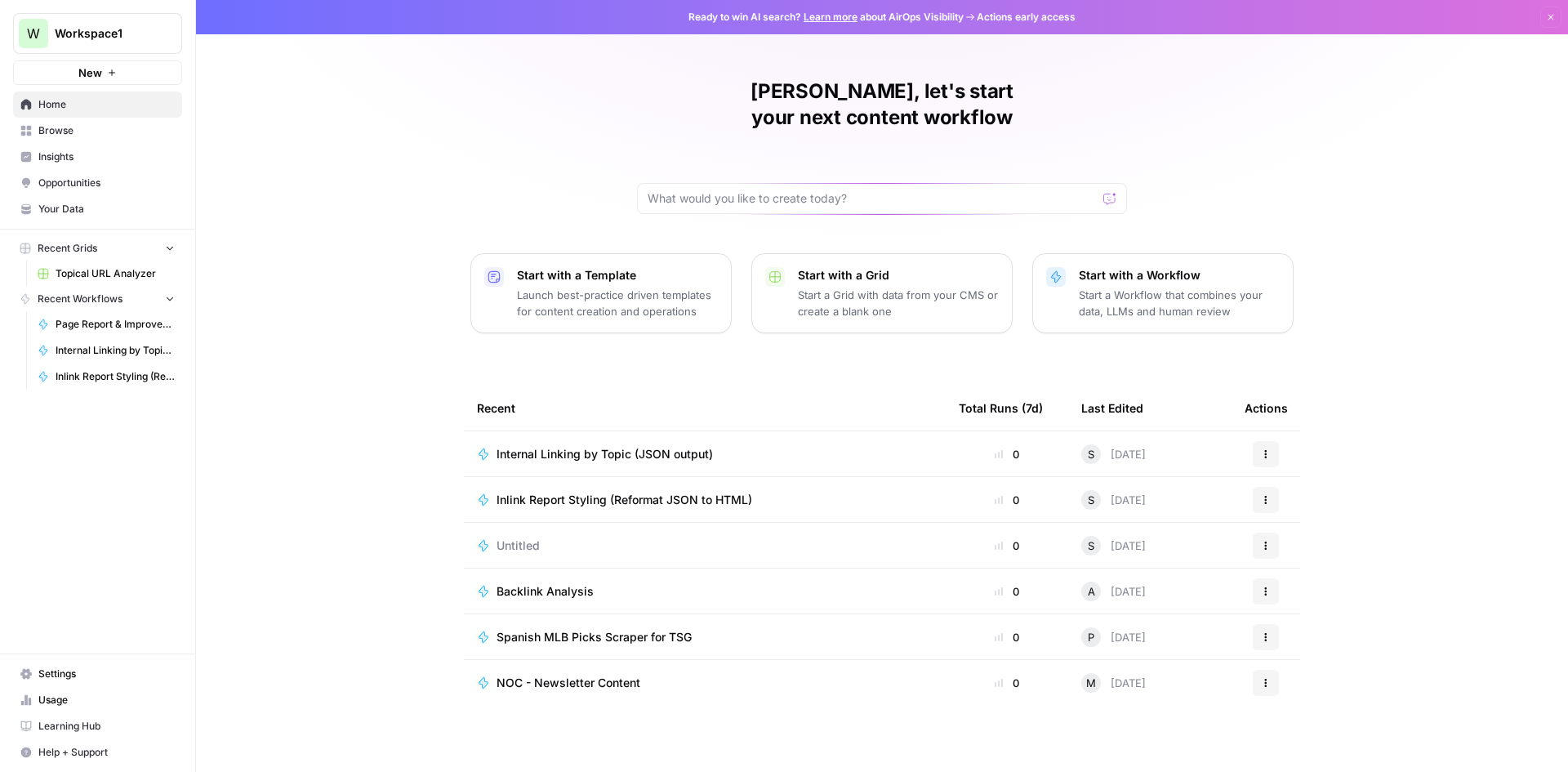
click at [550, 447] on td "Internal Linking by Topic (JSON output)" at bounding box center [705, 453] width 481 height 45
click at [542, 491] on span "Inlink Report Styling (Reformat JSON to HTML)" at bounding box center [624, 500] width 256 height 17
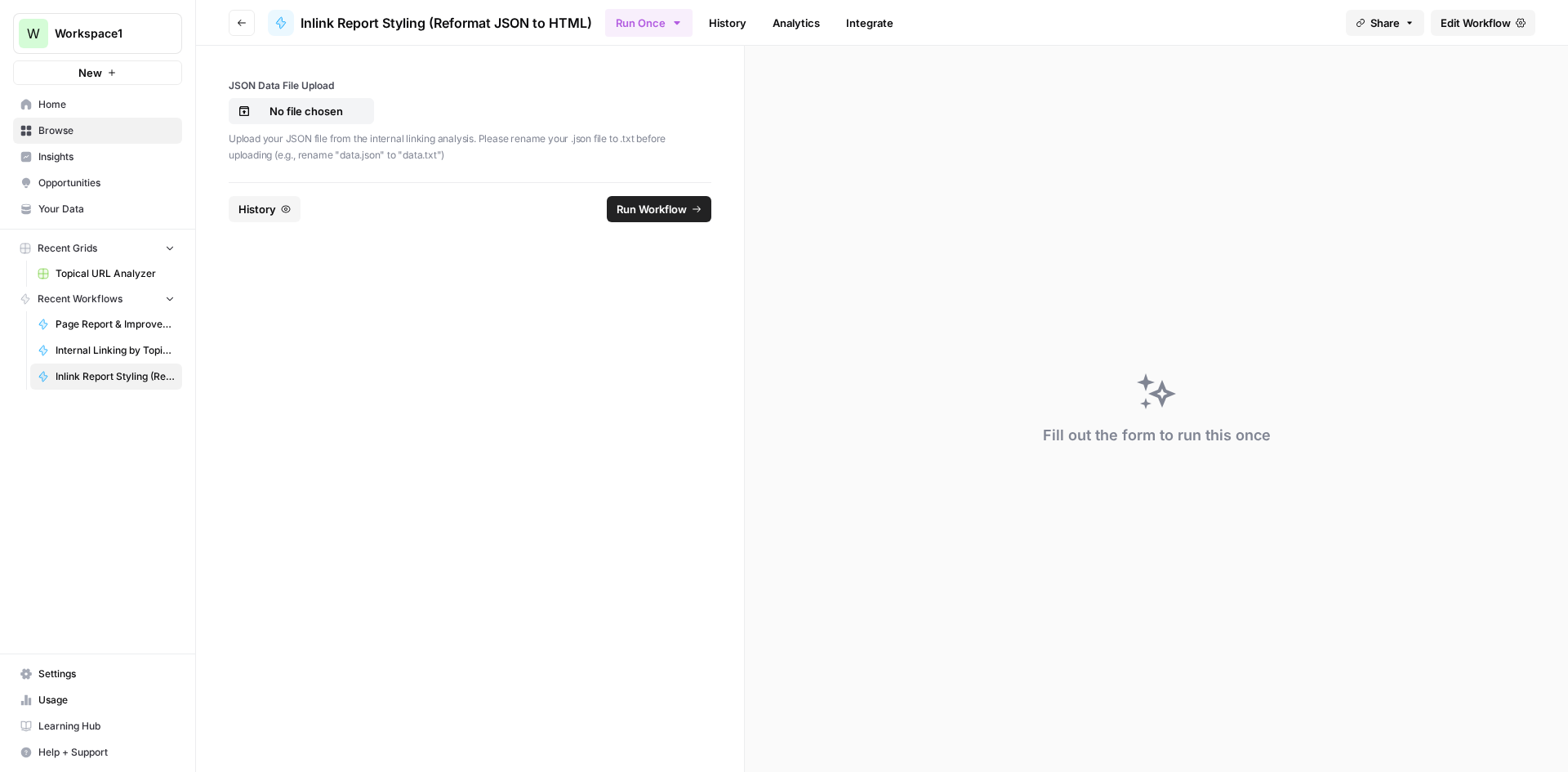
click at [252, 24] on button "Go back" at bounding box center [241, 22] width 26 height 26
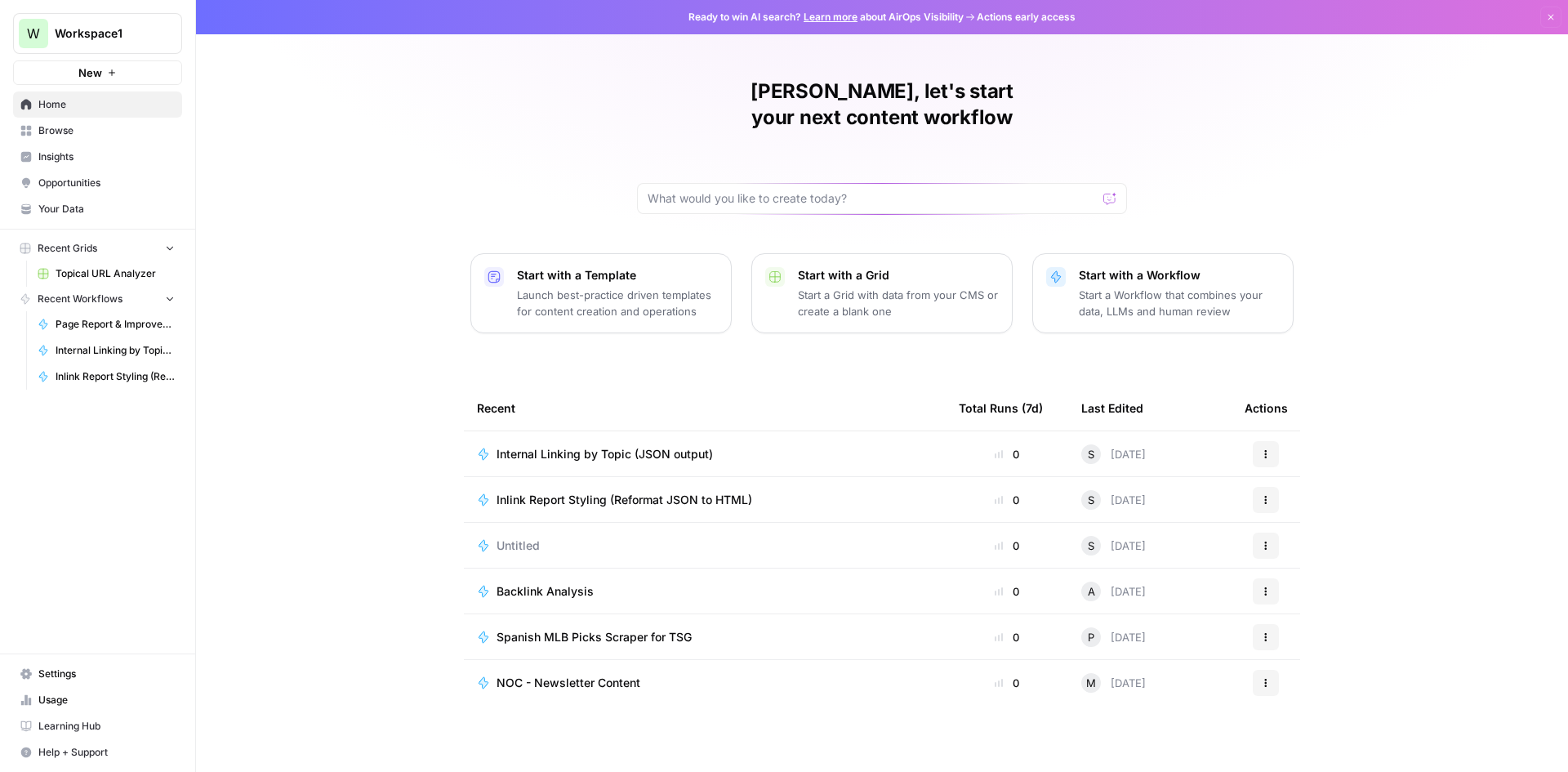
click at [696, 437] on td "Internal Linking by Topic (JSON output)" at bounding box center [705, 453] width 481 height 45
click at [594, 491] on span "Inlink Report Styling (Reformat JSON to HTML)" at bounding box center [624, 500] width 256 height 17
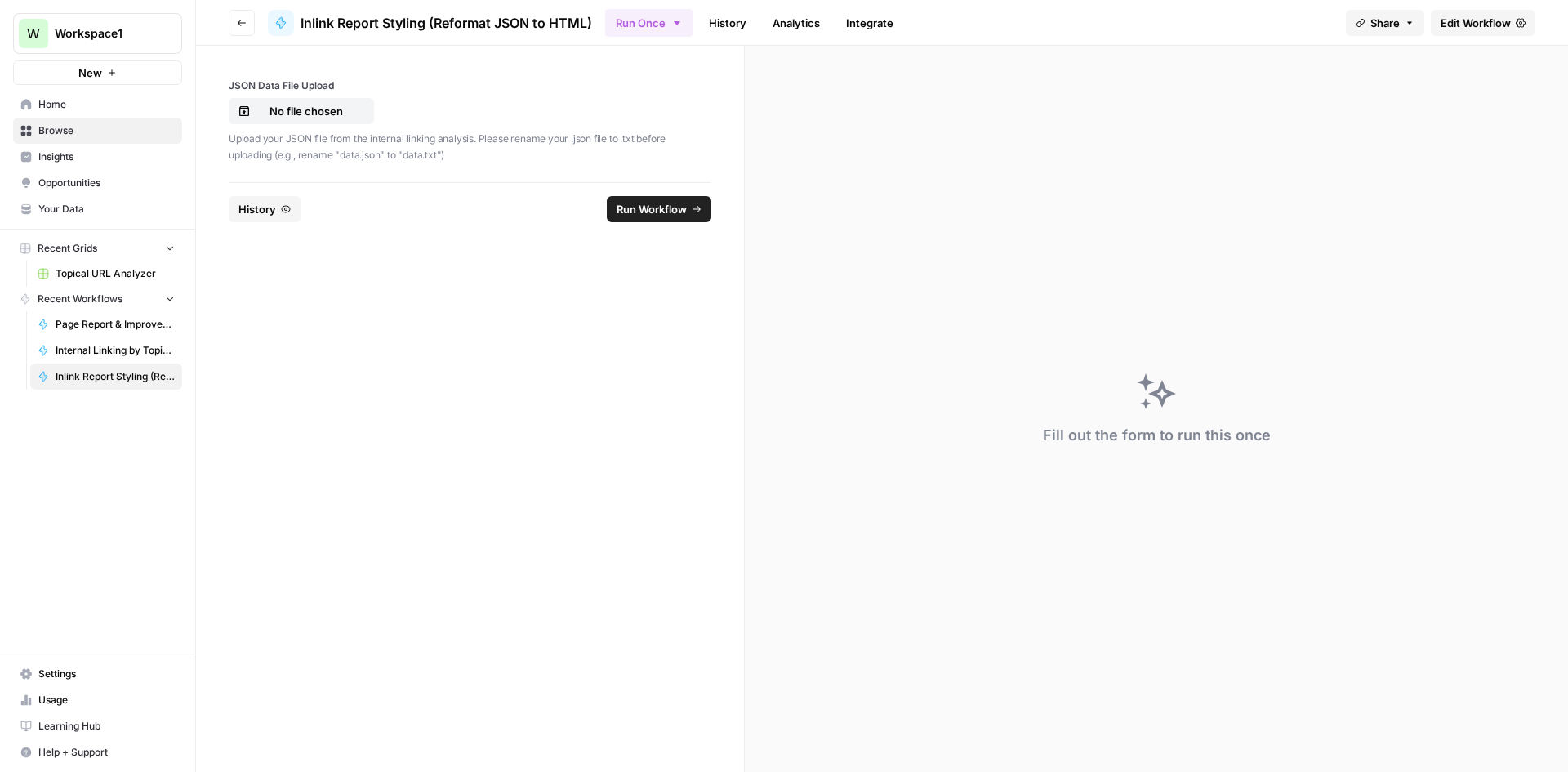
click at [1451, 18] on span "Edit Workflow" at bounding box center [1475, 23] width 71 height 17
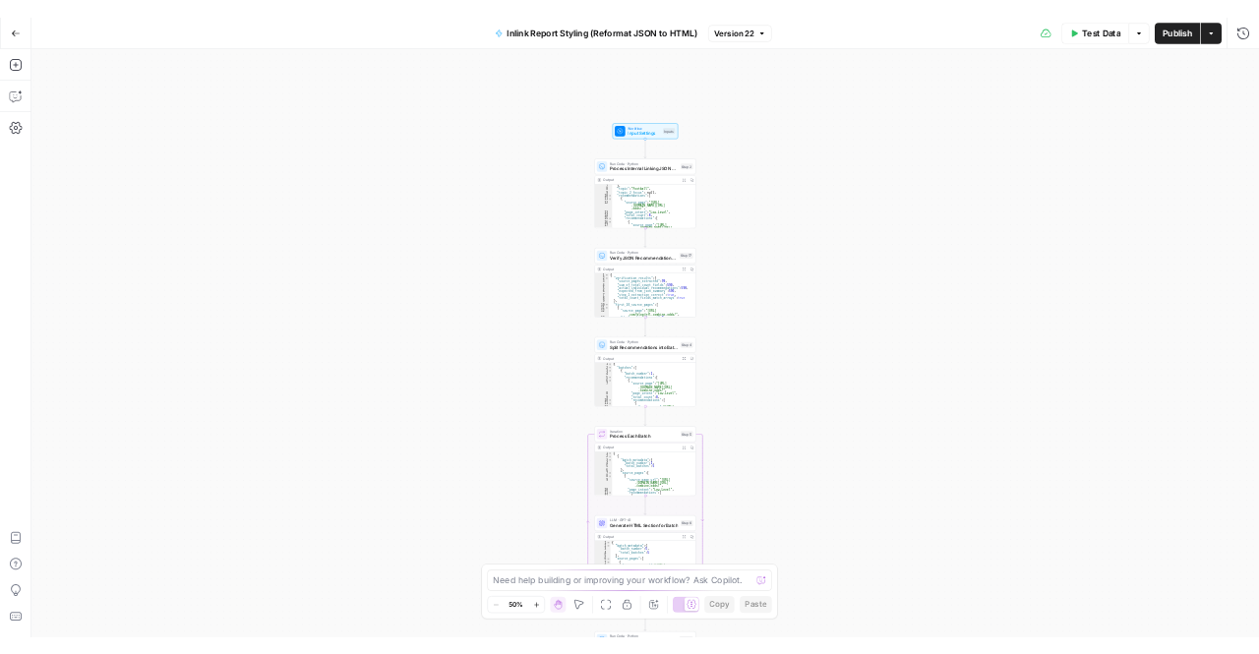
scroll to position [25, 0]
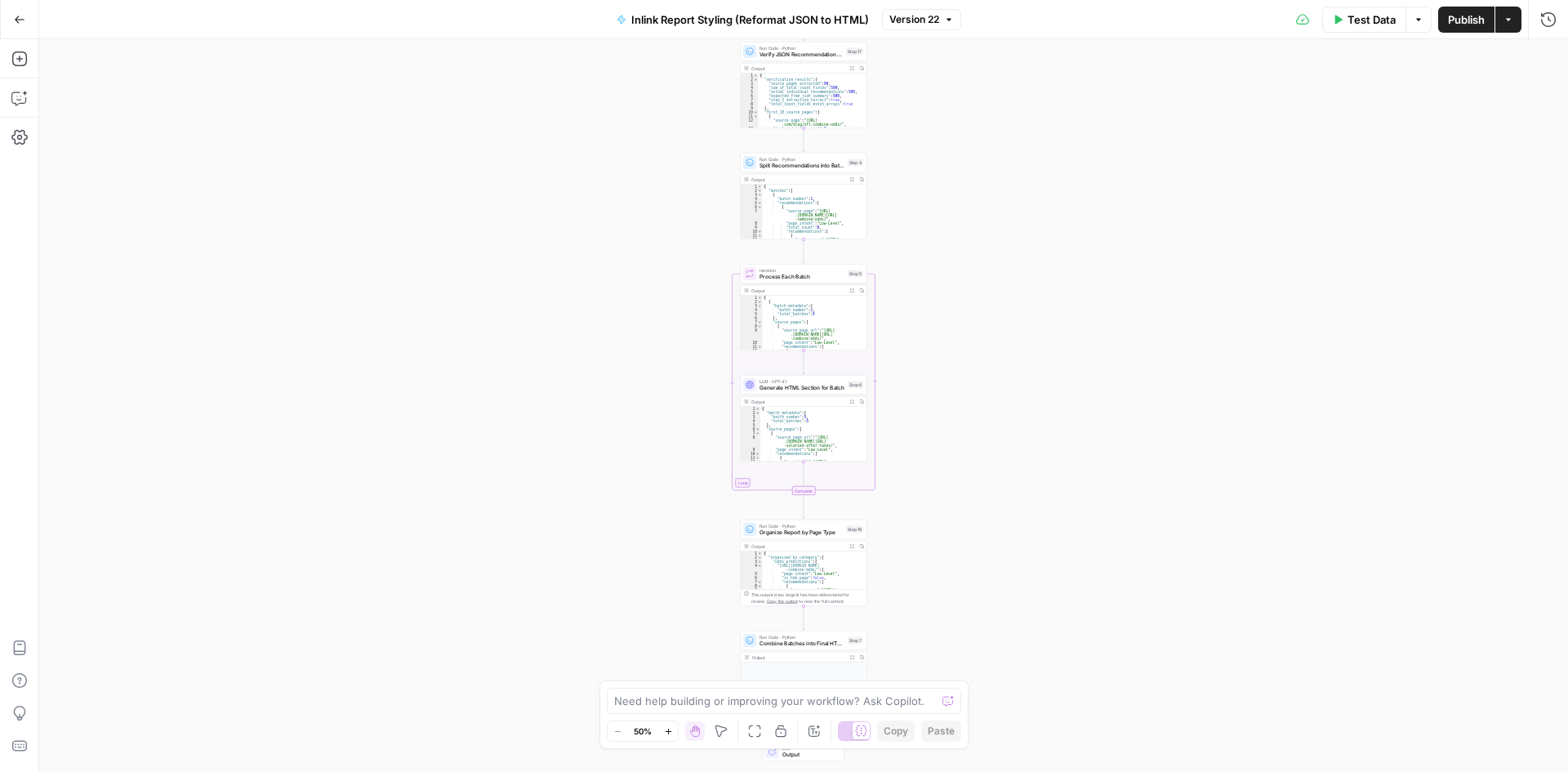
click at [732, 12] on span "Inlink Report Styling (Reformat JSON to HTML)" at bounding box center [750, 20] width 237 height 17
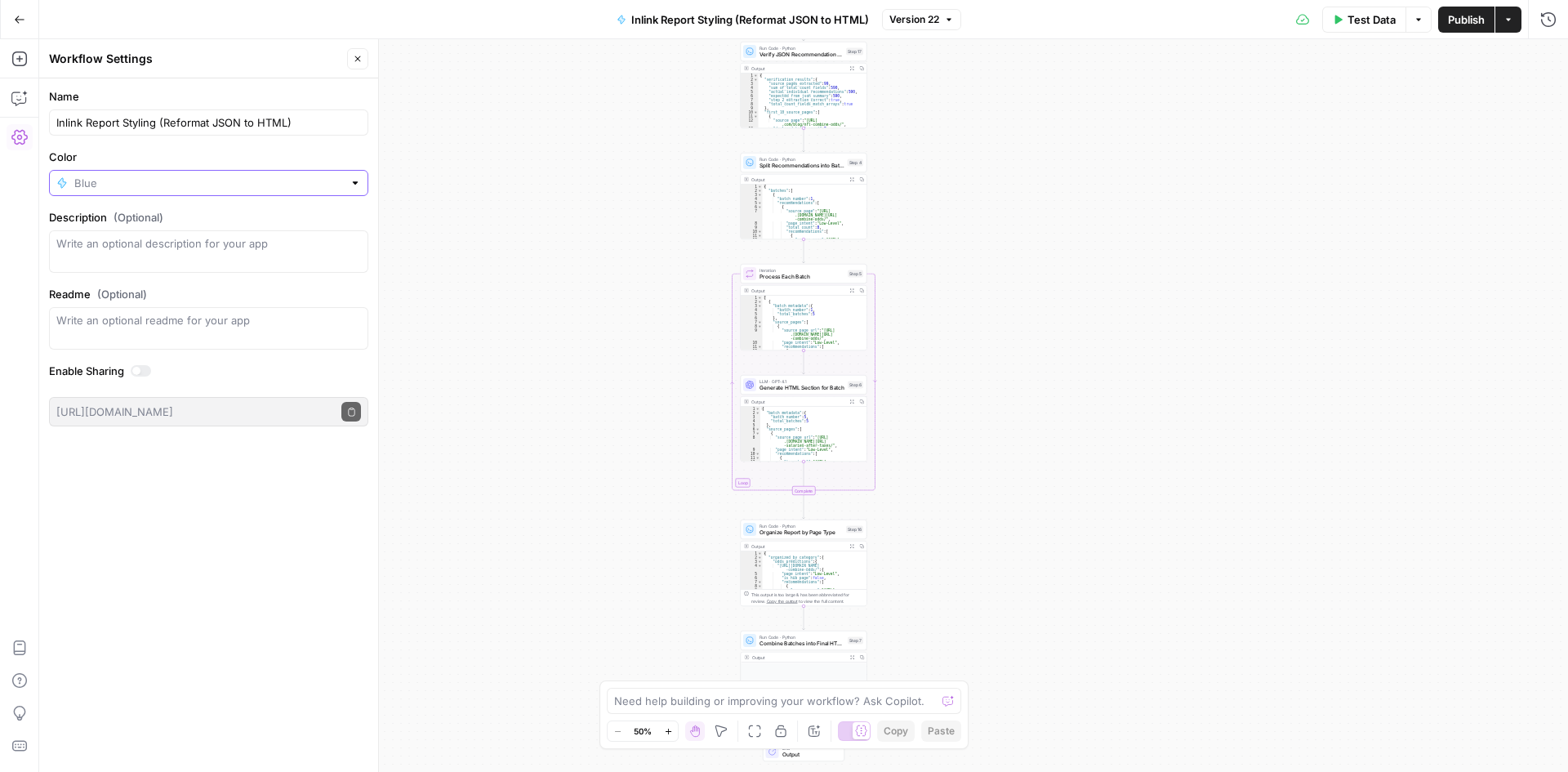
click at [336, 188] on input "Color" at bounding box center [209, 183] width 269 height 17
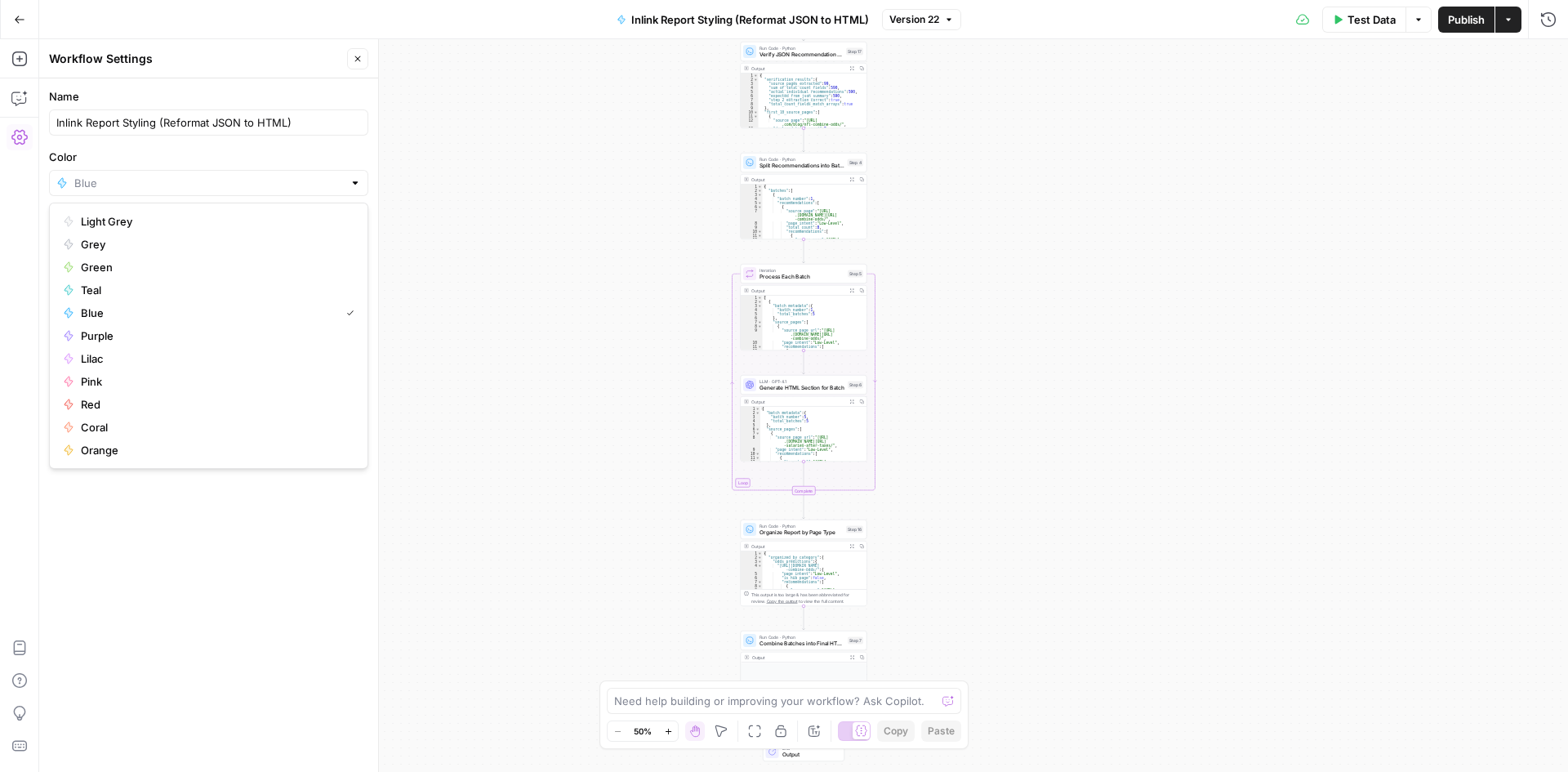
type input "Blue"
click at [666, 276] on div "Workflow Input Settings Inputs Run Code · Python Process Internal Linking JSON …" at bounding box center [804, 405] width 1529 height 732
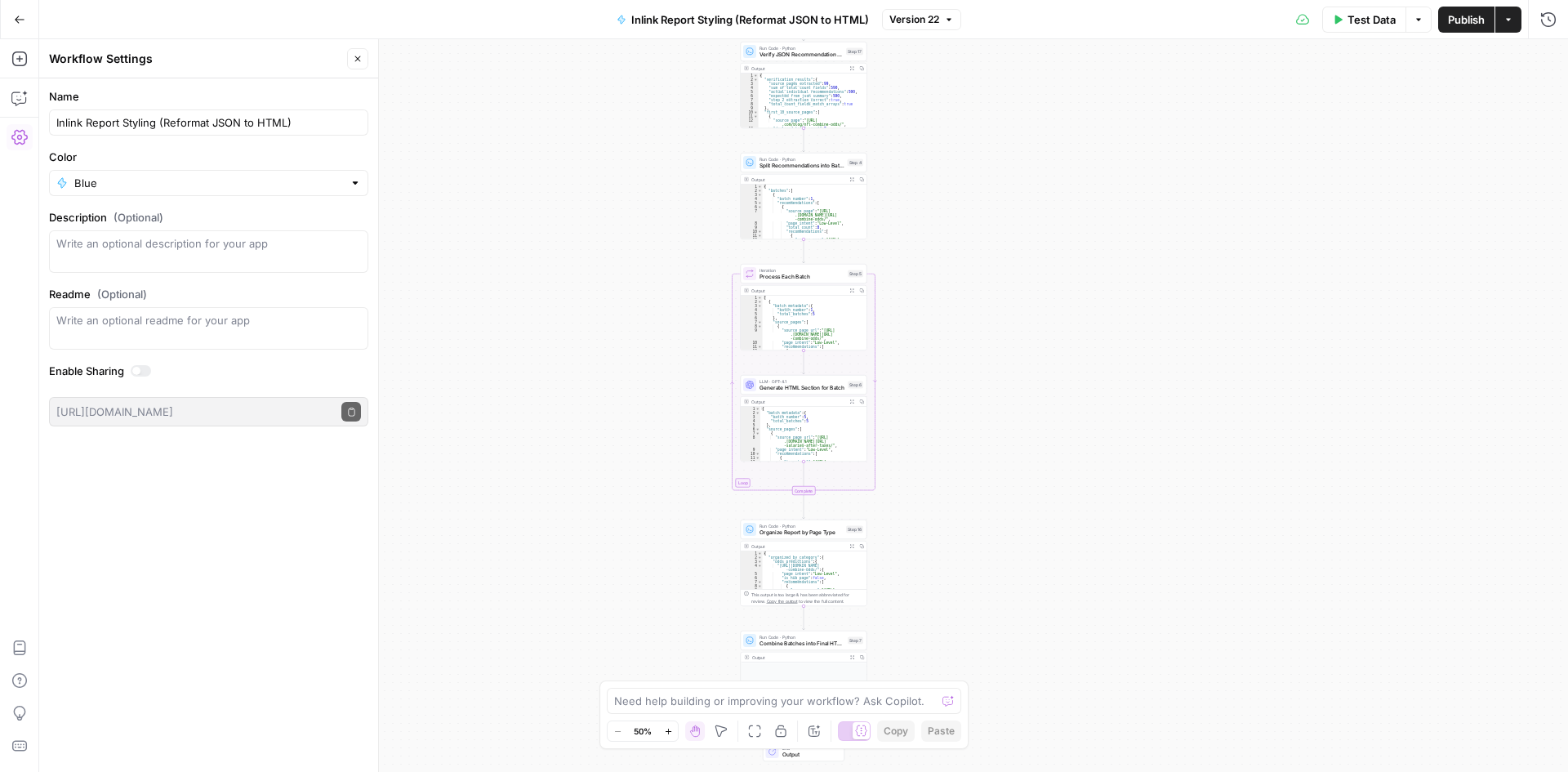
click at [12, 18] on button "Go Back" at bounding box center [19, 19] width 29 height 29
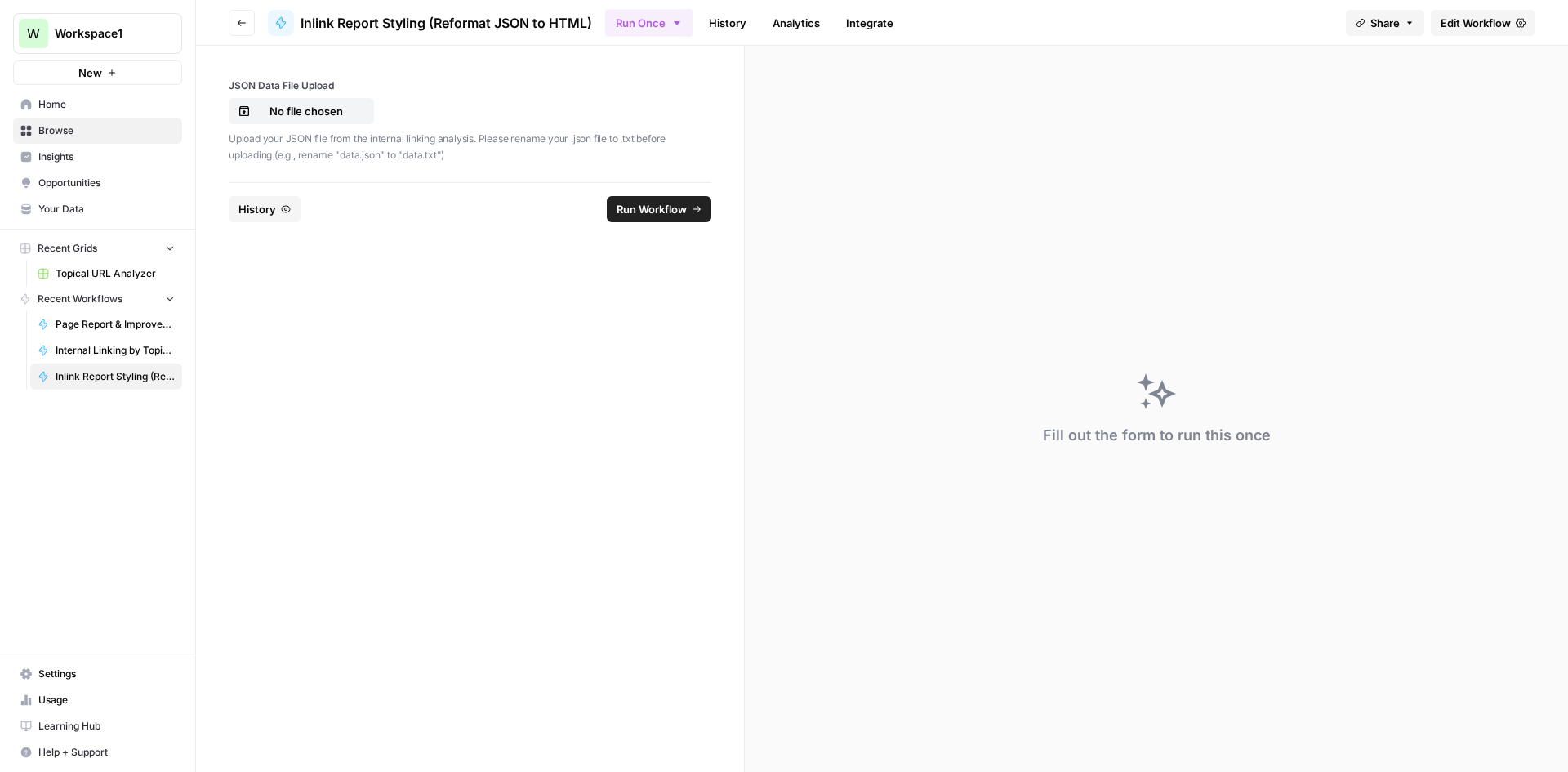
click at [228, 28] on header "Go back Inlink Report Styling (Reformat JSON to HTML) Run Once History Analytic…" at bounding box center [882, 22] width 1372 height 46
click at [247, 17] on button "Go back" at bounding box center [241, 22] width 26 height 26
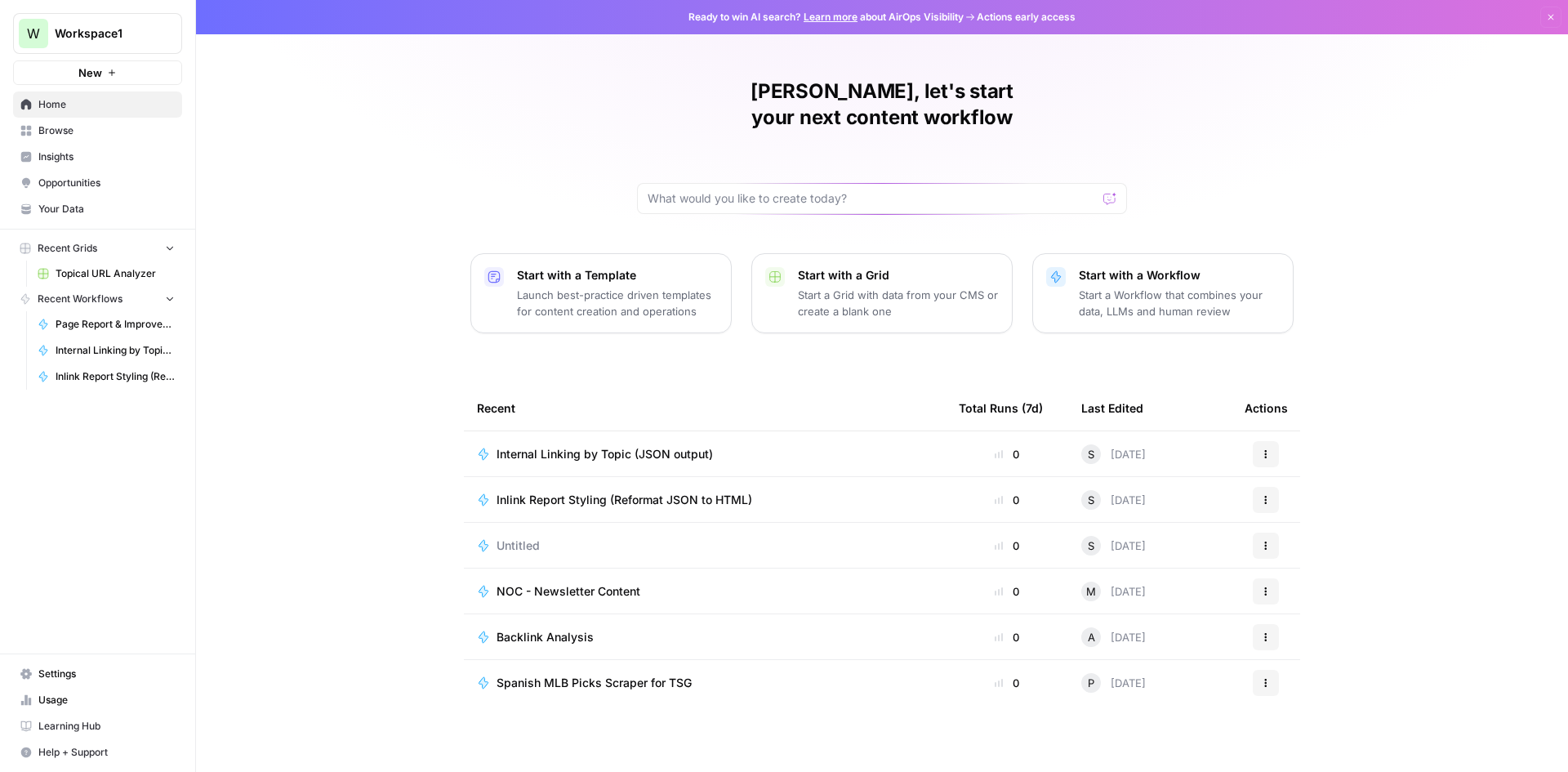
click at [718, 491] on span "Inlink Report Styling (Reformat JSON to HTML)" at bounding box center [624, 500] width 256 height 17
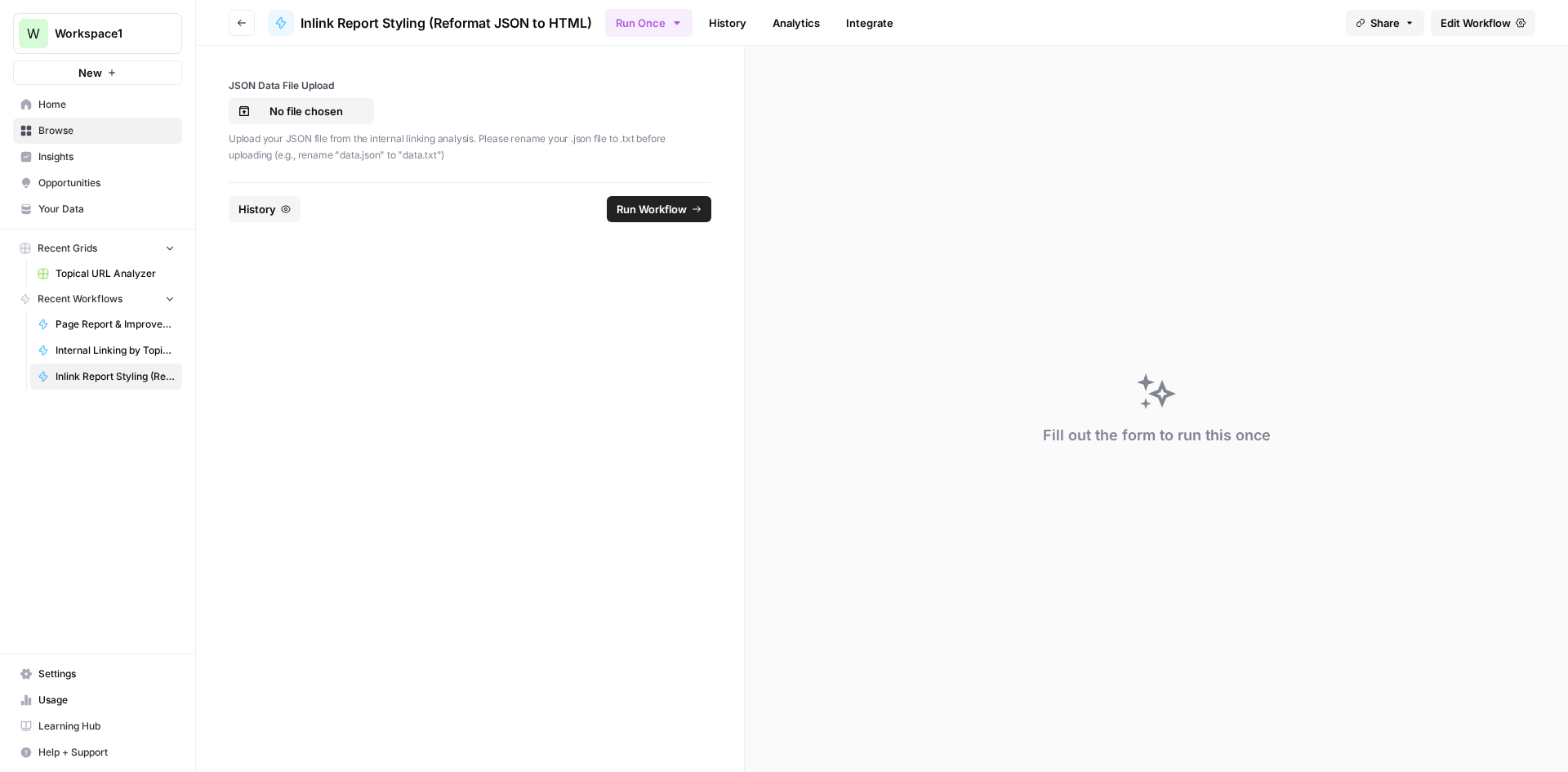
click at [254, 23] on button "Go back" at bounding box center [241, 22] width 26 height 26
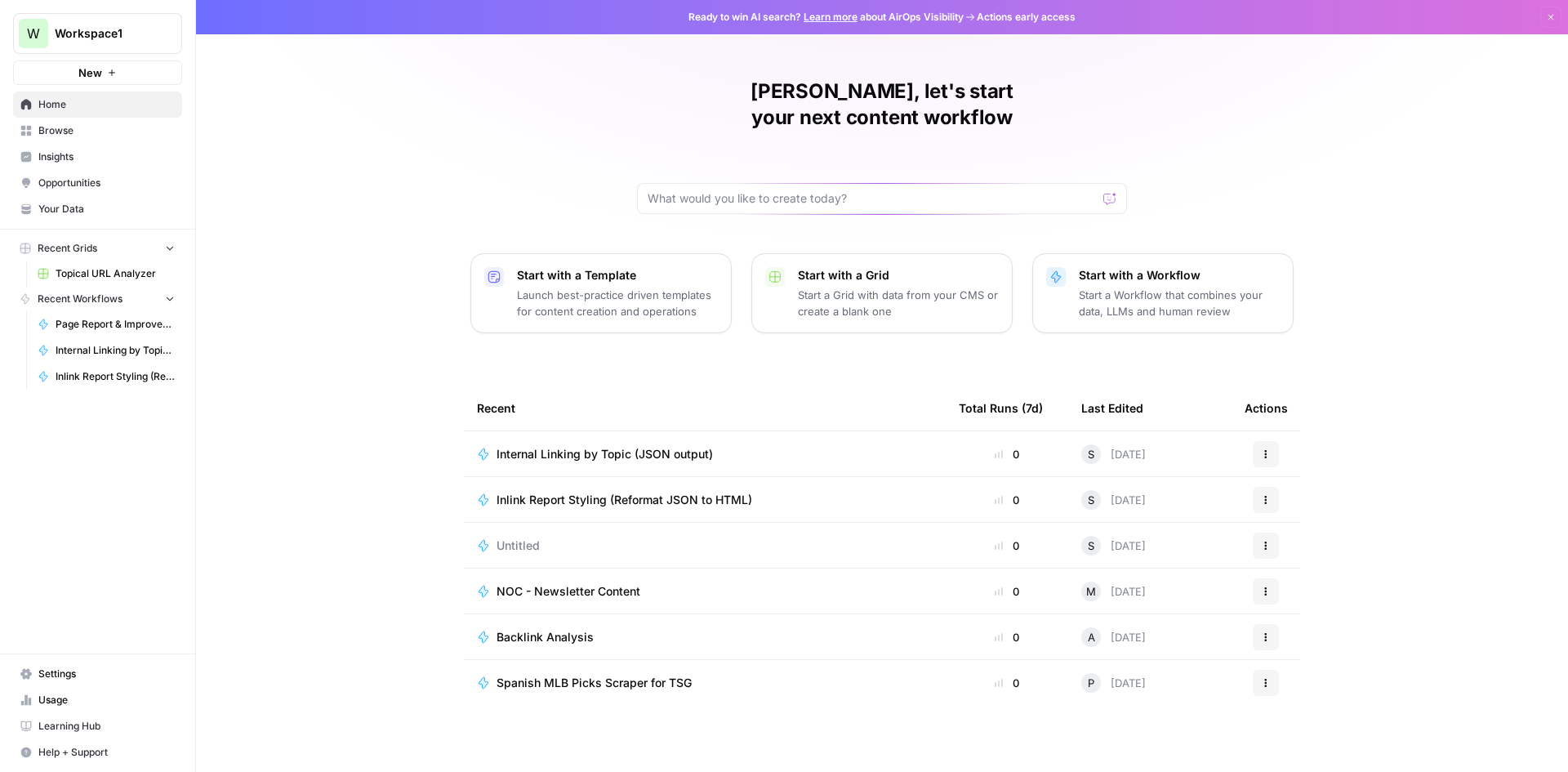
click at [1269, 486] on button "Actions" at bounding box center [1265, 499] width 26 height 26
click at [1293, 614] on span "Duplicate" at bounding box center [1349, 618] width 130 height 17
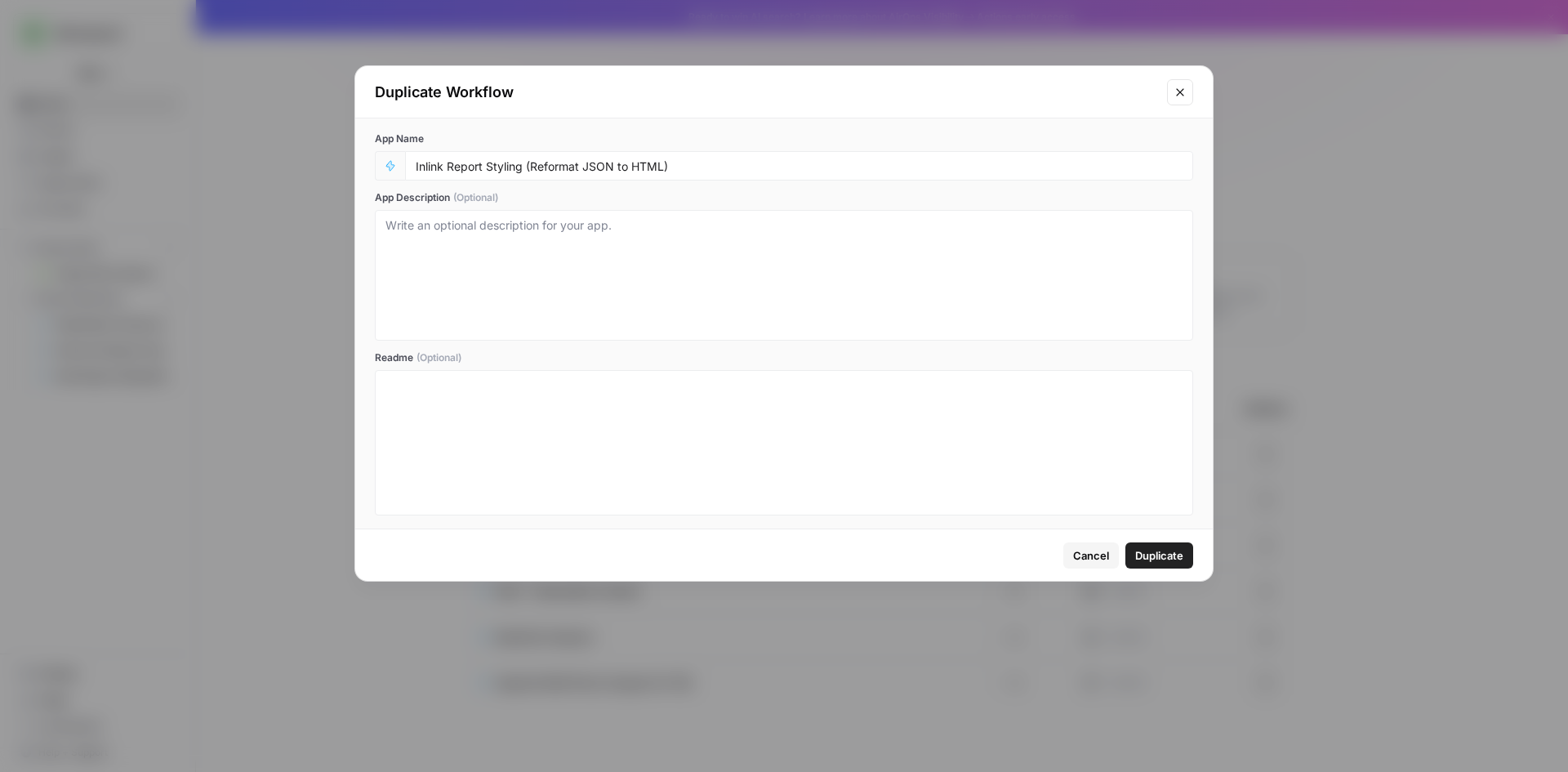
click at [581, 154] on div "Inlink Report Styling (Reformat JSON to HTML)" at bounding box center [799, 165] width 788 height 29
click at [488, 160] on input "Inlink Report Styling (Reformat JSON to HTML)" at bounding box center [799, 166] width 767 height 15
drag, startPoint x: 590, startPoint y: 165, endPoint x: 1312, endPoint y: 281, distance: 731.3
click at [1247, 268] on div "Duplicate Workflow App Name Inlink Report Checklist Builder Styling (Reformat J…" at bounding box center [784, 386] width 1568 height 772
click at [484, 164] on input "Inlink Report Checklist Builder" at bounding box center [799, 166] width 767 height 15
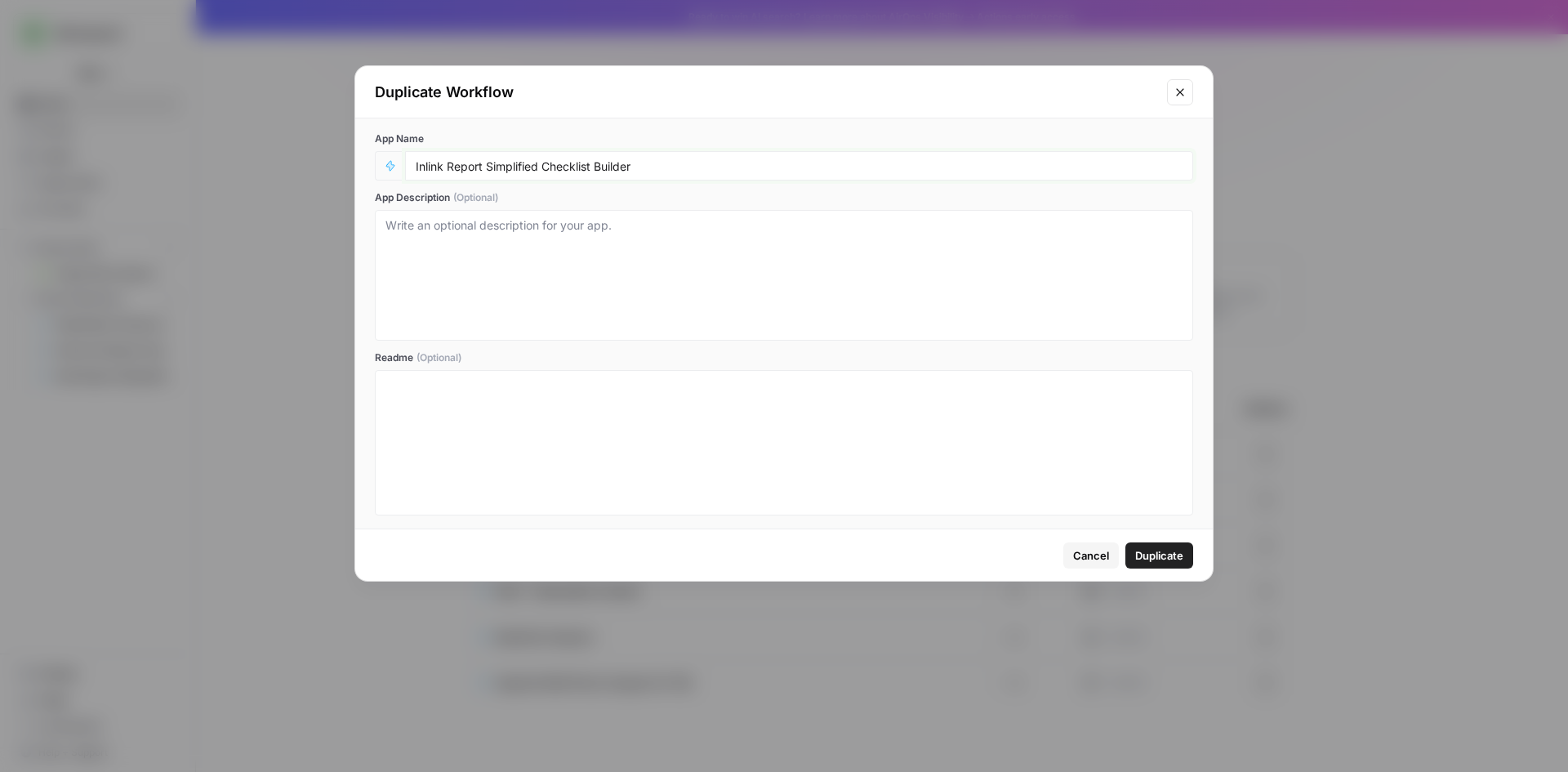
type input "Inlink Report Simplified Checklist Builder"
click at [1152, 564] on button "Duplicate" at bounding box center [1160, 555] width 68 height 26
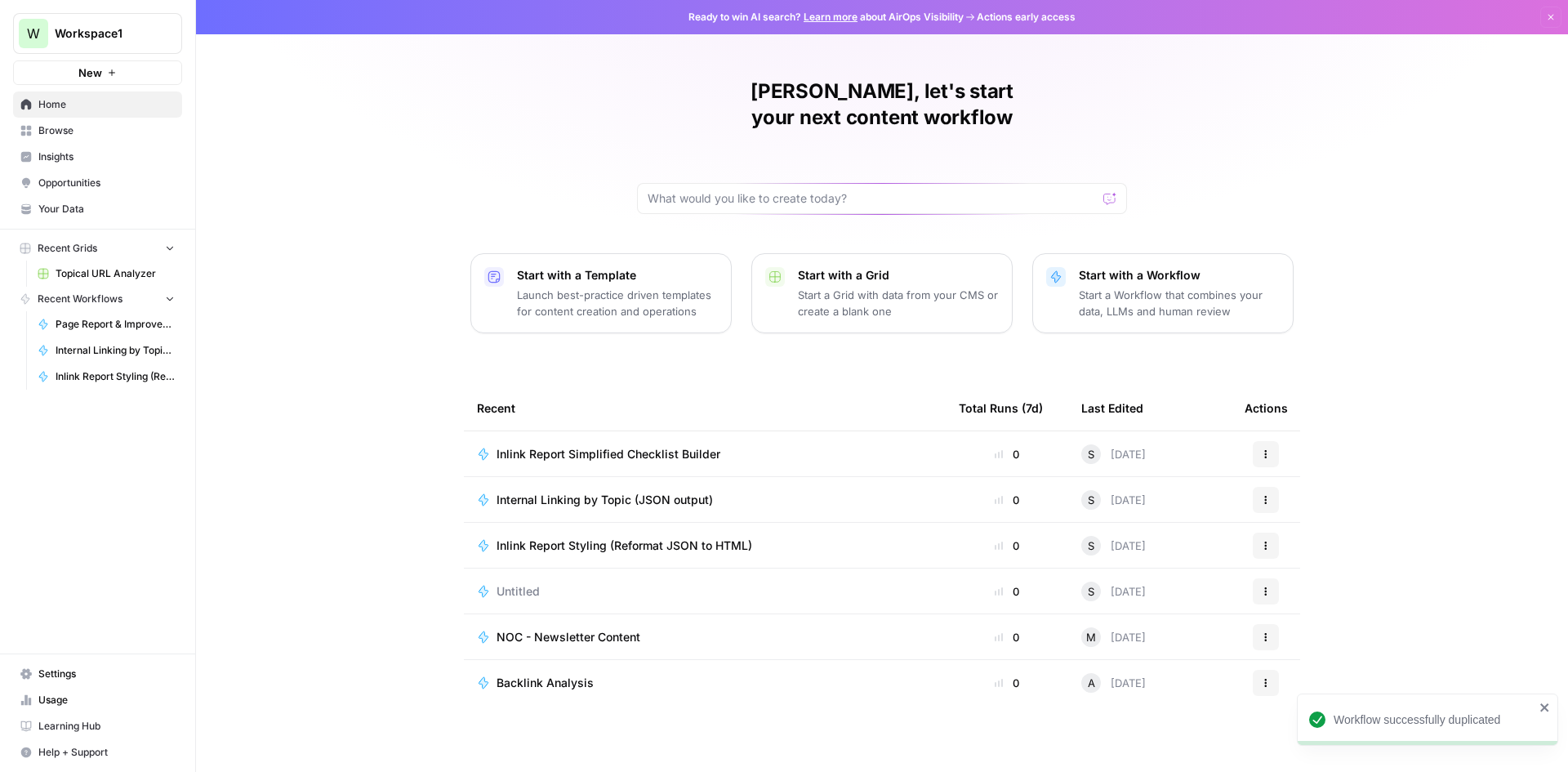
click at [580, 446] on span "Inlink Report Simplified Checklist Builder" at bounding box center [608, 454] width 224 height 17
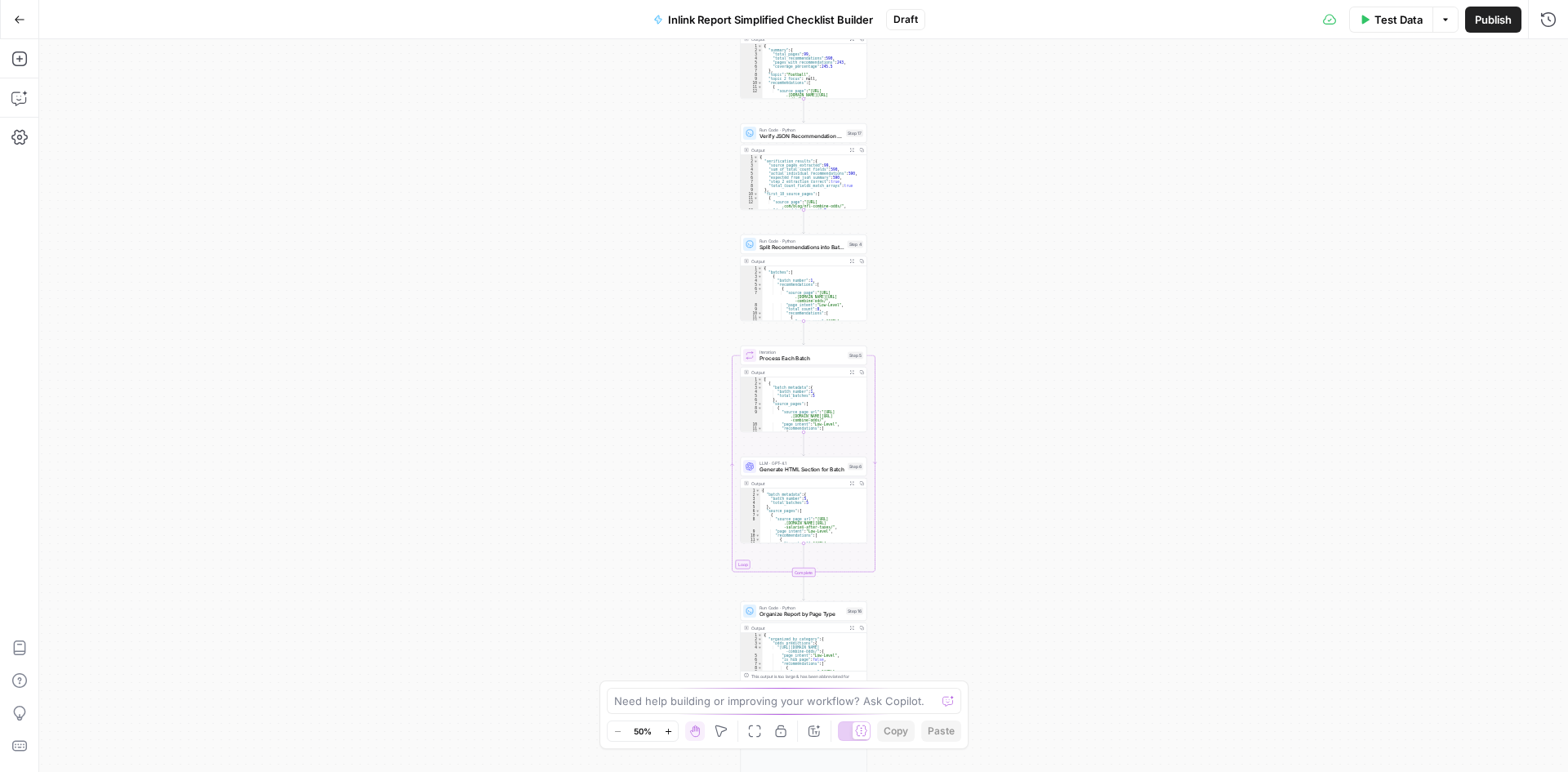
click at [652, 710] on div "Need help building or improving your workflow? Ask Copilot." at bounding box center [784, 700] width 354 height 26
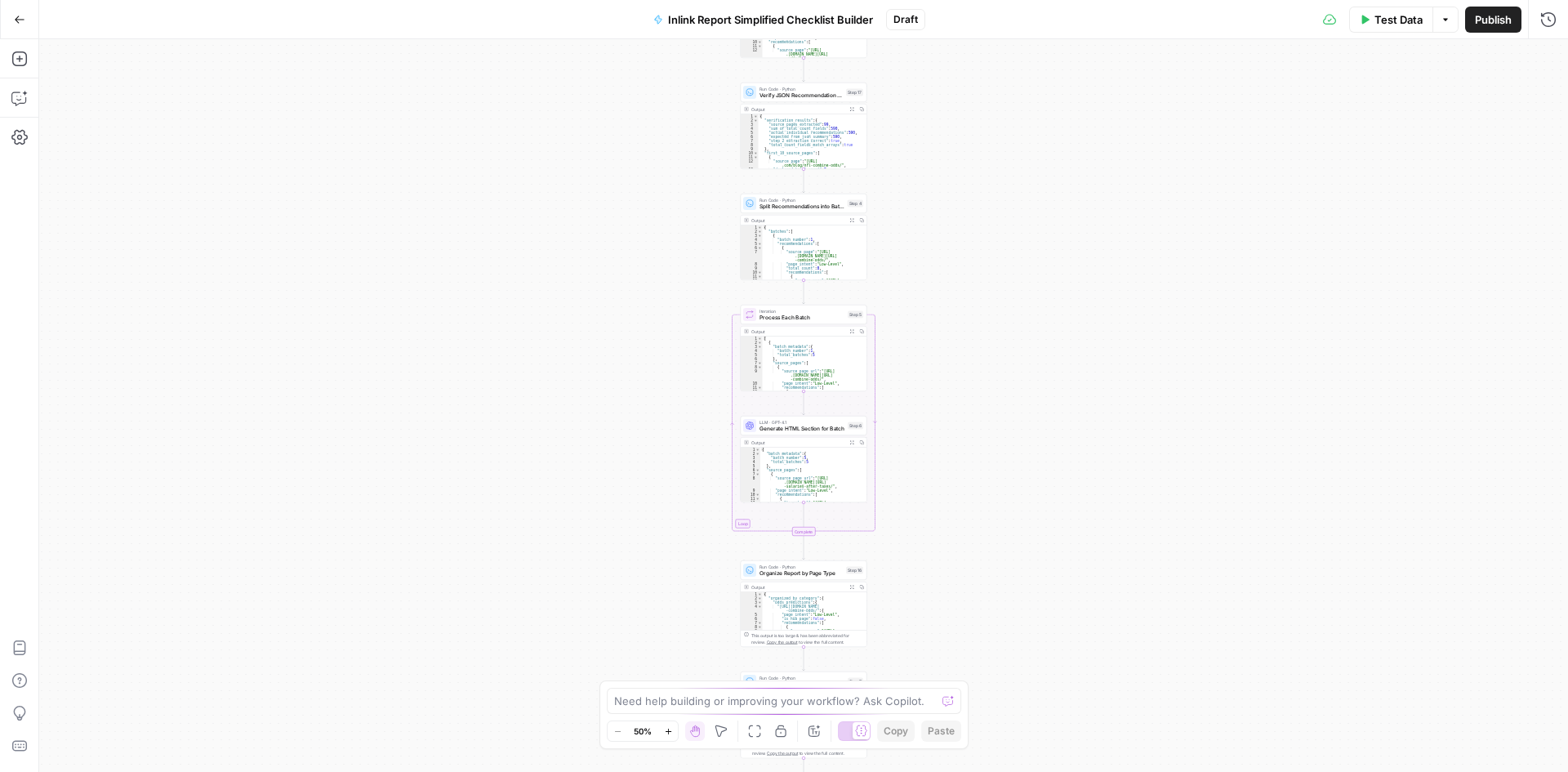
click at [26, 23] on button "Go Back" at bounding box center [19, 19] width 29 height 29
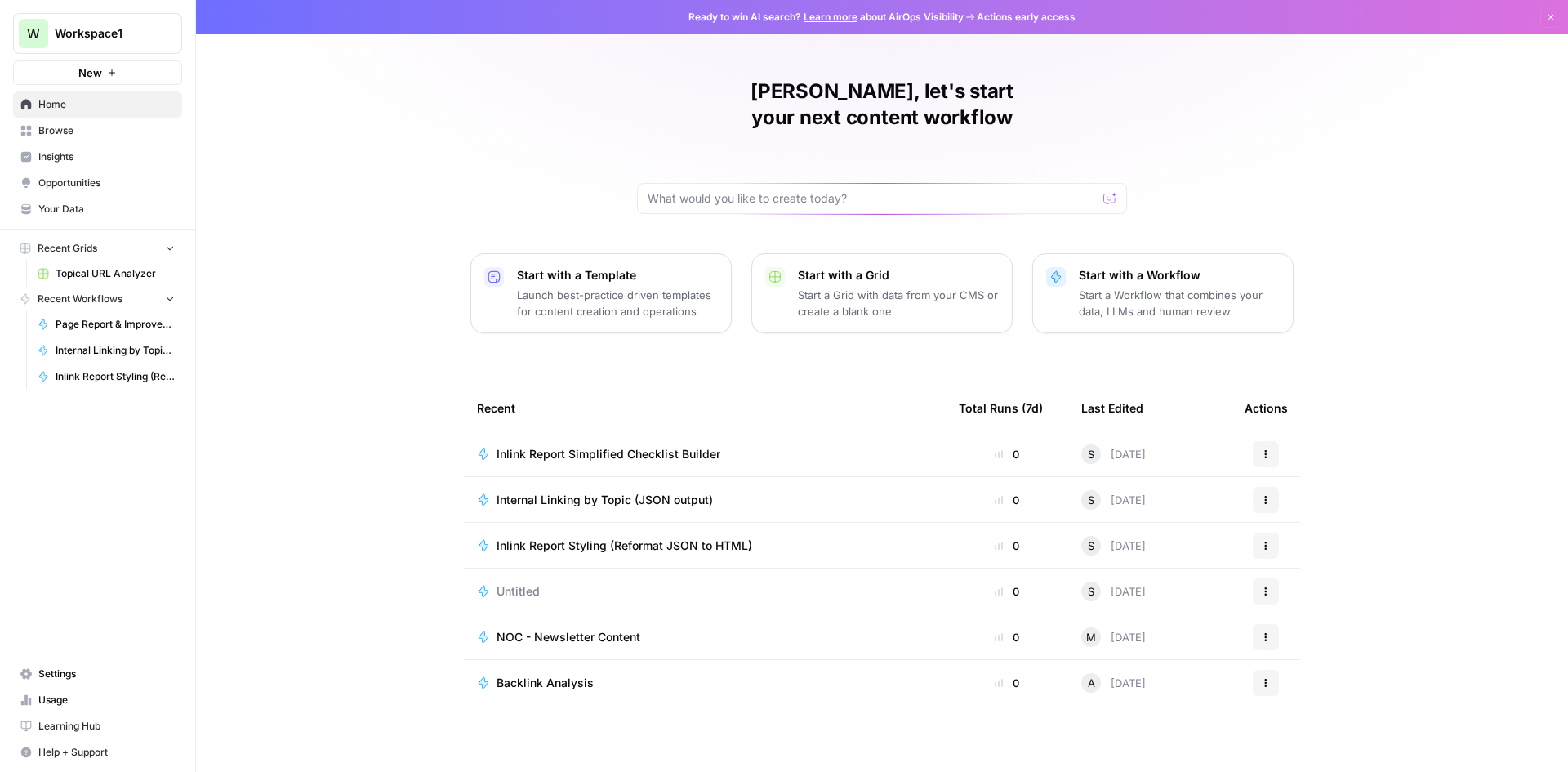
click at [622, 446] on span "Inlink Report Simplified Checklist Builder" at bounding box center [608, 454] width 224 height 17
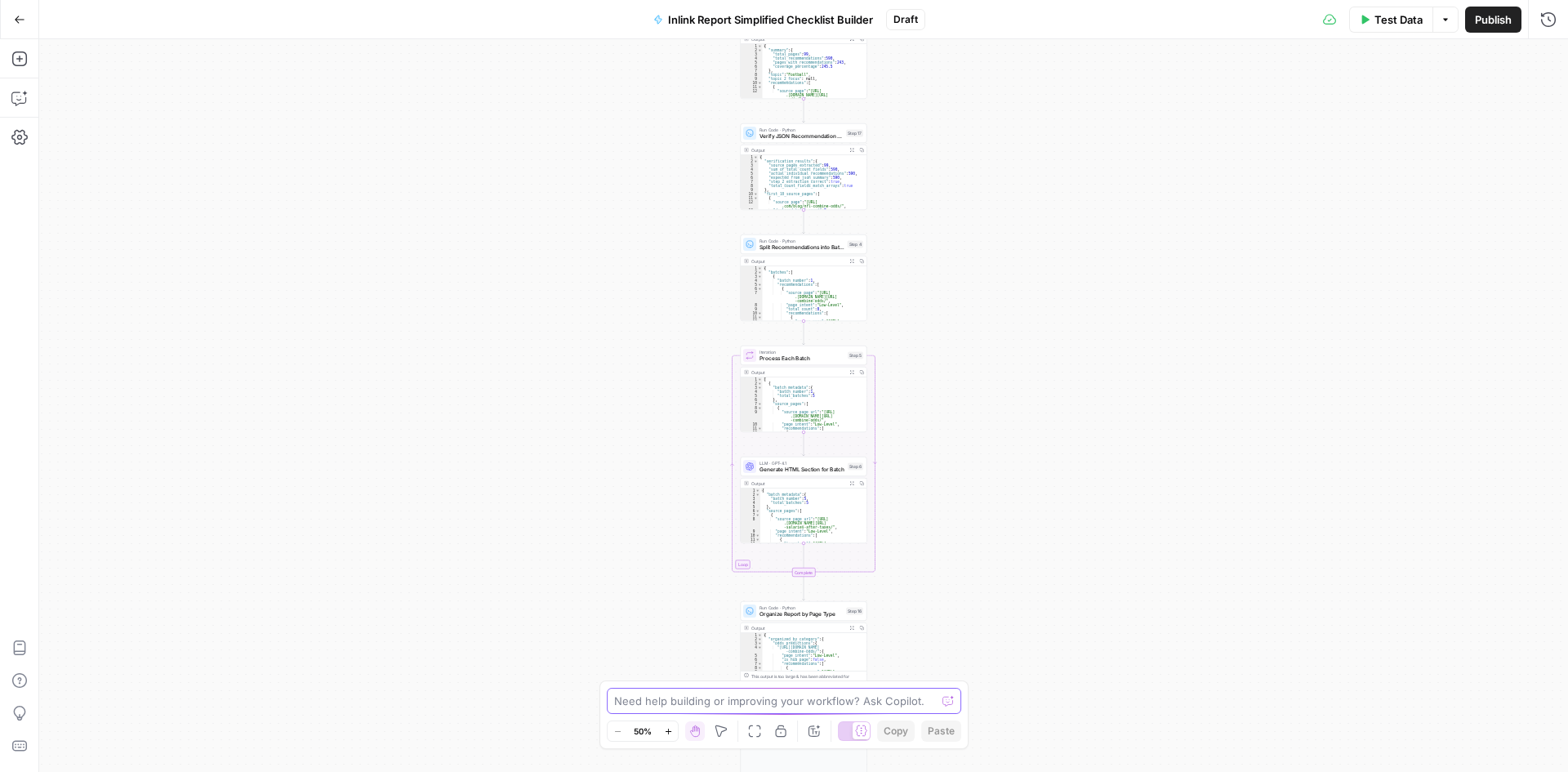
click at [863, 706] on textarea at bounding box center [775, 701] width 322 height 17
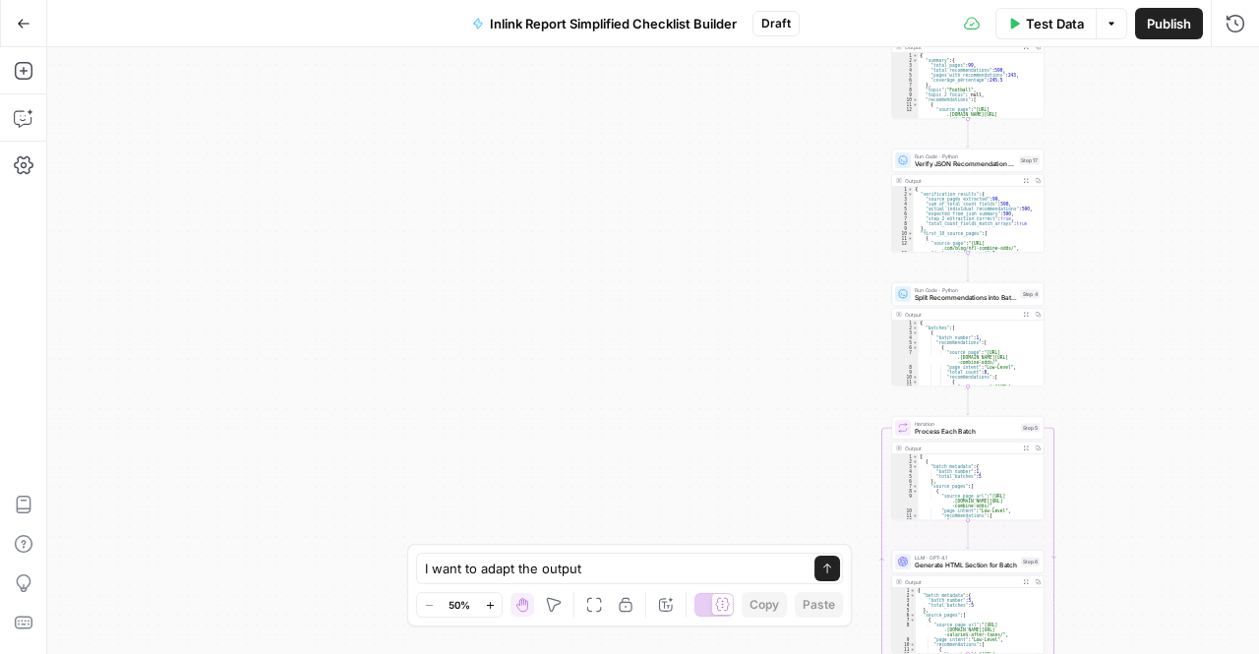
click at [872, 506] on div "Workflow Input Settings Inputs Run Code · Python Process Internal Linking JSON …" at bounding box center [653, 350] width 1212 height 607
click at [669, 577] on textarea "I want to adapt the output" at bounding box center [610, 569] width 370 height 20
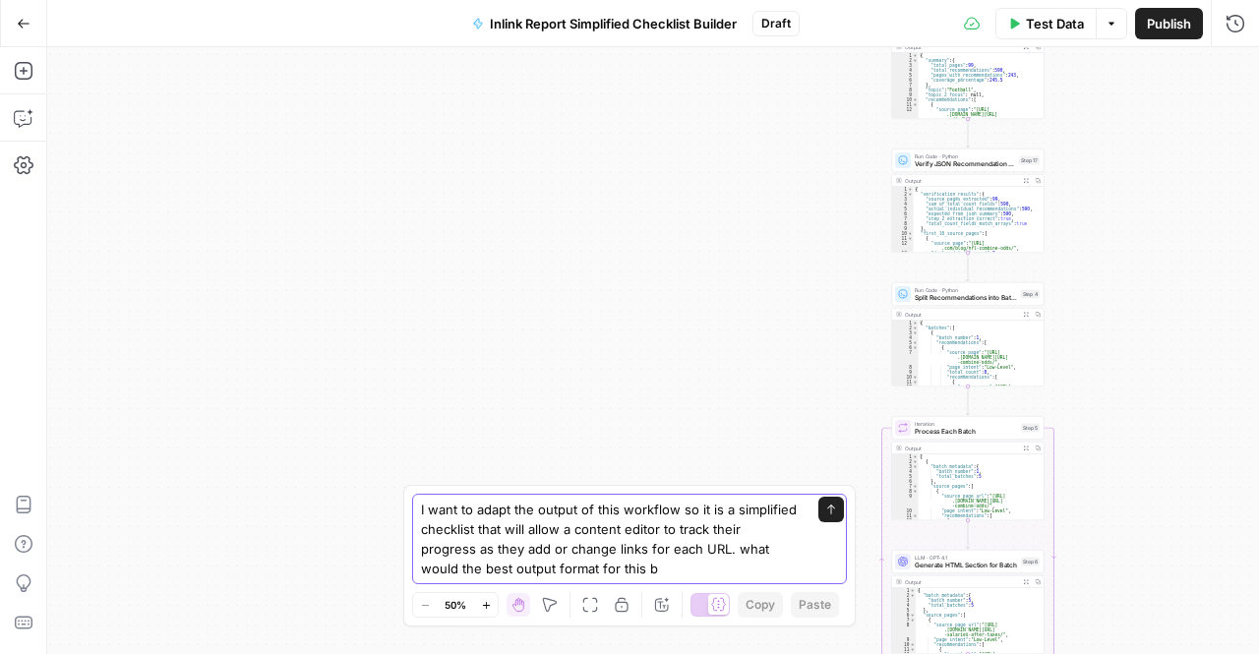
type textarea "I want to adapt the output of this workflow so it is a simplified checklist tha…"
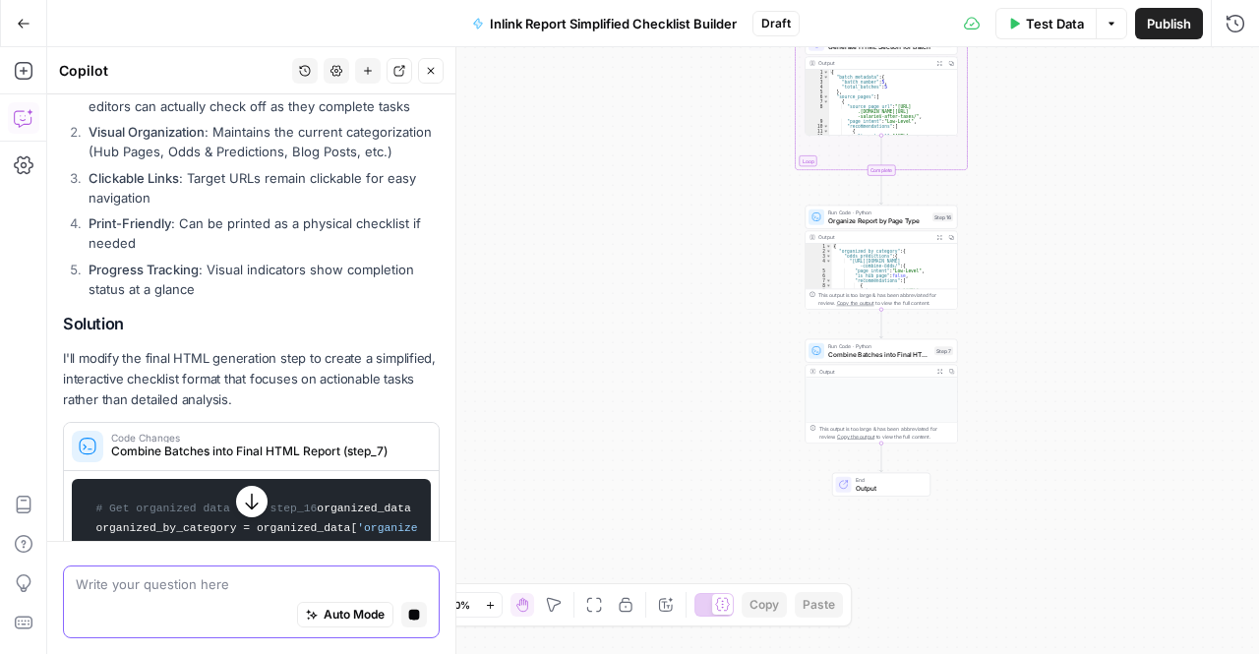
scroll to position [451, 0]
click at [236, 500] on button "button" at bounding box center [251, 501] width 31 height 31
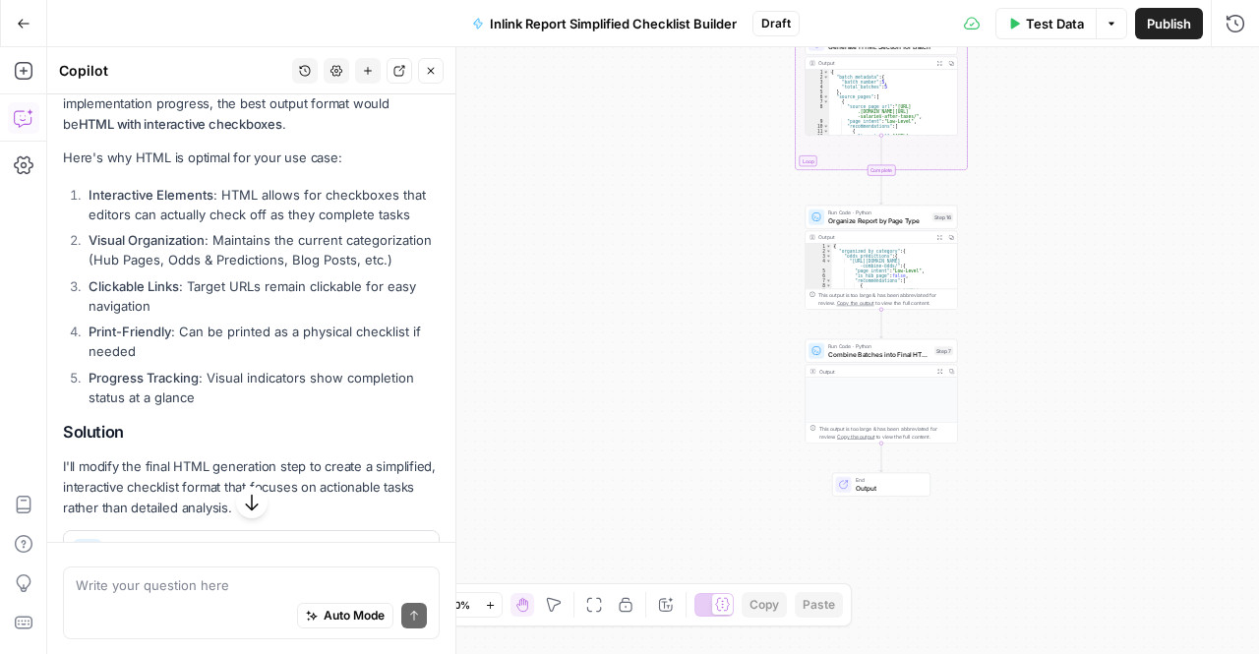
scroll to position [1249, 0]
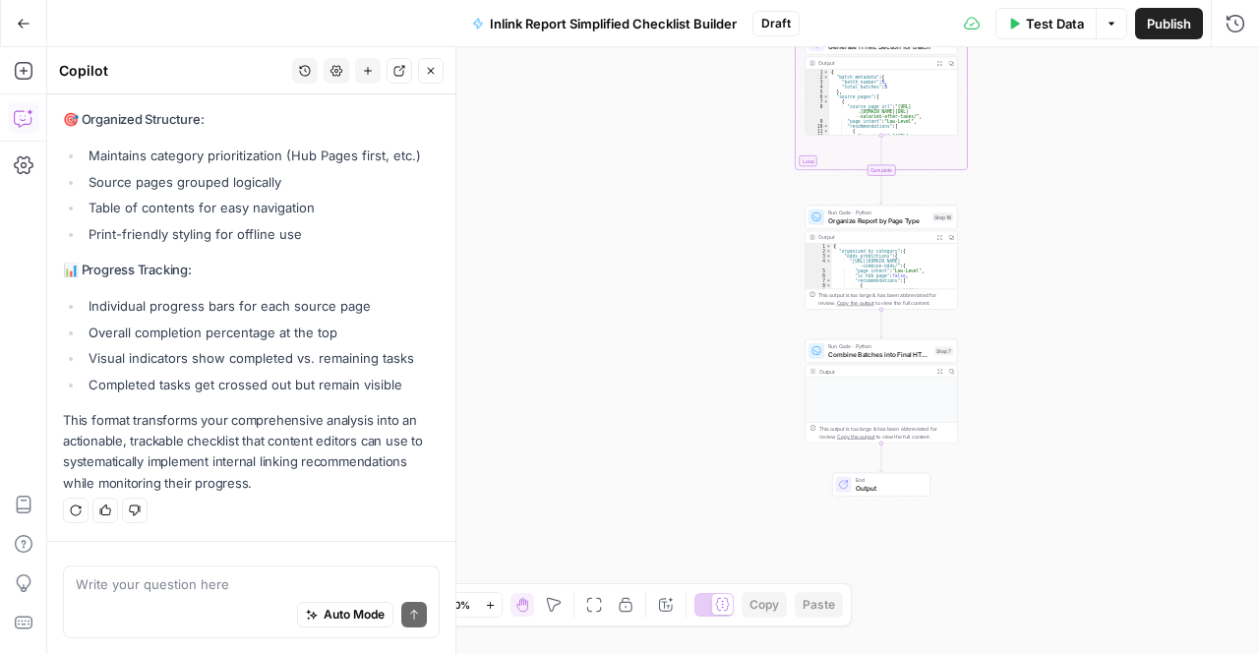
click at [232, 601] on div "Auto Mode Send" at bounding box center [251, 615] width 351 height 43
type textarea "c"
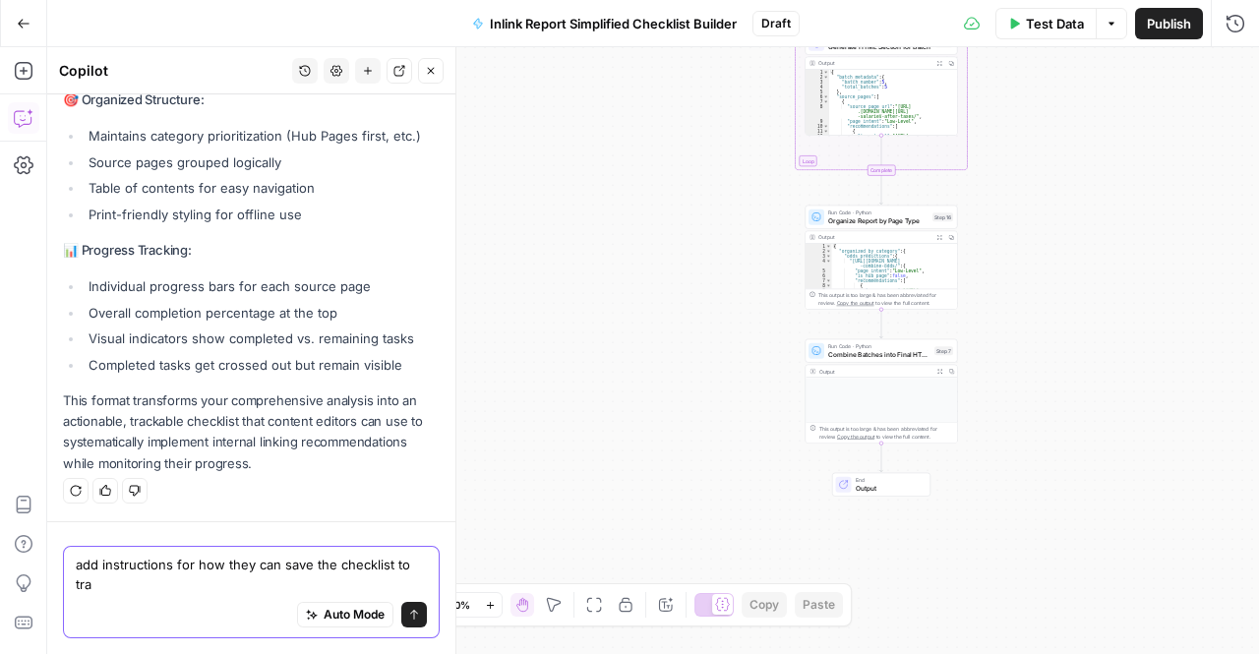
scroll to position [1269, 0]
type textarea "add instructions for how they can save the checklist to track their progress ov…"
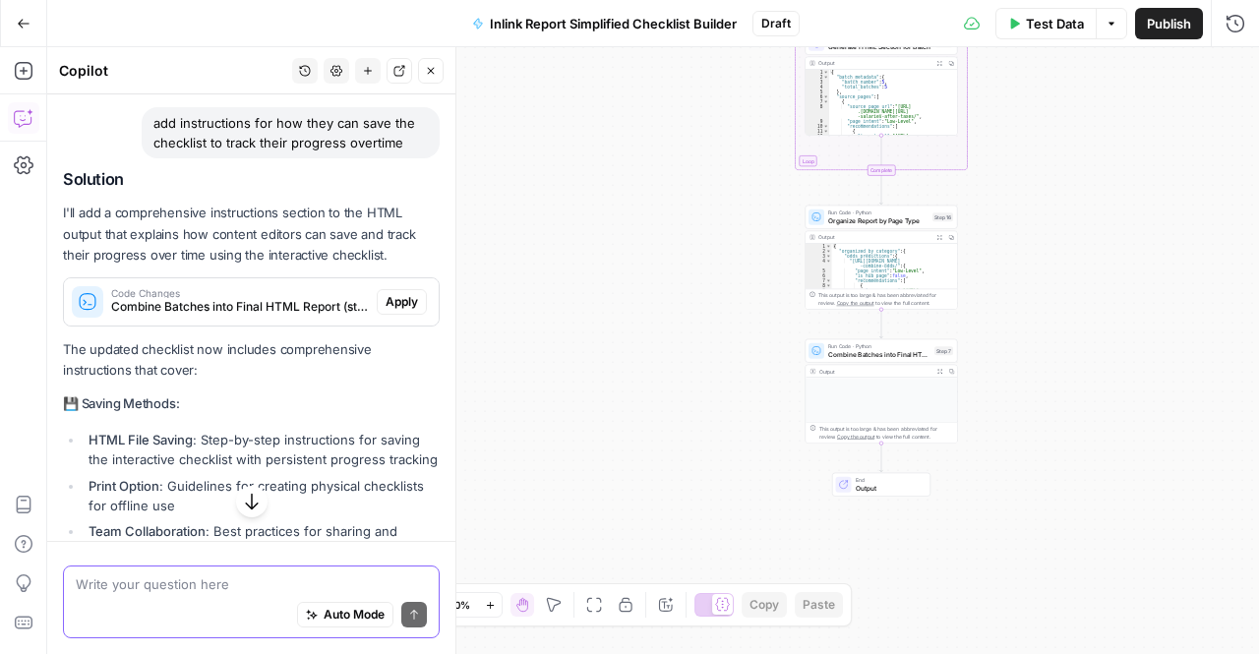
scroll to position [1580, 0]
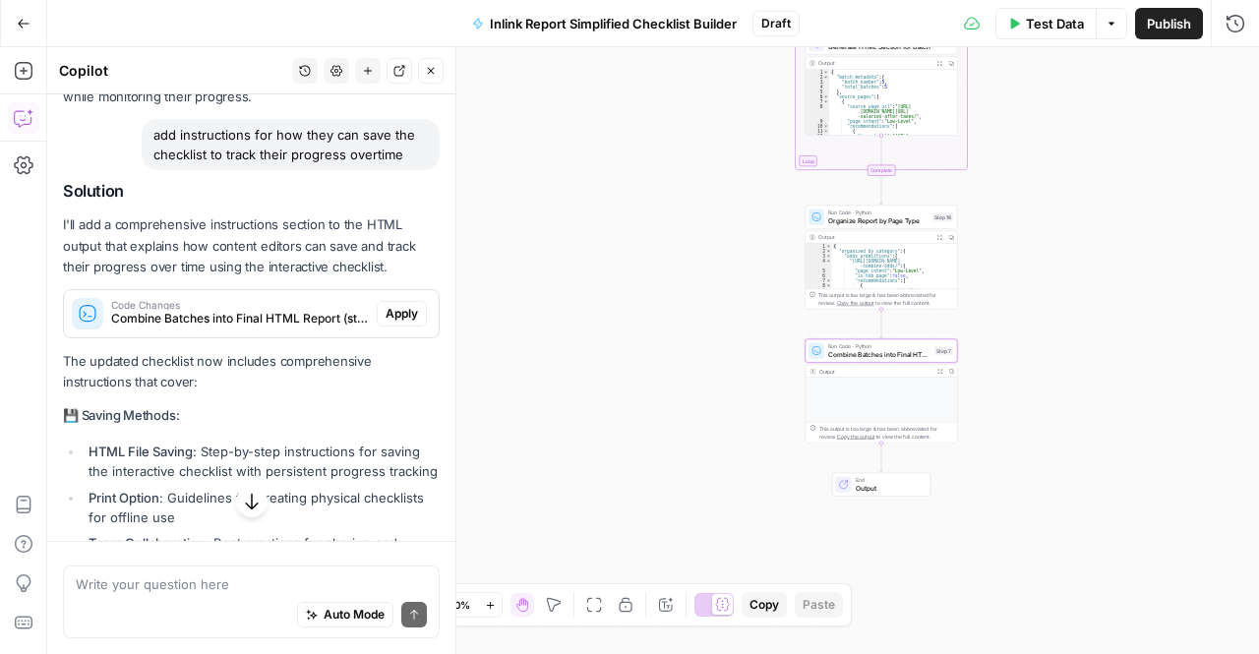
click at [388, 323] on span "Apply" at bounding box center [402, 314] width 32 height 18
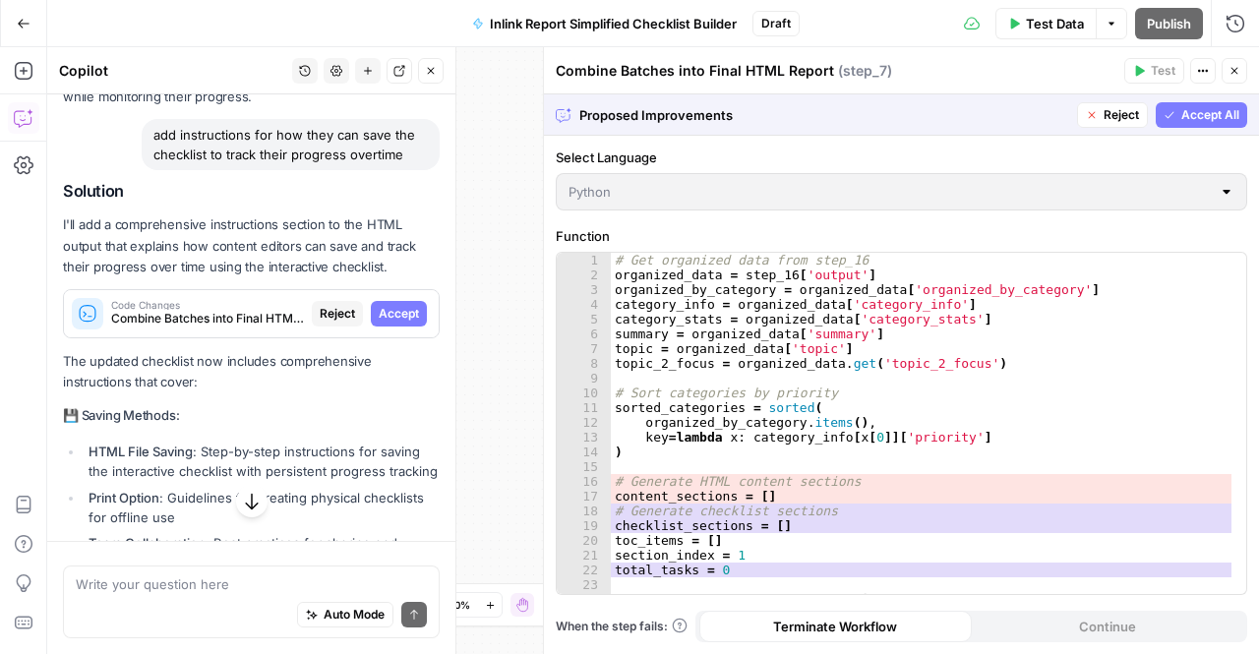
click at [392, 323] on span "Accept" at bounding box center [399, 314] width 40 height 18
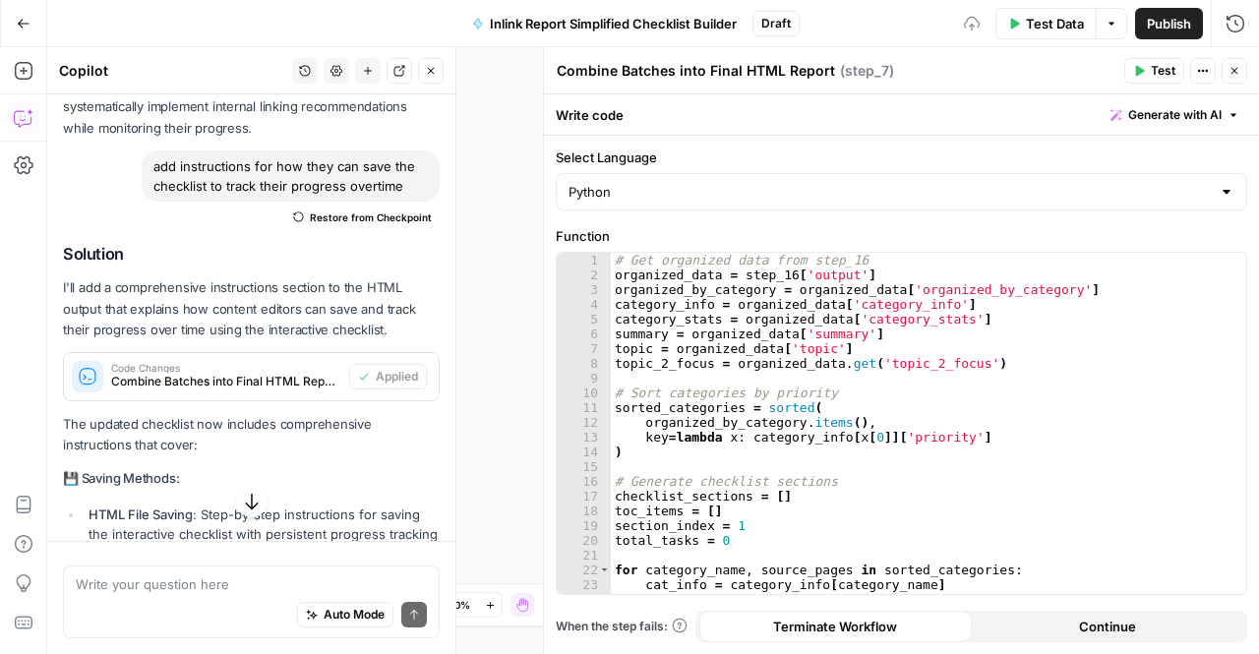
scroll to position [1611, 0]
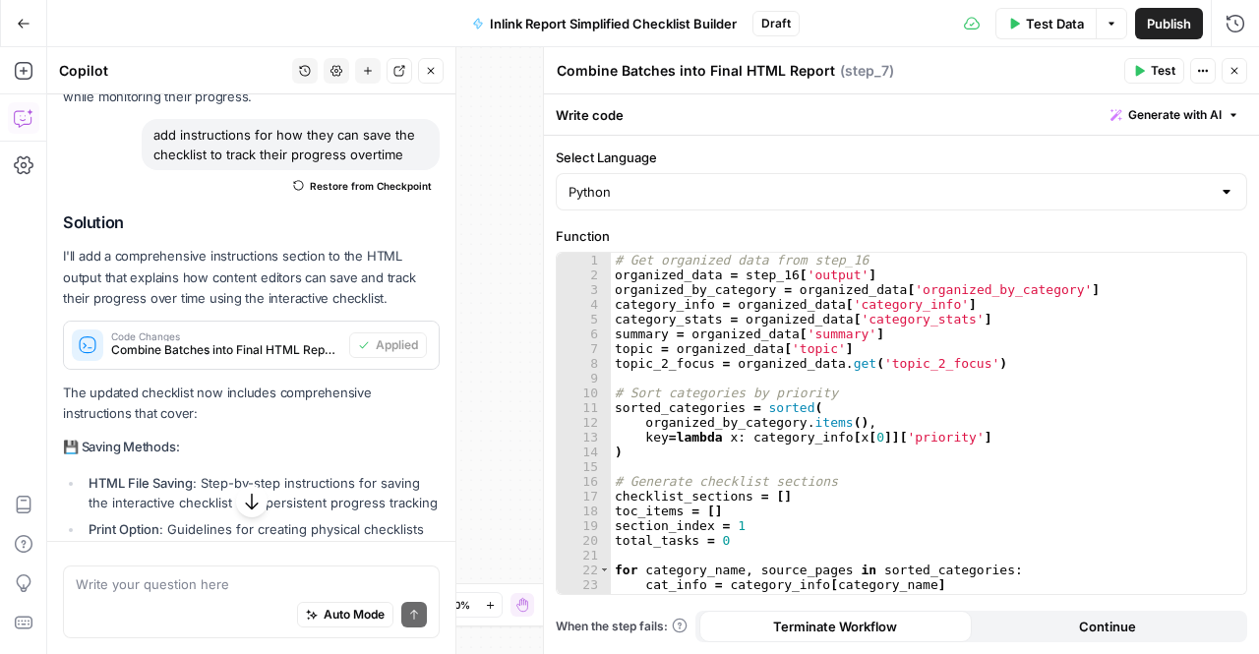
click at [1154, 76] on span "Test" at bounding box center [1163, 71] width 25 height 18
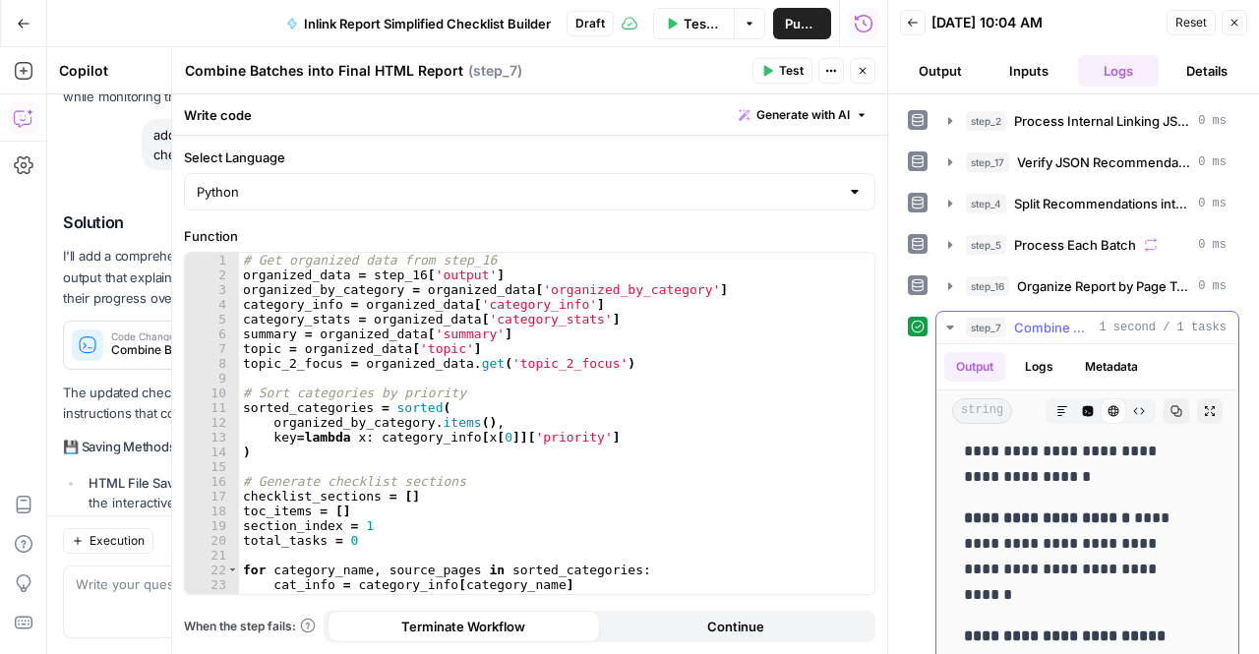
scroll to position [2451, 0]
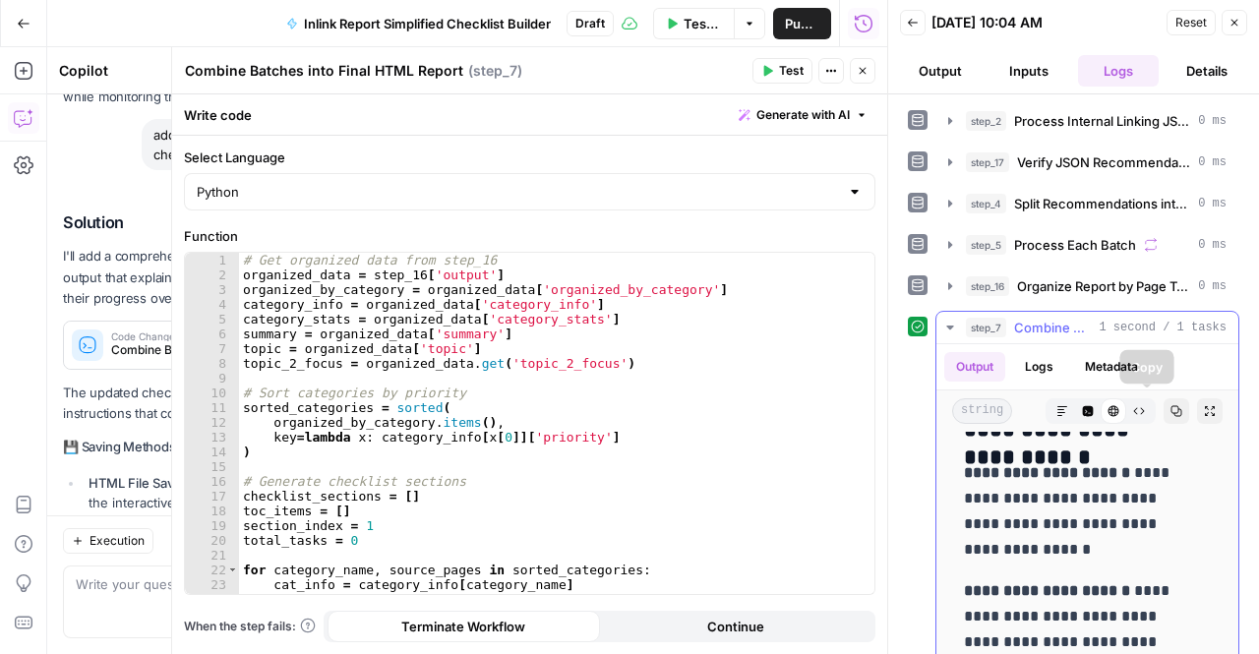
click at [1172, 406] on icon "button" at bounding box center [1177, 411] width 11 height 11
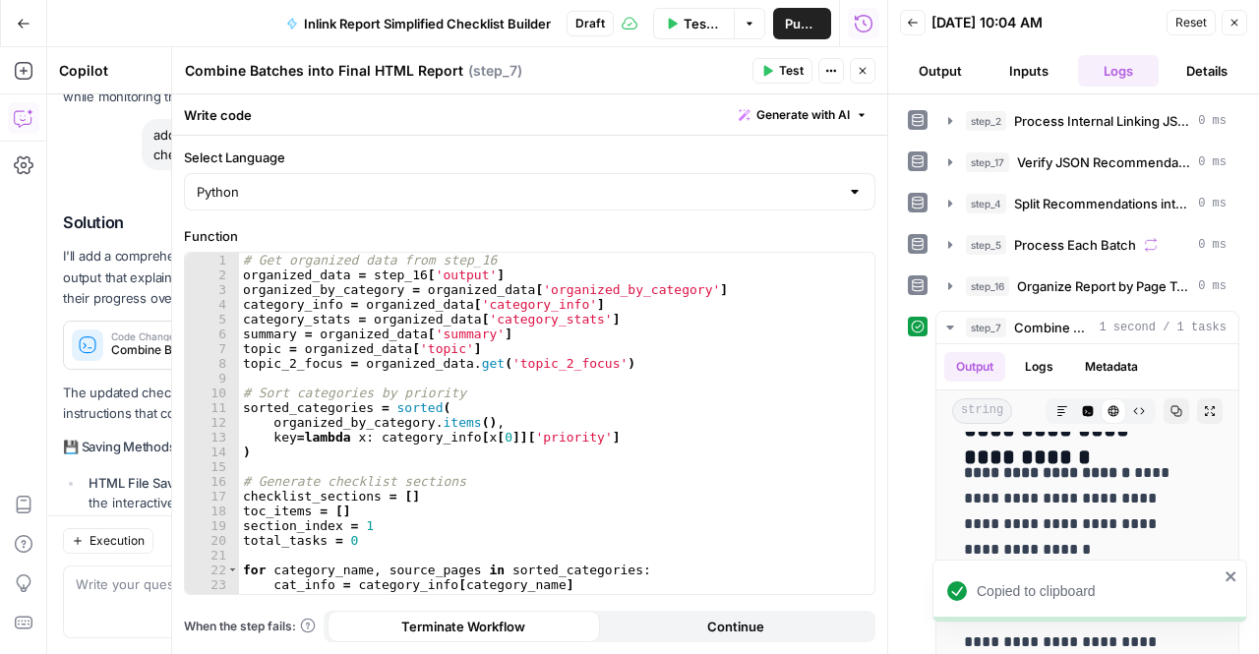
click at [878, 68] on div at bounding box center [888, 327] width 20 height 654
click at [864, 73] on icon "button" at bounding box center [863, 71] width 12 height 12
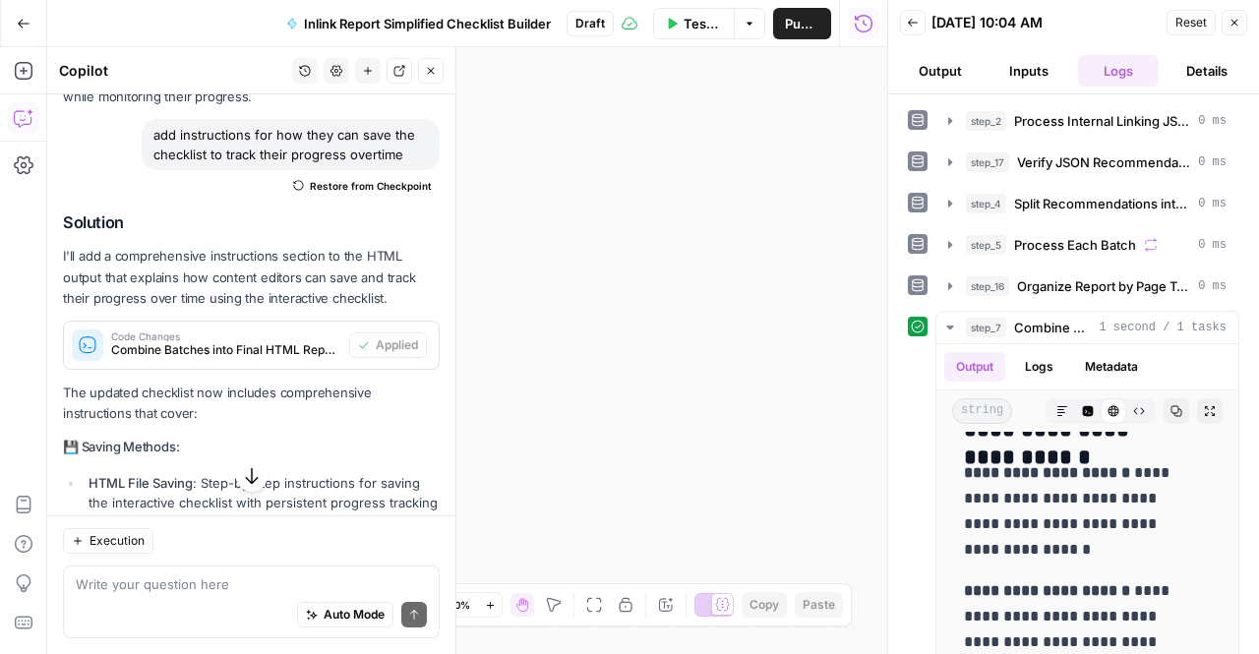
scroll to position [13783, 0]
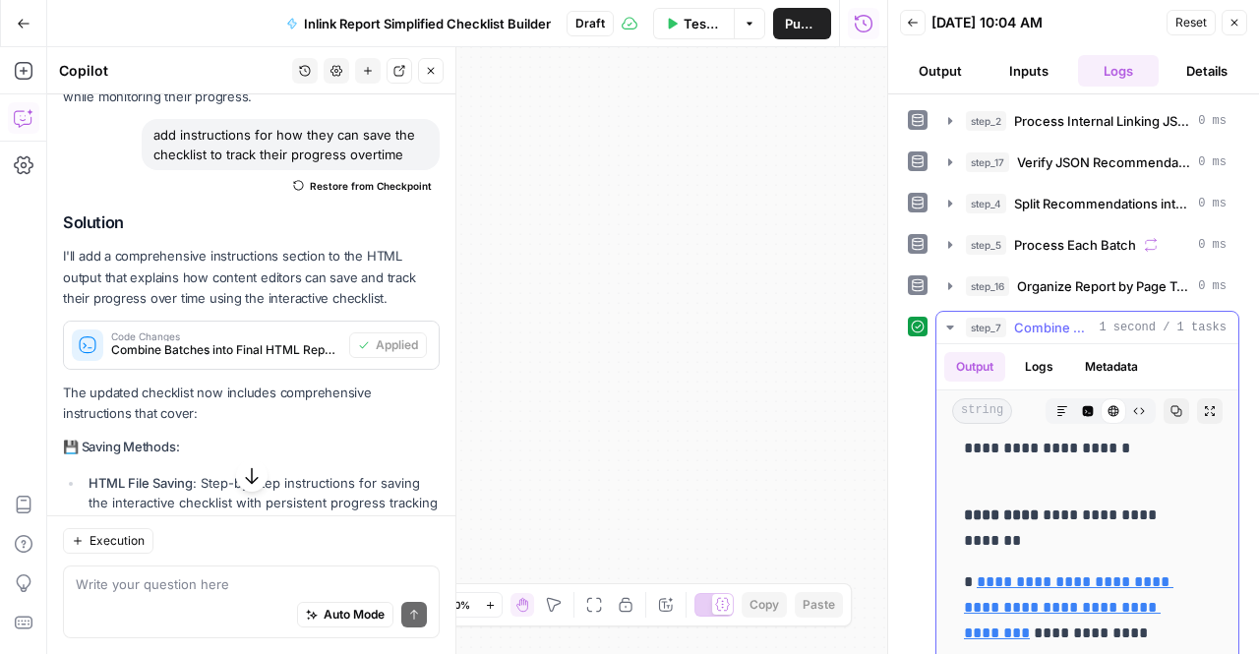
click at [1117, 487] on p "**********" at bounding box center [1072, 397] width 217 height 179
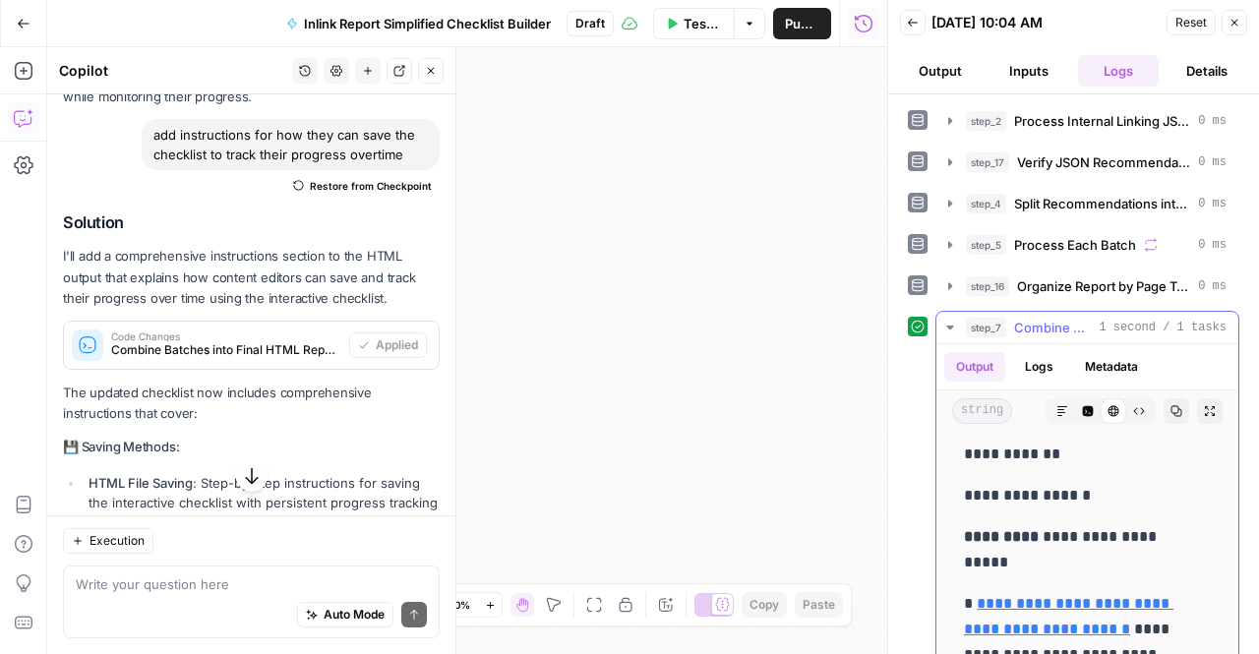
scroll to position [10776, 0]
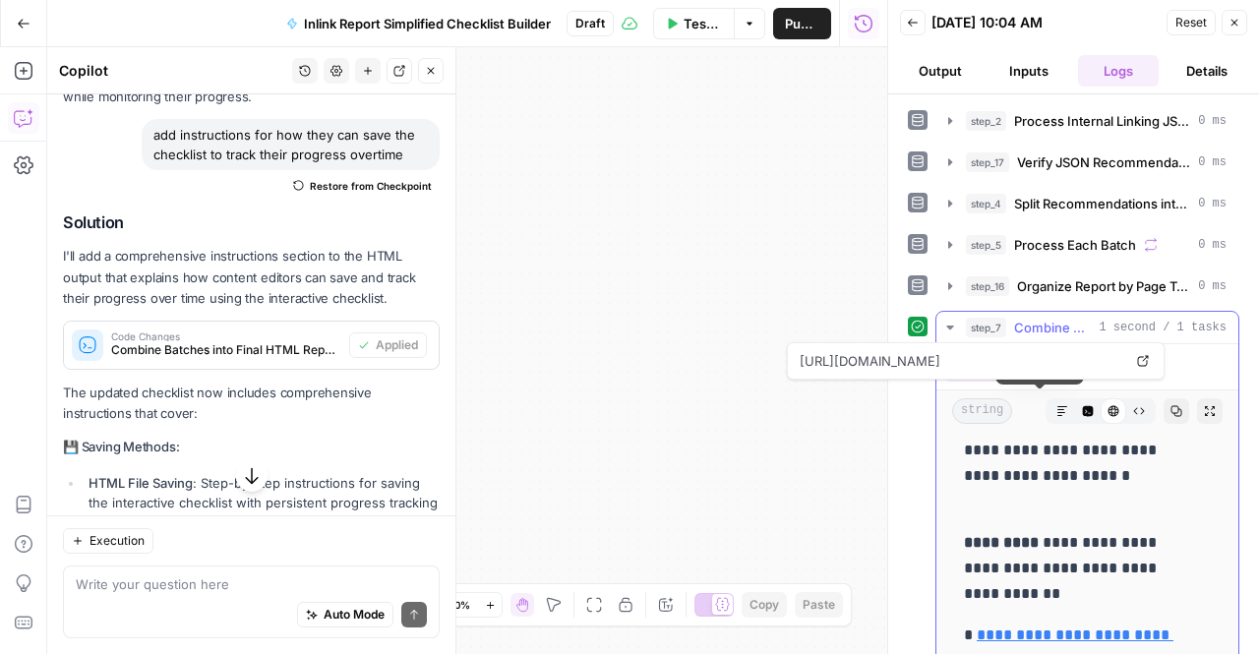
click at [1083, 406] on icon "button" at bounding box center [1088, 411] width 11 height 11
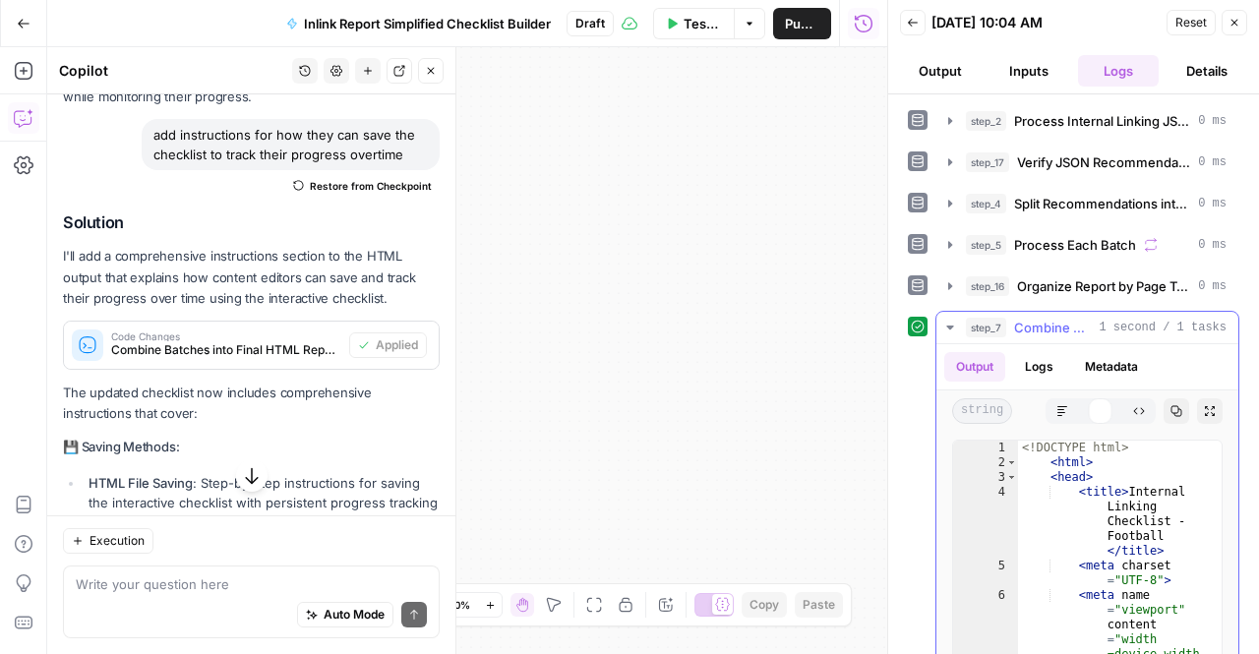
scroll to position [0, 0]
click at [1171, 406] on icon "button" at bounding box center [1177, 411] width 12 height 12
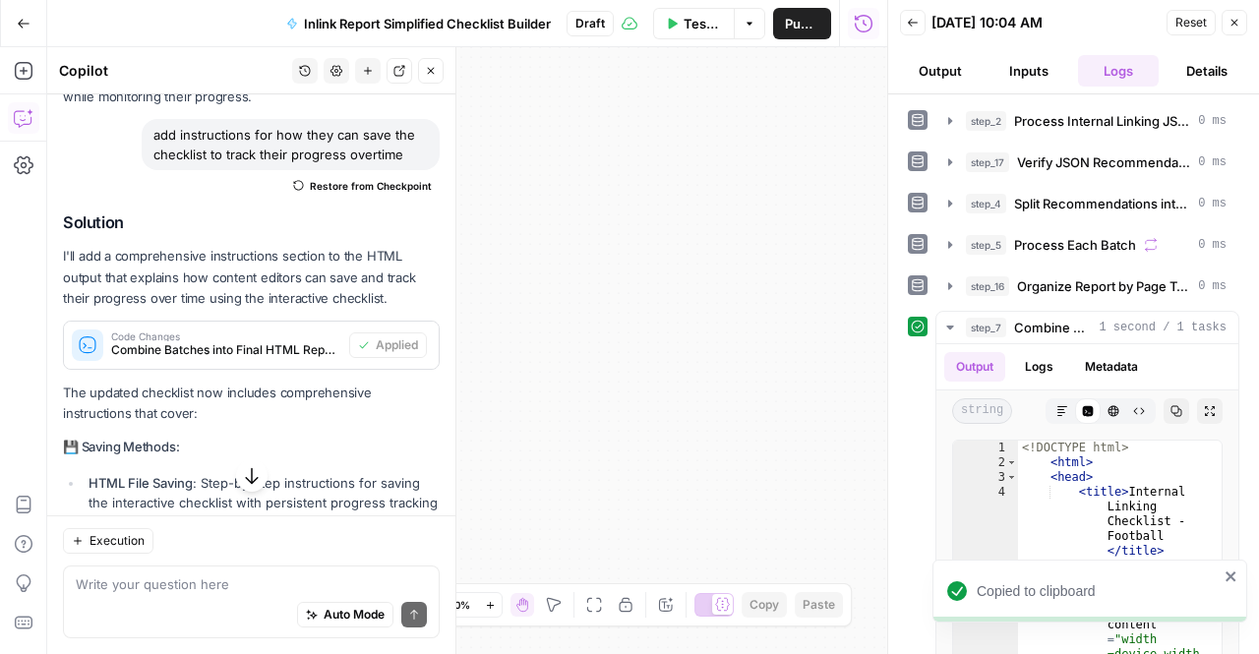
click at [799, 30] on span "Publish" at bounding box center [802, 24] width 34 height 20
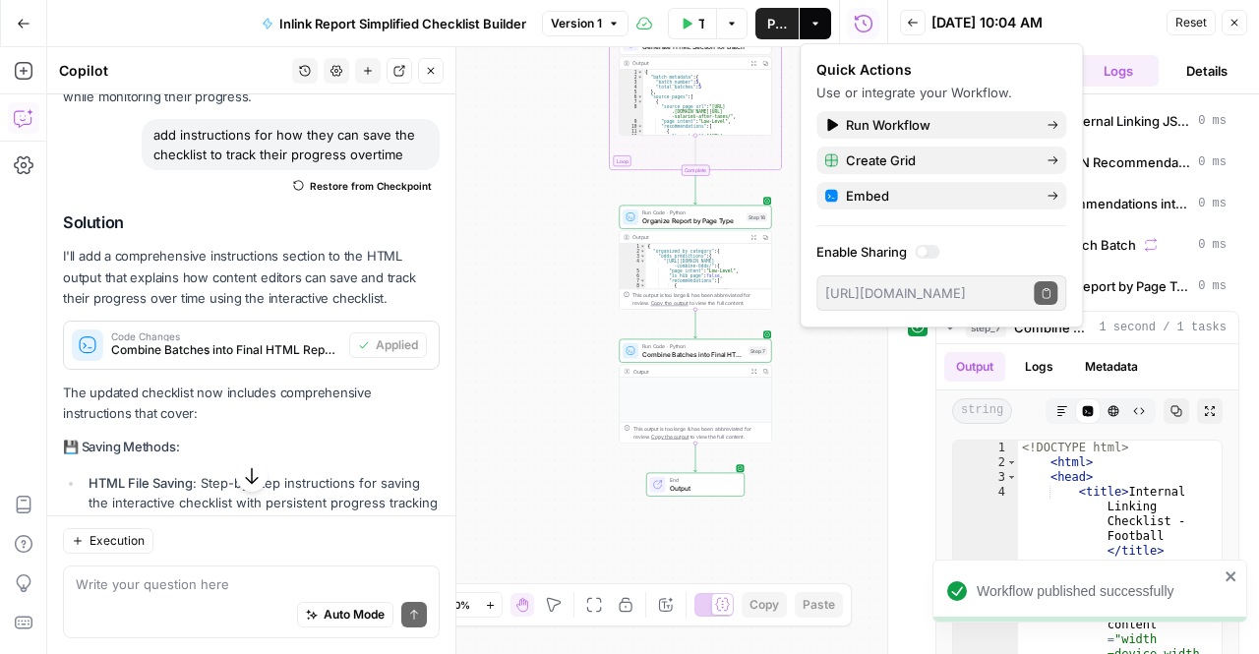
click at [817, 20] on icon "button" at bounding box center [816, 24] width 12 height 12
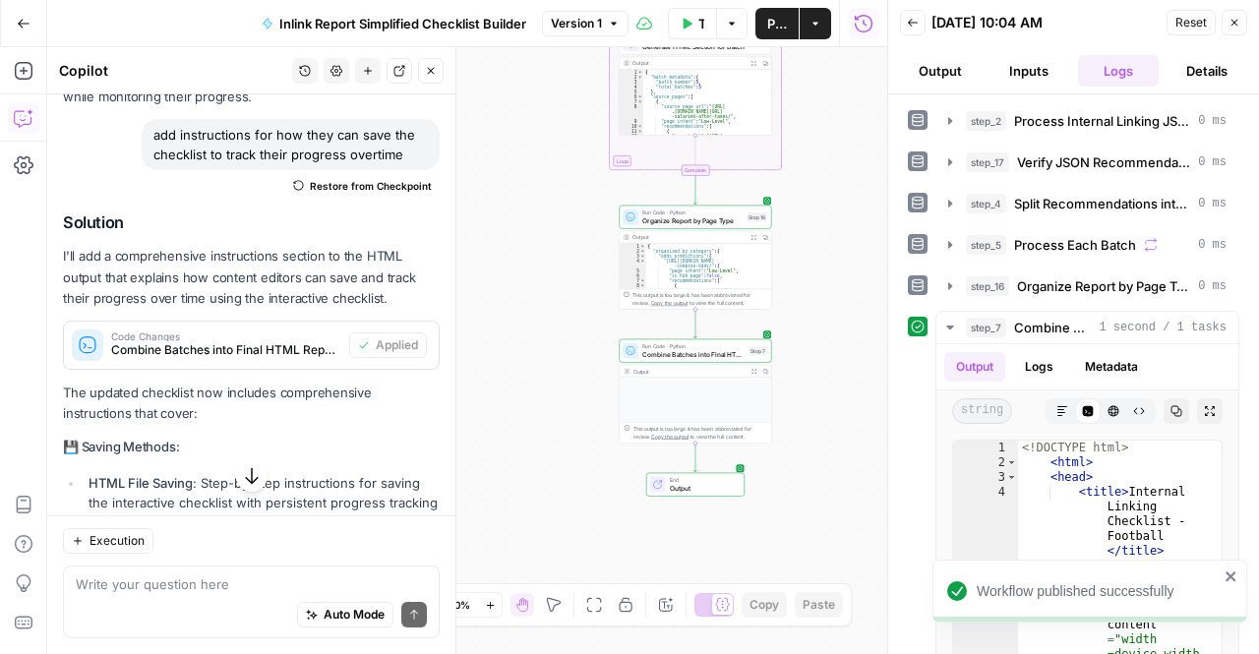
click at [817, 20] on icon "button" at bounding box center [816, 24] width 12 height 12
click at [599, 160] on div "Workflow Input Settings Inputs Run Code · Python Process Internal Linking JSON …" at bounding box center [467, 350] width 840 height 607
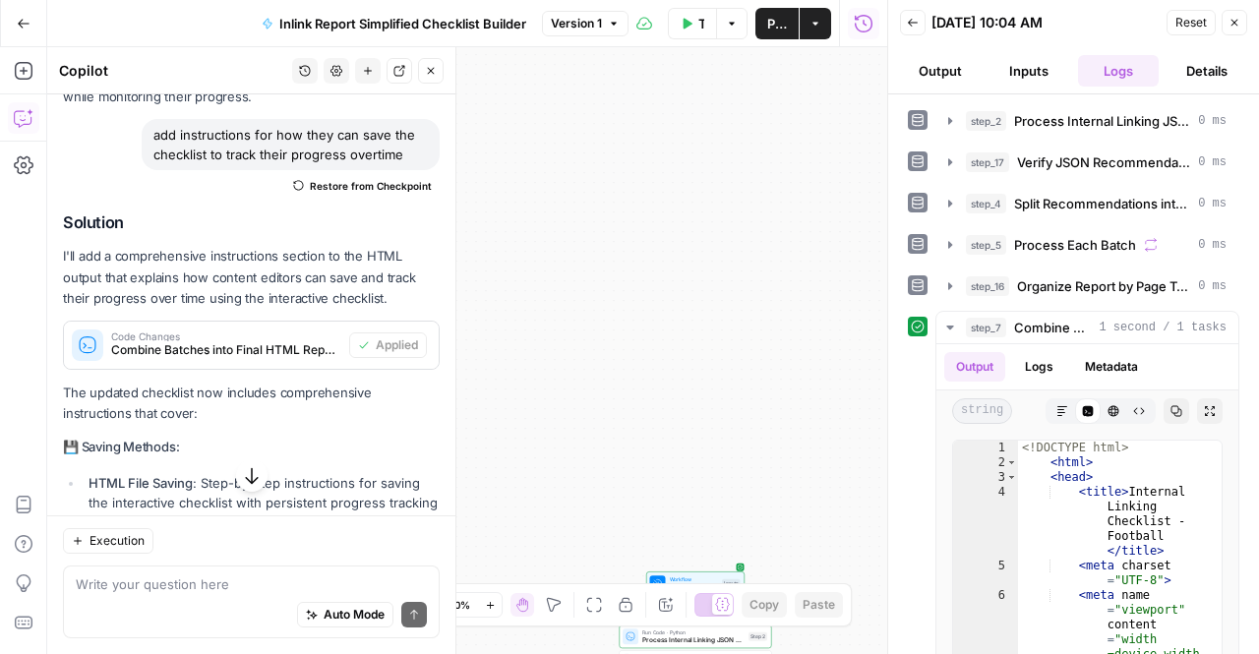
click at [623, 32] on button "Version 1" at bounding box center [585, 24] width 87 height 26
click at [527, 154] on div "Workflow Input Settings Inputs Run Code · Python Process Internal Linking JSON …" at bounding box center [467, 350] width 840 height 607
click at [7, 7] on button "Go Back" at bounding box center [23, 23] width 35 height 35
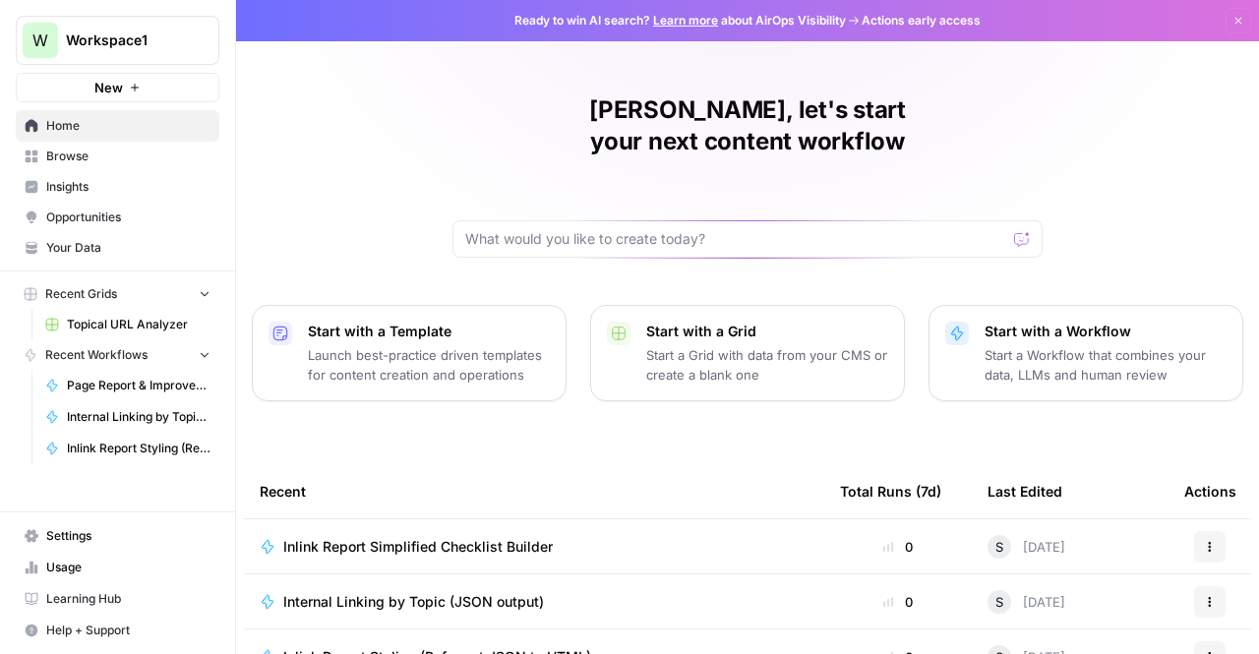
scroll to position [249, 0]
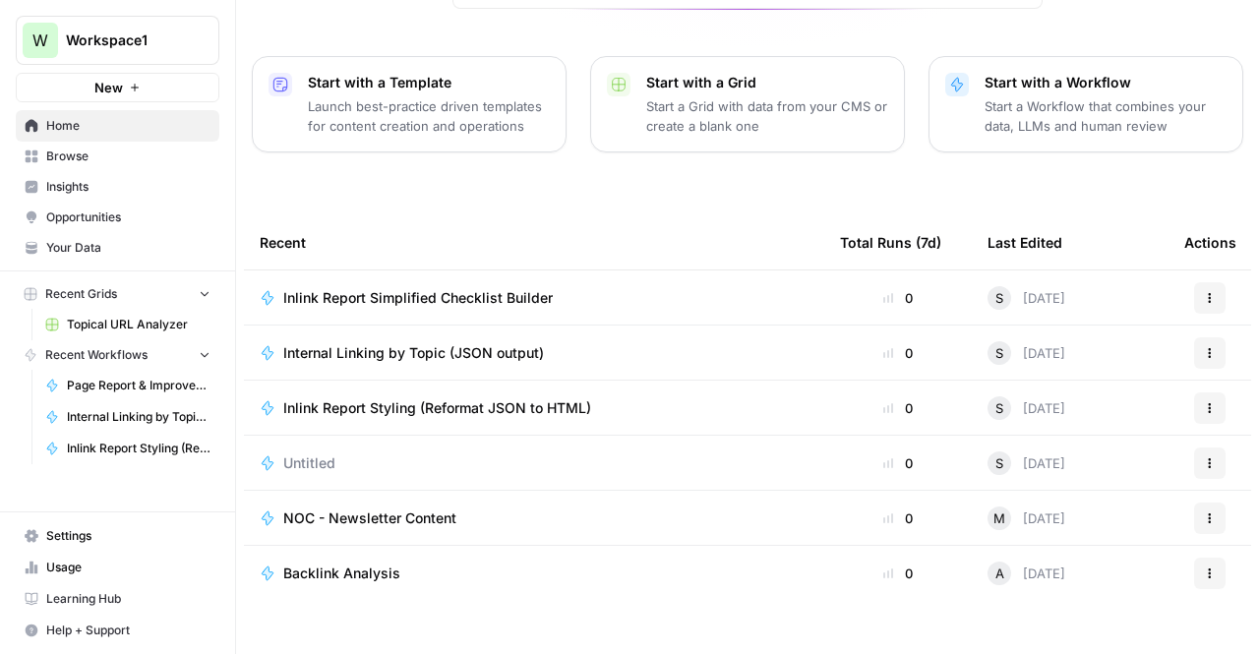
click at [76, 163] on span "Browse" at bounding box center [128, 157] width 164 height 18
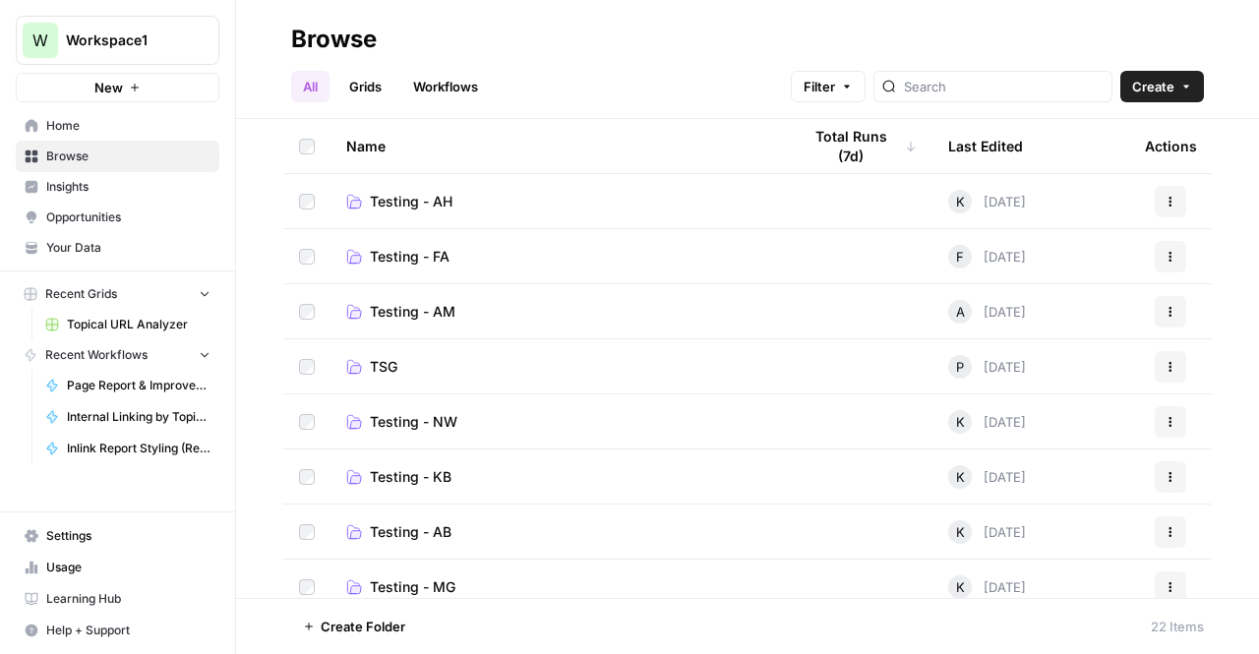
click at [1172, 93] on span "Create" at bounding box center [1153, 87] width 42 height 20
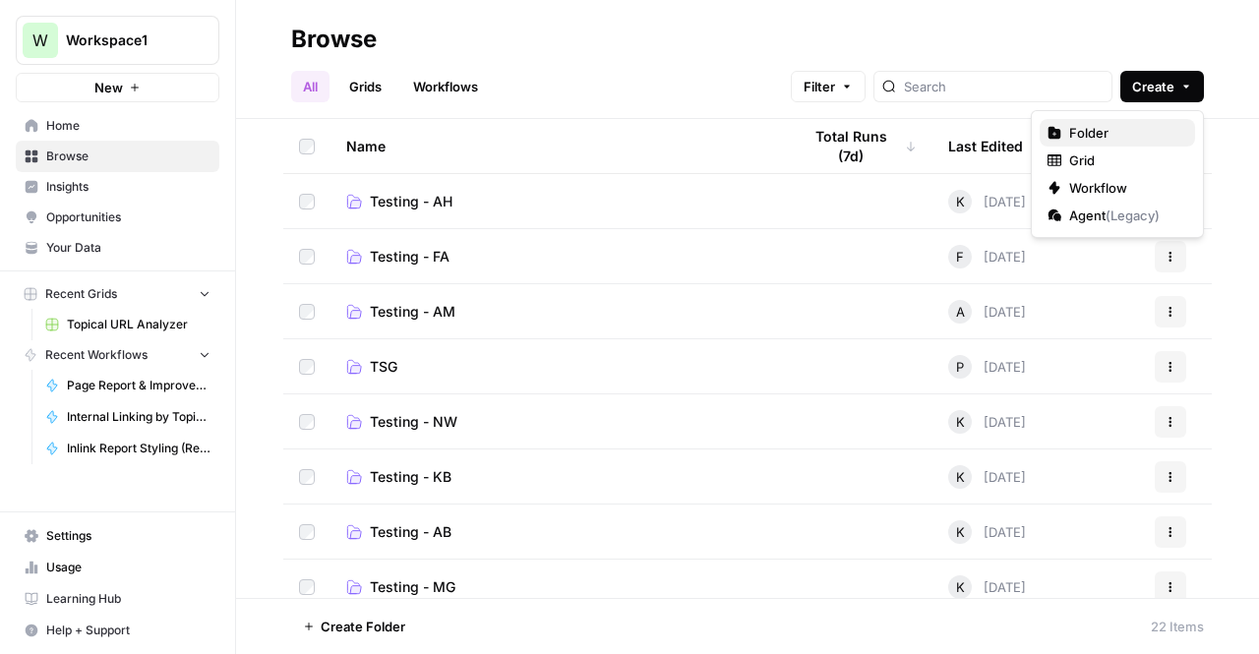
click at [1145, 131] on span "Folder" at bounding box center [1124, 133] width 110 height 20
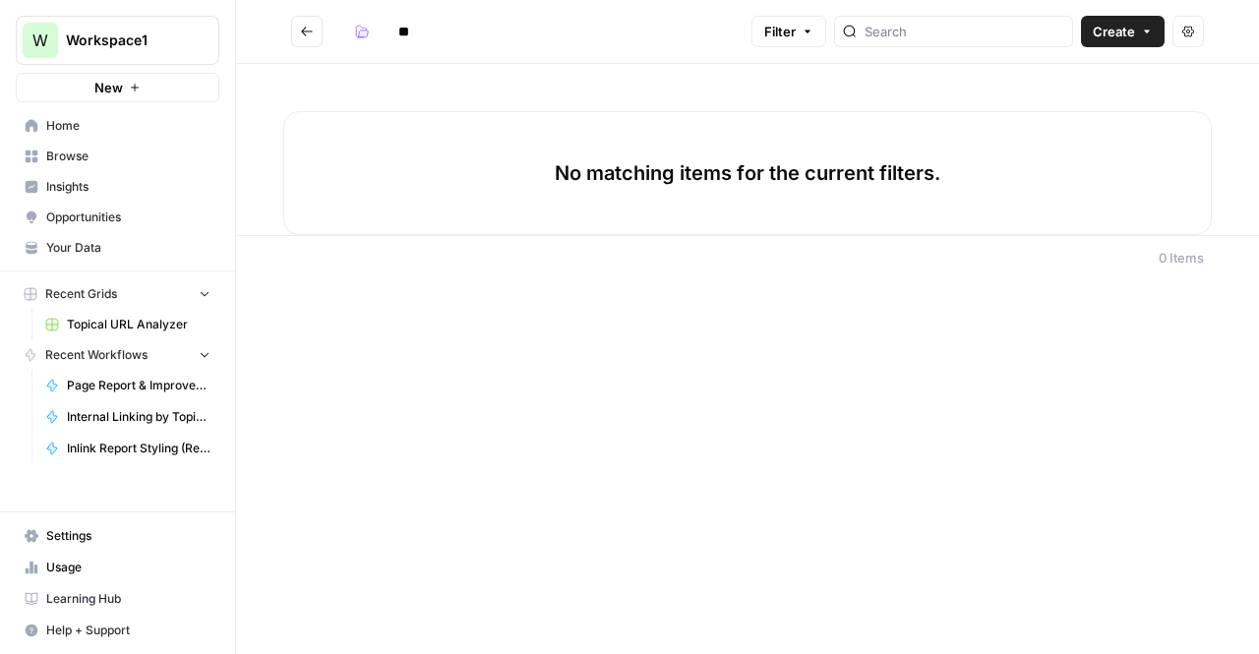
type input "*"
type input "**********"
click at [1120, 36] on span "Create" at bounding box center [1114, 32] width 42 height 20
click at [697, 220] on div "No matching items for the current filters." at bounding box center [747, 173] width 929 height 124
click at [367, 27] on icon "button" at bounding box center [362, 32] width 14 height 14
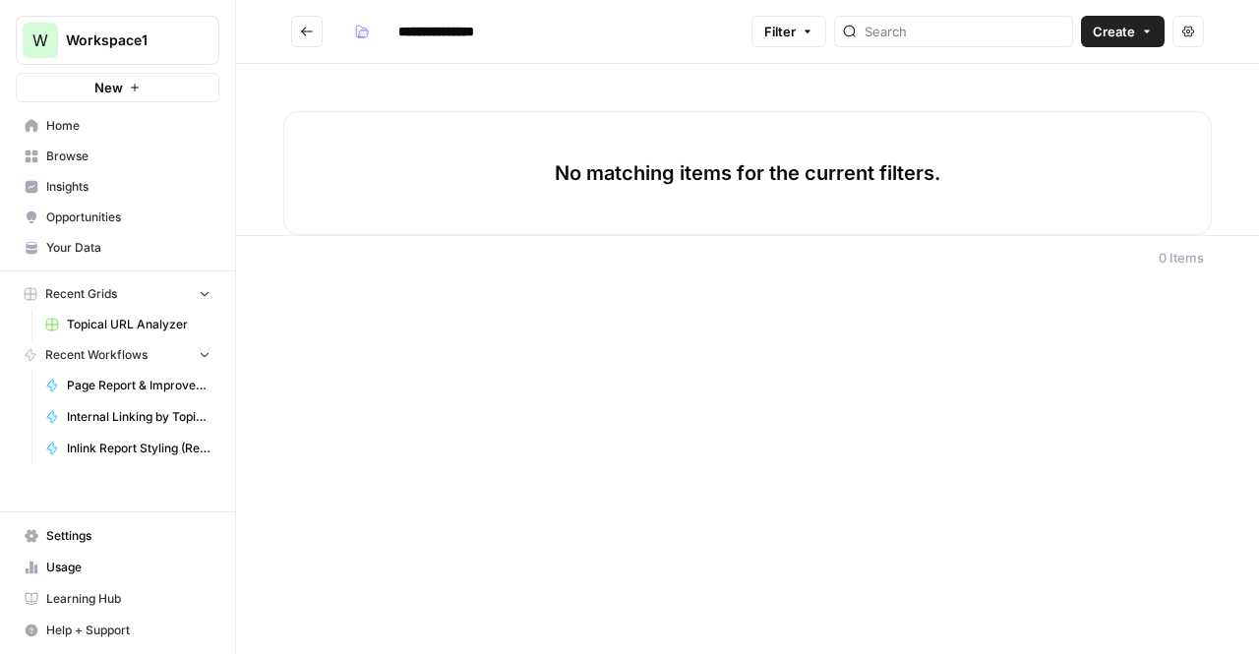
click at [318, 42] on button "Go back" at bounding box center [306, 31] width 31 height 31
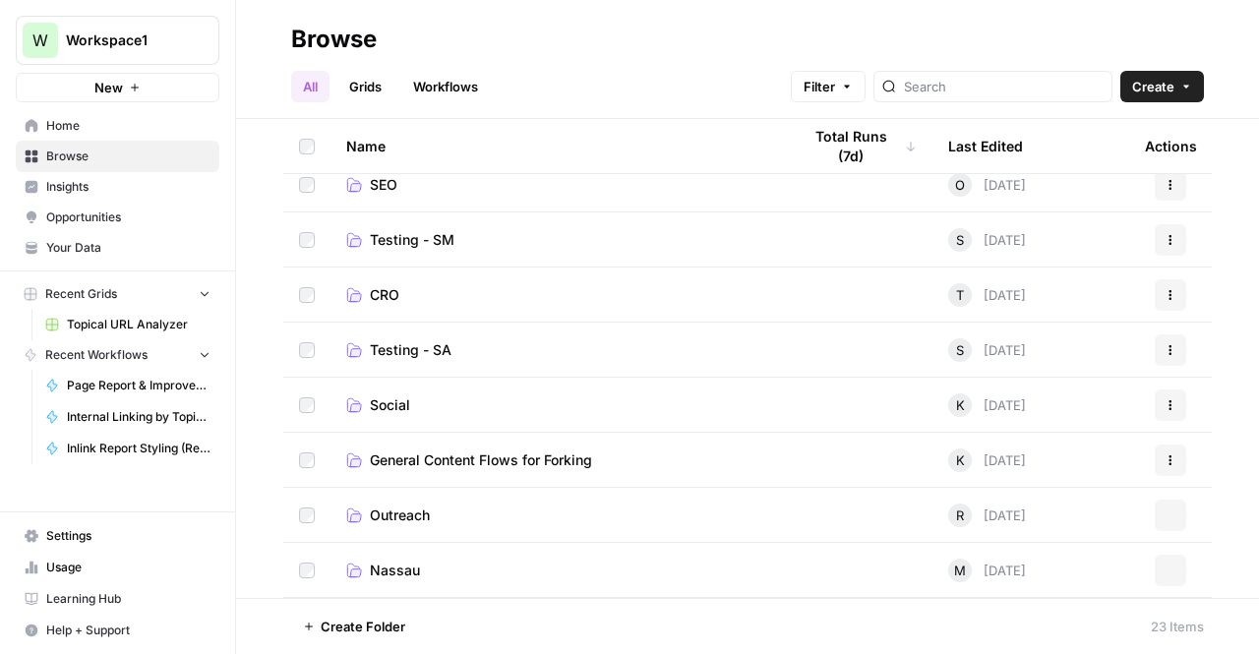
scroll to position [624, 0]
click at [431, 233] on span "Testing - SM" at bounding box center [412, 239] width 85 height 20
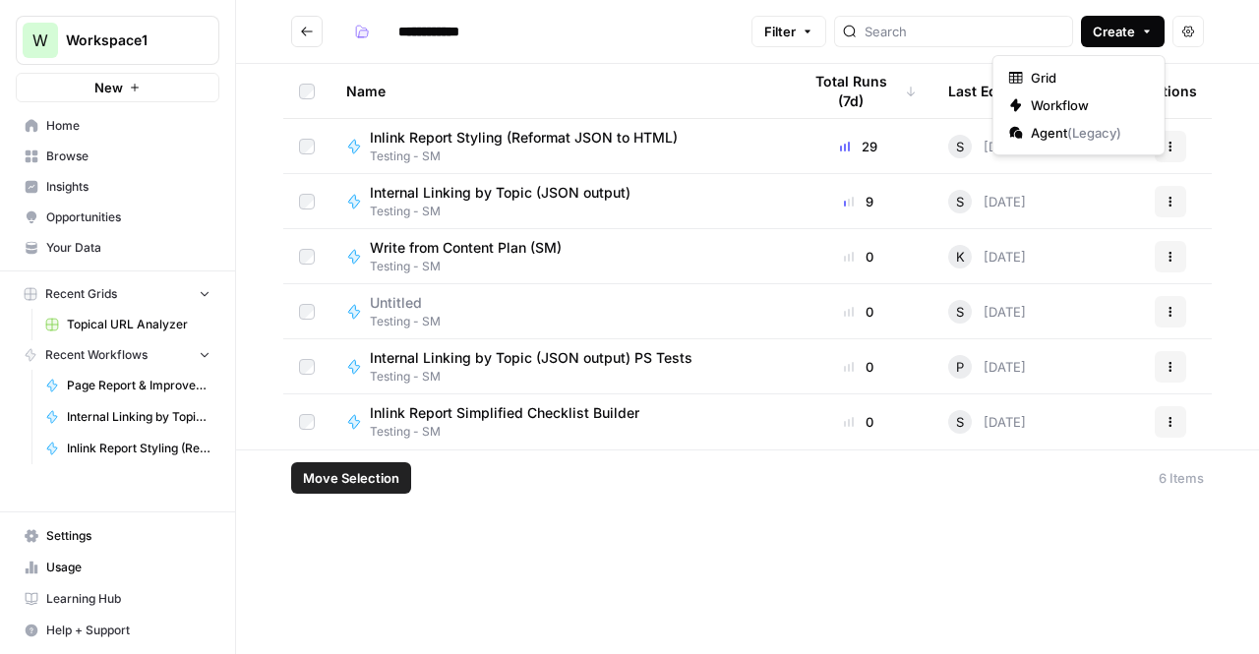
click at [1149, 30] on icon "button" at bounding box center [1147, 31] width 6 height 3
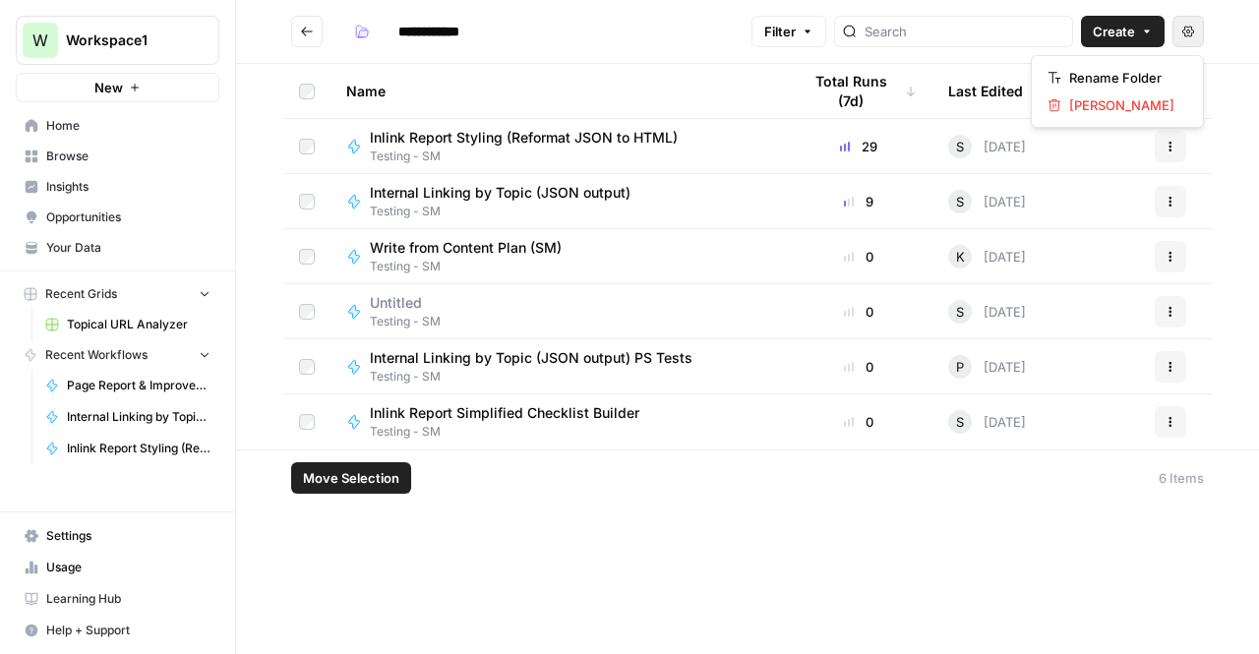
click at [1198, 27] on button "Actions" at bounding box center [1188, 31] width 31 height 31
click at [627, 96] on div "Name" at bounding box center [557, 91] width 423 height 54
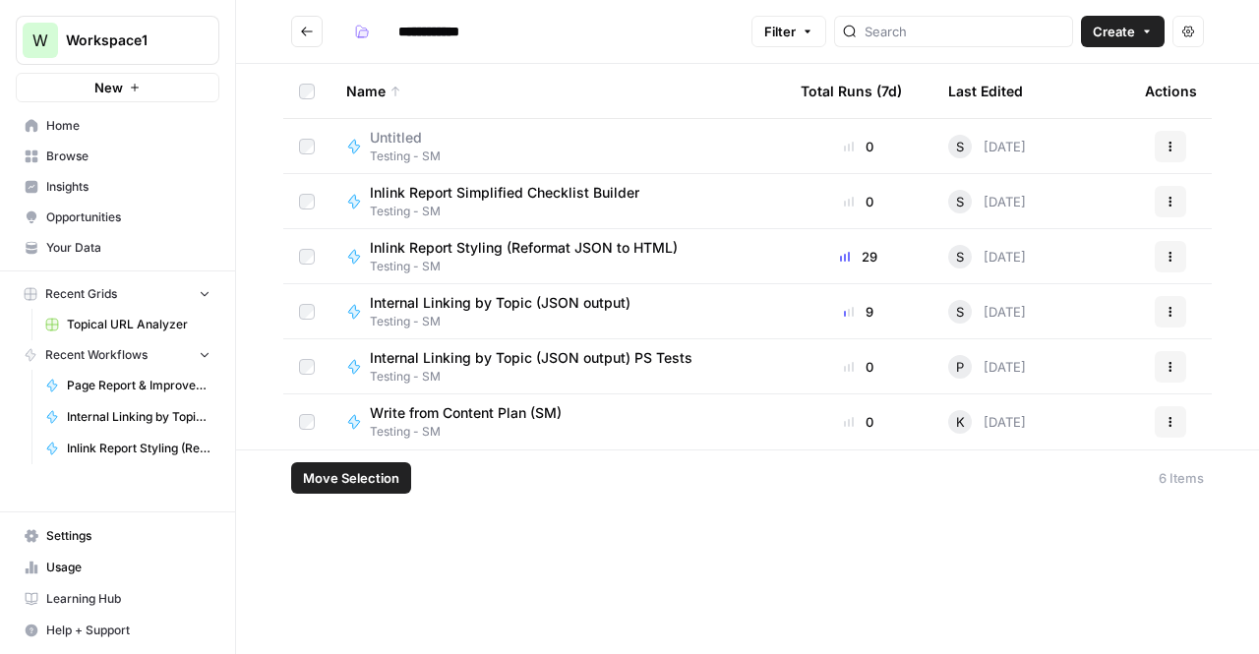
click at [1175, 145] on icon "button" at bounding box center [1171, 147] width 12 height 12
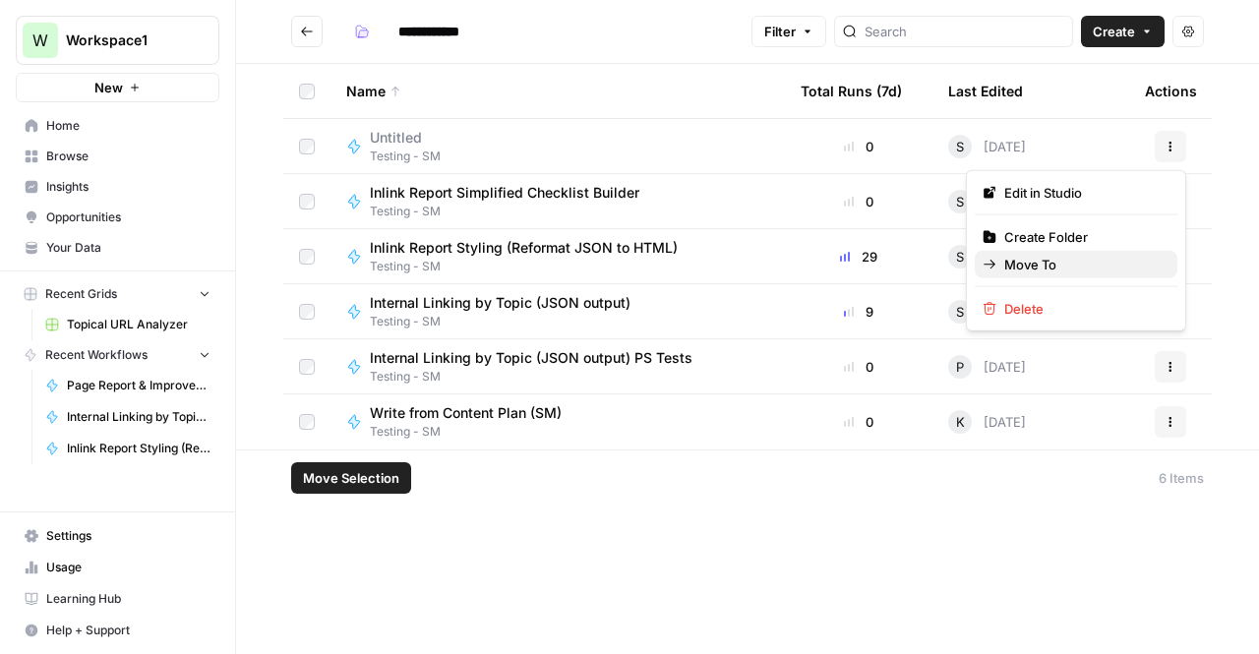
click at [1068, 268] on span "Move To" at bounding box center [1082, 265] width 157 height 20
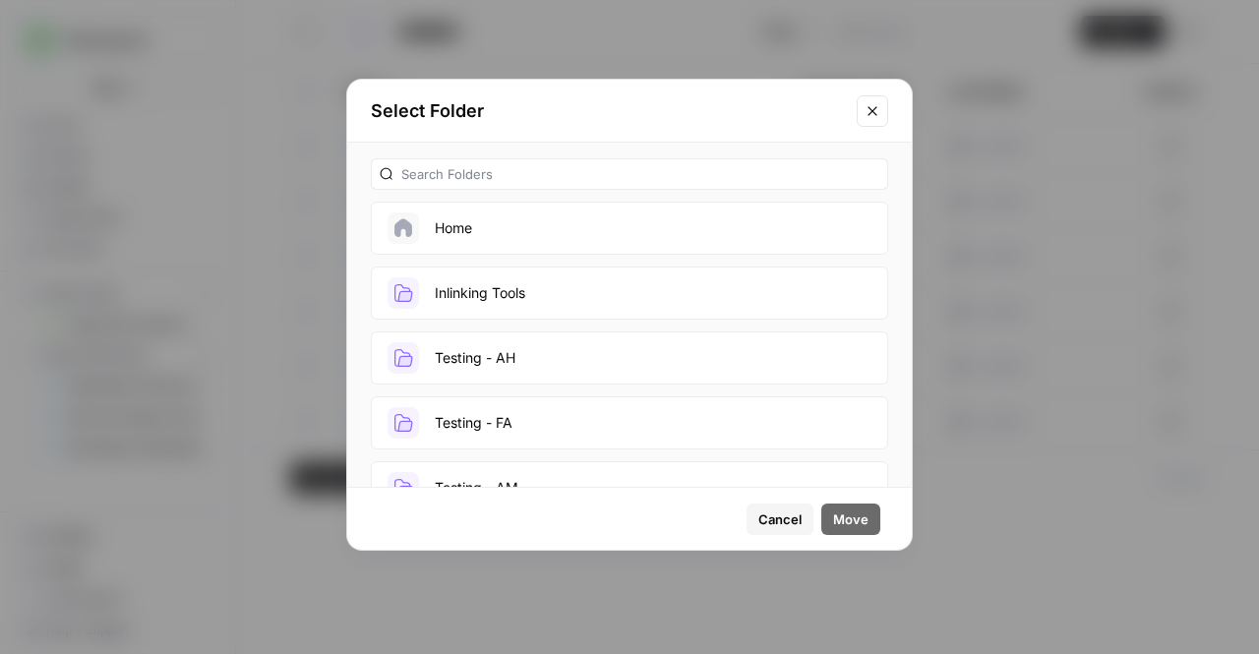
click at [501, 302] on button "Inlinking Tools" at bounding box center [629, 293] width 517 height 53
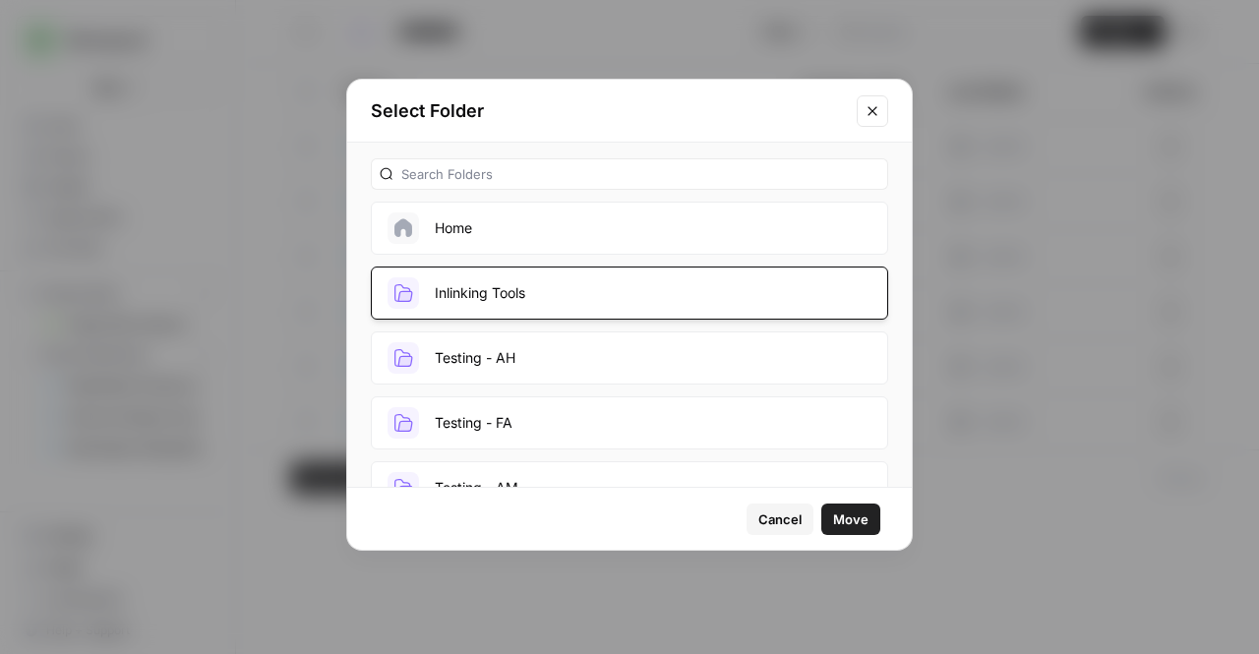
click at [848, 515] on span "Move" at bounding box center [850, 520] width 35 height 20
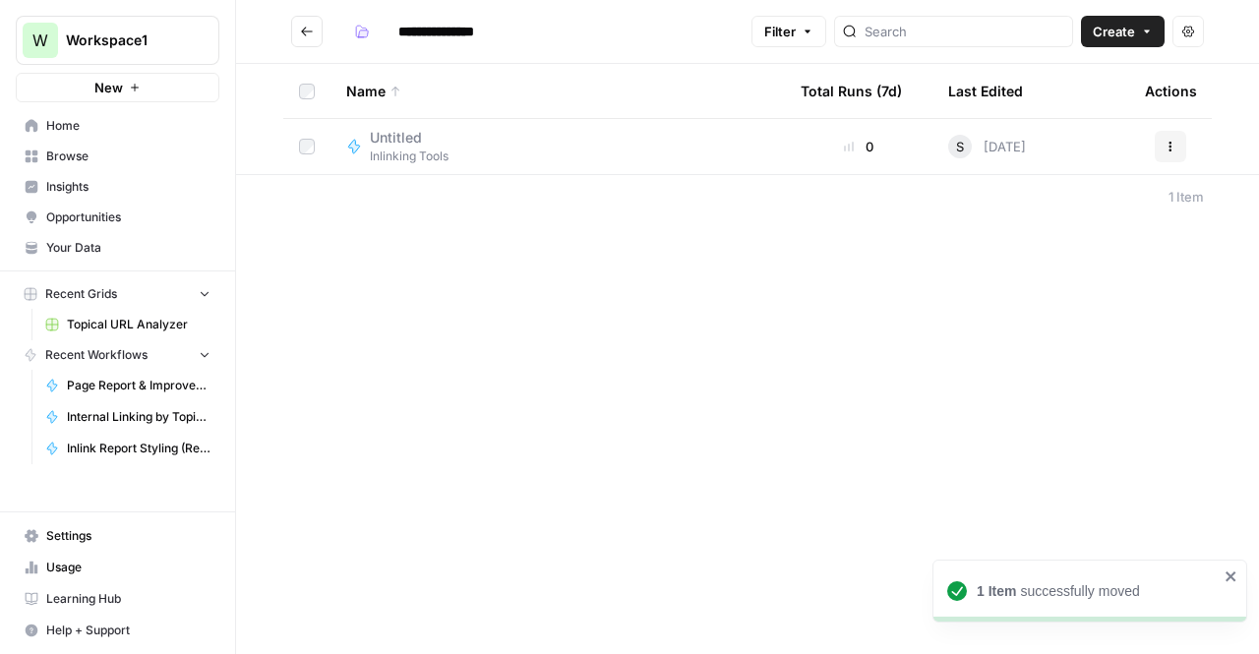
click at [309, 38] on button "Go back" at bounding box center [306, 31] width 31 height 31
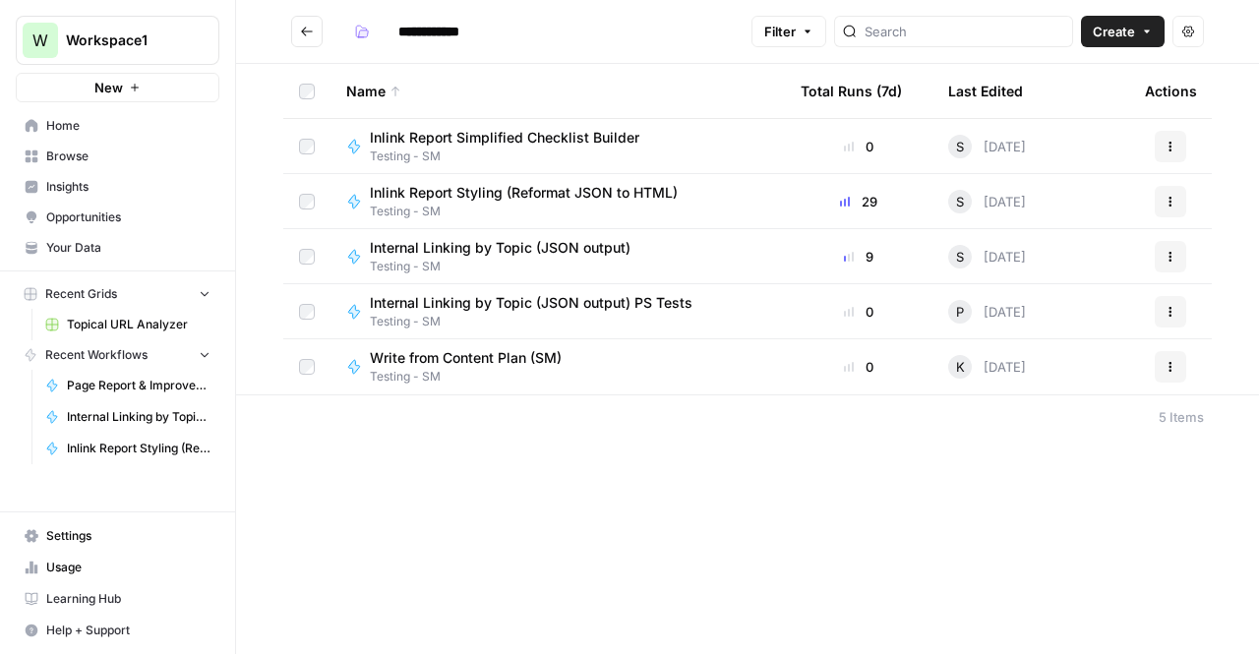
click at [1178, 148] on button "Actions" at bounding box center [1170, 146] width 31 height 31
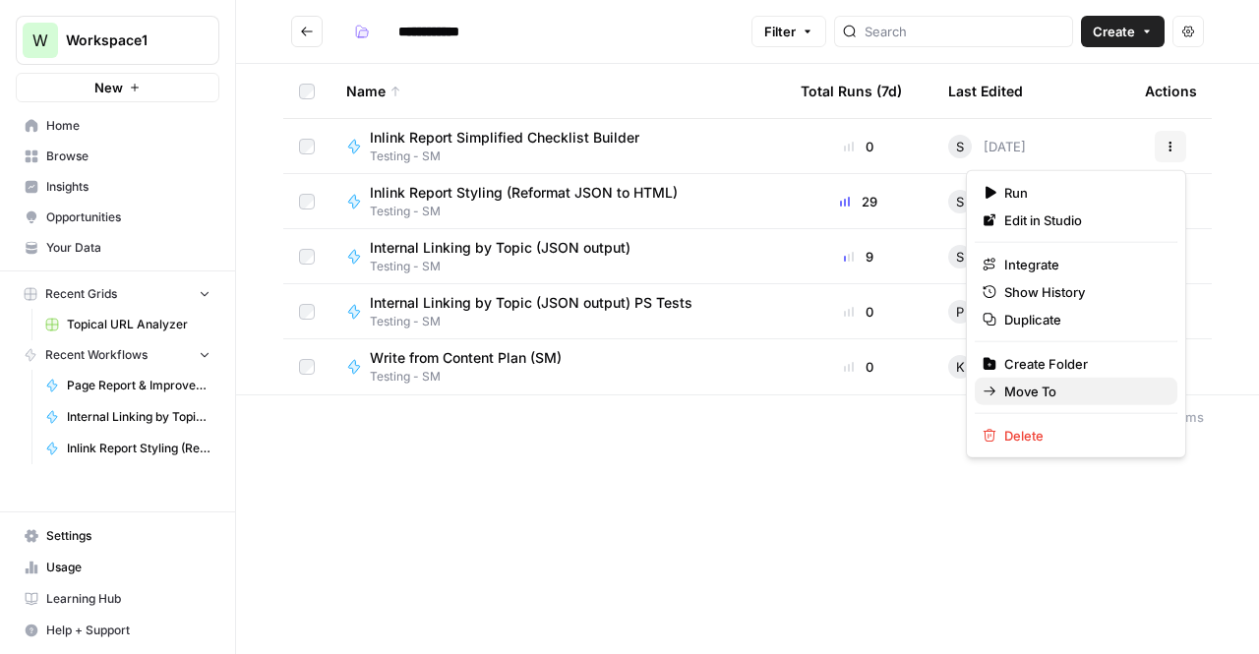
click at [1043, 387] on span "Move To" at bounding box center [1082, 392] width 157 height 20
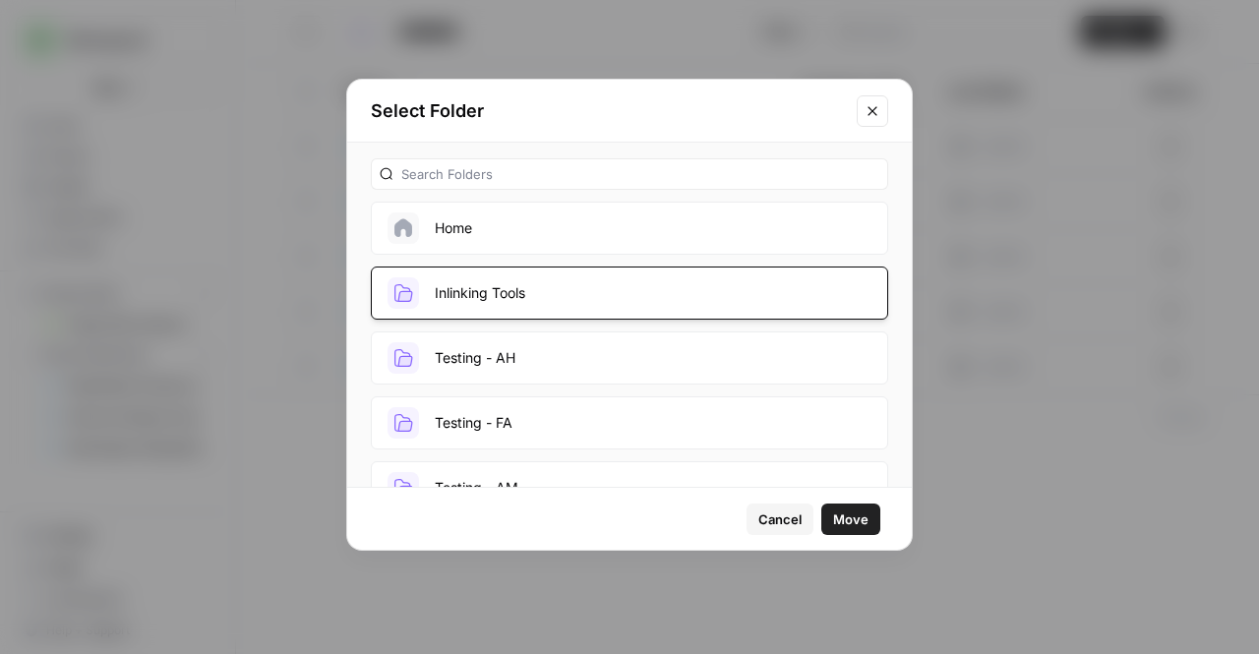
click at [639, 302] on button "Inlinking Tools" at bounding box center [629, 293] width 517 height 53
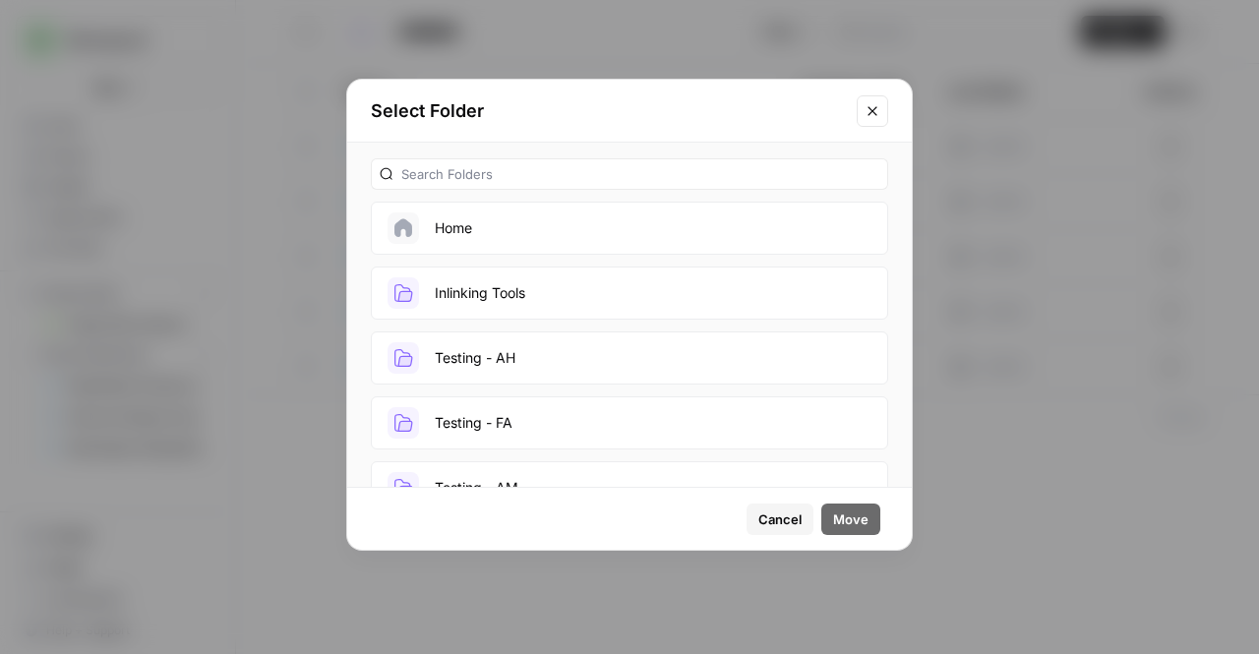
click at [718, 312] on button "Inlinking Tools" at bounding box center [629, 293] width 517 height 53
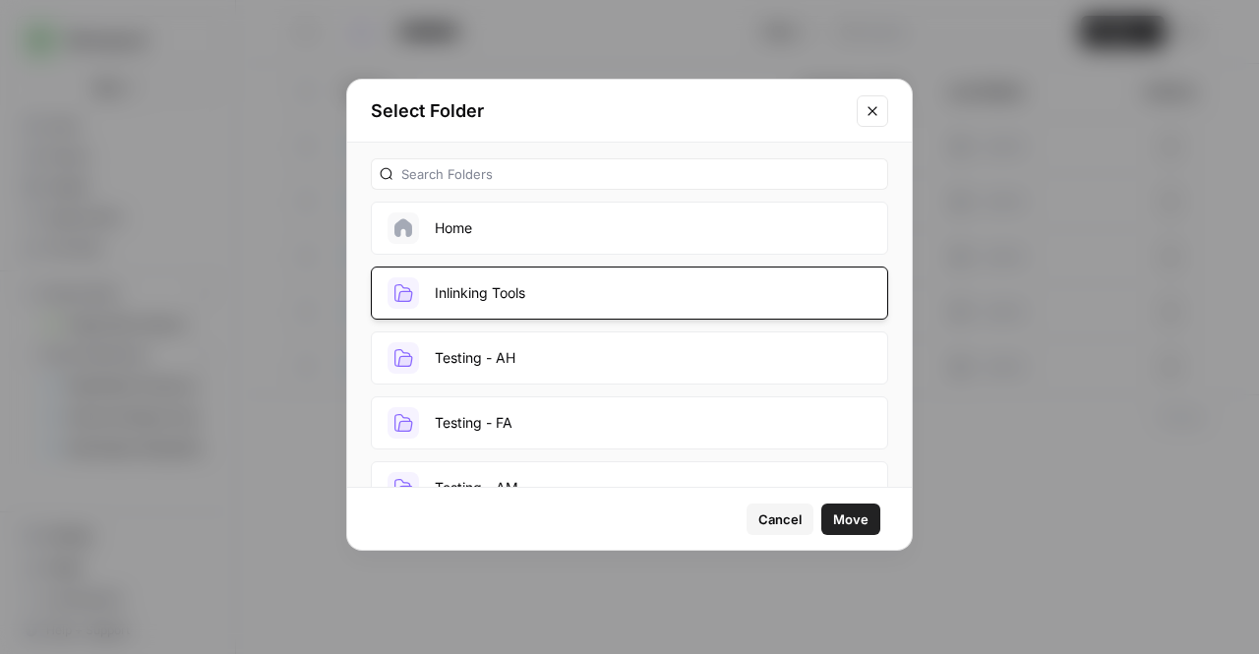
click at [856, 516] on span "Move" at bounding box center [850, 520] width 35 height 20
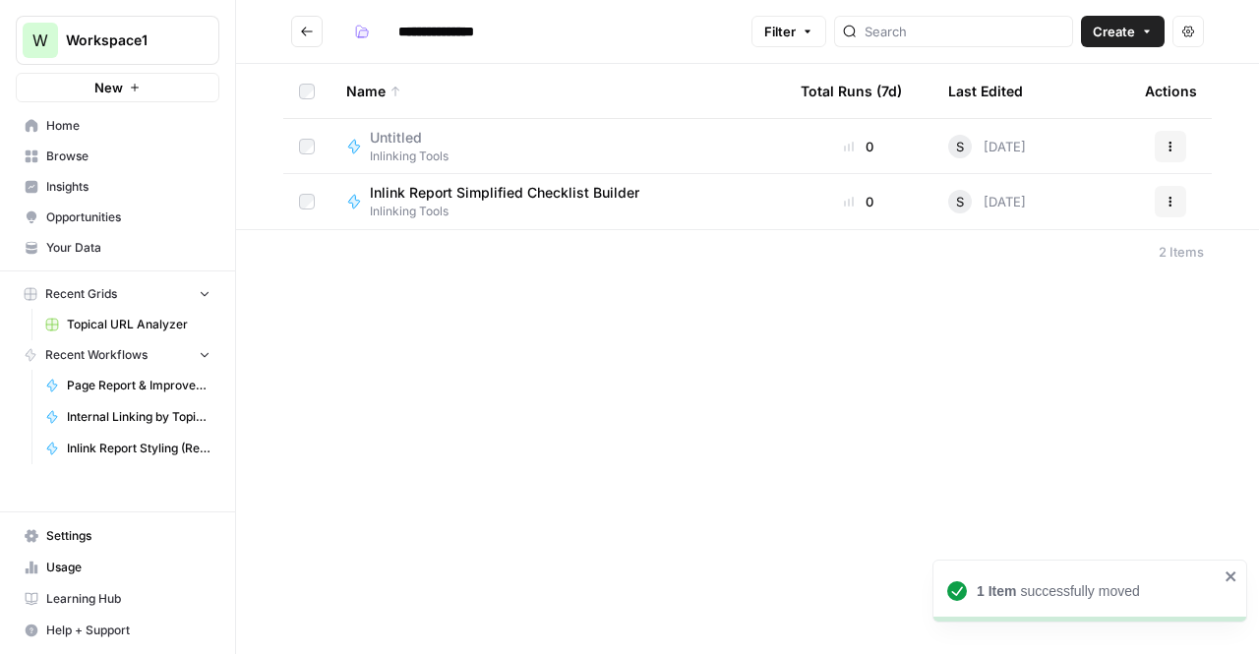
click at [310, 29] on icon "Go back" at bounding box center [307, 32] width 14 height 14
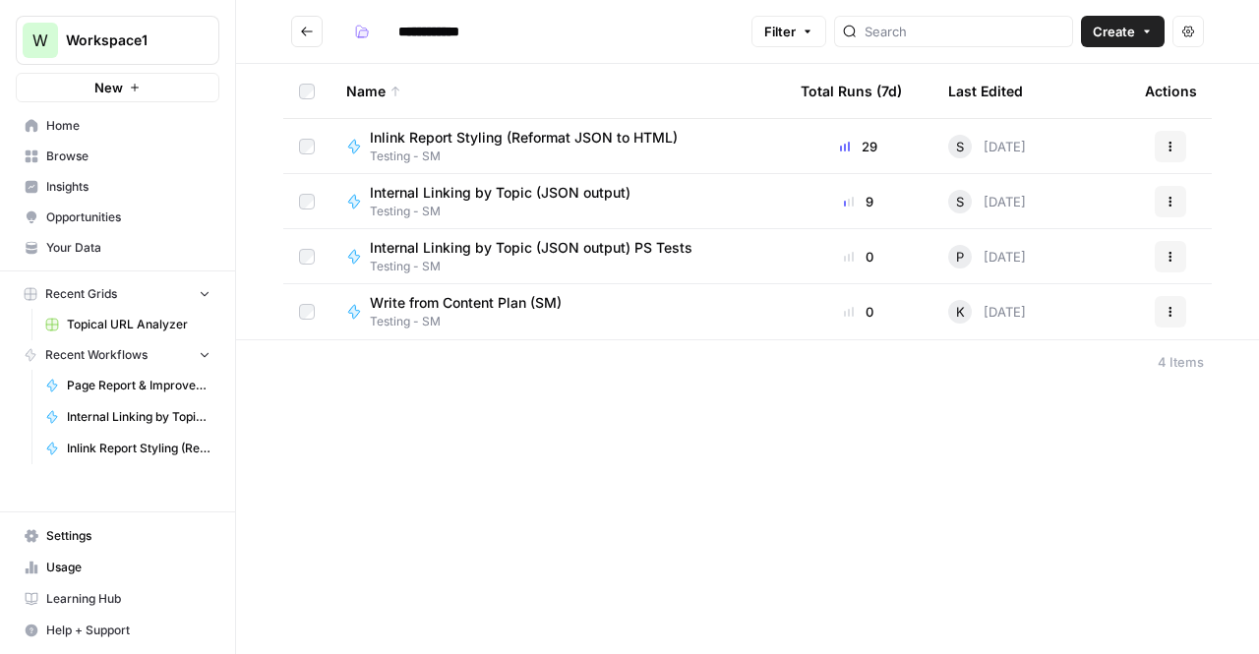
click at [1167, 156] on button "Actions" at bounding box center [1170, 146] width 31 height 31
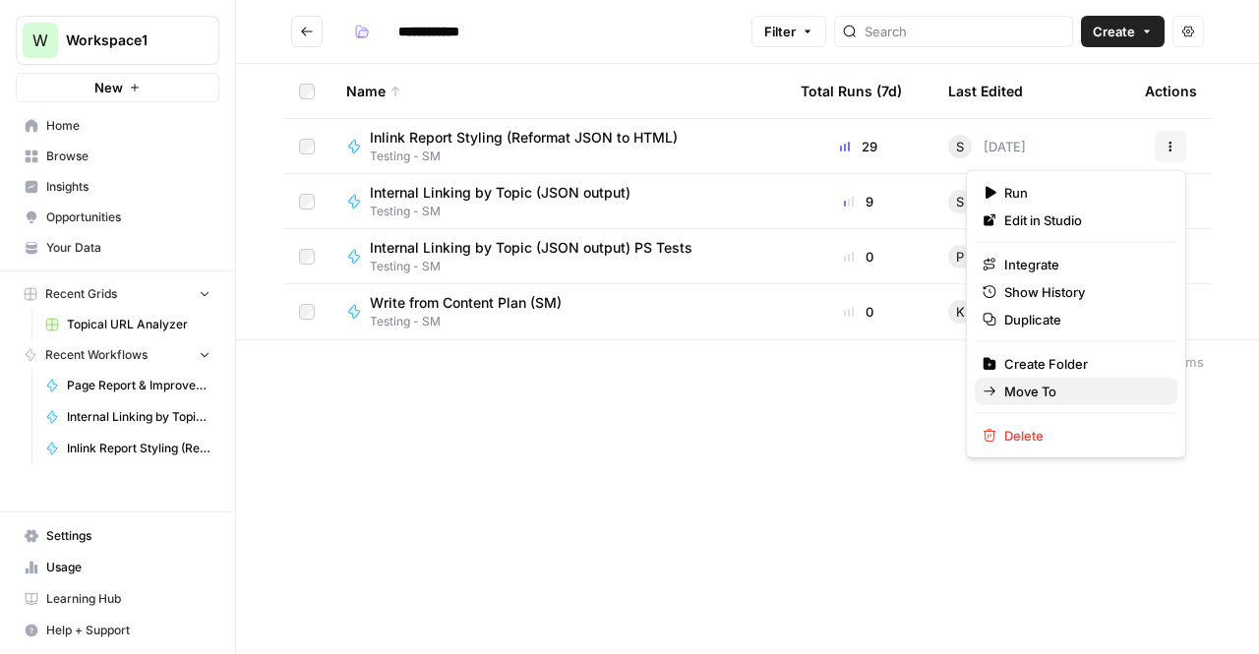
click at [1027, 388] on span "Move To" at bounding box center [1082, 392] width 157 height 20
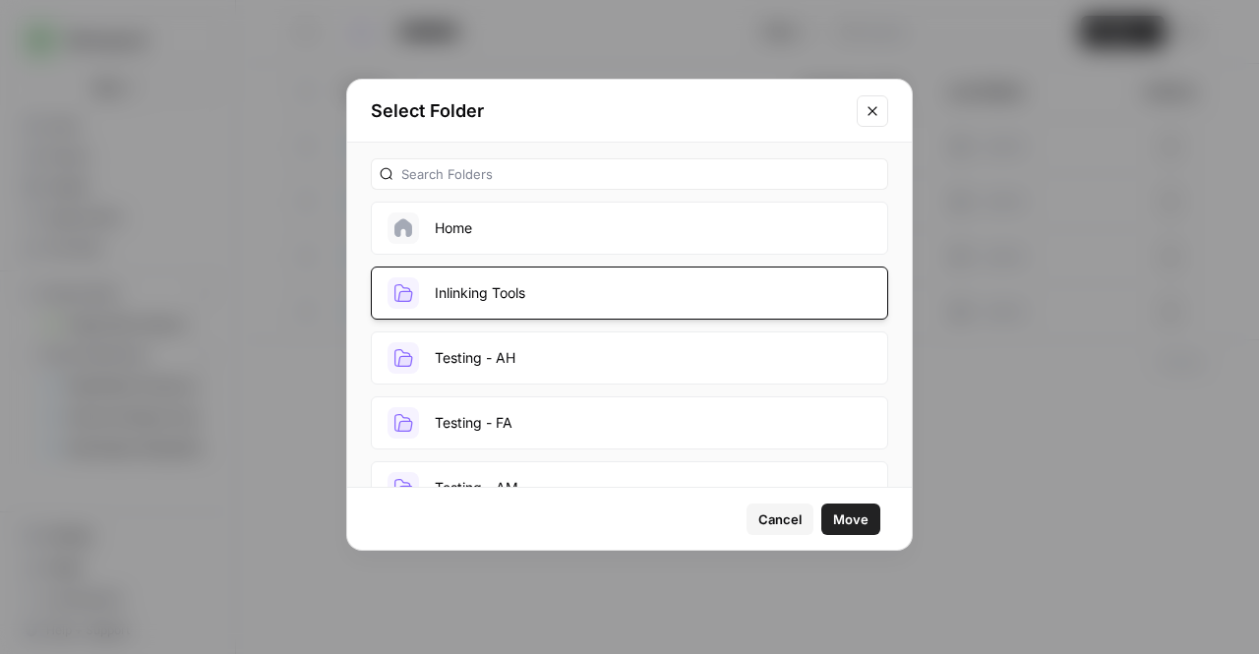
click at [502, 273] on button "Inlinking Tools" at bounding box center [629, 293] width 517 height 53
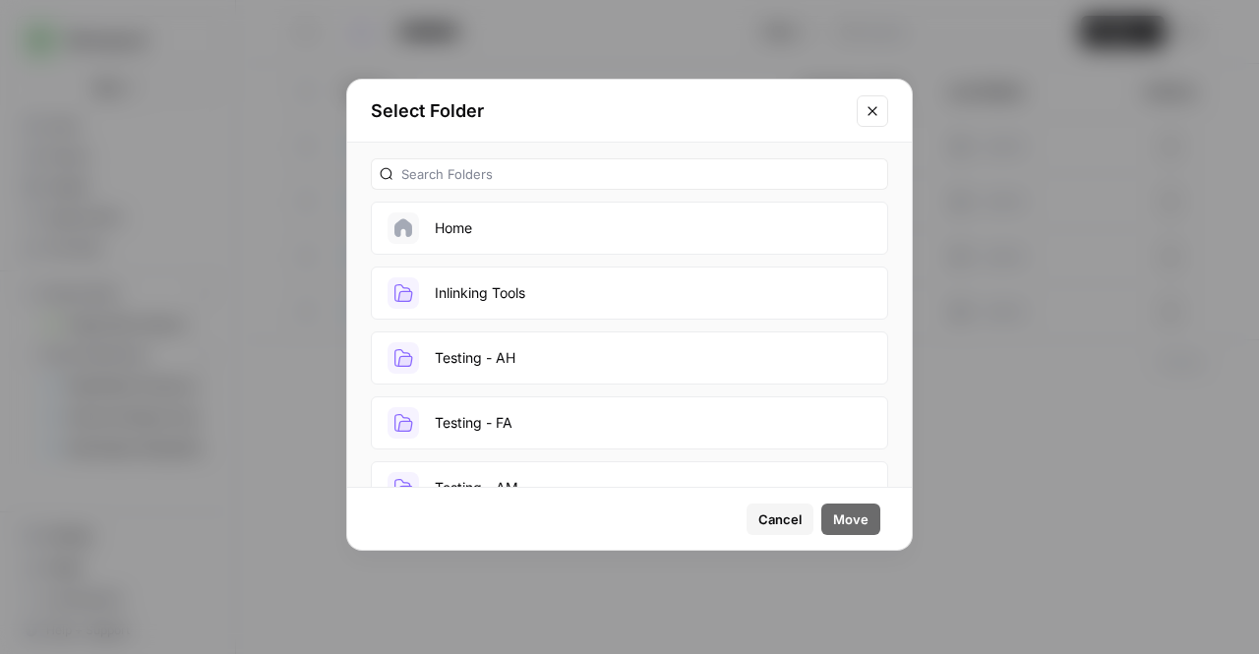
click at [670, 305] on button "Inlinking Tools" at bounding box center [629, 293] width 517 height 53
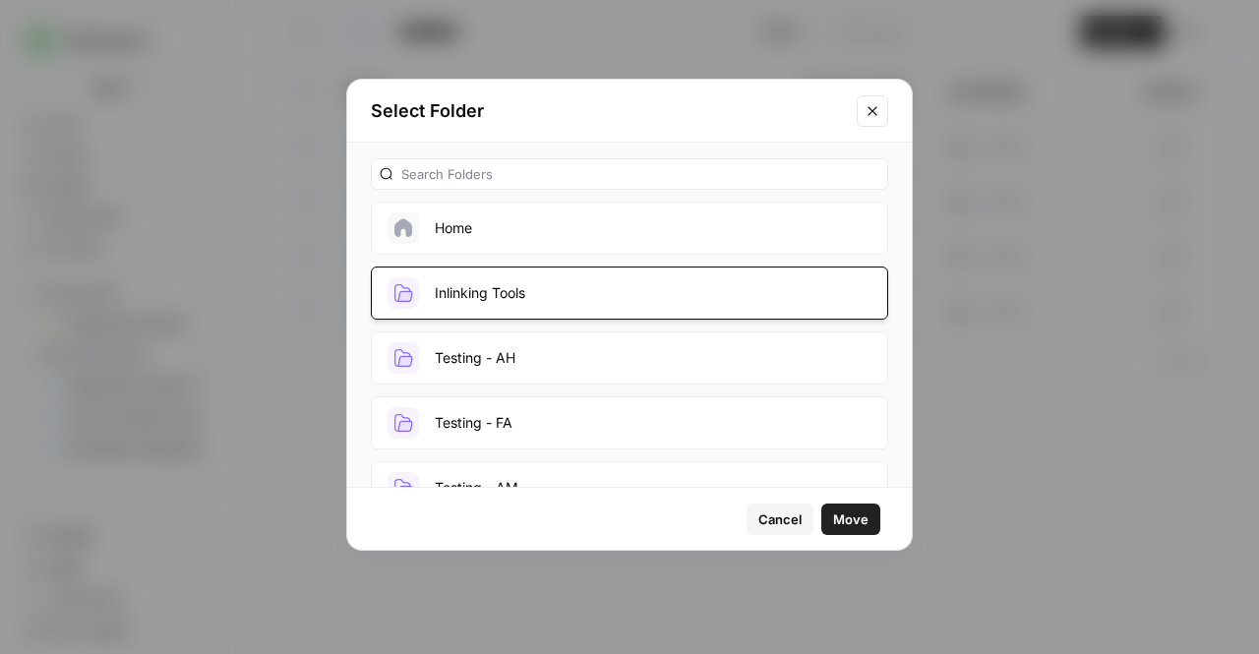
click at [848, 516] on span "Move" at bounding box center [850, 520] width 35 height 20
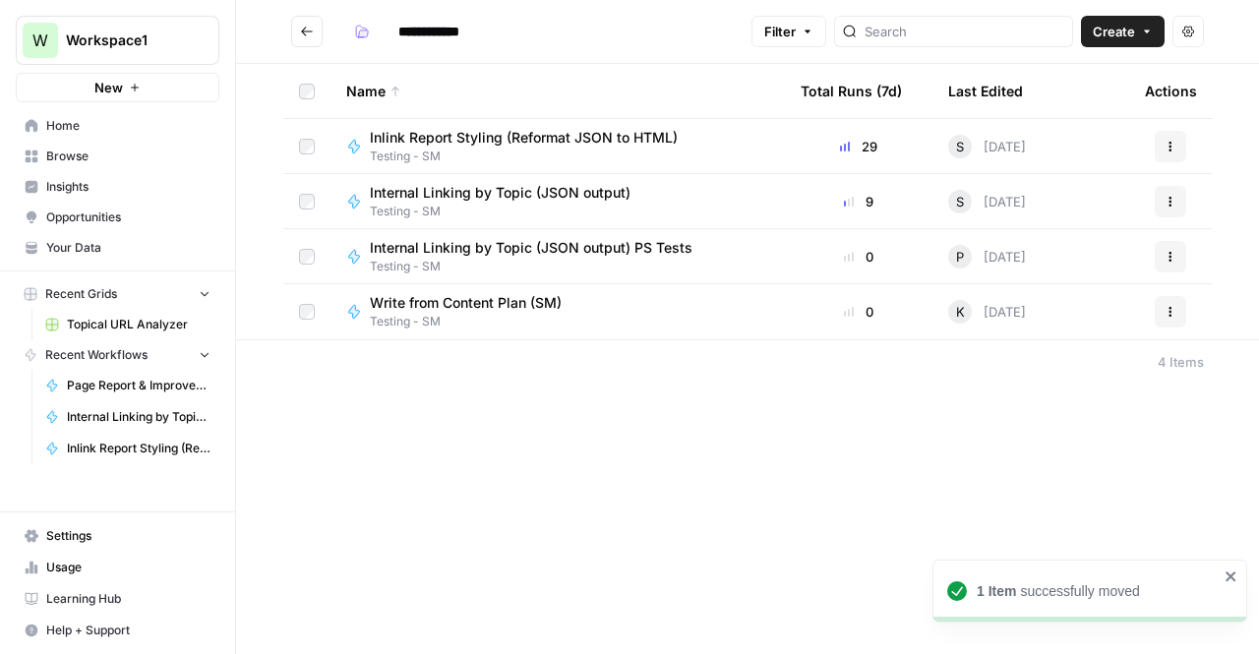
type input "**********"
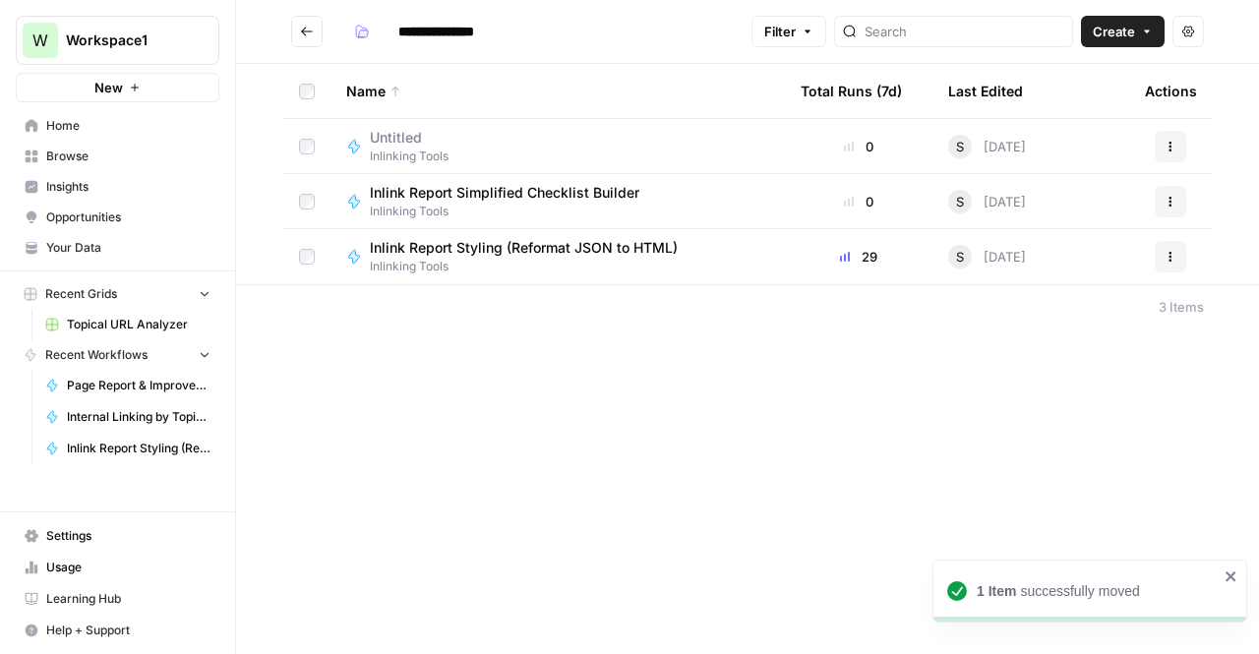
click at [525, 197] on span "Inlink Report Simplified Checklist Builder" at bounding box center [505, 193] width 270 height 20
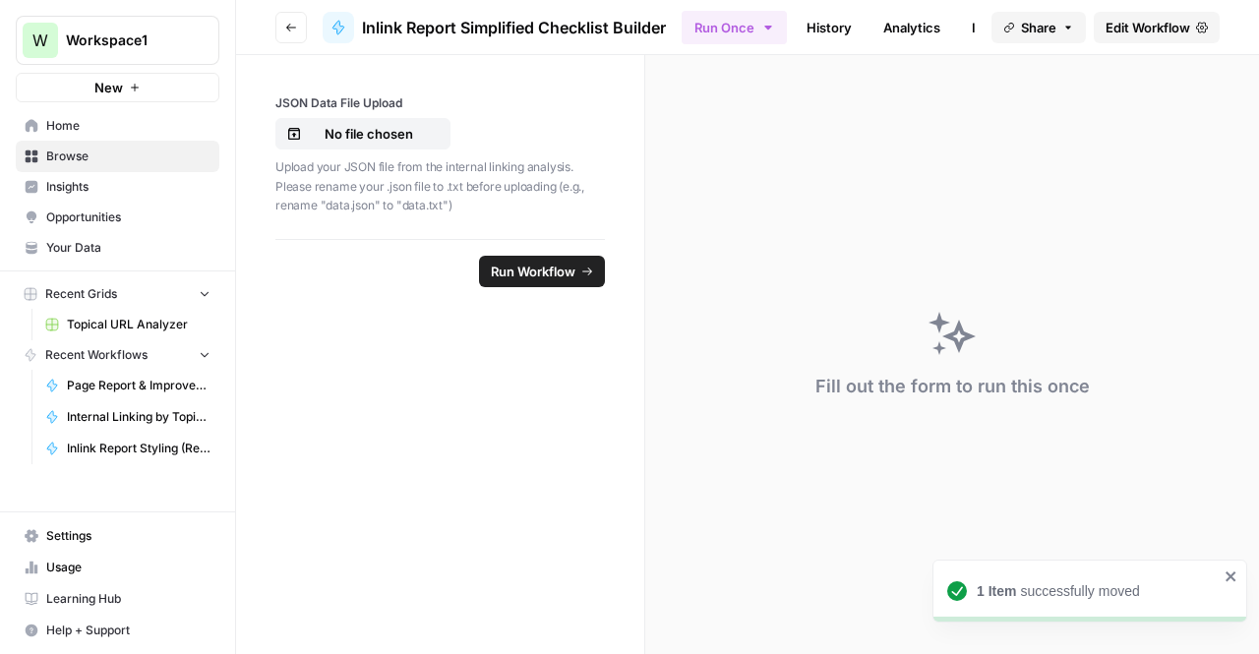
click at [295, 30] on icon "button" at bounding box center [291, 28] width 12 height 12
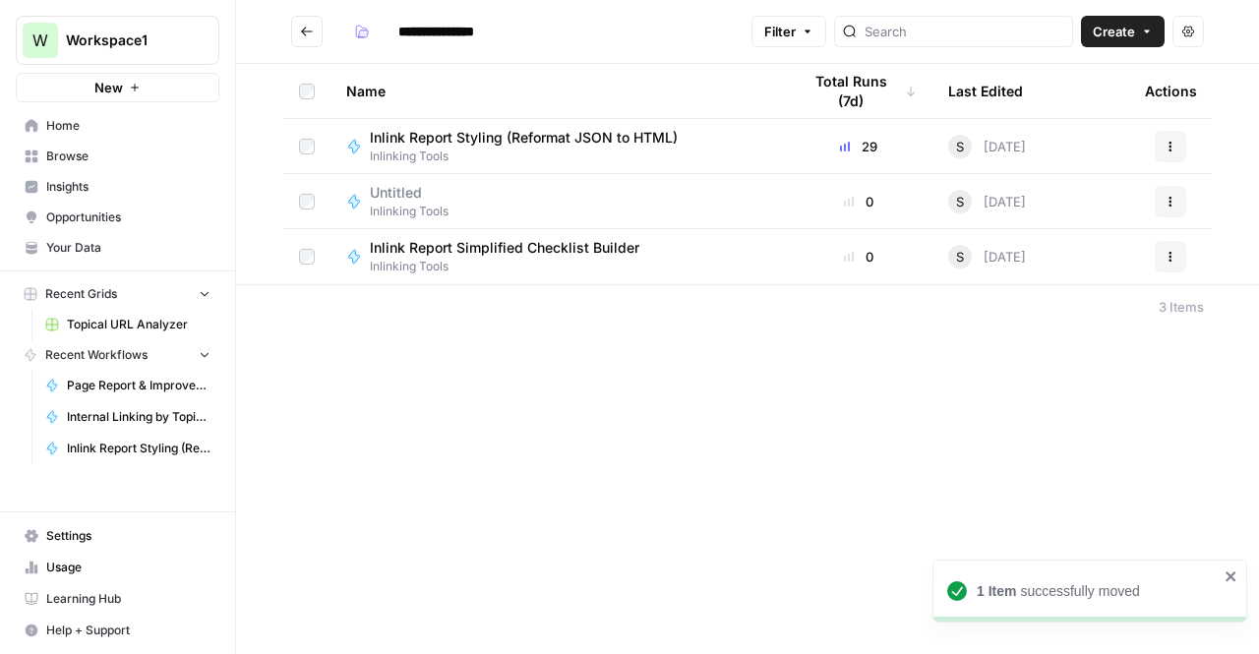
click at [295, 30] on button "Go back" at bounding box center [306, 31] width 31 height 31
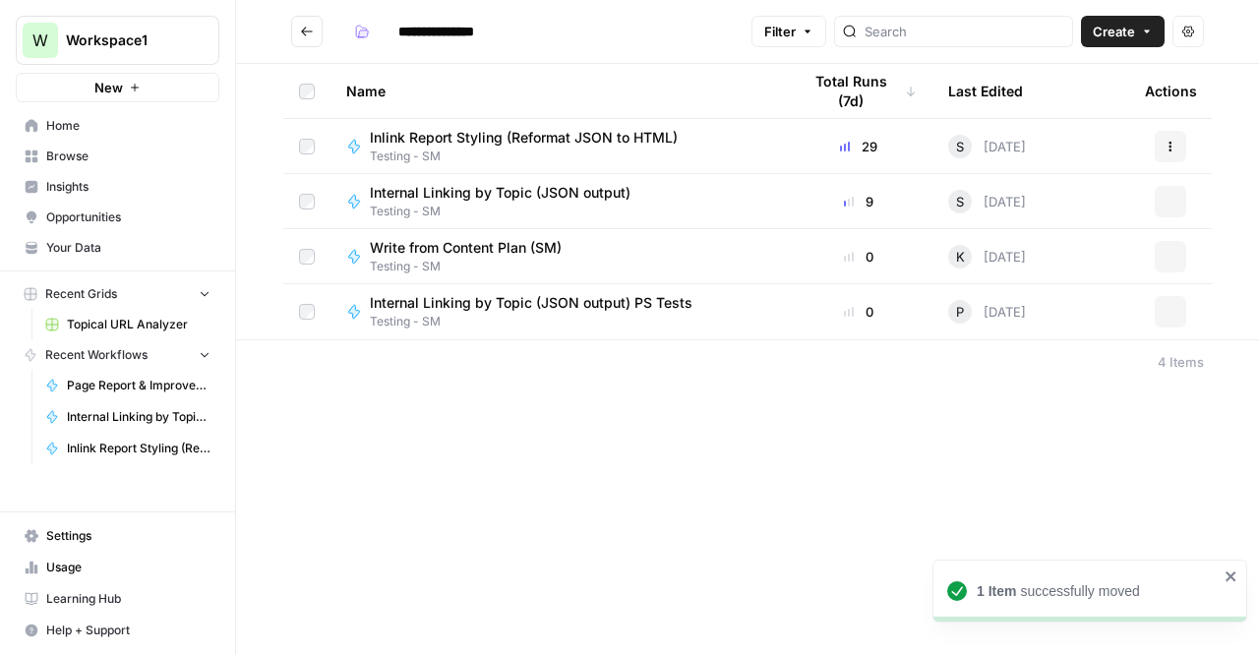
type input "**********"
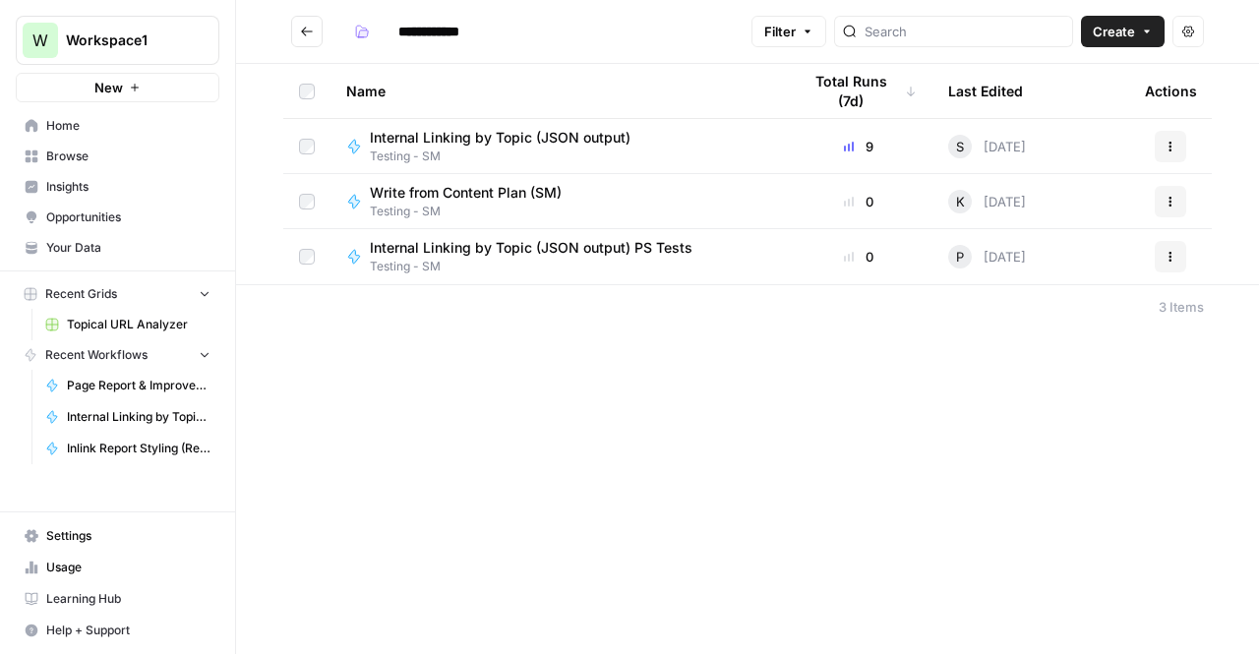
click at [689, 130] on div "Internal Linking by Topic (JSON output) Testing - SM" at bounding box center [557, 146] width 423 height 37
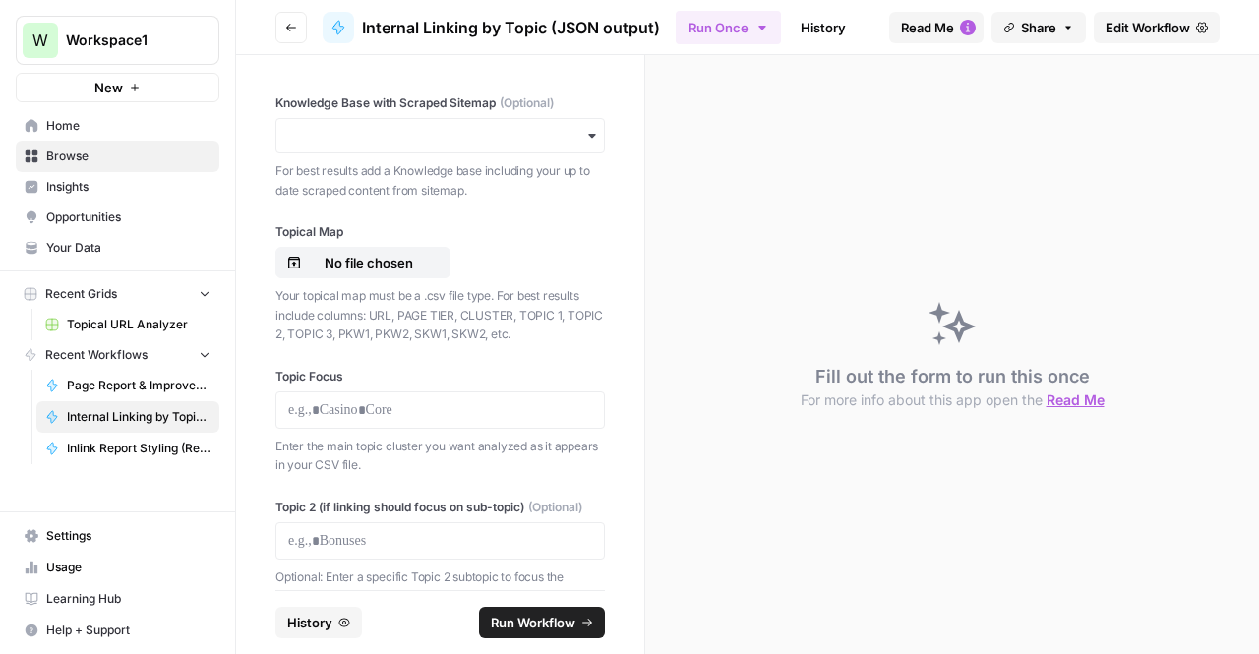
click at [289, 43] on header "Go back Internal Linking by Topic (JSON output) Run Once History Analytics Inte…" at bounding box center [747, 27] width 1023 height 55
click at [295, 34] on button "Go back" at bounding box center [290, 27] width 31 height 31
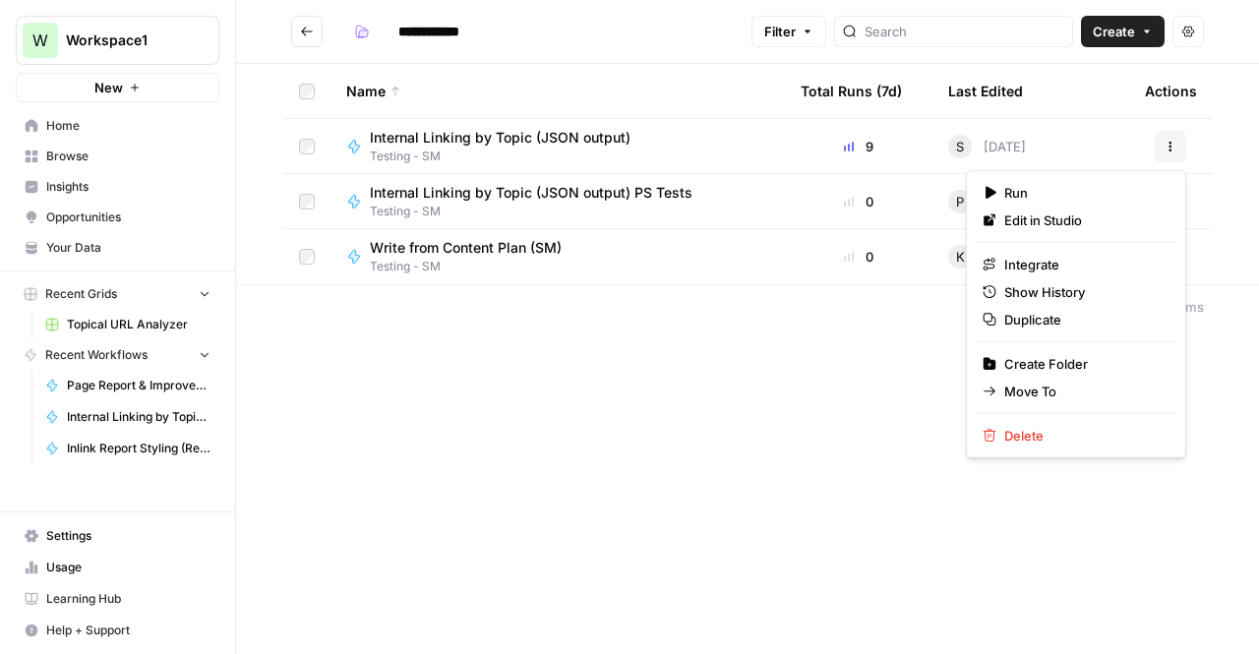
click at [1179, 147] on button "Actions" at bounding box center [1170, 146] width 31 height 31
click at [1029, 394] on span "Move To" at bounding box center [1082, 392] width 157 height 20
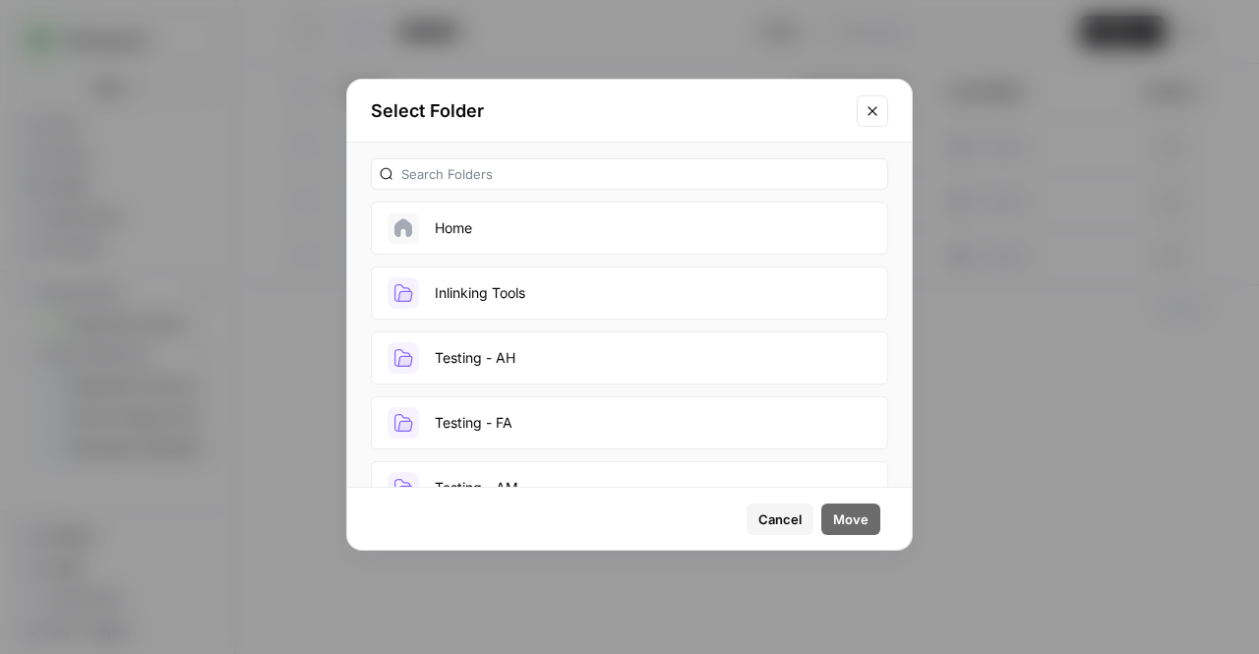
click at [484, 300] on button "Inlinking Tools" at bounding box center [629, 293] width 517 height 53
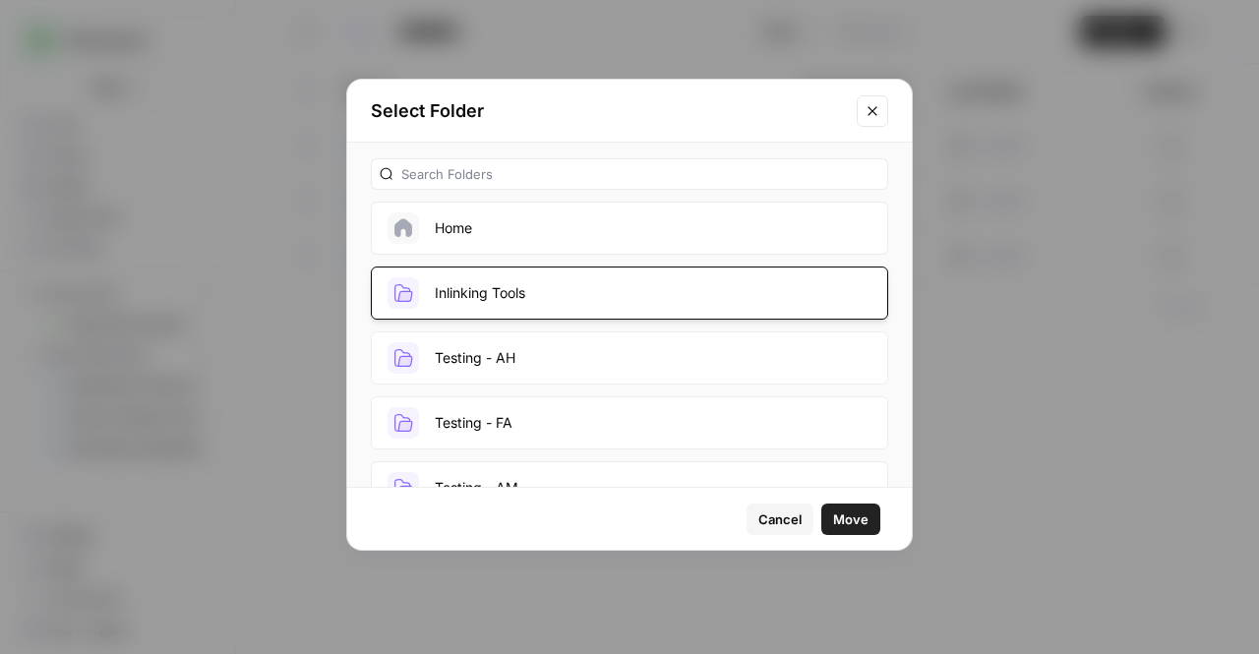
click at [858, 519] on span "Move" at bounding box center [850, 520] width 35 height 20
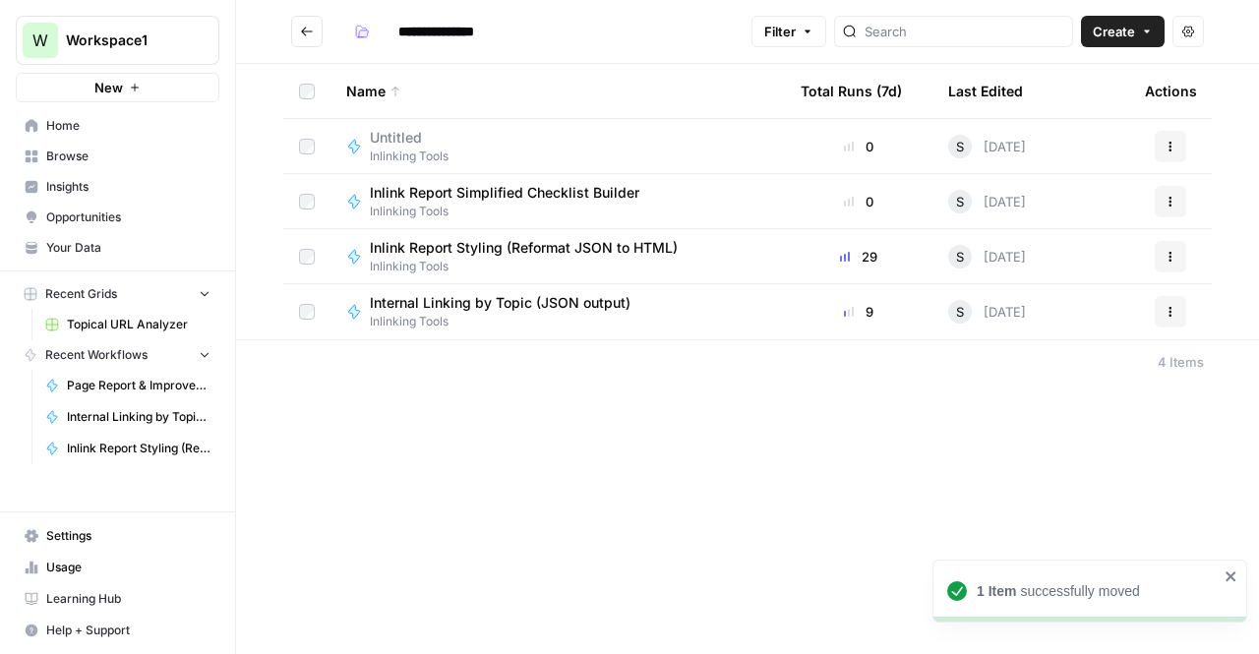
click at [309, 29] on icon "Go back" at bounding box center [307, 32] width 14 height 14
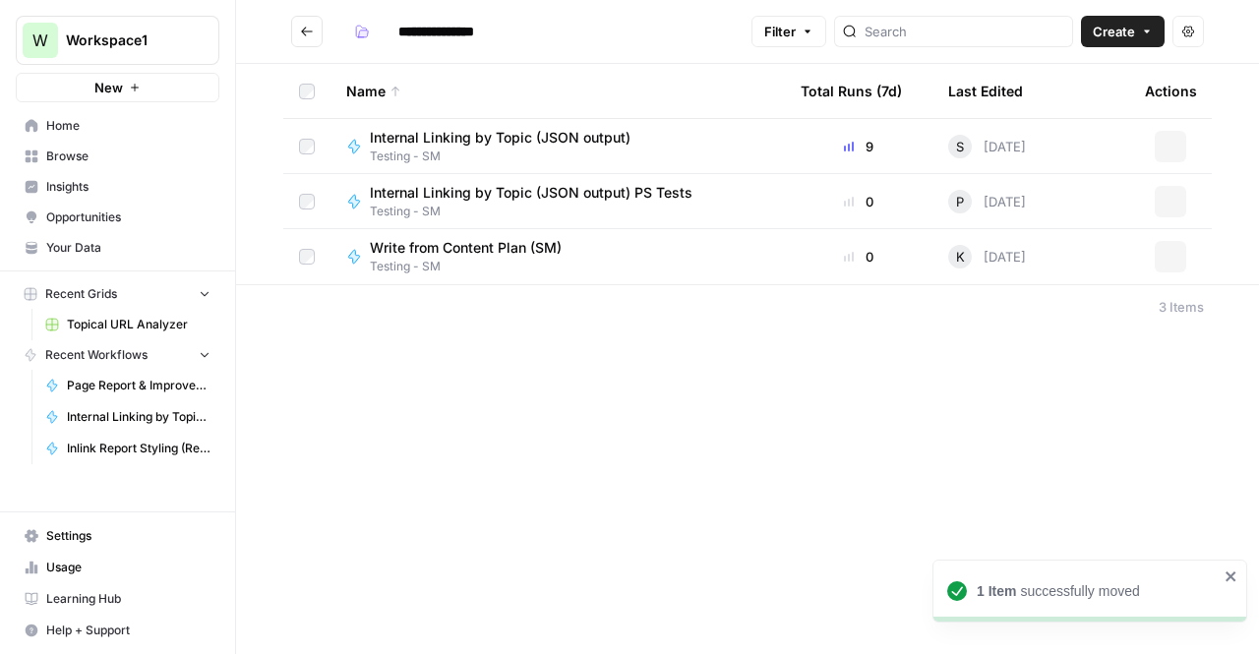
type input "**********"
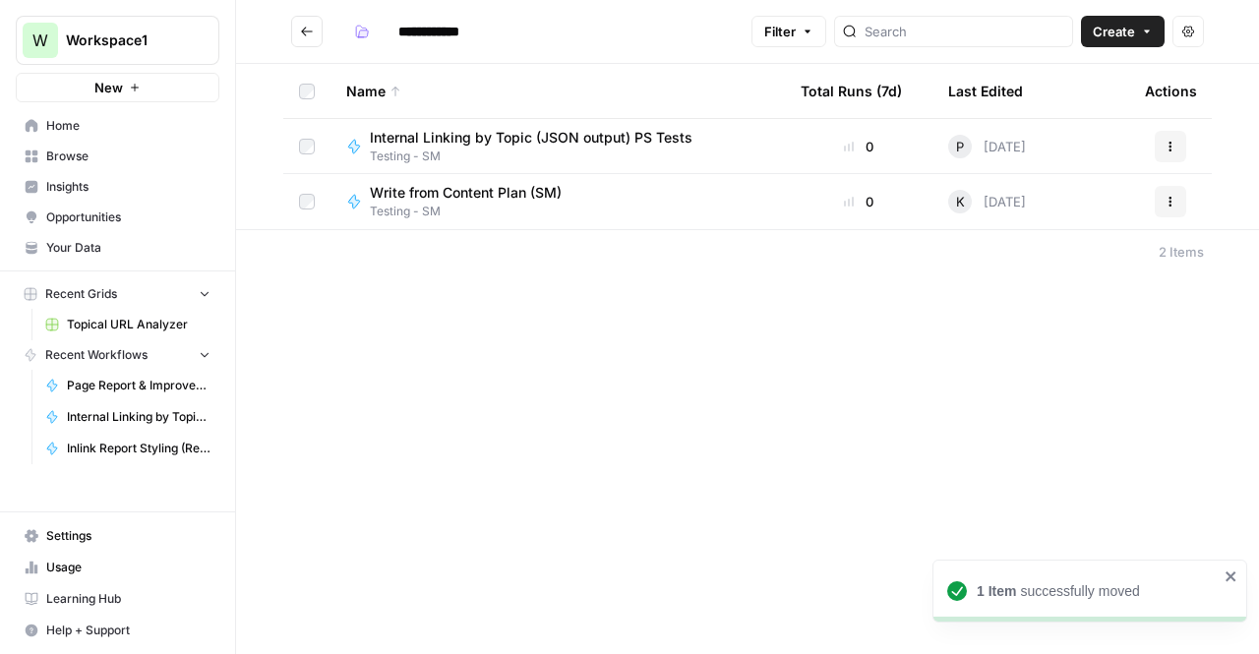
click at [302, 29] on icon "Go back" at bounding box center [307, 32] width 14 height 14
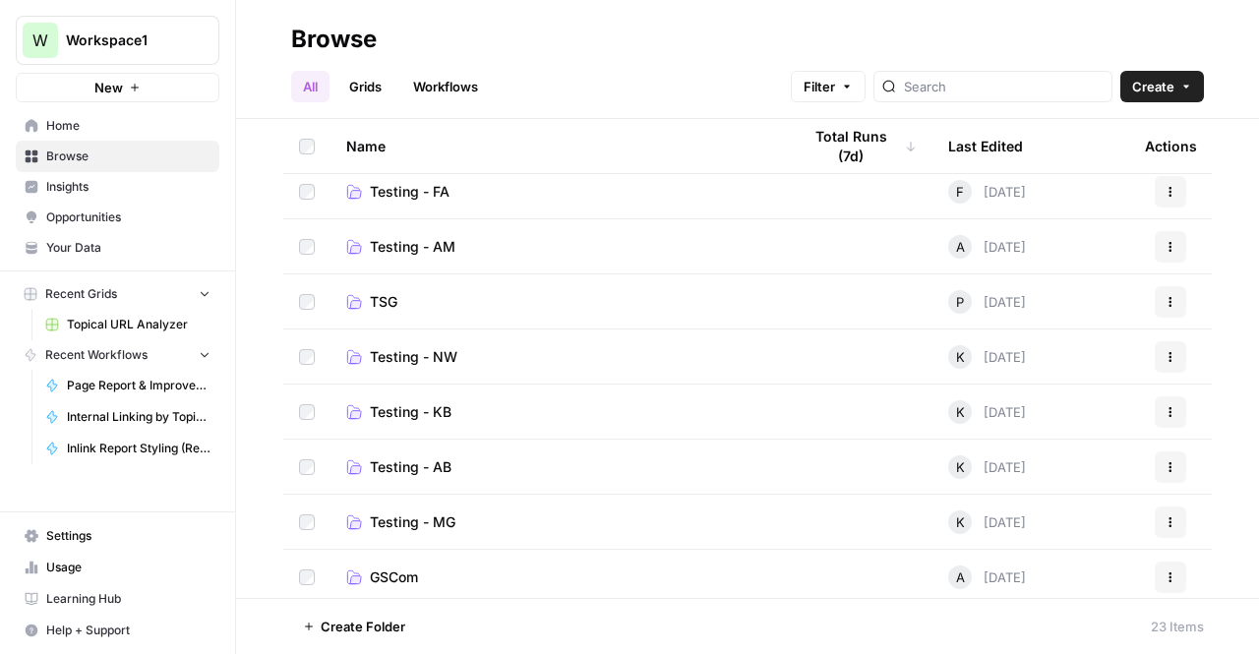
scroll to position [119, 0]
click at [489, 314] on td "TSG" at bounding box center [558, 302] width 454 height 54
click at [378, 290] on td "TSG" at bounding box center [558, 302] width 454 height 54
click at [378, 298] on span "TSG" at bounding box center [384, 303] width 28 height 20
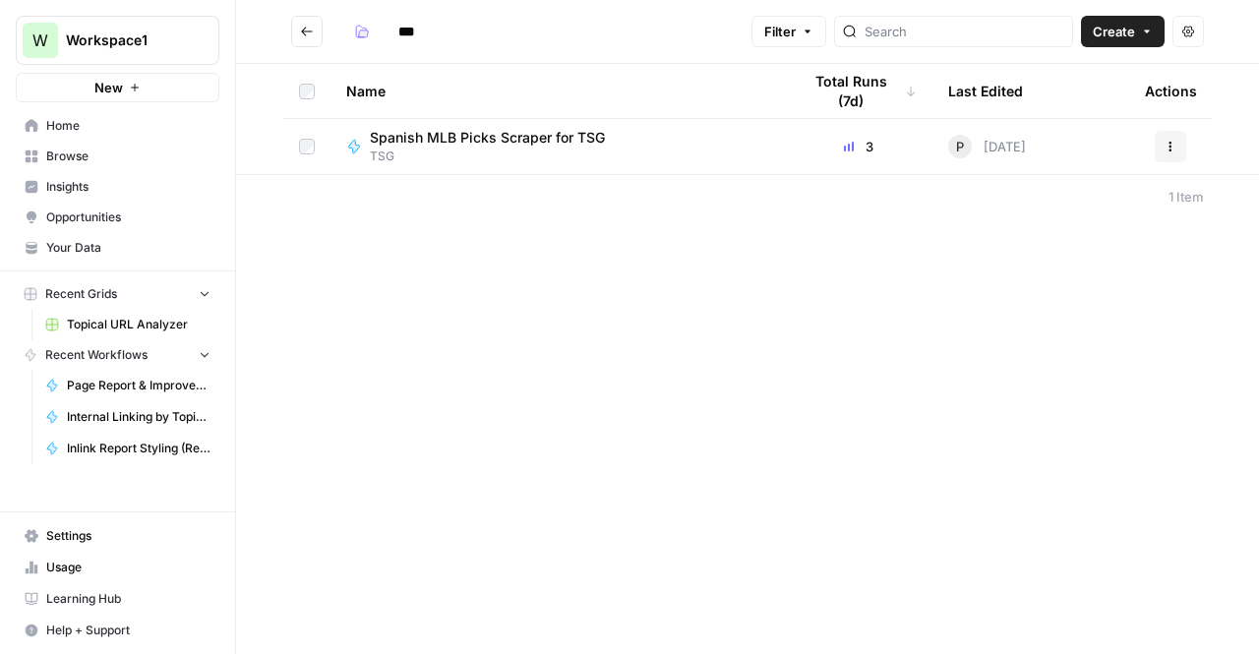
click at [308, 32] on icon "Go back" at bounding box center [307, 32] width 14 height 14
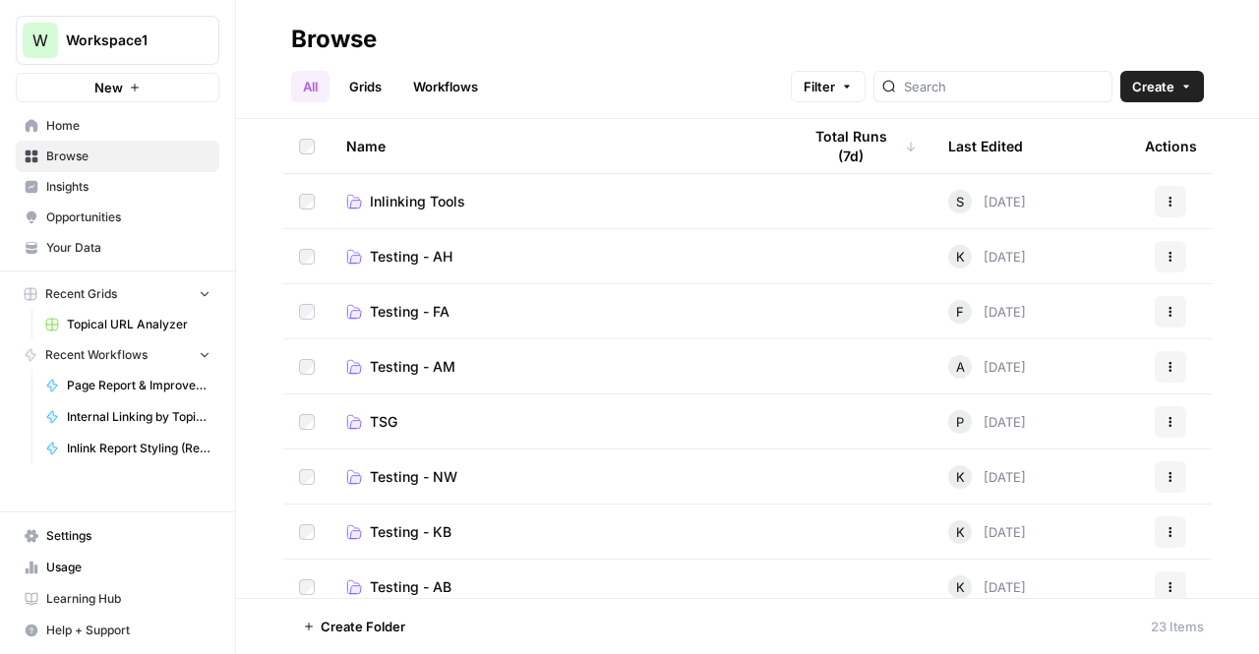
click at [405, 194] on span "Inlinking Tools" at bounding box center [417, 202] width 95 height 20
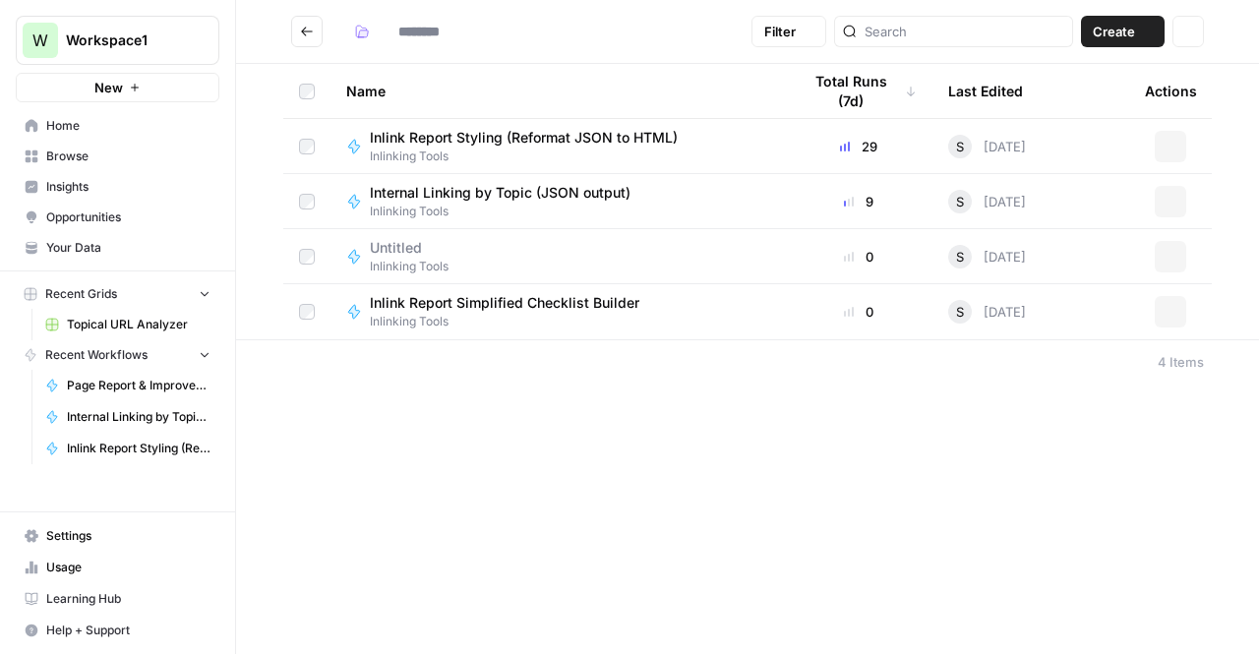
type input "**********"
click at [373, 266] on span "Inlinking Tools" at bounding box center [409, 267] width 79 height 18
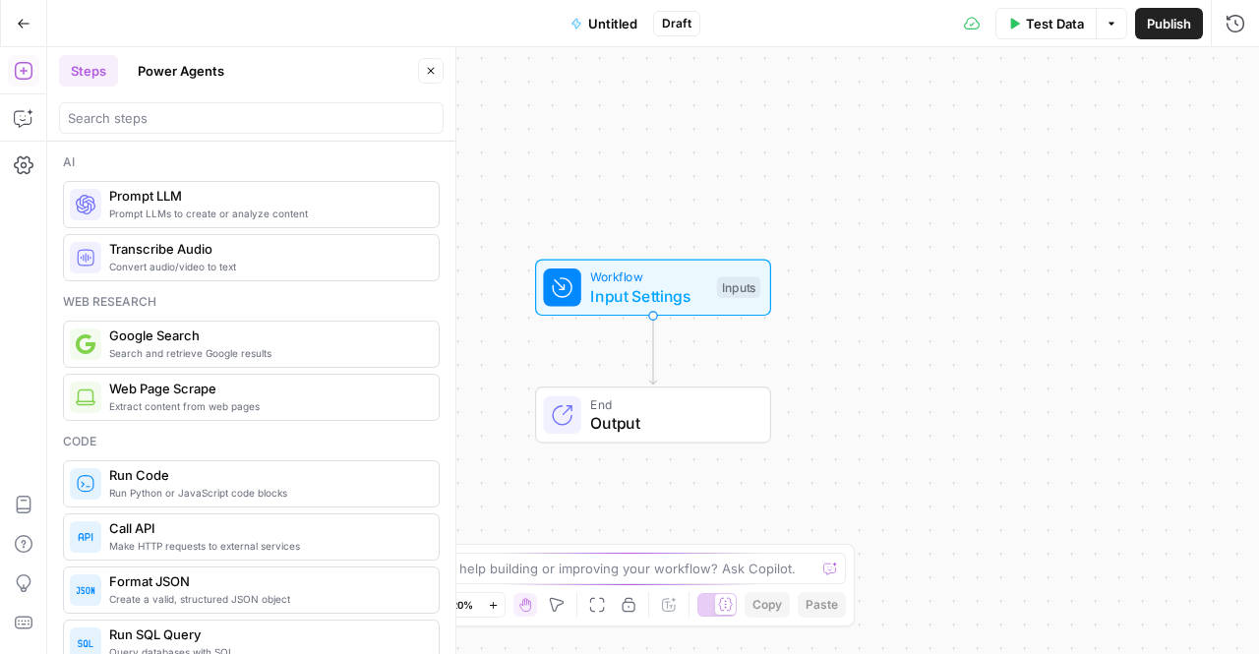
click at [28, 32] on button "Go Back" at bounding box center [23, 23] width 35 height 35
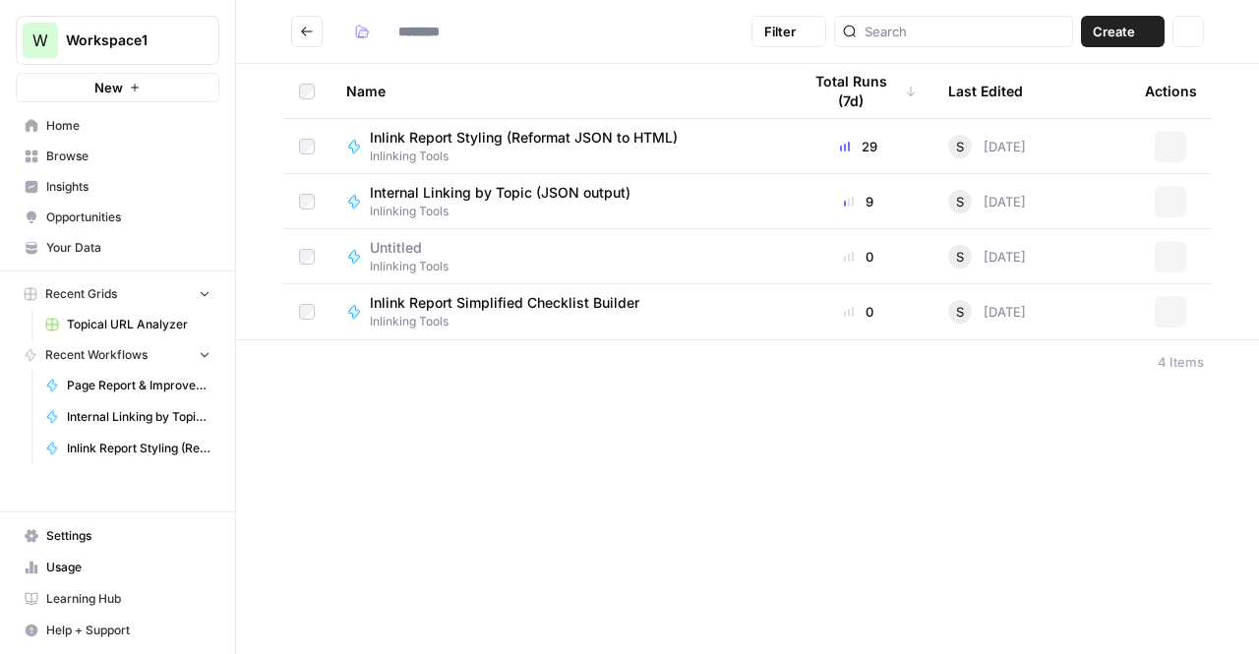
type input "**********"
click at [1179, 257] on button "Actions" at bounding box center [1170, 256] width 31 height 31
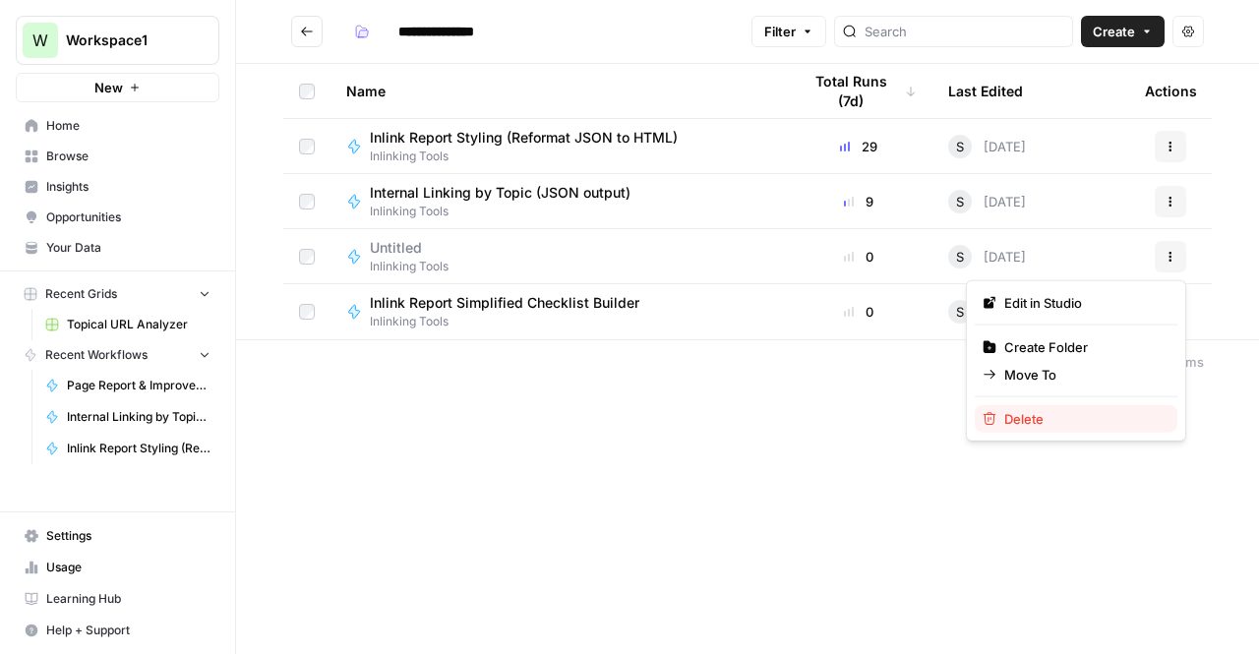
click at [1078, 420] on span "Delete" at bounding box center [1082, 419] width 157 height 20
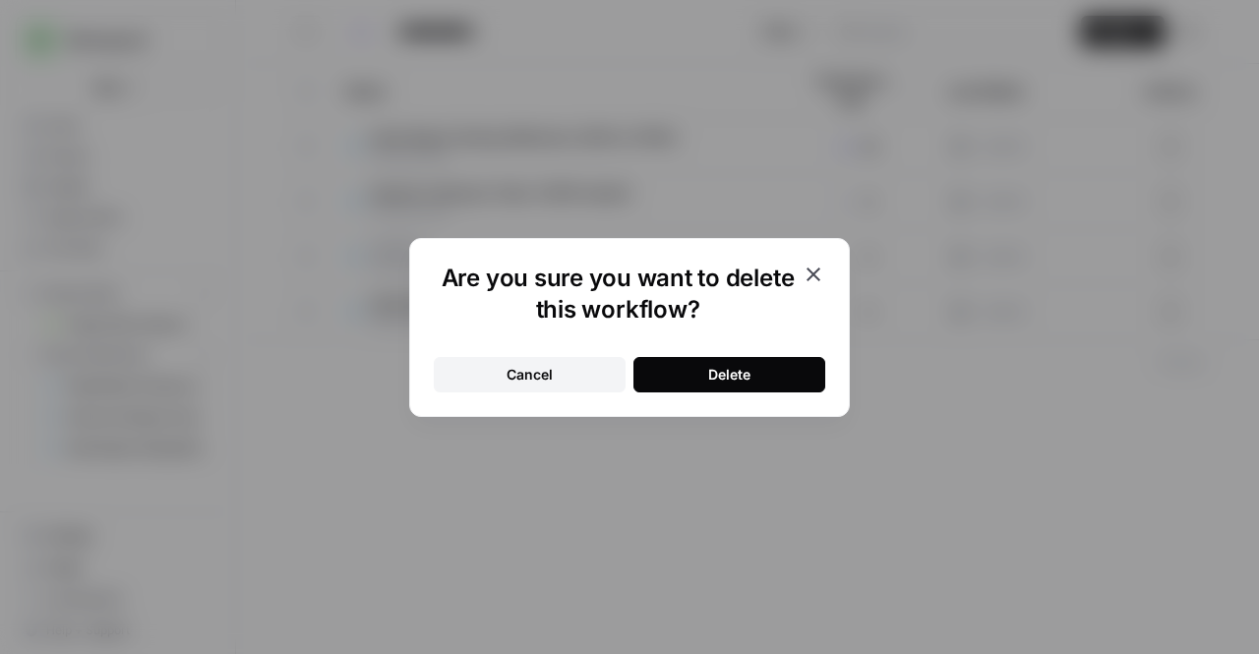
click at [741, 381] on div "Delete" at bounding box center [729, 375] width 42 height 20
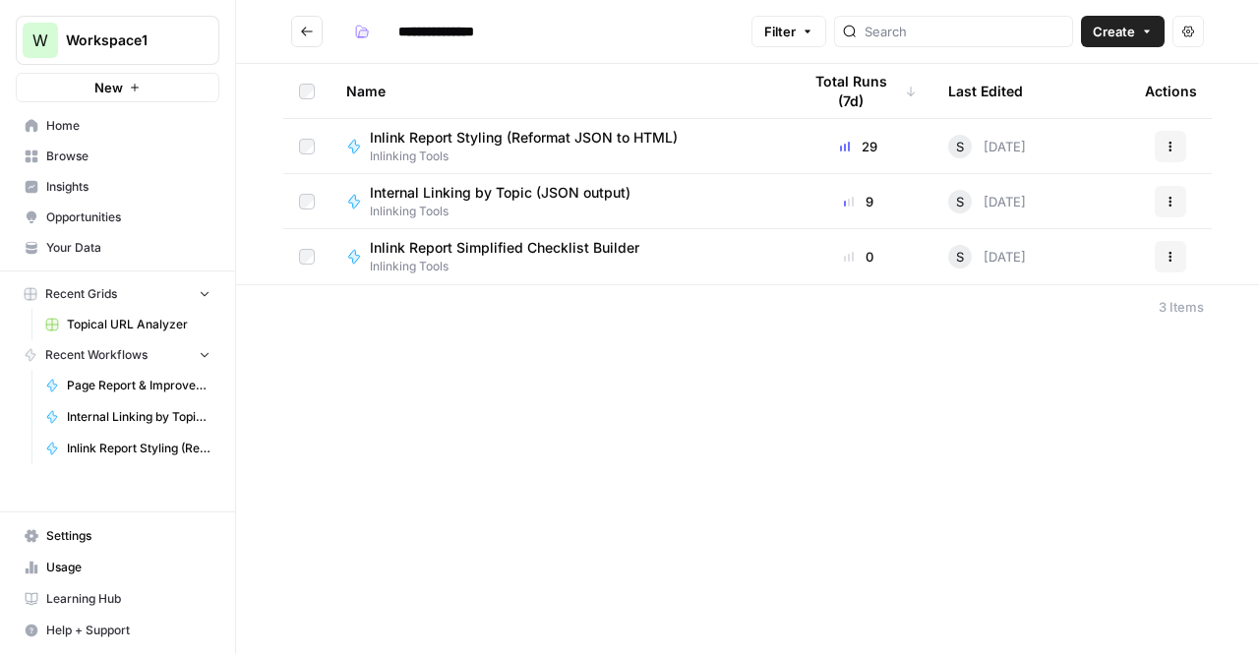
click at [1187, 200] on div "Actions" at bounding box center [1170, 201] width 51 height 31
click at [1179, 200] on button "Actions" at bounding box center [1170, 201] width 31 height 31
click at [457, 203] on span "Inlinking Tools" at bounding box center [508, 212] width 276 height 18
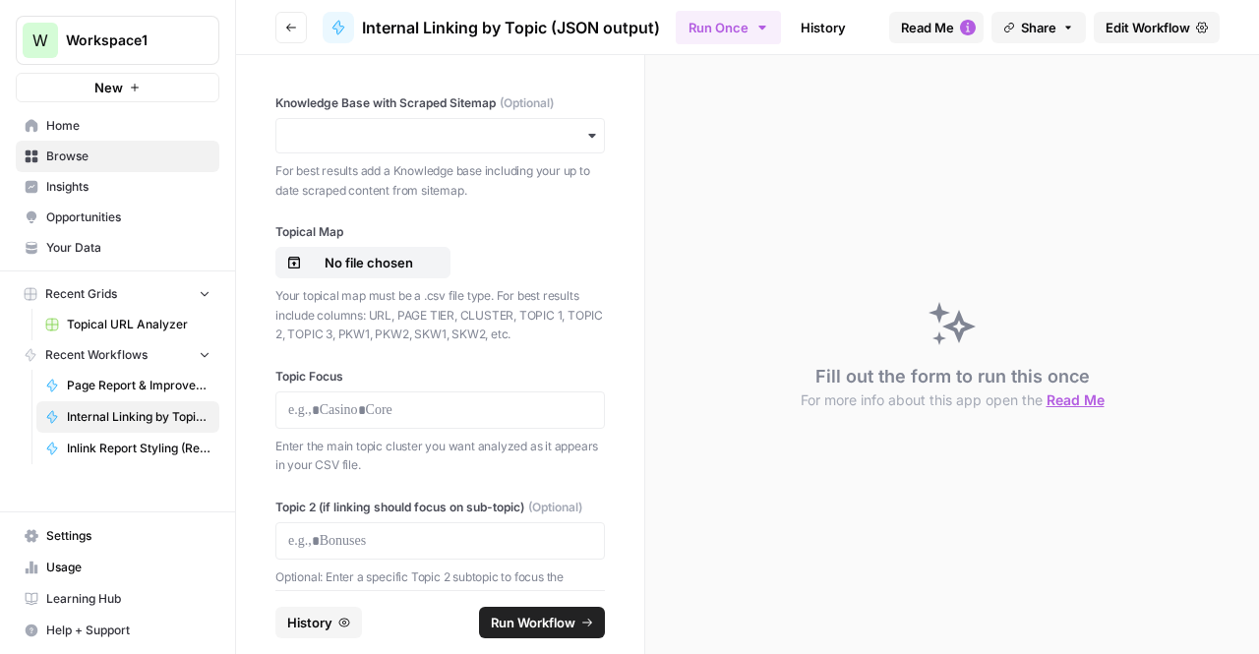
click at [294, 32] on button "Go back" at bounding box center [290, 27] width 31 height 31
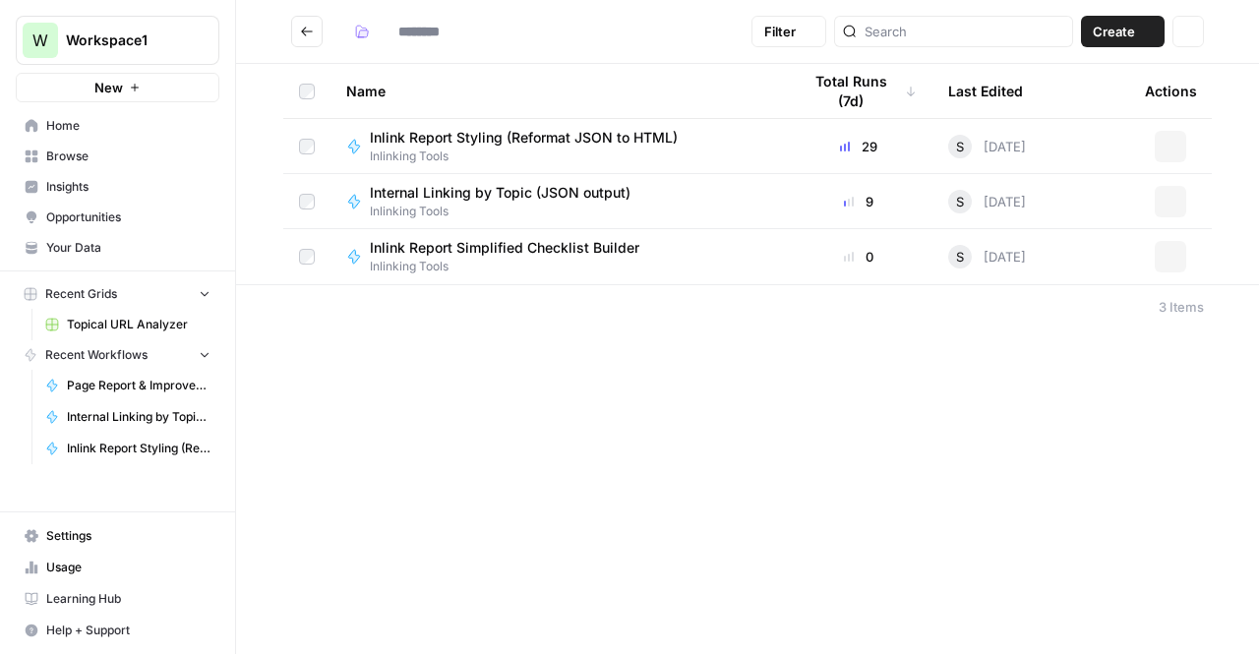
type input "**********"
click at [445, 223] on td "Internal Linking by Topic (JSON output) Inlinking Tools" at bounding box center [558, 201] width 454 height 54
click at [443, 240] on span "Inlink Report Simplified Checklist Builder" at bounding box center [505, 248] width 270 height 20
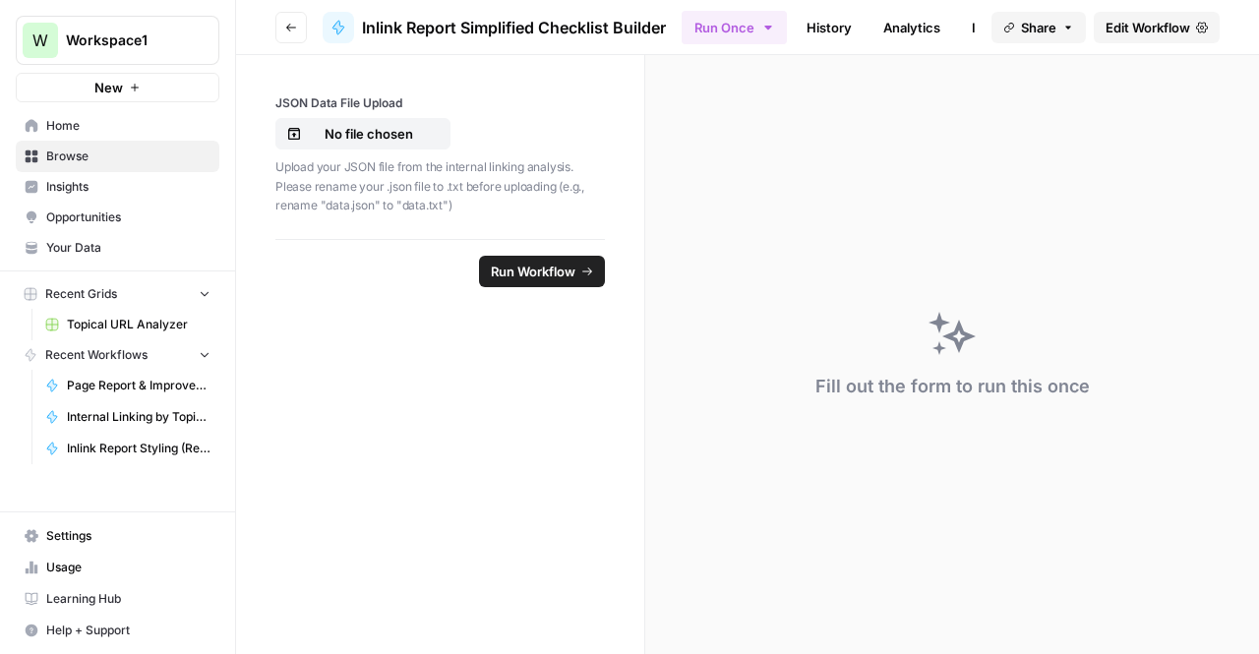
click at [1123, 30] on span "Edit Workflow" at bounding box center [1148, 28] width 85 height 20
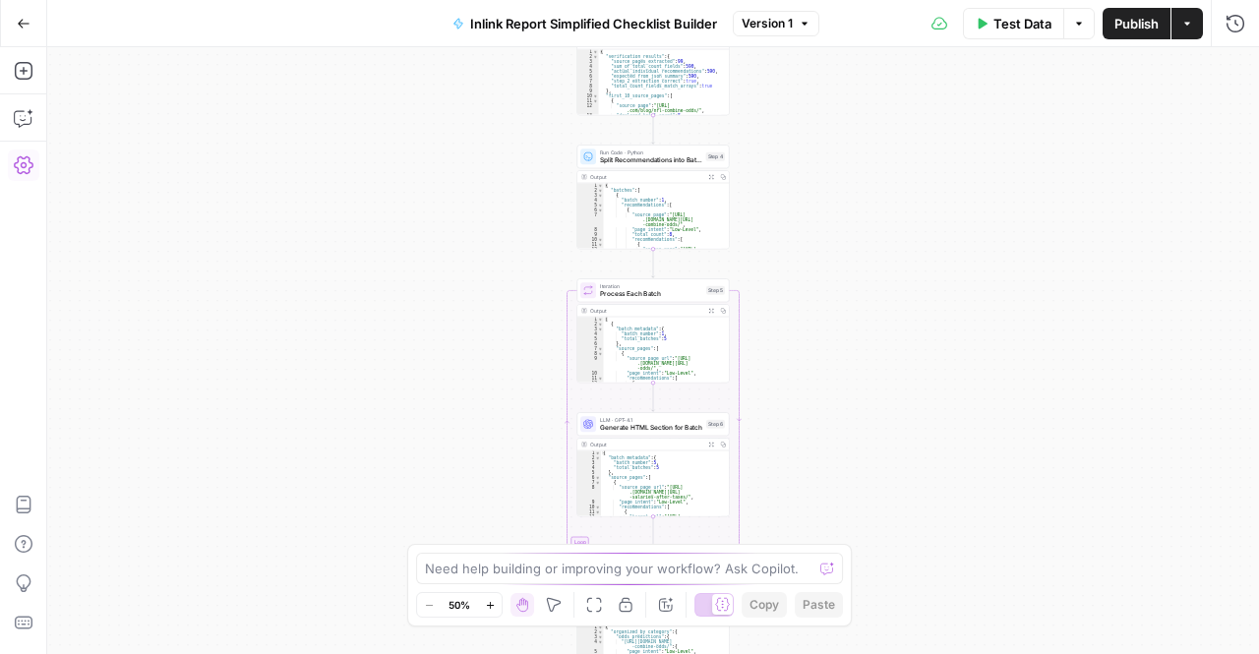
click at [27, 151] on button "Settings" at bounding box center [23, 165] width 31 height 31
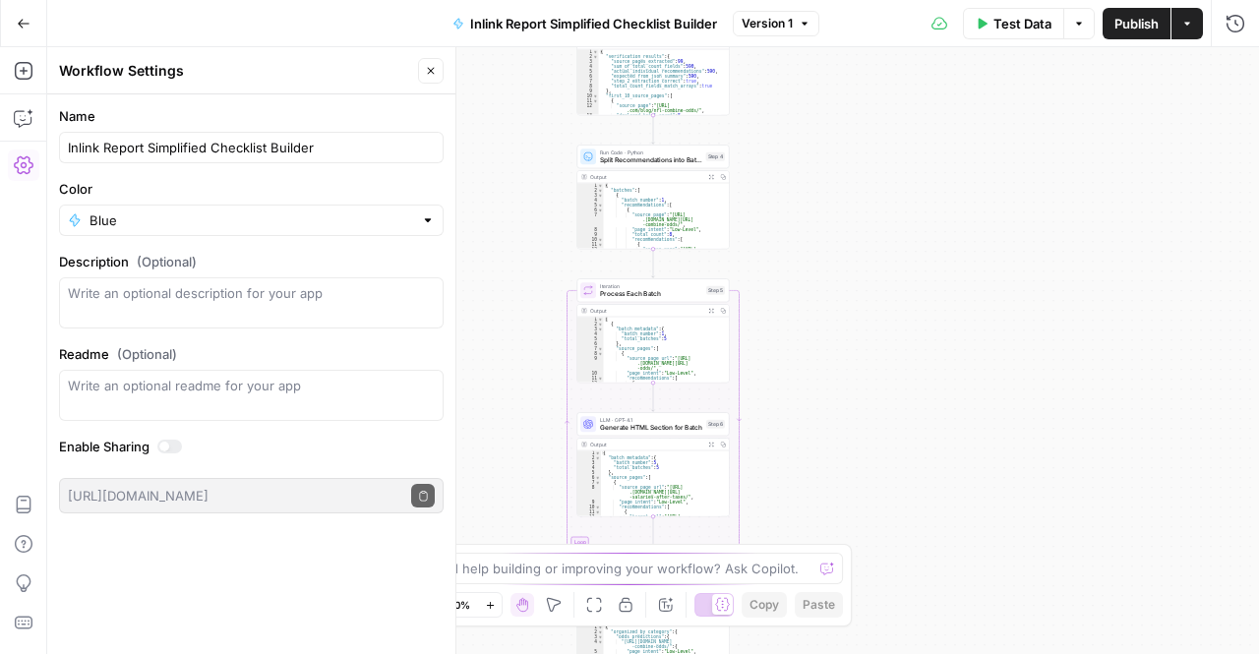
click at [160, 160] on div "Inlink Report Simplified Checklist Builder" at bounding box center [251, 147] width 385 height 31
click at [167, 295] on textarea "Description (Optional)" at bounding box center [251, 302] width 367 height 39
type textarea "C"
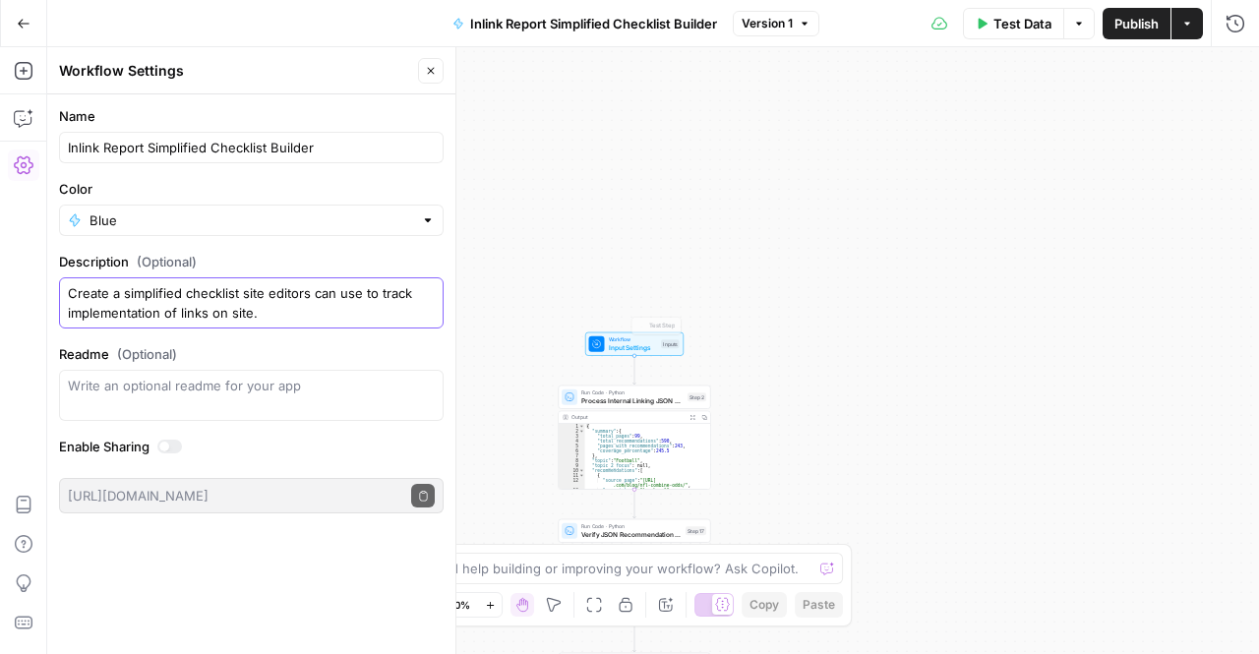
type textarea "Create a simplified checklist site editors can use to track implementation of l…"
click at [613, 360] on div "Workflow Input Settings Inputs Test Step Run Code · Python Process Internal Lin…" at bounding box center [653, 350] width 1212 height 607
click at [609, 339] on span "Workflow" at bounding box center [633, 339] width 49 height 8
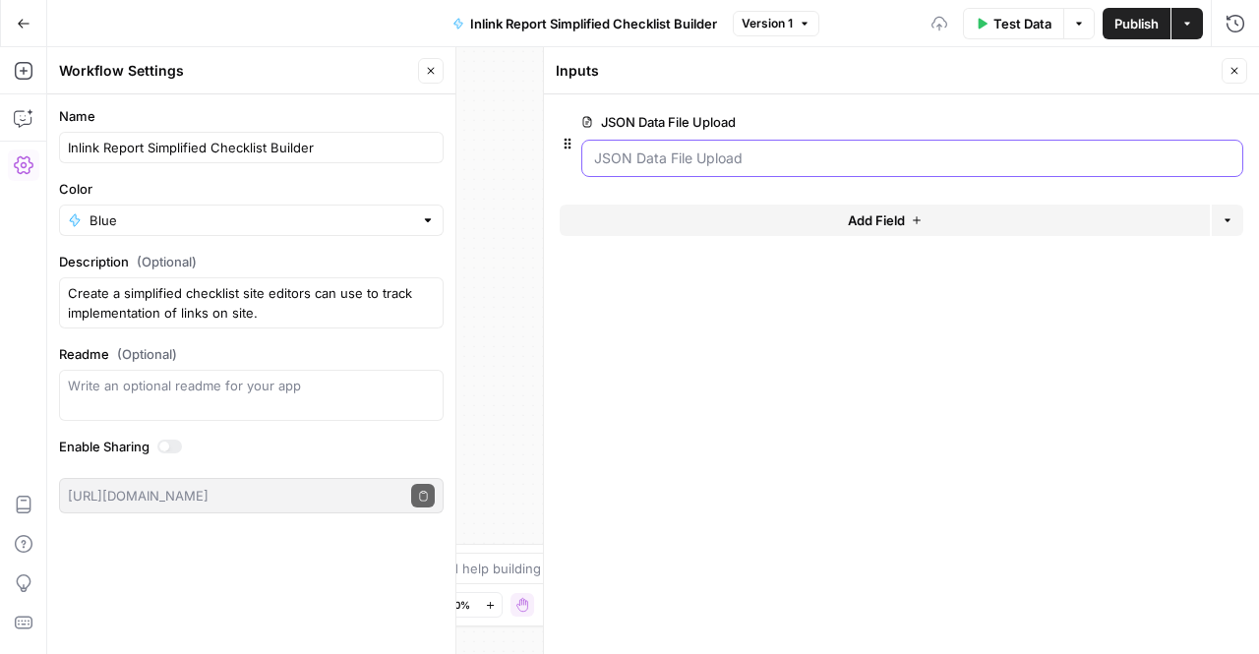
click at [850, 155] on Upload "JSON Data File Upload" at bounding box center [912, 159] width 636 height 20
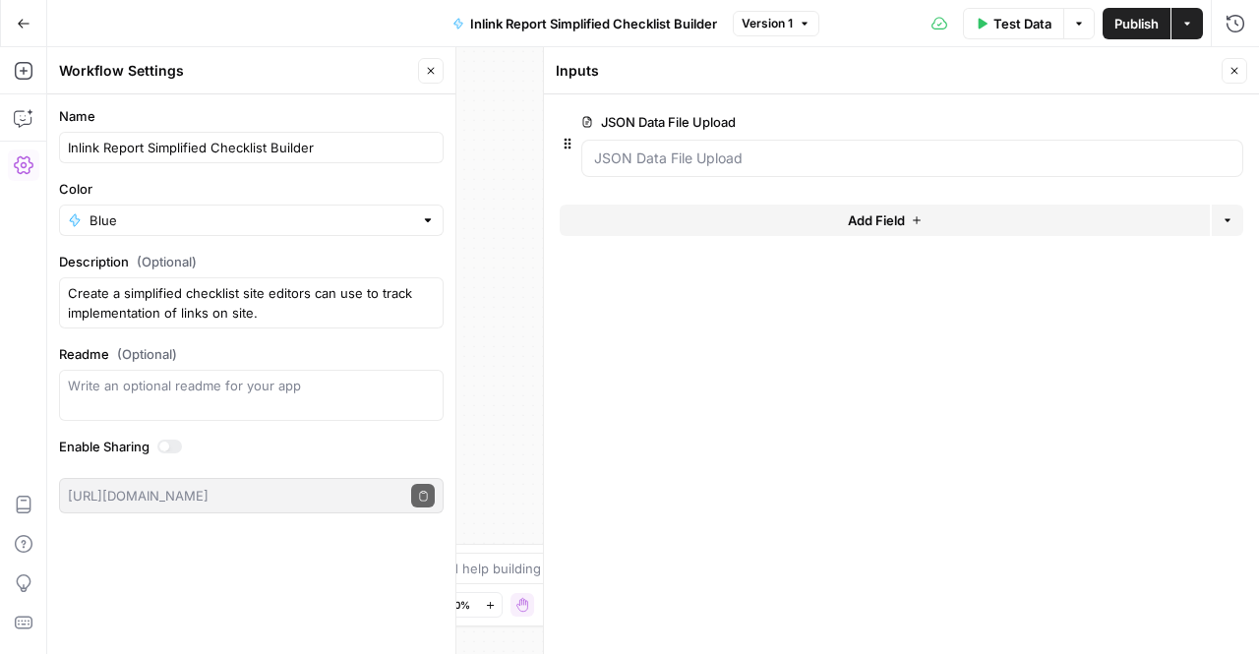
click at [1169, 120] on span "edit field" at bounding box center [1169, 122] width 43 height 16
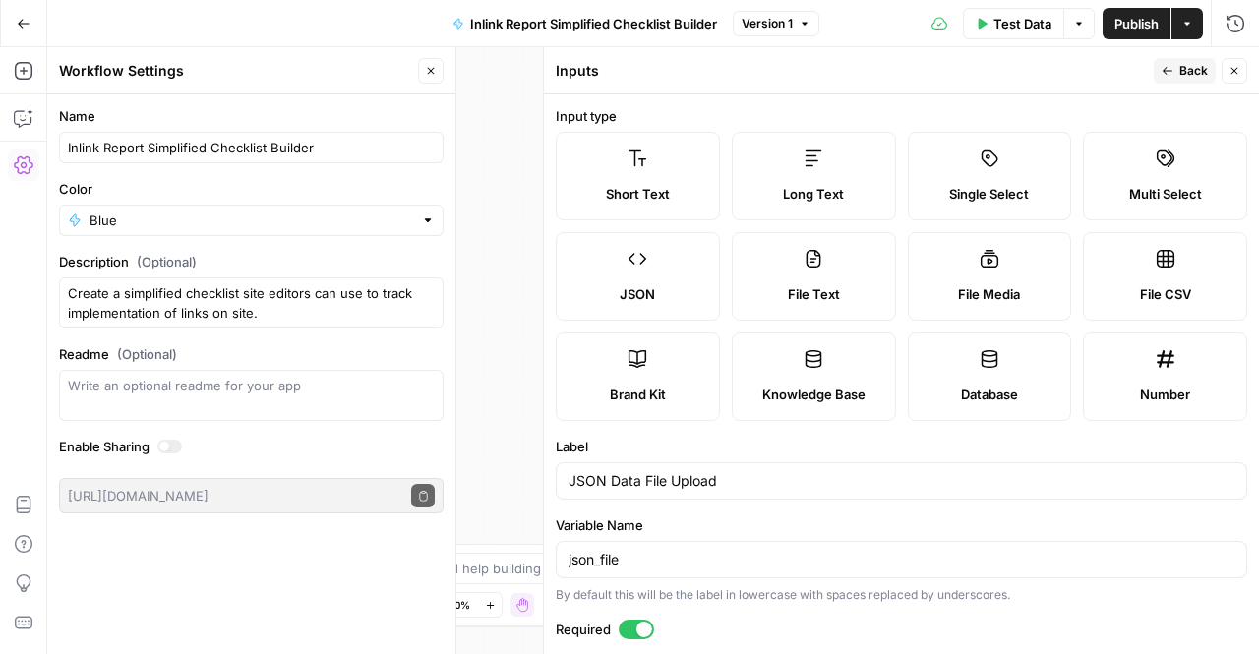
scroll to position [226, 0]
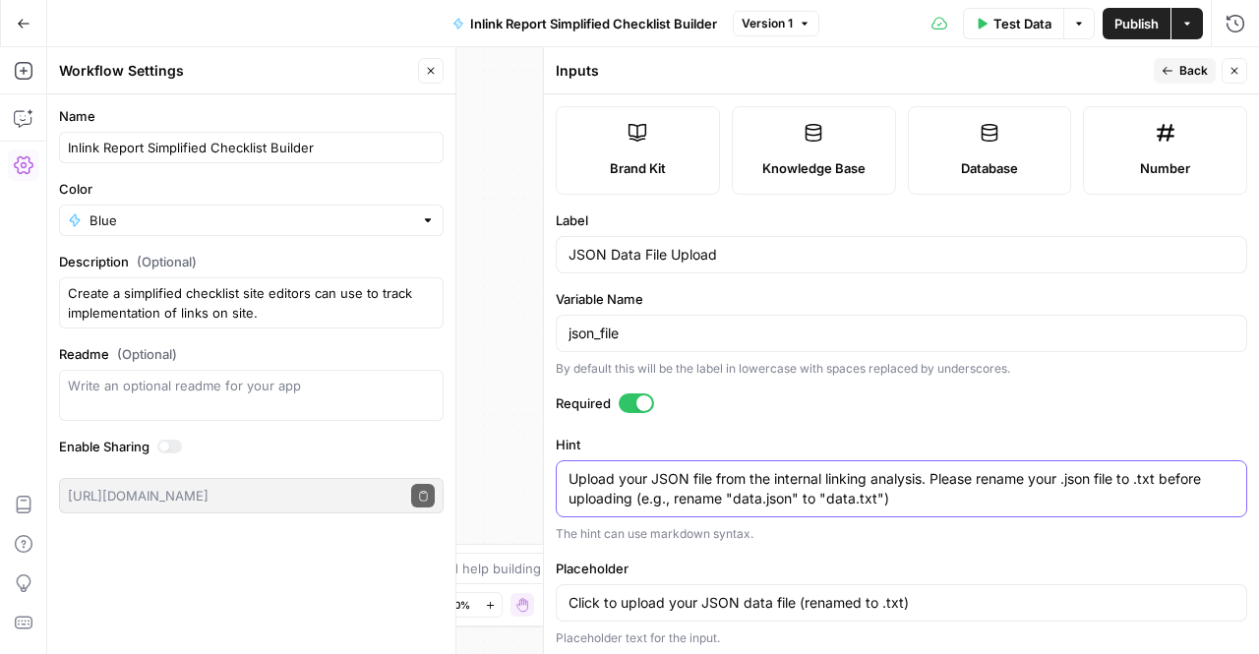
click at [780, 477] on textarea "Upload your JSON file from the internal linking analysis. Please rename your .j…" at bounding box center [902, 488] width 666 height 39
drag, startPoint x: 940, startPoint y: 475, endPoint x: 1053, endPoint y: 482, distance: 112.4
click at [1053, 482] on textarea "Upload your JSON file from the internal linking analysis. Please rename your .j…" at bounding box center [902, 488] width 666 height 39
click at [978, 479] on textarea "Upload your JSON file from the internal linking analysis. Please rename your .j…" at bounding box center [902, 488] width 666 height 39
drag, startPoint x: 934, startPoint y: 480, endPoint x: 1136, endPoint y: 469, distance: 202.9
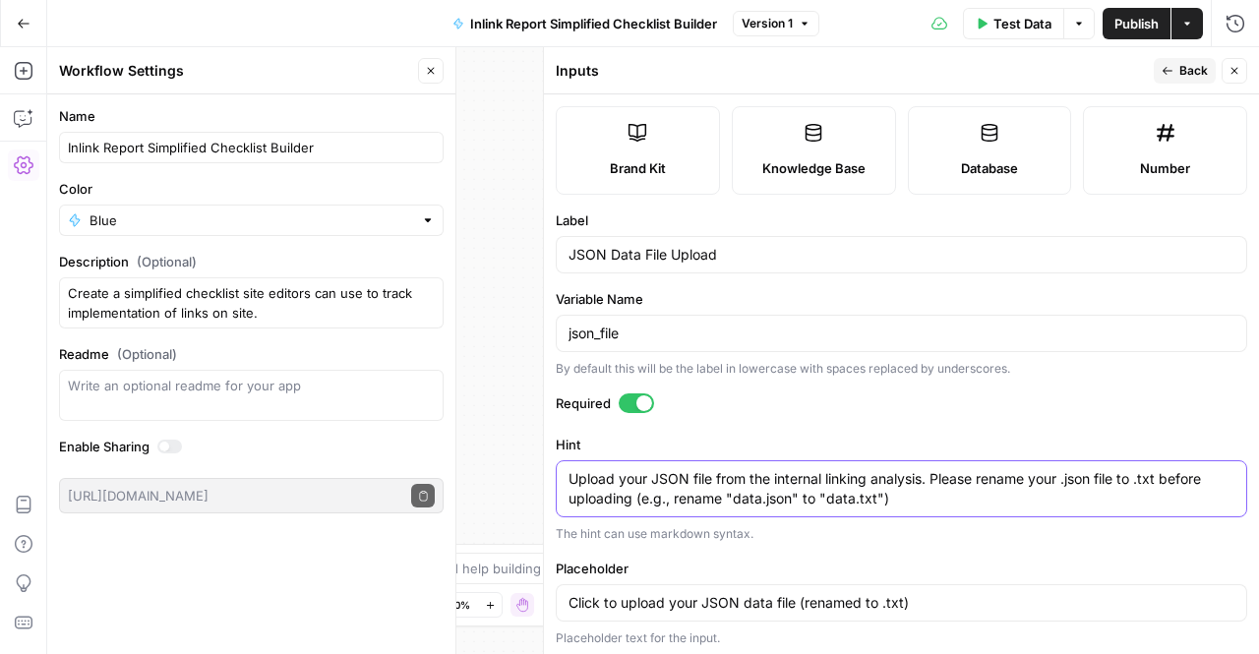
click at [1136, 469] on textarea "Upload your JSON file from the internal linking analysis. Please rename your .j…" at bounding box center [902, 488] width 666 height 39
drag, startPoint x: 1074, startPoint y: 487, endPoint x: 1060, endPoint y: 474, distance: 19.5
click at [1060, 474] on textarea "Upload your JSON file from the internal linking analysis. File should be .txt b…" at bounding box center [902, 488] width 666 height 39
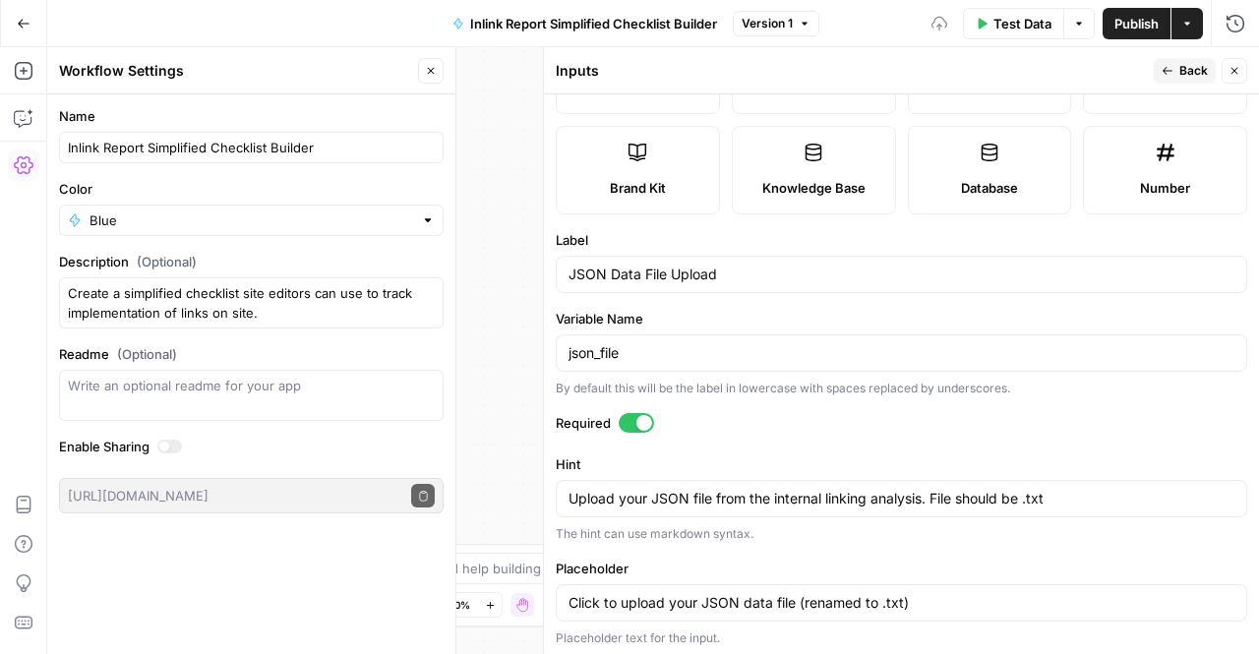
click at [1060, 474] on div "Hint Upload your JSON file from the internal linking analysis. File should be .…" at bounding box center [902, 498] width 692 height 89
click at [960, 496] on textarea "Upload your JSON file from the internal linking analysis. File should be .txt" at bounding box center [902, 499] width 666 height 20
click at [1167, 501] on textarea "Upload your JSON file from the internal linking analysis. File format should be…" at bounding box center [902, 499] width 666 height 20
click at [793, 599] on input "Click to upload your JSON data file (renamed to .txt)" at bounding box center [902, 603] width 666 height 20
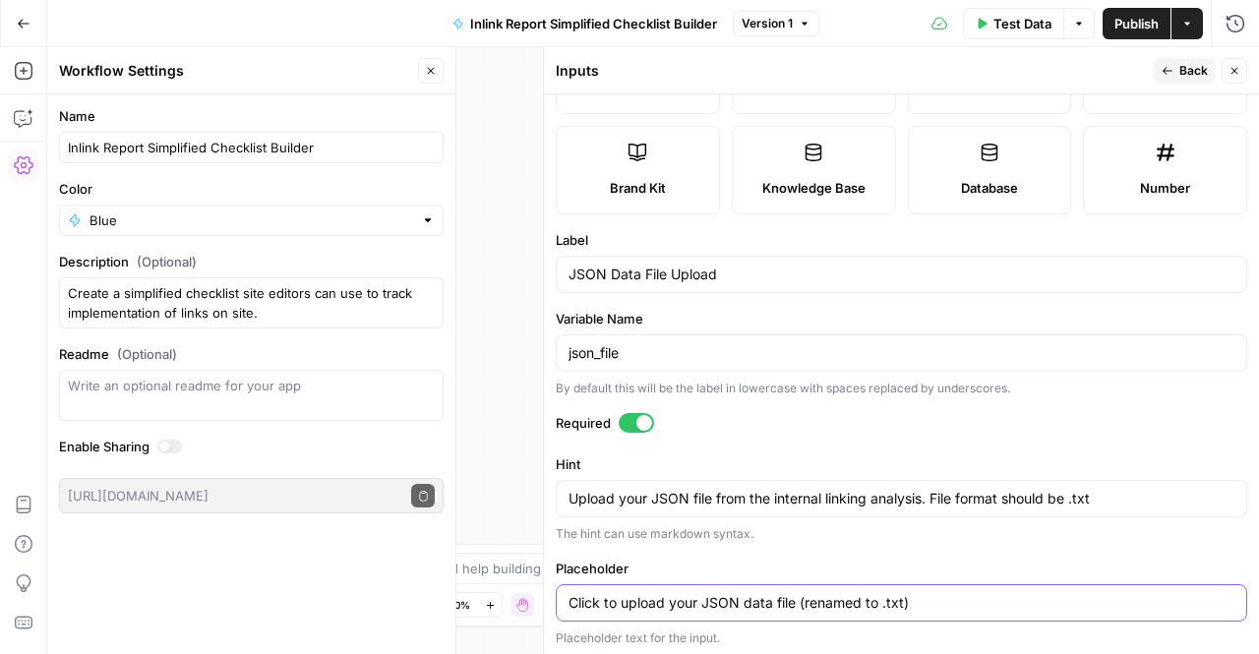
click at [793, 599] on input "Click to upload your JSON data file (renamed to .txt)" at bounding box center [902, 603] width 666 height 20
click at [828, 584] on div "Click to upload your JSON data file (renamed to .txt)" at bounding box center [902, 602] width 692 height 37
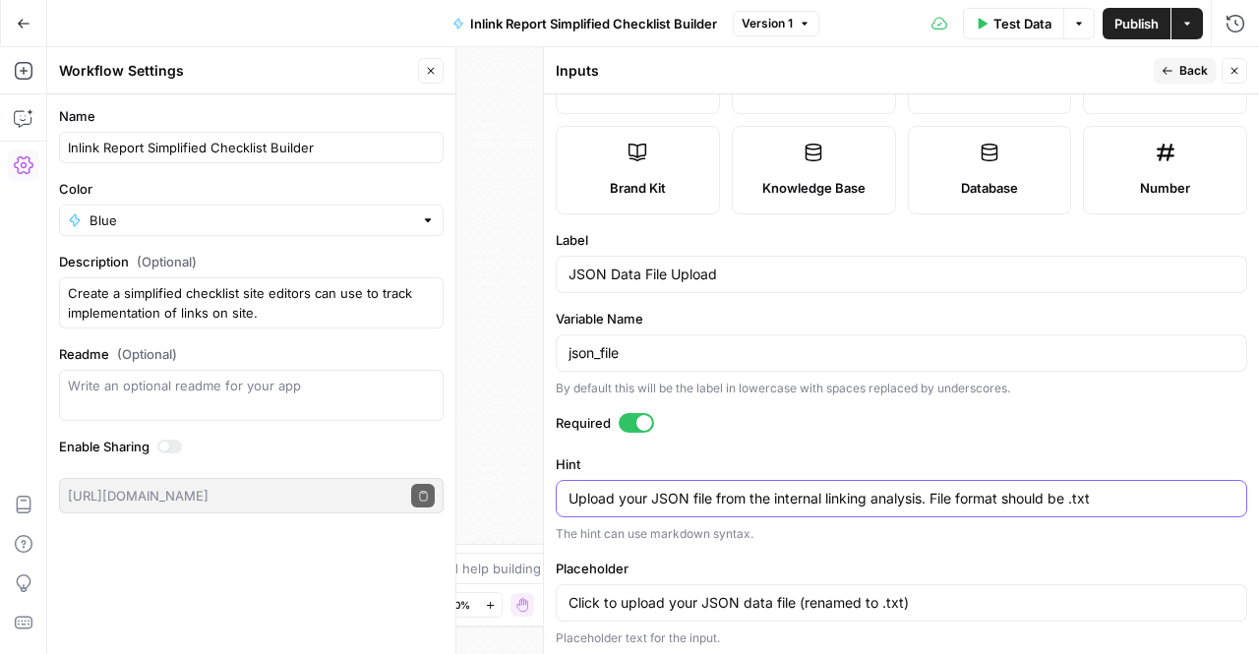
click at [782, 489] on textarea "Upload your JSON file from the internal linking analysis. File format should be…" at bounding box center [902, 499] width 666 height 20
click at [692, 493] on textarea "Upload your JSON file from the internal linking analysis. File format should be…" at bounding box center [902, 499] width 666 height 20
type textarea "Upload your JSON data from the internal linking analysis. File format should be…"
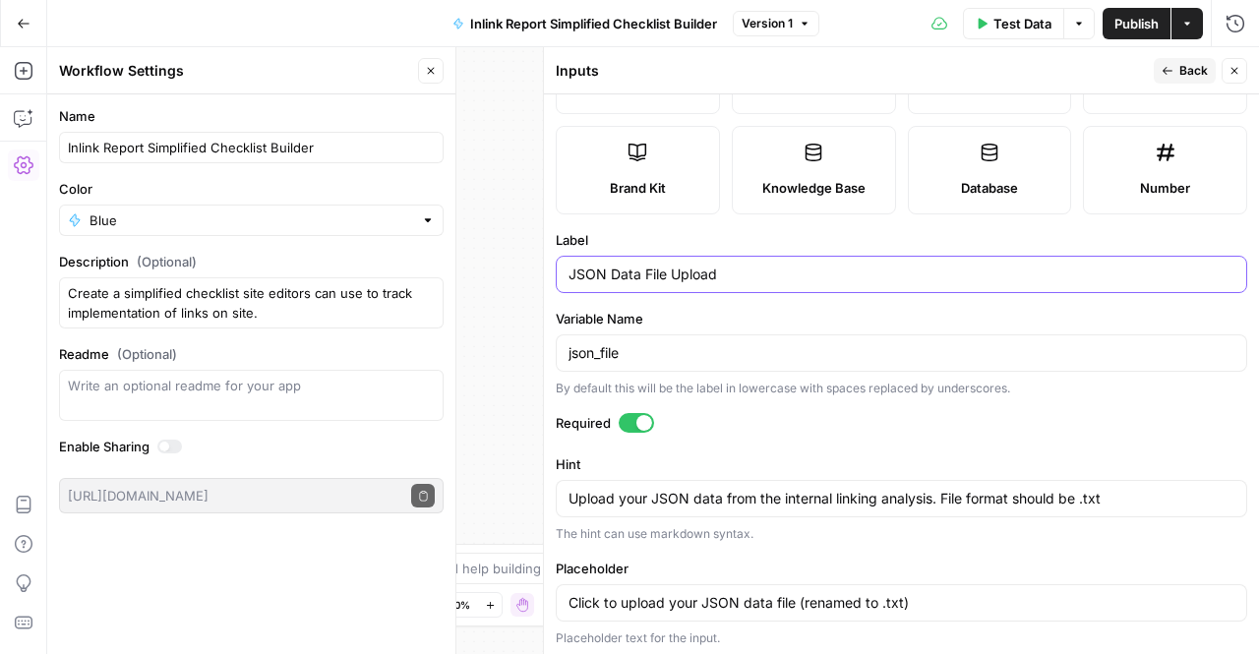
click at [750, 276] on input "JSON Data File Upload" at bounding box center [902, 275] width 666 height 20
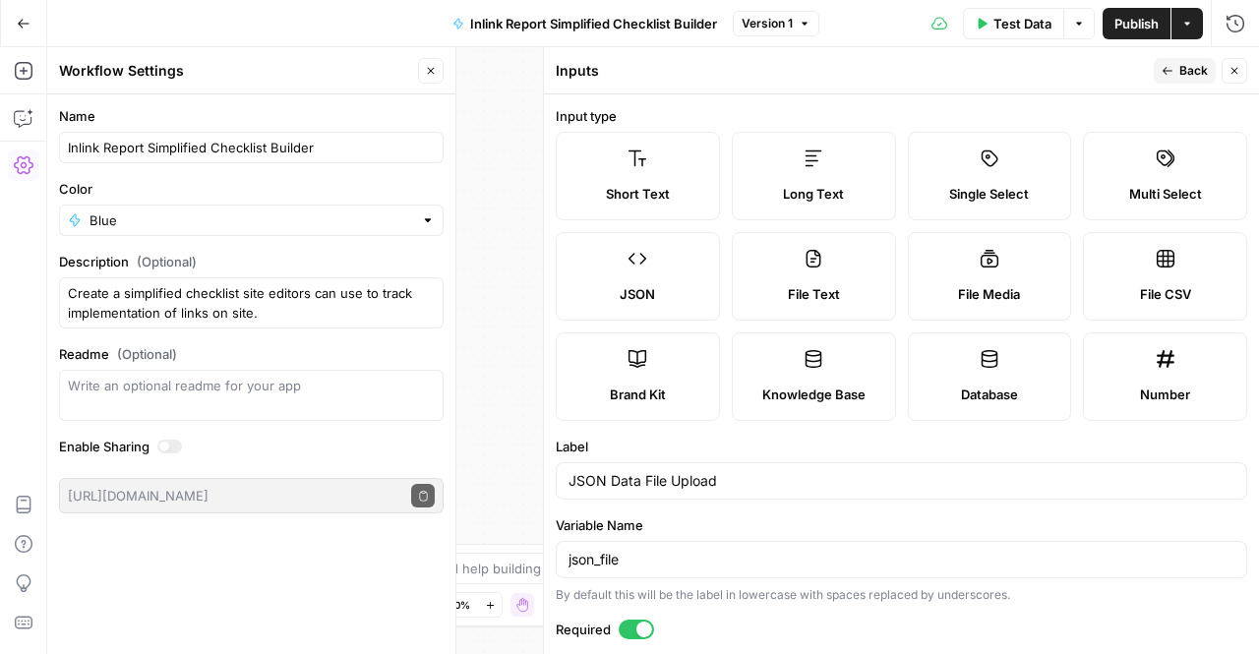
click at [1184, 68] on span "Back" at bounding box center [1194, 71] width 29 height 18
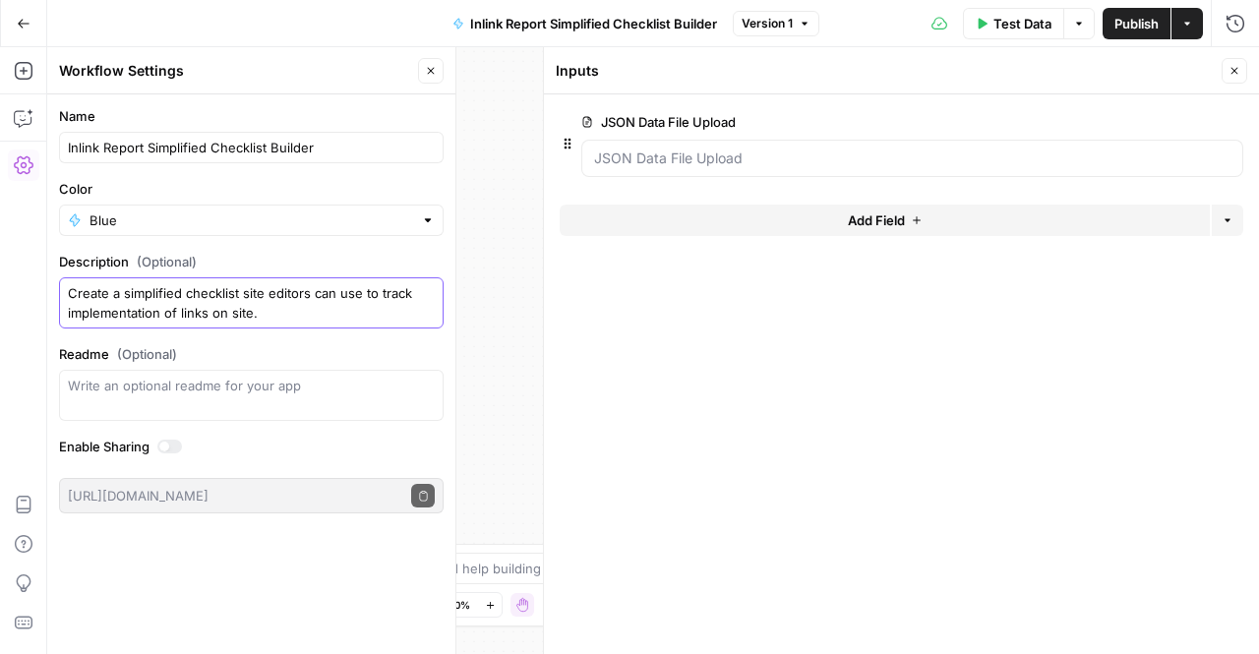
click at [292, 309] on textarea "Create a simplified checklist site editors can use to track implementation of l…" at bounding box center [251, 302] width 367 height 39
click at [177, 294] on textarea "Create a simplified checklist site editors can use to track implementation of l…" at bounding box center [251, 302] width 367 height 39
click at [241, 298] on textarea "Create a simplified checklist site editors can use to track implementation of l…" at bounding box center [251, 302] width 367 height 39
click at [365, 294] on textarea "Create a simplified checklist for link recommendations rendered by the inlinkin…" at bounding box center [251, 302] width 367 height 39
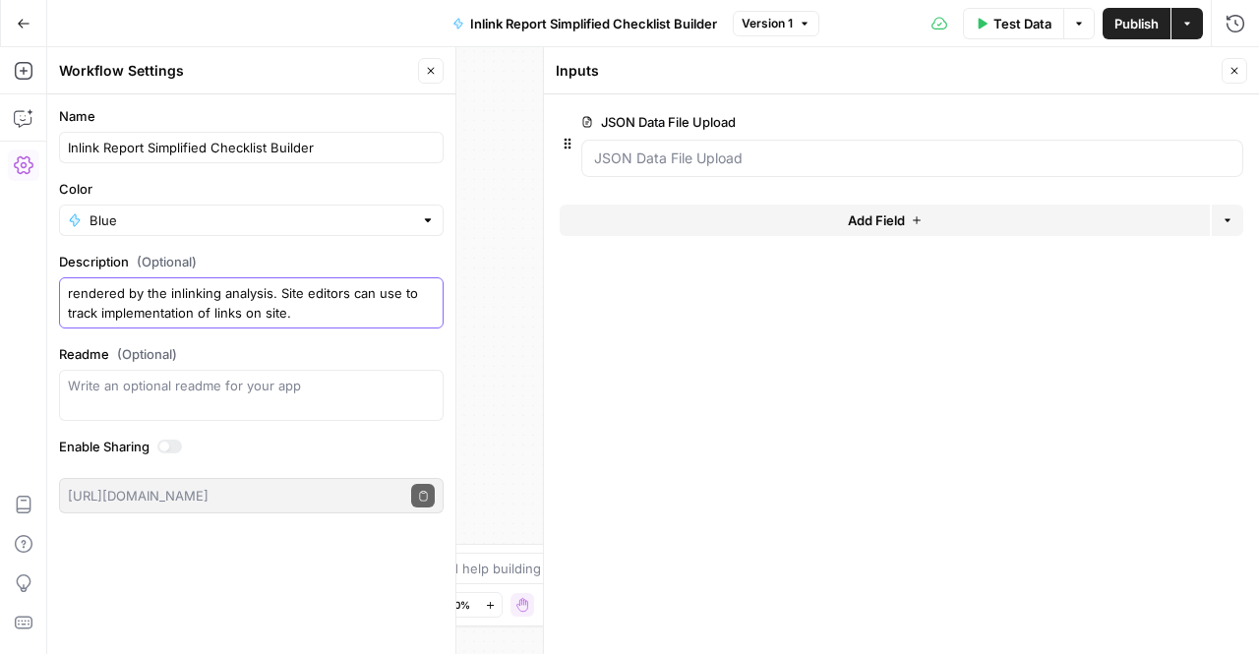
click at [403, 294] on textarea "Create a simplified checklist for link recommendations rendered by the inlinkin…" at bounding box center [251, 302] width 367 height 39
click at [400, 294] on textarea "Create a simplified checklist for link recommendations rendered by the inlinkin…" at bounding box center [251, 302] width 367 height 39
click at [327, 308] on textarea "Create a simplified checklist for link recommendations rendered by the inlinkin…" at bounding box center [251, 302] width 367 height 39
type textarea "Create a simplified checklist for link recommendations rendered by the inlinkin…"
click at [1145, 31] on span "Publish" at bounding box center [1137, 24] width 44 height 20
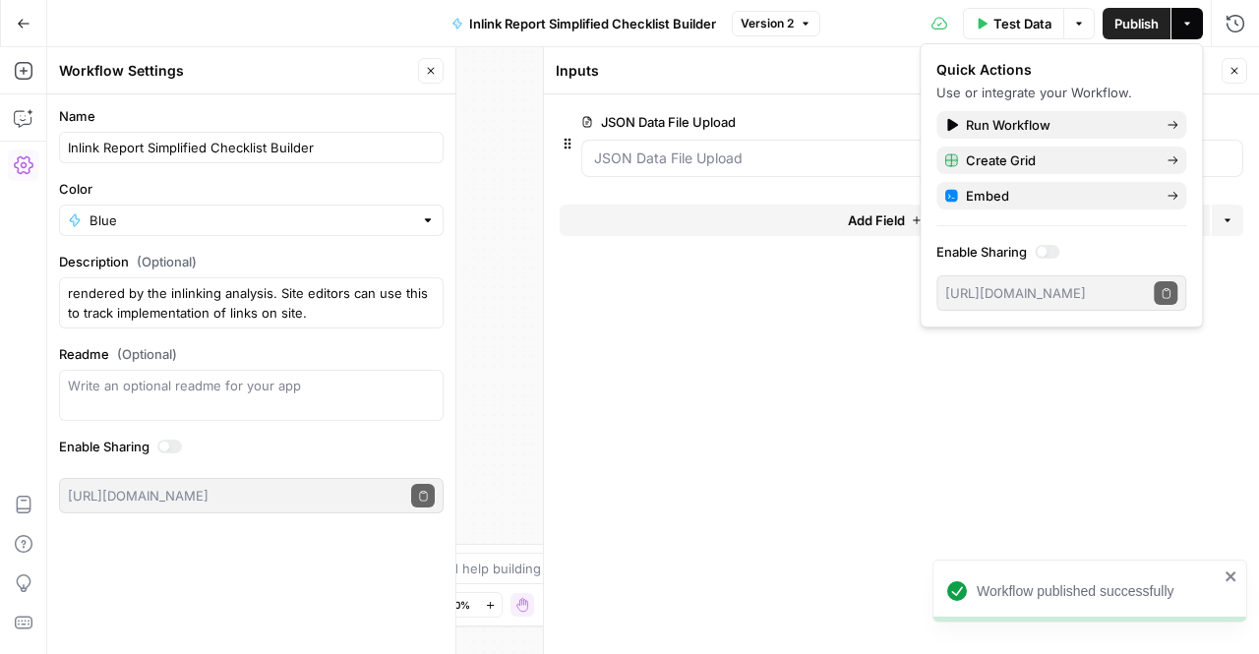
click at [24, 34] on button "Go Back" at bounding box center [23, 23] width 35 height 35
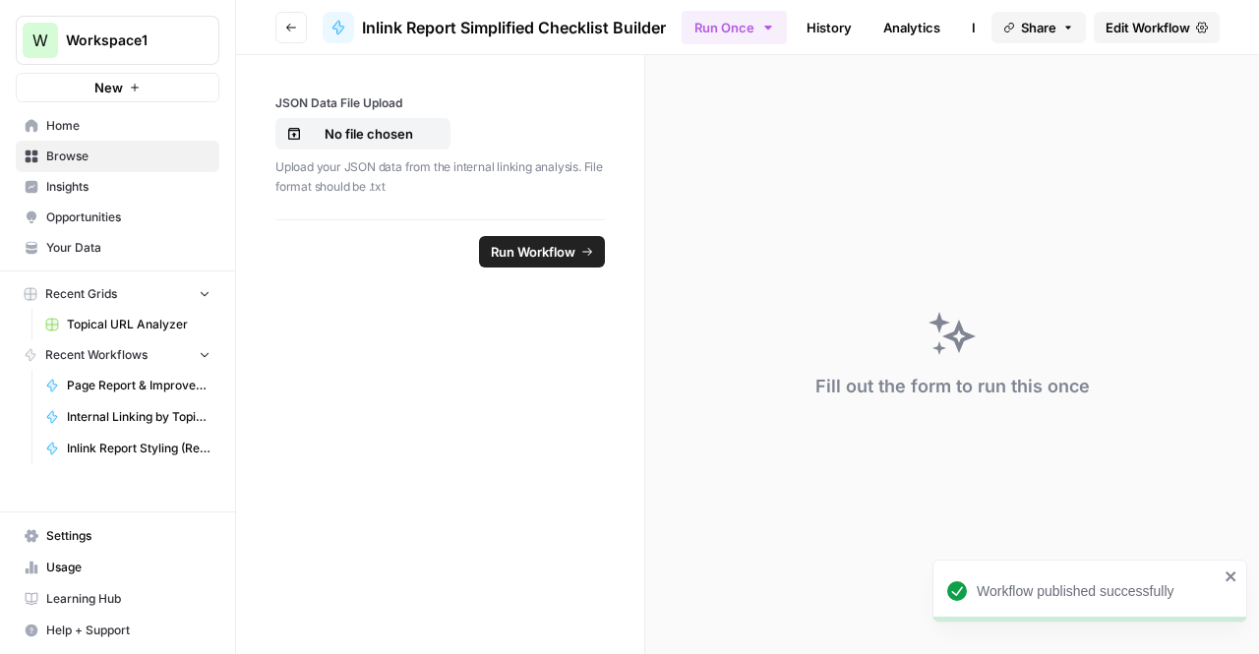
click at [296, 25] on icon "button" at bounding box center [291, 28] width 12 height 12
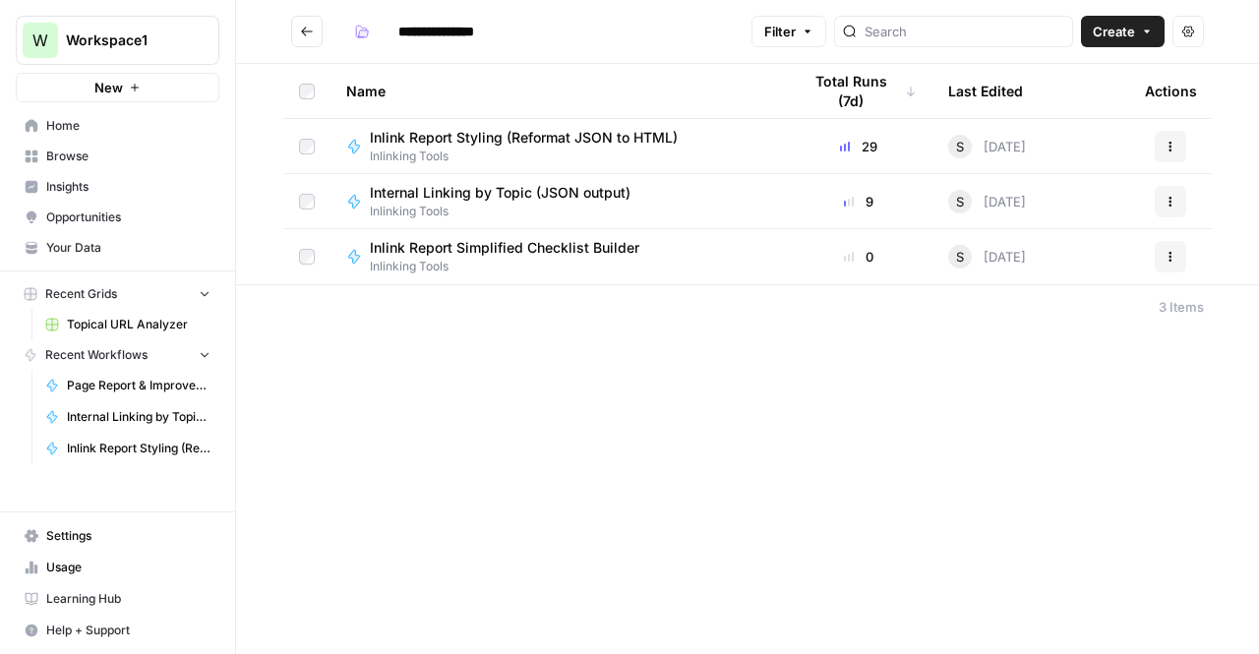
click at [550, 213] on span "Inlinking Tools" at bounding box center [508, 212] width 276 height 18
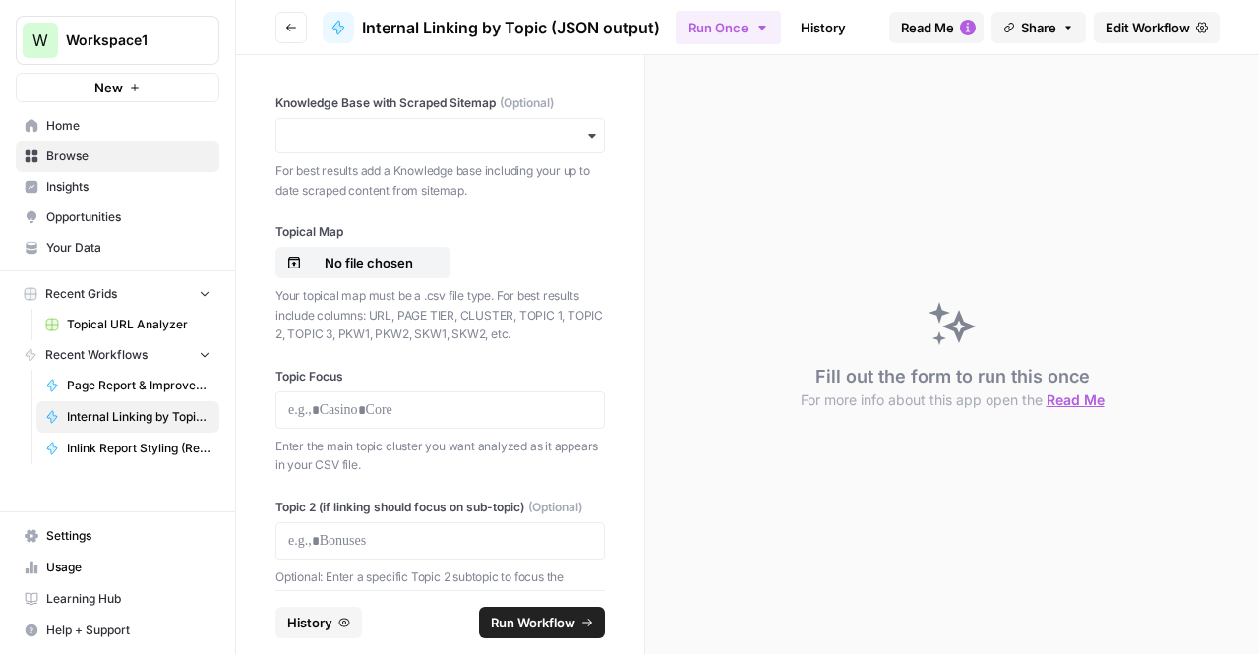
click at [285, 32] on icon "button" at bounding box center [291, 28] width 12 height 12
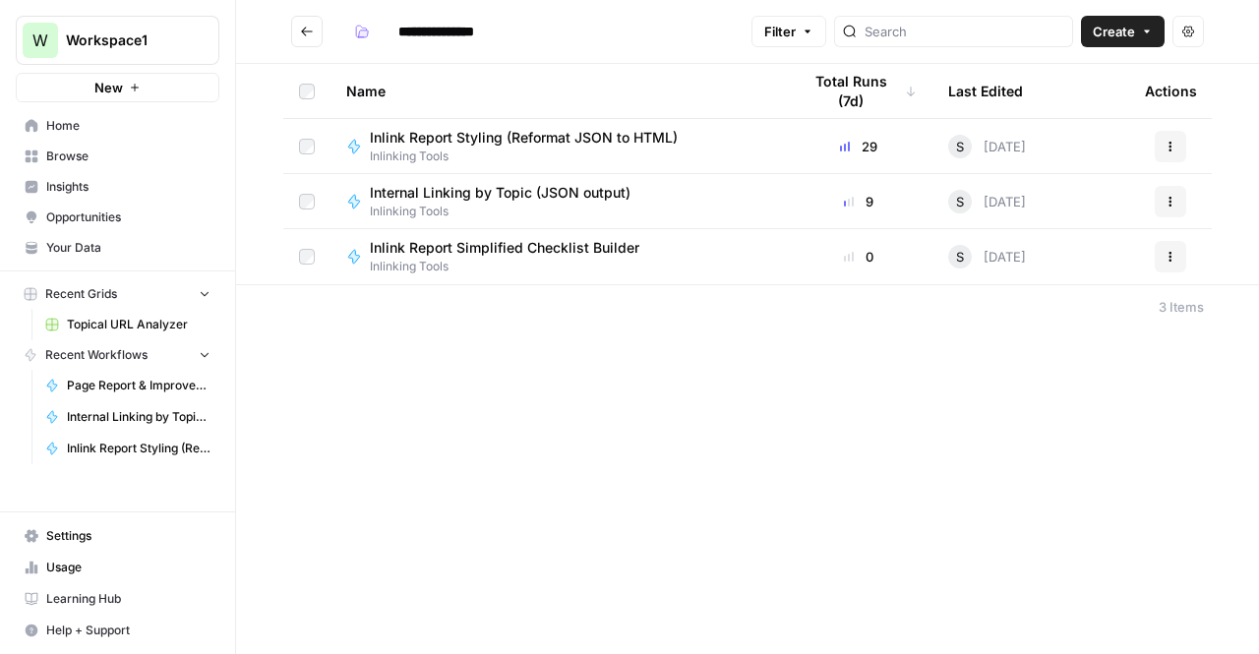
click at [377, 258] on span "Inlinking Tools" at bounding box center [512, 267] width 285 height 18
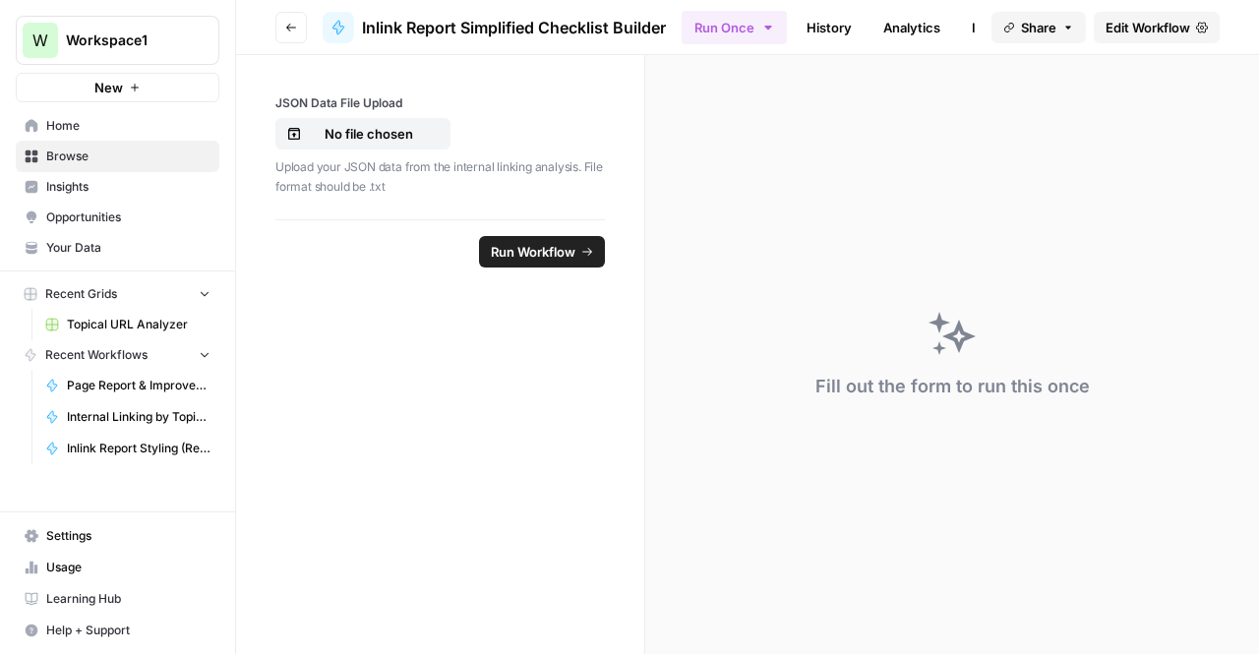
click at [728, 13] on button "Run Once" at bounding box center [734, 27] width 105 height 33
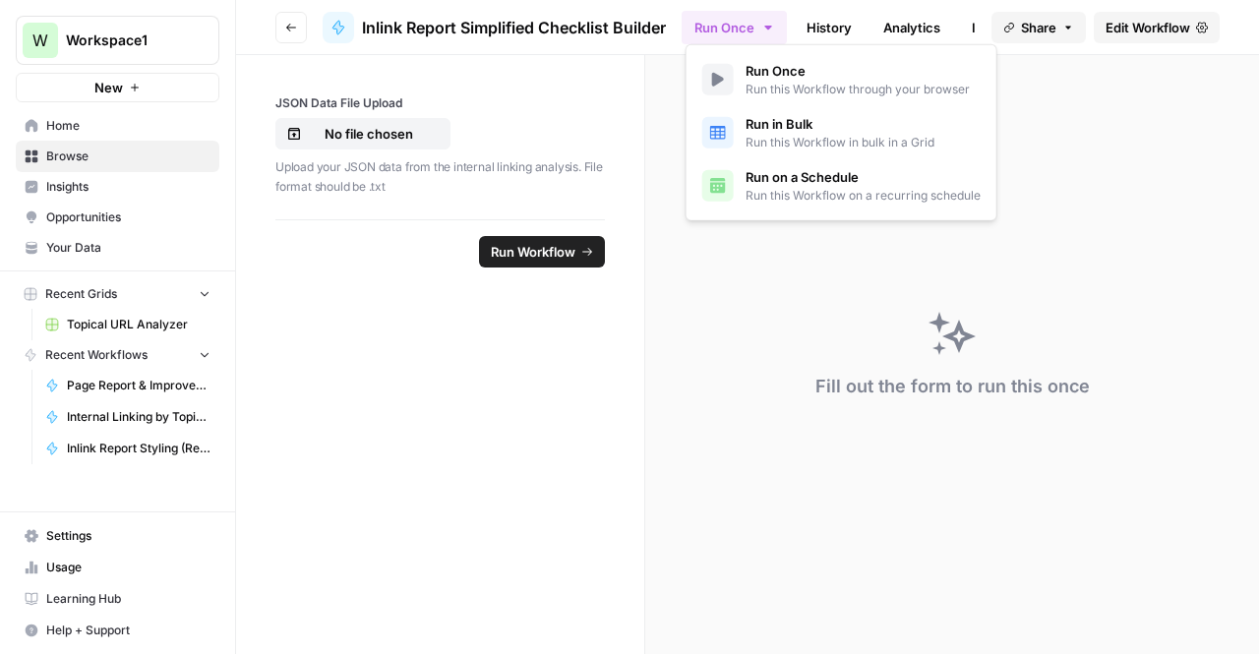
click at [424, 244] on footer "Run Workflow" at bounding box center [440, 251] width 330 height 64
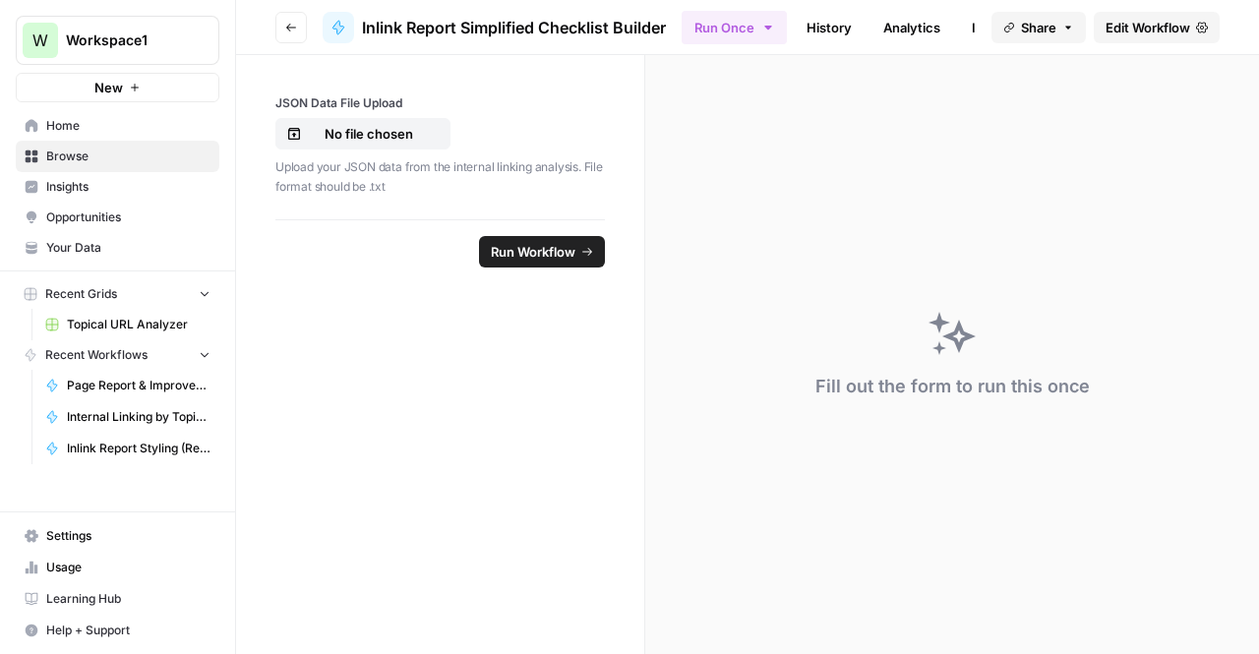
click at [374, 153] on div "Upload your JSON data from the internal linking analysis. File format should be…" at bounding box center [440, 174] width 330 height 42
click at [372, 134] on p "No file chosen" at bounding box center [369, 134] width 126 height 20
click at [281, 29] on button "Go back" at bounding box center [290, 27] width 31 height 31
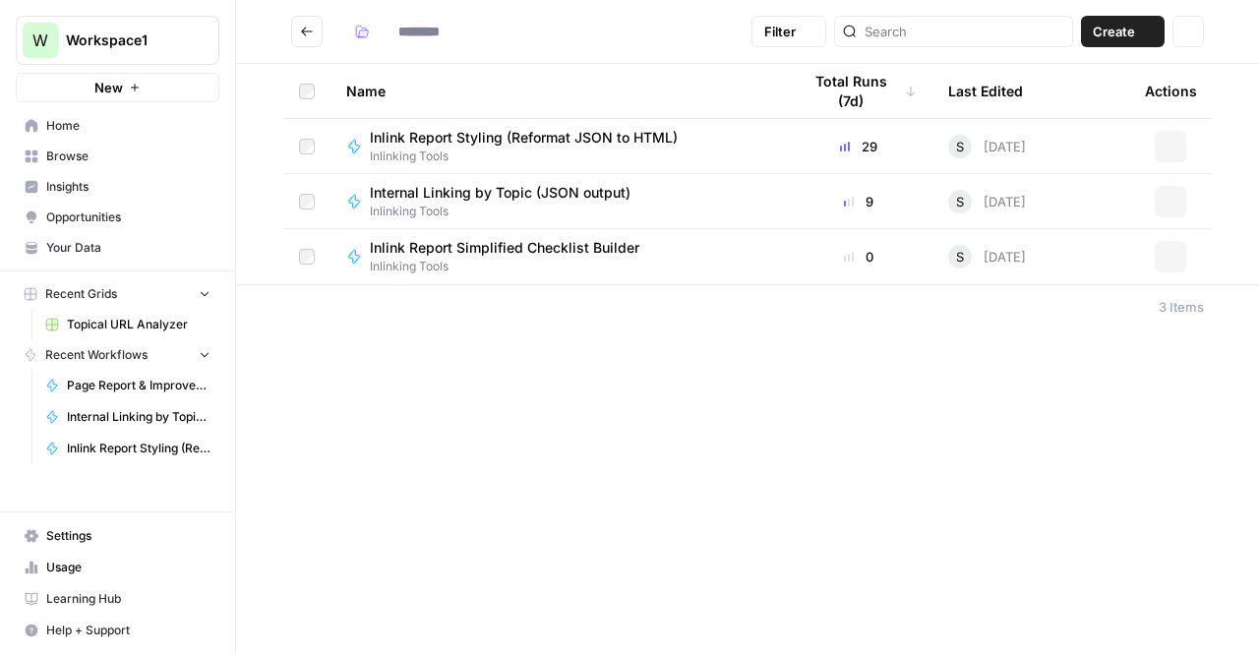
type input "**********"
click at [484, 217] on span "Inlinking Tools" at bounding box center [508, 212] width 276 height 18
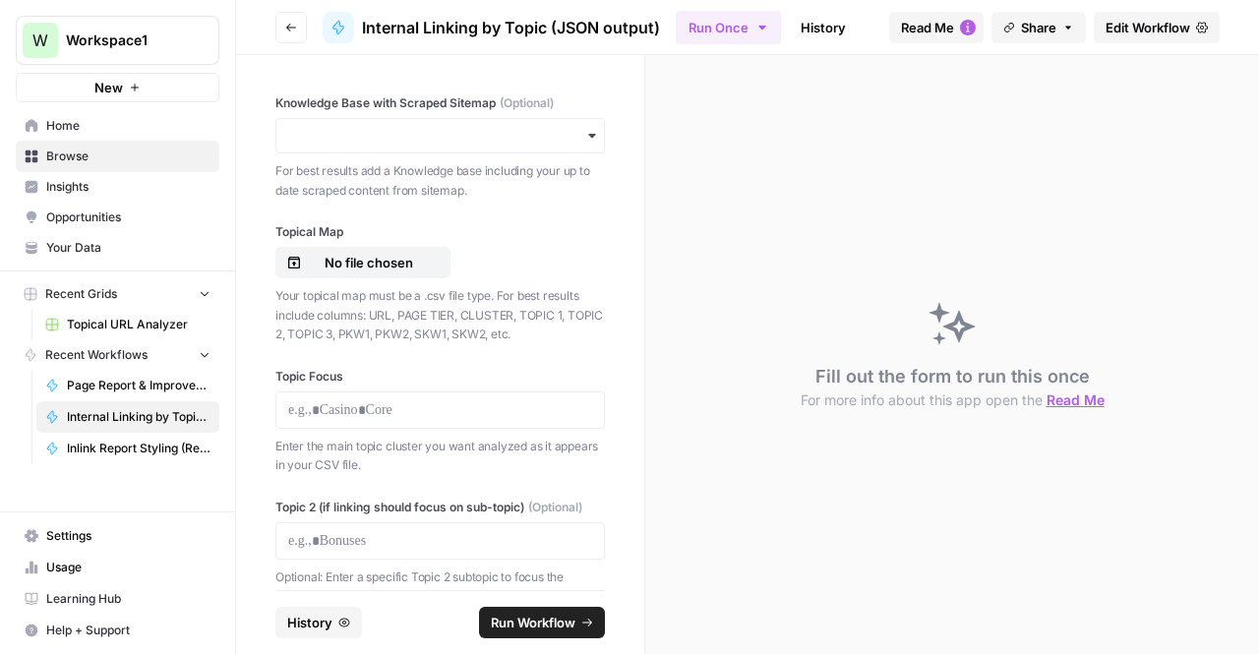
click at [805, 25] on link "History" at bounding box center [823, 27] width 69 height 31
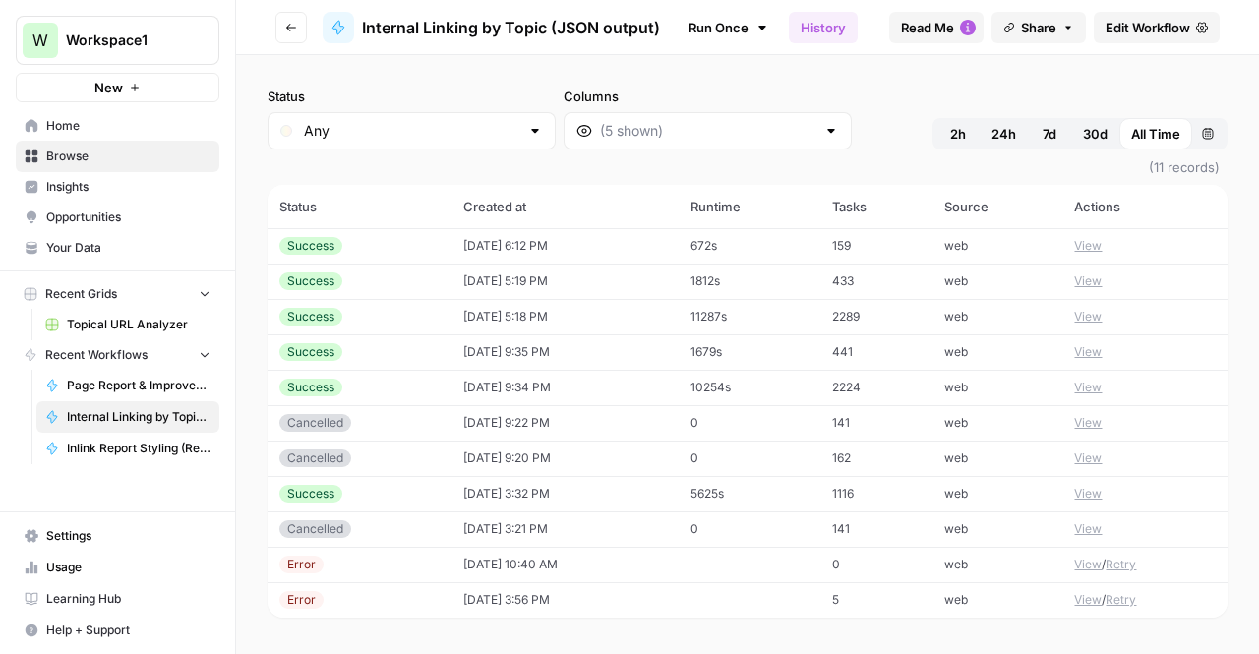
click at [751, 242] on td "672s" at bounding box center [750, 245] width 142 height 35
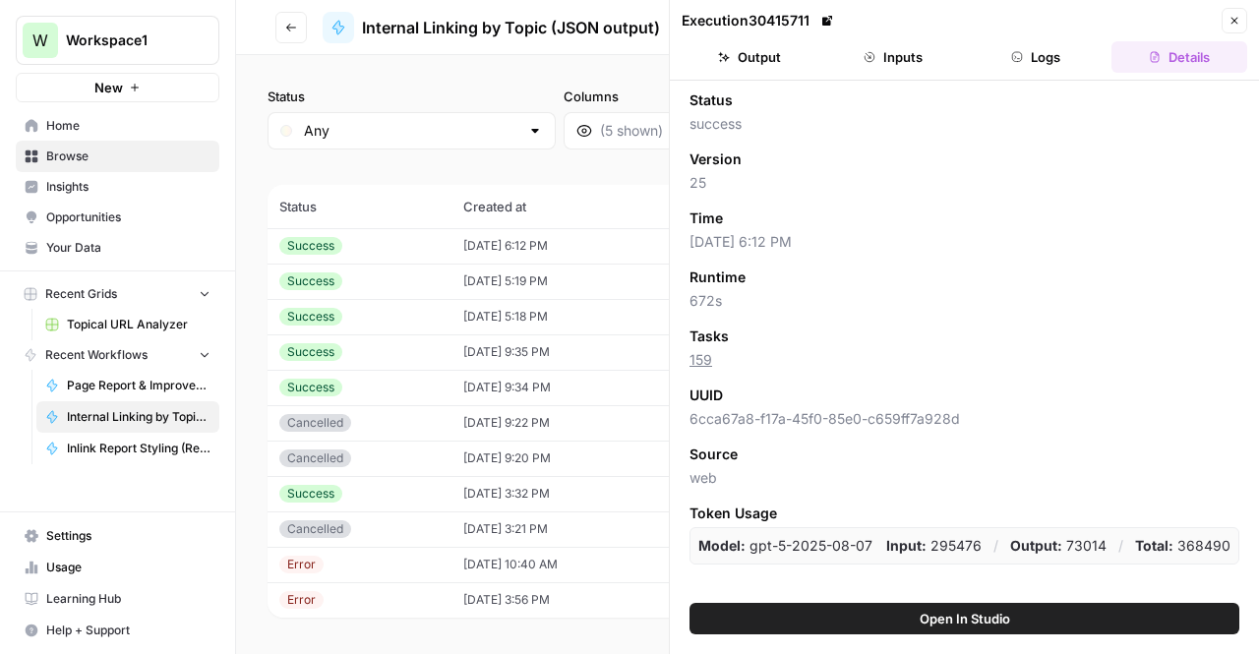
click at [784, 64] on button "Output" at bounding box center [750, 56] width 136 height 31
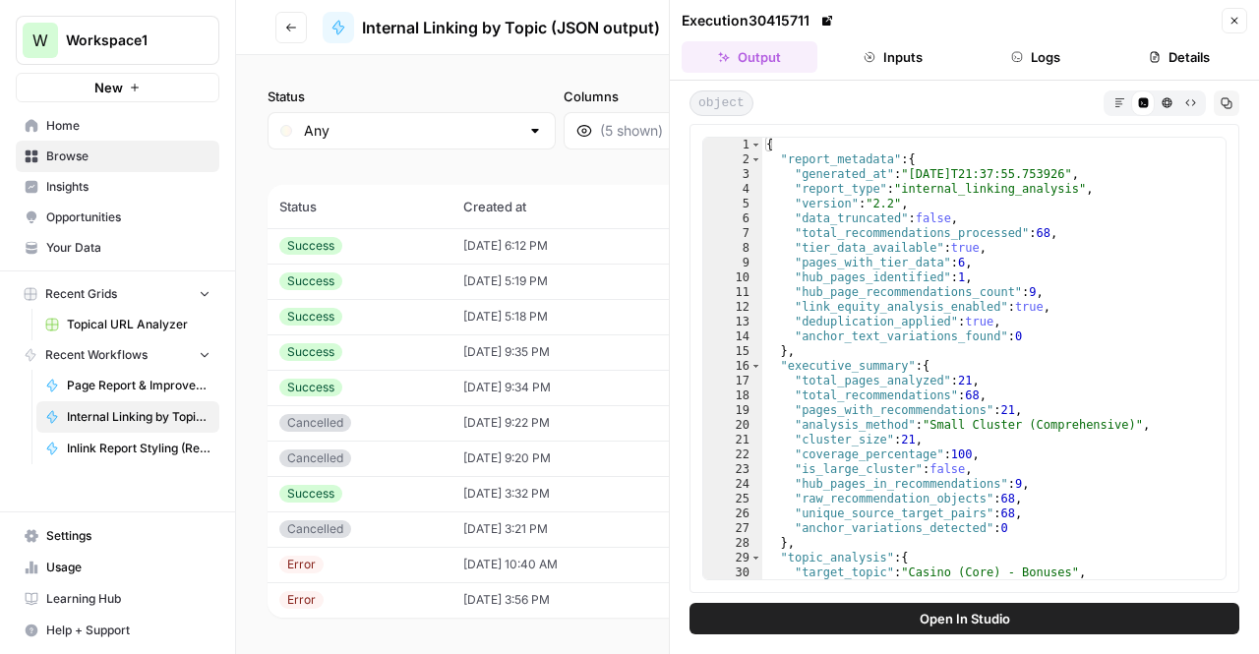
click at [470, 276] on td "[DATE] 5:19 PM" at bounding box center [565, 281] width 227 height 35
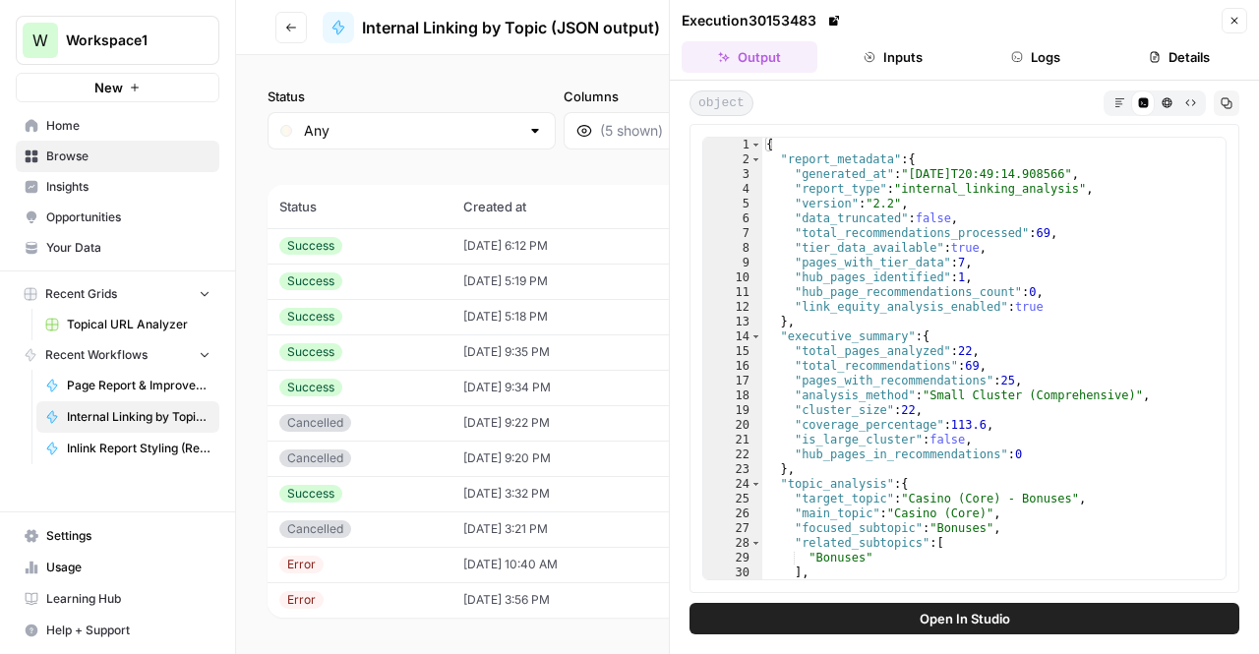
click at [502, 322] on td "[DATE] 5:18 PM" at bounding box center [565, 316] width 227 height 35
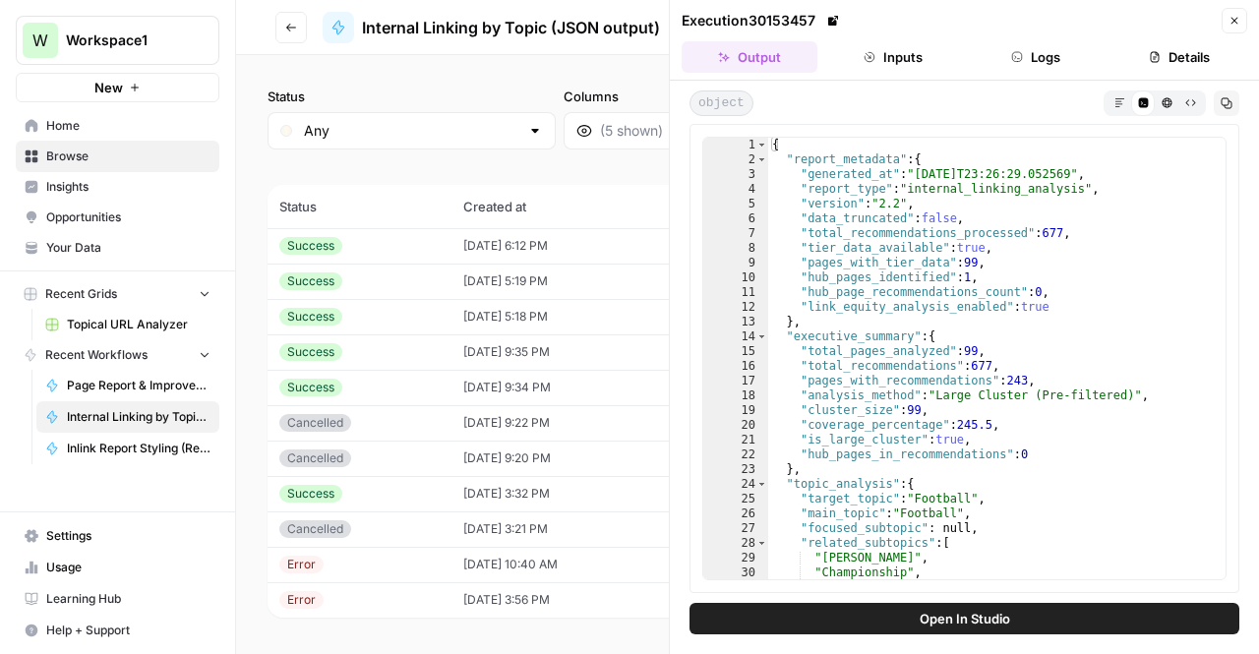
type textarea "**********"
click at [1001, 363] on div "{ "report_metadata" : { "generated_at" : "2025-09-26T23:26:29.052569" , "report…" at bounding box center [990, 374] width 445 height 473
click at [527, 252] on td "[DATE] 6:12 PM" at bounding box center [565, 245] width 227 height 35
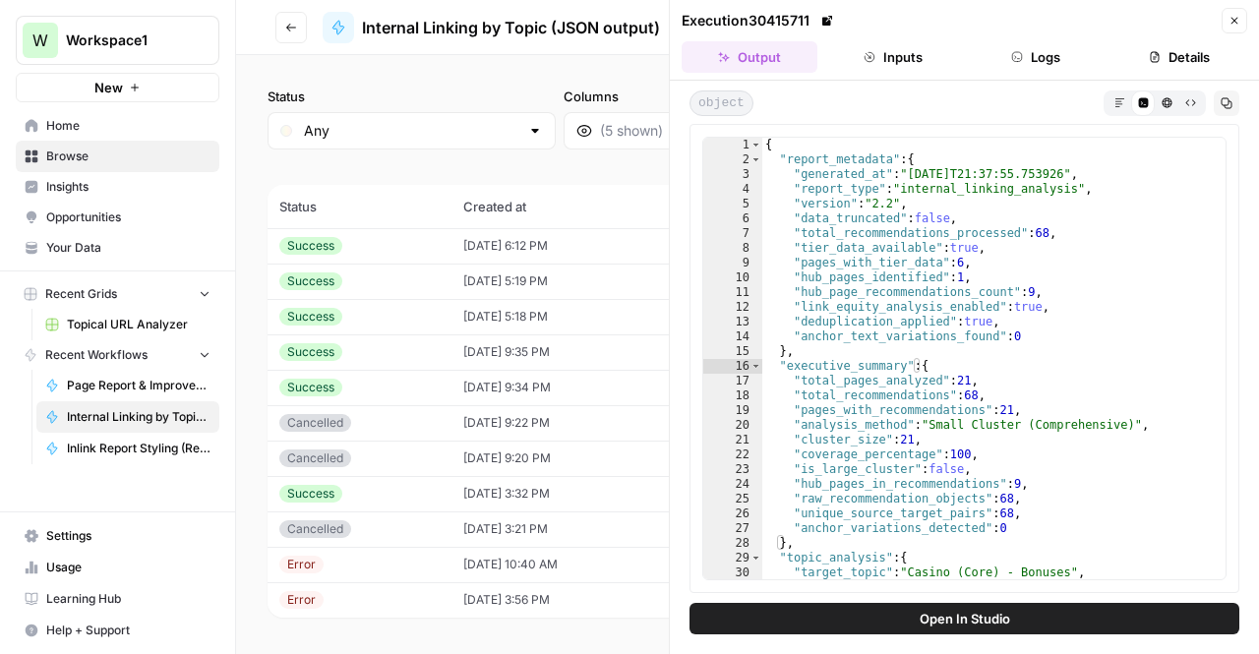
click at [481, 288] on td "[DATE] 5:19 PM" at bounding box center [565, 281] width 227 height 35
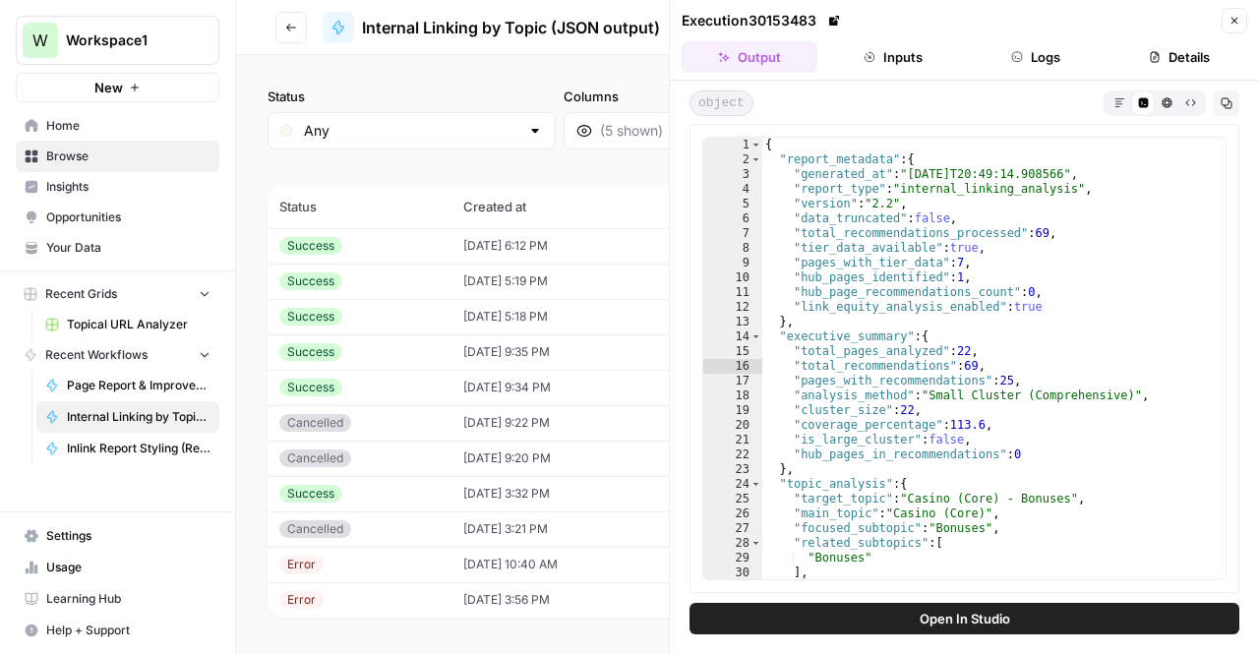
click at [488, 310] on td "[DATE] 5:18 PM" at bounding box center [565, 316] width 227 height 35
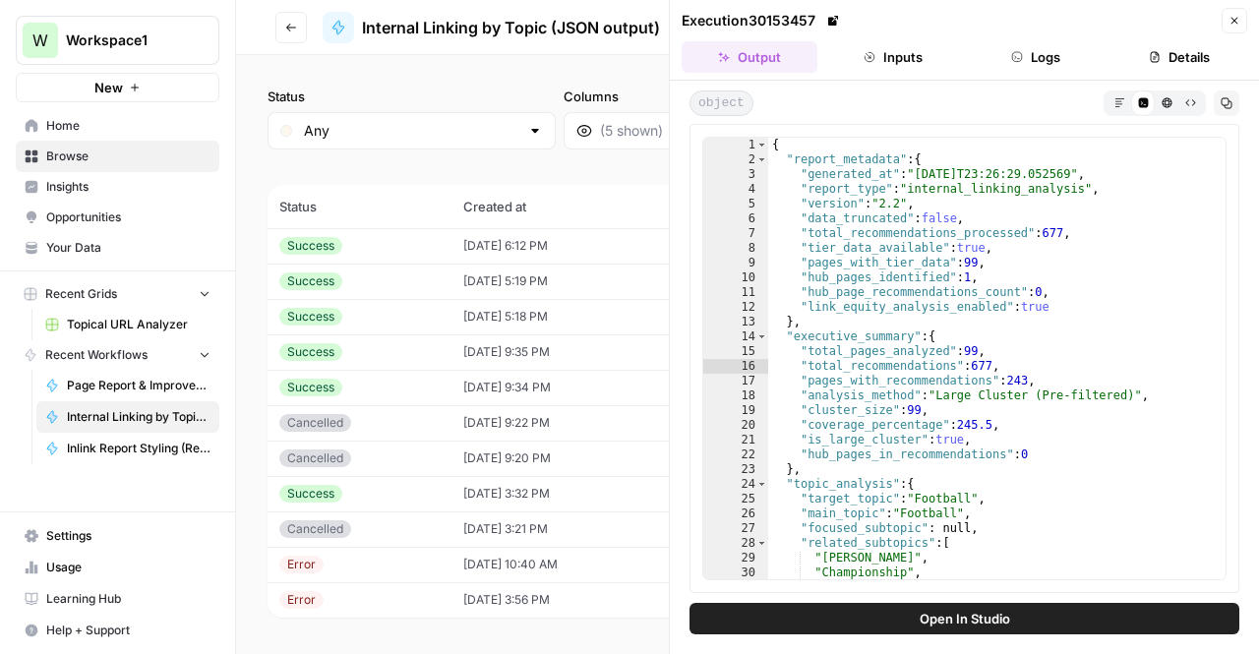
click at [502, 364] on td "[DATE] 9:35 PM" at bounding box center [565, 351] width 227 height 35
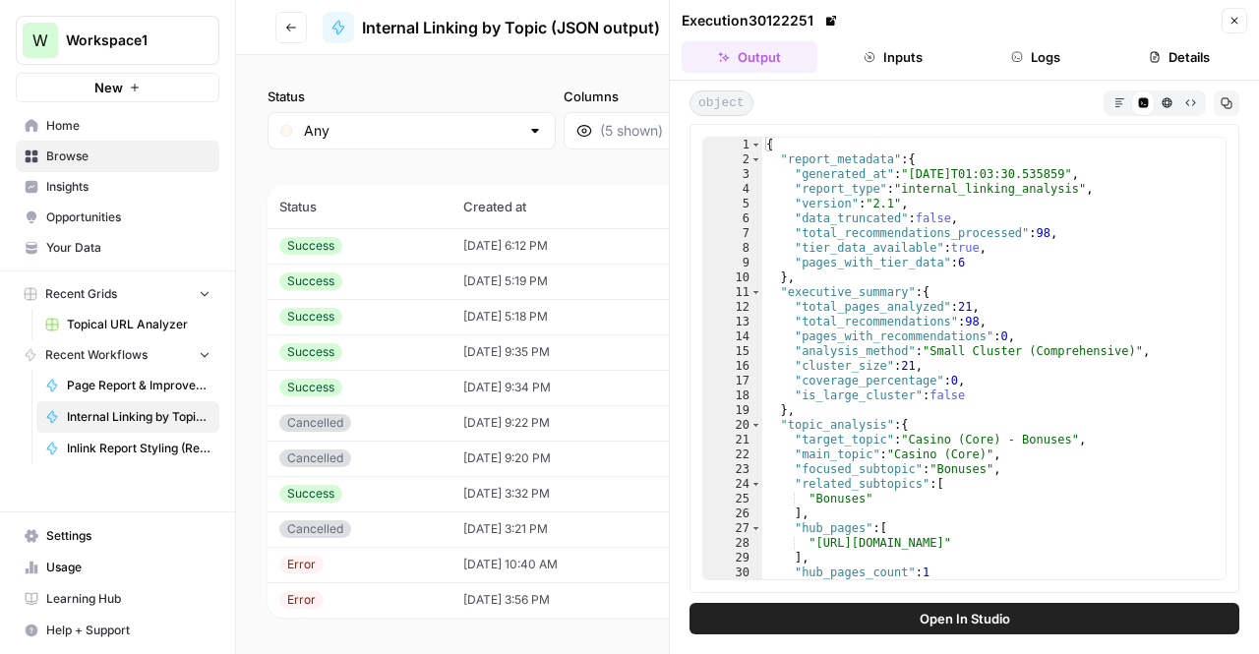
click at [1236, 18] on icon "button" at bounding box center [1235, 21] width 12 height 12
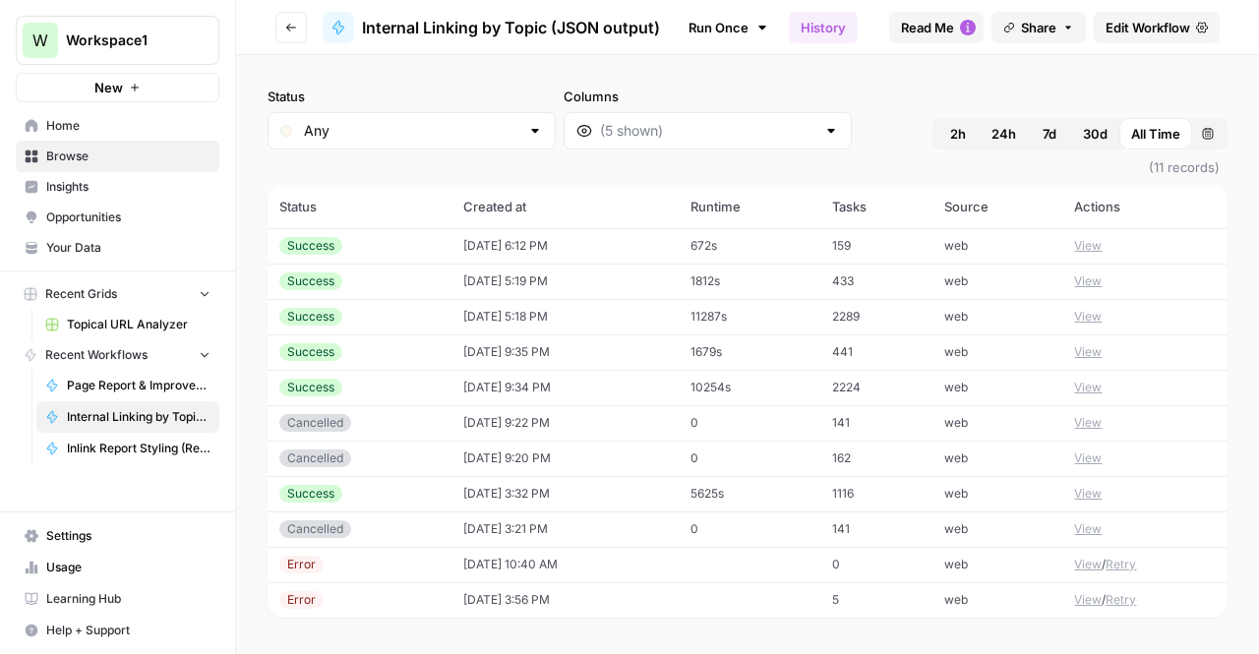
click at [1123, 23] on span "Edit Workflow" at bounding box center [1148, 28] width 85 height 20
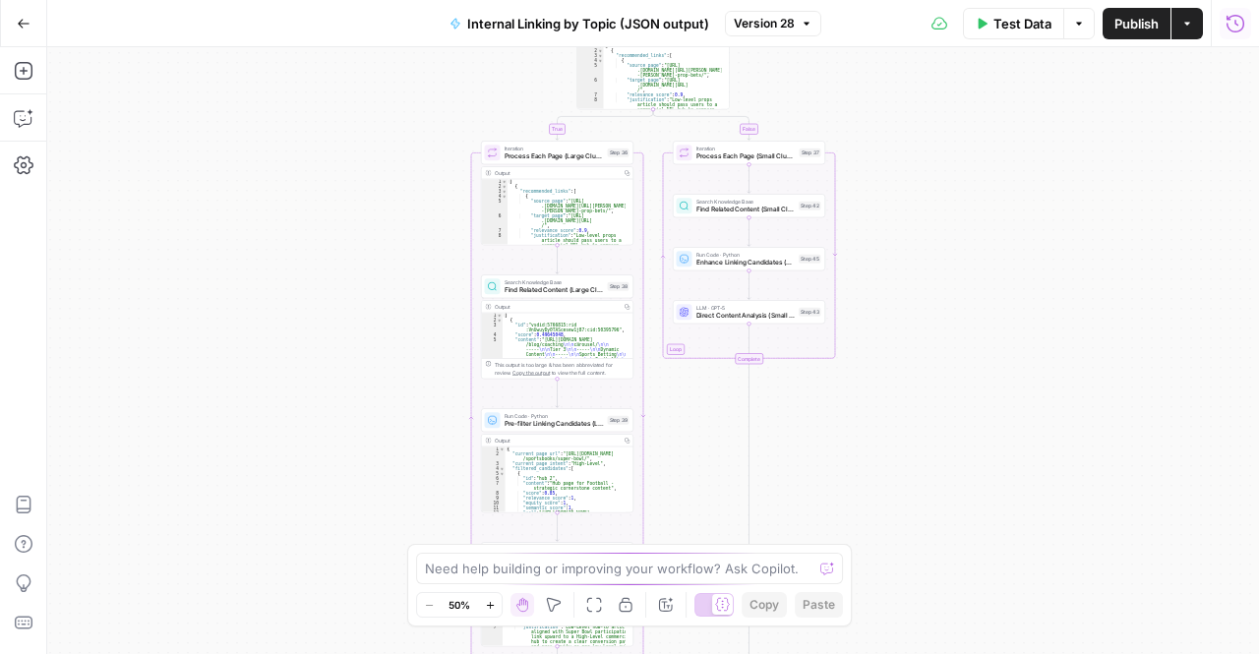
click at [1241, 23] on icon "button" at bounding box center [1236, 24] width 20 height 20
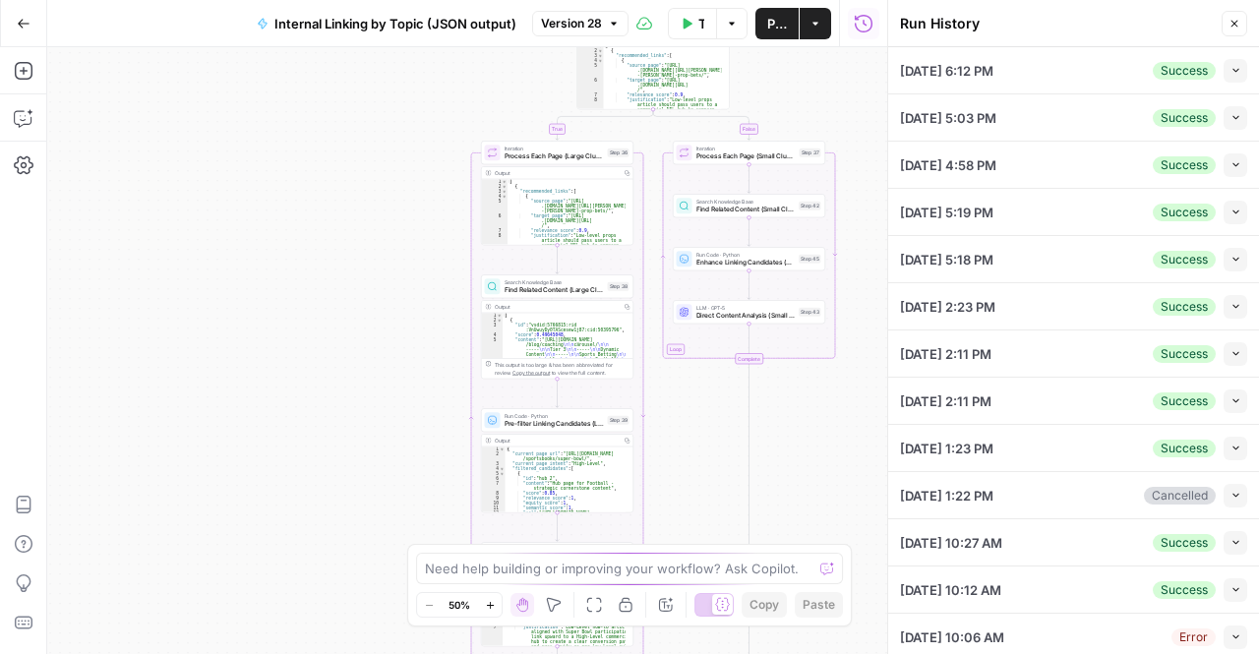
click at [1047, 84] on div "09/29/25 at 6:12 PM Success Collapse" at bounding box center [1073, 70] width 347 height 46
click at [1233, 71] on icon "button" at bounding box center [1236, 71] width 6 height 4
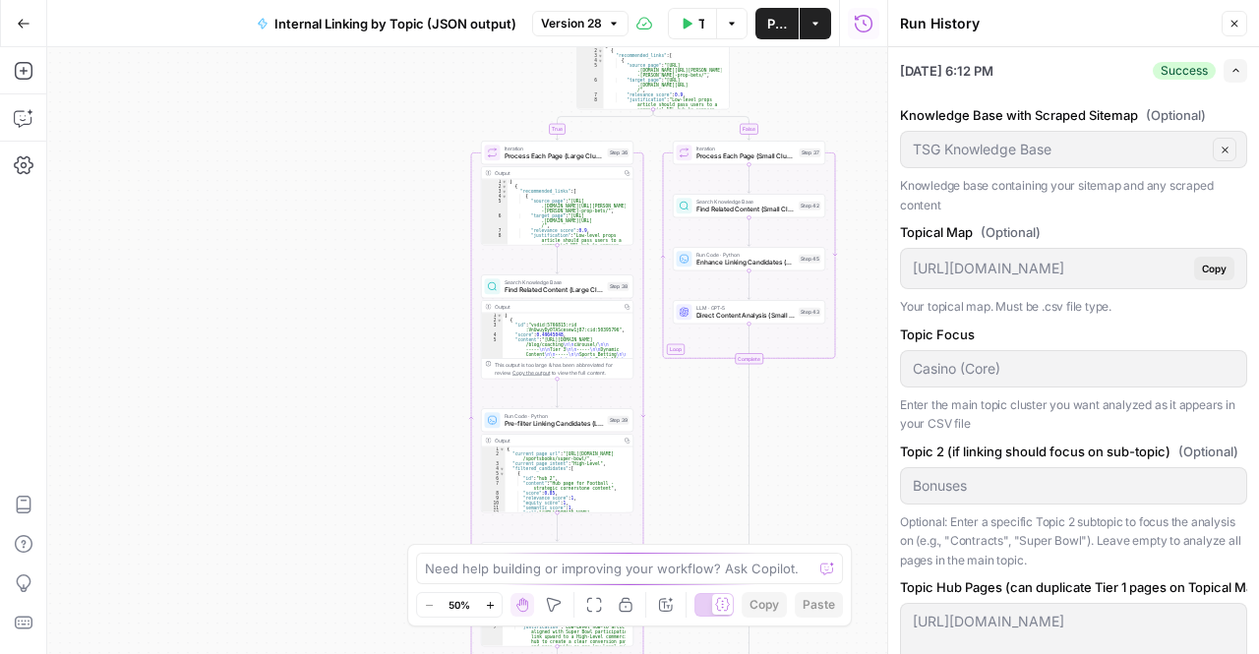
click at [1224, 67] on button "Expand" at bounding box center [1236, 71] width 24 height 24
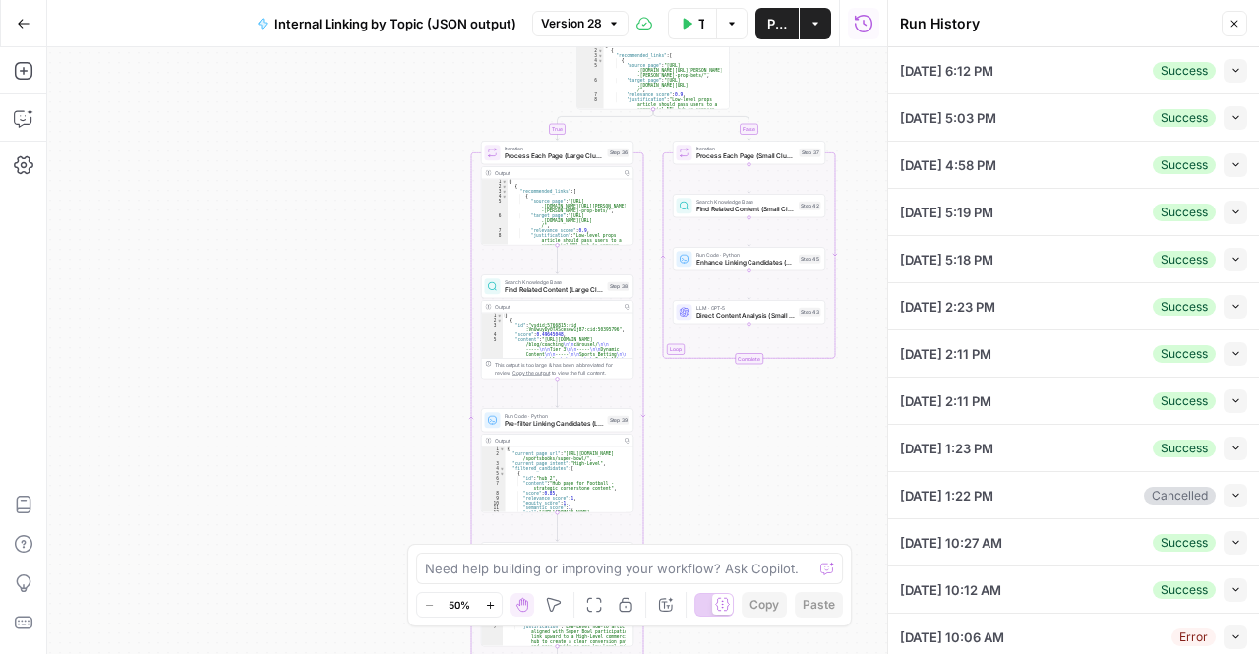
click at [1229, 117] on button "Collapse" at bounding box center [1236, 118] width 24 height 24
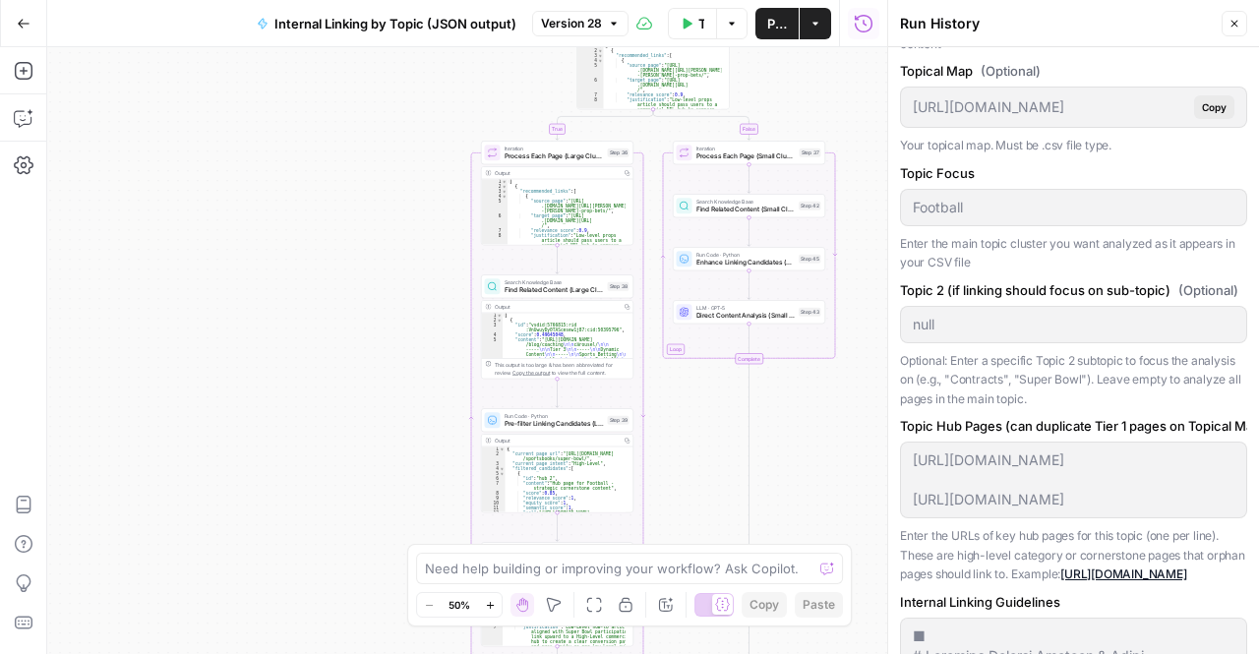
scroll to position [770, 0]
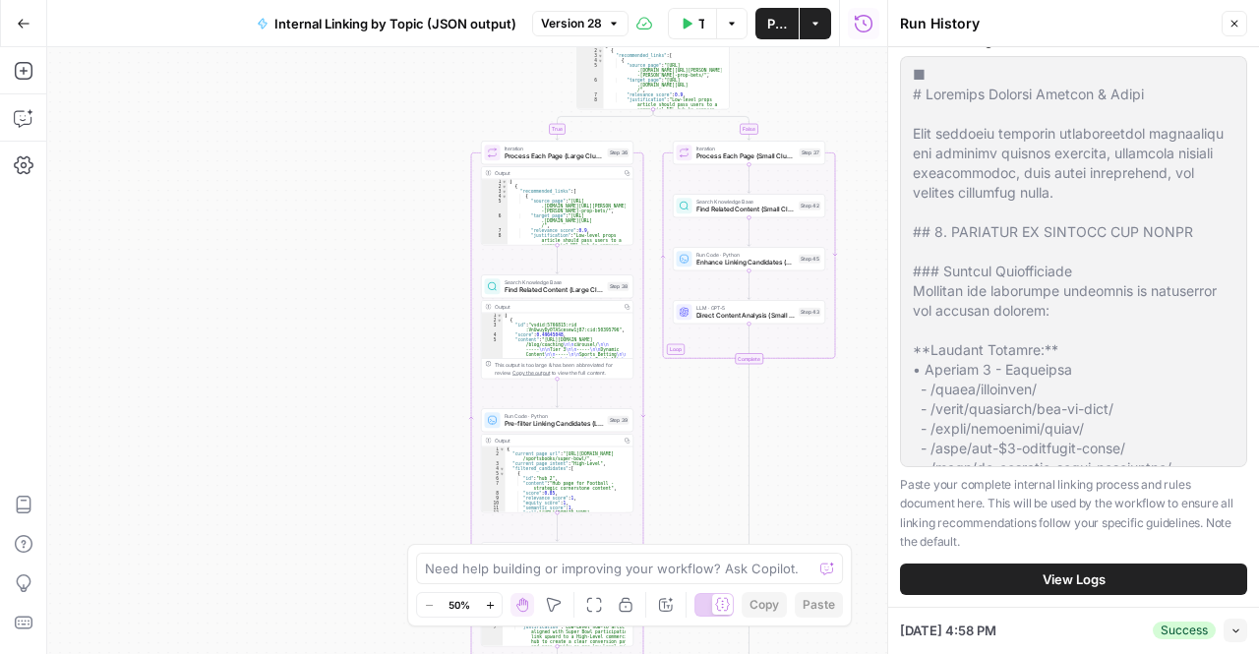
click at [1022, 595] on button "View Logs" at bounding box center [1073, 579] width 347 height 31
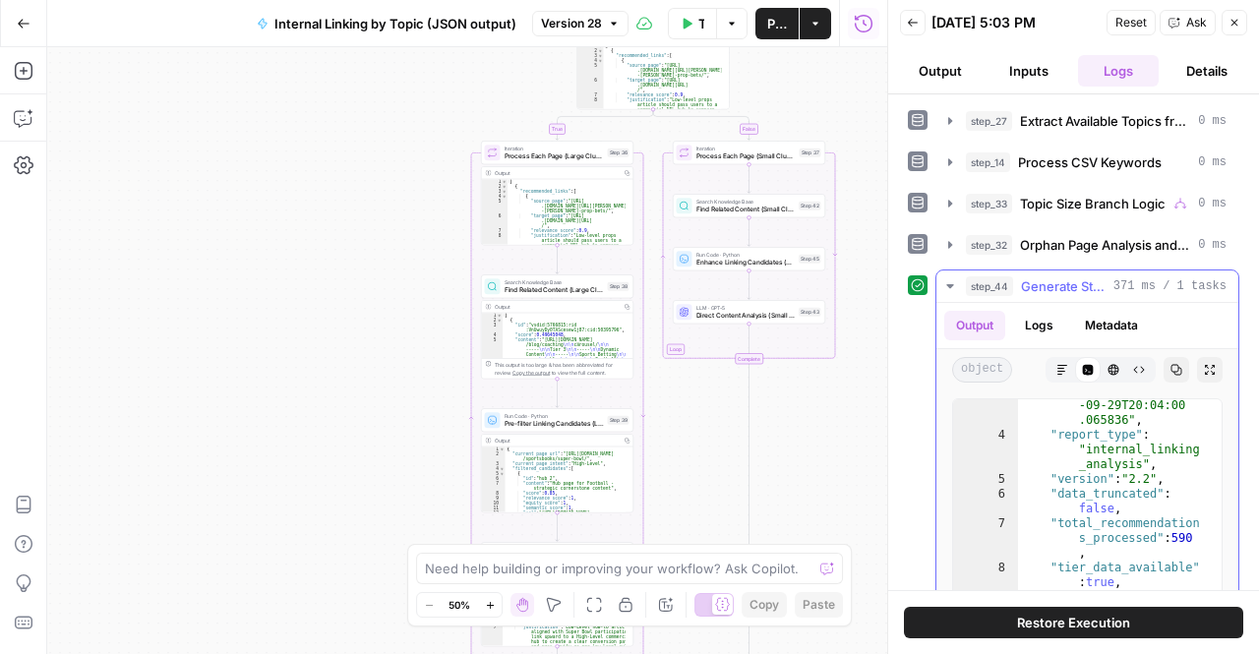
scroll to position [2, 0]
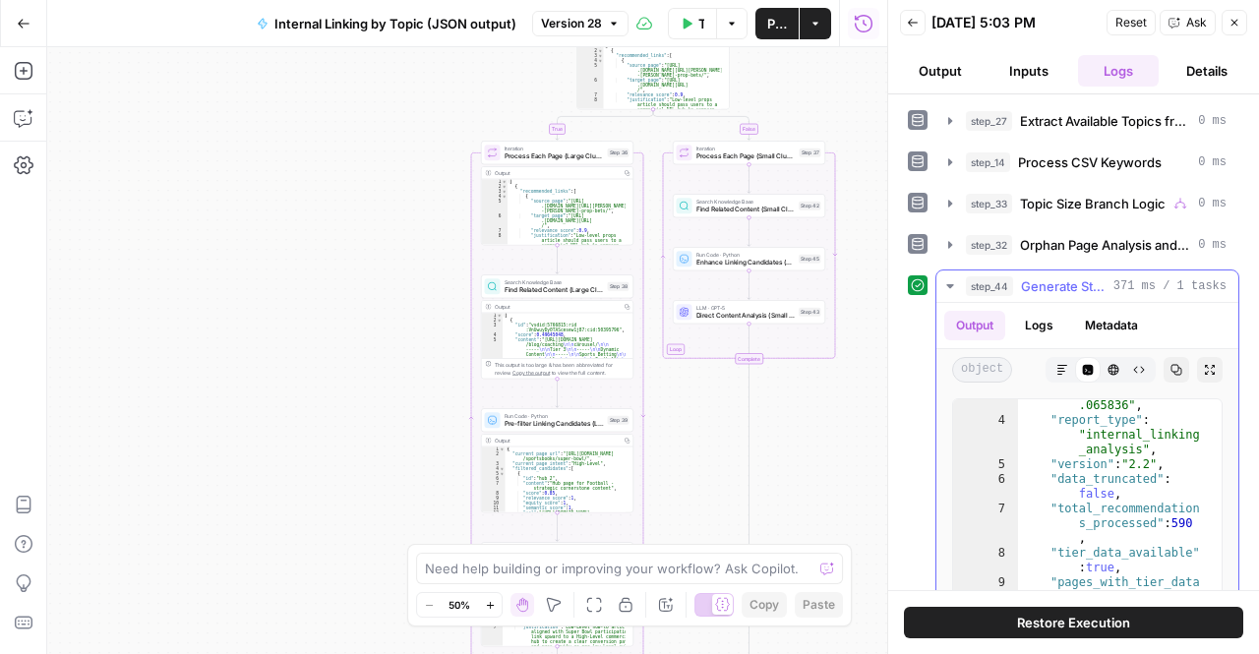
click at [1171, 364] on icon "button" at bounding box center [1177, 370] width 12 height 12
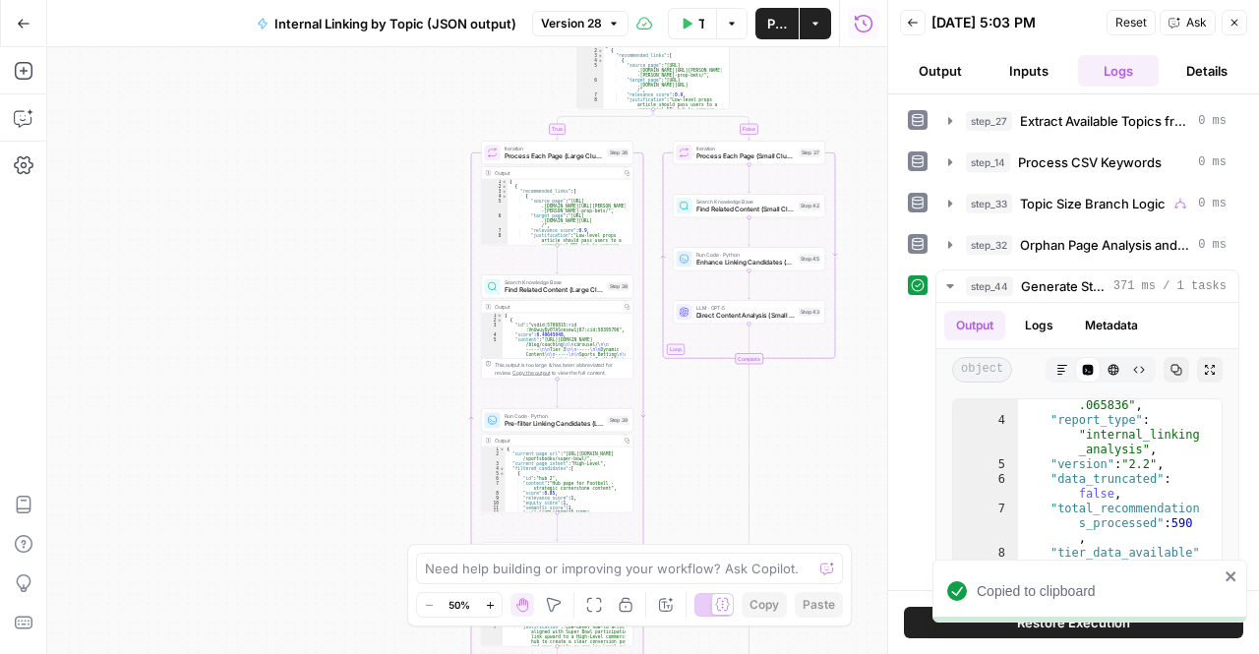
click at [297, 23] on span "Internal Linking by Topic (JSON output)" at bounding box center [395, 24] width 242 height 20
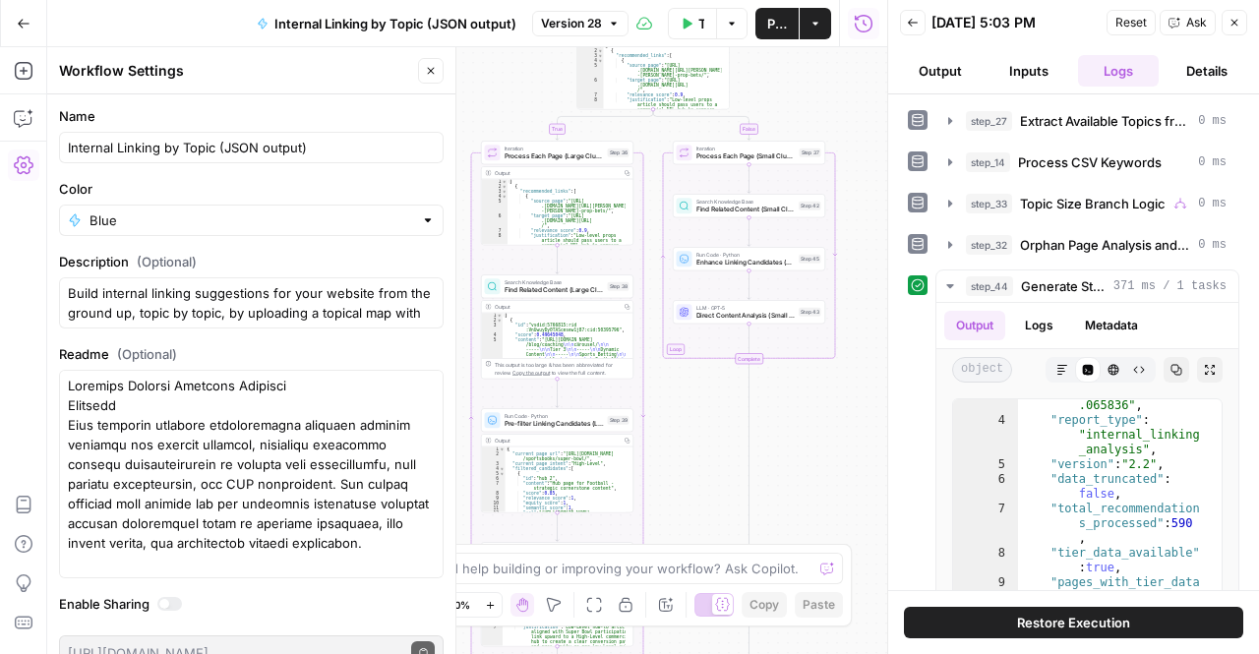
click at [25, 45] on div "Go Back" at bounding box center [23, 23] width 47 height 46
click at [23, 30] on button "Go Back" at bounding box center [23, 23] width 35 height 35
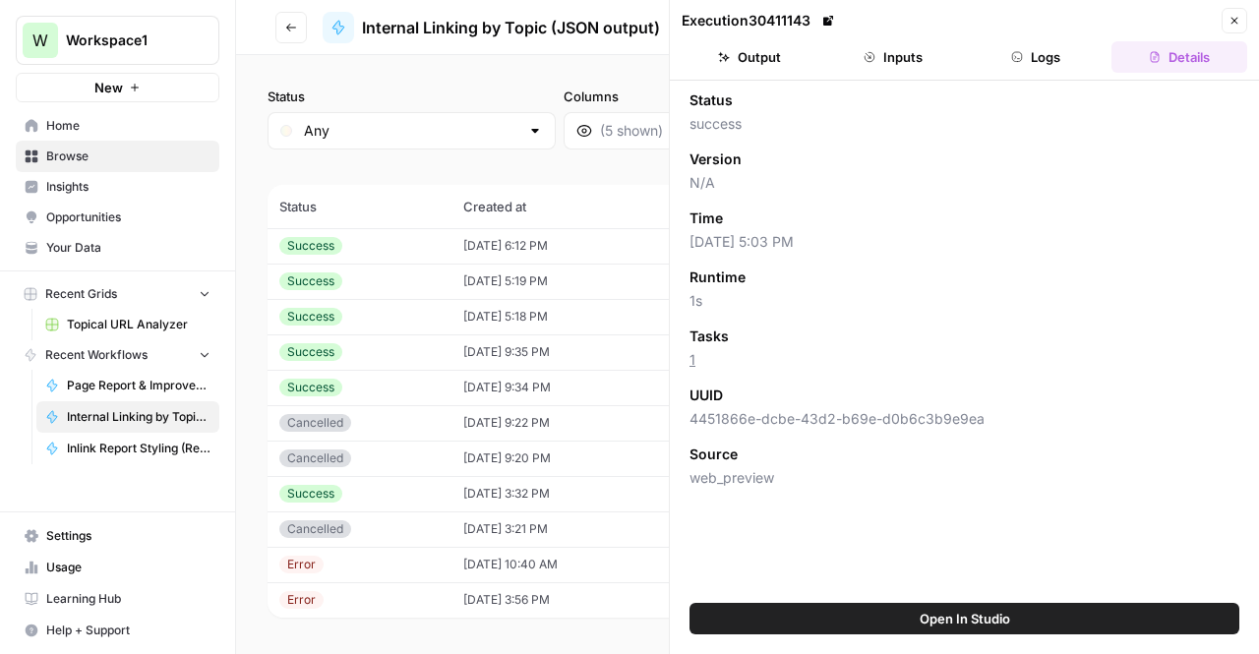
click at [82, 147] on link "Browse" at bounding box center [118, 156] width 204 height 31
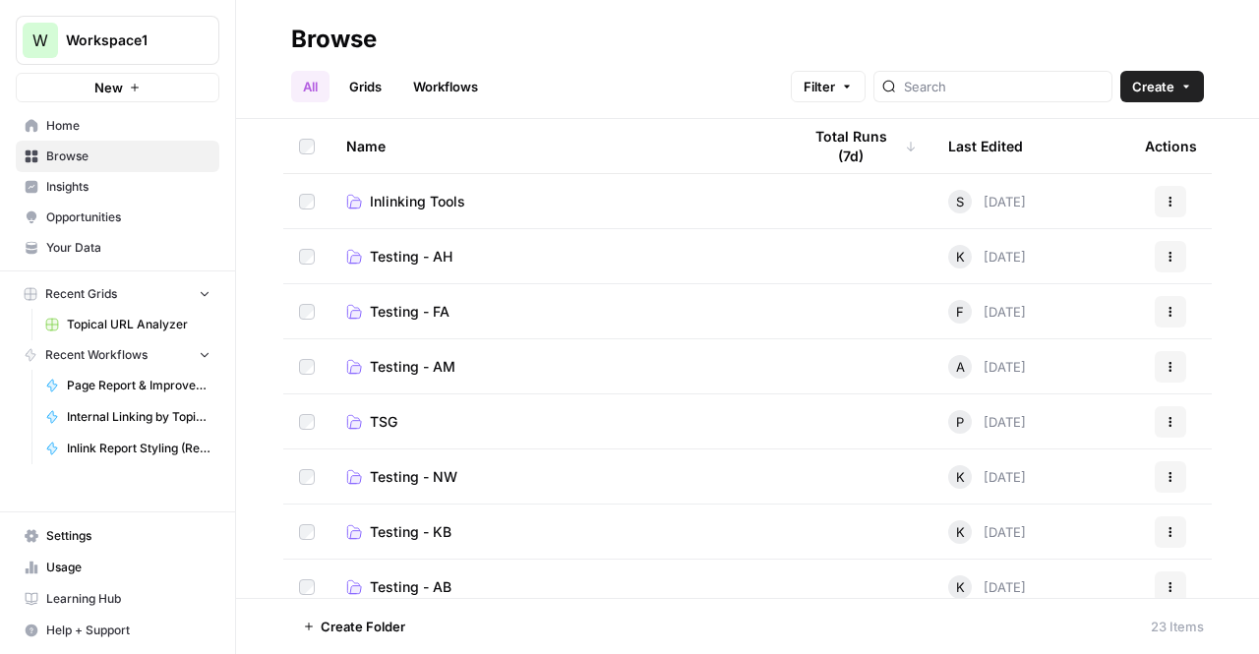
click at [421, 204] on span "Inlinking Tools" at bounding box center [417, 202] width 95 height 20
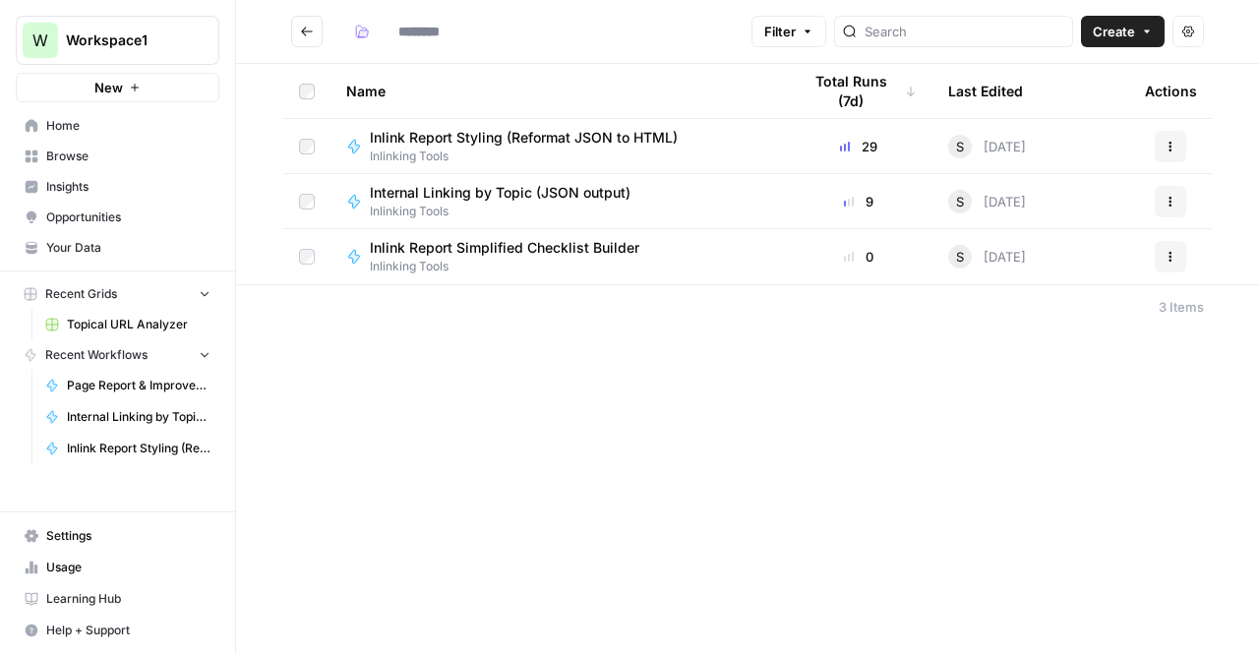
type input "**********"
click at [507, 239] on span "Inlink Report Simplified Checklist Builder" at bounding box center [505, 248] width 270 height 20
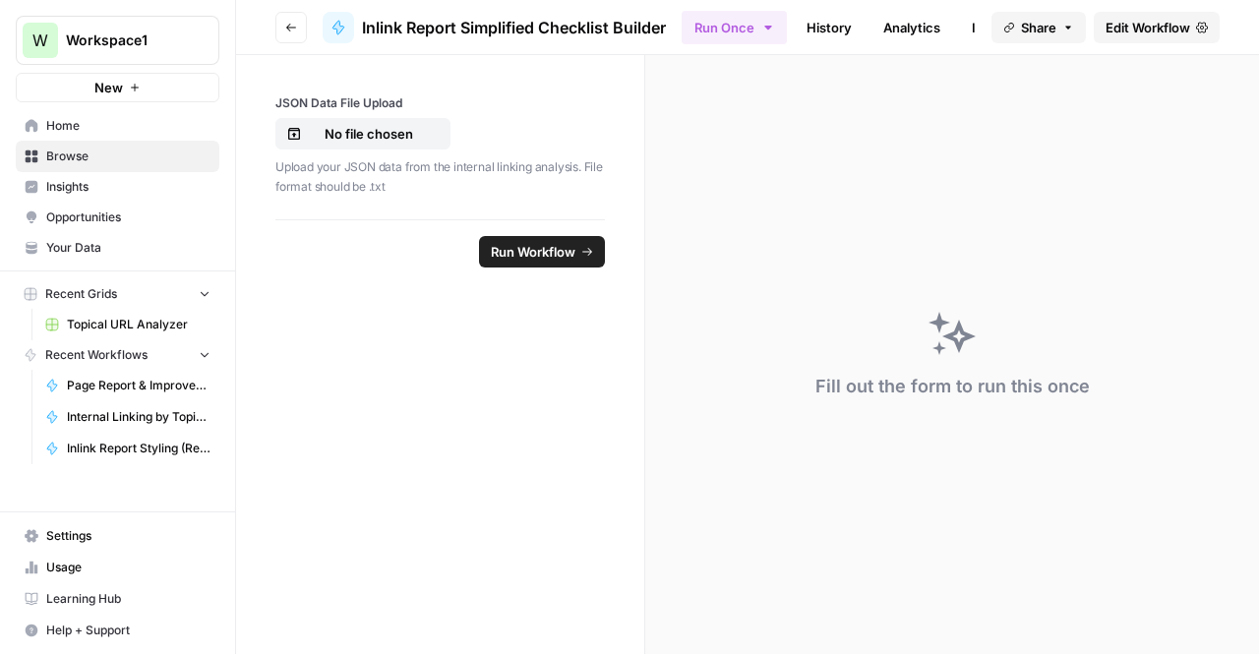
click at [368, 109] on label "JSON Data File Upload" at bounding box center [440, 103] width 330 height 18
click at [0, 0] on input "JSON Data File Upload" at bounding box center [0, 0] width 0 height 0
click at [540, 253] on span "Run Workflow" at bounding box center [533, 252] width 85 height 20
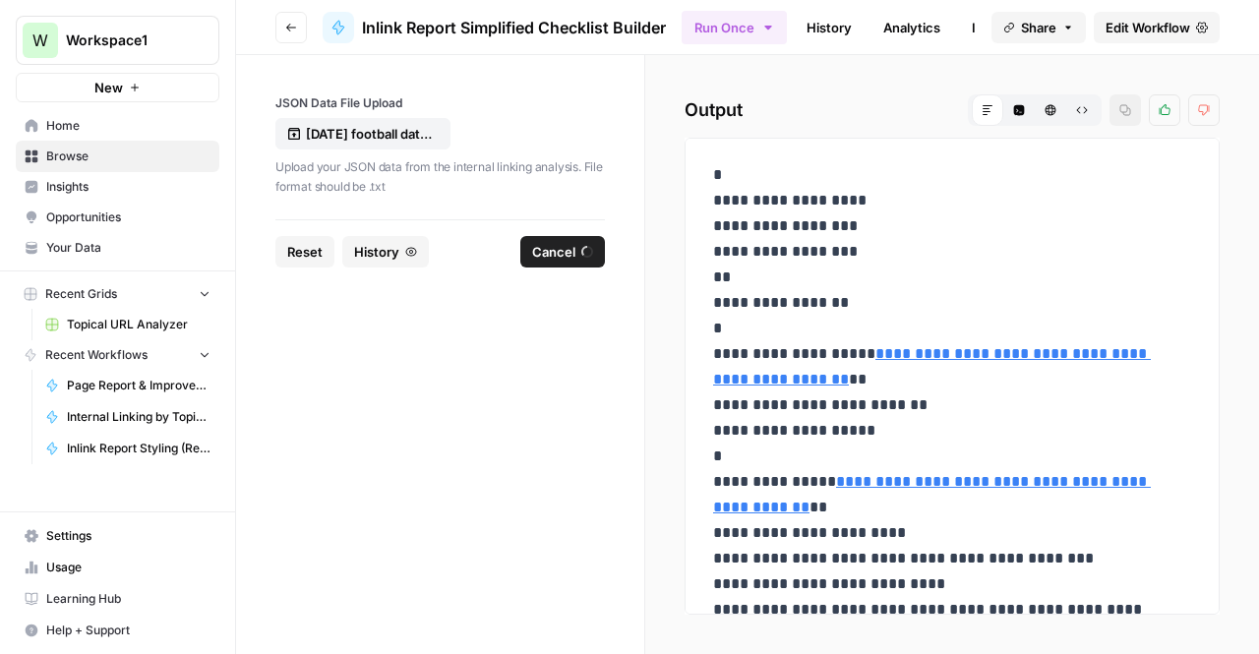
click at [286, 18] on button "Go back" at bounding box center [290, 27] width 31 height 31
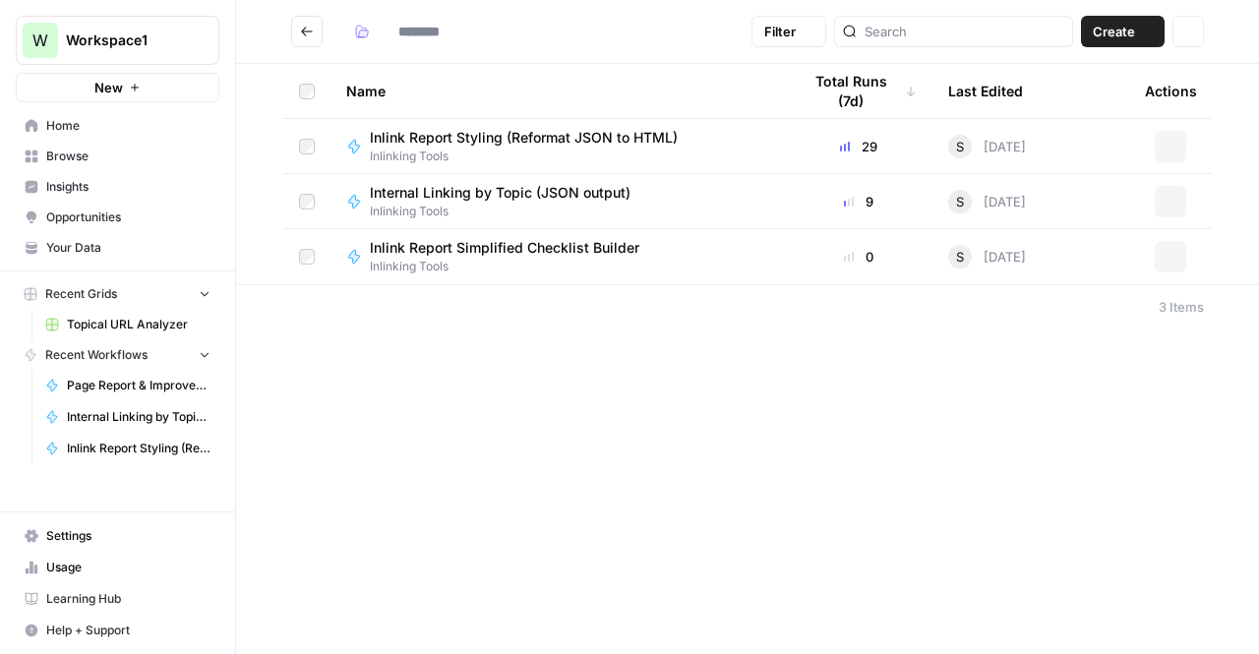
click at [85, 237] on link "Your Data" at bounding box center [118, 247] width 204 height 31
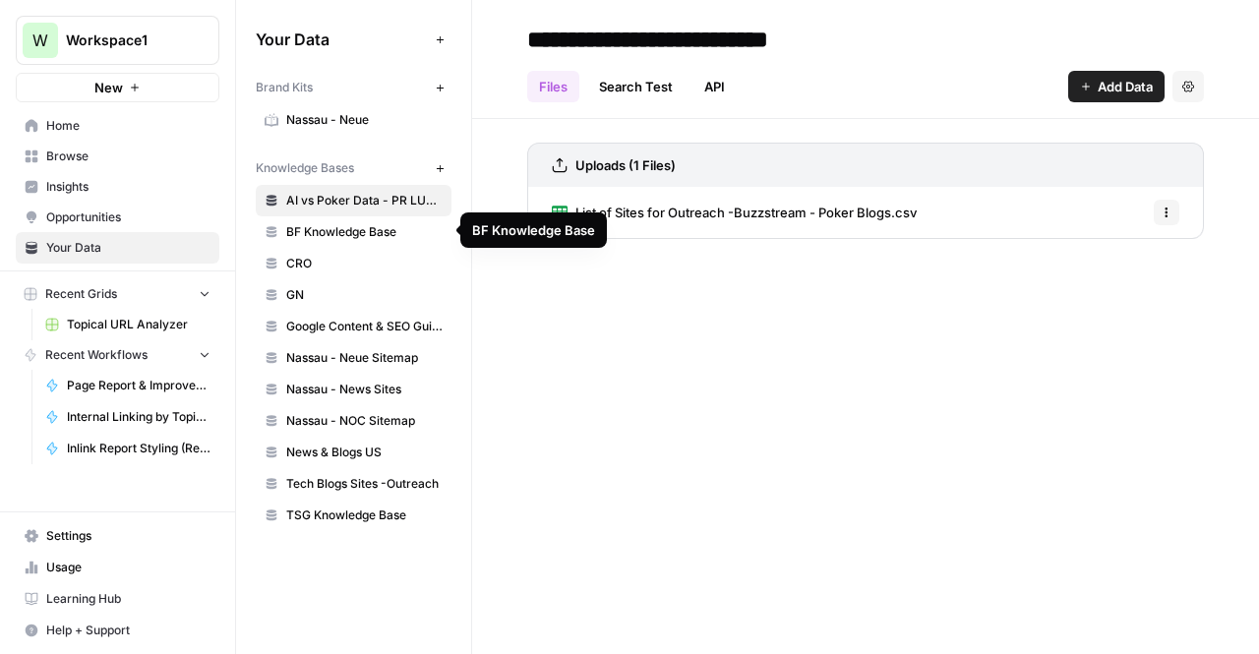
click at [340, 227] on span "BF Knowledge Base" at bounding box center [364, 232] width 156 height 18
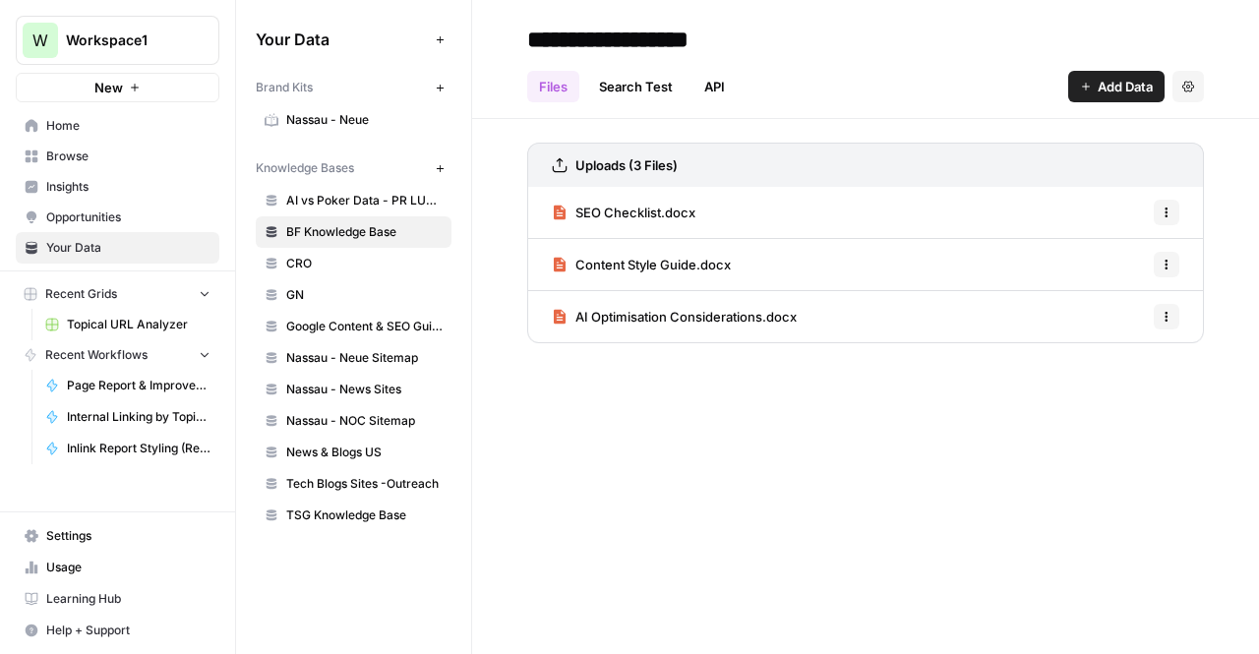
click at [419, 507] on span "TSG Knowledge Base" at bounding box center [364, 516] width 156 height 18
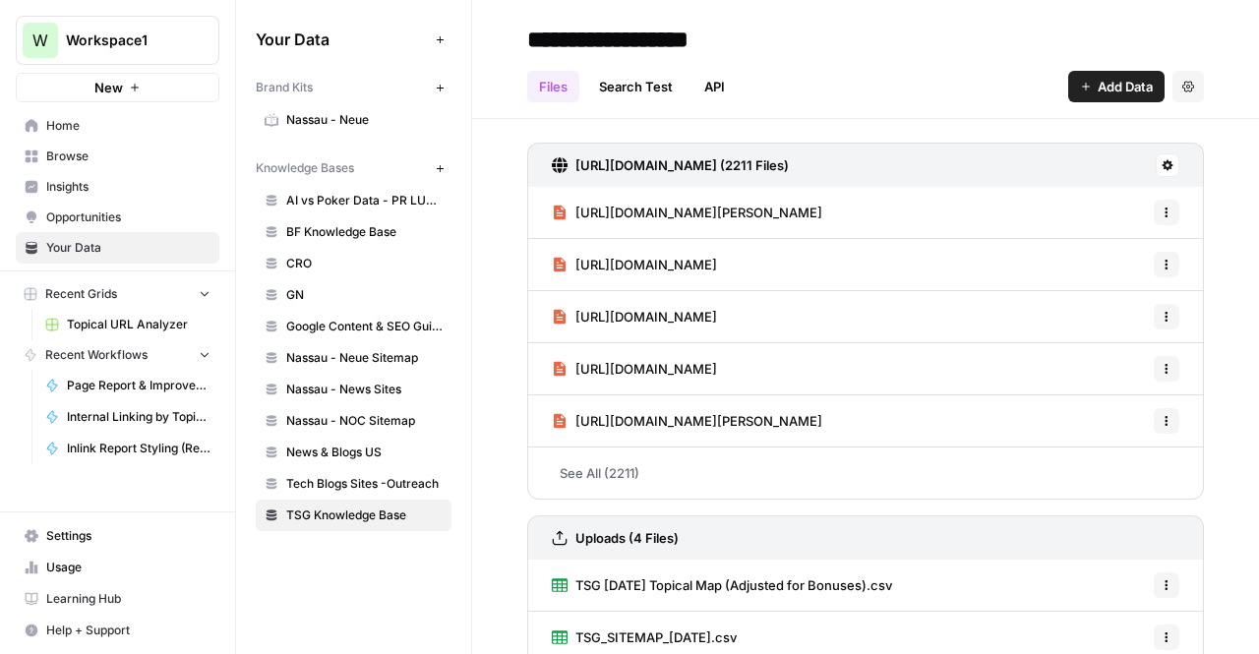
click at [69, 128] on span "Home" at bounding box center [128, 126] width 164 height 18
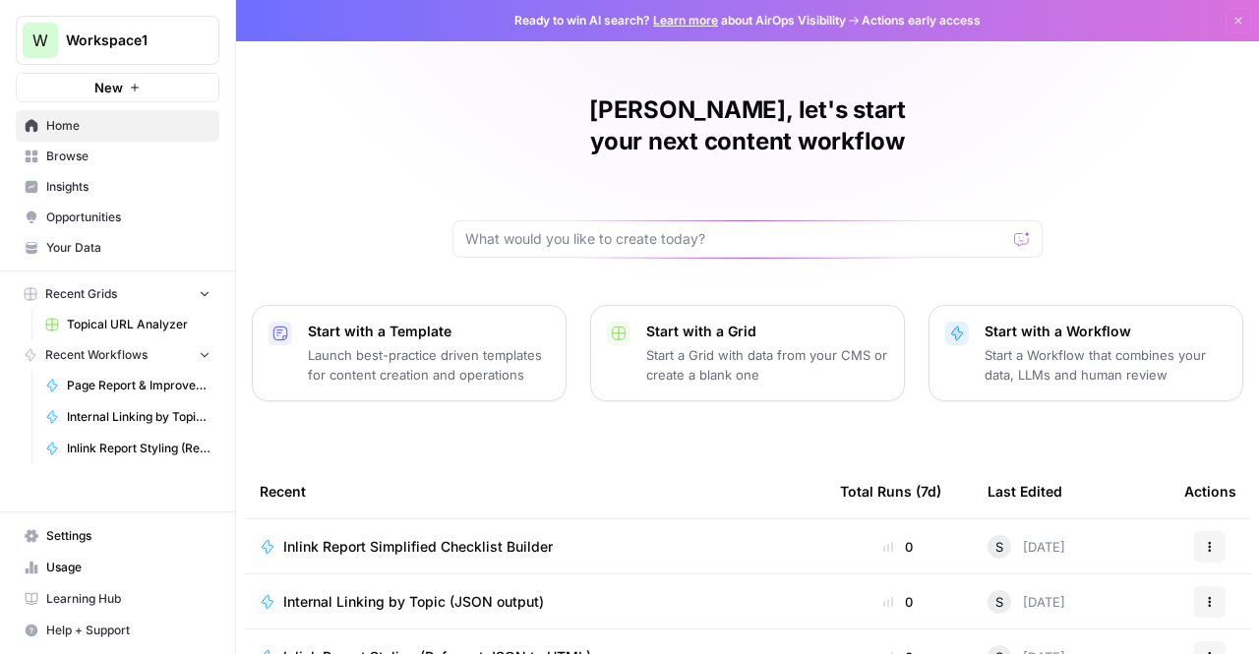
click at [86, 89] on button "New" at bounding box center [118, 88] width 204 height 30
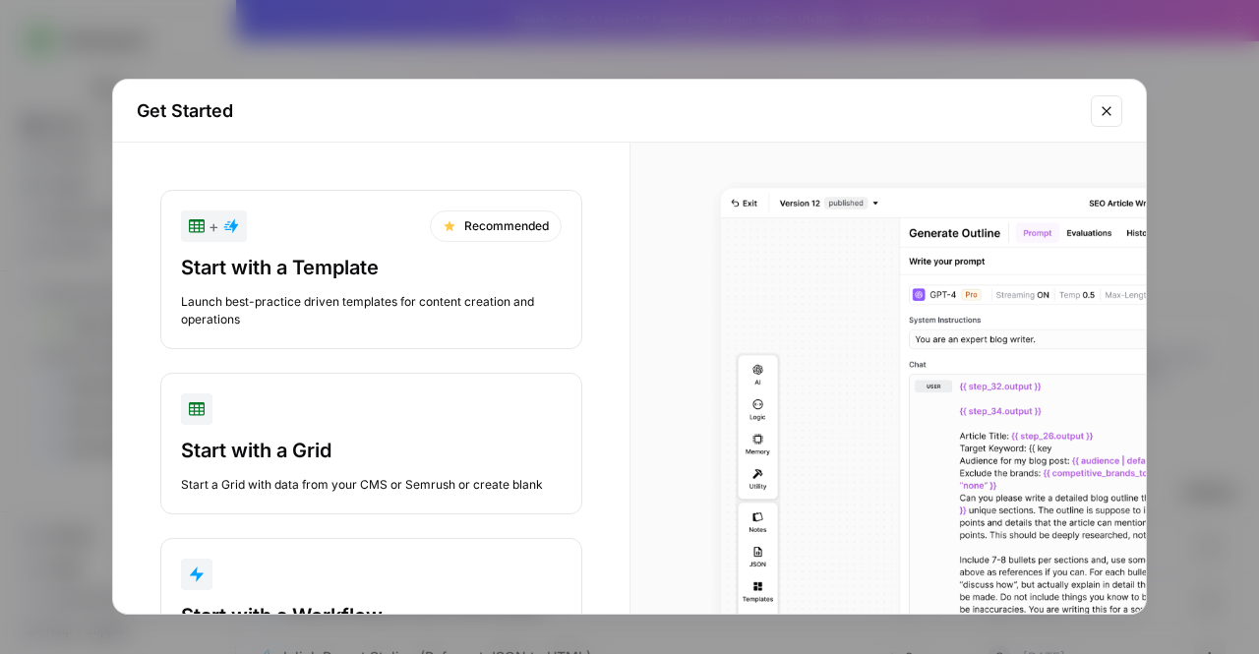
scroll to position [110, 0]
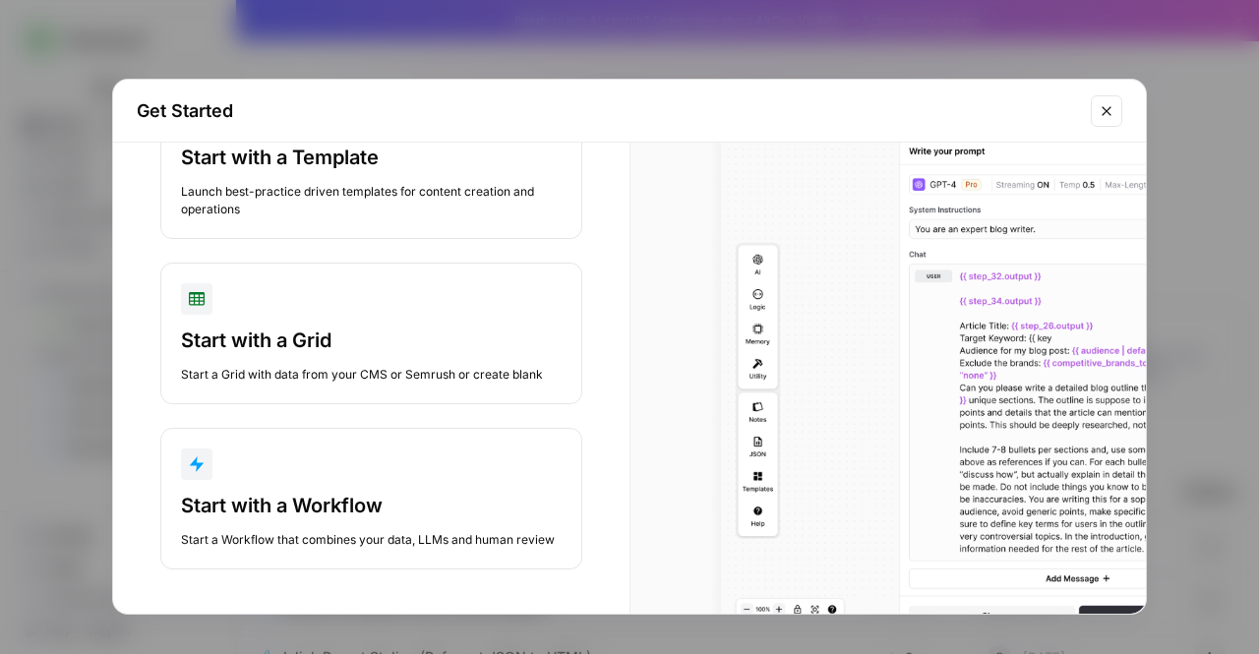
click at [376, 505] on div "Start with a Workflow" at bounding box center [371, 506] width 381 height 28
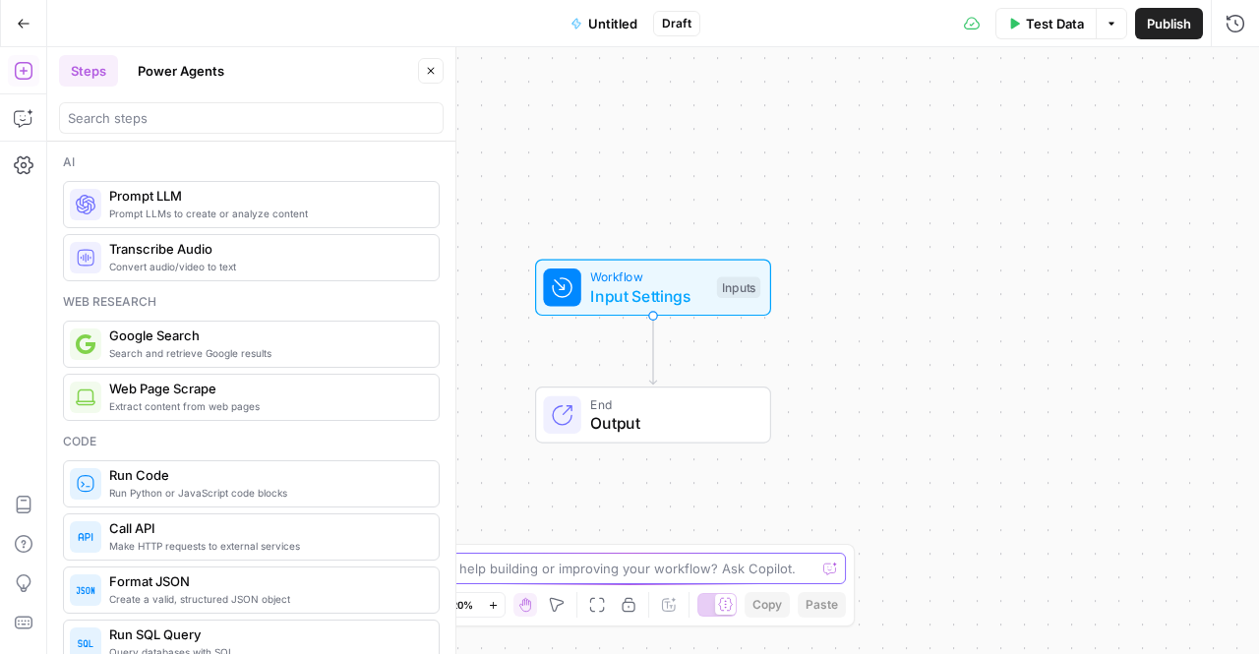
click at [609, 574] on textarea at bounding box center [619, 569] width 394 height 20
type textarea "how can i update the site map in my knowledge base. is there"
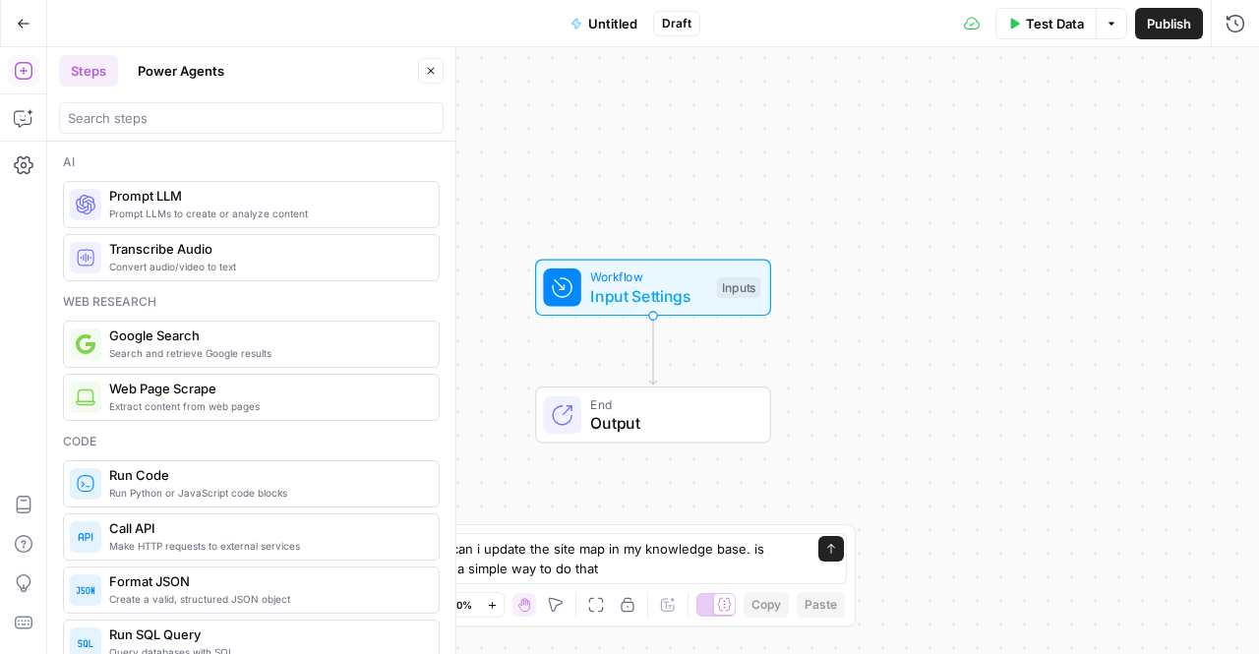
type textarea "how can i update the site map in my knowledge base. is there a simple way to do…"
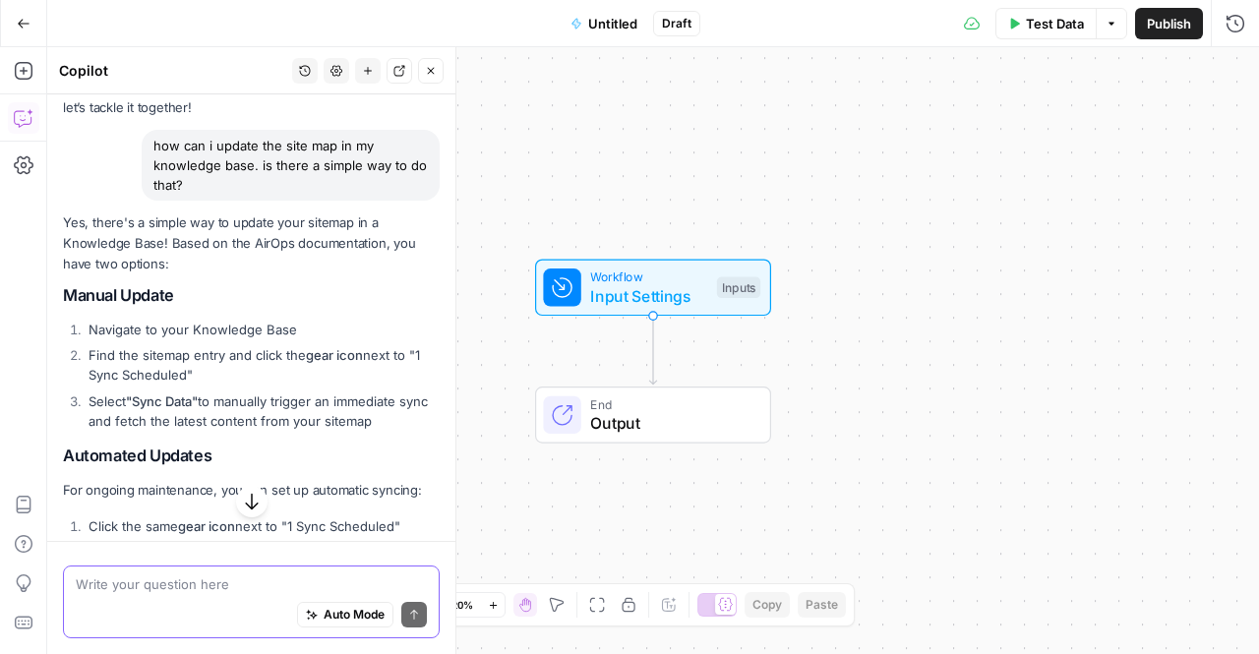
scroll to position [429, 0]
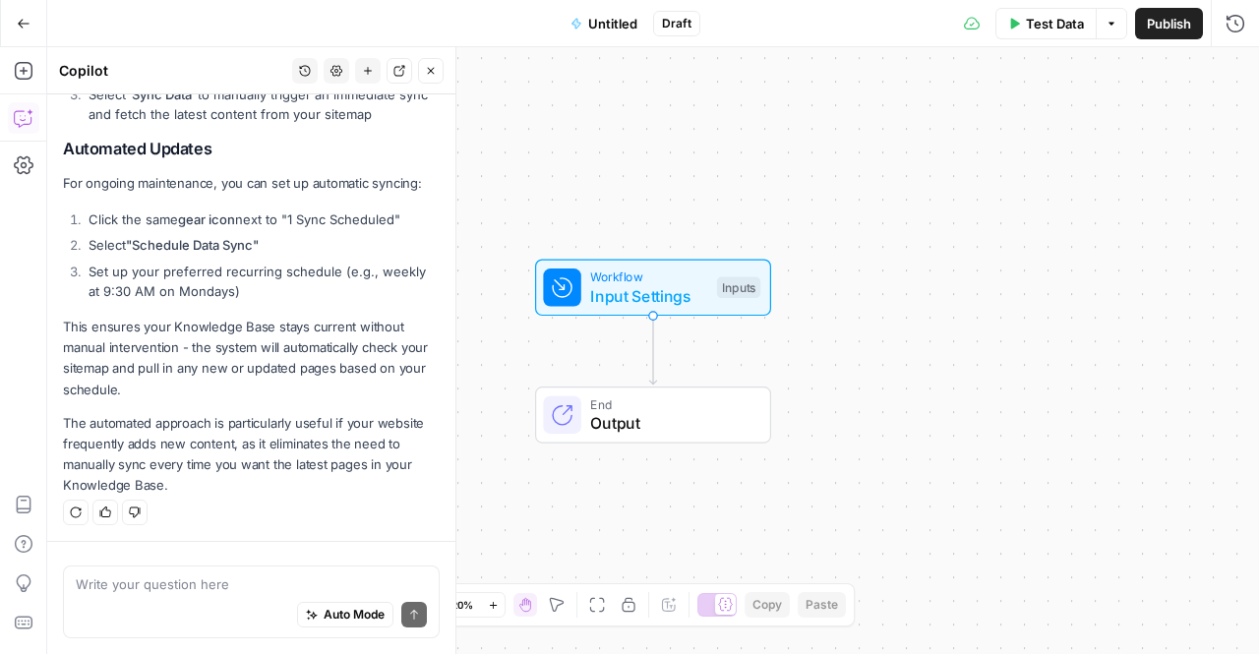
click at [177, 296] on li "Set up your preferred recurring schedule (e.g., weekly at 9:30 AM on Mondays)" at bounding box center [262, 281] width 356 height 39
click at [284, 373] on p "This ensures your Knowledge Base stays current without manual intervention - th…" at bounding box center [251, 359] width 377 height 84
click at [31, 23] on button "Go Back" at bounding box center [23, 23] width 35 height 35
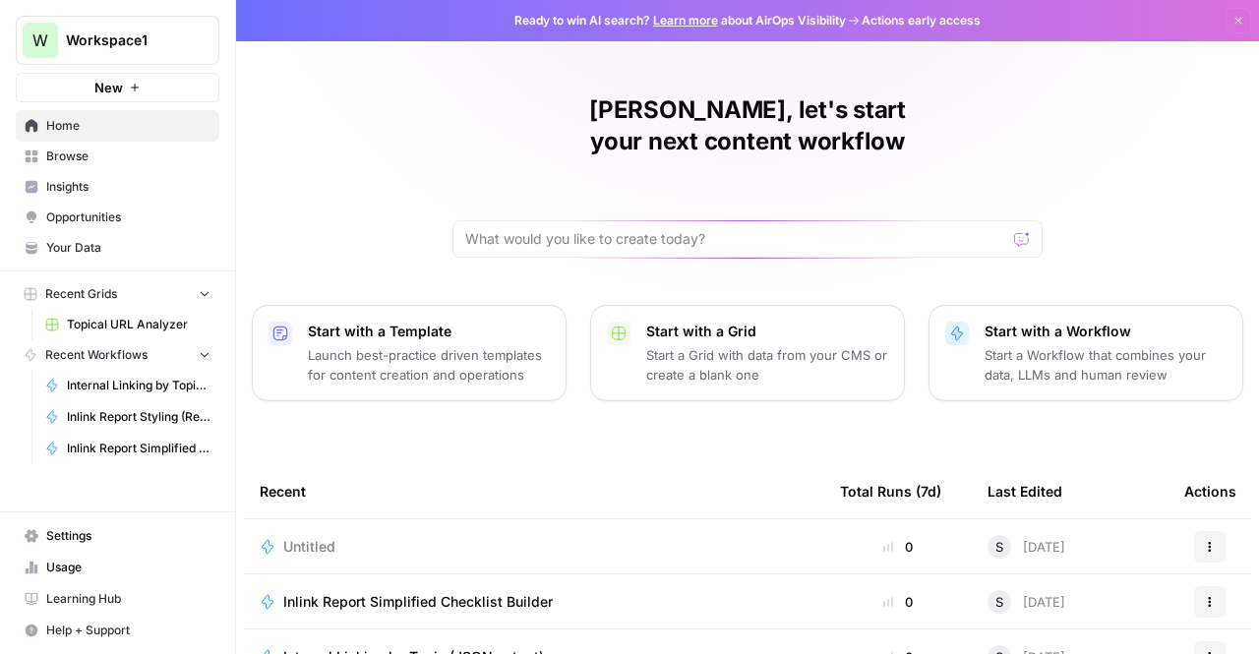
scroll to position [249, 0]
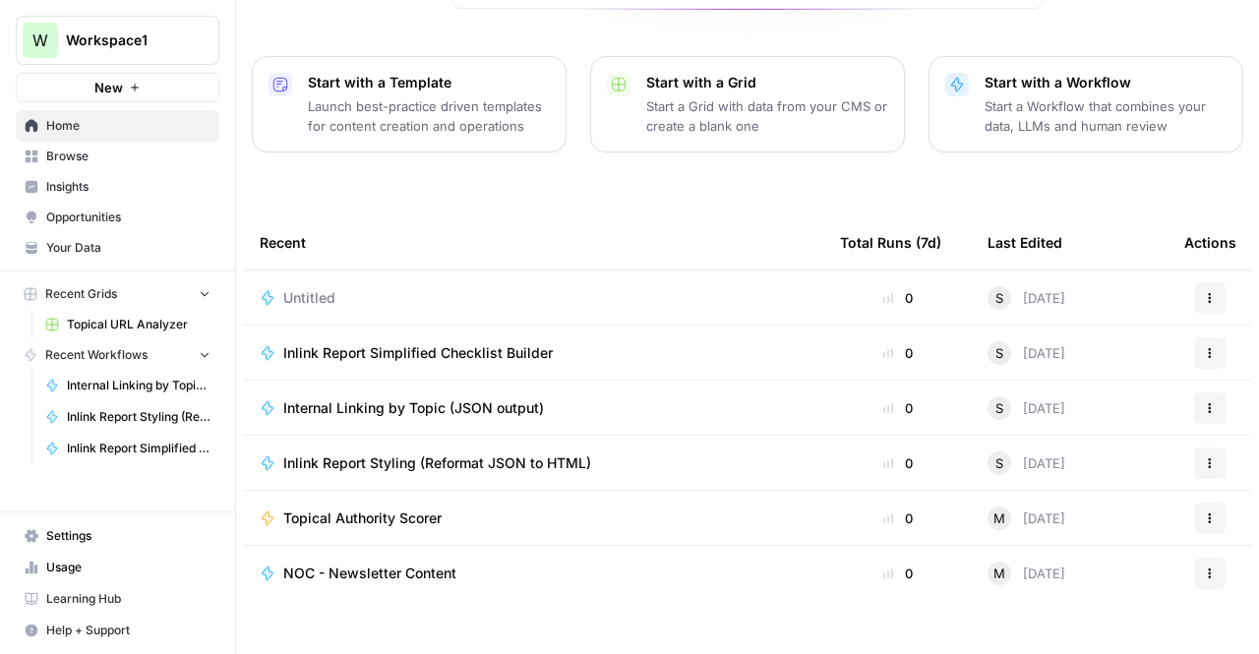
click at [103, 154] on span "Browse" at bounding box center [128, 157] width 164 height 18
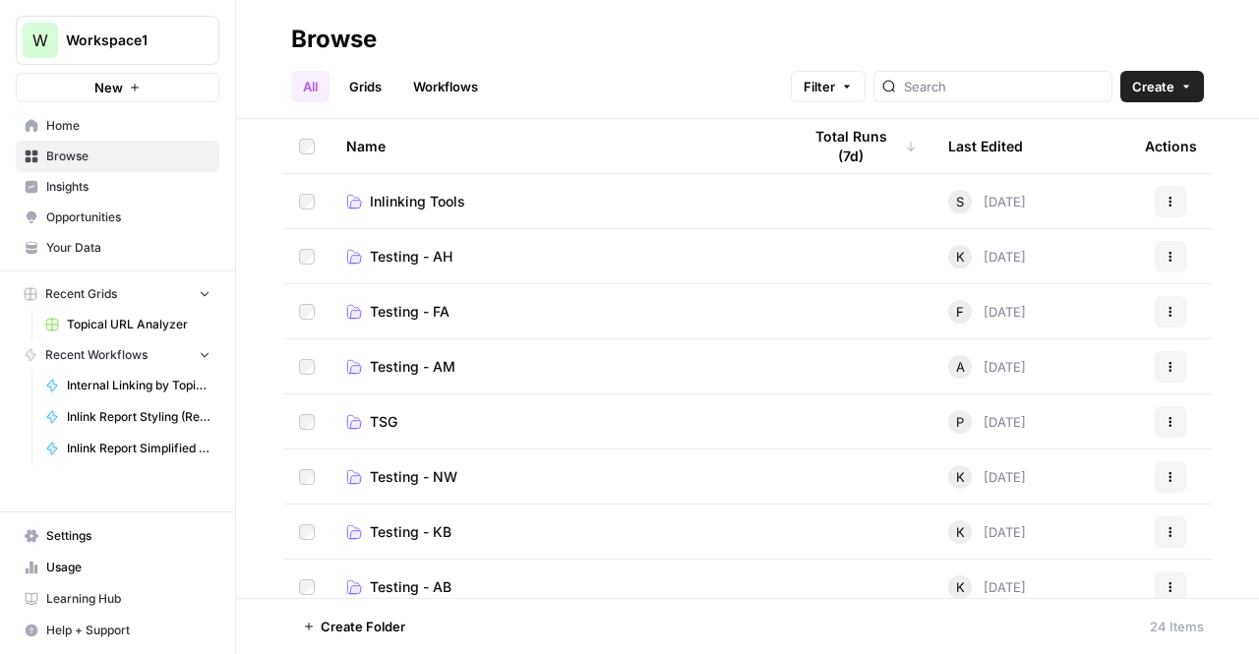
click at [92, 241] on span "Your Data" at bounding box center [128, 248] width 164 height 18
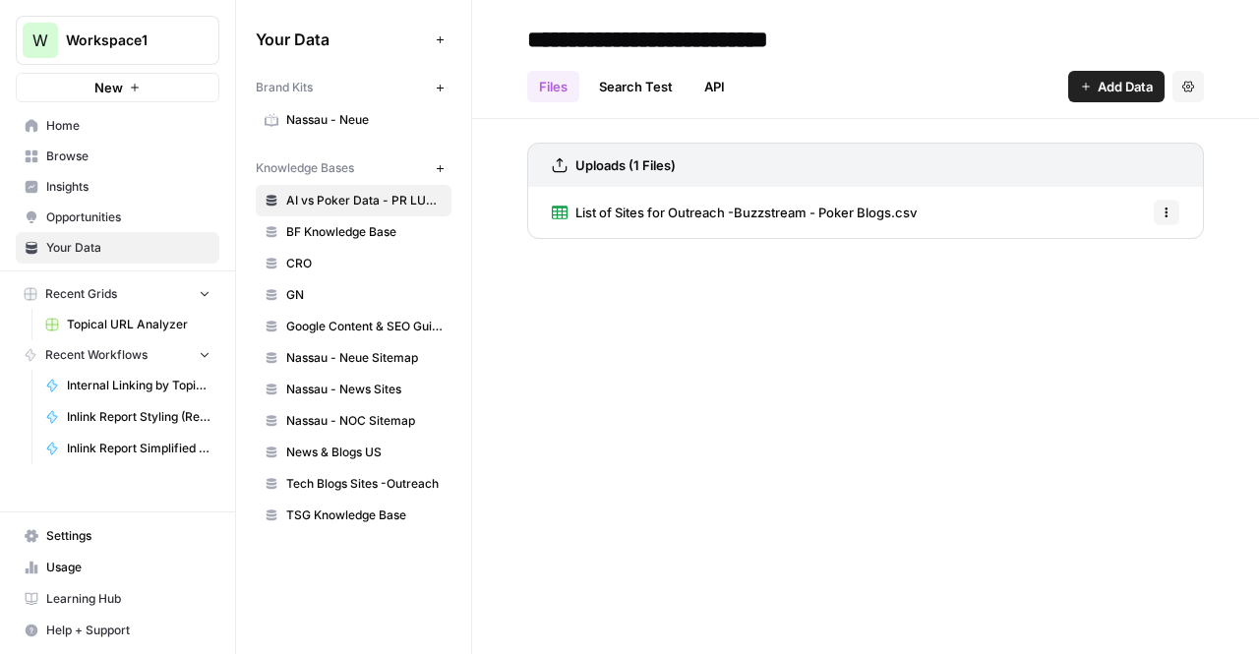
click at [306, 518] on link "TSG Knowledge Base" at bounding box center [354, 515] width 196 height 31
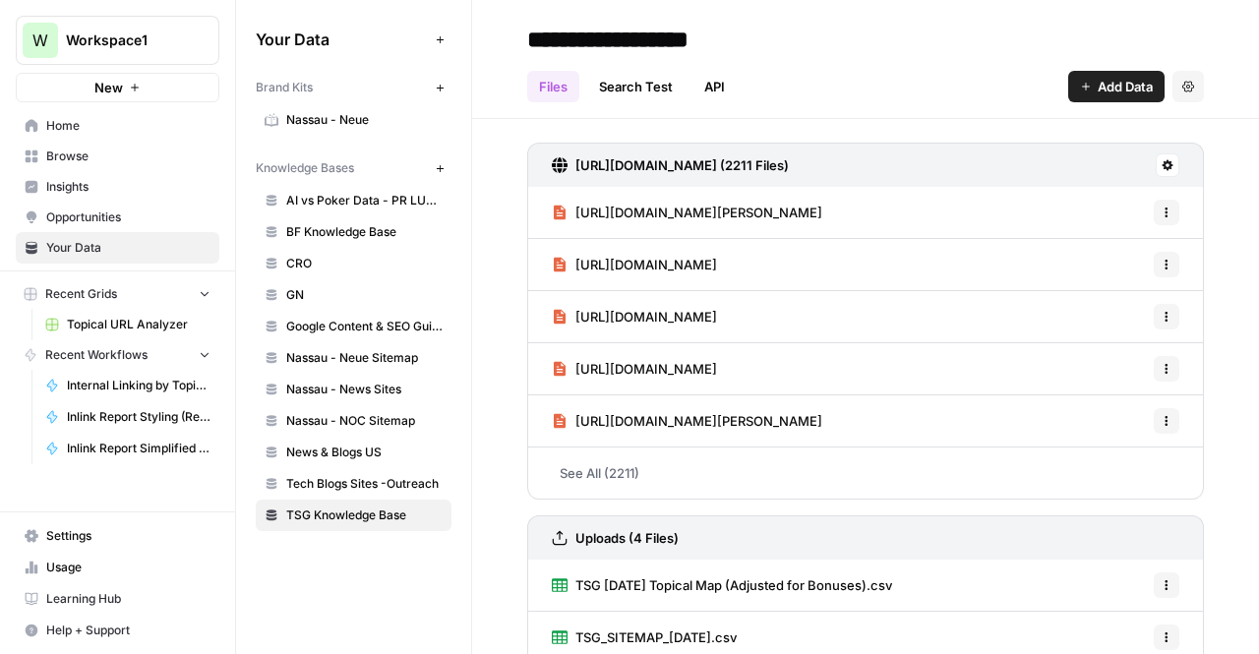
click at [1181, 91] on button "Settings" at bounding box center [1188, 86] width 31 height 31
click at [876, 64] on div "Files Search Test API Add Data Settings" at bounding box center [865, 78] width 677 height 47
click at [1162, 160] on icon at bounding box center [1168, 165] width 12 height 12
click at [1053, 236] on span "Schedule Data Sync" at bounding box center [1078, 234] width 121 height 20
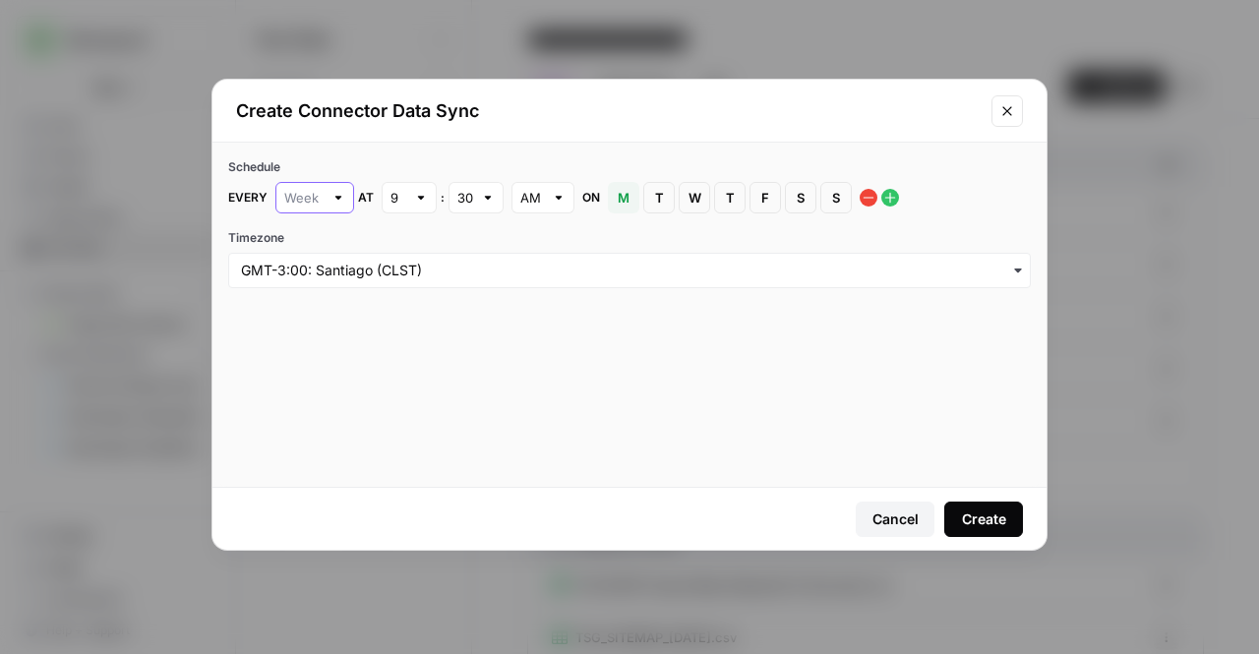
click at [287, 204] on input "text" at bounding box center [303, 198] width 39 height 20
click at [336, 272] on button "Day" at bounding box center [313, 272] width 61 height 28
type input "Day"
click at [423, 202] on div at bounding box center [421, 198] width 14 height 20
click at [416, 297] on div "3" at bounding box center [408, 298] width 22 height 20
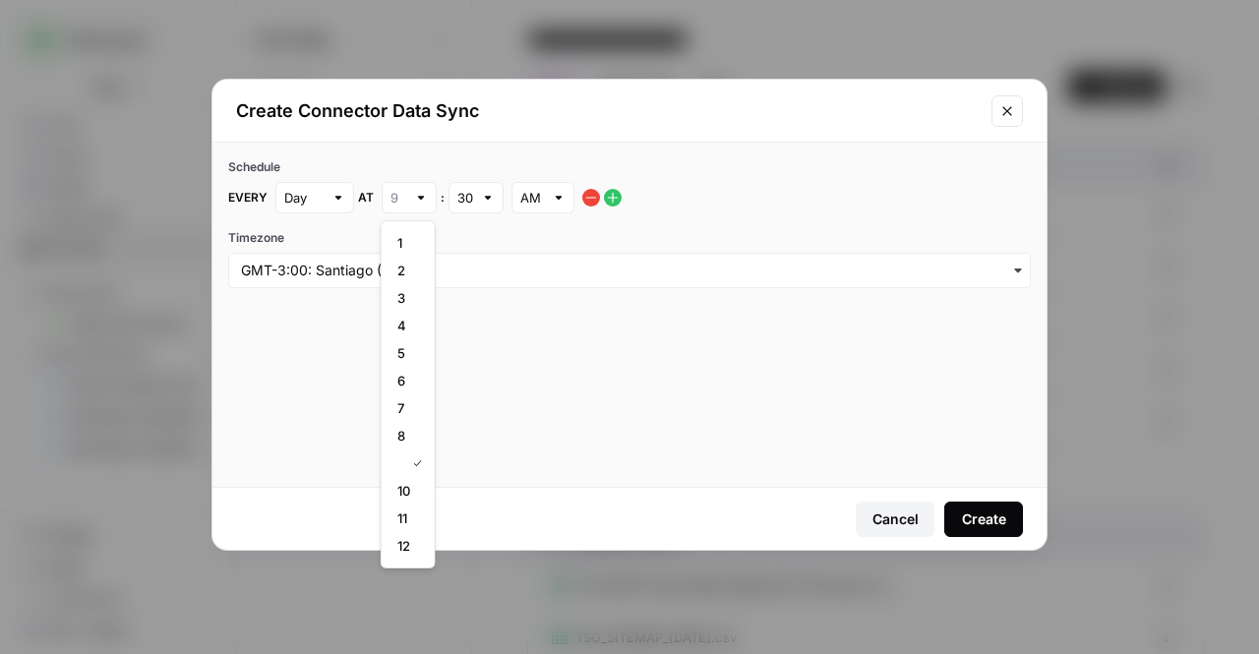
type input "3"
click at [466, 196] on input "text" at bounding box center [465, 198] width 16 height 20
click at [468, 236] on span "00" at bounding box center [471, 243] width 14 height 20
type input "00"
click at [470, 278] on input "Timezone" at bounding box center [629, 271] width 777 height 20
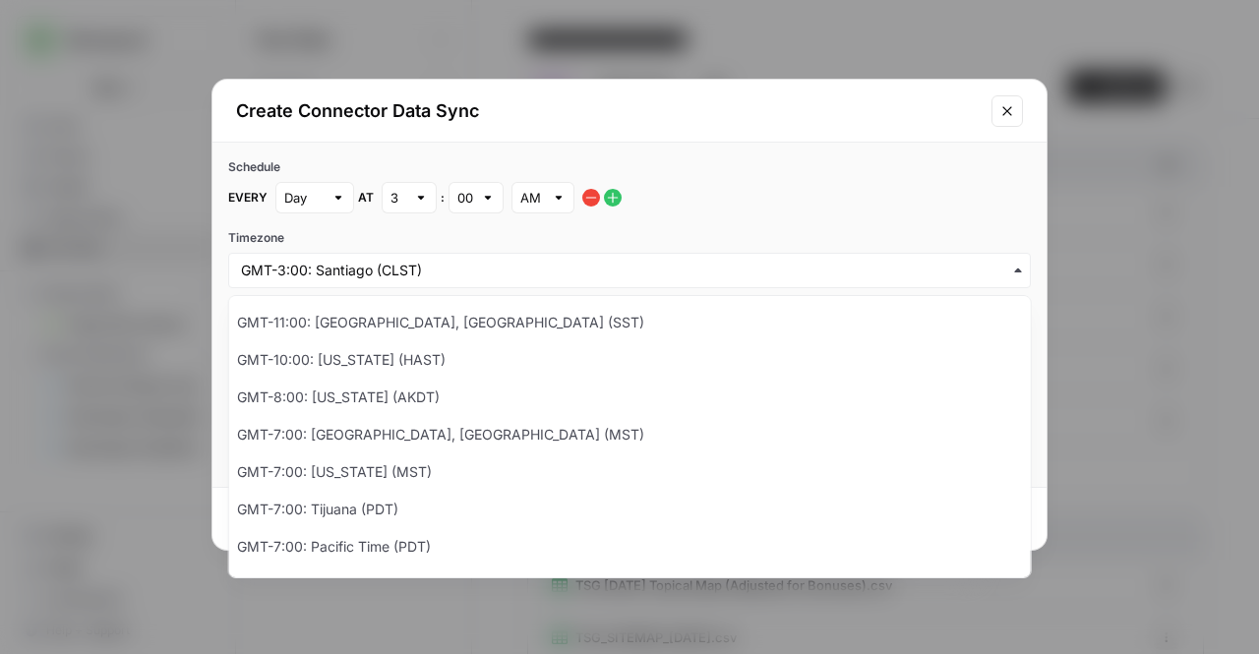
click at [457, 103] on h2 "Create Connector Data Sync" at bounding box center [608, 111] width 744 height 28
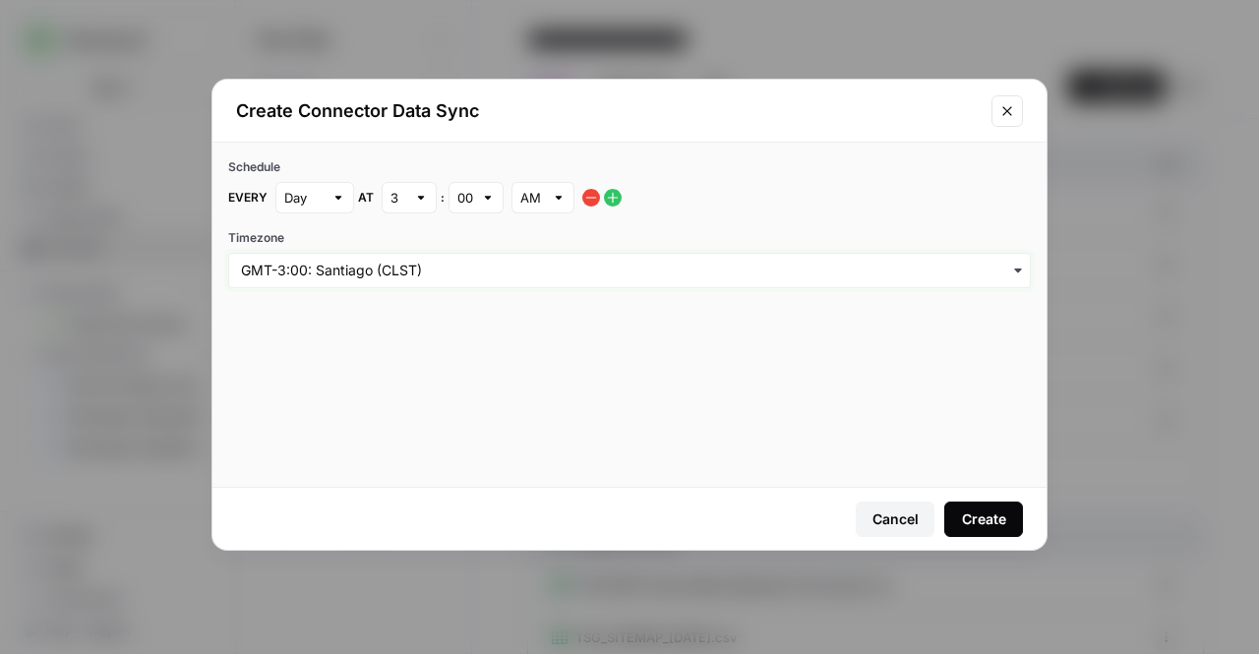
click at [379, 266] on input "Timezone" at bounding box center [629, 271] width 777 height 20
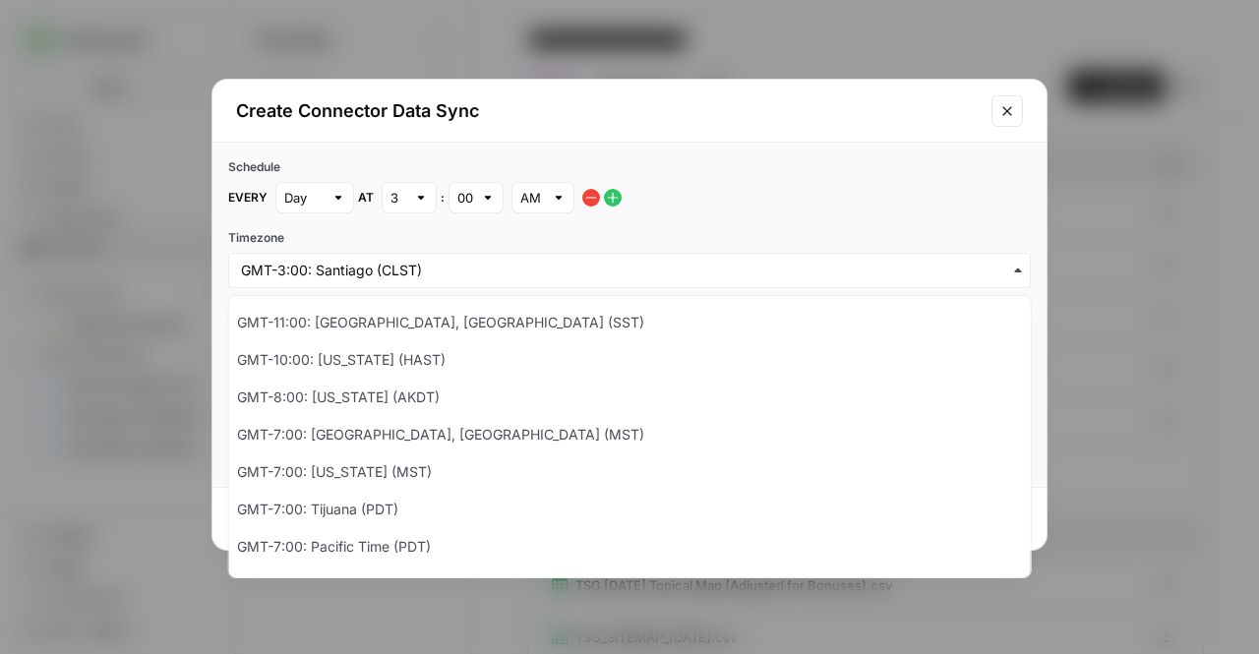
click at [703, 221] on div "Schedule Every Day at 3 : 00 AM Timezone" at bounding box center [629, 223] width 834 height 161
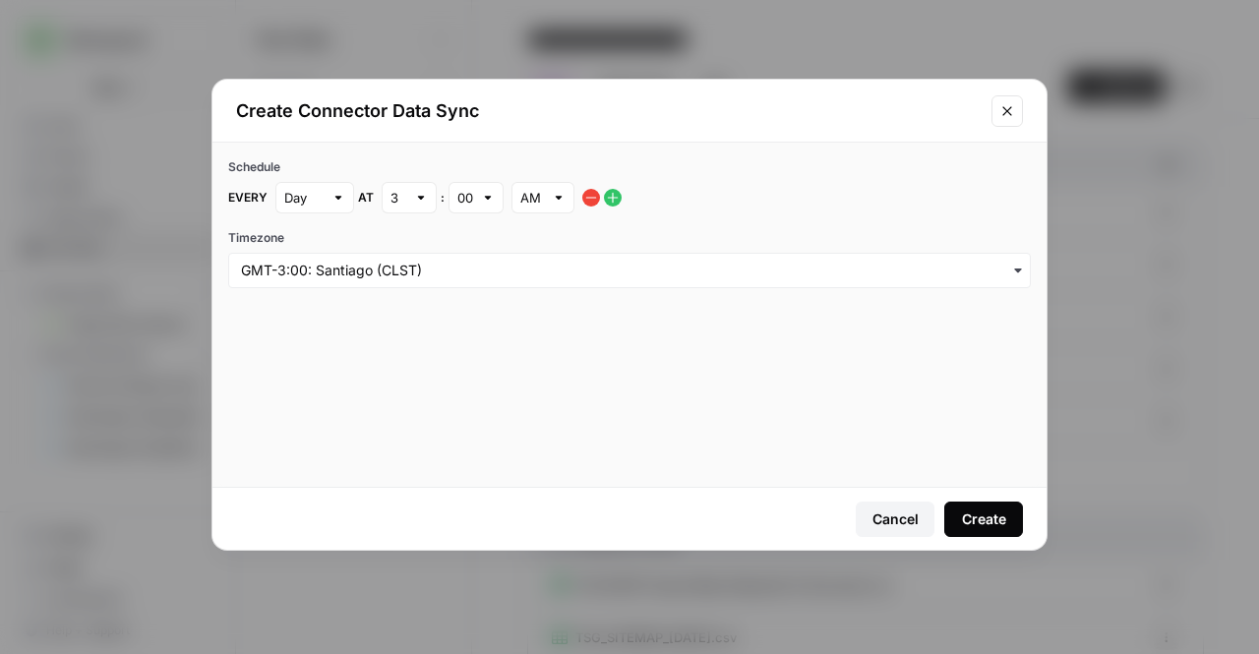
click at [409, 190] on div "3" at bounding box center [409, 197] width 55 height 31
type input "3"
click at [311, 256] on div "button" at bounding box center [629, 270] width 803 height 35
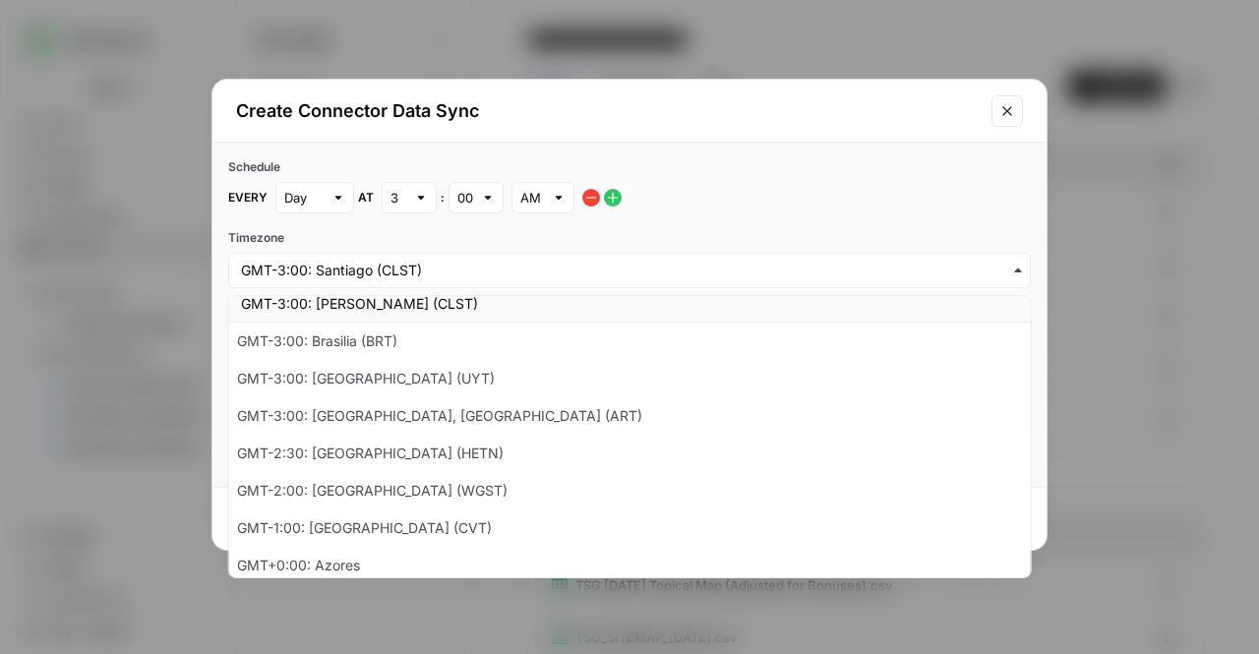
scroll to position [595, 0]
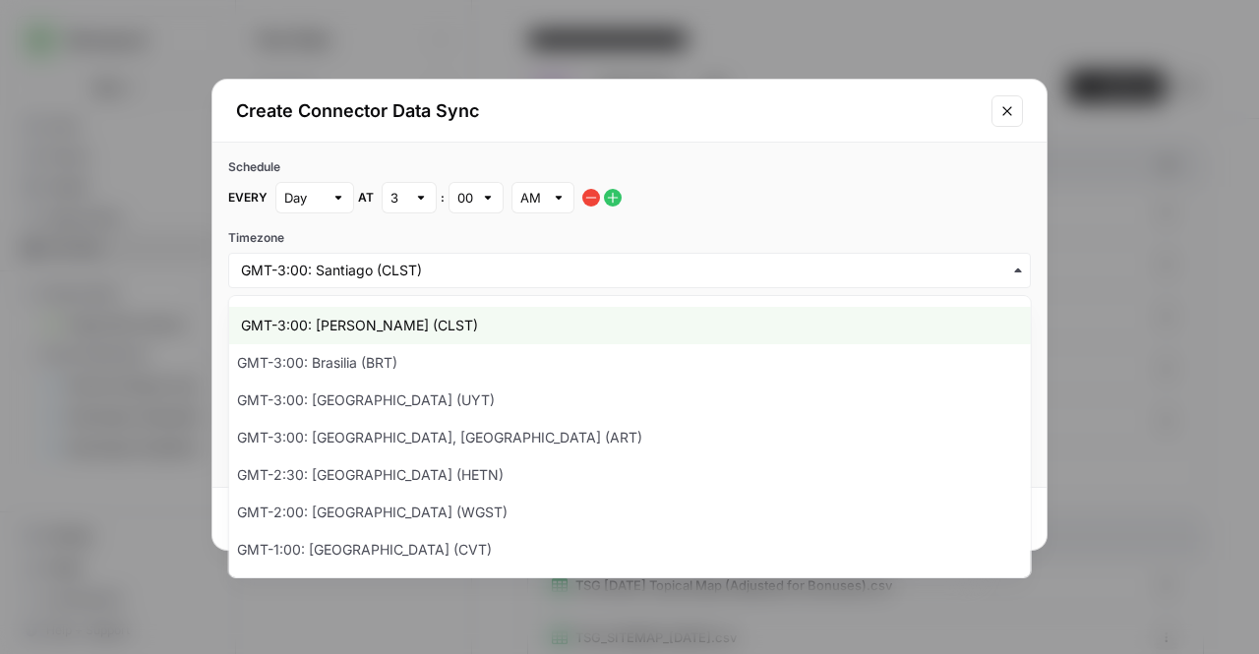
click at [399, 284] on div "button" at bounding box center [629, 270] width 803 height 35
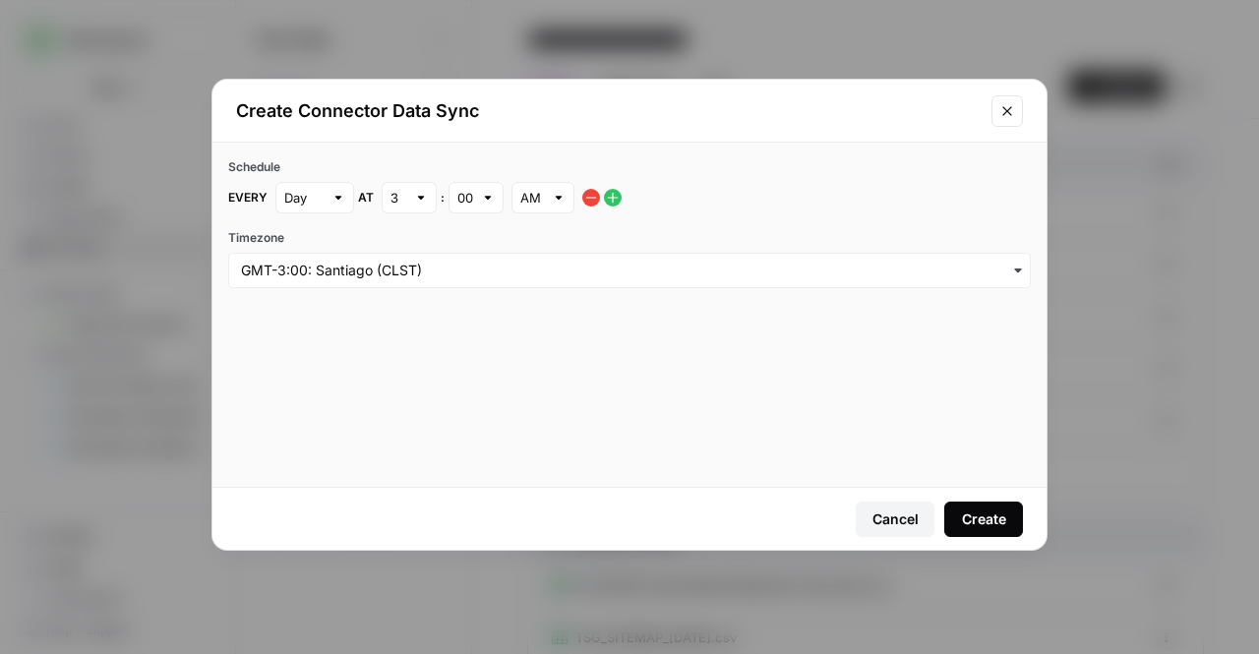
click at [399, 284] on div "button" at bounding box center [629, 270] width 803 height 35
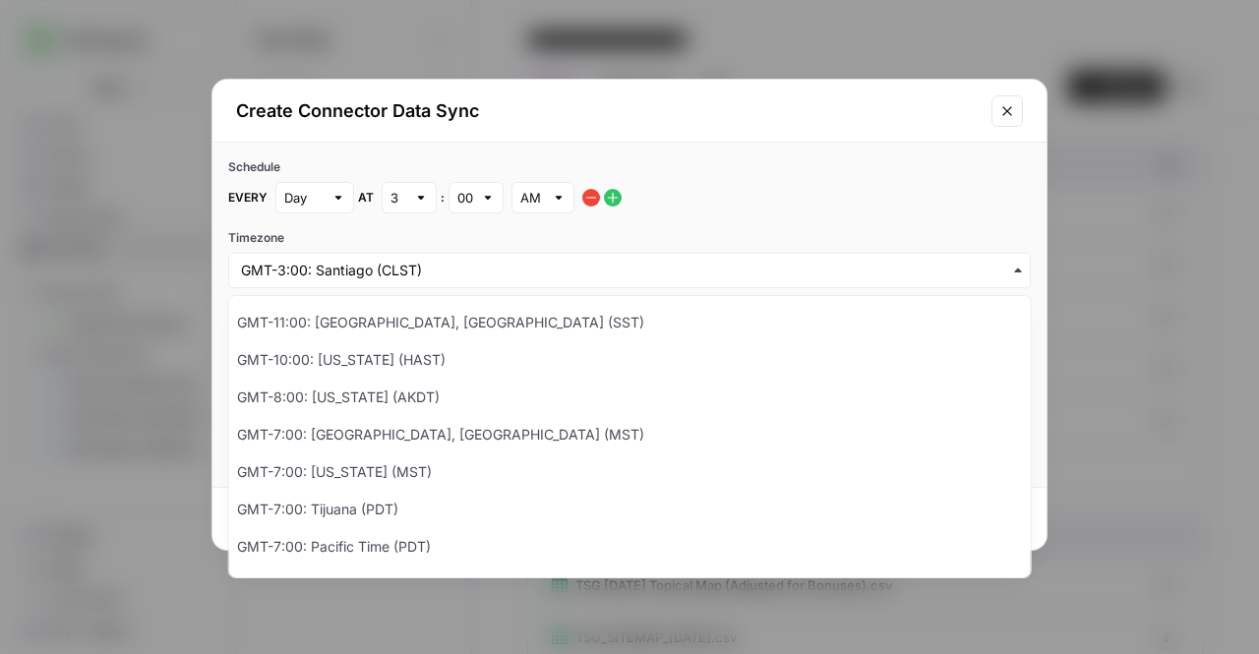
click at [399, 284] on div "button" at bounding box center [629, 270] width 803 height 35
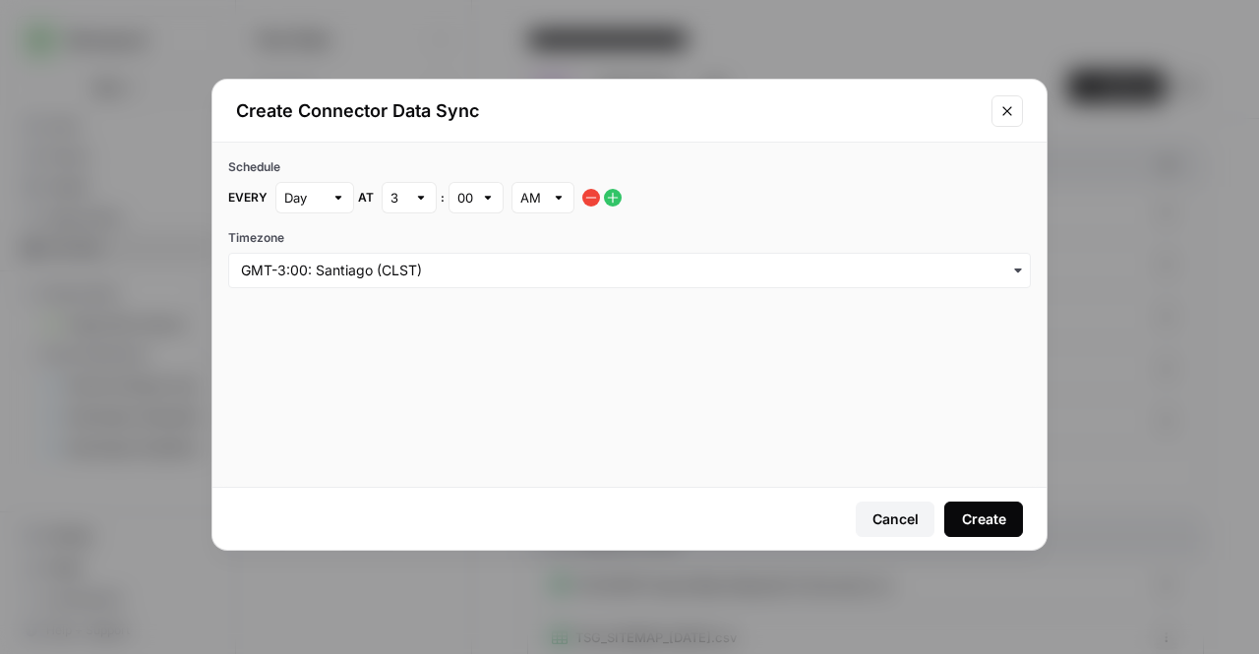
click at [413, 280] on div "button" at bounding box center [629, 270] width 803 height 35
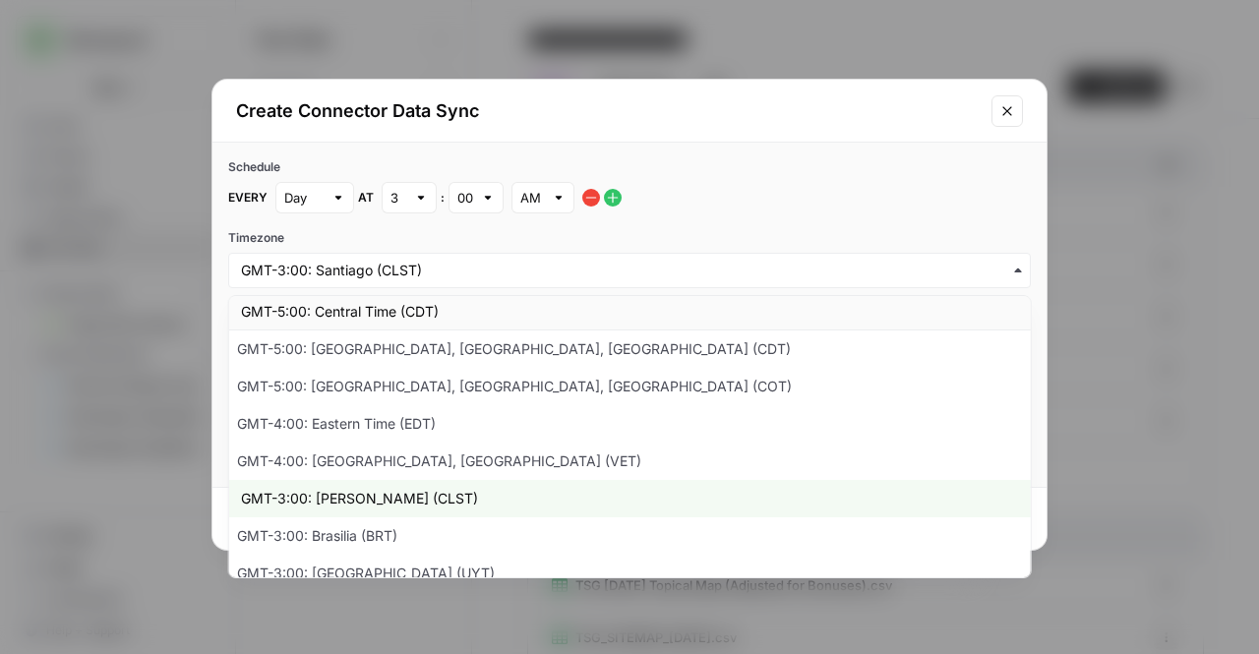
scroll to position [411, 0]
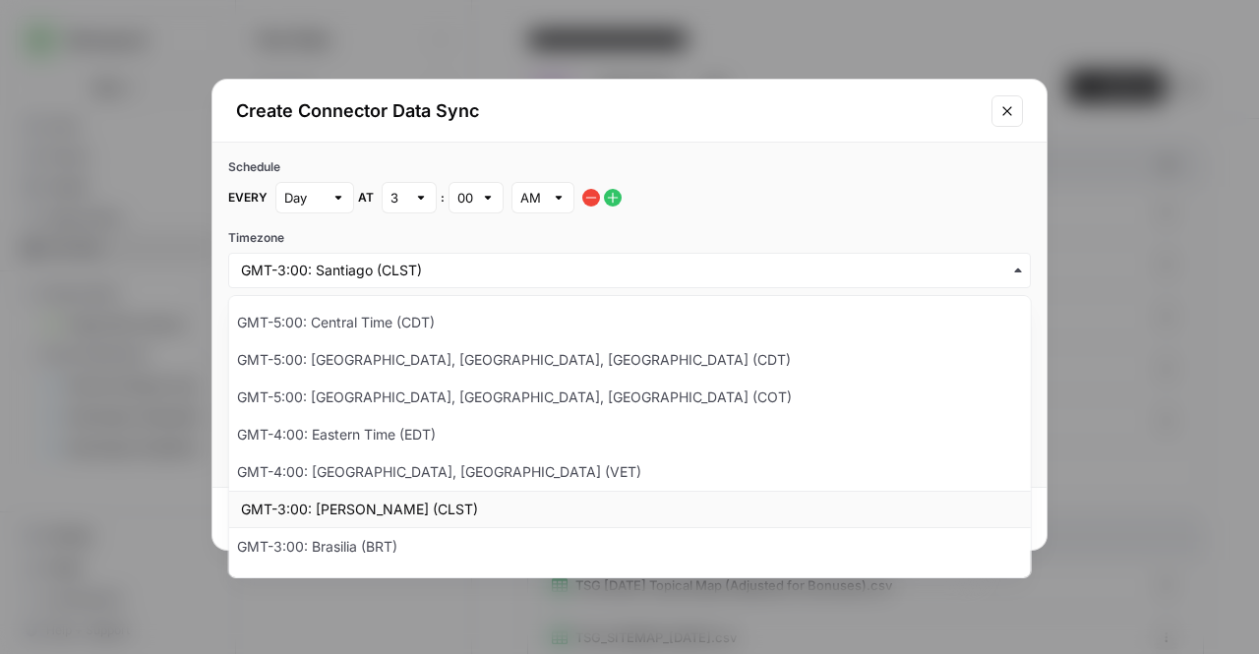
click at [344, 494] on div "GMT-3:00: [PERSON_NAME] (CLST)" at bounding box center [630, 509] width 802 height 37
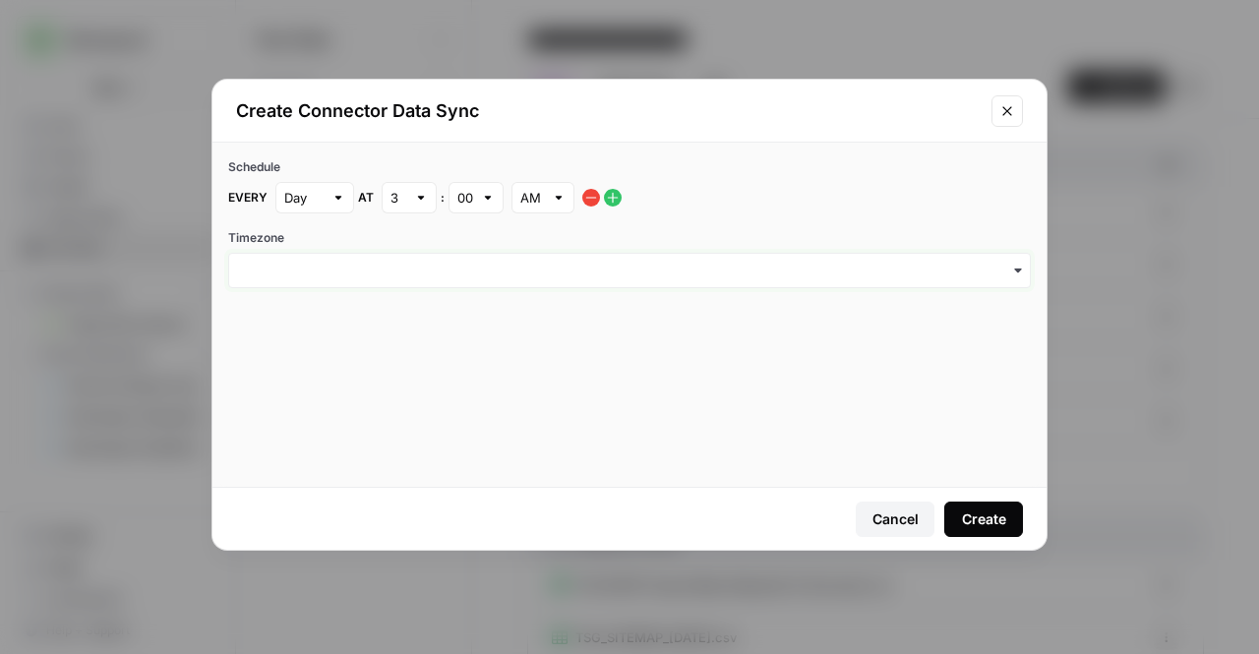
click at [406, 265] on input "Timezone" at bounding box center [629, 271] width 777 height 20
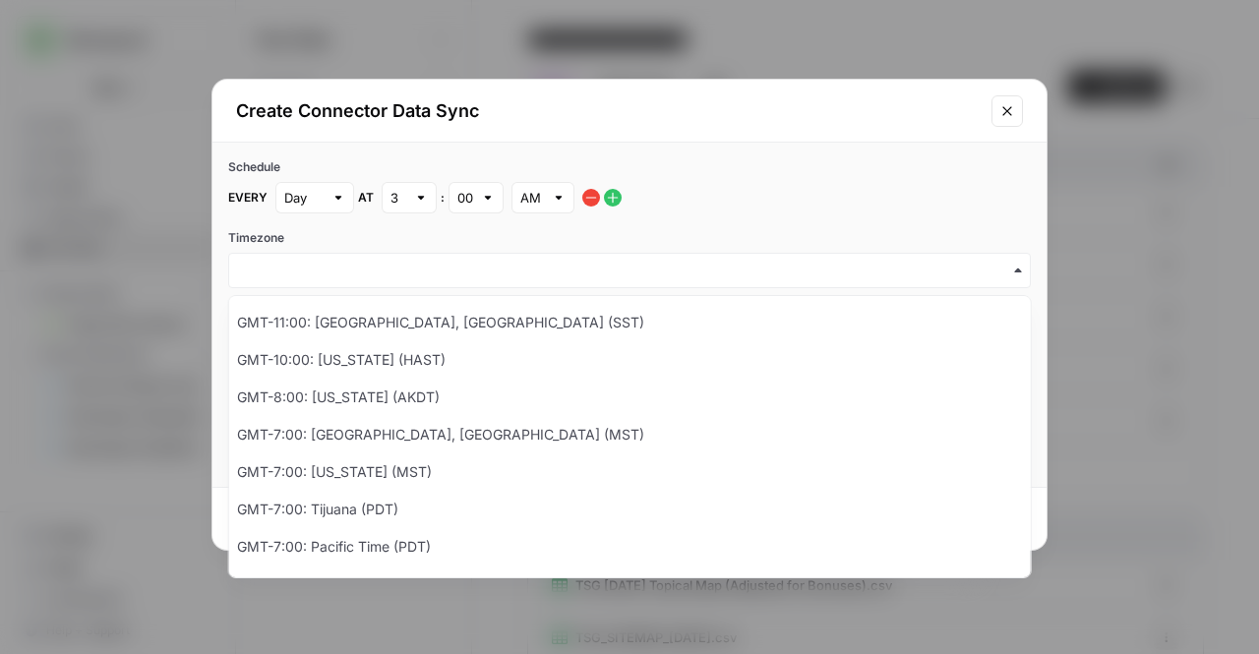
click at [346, 259] on div "button" at bounding box center [629, 270] width 803 height 35
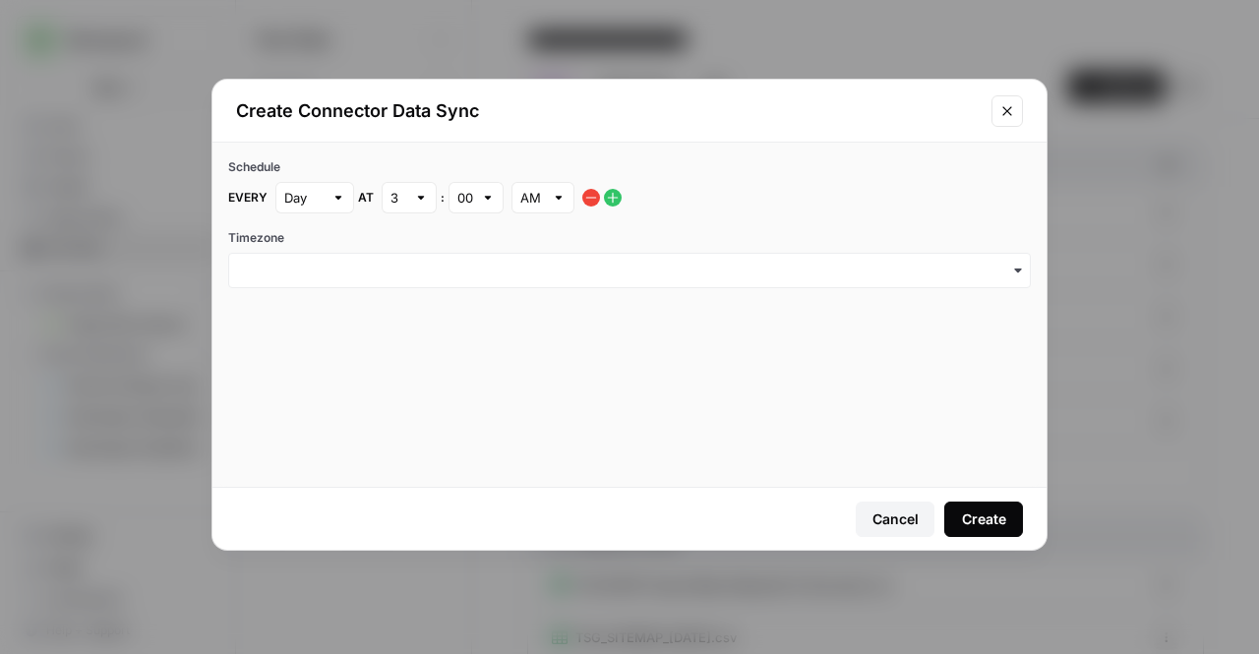
click at [333, 280] on div "button" at bounding box center [629, 270] width 803 height 35
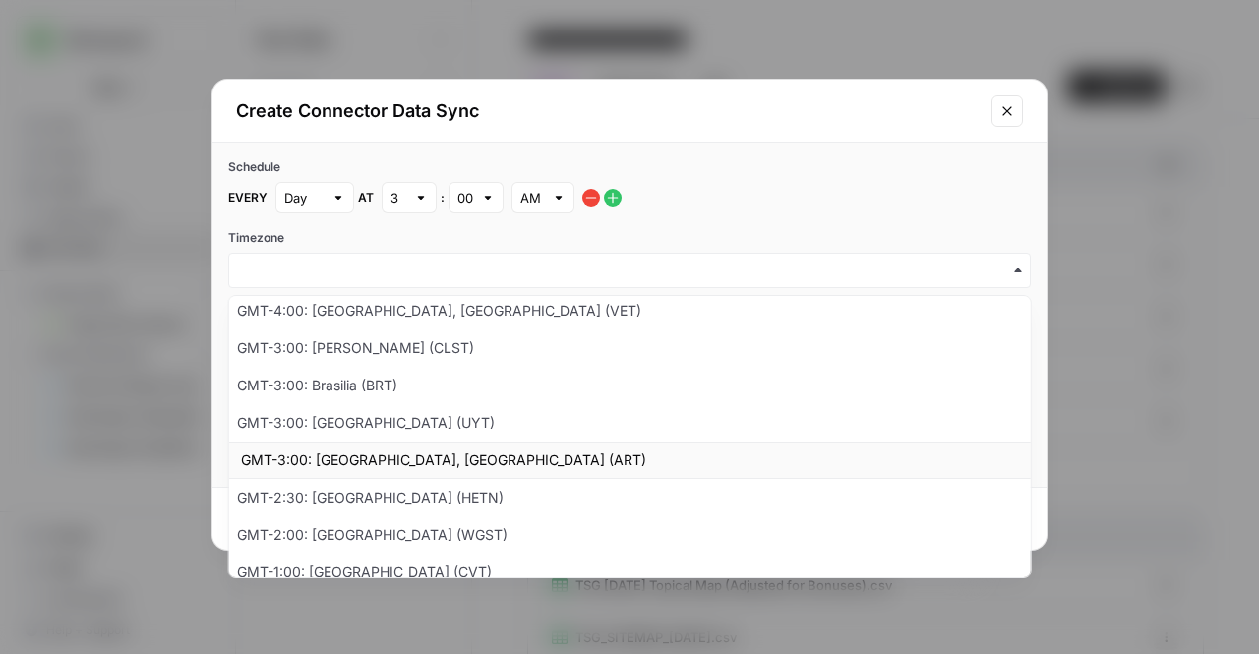
scroll to position [574, 0]
click at [344, 345] on div "GMT-3:00: [PERSON_NAME] (CLST)" at bounding box center [630, 347] width 802 height 37
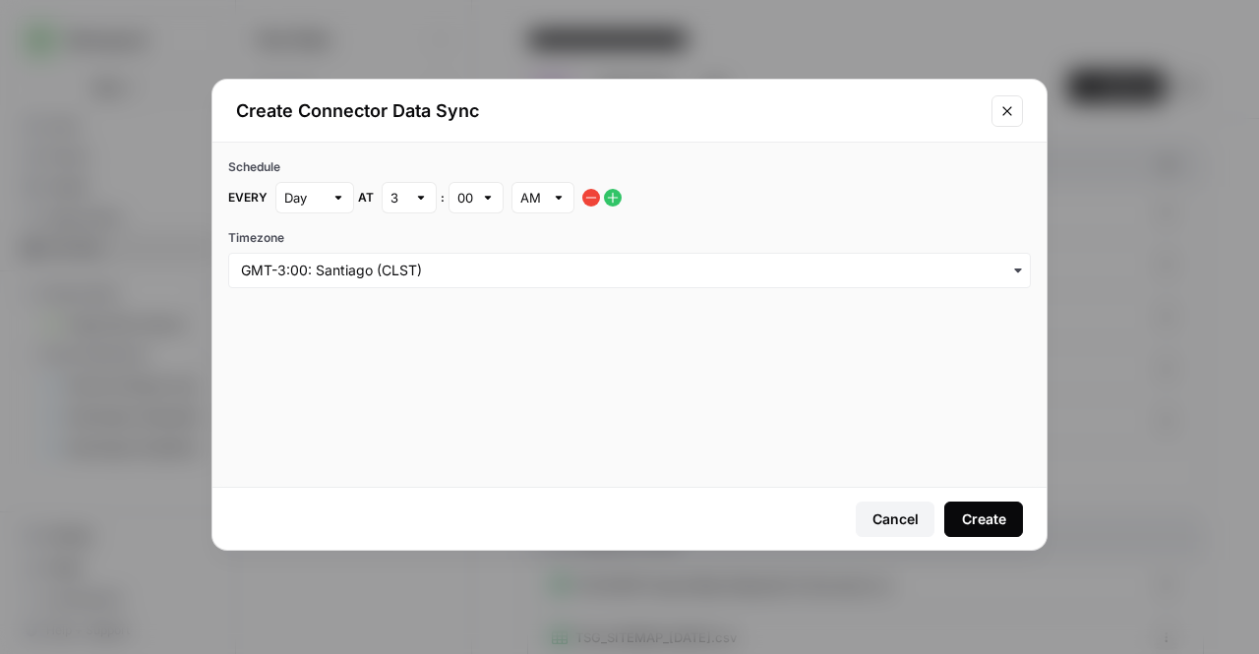
click at [994, 516] on div "Create" at bounding box center [984, 520] width 44 height 20
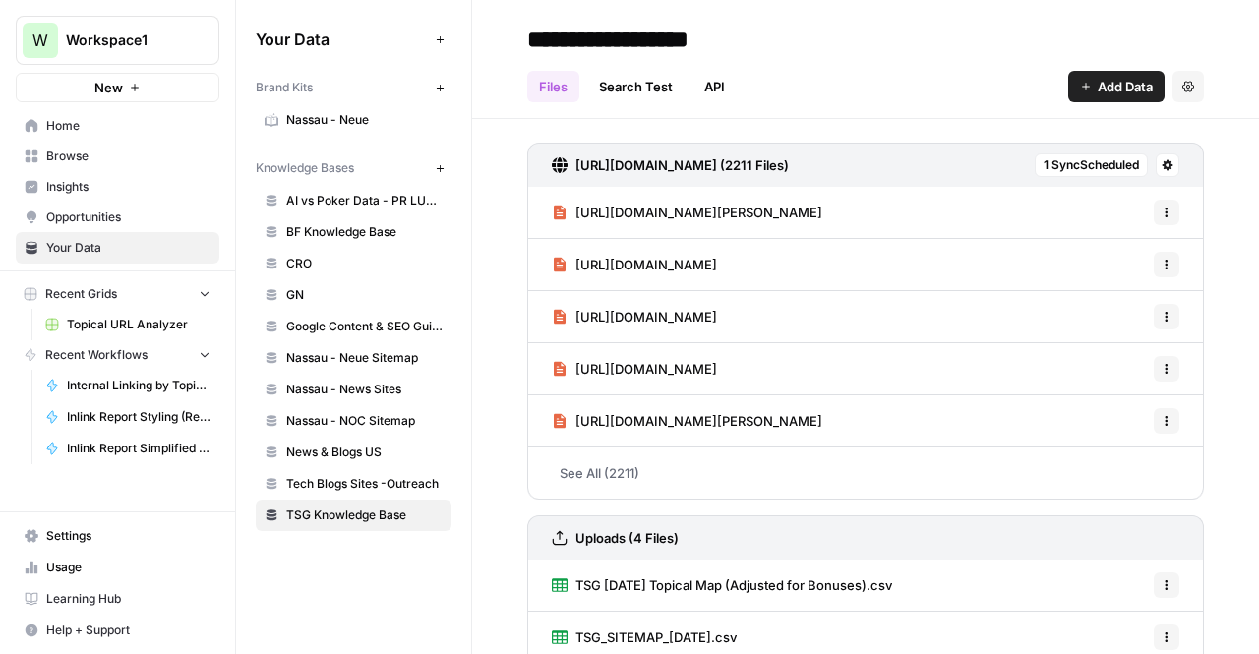
click at [1162, 169] on icon at bounding box center [1168, 165] width 12 height 12
click at [901, 105] on header "**********" at bounding box center [865, 59] width 787 height 119
click at [731, 73] on link "API" at bounding box center [715, 86] width 44 height 31
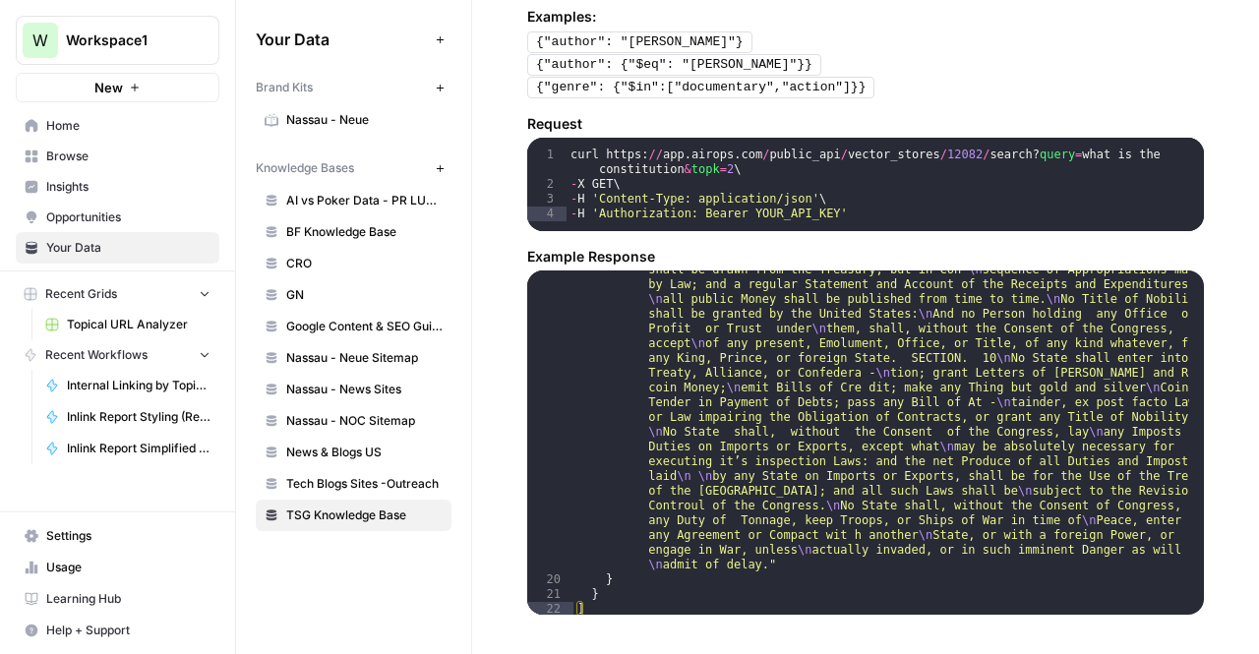
scroll to position [637, 0]
click at [84, 163] on span "Browse" at bounding box center [128, 157] width 164 height 18
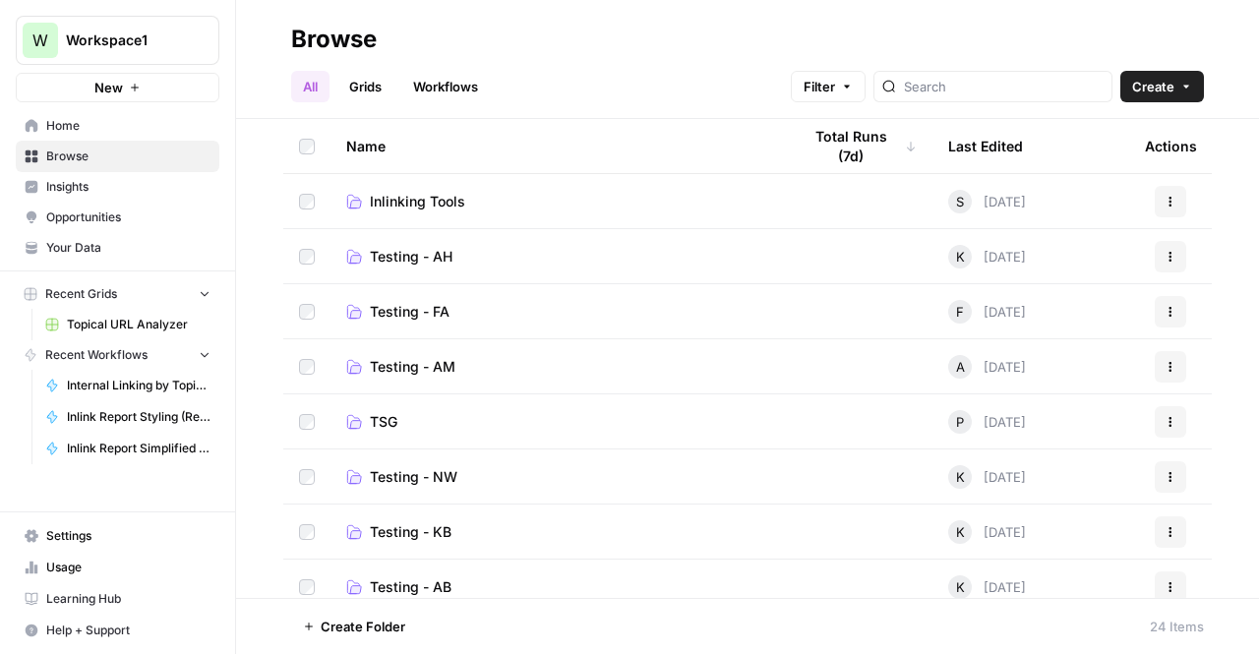
click at [449, 207] on span "Inlinking Tools" at bounding box center [417, 202] width 95 height 20
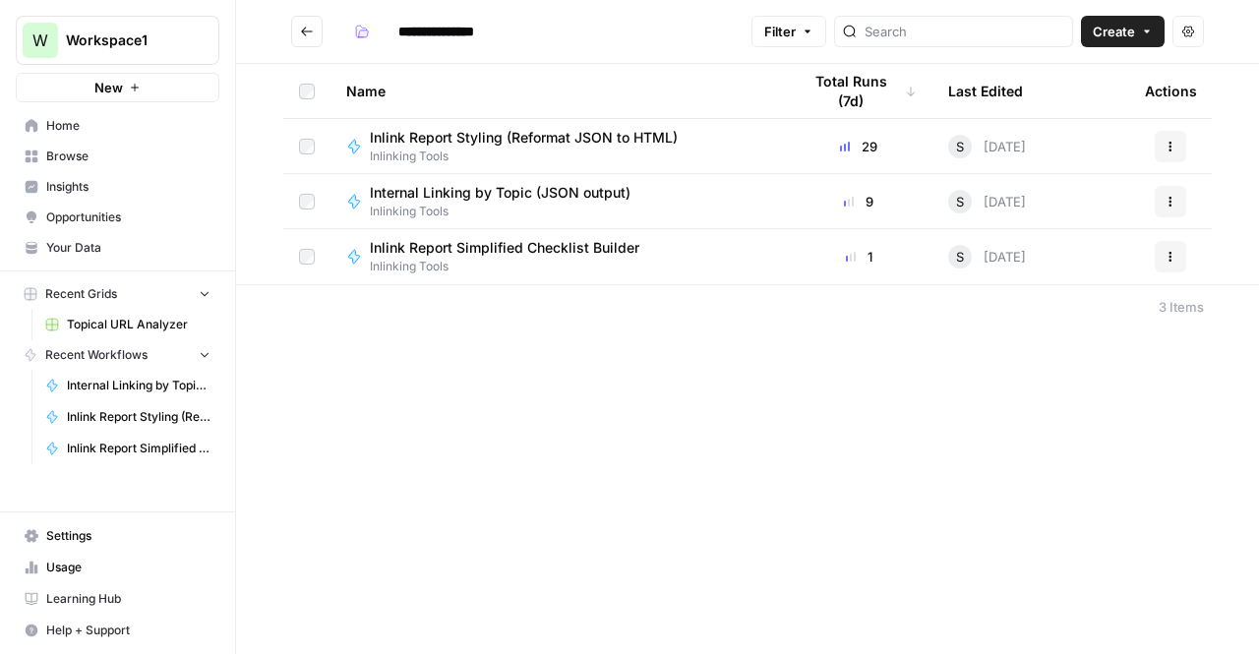
click at [523, 135] on span "Inlink Report Styling (Reformat JSON to HTML)" at bounding box center [524, 138] width 308 height 20
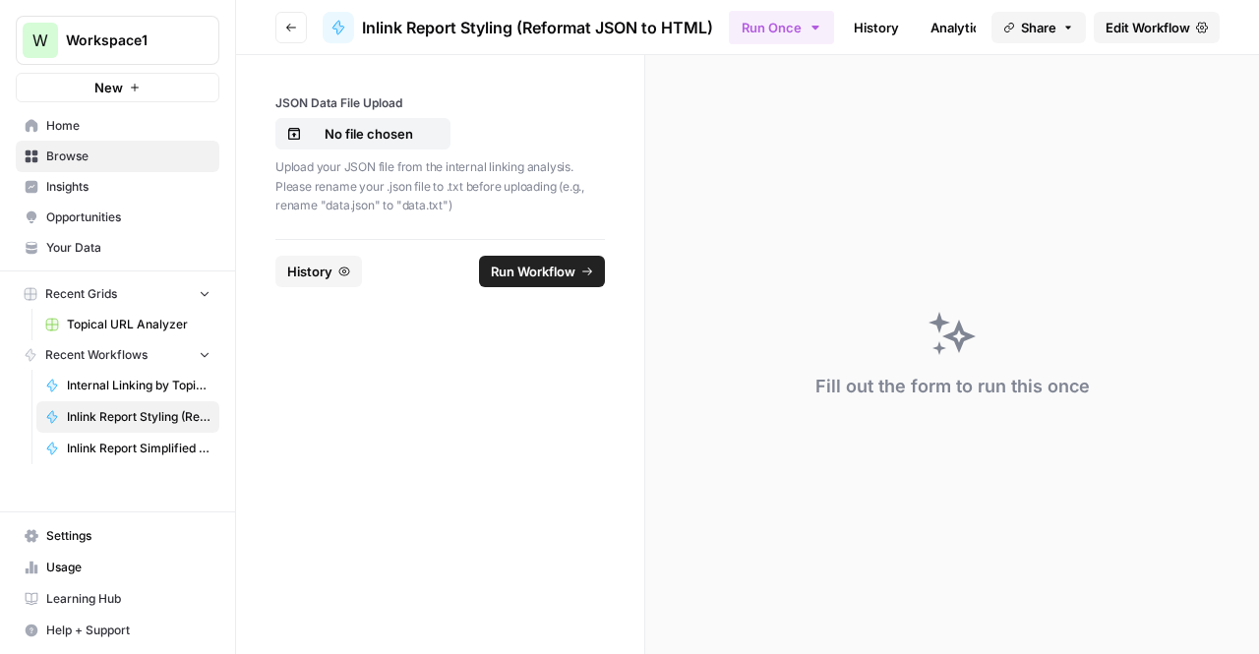
click at [293, 34] on button "Go back" at bounding box center [290, 27] width 31 height 31
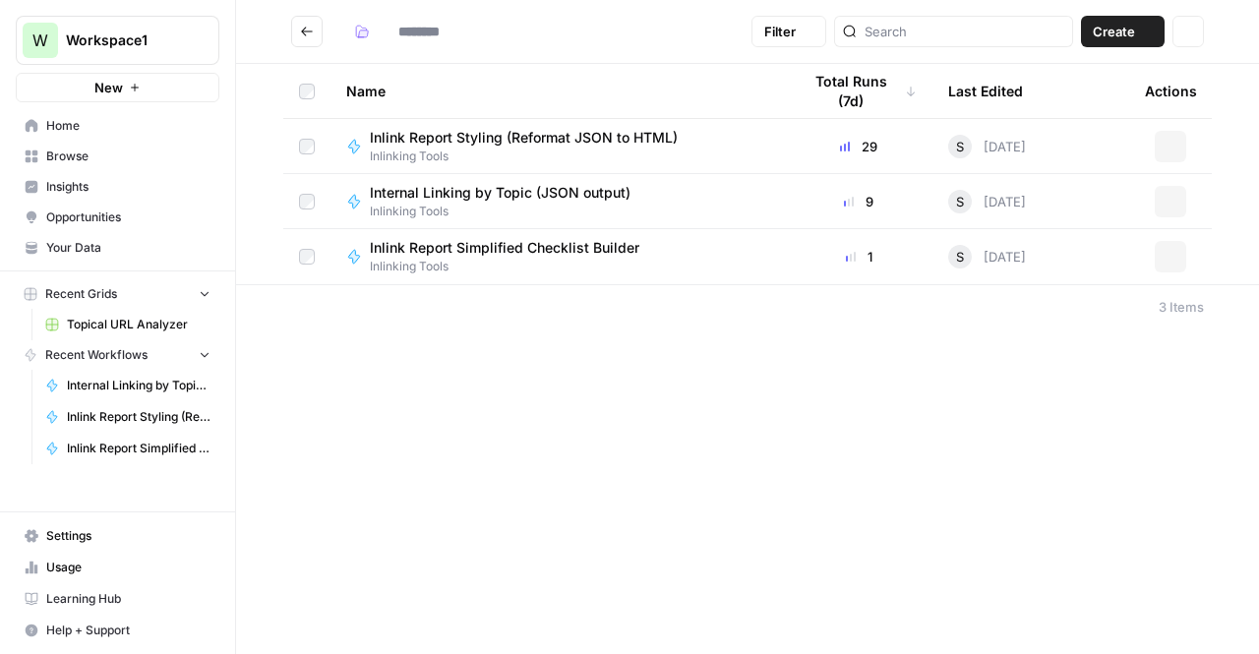
type input "**********"
click at [396, 212] on span "Inlinking Tools" at bounding box center [508, 212] width 276 height 18
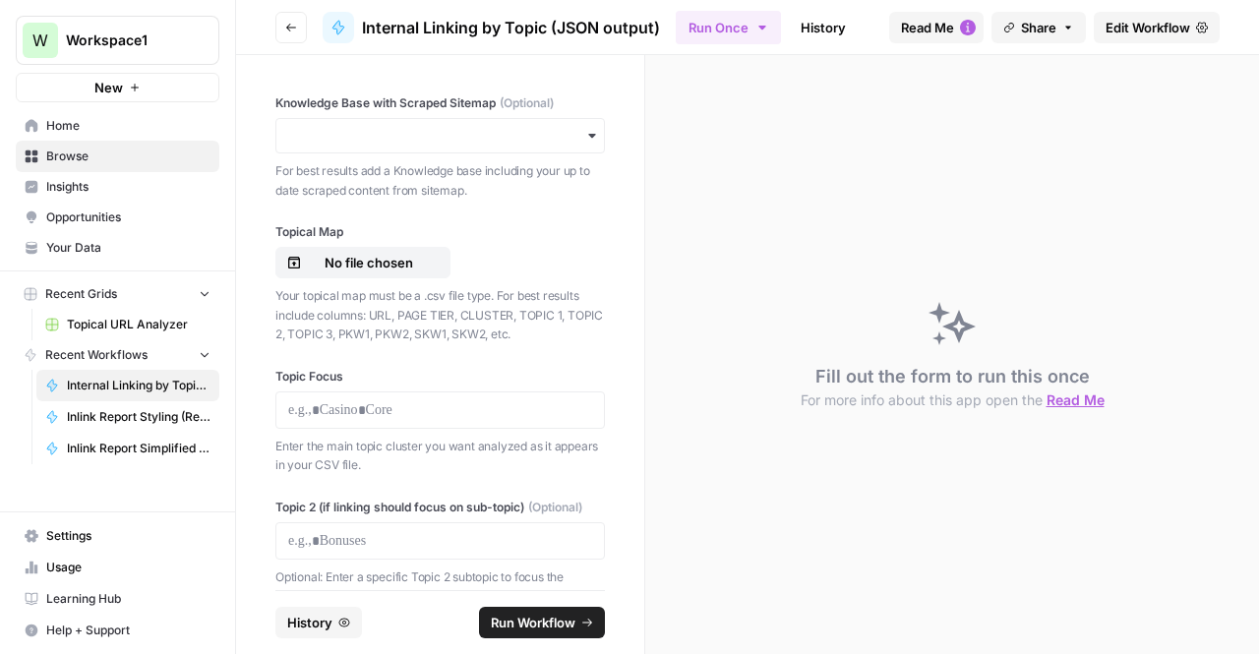
click at [525, 154] on div "Knowledge Base with Scraped Sitemap (Optional) For best results add a Knowledge…" at bounding box center [440, 146] width 330 height 105
click at [291, 51] on header "Go back Internal Linking by Topic (JSON output) Run Once History Analytics Inte…" at bounding box center [747, 27] width 1023 height 55
click at [290, 17] on button "Go back" at bounding box center [290, 27] width 31 height 31
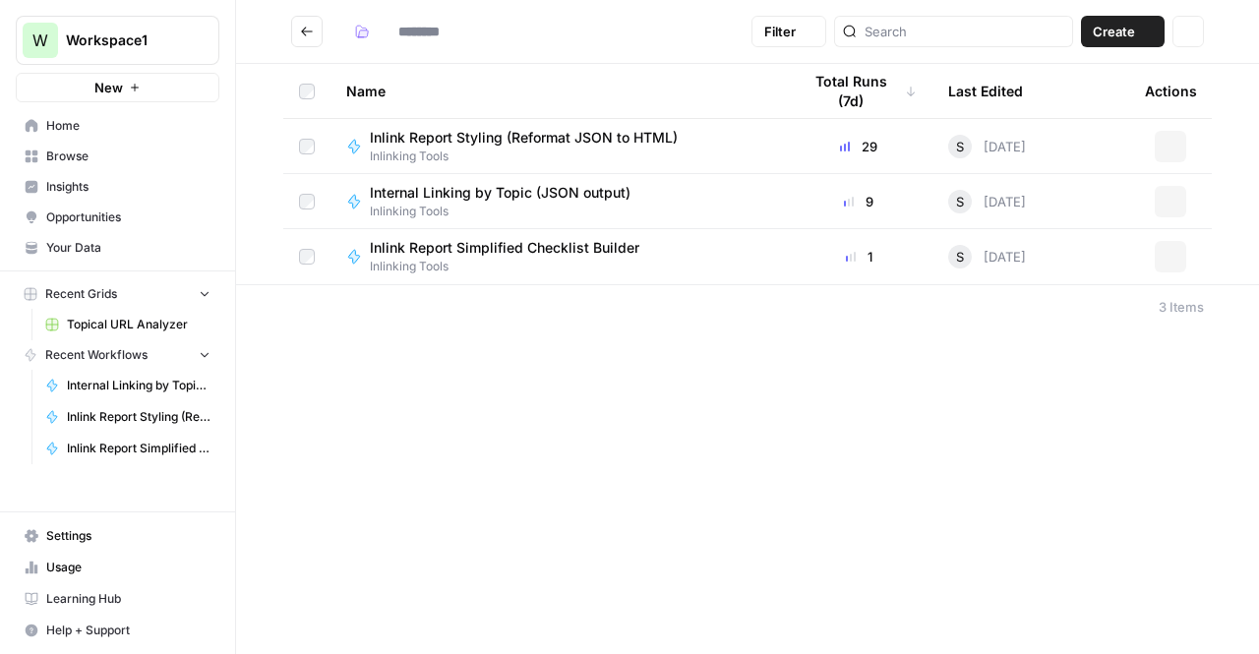
type input "**********"
click at [69, 27] on button "W Workspace1" at bounding box center [118, 40] width 204 height 49
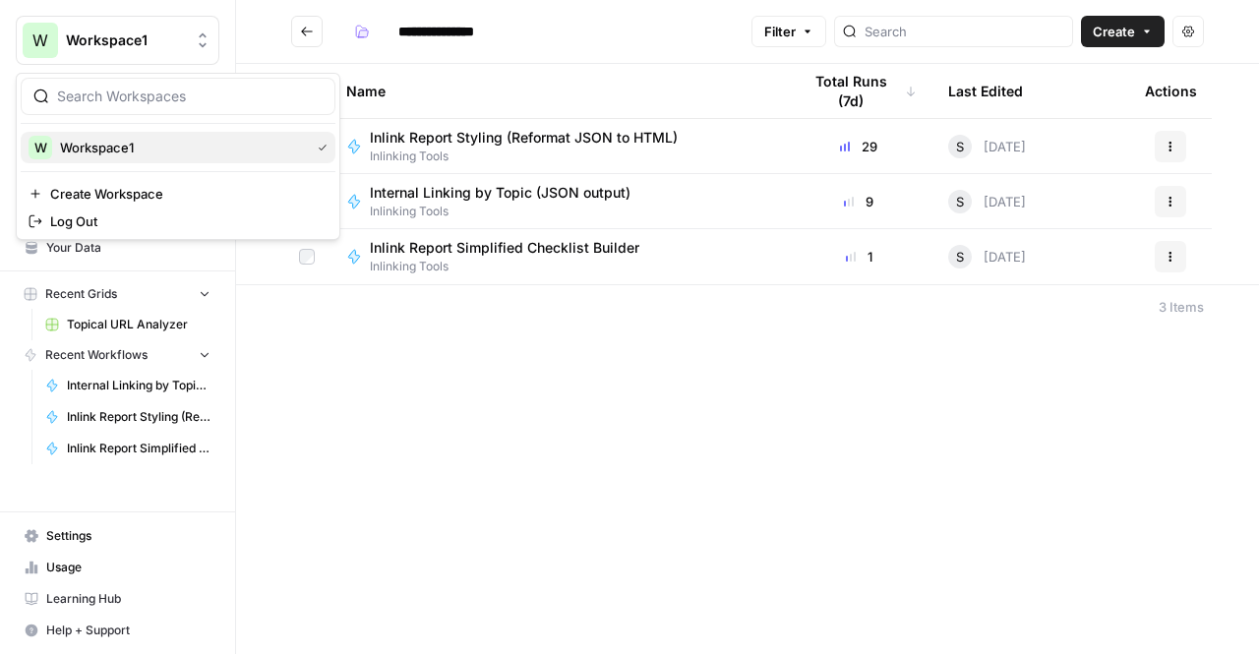
click at [106, 160] on button "W Workspace1" at bounding box center [178, 147] width 315 height 31
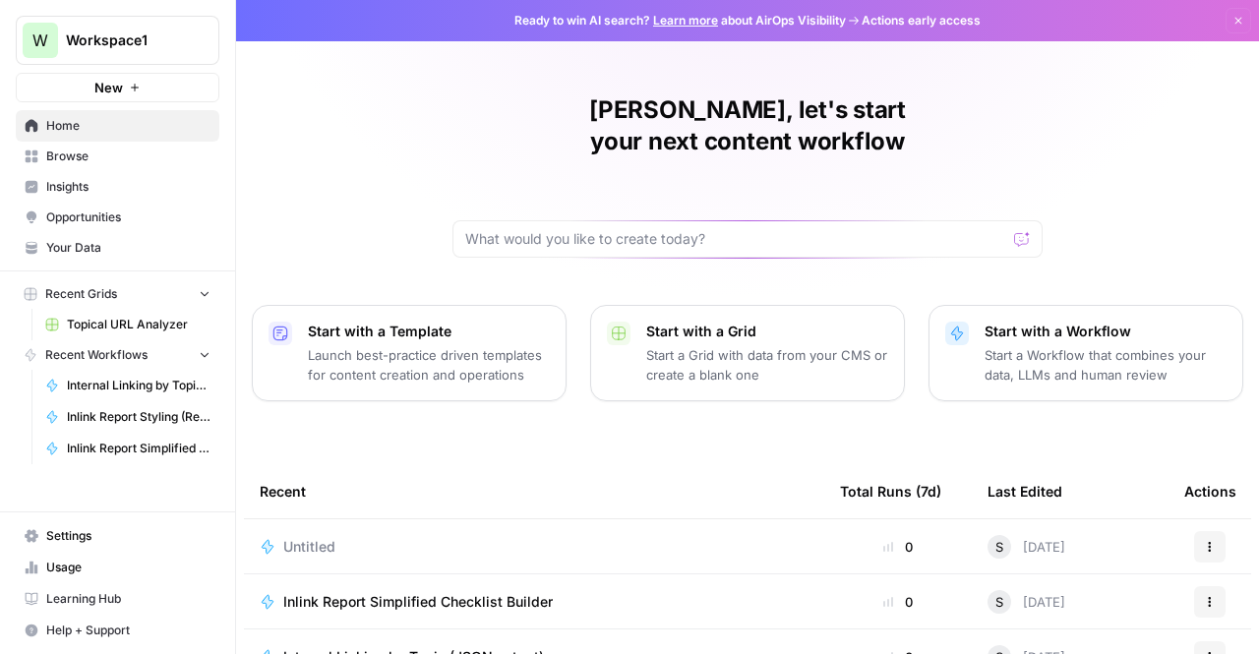
click at [108, 239] on span "Your Data" at bounding box center [128, 248] width 164 height 18
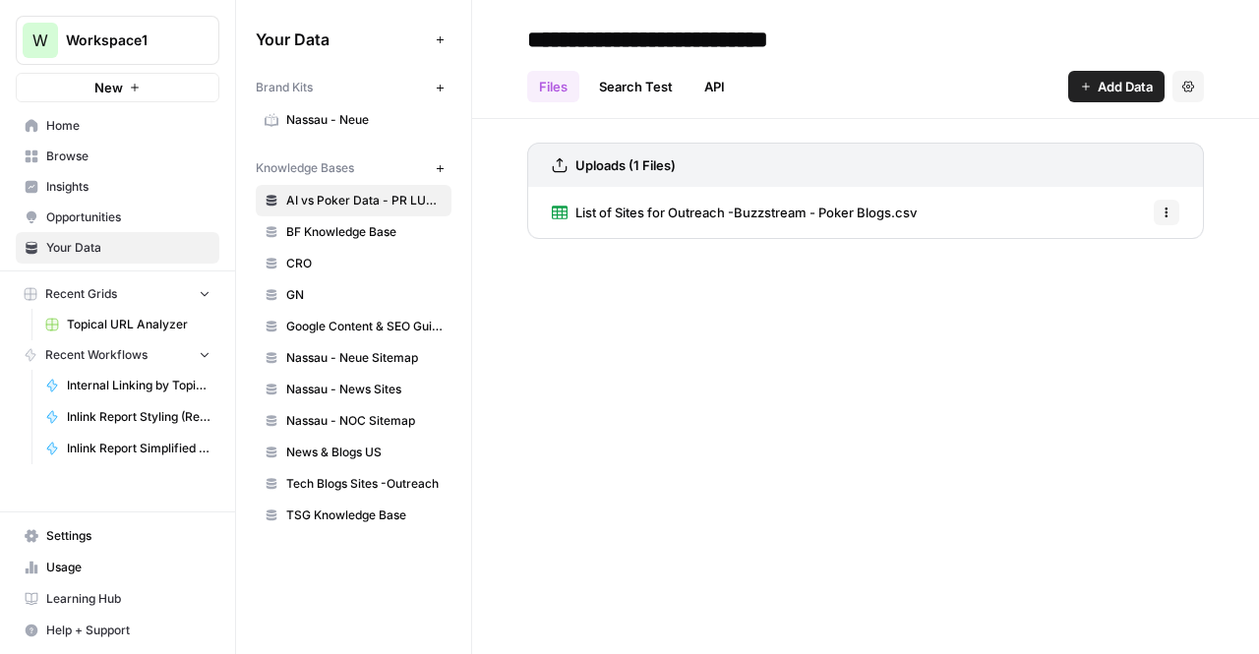
click at [91, 83] on button "New" at bounding box center [118, 88] width 204 height 30
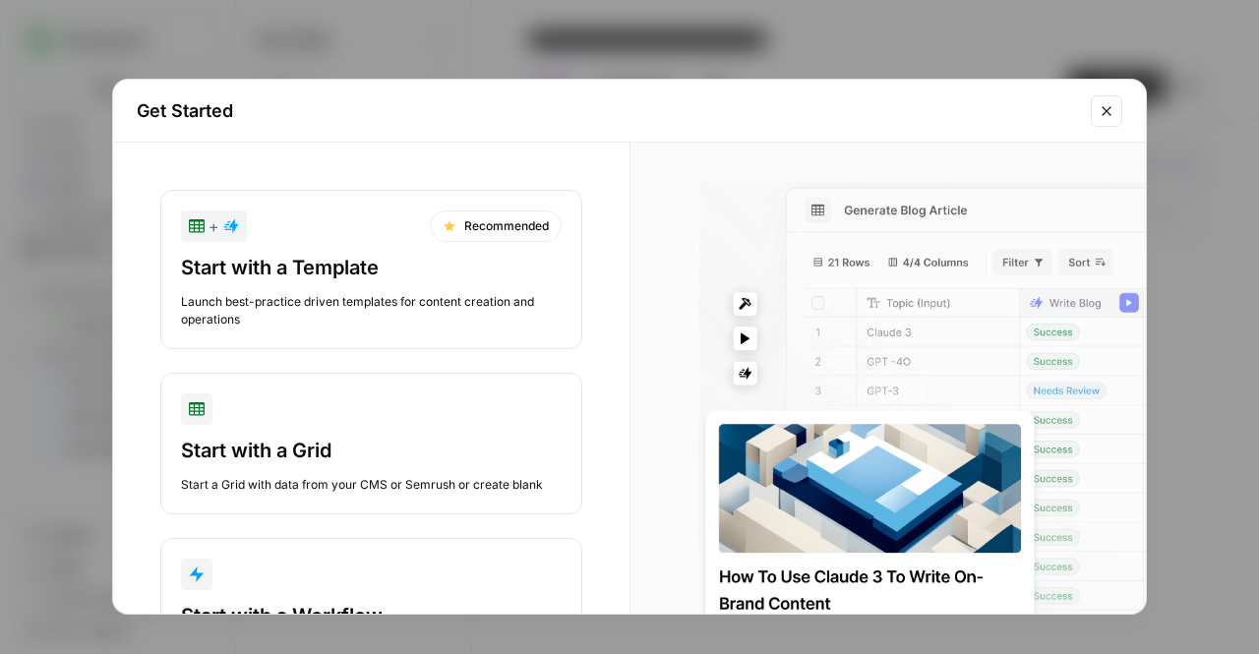
click at [1108, 106] on icon "Close modal" at bounding box center [1107, 111] width 16 height 16
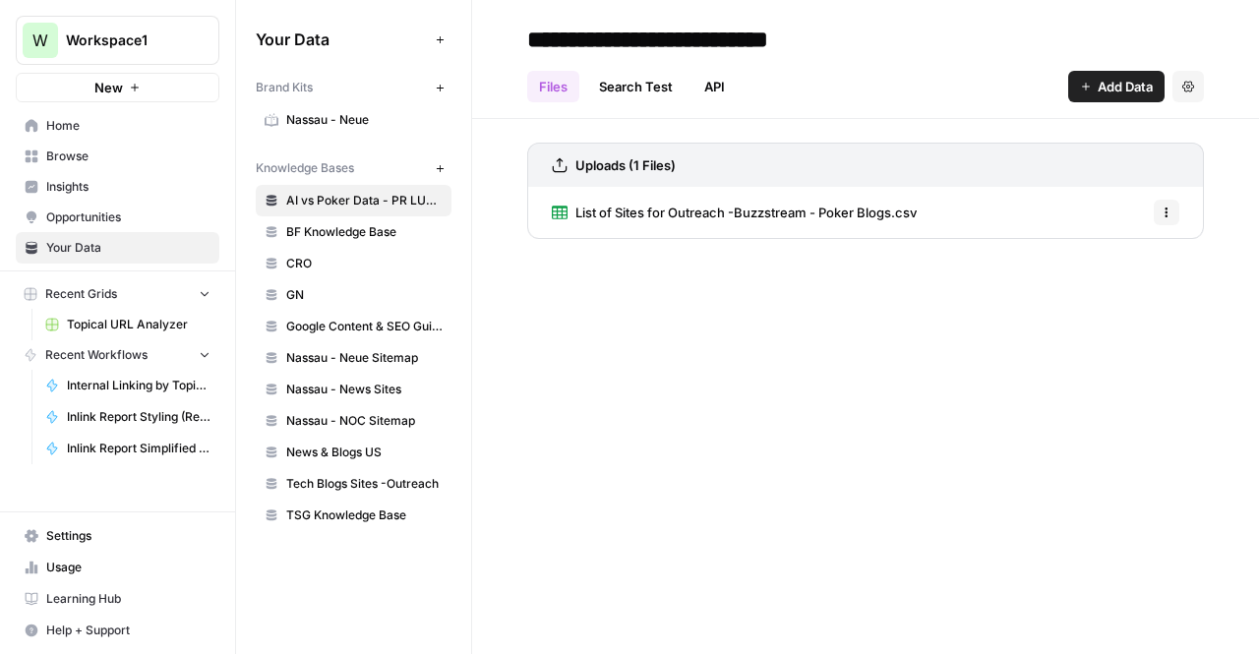
click at [241, 46] on button "button" at bounding box center [239, 40] width 20 height 20
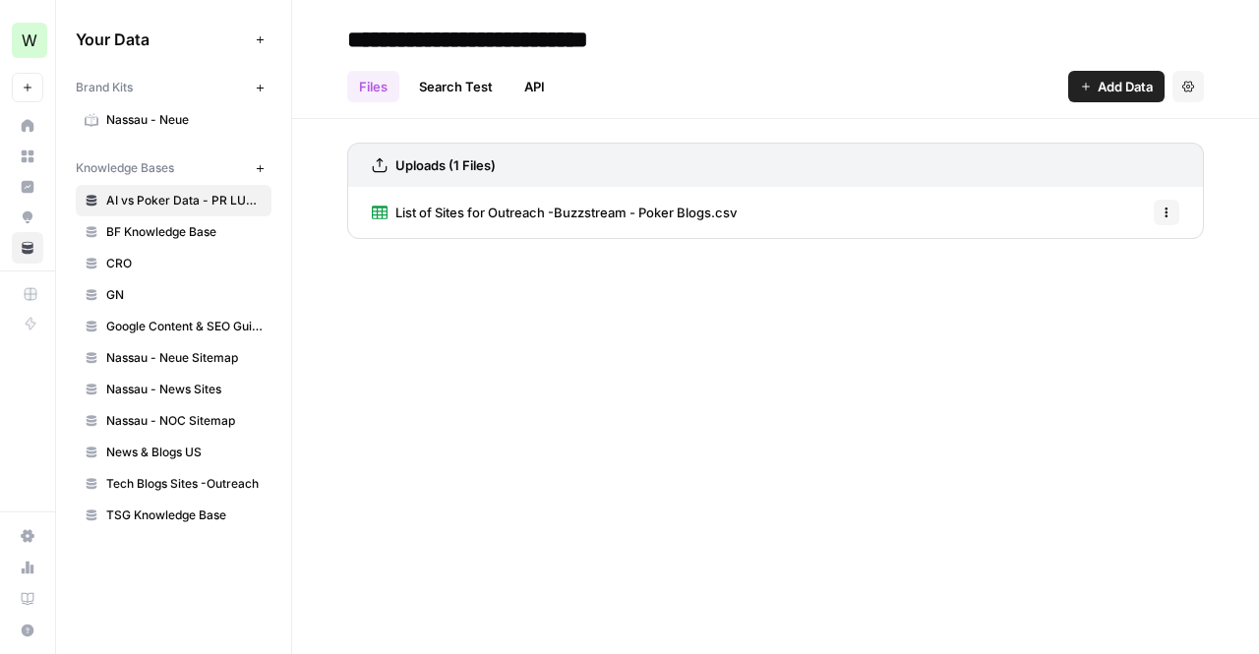
click at [30, 109] on nav "Home Browse Insights Opportunities Your Data" at bounding box center [27, 186] width 55 height 168
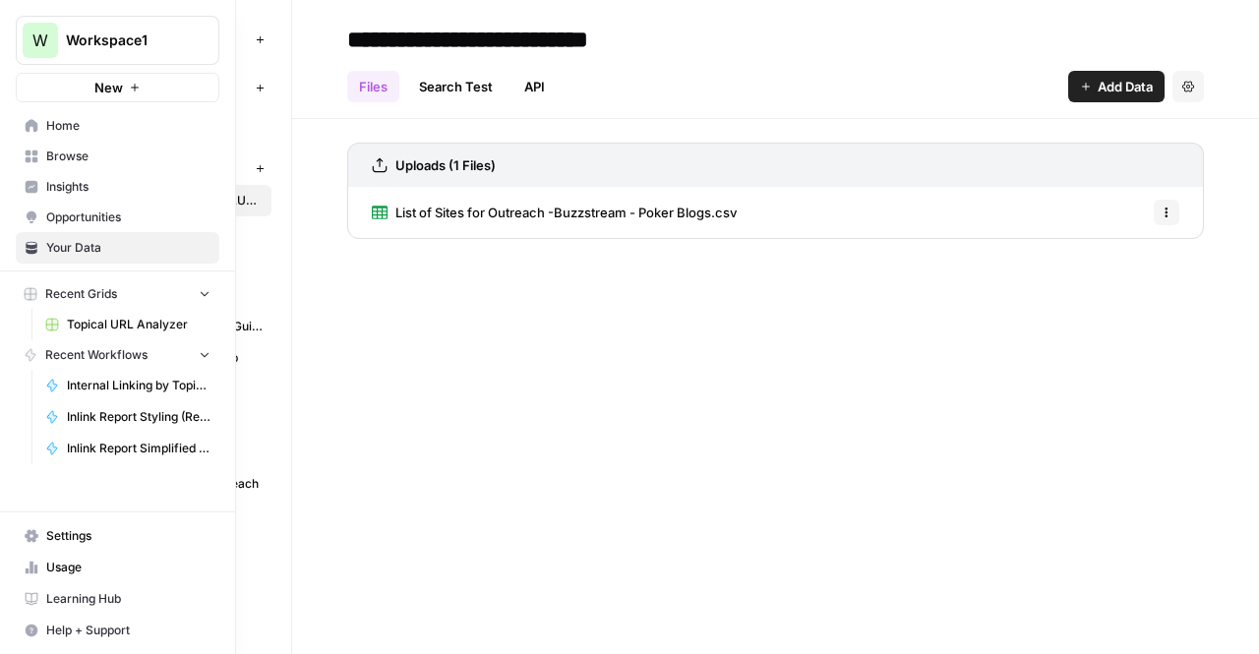
click at [28, 121] on icon at bounding box center [32, 126] width 14 height 14
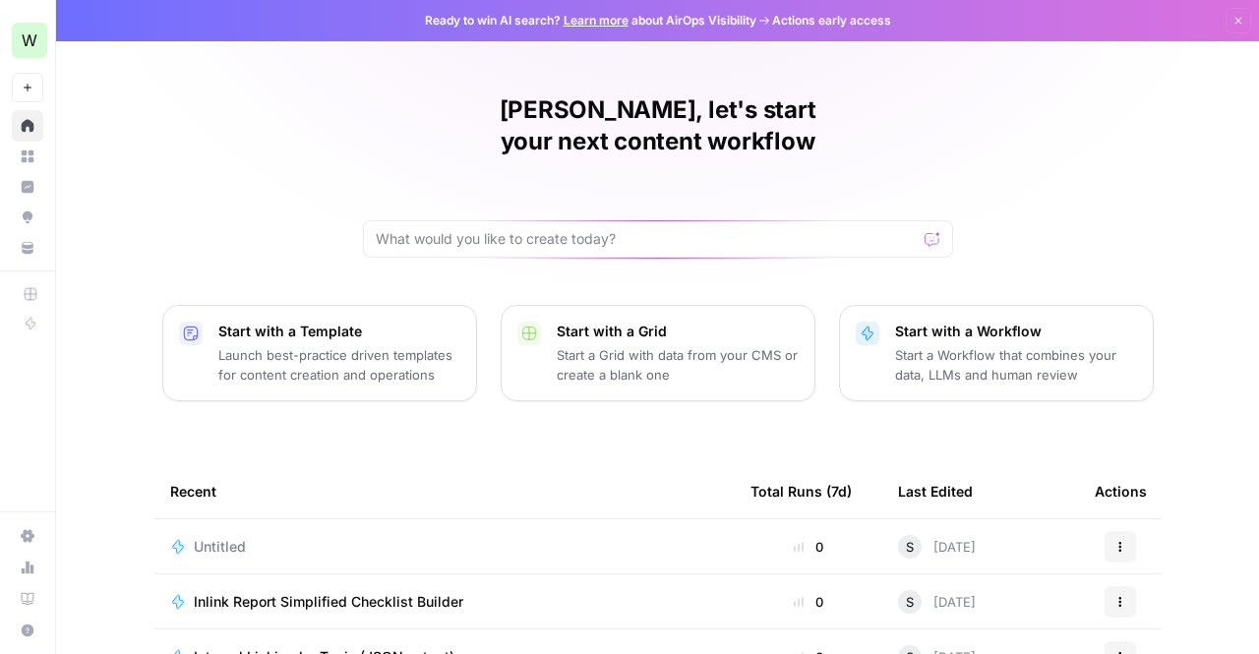
scroll to position [119, 0]
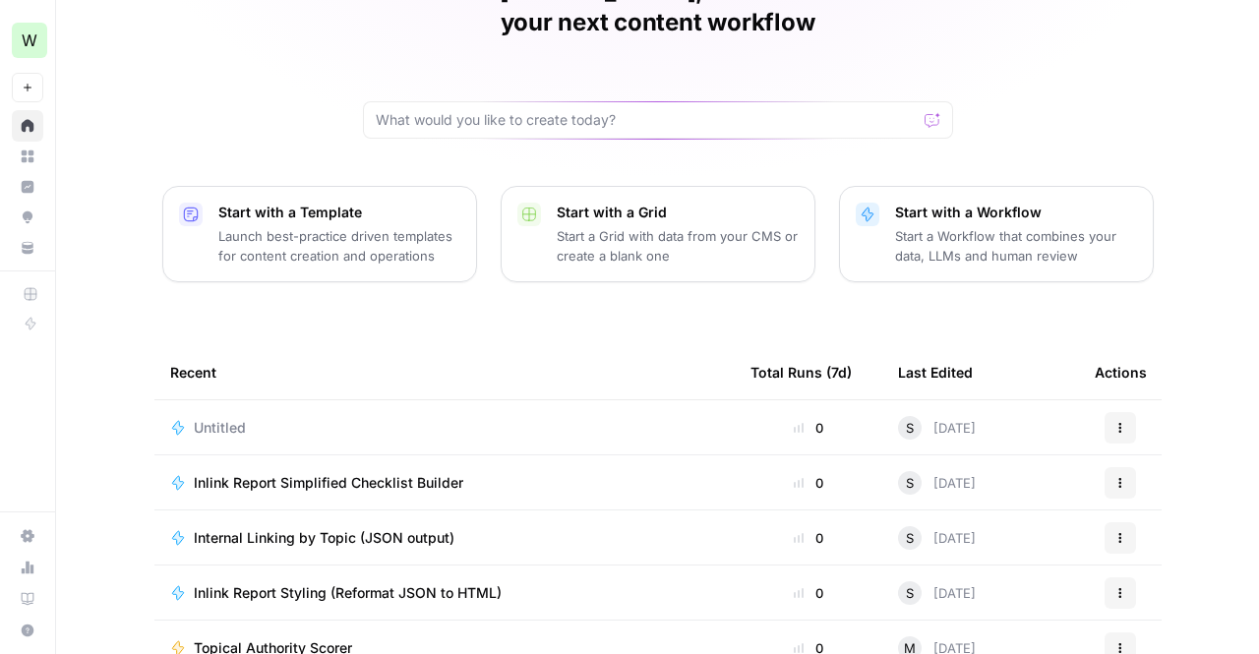
click at [541, 418] on div "Untitled" at bounding box center [444, 428] width 549 height 20
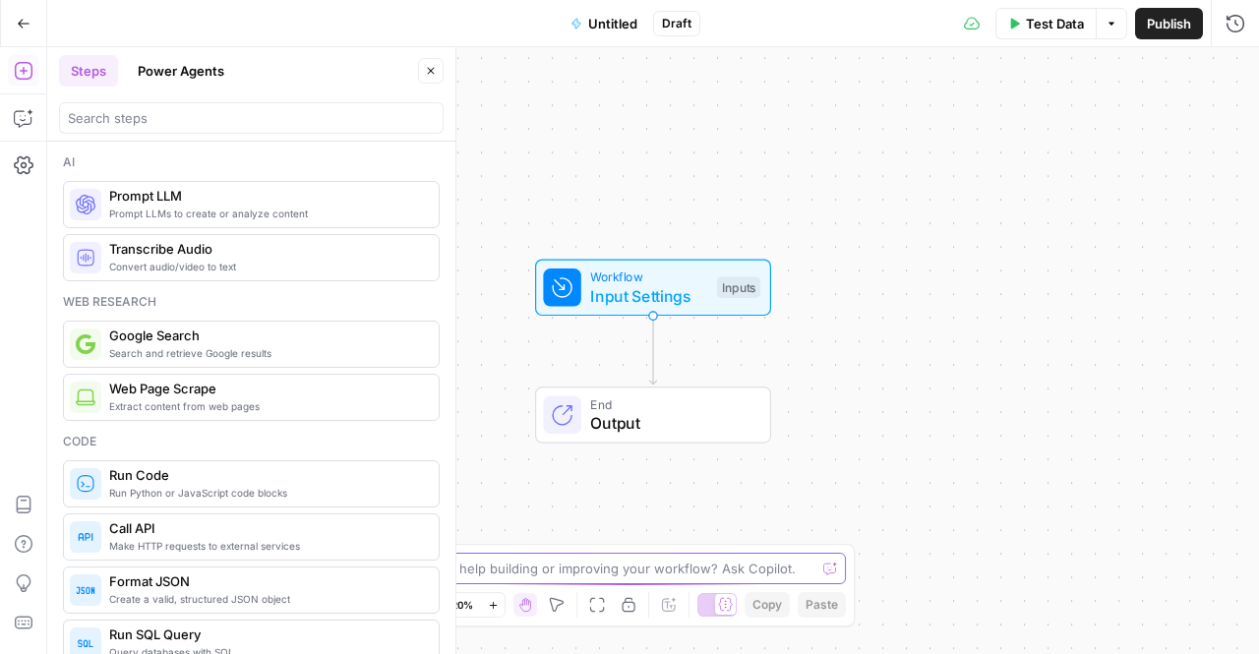
click at [623, 567] on textarea at bounding box center [619, 569] width 394 height 20
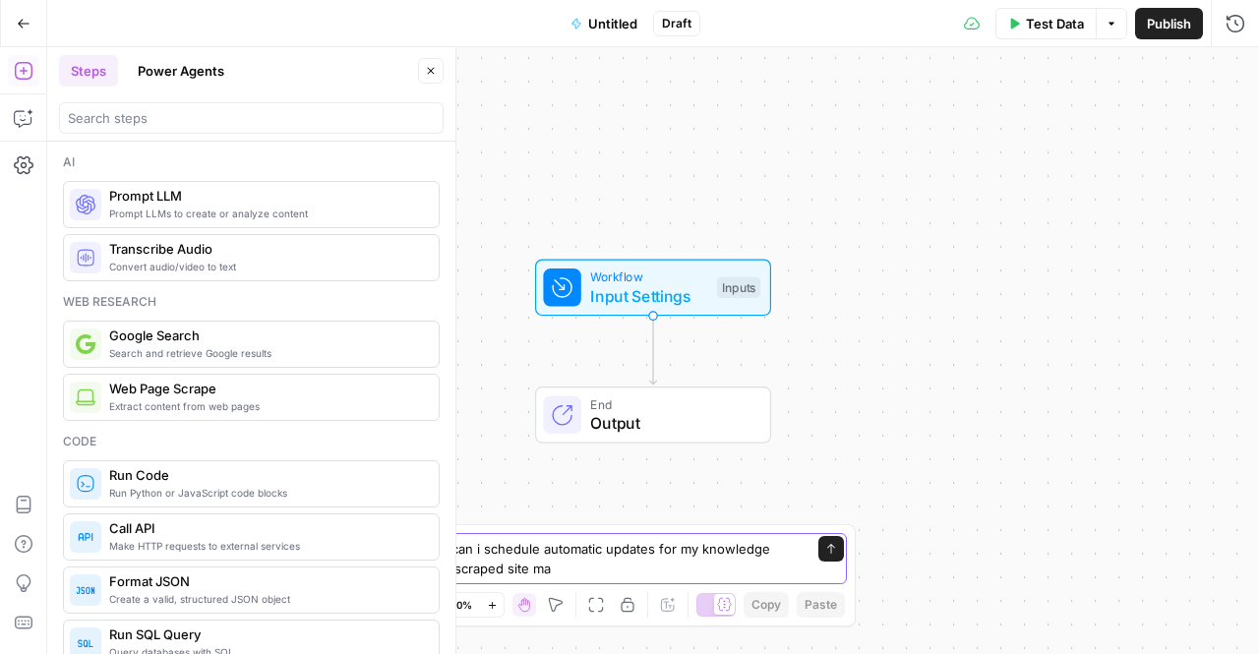
type textarea "how can i schedule automatic updates for my knowledge base scraped site map"
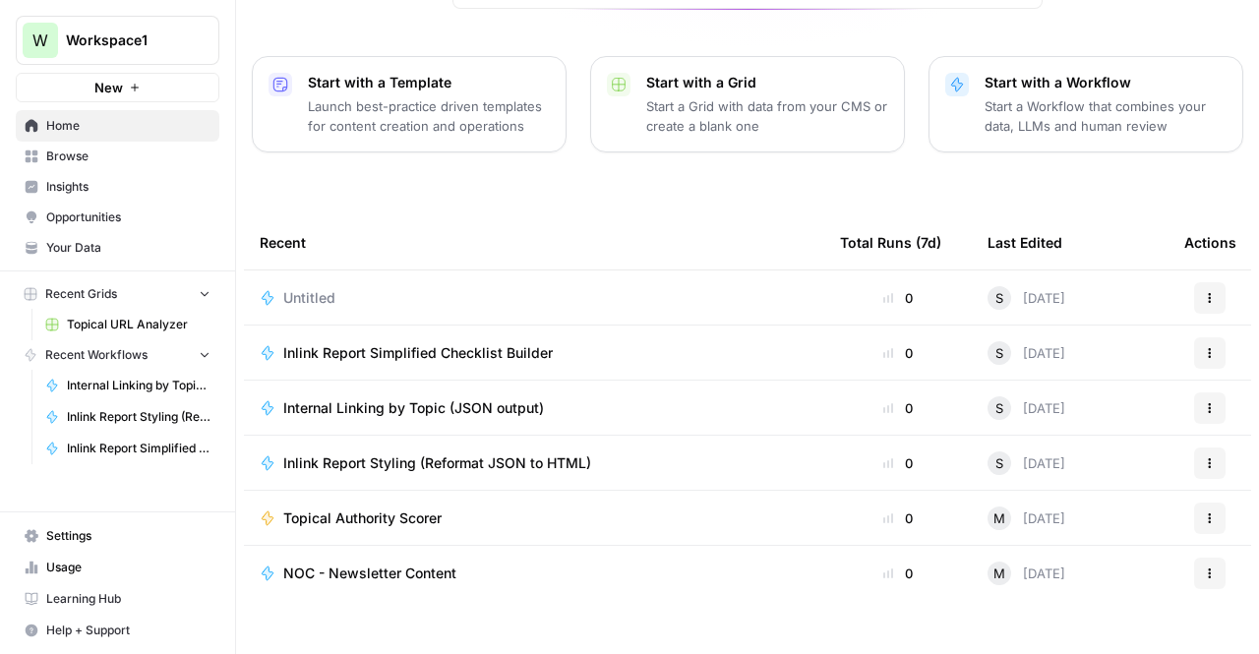
scroll to position [248, 0]
click at [434, 399] on span "Internal Linking by Topic (JSON output)" at bounding box center [413, 409] width 261 height 20
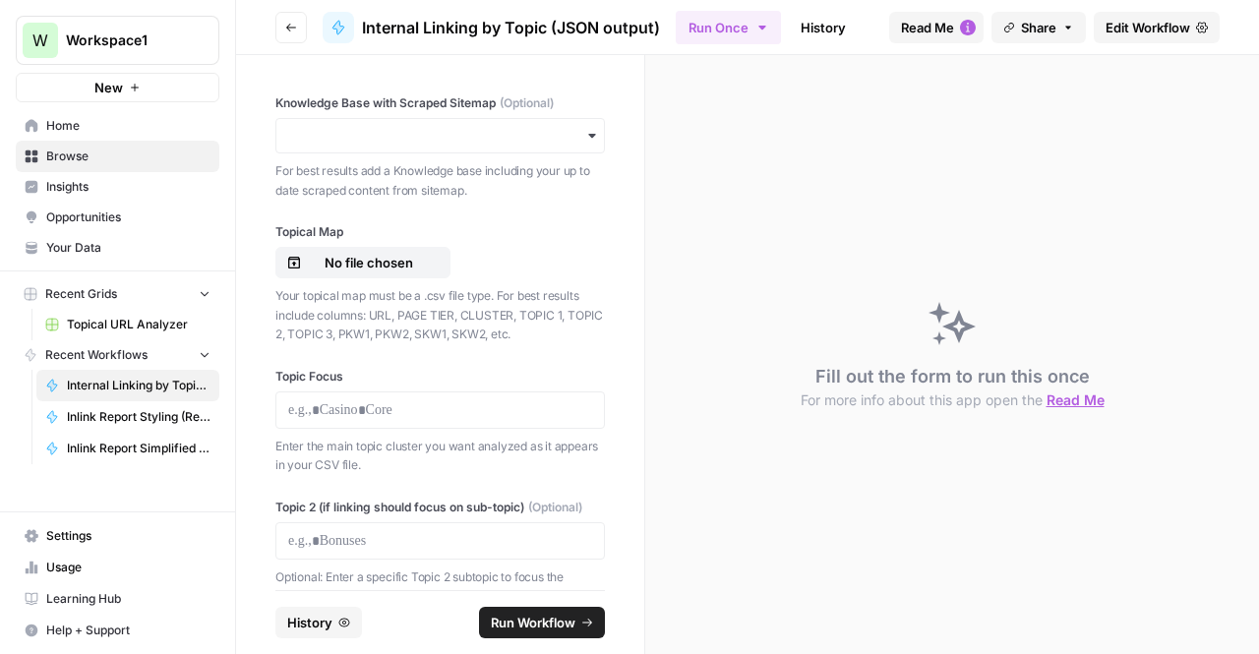
click at [296, 17] on button "Go back" at bounding box center [290, 27] width 31 height 31
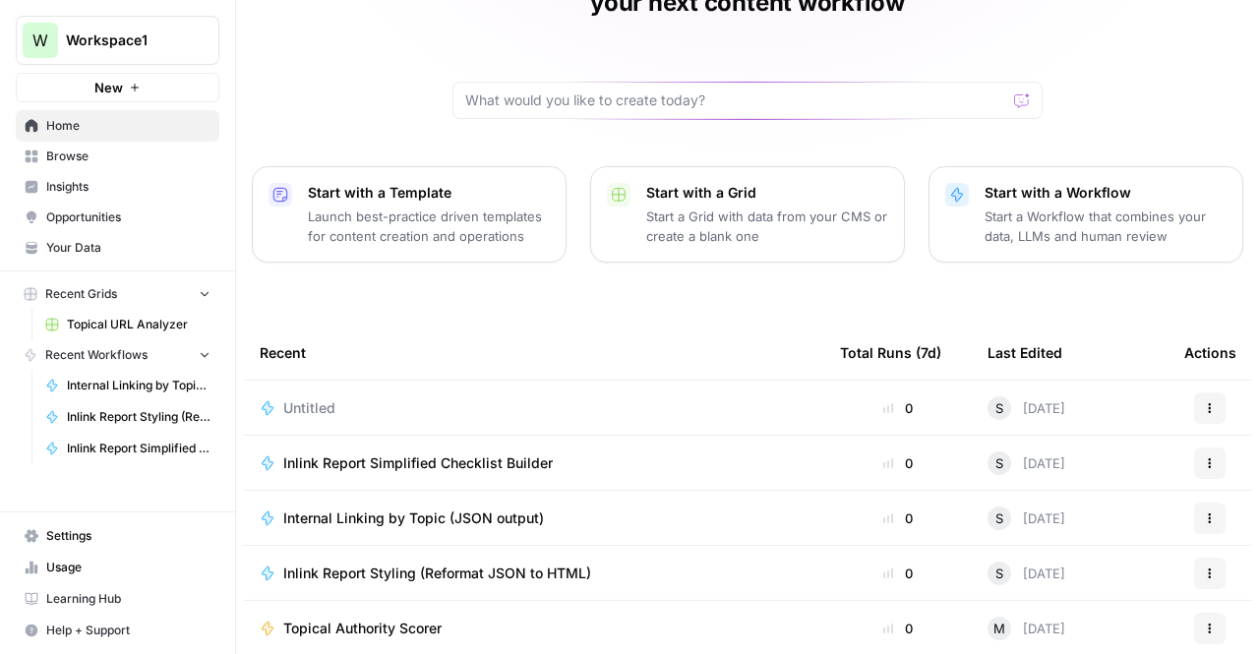
scroll to position [138, 0]
click at [132, 261] on link "Your Data" at bounding box center [118, 247] width 204 height 31
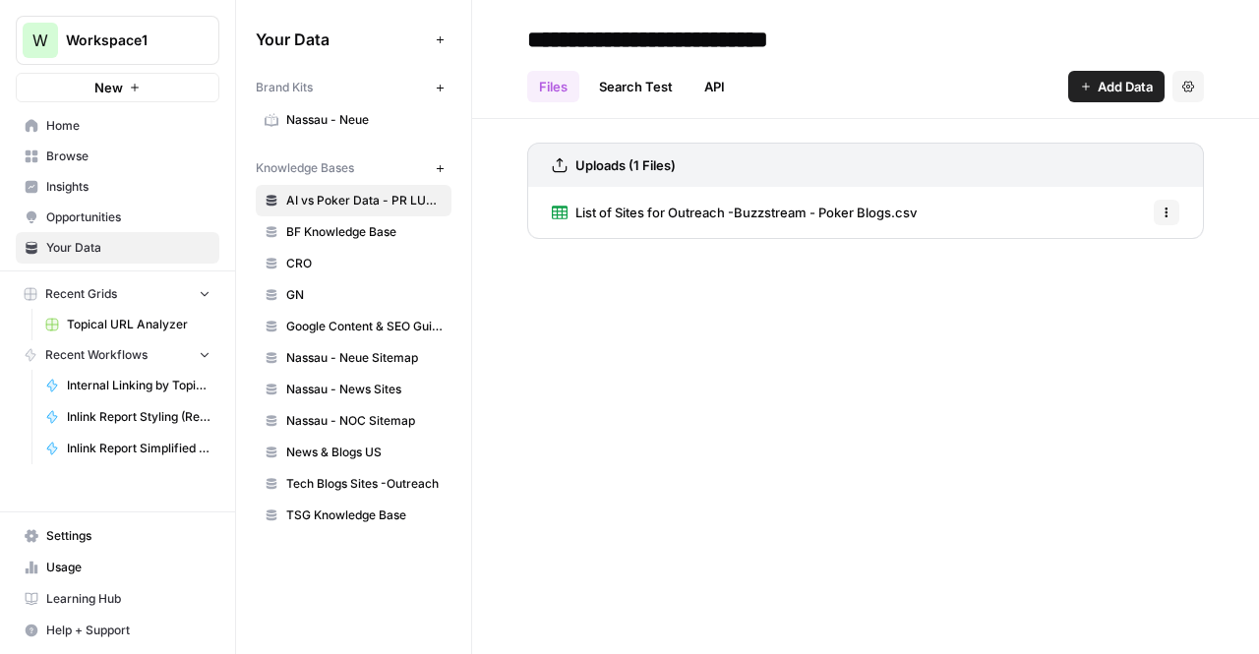
click at [381, 507] on span "TSG Knowledge Base" at bounding box center [364, 516] width 156 height 18
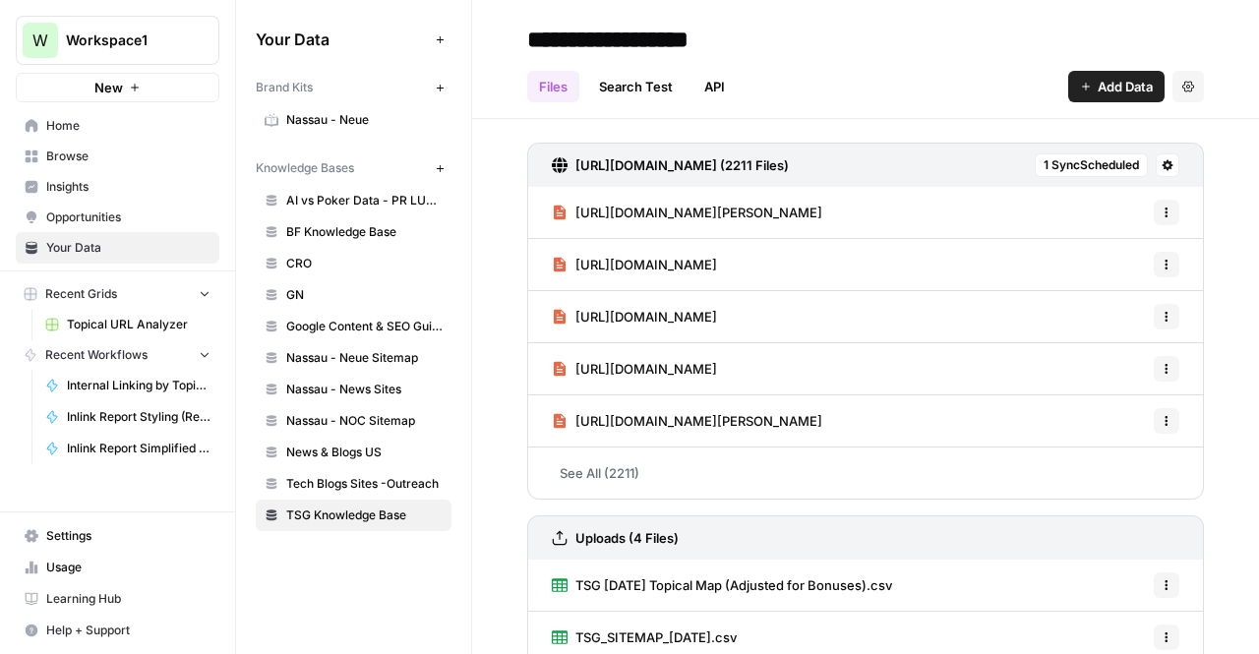
click at [1163, 164] on icon at bounding box center [1168, 165] width 11 height 11
click at [1077, 207] on span "Sync Data" at bounding box center [1078, 207] width 121 height 20
click at [1162, 168] on icon at bounding box center [1168, 165] width 12 height 12
click at [1015, 212] on div "Sync Data" at bounding box center [1072, 207] width 151 height 20
click at [789, 158] on h3 "[URL][DOMAIN_NAME] (2211 Files)" at bounding box center [682, 165] width 213 height 20
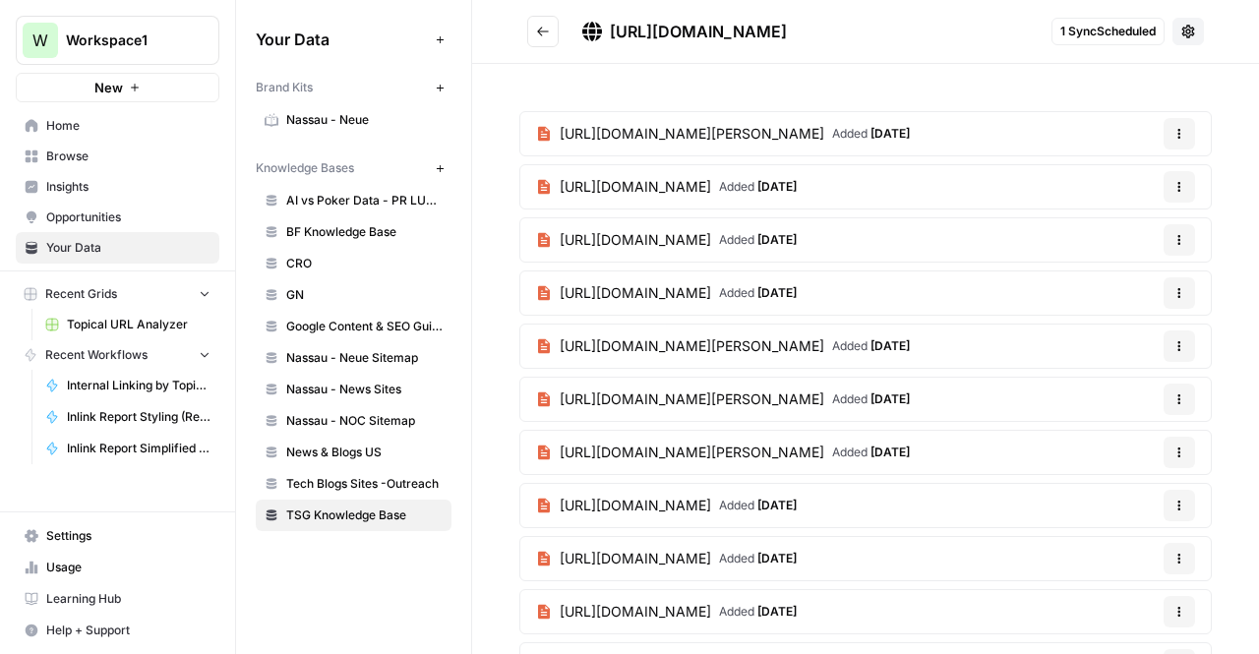
click at [1155, 36] on div "1 Sync Scheduled" at bounding box center [1128, 32] width 152 height 28
click at [1181, 34] on icon at bounding box center [1189, 32] width 16 height 16
click at [1104, 76] on span "Sync Data" at bounding box center [1103, 76] width 121 height 20
click at [542, 16] on button "Go back" at bounding box center [542, 31] width 31 height 31
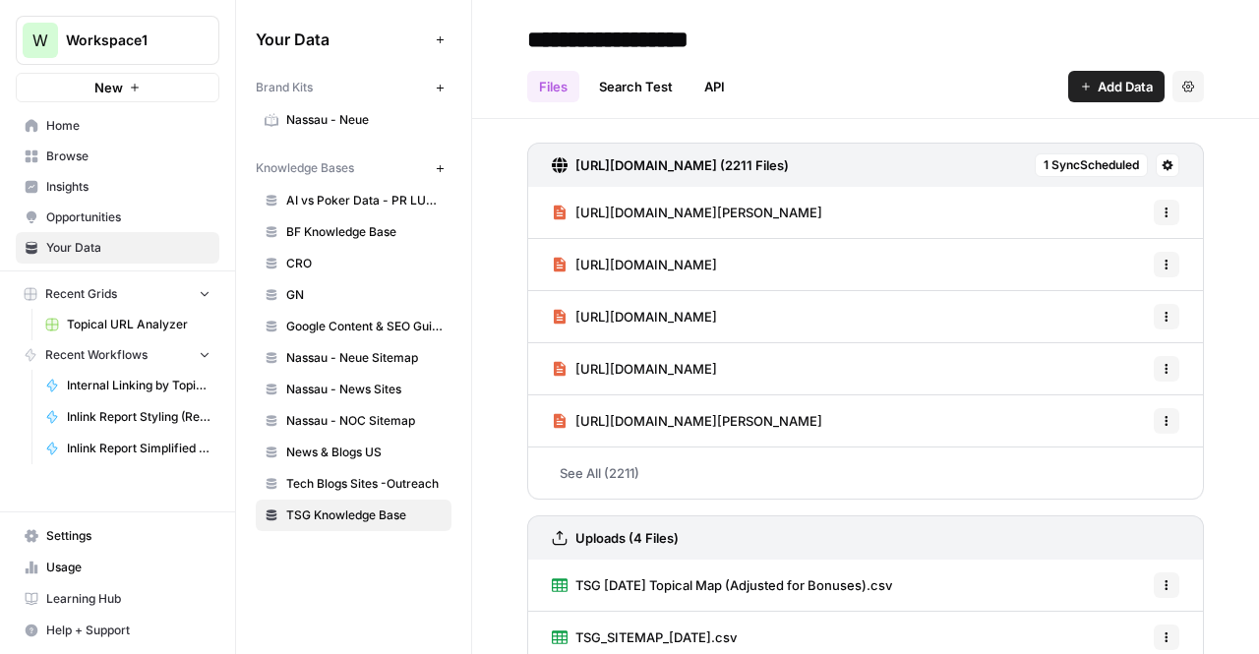
click at [629, 483] on link "See All (2211)" at bounding box center [865, 473] width 677 height 51
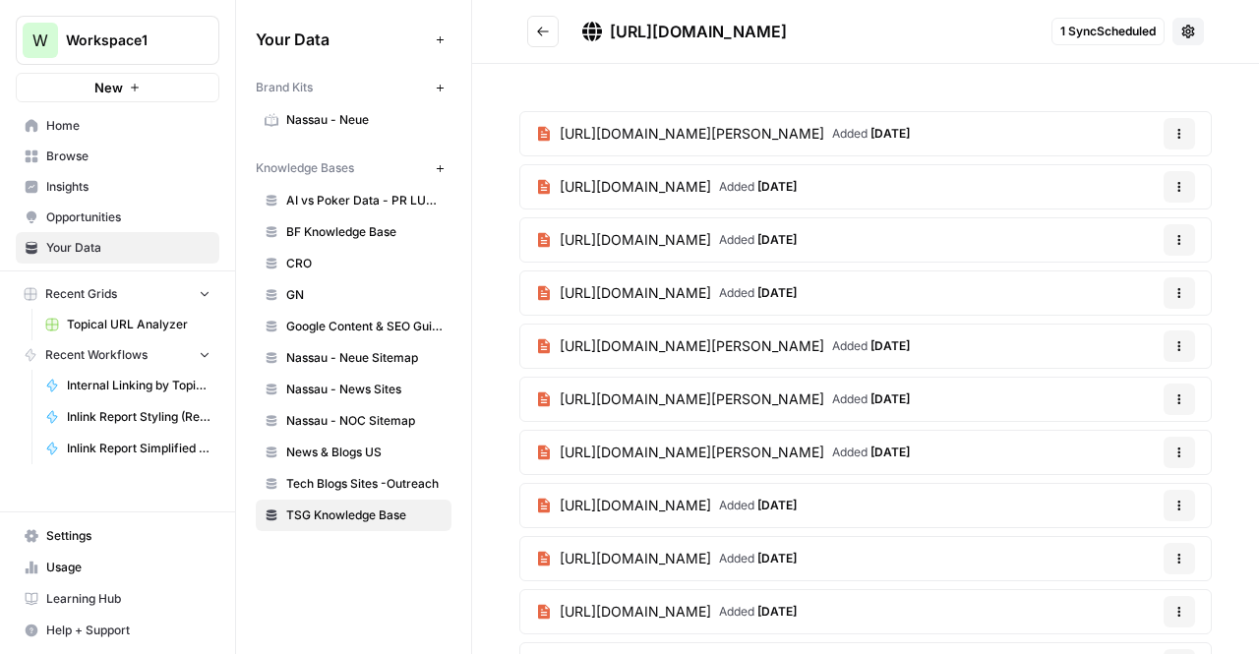
click at [1090, 32] on span "1 Sync Scheduled" at bounding box center [1107, 32] width 95 height 18
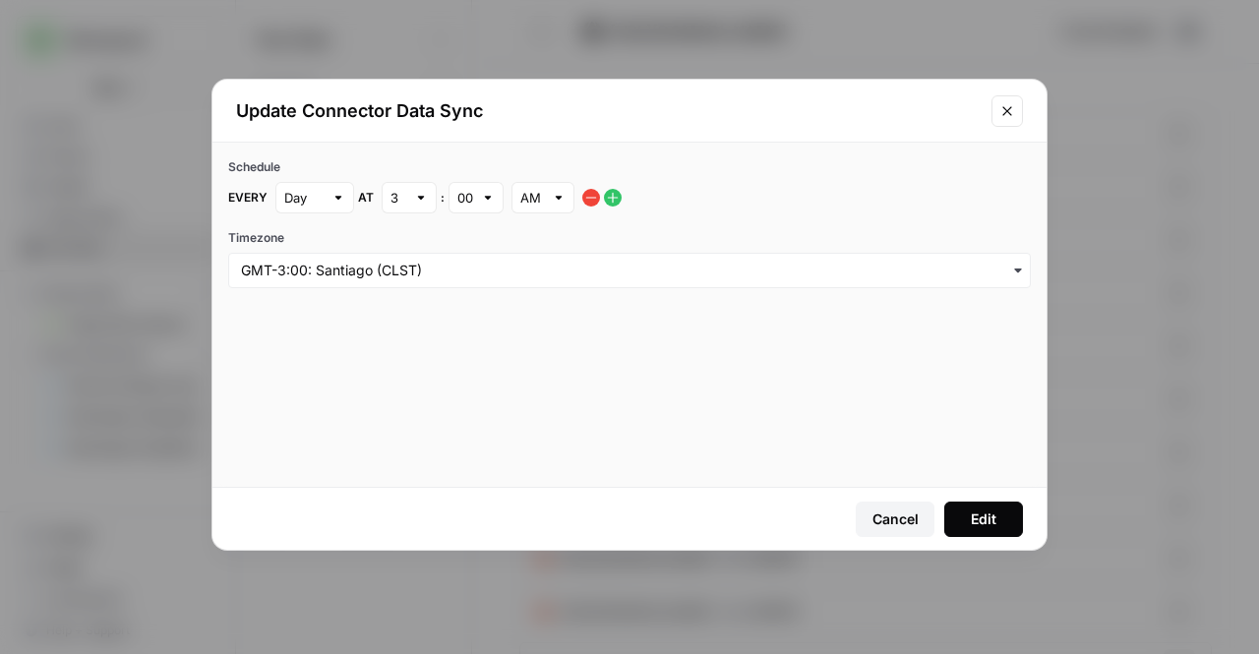
click at [1005, 119] on button "Close modal" at bounding box center [1007, 110] width 31 height 31
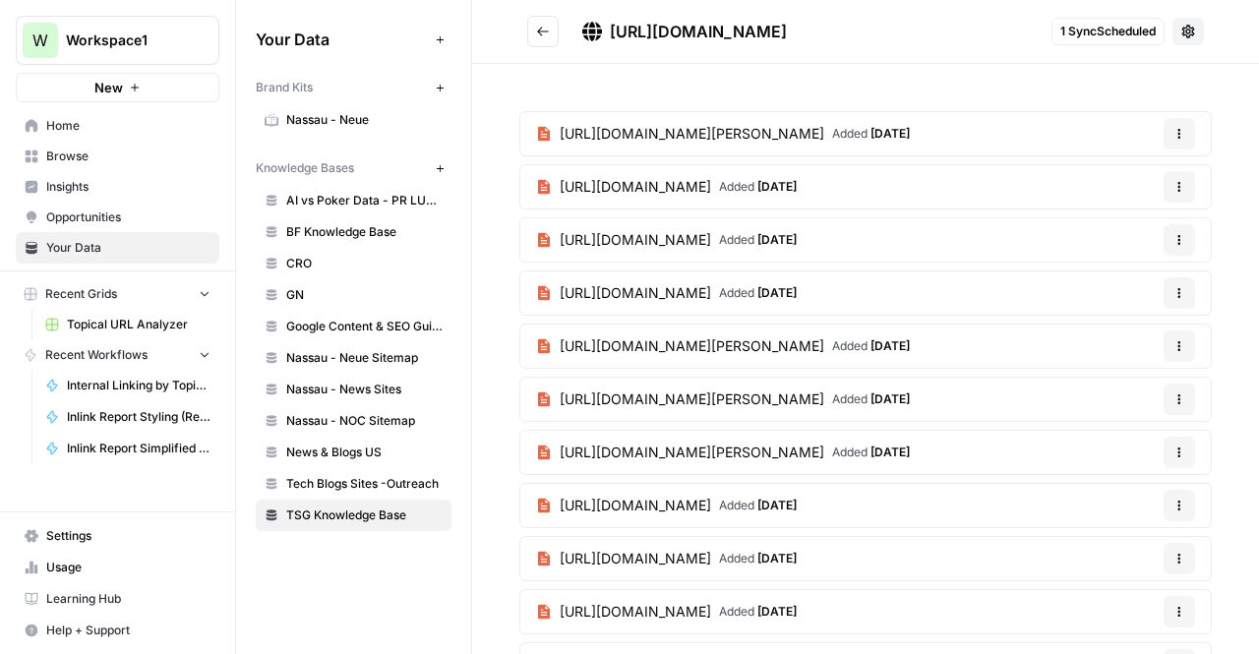
click at [1182, 34] on icon at bounding box center [1188, 31] width 13 height 13
click at [1098, 86] on button "Sync Data" at bounding box center [1096, 76] width 166 height 28
click at [701, 40] on span "[URL][DOMAIN_NAME]" at bounding box center [698, 32] width 177 height 20
click at [522, 40] on header "[URL][DOMAIN_NAME] 1 Sync Scheduled" at bounding box center [865, 32] width 787 height 64
click at [539, 38] on button "Go back" at bounding box center [542, 31] width 31 height 31
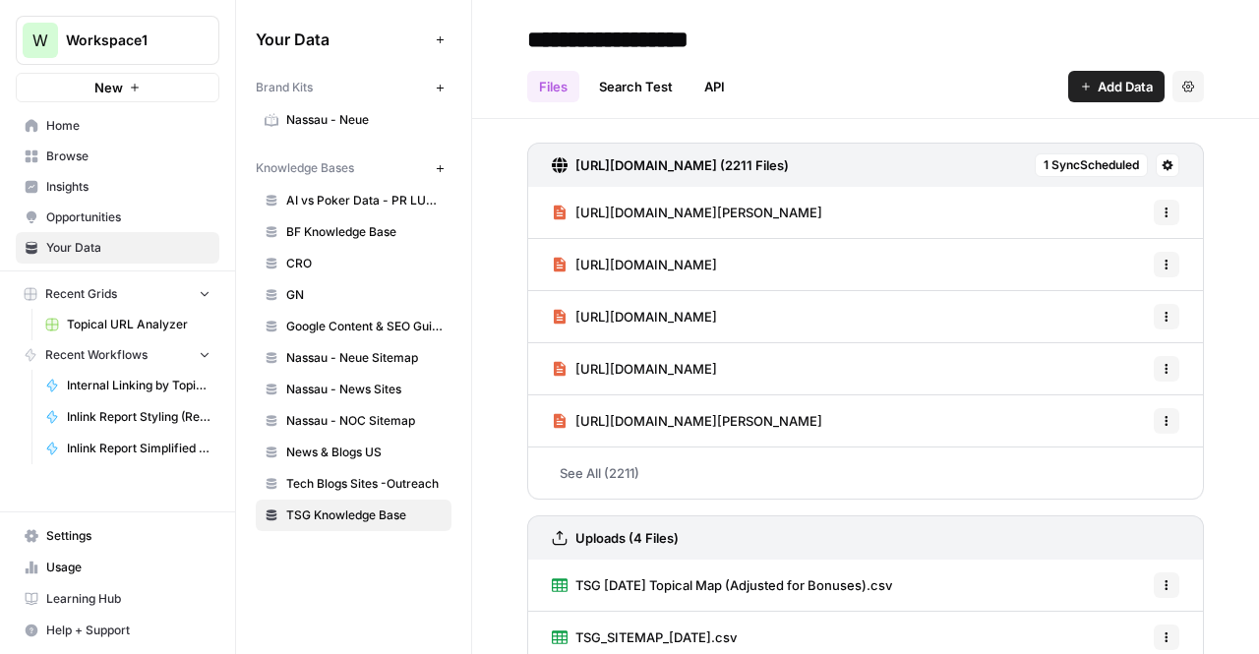
click at [1070, 165] on span "1 Sync Scheduled" at bounding box center [1091, 165] width 95 height 18
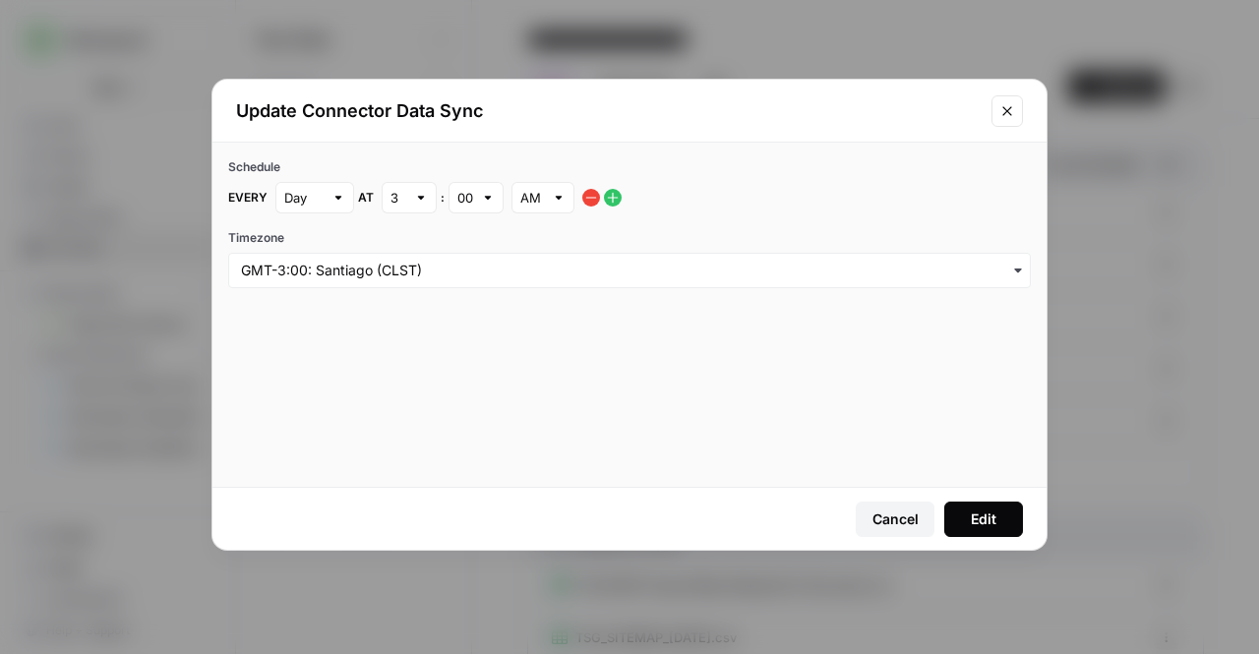
click at [1011, 110] on icon "Close modal" at bounding box center [1008, 111] width 16 height 16
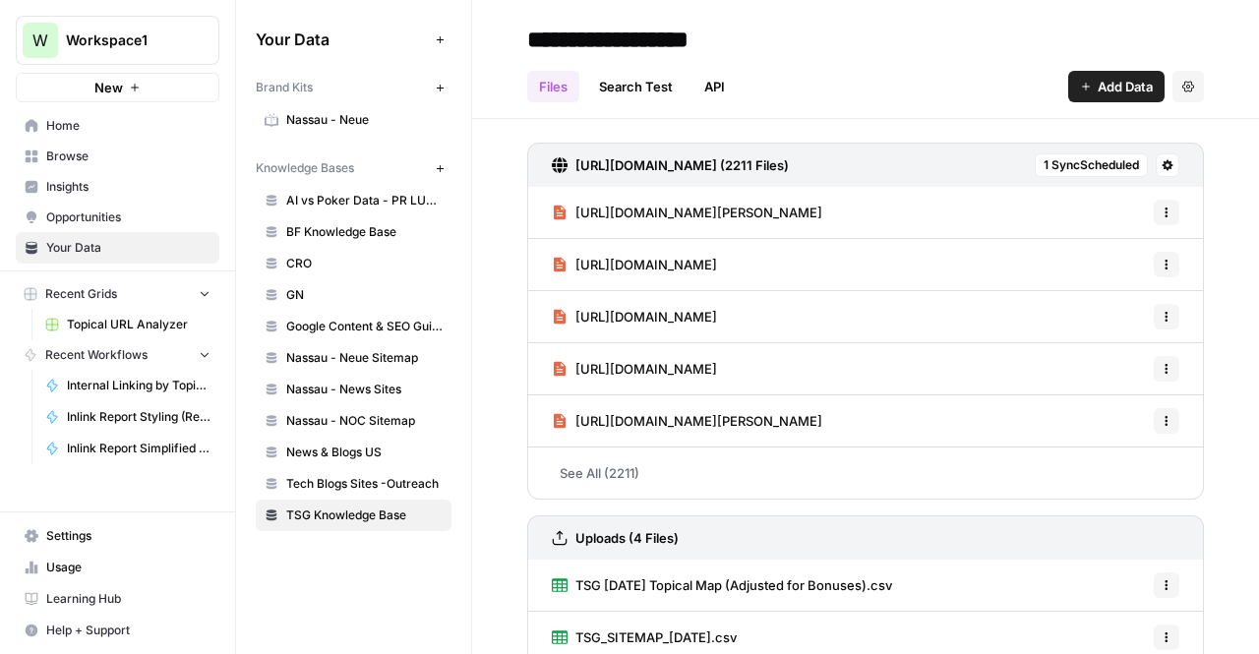
click at [1156, 166] on button at bounding box center [1168, 165] width 24 height 24
click at [1081, 204] on span "Sync Data" at bounding box center [1078, 207] width 121 height 20
click at [580, 461] on link "See All (2211)" at bounding box center [865, 473] width 677 height 51
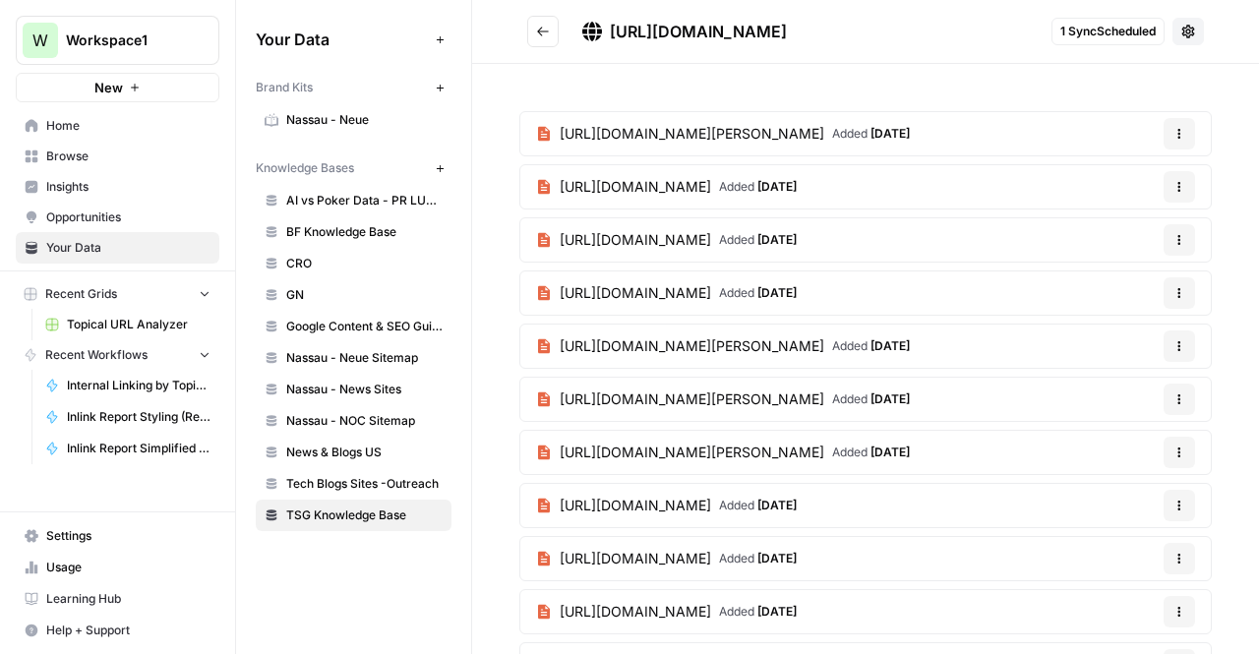
click at [66, 602] on span "Learning Hub" at bounding box center [128, 599] width 164 height 18
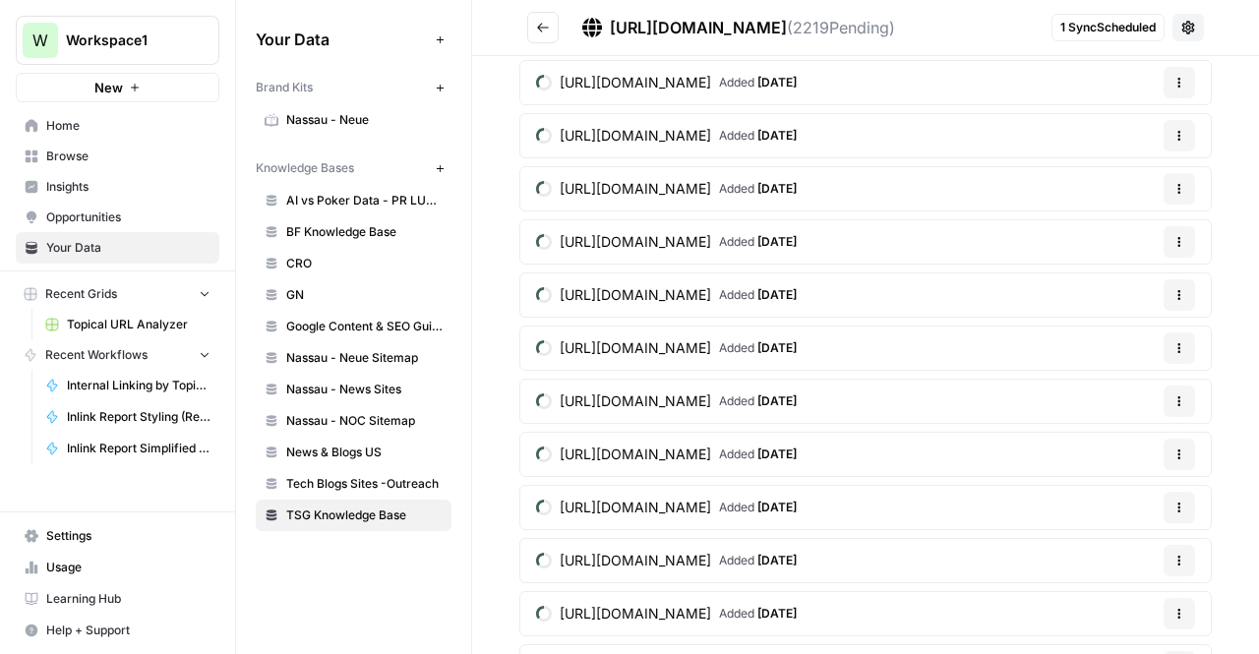
scroll to position [11087, 0]
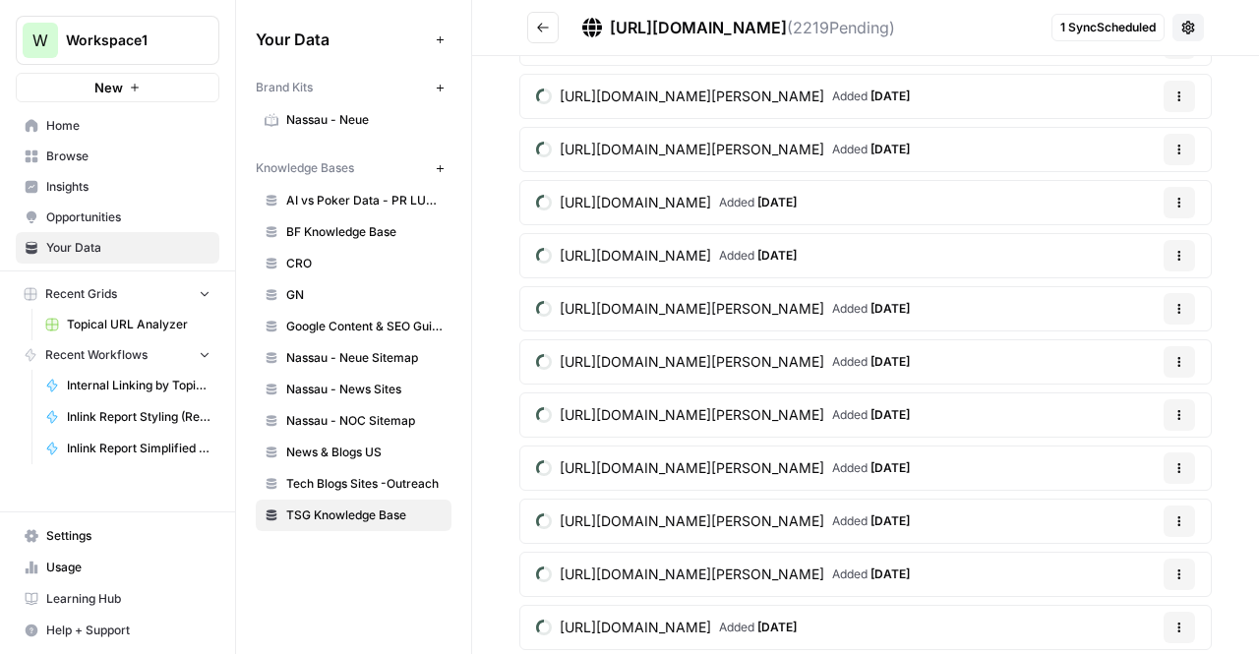
click at [73, 117] on span "Home" at bounding box center [128, 126] width 164 height 18
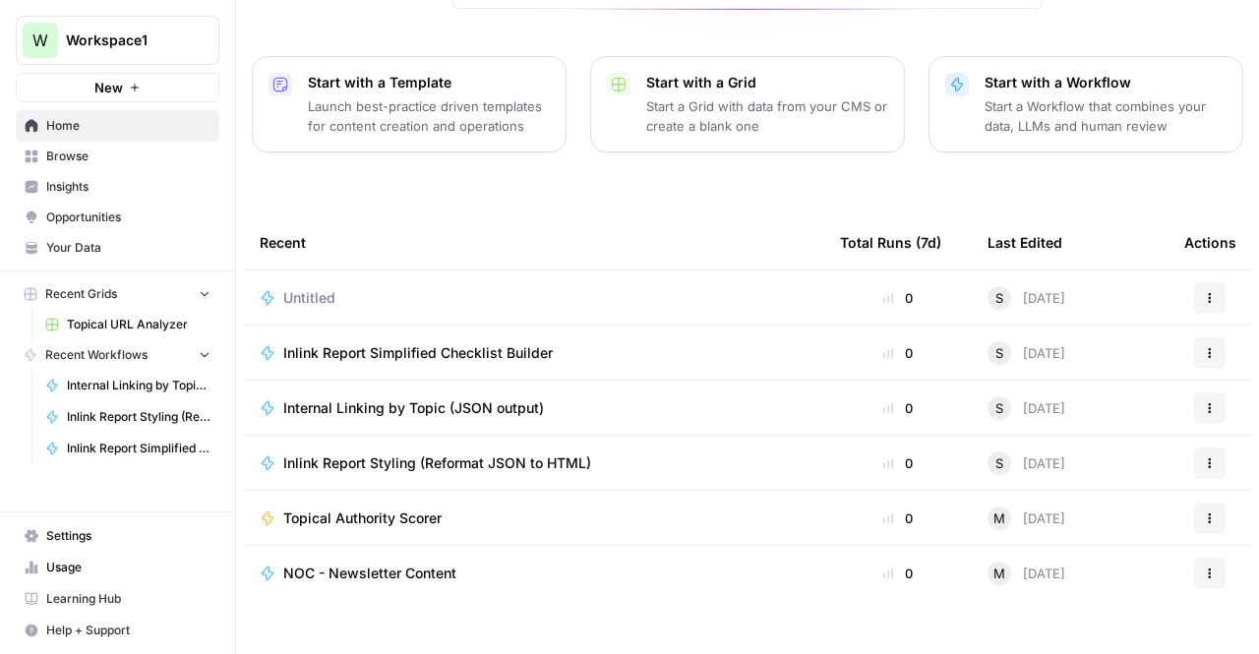
scroll to position [247, 0]
click at [383, 282] on td "Untitled" at bounding box center [534, 300] width 580 height 54
click at [325, 290] on span "Untitled" at bounding box center [309, 300] width 52 height 20
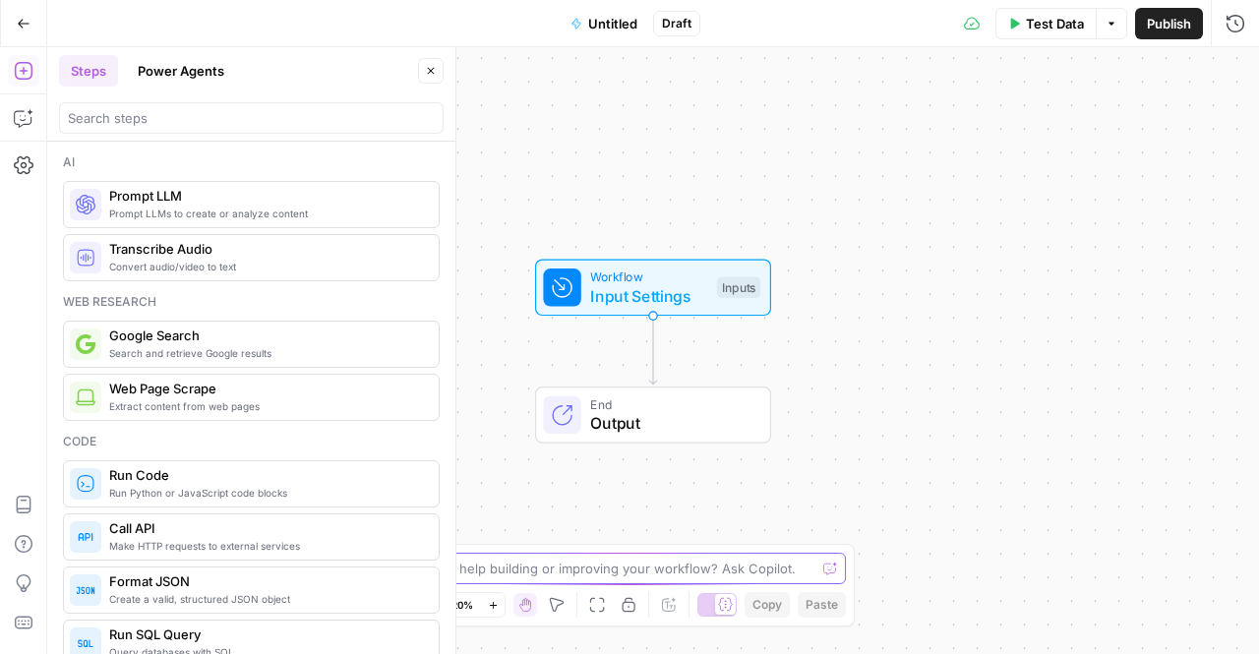
click at [594, 573] on textarea at bounding box center [619, 569] width 394 height 20
type textarea "will a forced sync take a lot of tasks on my account"
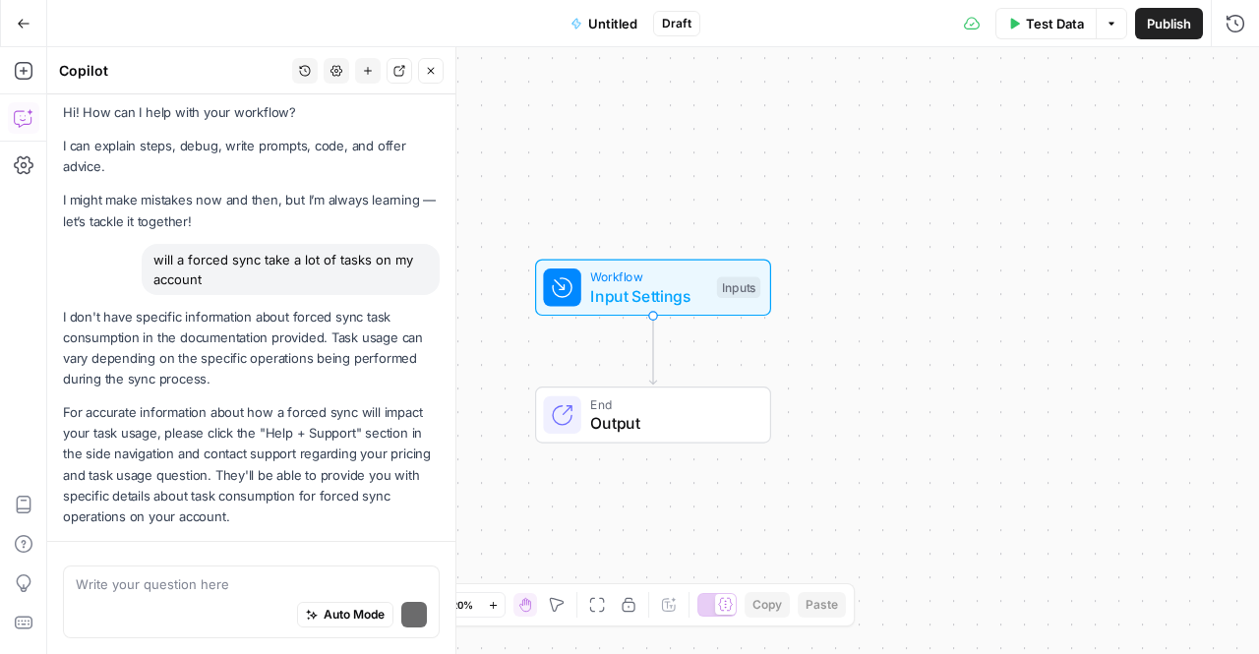
scroll to position [39, 0]
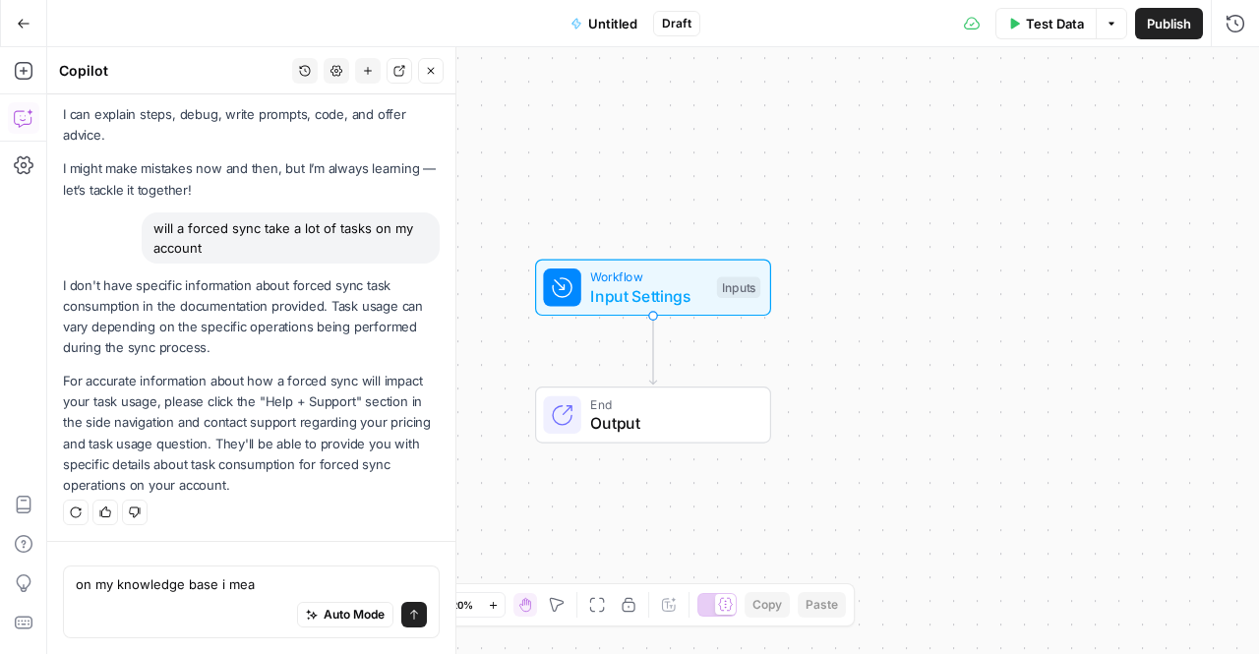
type textarea "on my knowledge base i mean"
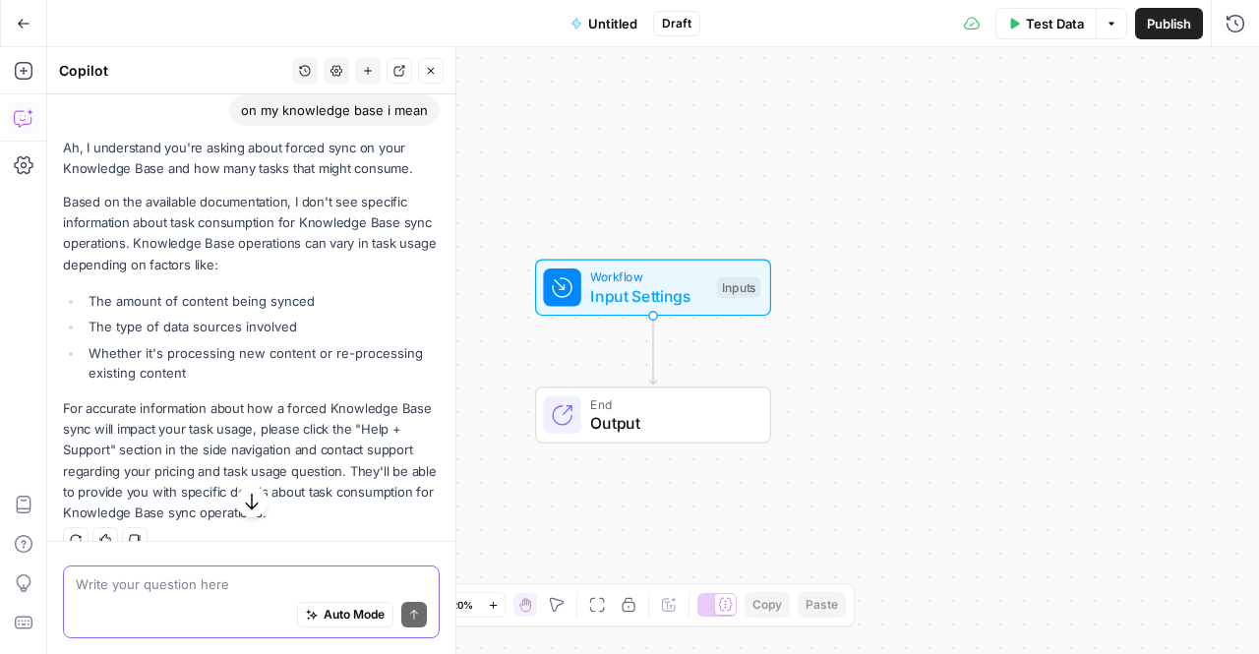
scroll to position [480, 0]
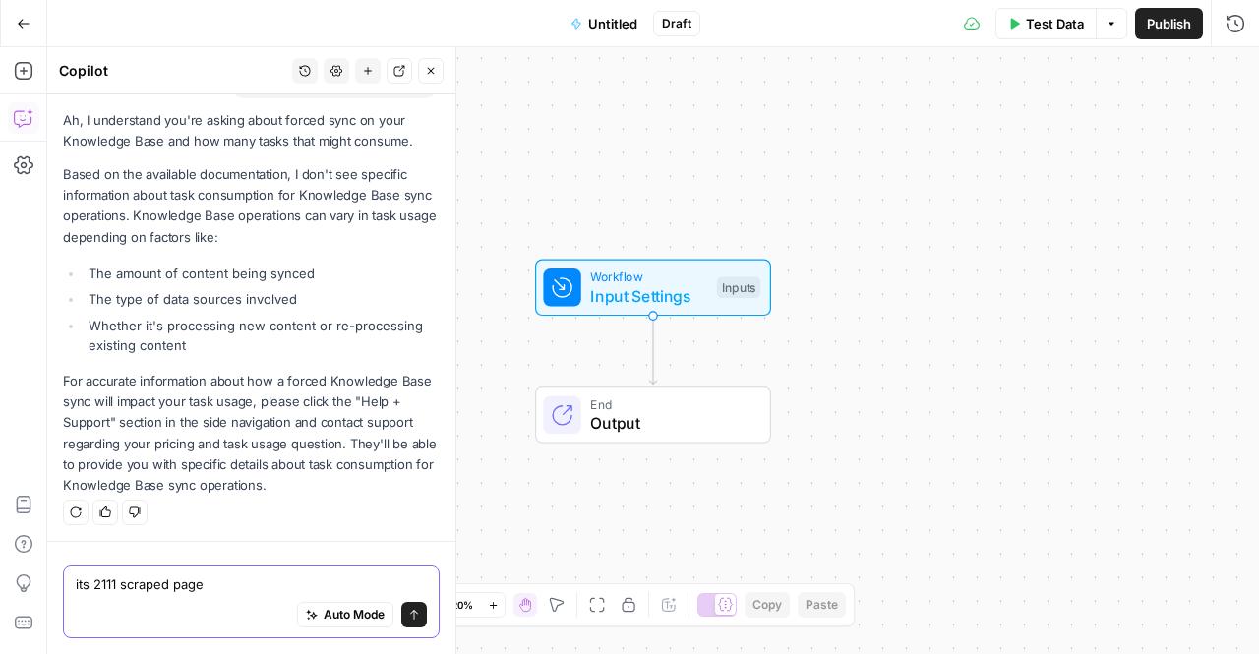
type textarea "its 2111 scraped pages"
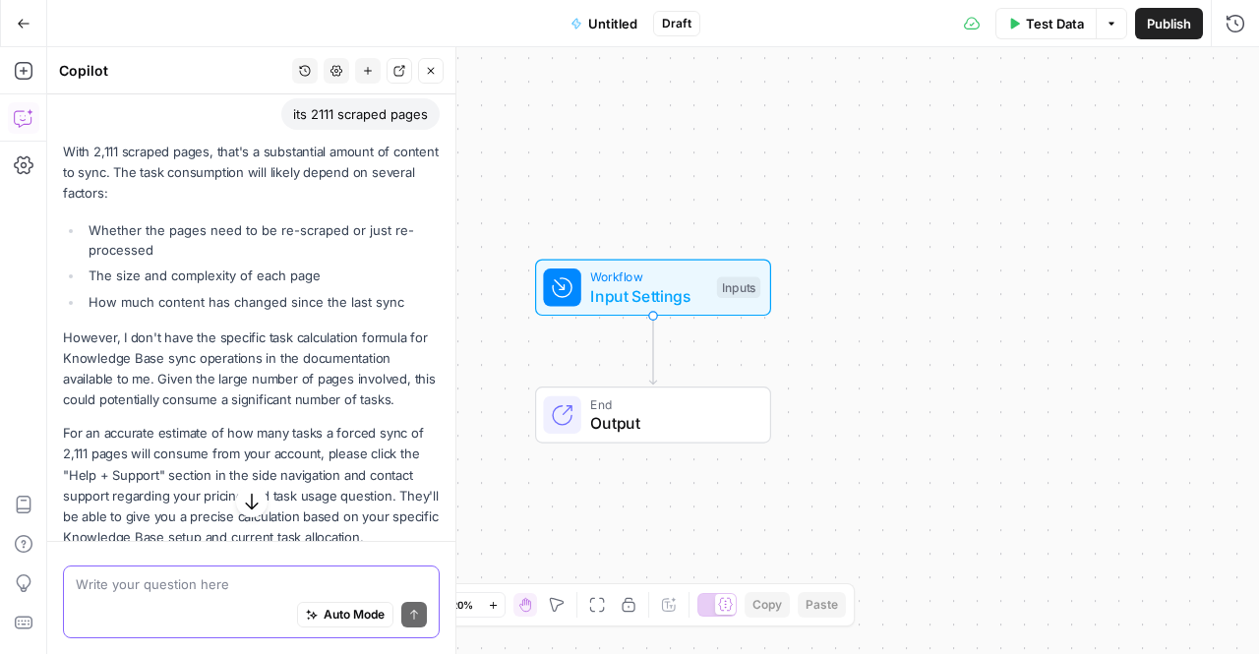
scroll to position [933, 0]
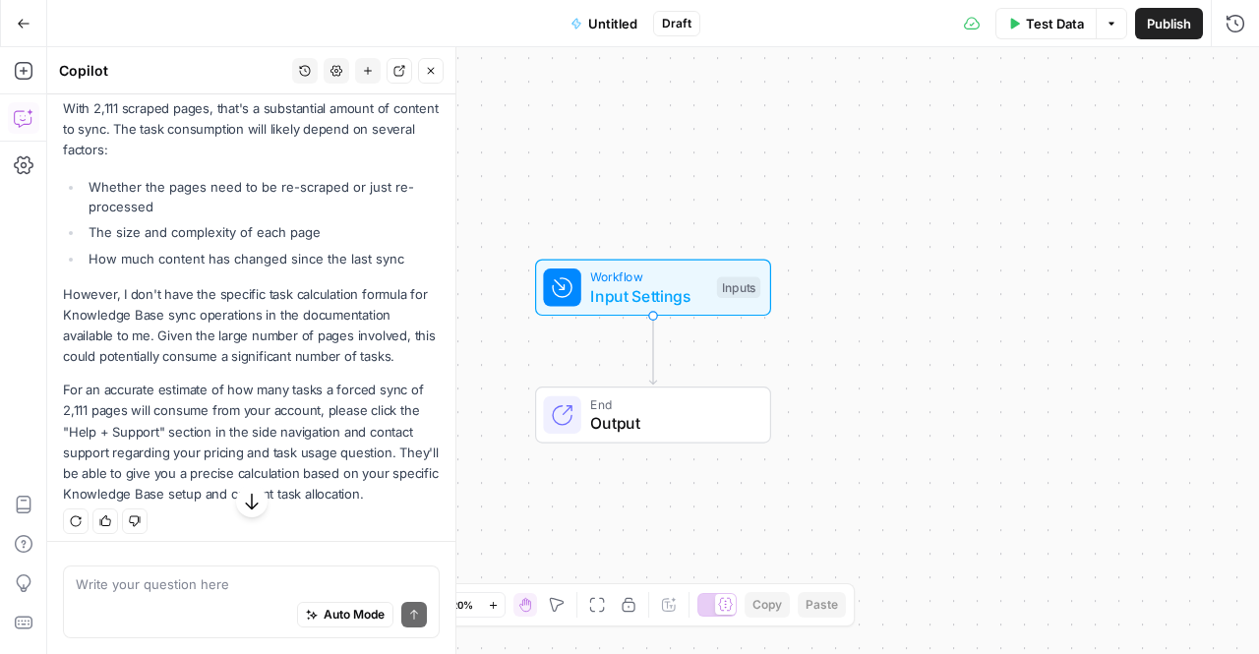
click at [242, 493] on icon "button" at bounding box center [252, 502] width 20 height 20
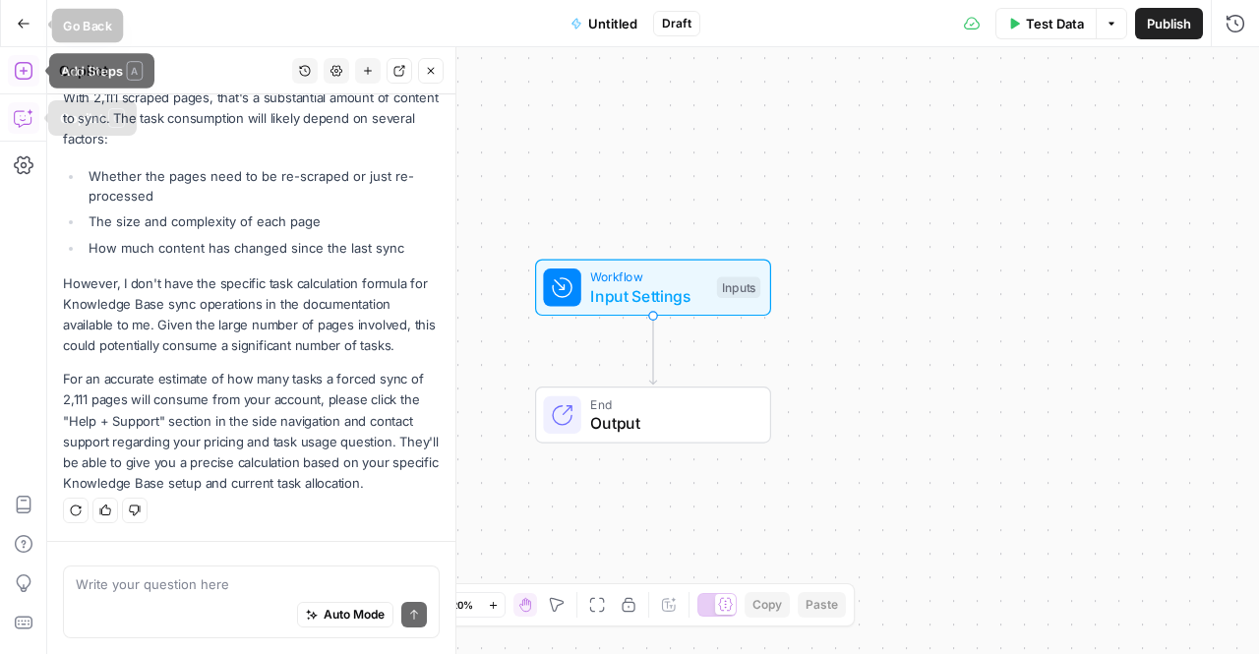
click at [22, 33] on button "Go Back" at bounding box center [23, 23] width 35 height 35
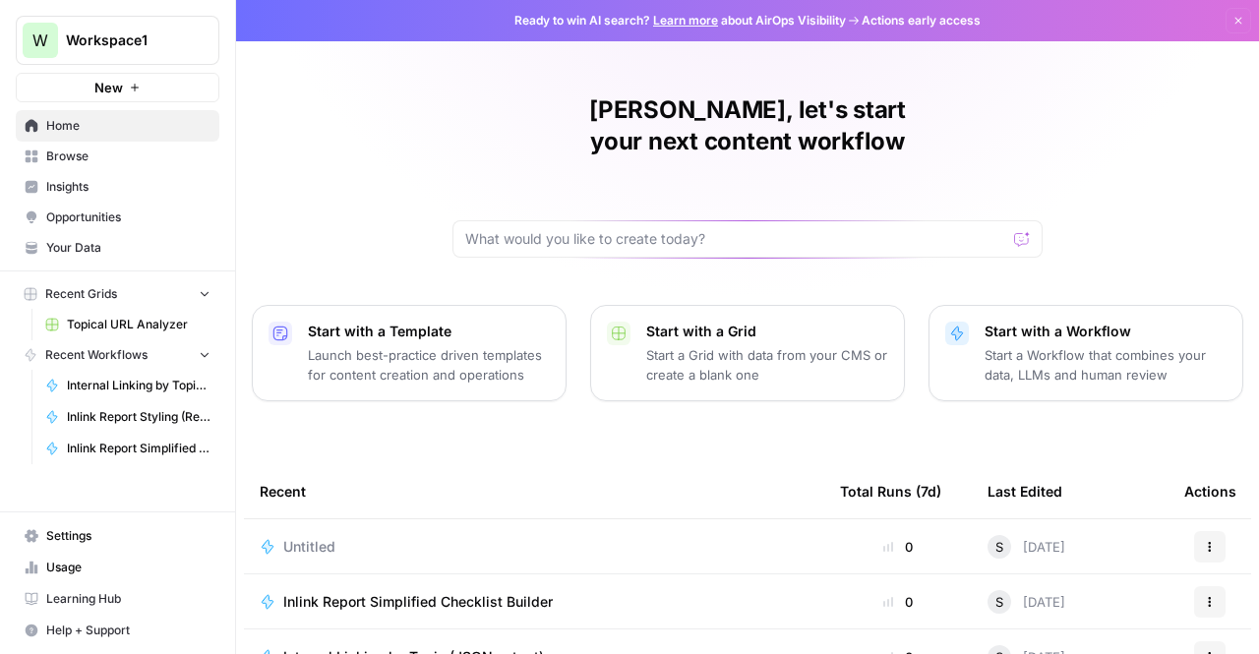
click at [1204, 541] on icon "button" at bounding box center [1210, 547] width 12 height 12
click at [536, 537] on div "Untitled" at bounding box center [534, 547] width 549 height 20
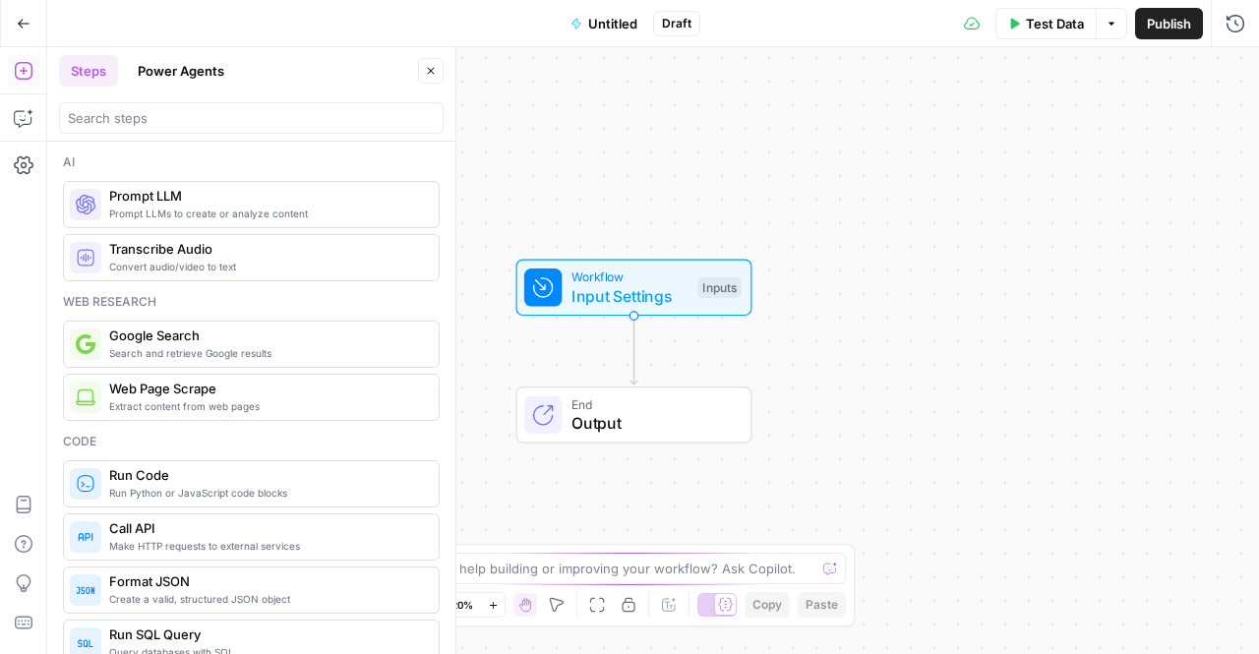
click at [21, 13] on button "Go Back" at bounding box center [23, 23] width 35 height 35
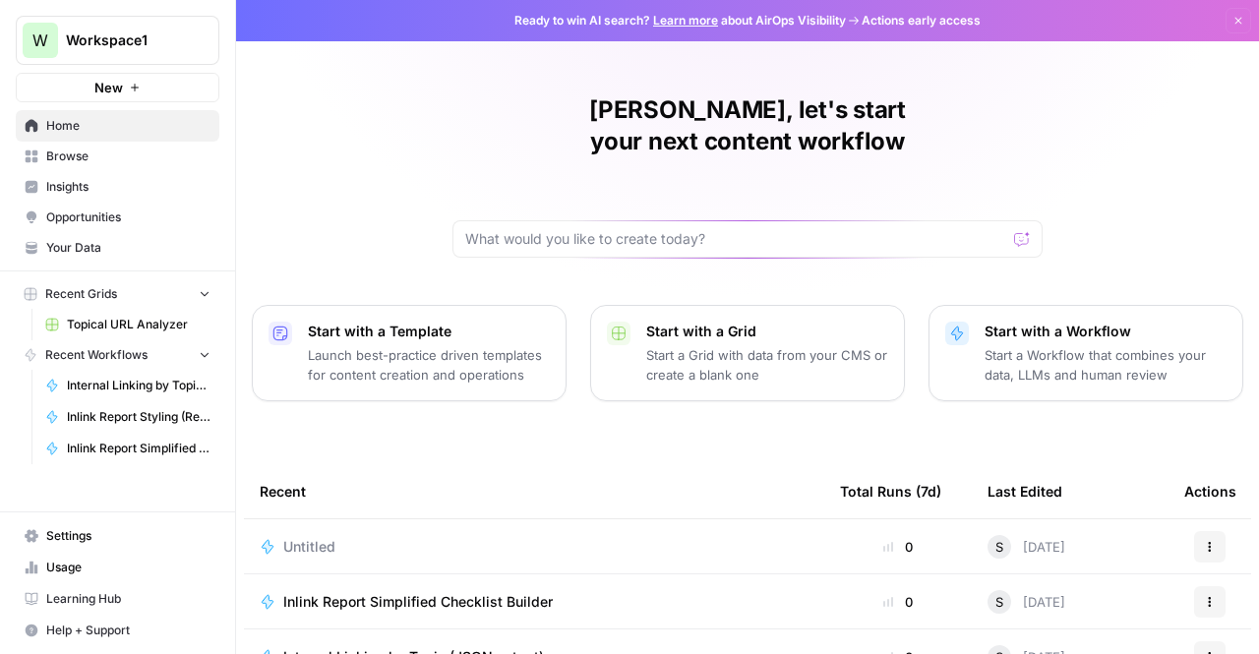
click at [1212, 531] on button "Actions" at bounding box center [1209, 546] width 31 height 31
click at [71, 147] on link "Browse" at bounding box center [118, 156] width 204 height 31
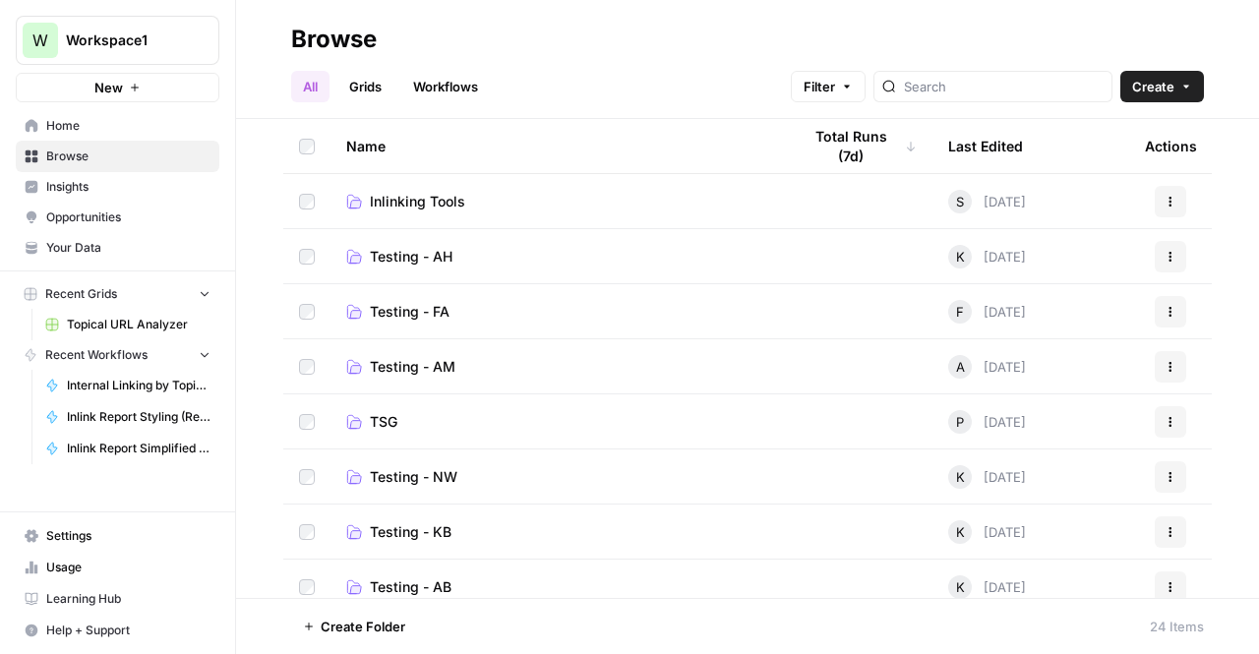
click at [528, 219] on td "Inlinking Tools" at bounding box center [558, 201] width 454 height 54
click at [439, 195] on span "Inlinking Tools" at bounding box center [417, 202] width 95 height 20
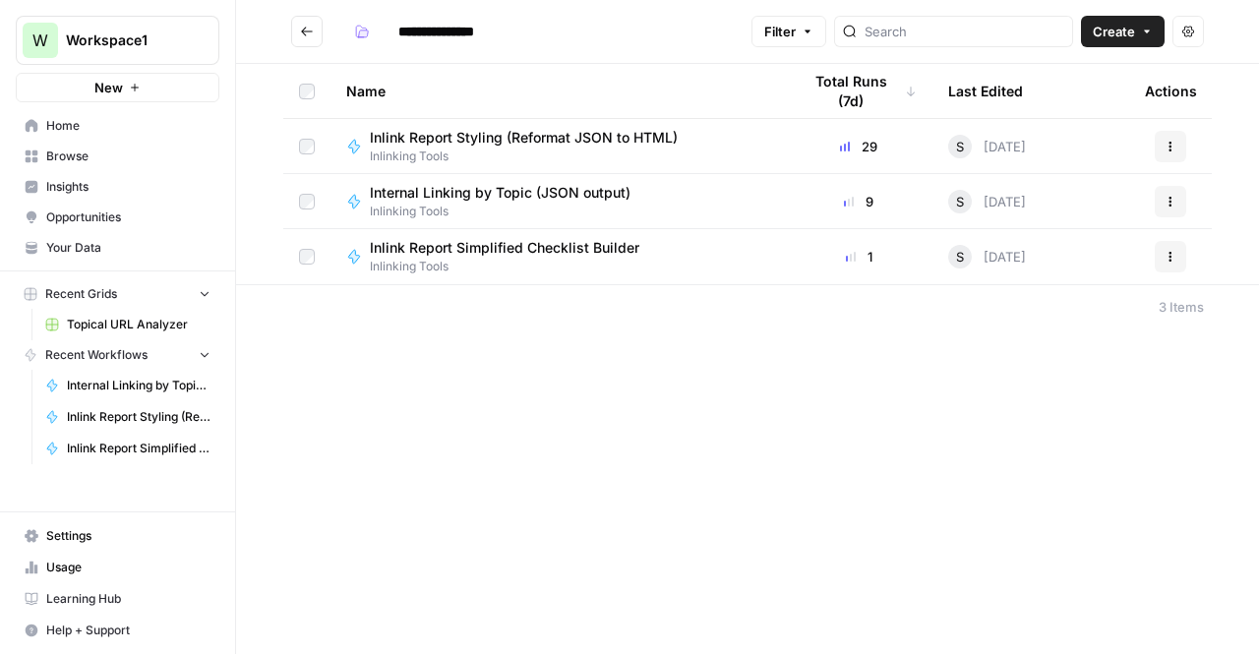
click at [320, 52] on header "**********" at bounding box center [747, 32] width 1023 height 64
click at [317, 44] on button "Go back" at bounding box center [306, 31] width 31 height 31
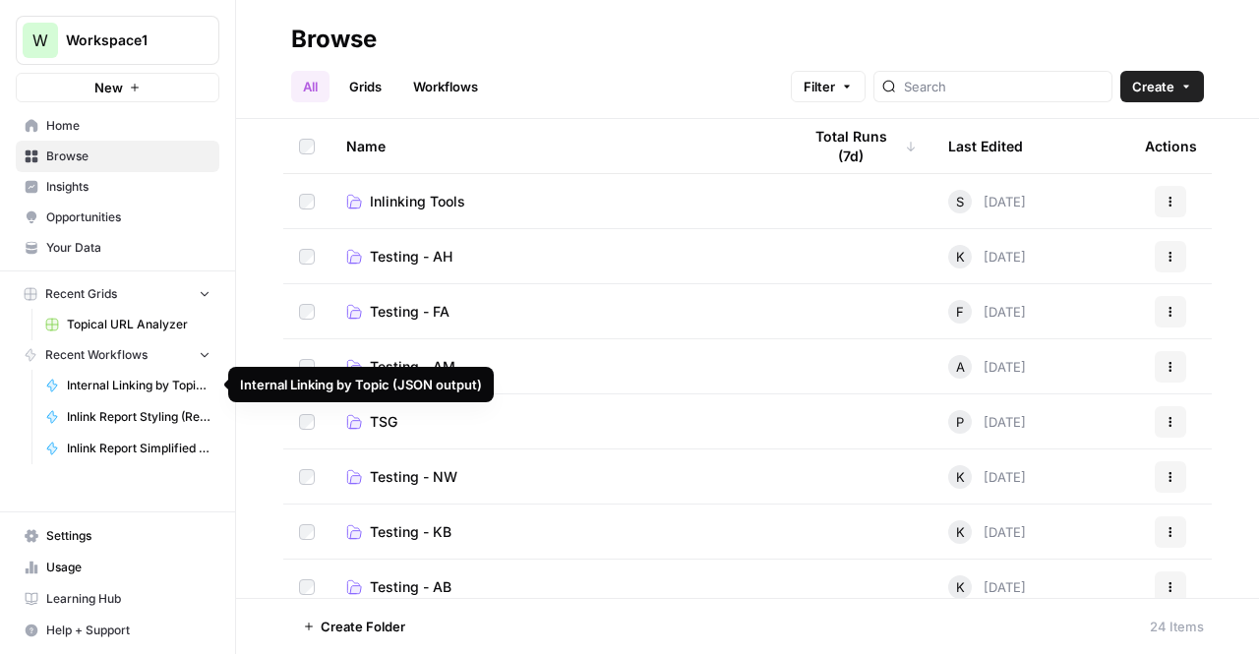
click at [178, 392] on span "Internal Linking by Topic (JSON output)" at bounding box center [139, 386] width 144 height 18
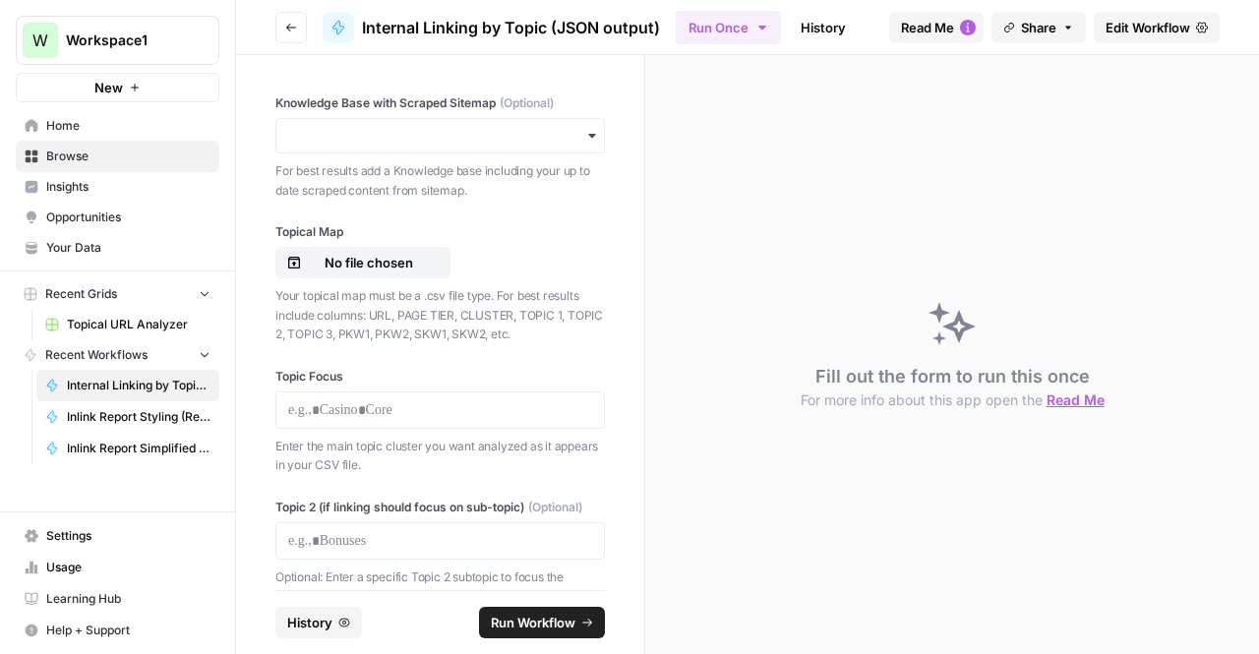
click at [1176, 25] on span "Edit Workflow" at bounding box center [1148, 28] width 85 height 20
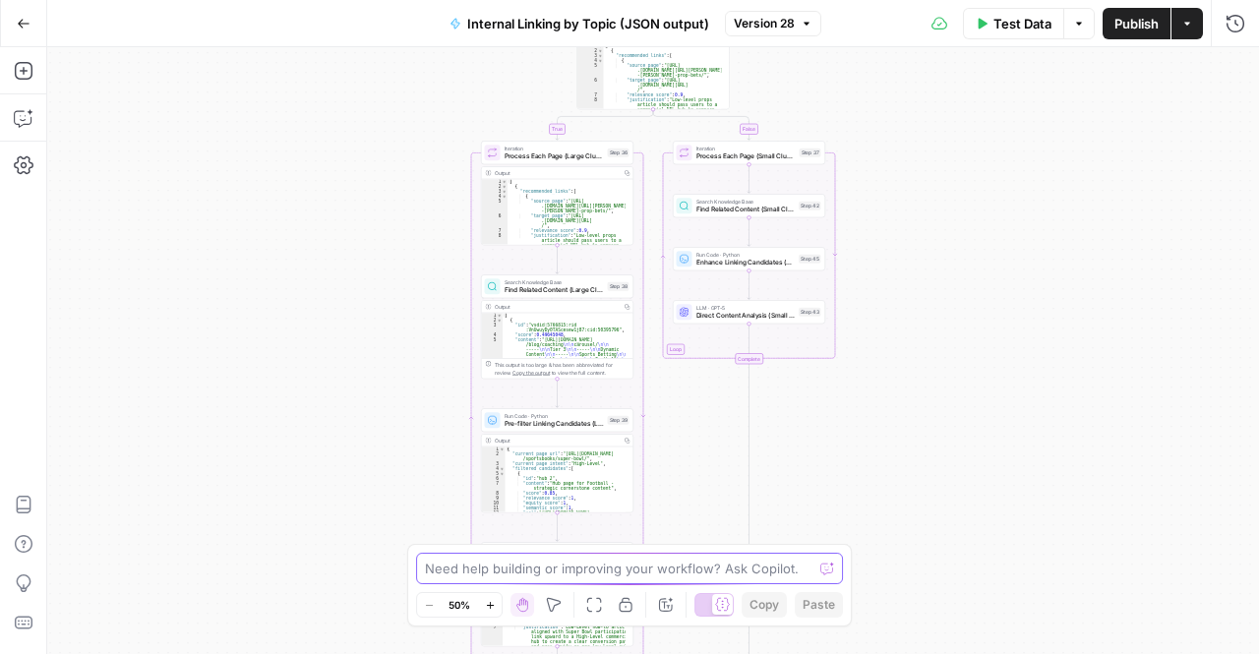
click at [582, 569] on textarea at bounding box center [619, 569] width 388 height 20
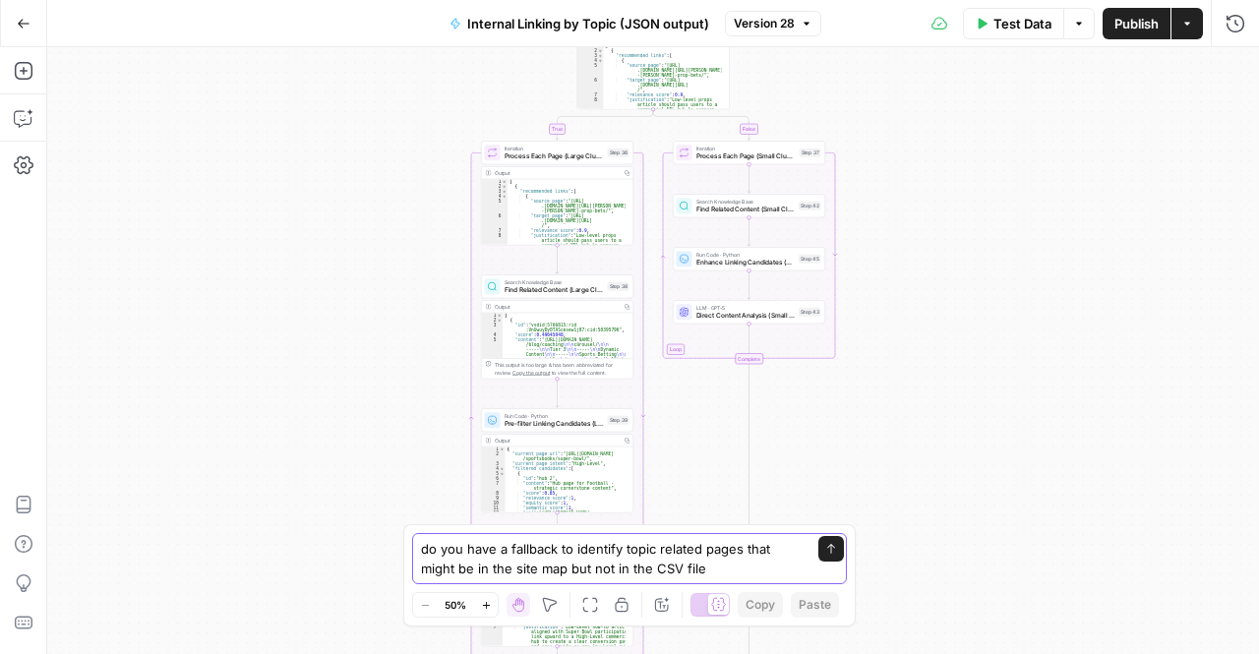
type textarea "do you have a fallback to identify topic related pages that might be in the sit…"
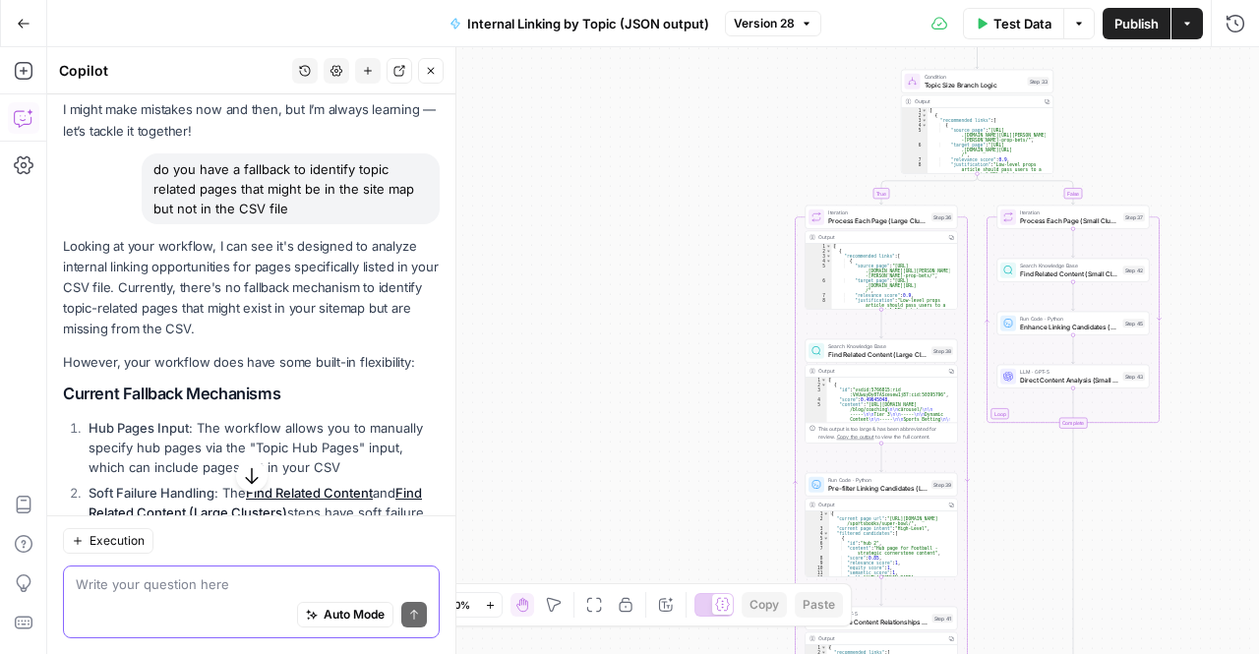
scroll to position [96, 0]
click at [142, 263] on p "Looking at your workflow, I can see it's designed to analyze internal linking o…" at bounding box center [251, 290] width 377 height 104
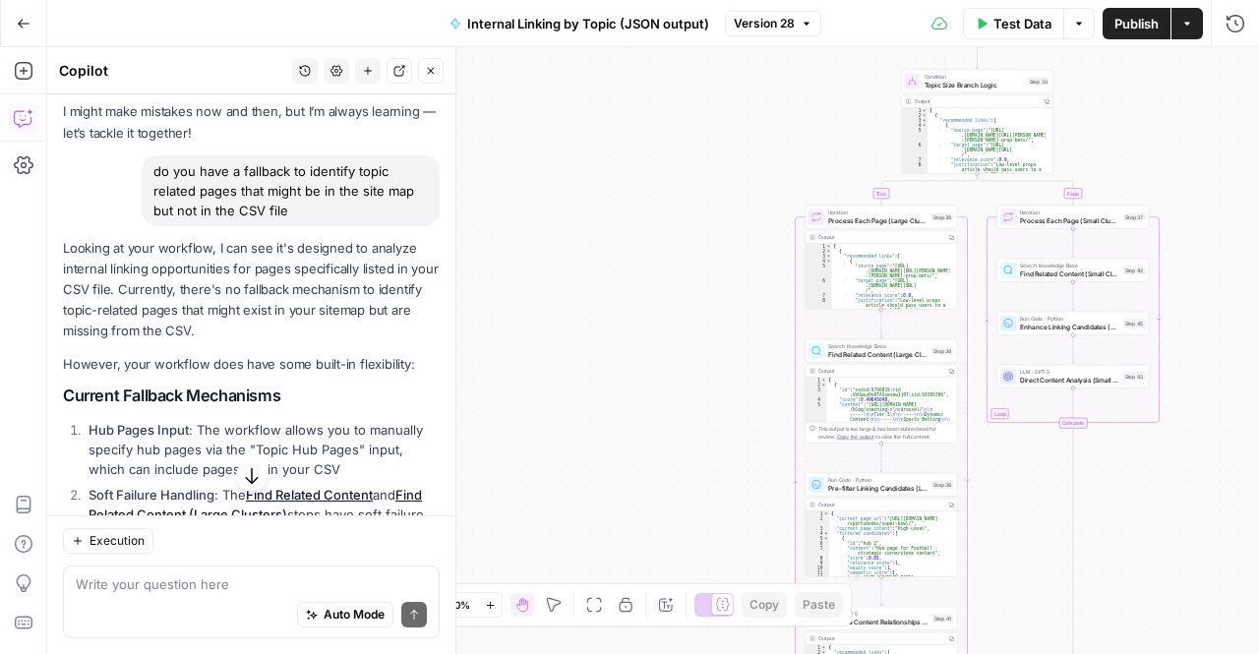
click at [149, 296] on p "Looking at your workflow, I can see it's designed to analyze internal linking o…" at bounding box center [251, 290] width 377 height 104
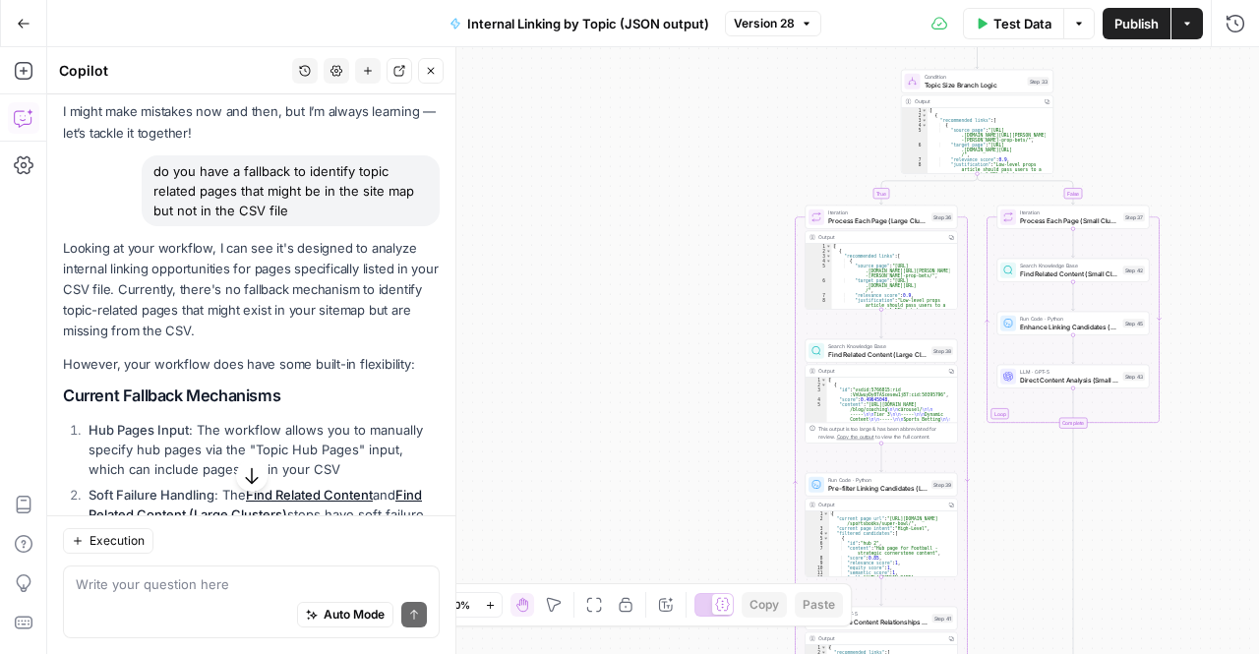
click at [149, 296] on p "Looking at your workflow, I can see it's designed to analyze internal linking o…" at bounding box center [251, 290] width 377 height 104
click at [181, 323] on p "Looking at your workflow, I can see it's designed to analyze internal linking o…" at bounding box center [251, 290] width 377 height 104
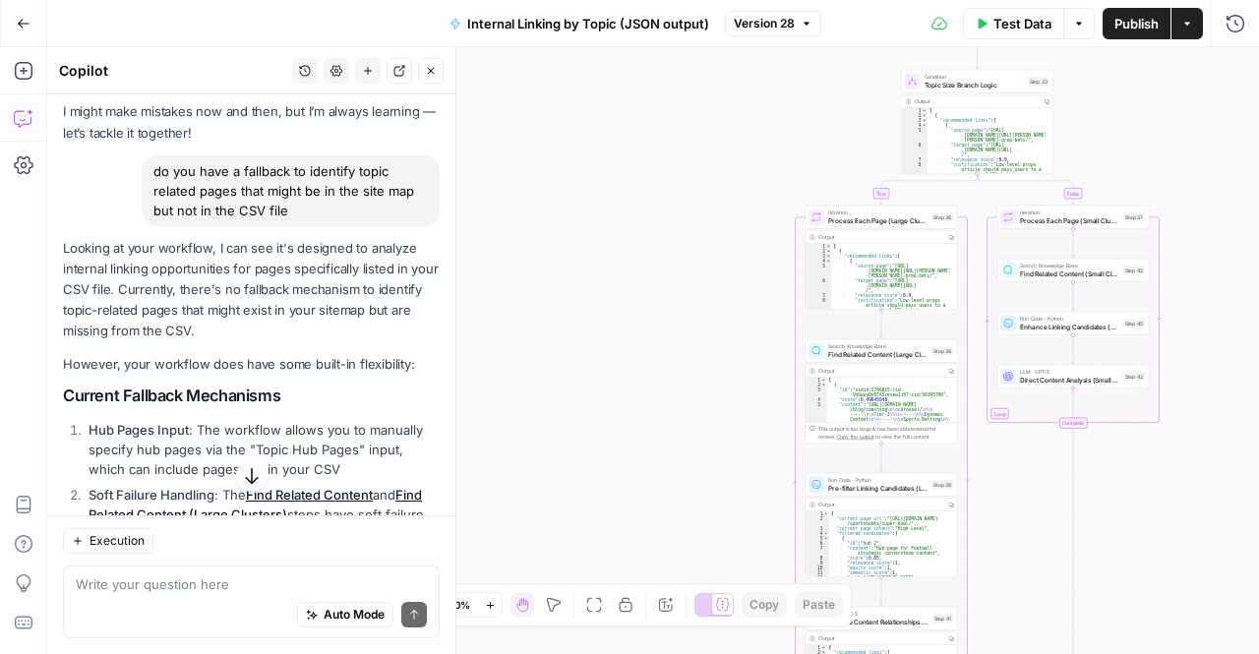
click at [181, 323] on p "Looking at your workflow, I can see it's designed to analyze internal linking o…" at bounding box center [251, 290] width 377 height 104
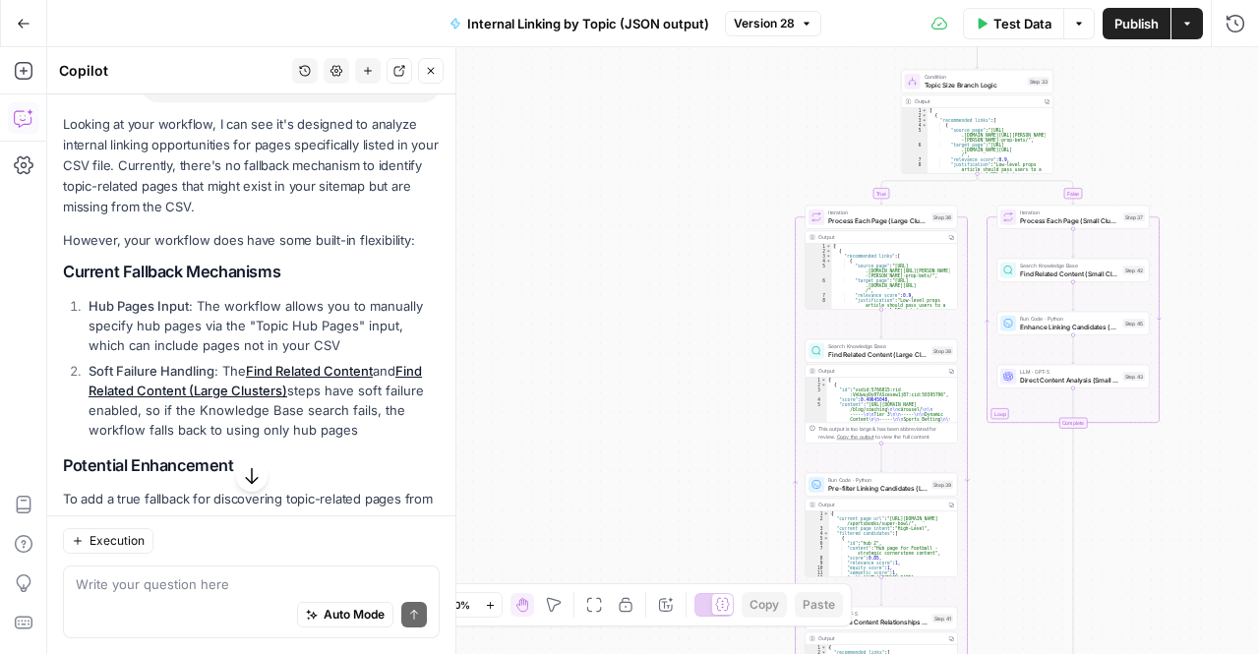
scroll to position [222, 0]
click at [179, 302] on strong "Hub Pages Input" at bounding box center [139, 304] width 100 height 16
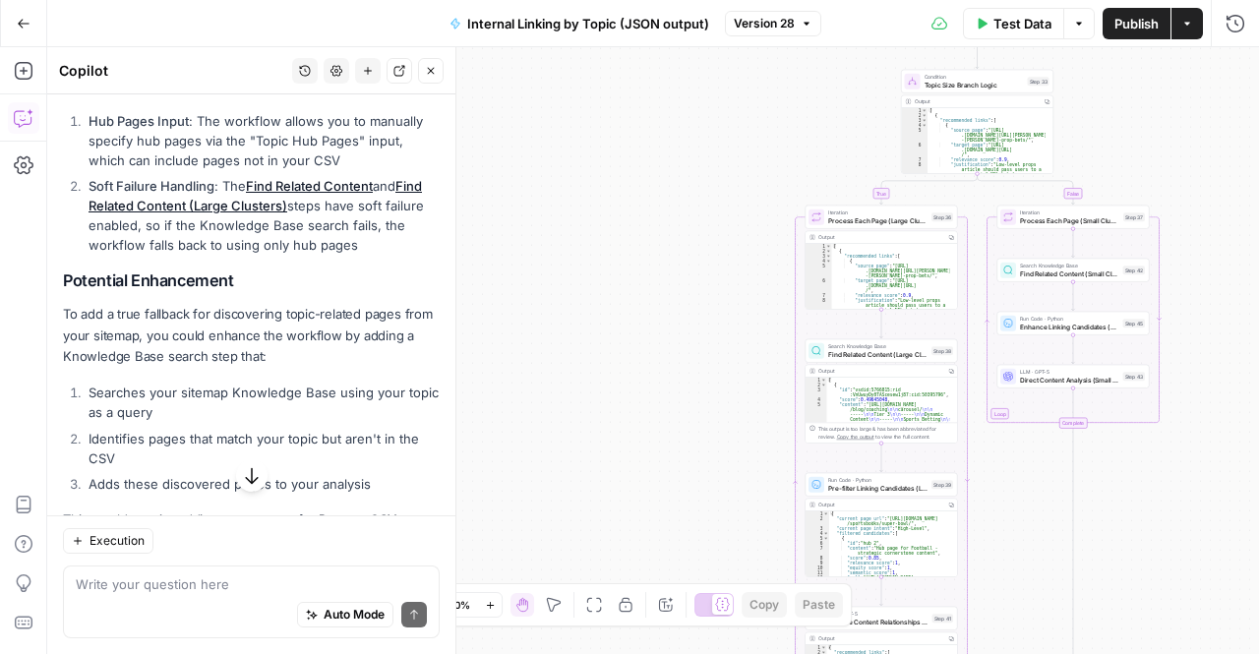
scroll to position [407, 0]
click at [179, 302] on p "To add a true fallback for discovering topic-related pages from your sitemap, y…" at bounding box center [251, 333] width 377 height 62
click at [195, 391] on li "Searches your sitemap Knowledge Base using your topic as a query" at bounding box center [262, 400] width 356 height 39
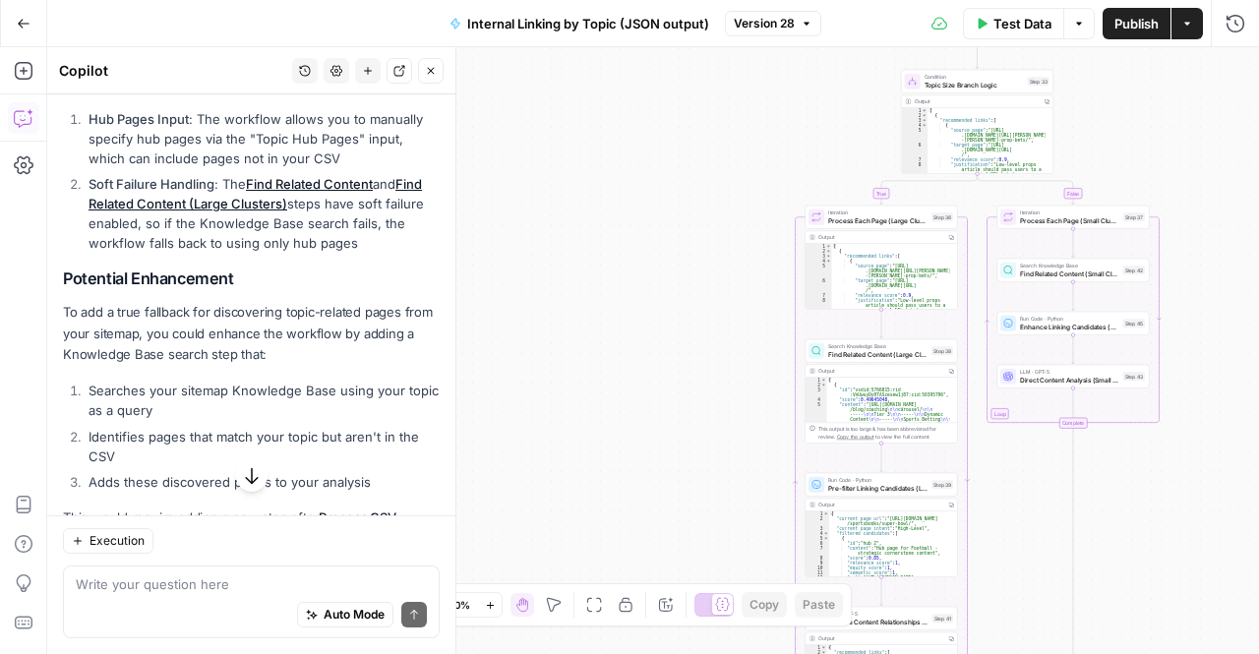
click at [195, 391] on li "Searches your sitemap Knowledge Base using your topic as a query" at bounding box center [262, 400] width 356 height 39
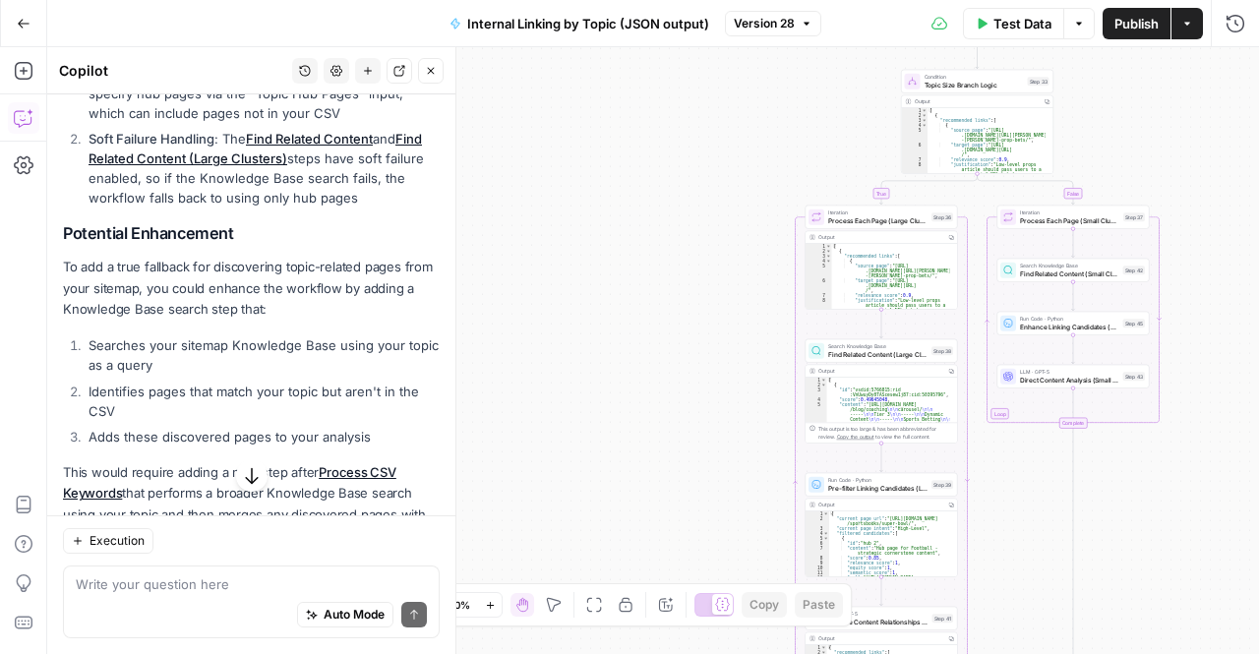
scroll to position [454, 0]
click at [195, 391] on li "Identifies pages that match your topic but aren't in the CSV" at bounding box center [262, 399] width 356 height 39
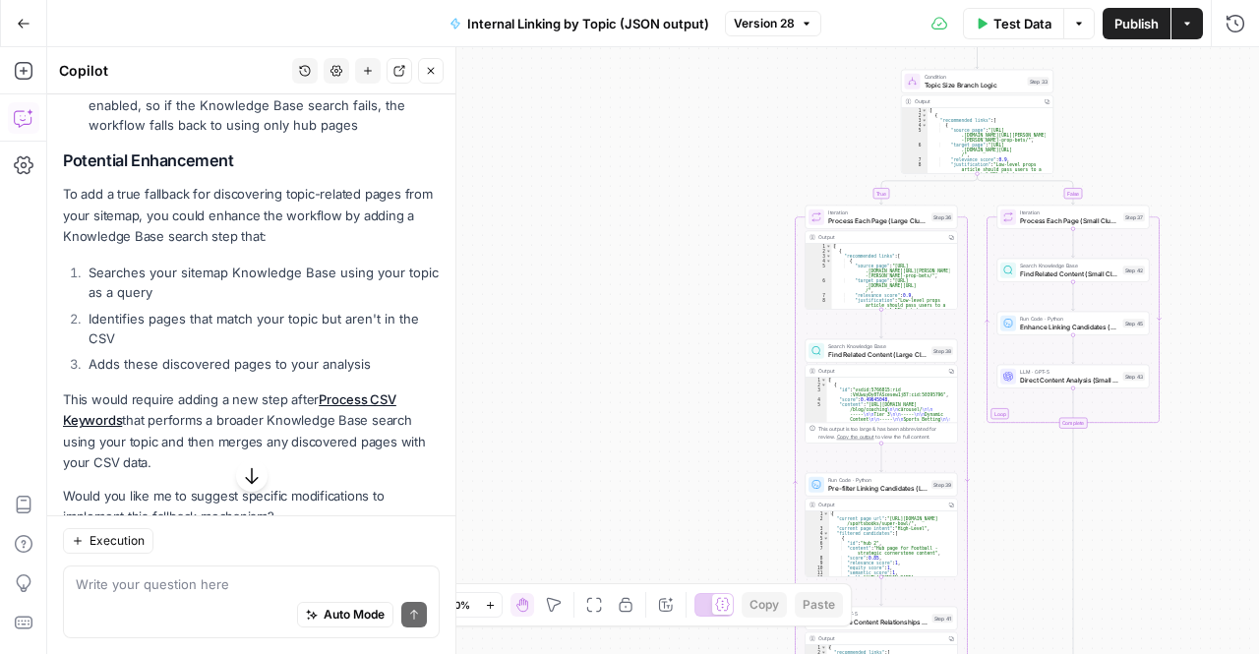
scroll to position [525, 0]
click at [195, 391] on p "This would require adding a new step after Process CSV Keywords that performs a…" at bounding box center [251, 432] width 377 height 84
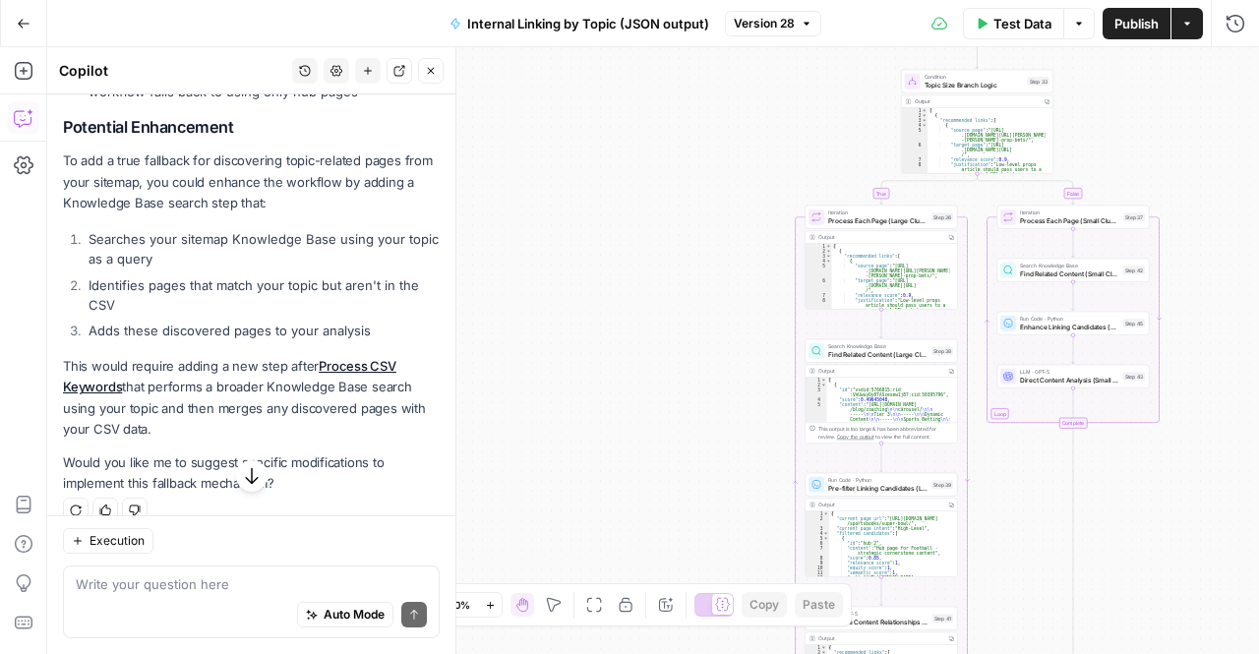
scroll to position [582, 0]
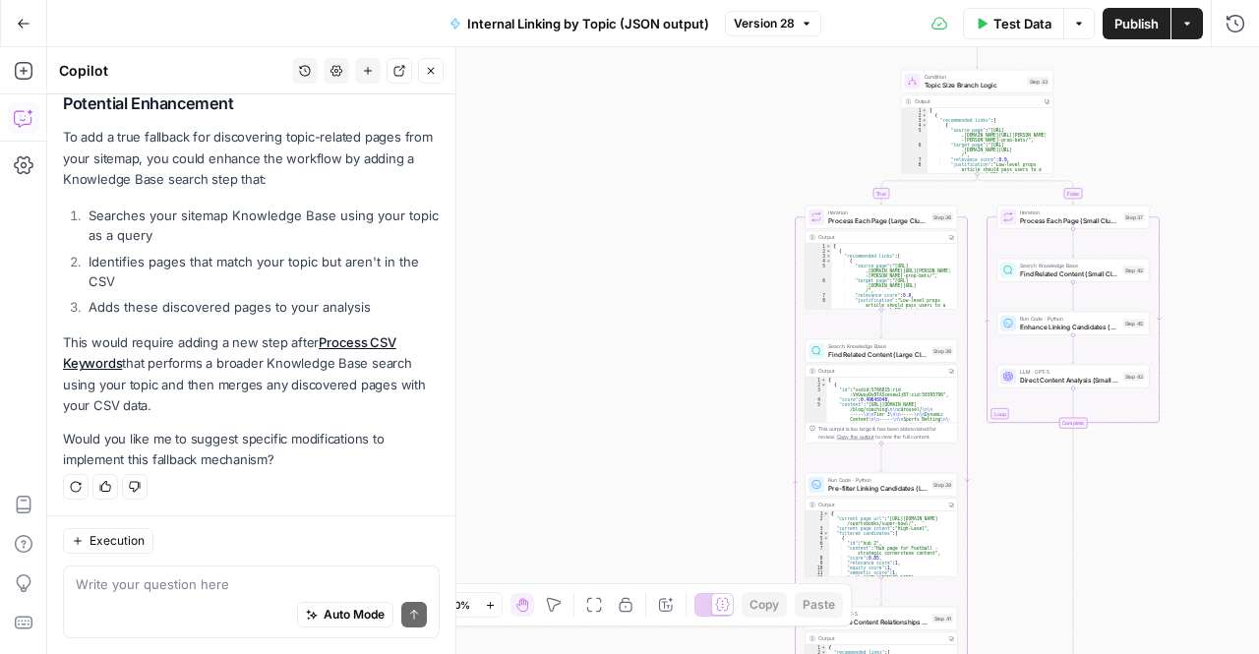
click at [189, 312] on li "Adds these discovered pages to your analysis" at bounding box center [262, 307] width 356 height 20
click at [175, 382] on p "This would require adding a new step after Process CSV Keywords that performs a…" at bounding box center [251, 375] width 377 height 84
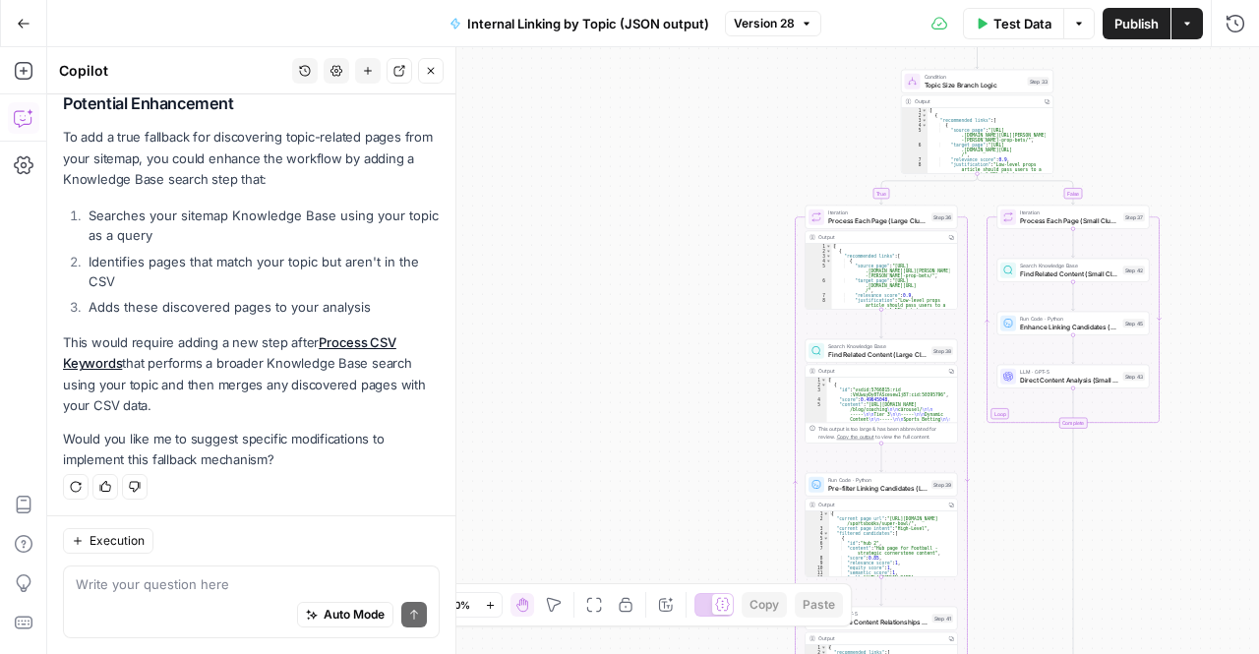
click at [175, 382] on p "This would require adding a new step after Process CSV Keywords that performs a…" at bounding box center [251, 375] width 377 height 84
click at [227, 576] on textarea at bounding box center [251, 585] width 351 height 20
type textarea "yes please"
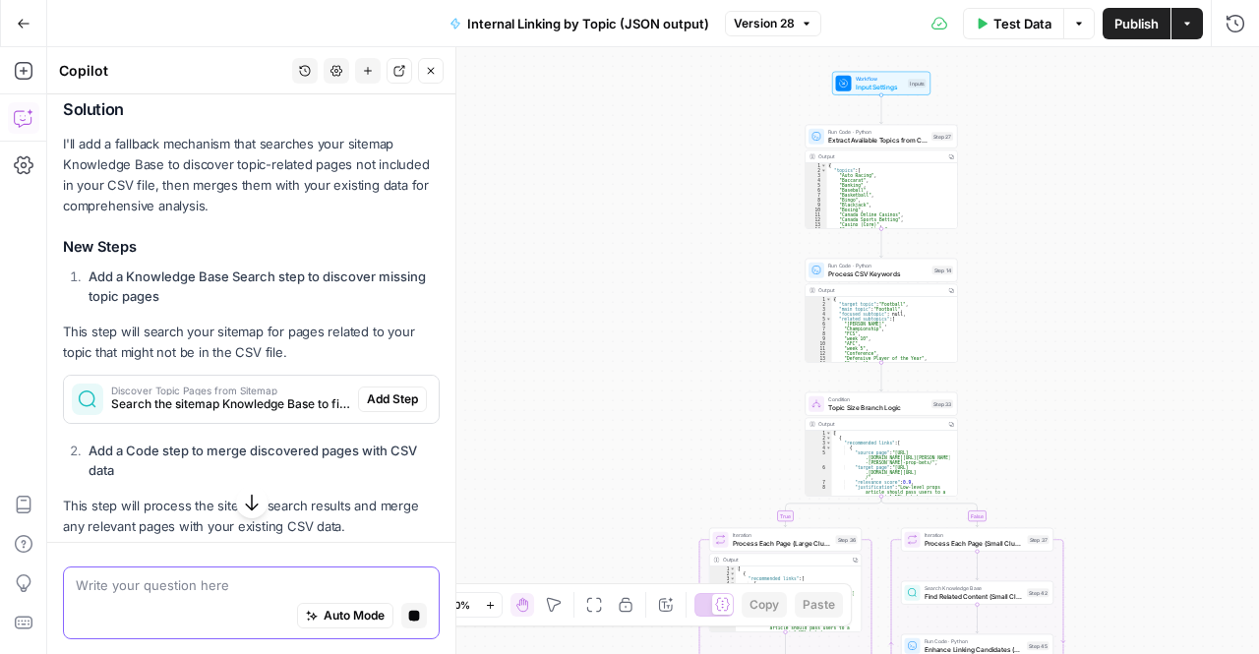
scroll to position [1006, 0]
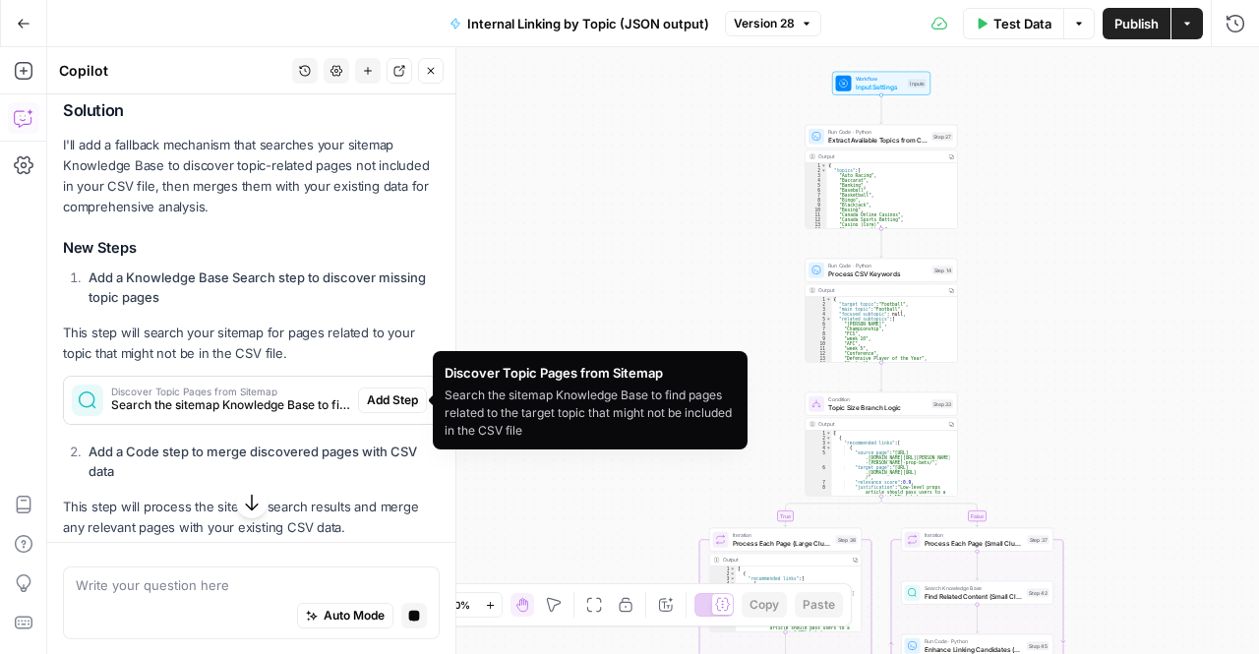
click at [250, 414] on div "Discover Topic Pages from Sitemap Search the sitemap Knowledge Base to find pag…" at bounding box center [211, 400] width 294 height 47
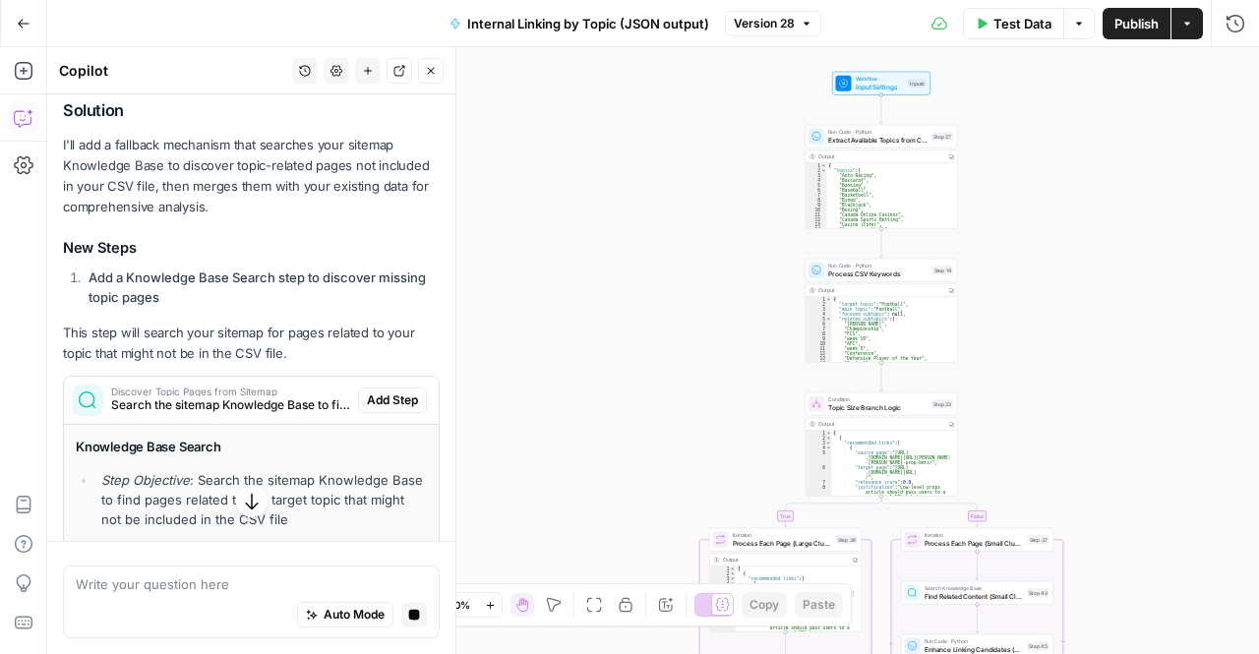
click at [250, 414] on div "Discover Topic Pages from Sitemap Search the sitemap Knowledge Base to find pag…" at bounding box center [211, 400] width 294 height 47
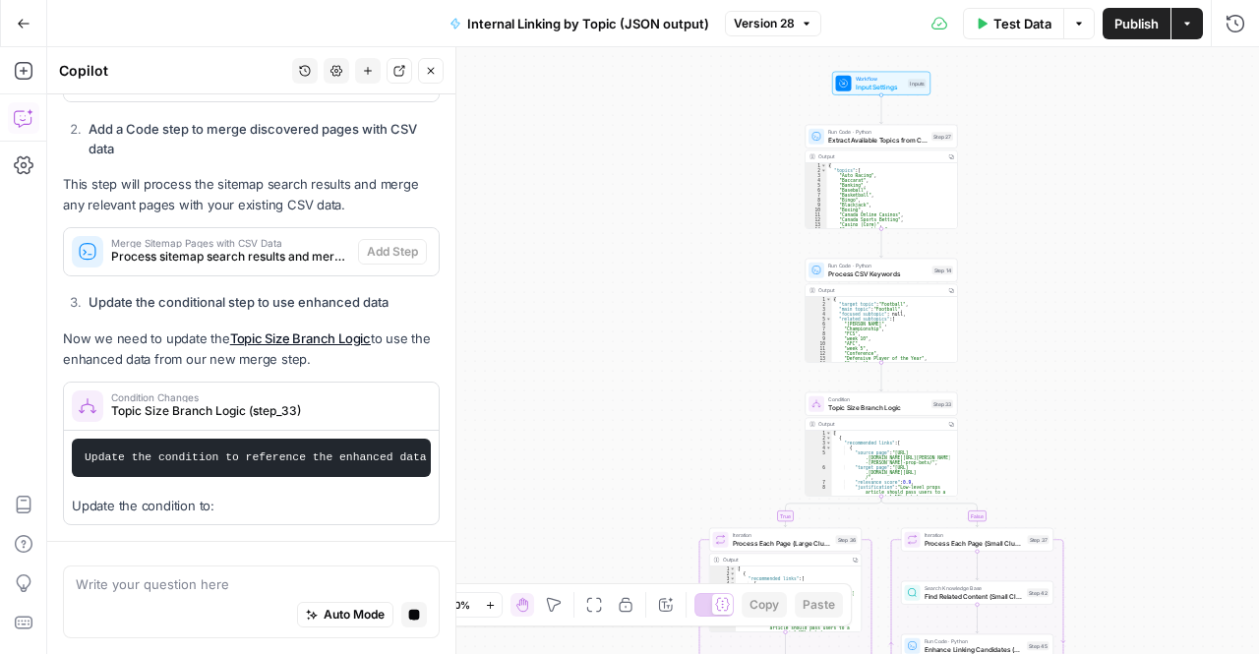
click at [1149, 27] on span "Publish" at bounding box center [1137, 24] width 44 height 20
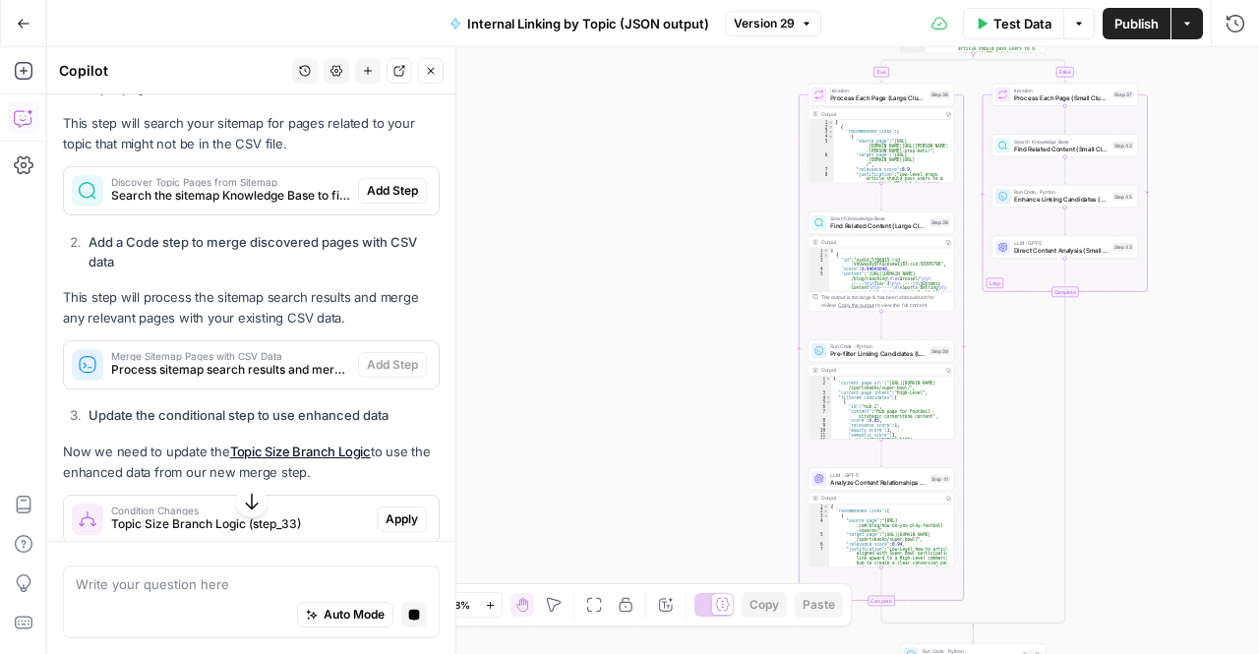
scroll to position [1142, 0]
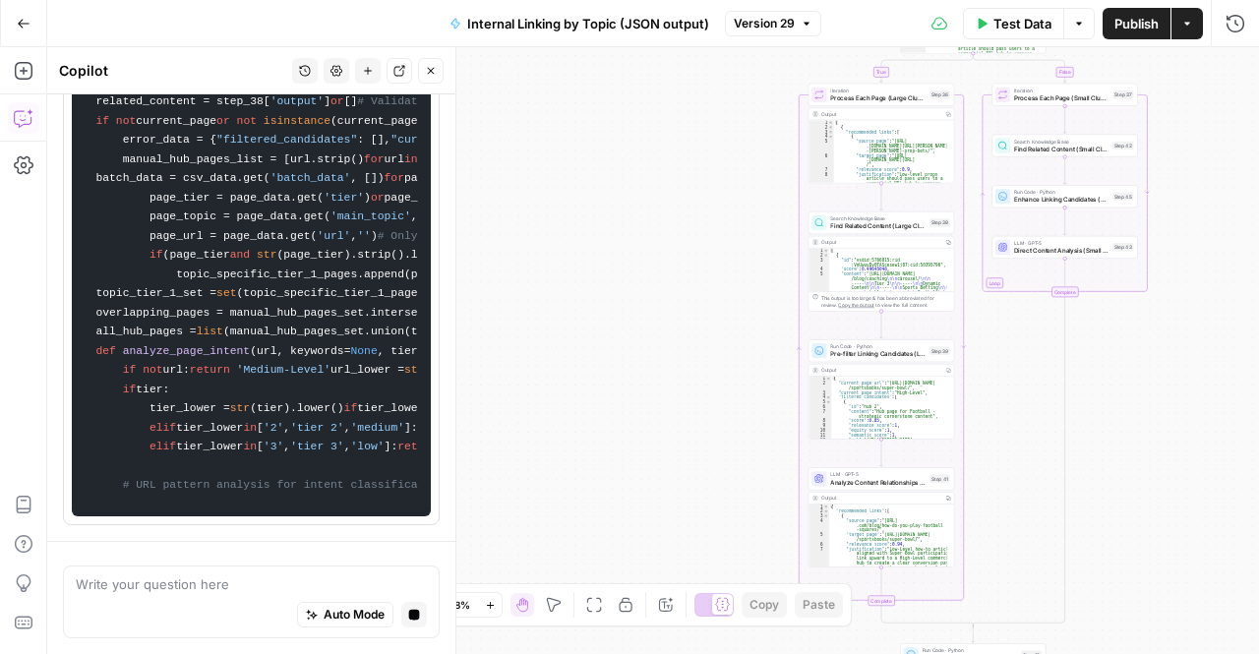
click at [120, 599] on div "Auto Mode Stop generating" at bounding box center [251, 615] width 351 height 43
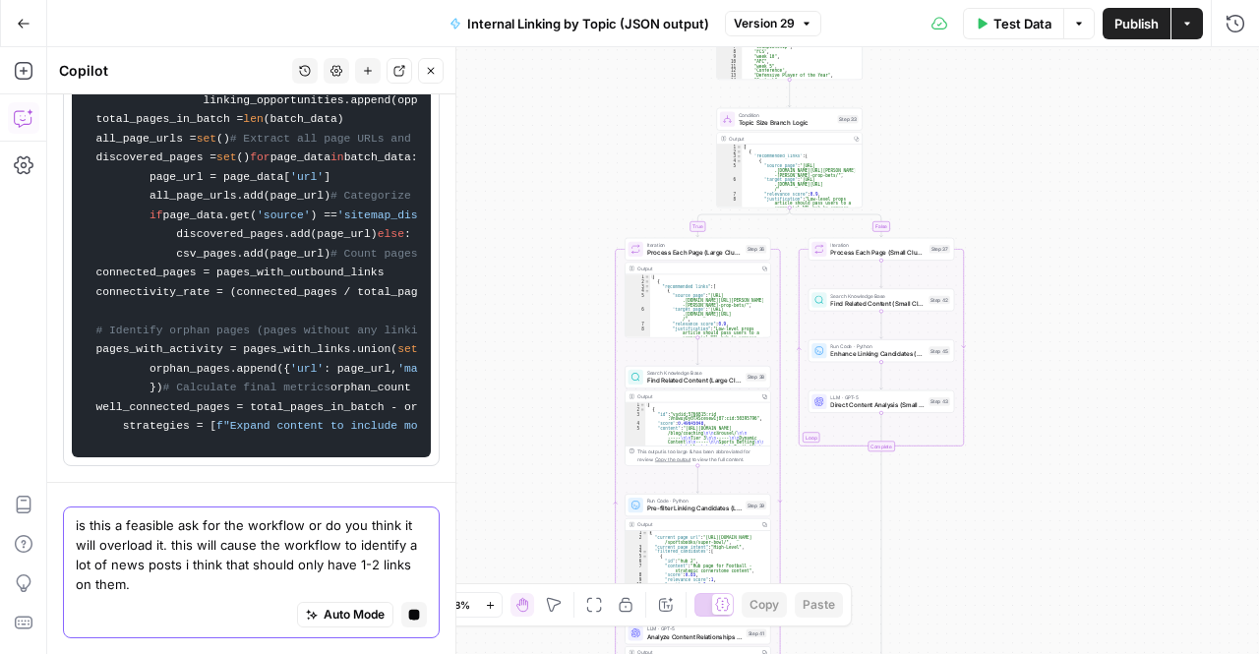
scroll to position [4460, 0]
click at [371, 568] on textarea "is this a feasible ask for the workflow or do you think it will overload it. th…" at bounding box center [251, 554] width 351 height 79
click at [346, 576] on textarea "is this a feasible ask for the workflow or do you think it will overload it. th…" at bounding box center [251, 554] width 351 height 79
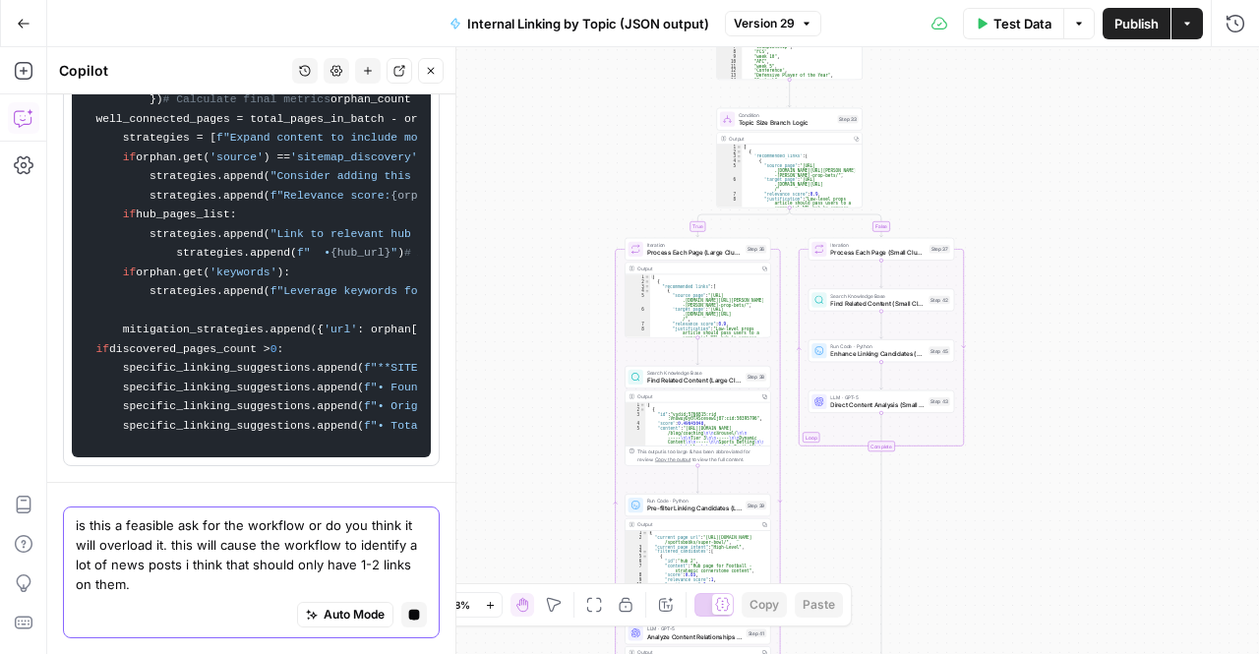
scroll to position [5170, 0]
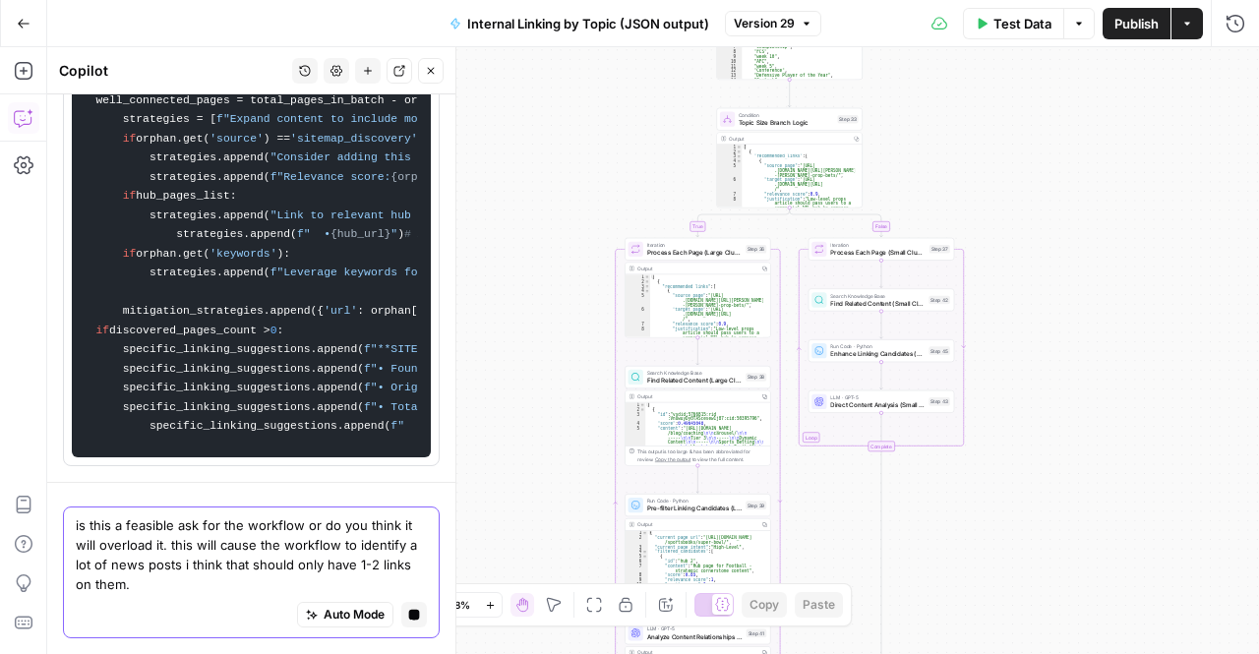
click at [162, 554] on textarea "is this a feasible ask for the workflow or do you think it will overload it. th…" at bounding box center [251, 554] width 351 height 79
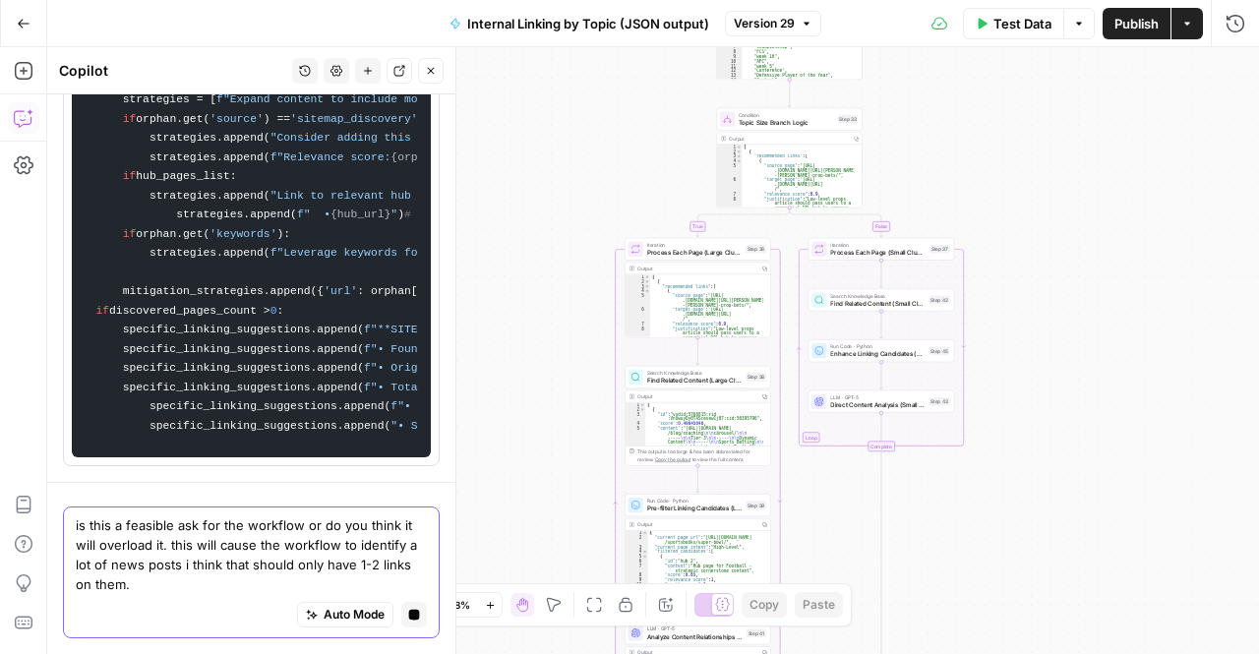
click at [169, 551] on textarea "is this a feasible ask for the workflow or do you think it will overload it. th…" at bounding box center [251, 554] width 351 height 79
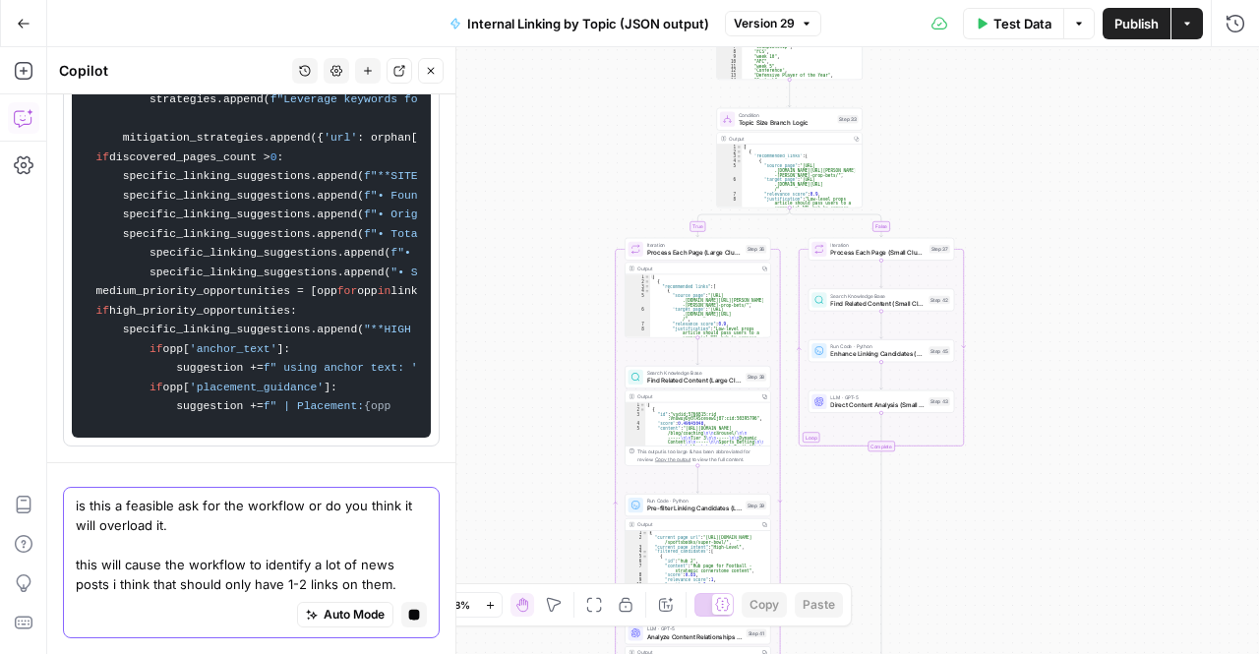
scroll to position [5515, 0]
click at [120, 578] on textarea "is this a feasible ask for the workflow or do you think it will overload it. th…" at bounding box center [251, 545] width 351 height 98
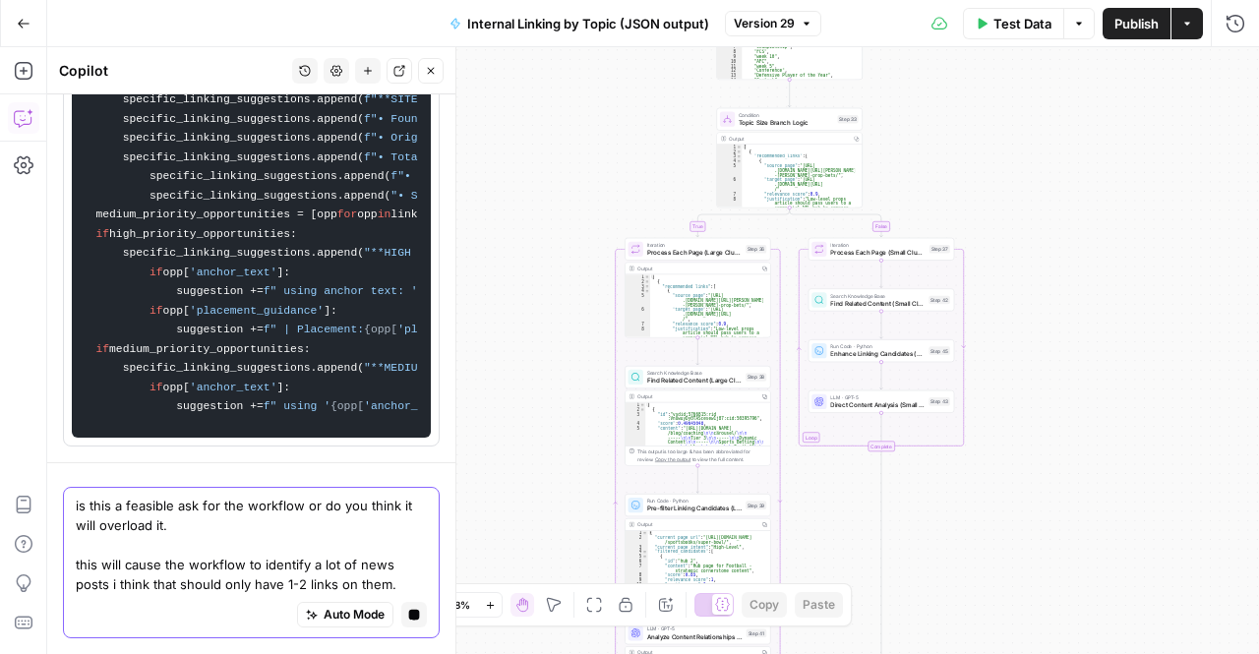
drag, startPoint x: 120, startPoint y: 578, endPoint x: 176, endPoint y: 586, distance: 56.6
click at [176, 586] on textarea "is this a feasible ask for the workflow or do you think it will overload it. th…" at bounding box center [251, 545] width 351 height 98
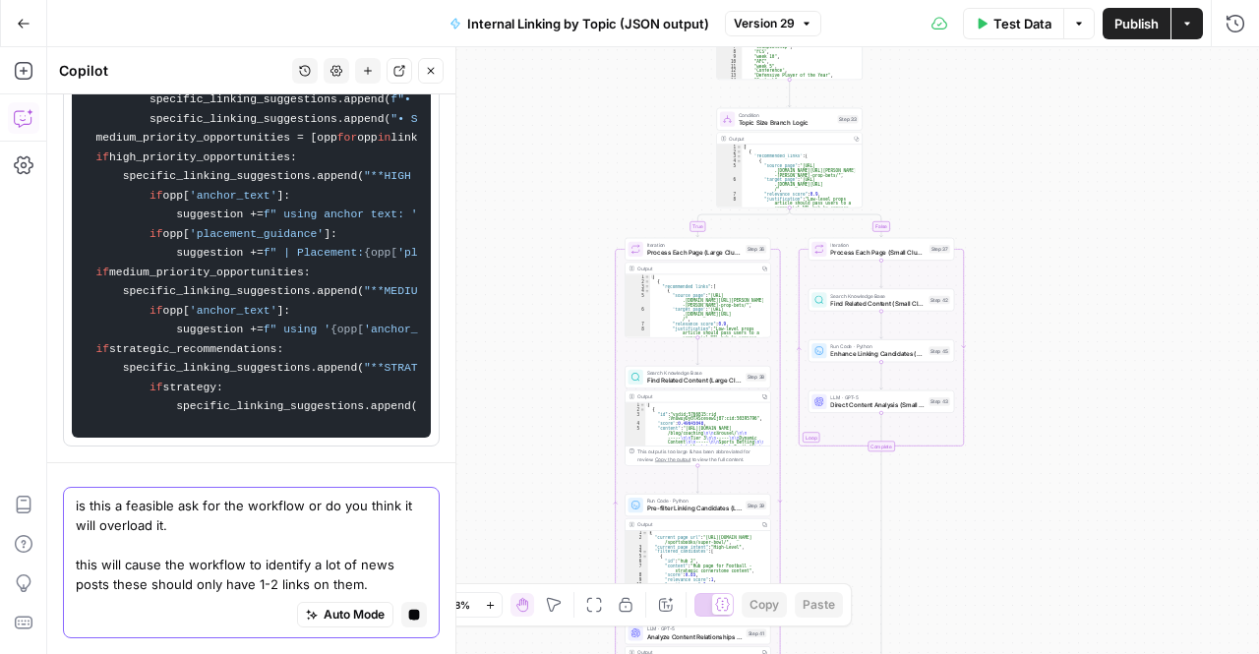
scroll to position [5957, 0]
click at [382, 574] on textarea "is this a feasible ask for the workflow or do you think it will overload it. th…" at bounding box center [251, 545] width 351 height 98
click at [378, 595] on div "Auto Mode Stop generating" at bounding box center [251, 615] width 351 height 43
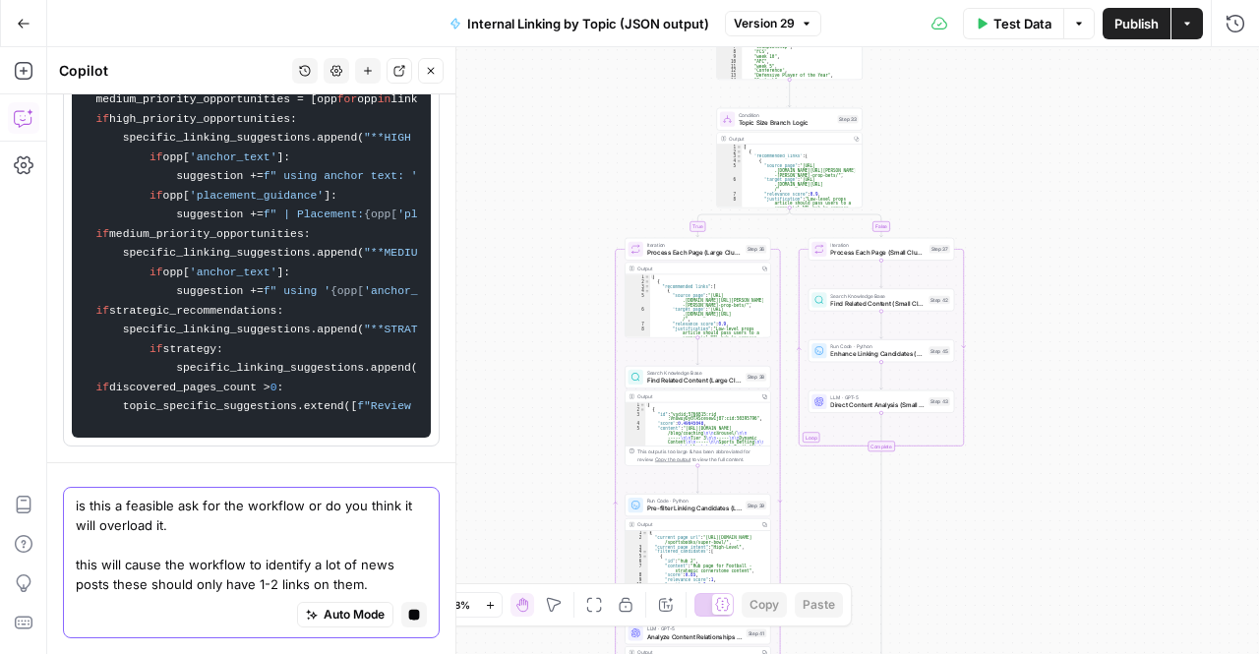
click at [372, 589] on textarea "is this a feasible ask for the workflow or do you think it will overload it. th…" at bounding box center [251, 545] width 351 height 98
click at [205, 528] on textarea "is this a feasible ask for the workflow or do you think it will overload it. th…" at bounding box center [251, 545] width 351 height 98
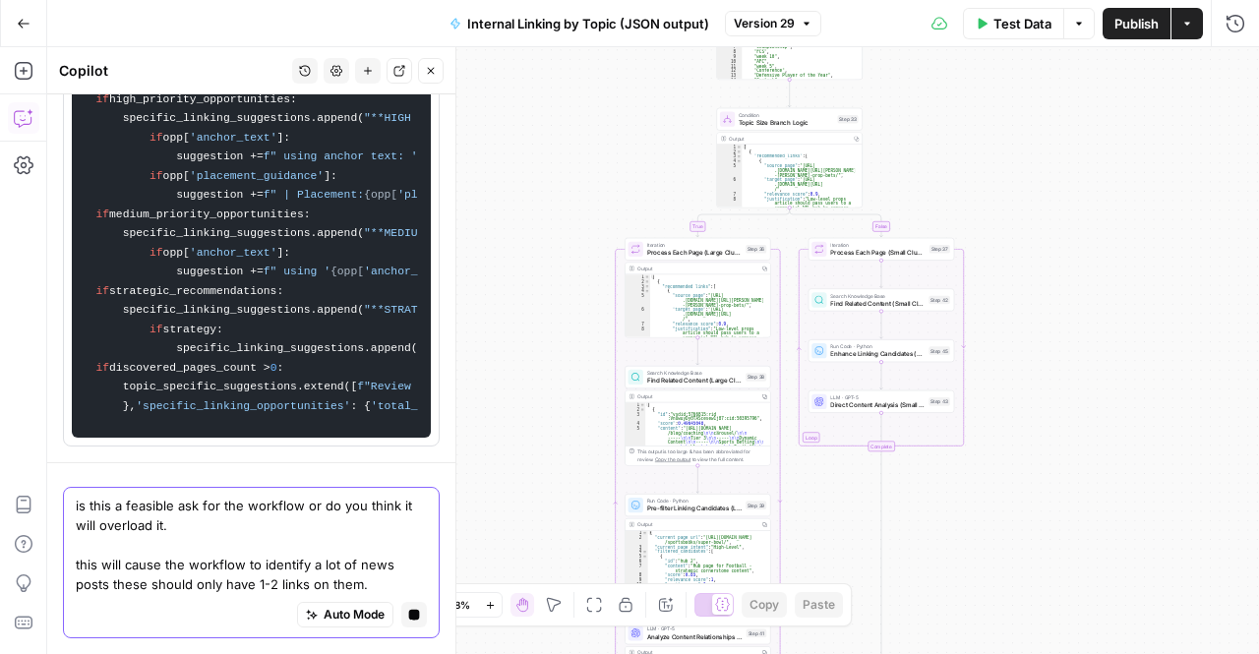
scroll to position [0, 0]
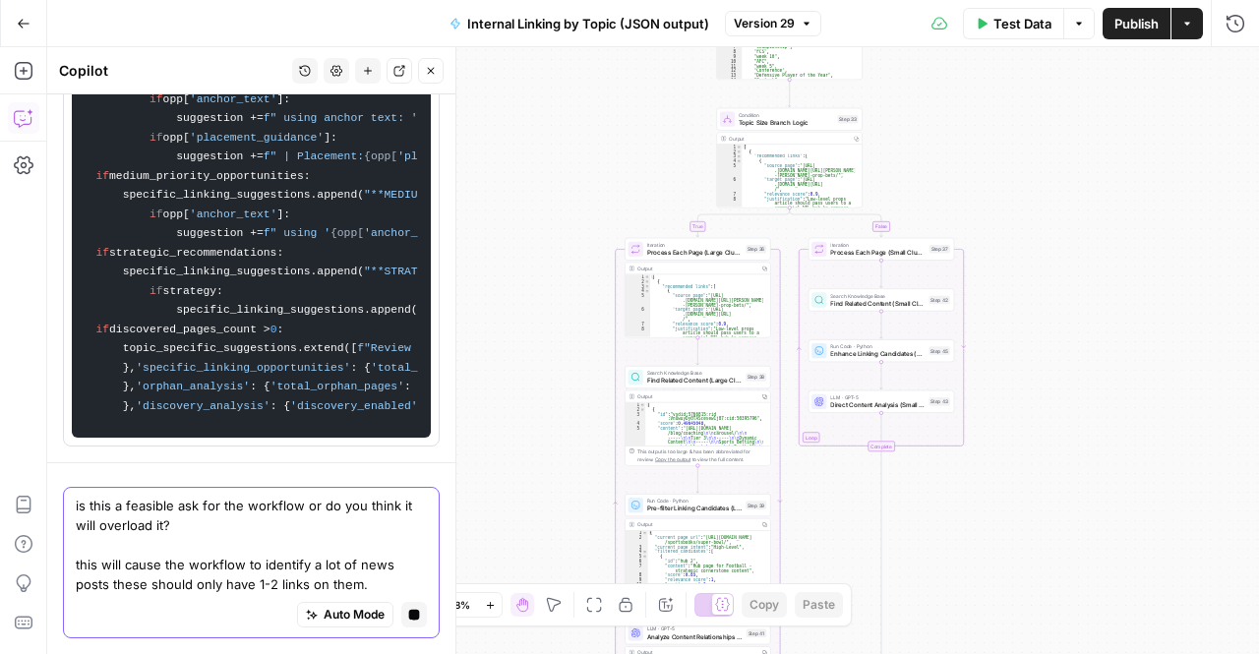
click at [375, 584] on textarea "is this a feasible ask for the workflow or do you think it will overload it? th…" at bounding box center [251, 545] width 351 height 98
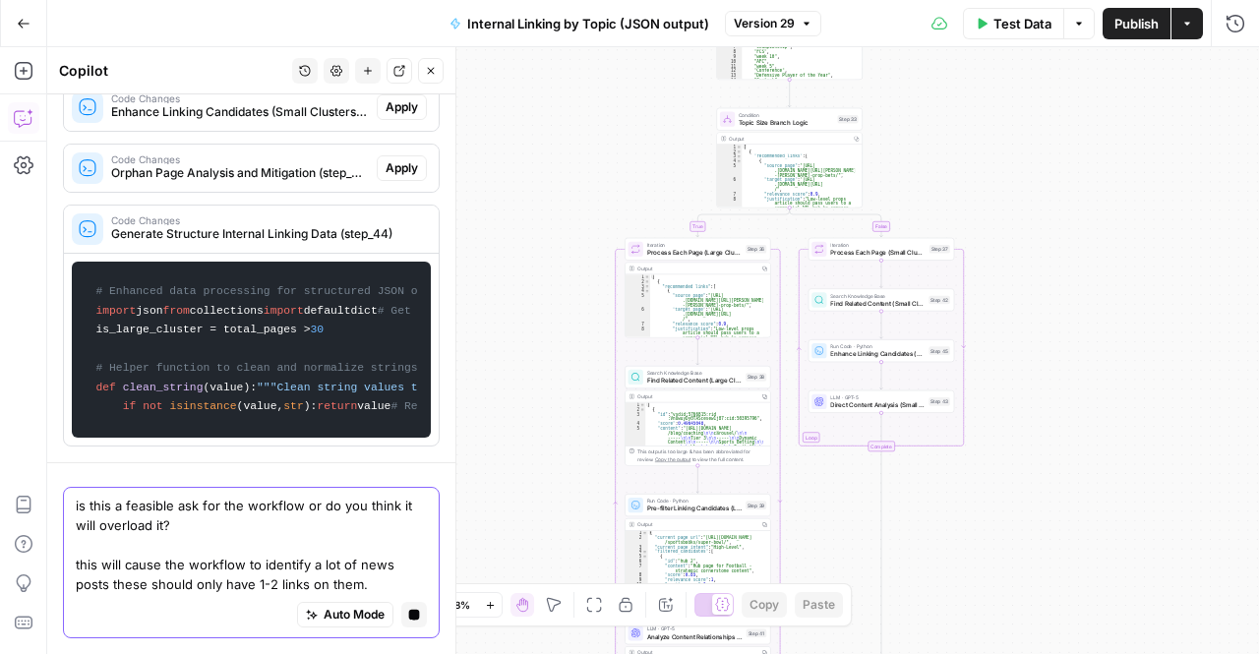
click at [223, 532] on textarea "is this a feasible ask for the workflow or do you think it will overload it? th…" at bounding box center [251, 545] width 351 height 98
click at [211, 562] on textarea "is this a feasible ask for the workflow or do you think it will overload it? th…" at bounding box center [251, 545] width 351 height 98
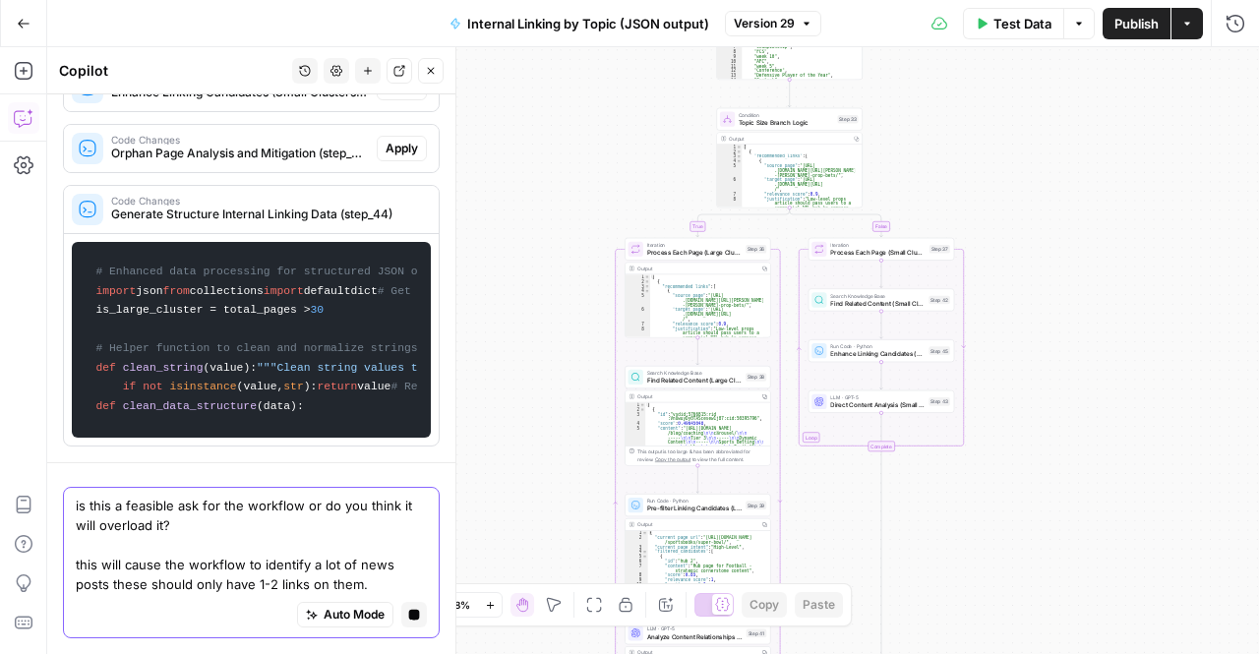
click at [376, 546] on textarea "is this a feasible ask for the workflow or do you think it will overload it? th…" at bounding box center [251, 545] width 351 height 98
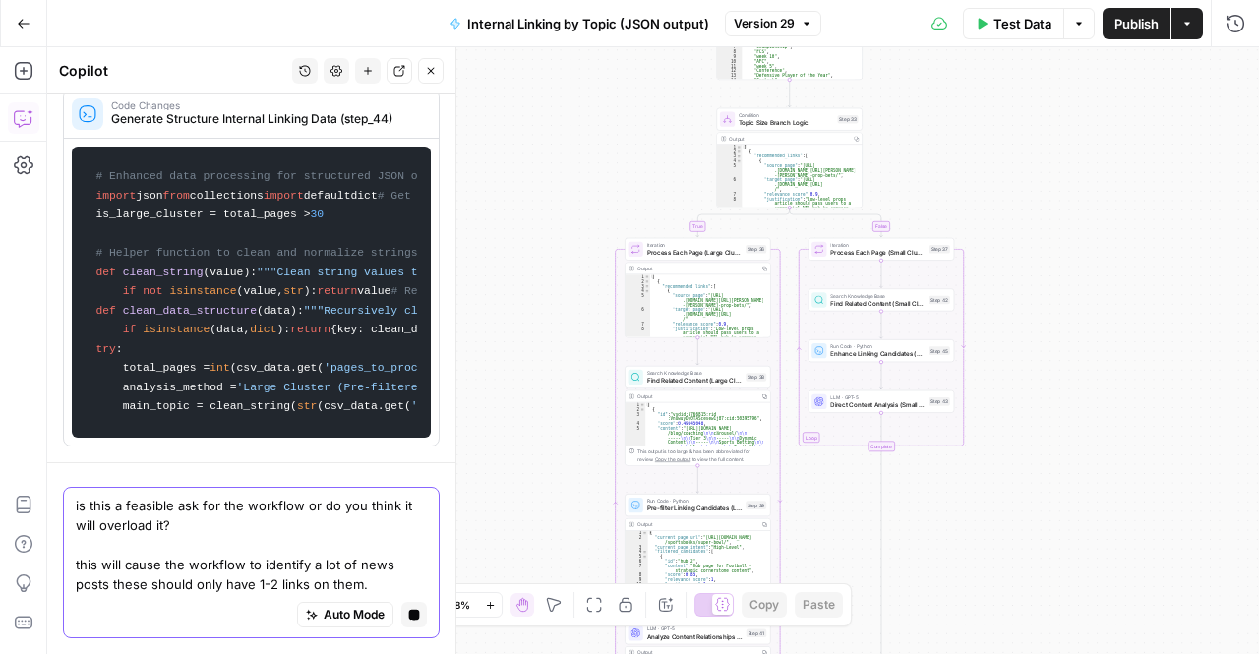
click at [273, 548] on textarea "is this a feasible ask for the workflow or do you think it will overload it? th…" at bounding box center [251, 545] width 351 height 98
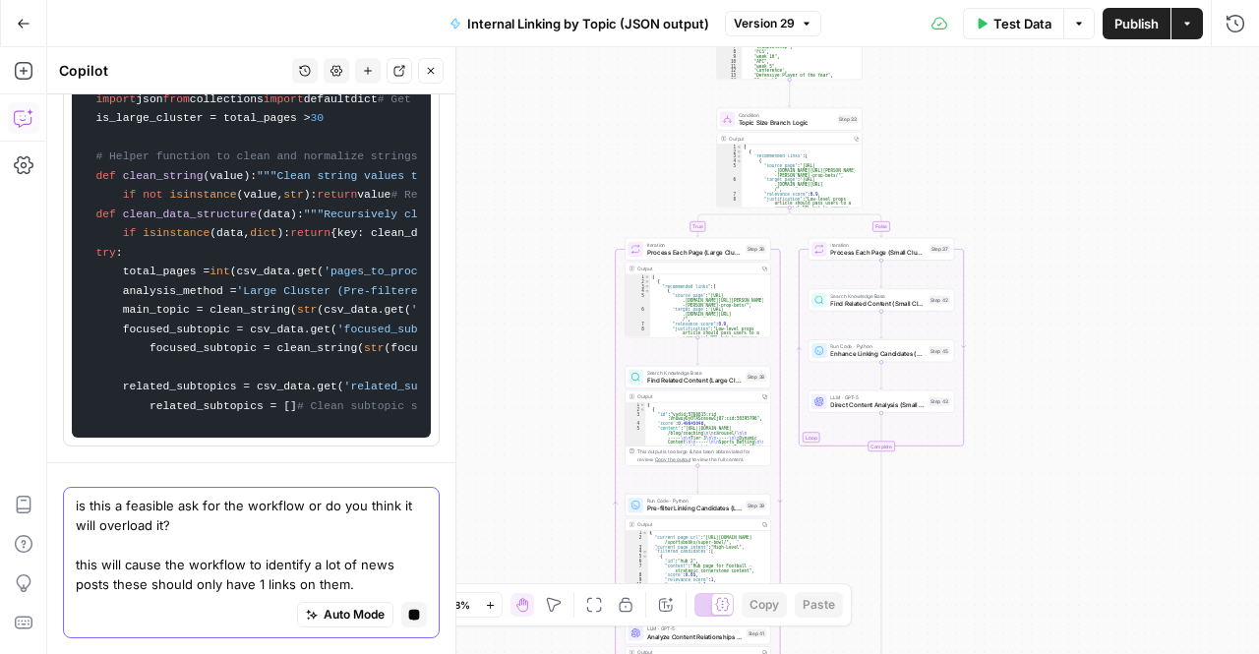
click at [282, 552] on textarea "is this a feasible ask for the workflow or do you think it will overload it? th…" at bounding box center [251, 545] width 351 height 98
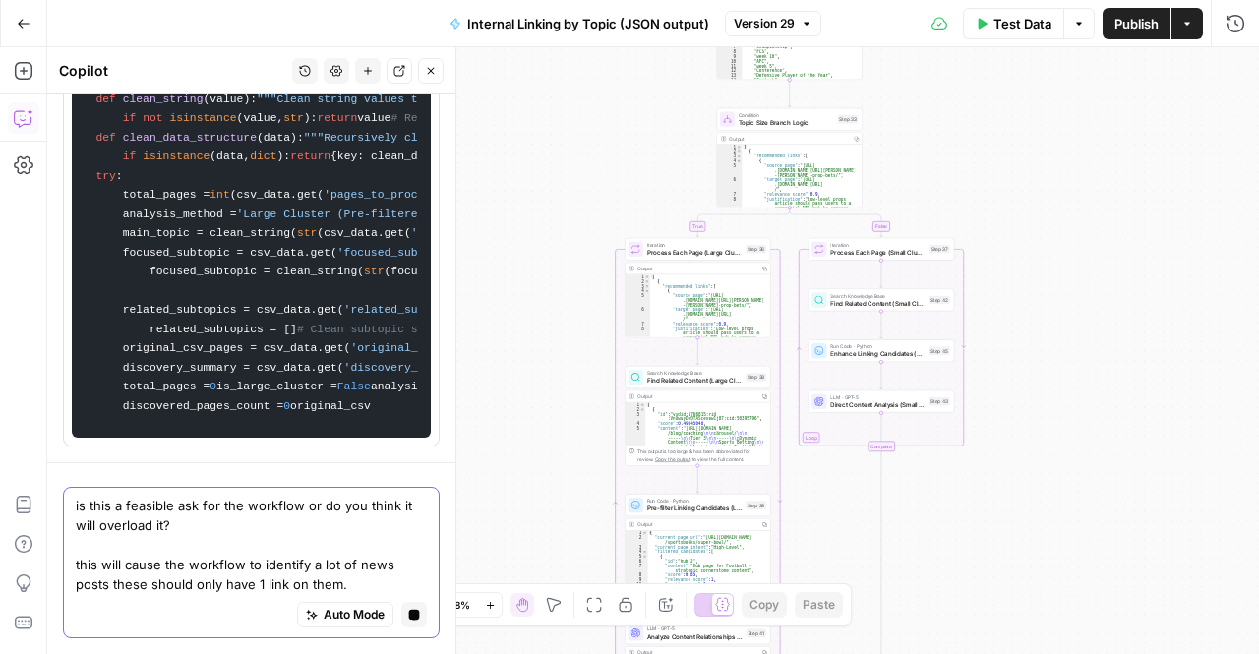
click at [354, 544] on textarea "is this a feasible ask for the workflow or do you think it will overload it? th…" at bounding box center [251, 545] width 351 height 98
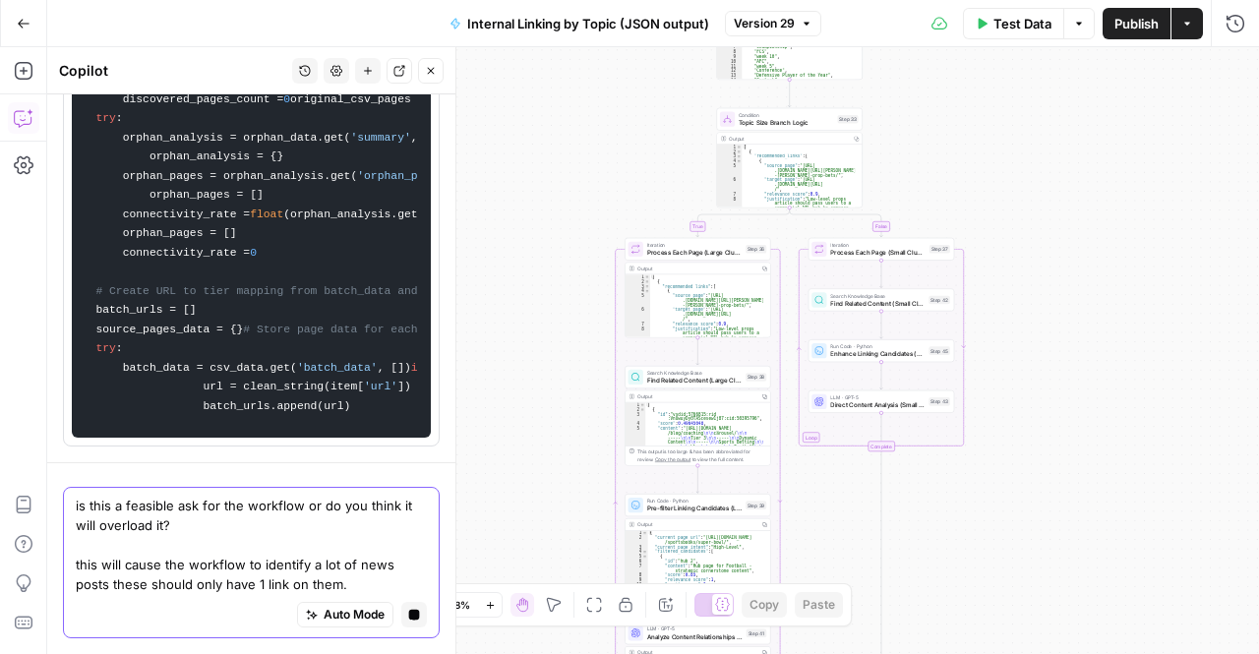
click at [81, 524] on textarea "is this a feasible ask for the workflow or do you think it will overload it? th…" at bounding box center [251, 545] width 351 height 98
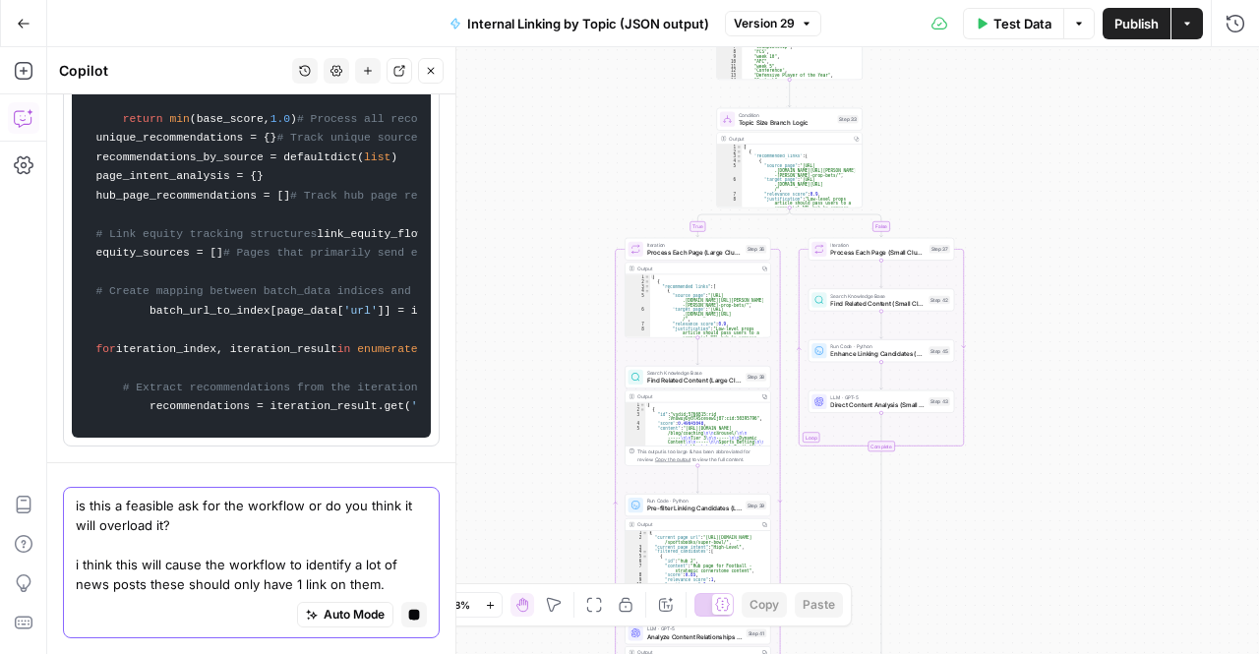
click at [136, 546] on textarea "is this a feasible ask for the workflow or do you think it will overload it? i …" at bounding box center [251, 545] width 351 height 98
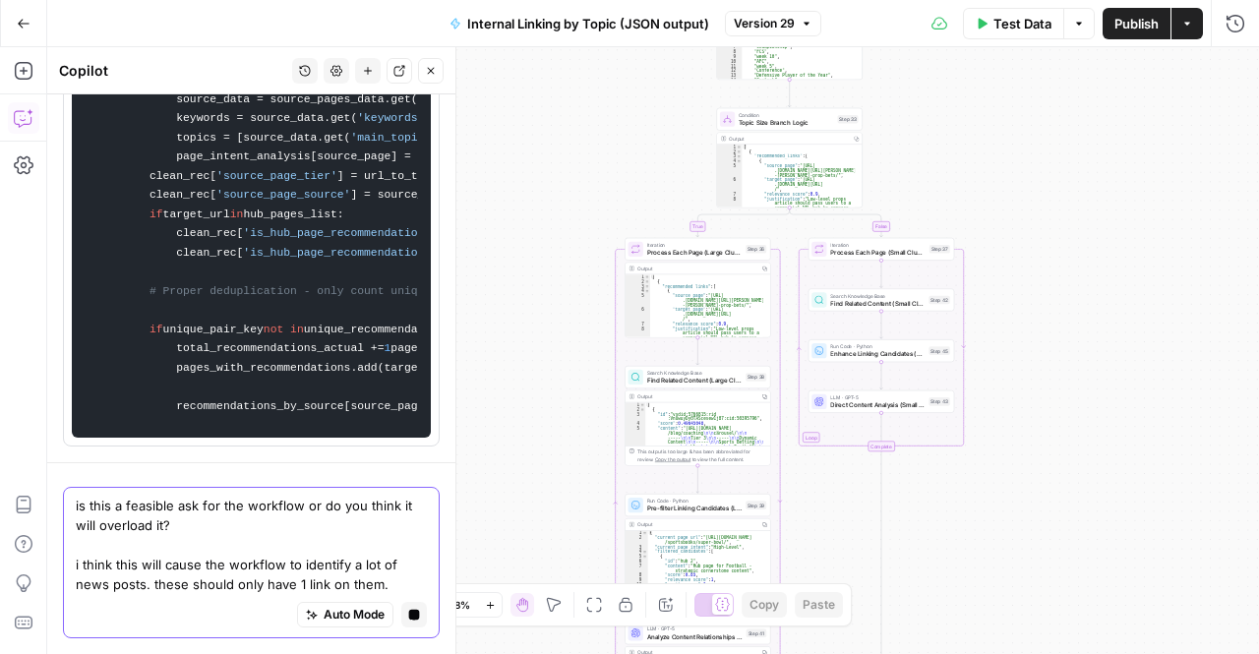
click at [374, 546] on textarea "is this a feasible ask for the workflow or do you think it will overload it? i …" at bounding box center [251, 545] width 351 height 98
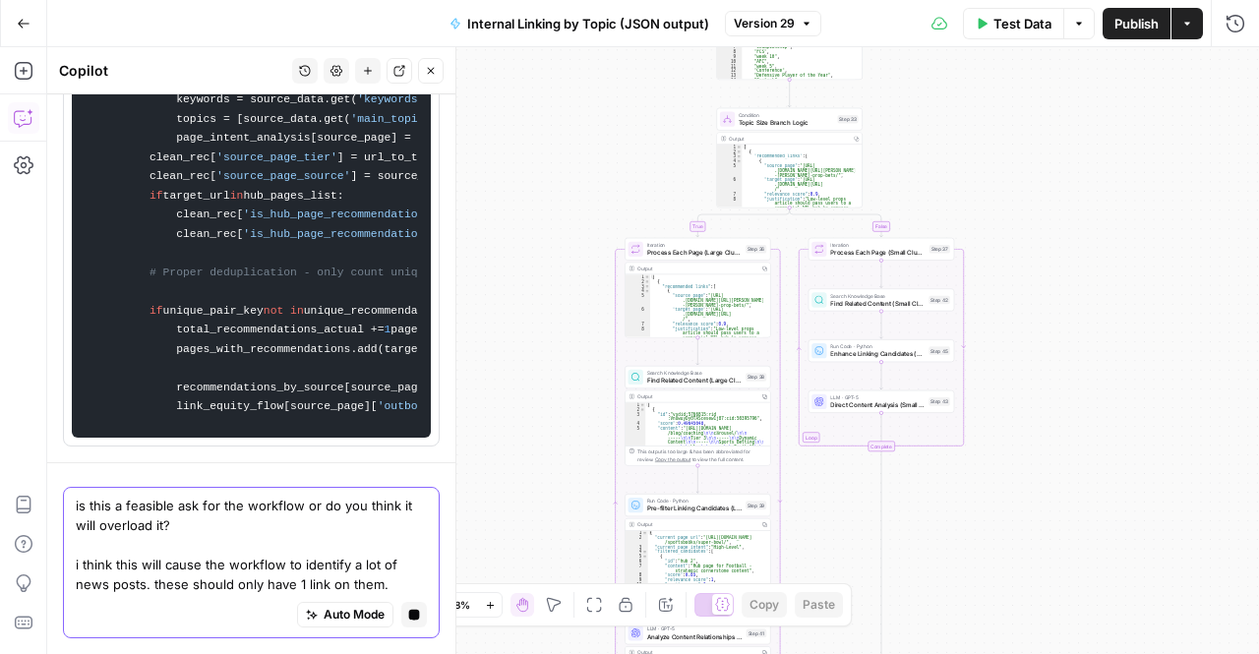
click at [380, 546] on textarea "is this a feasible ask for the workflow or do you think it will overload it? i …" at bounding box center [251, 545] width 351 height 98
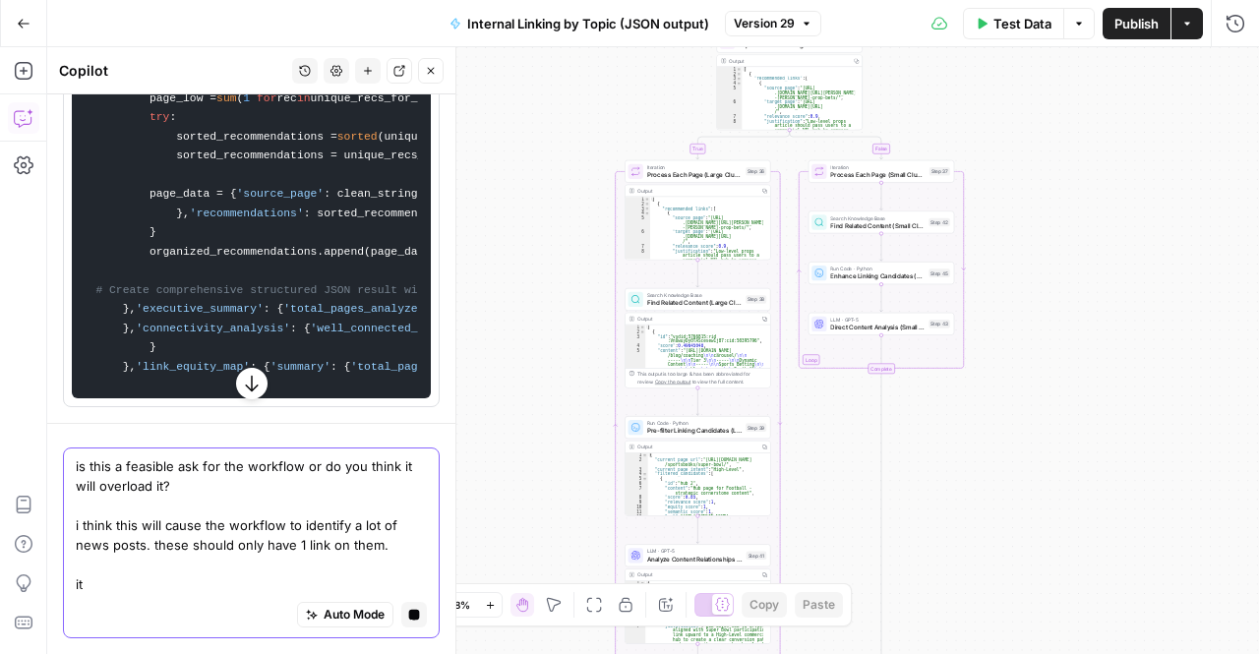
scroll to position [12317, 0]
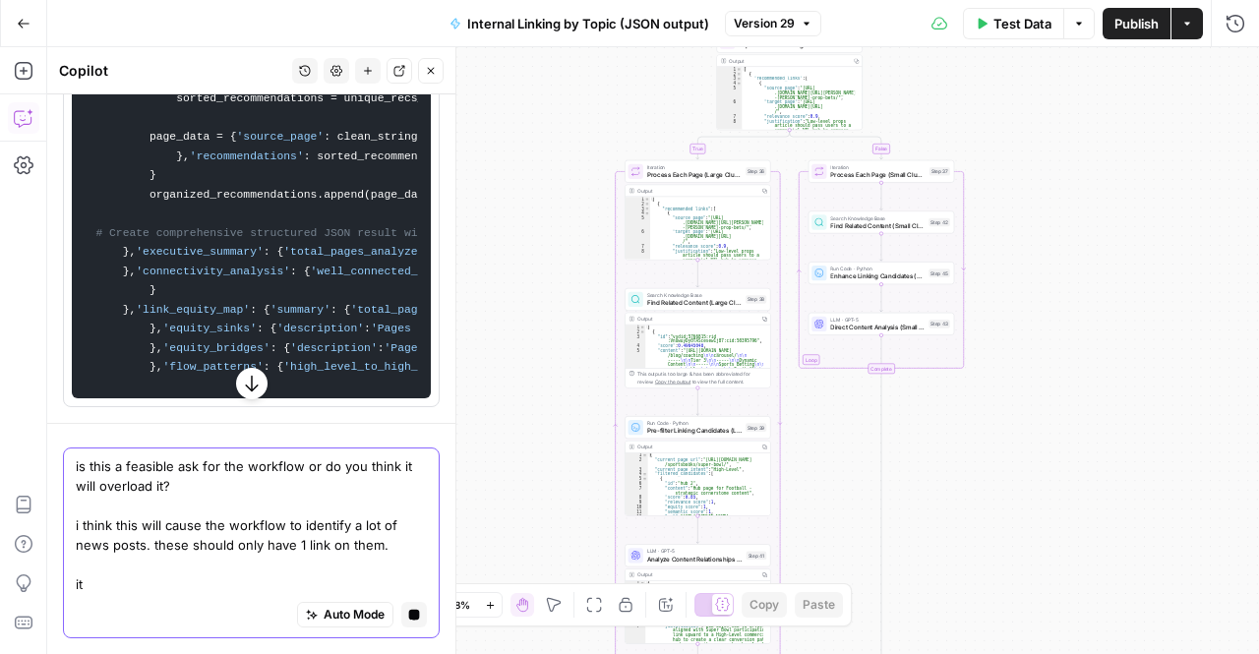
click at [189, 550] on textarea "is this a feasible ask for the workflow or do you think it will overload it? i …" at bounding box center [251, 525] width 351 height 138
click at [126, 542] on textarea "is this a feasible ask for the workflow or do you think it will overload it? i …" at bounding box center [251, 525] width 351 height 138
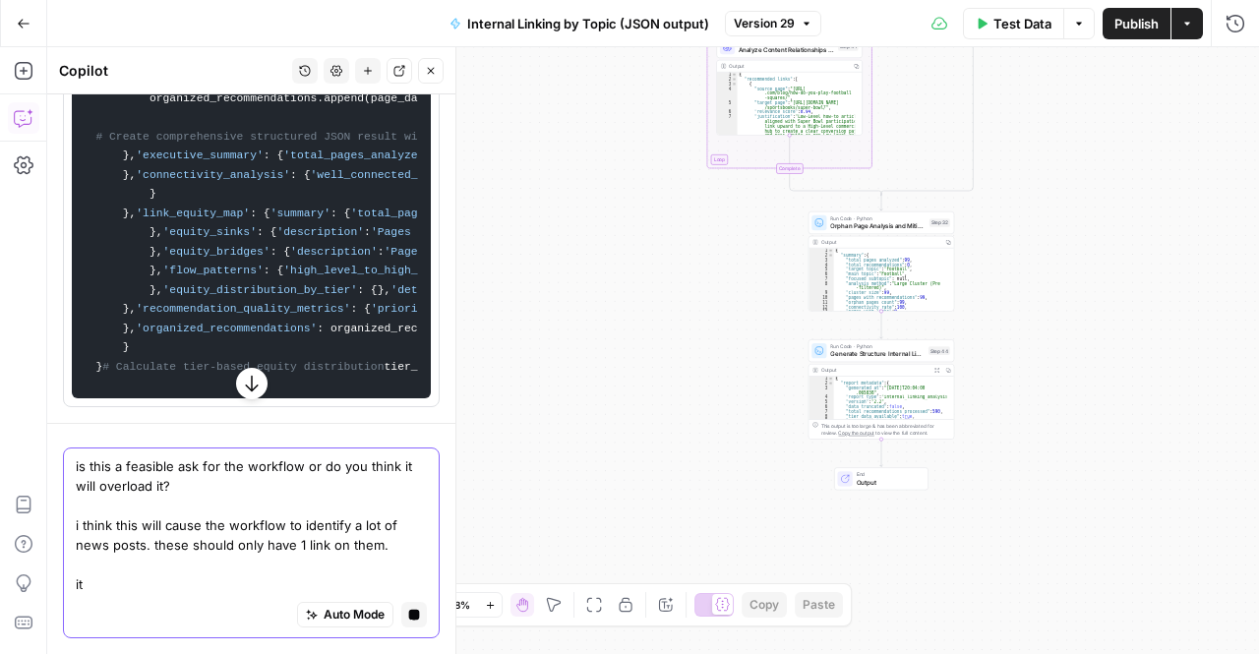
click at [230, 570] on textarea "is this a feasible ask for the workflow or do you think it will overload it? i …" at bounding box center [251, 525] width 351 height 138
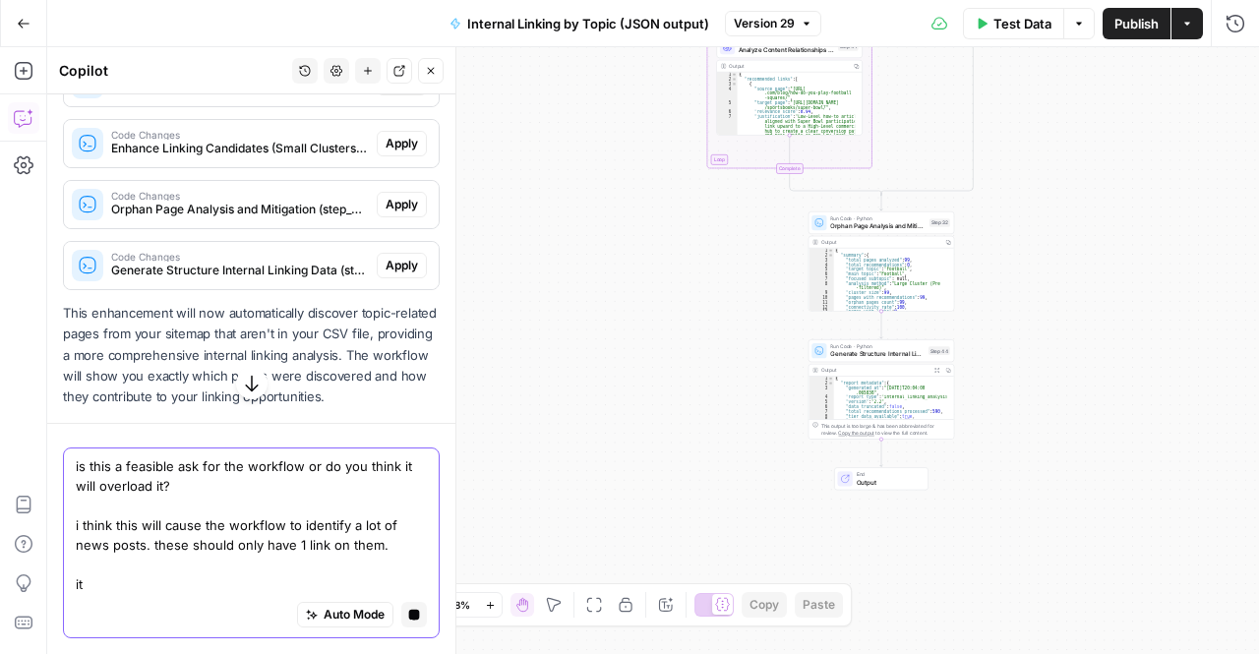
scroll to position [2032, 0]
click at [142, 533] on textarea "is this a feasible ask for the workflow or do you think it will overload it? i …" at bounding box center [251, 525] width 351 height 138
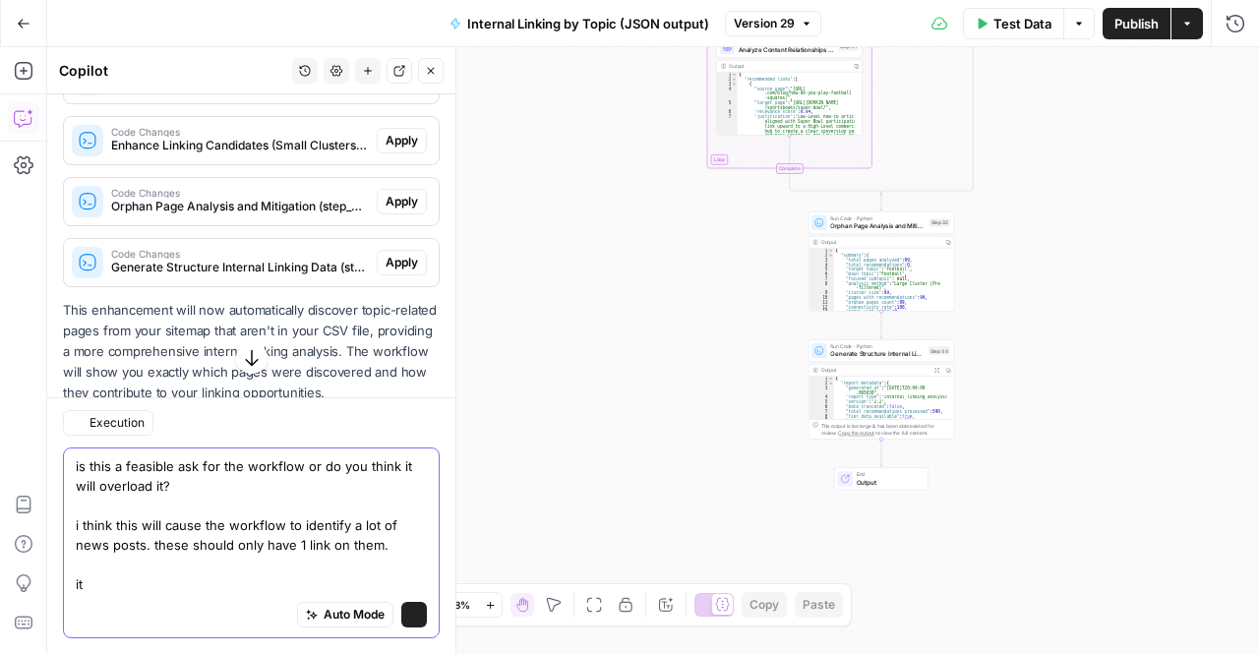
scroll to position [2040, 0]
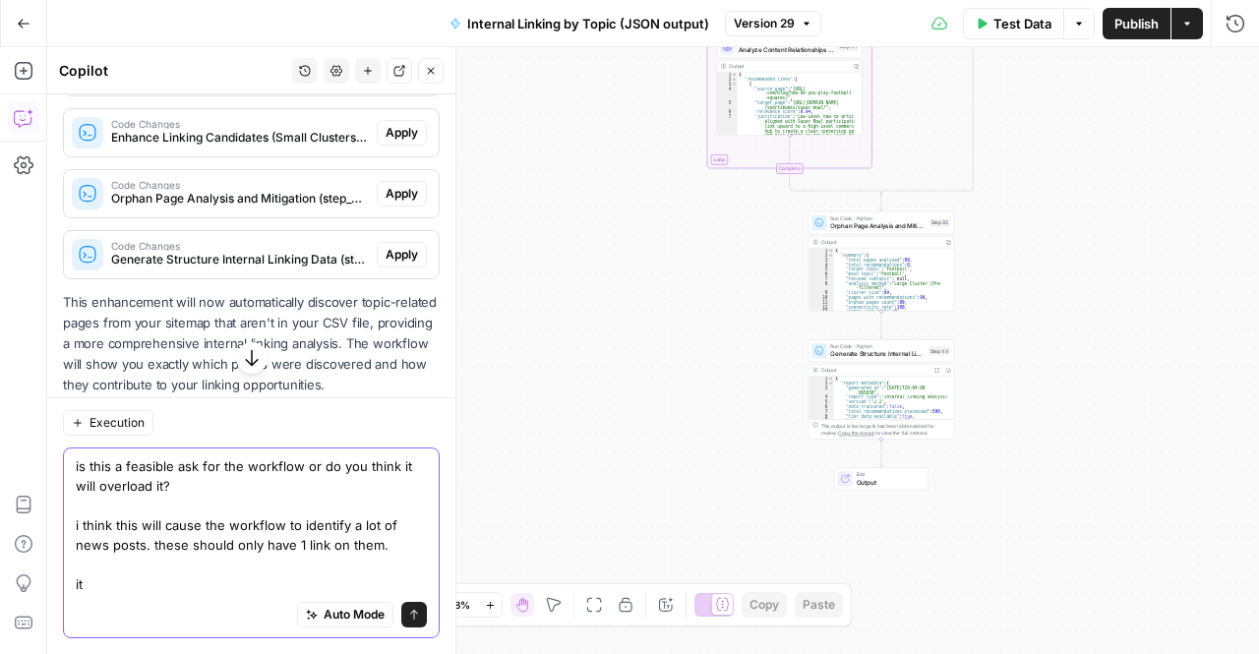
click at [146, 544] on textarea "is this a feasible ask for the workflow or do you think it will overload it? i …" at bounding box center [251, 525] width 351 height 138
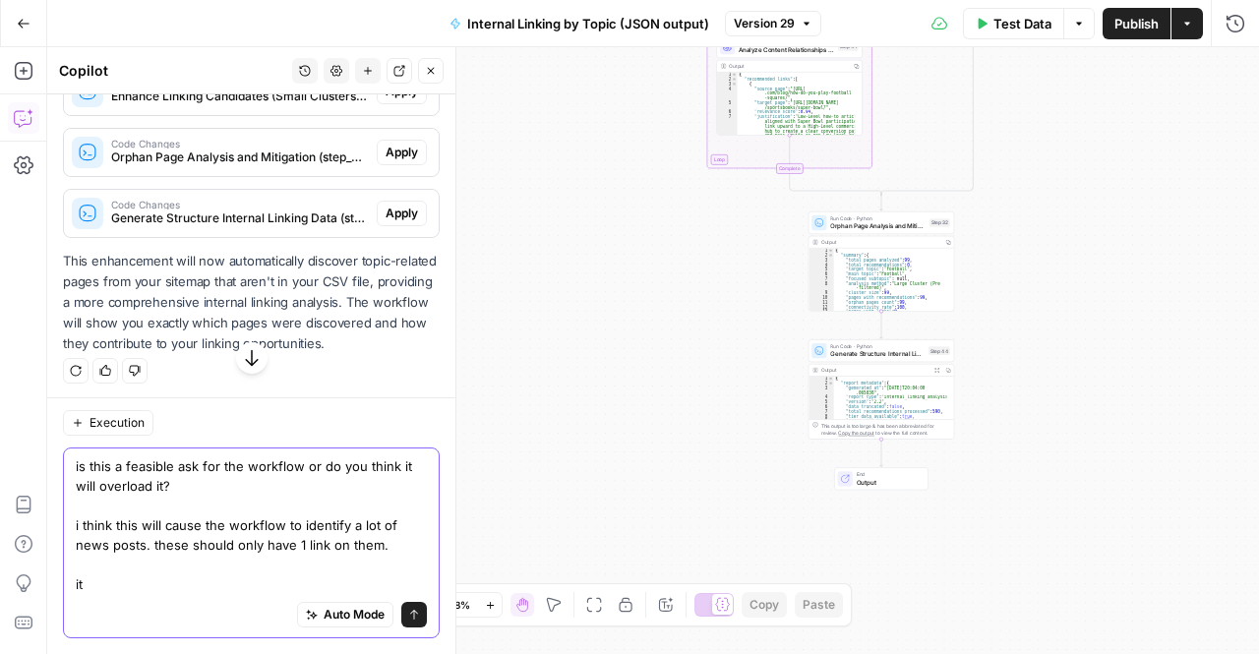
scroll to position [2117, 0]
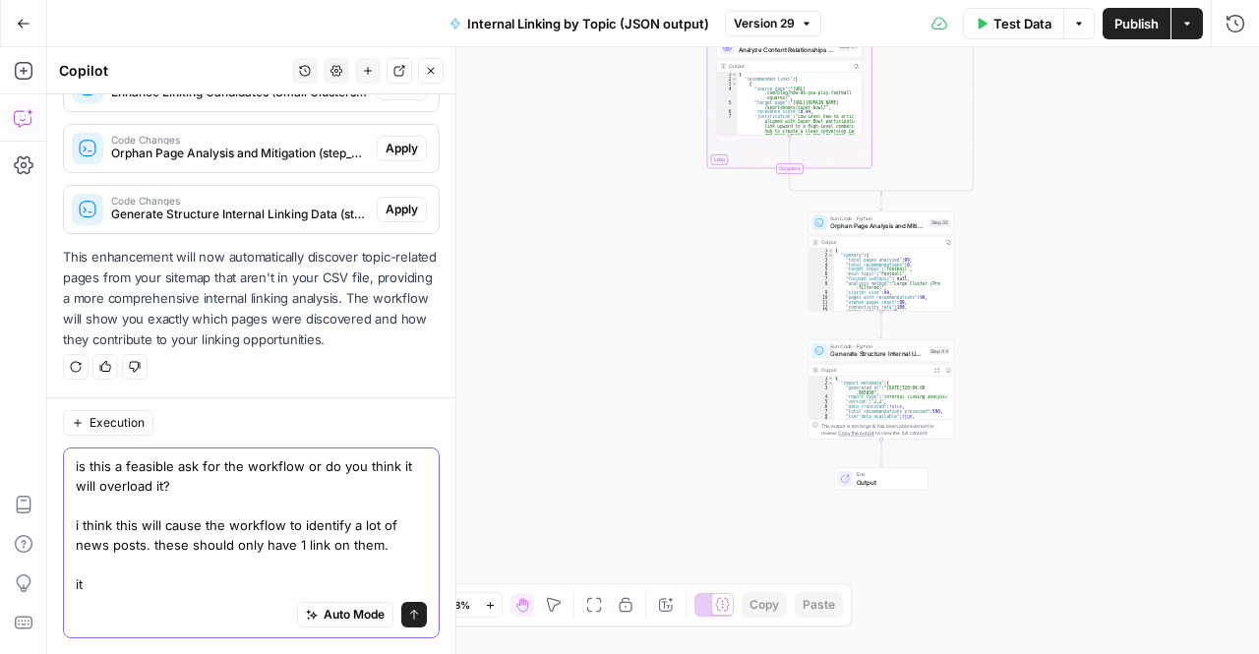
click at [199, 529] on textarea "is this a feasible ask for the workflow or do you think it will overload it? i …" at bounding box center [251, 525] width 351 height 138
click at [197, 550] on textarea "is this a feasible ask for the workflow or do you think it will overload it? i …" at bounding box center [251, 525] width 351 height 138
click at [145, 506] on textarea "is this a feasible ask for the workflow or do you think it will overload it? i …" at bounding box center [251, 525] width 351 height 138
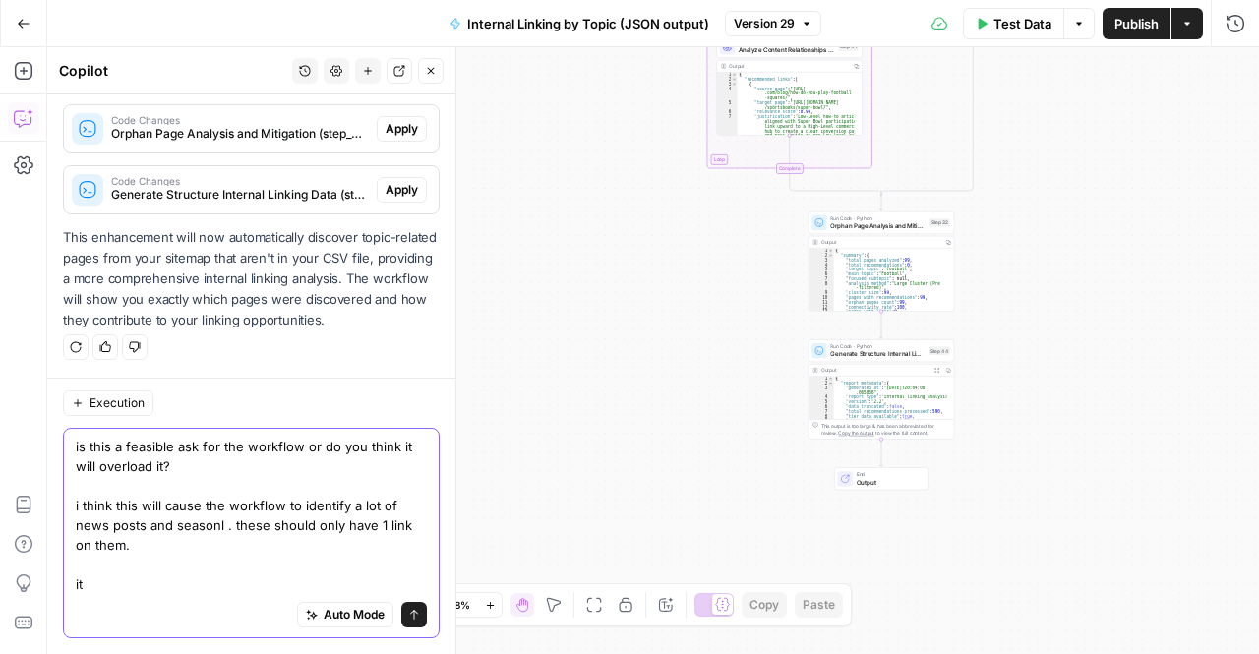
scroll to position [2137, 0]
click at [108, 536] on textarea "is this a feasible ask for the workflow or do you think it will overload it? i …" at bounding box center [251, 515] width 351 height 157
click at [110, 545] on textarea "is this a feasible ask for the workflow or do you think it will overload it? i …" at bounding box center [251, 515] width 351 height 157
click at [205, 491] on textarea "is this a feasible ask for the workflow or do you think it will overload it? i …" at bounding box center [251, 515] width 351 height 157
click at [187, 508] on textarea "is this a feasible ask for the workflow or do you think it will overload it? i …" at bounding box center [251, 515] width 351 height 157
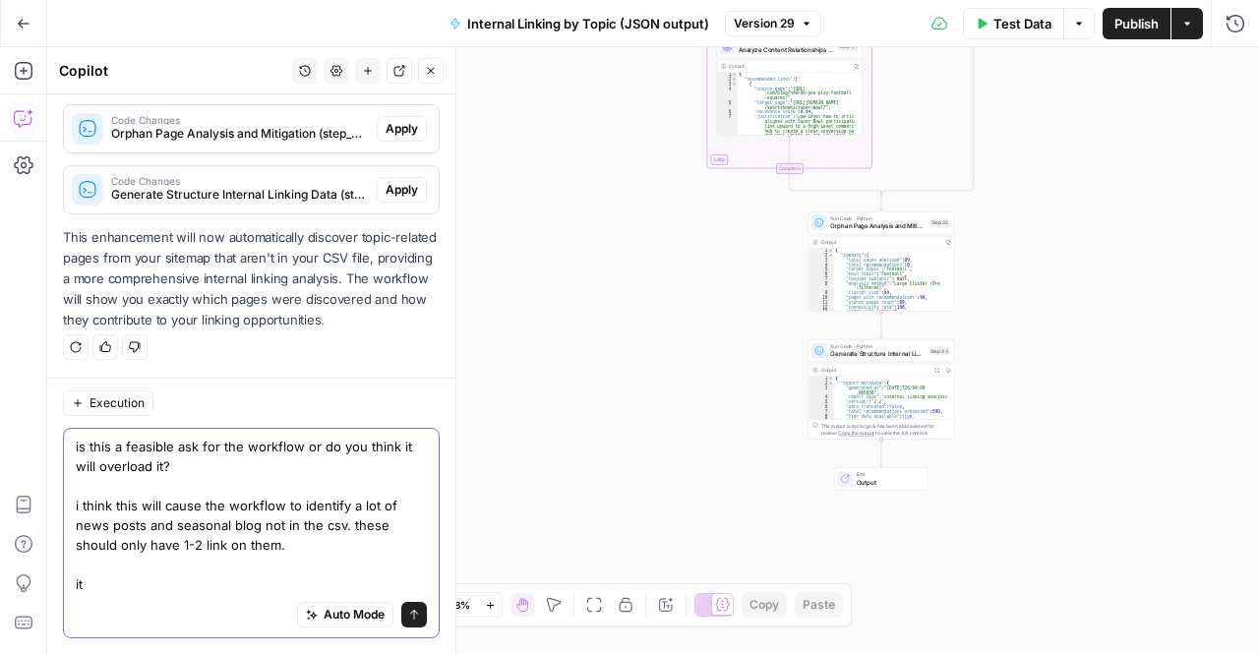
click at [219, 511] on textarea "is this a feasible ask for the workflow or do you think it will overload it? i …" at bounding box center [251, 515] width 351 height 157
click at [150, 560] on textarea "is this a feasible ask for the workflow or do you think it will overload it? i …" at bounding box center [251, 515] width 351 height 157
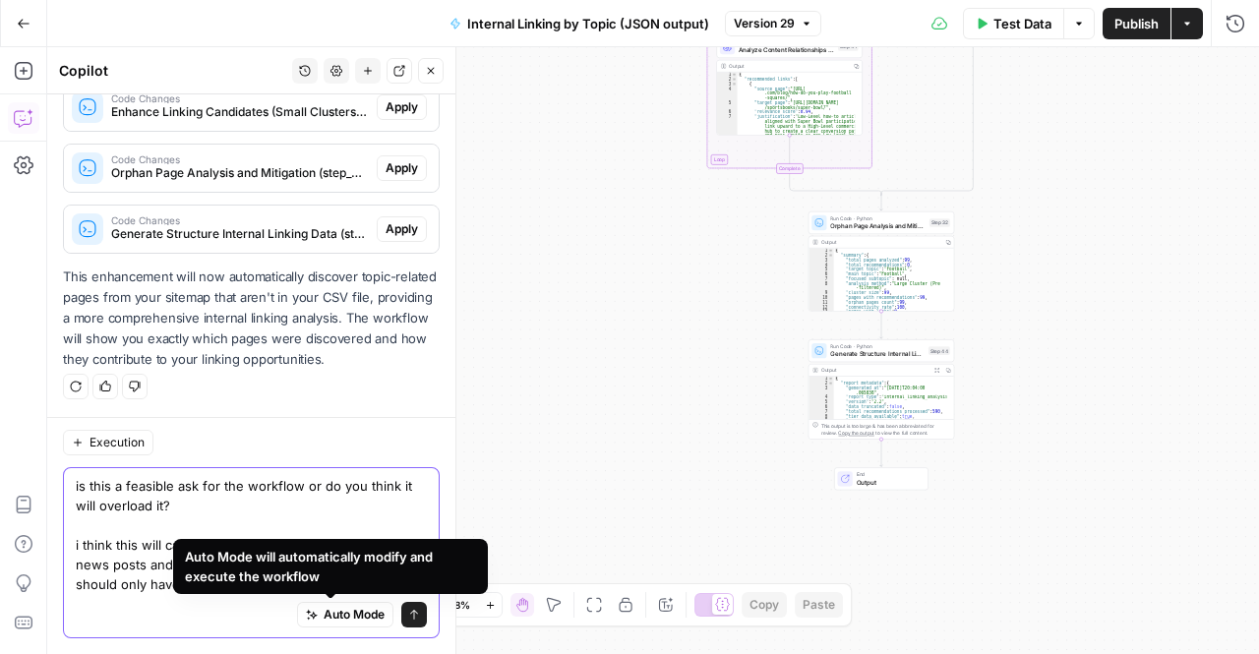
scroll to position [2097, 0]
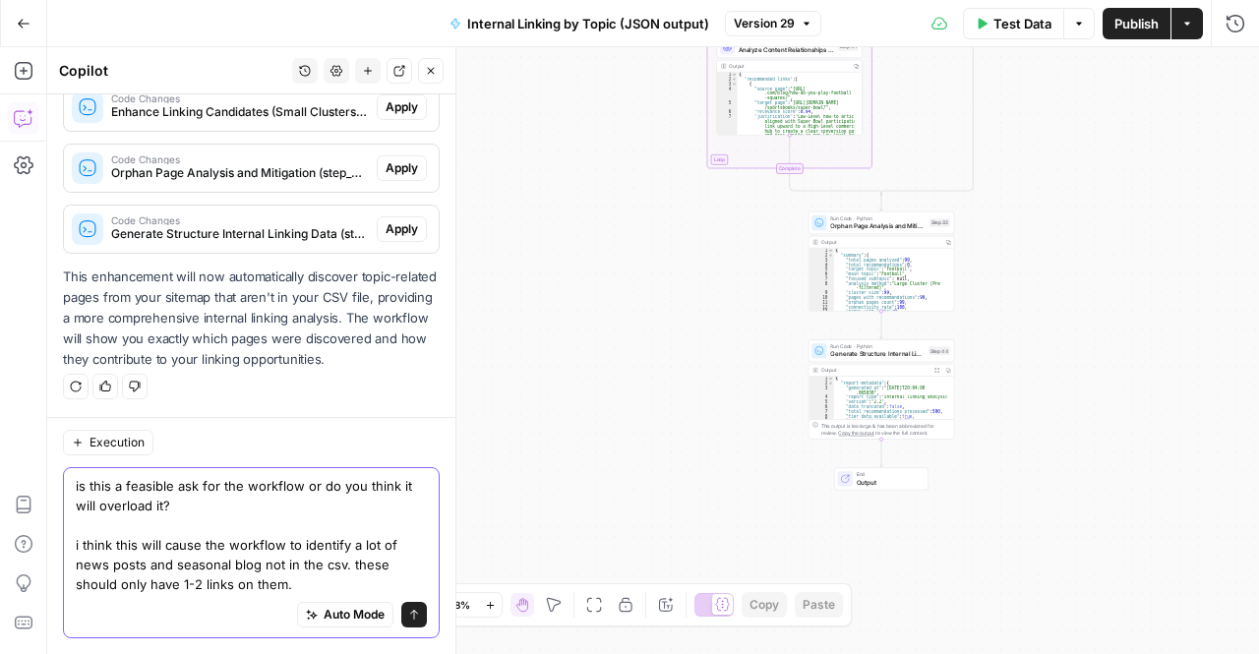
type textarea "is this a feasible ask for the workflow or do you think it will overload it? i …"
click at [401, 623] on button "Send" at bounding box center [414, 615] width 26 height 26
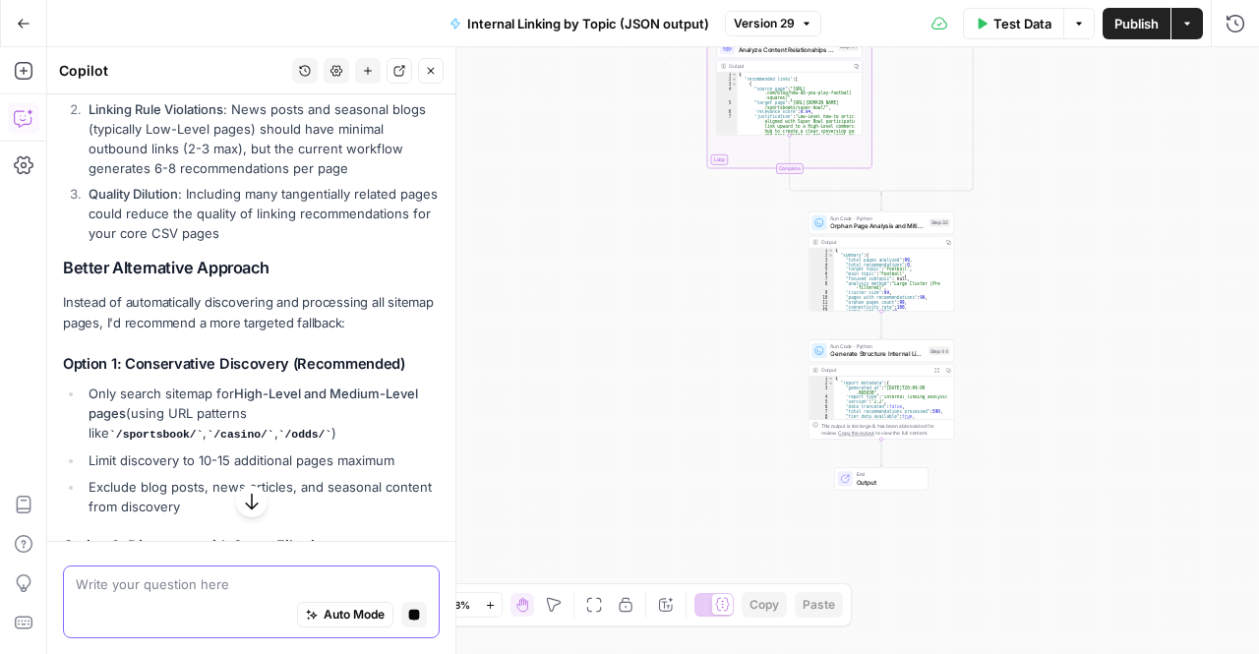
scroll to position [2880, 0]
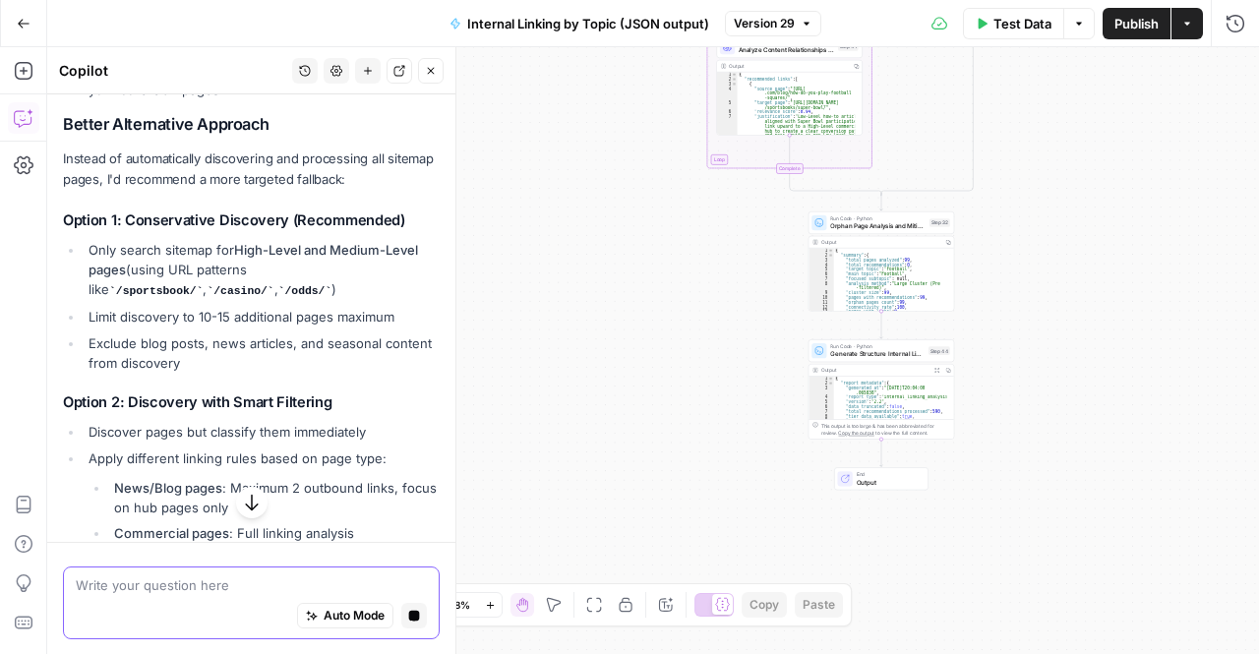
click at [214, 301] on li "Only search sitemap for High-Level and Medium-Level pages (using URL patterns l…" at bounding box center [262, 270] width 356 height 61
click at [195, 327] on li "Limit discovery to 10-15 additional pages maximum" at bounding box center [262, 317] width 356 height 20
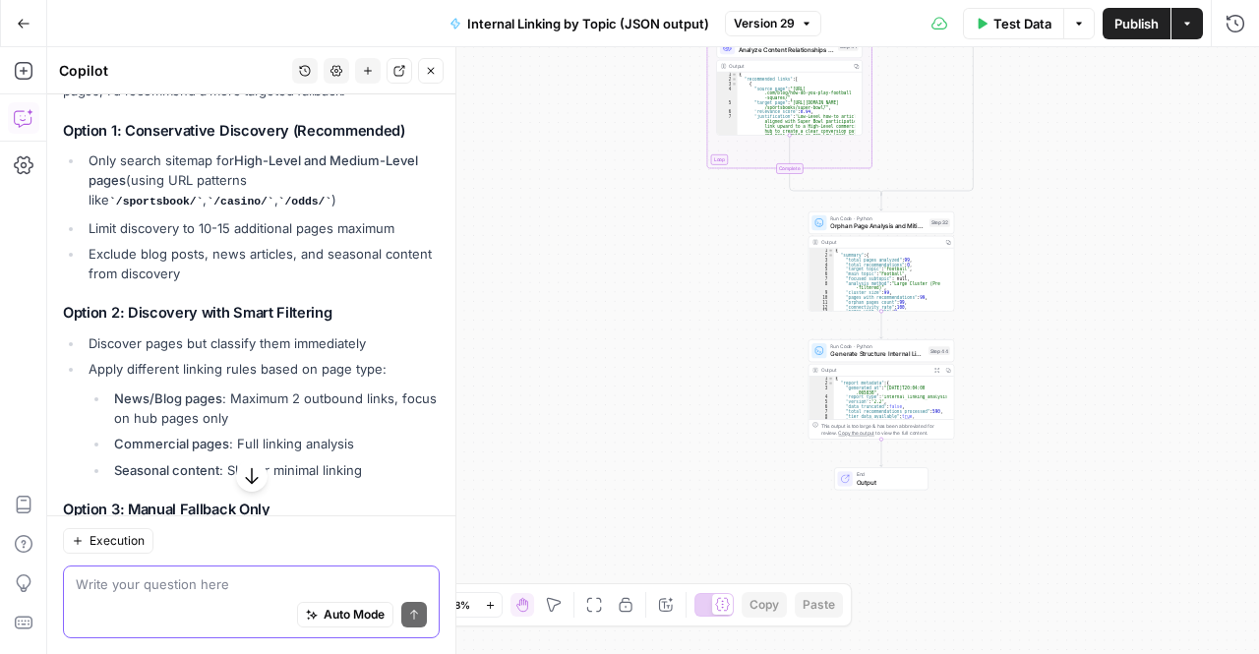
scroll to position [2976, 0]
click at [295, 281] on li "Exclude blog posts, news articles, and seasonal content from discovery" at bounding box center [262, 264] width 356 height 39
click at [205, 321] on div "You raise an excellent point. This enhancement could indeed overload the workfl…" at bounding box center [251, 166] width 377 height 1067
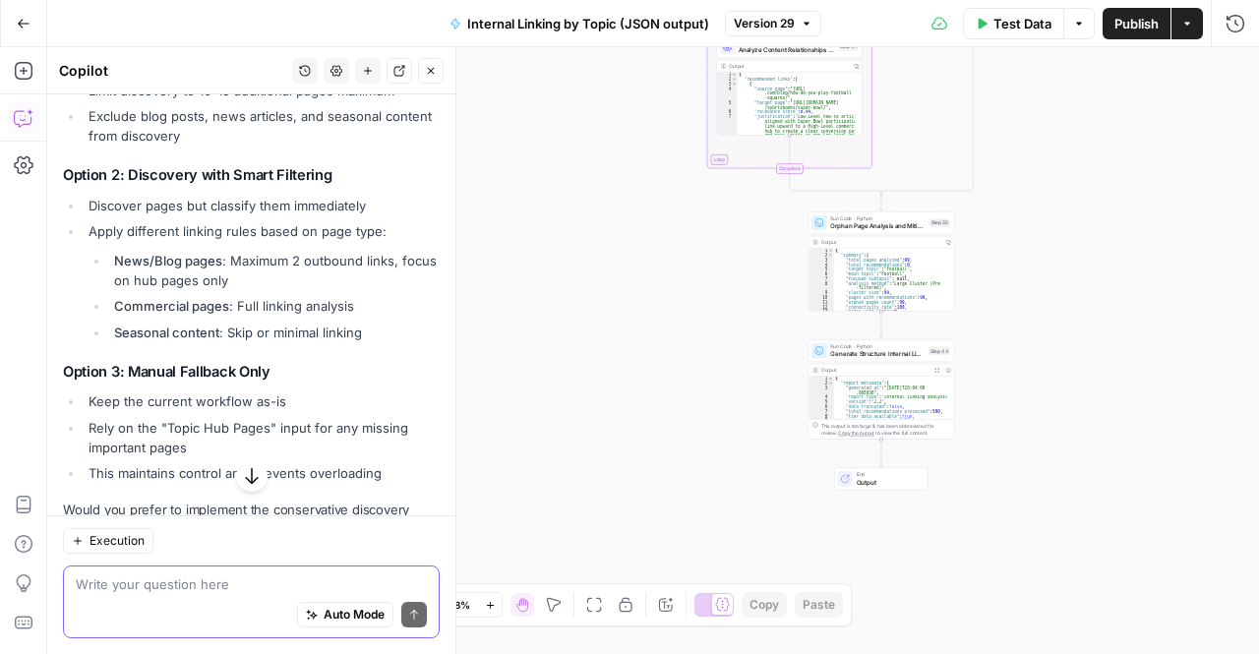
scroll to position [3116, 0]
click at [317, 276] on li "Apply different linking rules based on page type: News/Blog pages : Maximum 2 o…" at bounding box center [262, 280] width 356 height 121
click at [287, 315] on li "Commercial pages : Full linking analysis" at bounding box center [274, 305] width 331 height 20
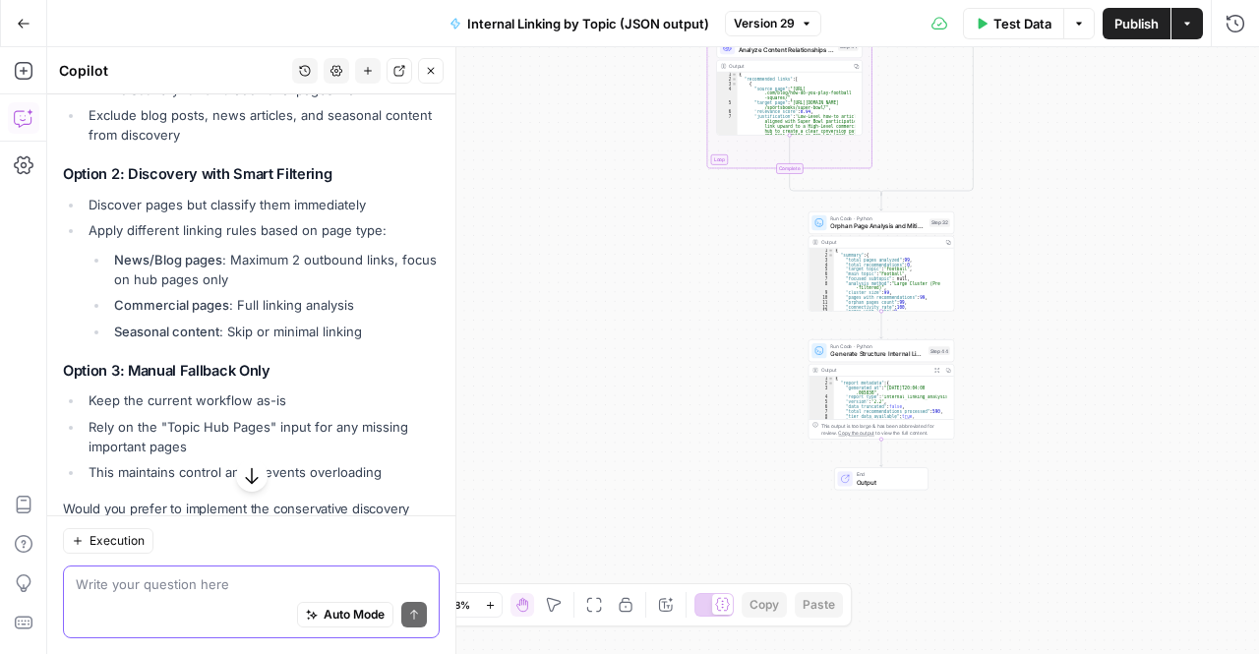
click at [272, 289] on li "News/Blog pages : Maximum 2 outbound links, focus on hub pages only" at bounding box center [274, 269] width 331 height 39
click at [263, 341] on li "Seasonal content : Skip or minimal linking" at bounding box center [274, 332] width 331 height 20
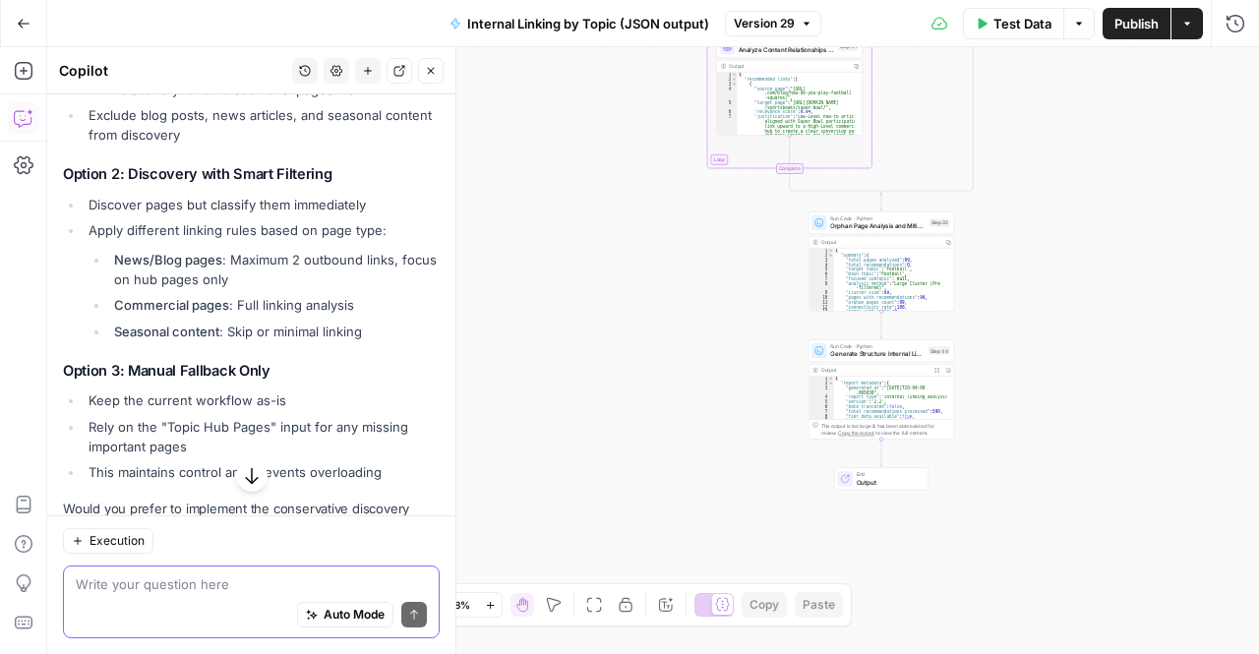
click at [263, 341] on li "Seasonal content : Skip or minimal linking" at bounding box center [274, 332] width 331 height 20
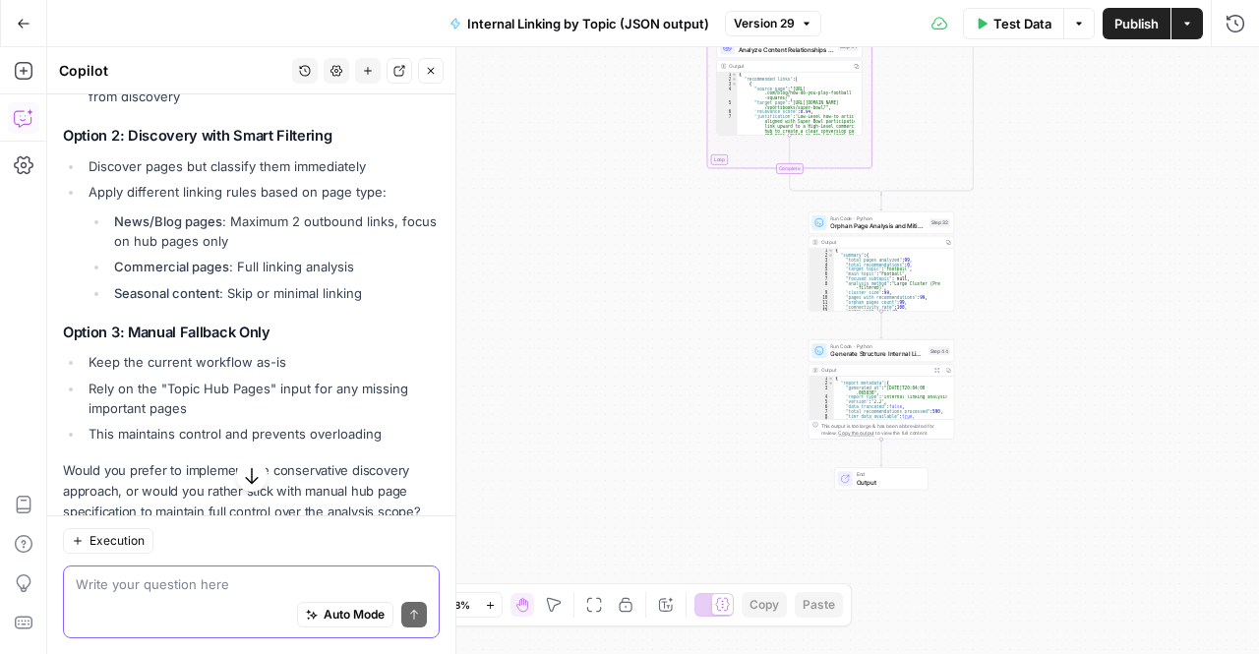
scroll to position [3155, 0]
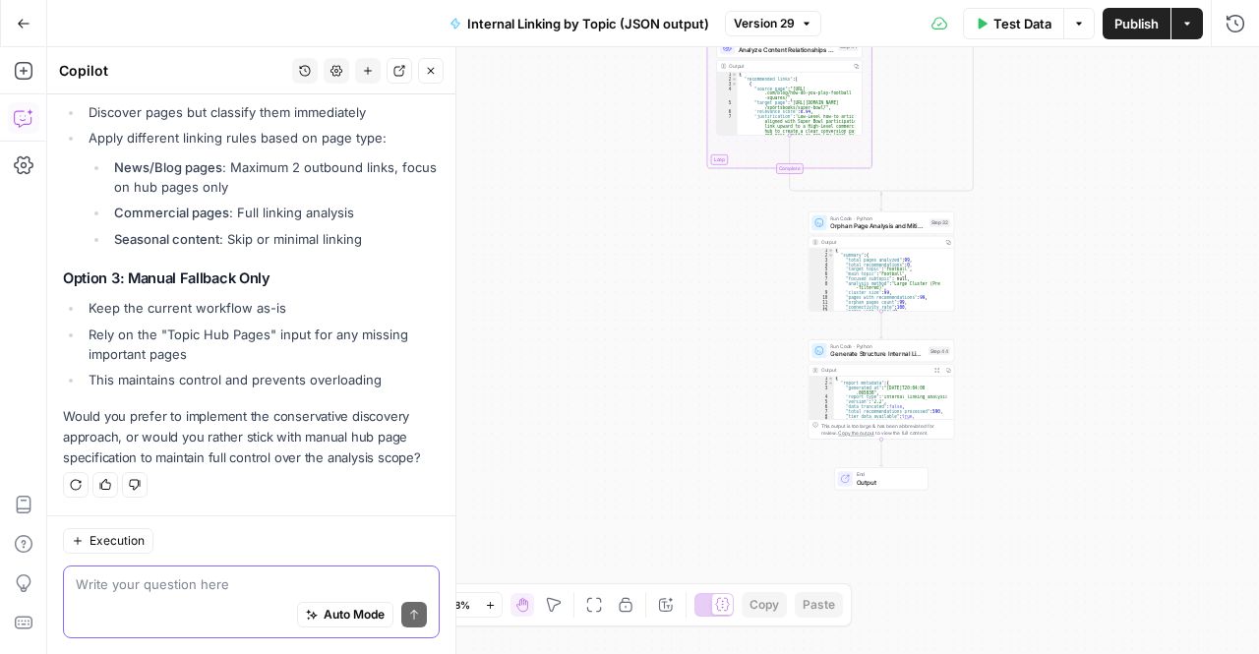
scroll to position [3089, 0]
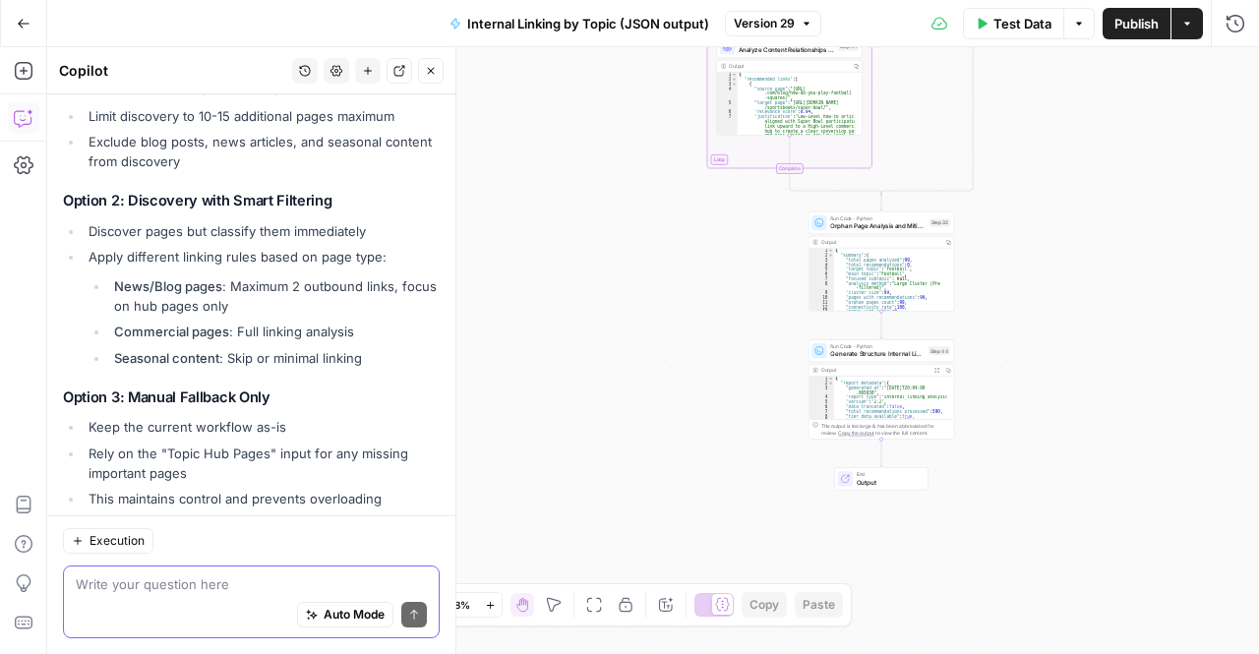
click at [263, 341] on li "Commercial pages : Full linking analysis" at bounding box center [274, 332] width 331 height 20
drag, startPoint x: 367, startPoint y: 387, endPoint x: 79, endPoint y: 225, distance: 330.3
click at [79, 225] on div "You raise an excellent point. This enhancement could indeed overload the workfl…" at bounding box center [251, 53] width 377 height 1067
click at [79, 211] on h3 "Option 2: Discovery with Smart Filtering" at bounding box center [251, 201] width 377 height 19
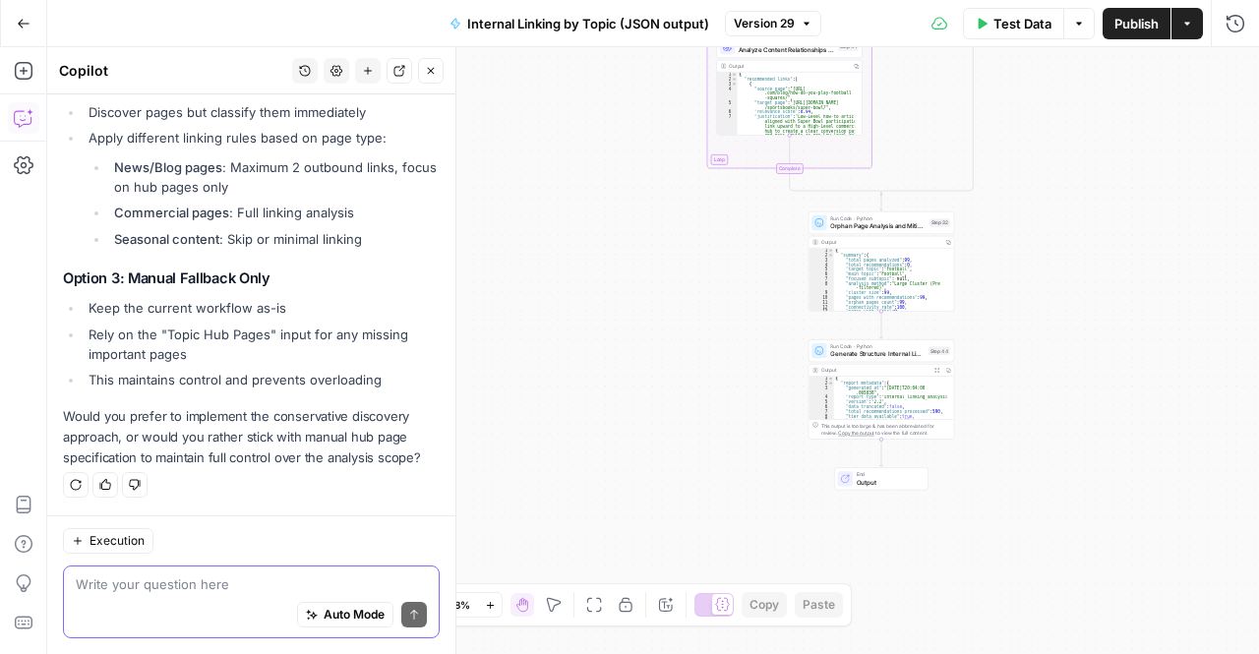
scroll to position [2908, 0]
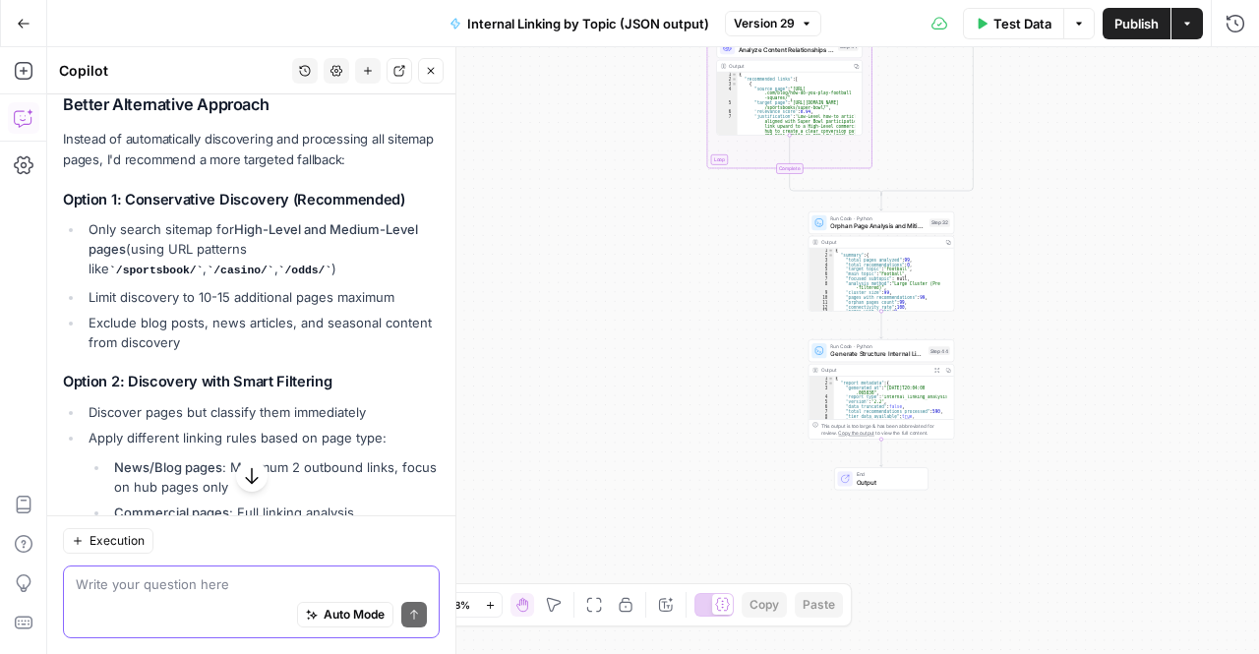
click at [252, 307] on li "Limit discovery to 10-15 additional pages maximum" at bounding box center [262, 297] width 356 height 20
click at [223, 387] on div "You raise an excellent point. This enhancement could indeed overload the workfl…" at bounding box center [251, 234] width 377 height 1067
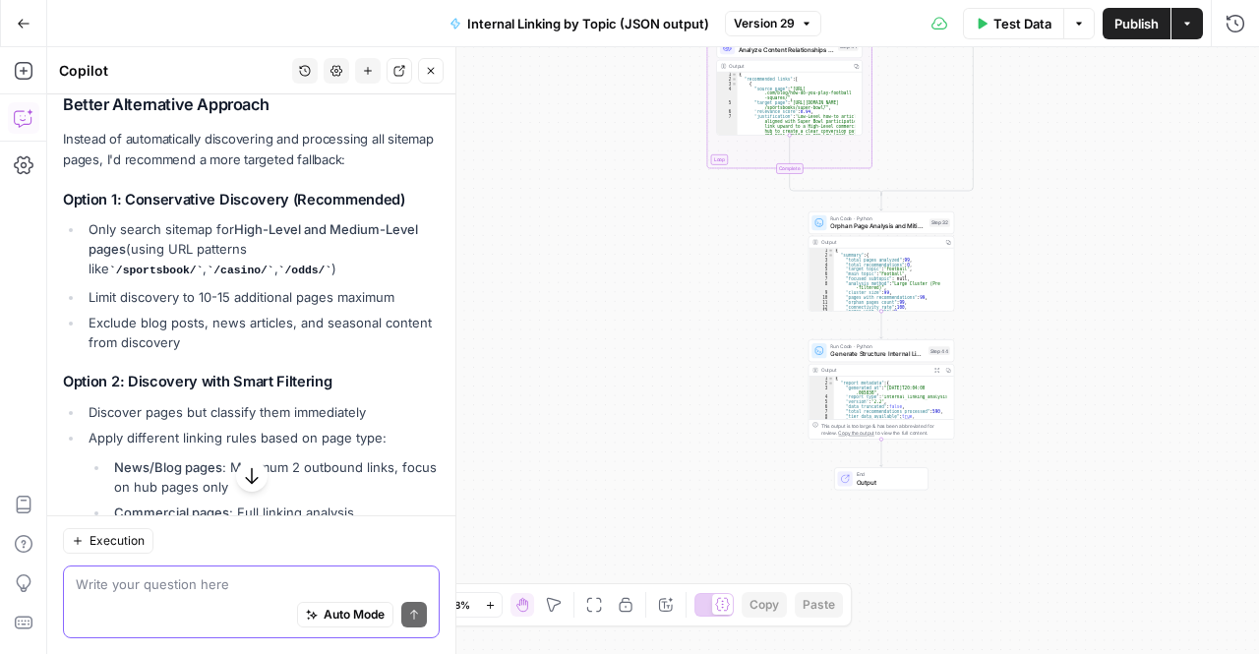
click at [223, 387] on div "You raise an excellent point. This enhancement could indeed overload the workfl…" at bounding box center [251, 234] width 377 height 1067
click at [204, 307] on li "Limit discovery to 10-15 additional pages maximum" at bounding box center [262, 297] width 356 height 20
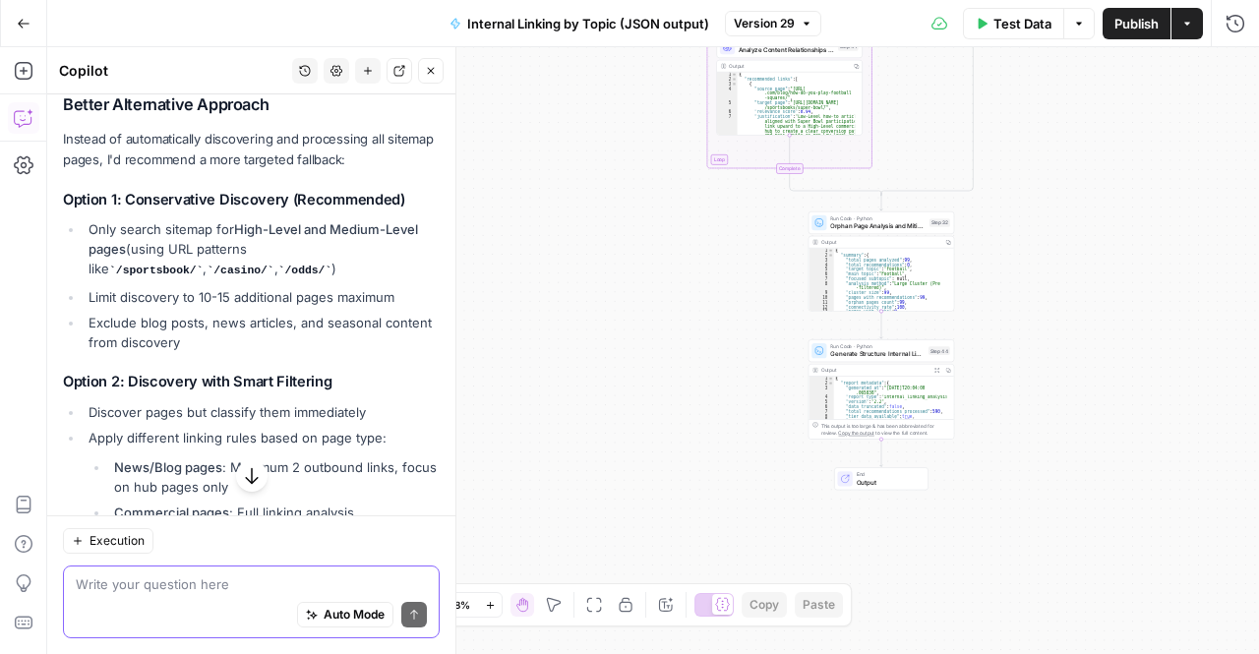
click at [204, 307] on li "Limit discovery to 10-15 additional pages maximum" at bounding box center [262, 297] width 356 height 20
click at [155, 263] on li "Only search sitemap for High-Level and Medium-Level pages (using URL patterns l…" at bounding box center [262, 249] width 356 height 61
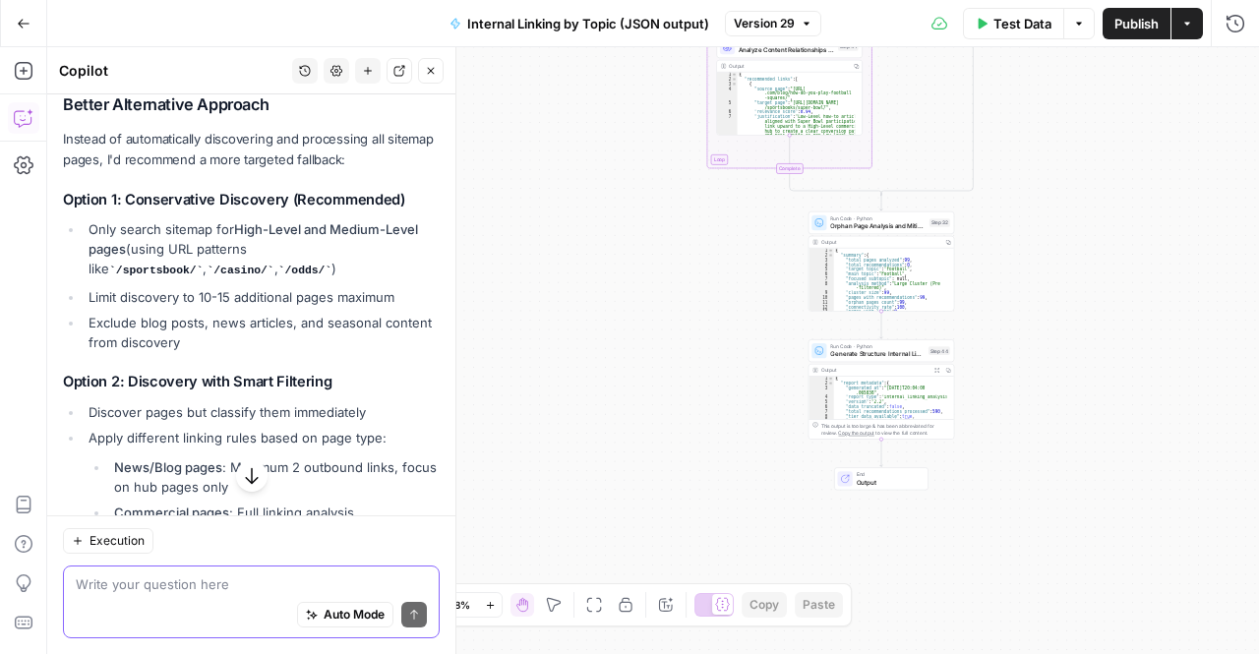
click at [136, 210] on h3 "Option 1: Conservative Discovery (Recommended)" at bounding box center [251, 200] width 377 height 19
copy div "Option 1: Conservative Discovery (Recommended)"
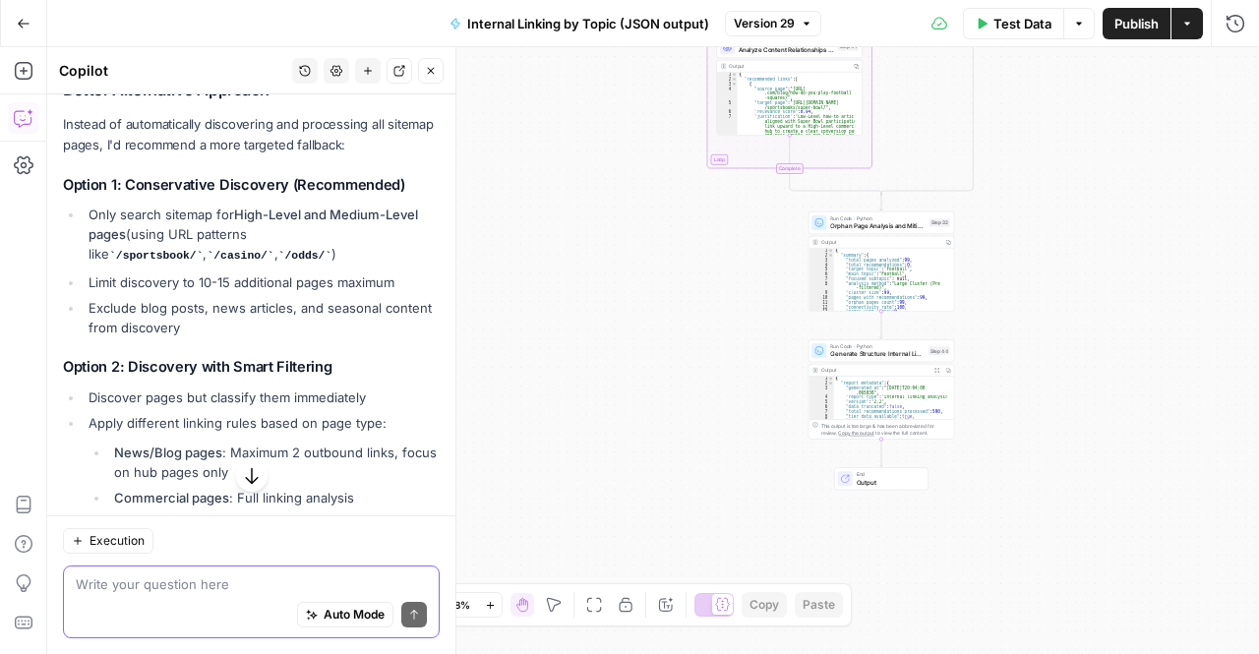
scroll to position [3239, 0]
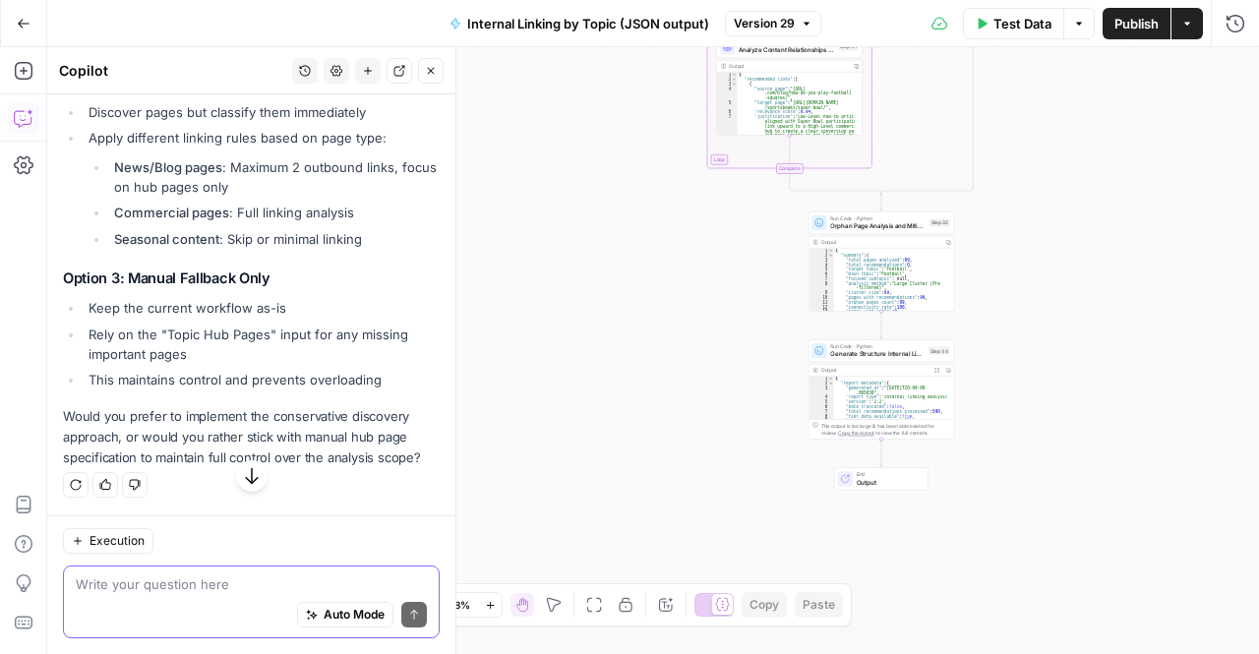
click at [122, 590] on textarea at bounding box center [251, 585] width 351 height 20
paste textarea "Option 1: Conservative Discovery (Recommended)"
click at [79, 588] on textarea "Option 1: Conservative Discovery (Recommended)" at bounding box center [251, 585] width 351 height 20
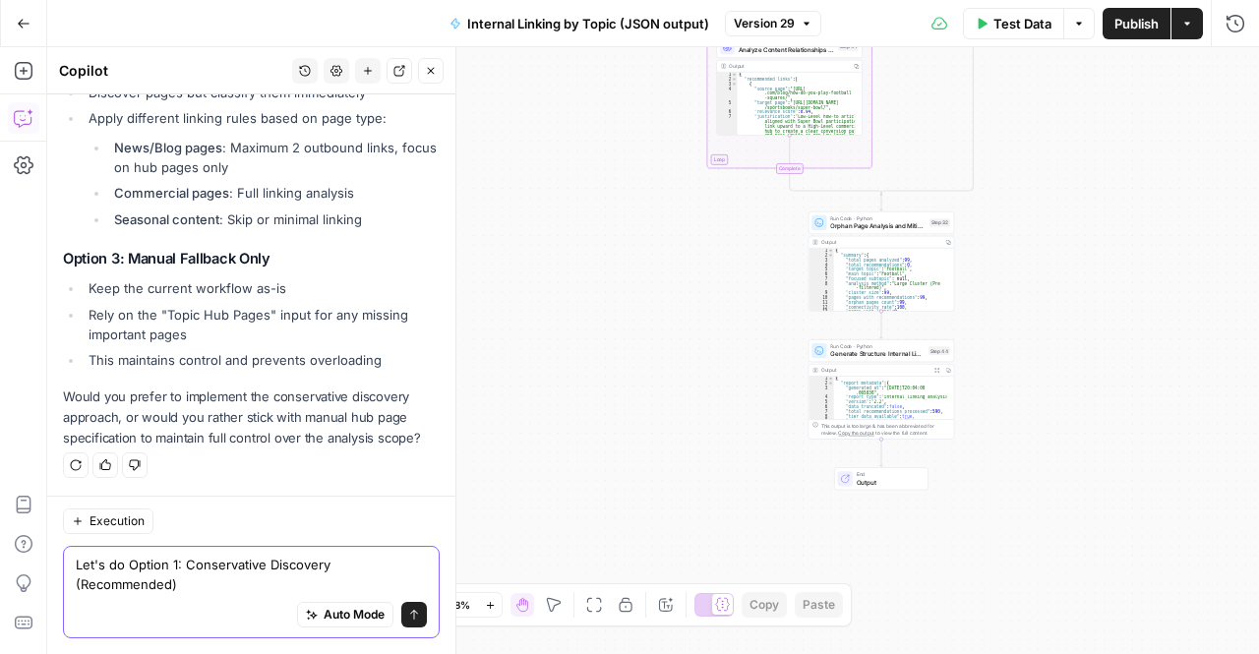
scroll to position [3258, 0]
type textarea "Let's do option 1: Conservative Discovery (Recommended)"
click at [187, 581] on textarea "Let's do option 1: Conservative Discovery (Recommended)" at bounding box center [251, 574] width 351 height 39
drag, startPoint x: 225, startPoint y: 588, endPoint x: 60, endPoint y: 595, distance: 165.4
click at [60, 595] on div "Execution Let's do option 1: Conservative Discovery (Recommended) Let's do opti…" at bounding box center [251, 575] width 408 height 158
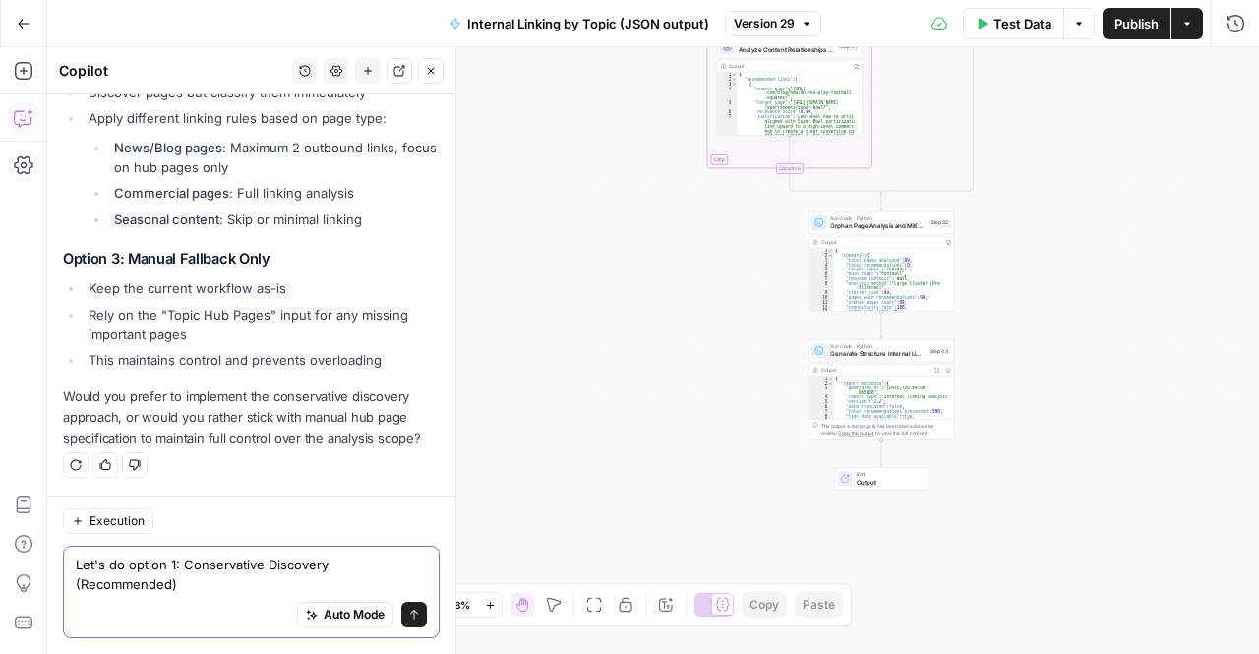
click at [88, 593] on textarea "Let's do option 1: Conservative Discovery (Recommended)" at bounding box center [251, 574] width 351 height 39
click at [204, 610] on div "Auto Mode Send" at bounding box center [251, 615] width 351 height 43
click at [188, 587] on textarea "Let's do option 1: Conservative Discovery (Recommended)" at bounding box center [251, 574] width 351 height 39
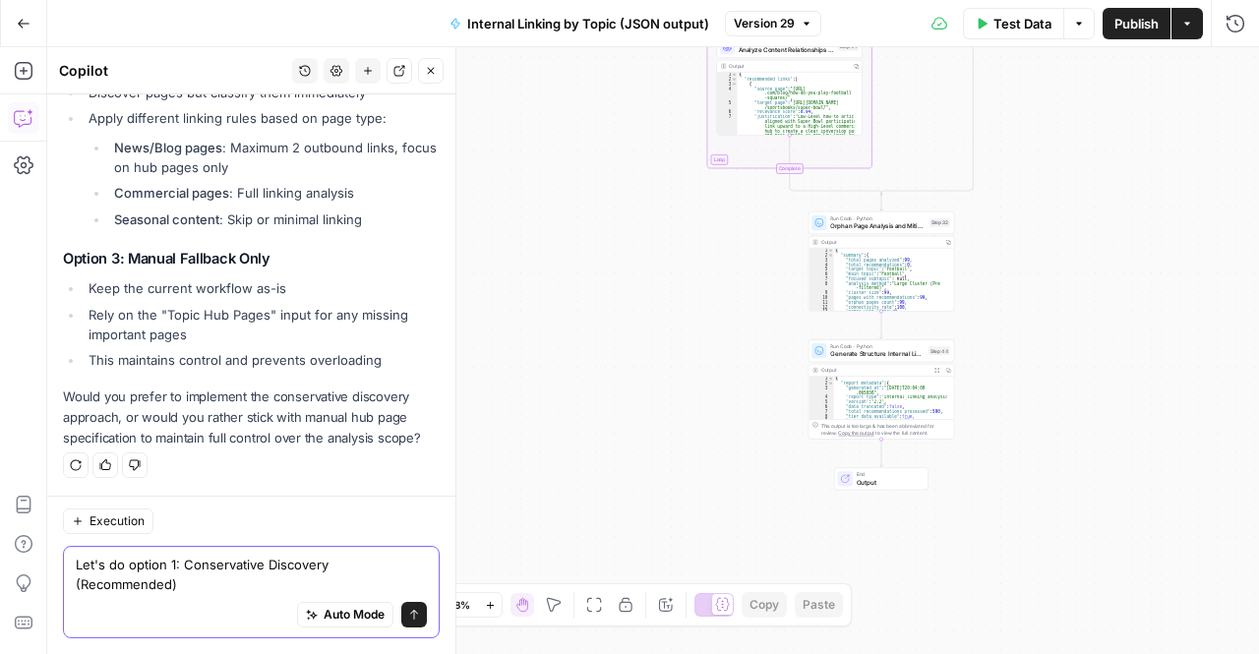
drag, startPoint x: 188, startPoint y: 587, endPoint x: 68, endPoint y: 587, distance: 120.0
click at [68, 587] on div "Let's do option 1: Conservative Discovery (Recommended) Let's do option 1: Cons…" at bounding box center [251, 592] width 377 height 92
click at [211, 587] on textarea "Let's do option 1: Conservative Discovery and make it so any blog or news pages…" at bounding box center [251, 574] width 351 height 39
click at [354, 587] on textarea "Let's do option 1: Conservative Discovery and make it so any blog or news posts…" at bounding box center [251, 574] width 351 height 39
click at [67, 566] on div "Let's do option 1: Conservative Discovery and make it so any blog or news posts…" at bounding box center [251, 592] width 377 height 92
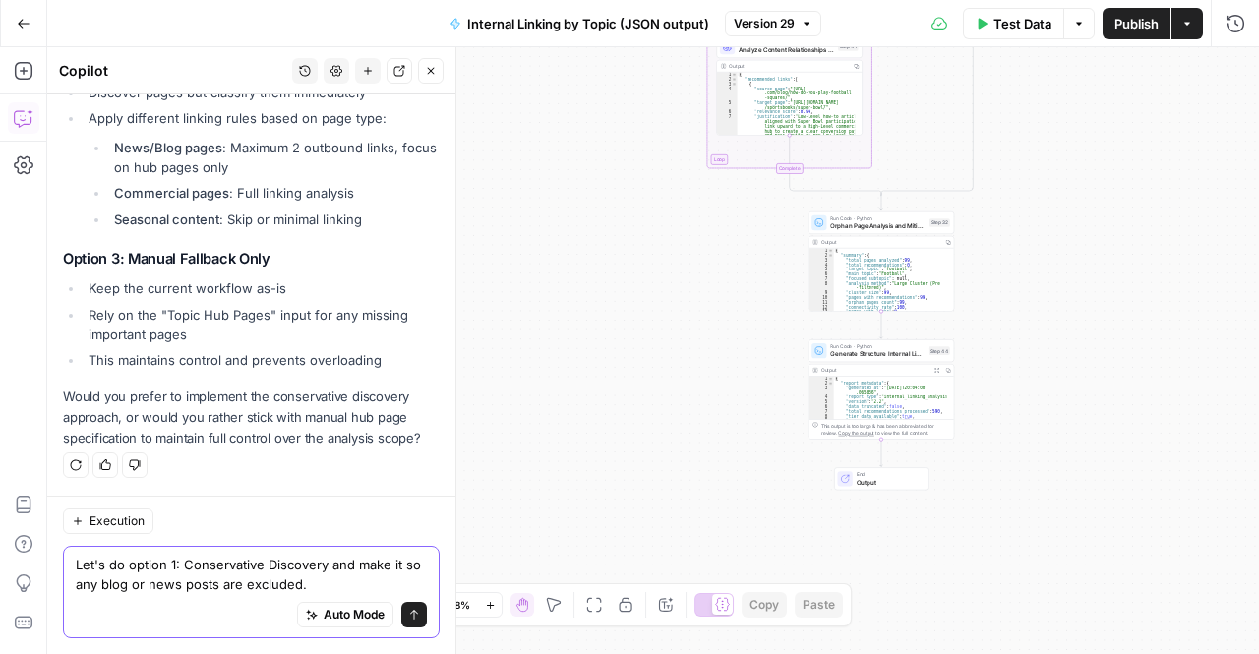
drag, startPoint x: 140, startPoint y: 568, endPoint x: 340, endPoint y: 566, distance: 200.7
click at [340, 566] on textarea "Let's do option 1: Conservative Discovery and make it so any blog or news posts…" at bounding box center [251, 574] width 351 height 39
click at [134, 572] on textarea "Let's do opd make it so any blog or news posts are excluded." at bounding box center [251, 574] width 351 height 39
click at [135, 562] on textarea "Let's do osomething differed make it so any blog or news posts are excluded." at bounding box center [251, 574] width 351 height 39
click at [215, 570] on textarea "Let's something differed make it so any blog or news posts are excluded." at bounding box center [251, 574] width 351 height 39
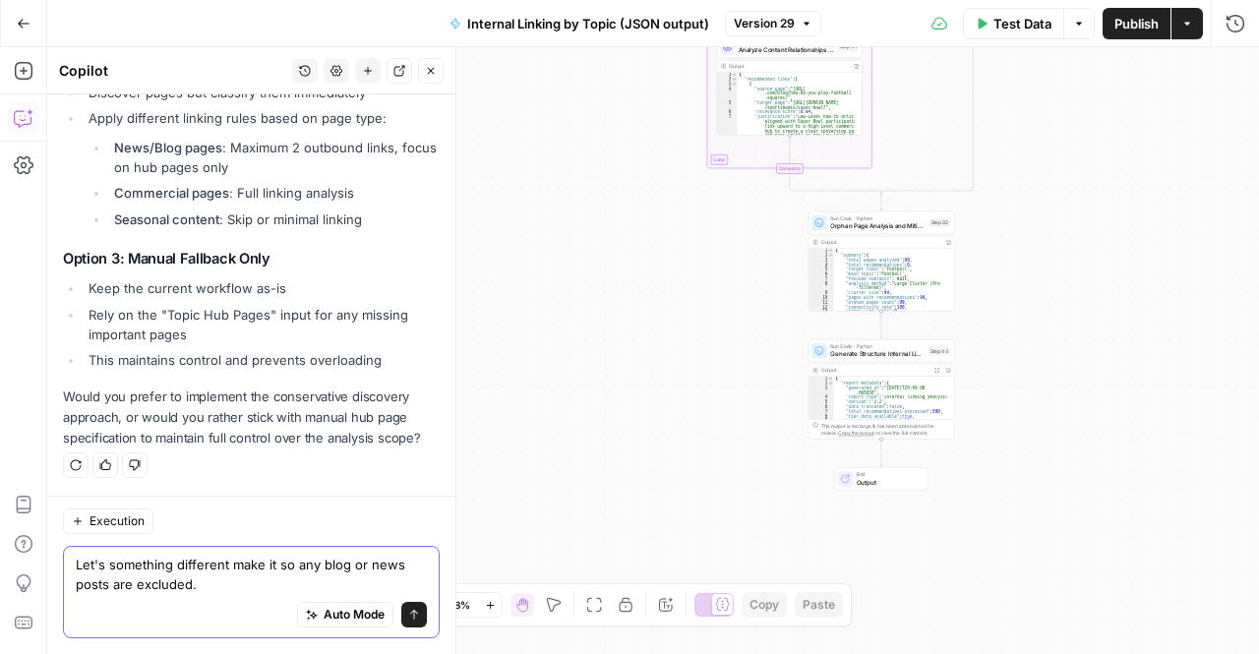
drag, startPoint x: 242, startPoint y: 566, endPoint x: 315, endPoint y: 570, distance: 72.9
click at [315, 570] on textarea "Let's something different make it so any blog or news posts are excluded." at bounding box center [251, 574] width 351 height 39
click at [254, 562] on textarea "Let's something different blog or news posts are excluded." at bounding box center [251, 574] width 351 height 39
click at [219, 565] on textarea "Let's something different blogs or news posts are excluded." at bounding box center [251, 574] width 351 height 39
drag, startPoint x: 234, startPoint y: 568, endPoint x: 290, endPoint y: 568, distance: 56.1
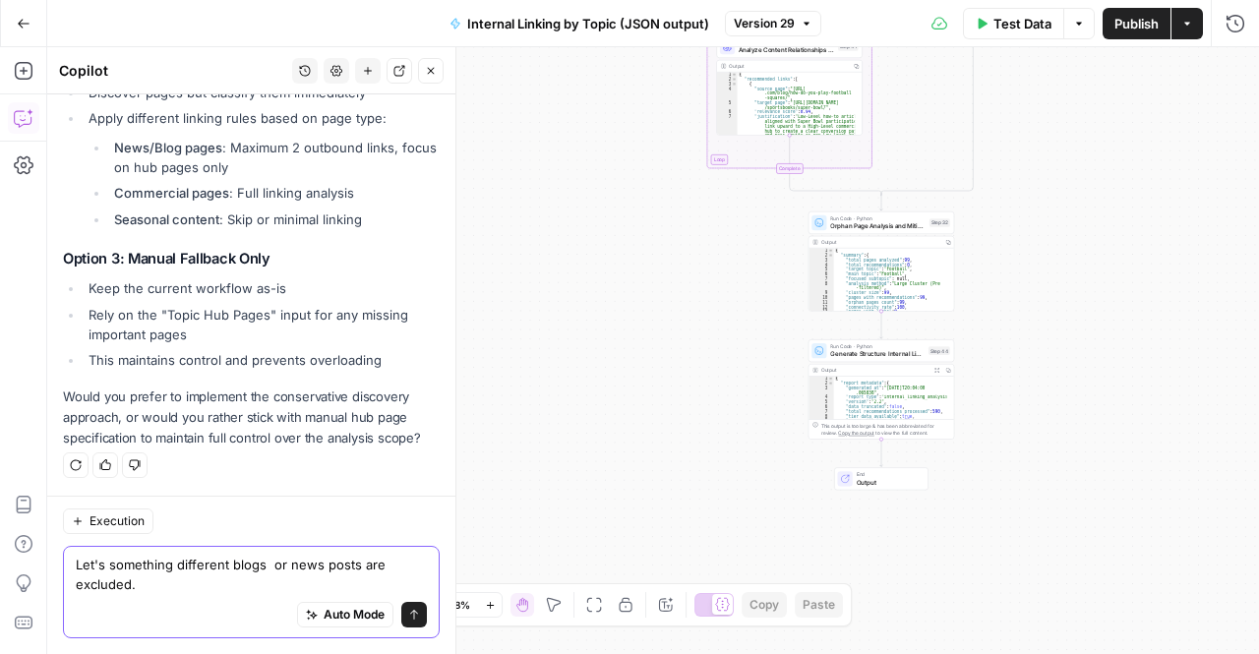
click at [290, 568] on textarea "Let's something different blogs or news posts are excluded." at bounding box center [251, 574] width 351 height 39
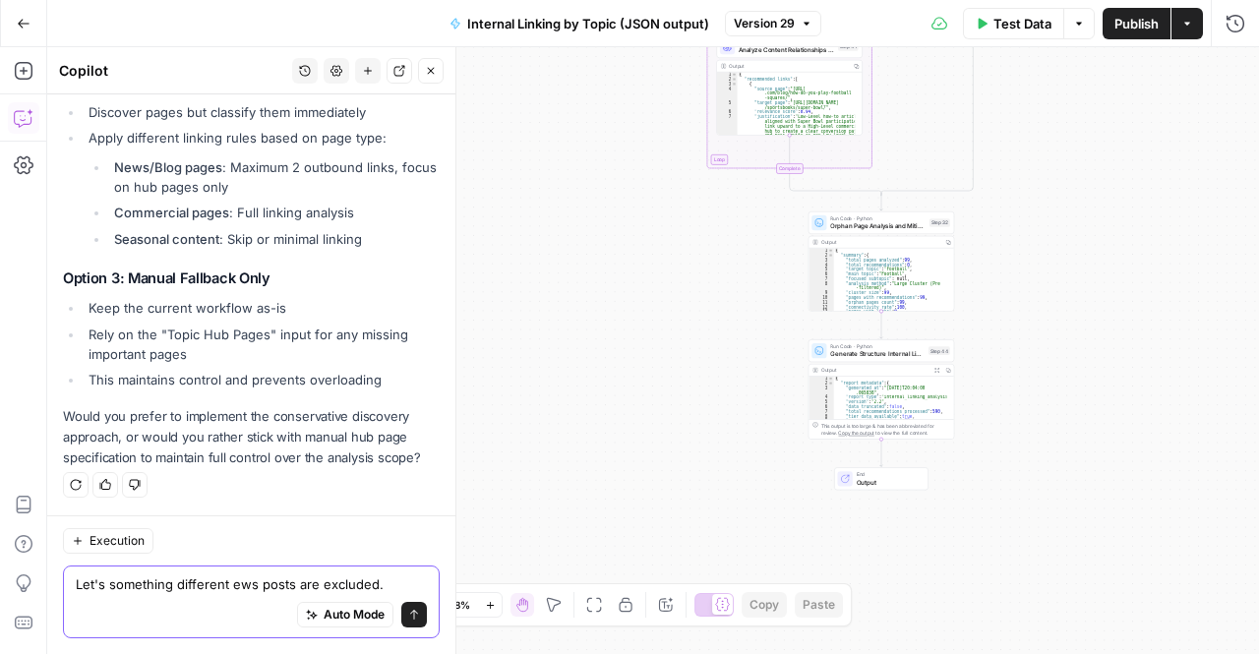
scroll to position [3239, 0]
click at [352, 575] on textarea "Let's something different and ews posts are excluded." at bounding box center [251, 585] width 351 height 20
click at [381, 575] on textarea "Let's something different and ews posts are excluded." at bounding box center [251, 585] width 351 height 20
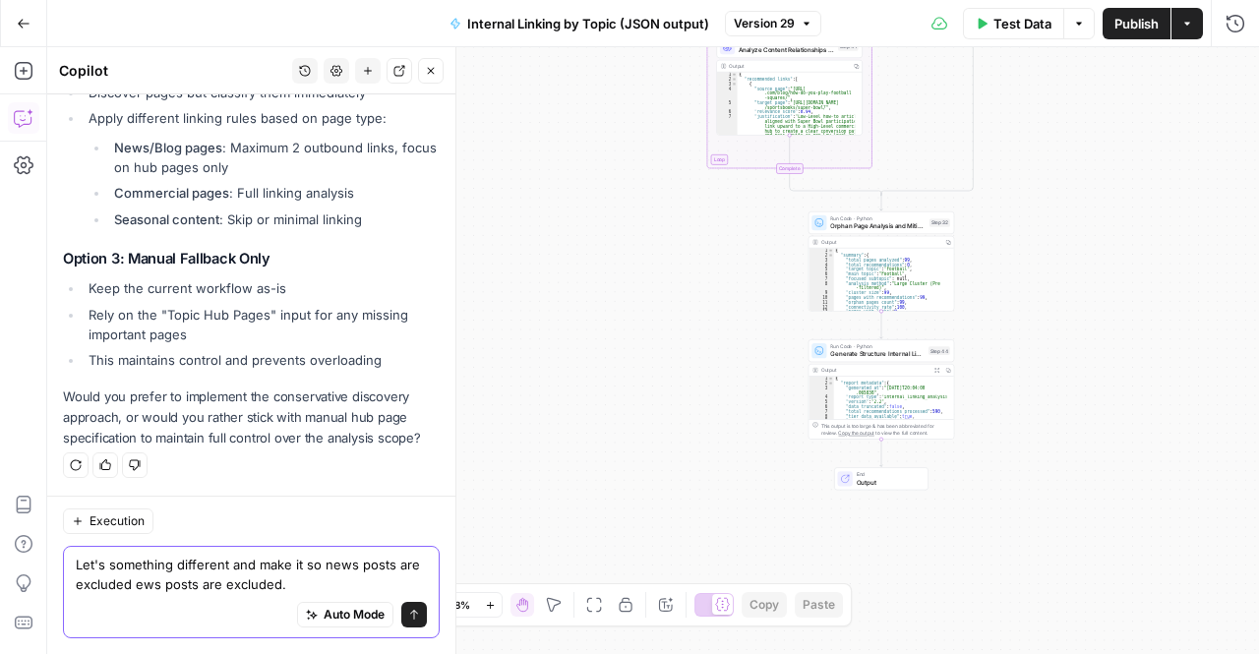
scroll to position [3258, 0]
click at [329, 576] on textarea "Let's something different and make it so news posts are excluded ews posts are …" at bounding box center [251, 574] width 351 height 39
drag, startPoint x: 352, startPoint y: 560, endPoint x: 382, endPoint y: 561, distance: 29.5
click at [382, 561] on textarea "Let's something different and make it so news posts are excluded ews posts are …" at bounding box center [251, 574] width 351 height 39
click at [220, 576] on textarea "Let's something different and make it so news posts are excluded ews posts are …" at bounding box center [251, 574] width 351 height 39
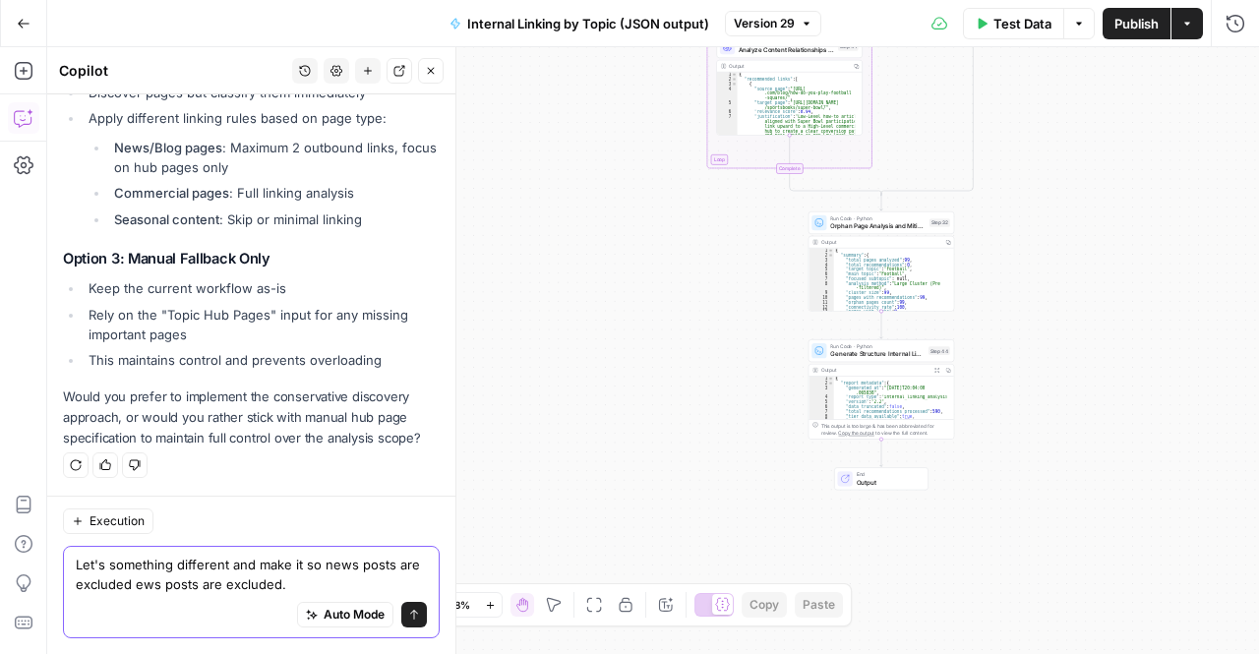
drag, startPoint x: 132, startPoint y: 584, endPoint x: 305, endPoint y: 582, distance: 173.2
click at [305, 582] on textarea "Let's something different and make it so news posts are excluded ews posts are …" at bounding box center [251, 574] width 351 height 39
click at [109, 564] on textarea "Let's something different and make it so news posts are excluded" at bounding box center [251, 574] width 351 height 39
click at [148, 583] on textarea "Let's do something different and make it so news posts are excluded" at bounding box center [251, 574] width 351 height 39
click at [154, 585] on textarea "Let's do something different and make it so news posts are excluded" at bounding box center [251, 574] width 351 height 39
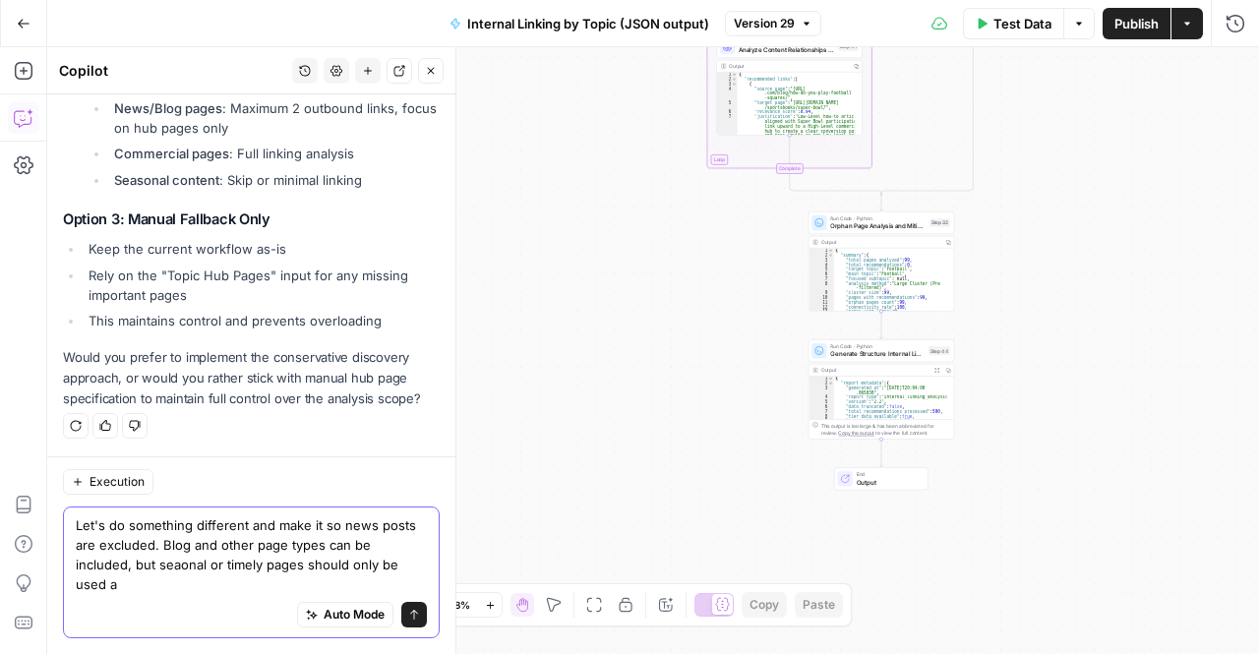
scroll to position [3298, 0]
click at [197, 558] on textarea "Let's do something different and make it so news posts are excluded. Blog and o…" at bounding box center [251, 554] width 351 height 79
click at [195, 567] on textarea "Let's do something different and make it so news posts are excluded. Blog and o…" at bounding box center [251, 554] width 351 height 79
click at [181, 574] on textarea "Let's do something different and make it so news posts are excluded. Blog and o…" at bounding box center [251, 554] width 351 height 79
click at [222, 588] on textarea "Let's do something different and make it so news posts are excluded. Blog and o…" at bounding box center [251, 554] width 351 height 79
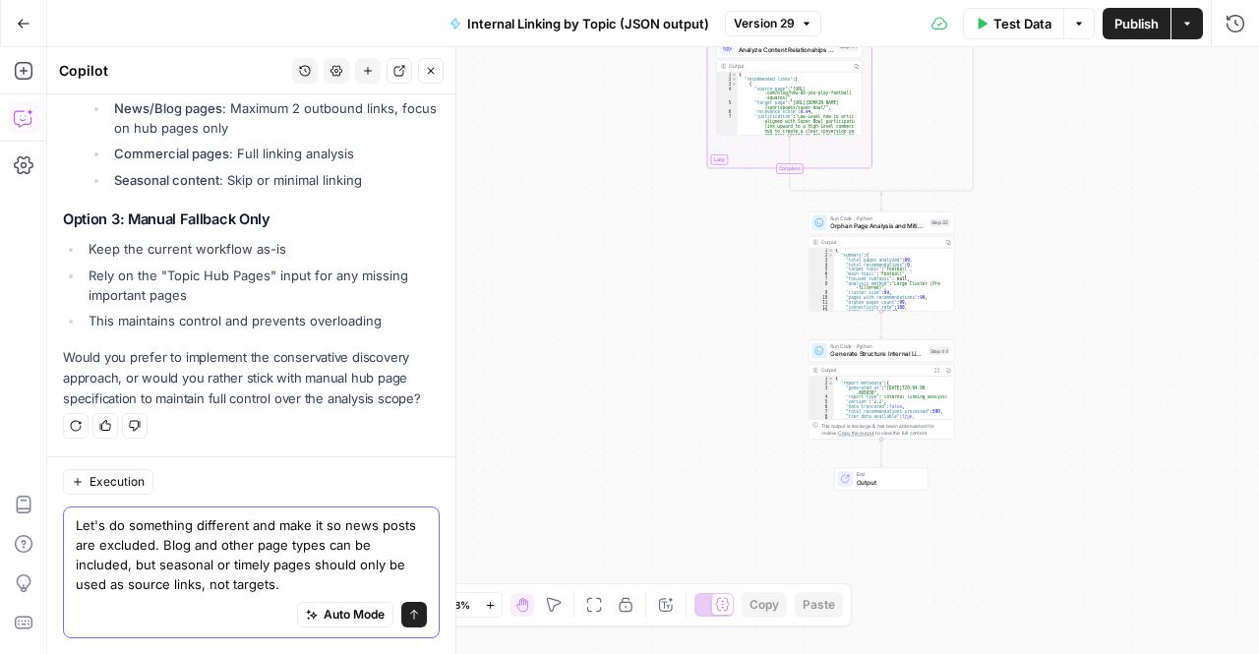
click at [240, 556] on textarea "Let's do something different and make it so news posts are excluded. Blog and o…" at bounding box center [251, 554] width 351 height 79
click at [139, 566] on textarea "Let's do something different and make it so news posts are excluded. Blog and o…" at bounding box center [251, 554] width 351 height 79
drag, startPoint x: 159, startPoint y: 566, endPoint x: 232, endPoint y: 571, distance: 73.0
click at [232, 571] on textarea "Let's do something different and make it so news posts are excluded. Blog and o…" at bounding box center [251, 554] width 351 height 79
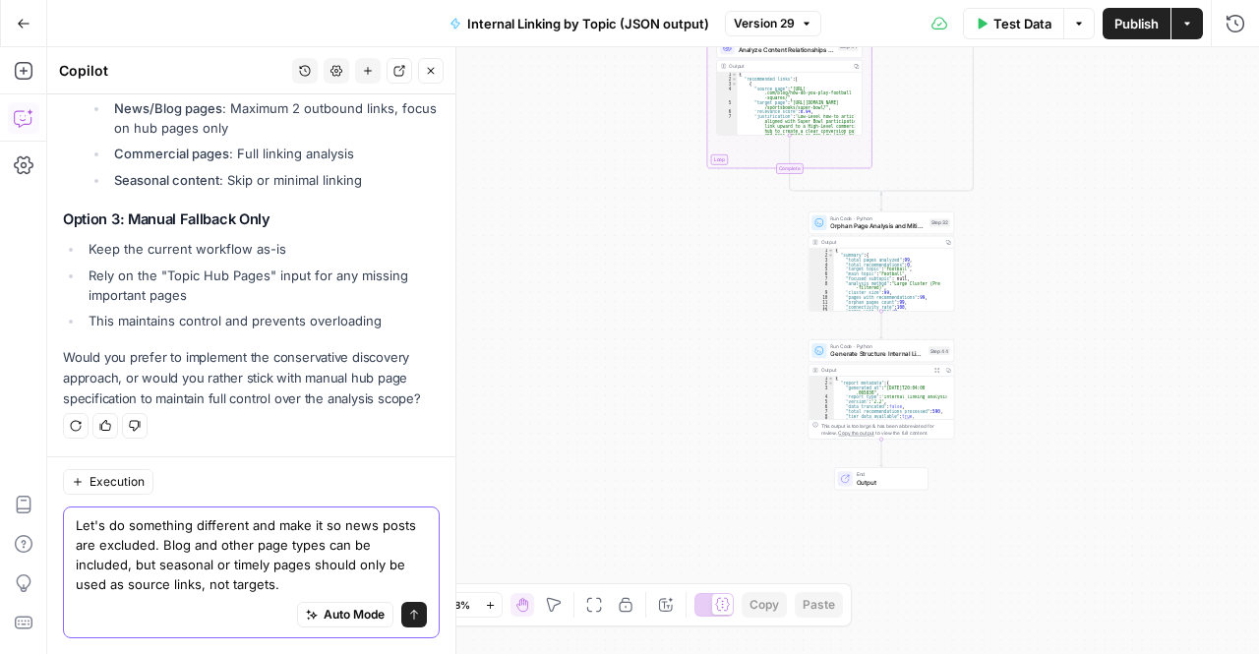
drag, startPoint x: 262, startPoint y: 582, endPoint x: 137, endPoint y: 560, distance: 127.0
click at [137, 560] on textarea "Let's do something different and make it so news posts are excluded. Blog and o…" at bounding box center [251, 554] width 351 height 79
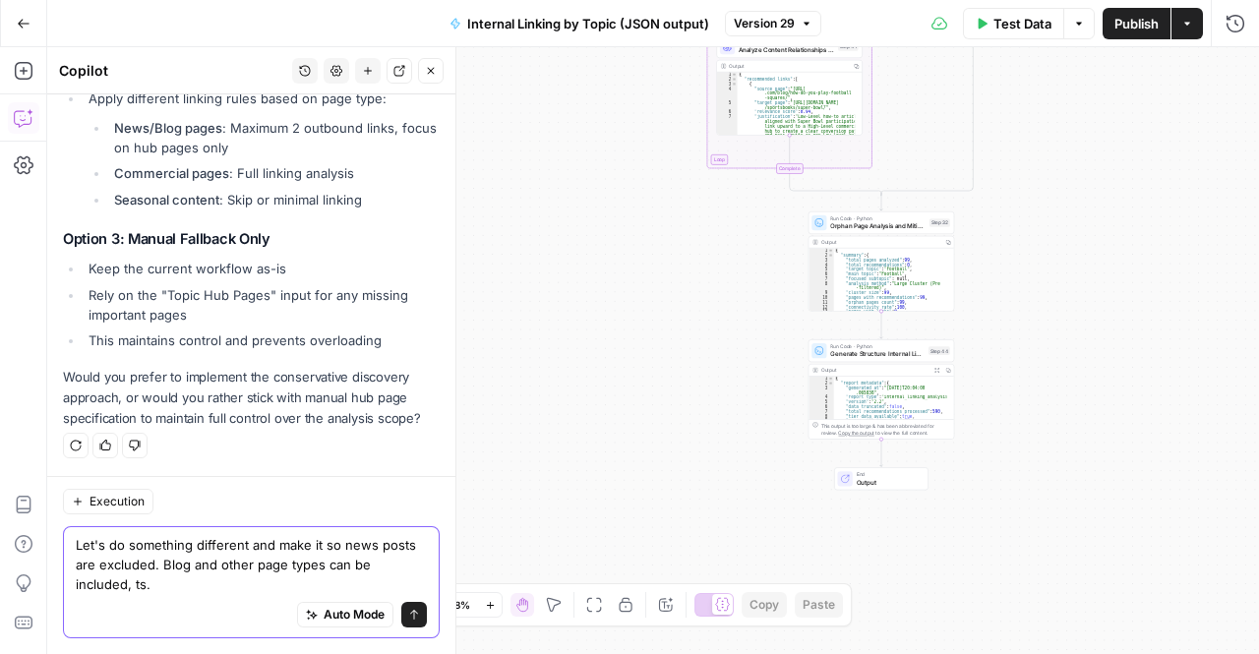
scroll to position [3278, 0]
type textarea "Let's do something different and make it so news posts are excluded. Blog and o…"
click at [410, 611] on icon "submit" at bounding box center [414, 615] width 8 height 10
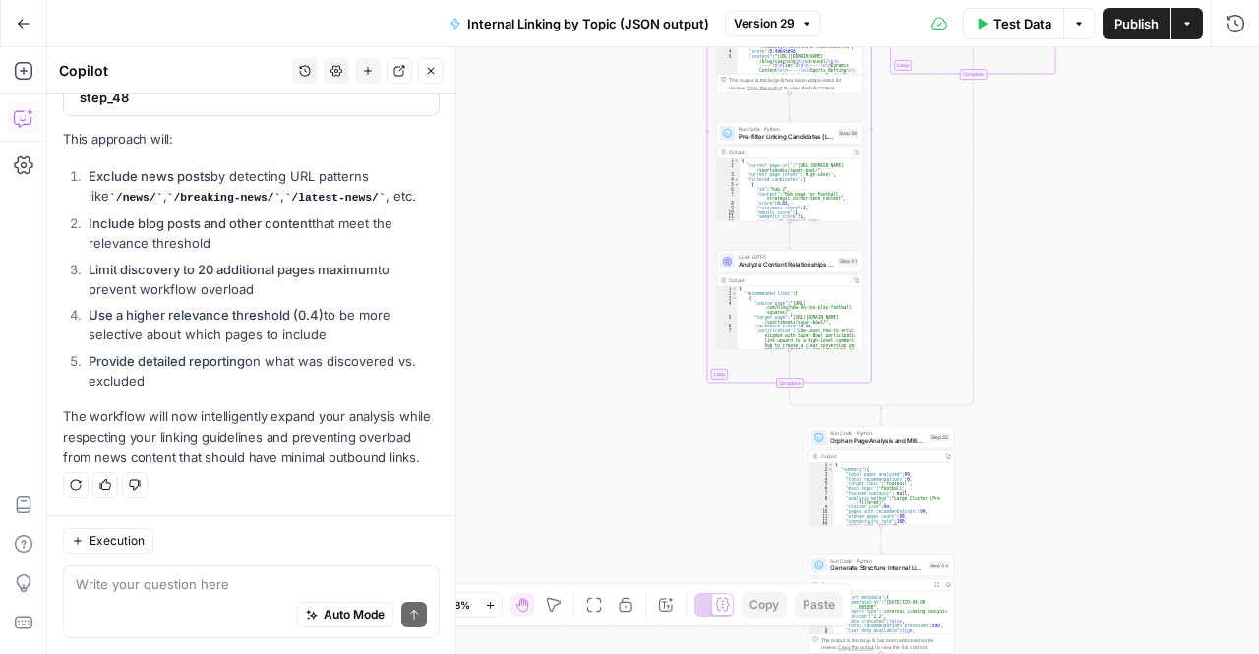
scroll to position [3848, 0]
click at [302, 322] on strong "Use a higher relevance threshold (0.4)" at bounding box center [206, 315] width 235 height 16
click at [266, 328] on li "Use a higher relevance threshold (0.4) to be more selective about which pages t…" at bounding box center [262, 324] width 356 height 39
click at [319, 348] on ol "Exclude news posts by detecting URL patterns like /news/ , /breaking-news/ , /l…" at bounding box center [251, 278] width 377 height 224
click at [151, 310] on strong "Use a higher relevance threshold (0.4)" at bounding box center [206, 315] width 235 height 16
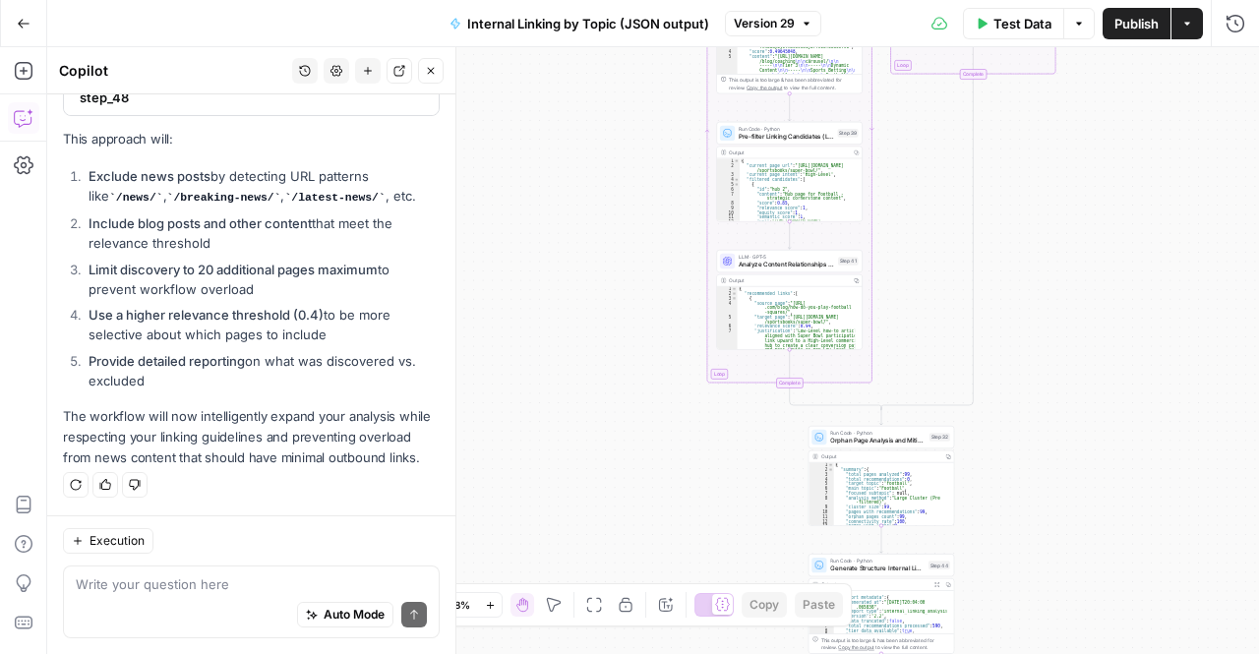
click at [151, 310] on strong "Use a higher relevance threshold (0.4)" at bounding box center [206, 315] width 235 height 16
click at [166, 263] on li "Limit discovery to 20 additional pages maximum to prevent workflow overload" at bounding box center [262, 279] width 356 height 39
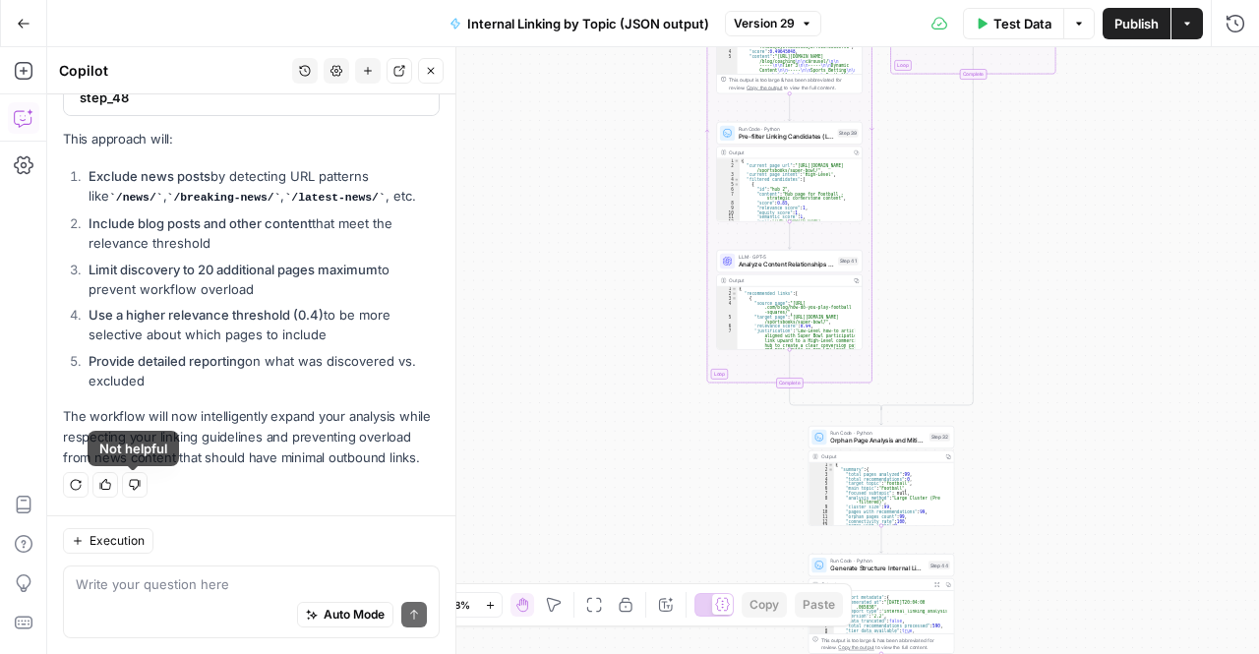
click at [128, 416] on p "The workflow will now intelligently expand your analysis while respecting your …" at bounding box center [251, 437] width 377 height 62
click at [128, 377] on li "Provide detailed reporting on what was discovered vs. excluded" at bounding box center [262, 370] width 356 height 39
drag, startPoint x: 130, startPoint y: 326, endPoint x: 136, endPoint y: 373, distance: 47.6
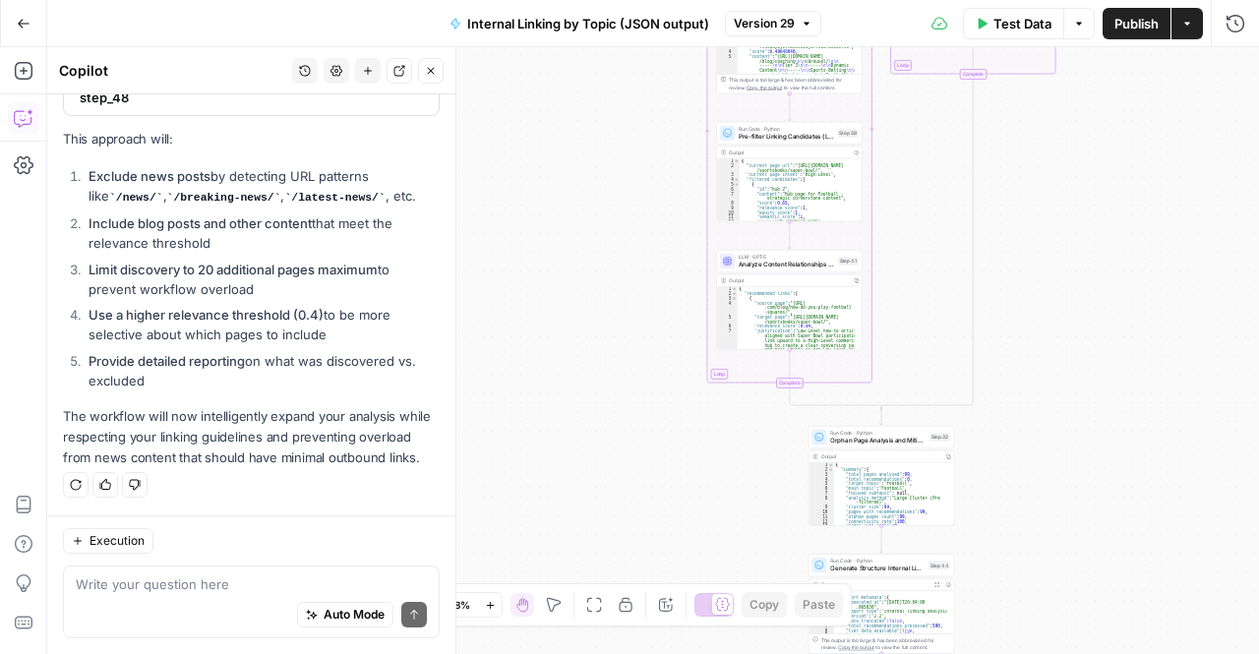
click at [130, 326] on li "Use a higher relevance threshold (0.4) to be more selective about which pages t…" at bounding box center [262, 324] width 356 height 39
click at [136, 373] on li "Provide detailed reporting on what was discovered vs. excluded" at bounding box center [262, 370] width 356 height 39
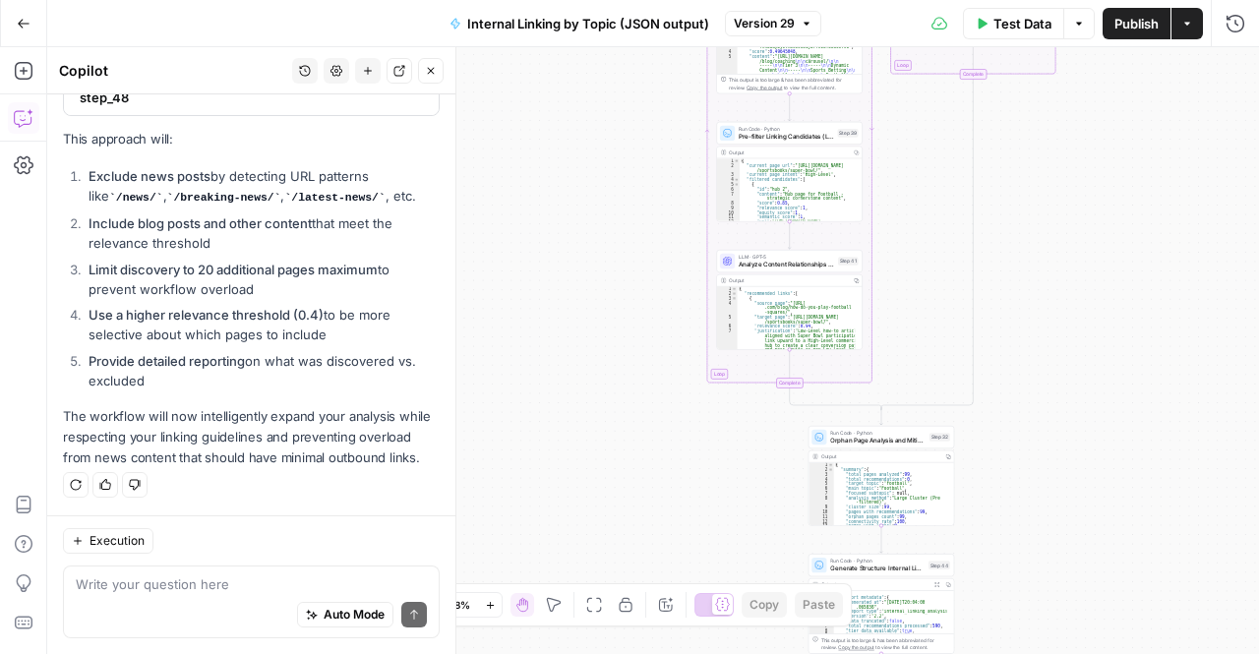
click at [176, 422] on p "The workflow will now intelligently expand your analysis while respecting your …" at bounding box center [251, 437] width 377 height 62
drag, startPoint x: 189, startPoint y: 417, endPoint x: 269, endPoint y: 444, distance: 84.0
click at [269, 444] on p "The workflow will now intelligently expand your analysis while respecting your …" at bounding box center [251, 437] width 377 height 62
click at [227, 400] on div "Solution I'll modify the sitemap discovery to exclude news posts while allowing…" at bounding box center [251, 209] width 377 height 517
click at [224, 599] on div "Auto Mode Send" at bounding box center [251, 615] width 351 height 43
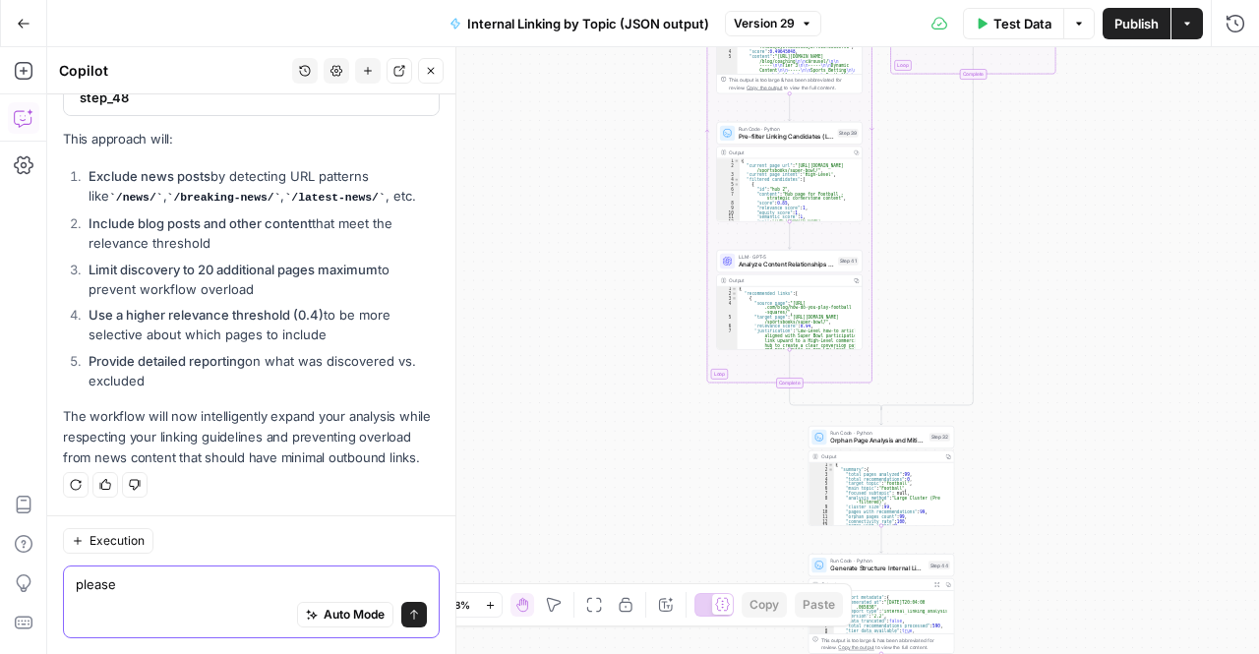
scroll to position [3742, 0]
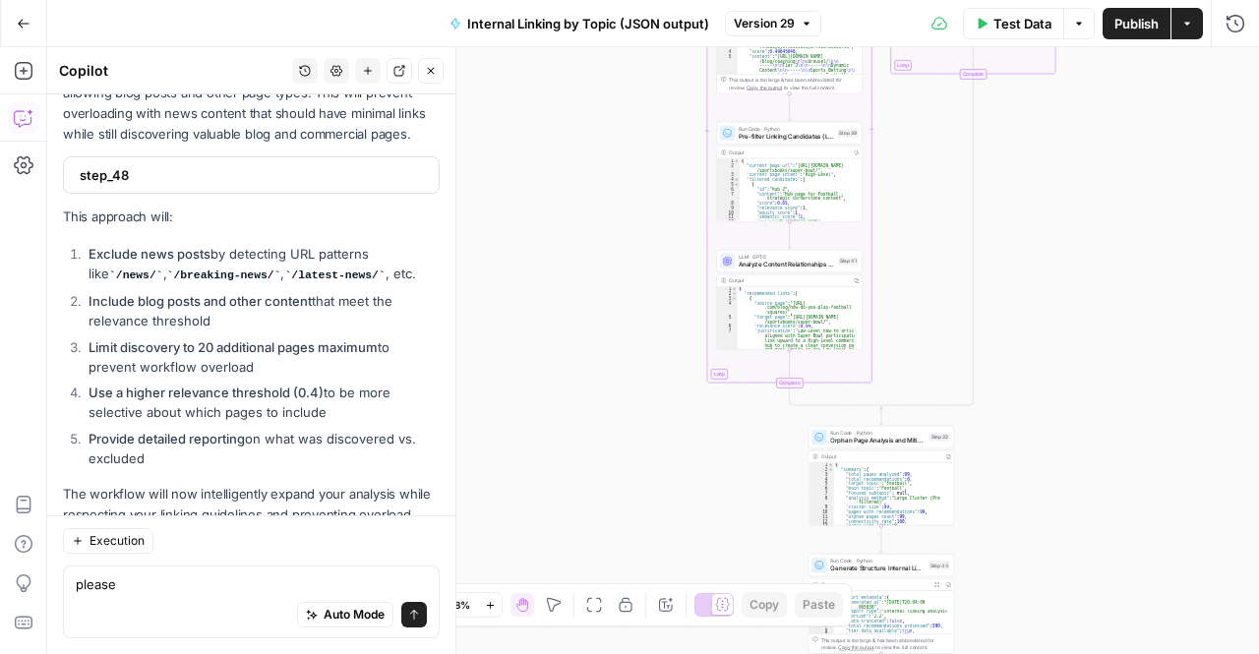
click at [248, 355] on strong "Limit discovery to 20 additional pages maximum" at bounding box center [233, 347] width 289 height 16
drag, startPoint x: 175, startPoint y: 342, endPoint x: 236, endPoint y: 350, distance: 61.5
click at [236, 331] on li "Include blog posts and other content that meet the relevance threshold" at bounding box center [262, 310] width 356 height 39
drag, startPoint x: 155, startPoint y: 303, endPoint x: 214, endPoint y: 334, distance: 66.9
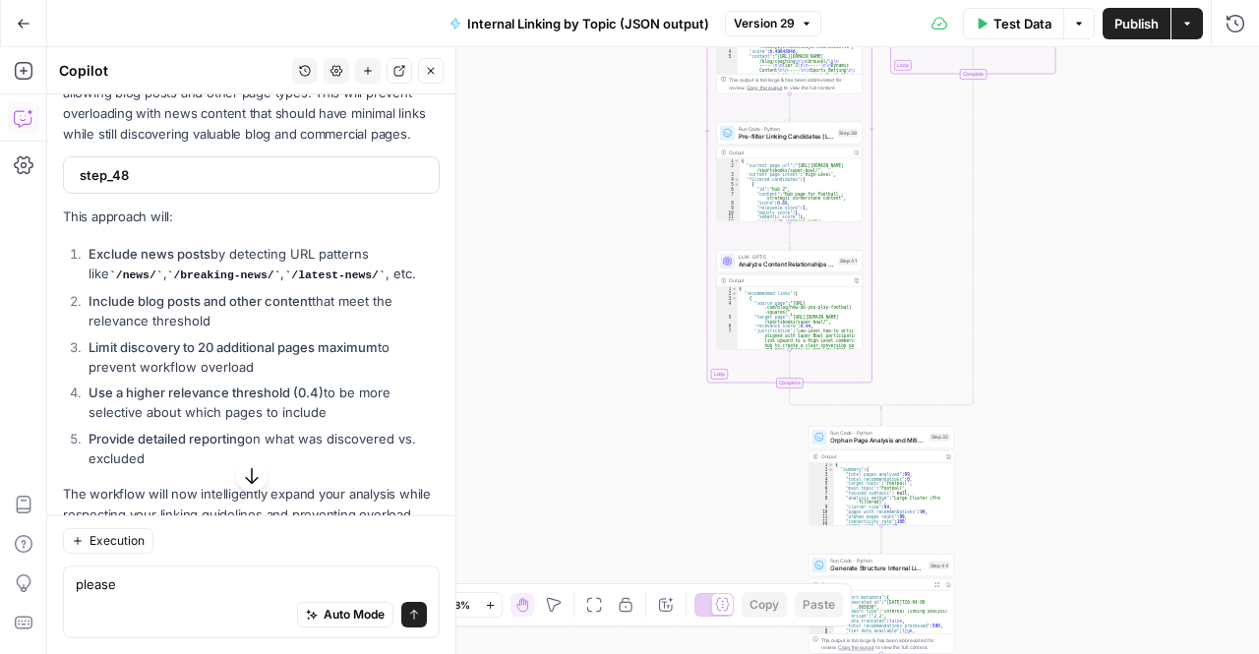
click at [214, 334] on ol "Exclude news posts by detecting URL patterns like /news/ , /breaking-news/ , /l…" at bounding box center [251, 356] width 377 height 224
click at [214, 309] on strong "Include blog posts and other content" at bounding box center [200, 301] width 223 height 16
drag, startPoint x: 208, startPoint y: 296, endPoint x: 230, endPoint y: 331, distance: 41.2
click at [230, 331] on ol "Exclude news posts by detecting URL patterns like /news/ , /breaking-news/ , /l…" at bounding box center [251, 356] width 377 height 224
click at [230, 309] on strong "Include blog posts and other content" at bounding box center [200, 301] width 223 height 16
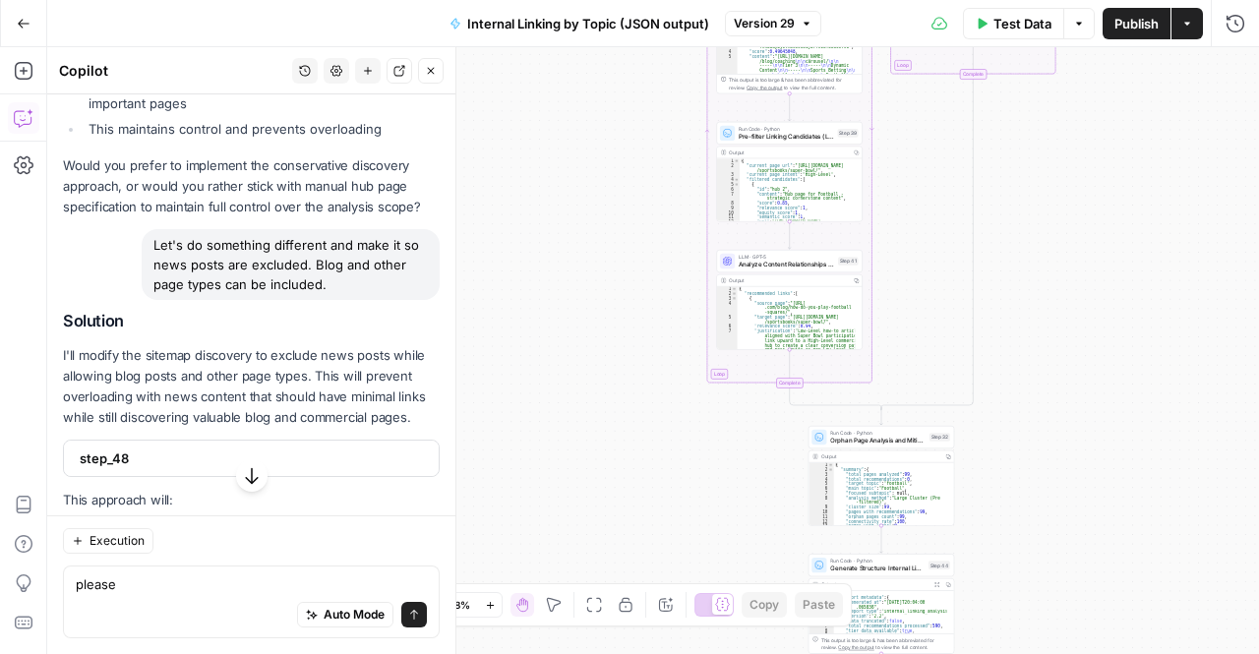
scroll to position [3848, 0]
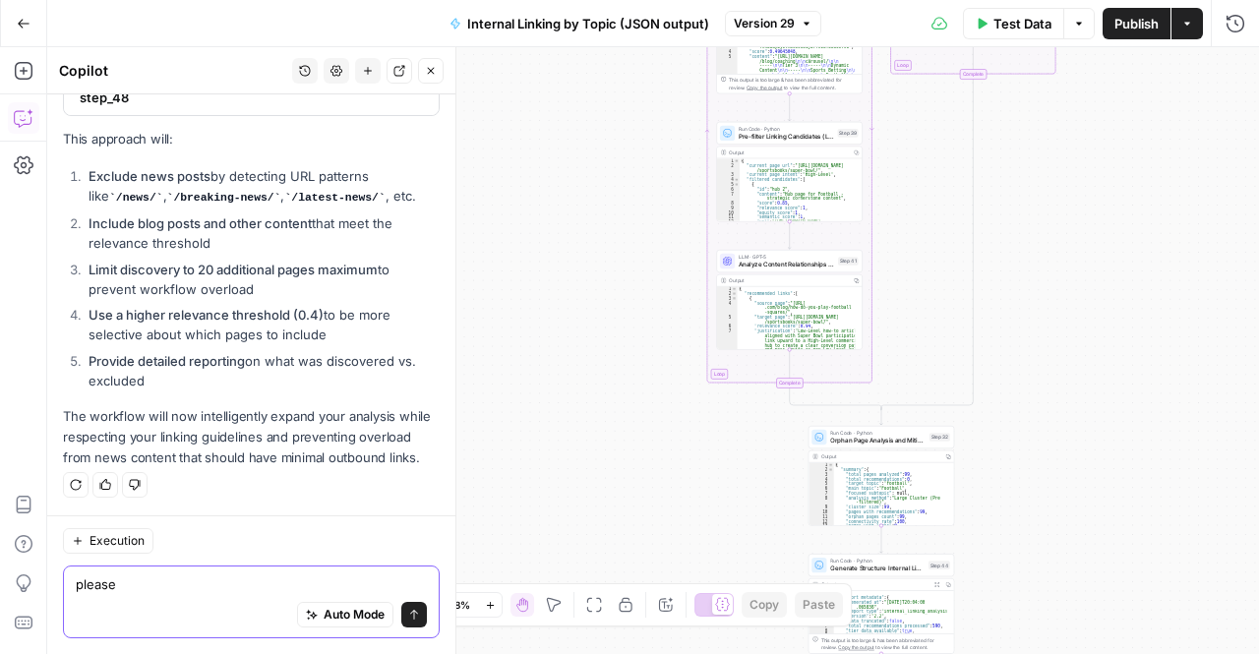
click at [163, 587] on textarea "please" at bounding box center [251, 585] width 351 height 20
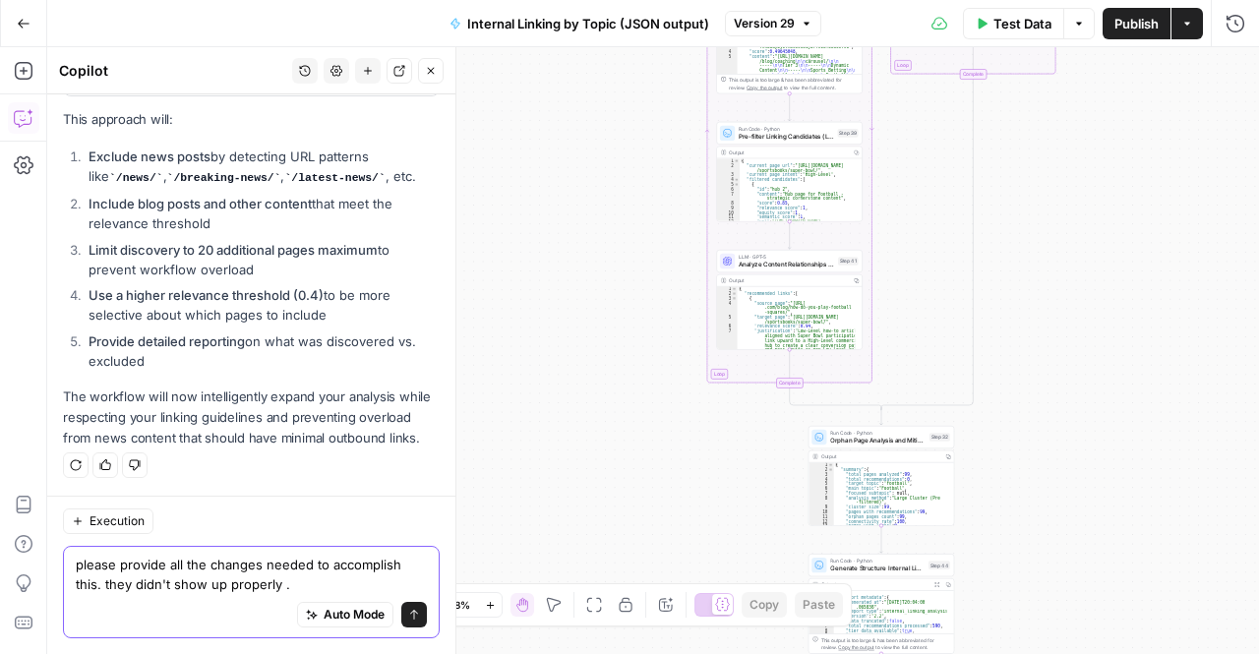
type textarea "please provide all the changes needed to accomplish this. they didn't show up p…"
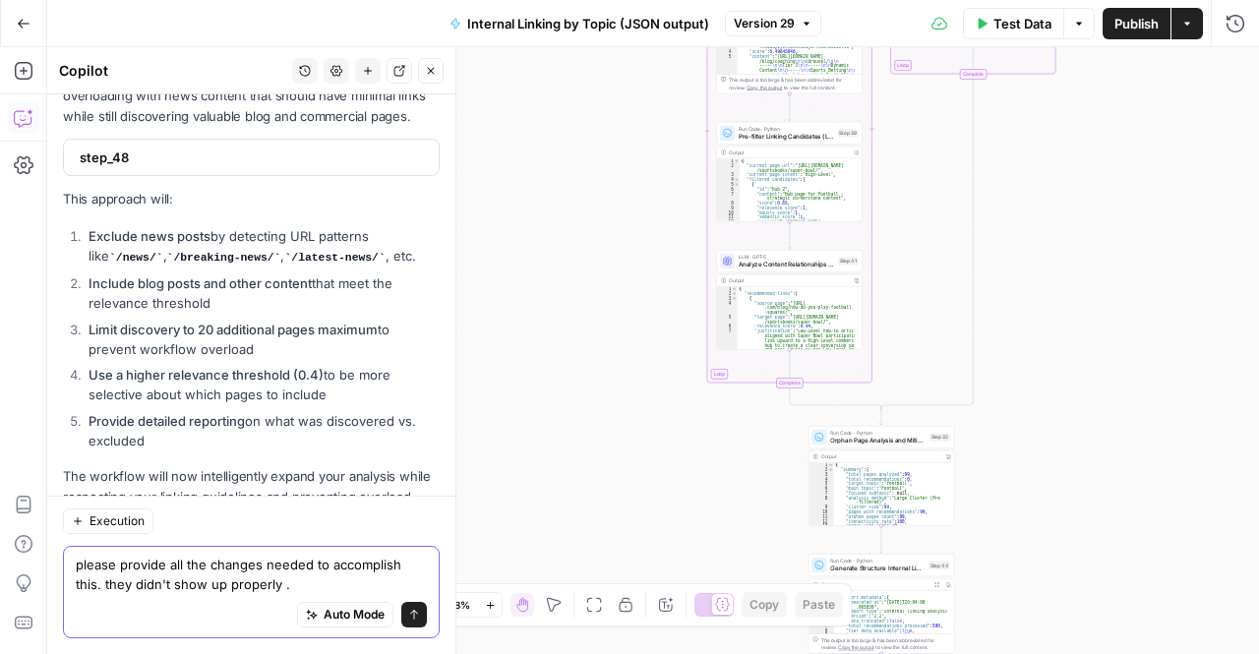
scroll to position [3868, 0]
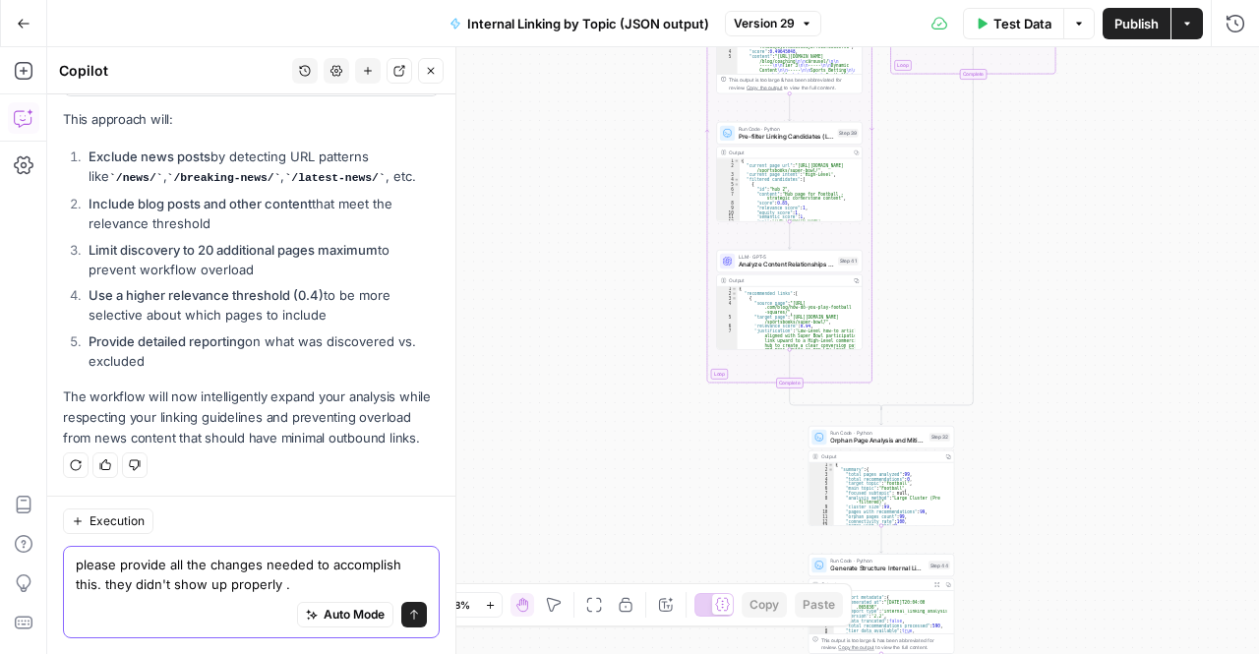
click at [214, 576] on textarea "please provide all the changes needed to accomplish this. they didn't show up p…" at bounding box center [251, 574] width 351 height 39
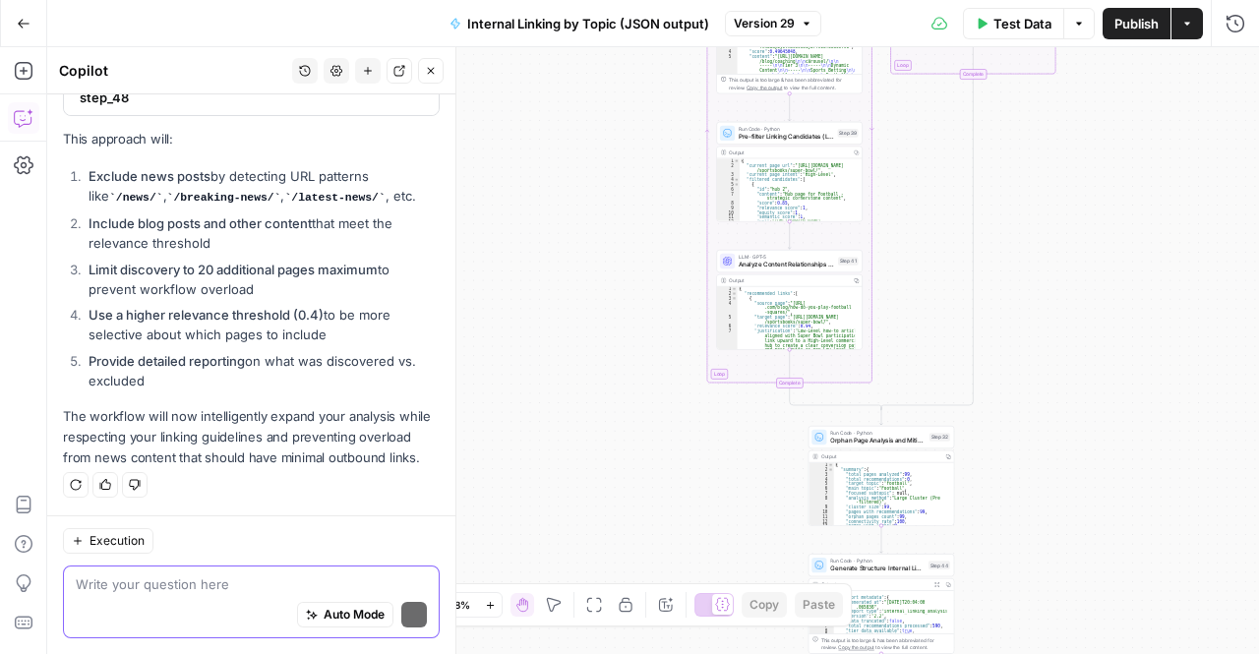
scroll to position [3848, 0]
type textarea "so for the"
click at [144, 596] on div "Auto Mode Send" at bounding box center [251, 615] width 351 height 43
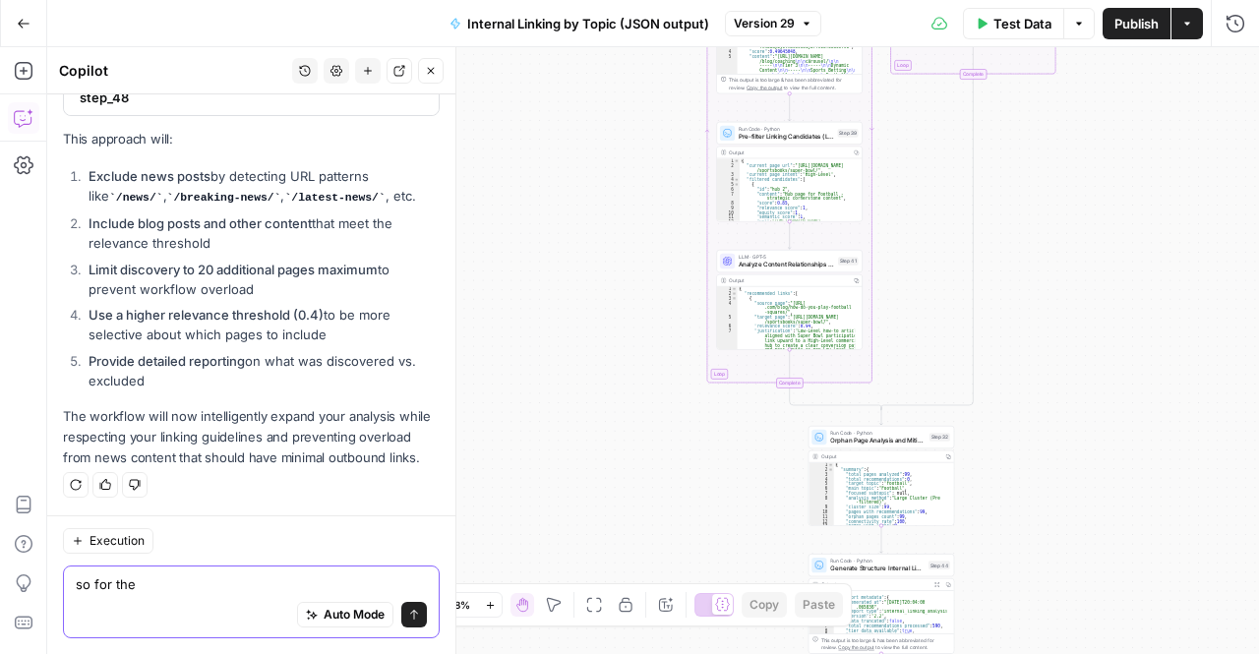
drag, startPoint x: 136, startPoint y: 588, endPoint x: 77, endPoint y: 580, distance: 59.5
click at [77, 580] on textarea "so for the" at bounding box center [251, 585] width 351 height 20
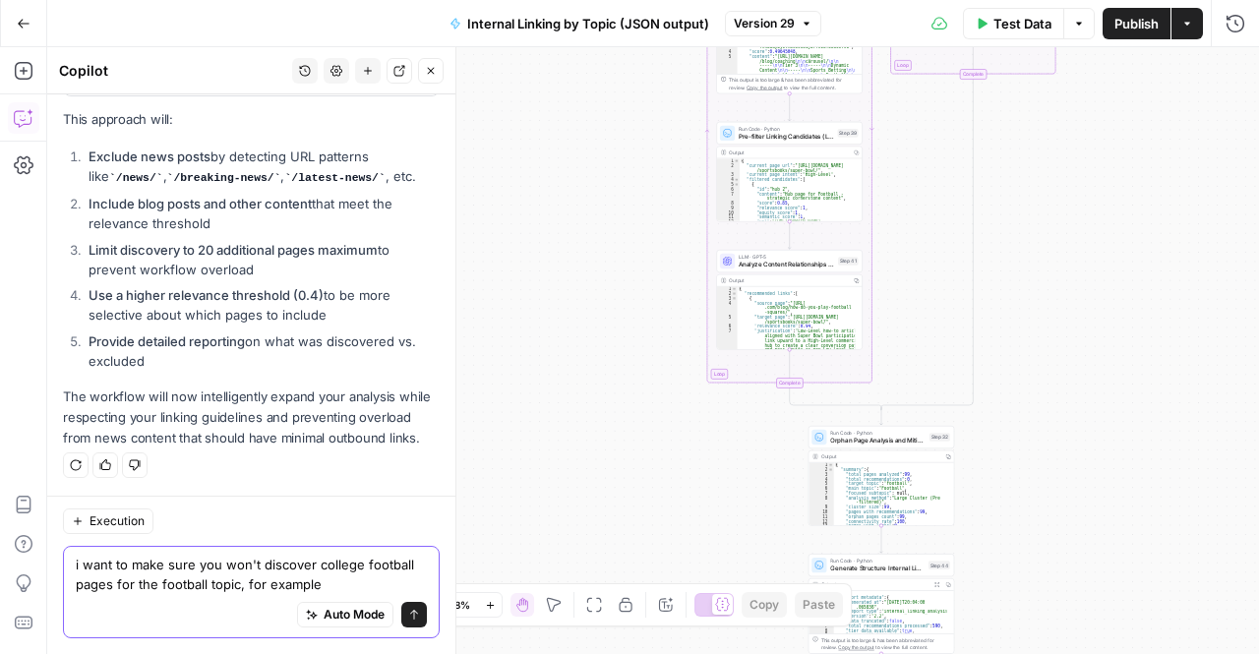
scroll to position [3868, 0]
click at [209, 574] on textarea "i want to make sure you won't discover college football pages for the football …" at bounding box center [251, 574] width 351 height 39
click at [267, 570] on textarea "i want to make sure you won't discover college football pages for the football …" at bounding box center [251, 574] width 351 height 39
click at [327, 578] on textarea "i want to make sure you won't discover college football pages for the football …" at bounding box center [251, 574] width 351 height 39
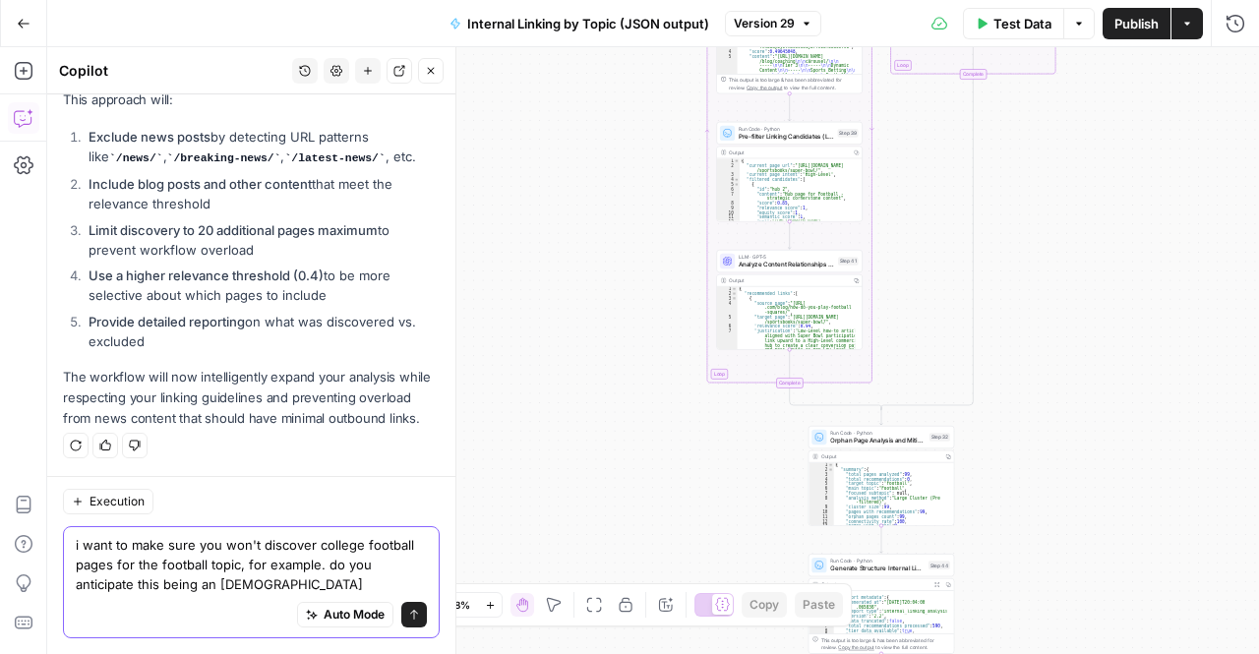
scroll to position [3888, 0]
click at [223, 583] on textarea "i want to make sure you won't discover college football pages for the football …" at bounding box center [251, 564] width 351 height 59
click at [232, 593] on textarea "i want to make sure you won't discover college football pages for the football …" at bounding box center [251, 564] width 351 height 59
click at [269, 591] on textarea "i want to make sure you won't discover college football pages for the football …" at bounding box center [251, 564] width 351 height 59
type textarea "i want to make sure you won't discover college football pages for the football …"
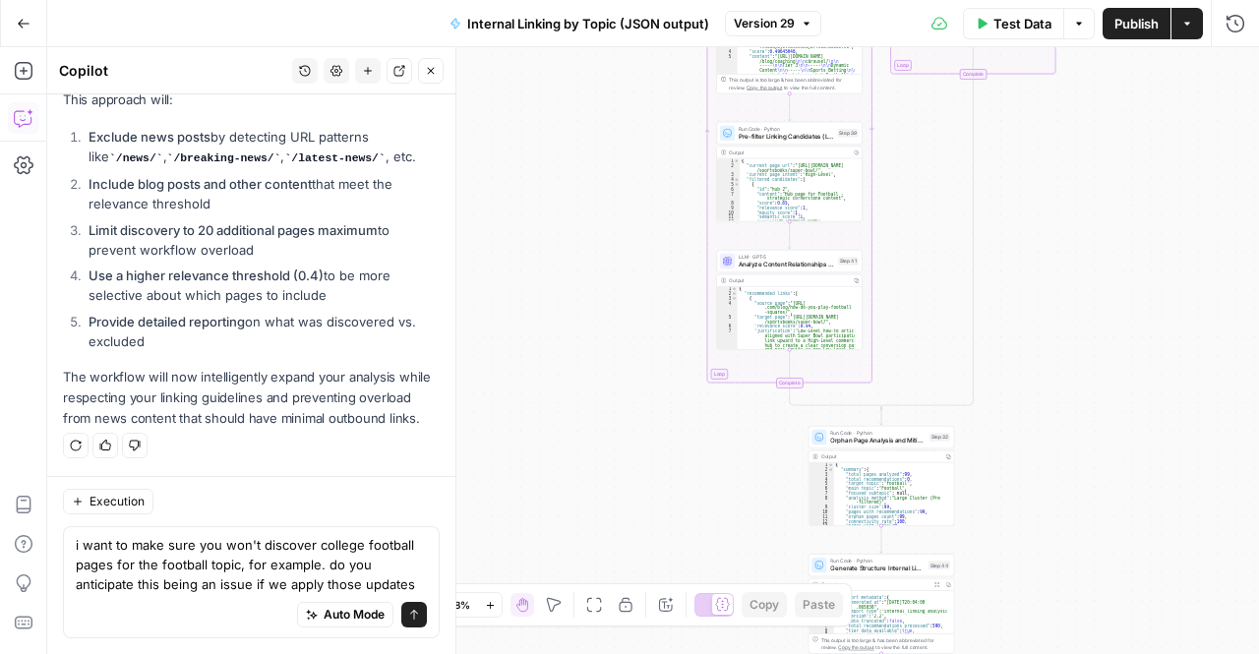
click at [407, 608] on button "Send" at bounding box center [414, 615] width 26 height 26
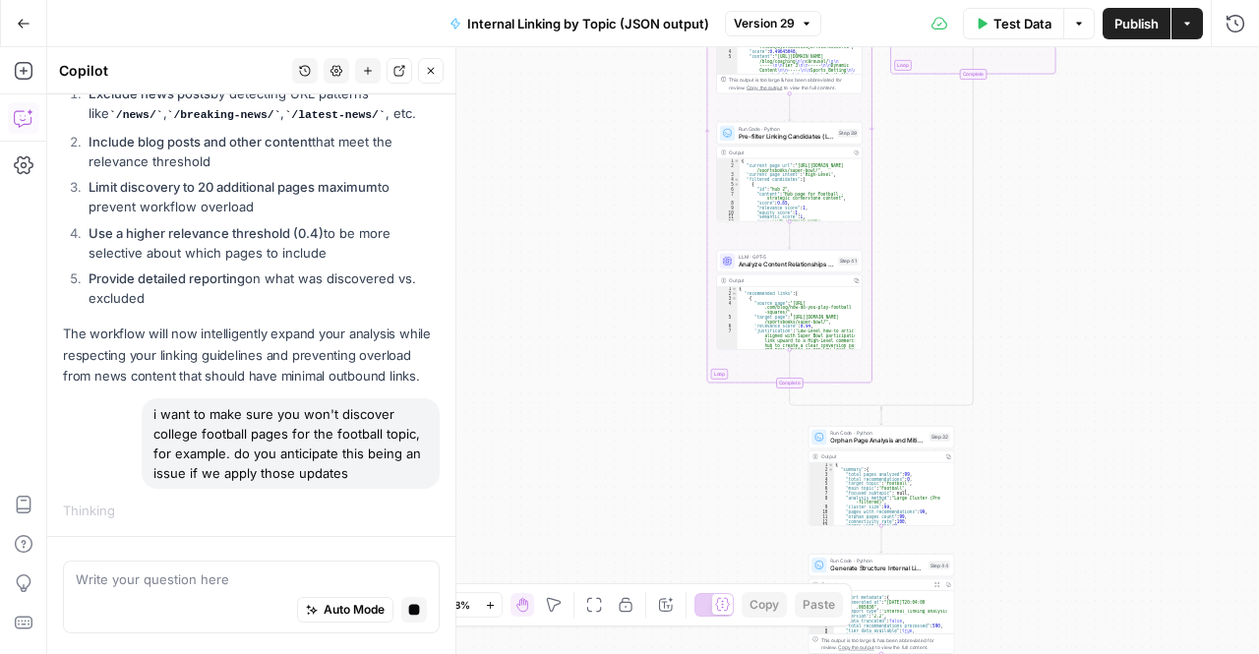
scroll to position [3919, 0]
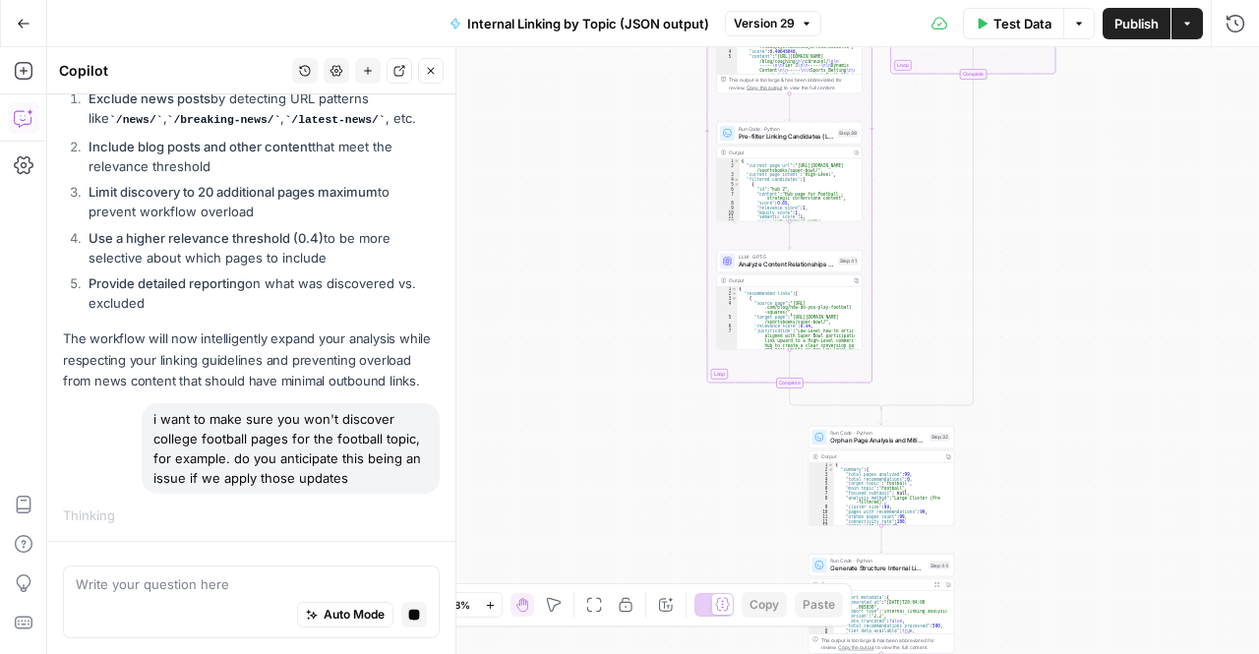
click at [224, 448] on div "i want to make sure you won't discover college football pages for the football …" at bounding box center [291, 448] width 298 height 91
click at [148, 451] on div "i want to make sure you won't discover college football pages for the football …" at bounding box center [291, 448] width 298 height 91
click at [233, 469] on div "i want to make sure you won't discover college football pages for the football …" at bounding box center [291, 448] width 298 height 91
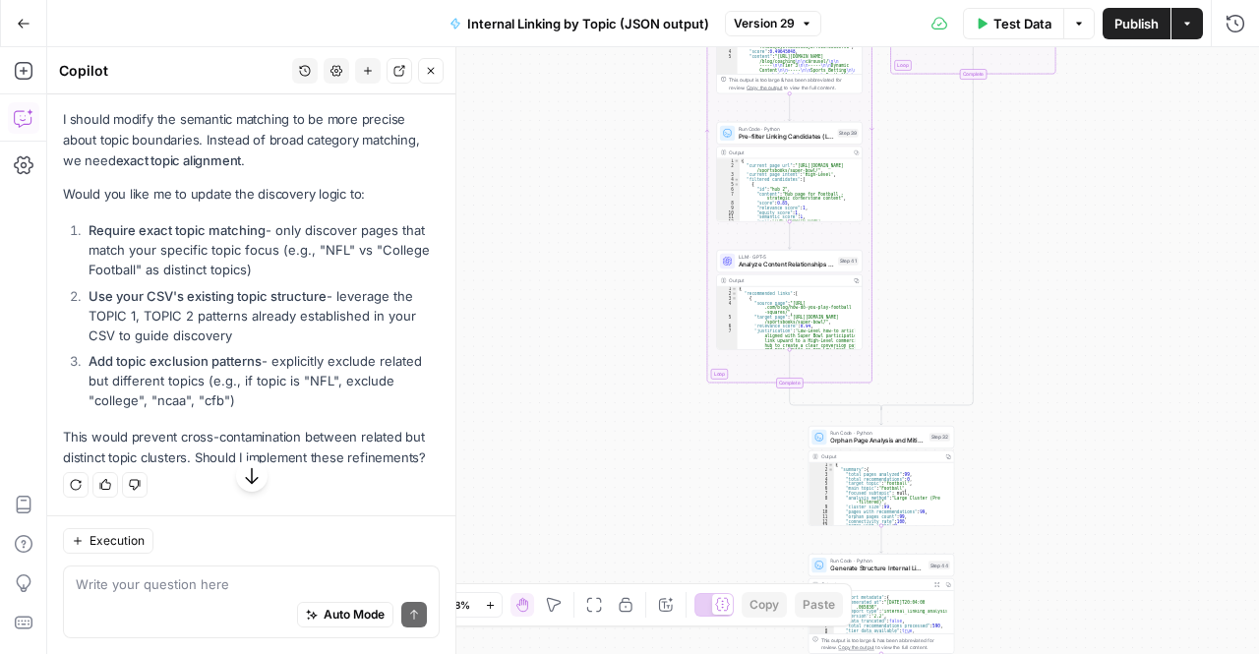
scroll to position [4844, 0]
click at [164, 605] on div "Auto Mode Send" at bounding box center [251, 615] width 351 height 43
click at [239, 593] on textarea at bounding box center [251, 585] width 351 height 20
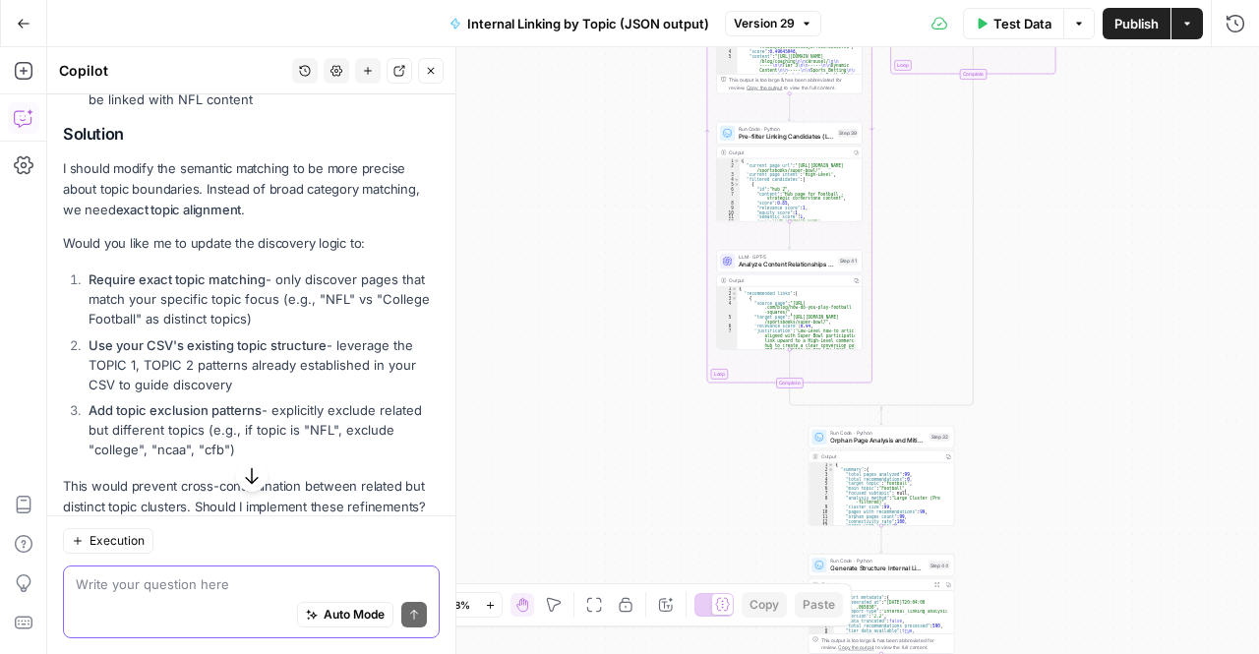
scroll to position [4708, 0]
click at [177, 219] on strong "exact topic alignment" at bounding box center [179, 212] width 126 height 16
click at [270, 256] on p "Would you like me to update the discovery logic to:" at bounding box center [251, 245] width 377 height 21
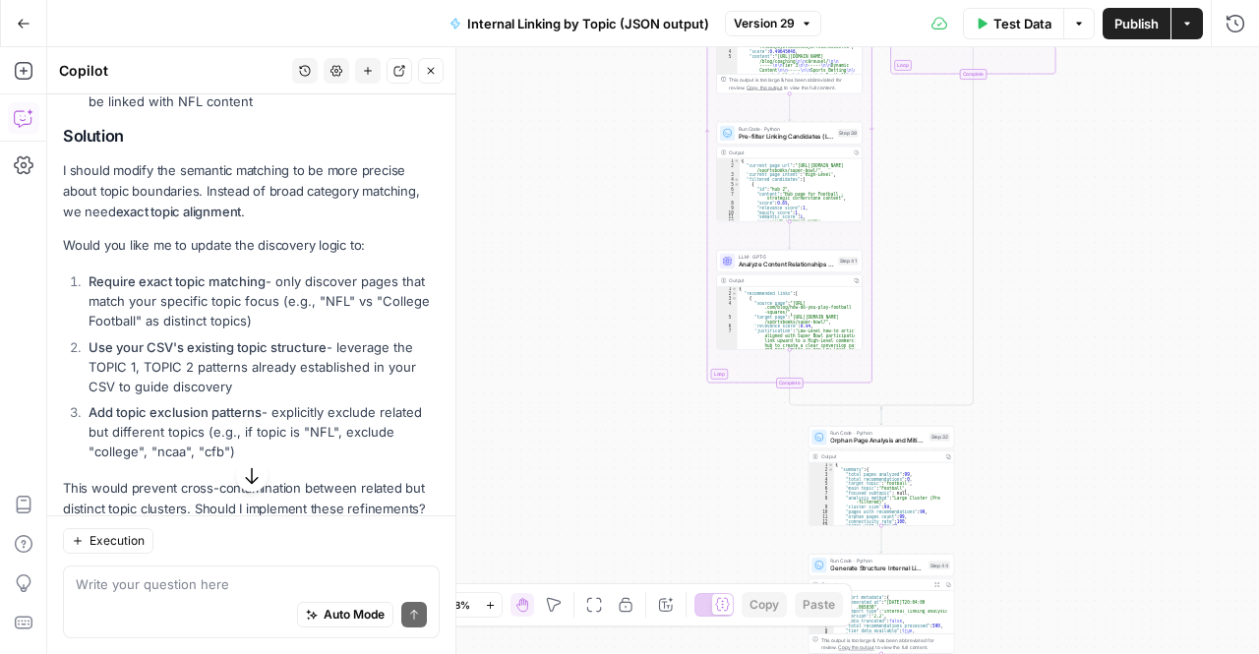
scroll to position [4844, 0]
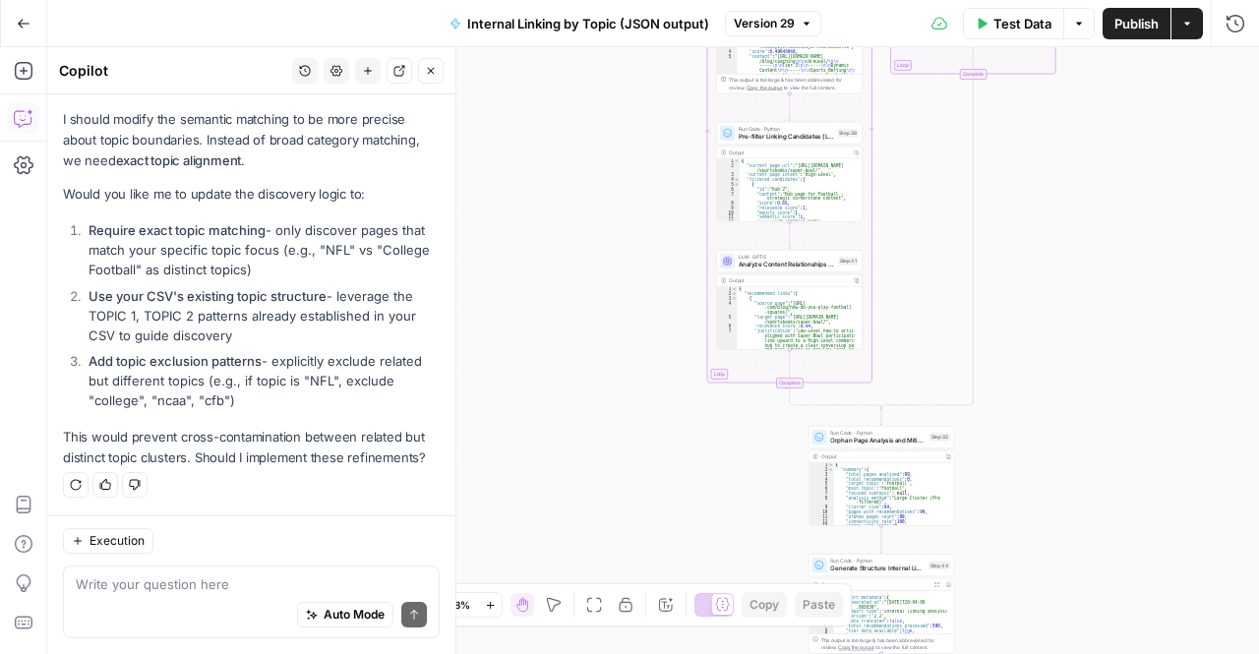
click at [193, 600] on div "Auto Mode Send" at bounding box center [251, 615] width 351 height 43
click at [314, 468] on p "This would prevent cross-contamination between related but distinct topic clust…" at bounding box center [251, 447] width 377 height 41
click at [236, 428] on p "This would prevent cross-contamination between related but distinct topic clust…" at bounding box center [251, 447] width 377 height 41
click at [206, 583] on textarea at bounding box center [251, 585] width 351 height 20
click at [163, 595] on div "Auto Mode Send" at bounding box center [251, 615] width 351 height 43
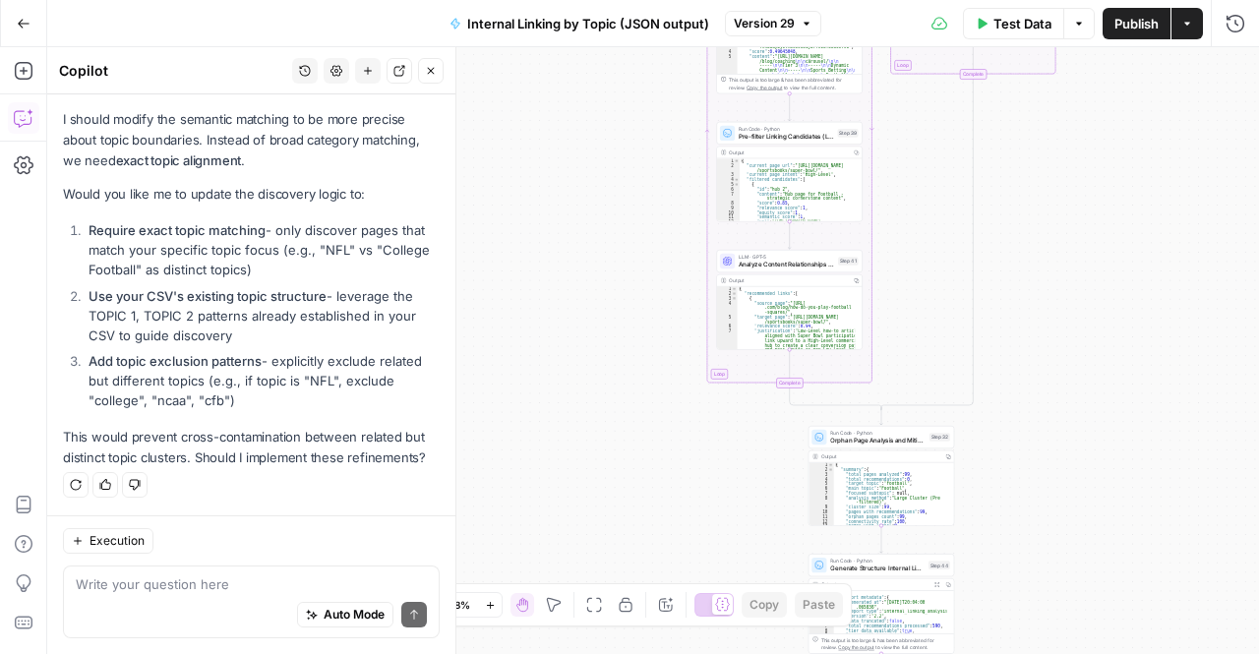
click at [163, 595] on div "Auto Mode Send" at bounding box center [251, 615] width 351 height 43
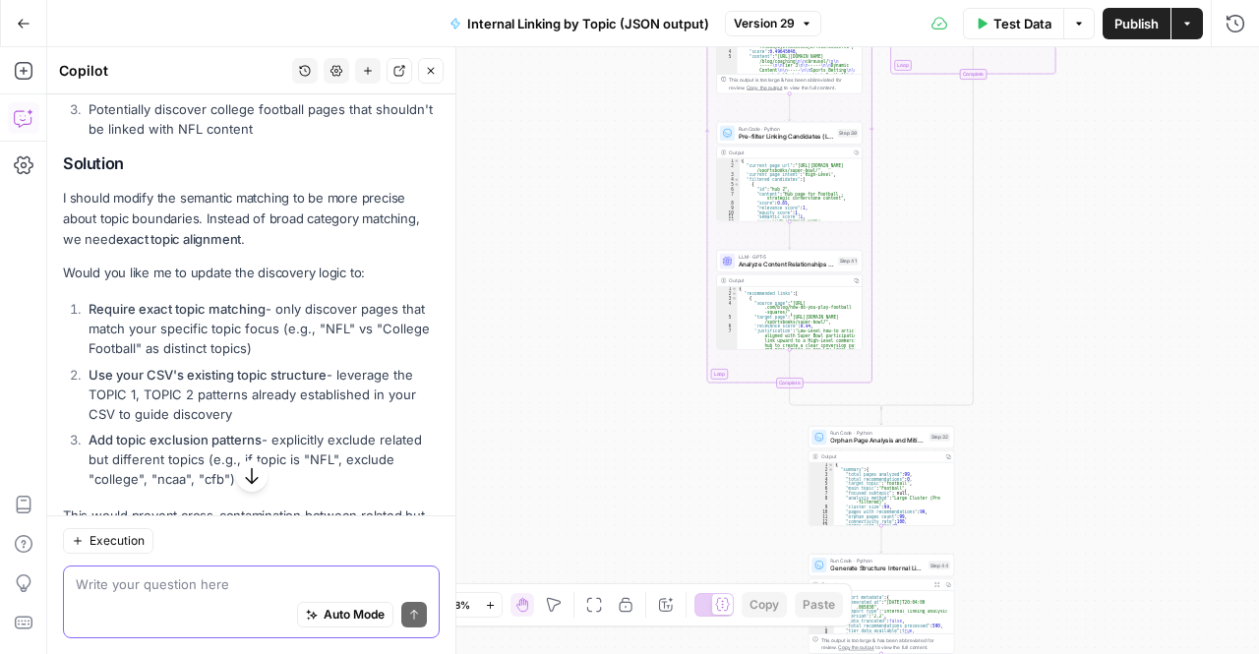
scroll to position [4681, 0]
drag, startPoint x: 146, startPoint y: 279, endPoint x: 171, endPoint y: 324, distance: 51.1
click at [171, 250] on p "I should modify the semantic matching to be more precise about topic boundaries…" at bounding box center [251, 219] width 377 height 62
click at [171, 247] on strong "exact topic alignment" at bounding box center [179, 239] width 126 height 16
drag, startPoint x: 263, startPoint y: 315, endPoint x: 130, endPoint y: 341, distance: 135.4
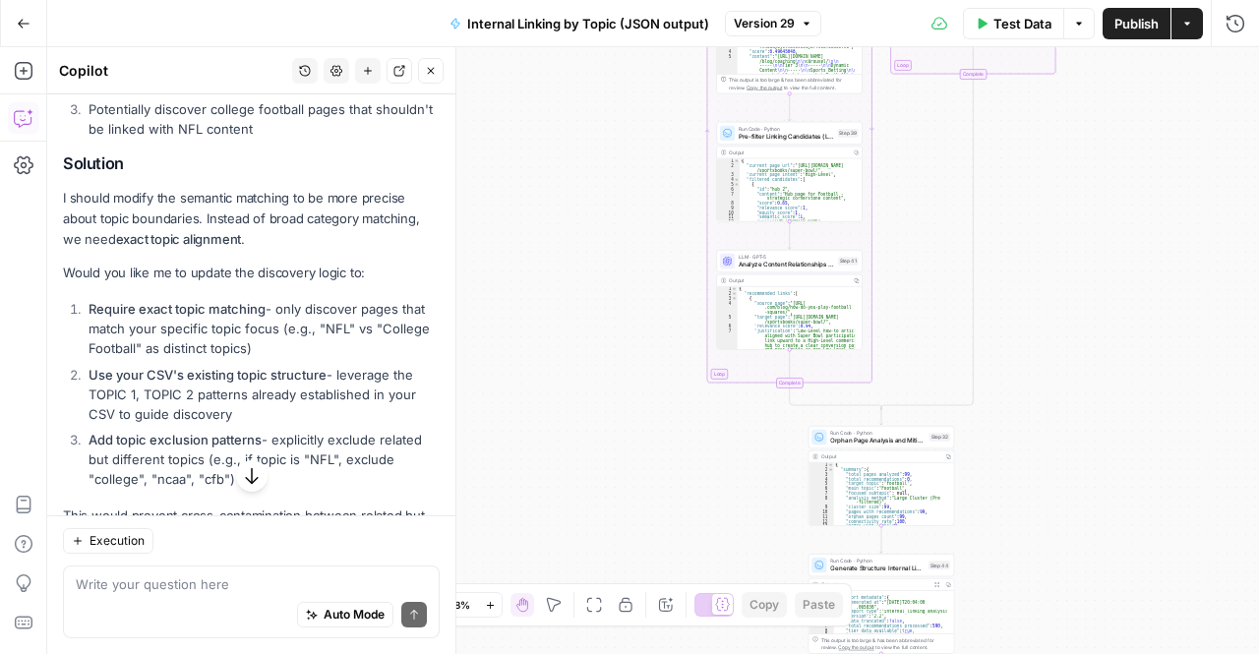
click at [130, 341] on div "Yes, this could definitely be an issue with the current semantic matching appro…" at bounding box center [251, 134] width 377 height 825
drag, startPoint x: 281, startPoint y: 318, endPoint x: 115, endPoint y: 282, distance: 170.0
click at [115, 250] on p "I should modify the semantic matching to be more precise about topic boundaries…" at bounding box center [251, 219] width 377 height 62
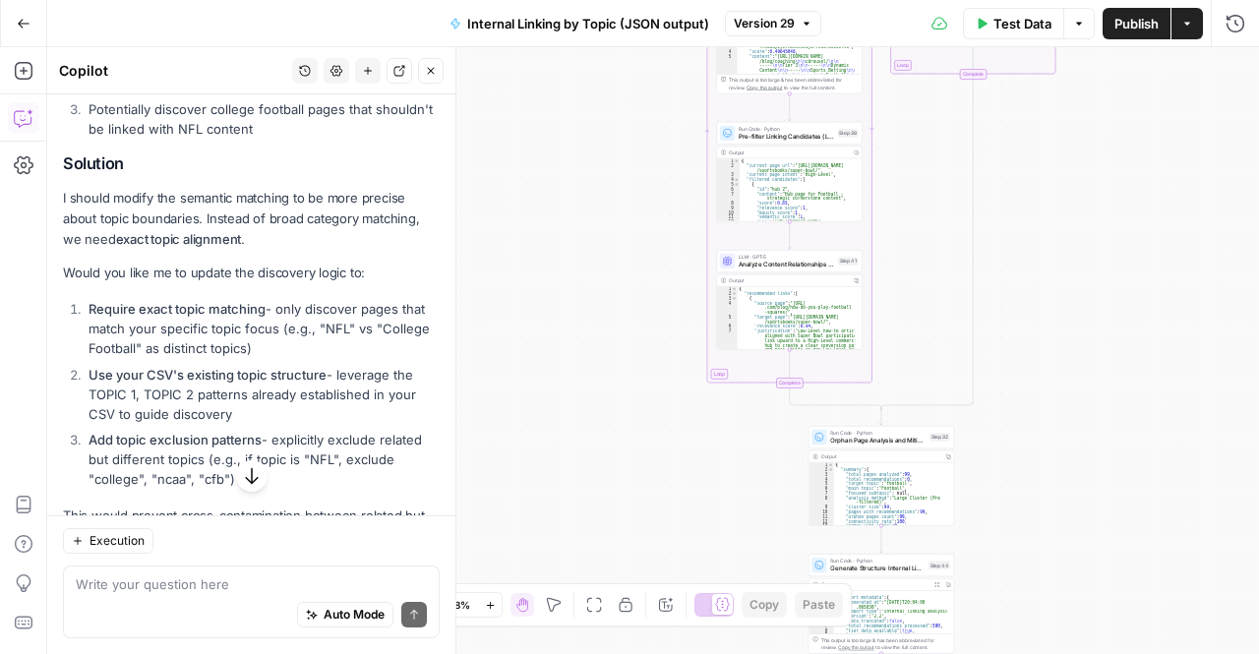
scroll to position [4844, 0]
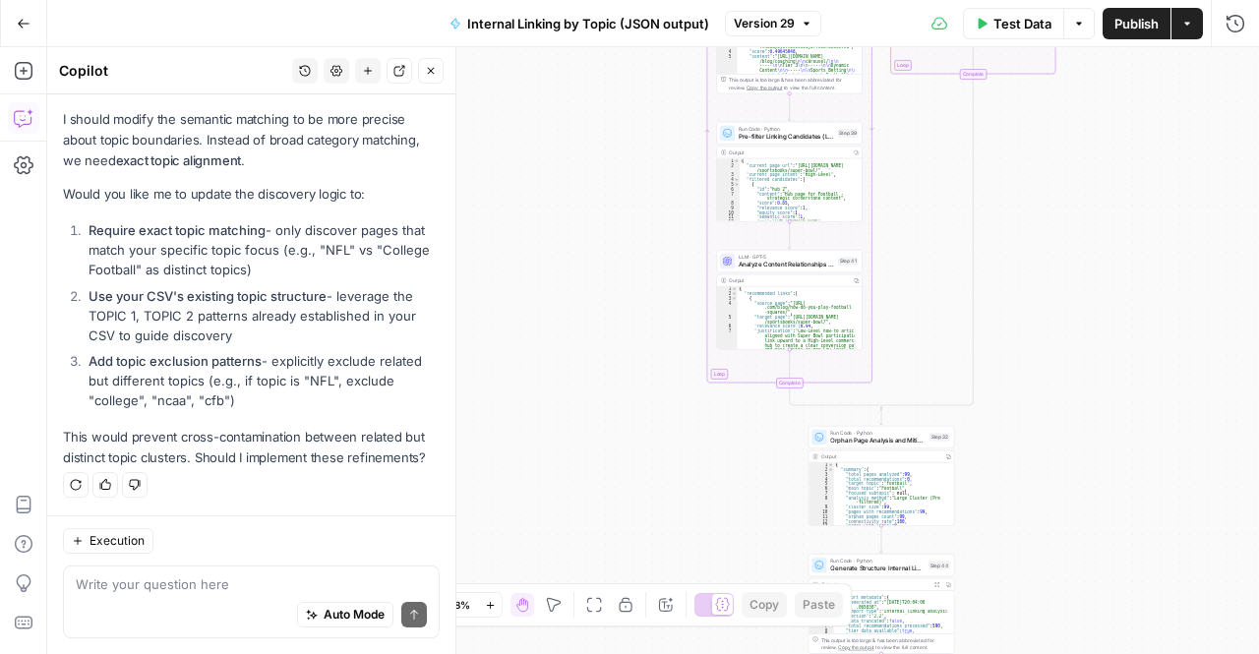
click at [191, 570] on div "Write your question here Auto Mode Send" at bounding box center [251, 602] width 377 height 73
click at [293, 596] on div "Auto Mode Send" at bounding box center [251, 615] width 351 height 43
click at [270, 587] on textarea "yes, let's do this but only for the" at bounding box center [251, 585] width 351 height 20
click at [336, 595] on div "Auto Mode Send" at bounding box center [251, 615] width 351 height 43
click at [281, 571] on div "yes, let's do this but only for the yes, let's do this but only for the Auto Mo…" at bounding box center [251, 602] width 377 height 73
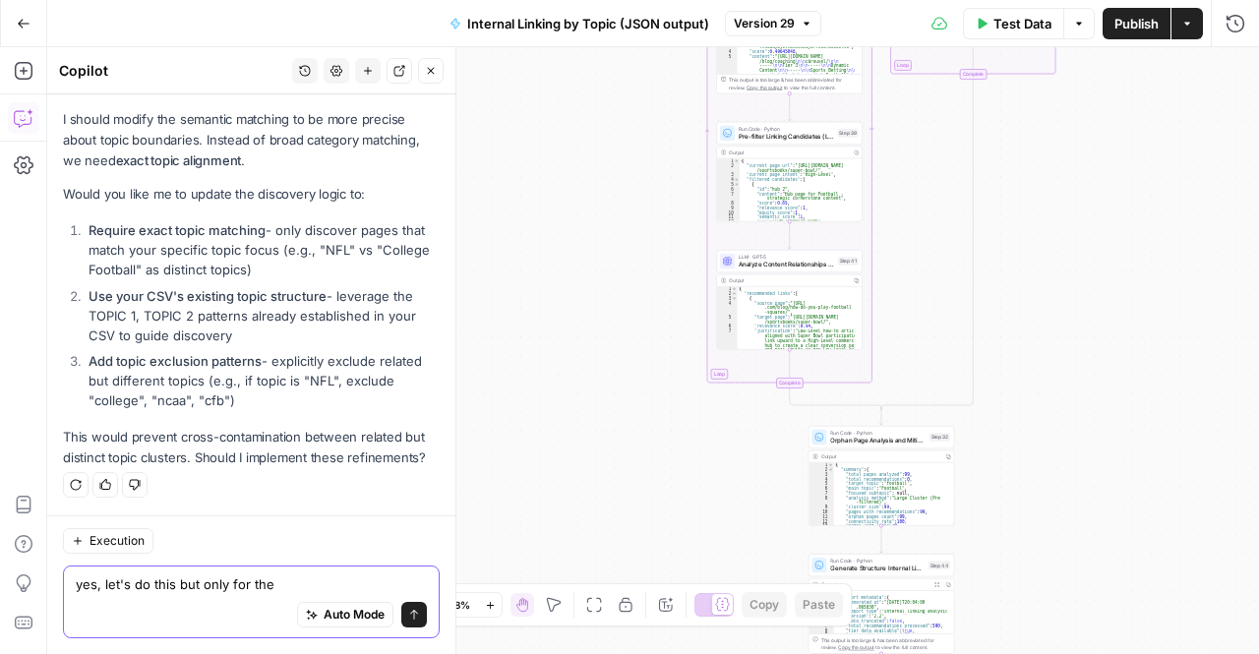
click at [278, 585] on textarea "yes, let's do this but only for the" at bounding box center [251, 585] width 351 height 20
click at [263, 585] on textarea "yes, let's do this but only for the" at bounding box center [251, 585] width 351 height 20
click at [284, 587] on textarea "yes, let's do this but only for the" at bounding box center [251, 585] width 351 height 20
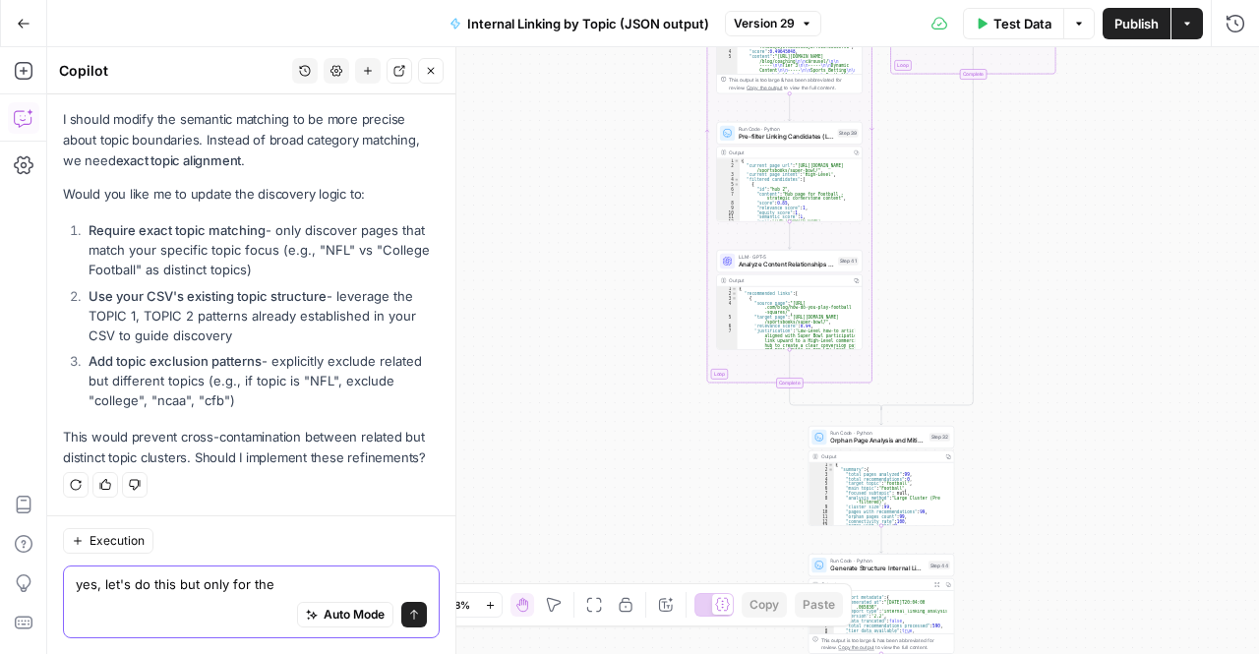
click at [280, 580] on textarea "yes, let's do this but only for the" at bounding box center [251, 585] width 351 height 20
click at [353, 586] on textarea "yes, let's do this but only for the related pages stepd." at bounding box center [251, 585] width 351 height 20
click at [381, 586] on textarea "yes, let's do this but only for the related pages stepd." at bounding box center [251, 585] width 351 height 20
type textarea "yes, let's do this but only for the related pages step."
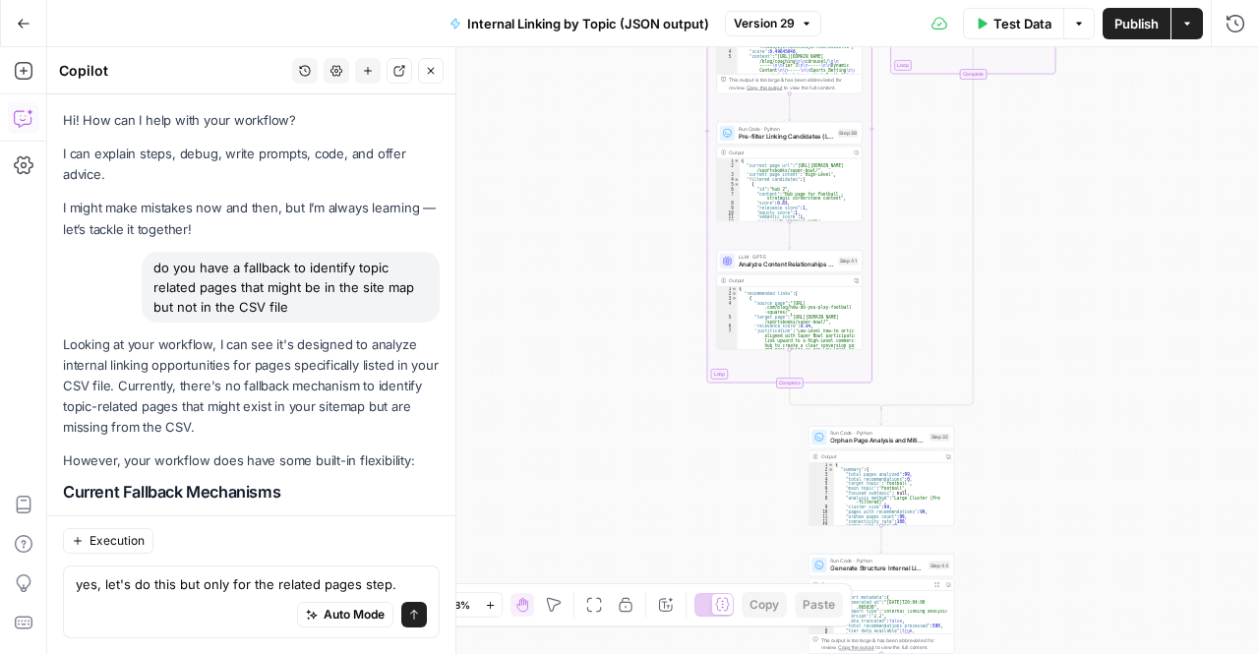
click at [399, 584] on textarea "yes, let's do this but only for the related pages step." at bounding box center [251, 585] width 351 height 20
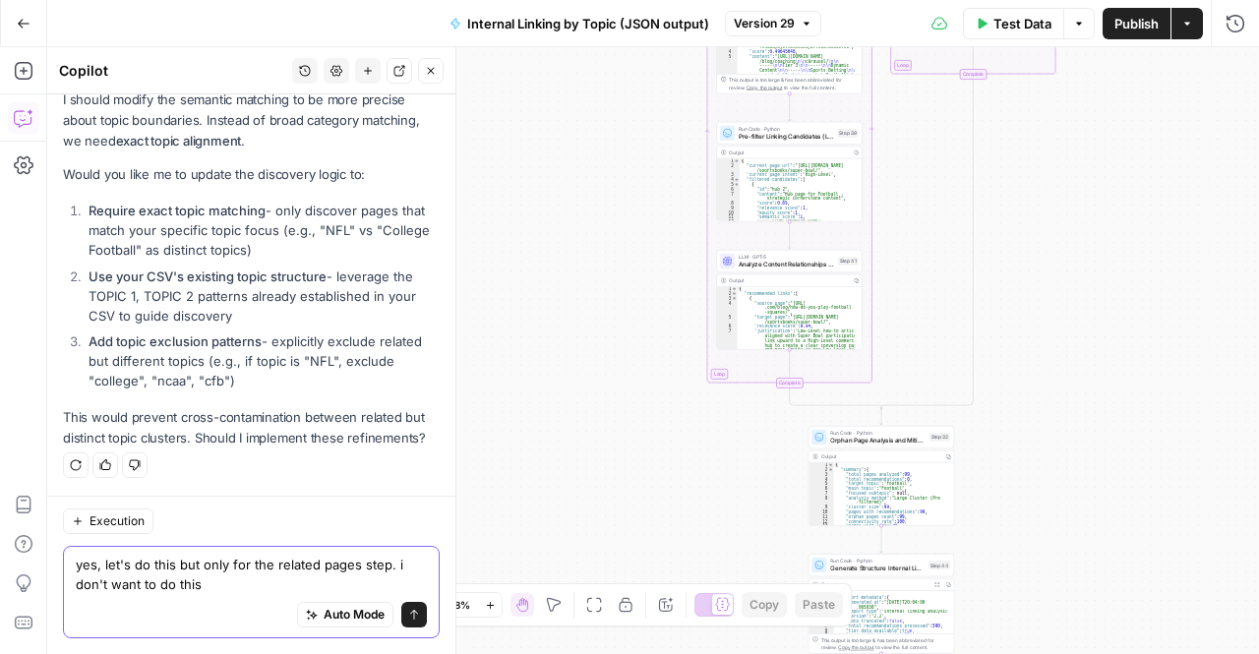
scroll to position [4864, 0]
click at [213, 577] on textarea "yes, let's do this but only for the related pages step. i don't want to do this" at bounding box center [251, 574] width 351 height 39
click at [245, 574] on textarea "yes, let's do this but only for the related pages step. i don't want to do this" at bounding box center [251, 574] width 351 height 39
click at [236, 593] on textarea "yes, let's do this but only for the related pages step. i don't want to do this" at bounding box center [251, 574] width 351 height 39
click at [300, 554] on div "yes, let's do this but only for the related pages step. i don't want to do this…" at bounding box center [251, 592] width 377 height 92
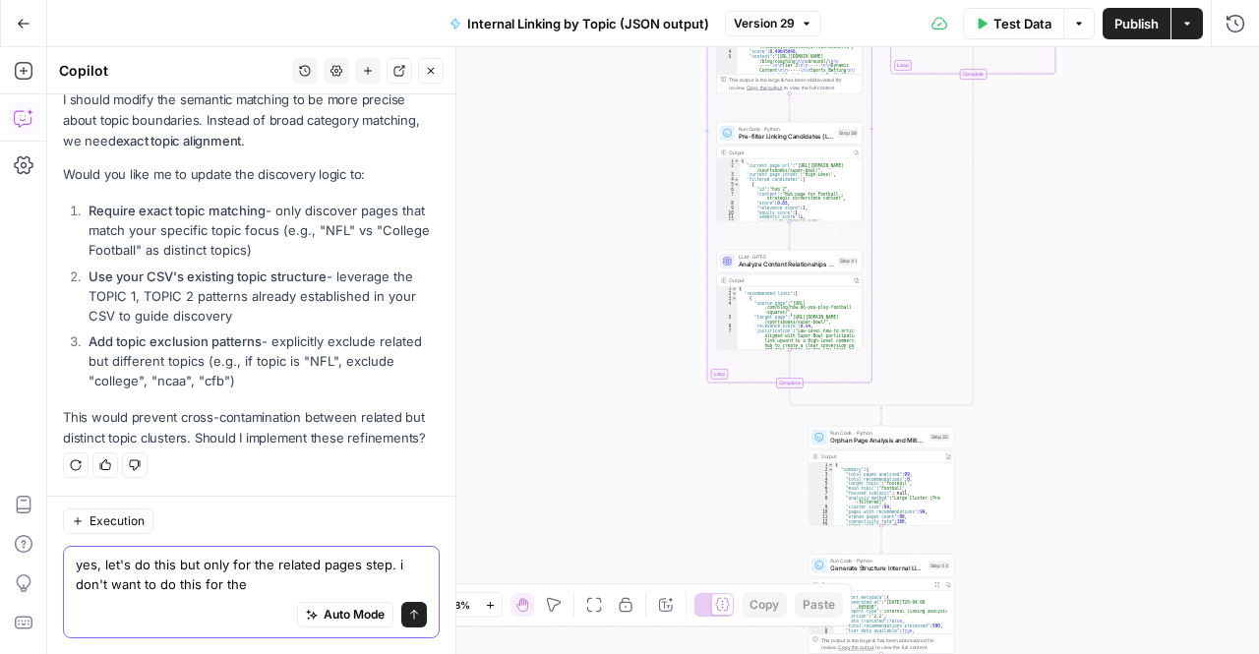
click at [281, 563] on textarea "yes, let's do this but only for the related pages step. i don't want to do this…" at bounding box center [251, 574] width 351 height 39
click at [268, 572] on textarea "yes, let's do this but only for the related pages step. i don't want to do this…" at bounding box center [251, 574] width 351 height 39
click at [297, 585] on textarea "yes, let's do this but only for the search for for related pages step. i don't …" at bounding box center [251, 574] width 351 height 39
click at [366, 580] on textarea "yes, let's do this but only for the search for for related pages step. i don't …" at bounding box center [251, 574] width 351 height 39
drag, startPoint x: 360, startPoint y: 579, endPoint x: 283, endPoint y: 585, distance: 77.0
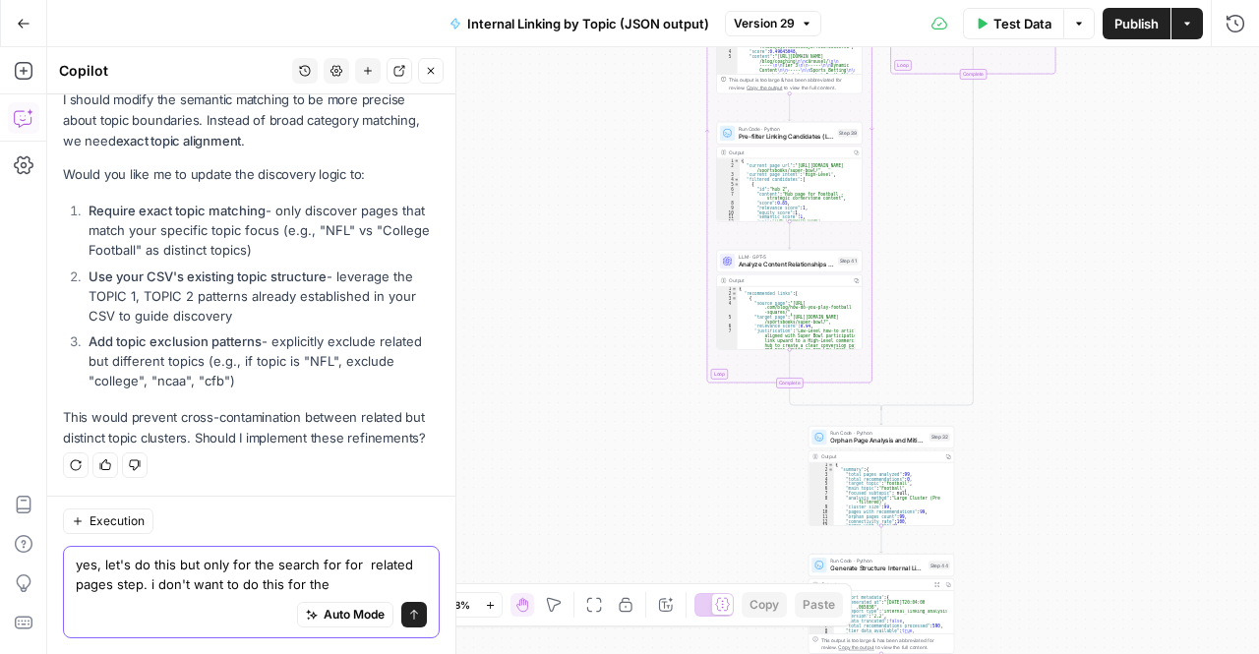
click at [283, 585] on textarea "yes, let's do this but only for the search for for related pages step. i don't …" at bounding box center [251, 574] width 351 height 39
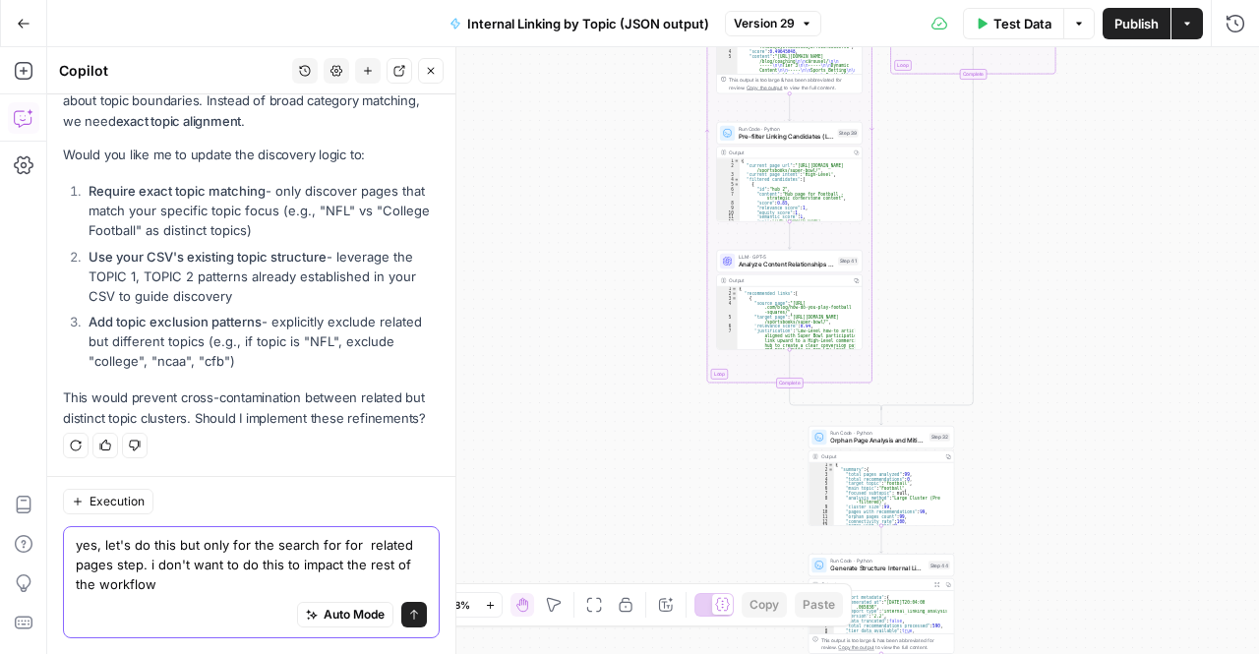
scroll to position [4883, 0]
type textarea "yes, let's do this but only for the search for for related pages step. i don't …"
click at [202, 600] on div "Auto Mode Send" at bounding box center [251, 615] width 351 height 43
click at [410, 611] on icon "submit" at bounding box center [414, 615] width 8 height 10
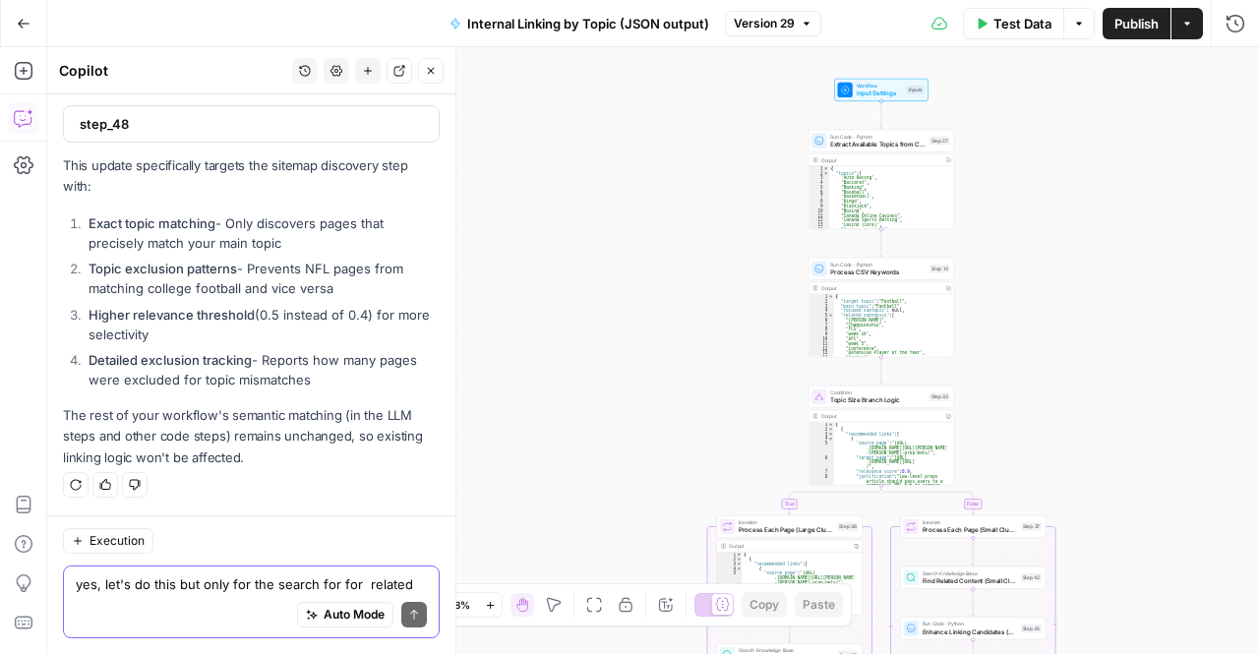
scroll to position [5409, 0]
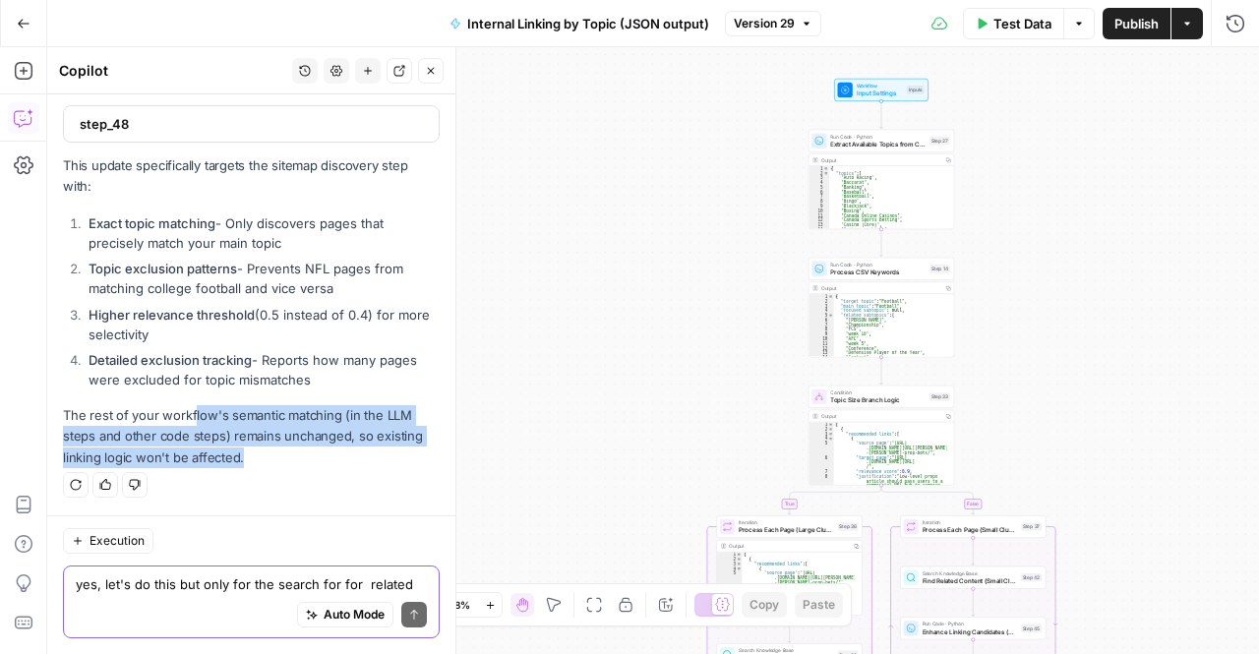
drag, startPoint x: 191, startPoint y: 419, endPoint x: 272, endPoint y: 467, distance: 94.0
click at [272, 467] on p "The rest of your workflow's semantic matching (in the LLM steps and other code …" at bounding box center [251, 436] width 377 height 62
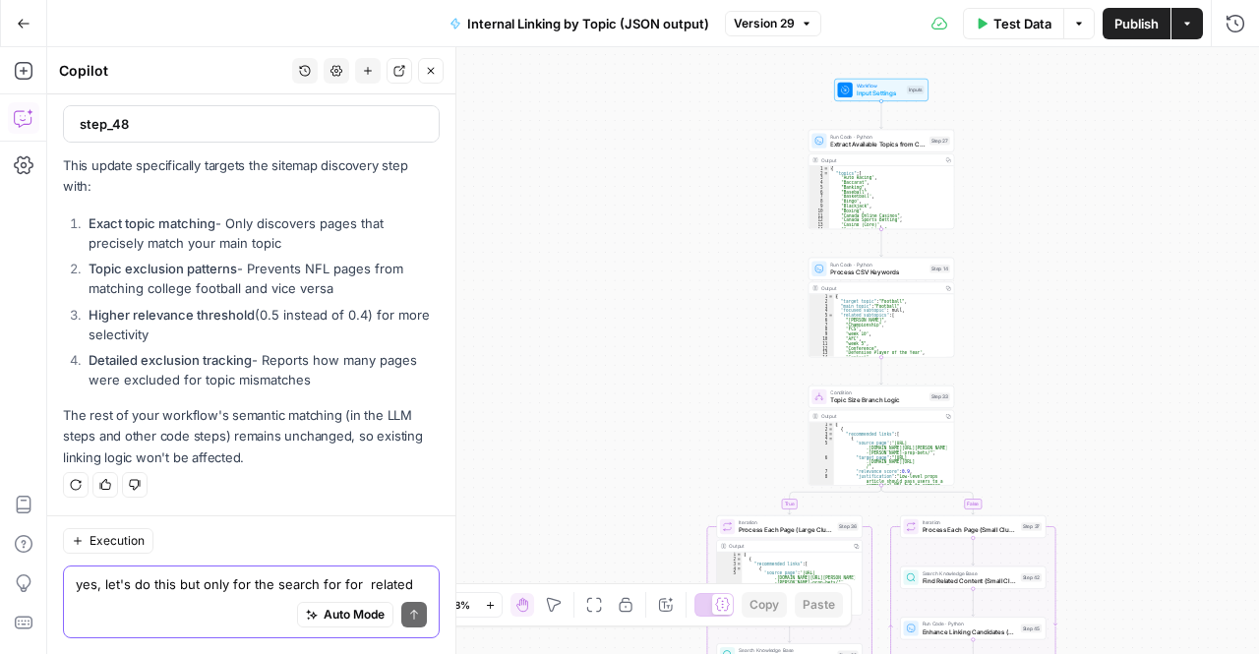
click at [251, 398] on div "Solution I'll update only the sitemap discovery step to use exact topic matchin…" at bounding box center [251, 233] width 377 height 470
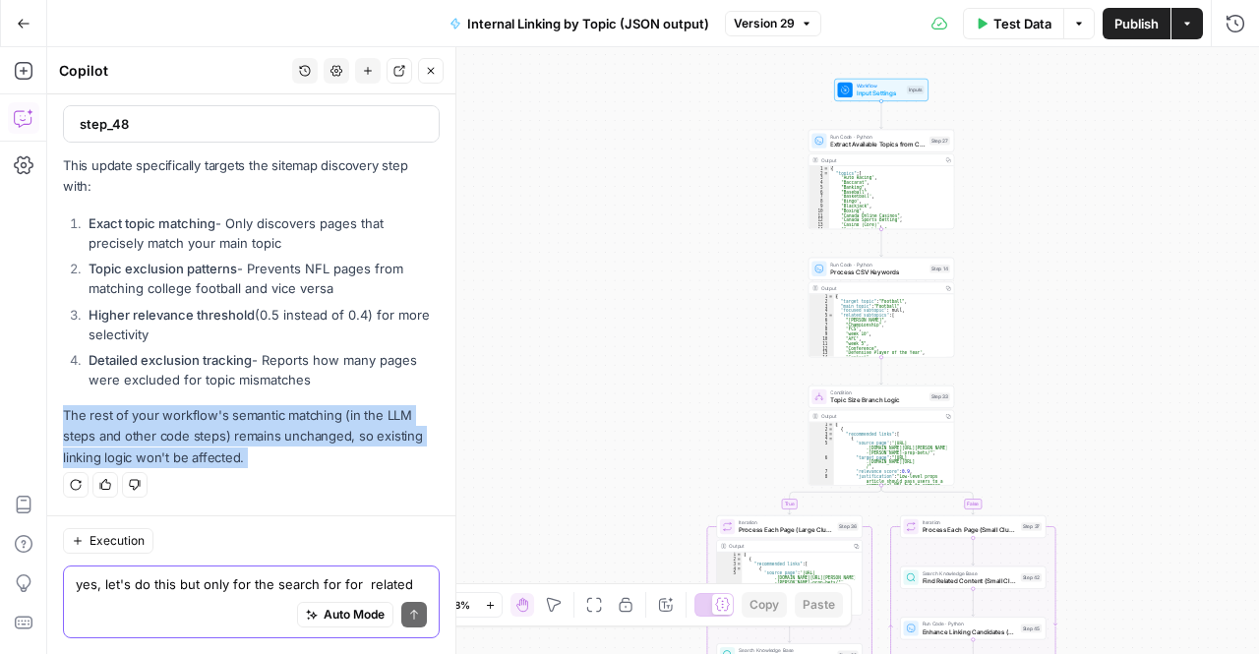
click at [251, 398] on div "Solution I'll update only the sitemap discovery step to use exact topic matchin…" at bounding box center [251, 233] width 377 height 470
click at [248, 479] on div "Regenerate Helpful Not helpful" at bounding box center [251, 485] width 377 height 26
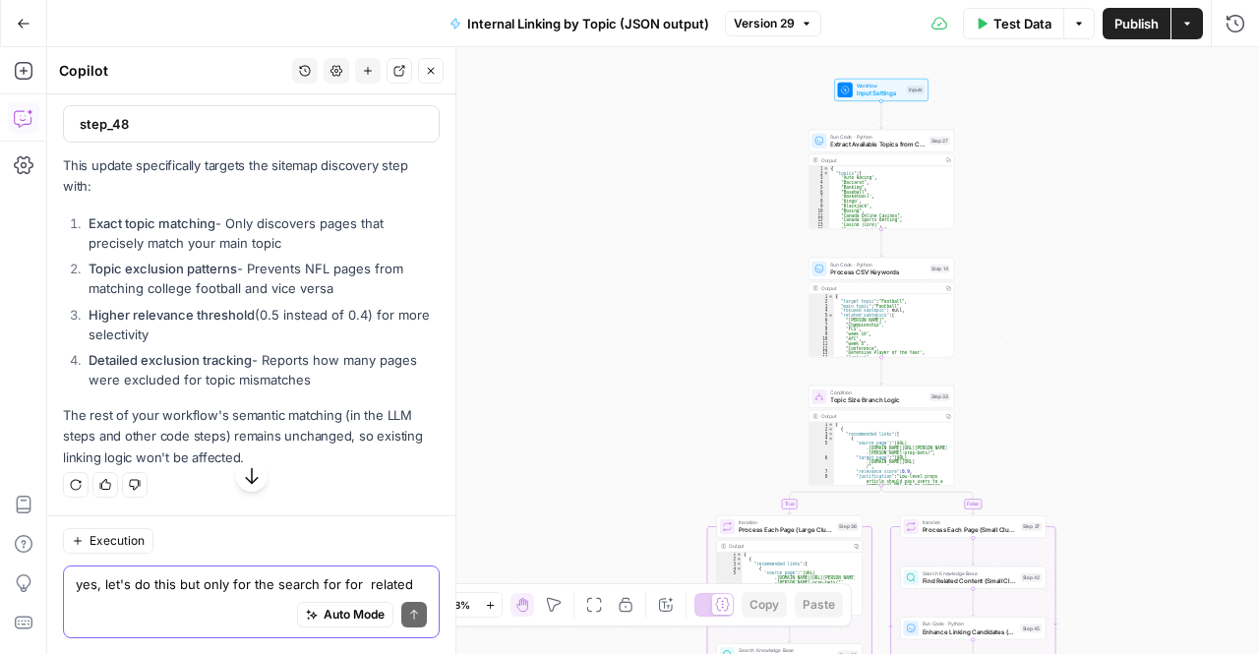
scroll to position [5228, 0]
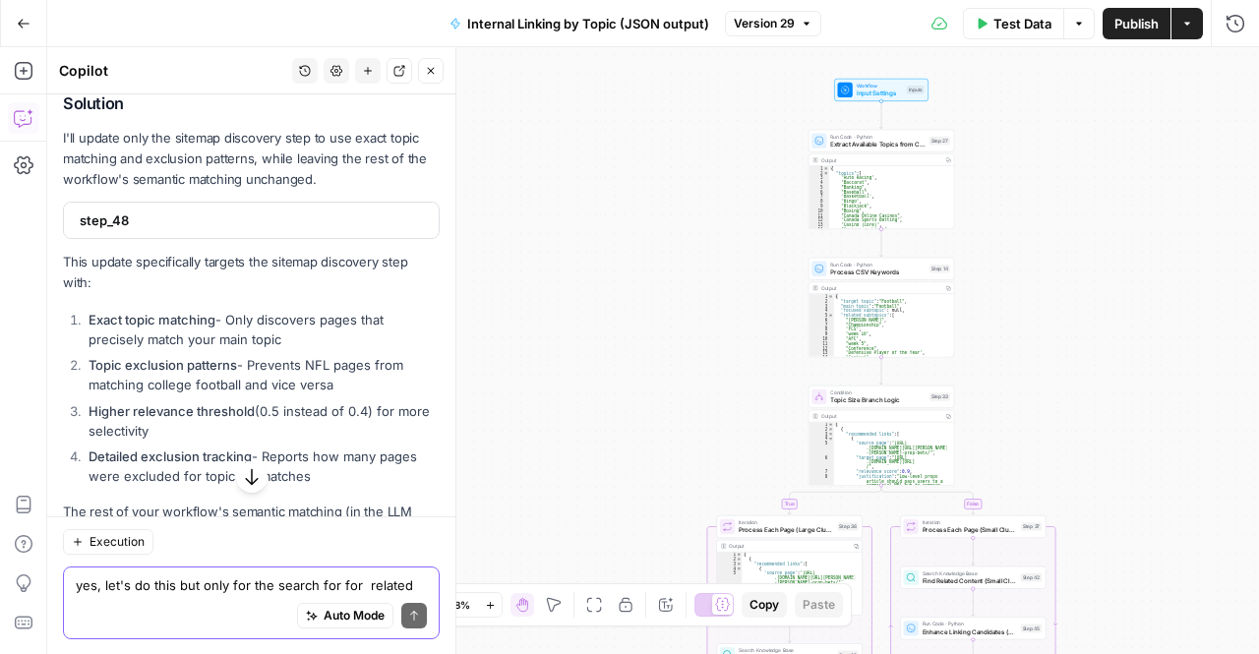
click at [119, 230] on span "step_48" at bounding box center [249, 221] width 339 height 20
click at [150, 350] on li "Exact topic matching - Only discovers pages that precisely match your main topic" at bounding box center [262, 330] width 356 height 39
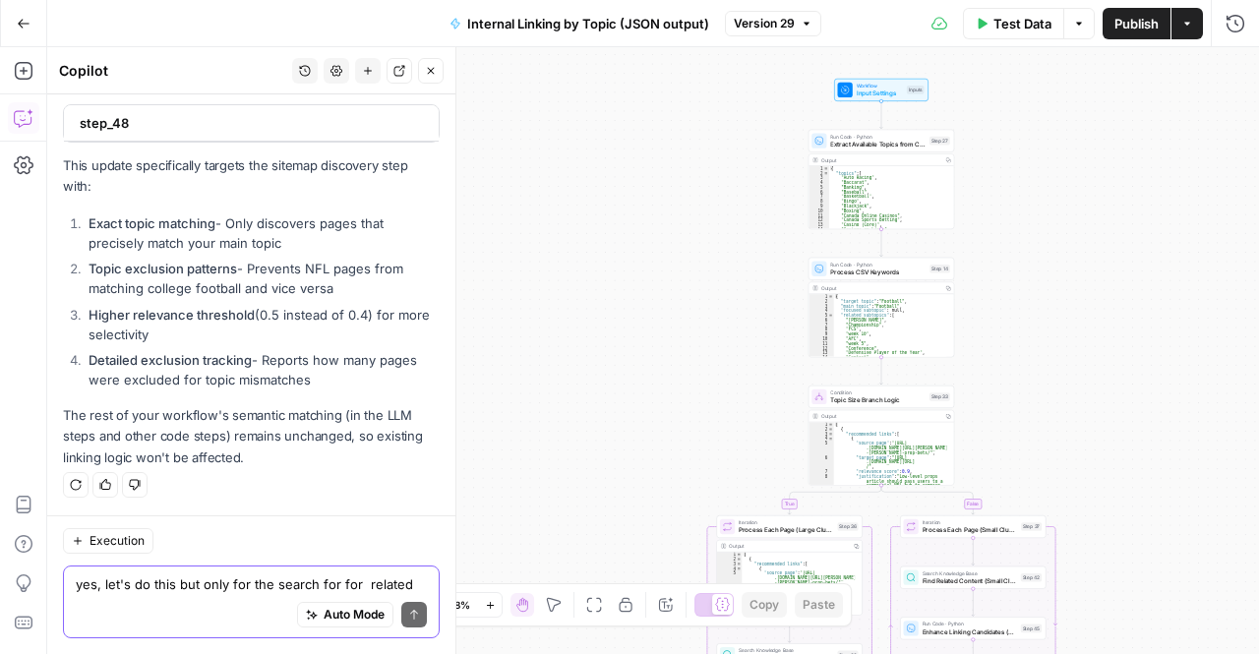
click at [170, 597] on div "Auto Mode Send" at bounding box center [251, 615] width 351 height 43
type textarea "there's no code for step 48"
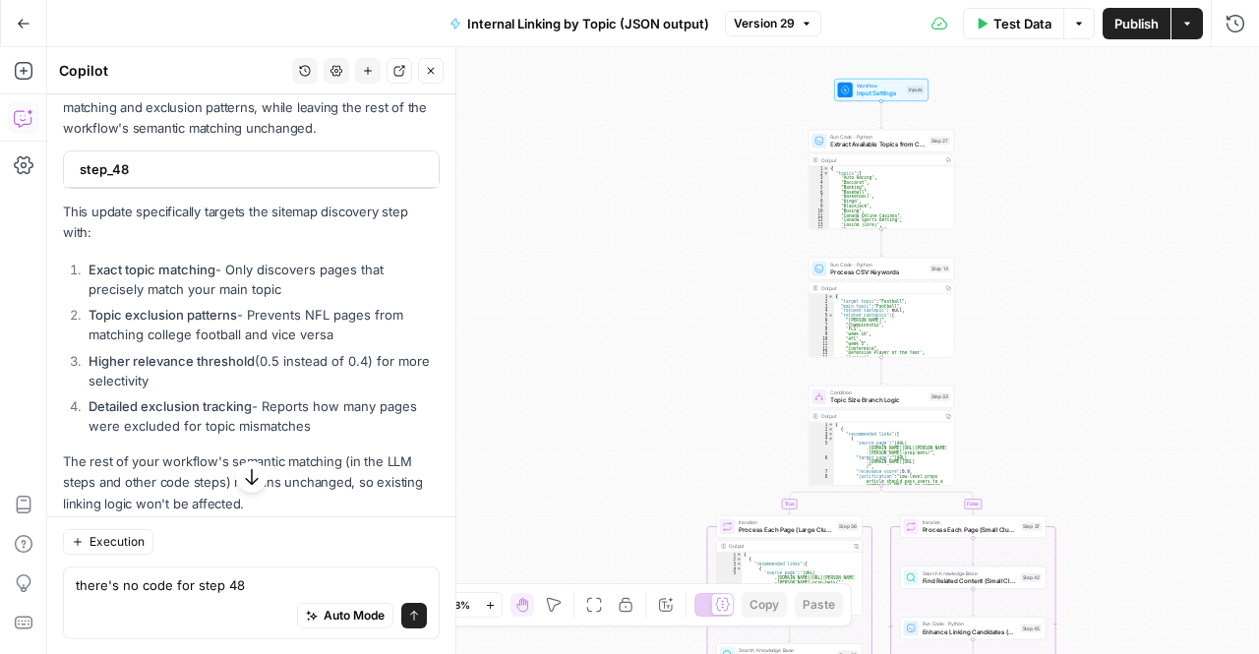
click at [245, 477] on icon "button" at bounding box center [251, 476] width 13 height 17
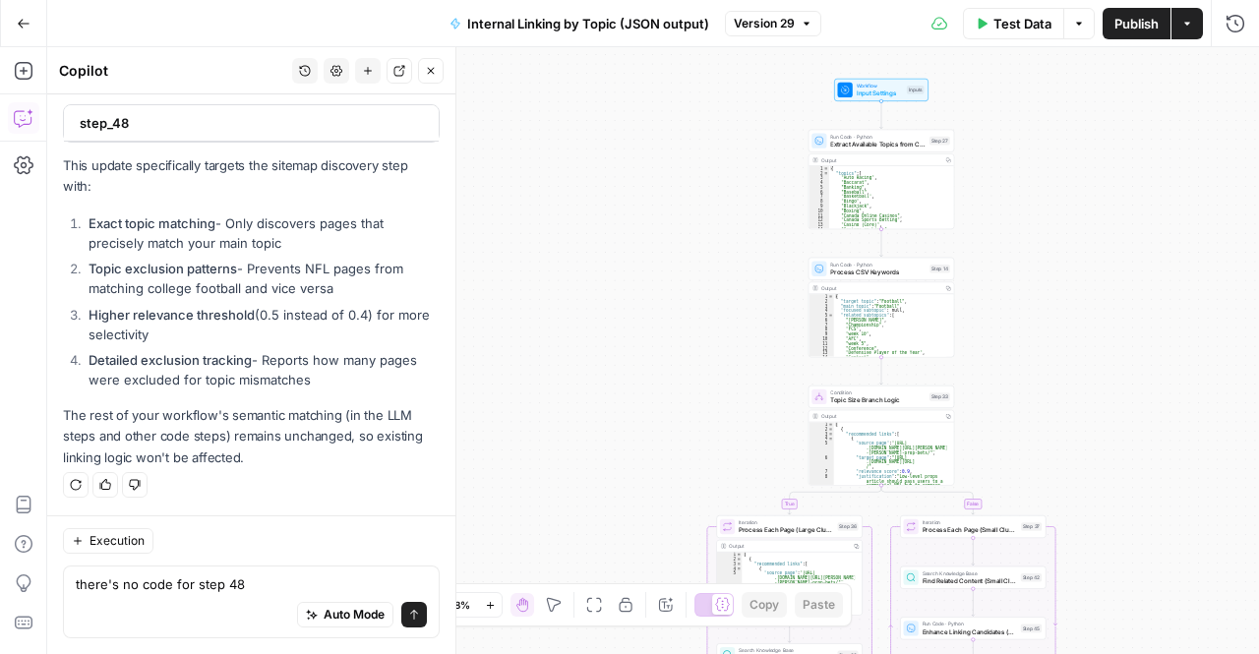
scroll to position [5409, 0]
click at [262, 584] on textarea "there's no code for step 48" at bounding box center [251, 585] width 351 height 20
click at [408, 619] on icon "submit" at bounding box center [414, 615] width 12 height 12
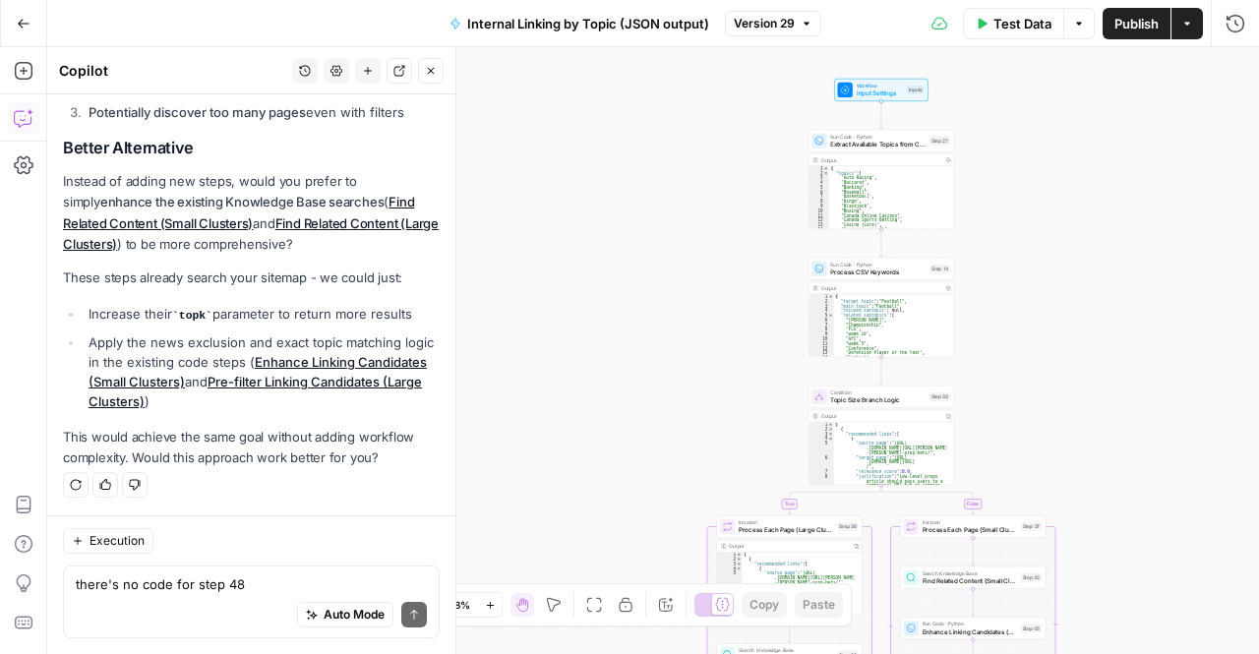
scroll to position [6204, 0]
click at [25, 27] on icon "button" at bounding box center [24, 24] width 14 height 14
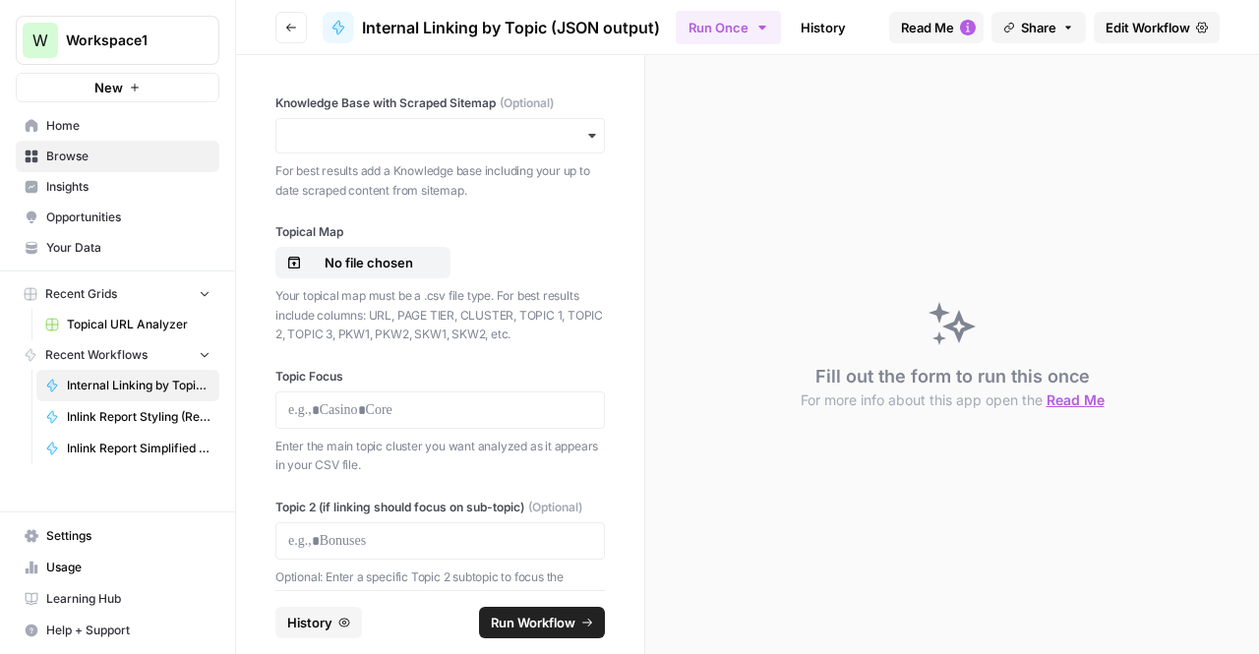
click at [95, 163] on span "Browse" at bounding box center [128, 157] width 164 height 18
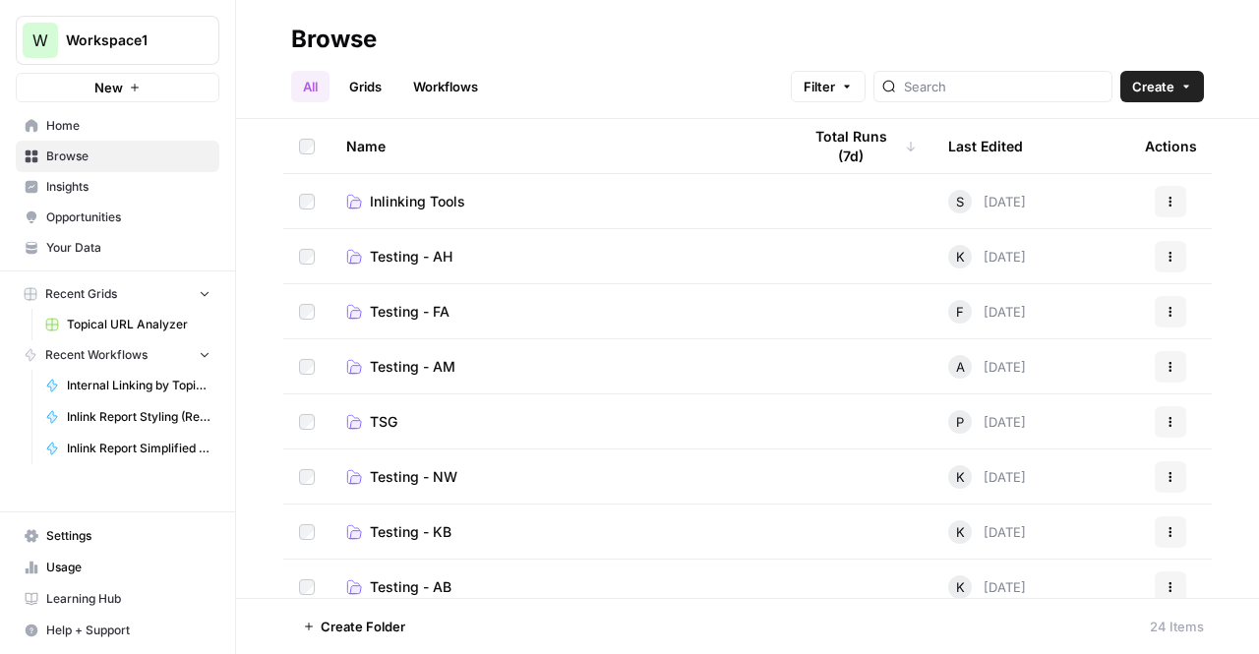
click at [102, 262] on link "Your Data" at bounding box center [118, 247] width 204 height 31
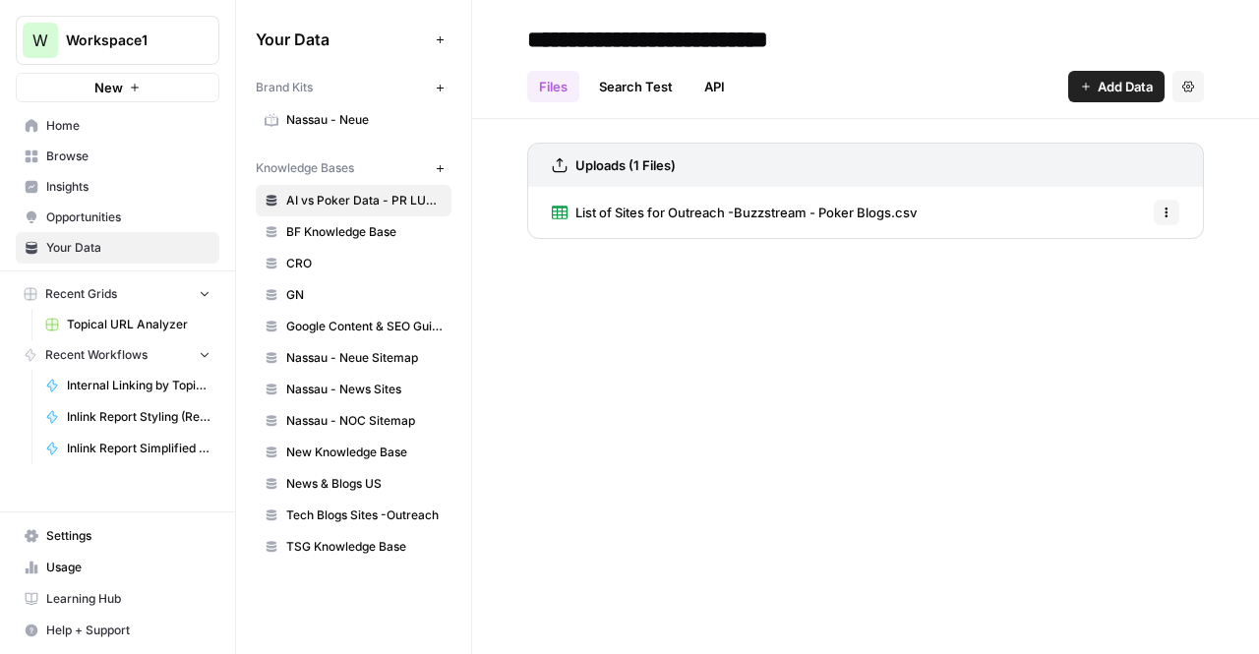
click at [380, 550] on link "TSG Knowledge Base" at bounding box center [354, 546] width 196 height 31
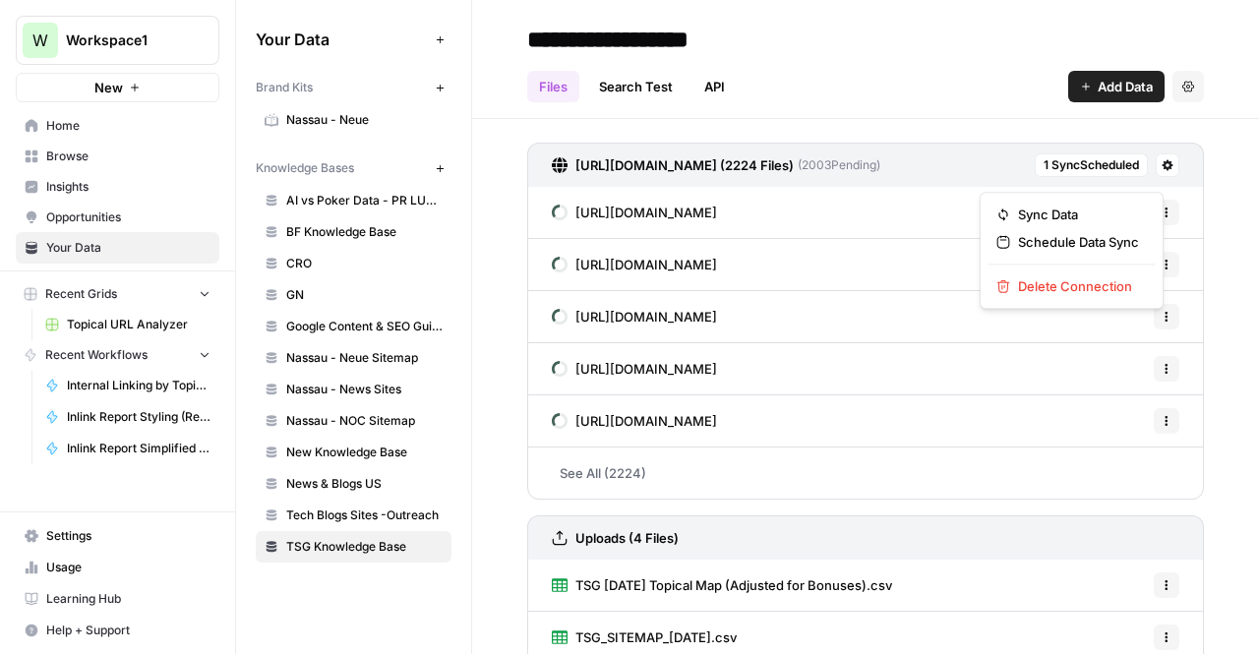
click at [1156, 177] on button at bounding box center [1168, 165] width 24 height 24
click at [1071, 255] on button "Schedule Data Sync" at bounding box center [1072, 242] width 166 height 28
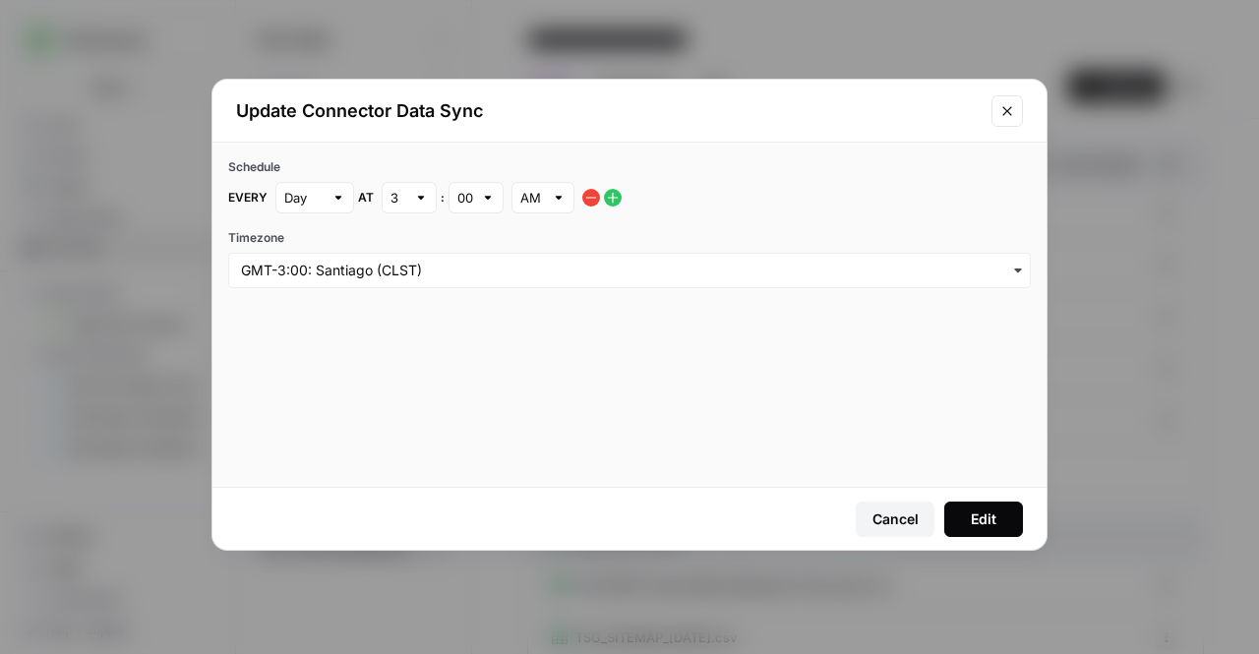
click at [1012, 113] on icon "Close modal" at bounding box center [1008, 111] width 16 height 16
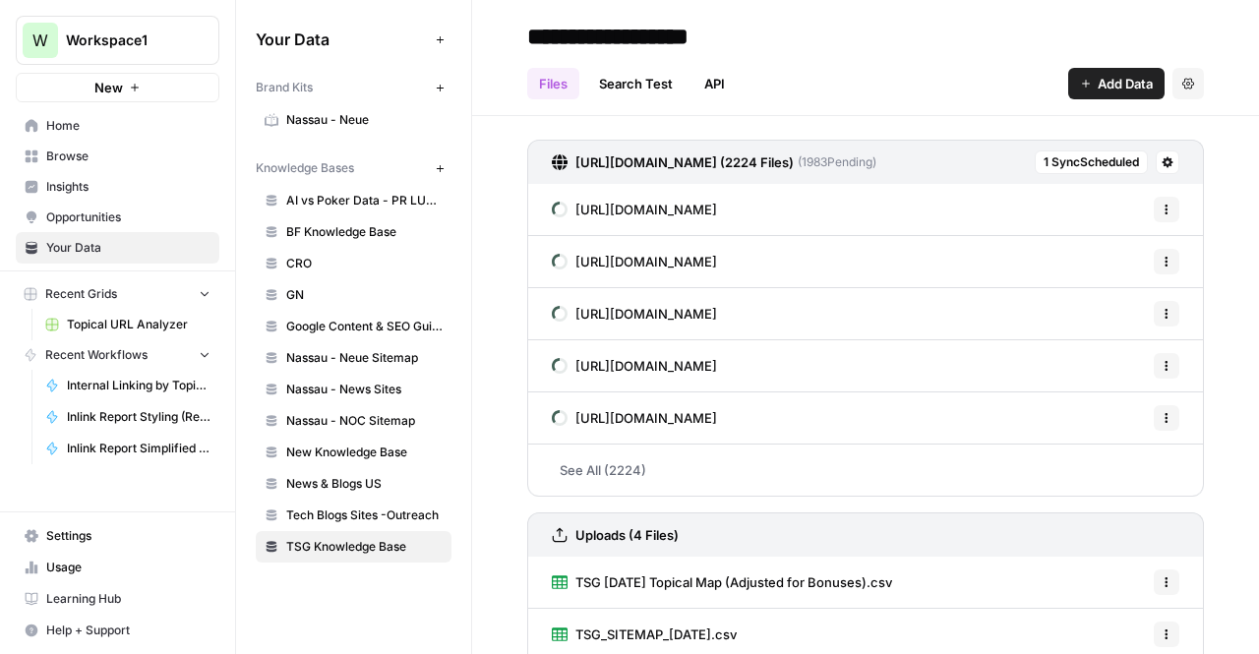
scroll to position [2, 0]
click at [1085, 166] on span "1 Sync Scheduled" at bounding box center [1091, 163] width 95 height 18
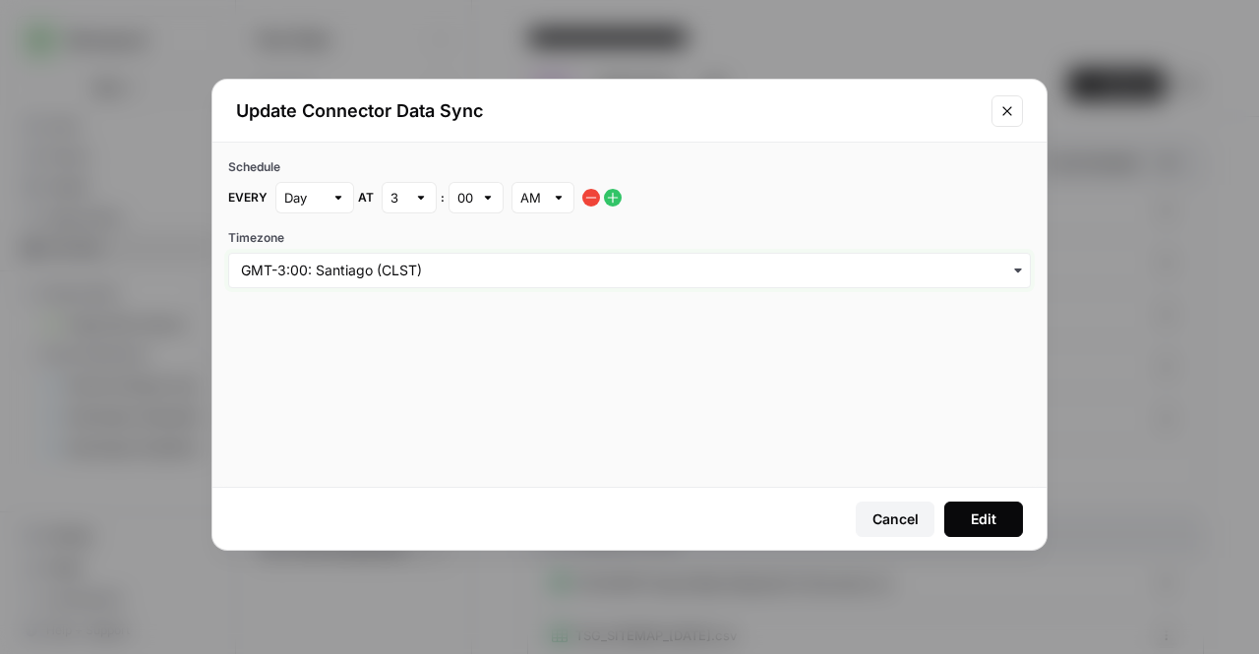
click at [384, 274] on input "Timezone" at bounding box center [629, 271] width 777 height 20
click at [423, 185] on div "3" at bounding box center [409, 197] width 55 height 31
click at [401, 543] on span "12" at bounding box center [404, 546] width 14 height 20
type input "12"
click at [970, 526] on button "Edit" at bounding box center [983, 519] width 79 height 35
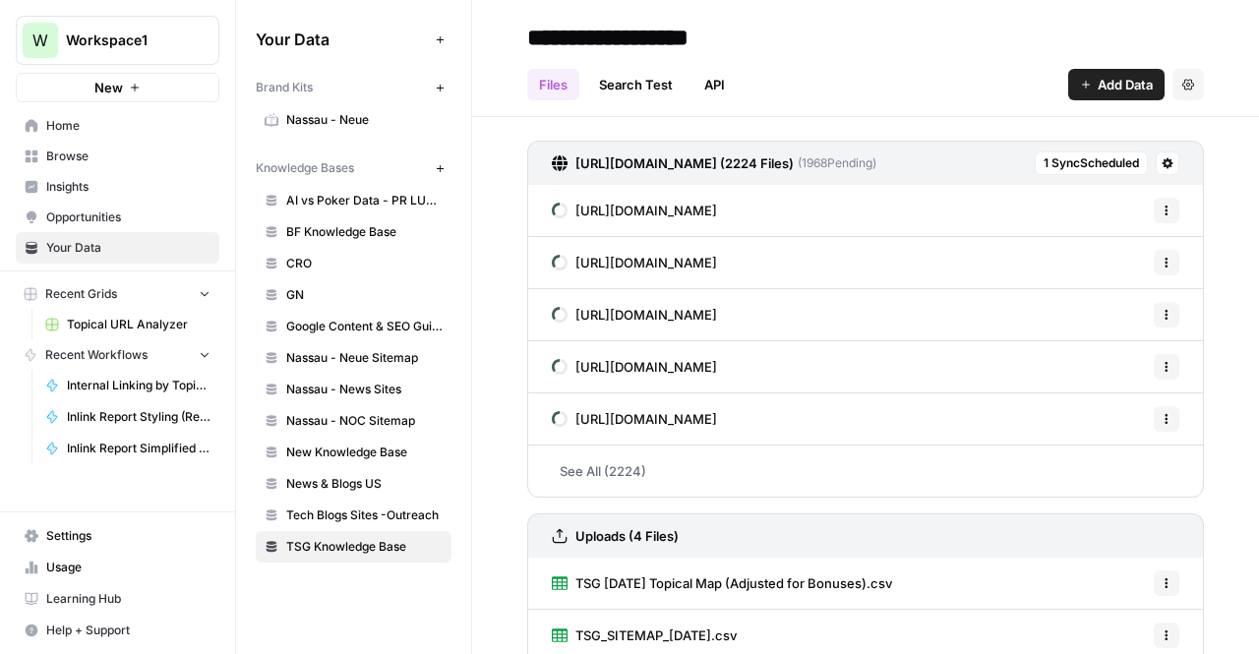
click at [370, 538] on span "TSG Knowledge Base" at bounding box center [364, 547] width 156 height 18
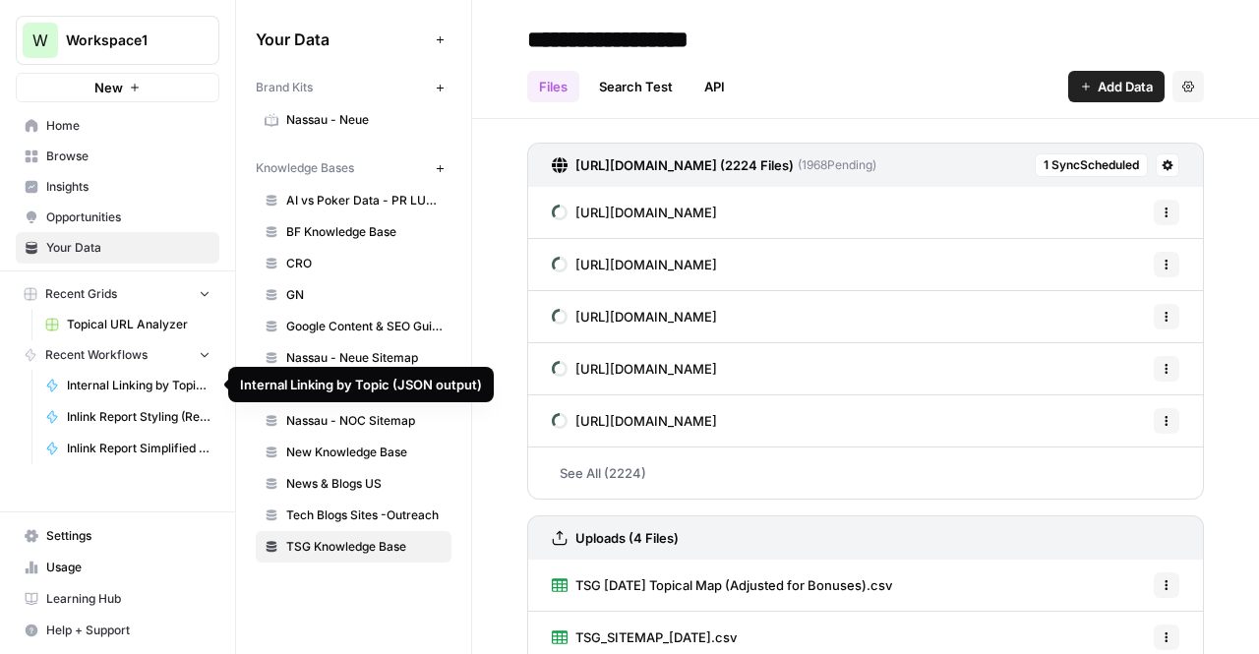
click at [91, 379] on span "Internal Linking by Topic (JSON output)" at bounding box center [139, 386] width 144 height 18
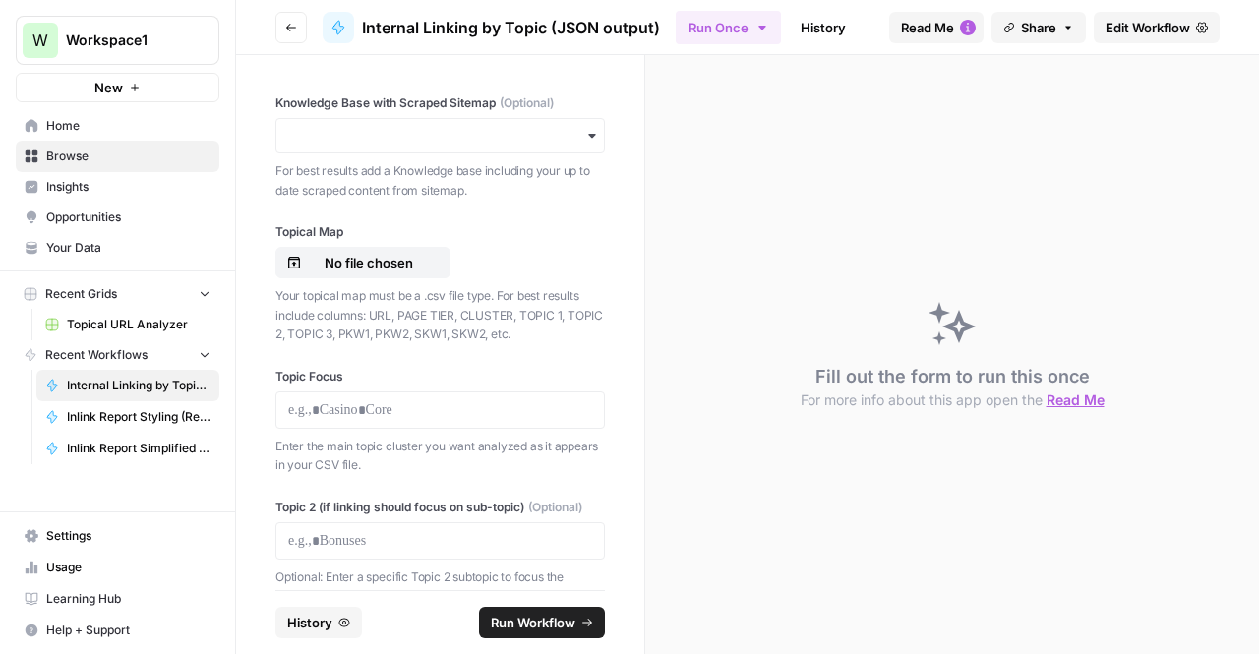
drag, startPoint x: 583, startPoint y: 359, endPoint x: 598, endPoint y: 221, distance: 138.5
click at [598, 221] on div "**********" at bounding box center [440, 322] width 408 height 535
click at [368, 340] on p "Your topical map must be a .csv file type. For best results include columns: UR…" at bounding box center [440, 315] width 330 height 58
click at [700, 306] on div "Fill out the form to run this once For more info about this app open the Read Me" at bounding box center [952, 354] width 614 height 599
click at [1119, 30] on span "Edit Workflow" at bounding box center [1148, 28] width 85 height 20
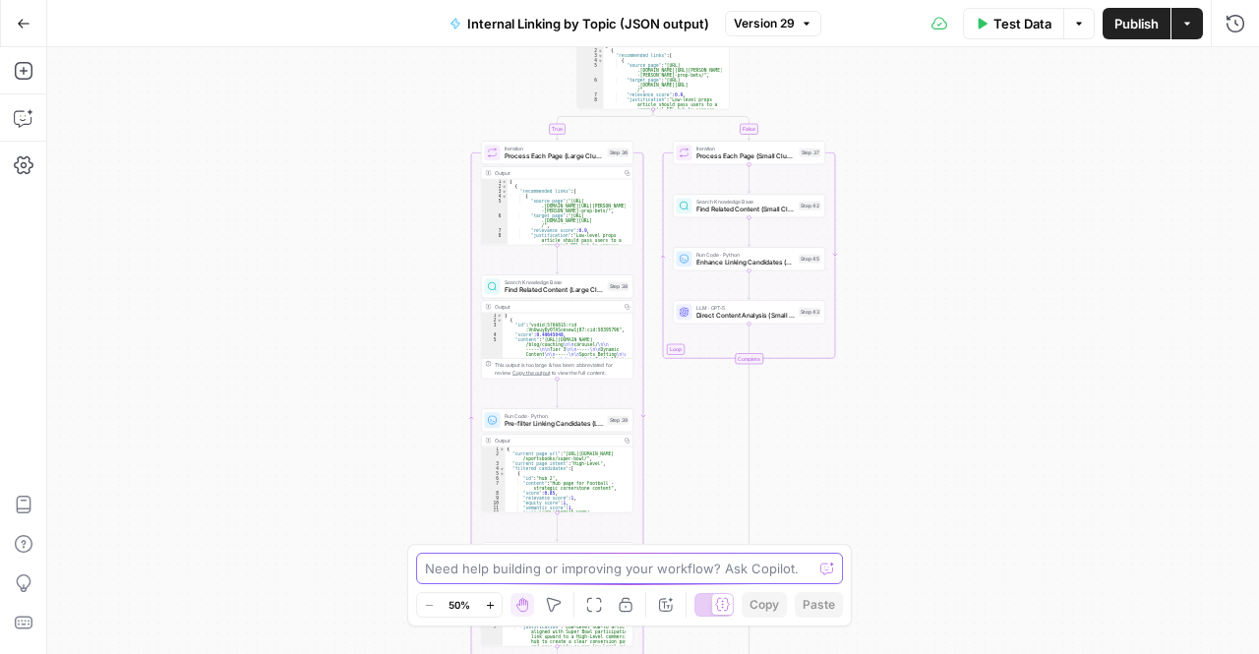
click at [576, 567] on textarea at bounding box center [619, 569] width 388 height 20
click at [568, 570] on textarea "I want to add fallback for pages that" at bounding box center [610, 569] width 370 height 20
click at [721, 563] on textarea "I want to add fallback for pages that" at bounding box center [610, 569] width 370 height 20
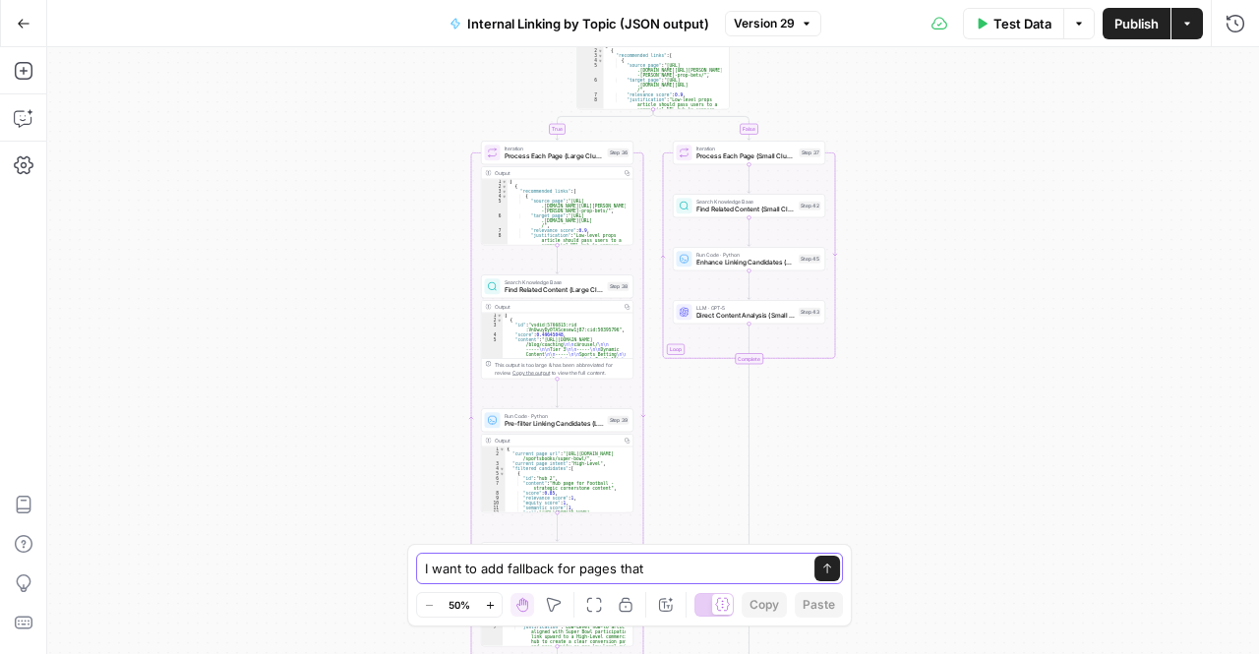
type textarea "I want to add fallback for pages that"
click at [527, 555] on div "I want to add fallback for pages that I want to add fallback for pages that Send" at bounding box center [629, 568] width 427 height 31
click at [683, 561] on textarea "I want to add fallback for pages that" at bounding box center [610, 569] width 370 height 20
click at [688, 560] on textarea "I want to add fallback for pages that" at bounding box center [610, 569] width 370 height 20
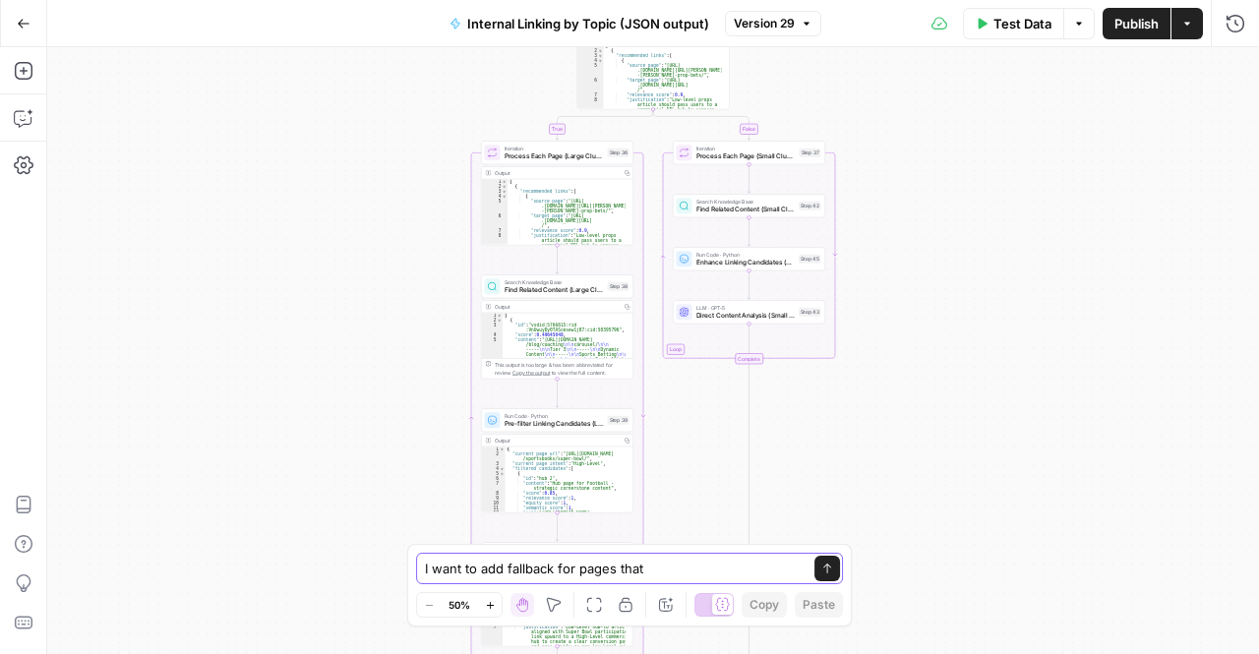
click at [688, 560] on textarea "I want to add fallback for pages that" at bounding box center [610, 569] width 370 height 20
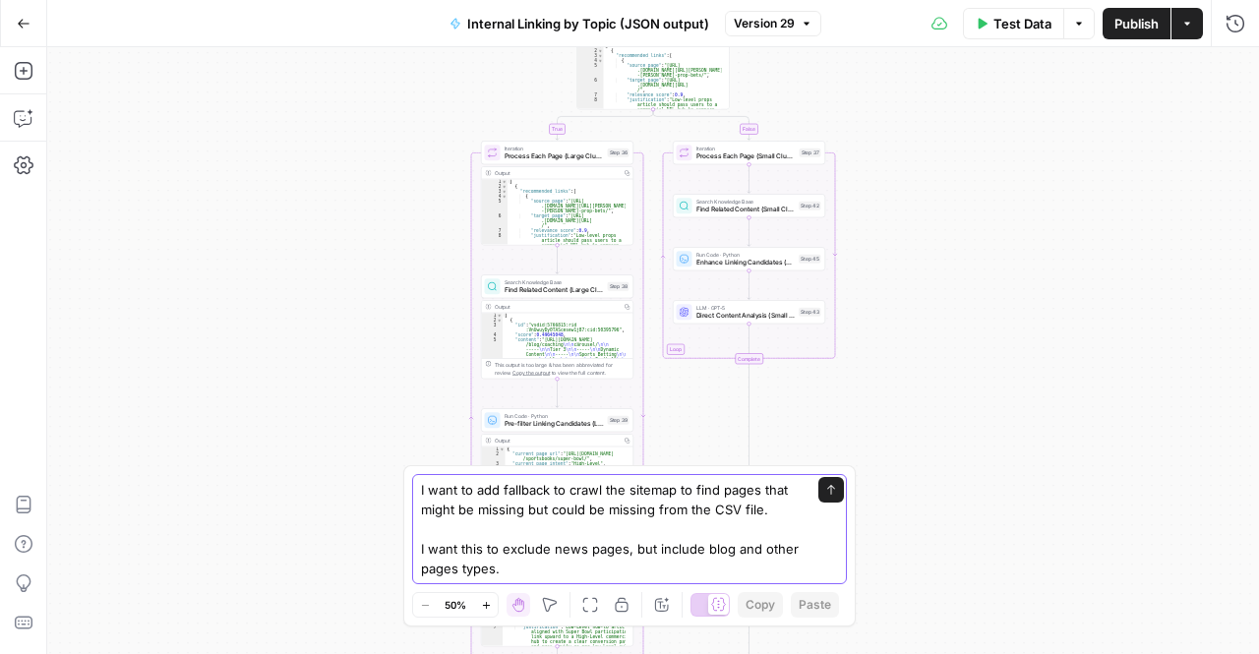
click at [510, 513] on textarea "I want to add fallback to crawl the sitemap to find pages that might be missing…" at bounding box center [610, 529] width 378 height 98
click at [470, 510] on textarea "I want to add fallback to crawl the sitemap to find pages that might be missing…" at bounding box center [610, 529] width 378 height 98
click at [499, 578] on textarea "I want to add fallback to crawl the sitemap to find pages that might be relavan…" at bounding box center [610, 529] width 378 height 98
click at [496, 563] on textarea "I want to add fallback to crawl the sitemap to find pages that might be relavan…" at bounding box center [610, 529] width 378 height 98
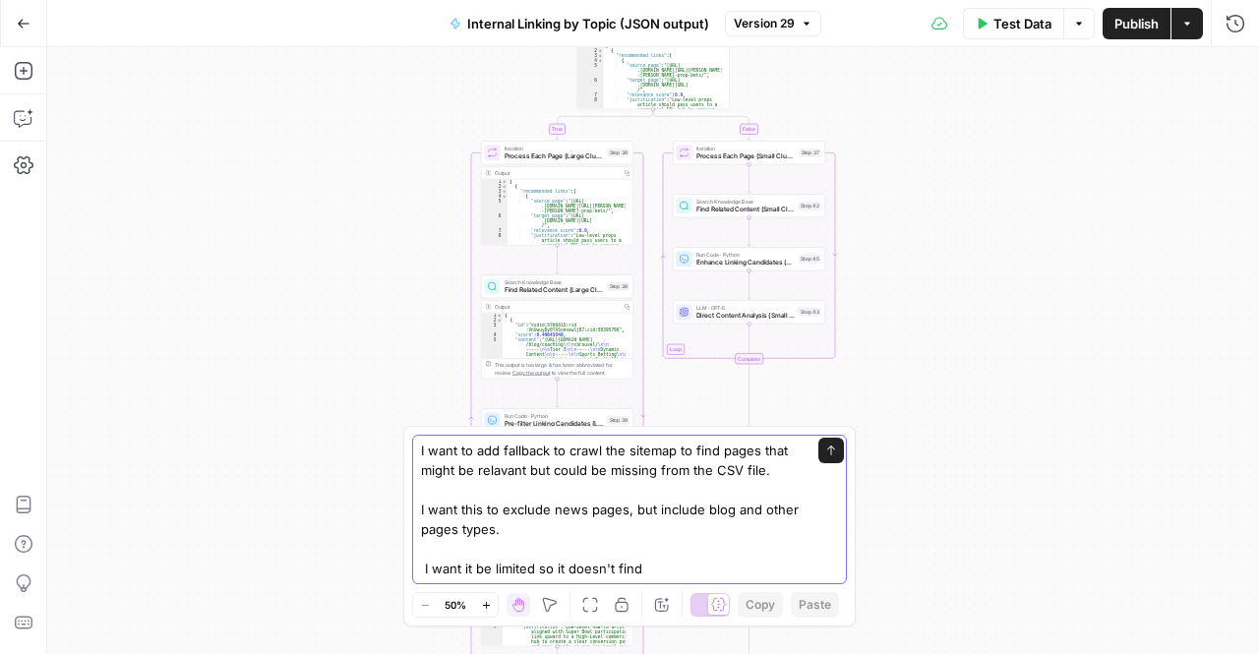
drag, startPoint x: 497, startPoint y: 572, endPoint x: 532, endPoint y: 575, distance: 35.5
click at [532, 575] on textarea "I want to add fallback to crawl the sitemap to find pages that might be relavan…" at bounding box center [610, 510] width 378 height 138
click at [748, 568] on textarea "I want to add fallback to crawl the sitemap to find pages that might be relavan…" at bounding box center [610, 510] width 378 height 138
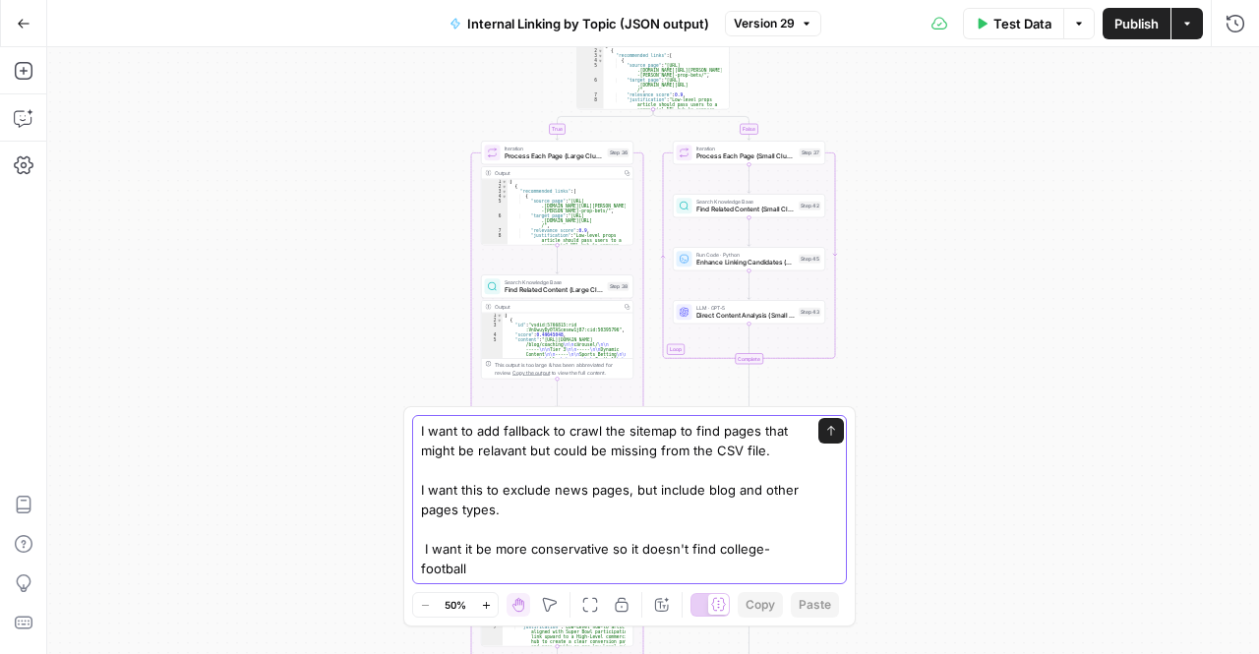
click at [767, 546] on textarea "I want to add fallback to crawl the sitemap to find pages that might be relavan…" at bounding box center [610, 499] width 378 height 157
click at [721, 559] on textarea "I want to add fallback to crawl the sitemap to find pages that might be relavan…" at bounding box center [610, 499] width 378 height 157
click at [689, 570] on textarea "I want to add fallback to crawl the sitemap to find pages that might be relavan…" at bounding box center [610, 499] width 378 height 157
click at [498, 430] on textarea "I want to add fallback to crawl the sitemap to find pages that might be relavan…" at bounding box center [610, 499] width 378 height 157
click at [565, 433] on textarea "I want to add a fallback to crawl the sitemap to find pages that might be relav…" at bounding box center [610, 499] width 378 height 157
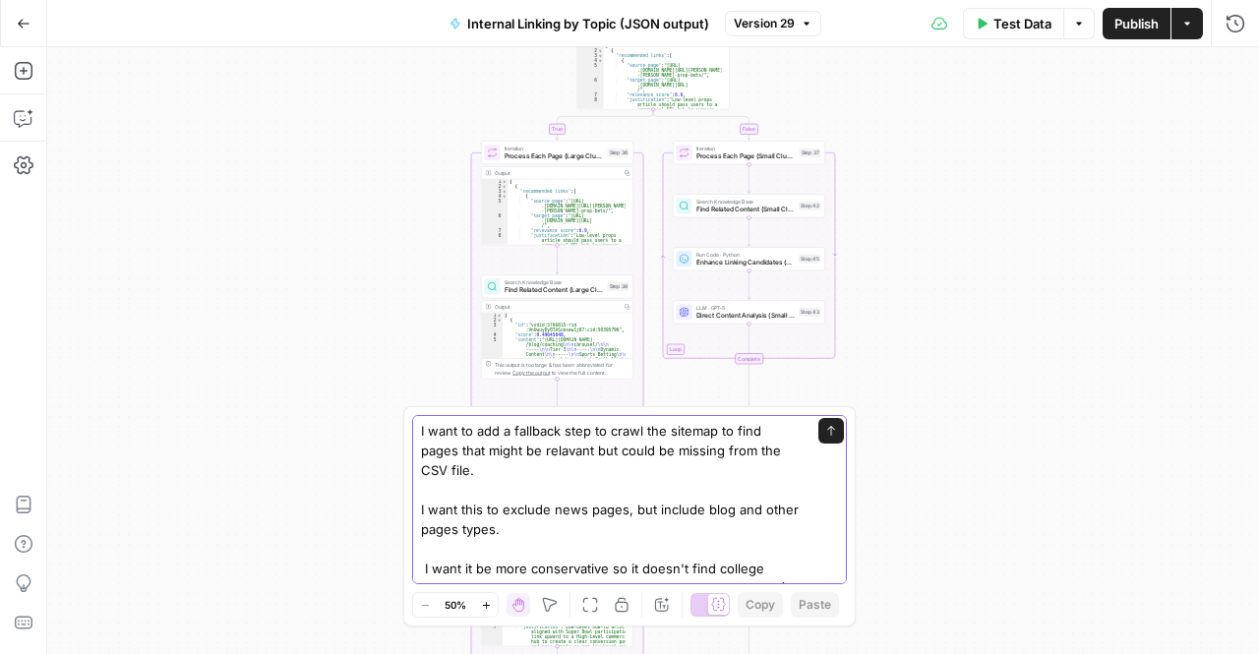
click at [568, 464] on textarea "I want to add a fallback step to crawl the sitemap to find pages that might be …" at bounding box center [610, 509] width 378 height 177
click at [519, 454] on textarea "I want to add a fallback step to crawl the sitemap to find pages that might be …" at bounding box center [610, 509] width 378 height 177
type textarea "I want to add a fallback step to crawl the sitemap to find pages that might be …"
click at [554, 511] on textarea "I want to add a fallback step to crawl the sitemap to find pages that might be …" at bounding box center [610, 509] width 378 height 177
click at [633, 481] on textarea "I want to add a fallback step to crawl the sitemap to find pages that might be …" at bounding box center [610, 509] width 378 height 177
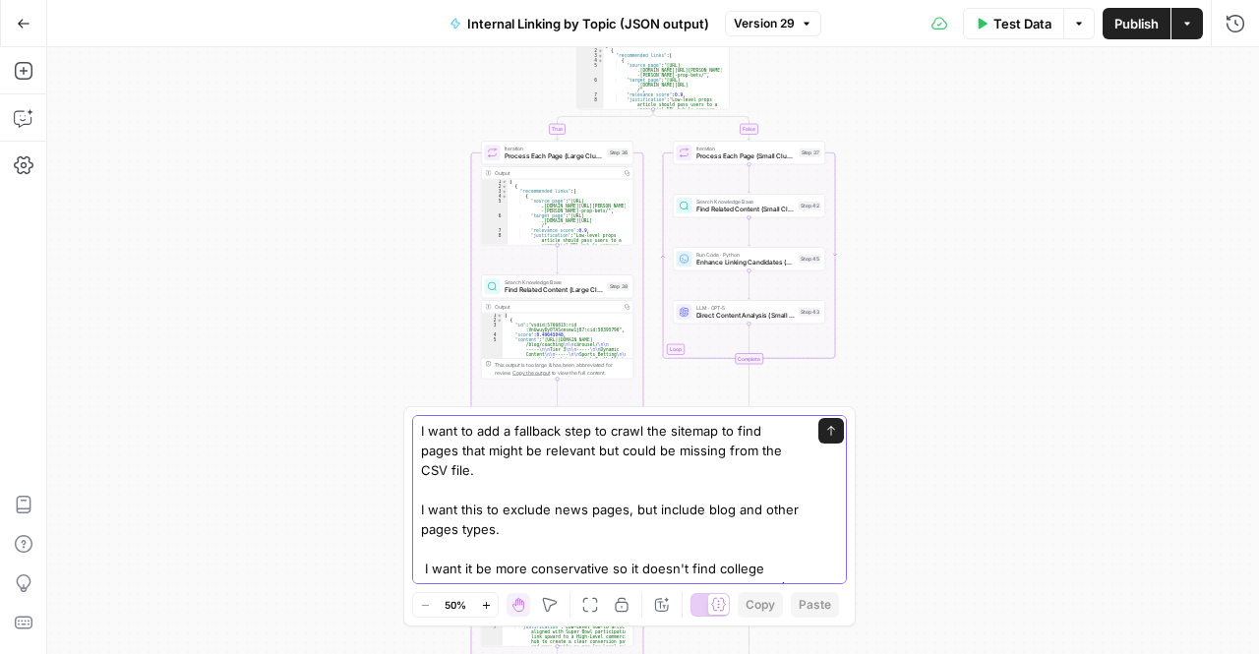
click at [483, 503] on textarea "I want to add a fallback step to crawl the sitemap to find pages that might be …" at bounding box center [610, 509] width 378 height 177
click at [580, 503] on textarea "I want to add a fallback step to crawl the sitemap to find pages that might be …" at bounding box center [610, 509] width 378 height 177
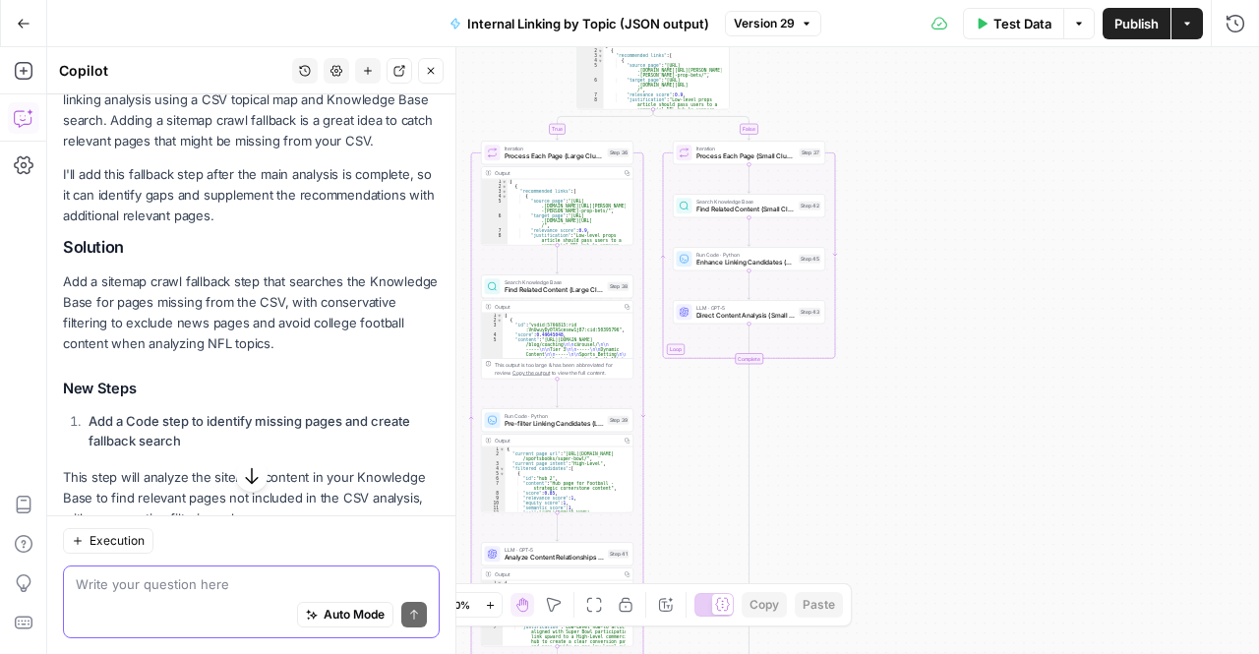
scroll to position [393, 0]
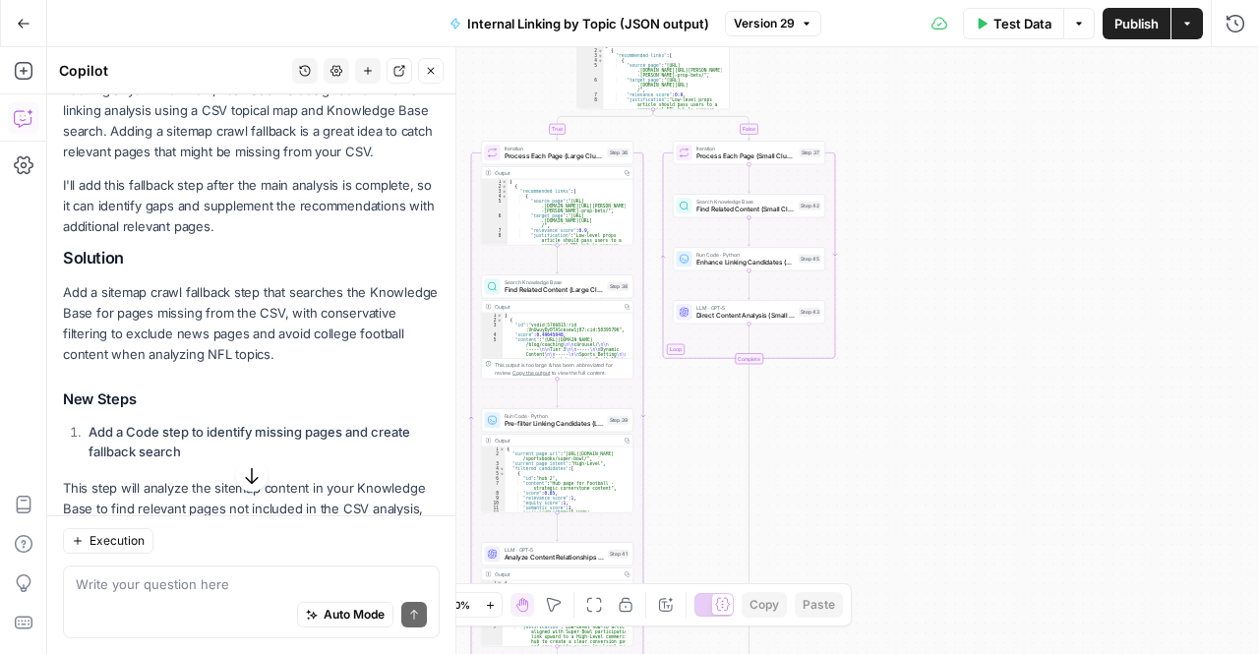
drag, startPoint x: 207, startPoint y: 355, endPoint x: 364, endPoint y: 372, distance: 158.3
click at [364, 366] on p "Add a sitemap crawl fallback step that searches the Knowledge Base for pages mi…" at bounding box center [251, 324] width 377 height 84
copy p "exclude news pages and avoid college football content when analyzing NFL topics."
click at [235, 601] on div "Auto Mode Send" at bounding box center [251, 615] width 351 height 43
paste textarea "exclude news pages and avoid college football content when analyzing NFL topics."
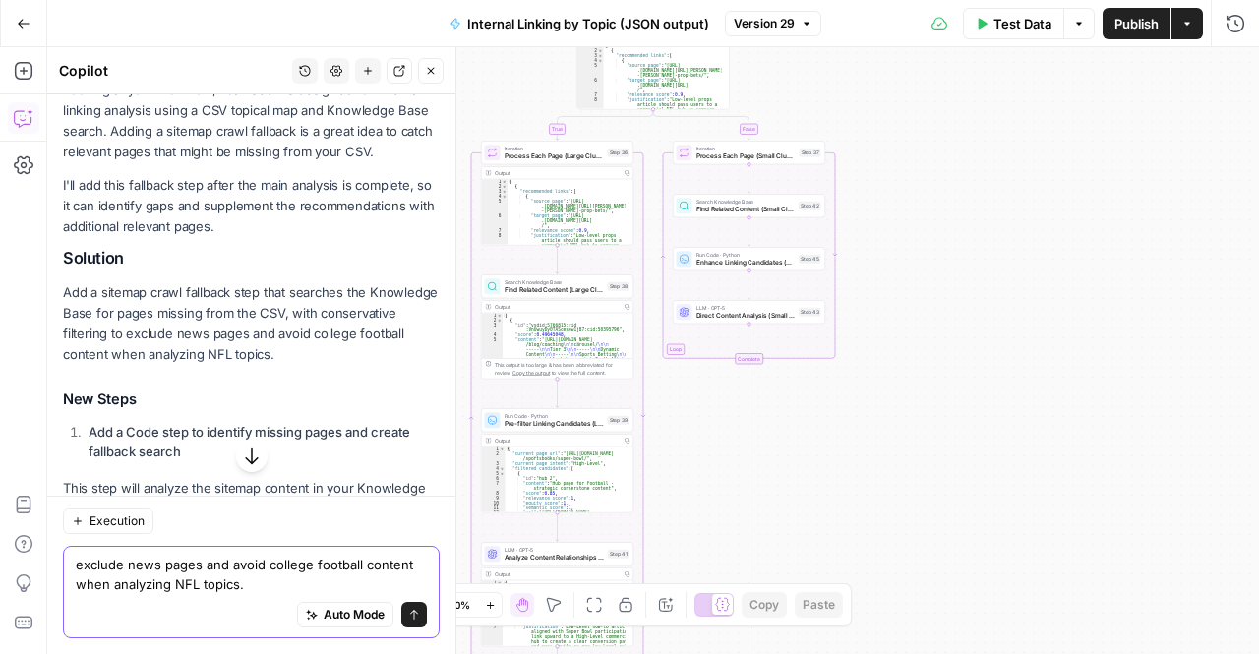
click at [76, 560] on textarea "exclude news pages and avoid college football content when analyzing NFL topics." at bounding box center [251, 574] width 351 height 39
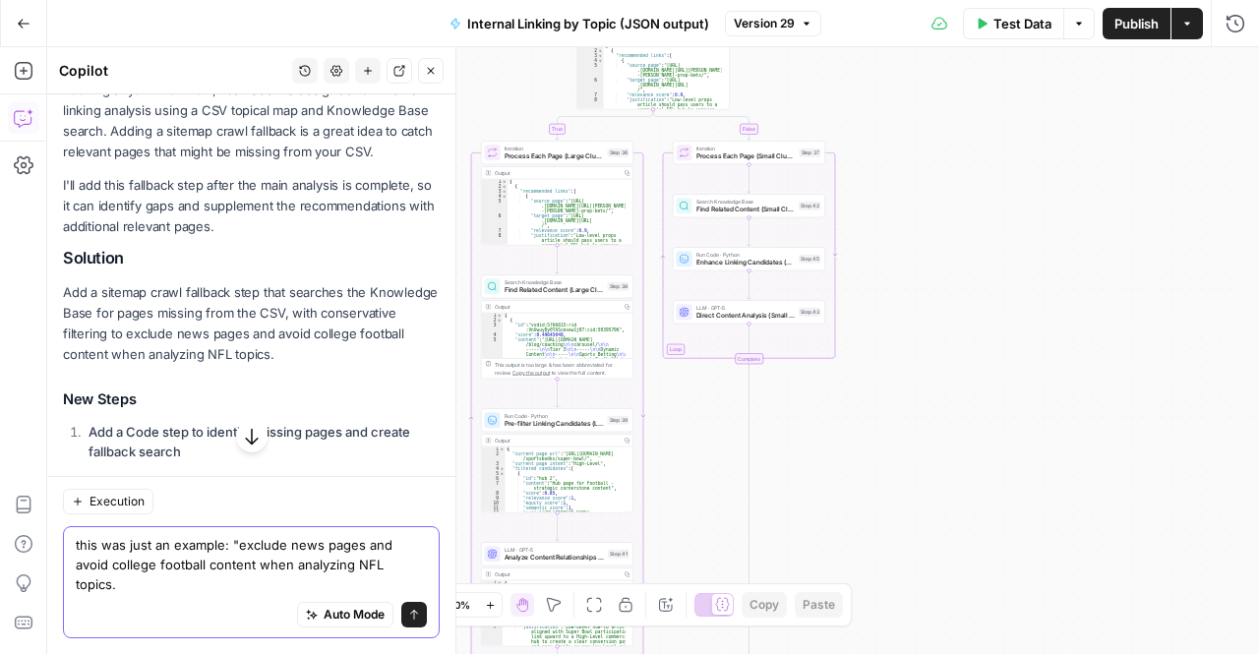
click at [118, 579] on textarea "this was just an example: "exclude news pages and avoid college football conten…" at bounding box center [251, 564] width 351 height 59
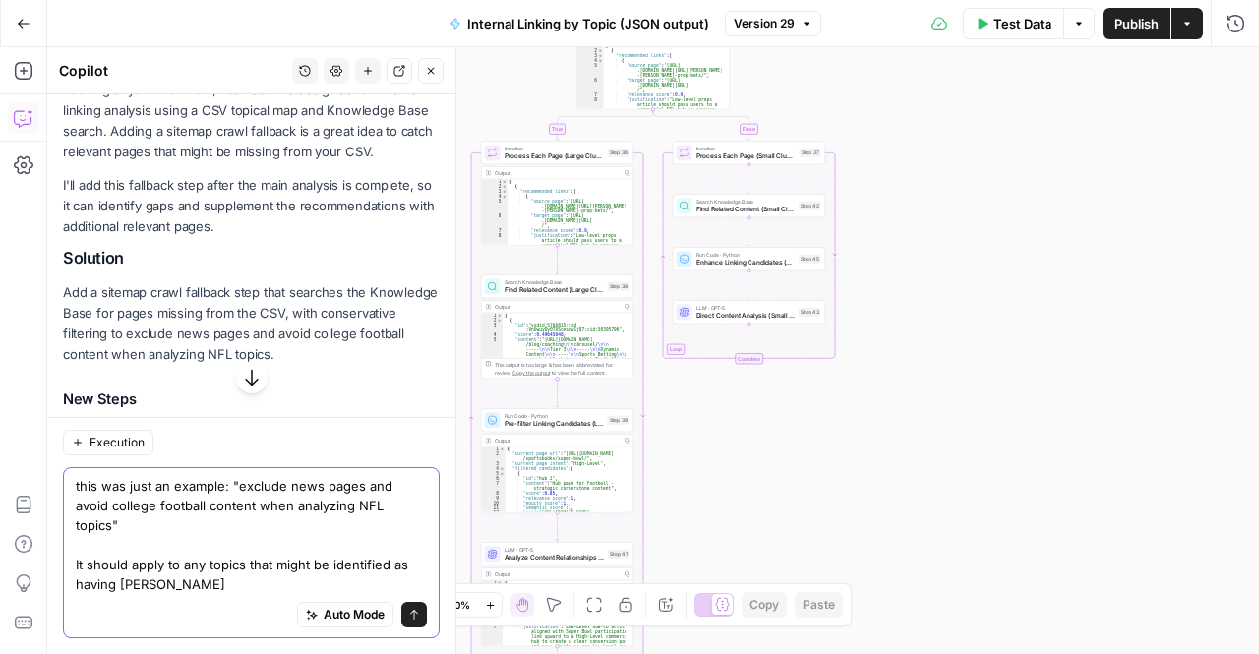
type textarea "this was just an example: "exclude news pages and avoid college football conten…"
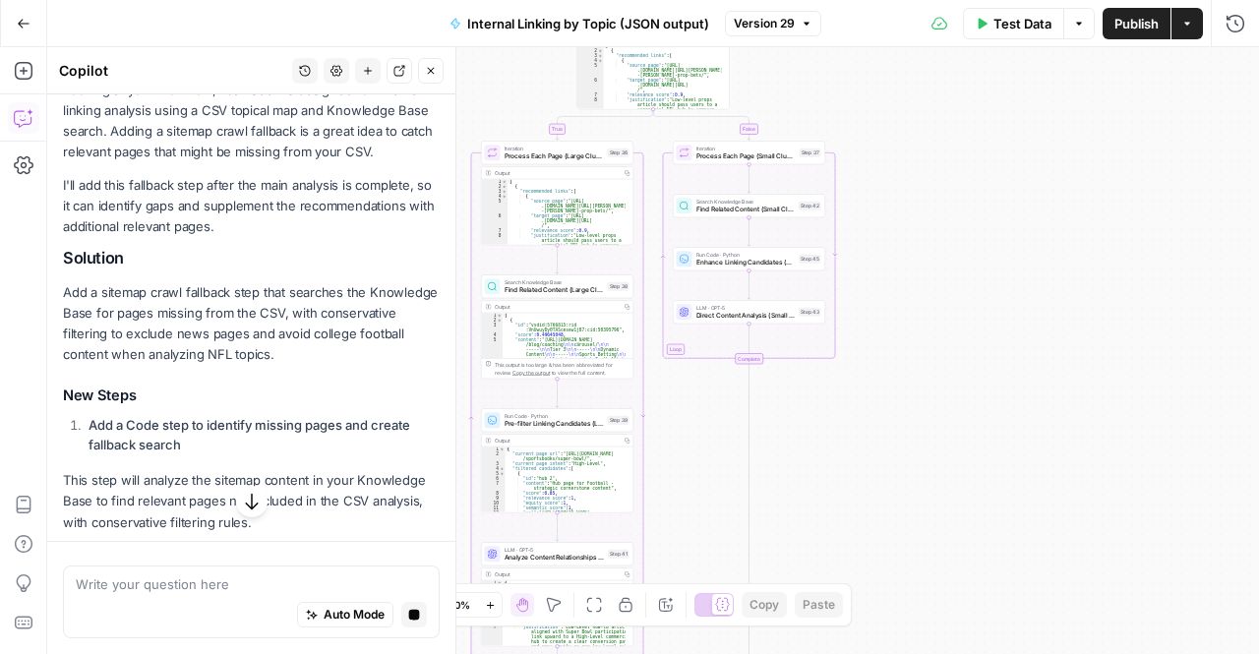
click at [242, 501] on icon "button" at bounding box center [252, 502] width 20 height 20
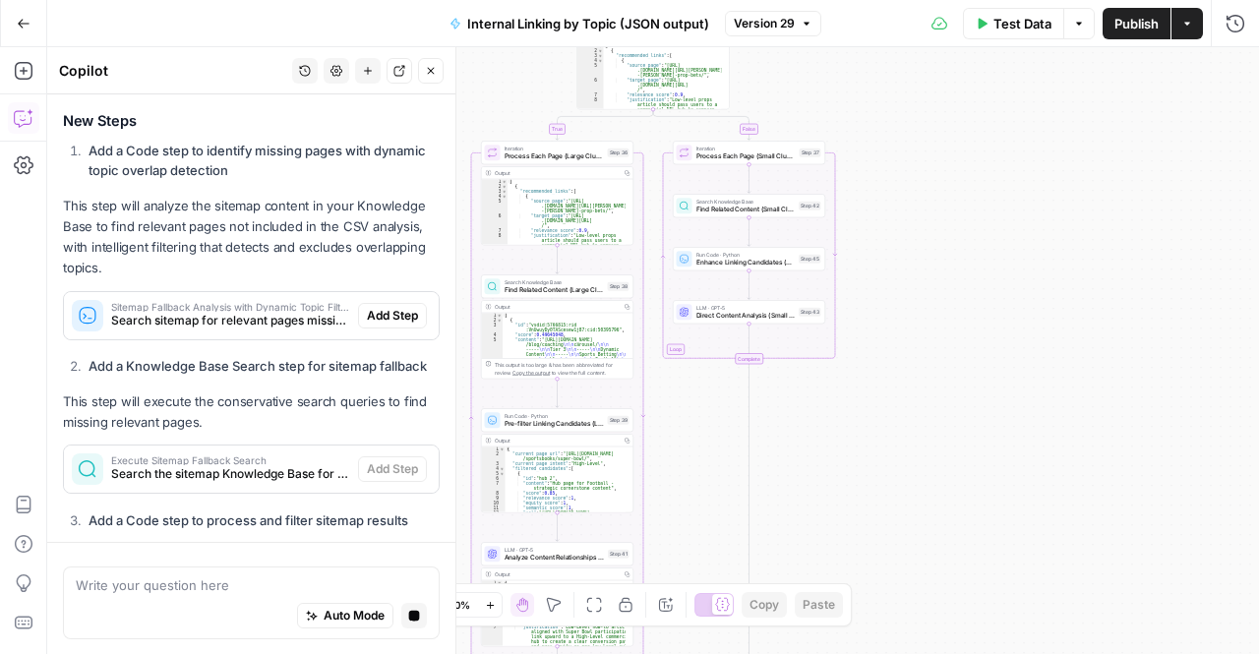
scroll to position [1586, 0]
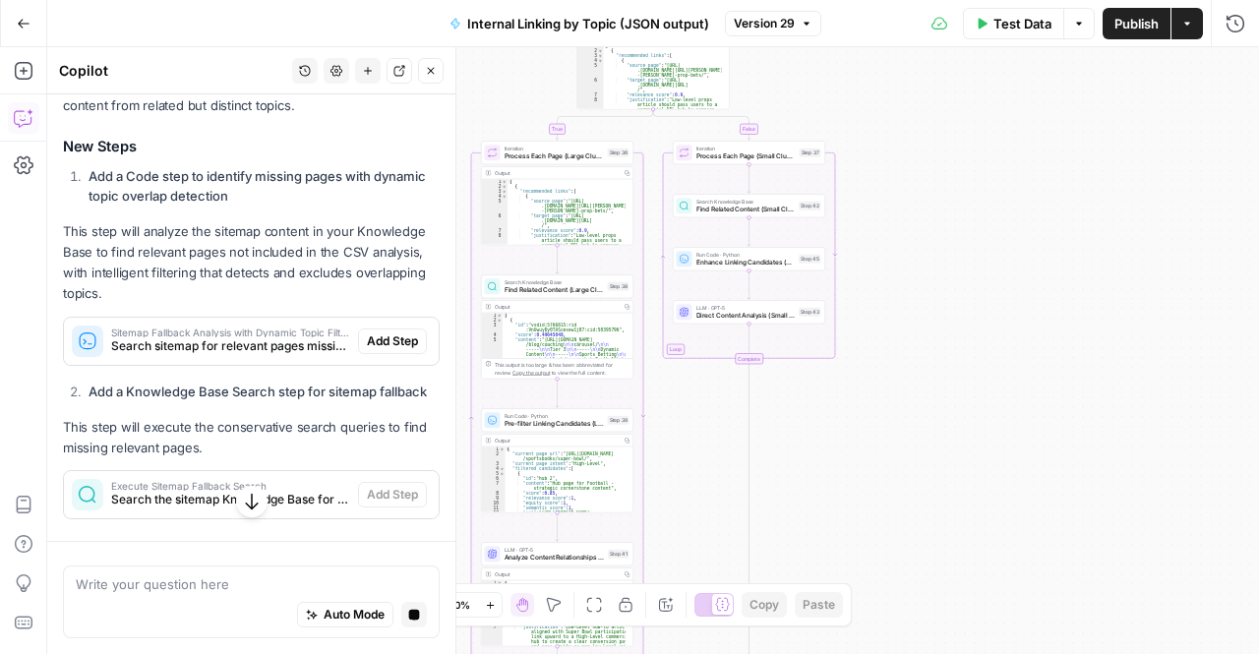
click at [258, 242] on p "This step will analyze the sitemap content in your Knowledge Base to find relev…" at bounding box center [251, 263] width 377 height 84
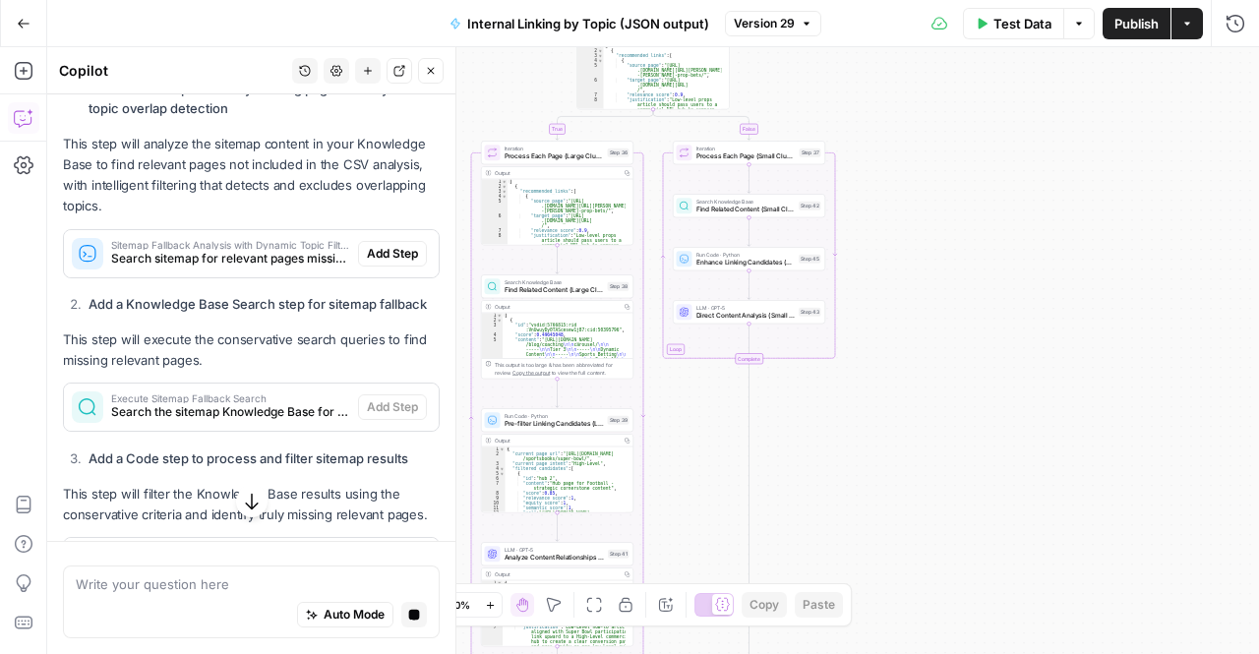
scroll to position [1673, 0]
click at [281, 268] on span "Search sitemap for relevant pages missing from CSV with dynamic topic overlap d…" at bounding box center [230, 259] width 239 height 18
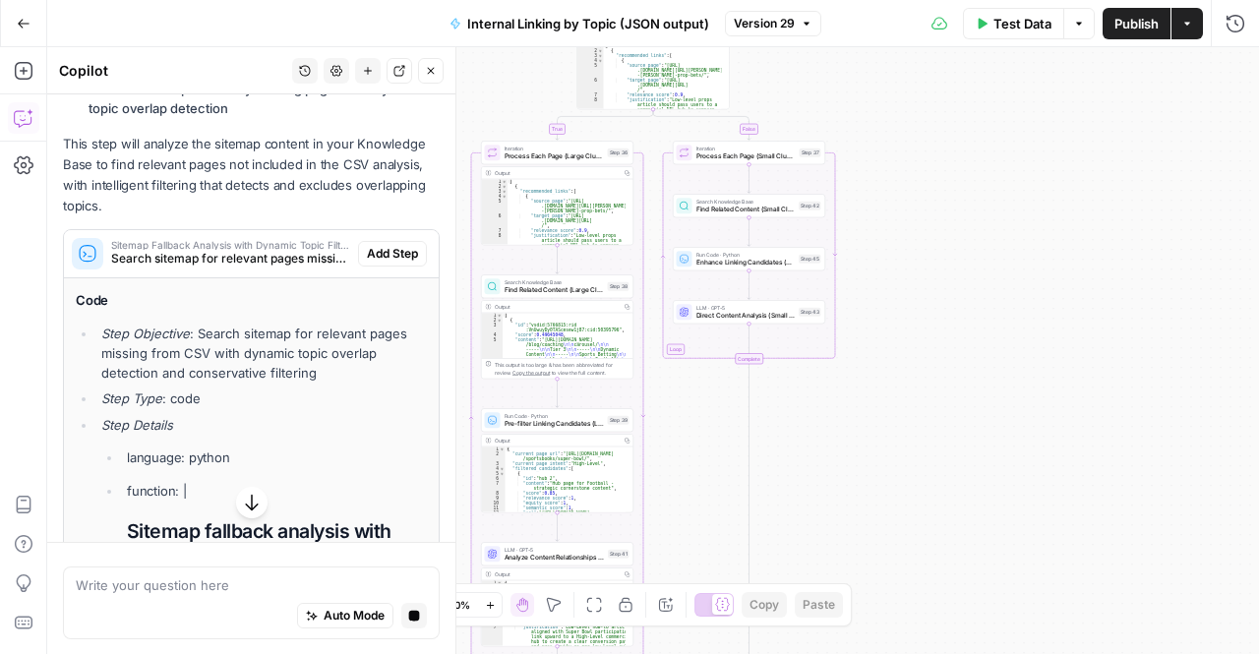
click at [279, 250] on span "Sitemap Fallback Analysis with Dynamic Topic Filtering" at bounding box center [230, 245] width 239 height 10
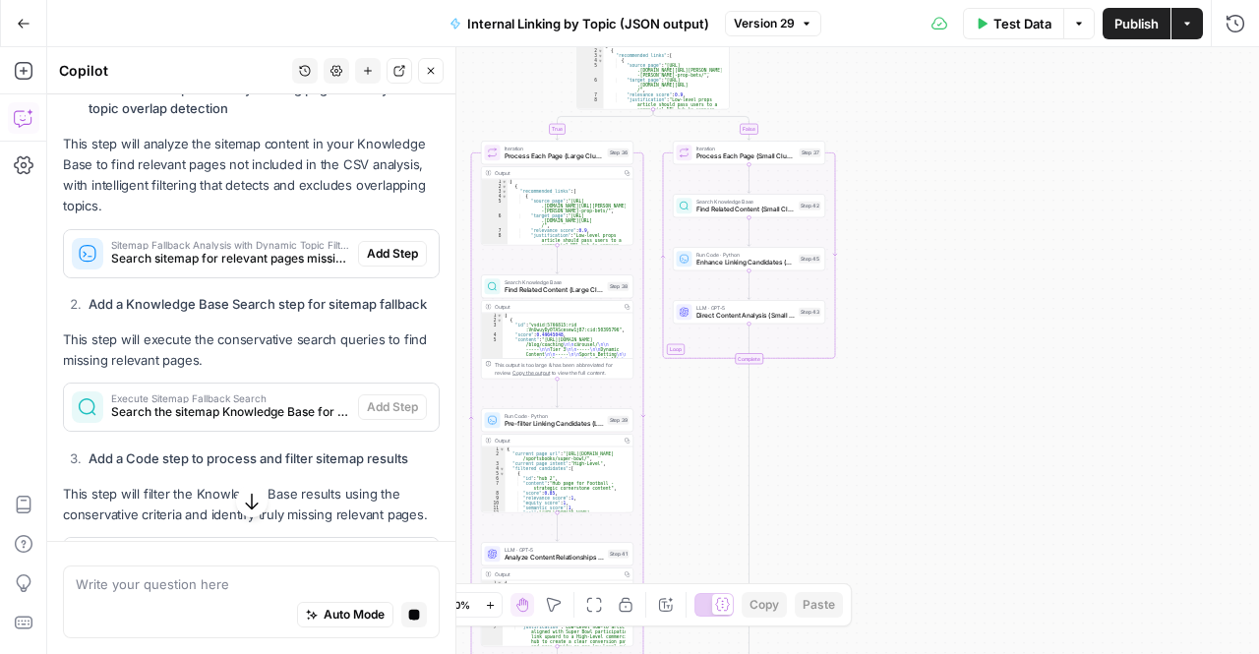
click at [281, 199] on p "This step will analyze the sitemap content in your Knowledge Base to find relev…" at bounding box center [251, 176] width 377 height 84
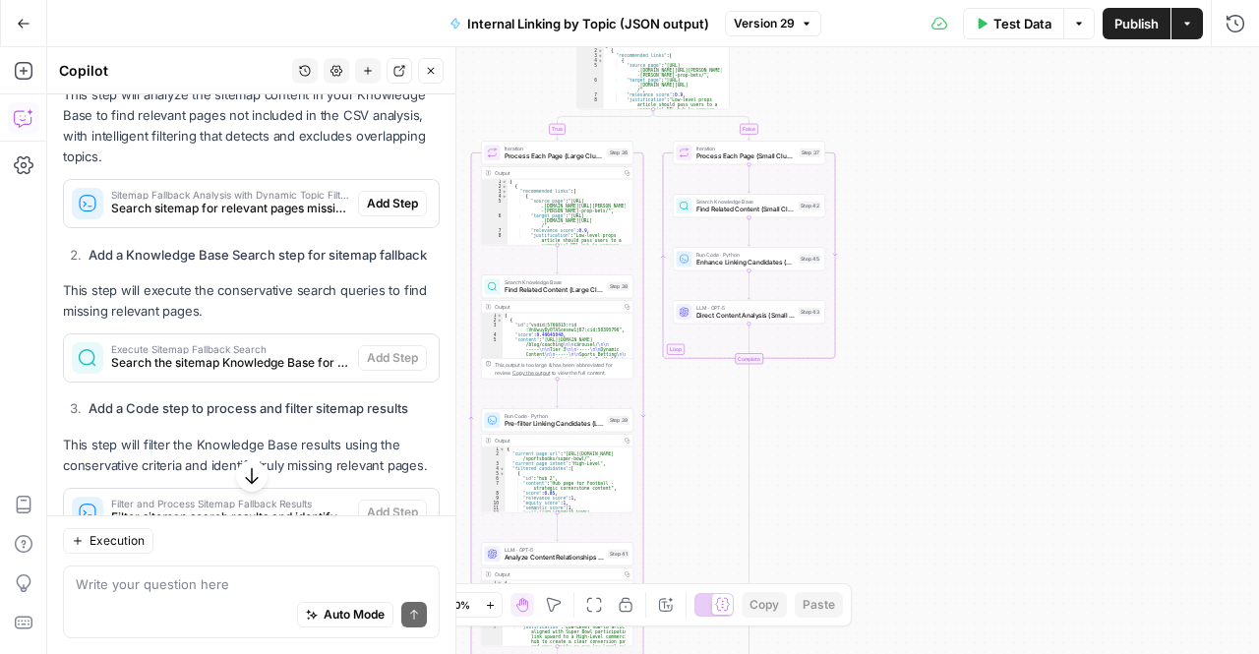
scroll to position [1733, 0]
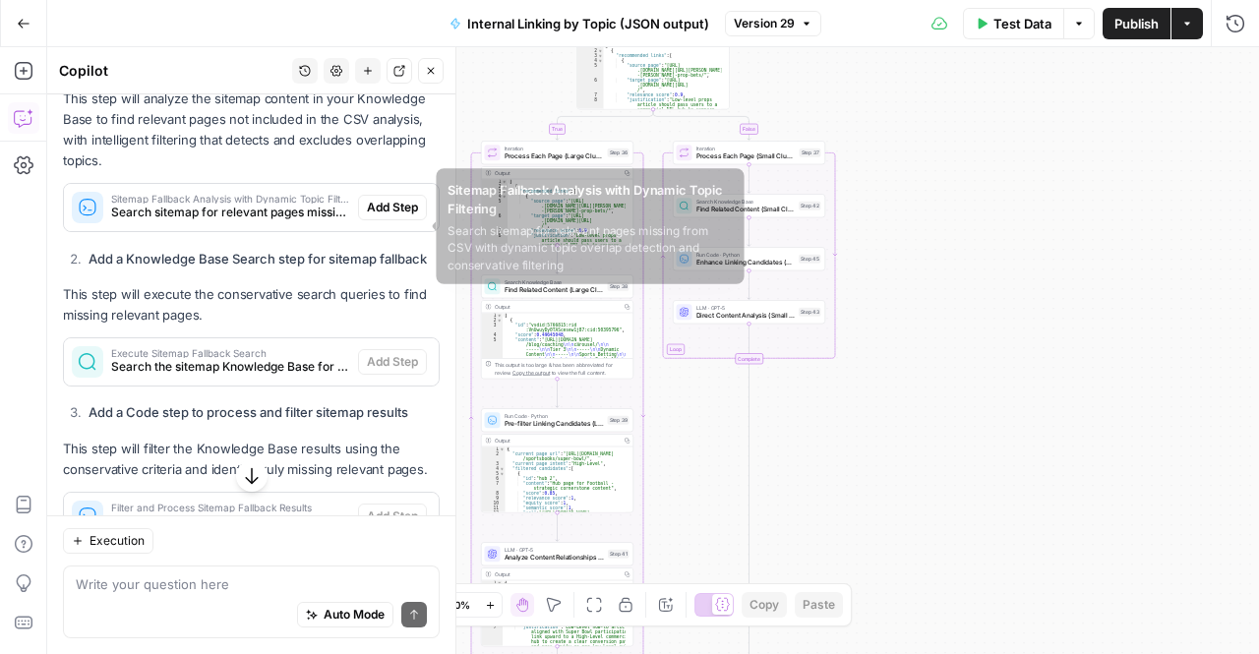
click at [209, 231] on div "Sitemap Fallback Analysis with Dynamic Topic Filtering Search sitemap for relev…" at bounding box center [211, 207] width 294 height 47
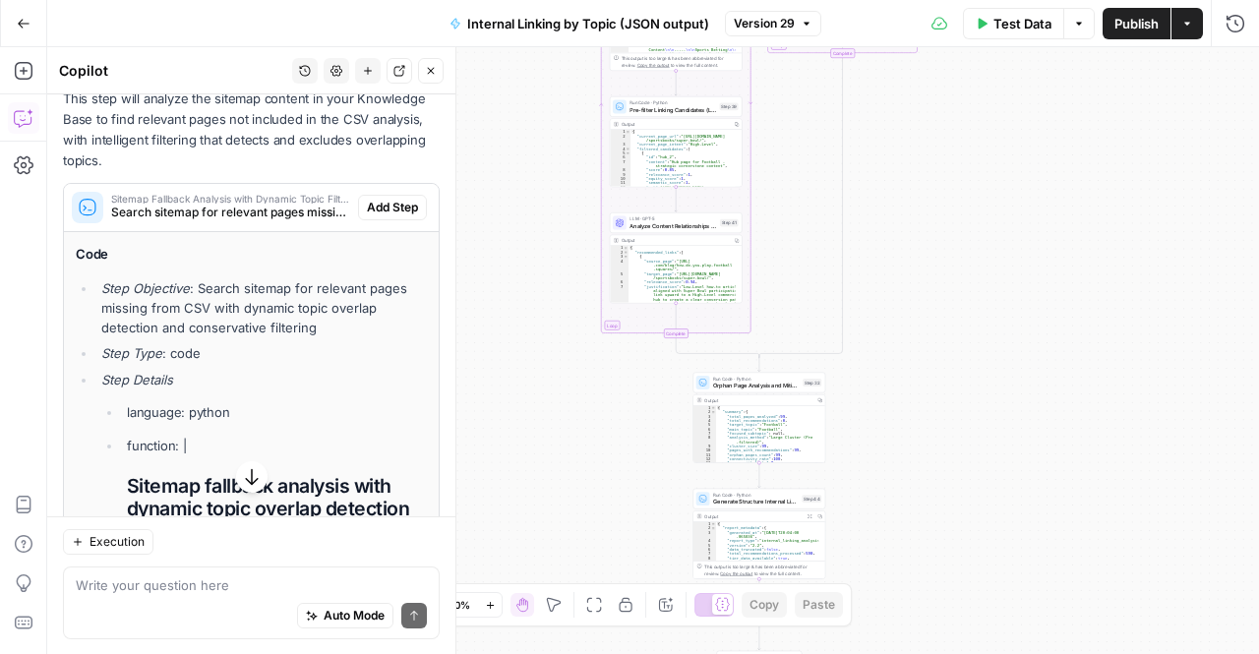
click at [374, 216] on span "Add Step" at bounding box center [392, 208] width 51 height 18
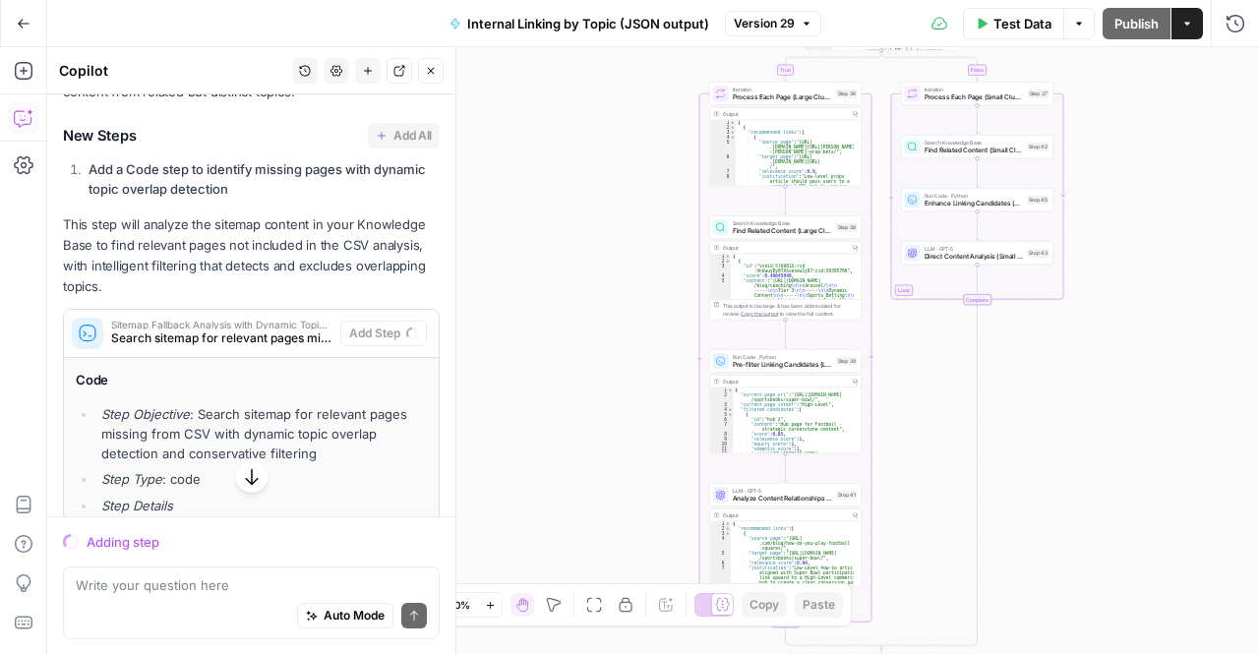
scroll to position [1594, 0]
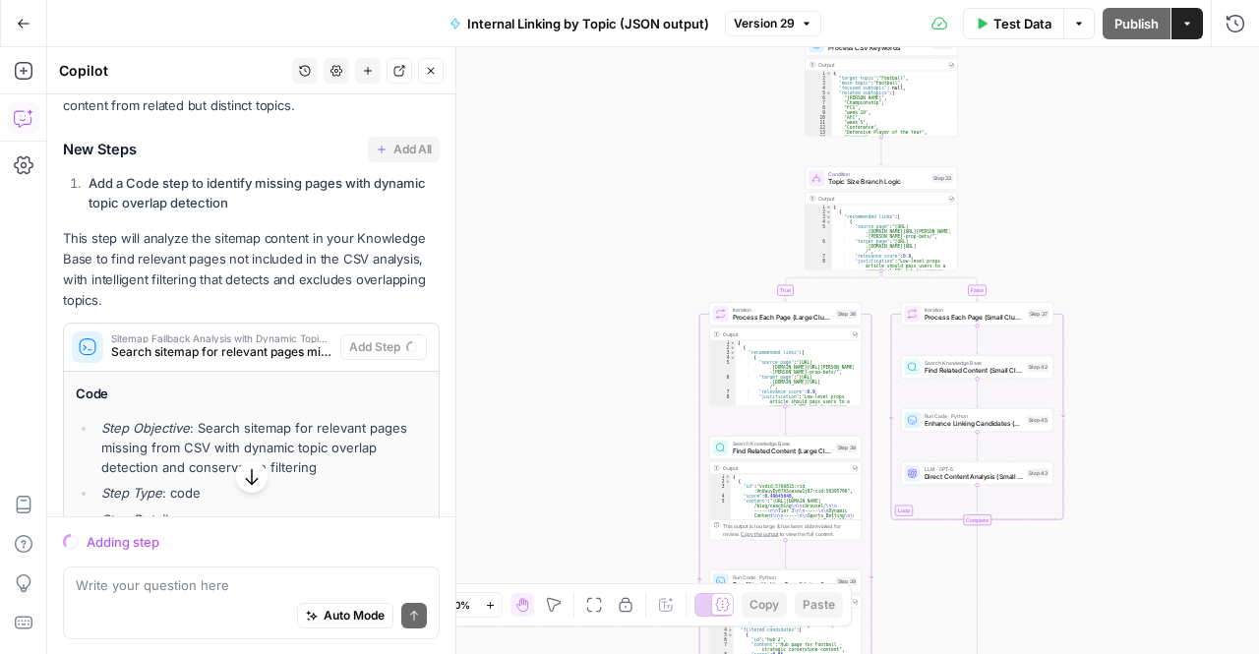
click at [314, 212] on li "Add a Code step to identify missing pages with dynamic topic overlap detection" at bounding box center [262, 192] width 356 height 39
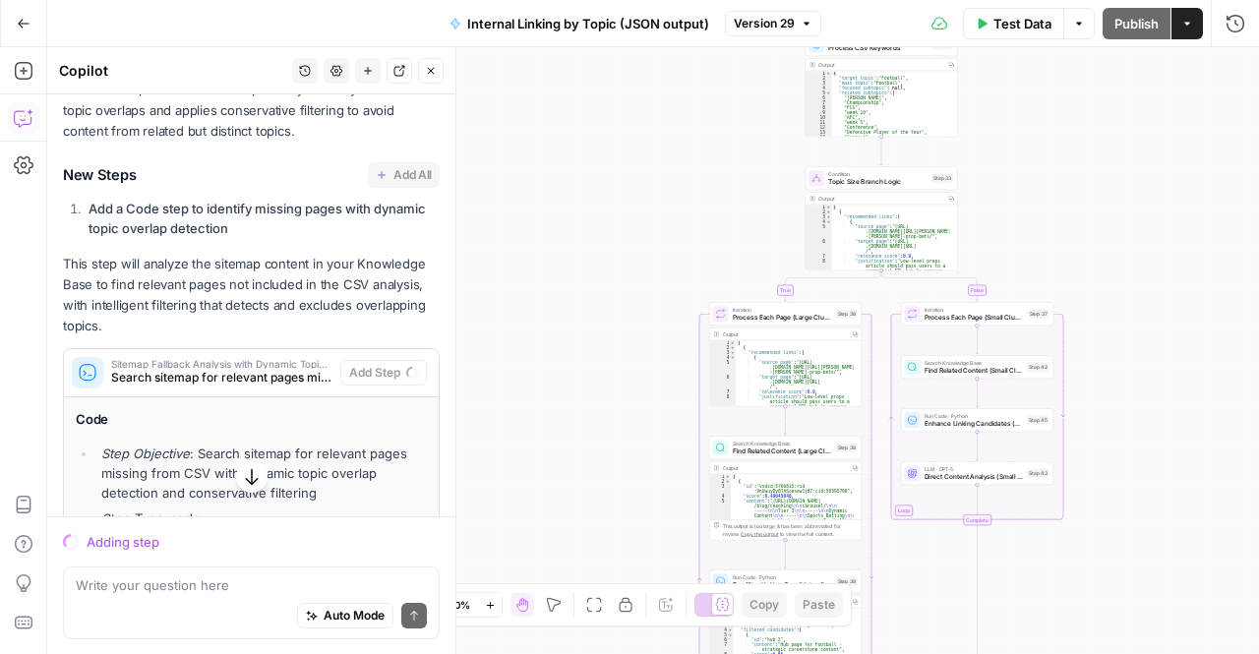
scroll to position [1609, 0]
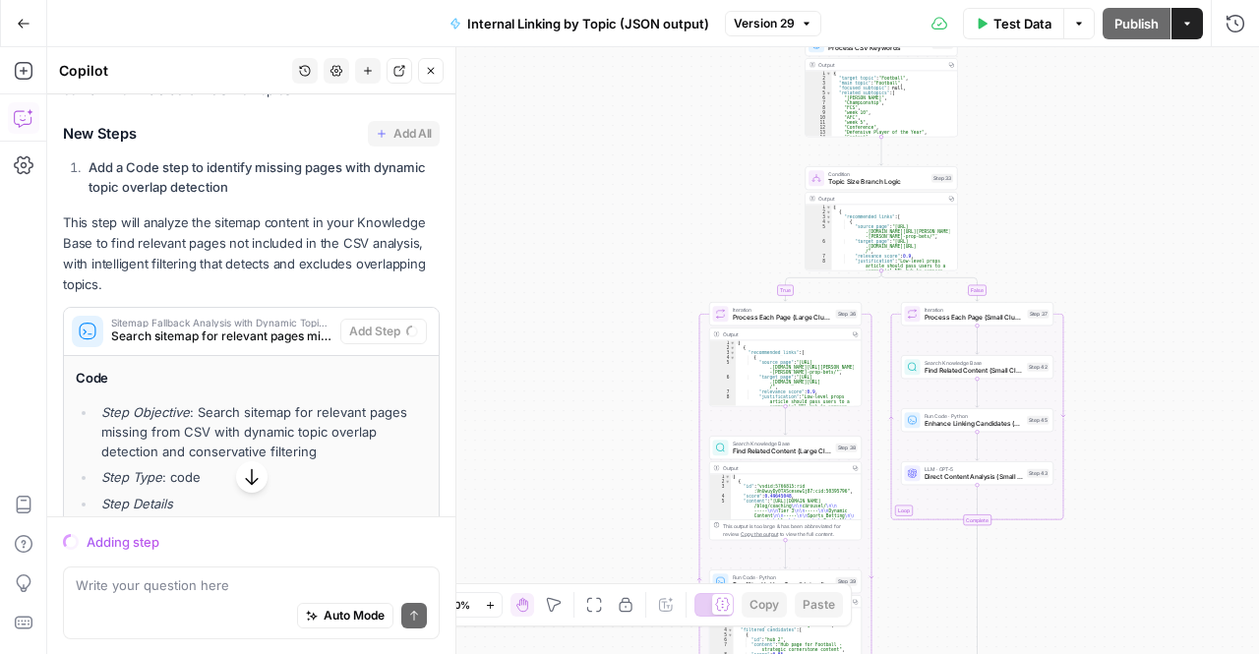
click at [242, 490] on button "button" at bounding box center [251, 475] width 31 height 31
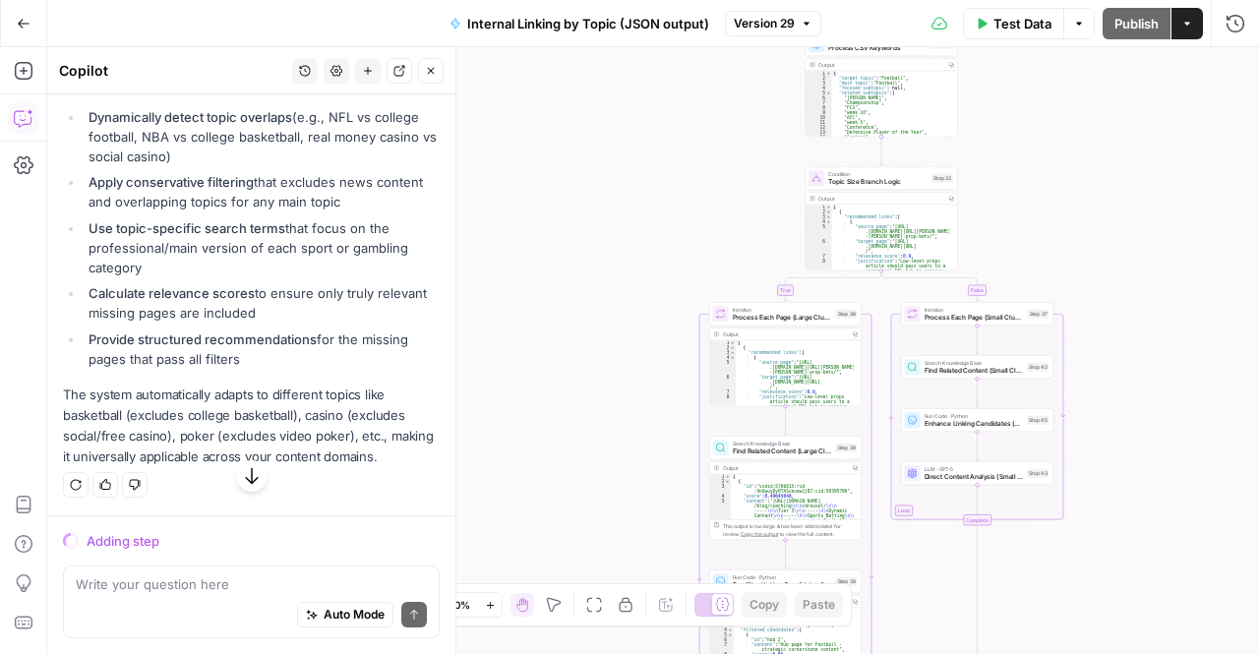
scroll to position [7354, 0]
click at [170, 591] on textarea at bounding box center [251, 585] width 351 height 20
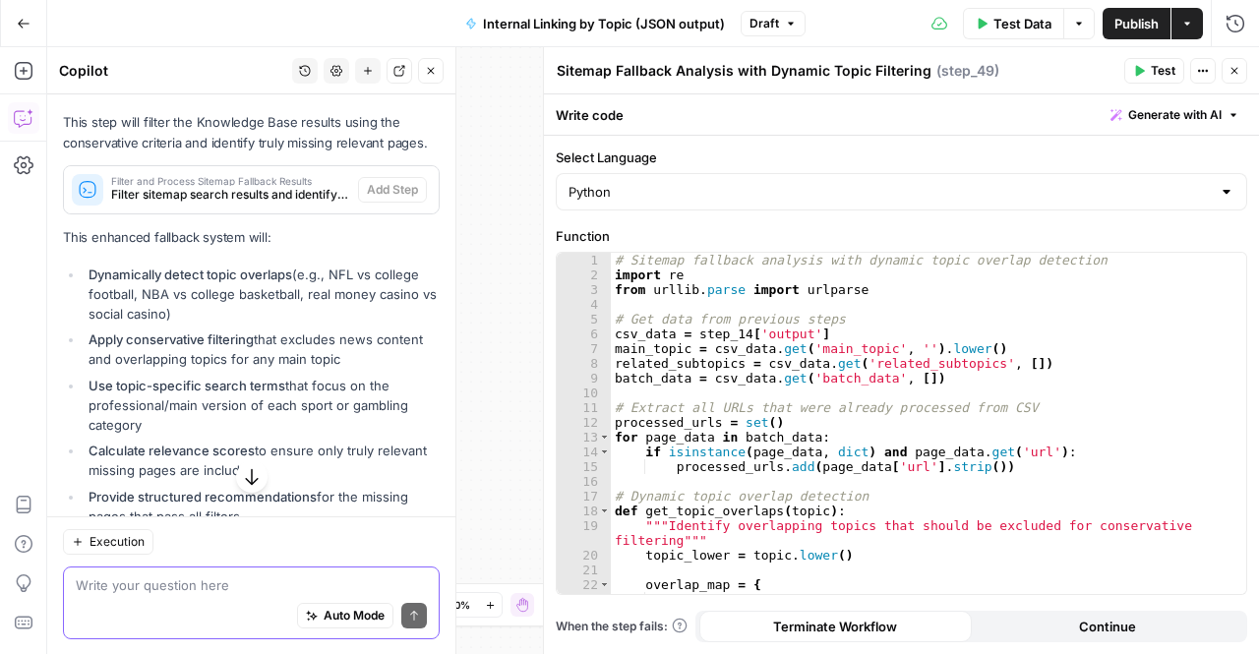
scroll to position [7019, 0]
click at [376, 46] on span "Add Step" at bounding box center [392, 38] width 51 height 18
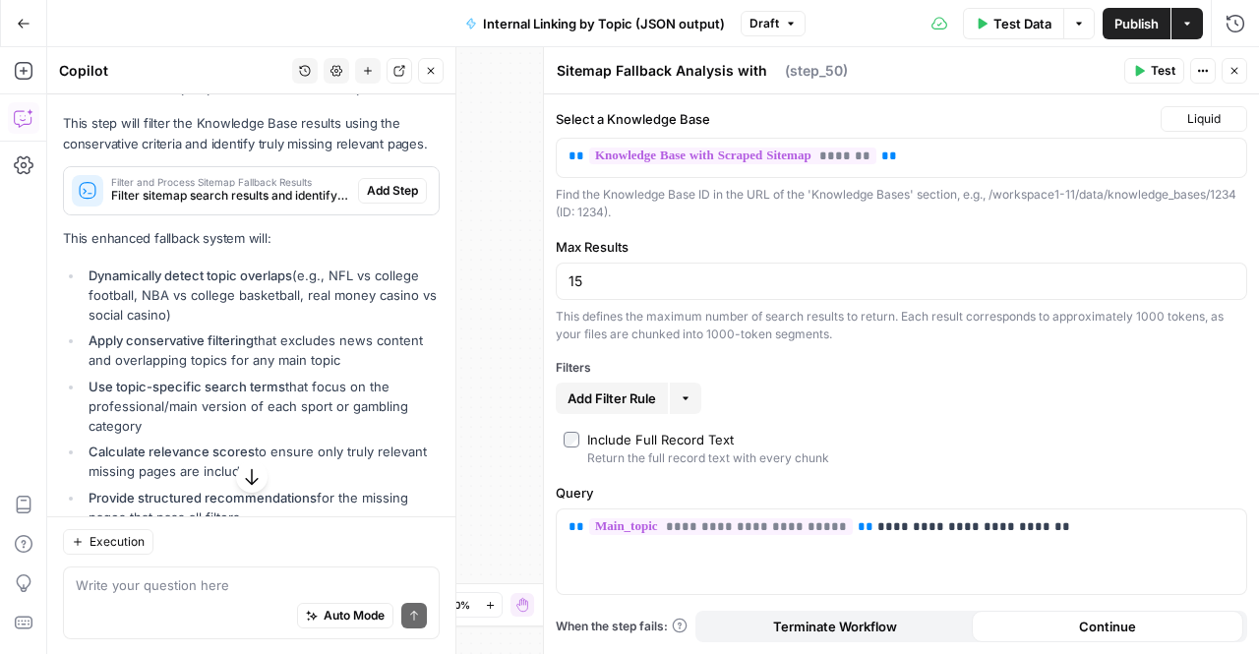
type textarea "Execute Sitemap Fallback Search"
click at [395, 200] on span "Add Step" at bounding box center [392, 191] width 51 height 18
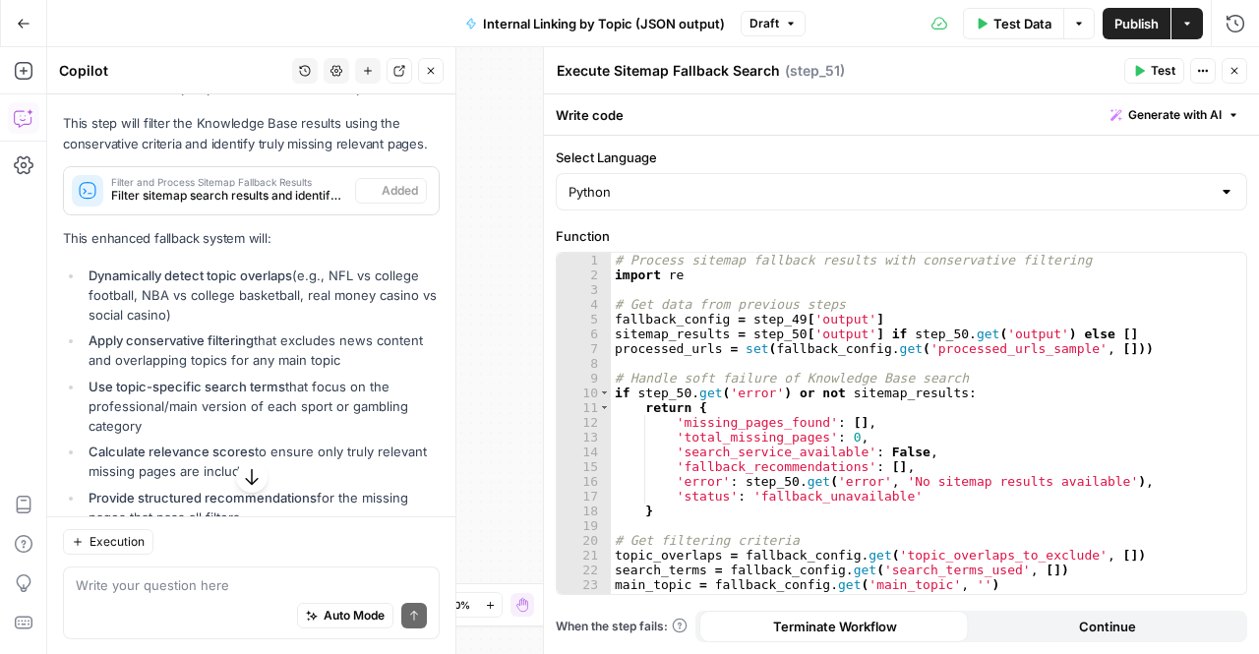
type textarea "Filter and Process Sitemap Fallback Results"
click at [1242, 71] on button "Close" at bounding box center [1235, 71] width 26 height 26
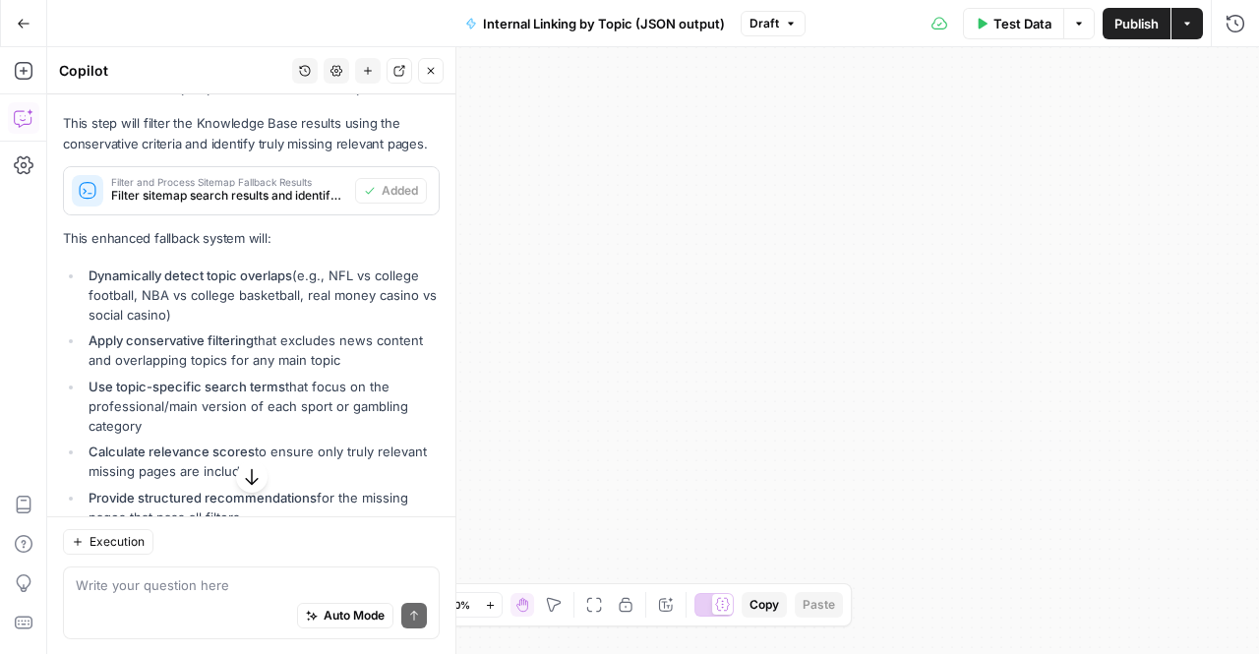
drag, startPoint x: 900, startPoint y: 303, endPoint x: 900, endPoint y: 556, distance: 252.8
click at [900, 556] on div "true false Workflow Input Settings Inputs Run Code · Python Extract Available T…" at bounding box center [653, 350] width 1212 height 607
drag, startPoint x: 795, startPoint y: 263, endPoint x: 1218, endPoint y: 436, distance: 457.1
click at [1218, 436] on div "true false Workflow Input Settings Inputs Run Code · Python Extract Available T…" at bounding box center [653, 350] width 1212 height 607
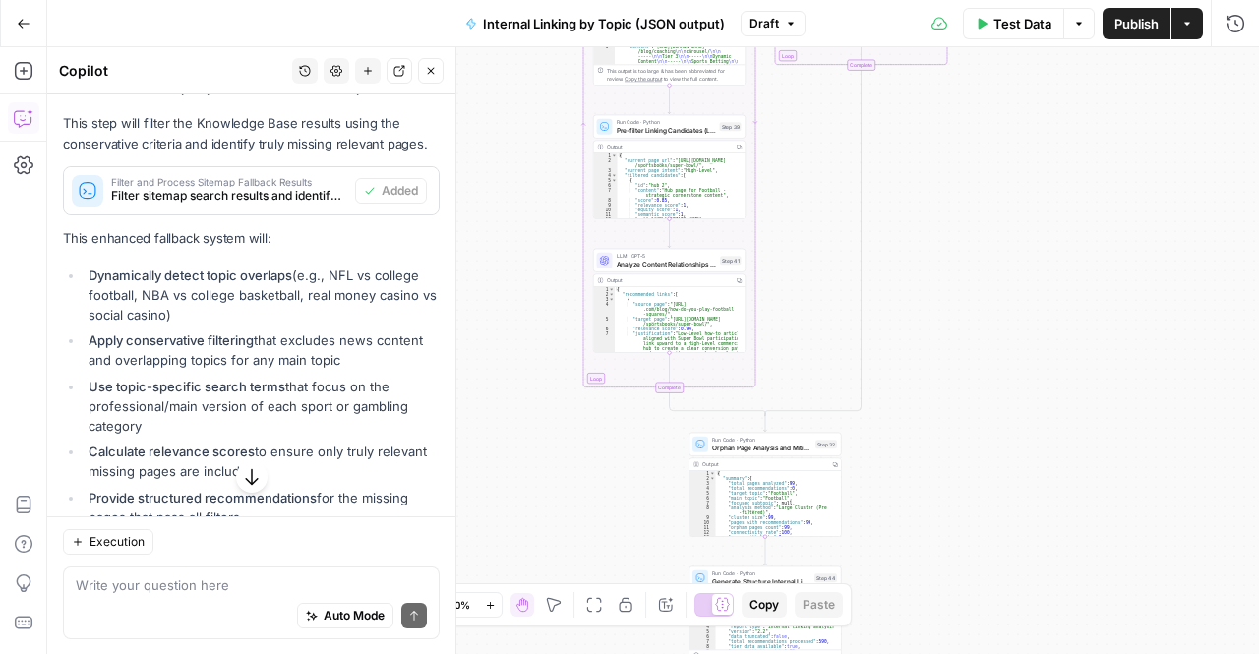
drag, startPoint x: 710, startPoint y: 364, endPoint x: 1016, endPoint y: 406, distance: 308.9
click at [1016, 406] on div "true false Workflow Input Settings Inputs Run Code · Python Extract Available T…" at bounding box center [653, 350] width 1212 height 607
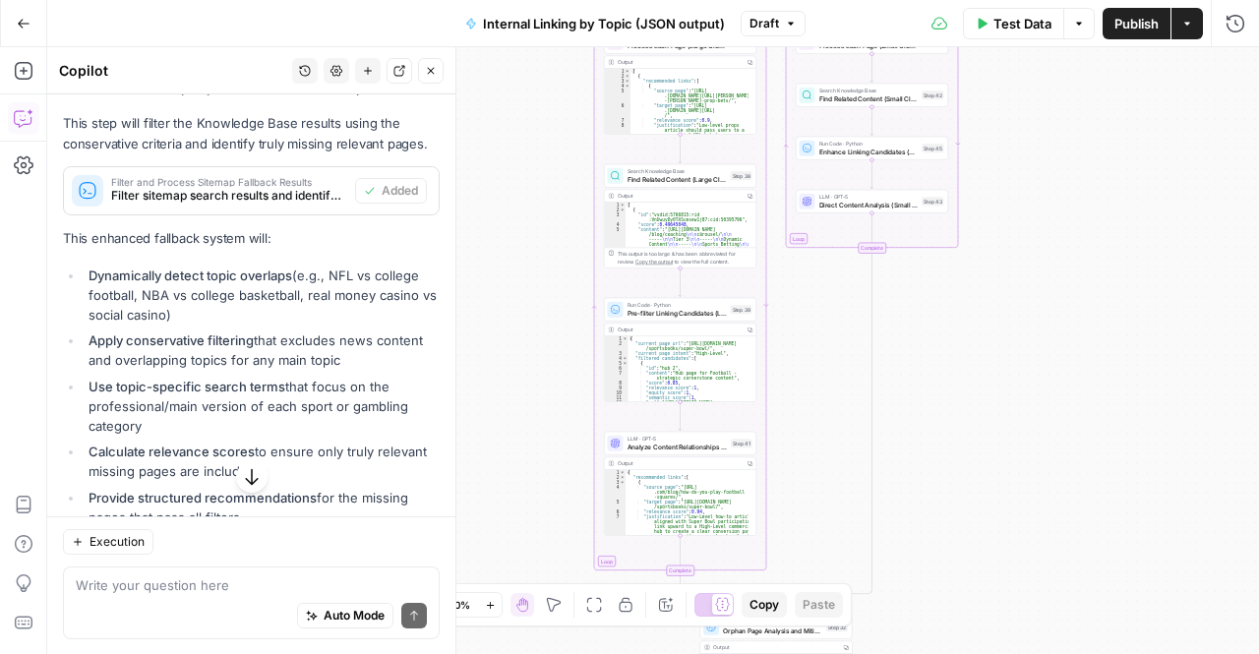
drag, startPoint x: 998, startPoint y: 206, endPoint x: 984, endPoint y: 526, distance: 321.0
click at [984, 526] on div "true false Workflow Input Settings Inputs Run Code · Python Extract Available T…" at bounding box center [653, 350] width 1212 height 607
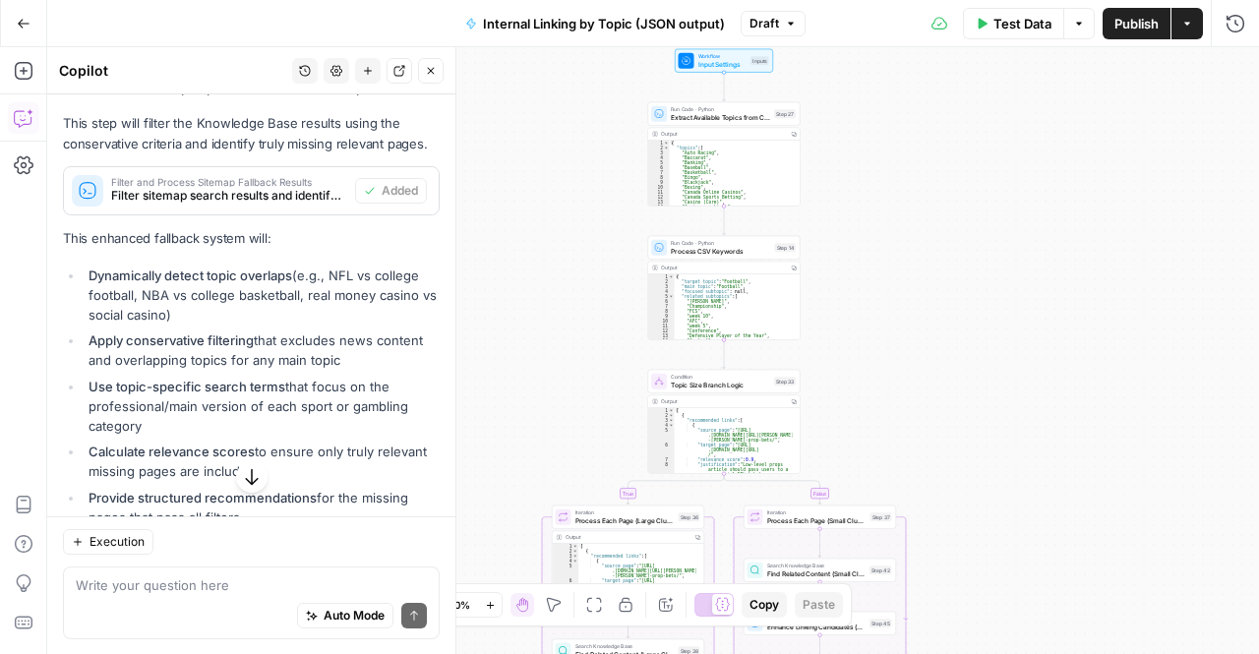
drag, startPoint x: 1011, startPoint y: 194, endPoint x: 948, endPoint y: 540, distance: 352.0
click at [948, 540] on div "true false Workflow Input Settings Inputs Run Code · Python Extract Available T…" at bounding box center [653, 350] width 1212 height 607
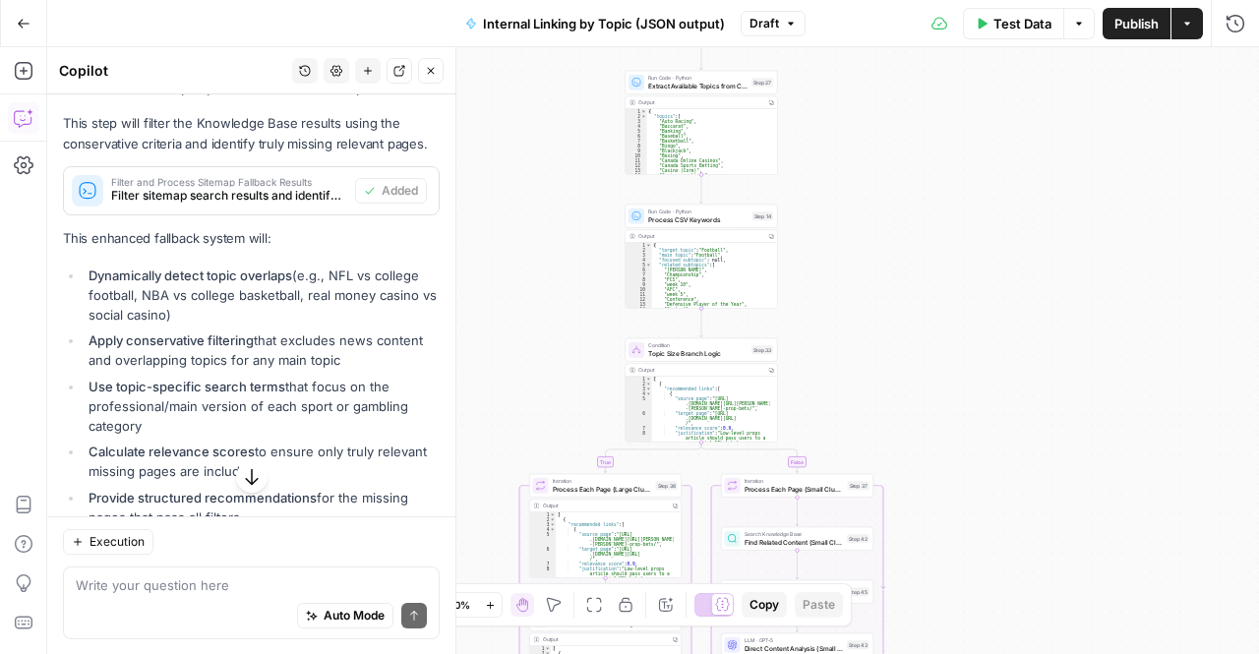
drag, startPoint x: 895, startPoint y: 268, endPoint x: 874, endPoint y: 219, distance: 52.8
click at [874, 219] on div "true false Workflow Input Settings Inputs Run Code · Python Extract Available T…" at bounding box center [653, 350] width 1212 height 607
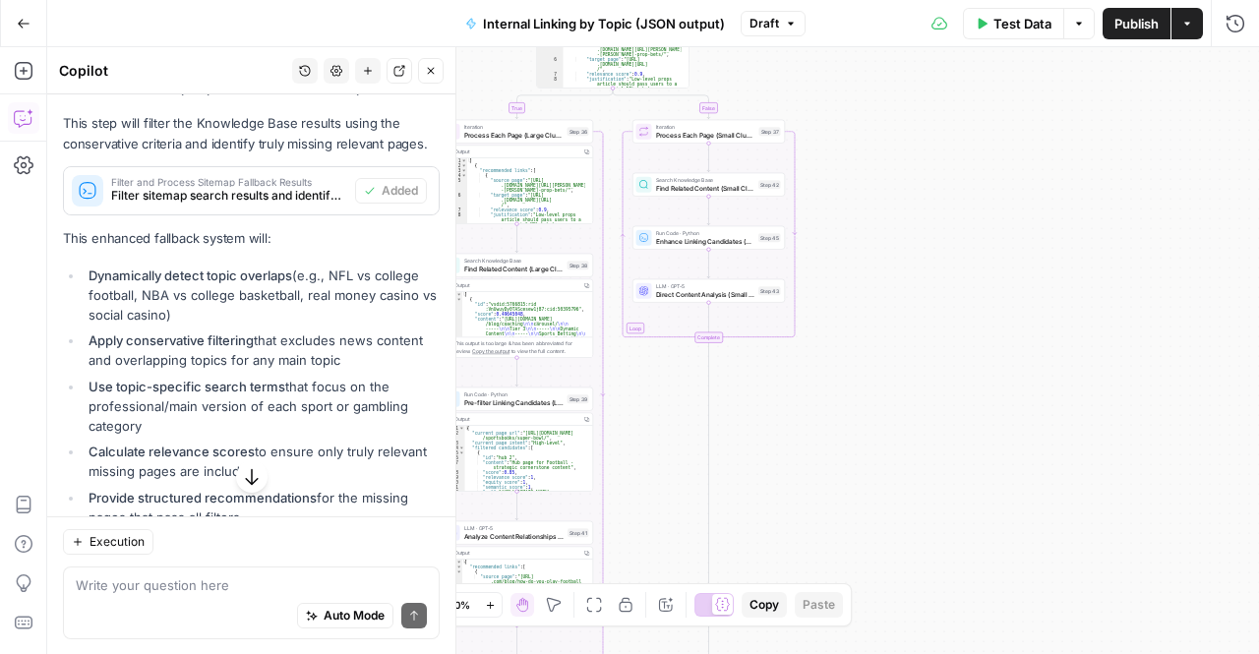
drag, startPoint x: 1041, startPoint y: 452, endPoint x: 957, endPoint y: 49, distance: 411.0
click at [957, 49] on div "true false Workflow Input Settings Inputs Run Code · Python Extract Available T…" at bounding box center [653, 350] width 1212 height 607
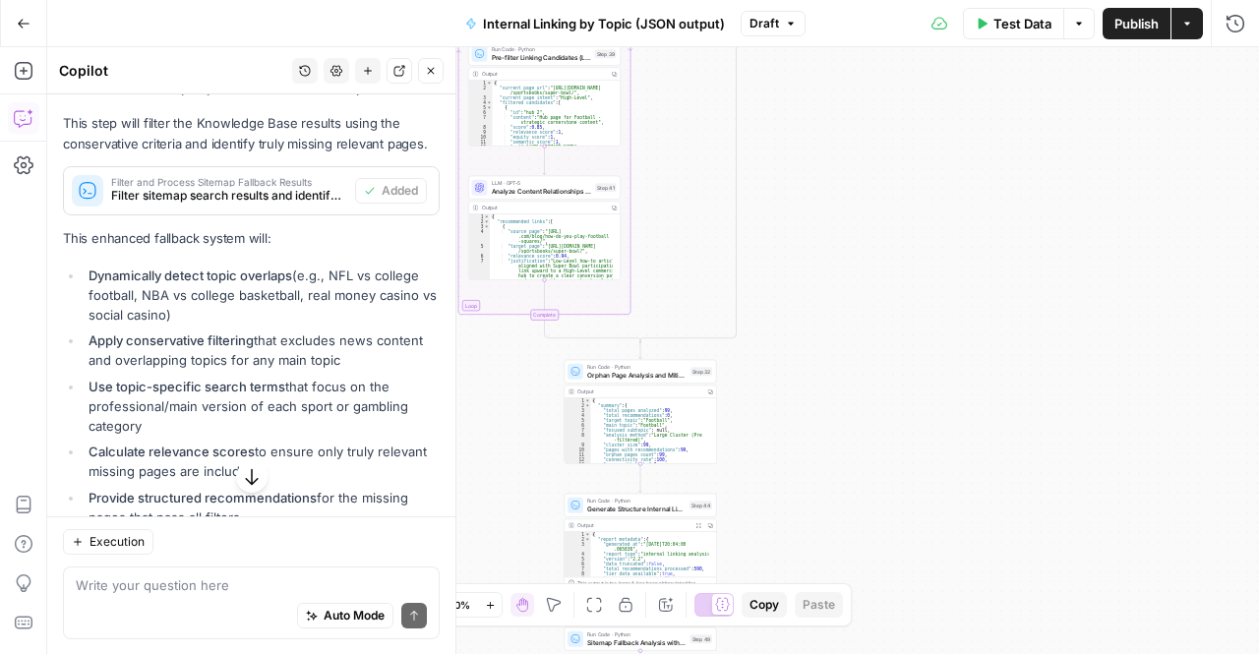
drag, startPoint x: 863, startPoint y: 431, endPoint x: 885, endPoint y: 141, distance: 291.1
click at [885, 141] on div "true false Workflow Input Settings Inputs Run Code · Python Extract Available T…" at bounding box center [653, 350] width 1212 height 607
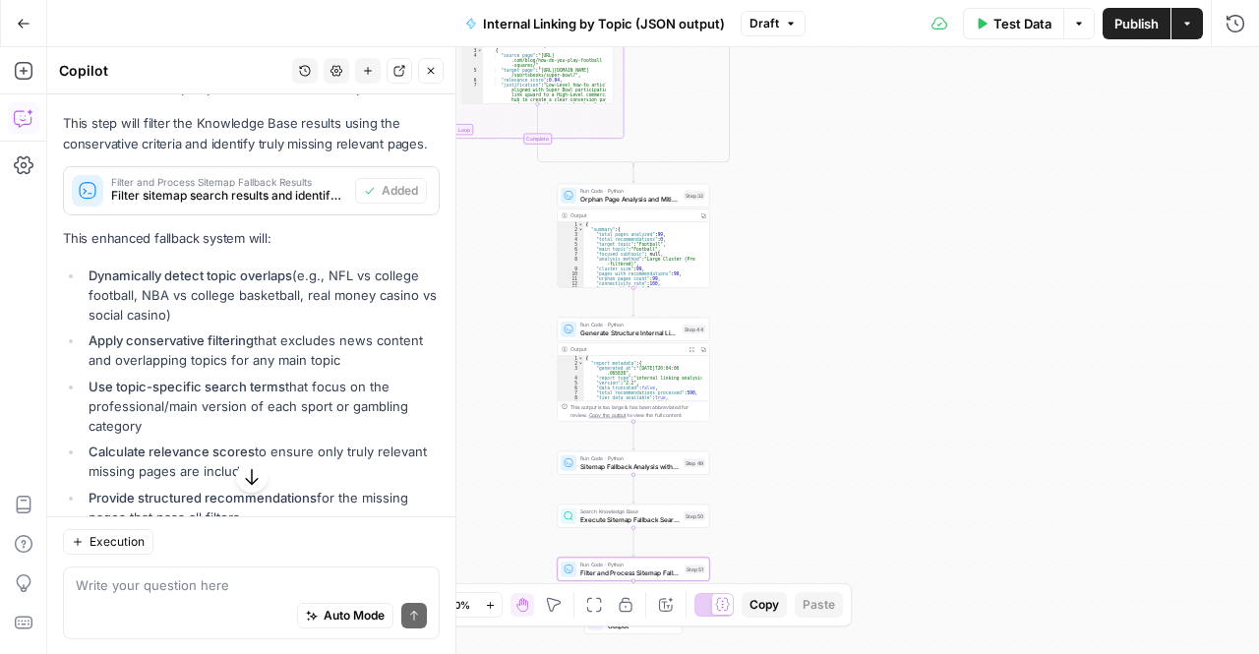
drag, startPoint x: 906, startPoint y: 389, endPoint x: 901, endPoint y: 199, distance: 189.9
click at [901, 199] on div "true false Workflow Input Settings Inputs Run Code · Python Extract Available T…" at bounding box center [653, 350] width 1212 height 607
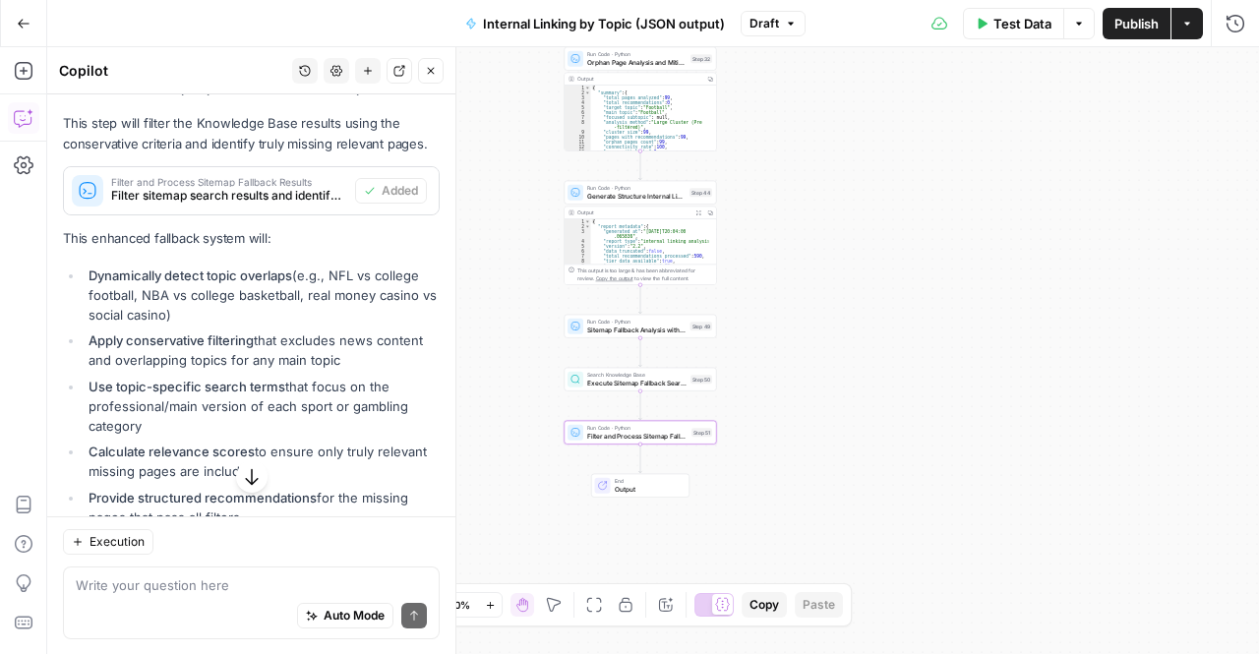
drag, startPoint x: 845, startPoint y: 472, endPoint x: 850, endPoint y: 354, distance: 118.2
click at [850, 354] on div "true false Workflow Input Settings Inputs Run Code · Python Extract Available T…" at bounding box center [653, 350] width 1212 height 607
click at [155, 617] on div "Auto Mode Send" at bounding box center [251, 615] width 351 height 43
click at [242, 461] on button "button" at bounding box center [251, 475] width 31 height 31
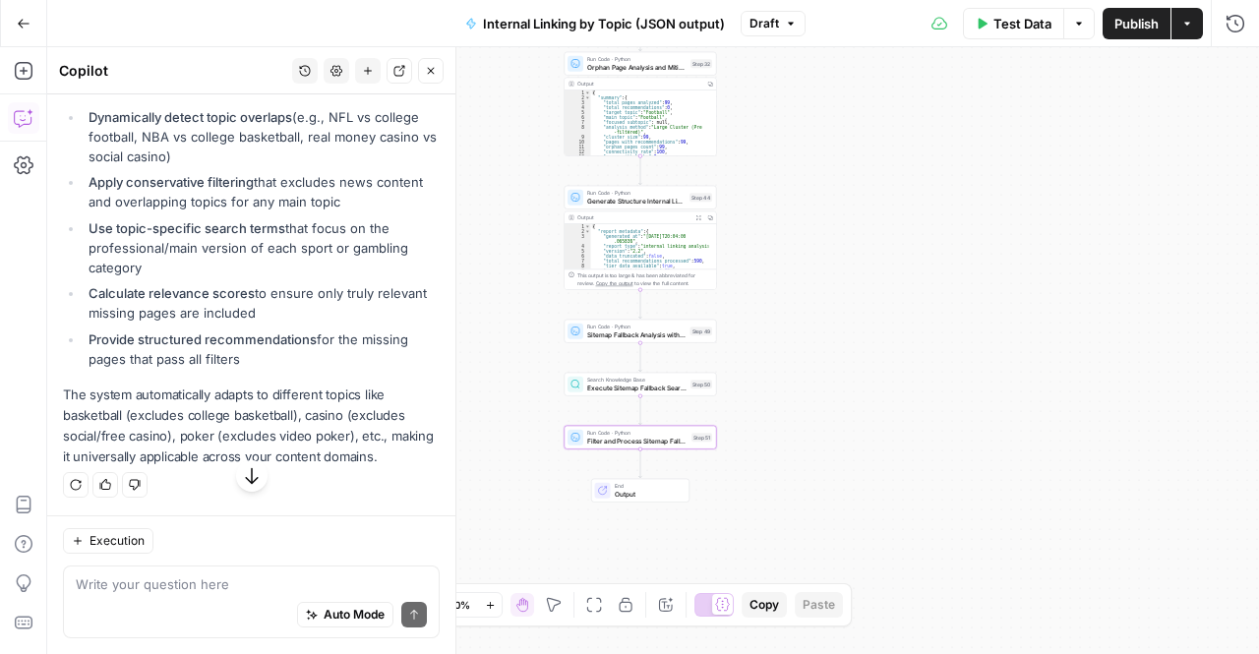
scroll to position [7417, 0]
click at [207, 578] on textarea at bounding box center [251, 585] width 351 height 20
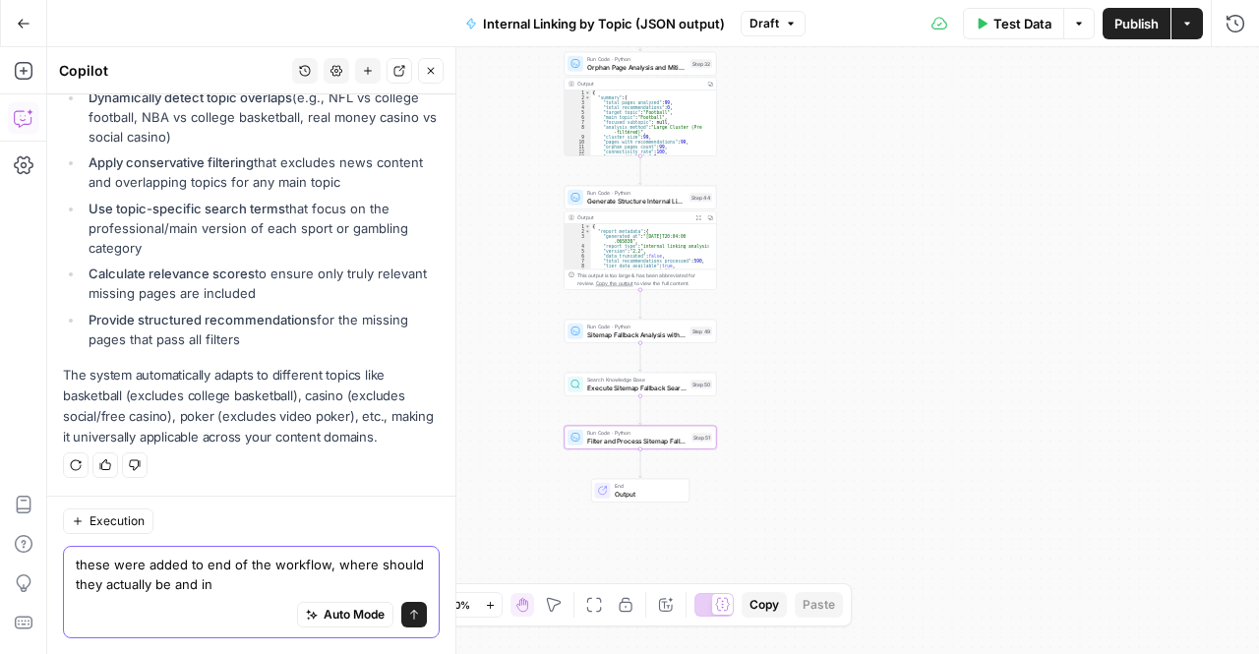
scroll to position [7436, 0]
type textarea "these were added to end of the workflow, where should they actually be and in w…"
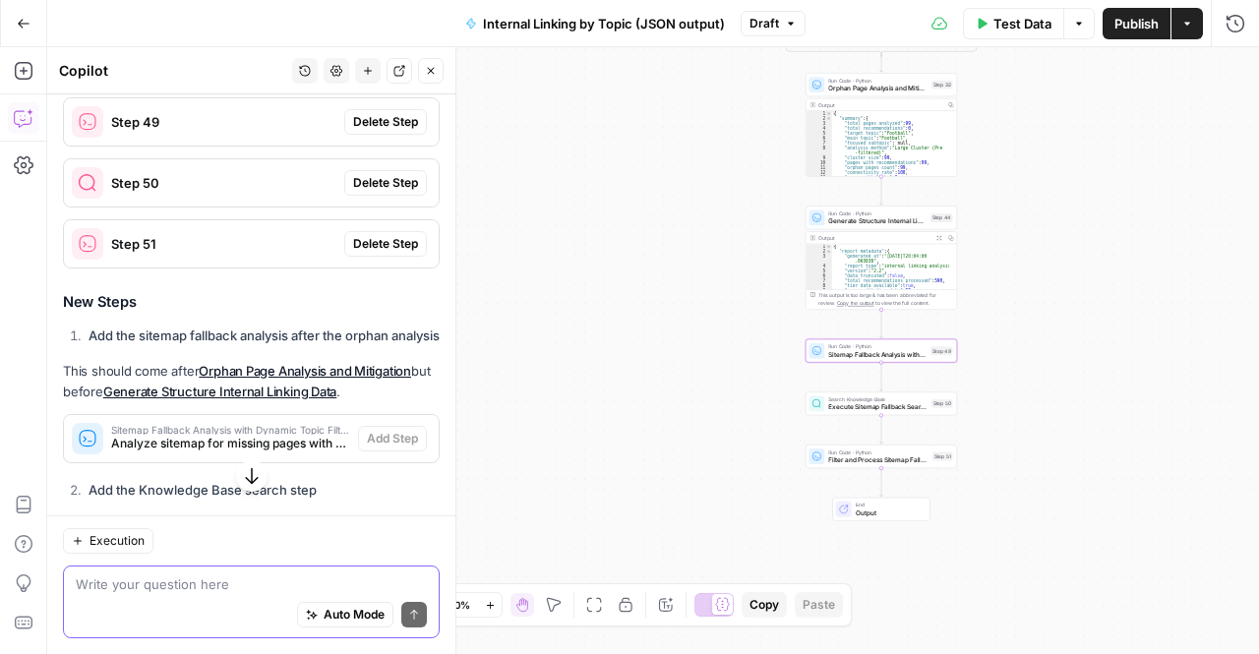
scroll to position [7845, 0]
click at [372, 138] on div "Step 49 Delete Step" at bounding box center [251, 121] width 375 height 31
click at [385, 131] on span "Delete Step" at bounding box center [385, 122] width 65 height 18
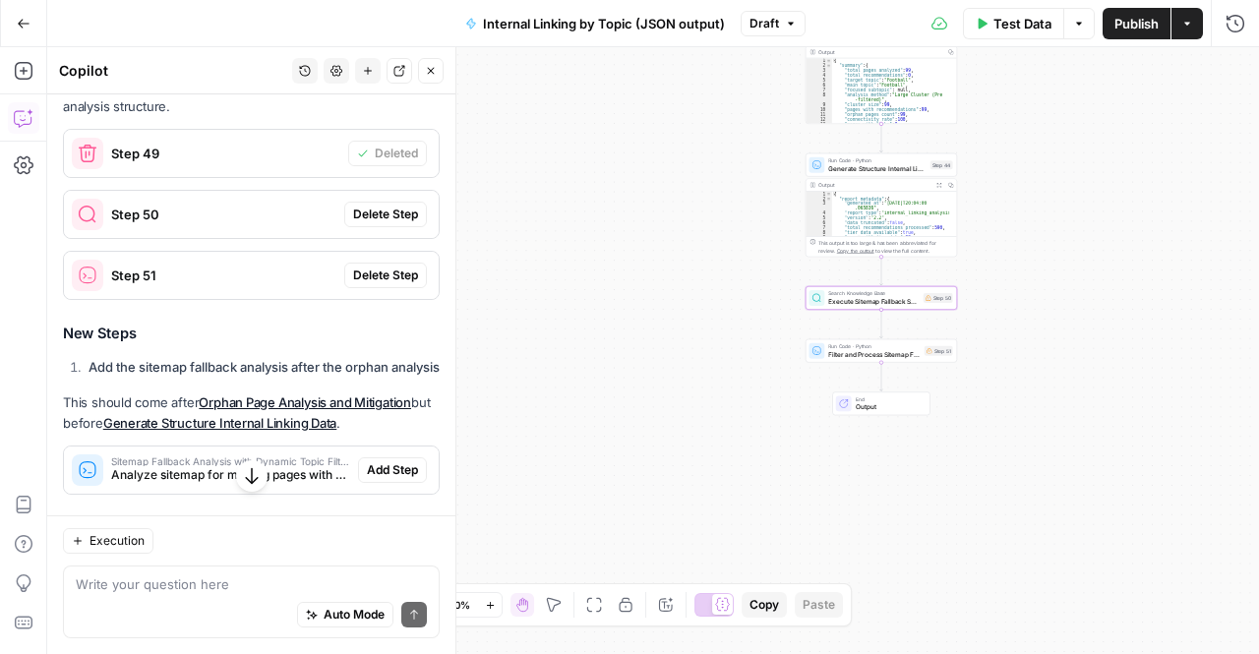
click at [374, 223] on span "Delete Step" at bounding box center [385, 215] width 65 height 18
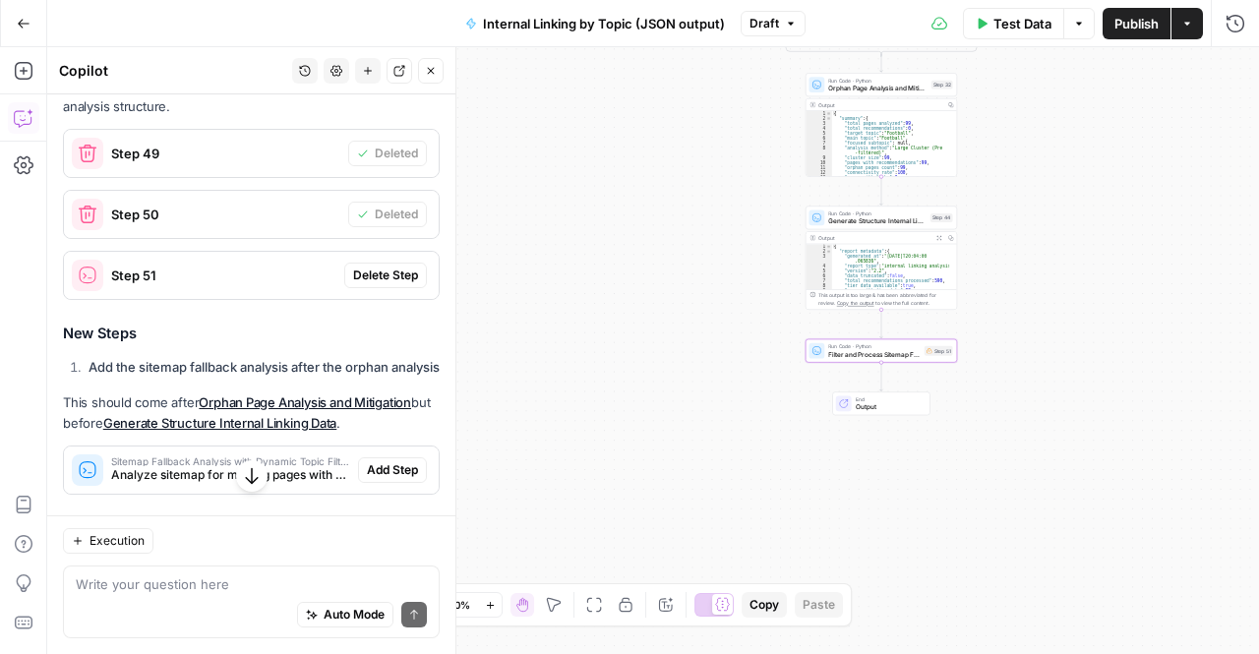
click at [368, 284] on span "Delete Step" at bounding box center [385, 276] width 65 height 18
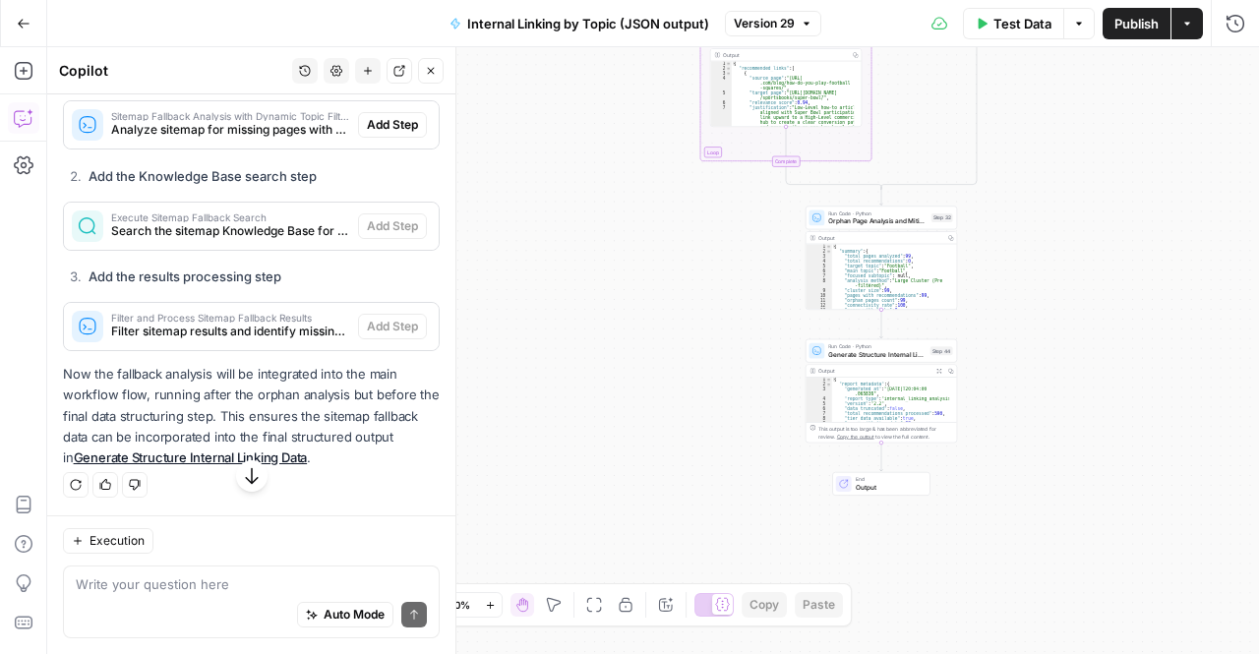
scroll to position [8382, 0]
click at [196, 595] on div "Auto Mode Send" at bounding box center [251, 615] width 351 height 43
type textarea "are you sure it shouldn't be at the beginning?"
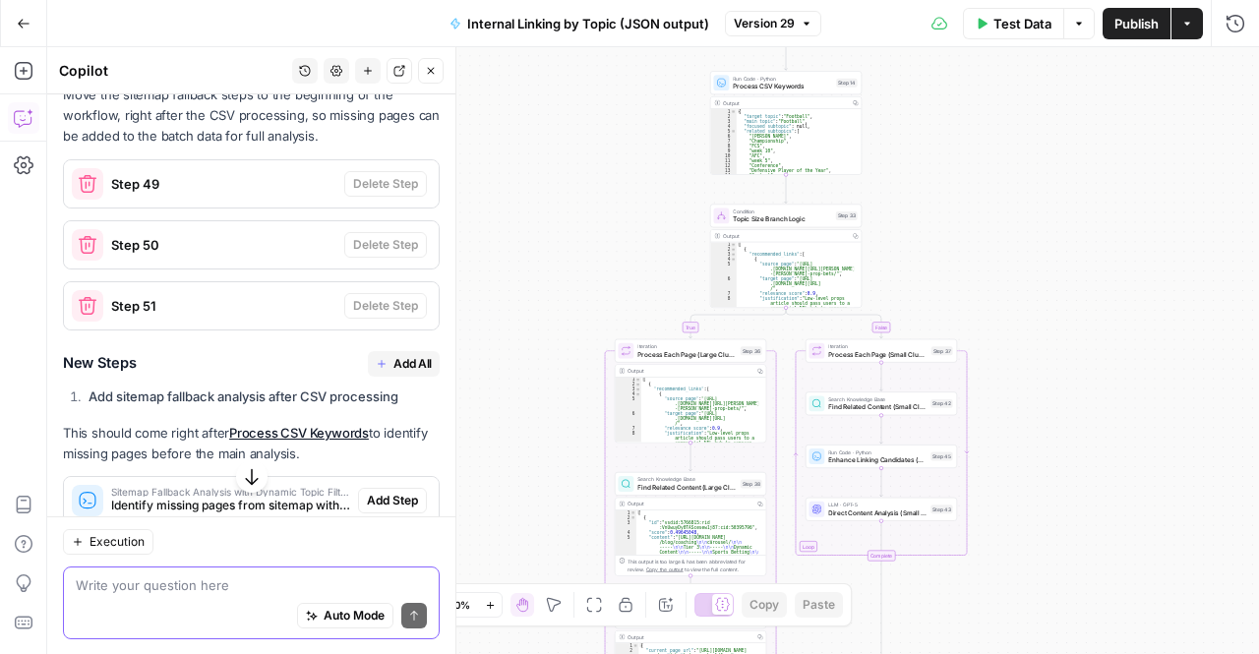
scroll to position [8721, 0]
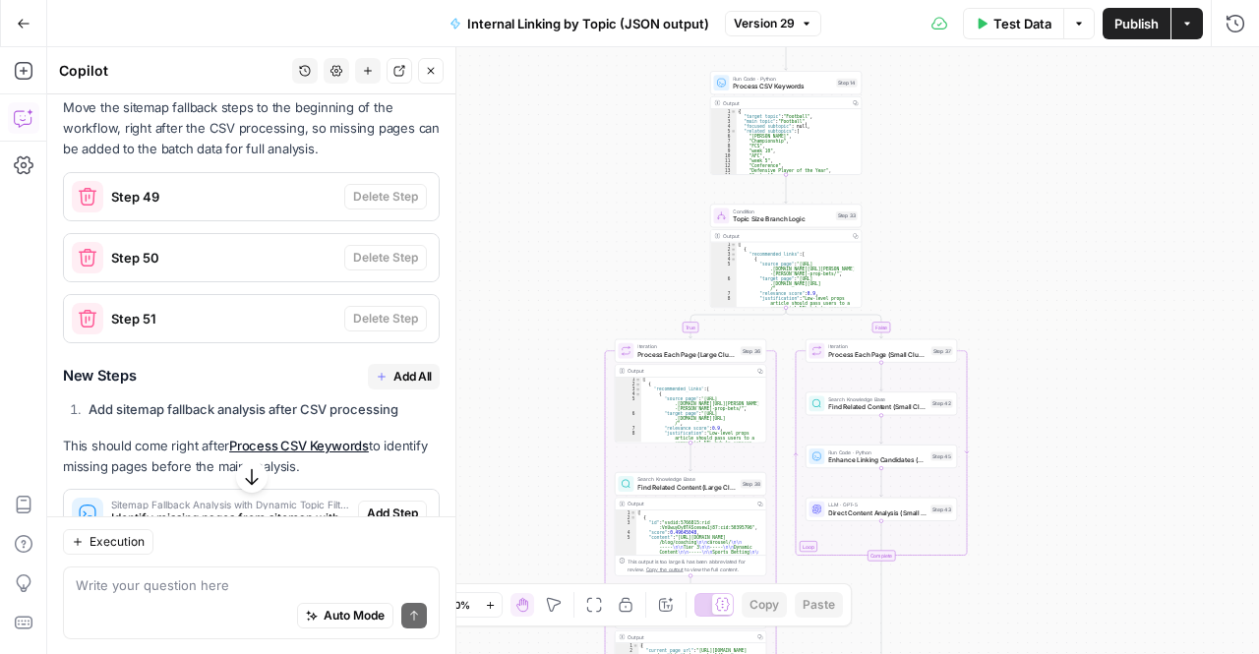
drag, startPoint x: 92, startPoint y: 268, endPoint x: 189, endPoint y: 248, distance: 98.4
click at [189, 53] on p "You're absolutely right! The sitemap fallback should be at the beginning to ide…" at bounding box center [251, 1] width 377 height 104
click at [197, 53] on p "You're absolutely right! The sitemap fallback should be at the beginning to ide…" at bounding box center [251, 1] width 377 height 104
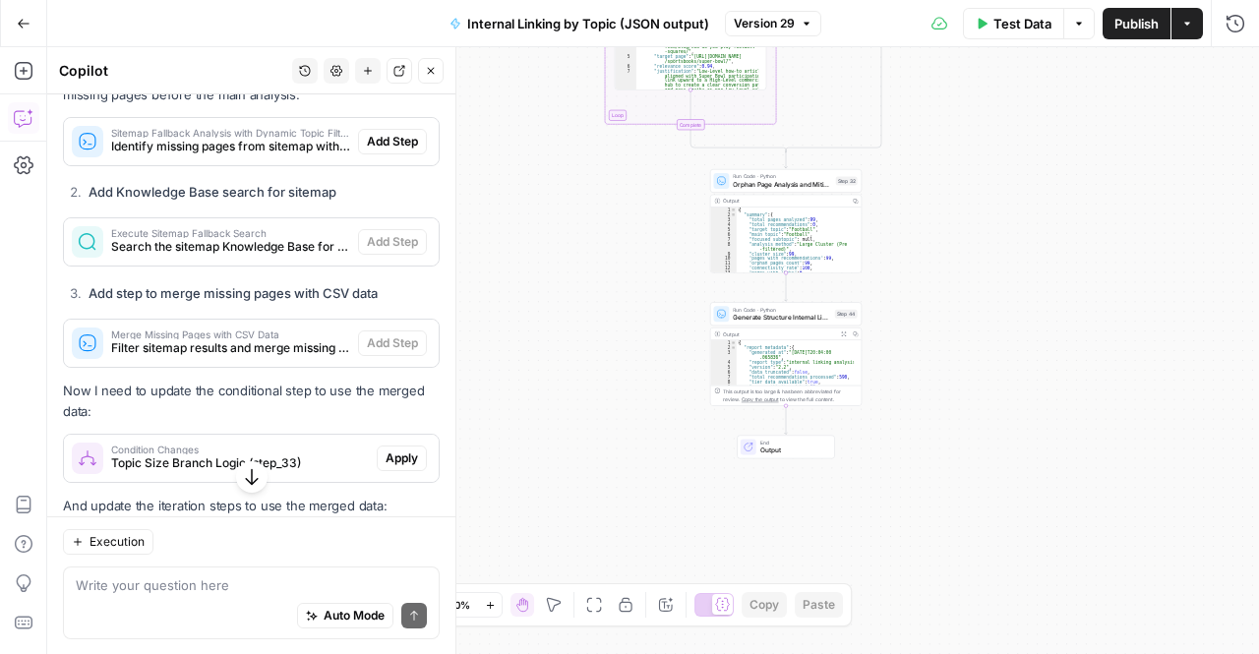
scroll to position [9110, 0]
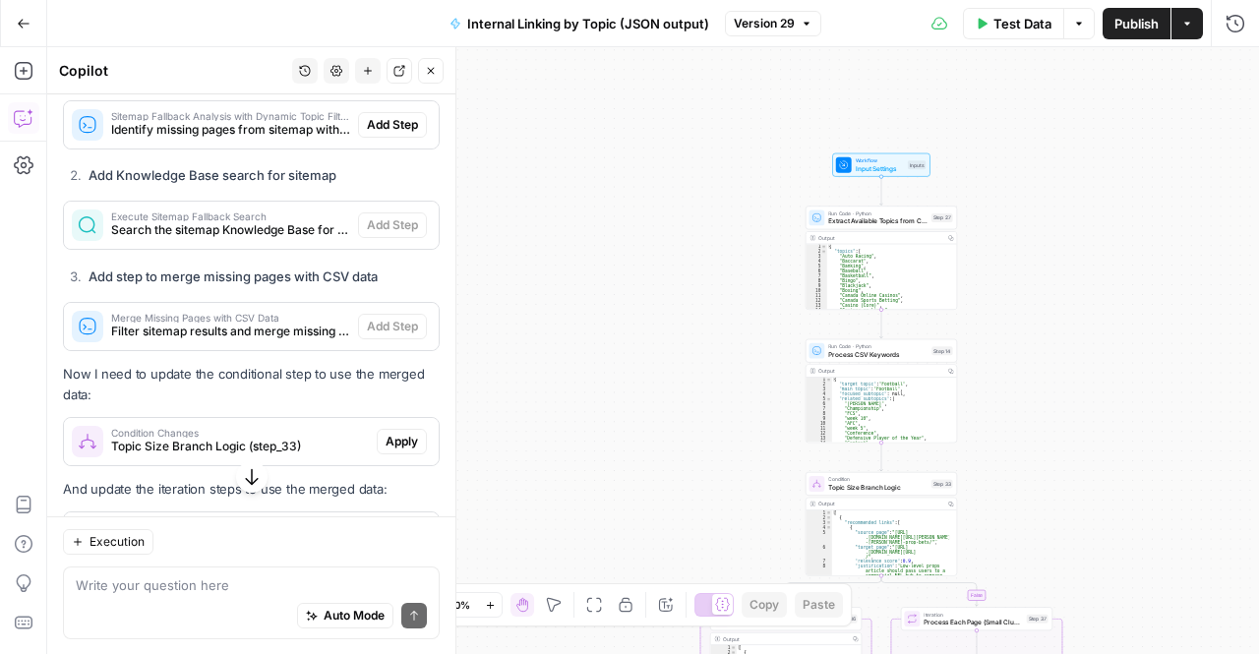
click at [166, 29] on strong "Add sitemap fallback analysis after CSV processing" at bounding box center [244, 21] width 310 height 16
click at [169, 29] on strong "Add sitemap fallback analysis after CSV processing" at bounding box center [244, 21] width 310 height 16
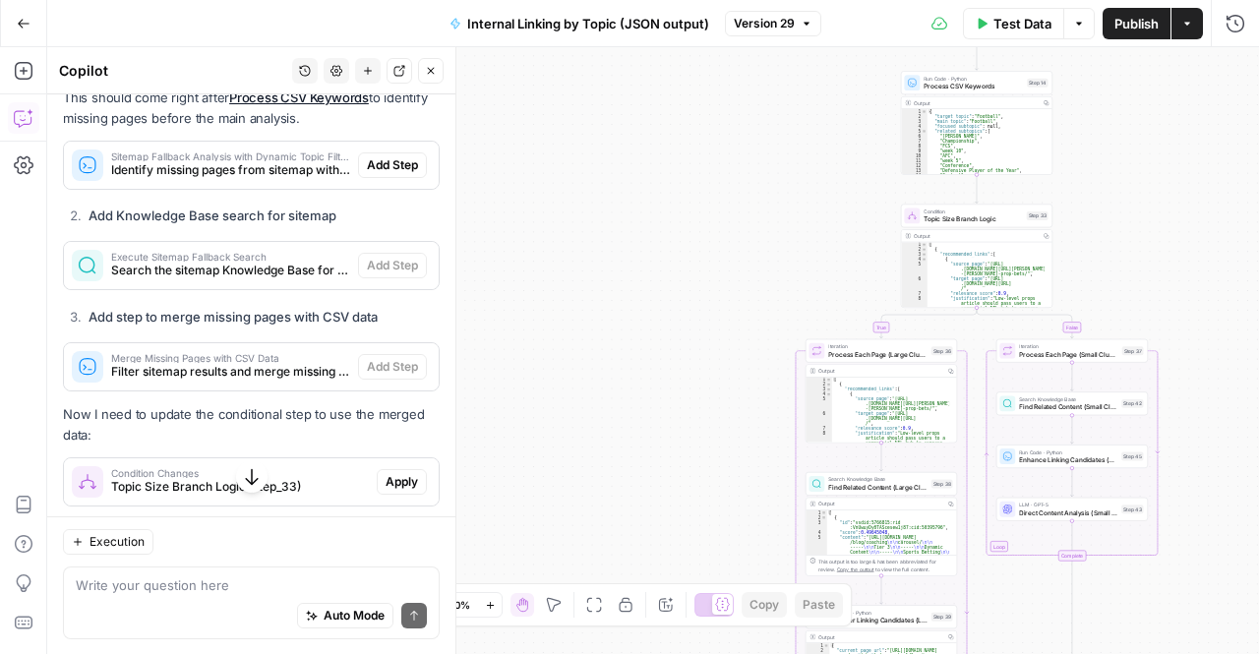
scroll to position [9068, 0]
click at [399, 38] on span "Add All" at bounding box center [413, 30] width 38 height 18
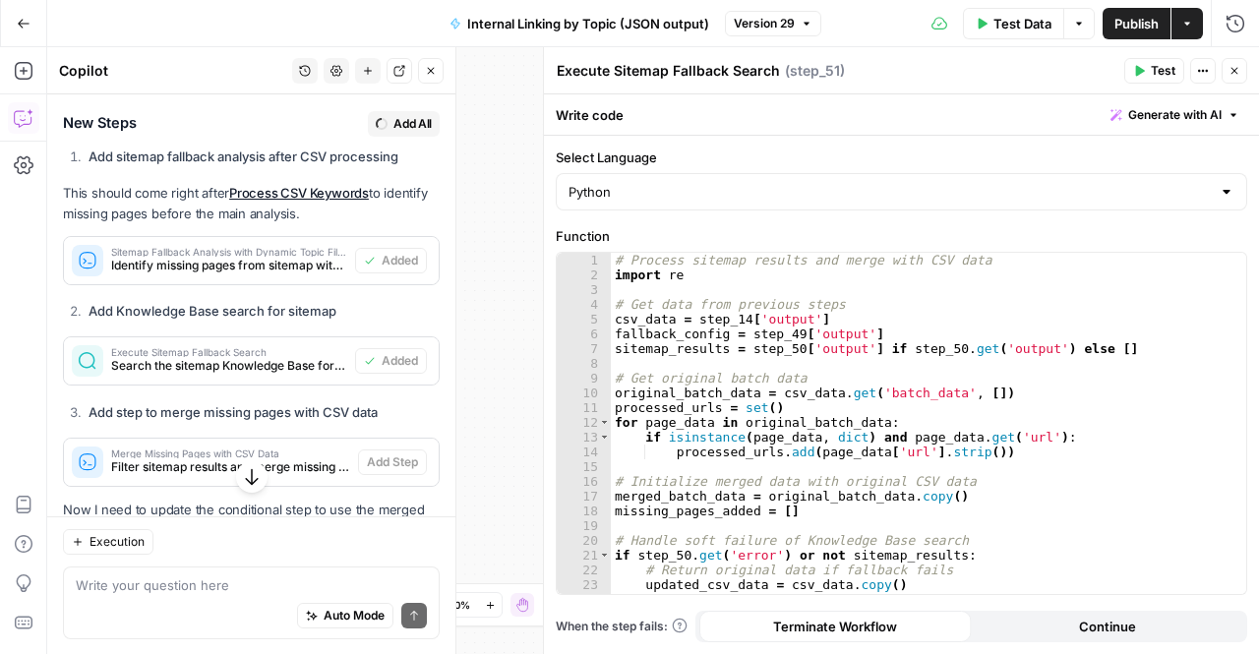
scroll to position [9163, 0]
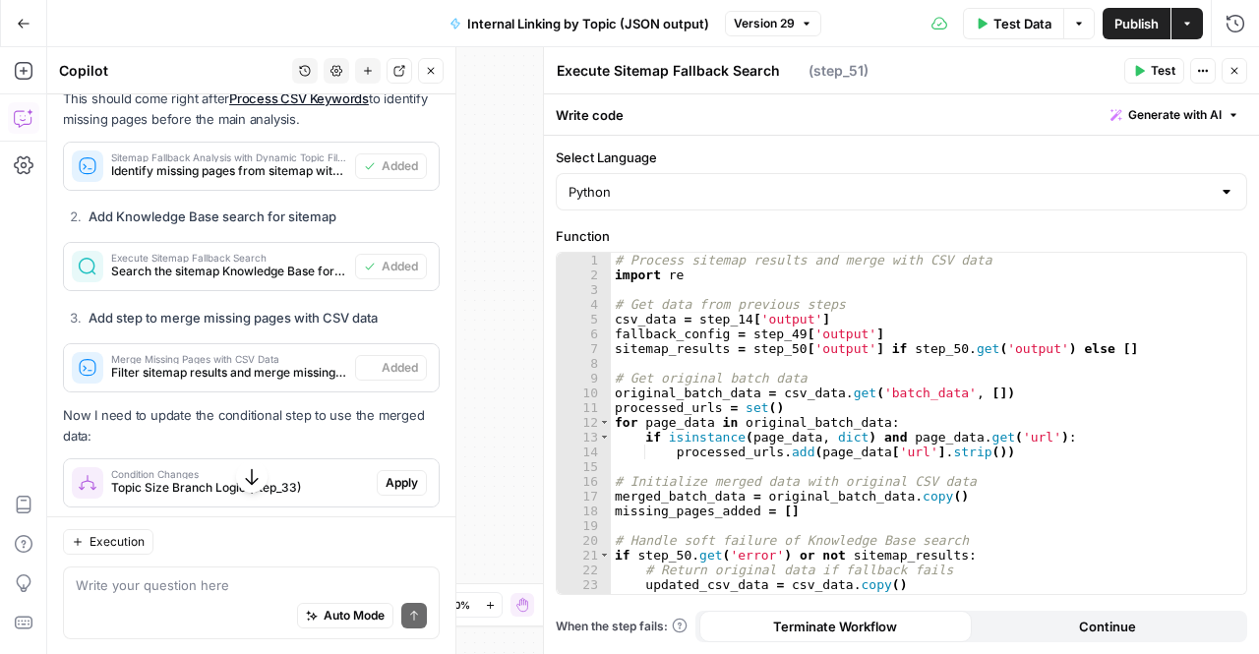
type textarea "Merge Missing Pages with CSV Data"
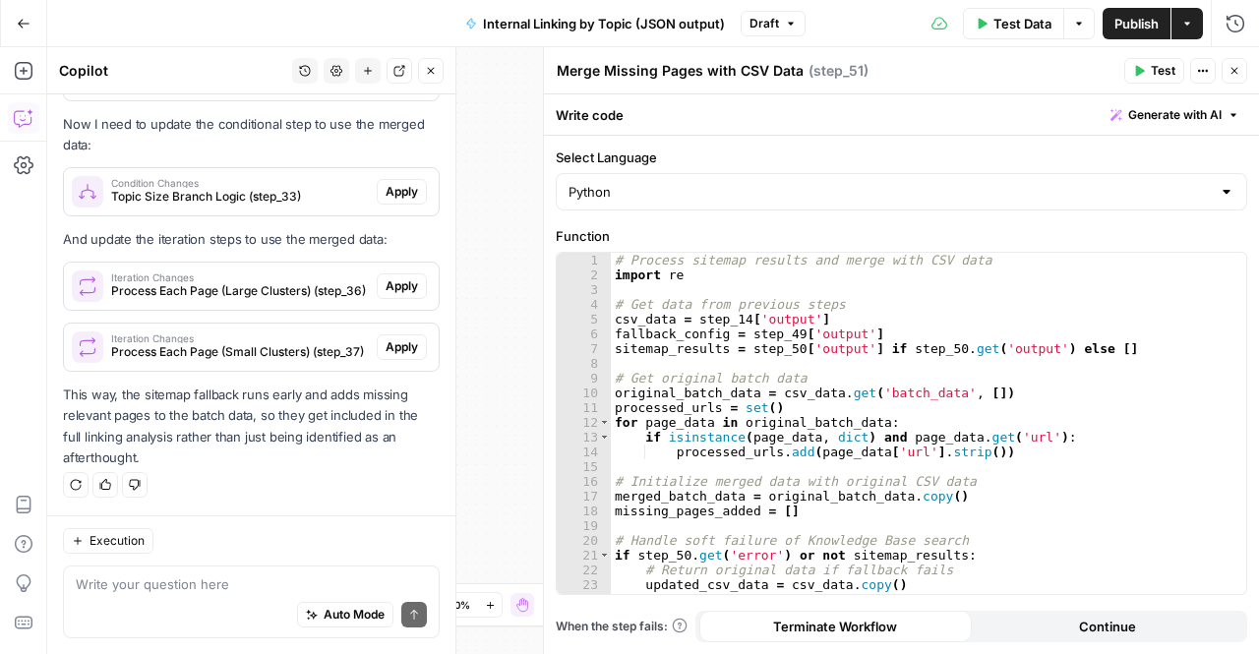
scroll to position [9676, 0]
click at [386, 201] on span "Apply" at bounding box center [402, 192] width 32 height 18
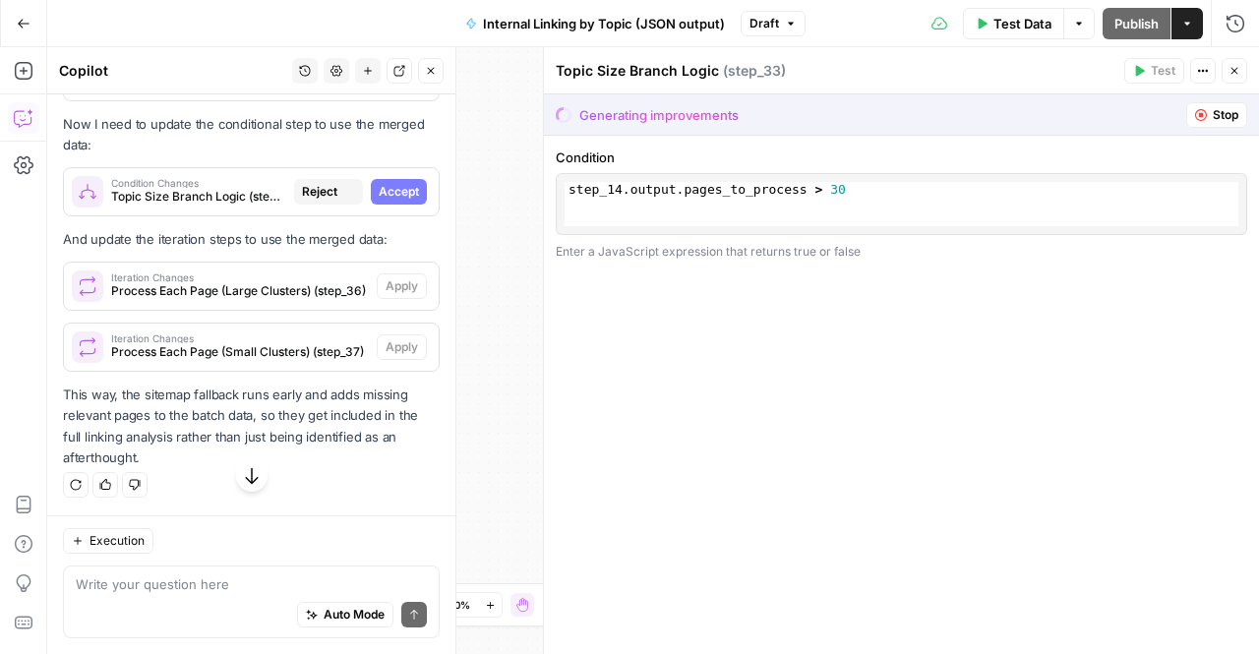
scroll to position [9550, 0]
click at [758, 111] on div "Generating improvements Stop" at bounding box center [901, 114] width 715 height 40
click at [738, 70] on span "( step_33 )" at bounding box center [754, 71] width 63 height 20
click at [703, 100] on div "Generating improvements Stop" at bounding box center [901, 114] width 715 height 40
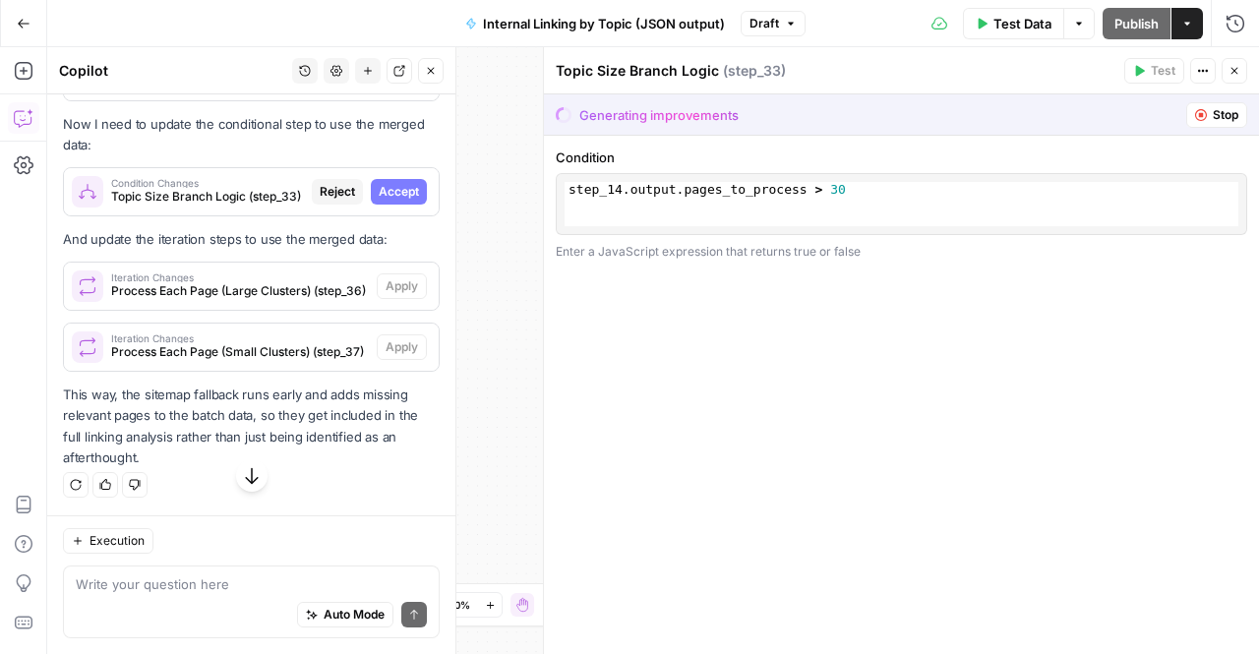
click at [689, 135] on div "Generating improvements Stop" at bounding box center [901, 114] width 715 height 41
click at [315, 294] on span "Process Each Page (Large Clusters) (step_36)" at bounding box center [240, 291] width 258 height 18
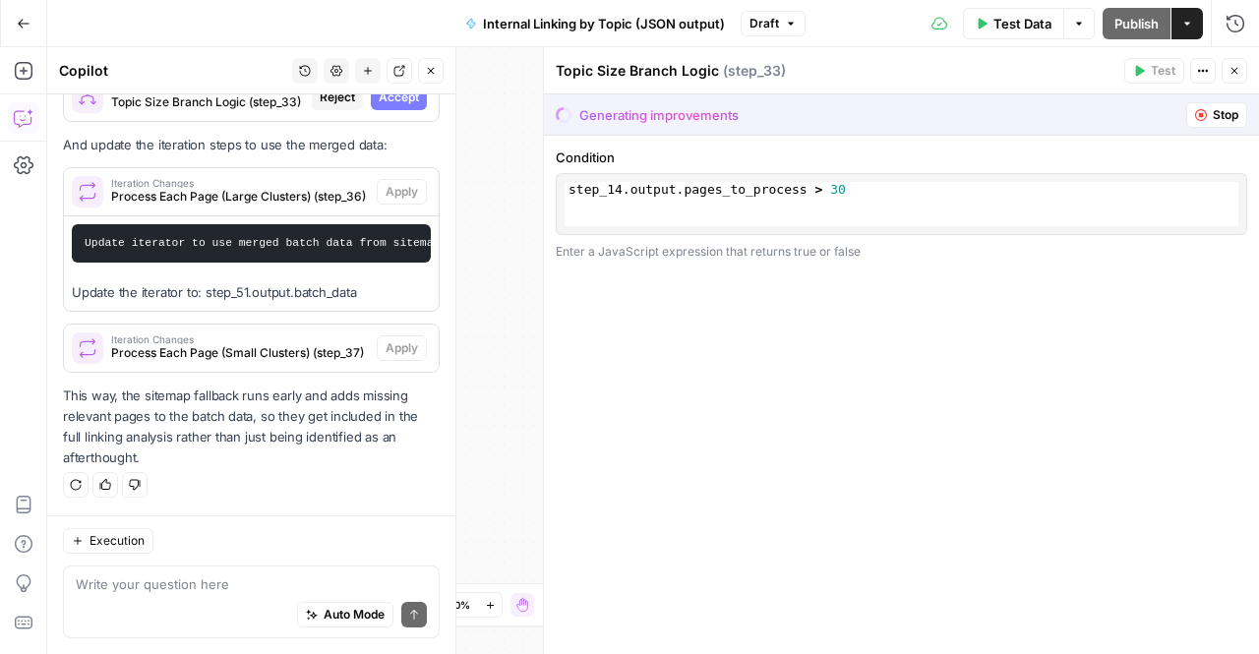
scroll to position [9687, 0]
click at [252, 487] on div "Regenerate Helpful Not helpful" at bounding box center [251, 485] width 377 height 26
click at [247, 369] on div "Iteration Changes Process Each Page (Small Clusters) (step_37)" at bounding box center [220, 348] width 313 height 47
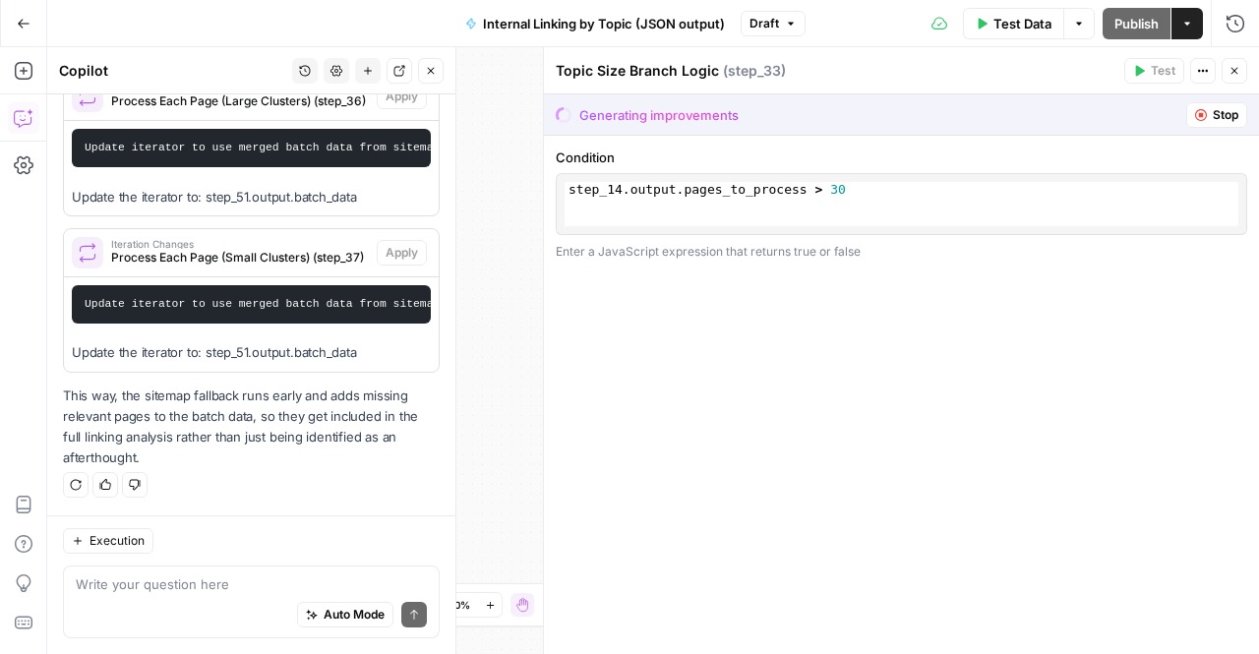
scroll to position [9635, 0]
click at [264, 110] on span "Process Each Page (Large Clusters) (step_36)" at bounding box center [240, 101] width 258 height 18
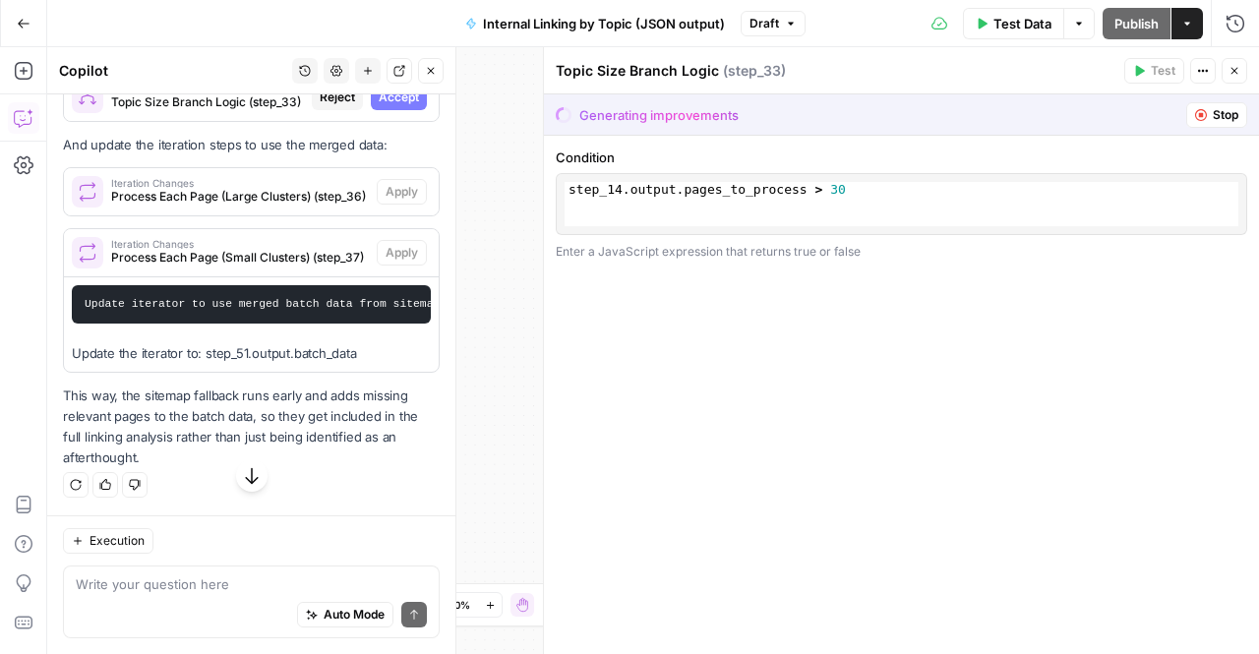
click at [240, 111] on span "Topic Size Branch Logic (step_33)" at bounding box center [207, 102] width 193 height 18
click at [852, 203] on div "1 step_14 . output . pages_to_process > 30 XXXXXXXXXXXXXXXXXXXXXXXXXXXXXXXXXXXX…" at bounding box center [902, 204] width 674 height 44
click at [667, 145] on div "Condition 1 step_14 . output . pages_to_process > 30 XXXXXXXXXXXXXXXXXXXXXXXXXX…" at bounding box center [901, 395] width 715 height 518
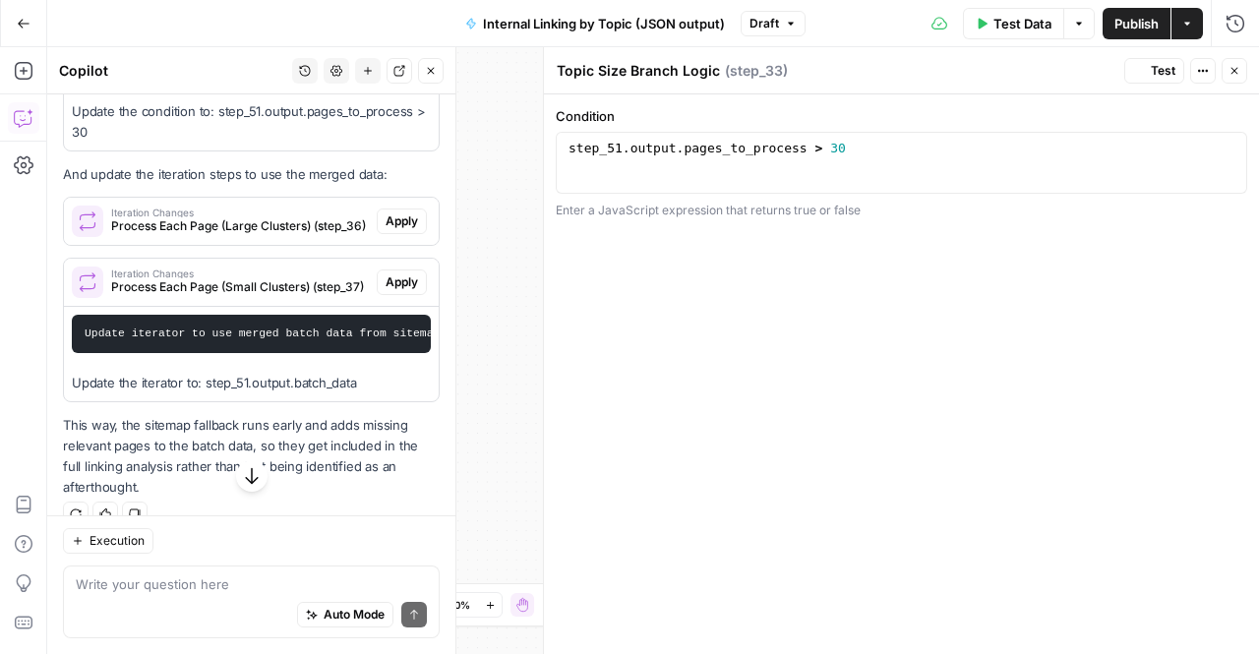
scroll to position [9761, 0]
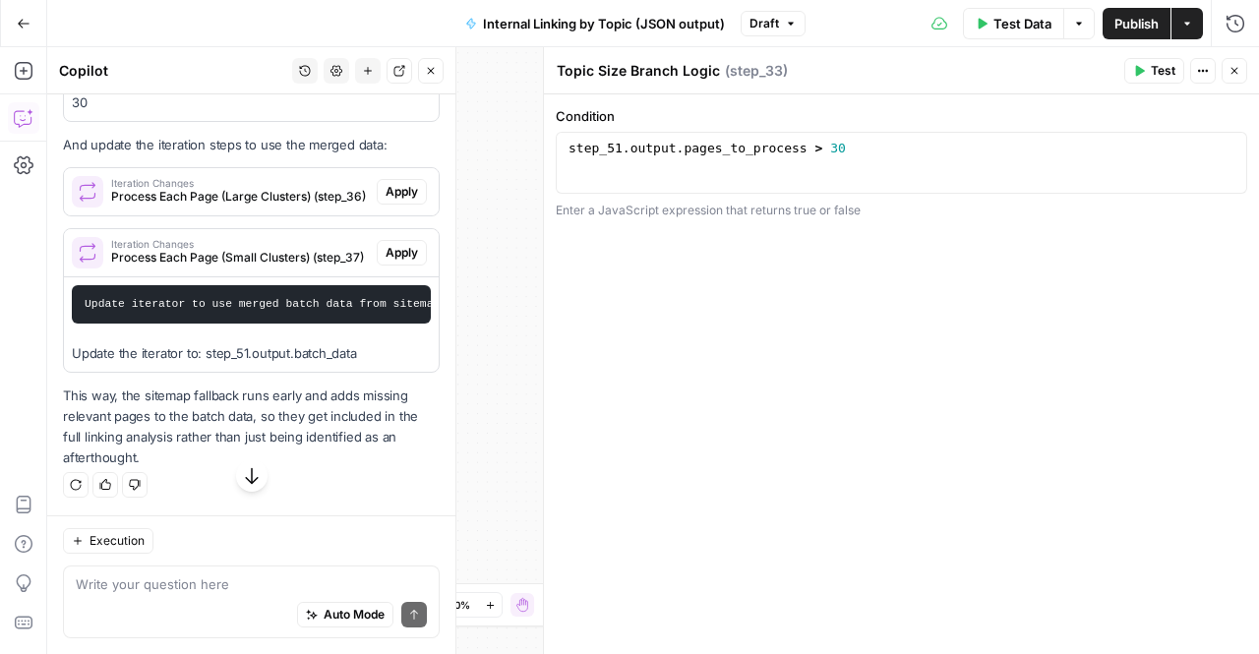
click at [209, 188] on span "Iteration Changes" at bounding box center [240, 183] width 258 height 10
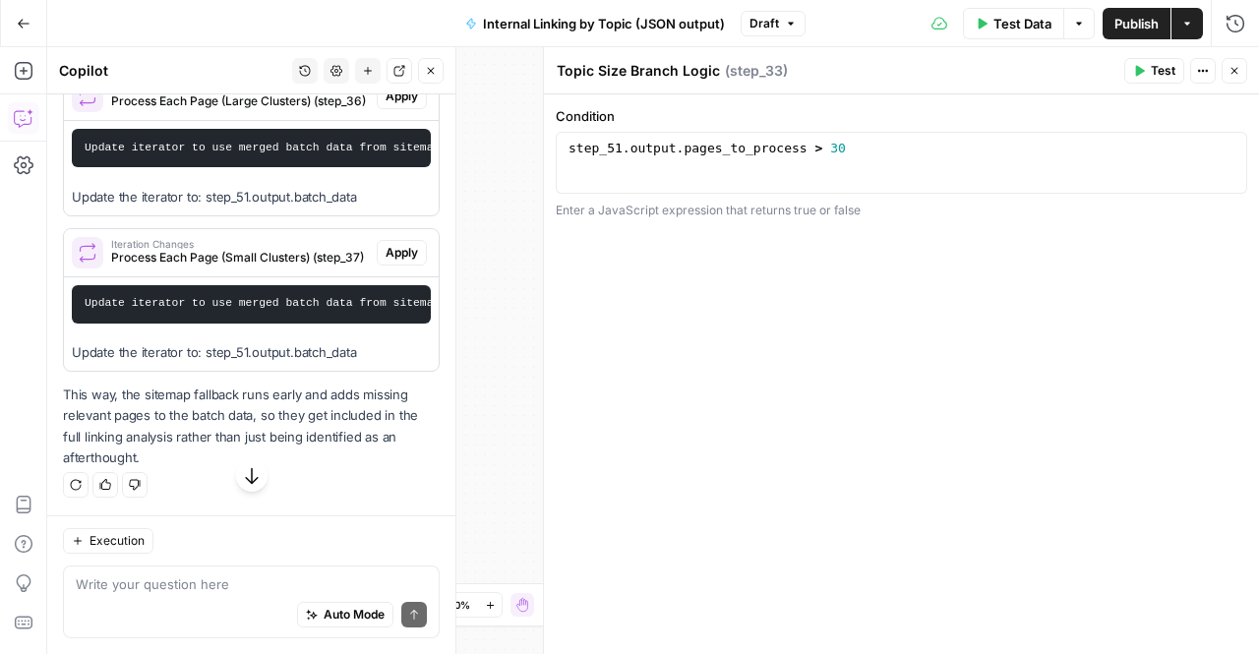
click at [319, 110] on span "Process Each Page (Large Clusters) (step_36)" at bounding box center [240, 101] width 258 height 18
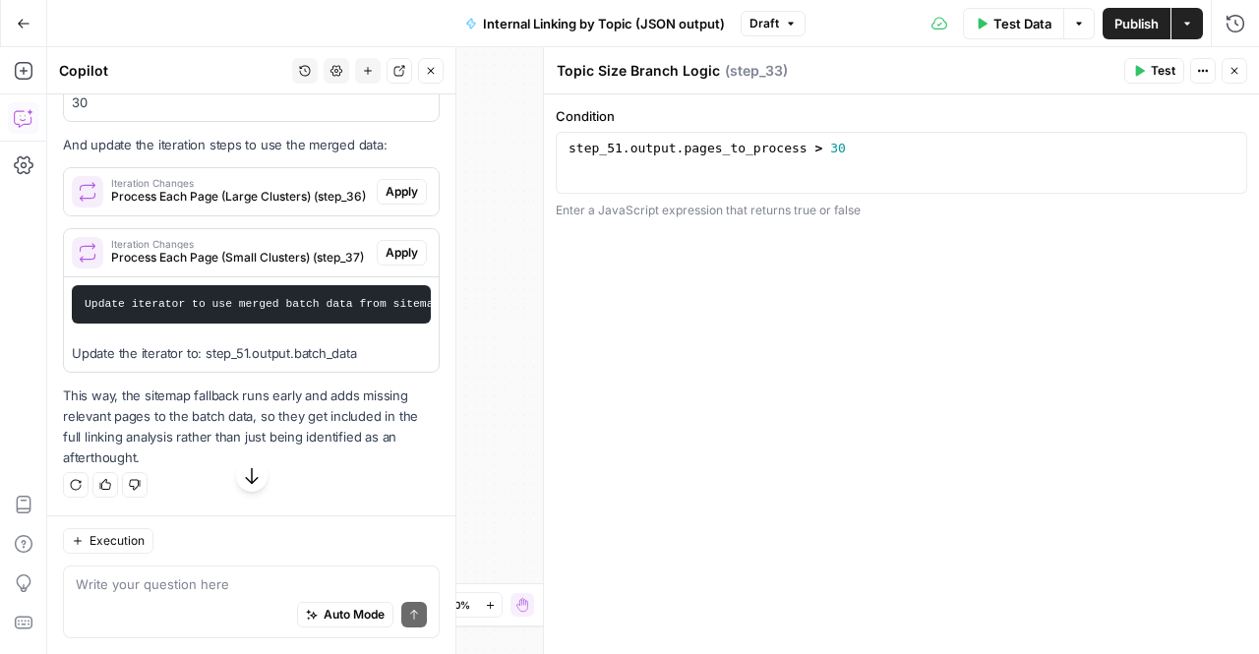
click at [319, 206] on span "Process Each Page (Large Clusters) (step_36)" at bounding box center [240, 197] width 258 height 18
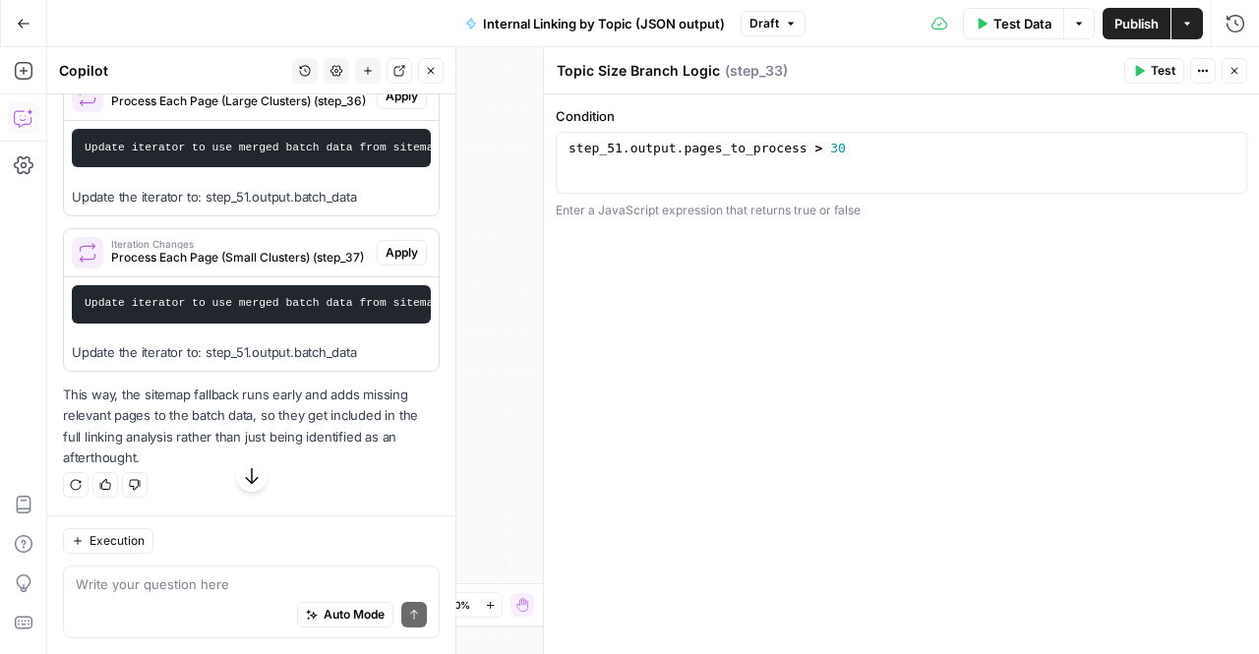
click at [403, 109] on button "Apply" at bounding box center [402, 97] width 50 height 26
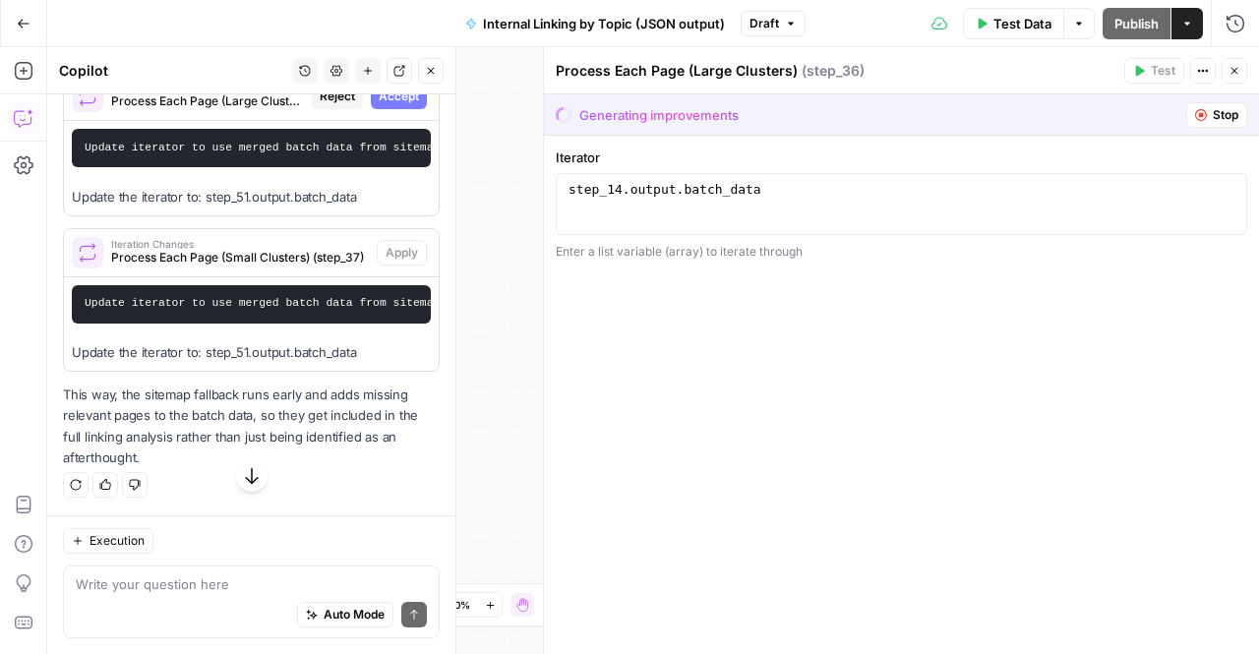
scroll to position [0, 62]
click at [379, 105] on span "Accept" at bounding box center [399, 97] width 40 height 18
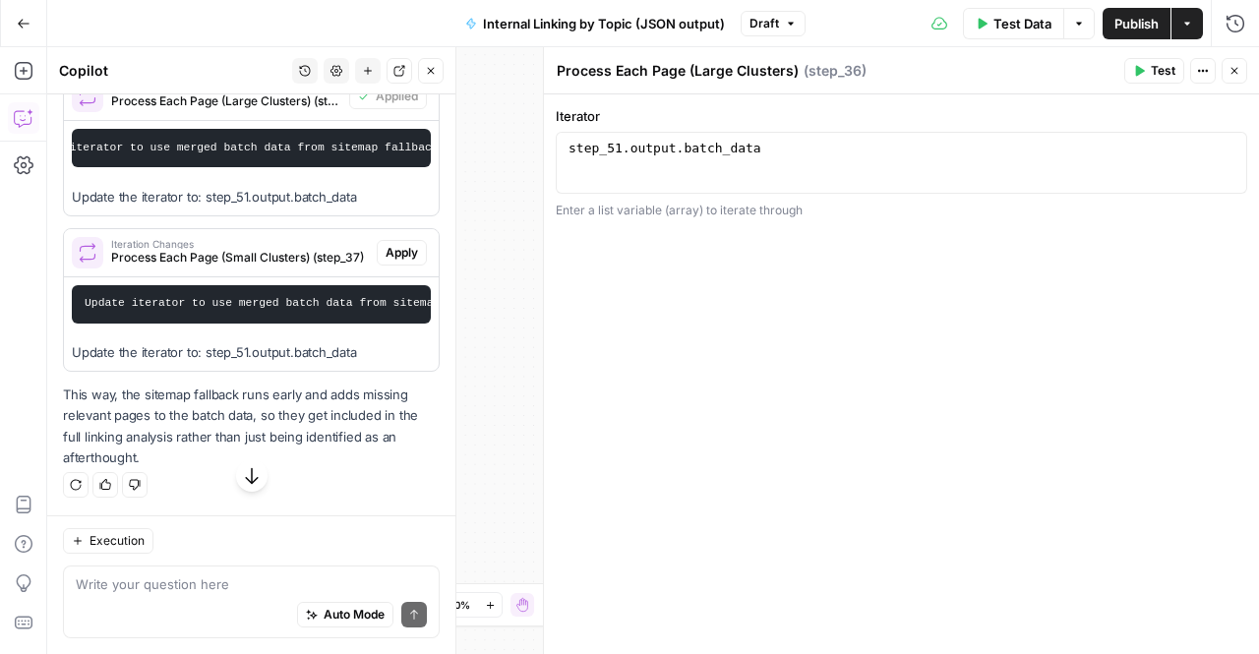
scroll to position [9932, 0]
click at [188, 249] on span "Iteration Changes" at bounding box center [240, 244] width 258 height 10
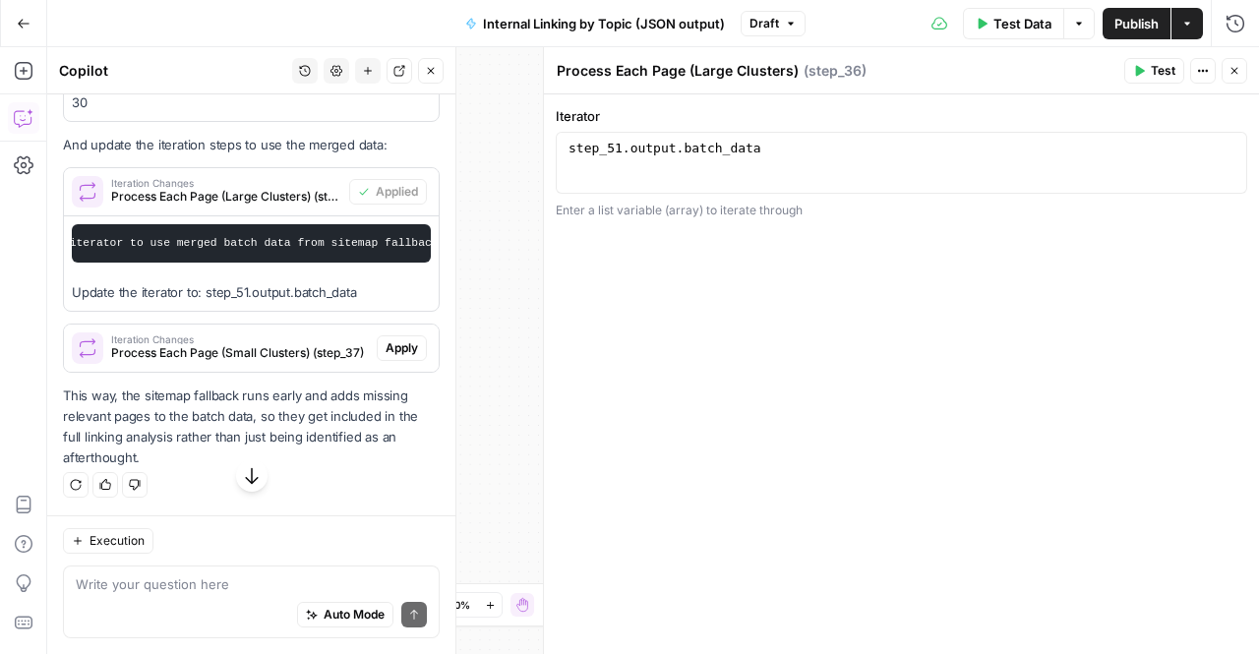
scroll to position [9944, 0]
click at [386, 344] on span "Apply" at bounding box center [402, 348] width 32 height 18
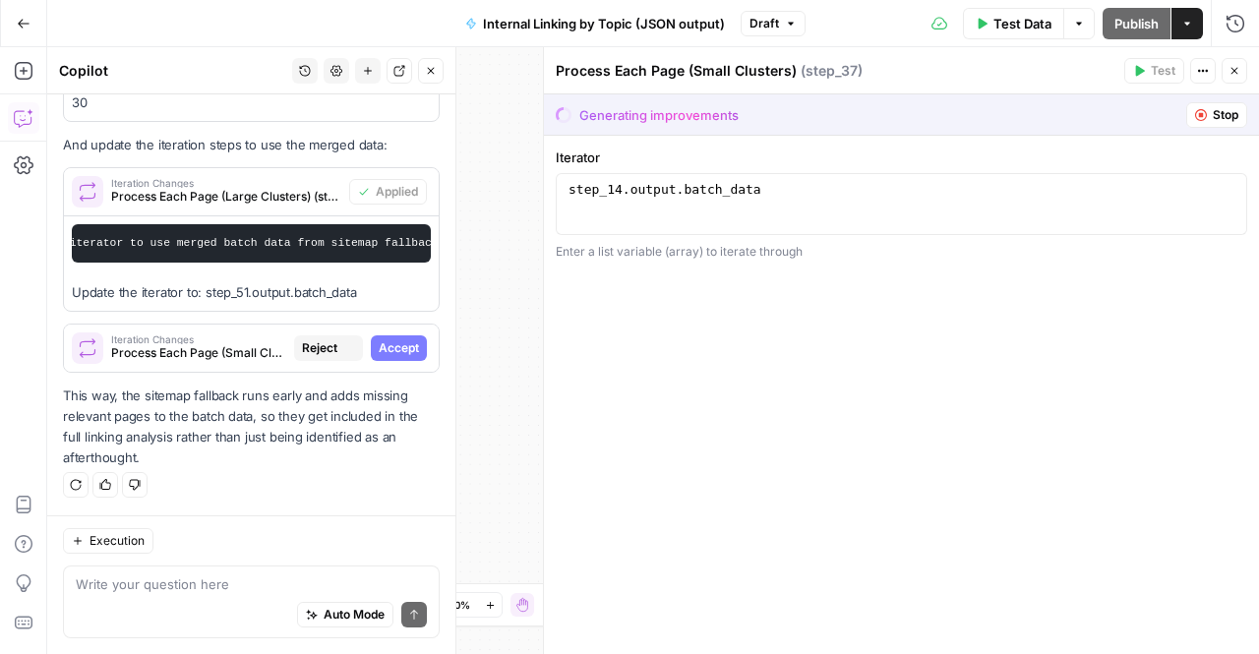
scroll to position [9818, 0]
click at [379, 351] on span "Accept" at bounding box center [399, 348] width 40 height 18
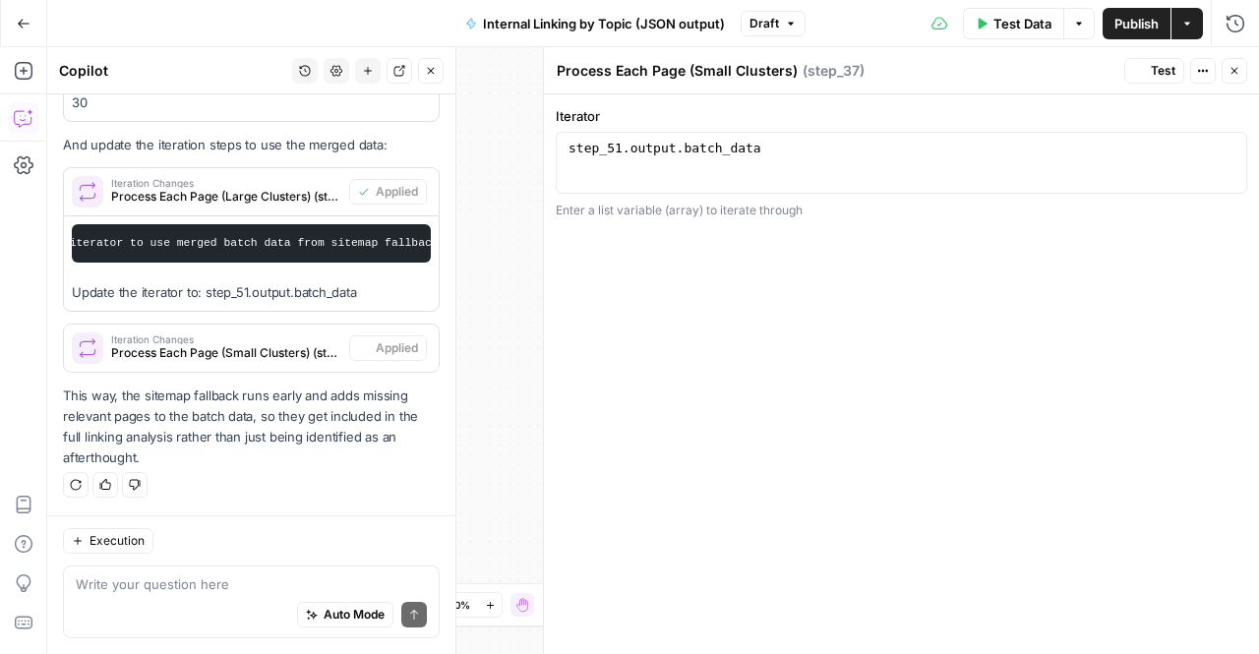
scroll to position [9944, 0]
click at [238, 599] on div "Auto Mode Send" at bounding box center [251, 615] width 351 height 43
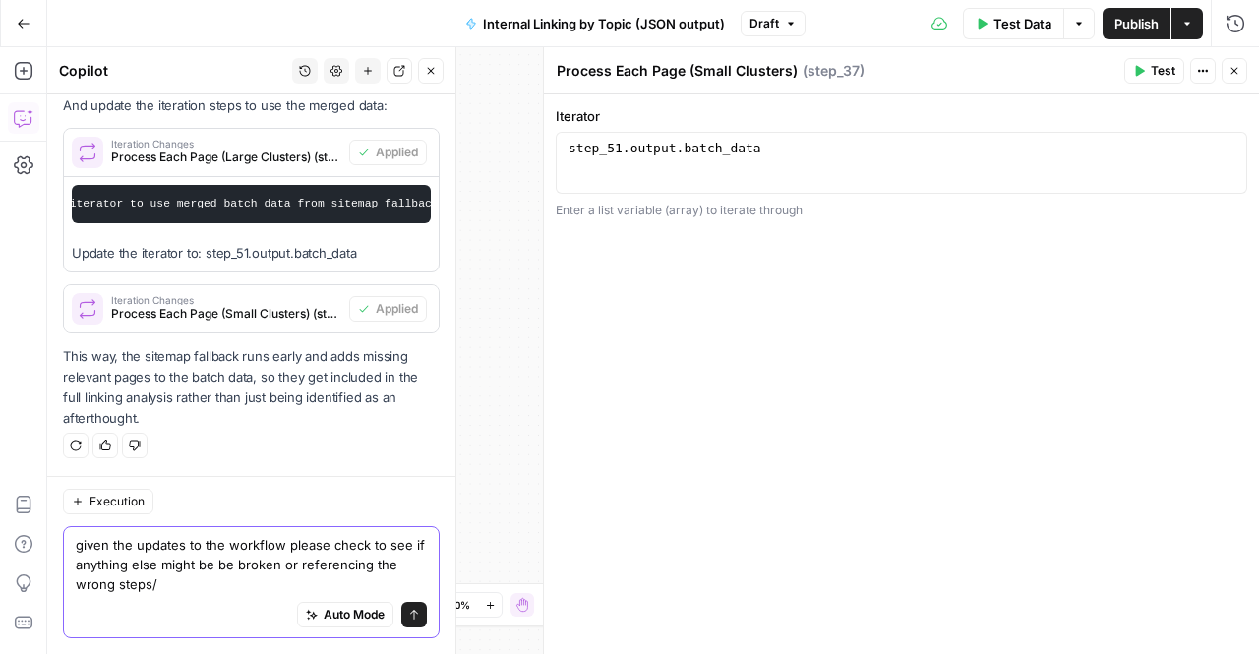
scroll to position [9983, 0]
type textarea "given the updates to the workflow please check to see if anything else might be…"
click at [408, 616] on icon "submit" at bounding box center [414, 615] width 12 height 12
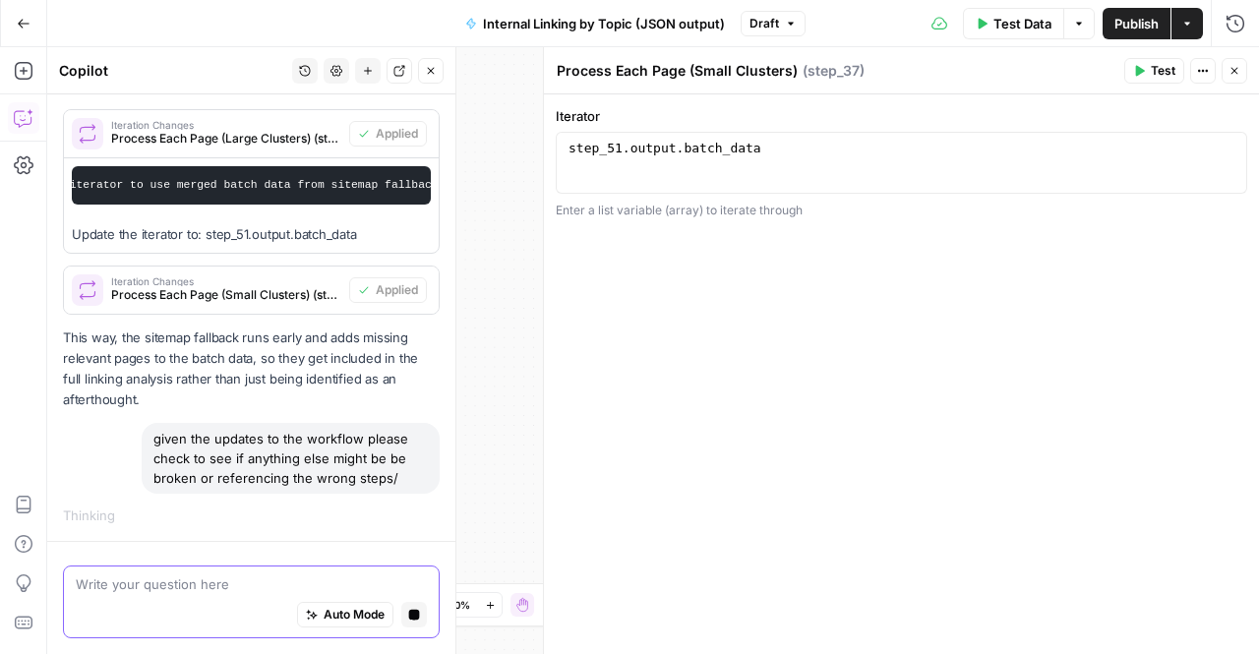
scroll to position [9846, 0]
click at [1230, 62] on button "Close" at bounding box center [1235, 71] width 26 height 26
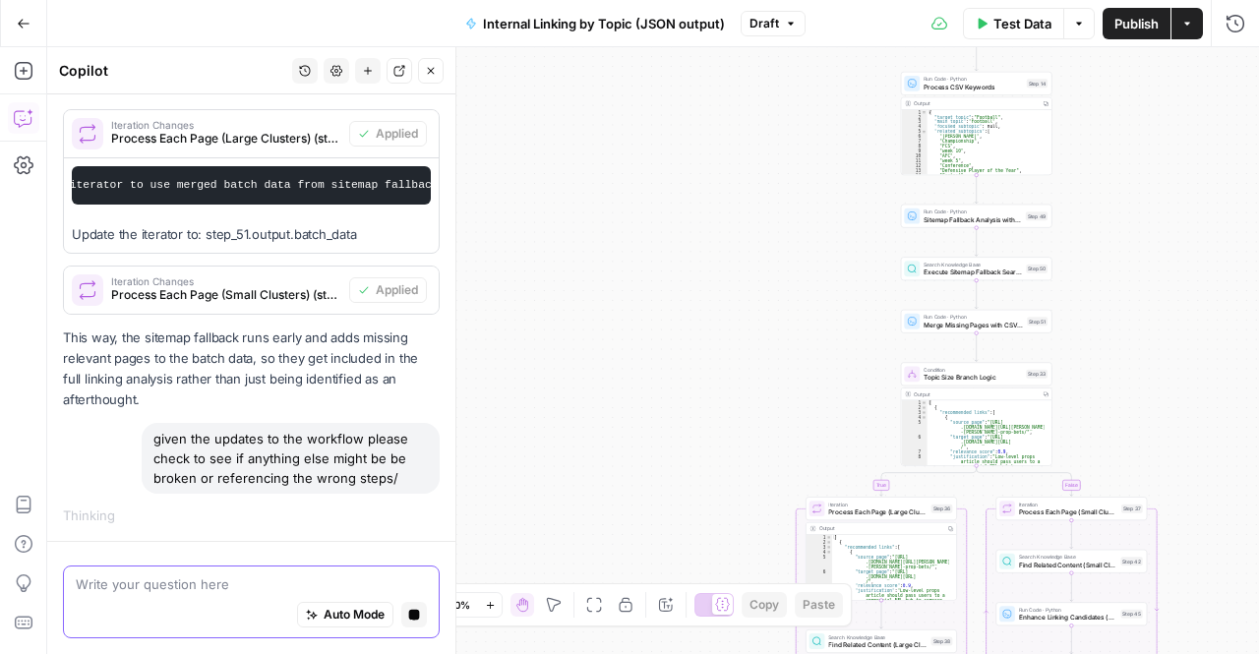
click at [248, 381] on p "This way, the sitemap fallback runs early and adds missing relevant pages to th…" at bounding box center [251, 370] width 377 height 84
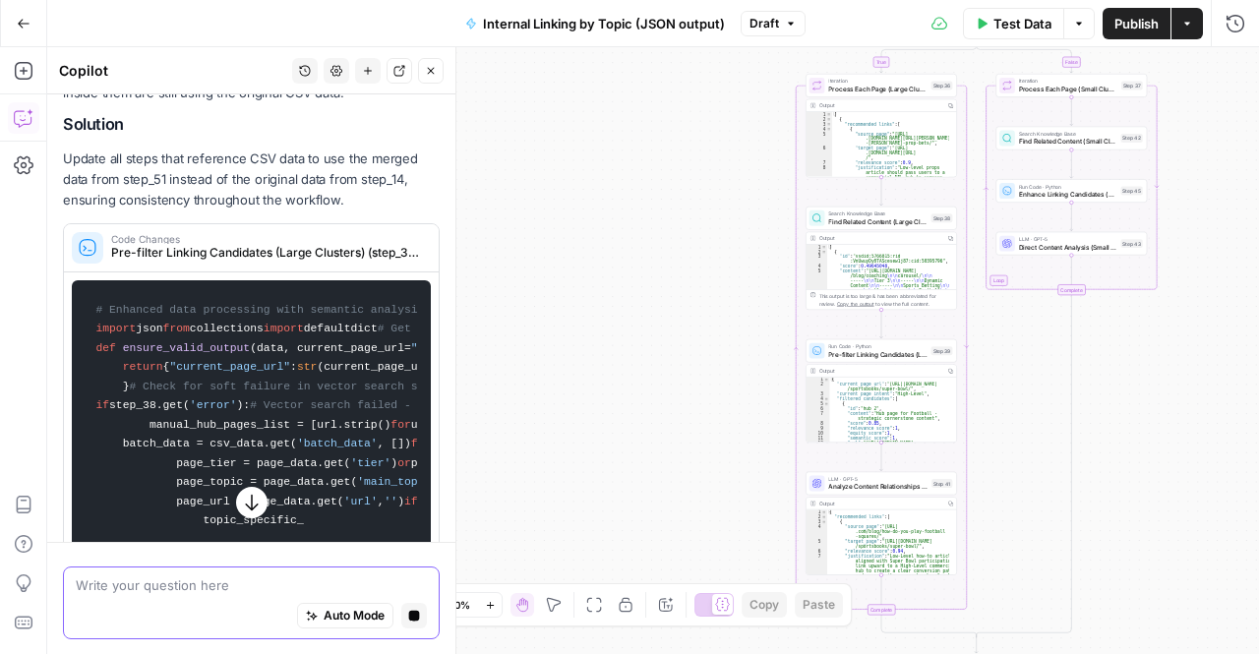
scroll to position [10386, 0]
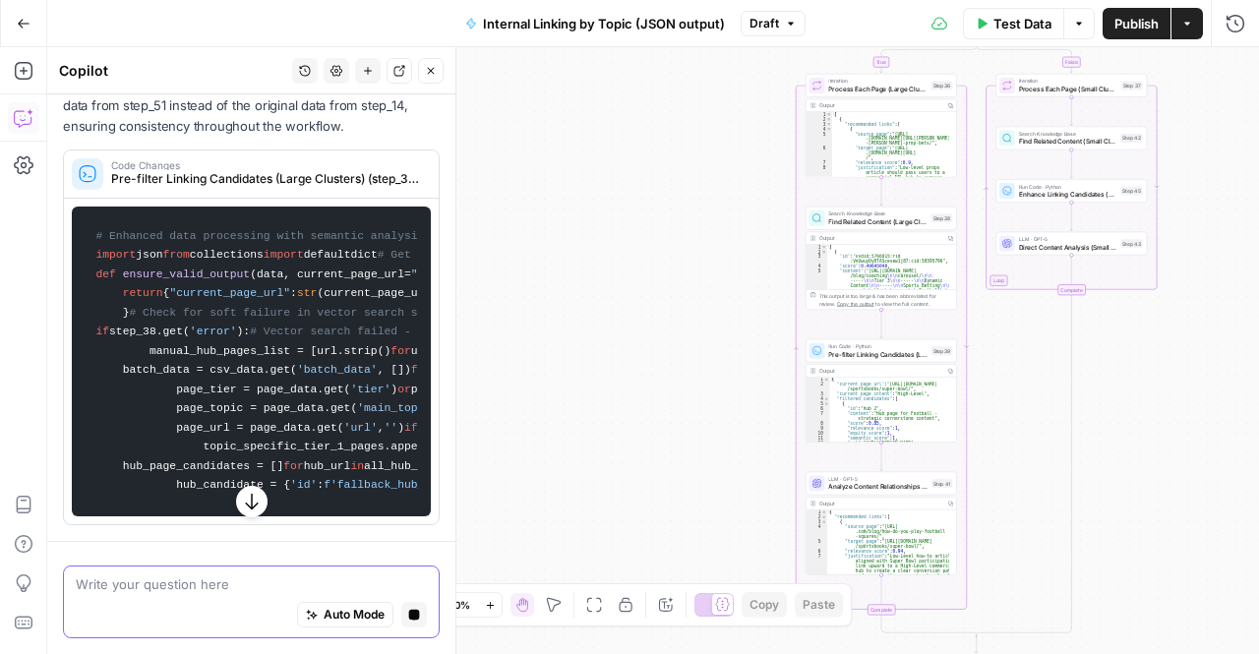
click at [648, 30] on span "Internal Linking by Topic (JSON output)" at bounding box center [604, 24] width 242 height 20
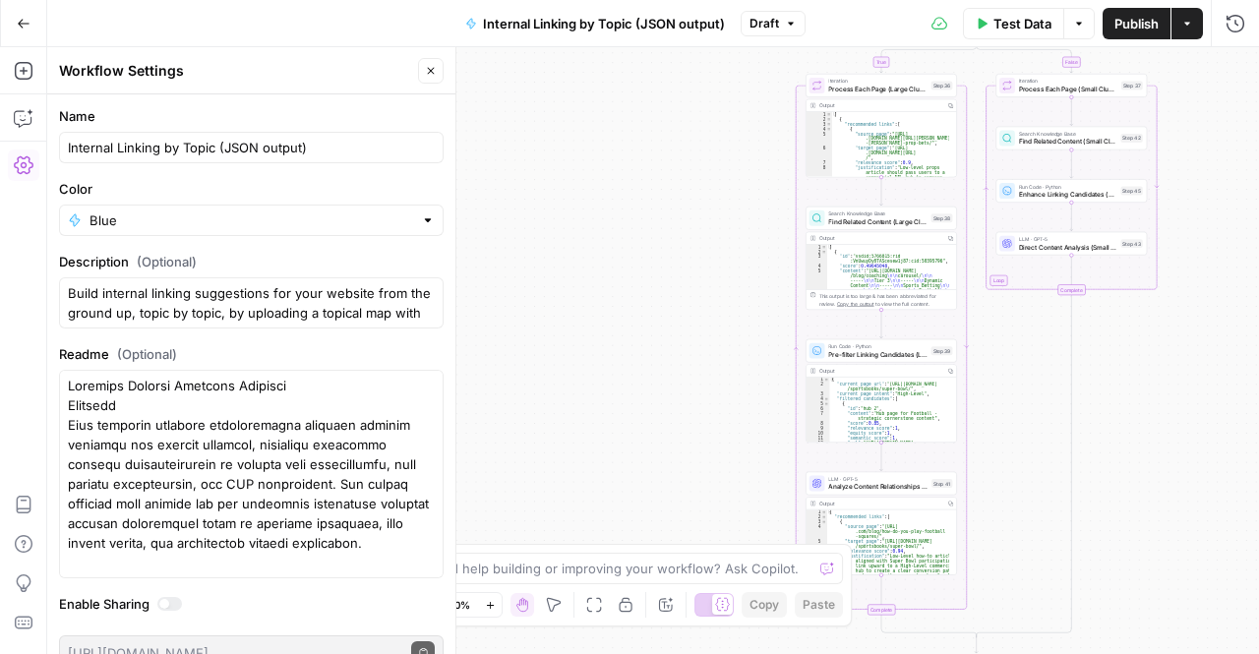
click at [648, 30] on span "Internal Linking by Topic (JSON output)" at bounding box center [604, 24] width 242 height 20
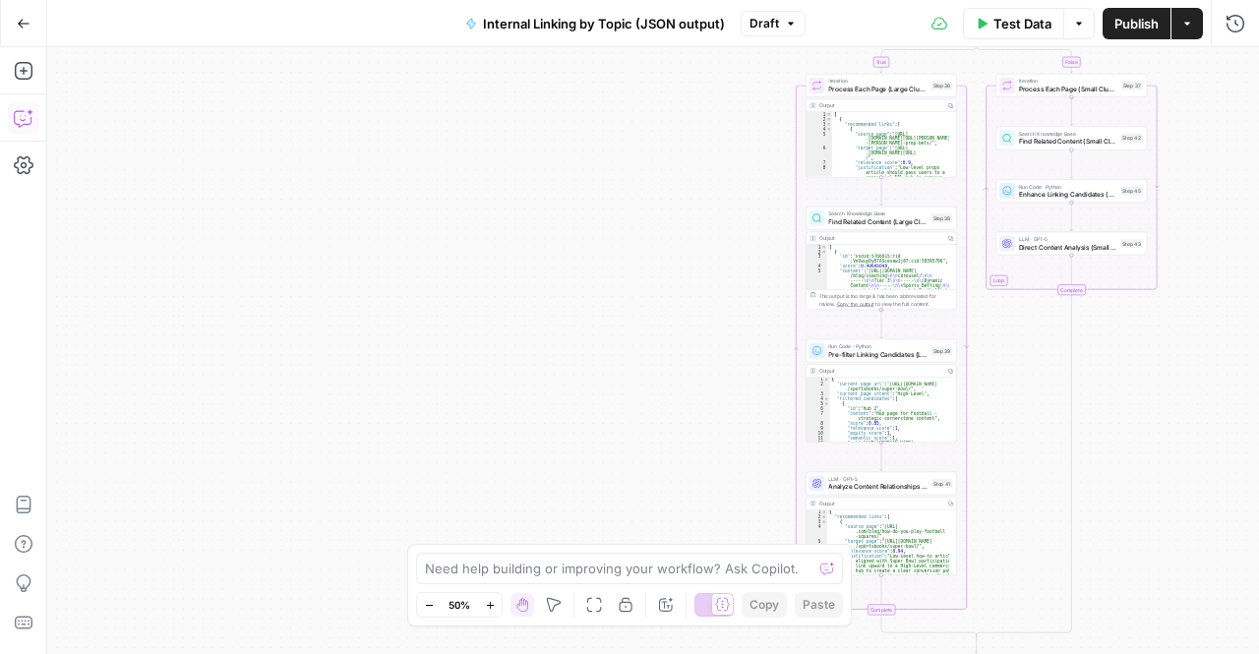
click at [26, 123] on icon "button" at bounding box center [24, 118] width 20 height 20
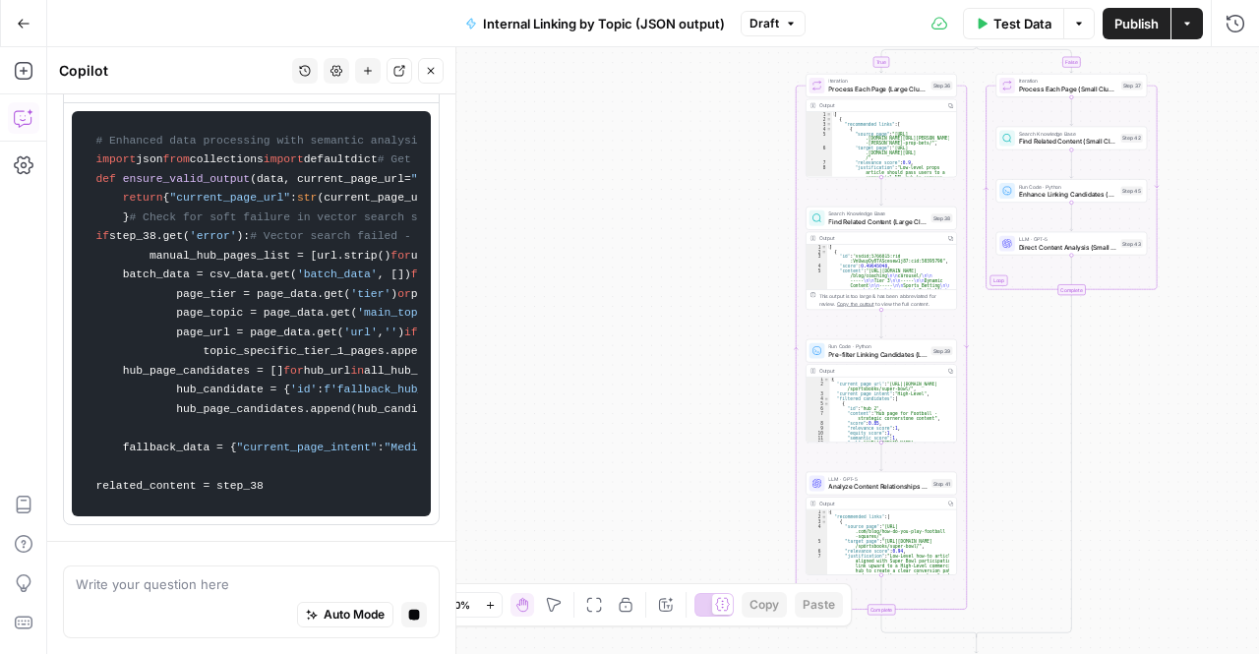
click at [757, 21] on span "Draft" at bounding box center [765, 24] width 30 height 18
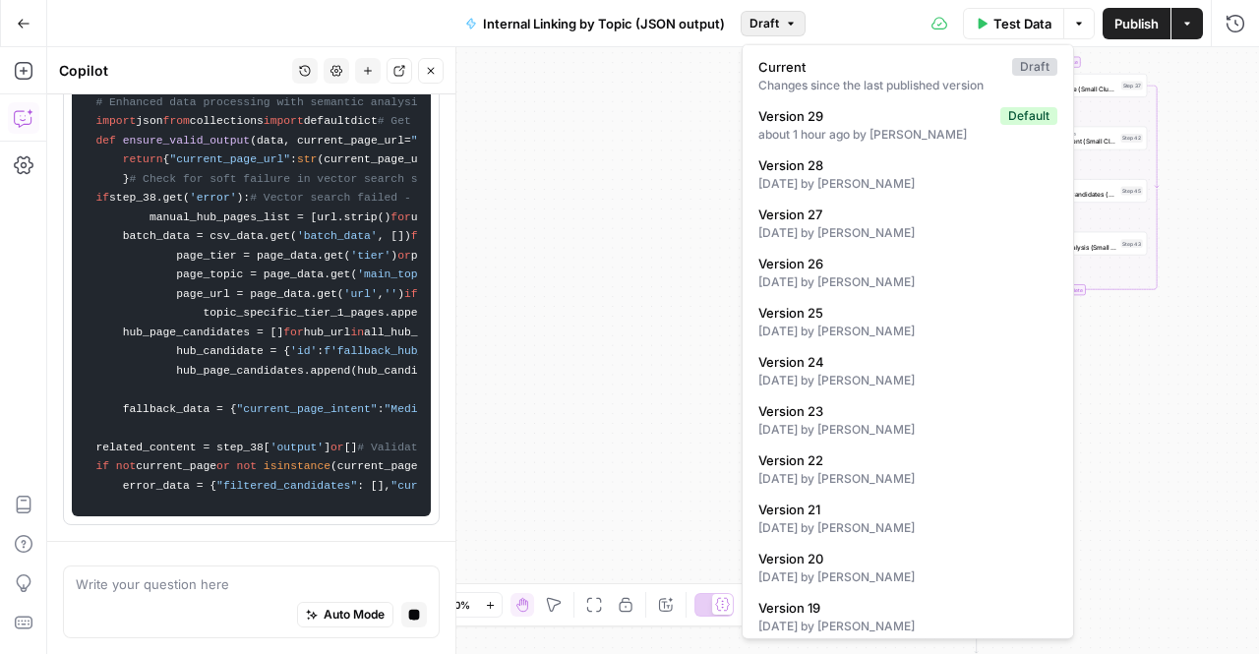
click at [604, 217] on div "true false Workflow Input Settings Inputs Run Code · Python Extract Available T…" at bounding box center [653, 350] width 1212 height 607
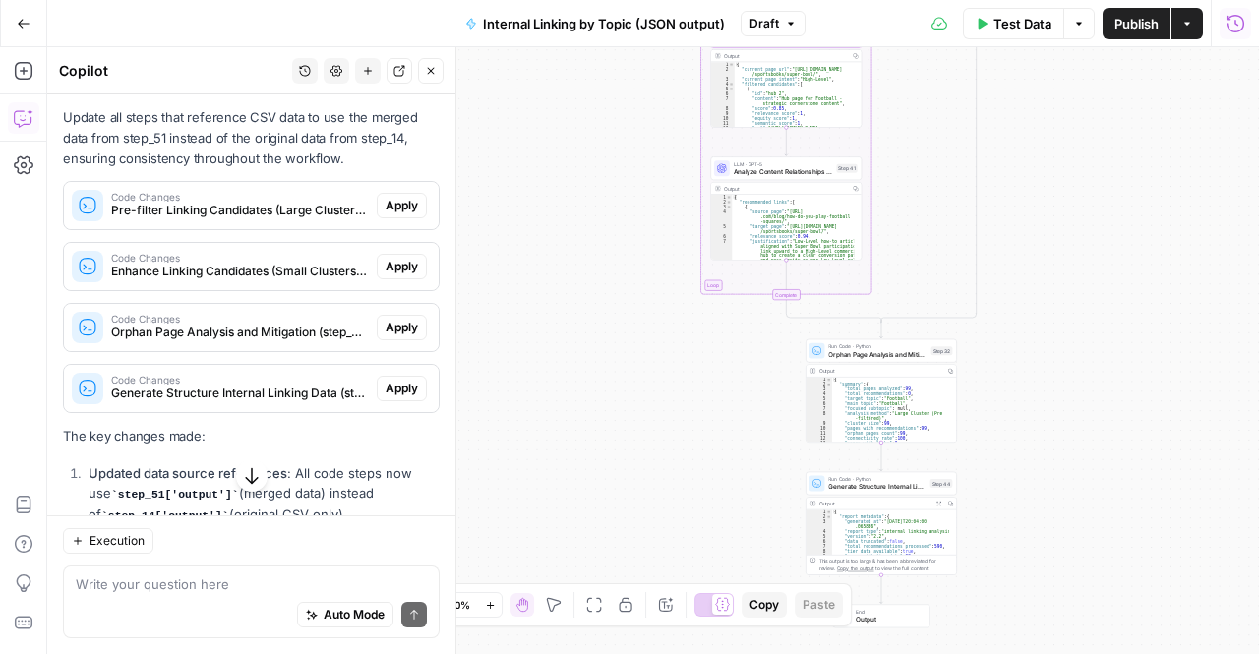
scroll to position [5235, 0]
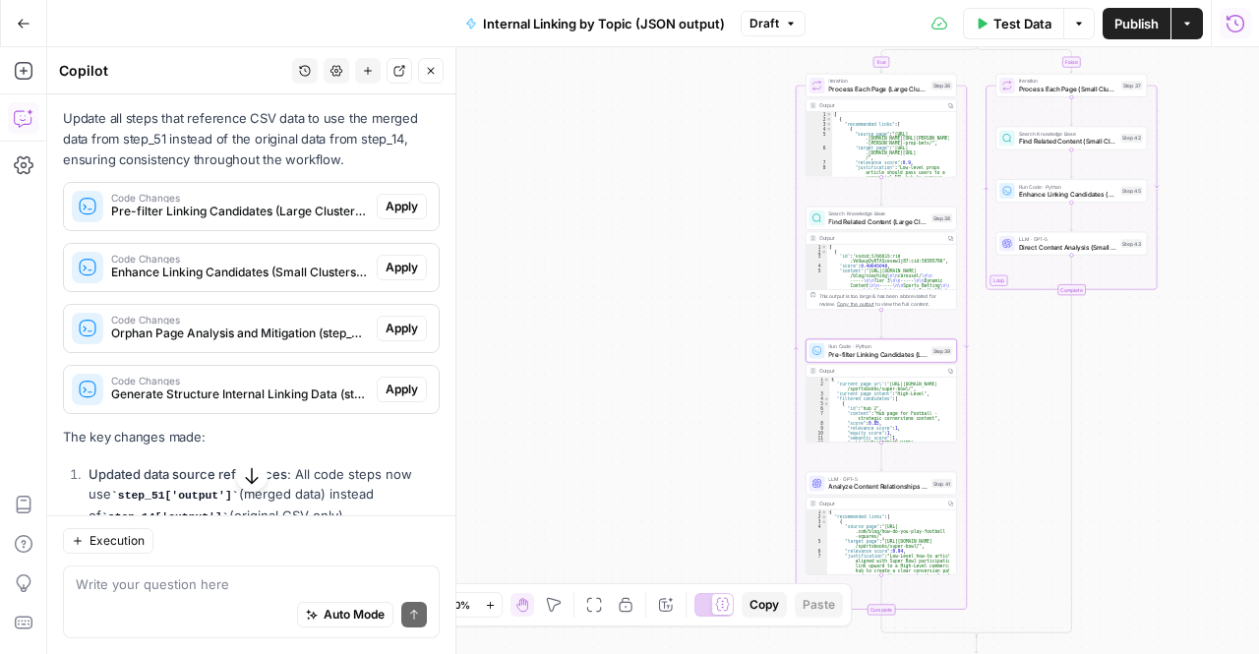
click at [386, 215] on span "Apply" at bounding box center [402, 207] width 32 height 18
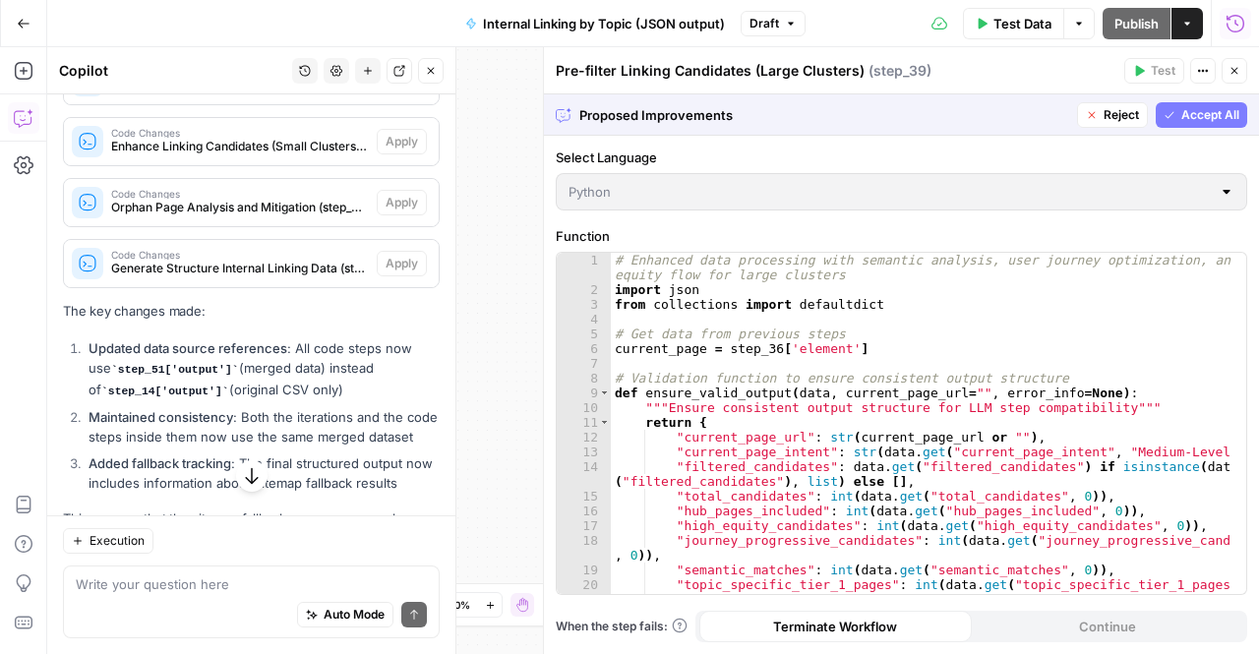
click at [384, 90] on span "Accept" at bounding box center [399, 81] width 40 height 18
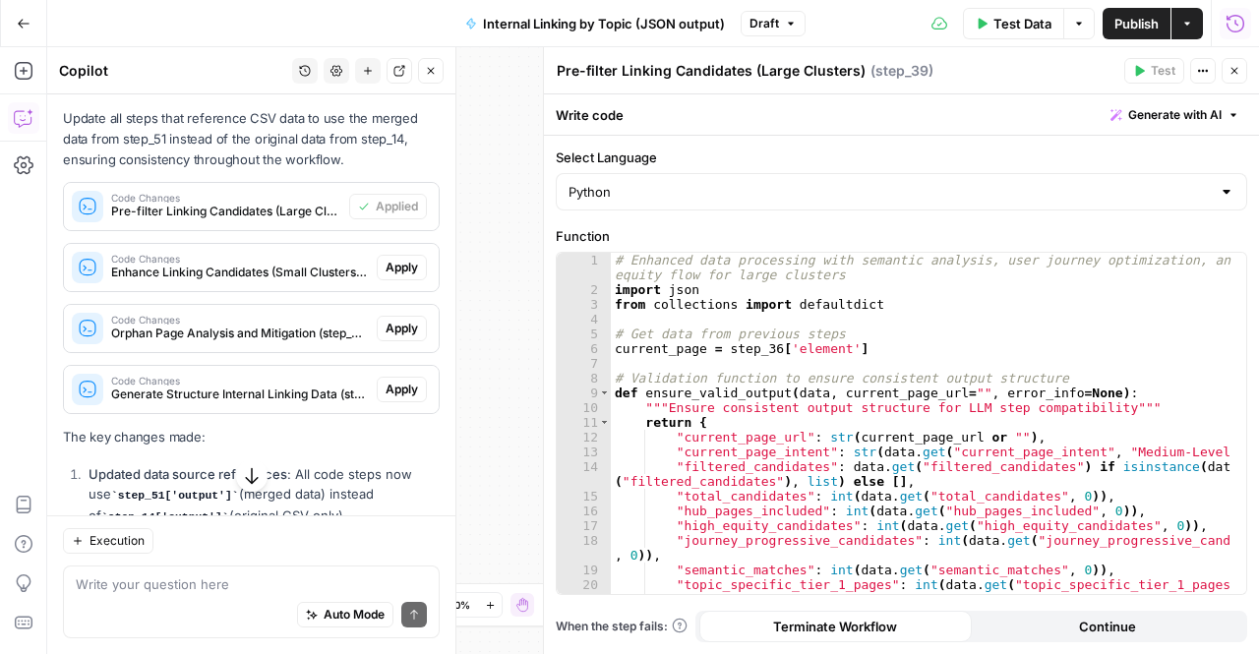
click at [241, 281] on span "Enhance Linking Candidates (Small Clusters) (step_45)" at bounding box center [240, 273] width 258 height 18
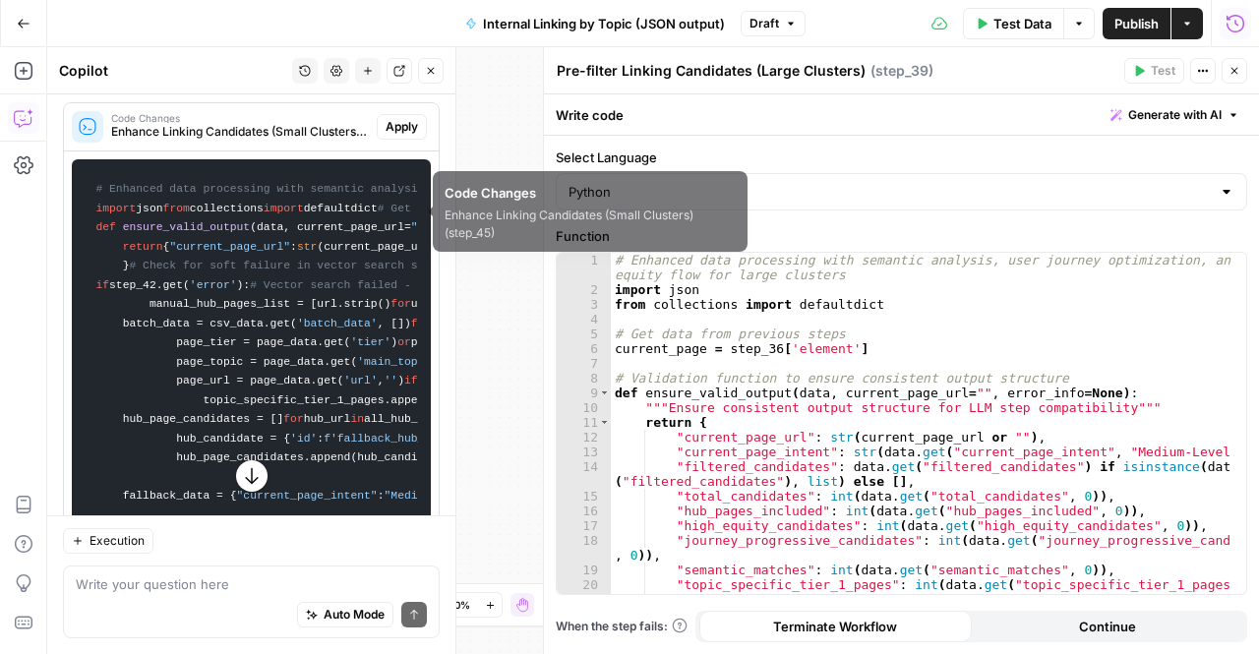
scroll to position [5408, 0]
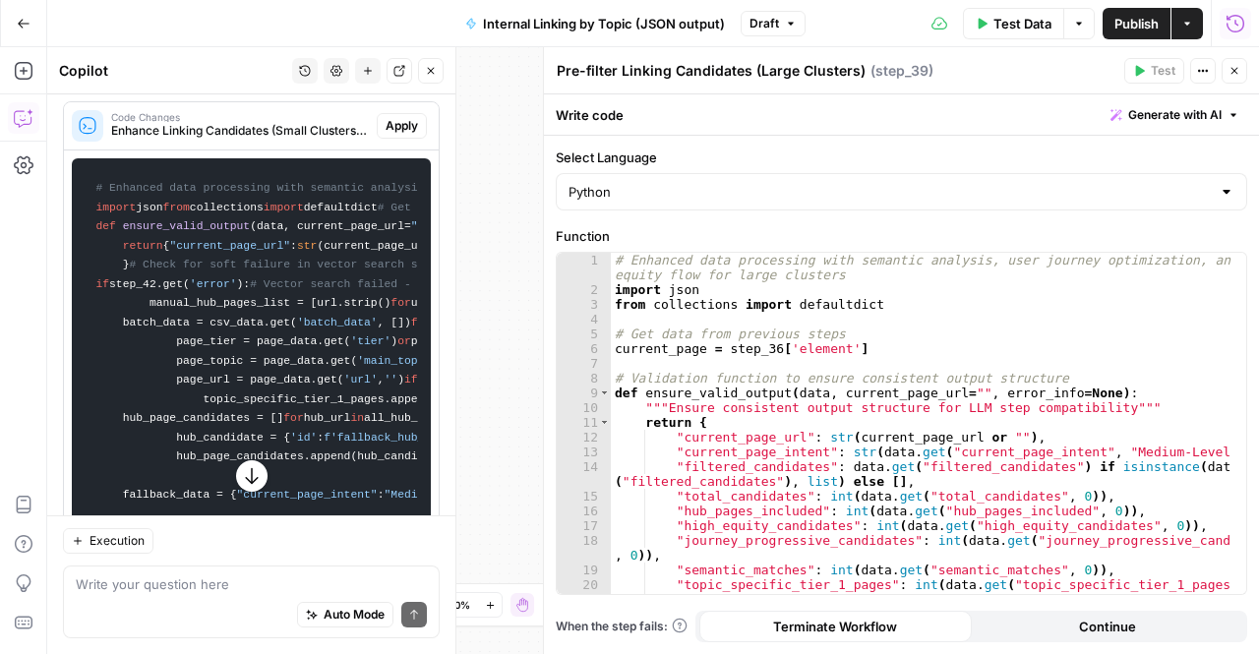
click at [386, 135] on span "Apply" at bounding box center [402, 126] width 32 height 18
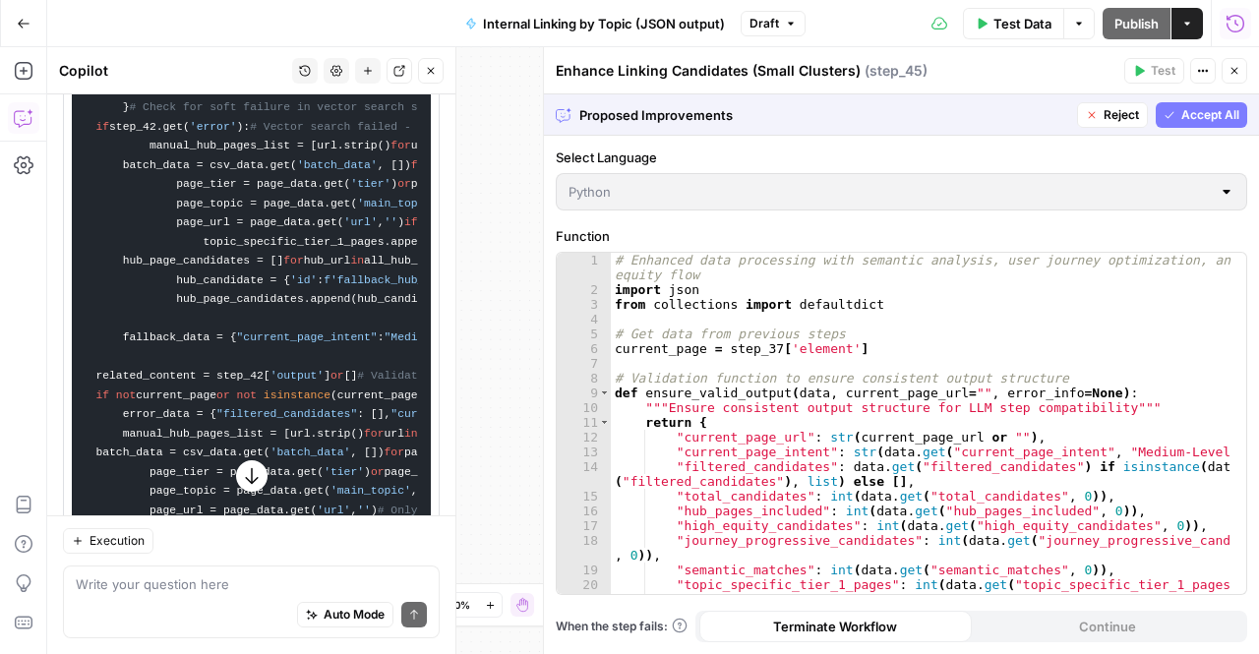
scroll to position [5250, 0]
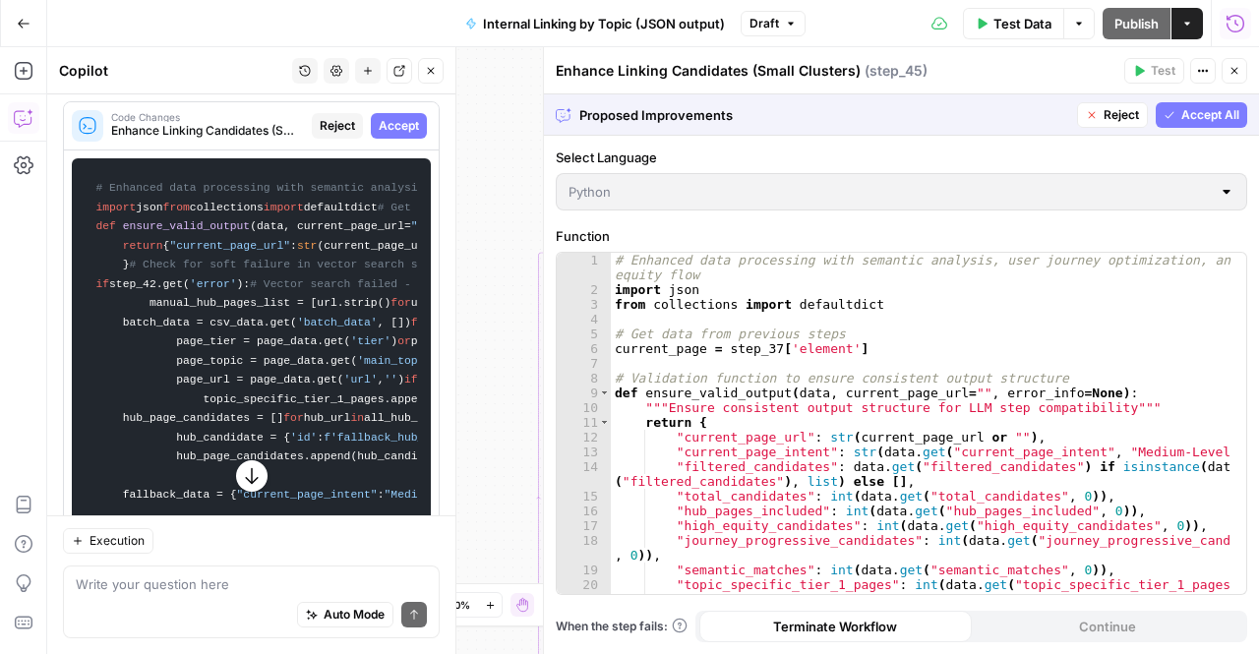
click at [384, 135] on span "Accept" at bounding box center [399, 126] width 40 height 18
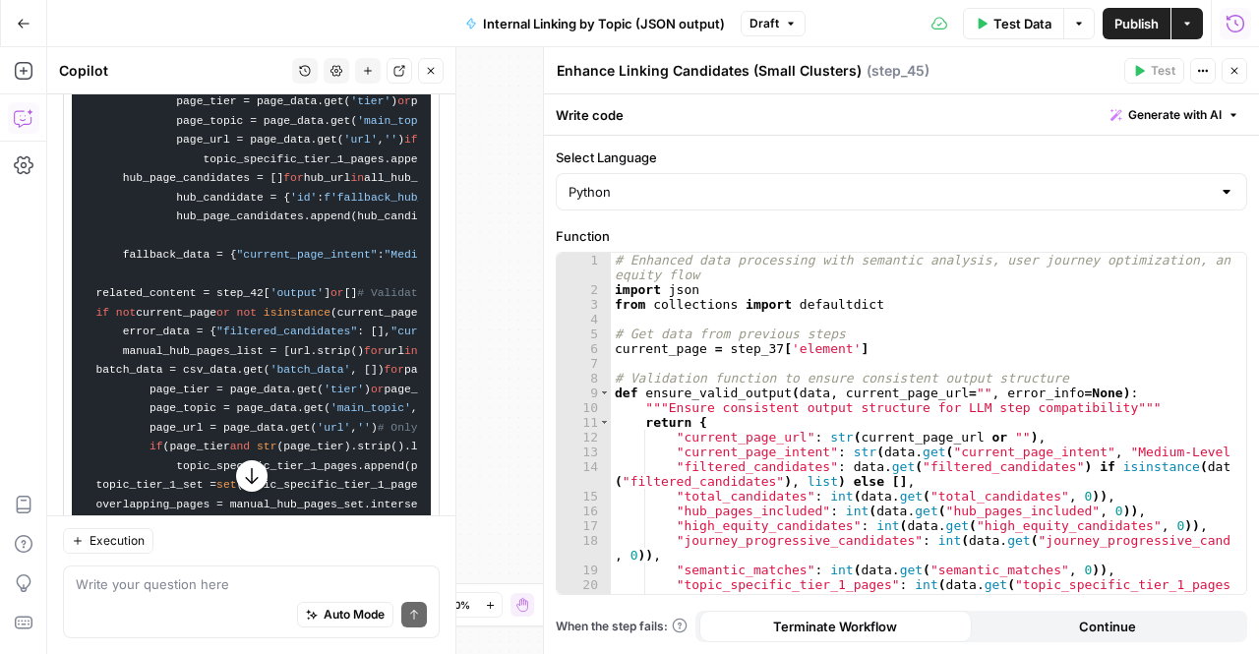
scroll to position [6528, 0]
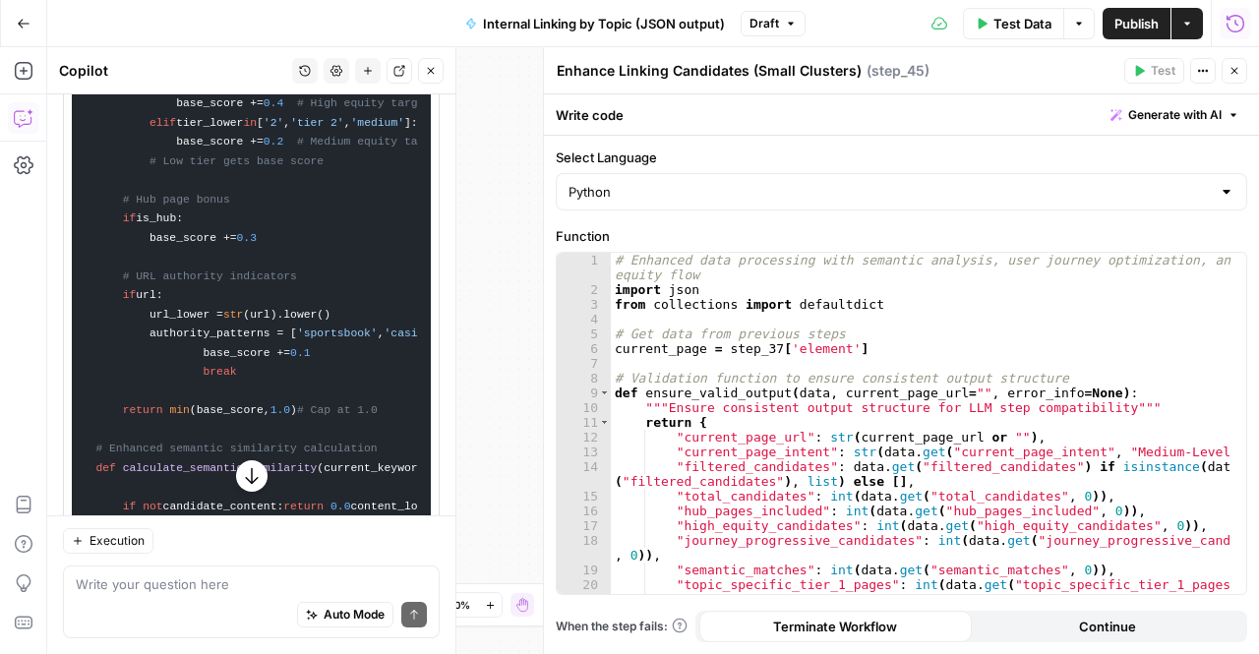
click at [250, 483] on icon "button" at bounding box center [252, 476] width 20 height 20
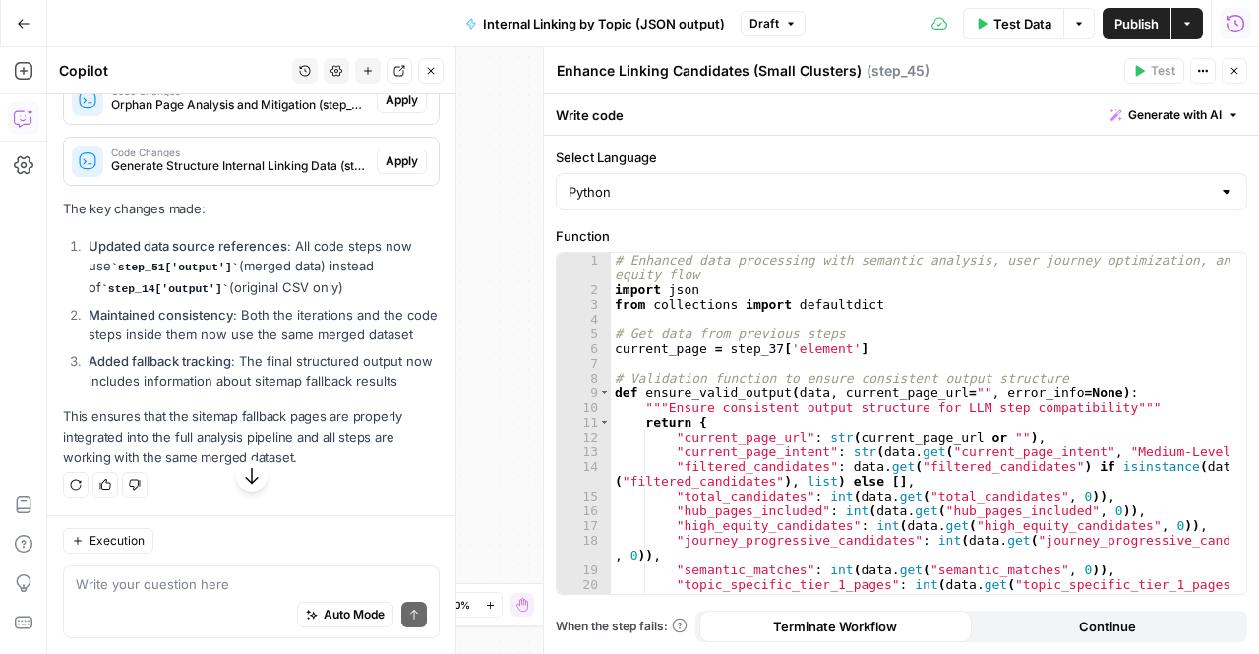
scroll to position [13477, 0]
click at [389, 257] on li "Updated data source references : All code steps now use step_51['output'] (merg…" at bounding box center [262, 267] width 356 height 63
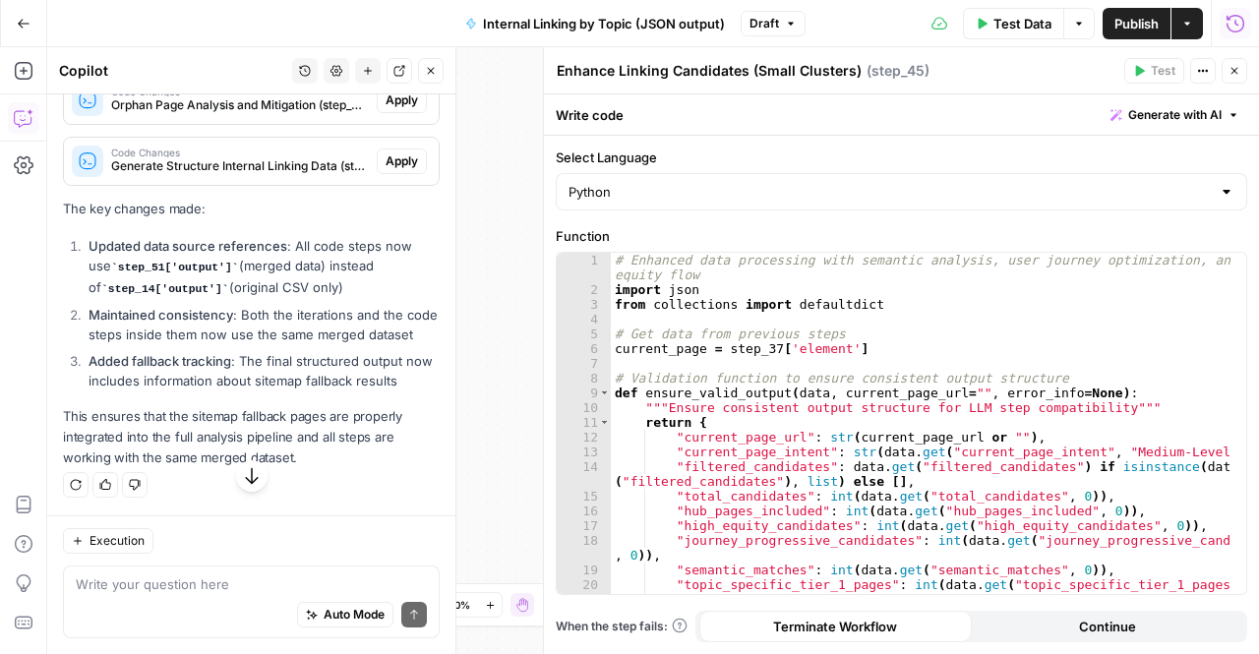
click at [386, 109] on span "Apply" at bounding box center [402, 100] width 32 height 18
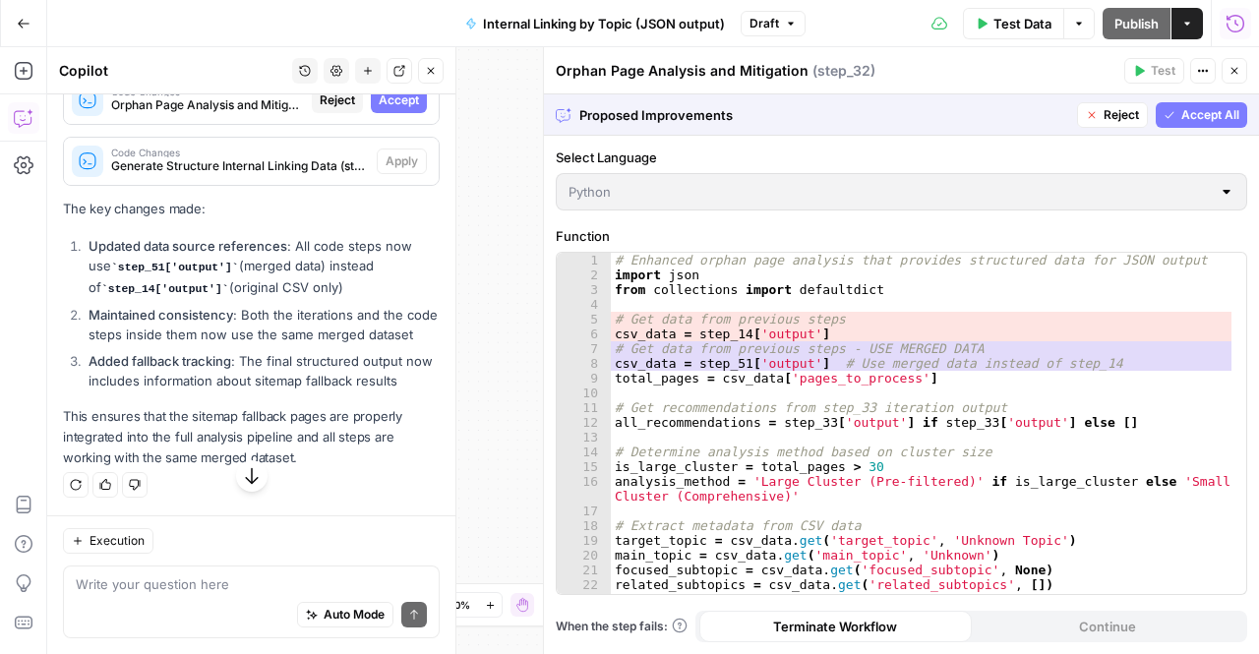
scroll to position [13153, 0]
click at [1185, 118] on span "Accept All" at bounding box center [1210, 115] width 58 height 18
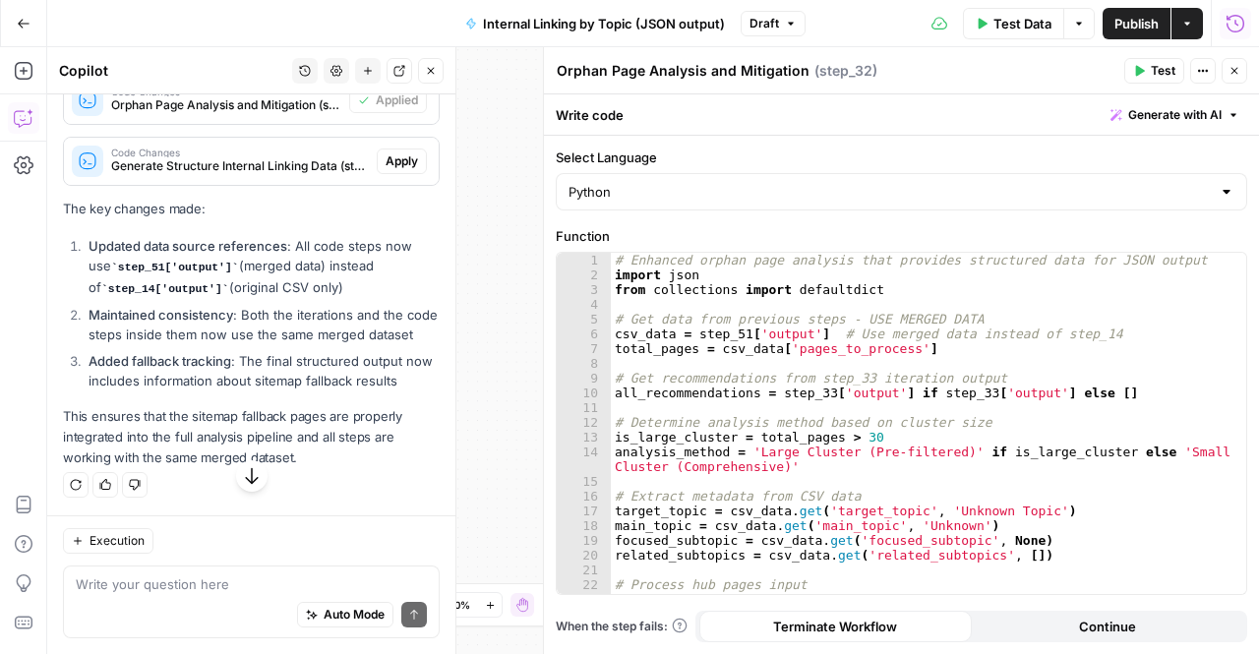
click at [281, 175] on span "Generate Structure Internal Linking Data (step_44)" at bounding box center [240, 166] width 258 height 18
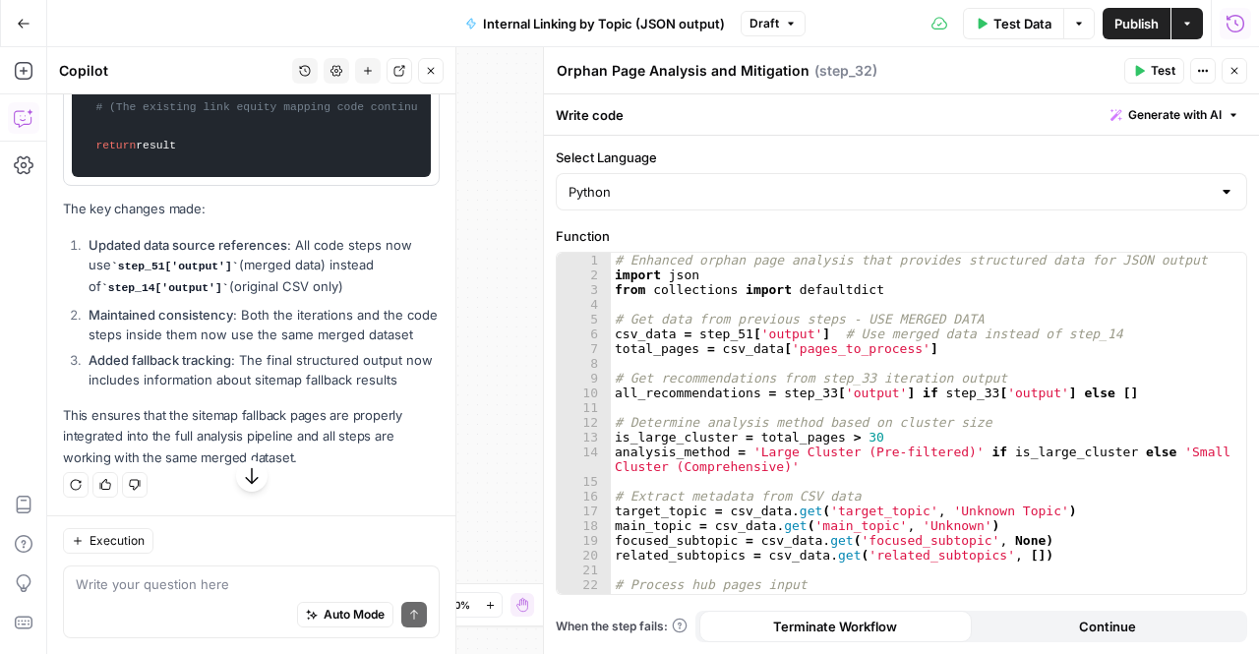
scroll to position [13310, 0]
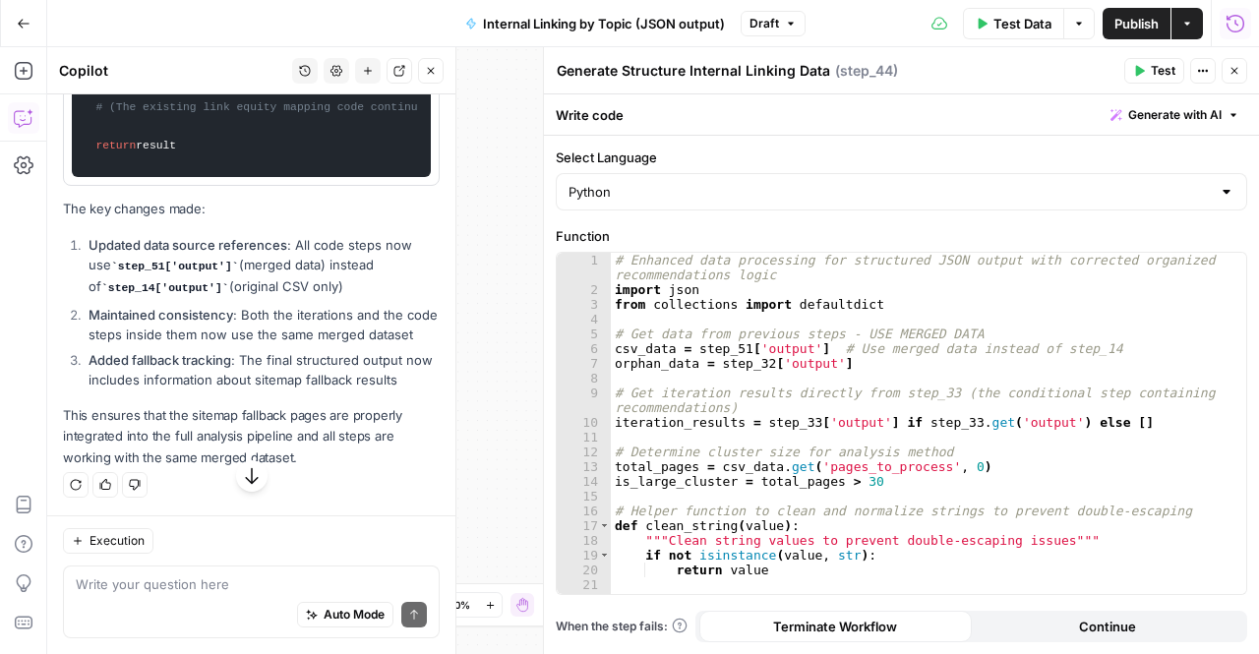
click at [247, 472] on icon "button" at bounding box center [252, 476] width 20 height 20
click at [243, 484] on div "Regenerate Helpful Not helpful" at bounding box center [251, 485] width 377 height 26
click at [212, 595] on div "Auto Mode Send" at bounding box center [251, 615] width 351 height 43
click at [1235, 72] on icon "button" at bounding box center [1235, 71] width 12 height 12
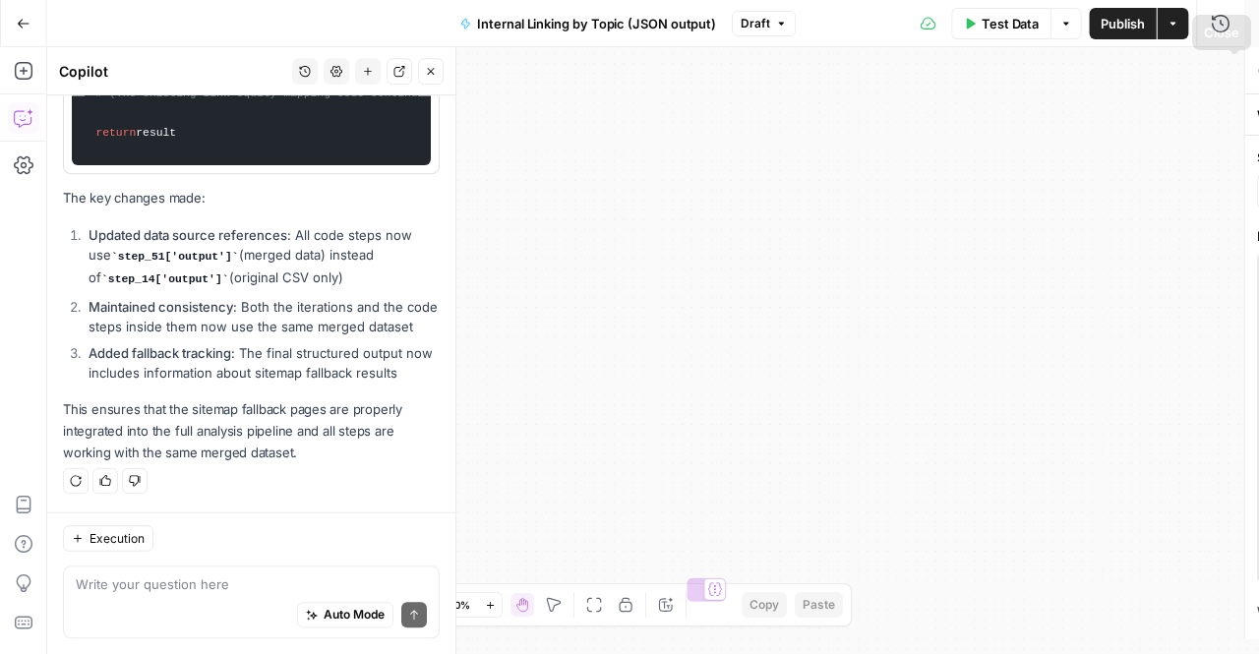
click at [138, 594] on div "Auto Mode Send" at bounding box center [251, 615] width 351 height 43
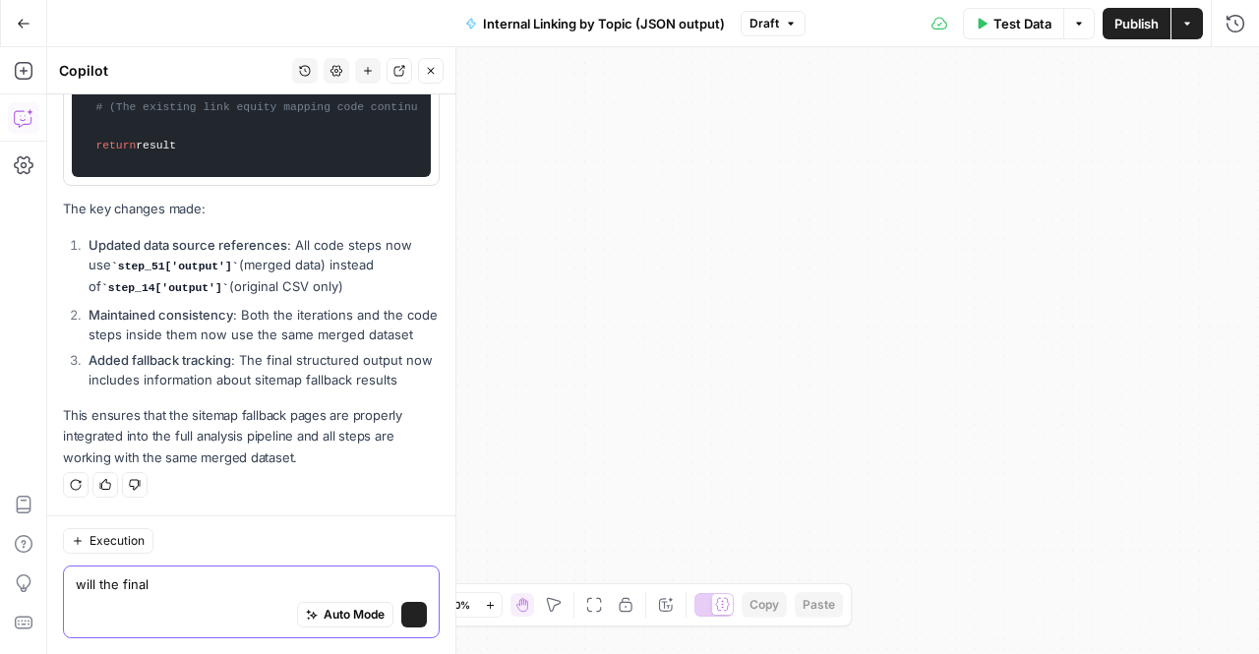
click at [138, 585] on textarea "will the" at bounding box center [251, 585] width 351 height 20
click at [165, 593] on textarea "will the final" at bounding box center [251, 585] width 351 height 20
type textarea "will the final JSON be formatted the same"
click at [408, 610] on icon "submit" at bounding box center [414, 615] width 12 height 12
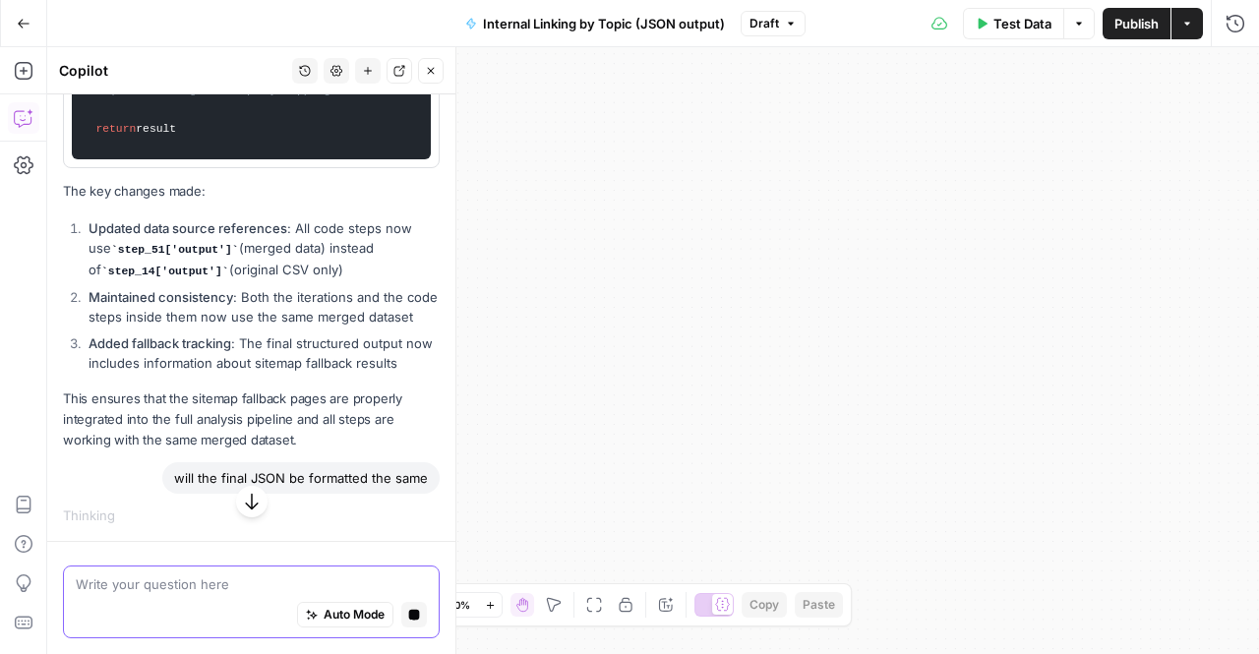
scroll to position [23452, 0]
click at [245, 507] on icon "button" at bounding box center [252, 502] width 20 height 20
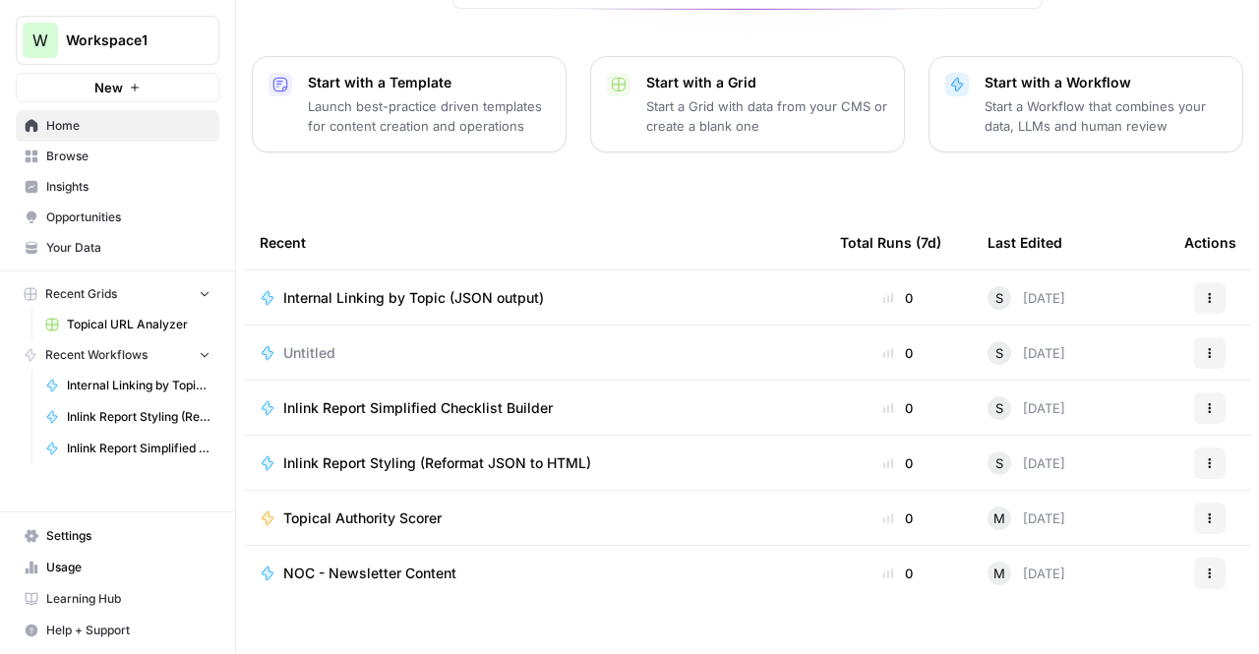
click at [419, 288] on span "Internal Linking by Topic (JSON output)" at bounding box center [413, 298] width 261 height 20
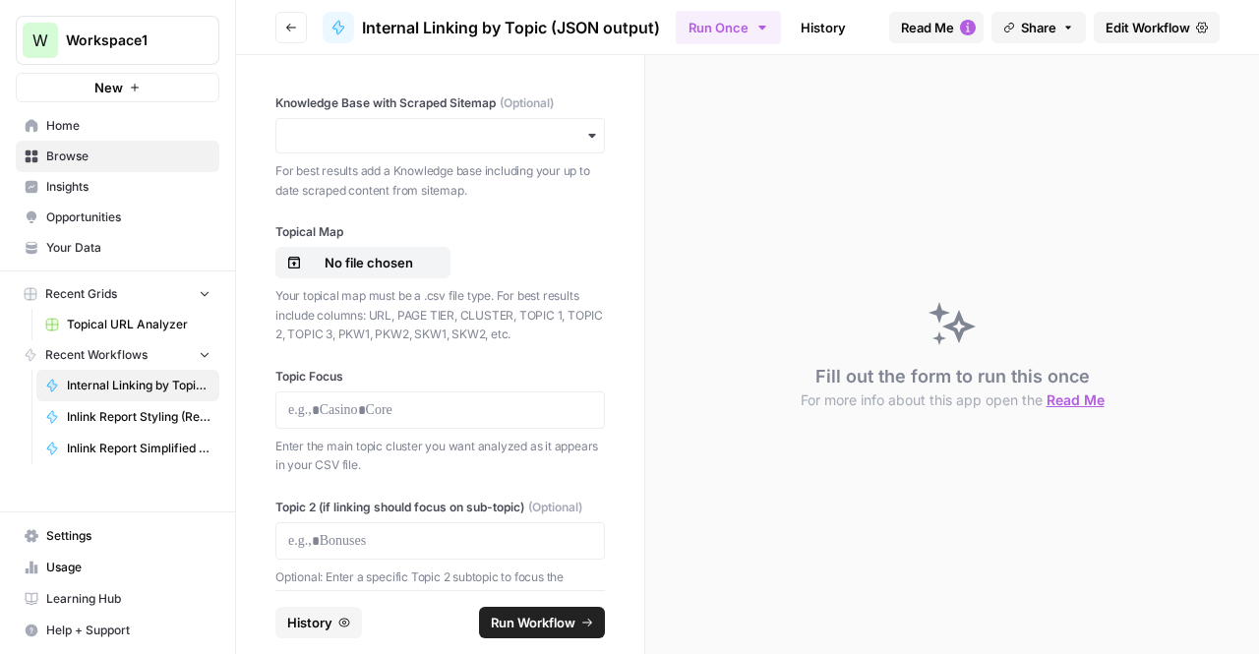
click at [282, 31] on button "Go back" at bounding box center [290, 27] width 31 height 31
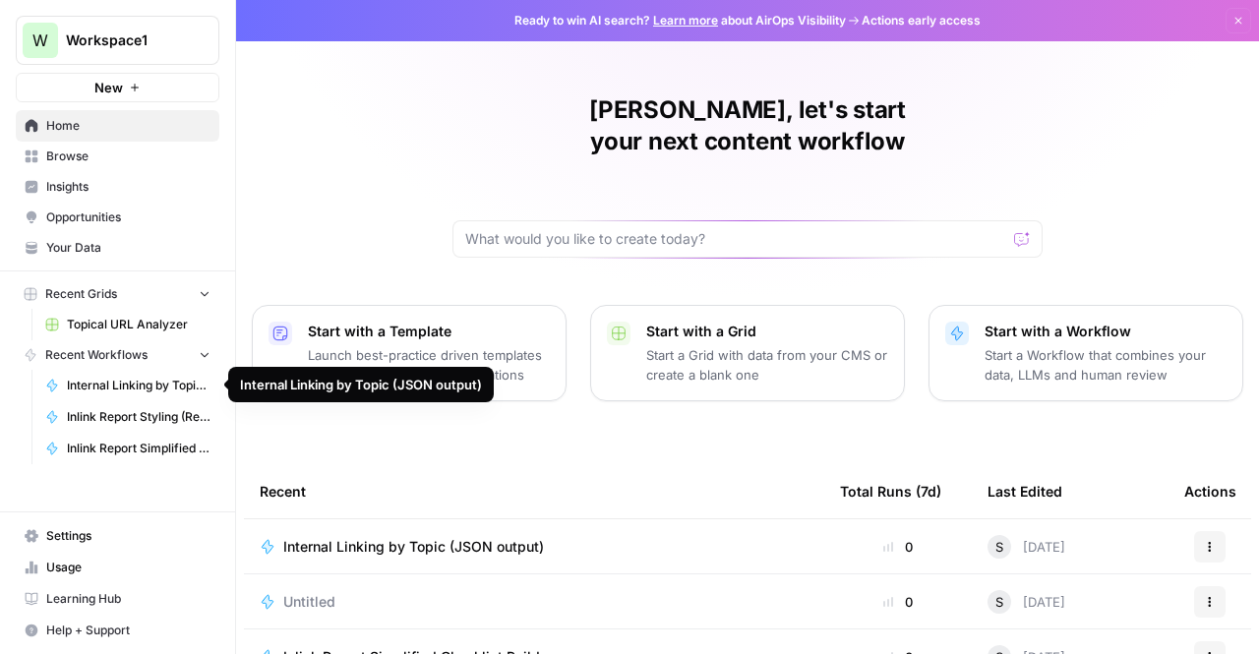
click at [149, 393] on link "Internal Linking by Topic (JSON output)" at bounding box center [127, 385] width 183 height 31
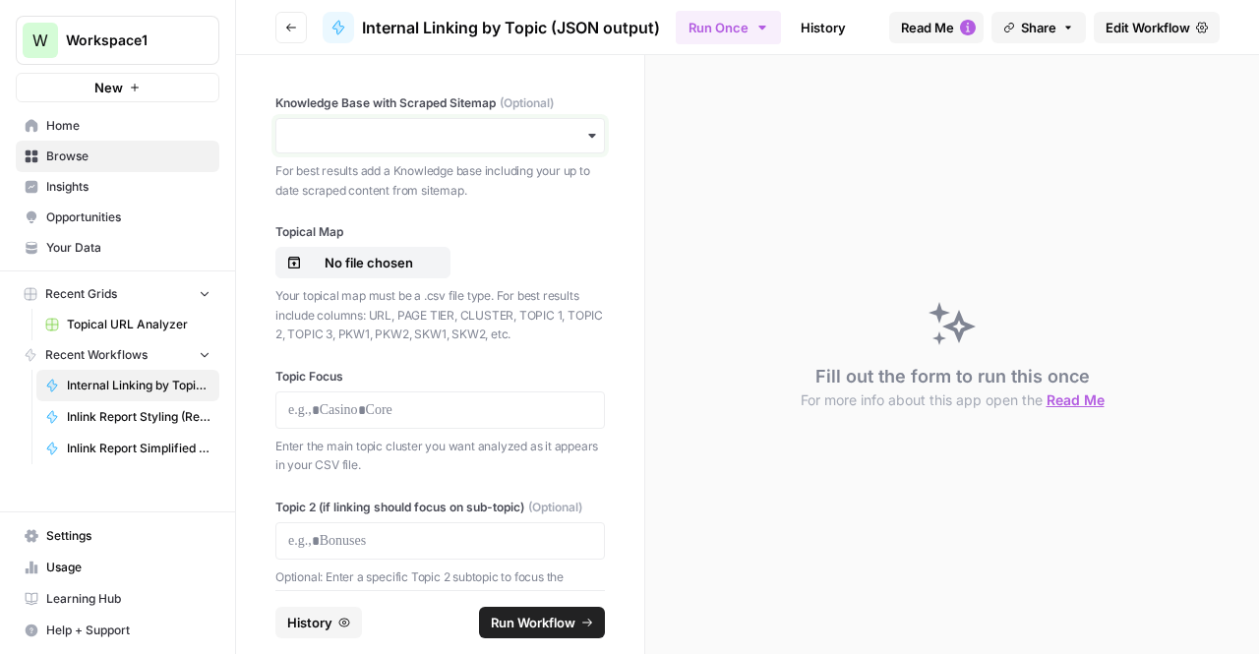
click at [523, 131] on input "Knowledge Base with Scraped Sitemap (Optional)" at bounding box center [440, 136] width 304 height 20
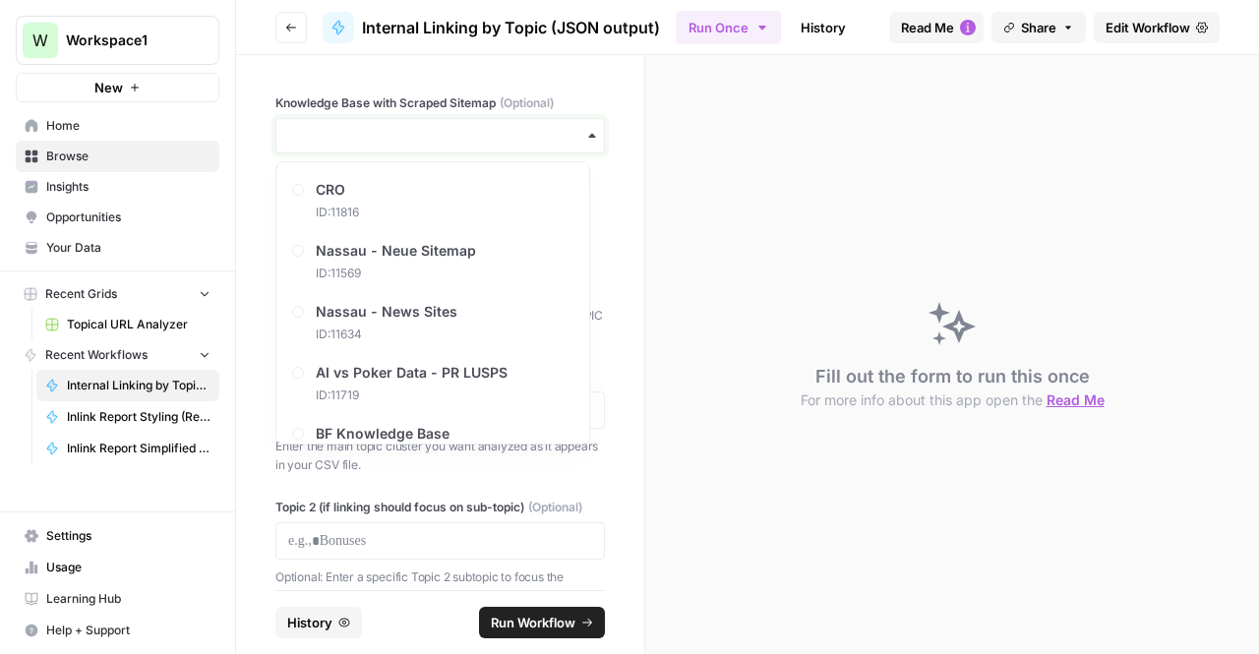
click at [523, 131] on input "Knowledge Base with Scraped Sitemap (Optional)" at bounding box center [440, 136] width 304 height 20
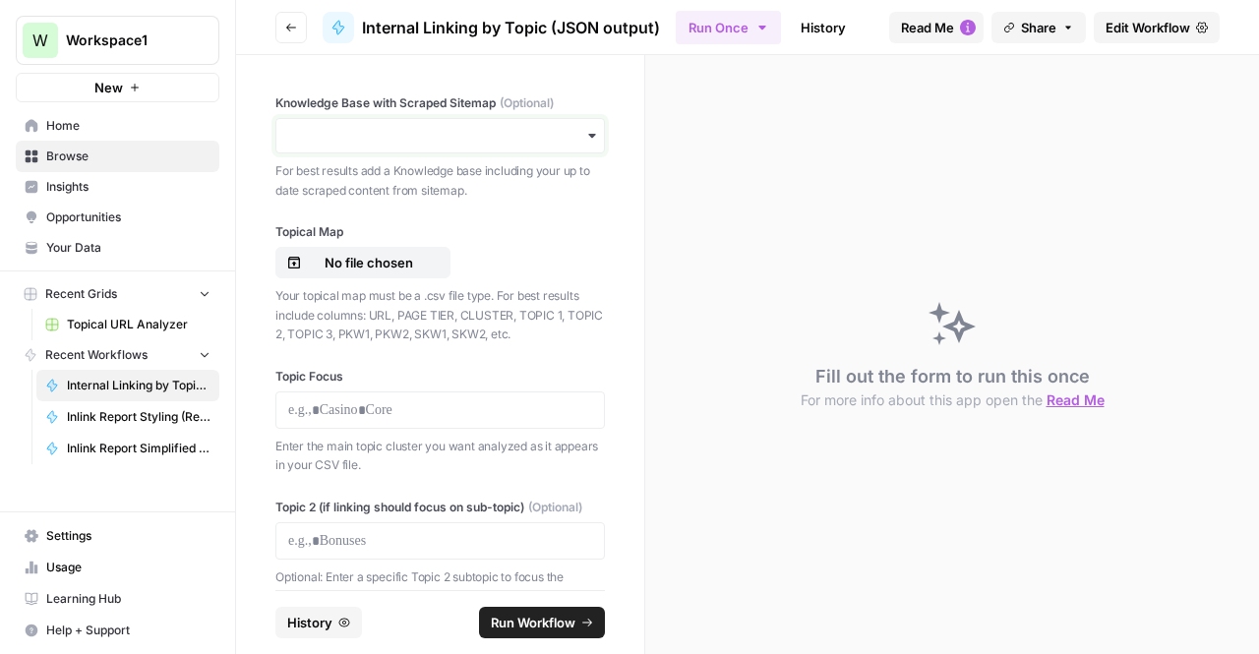
click at [523, 131] on input "Knowledge Base with Scraped Sitemap (Optional)" at bounding box center [440, 136] width 304 height 20
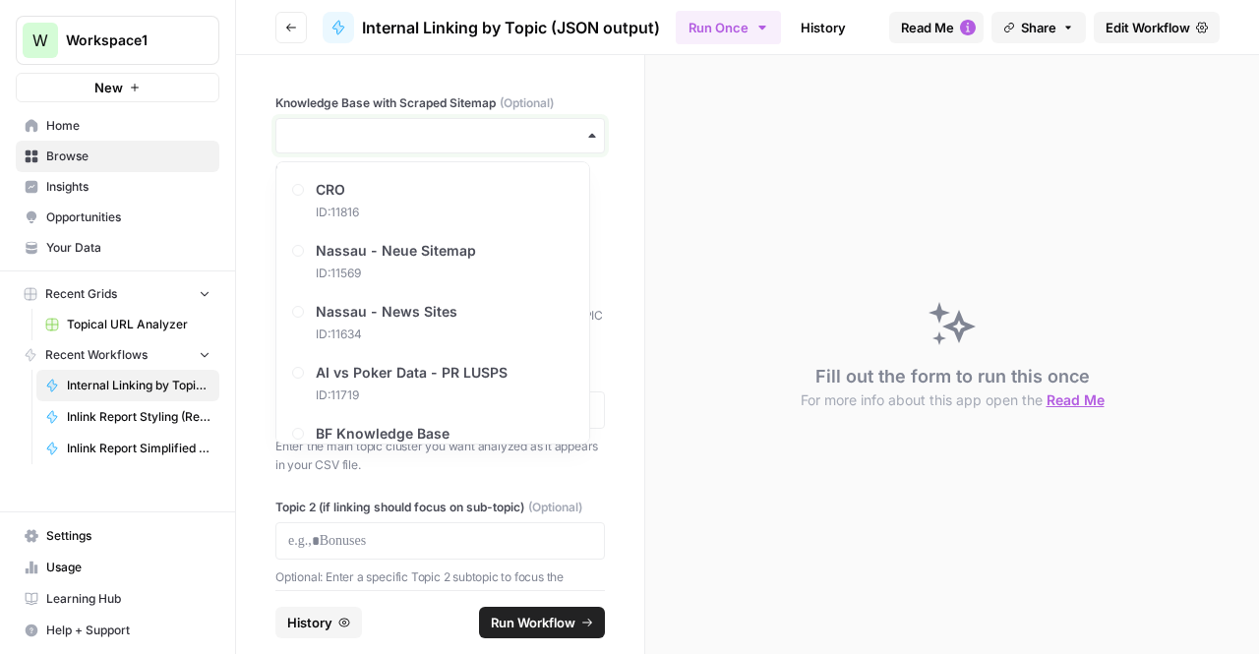
click at [523, 131] on input "Knowledge Base with Scraped Sitemap (Optional)" at bounding box center [440, 136] width 304 height 20
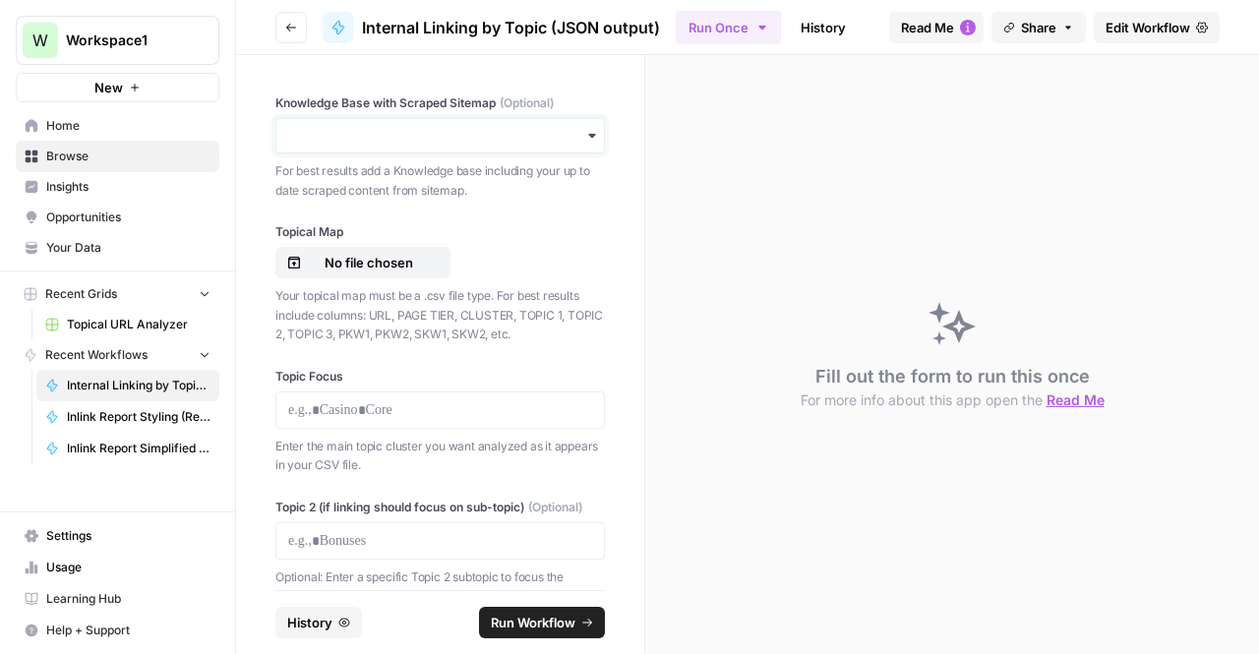
click at [523, 131] on input "Knowledge Base with Scraped Sitemap (Optional)" at bounding box center [440, 136] width 304 height 20
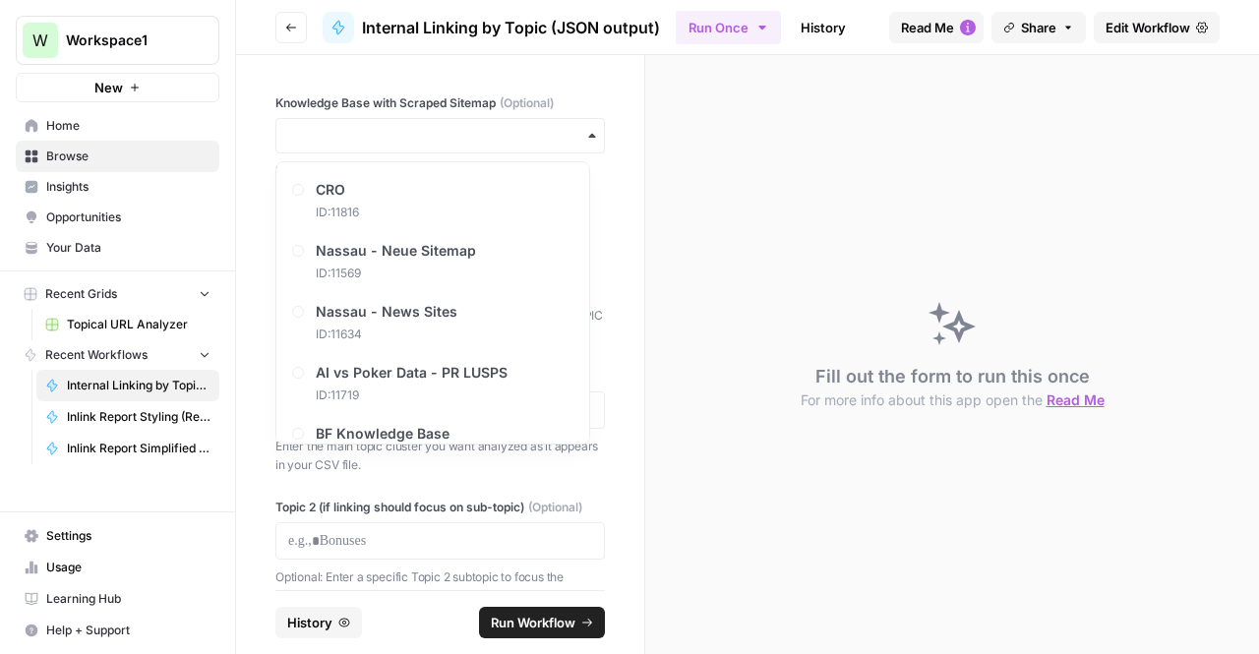
click at [531, 96] on span "(Optional)" at bounding box center [527, 103] width 54 height 18
click at [531, 126] on input "Knowledge Base with Scraped Sitemap (Optional)" at bounding box center [440, 136] width 304 height 20
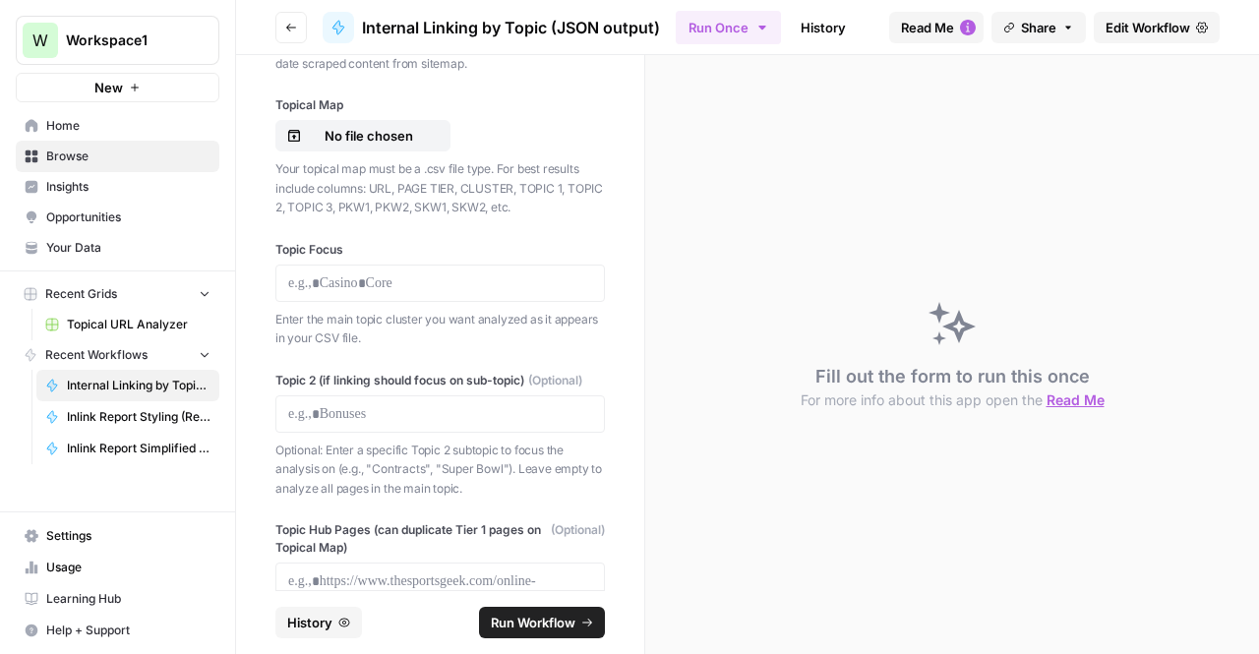
scroll to position [128, 0]
click at [346, 286] on p at bounding box center [440, 283] width 304 height 20
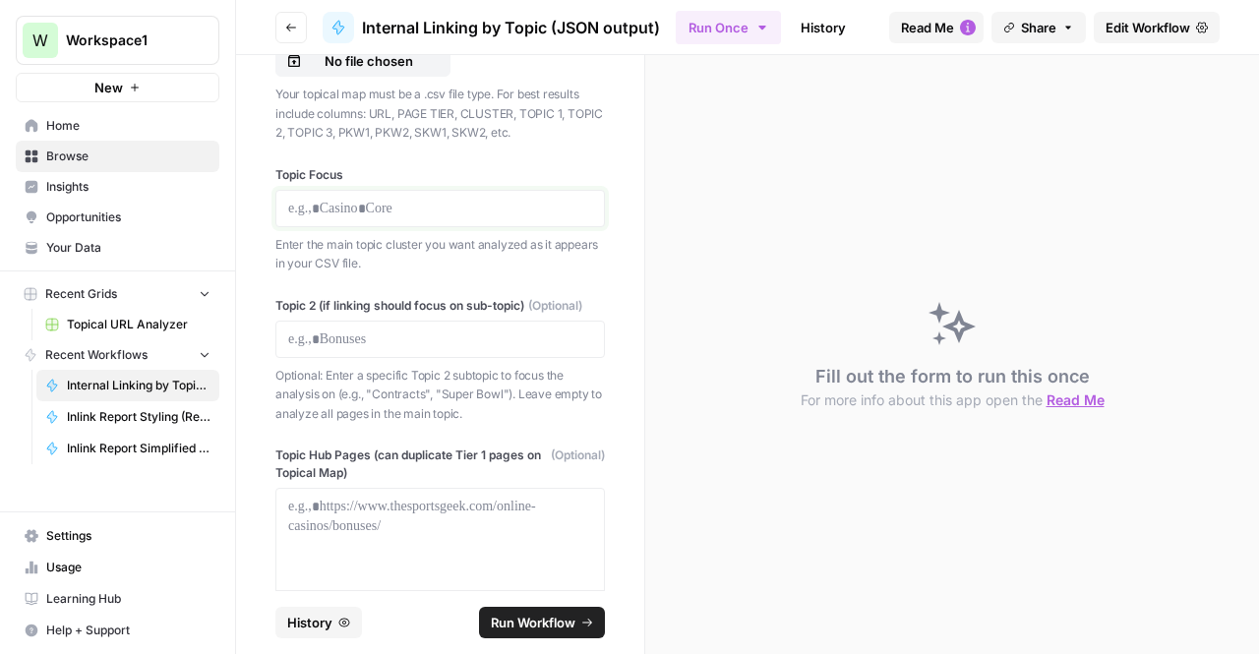
scroll to position [264, 0]
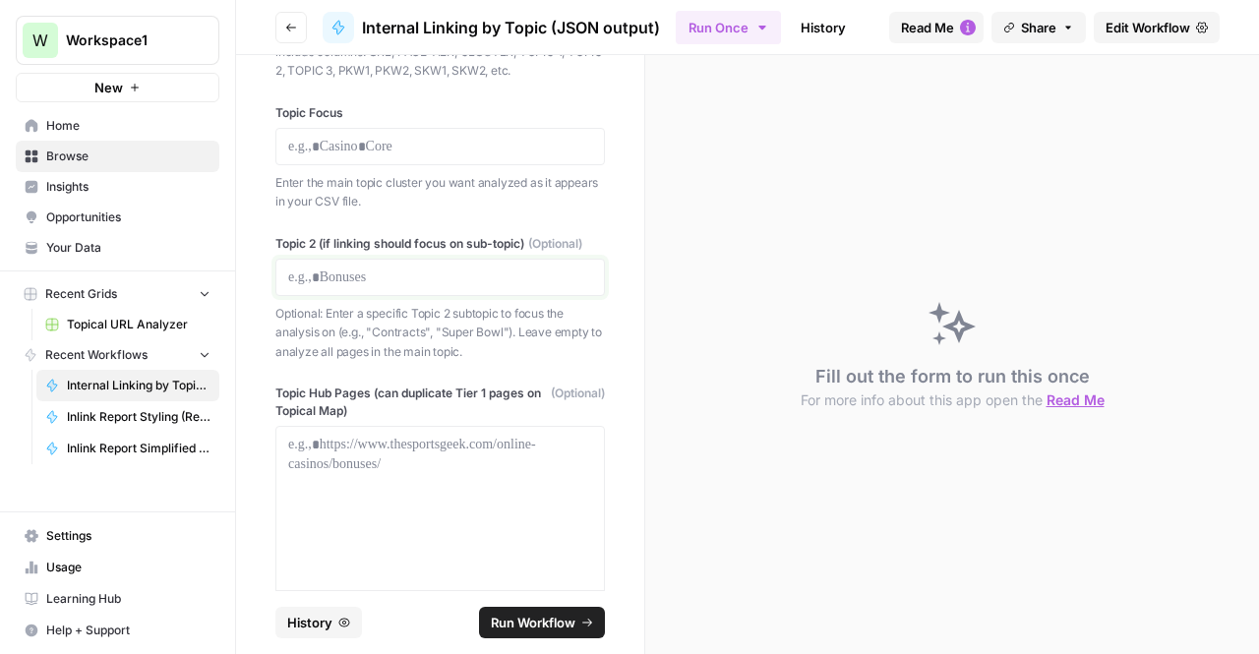
click at [346, 286] on p at bounding box center [440, 278] width 304 height 20
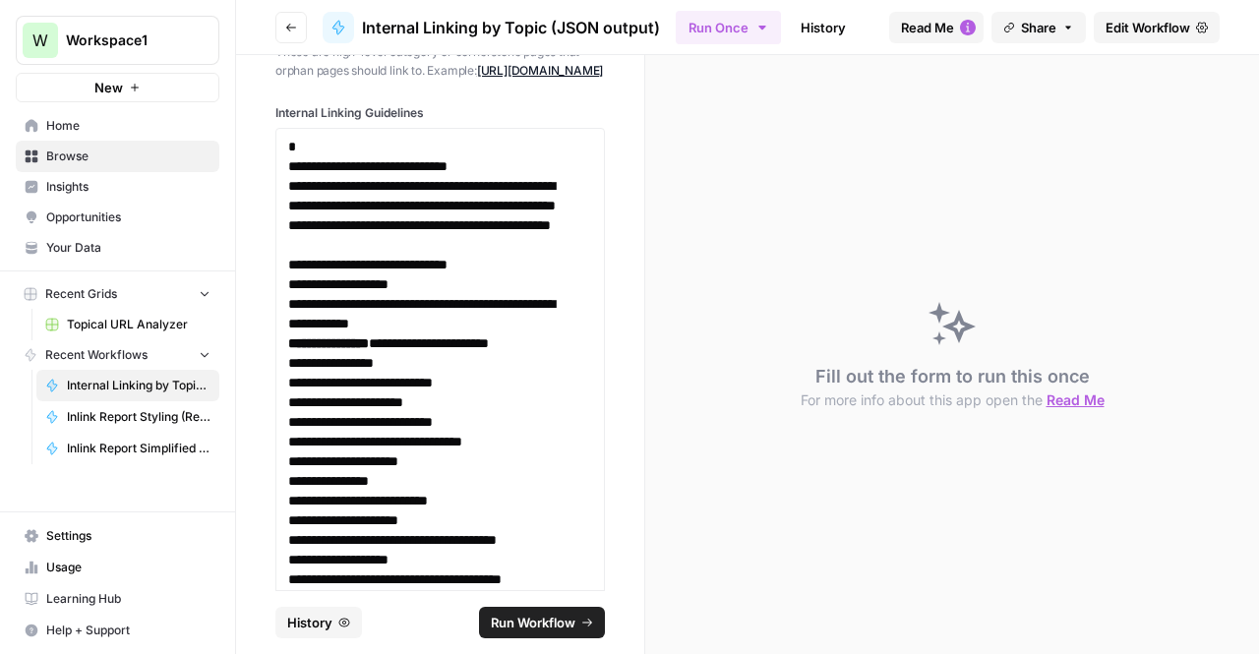
scroll to position [844, 0]
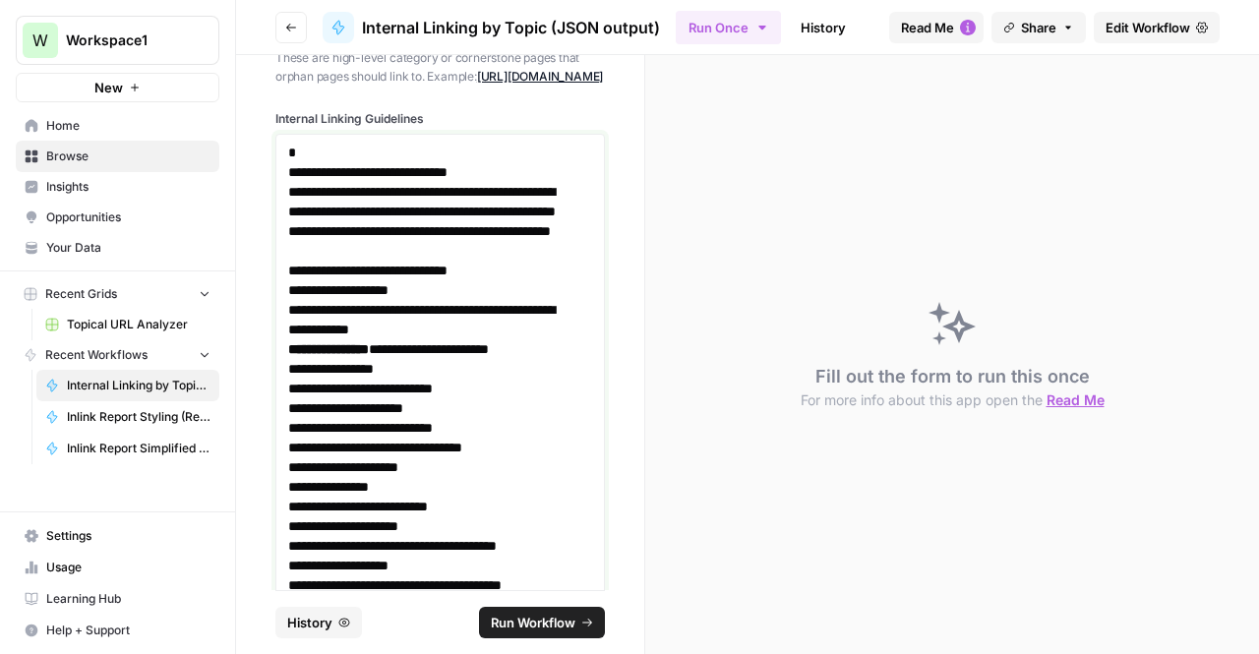
click at [291, 162] on p "*" at bounding box center [433, 153] width 290 height 20
click at [356, 261] on p "**********" at bounding box center [433, 221] width 290 height 79
click at [382, 359] on p "**********" at bounding box center [433, 349] width 290 height 20
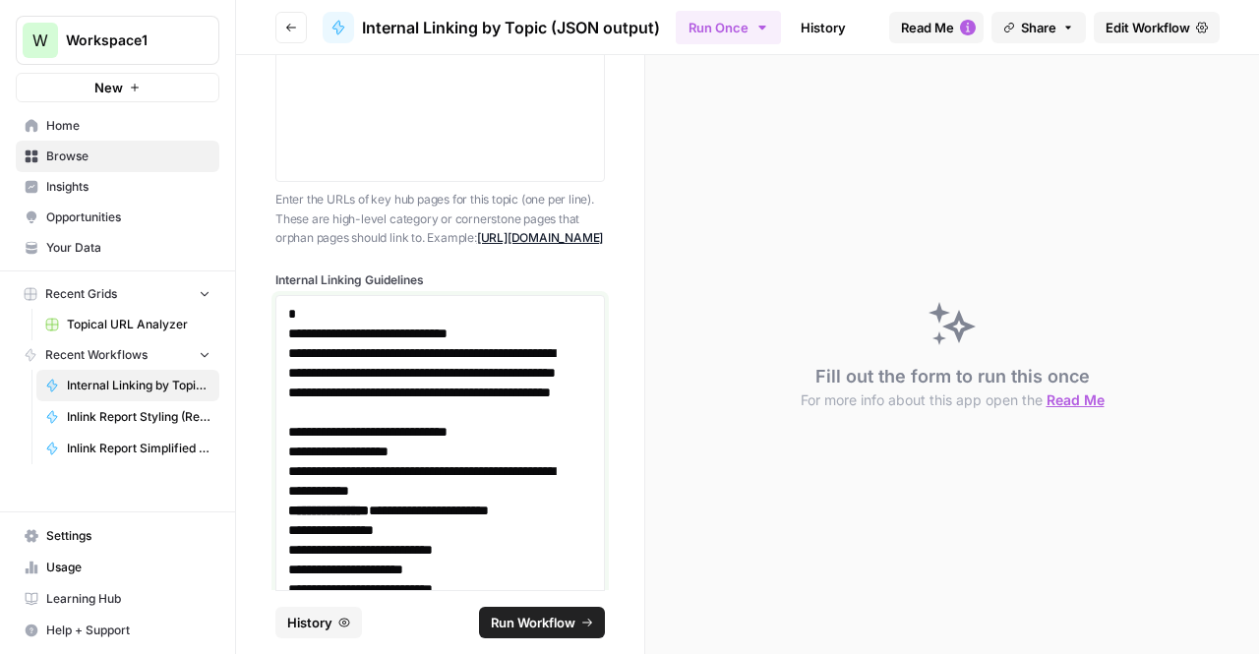
scroll to position [611, 0]
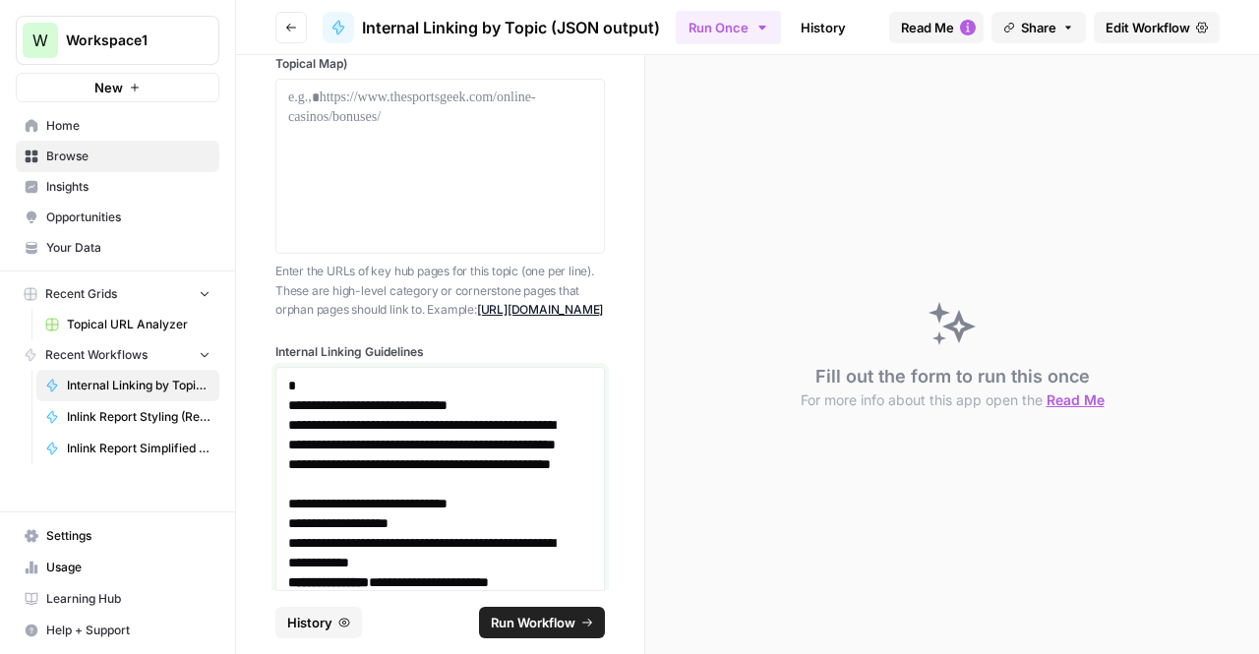
drag, startPoint x: 474, startPoint y: 460, endPoint x: 285, endPoint y: 422, distance: 192.7
click at [443, 310] on p "Enter the URLs of key hub pages for this topic (one per line). These are high-l…" at bounding box center [440, 291] width 330 height 58
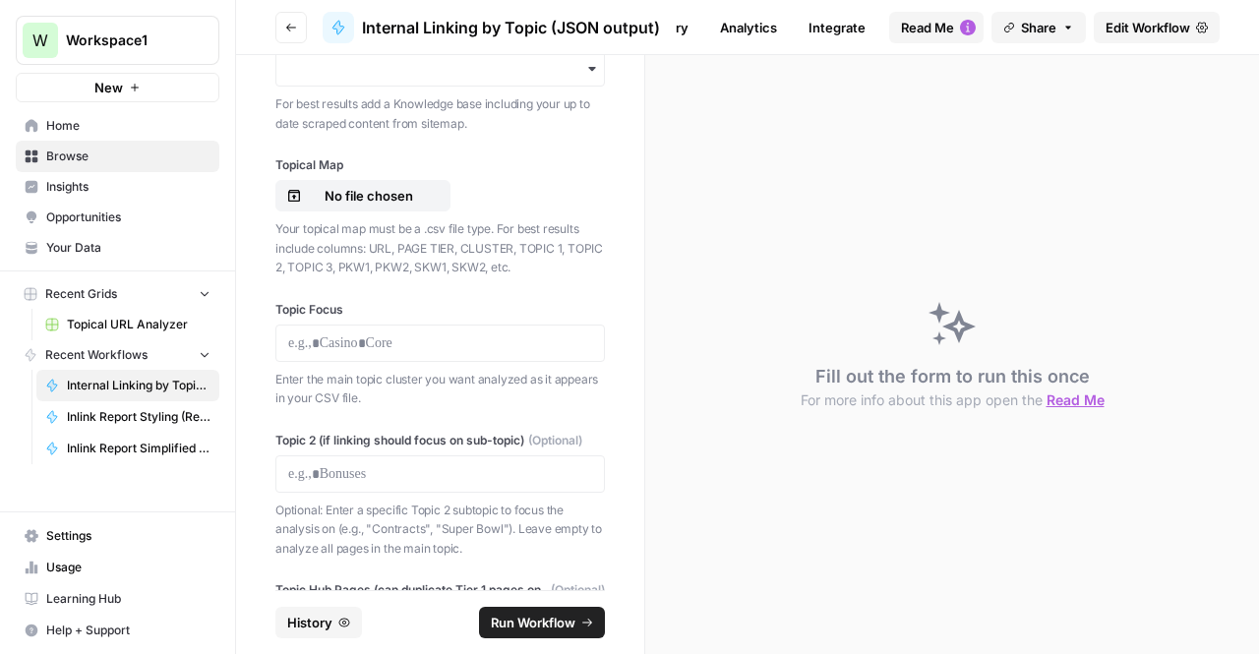
scroll to position [0, 0]
click at [836, 18] on link "History" at bounding box center [823, 27] width 69 height 31
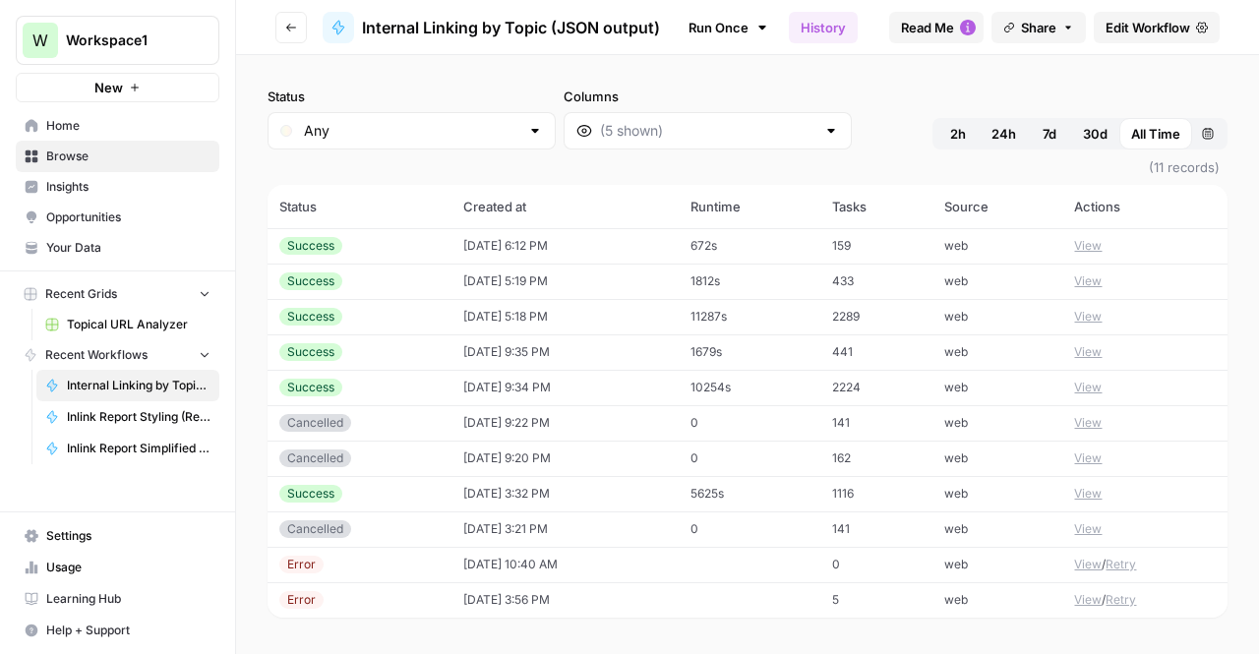
click at [382, 257] on td "Success" at bounding box center [360, 245] width 184 height 35
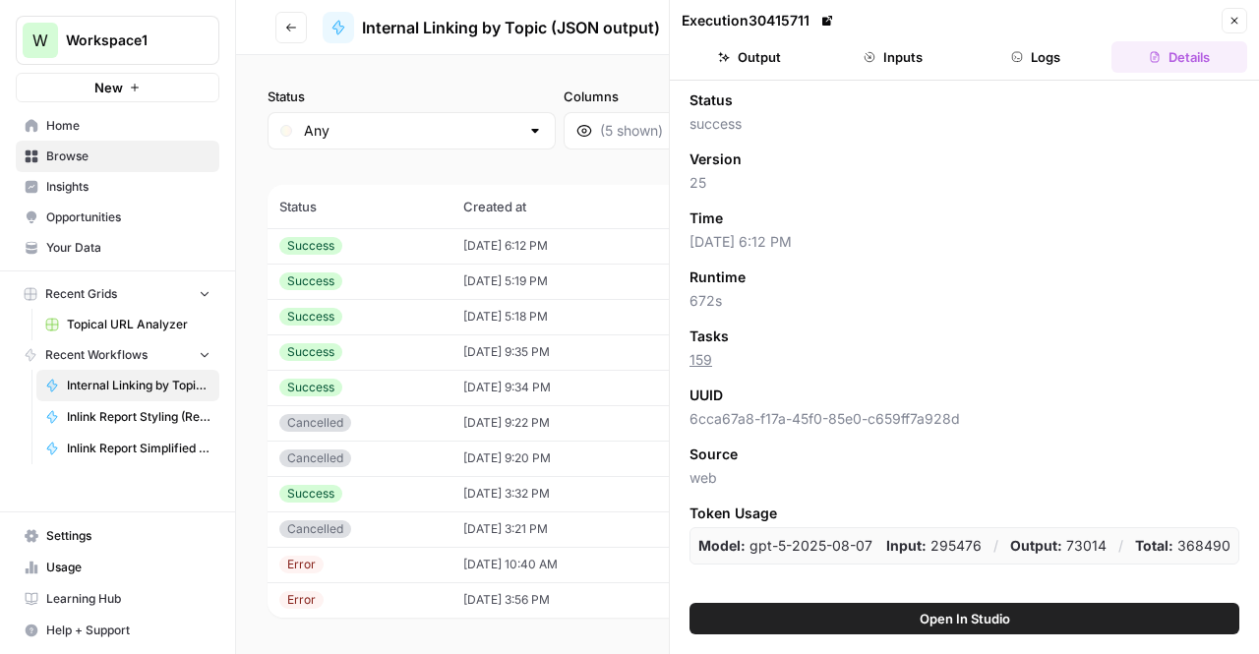
click at [729, 74] on header "Execution 30415711 Close Output Inputs Logs Details" at bounding box center [964, 40] width 589 height 81
click at [735, 60] on button "Output" at bounding box center [750, 56] width 136 height 31
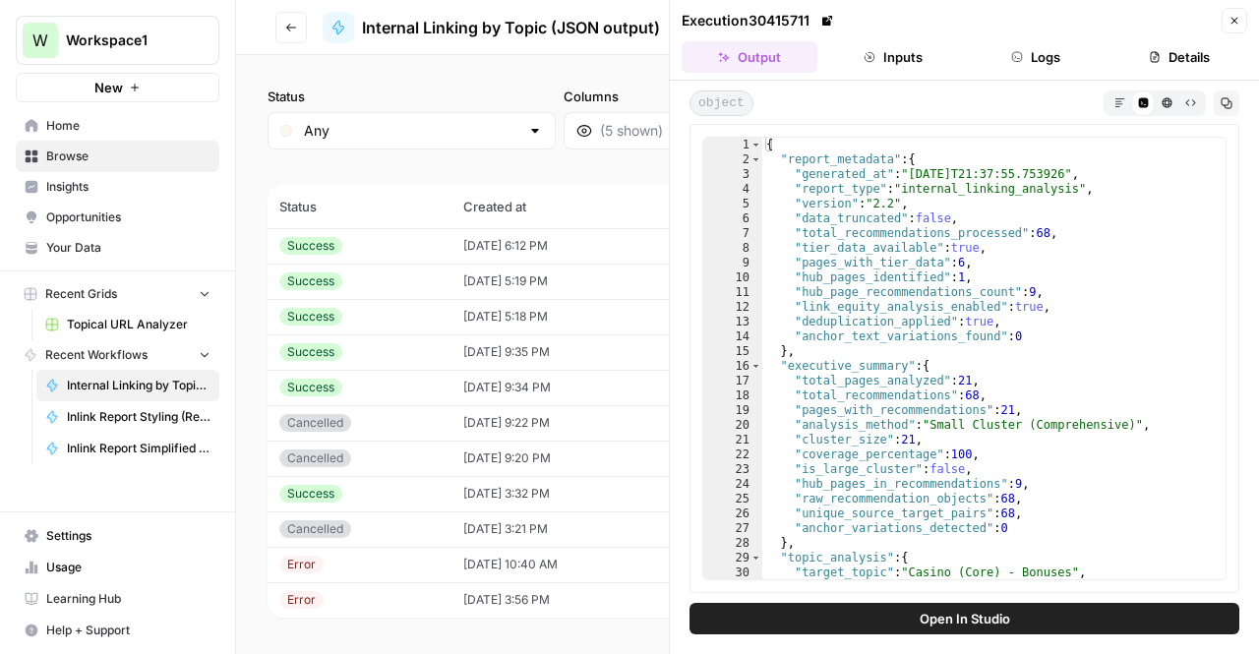
type textarea "**********"
click at [913, 223] on div "{ "report_metadata" : { "generated_at" : "[DATE]T21:37:55.753926" , "report_typ…" at bounding box center [987, 374] width 451 height 473
click at [494, 5] on header "Go back Internal Linking by Topic (JSON output) Run Once History Analytics Inte…" at bounding box center [747, 27] width 1023 height 55
click at [1237, 19] on icon "button" at bounding box center [1235, 21] width 7 height 7
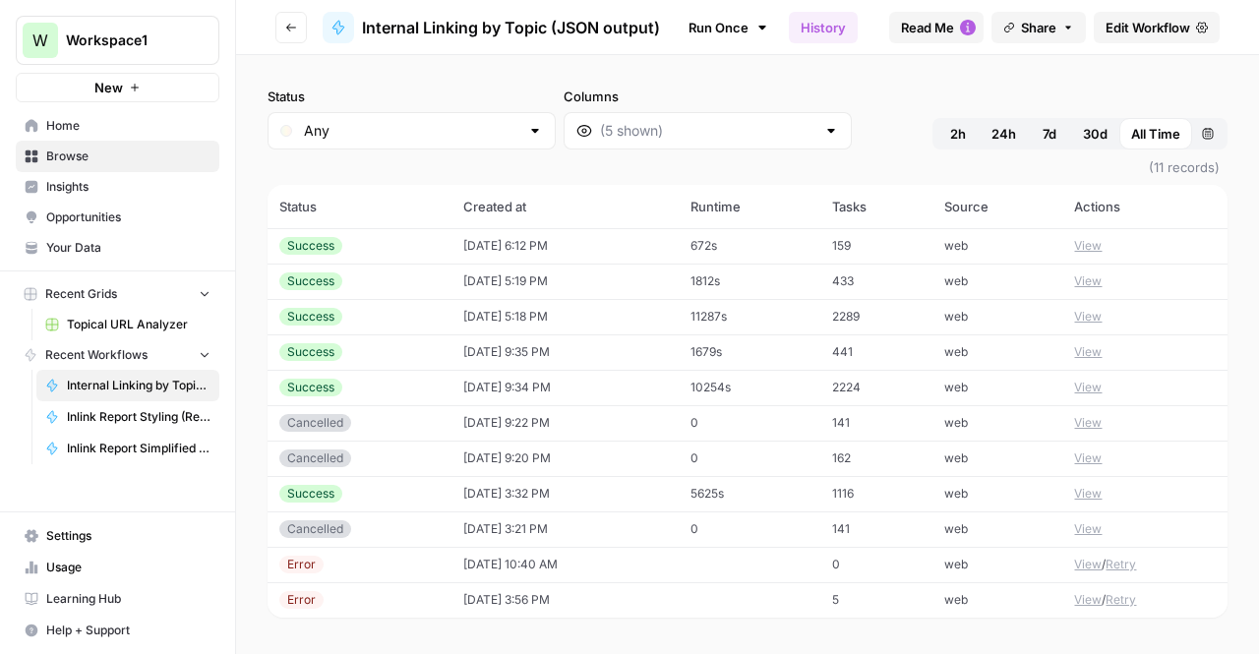
click at [846, 14] on link "History" at bounding box center [823, 27] width 69 height 31
click at [487, 280] on td "[DATE] 5:19 PM" at bounding box center [565, 281] width 227 height 35
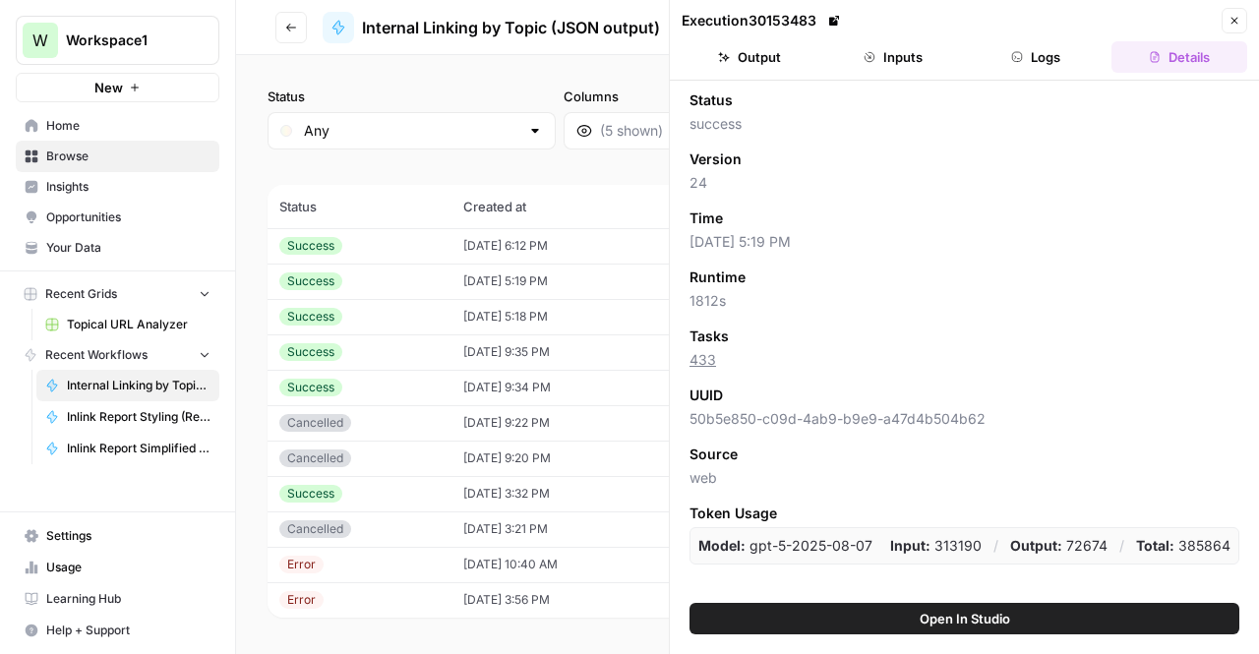
click at [763, 56] on button "Output" at bounding box center [750, 56] width 136 height 31
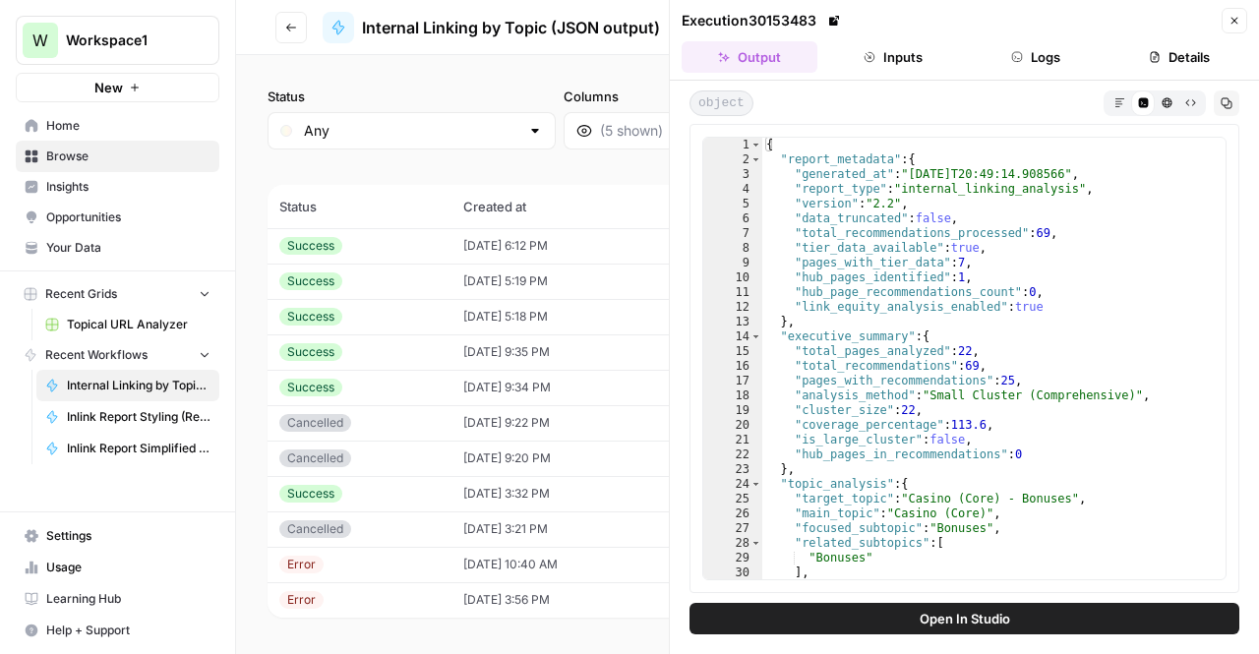
click at [1236, 17] on icon "button" at bounding box center [1235, 21] width 12 height 12
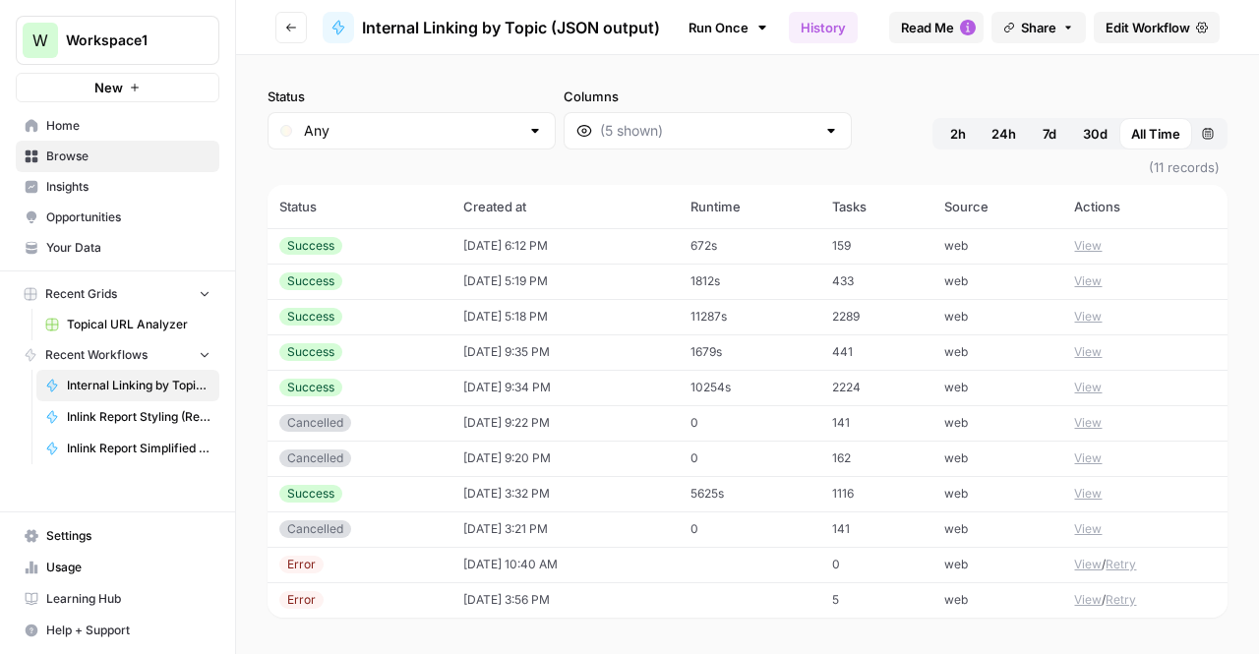
click at [1120, 27] on span "Edit Workflow" at bounding box center [1148, 28] width 85 height 20
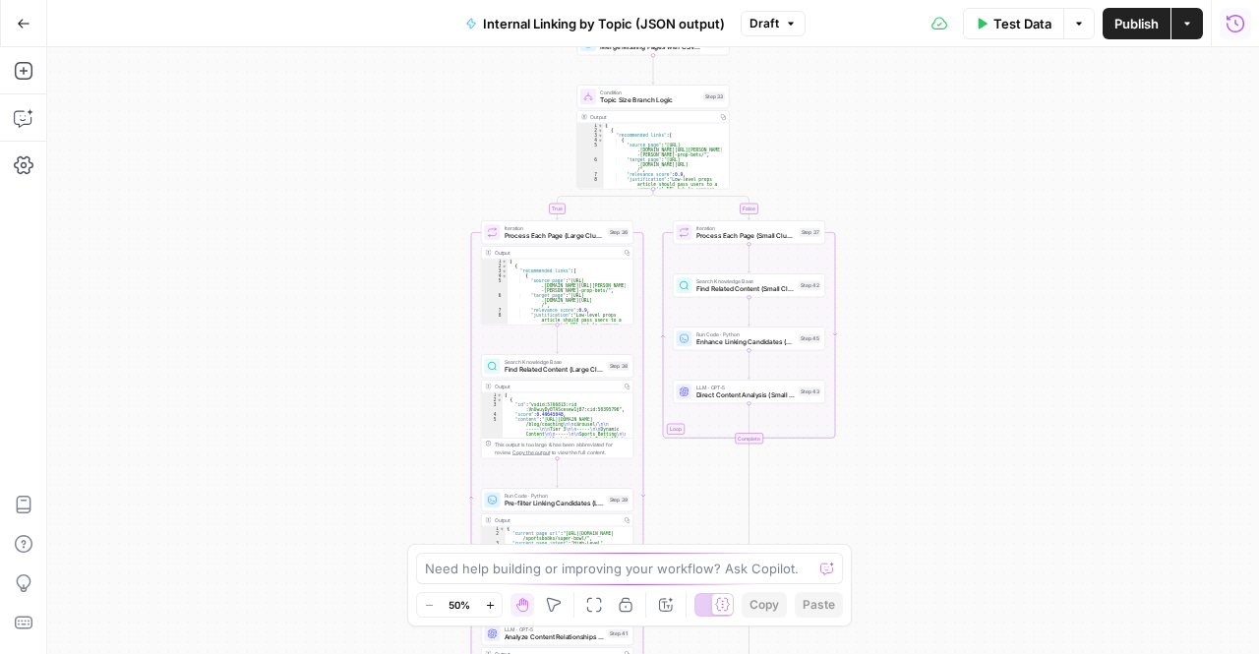
click at [1244, 26] on icon "button" at bounding box center [1236, 24] width 20 height 20
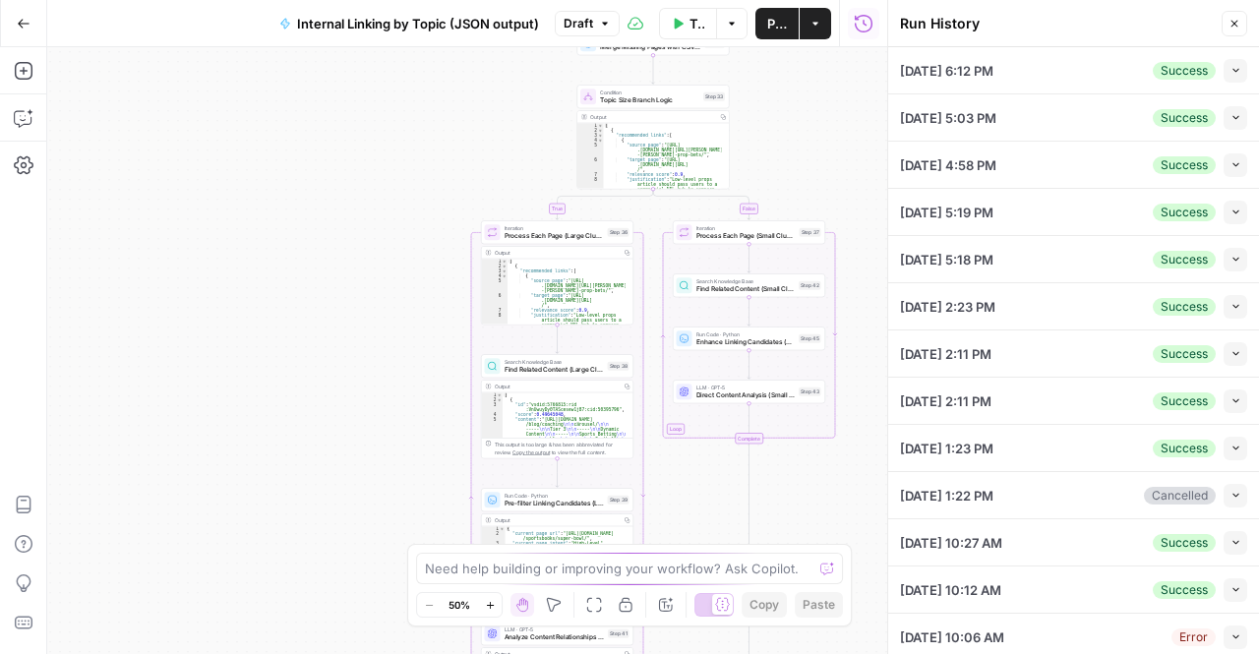
click at [1231, 66] on icon "button" at bounding box center [1236, 70] width 11 height 11
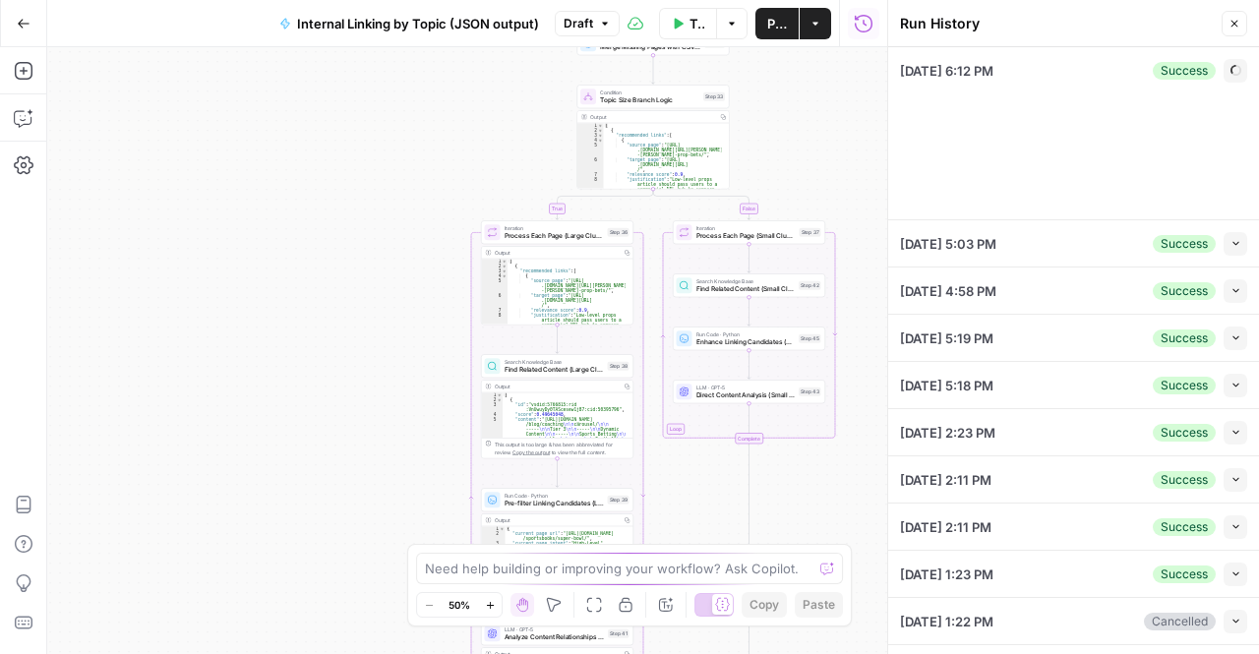
type textarea "[URL][DOMAIN_NAME]"
type textarea "■ # Loremips Dolorsi Ametcon & Adipi Elit seddoeiu temporin utlaboreetdol magna…"
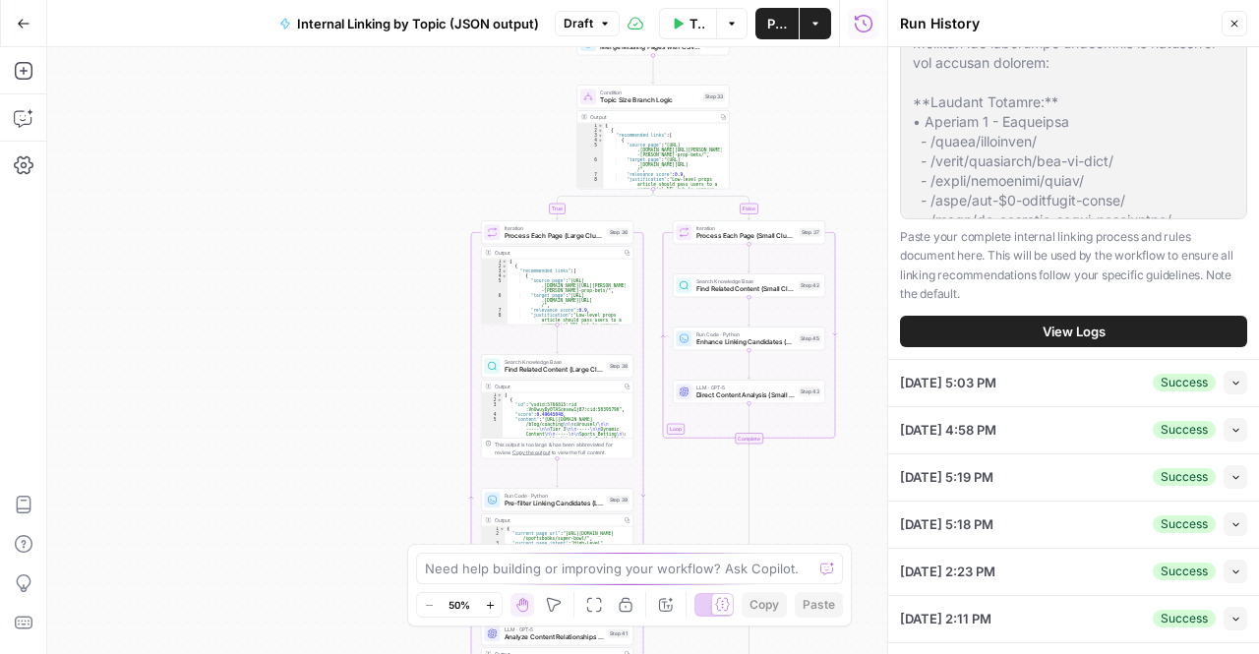
scroll to position [1139, 0]
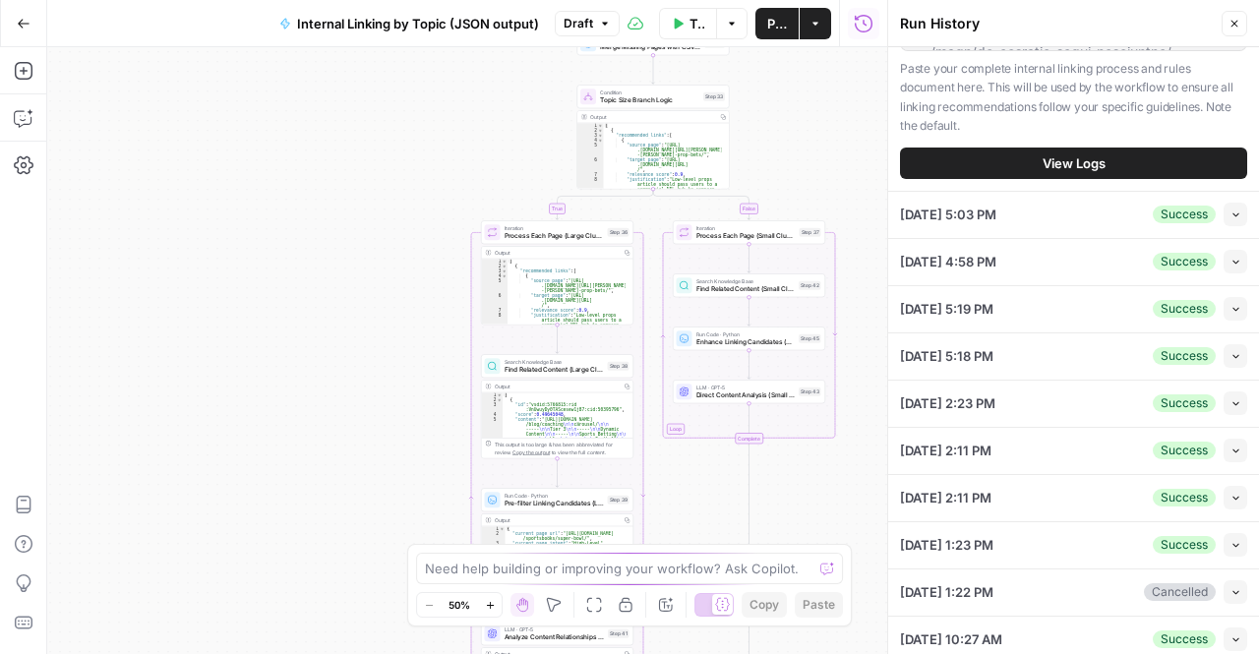
click at [997, 224] on span "[DATE] 5:03 PM" at bounding box center [948, 215] width 96 height 20
click at [1231, 219] on icon "button" at bounding box center [1236, 214] width 11 height 11
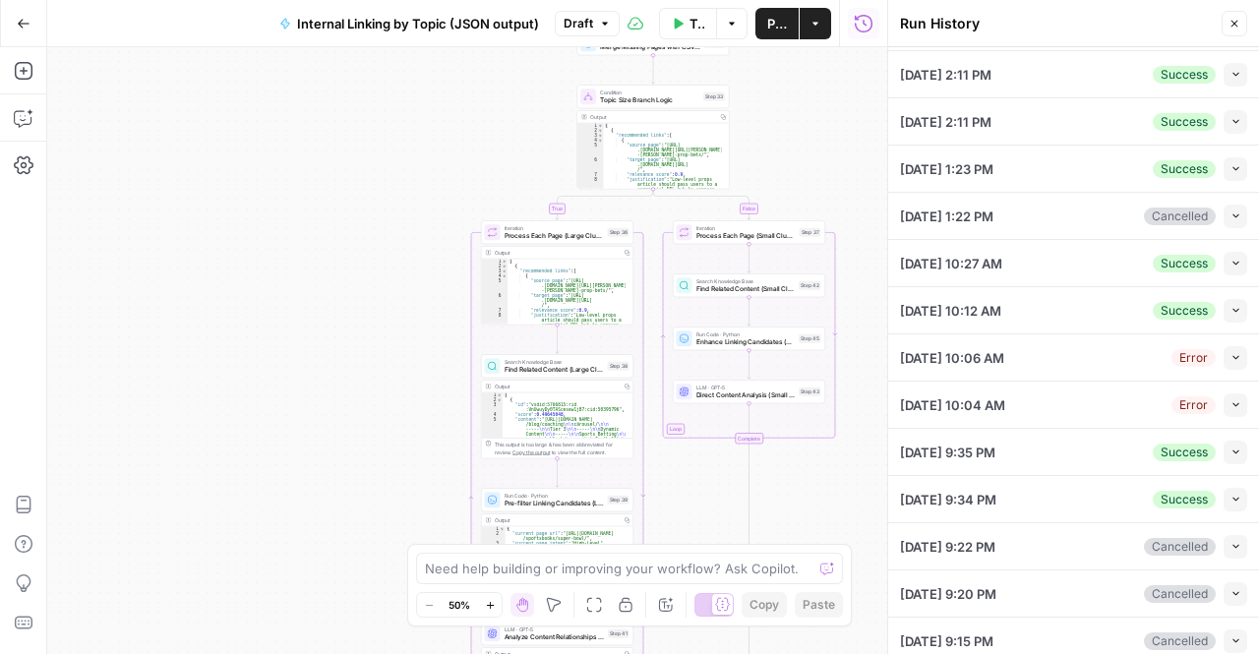
type textarea "[URL][DOMAIN_NAME] [URL][DOMAIN_NAME]"
type textarea "■ # Loremips Dolorsi Ametcon & Adipi Elit seddoeiu temporin utlaboreetdol magna…"
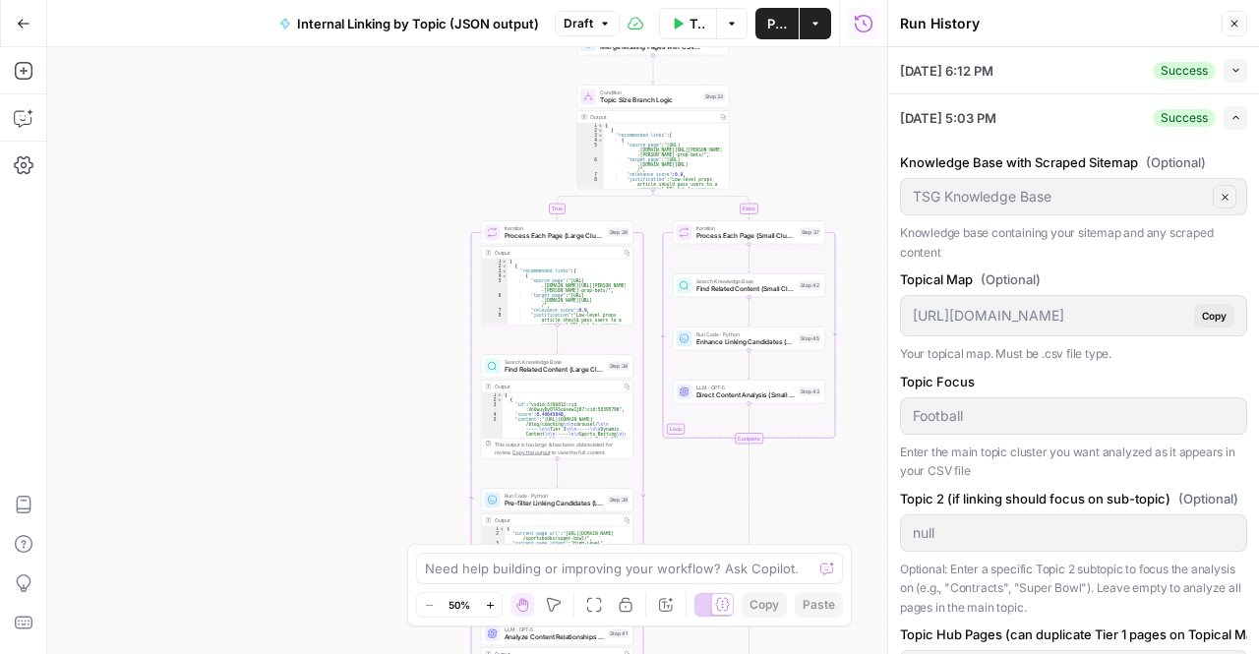
scroll to position [2, 0]
click at [1049, 336] on div "Topical Map (Optional) [URL][DOMAIN_NAME] Copy Your topical map. Must be .csv f…" at bounding box center [1073, 315] width 347 height 94
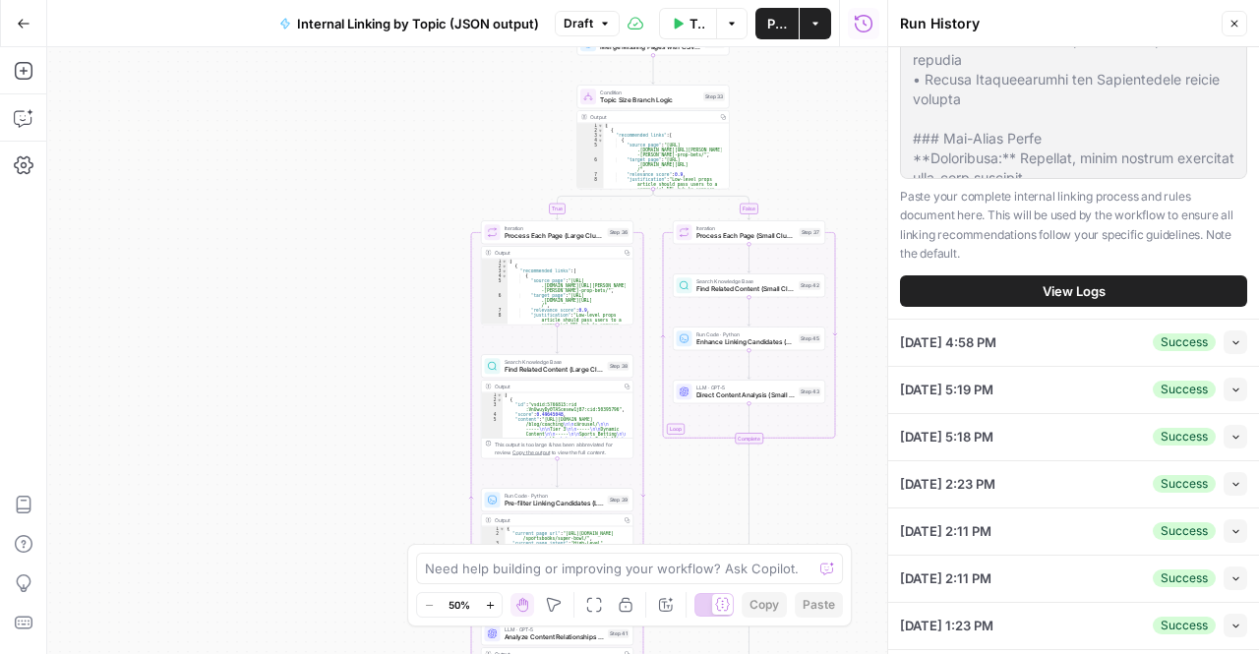
scroll to position [1152, 0]
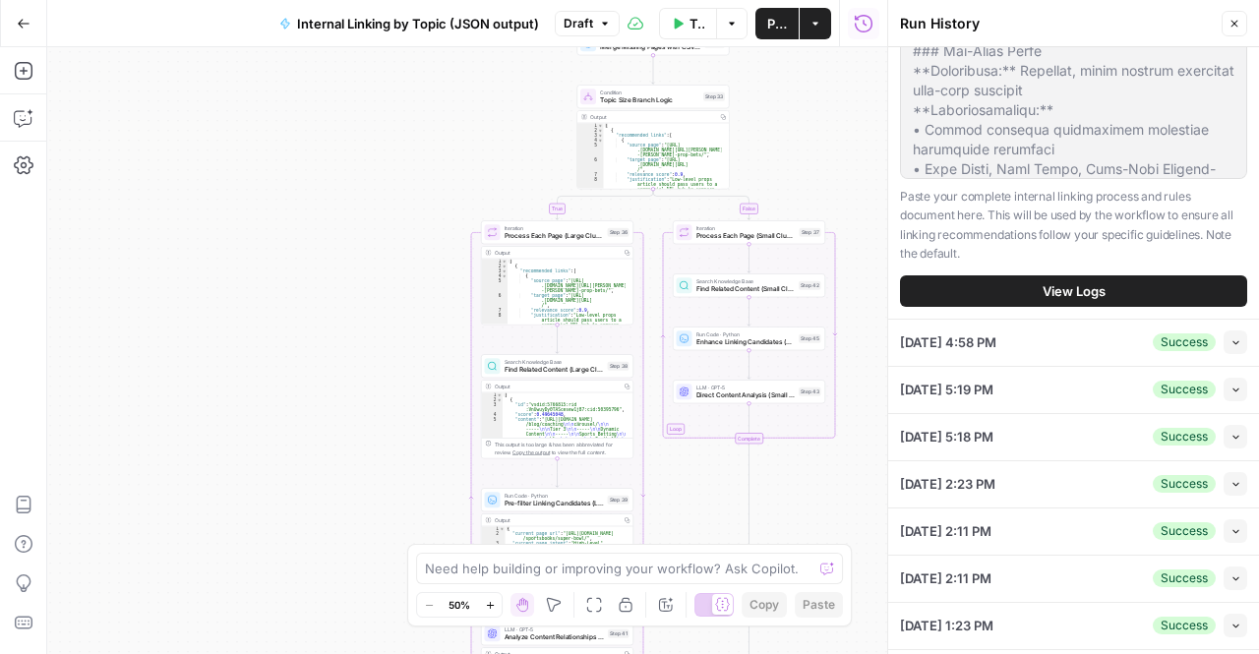
click at [1024, 307] on button "View Logs" at bounding box center [1073, 290] width 347 height 31
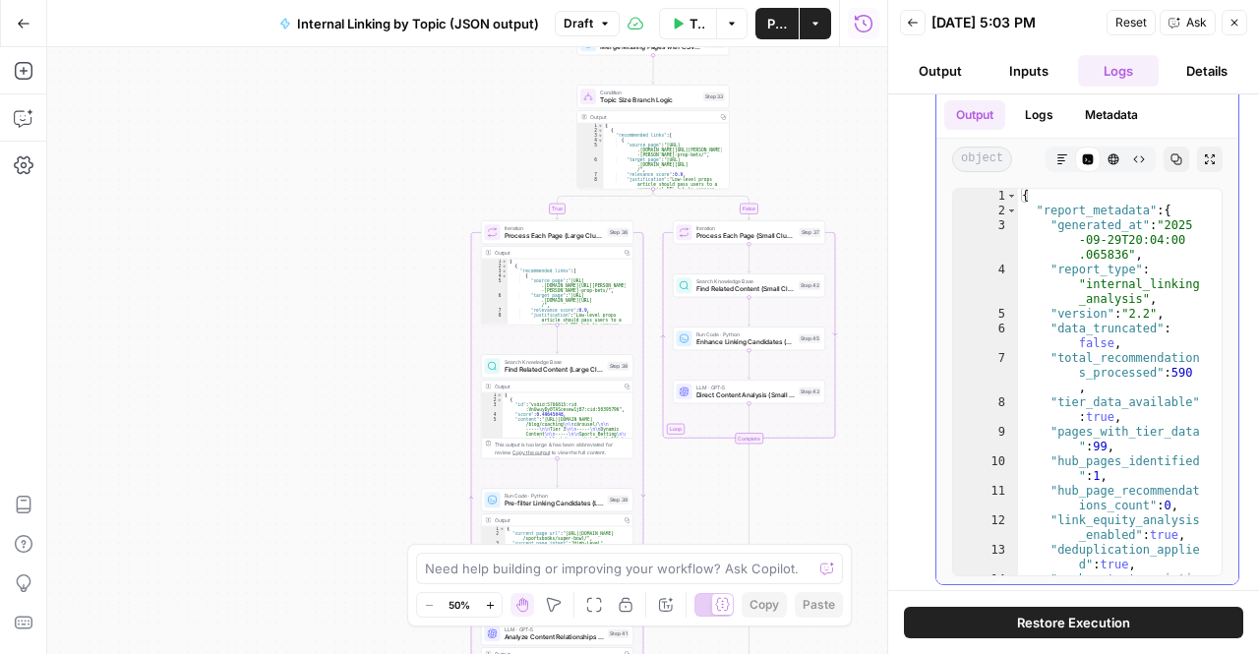
type textarea "**********"
click at [1173, 369] on div "{ "report_metadata" : { "generated_at" : "[DATE]T20:04:00 .065836" , "report_ty…" at bounding box center [1112, 405] width 189 height 432
click at [1173, 369] on div "{ "report_metadata" : { "generated_at" : "[DATE]T20:04:00 .065836" , "report_ty…" at bounding box center [1112, 382] width 189 height 387
click at [329, 26] on span "Internal Linking by Topic (JSON output)" at bounding box center [418, 24] width 242 height 20
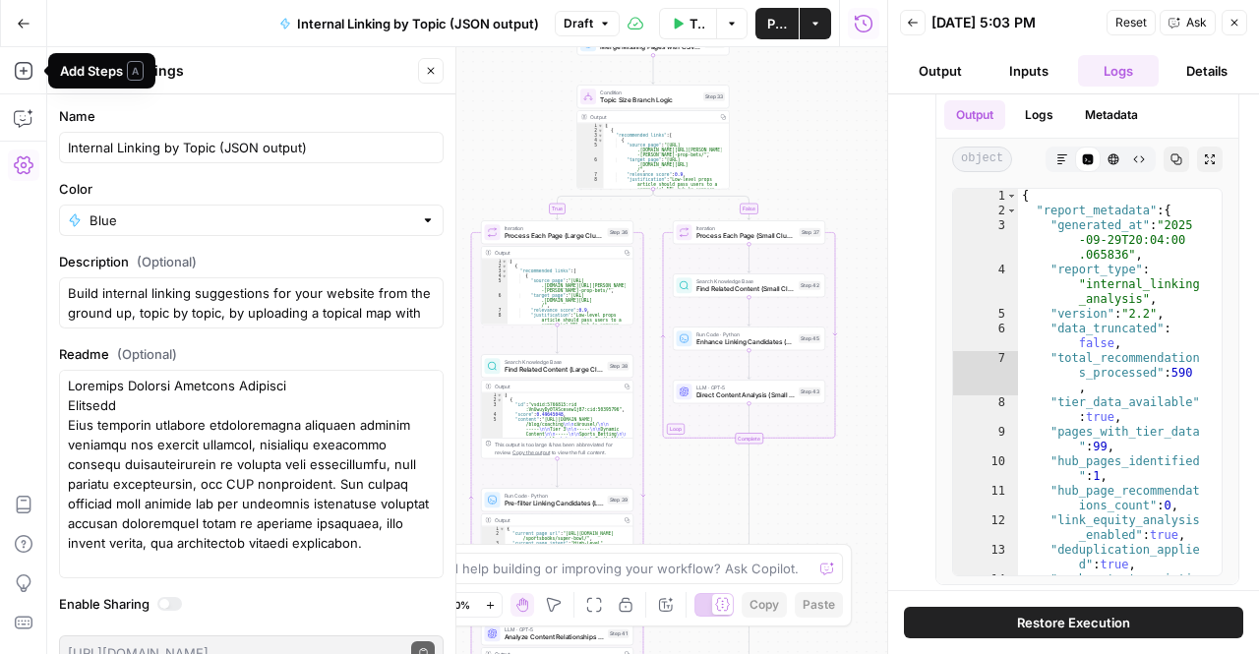
click at [24, 29] on icon "button" at bounding box center [24, 24] width 14 height 14
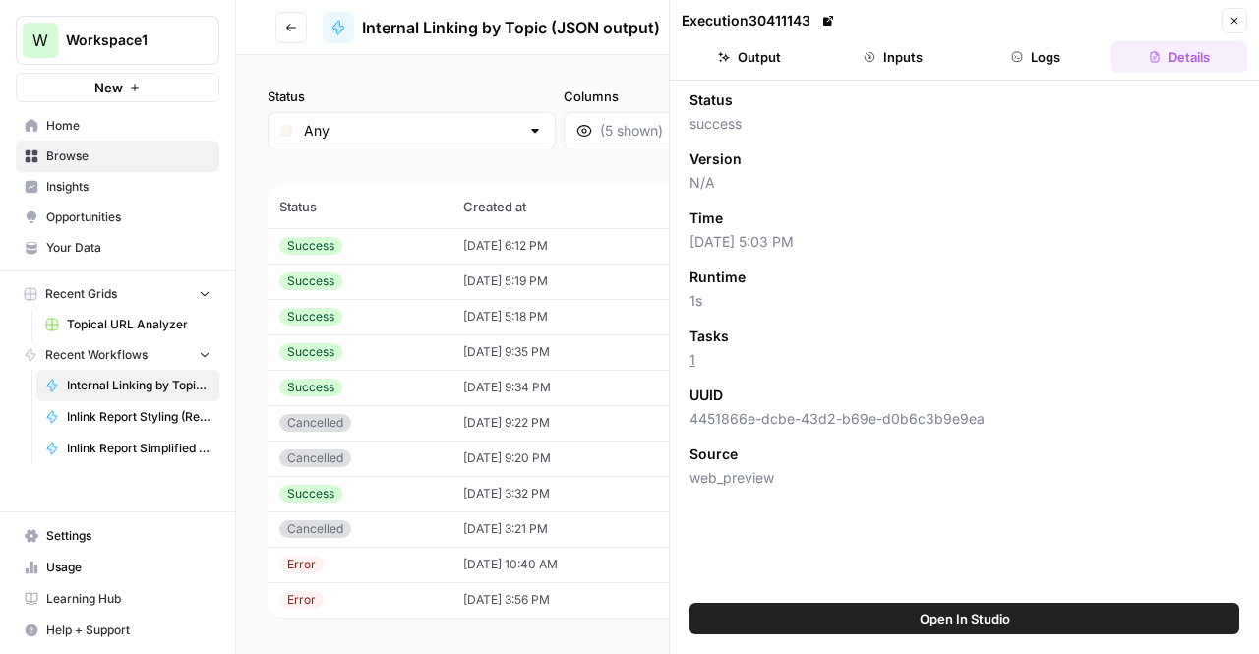
click at [92, 153] on span "Browse" at bounding box center [128, 157] width 164 height 18
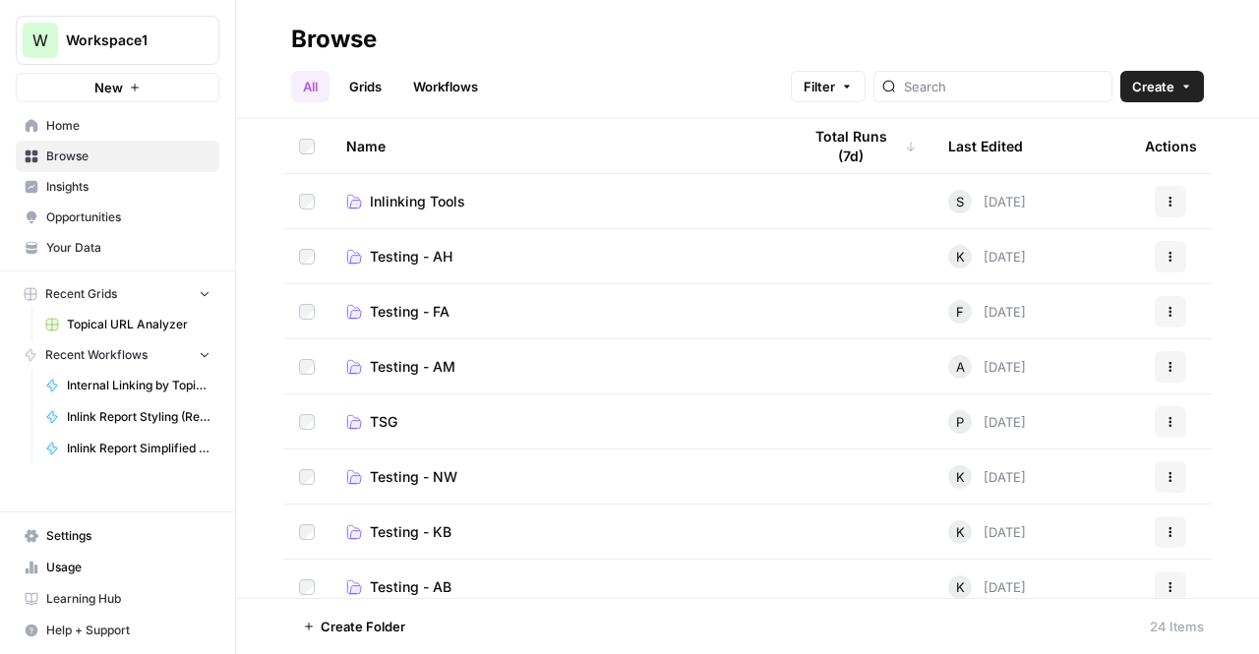
click at [453, 210] on span "Inlinking Tools" at bounding box center [417, 202] width 95 height 20
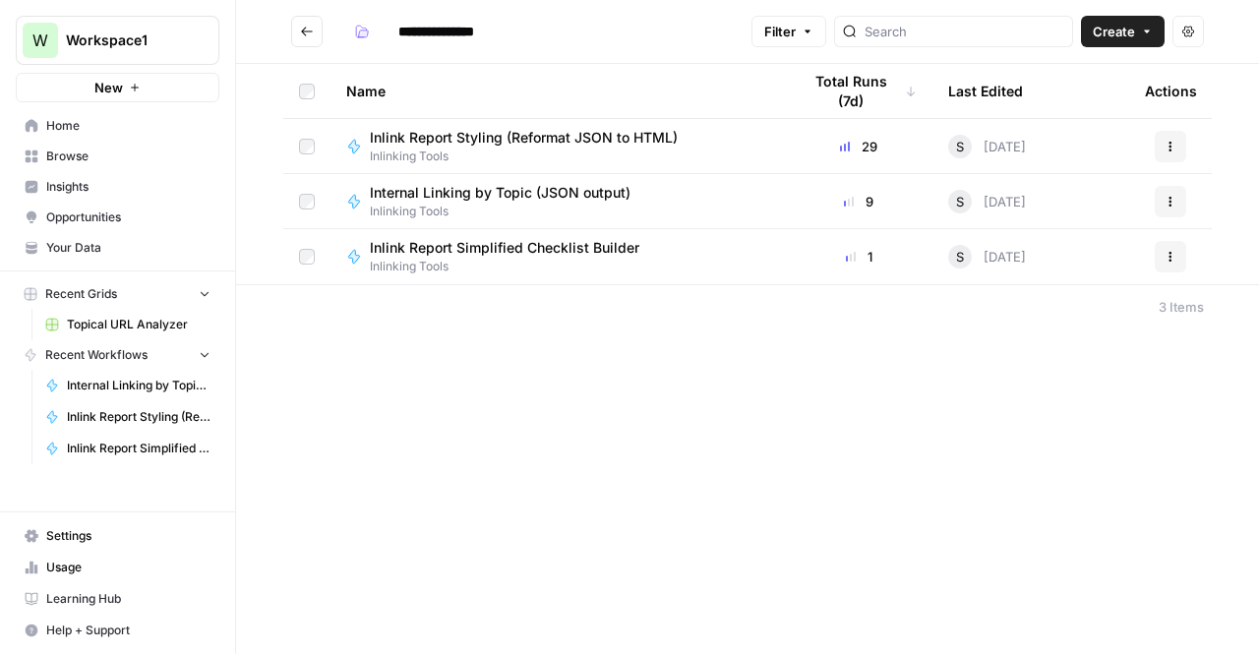
click at [493, 273] on span "Inlinking Tools" at bounding box center [512, 267] width 285 height 18
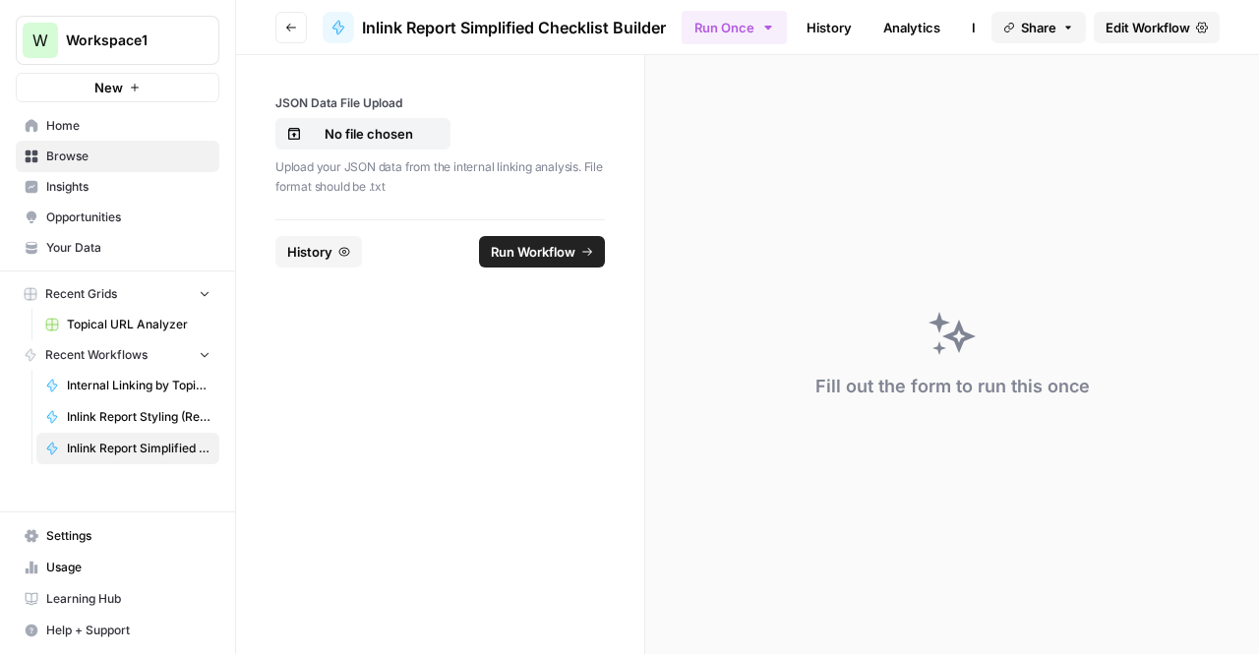
click at [279, 23] on button "Go back" at bounding box center [290, 27] width 31 height 31
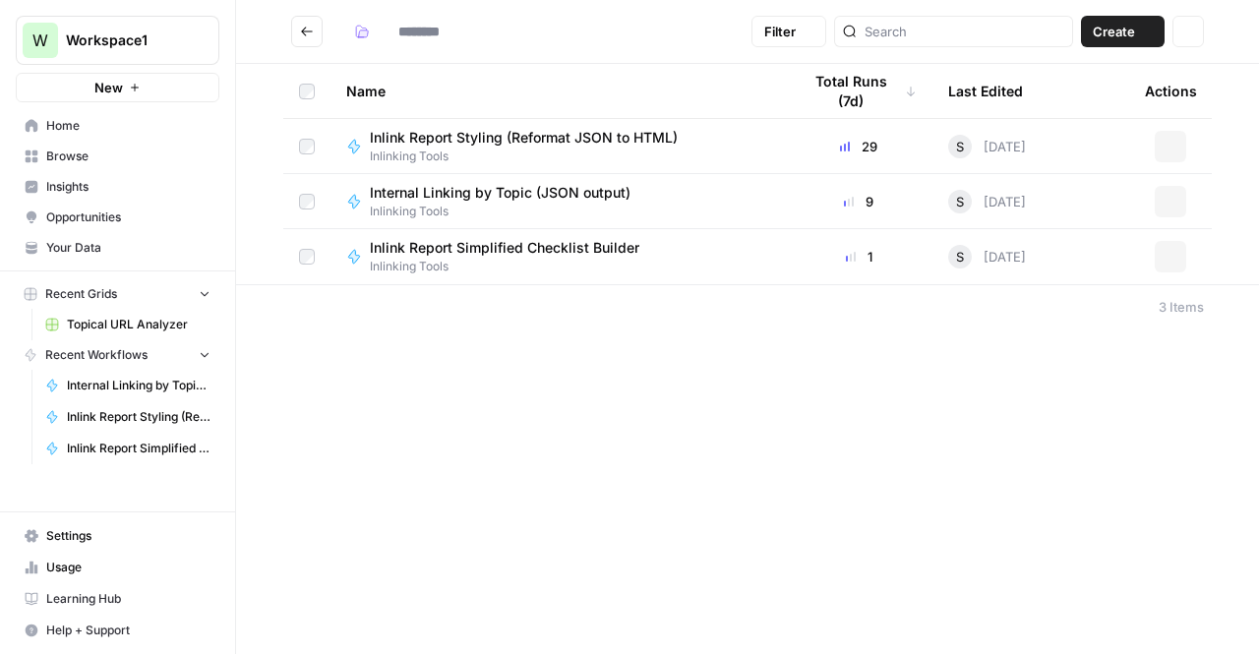
type input "**********"
click at [538, 174] on tr "Internal Linking by Topic (JSON output) Inlinking Tools 9 S [DATE] Actions" at bounding box center [747, 201] width 929 height 55
click at [533, 181] on td "Internal Linking by Topic (JSON output) Inlinking Tools" at bounding box center [558, 201] width 454 height 54
click at [530, 189] on span "Internal Linking by Topic (JSON output)" at bounding box center [500, 193] width 261 height 20
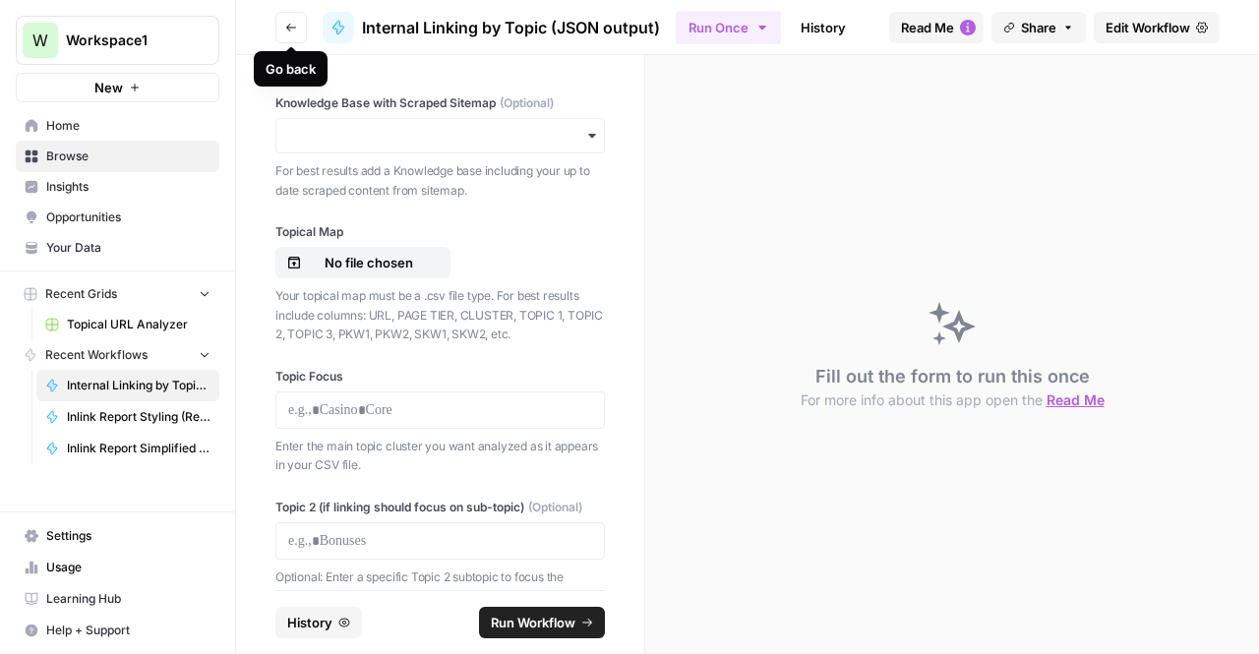
click at [287, 34] on button "Go back" at bounding box center [290, 27] width 31 height 31
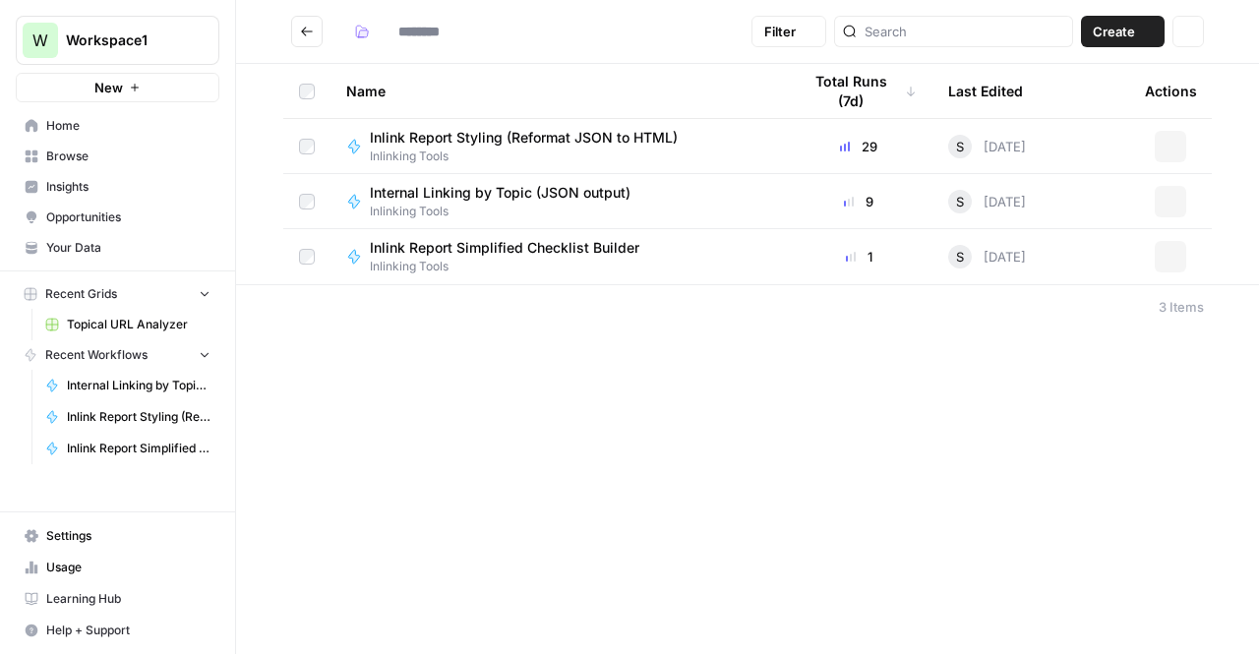
type input "**********"
click at [470, 137] on span "Inlink Report Styling (Reformat JSON to HTML)" at bounding box center [524, 138] width 308 height 20
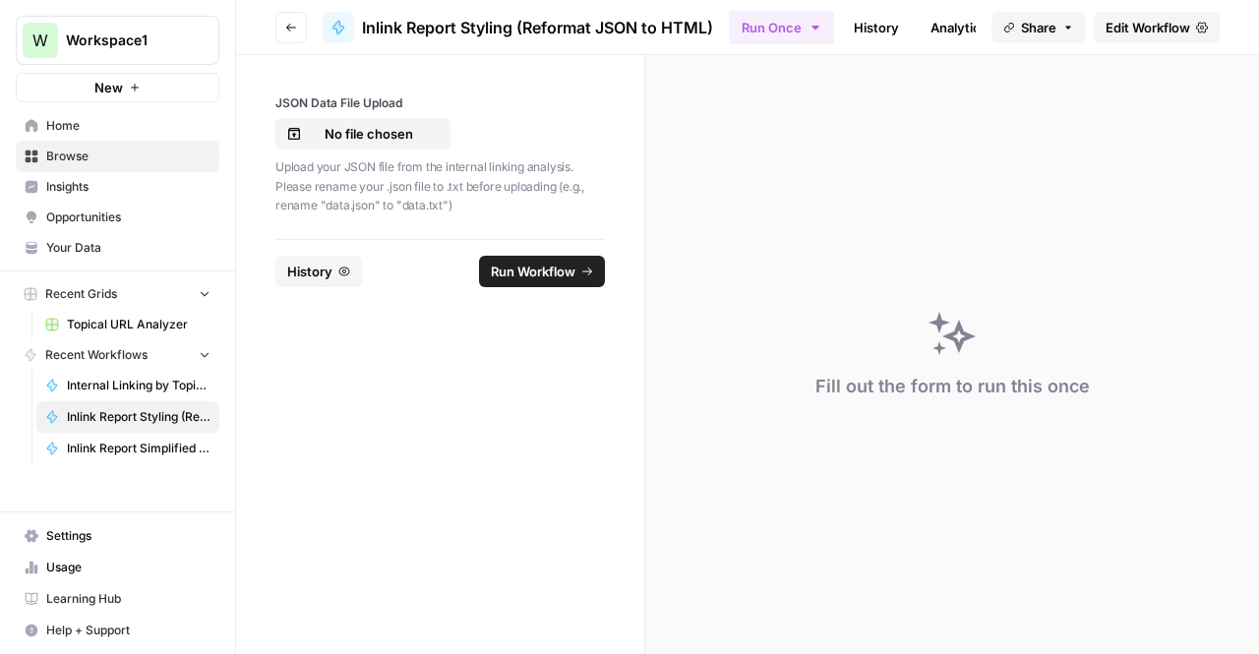
click at [289, 36] on button "Go back" at bounding box center [290, 27] width 31 height 31
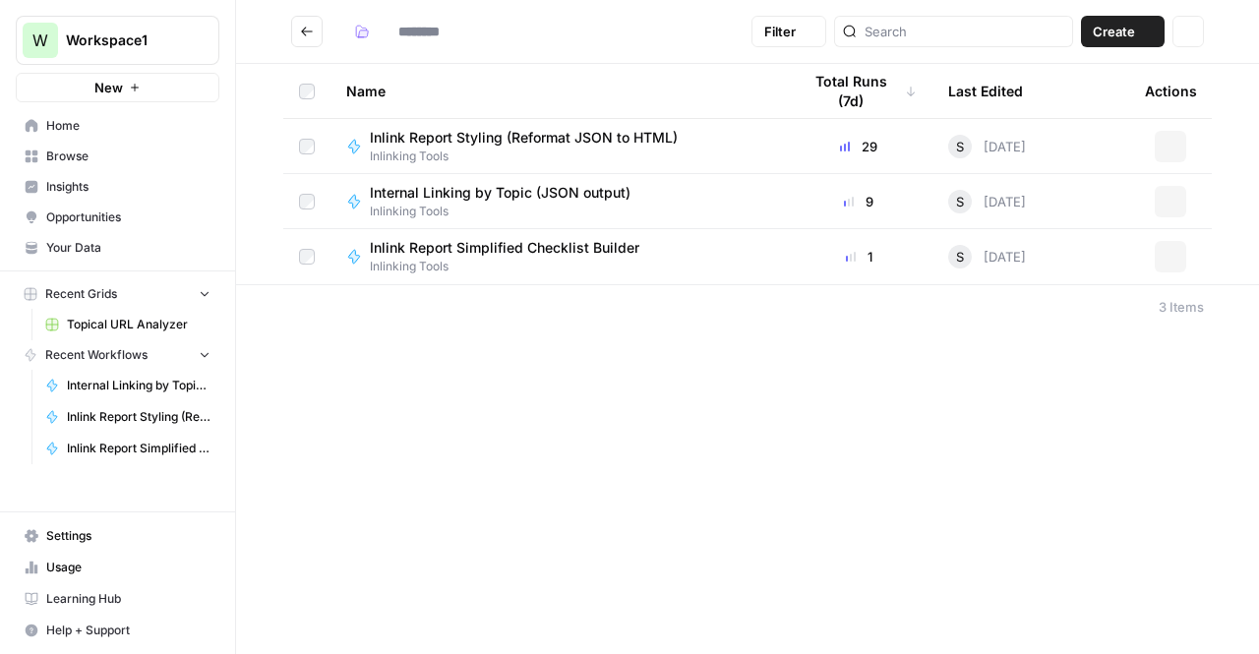
type input "**********"
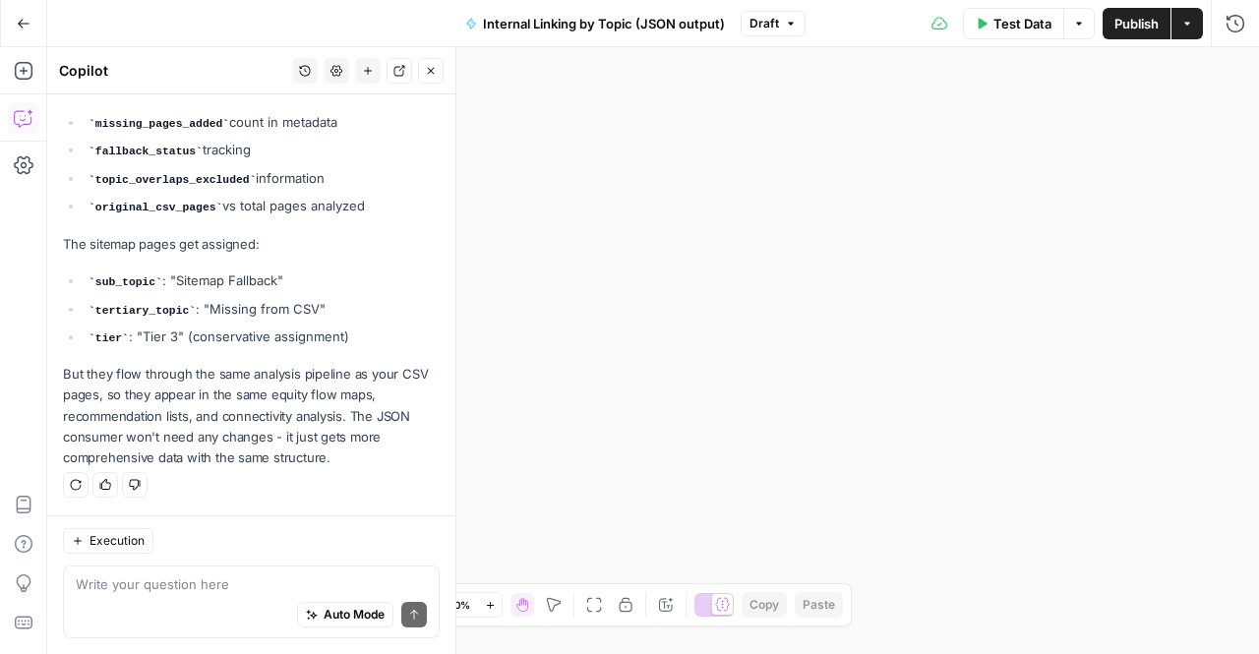
scroll to position [24583, 0]
click at [273, 217] on li "original_csv_pages vs total pages analyzed" at bounding box center [262, 207] width 356 height 22
click at [225, 229] on div "Yes, the final JSON structure will remain the same! The sitemap fallback integr…" at bounding box center [251, 37] width 377 height 863
click at [228, 204] on li "original_csv_pages vs total pages analyzed" at bounding box center [262, 207] width 356 height 22
click at [192, 274] on div "Yes, the final JSON structure will remain the same! The sitemap fallback integr…" at bounding box center [251, 37] width 377 height 863
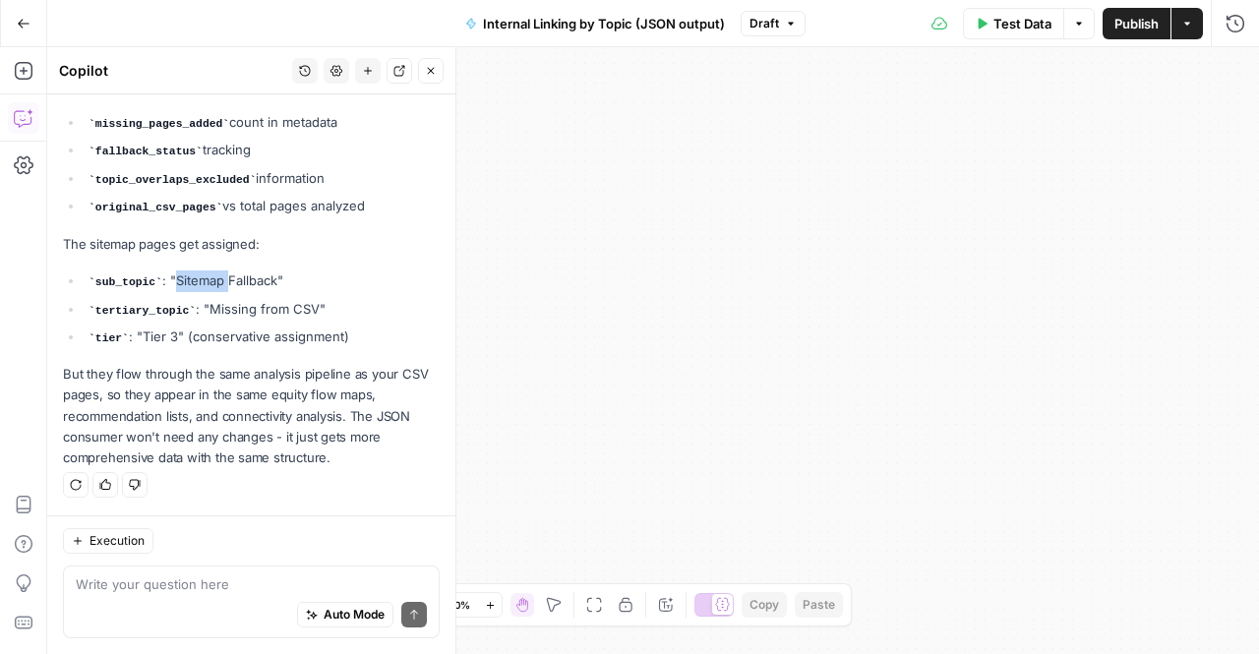
click at [192, 274] on div "Yes, the final JSON structure will remain the same! The sitemap fallback integr…" at bounding box center [251, 37] width 377 height 863
click at [195, 288] on li "sub_topic : "Sitemap Fallback"" at bounding box center [262, 282] width 356 height 22
click at [197, 311] on li "tertiary_topic : "Missing from CSV"" at bounding box center [262, 310] width 356 height 22
click at [189, 386] on p "But they flow through the same analysis pipeline as your CSV pages, so they app…" at bounding box center [251, 416] width 377 height 104
click at [214, 407] on p "But they flow through the same analysis pipeline as your CSV pages, so they app…" at bounding box center [251, 416] width 377 height 104
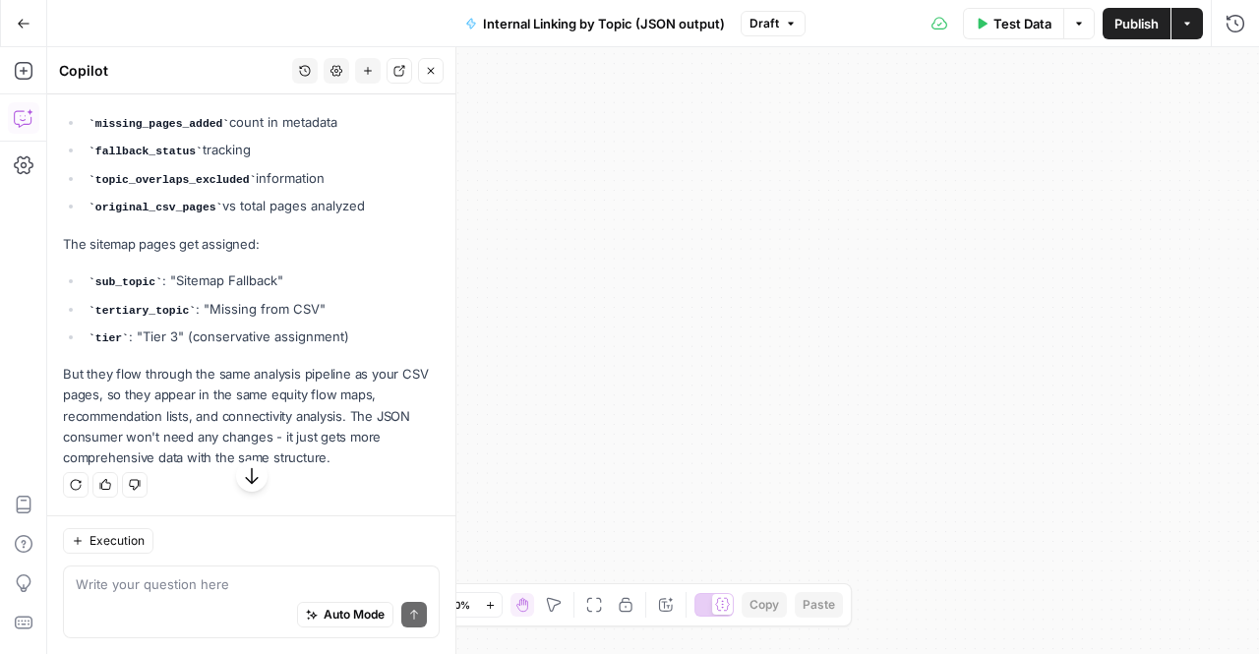
scroll to position [24550, 0]
click at [211, 348] on li "tier : "Tier 3" (conservative assignment)" at bounding box center [262, 338] width 356 height 22
click at [1024, 28] on span "Test Data" at bounding box center [1023, 24] width 58 height 20
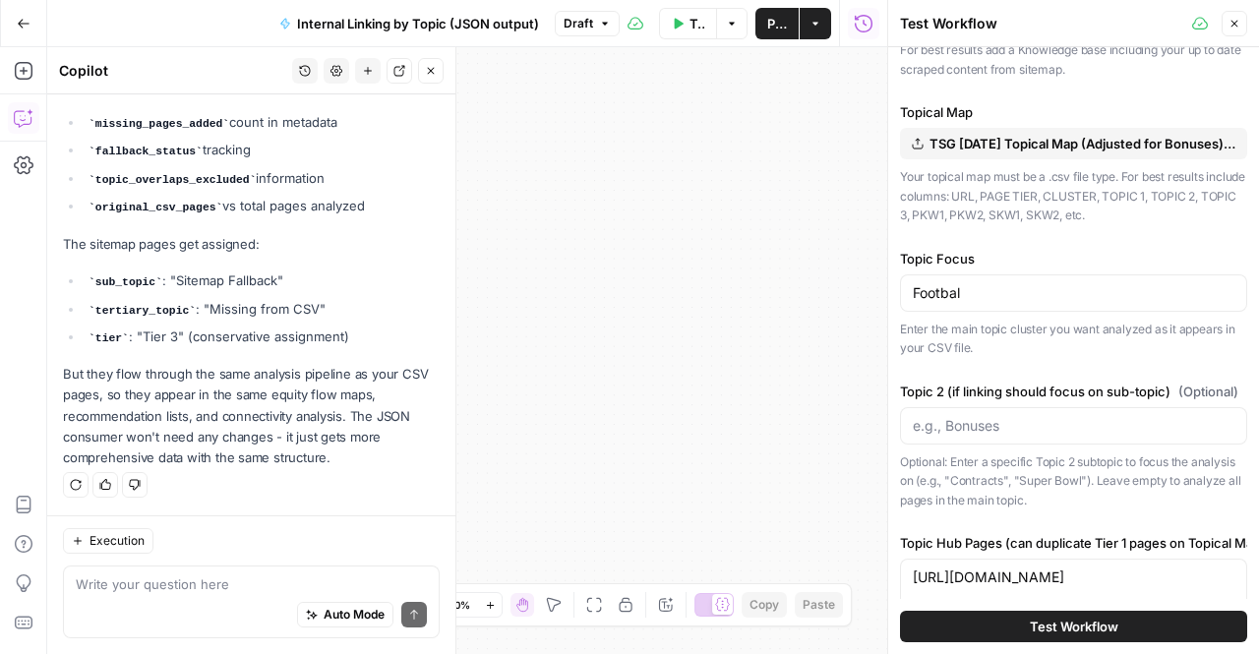
scroll to position [0, 0]
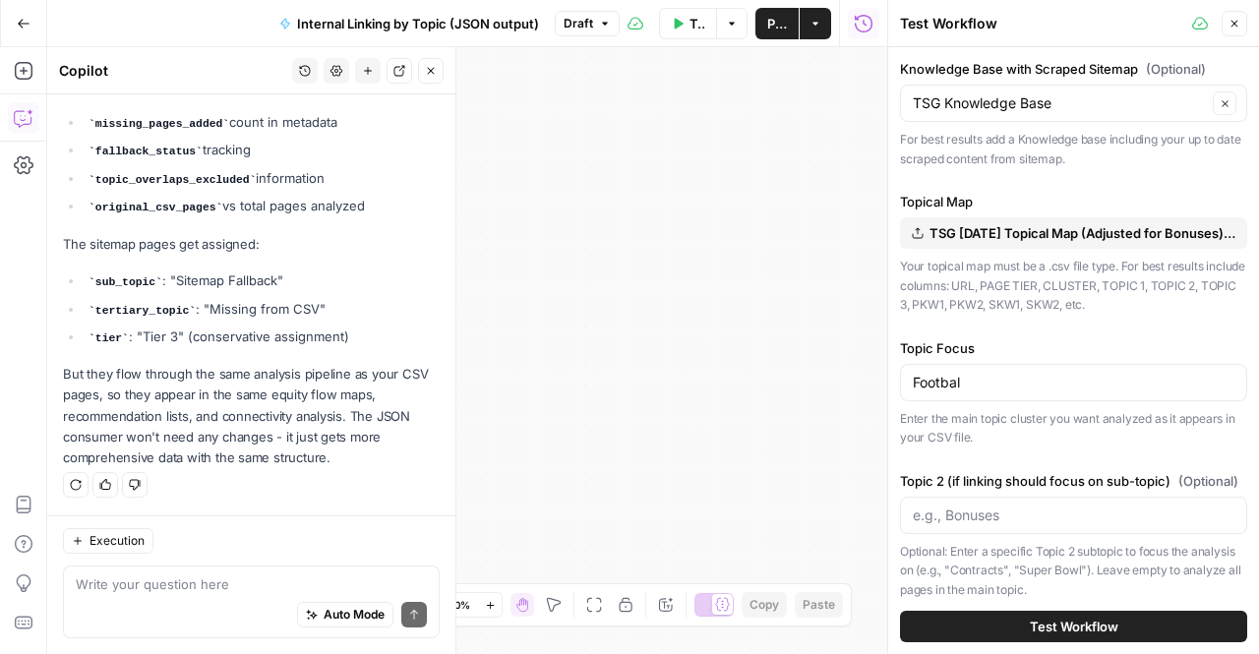
click at [980, 369] on div "Footbal" at bounding box center [1073, 382] width 347 height 37
type input "Football"
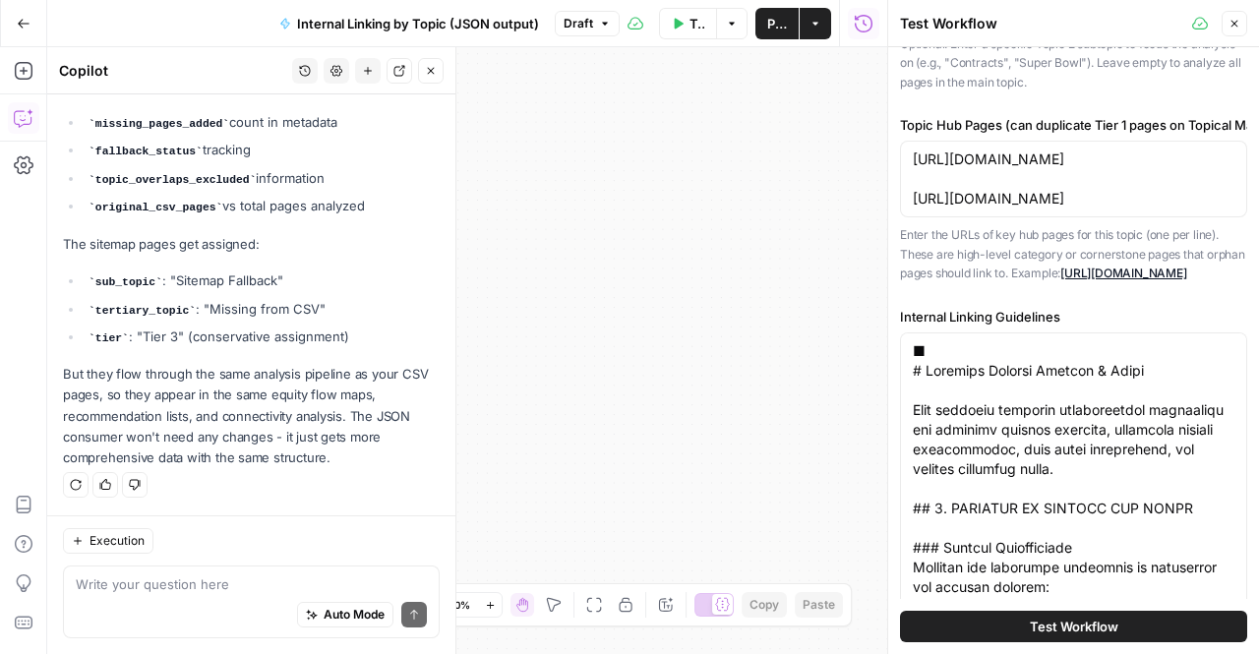
scroll to position [431, 0]
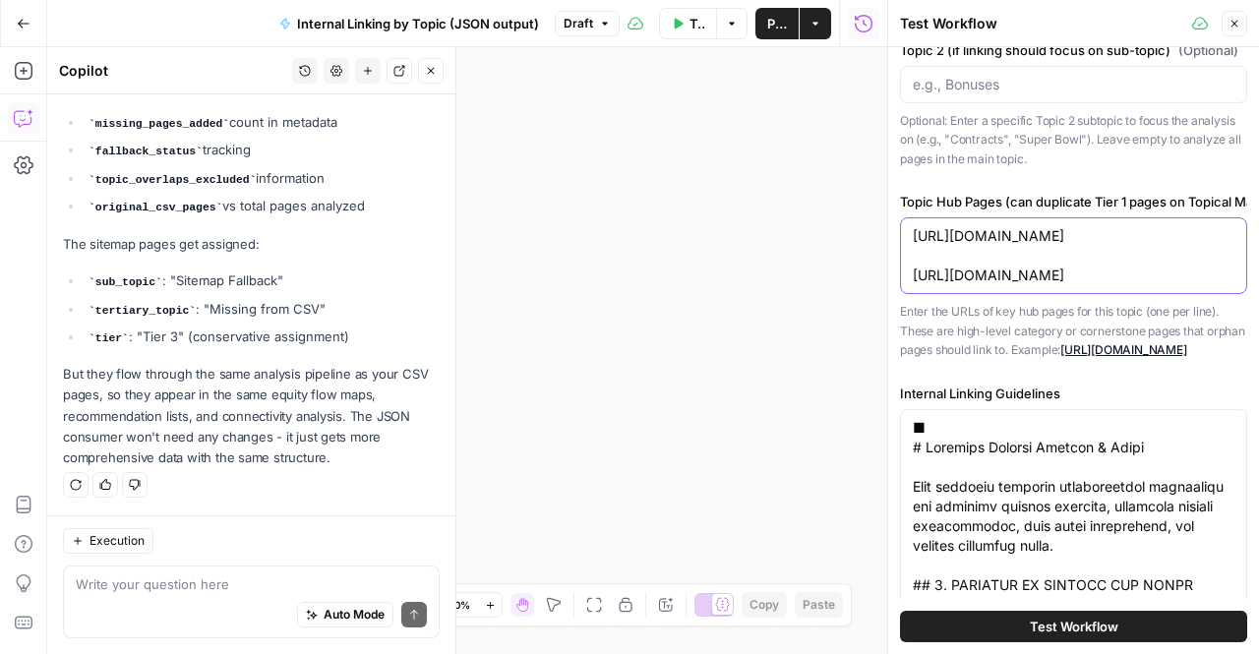
click at [939, 243] on textarea "[URL][DOMAIN_NAME] [URL][DOMAIN_NAME]" at bounding box center [1074, 255] width 322 height 59
click at [937, 273] on textarea "[URL][DOMAIN_NAME] [URL][DOMAIN_NAME]" at bounding box center [1074, 255] width 322 height 59
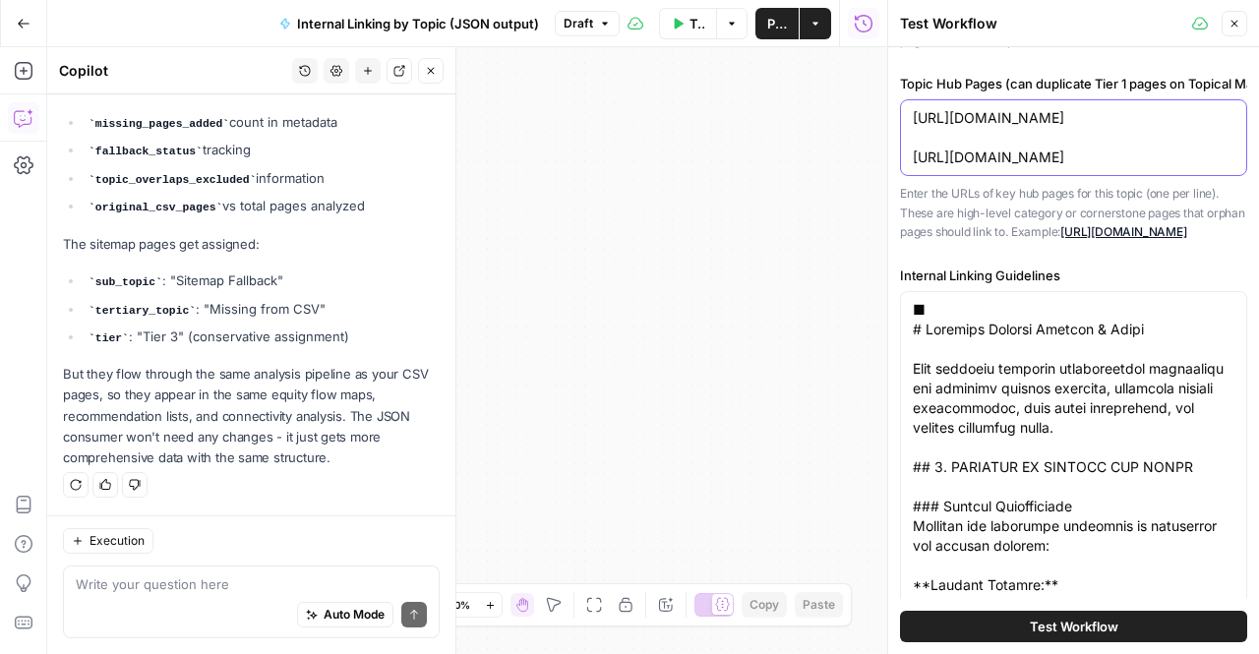
scroll to position [716, 0]
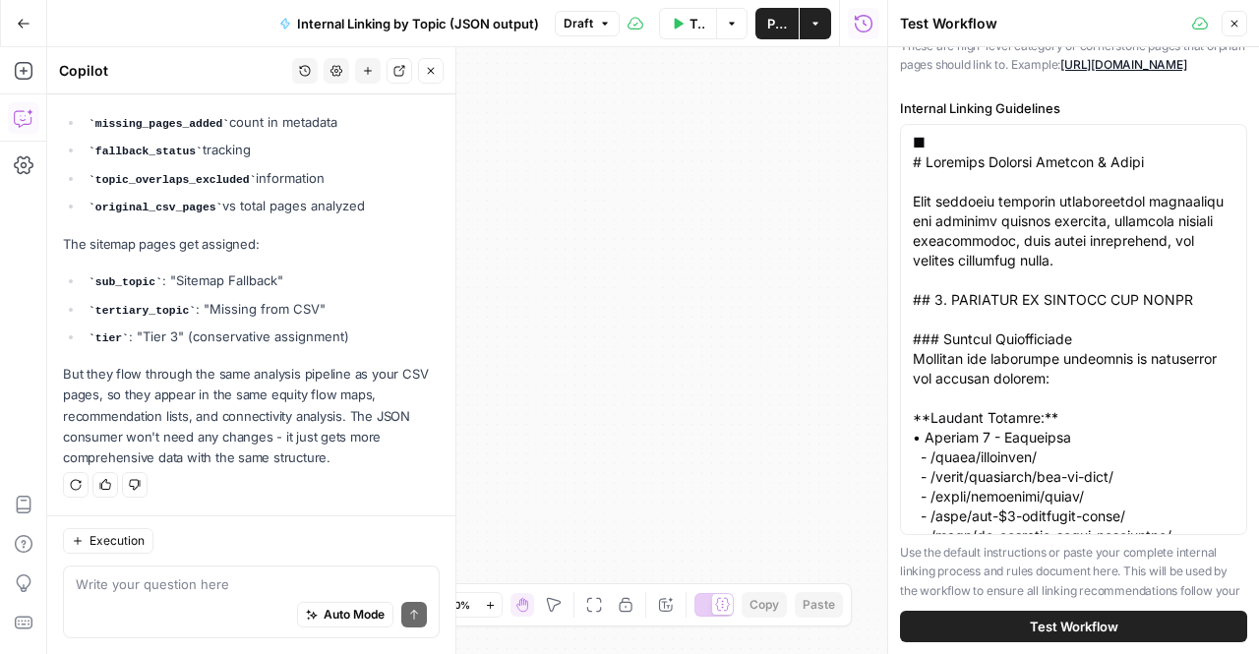
type textarea "[URL][DOMAIN_NAME] [URL][DOMAIN_NAME]"
click at [1016, 631] on button "Test Workflow" at bounding box center [1073, 626] width 347 height 31
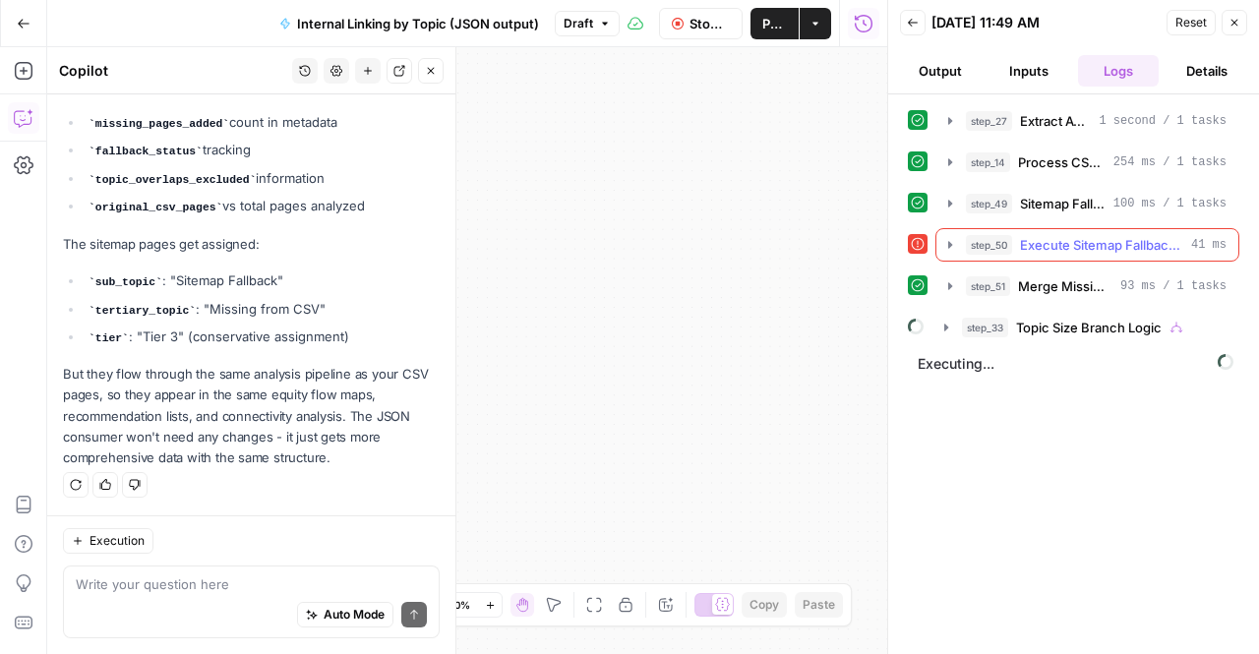
click at [905, 241] on div "step_27 Extract Available Topics from CSV 1 second / 1 tasks step_14 Process CS…" at bounding box center [1073, 374] width 371 height 560
click at [922, 239] on icon at bounding box center [918, 244] width 14 height 14
click at [949, 242] on icon "button" at bounding box center [950, 244] width 4 height 7
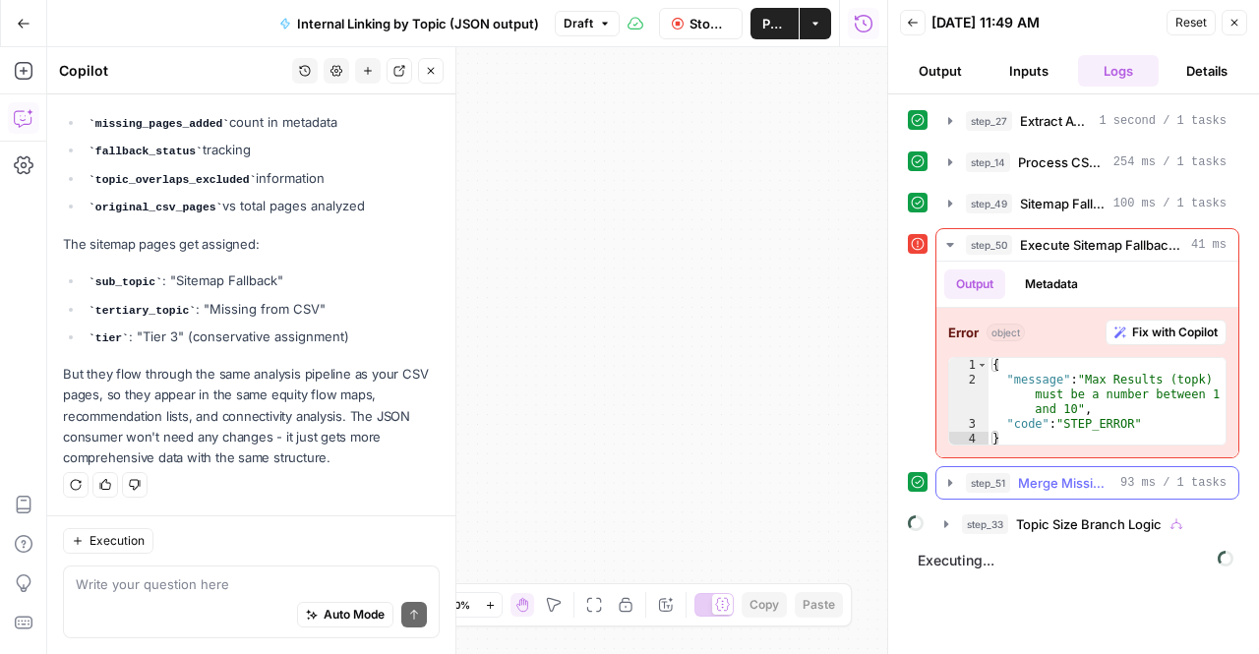
click at [687, 21] on button "Stop Run" at bounding box center [701, 23] width 84 height 31
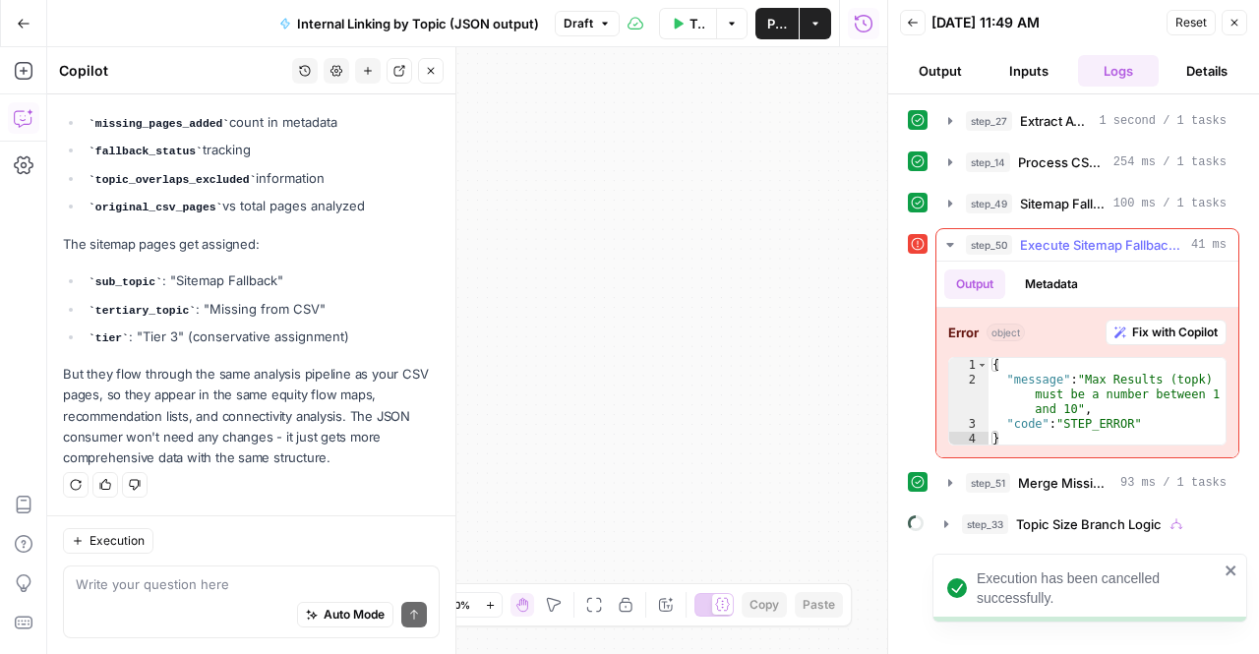
click at [1147, 324] on span "Fix with Copilot" at bounding box center [1175, 333] width 86 height 18
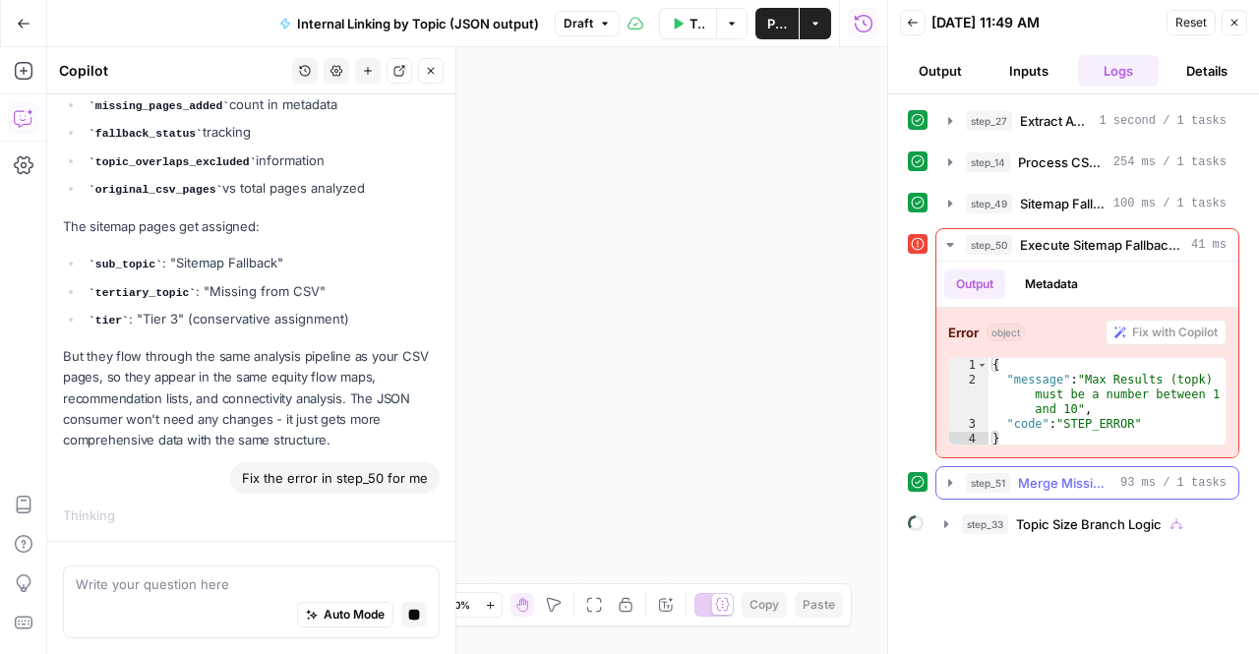
scroll to position [6294, 0]
click at [966, 509] on button "step_33 Topic Size Branch Logic" at bounding box center [1086, 524] width 306 height 31
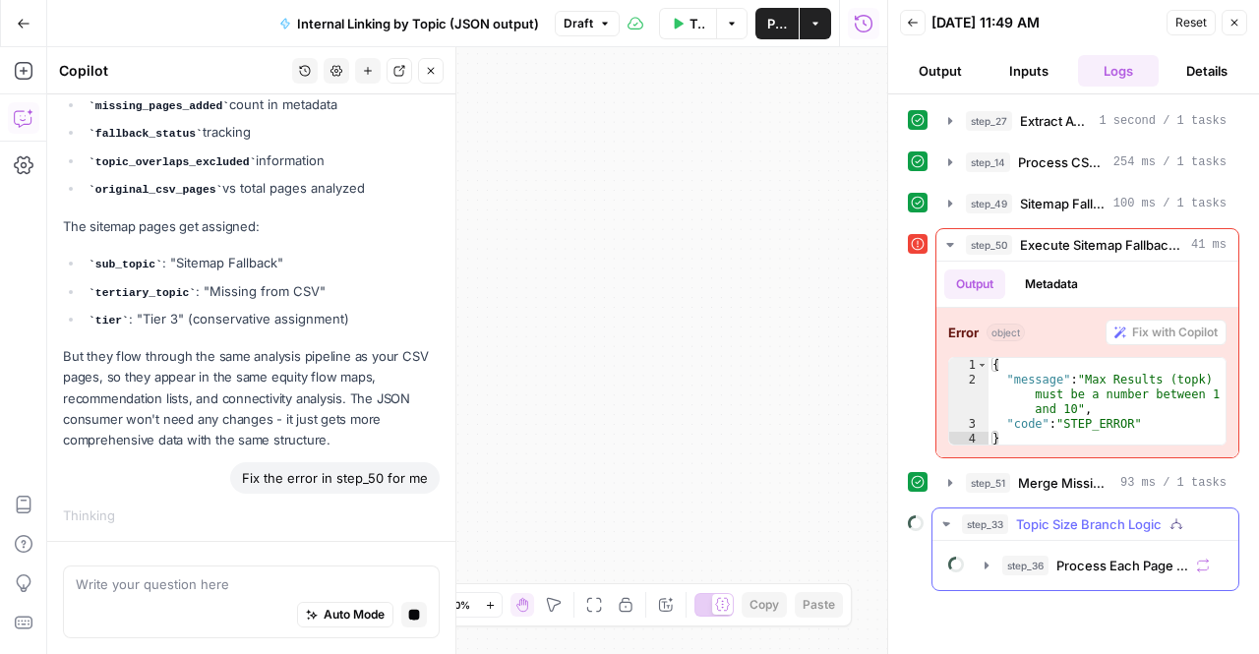
click at [966, 509] on button "step_33 Topic Size Branch Logic" at bounding box center [1086, 524] width 306 height 31
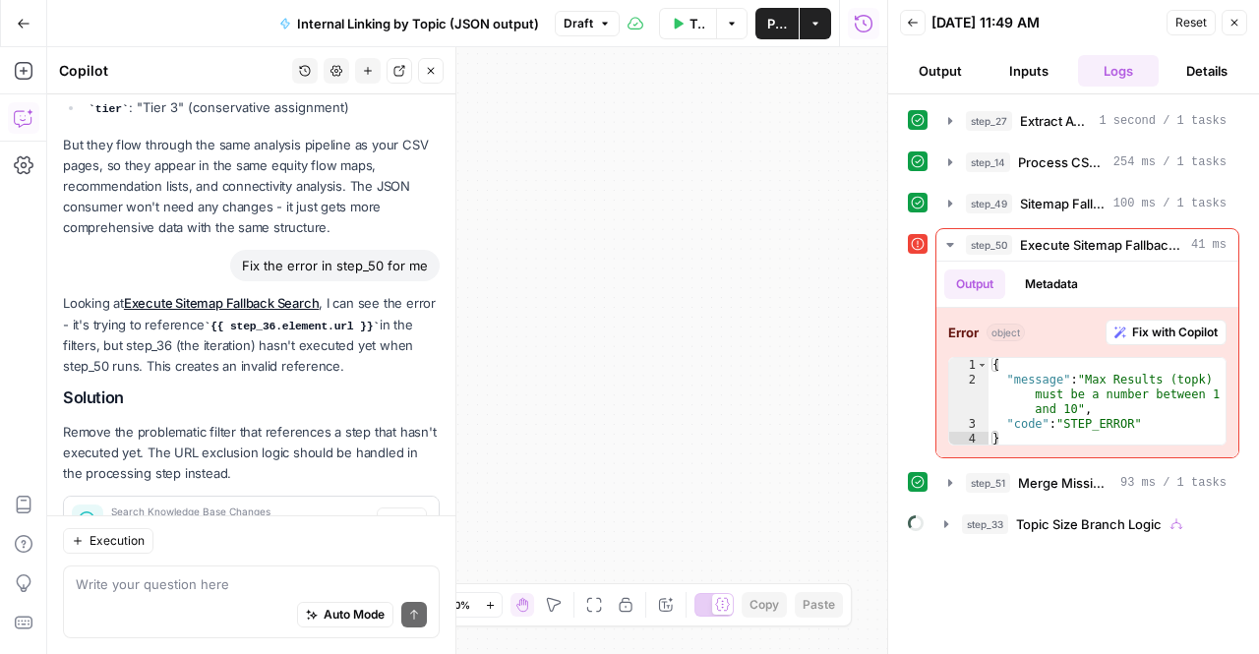
scroll to position [6884, 0]
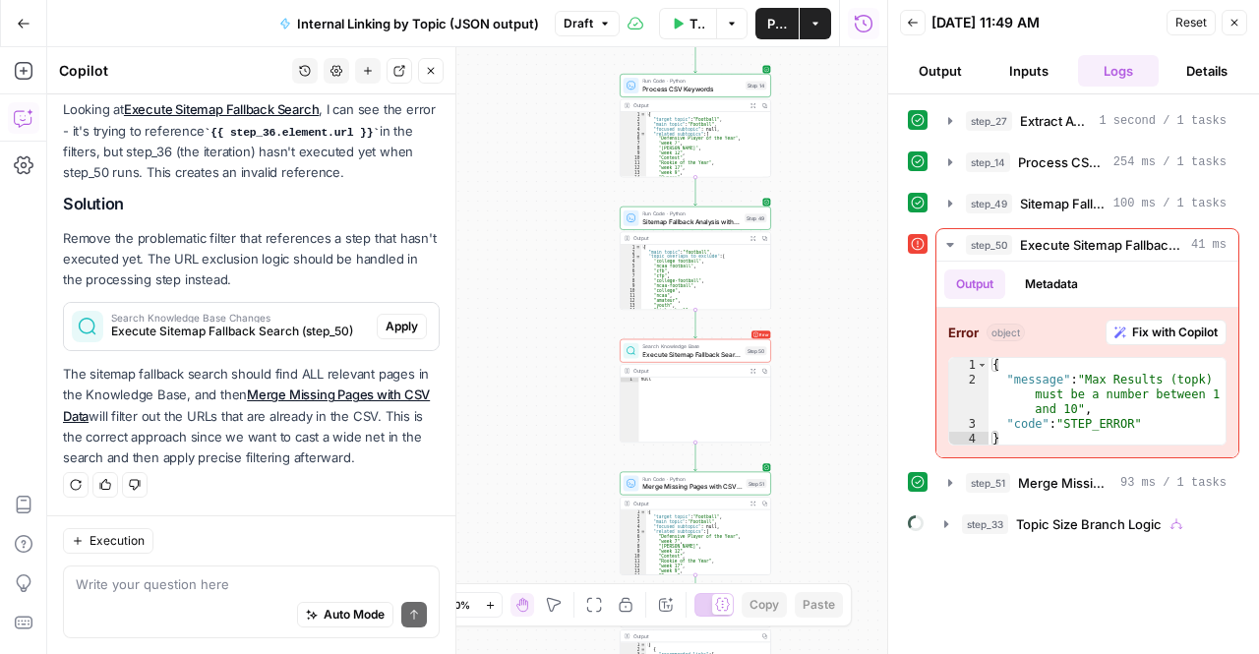
click at [236, 465] on p "The sitemap fallback search should find ALL relevant pages in the Knowledge Bas…" at bounding box center [251, 416] width 377 height 104
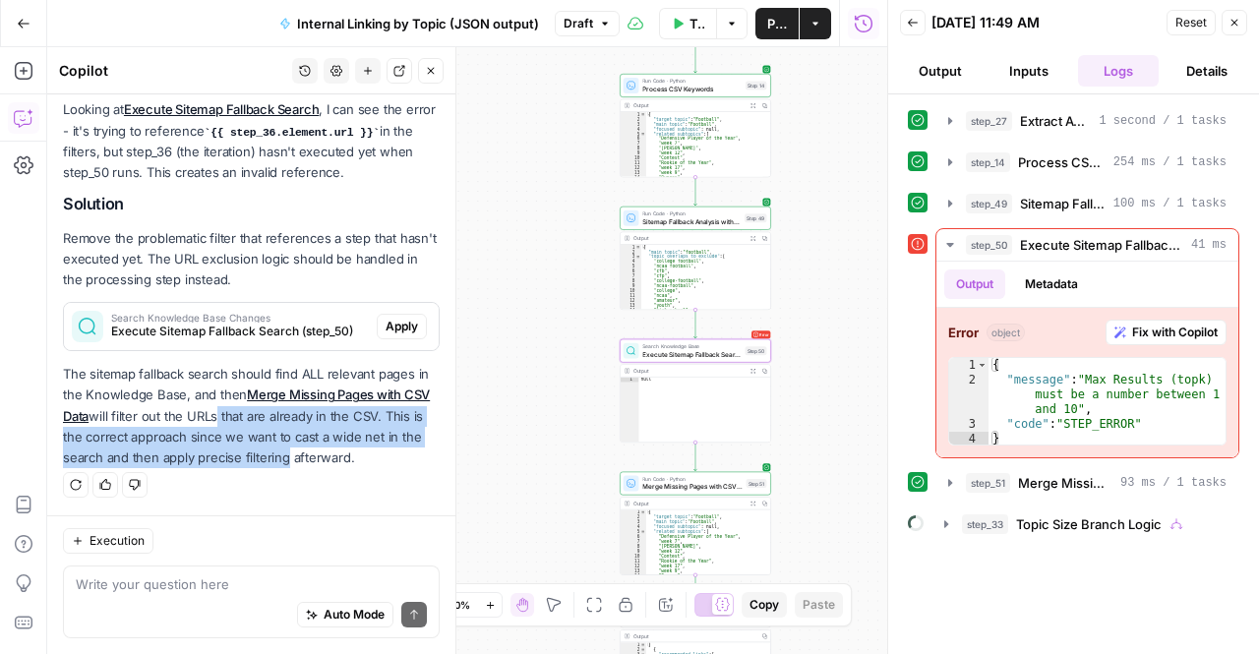
drag, startPoint x: 312, startPoint y: 463, endPoint x: 192, endPoint y: 345, distance: 168.3
click at [192, 345] on div "Looking at Execute Sitemap Fallback Search , I can see the error - it's trying …" at bounding box center [251, 283] width 377 height 368
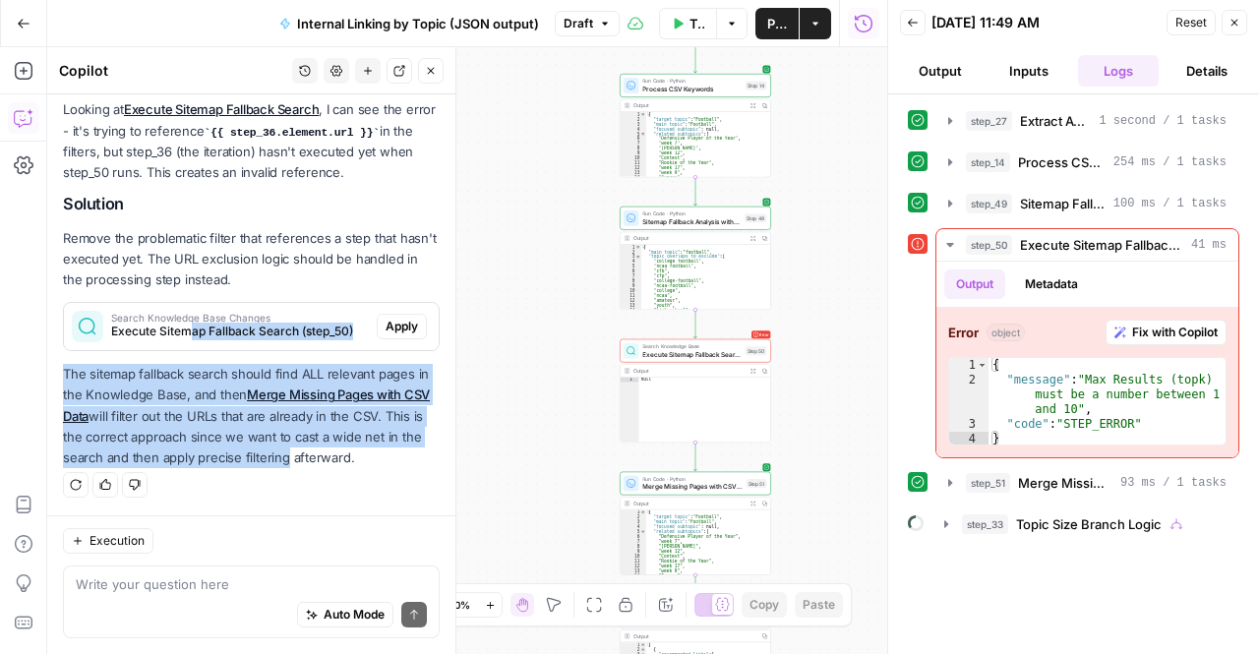
click at [201, 398] on p "The sitemap fallback search should find ALL relevant pages in the Knowledge Bas…" at bounding box center [251, 416] width 377 height 104
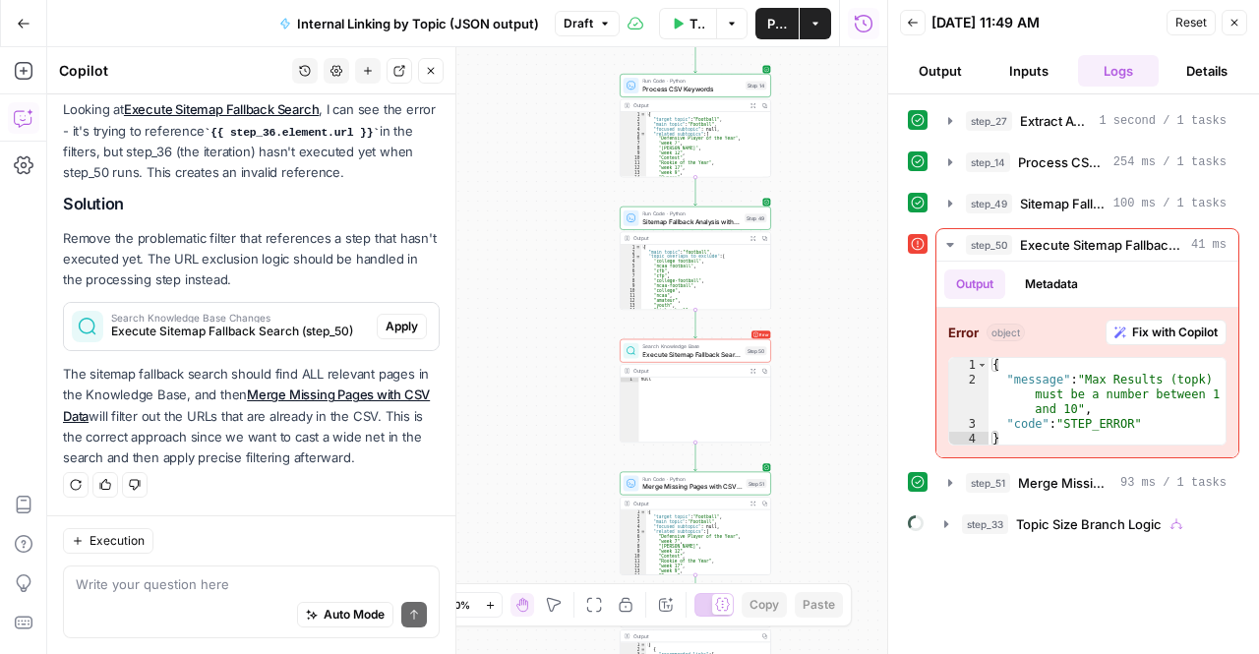
click at [392, 332] on span "Apply" at bounding box center [402, 327] width 32 height 18
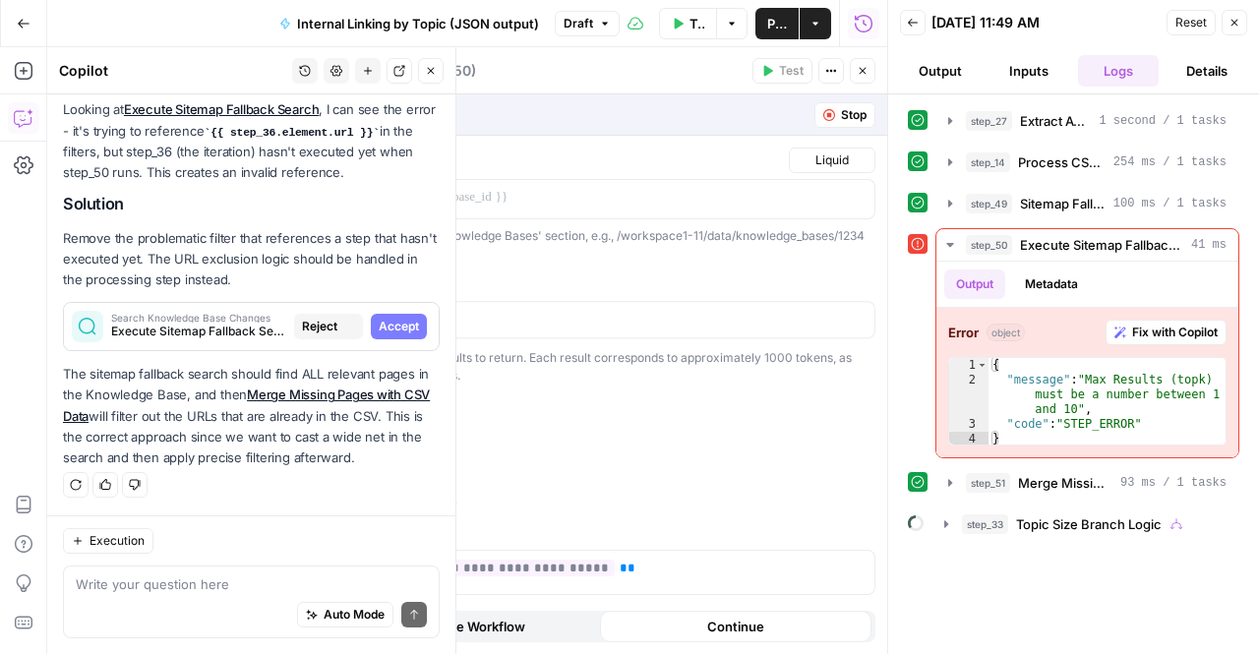
scroll to position [6727, 0]
click at [1185, 24] on span "Reset" at bounding box center [1191, 23] width 31 height 18
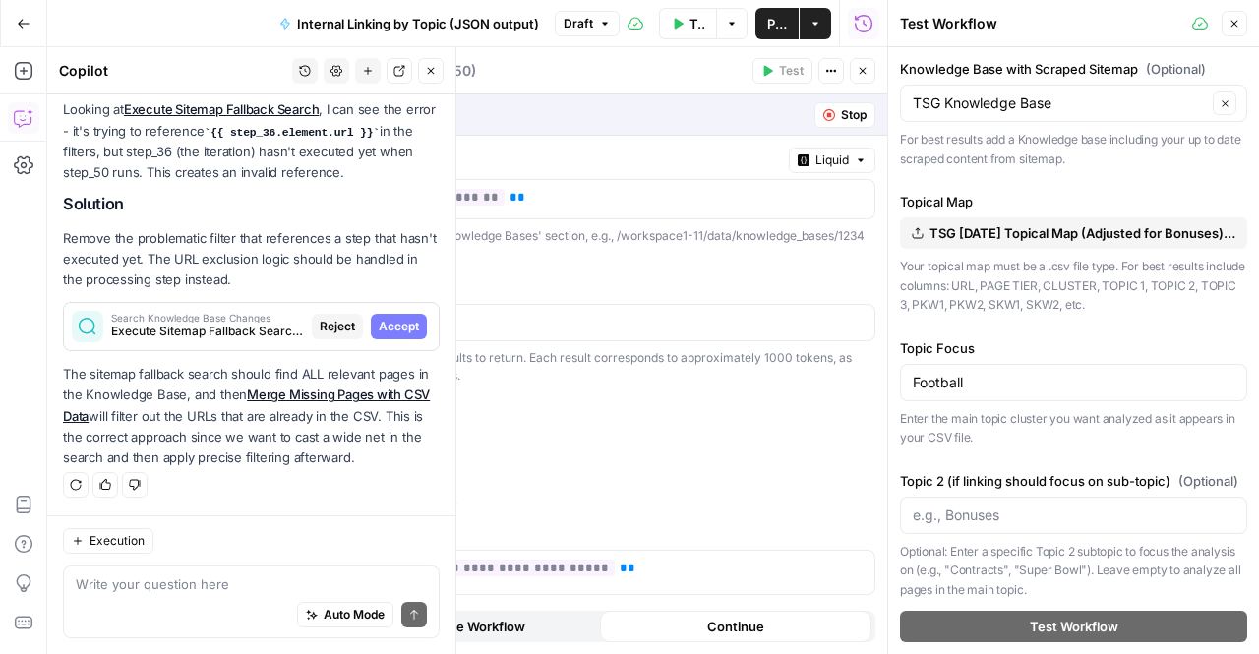
drag, startPoint x: 205, startPoint y: 426, endPoint x: 240, endPoint y: 465, distance: 52.9
click at [240, 465] on p "The sitemap fallback search should find ALL relevant pages in the Knowledge Bas…" at bounding box center [251, 416] width 377 height 104
click at [157, 403] on p "The sitemap fallback search should find ALL relevant pages in the Knowledge Bas…" at bounding box center [251, 416] width 377 height 104
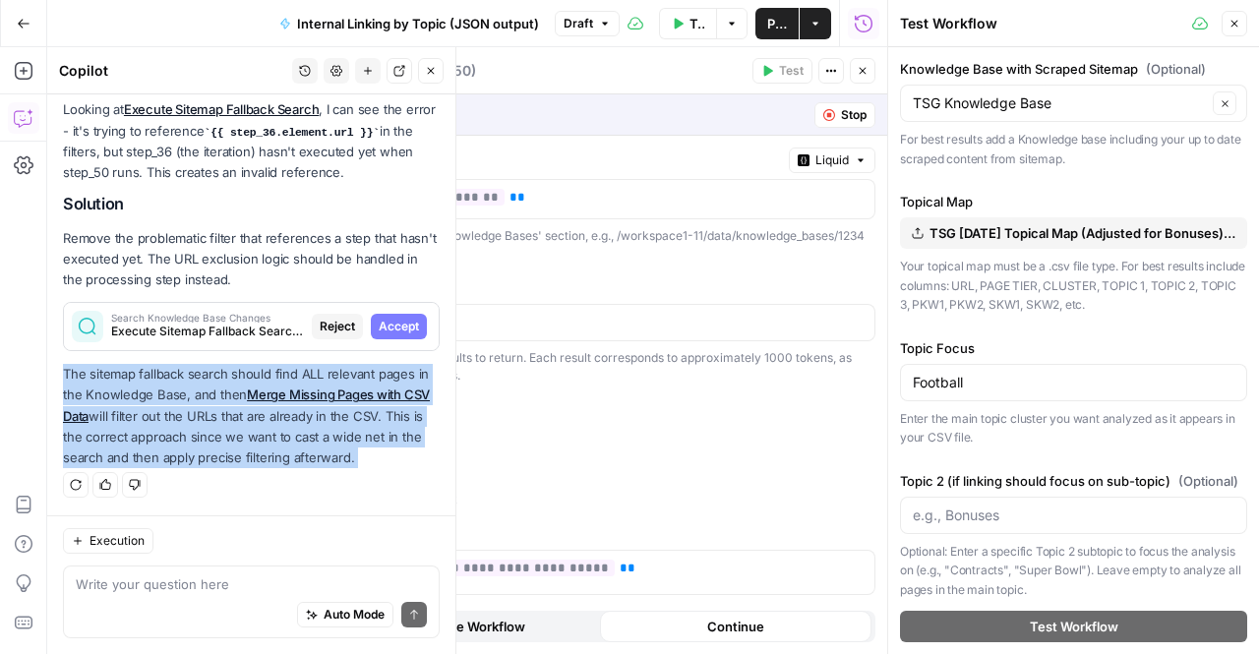
click at [157, 403] on p "The sitemap fallback search should find ALL relevant pages in the Knowledge Bas…" at bounding box center [251, 416] width 377 height 104
click at [245, 428] on p "The sitemap fallback search should find ALL relevant pages in the Knowledge Bas…" at bounding box center [251, 416] width 377 height 104
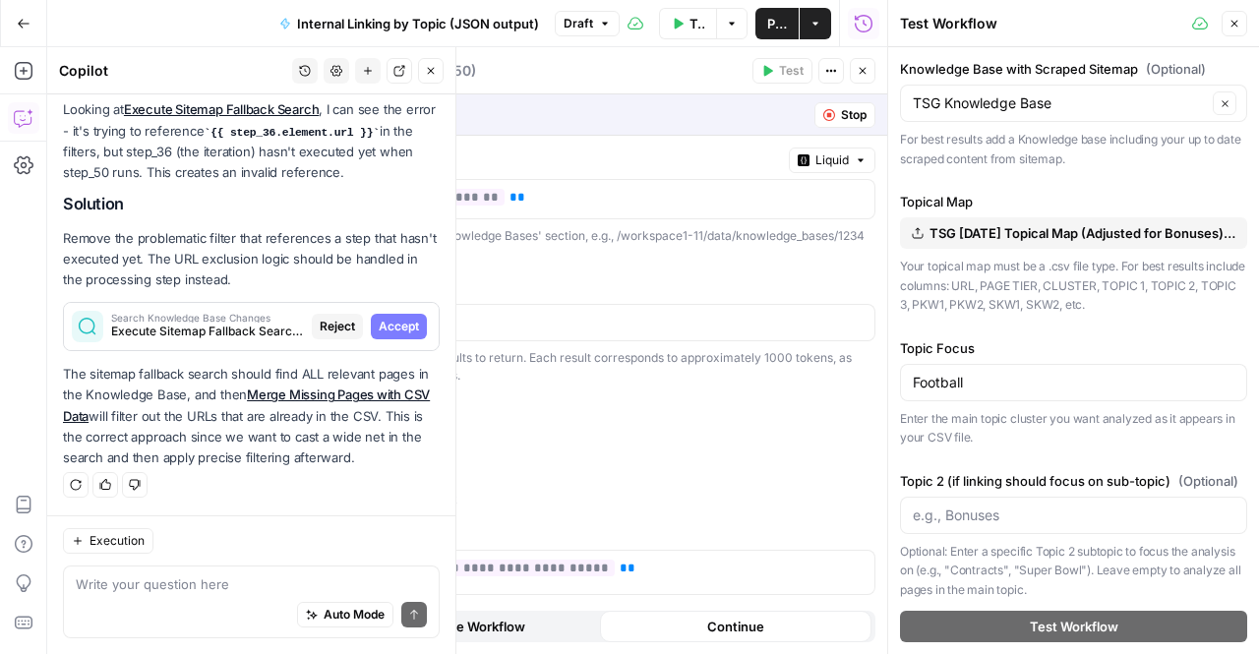
click at [297, 439] on p "The sitemap fallback search should find ALL relevant pages in the Knowledge Bas…" at bounding box center [251, 416] width 377 height 104
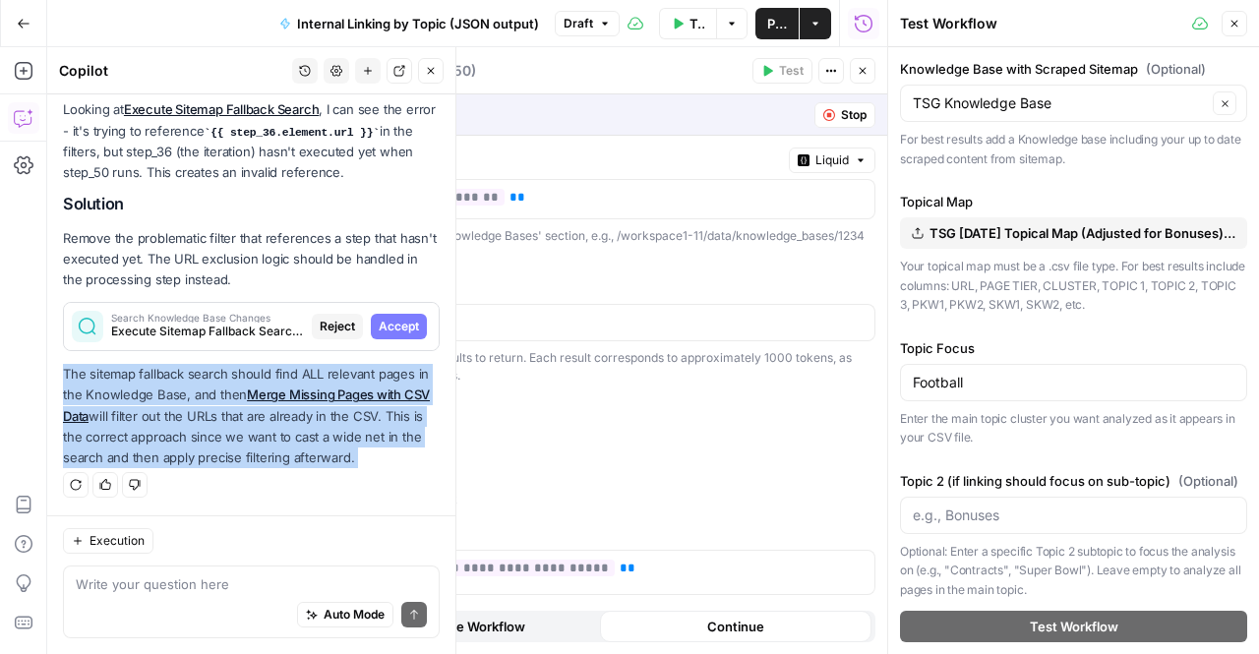
click at [297, 439] on p "The sitemap fallback search should find ALL relevant pages in the Knowledge Bas…" at bounding box center [251, 416] width 377 height 104
click at [386, 325] on span "Accept" at bounding box center [399, 327] width 40 height 18
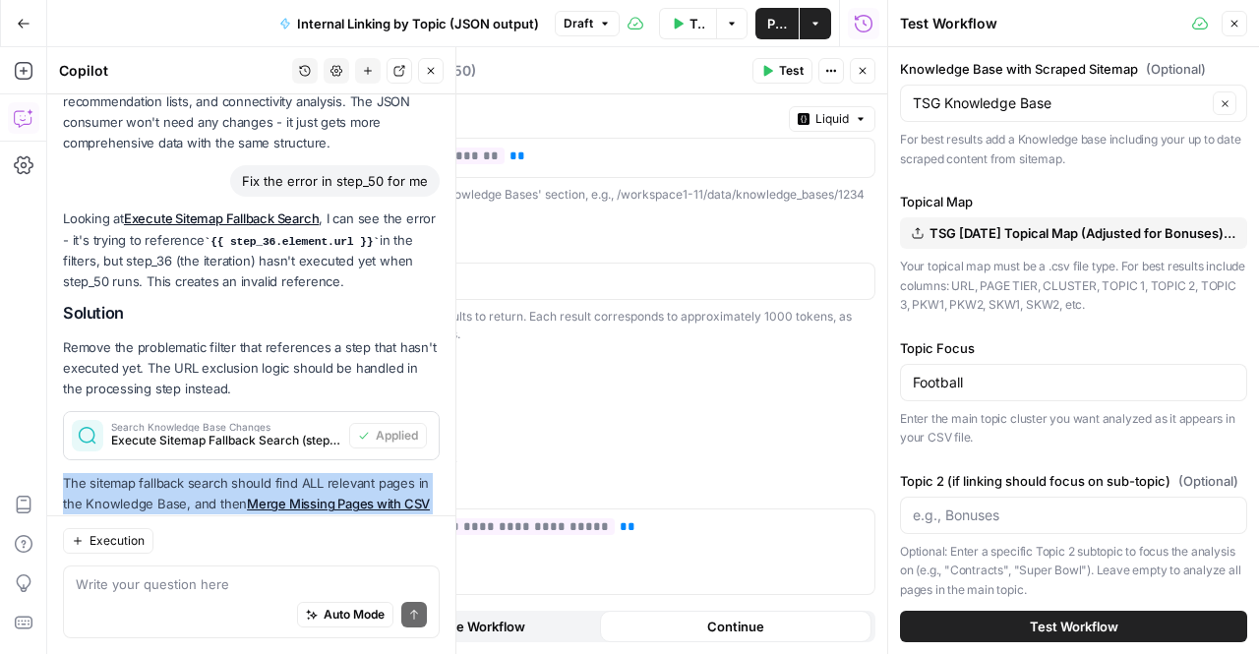
scroll to position [6884, 0]
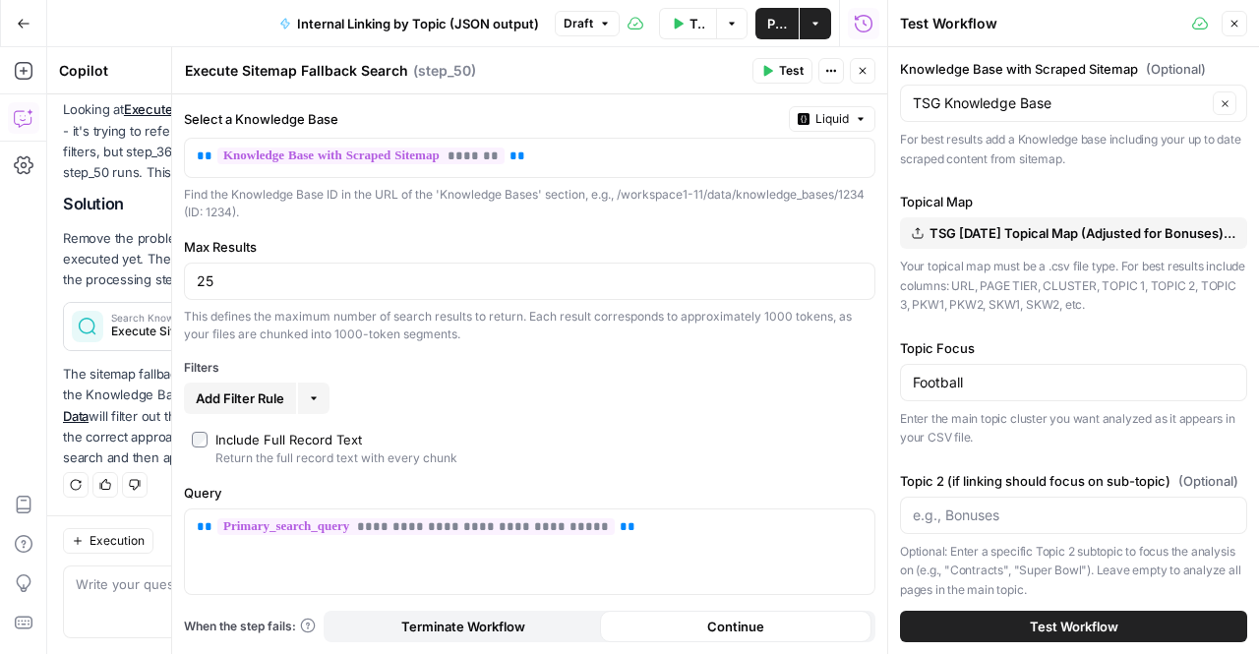
click at [322, 503] on div "**********" at bounding box center [530, 539] width 692 height 113
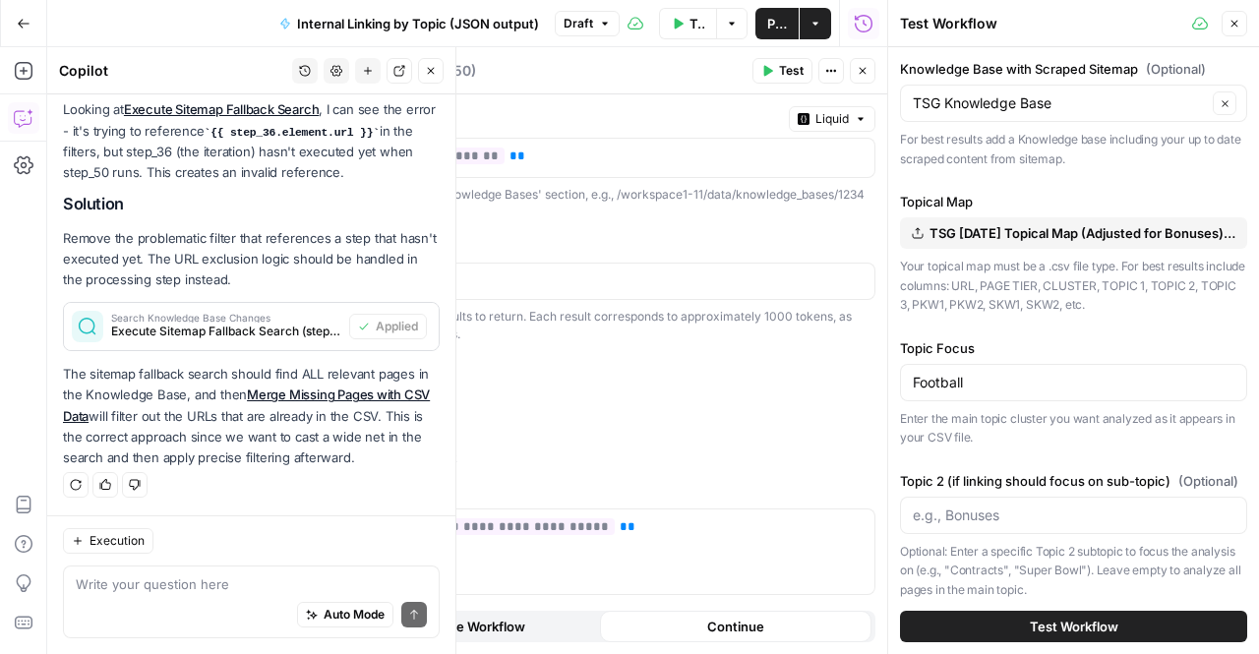
click at [227, 404] on p "The sitemap fallback search should find ALL relevant pages in the Knowledge Bas…" at bounding box center [251, 416] width 377 height 104
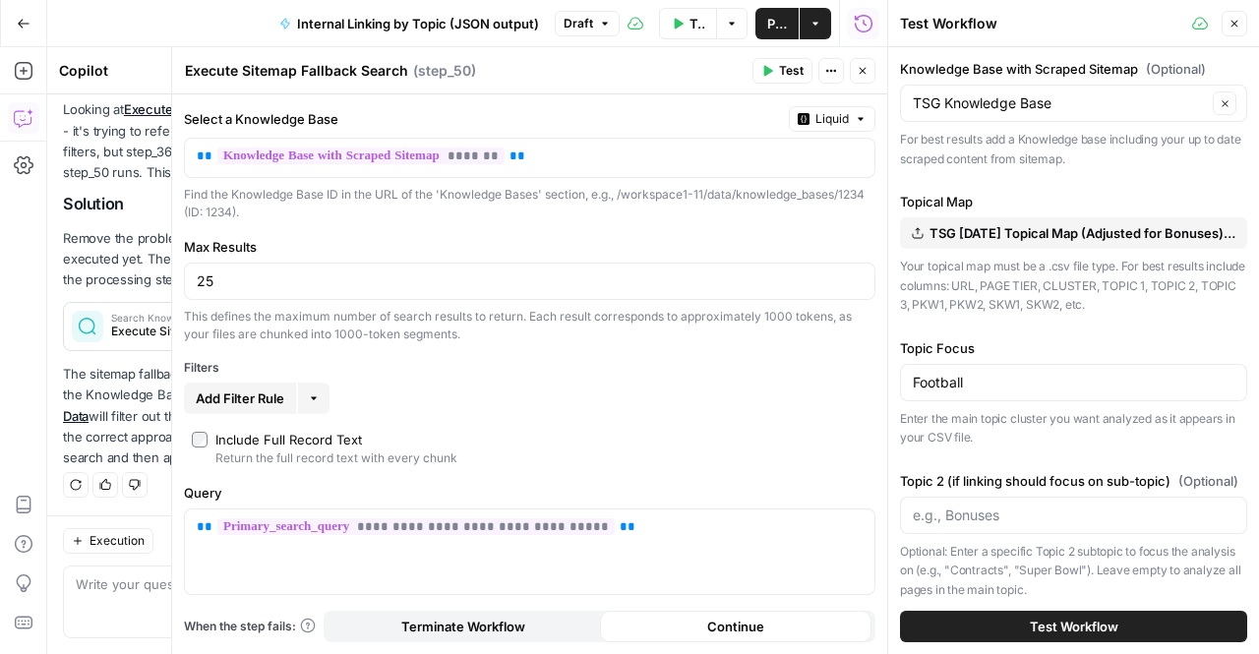
click at [769, 186] on div "Find the Knowledge Base ID in the URL of the 'Knowledge Bases' section, e.g., /…" at bounding box center [530, 203] width 692 height 35
click at [697, 20] on span "Test Data" at bounding box center [697, 24] width 15 height 20
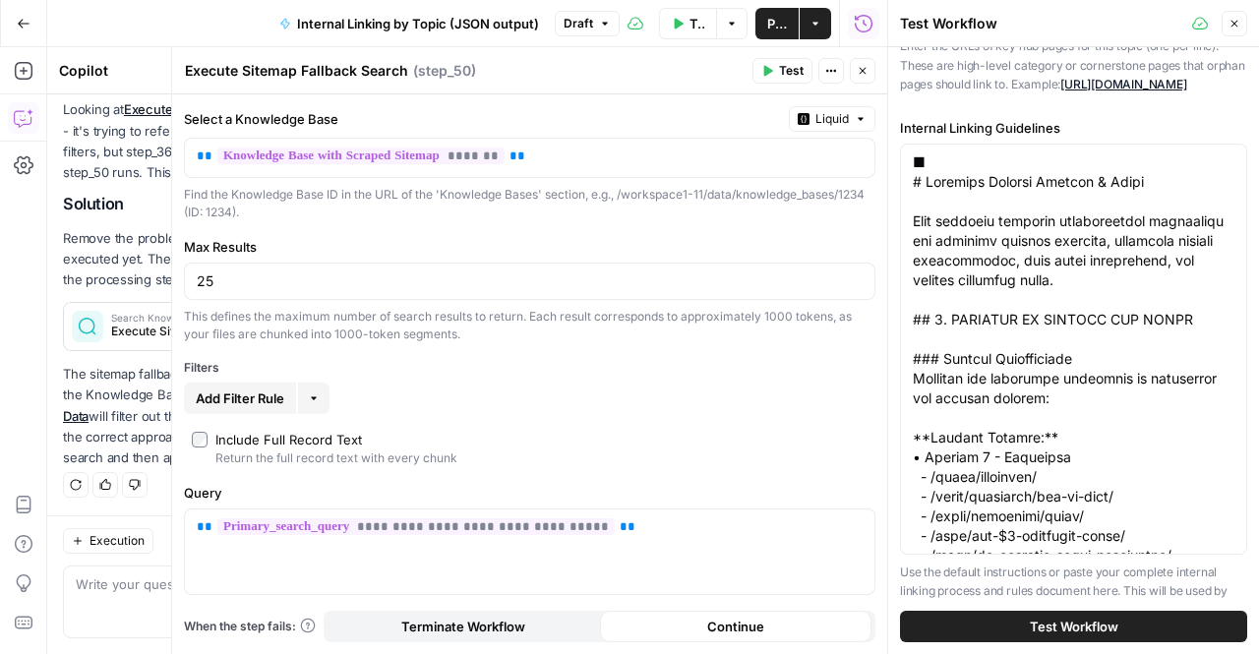
scroll to position [748, 0]
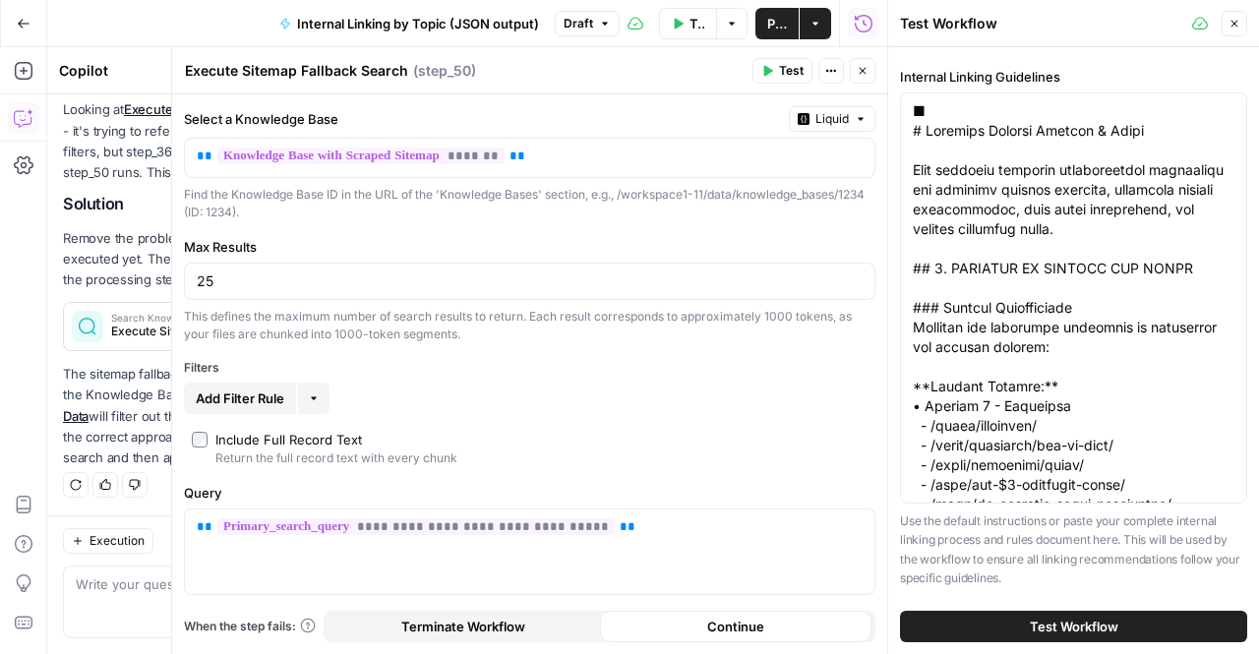
click at [1013, 625] on button "Test Workflow" at bounding box center [1073, 626] width 347 height 31
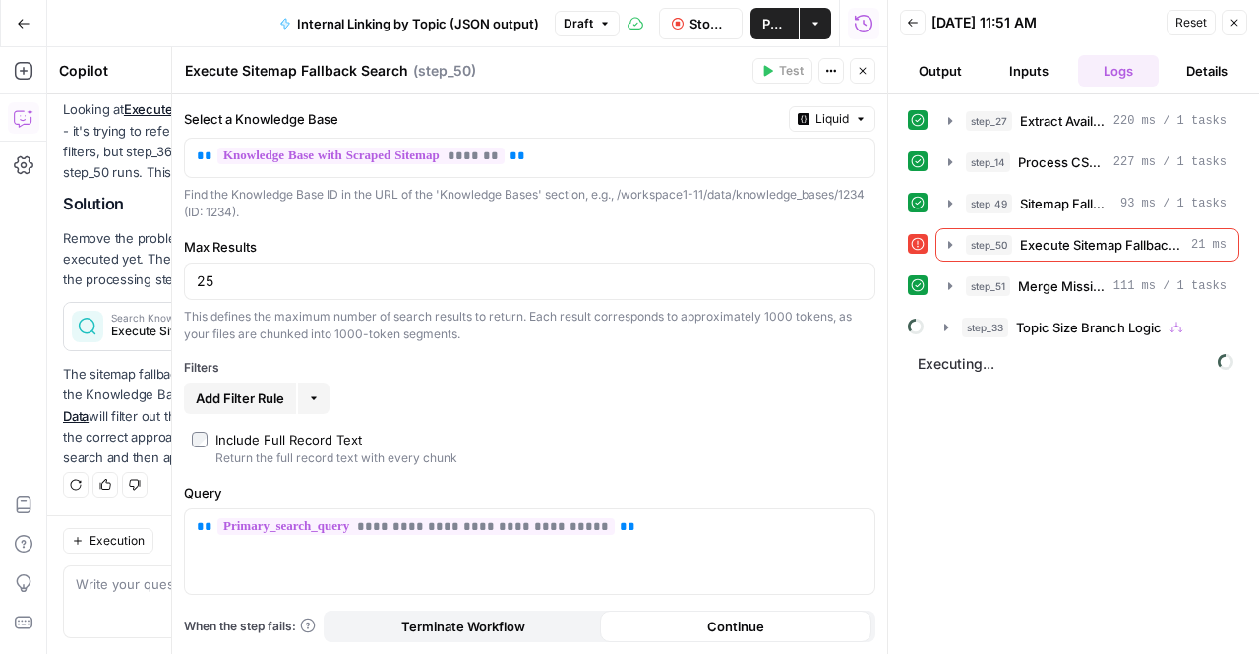
click at [1192, 24] on span "Reset" at bounding box center [1191, 23] width 31 height 18
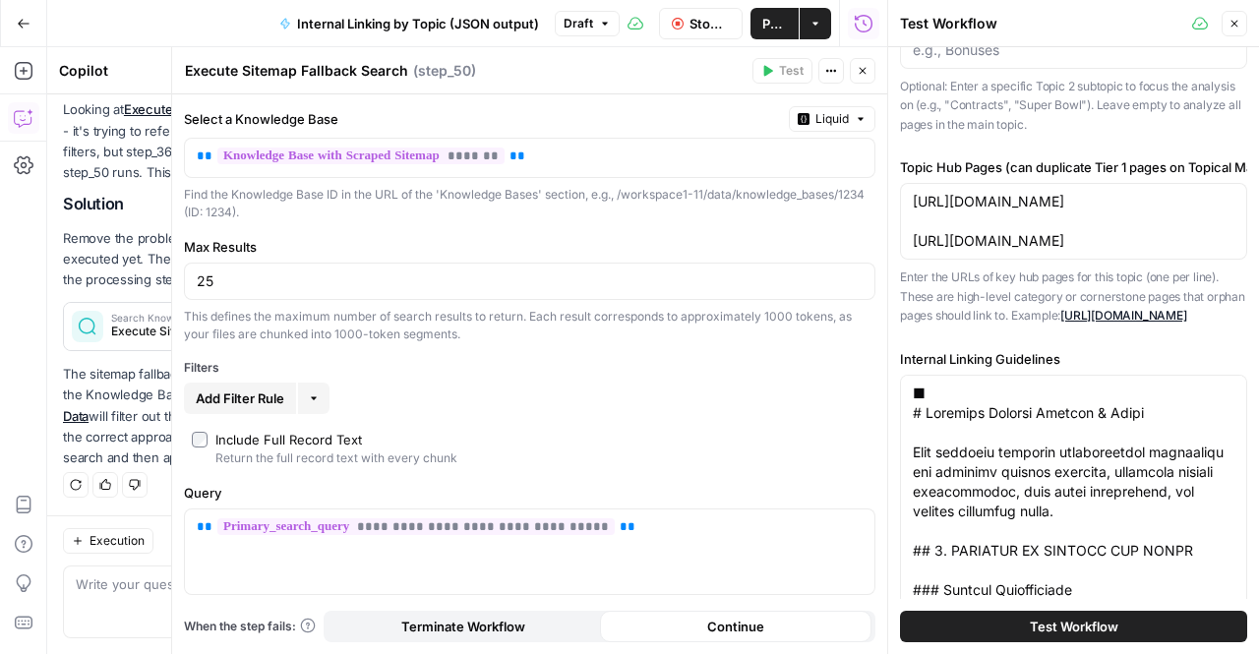
scroll to position [784, 0]
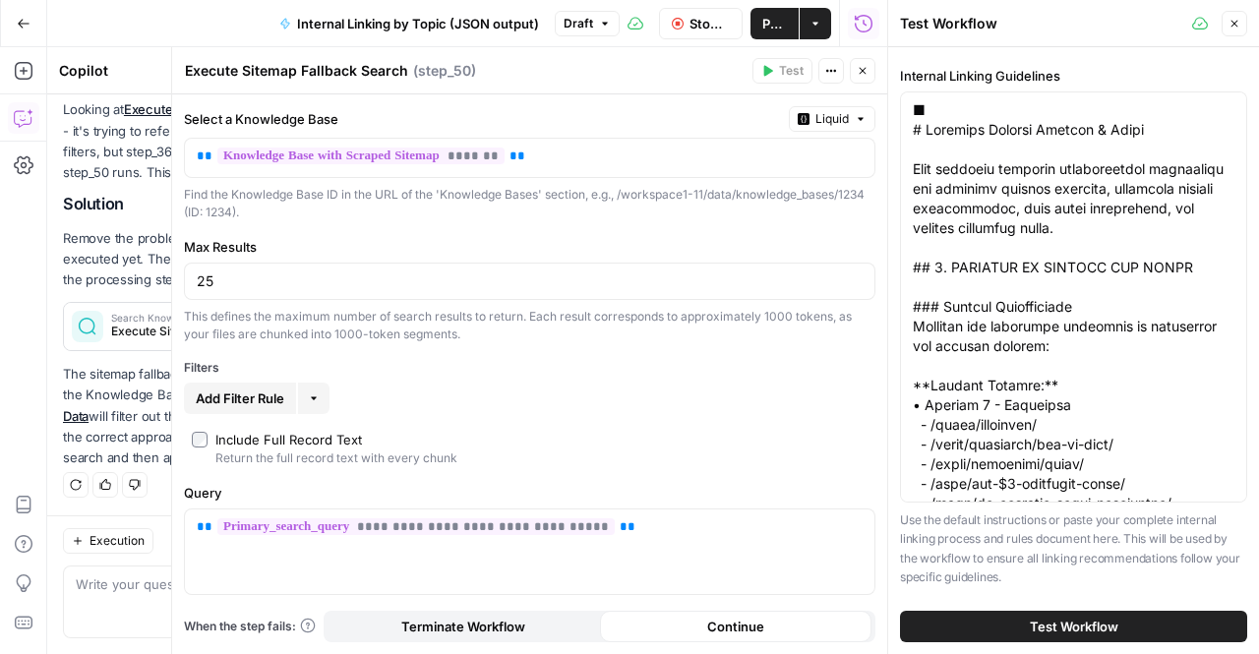
click at [992, 640] on button "Test Workflow" at bounding box center [1073, 626] width 347 height 31
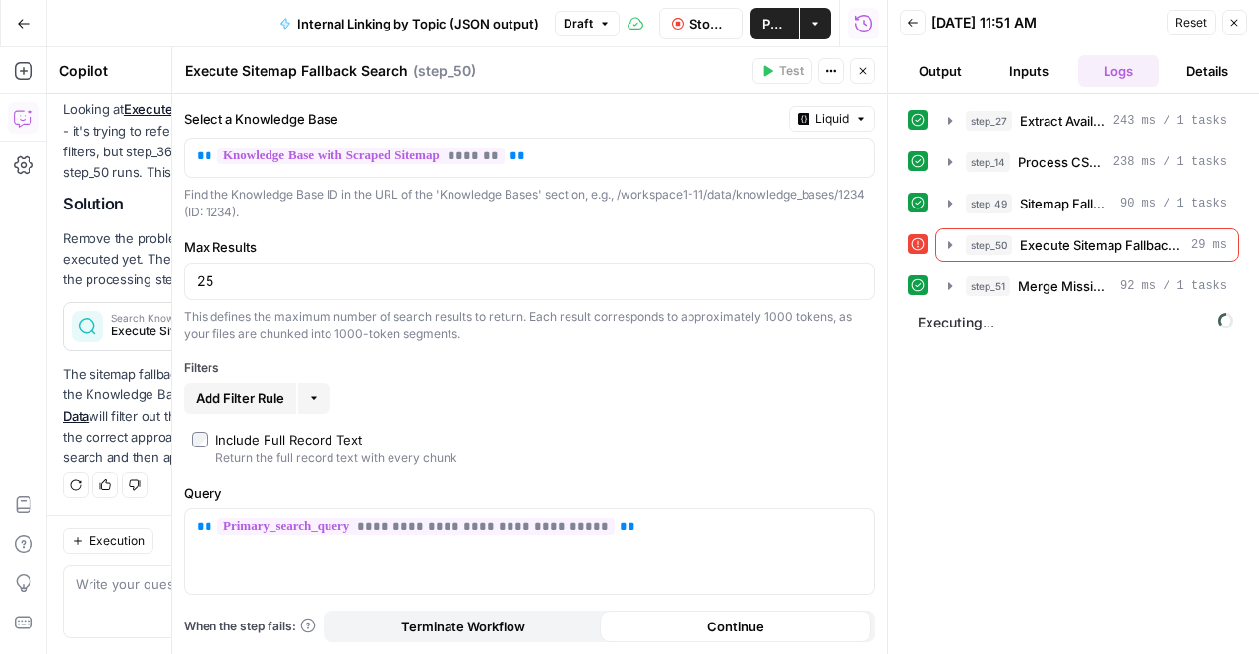
click at [702, 29] on span "Stop Run" at bounding box center [710, 24] width 40 height 20
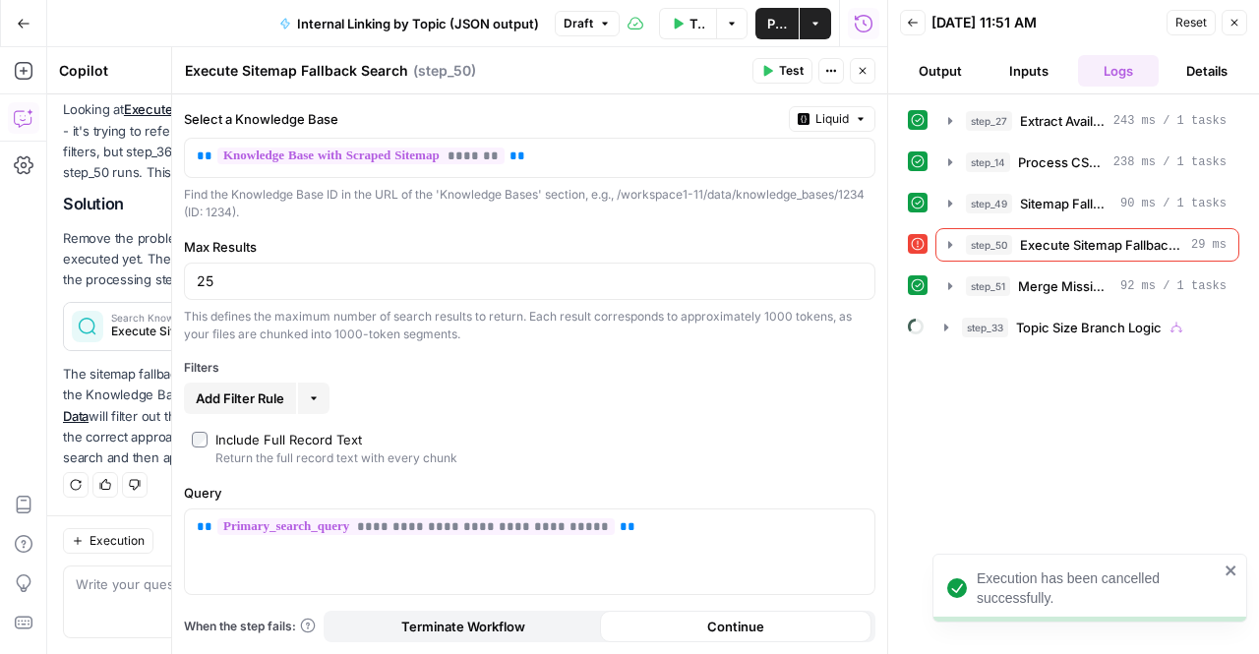
click at [1234, 19] on icon "button" at bounding box center [1235, 23] width 12 height 12
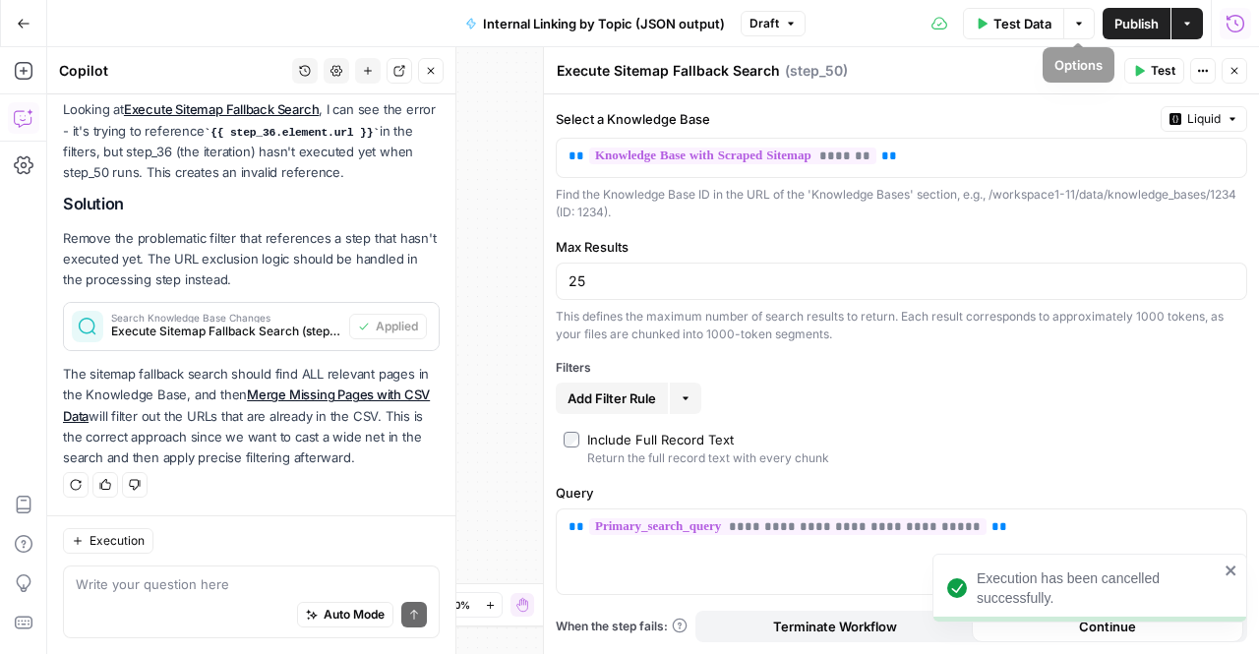
click at [1020, 34] on button "Test Data" at bounding box center [1013, 23] width 101 height 31
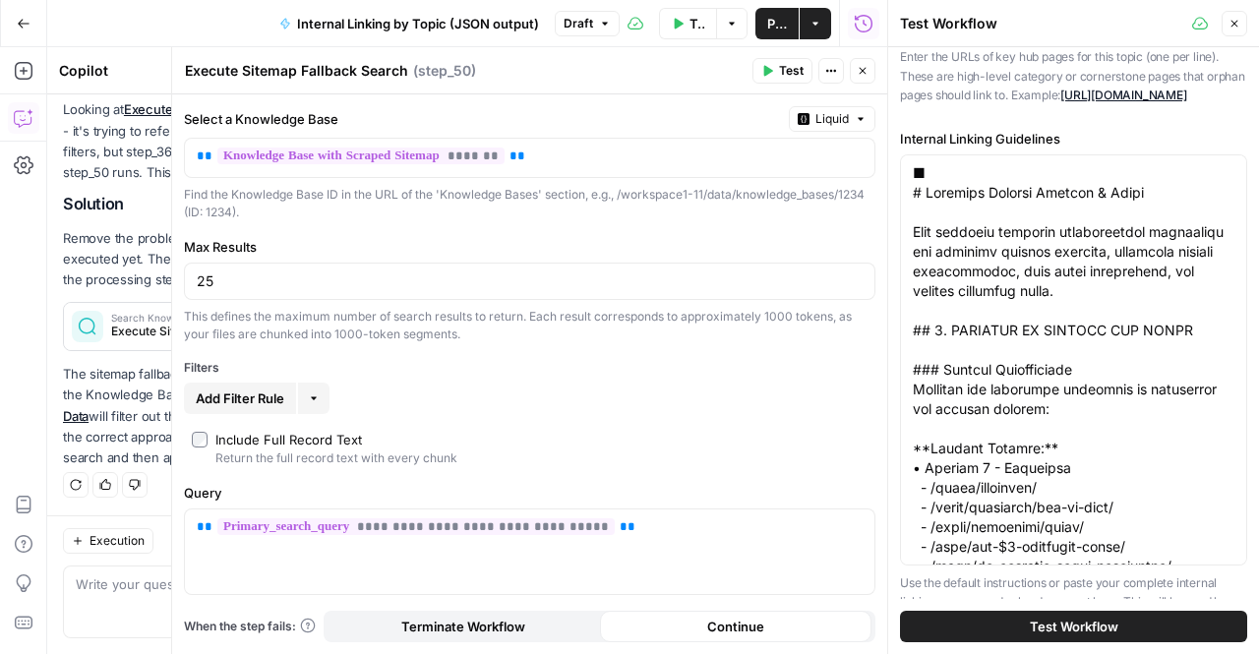
scroll to position [784, 0]
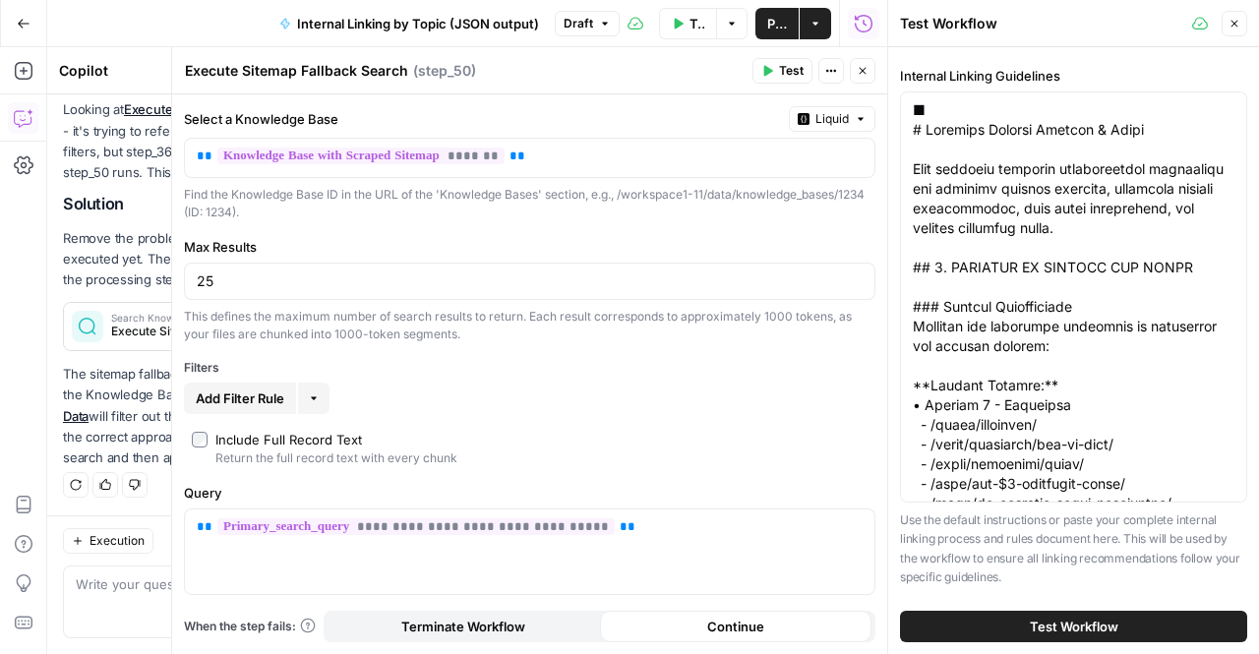
click at [1037, 630] on span "Test Workflow" at bounding box center [1074, 627] width 89 height 20
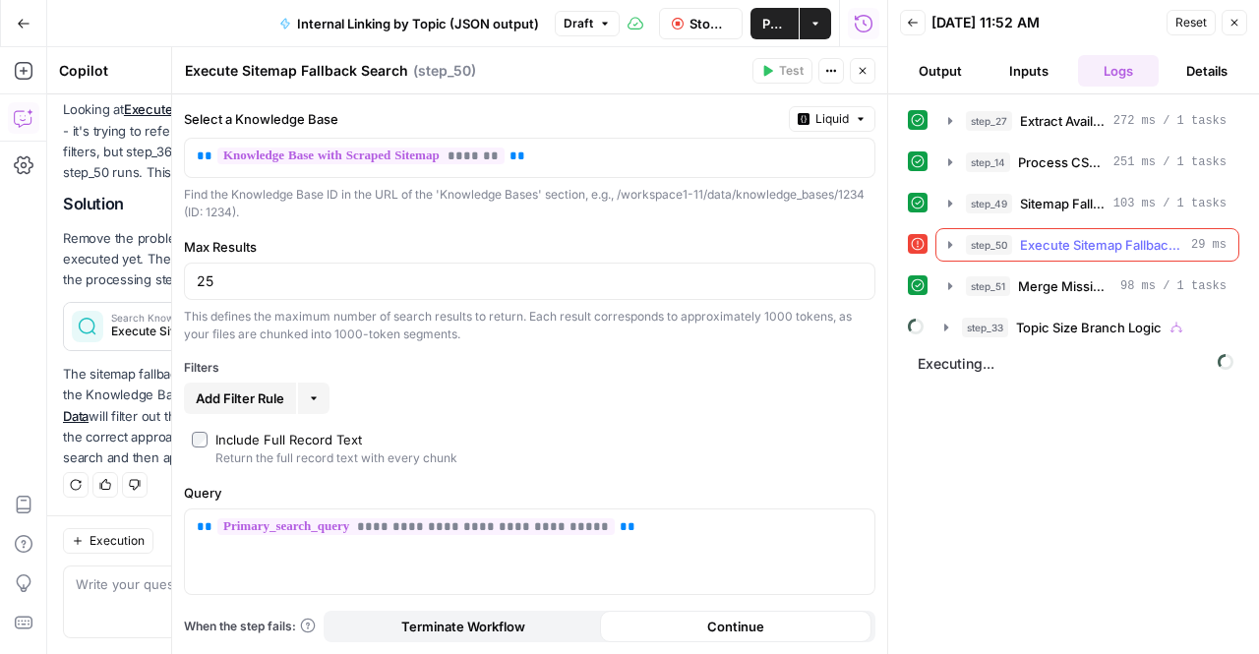
click at [946, 239] on icon "button" at bounding box center [950, 245] width 16 height 16
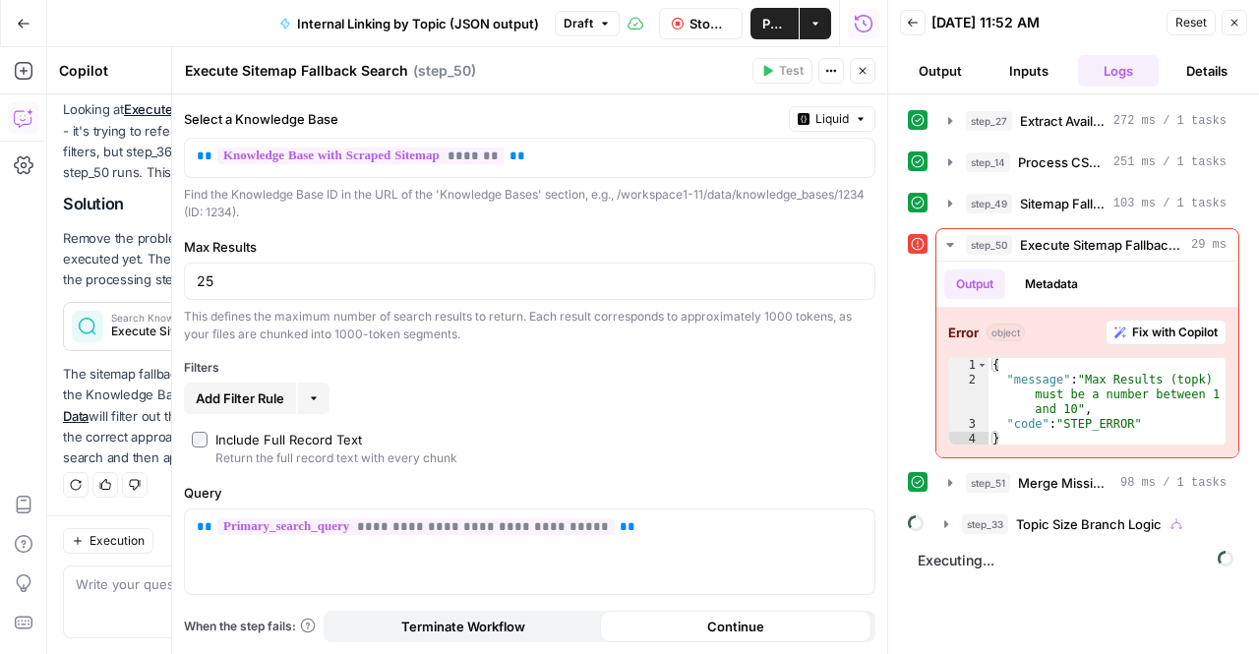
click at [860, 78] on button "Close" at bounding box center [863, 71] width 26 height 26
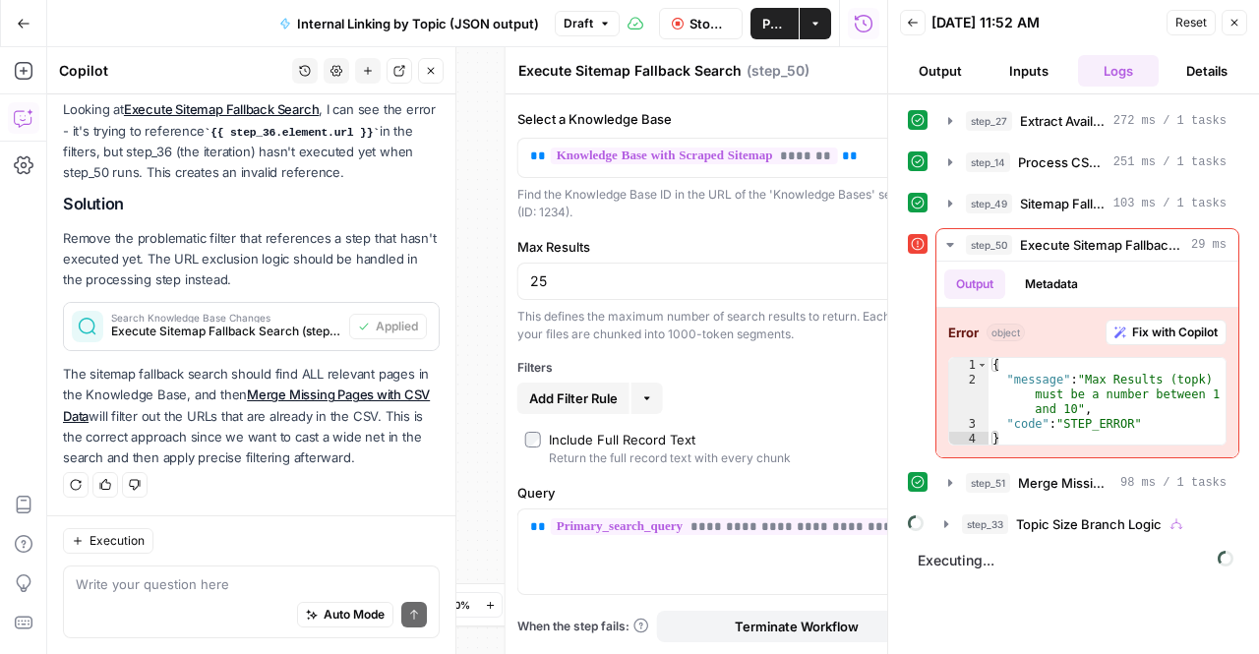
click at [864, 71] on div "**********" at bounding box center [529, 350] width 716 height 607
click at [918, 28] on button "Back" at bounding box center [913, 23] width 26 height 26
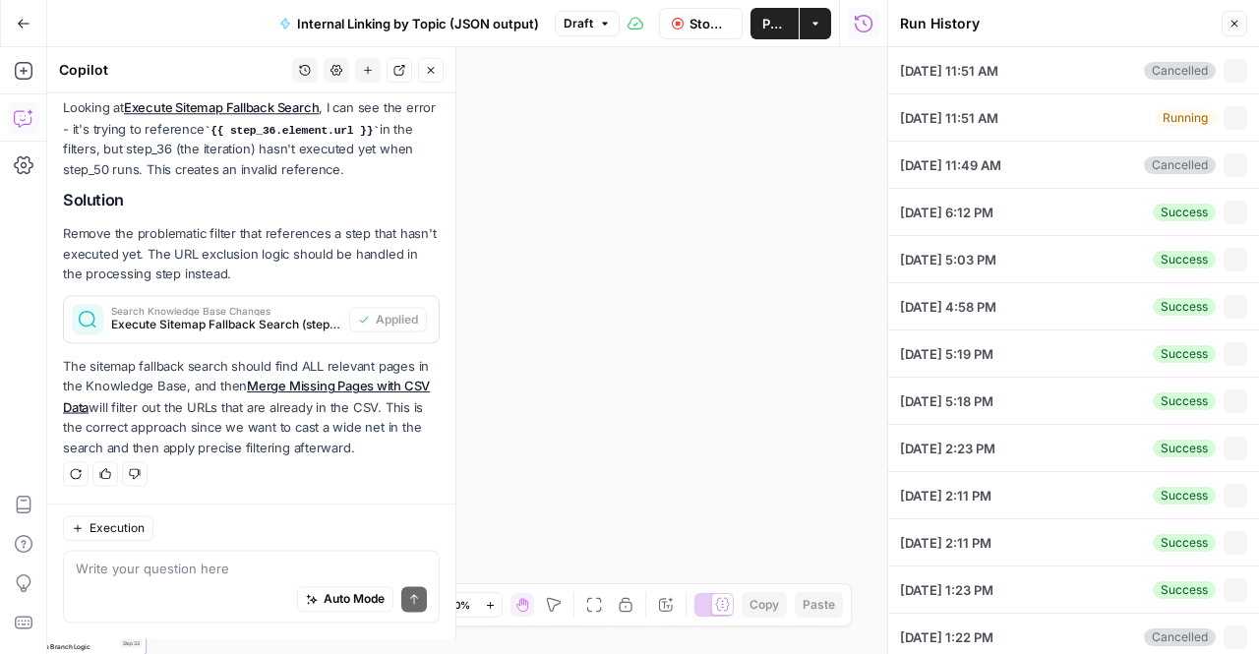
scroll to position [6884, 0]
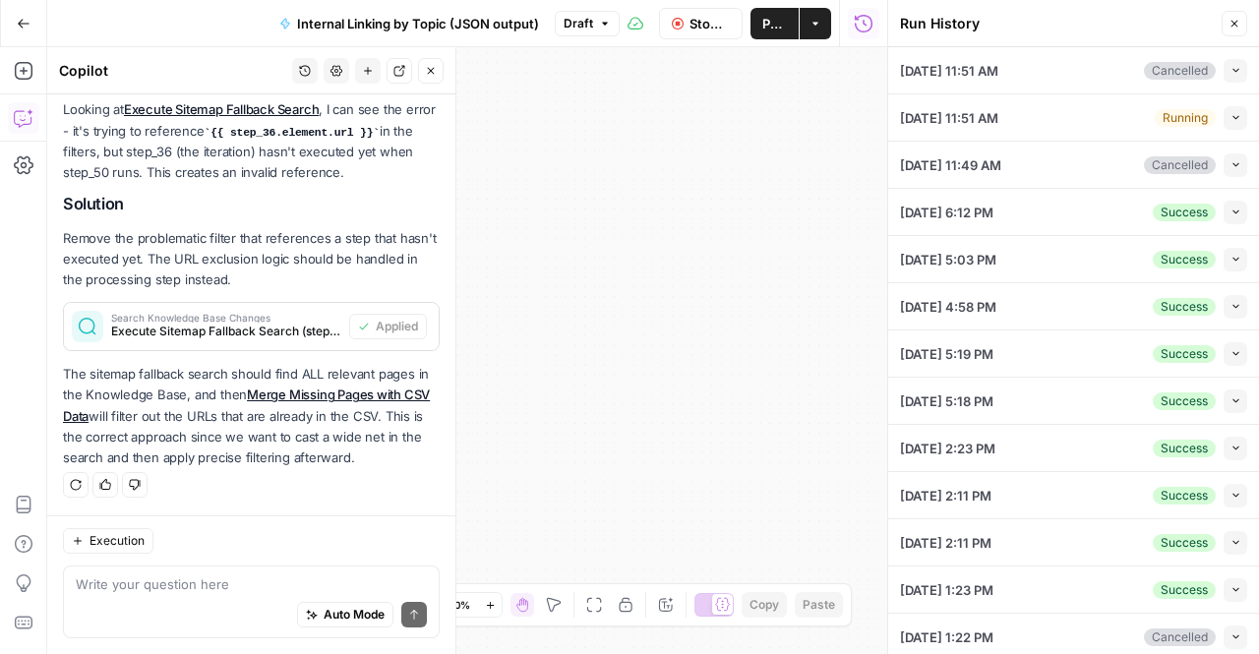
click at [1231, 117] on icon "button" at bounding box center [1236, 117] width 11 height 11
type input "TSG Knowledge Base"
type input "Football"
type textarea "[URL][DOMAIN_NAME] [URL][DOMAIN_NAME]"
type textarea "■ # Internal Linking Process & Rules This document provides comprehensive guide…"
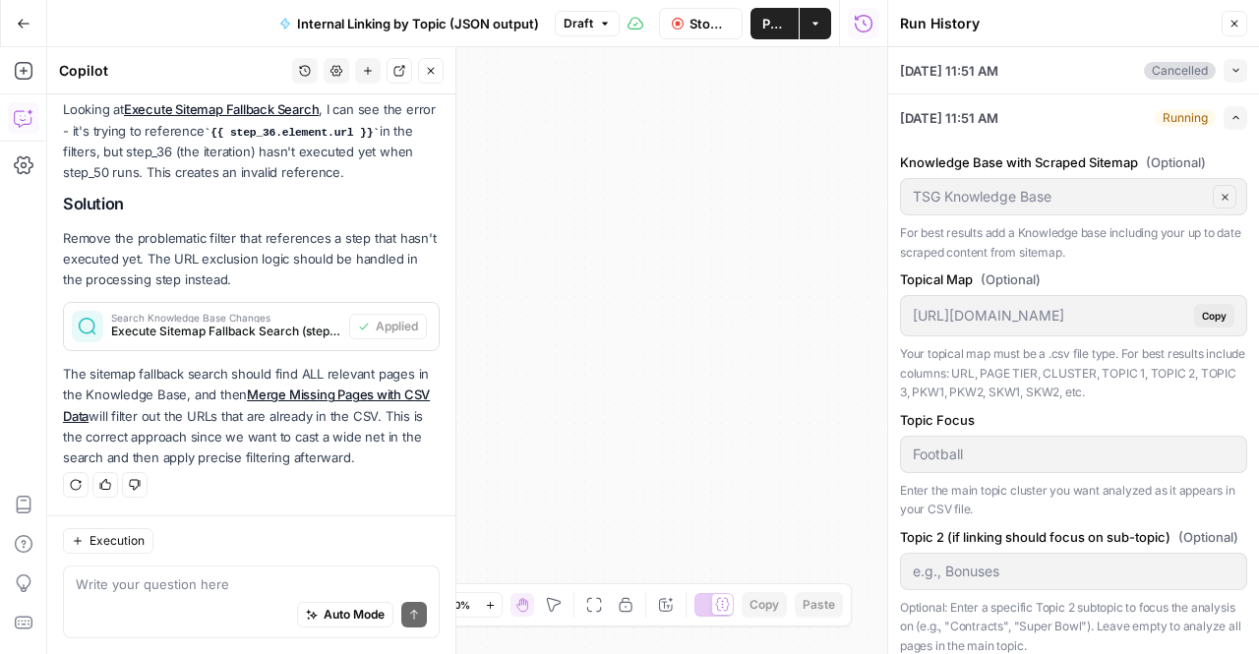
scroll to position [1112, 0]
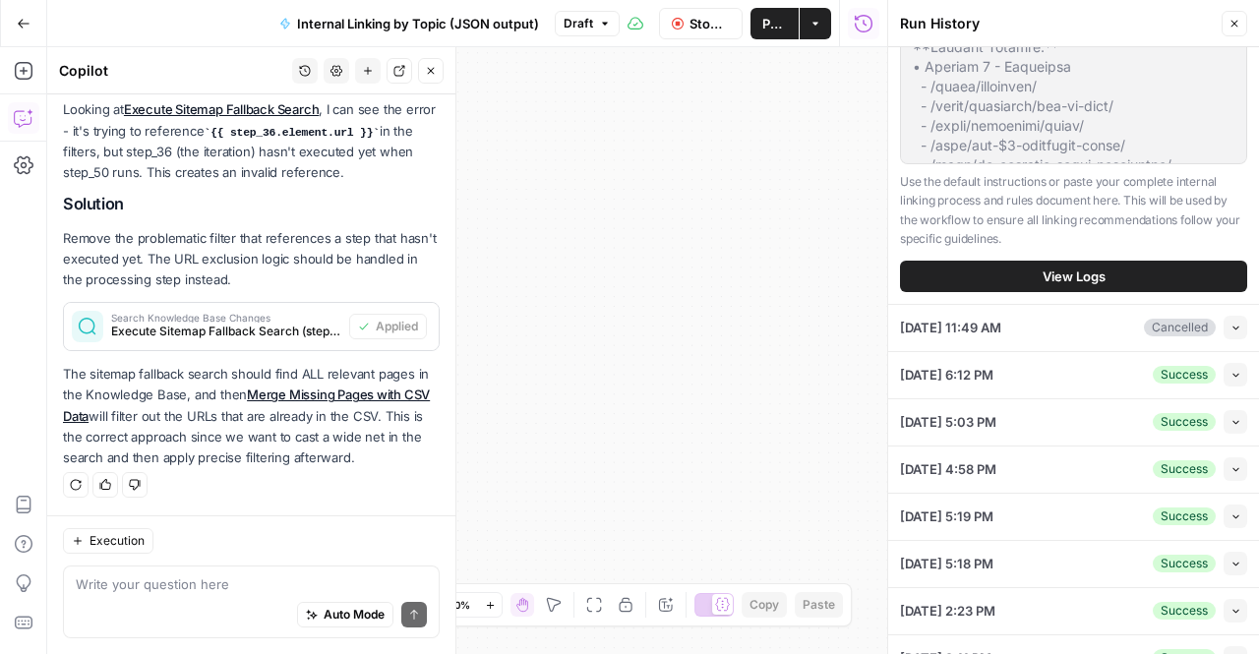
click at [1049, 286] on span "View Logs" at bounding box center [1074, 277] width 63 height 20
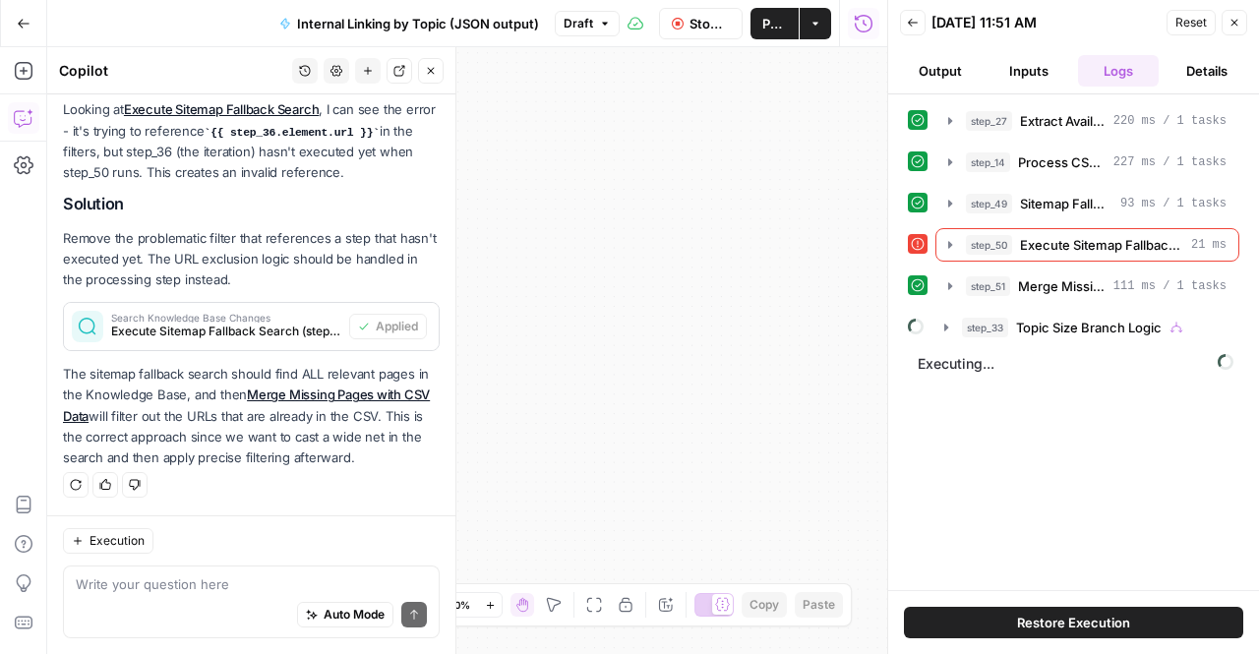
click at [684, 18] on button "Stop Run" at bounding box center [701, 23] width 84 height 31
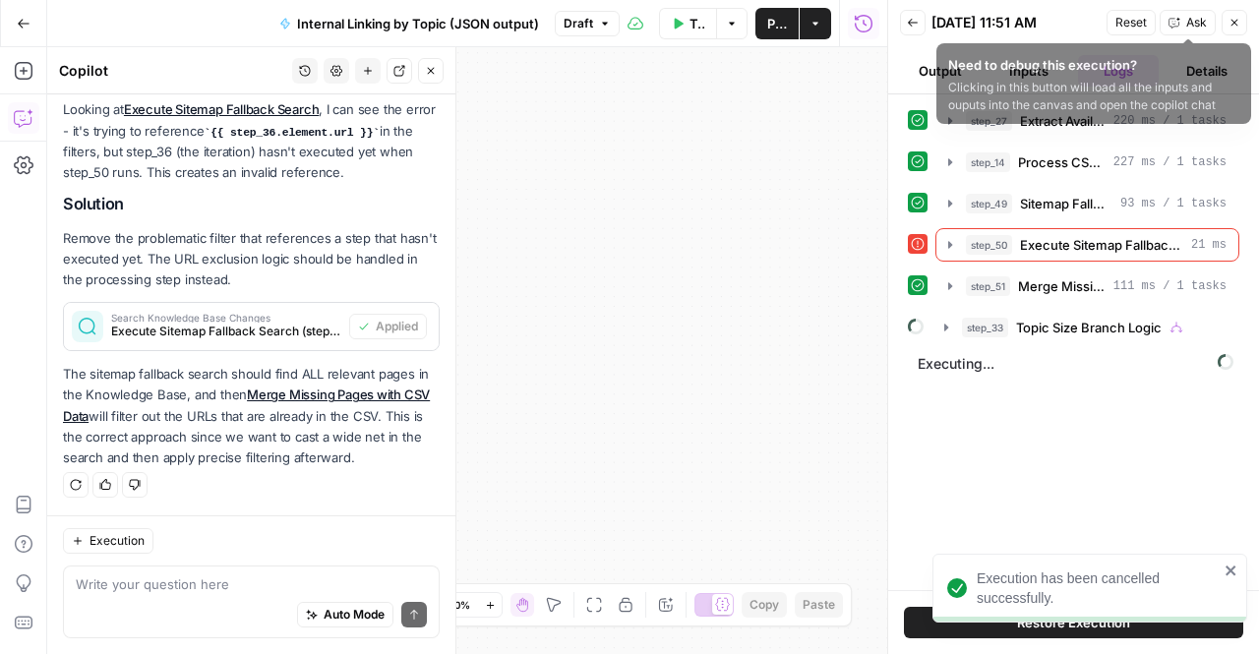
click at [1227, 18] on button "Close" at bounding box center [1235, 23] width 26 height 26
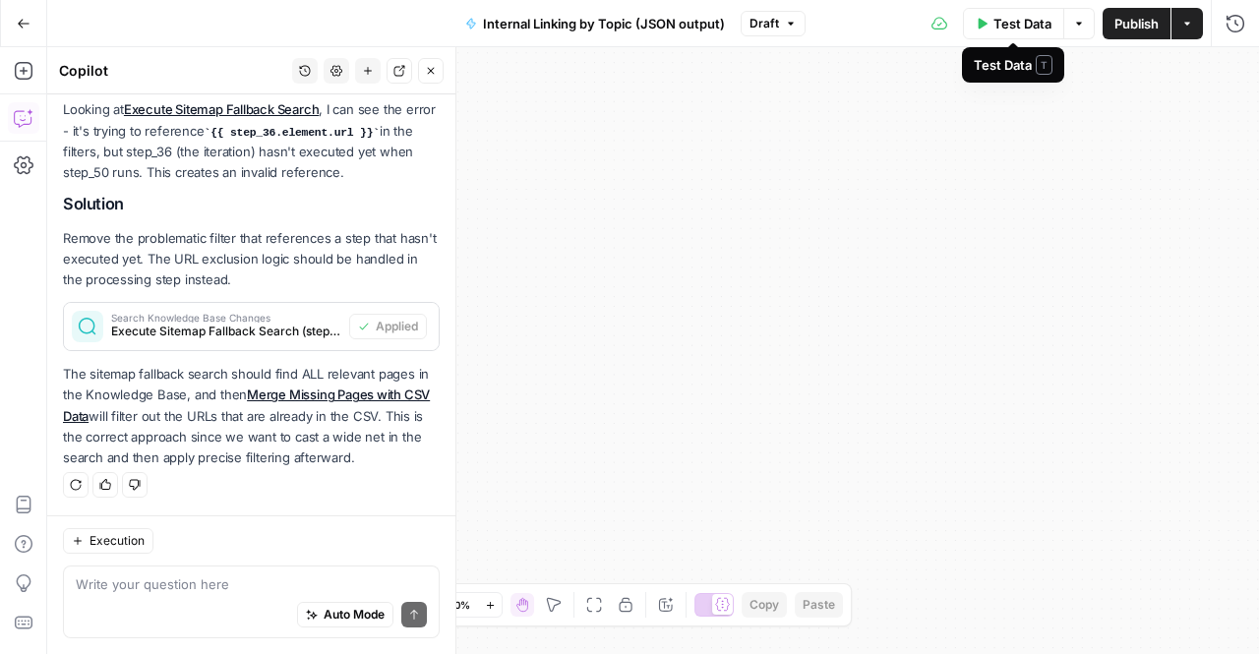
click at [1015, 21] on span "Test Data" at bounding box center [1023, 24] width 58 height 20
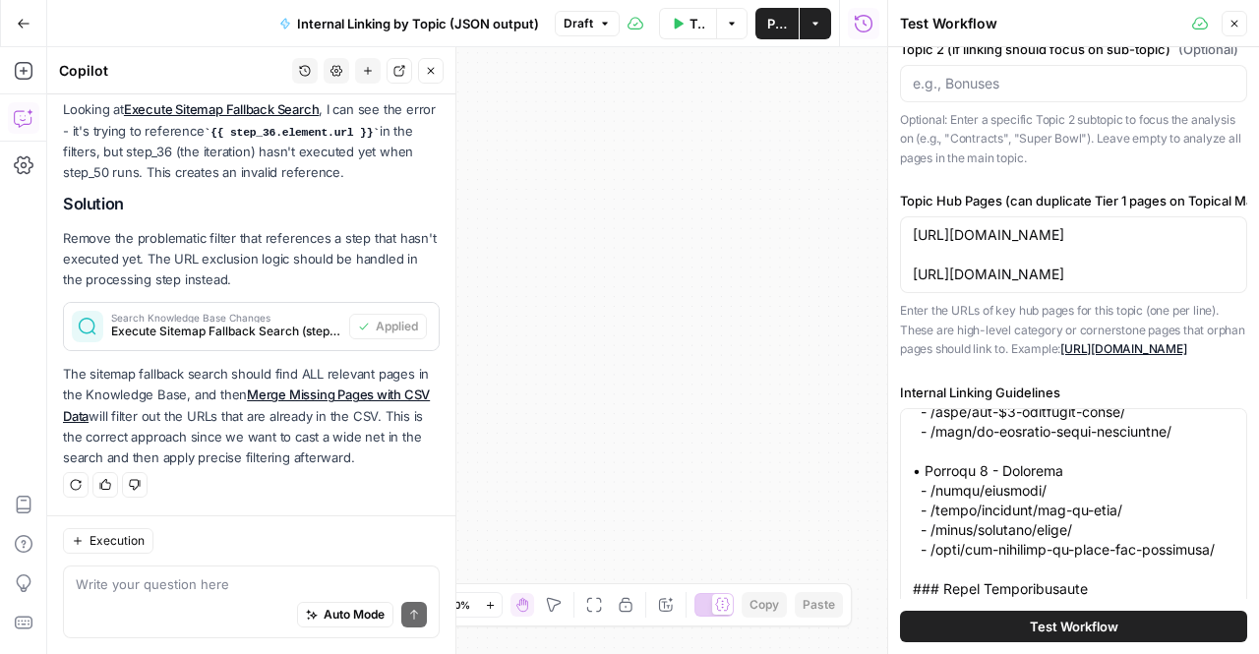
scroll to position [784, 0]
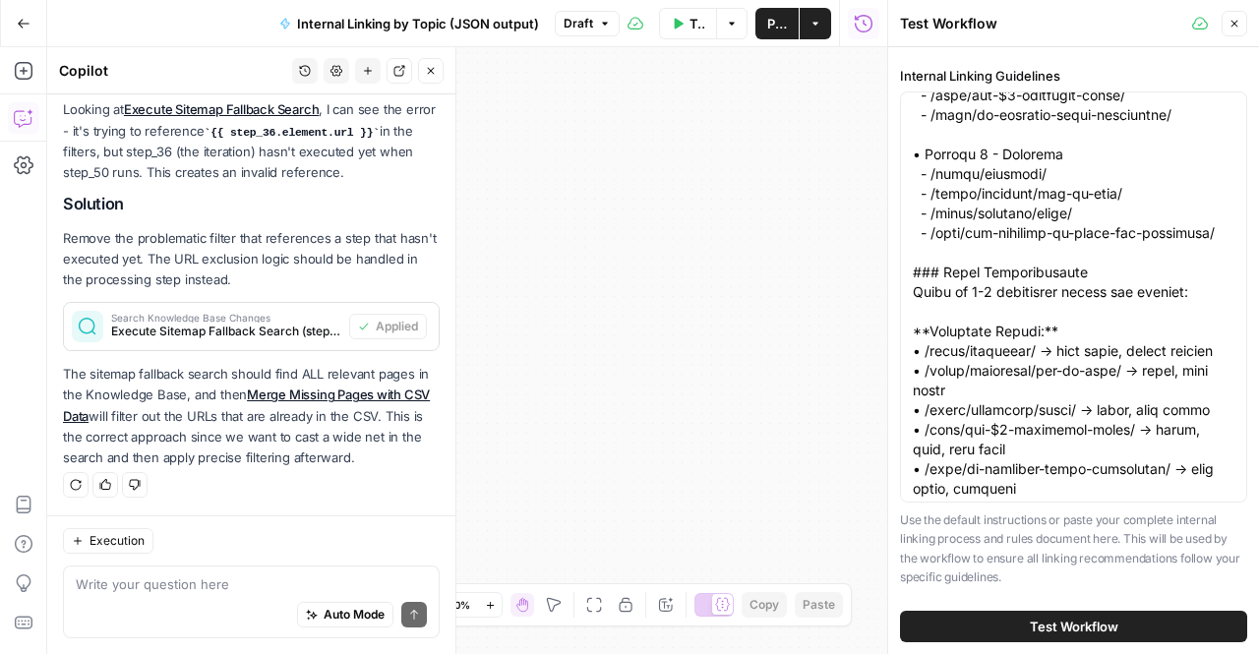
click at [998, 636] on button "Test Workflow" at bounding box center [1073, 626] width 347 height 31
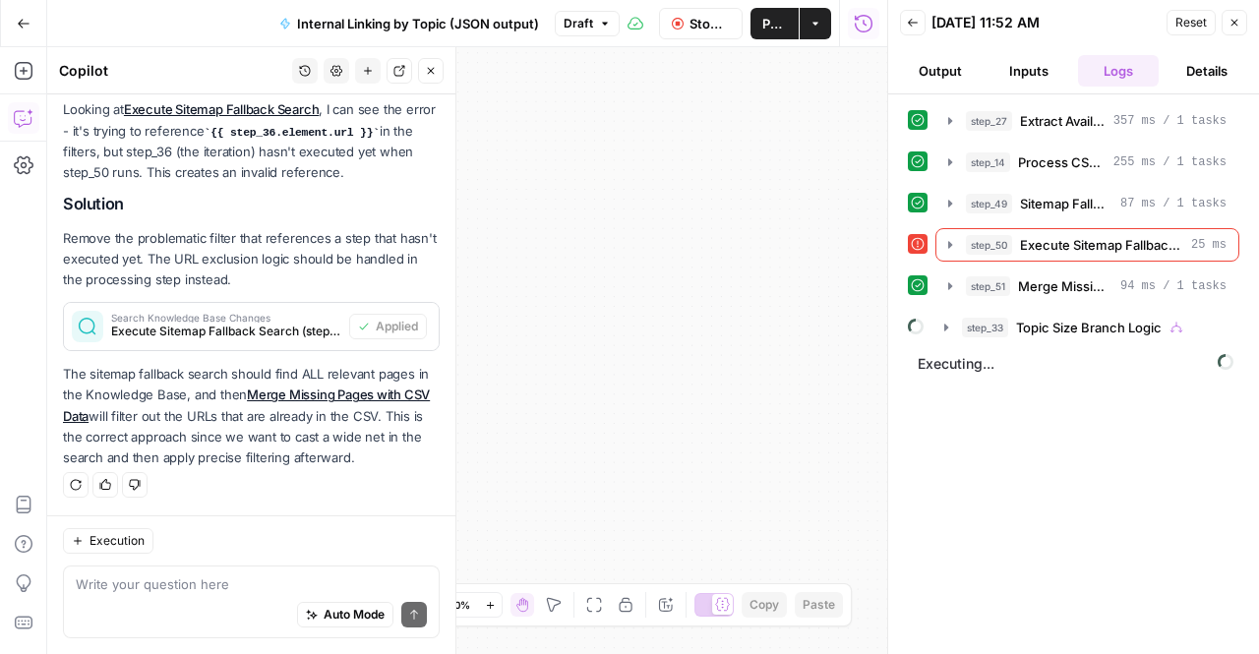
click at [1060, 245] on span "Execute Sitemap Fallback Search" at bounding box center [1101, 245] width 163 height 20
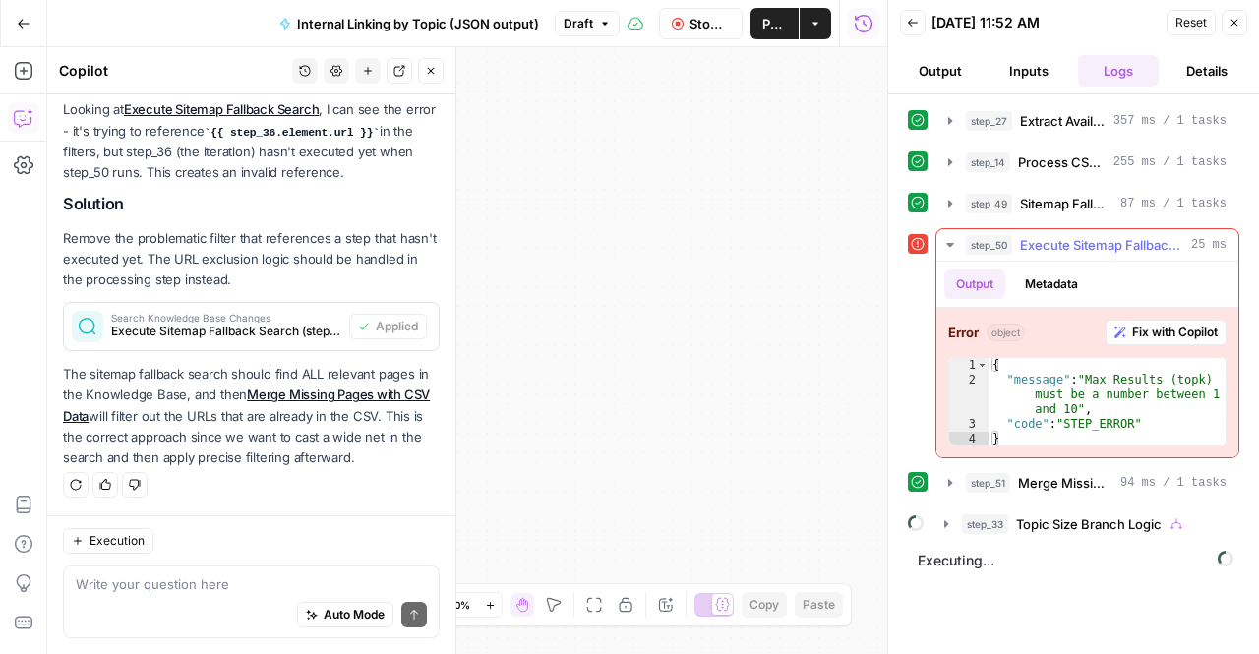
click at [1134, 329] on span "Fix with Copilot" at bounding box center [1175, 333] width 86 height 18
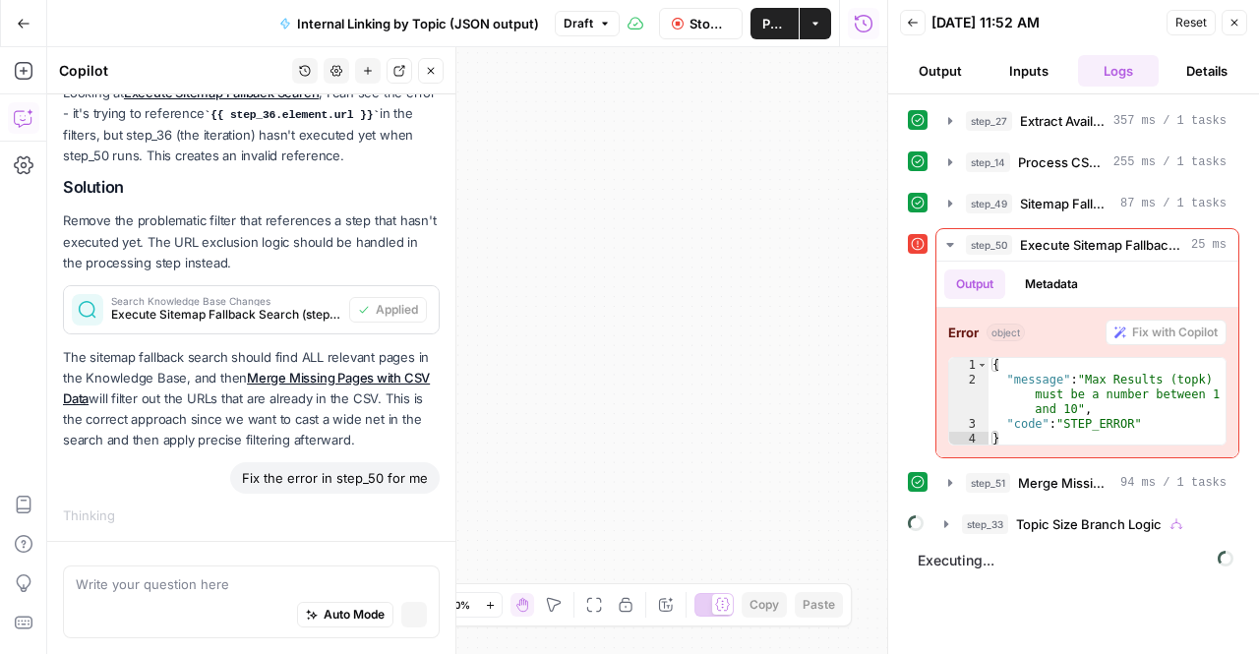
scroll to position [6717, 0]
click at [1238, 14] on button "Close" at bounding box center [1235, 23] width 26 height 26
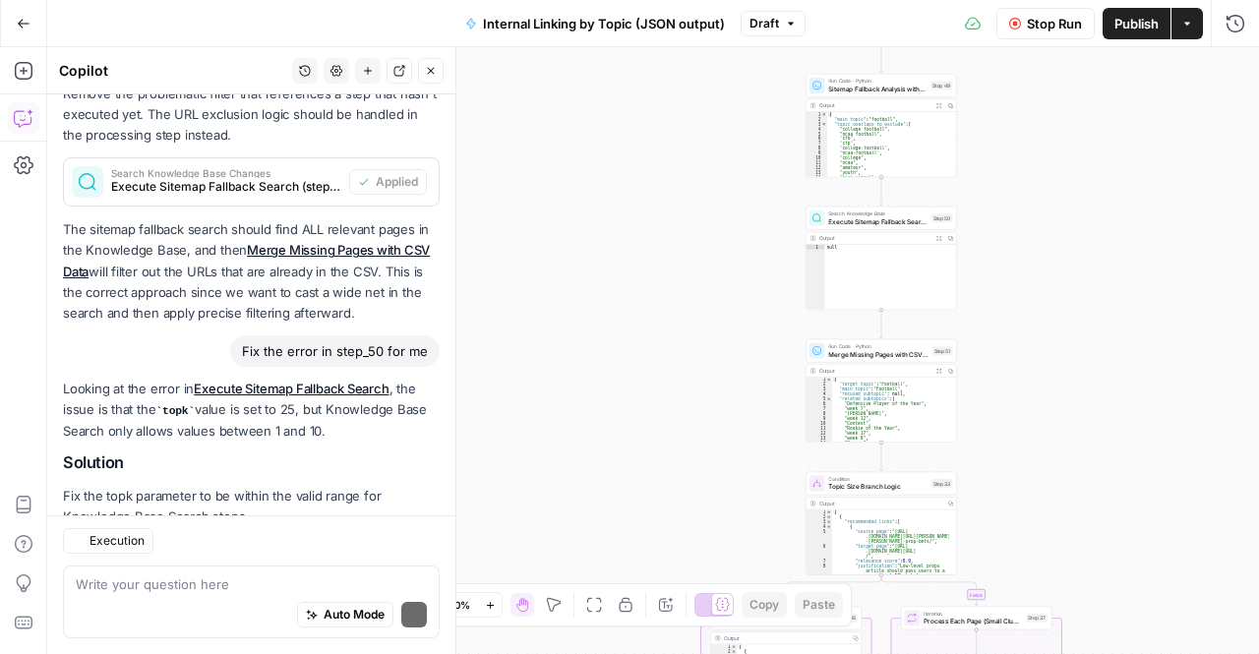
scroll to position [7224, 0]
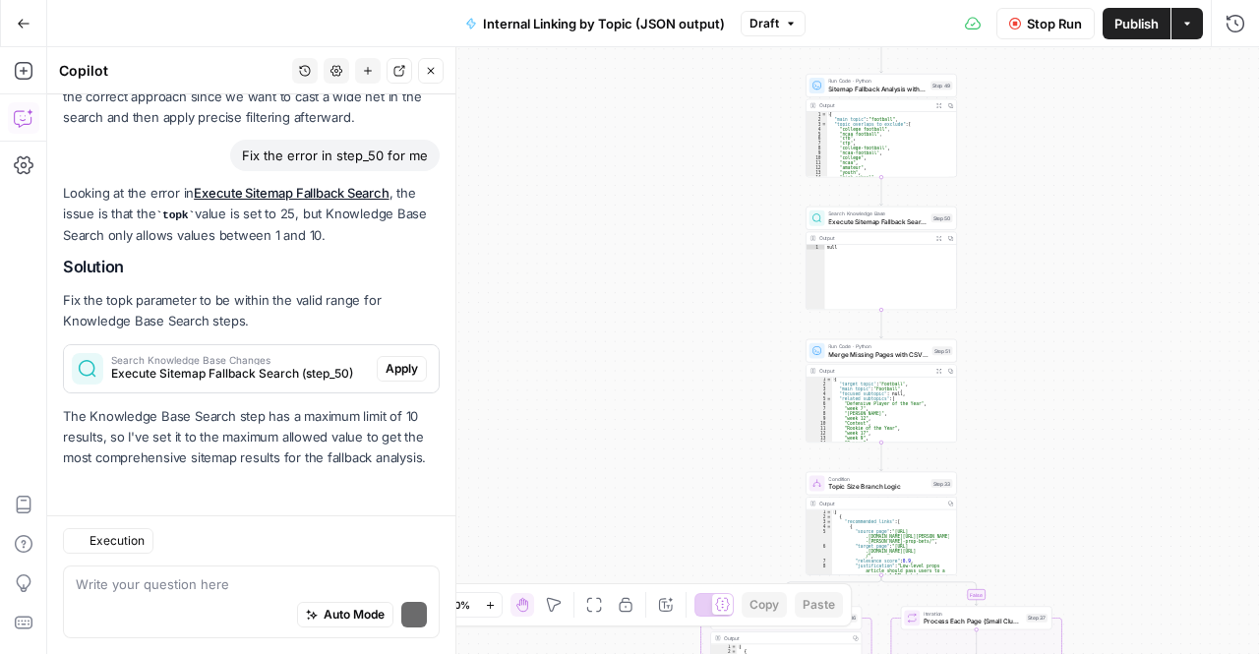
click at [181, 527] on div "Execution Write your question here Auto Mode Send" at bounding box center [251, 584] width 408 height 139
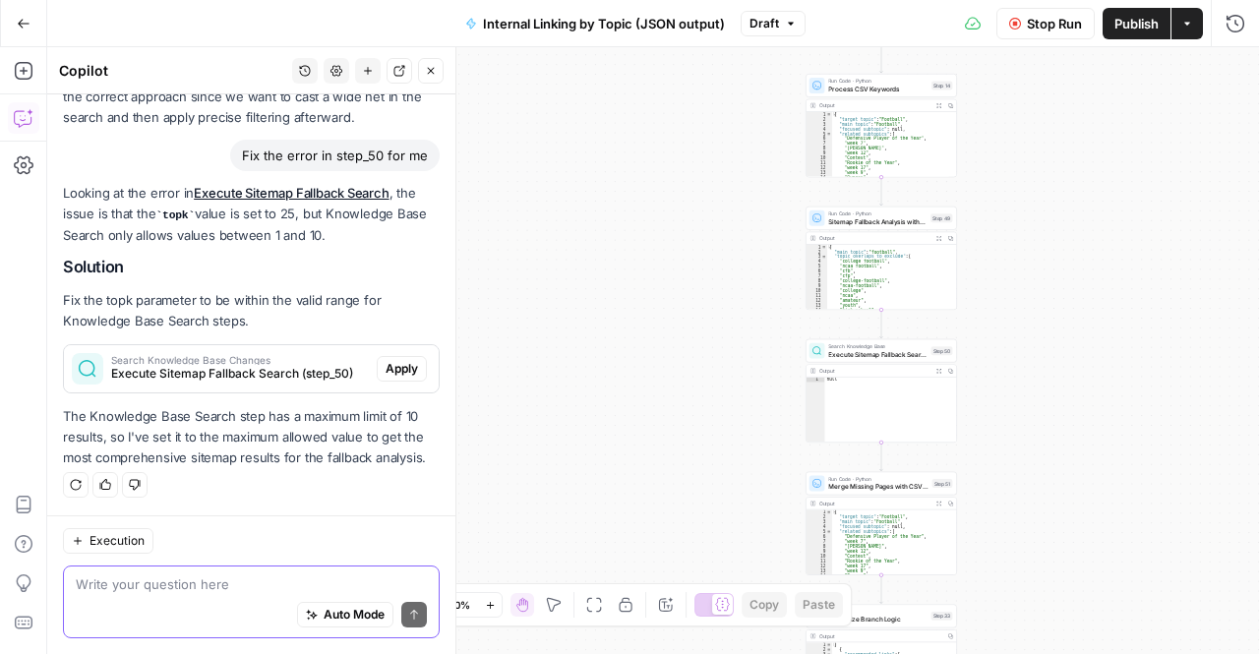
click at [220, 583] on textarea at bounding box center [251, 585] width 351 height 20
type textarea "let's limit it to"
drag, startPoint x: 220, startPoint y: 583, endPoint x: 71, endPoint y: 579, distance: 149.6
click at [71, 579] on div "let's limit it to let's limit it to Auto Mode Send" at bounding box center [251, 602] width 377 height 73
click at [161, 578] on textarea "but it excludes news right?" at bounding box center [251, 585] width 351 height 20
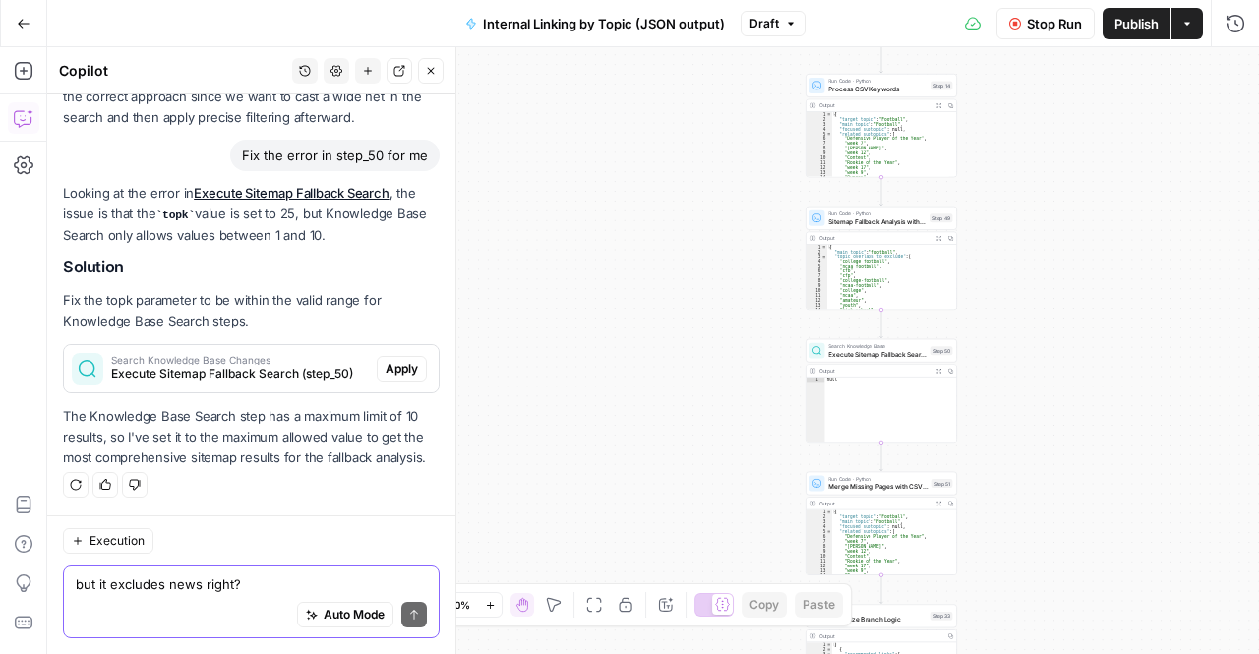
type textarea "but it excludes news right?"
click at [407, 608] on button "Send" at bounding box center [414, 615] width 26 height 26
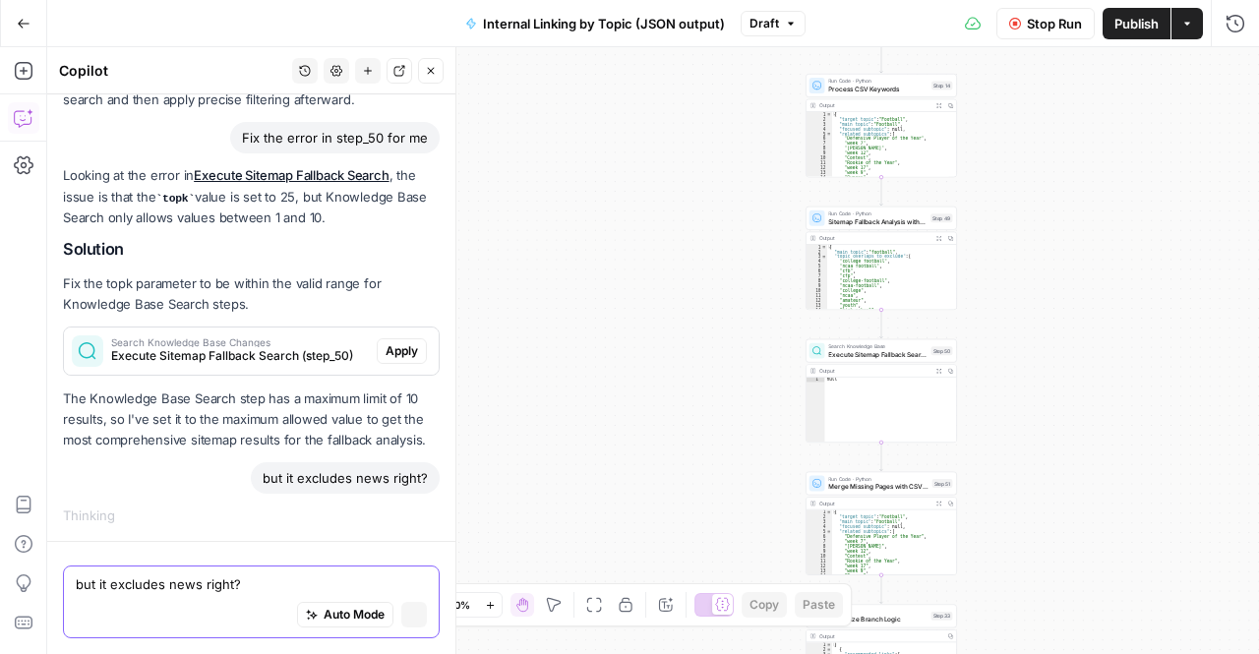
scroll to position [7056, 0]
click at [388, 345] on span "Apply" at bounding box center [402, 351] width 32 height 18
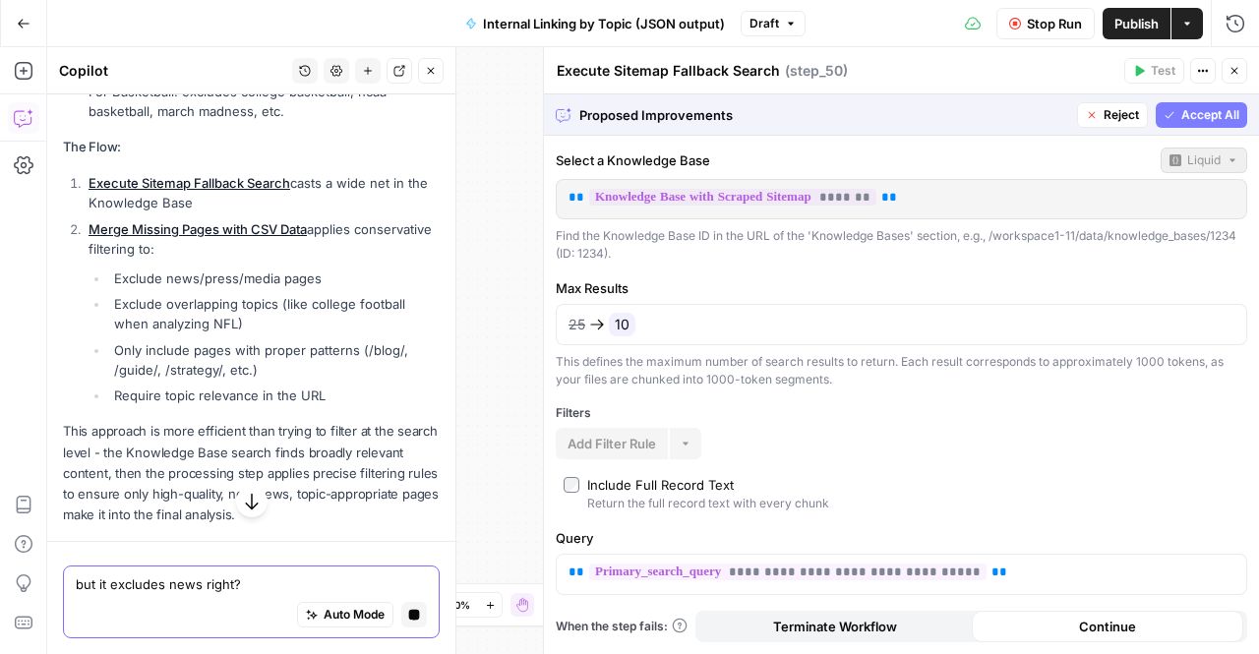
scroll to position [7101, 0]
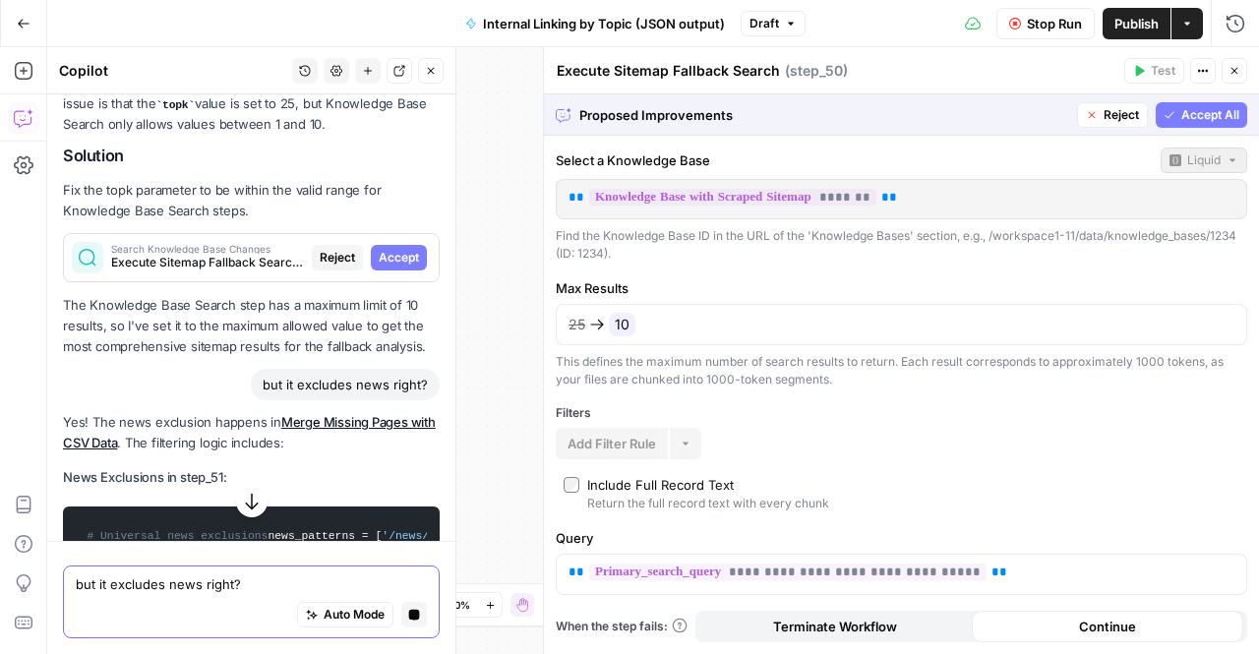
click at [397, 267] on span "Accept" at bounding box center [399, 258] width 40 height 18
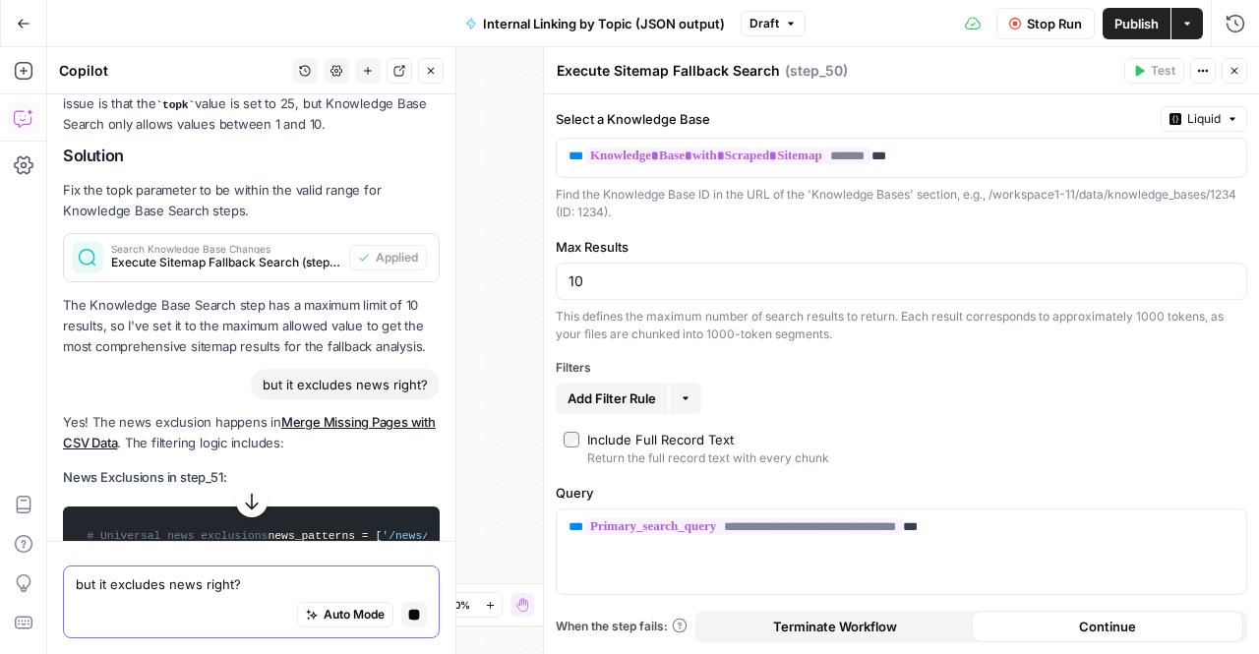
click at [1239, 70] on icon "button" at bounding box center [1235, 71] width 12 height 12
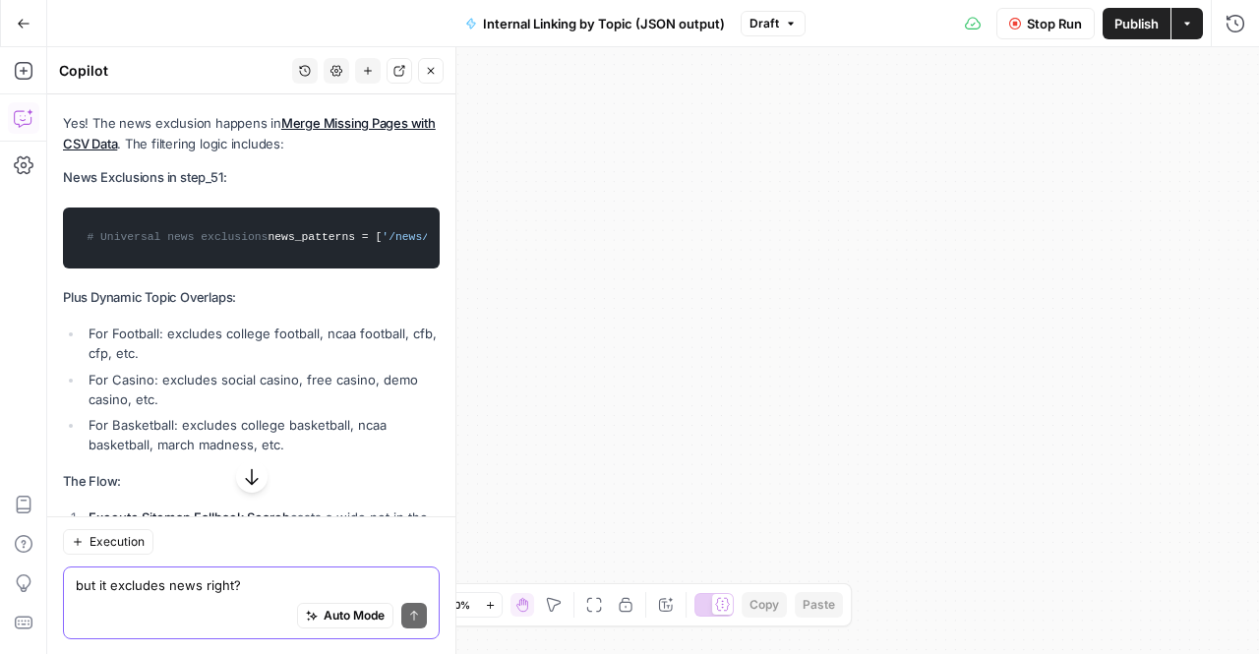
scroll to position [8168, 0]
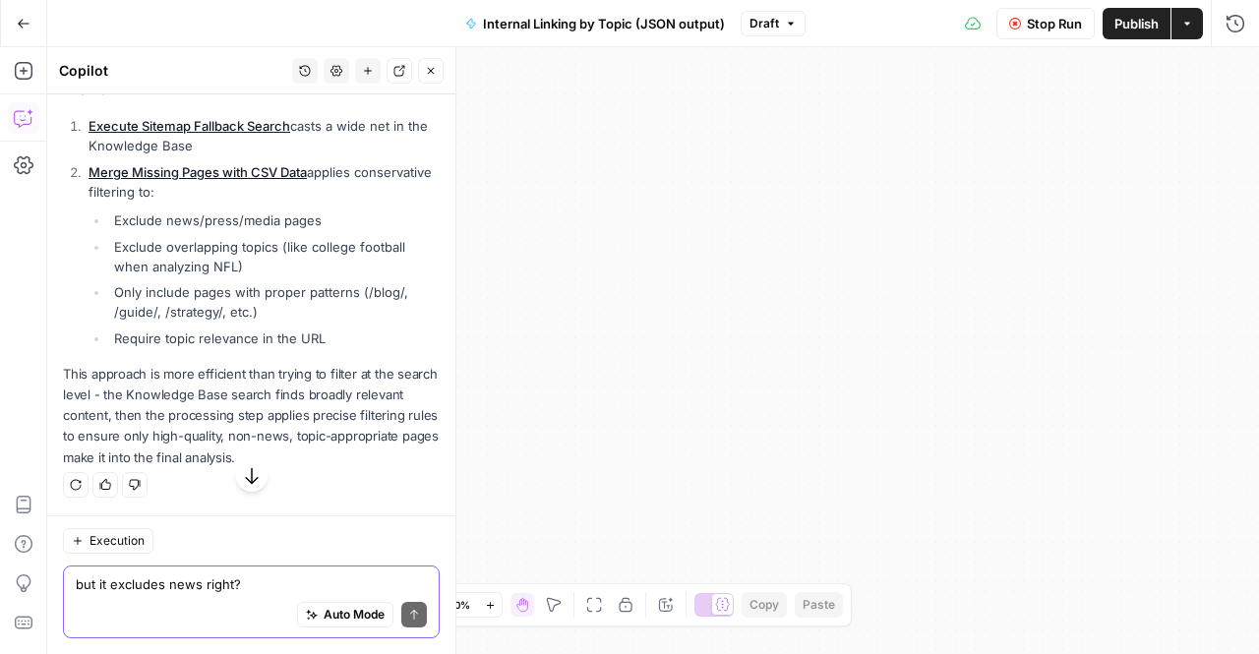
click at [1057, 31] on span "Stop Run" at bounding box center [1054, 24] width 55 height 20
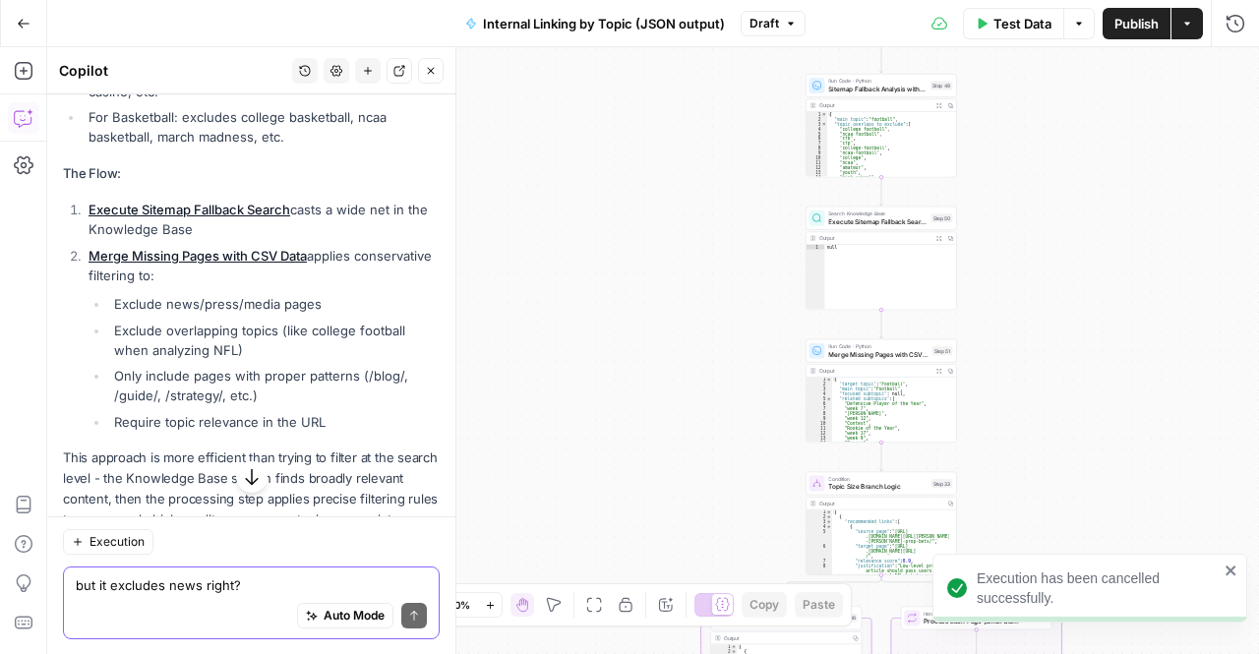
scroll to position [8021, 0]
click at [1031, 22] on span "Test Data" at bounding box center [1023, 24] width 58 height 20
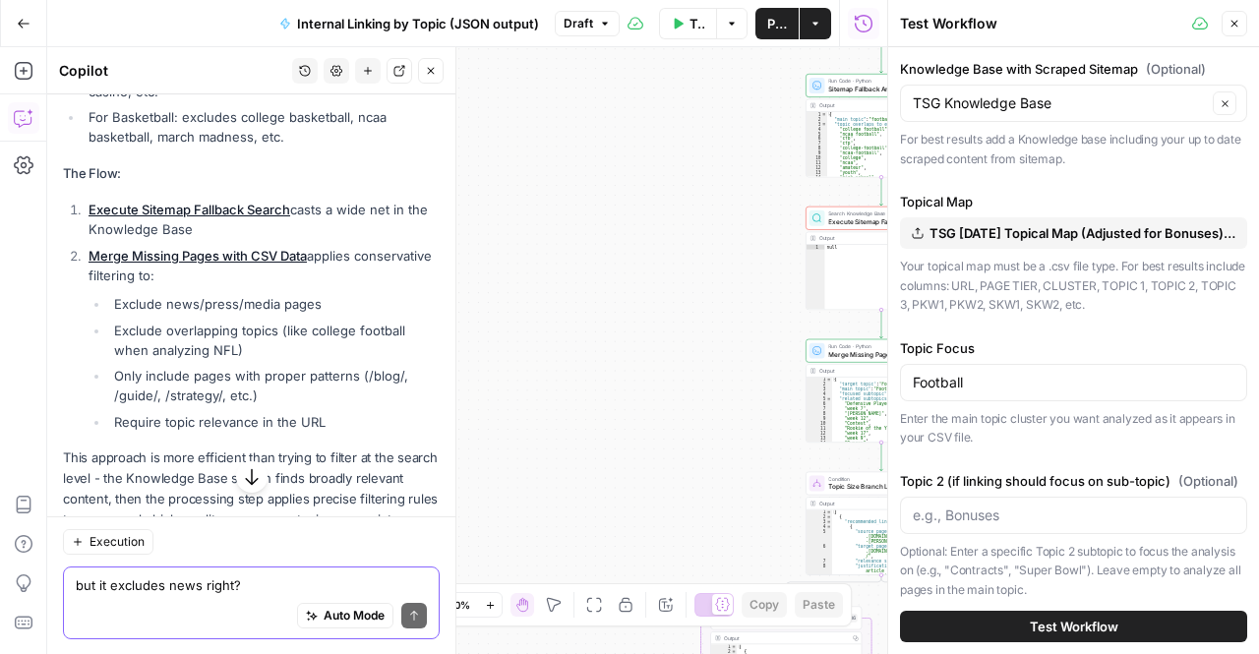
click at [1051, 625] on span "Test Workflow" at bounding box center [1074, 627] width 89 height 20
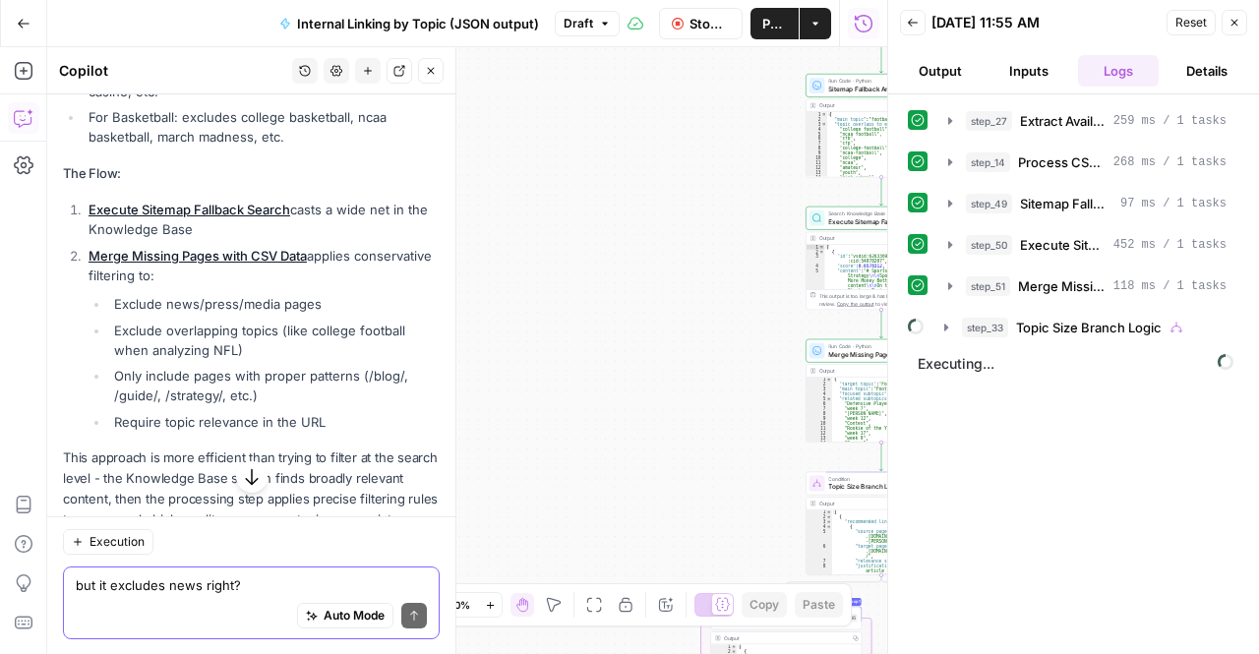
click at [1238, 20] on icon "button" at bounding box center [1235, 23] width 7 height 7
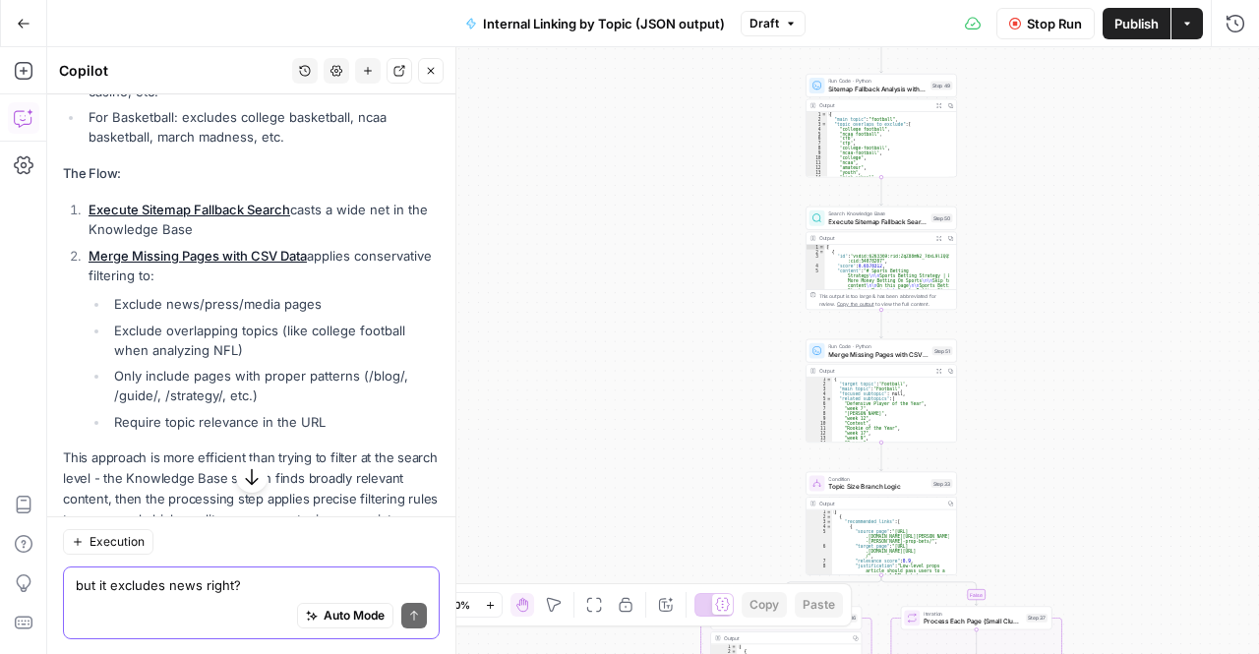
click at [598, 26] on span "Internal Linking by Topic (JSON output)" at bounding box center [604, 24] width 242 height 20
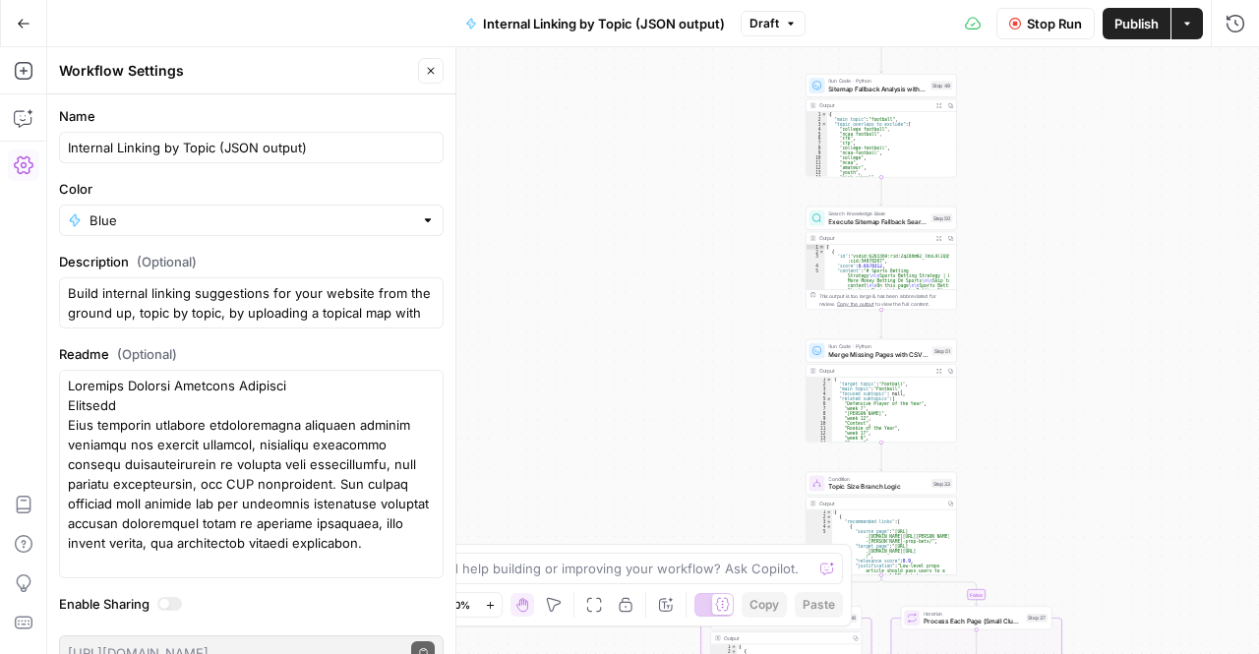
click at [1128, 27] on span "Publish" at bounding box center [1137, 24] width 44 height 20
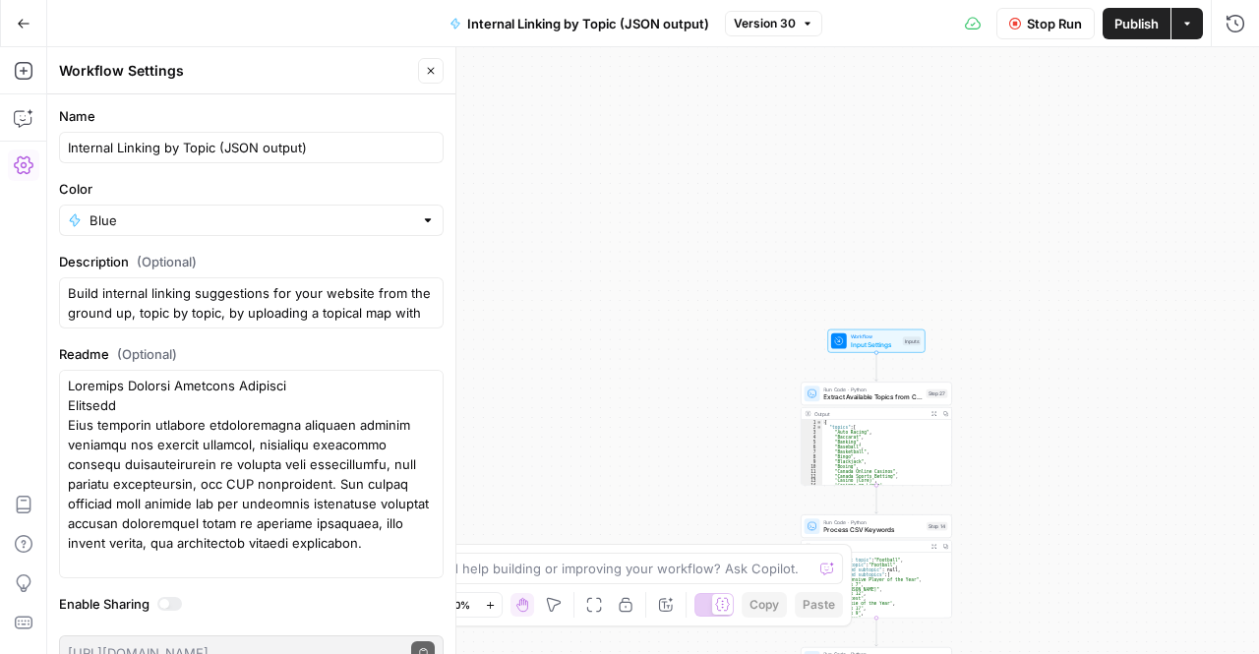
click at [1220, 30] on button "Run History" at bounding box center [1235, 23] width 31 height 31
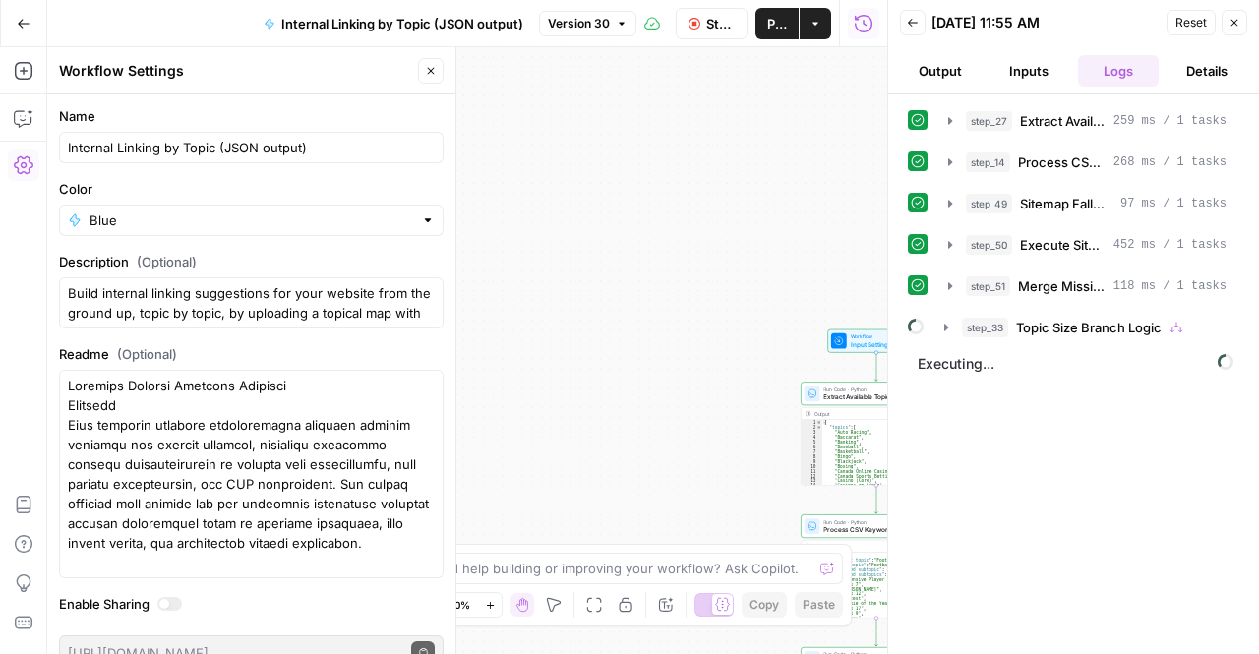
click at [594, 292] on div "true false Workflow Input Settings Inputs Run Code · Python Extract Available T…" at bounding box center [467, 350] width 840 height 607
click at [10, 13] on button "Go Back" at bounding box center [23, 23] width 35 height 35
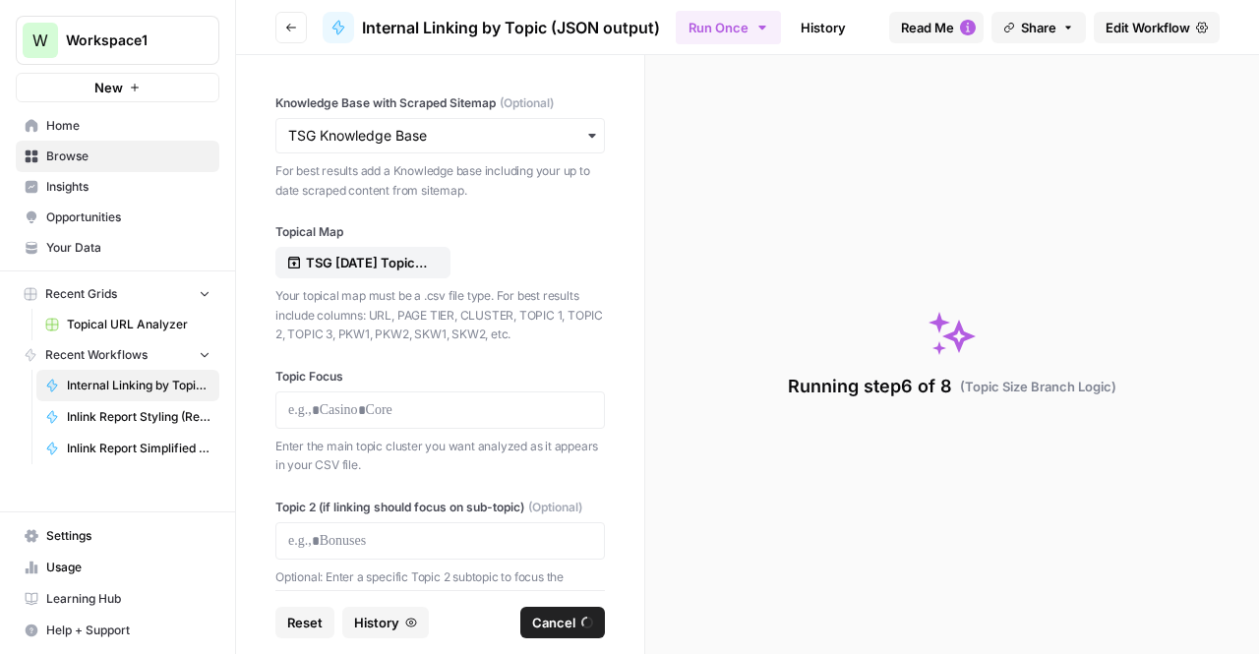
click at [281, 26] on button "Go back" at bounding box center [290, 27] width 31 height 31
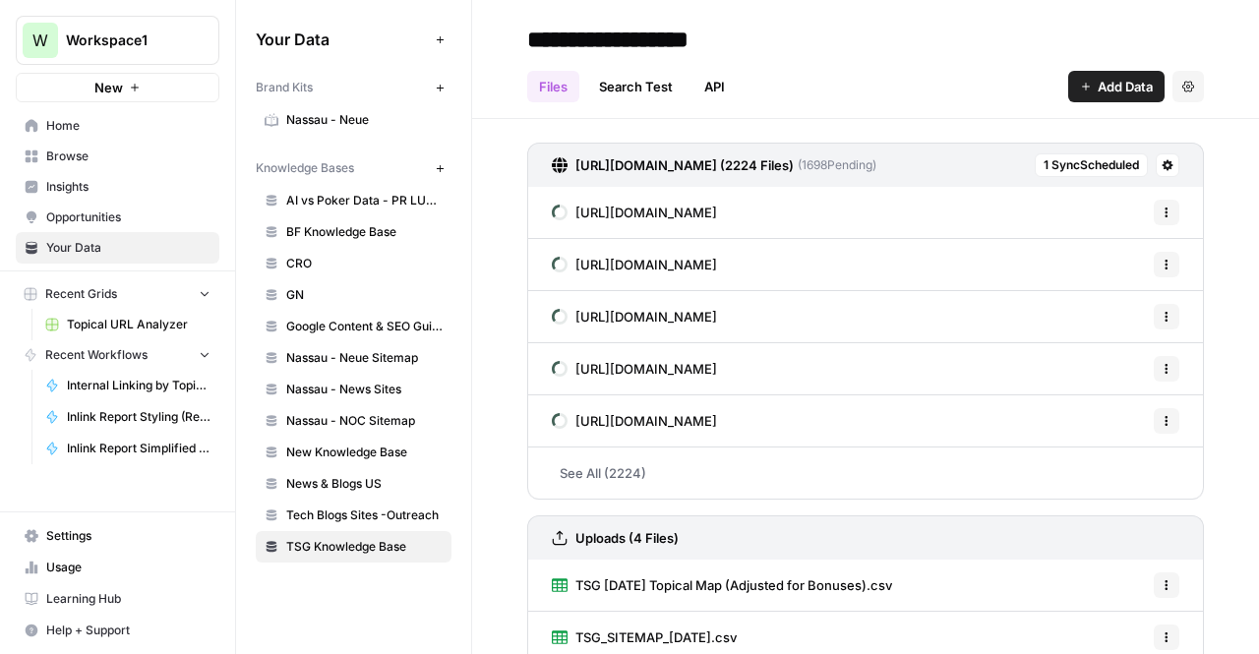
click at [72, 89] on button "New" at bounding box center [118, 88] width 204 height 30
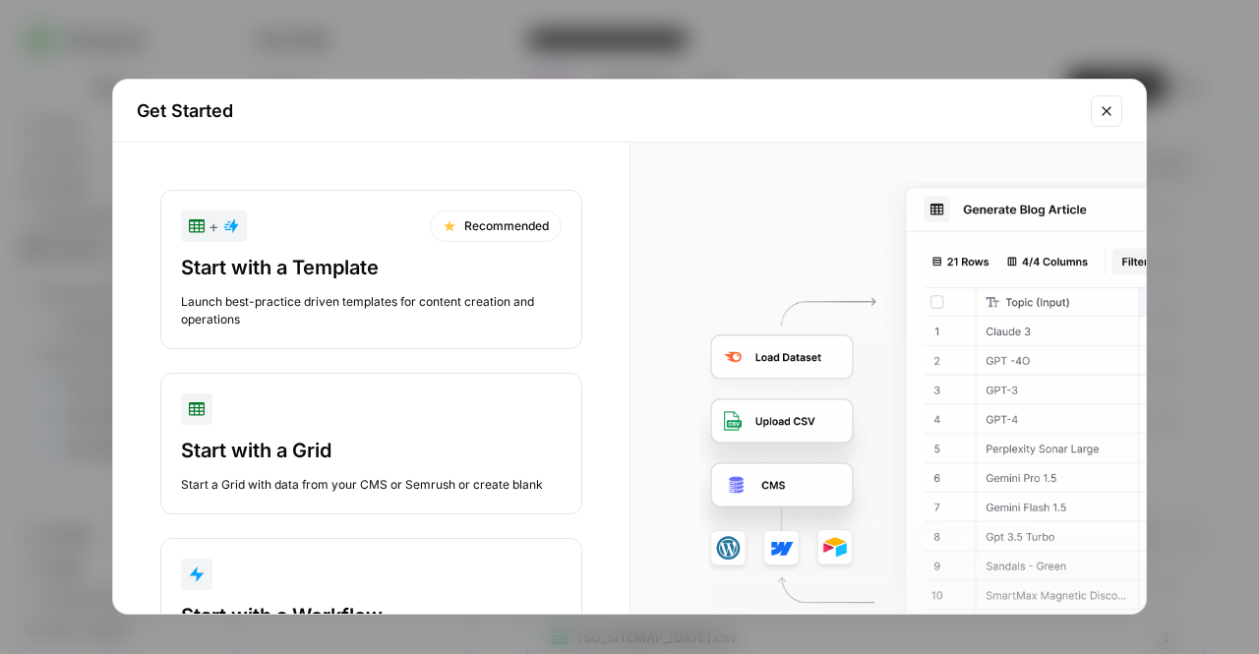
scroll to position [110, 0]
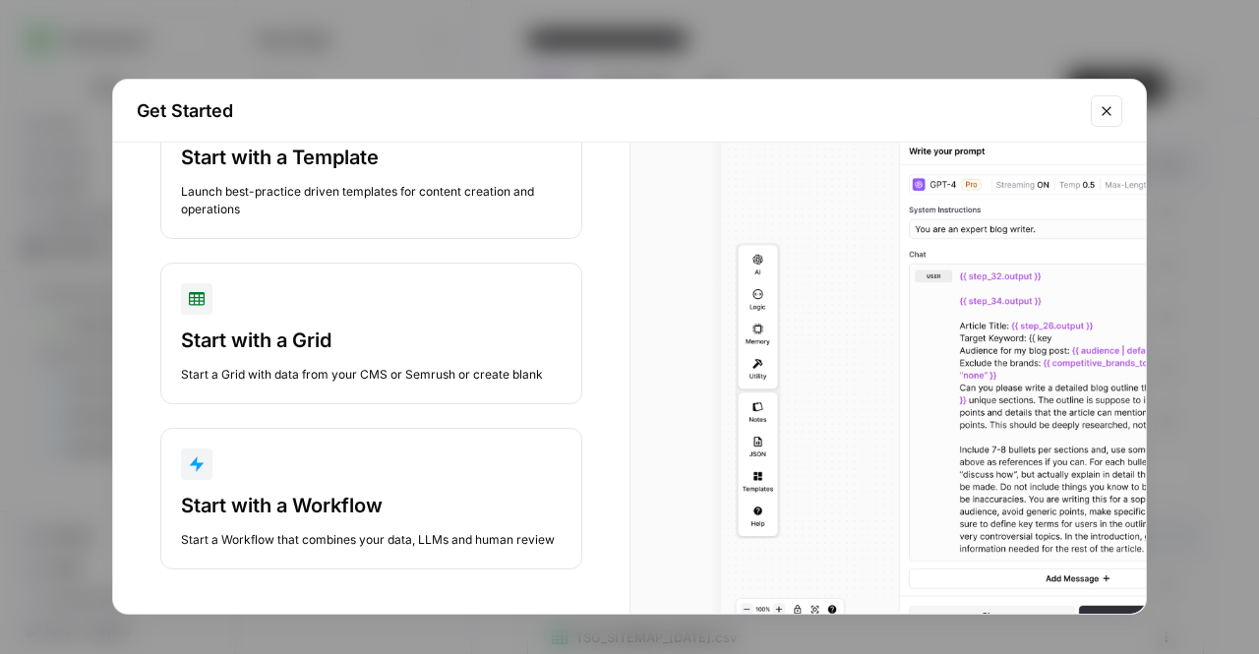
click at [331, 513] on div "Start with a Workflow" at bounding box center [371, 506] width 381 height 28
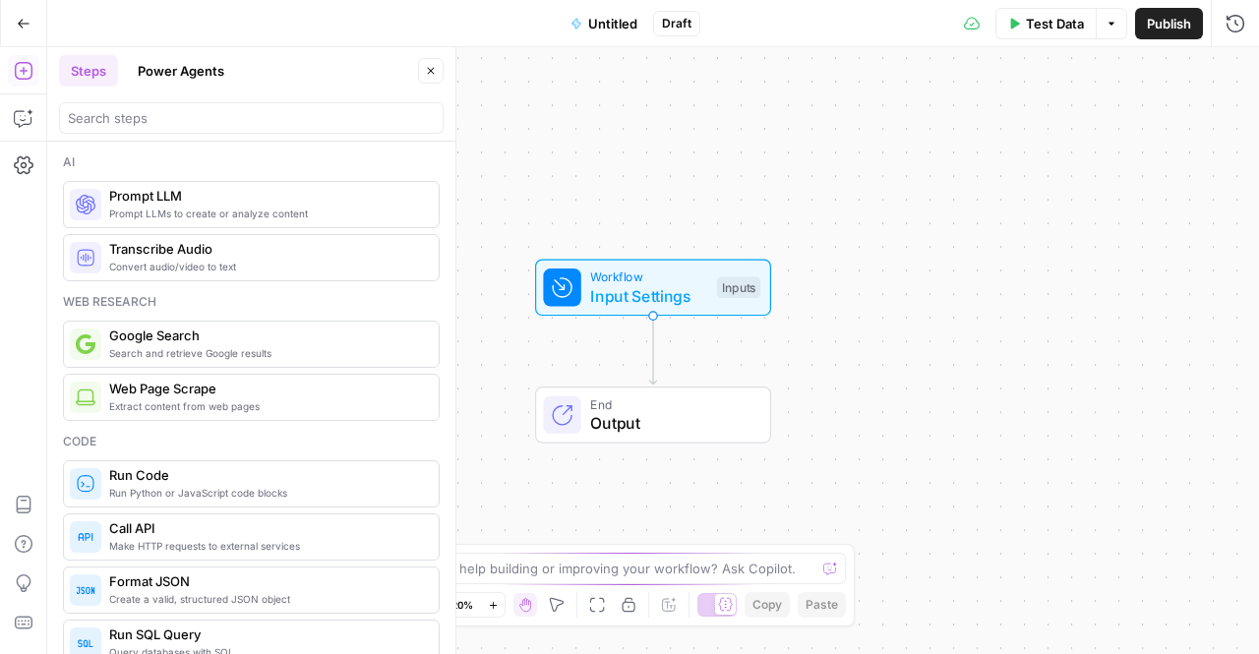
click at [600, 16] on span "Untitled" at bounding box center [612, 24] width 49 height 20
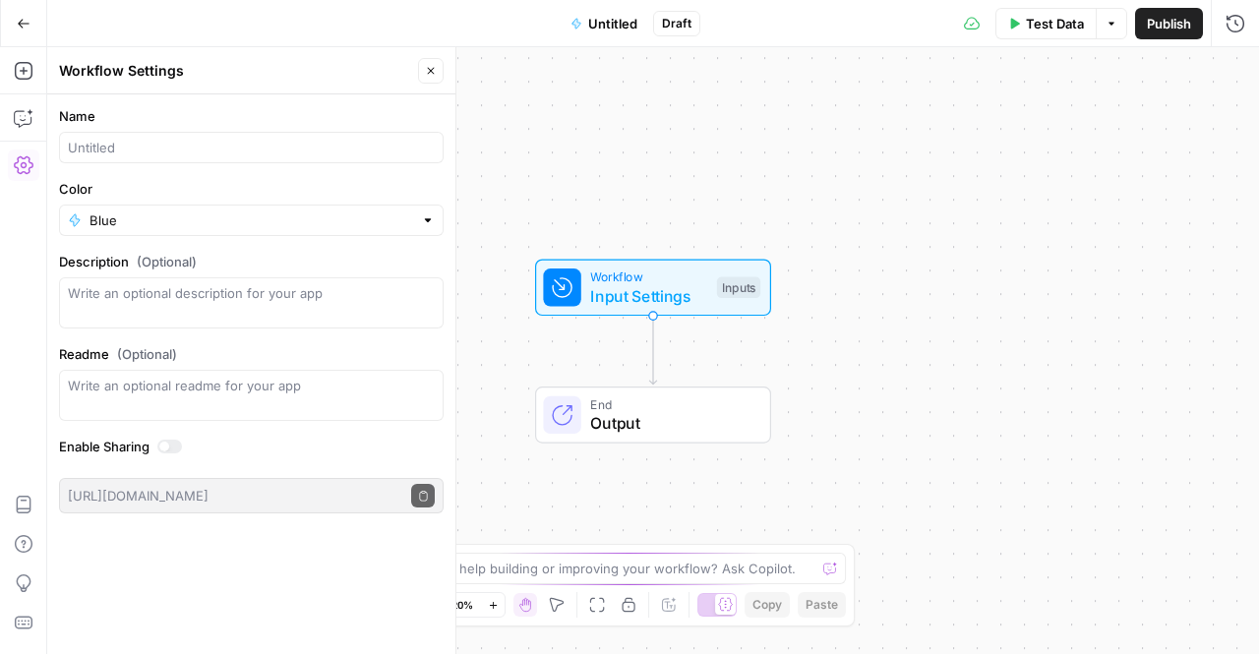
click at [590, 24] on span "Untitled" at bounding box center [612, 24] width 49 height 20
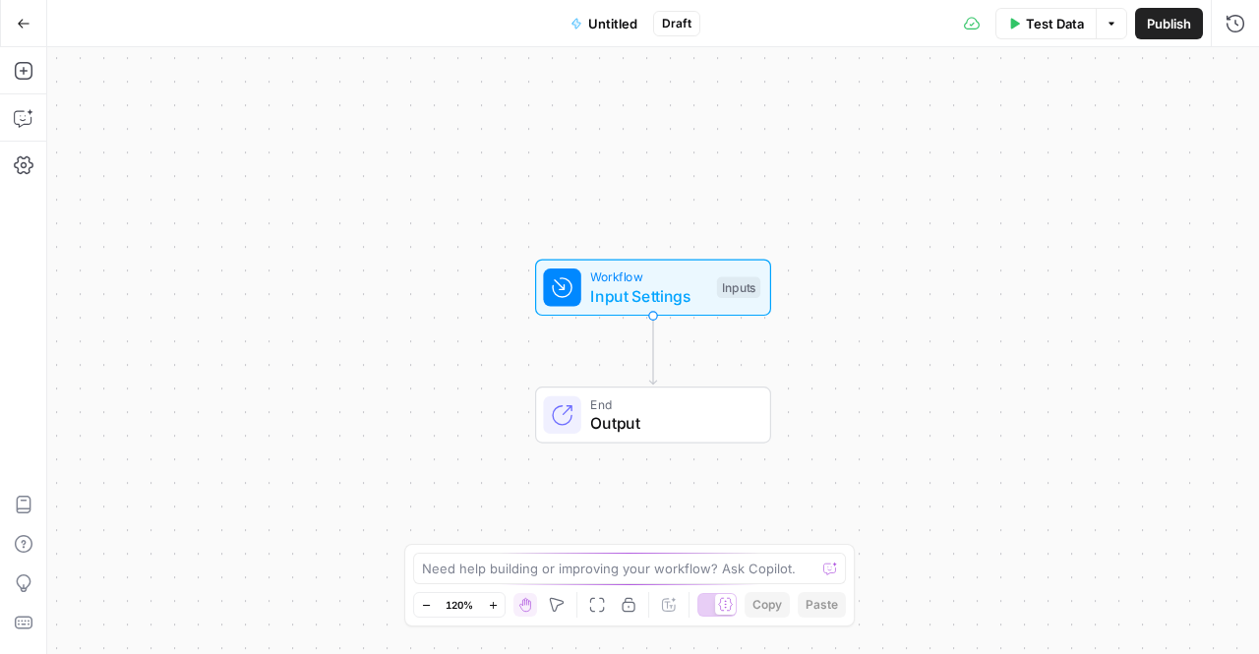
click at [630, 48] on div "Workflow Input Settings Inputs End Output" at bounding box center [653, 350] width 1212 height 607
click at [622, 40] on div "Go Back Untitled Draft Test Data Options Publish Run History" at bounding box center [629, 23] width 1259 height 46
click at [617, 32] on button "Untitled" at bounding box center [604, 23] width 91 height 31
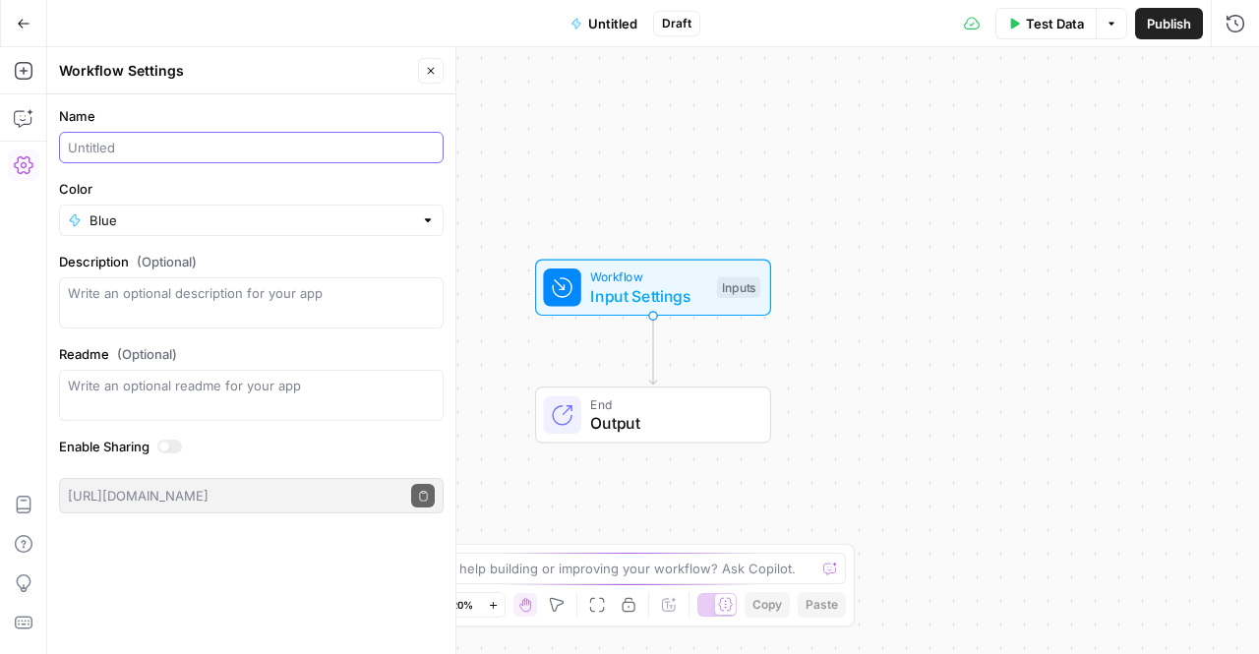
click at [221, 150] on input "Name" at bounding box center [251, 148] width 367 height 20
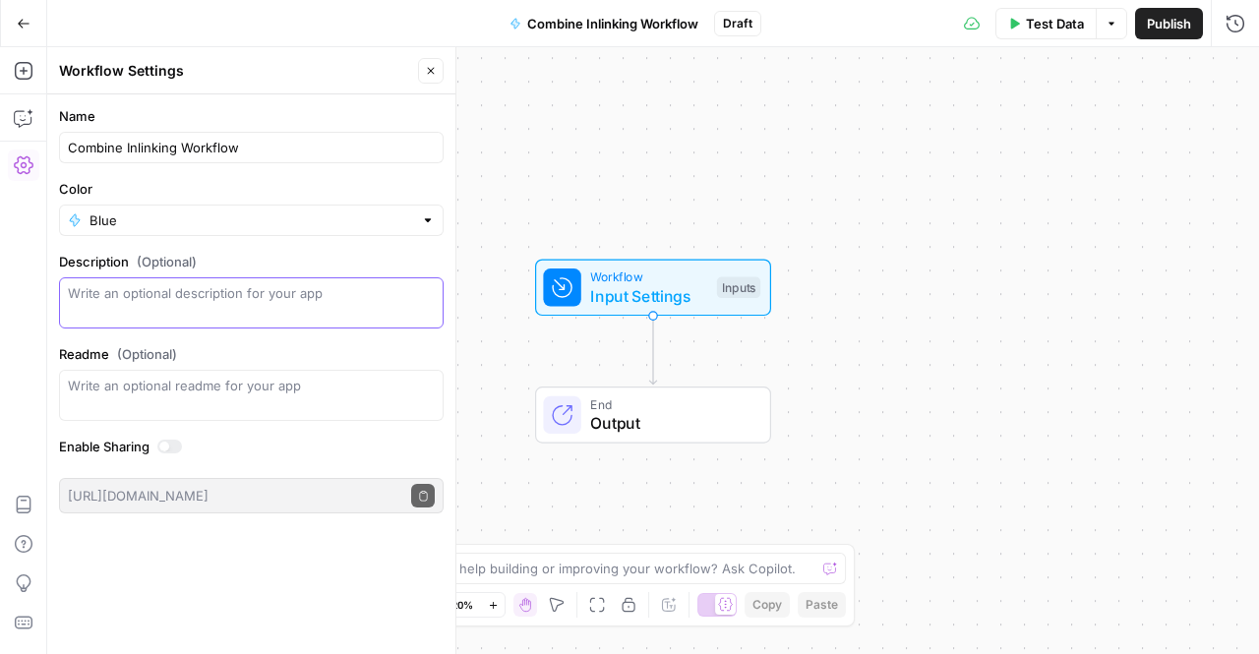
click at [290, 313] on textarea "Description (Optional)" at bounding box center [251, 302] width 367 height 39
click at [123, 150] on input "Combine Inlinking Workflow" at bounding box center [251, 148] width 367 height 20
type input "Combined Inlinking Workflow"
click at [435, 64] on button "Close" at bounding box center [431, 71] width 26 height 26
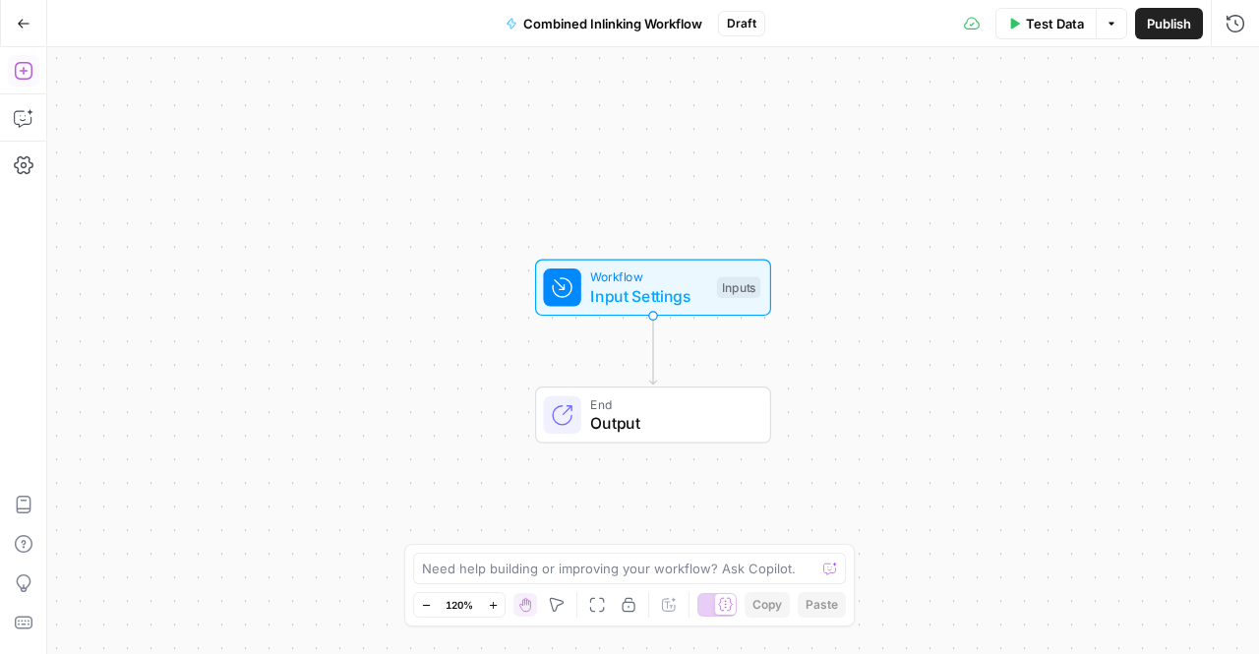
click at [24, 78] on icon "button" at bounding box center [23, 71] width 18 height 18
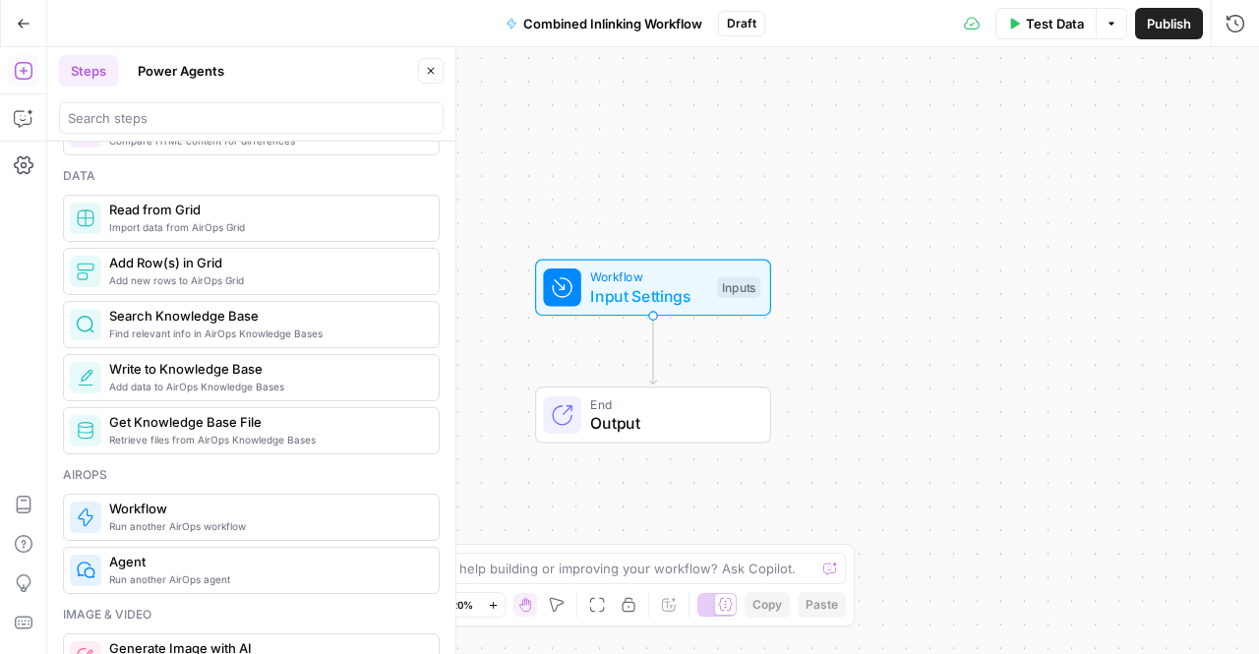
scroll to position [1109, 0]
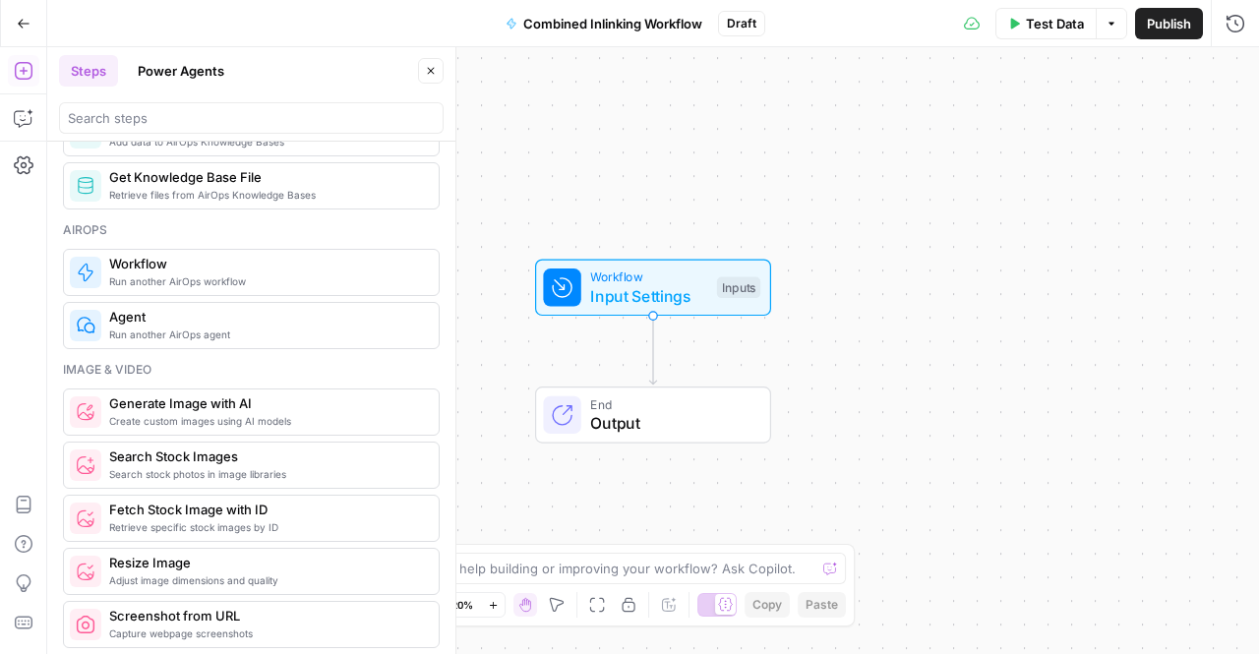
click at [185, 273] on span "Run another AirOps workflow" at bounding box center [266, 281] width 314 height 16
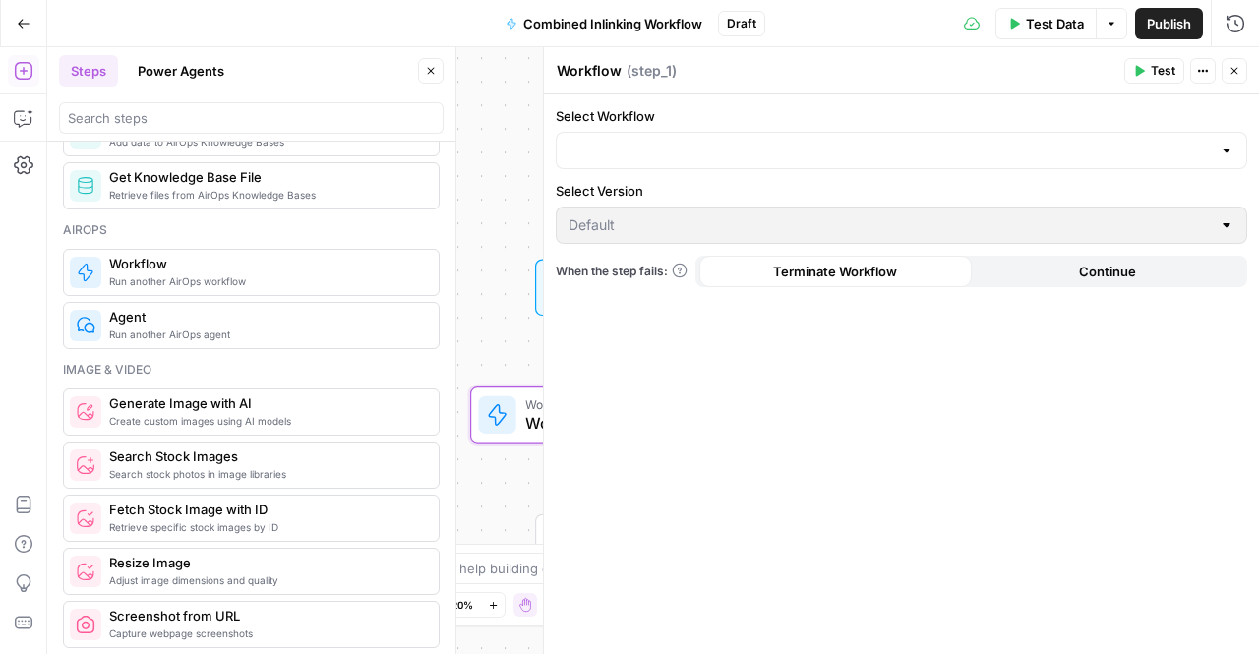
click at [685, 132] on div at bounding box center [902, 150] width 692 height 37
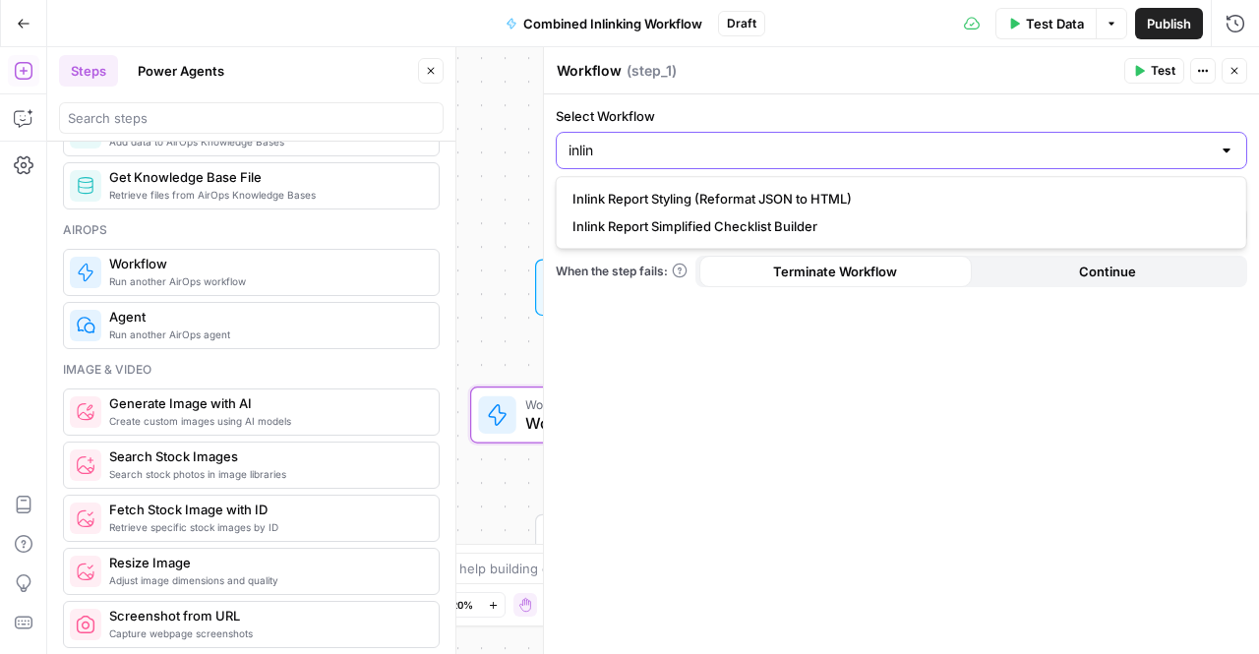
type input "inlin"
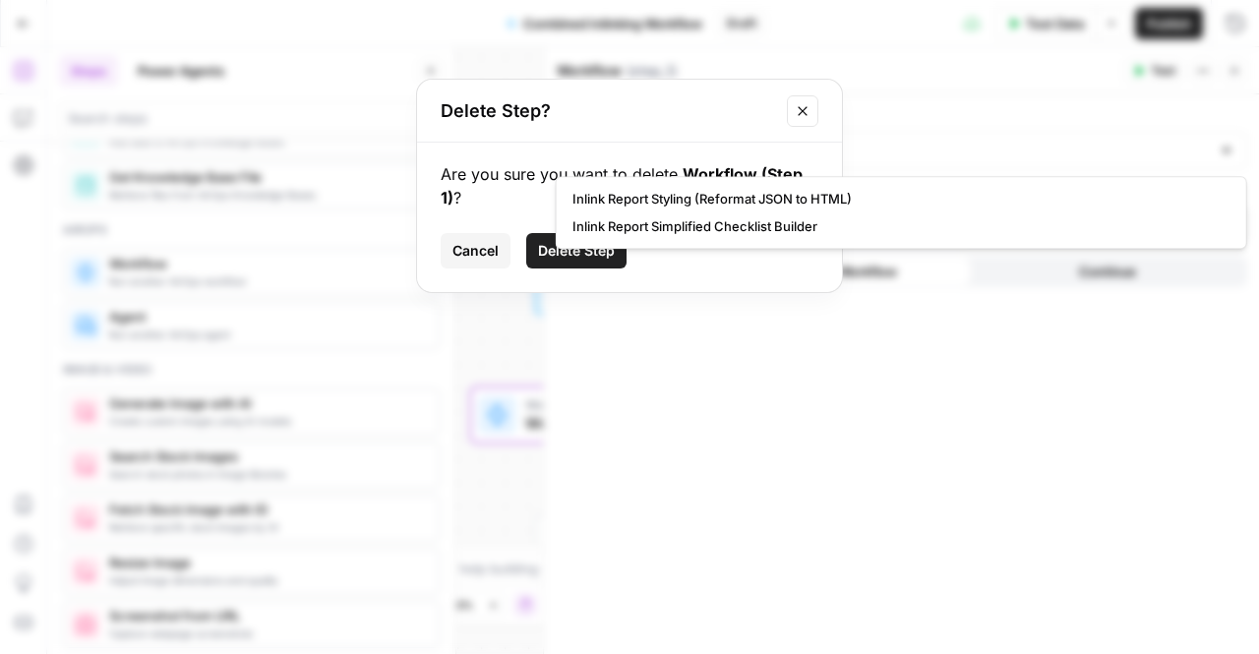
click at [777, 114] on div "Delete Step?" at bounding box center [629, 111] width 425 height 63
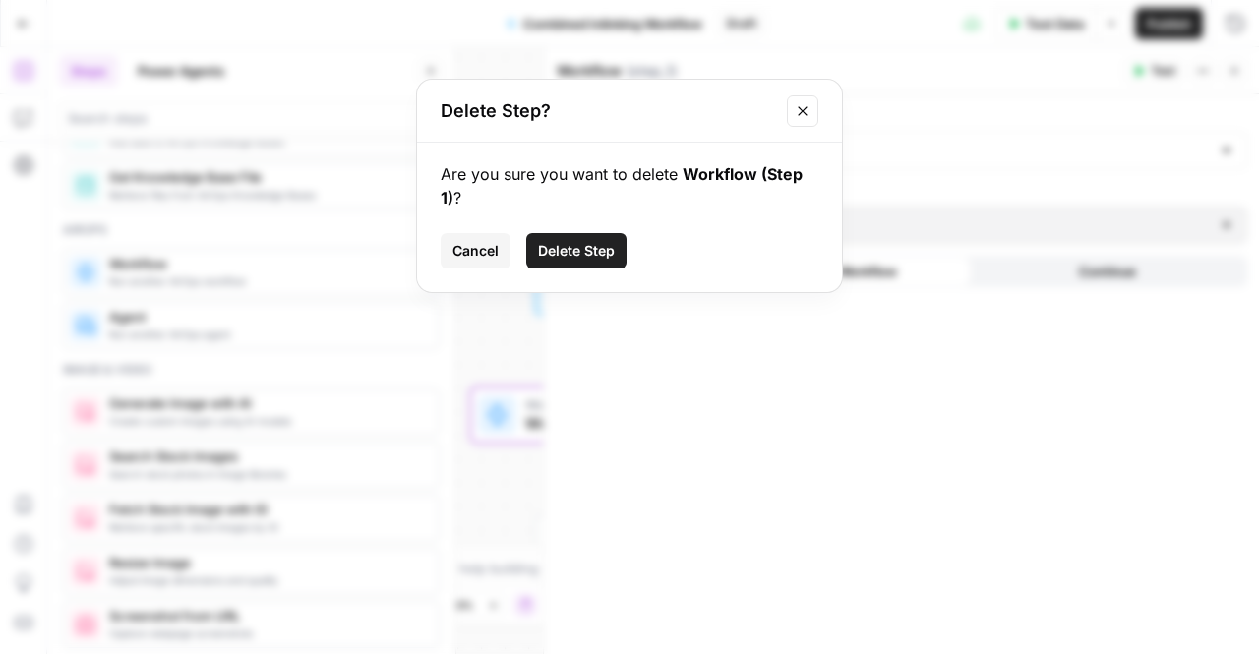
click at [798, 117] on icon "Close modal" at bounding box center [803, 111] width 16 height 16
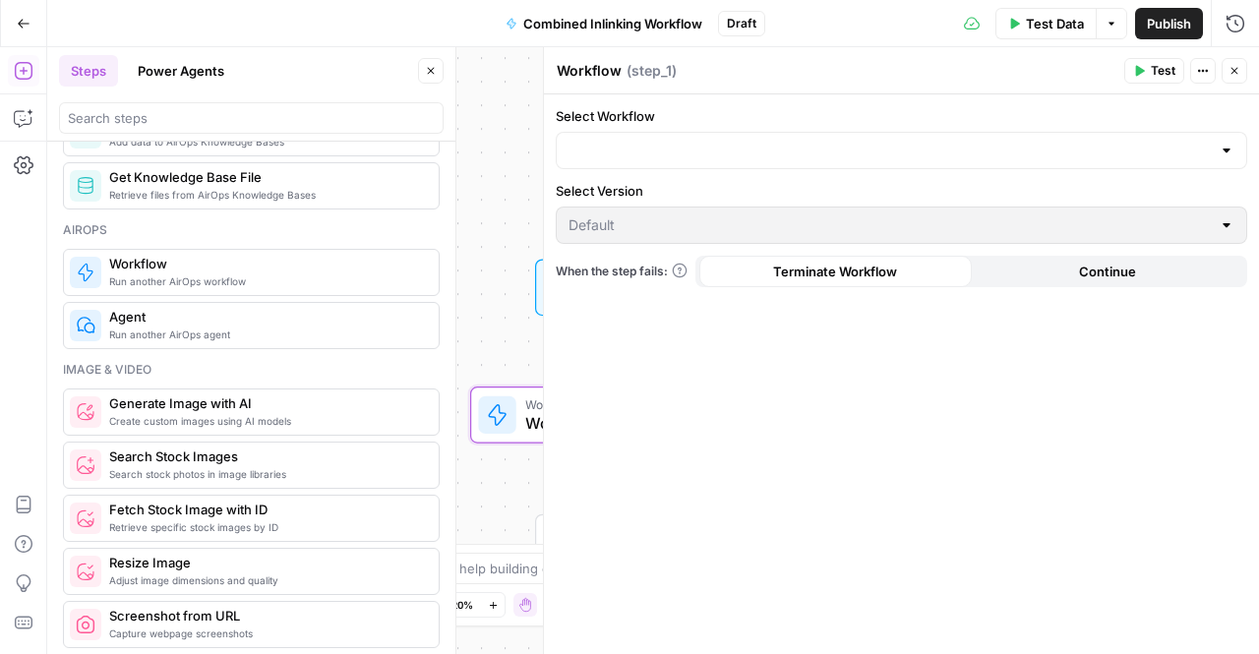
click at [633, 134] on div at bounding box center [902, 150] width 692 height 37
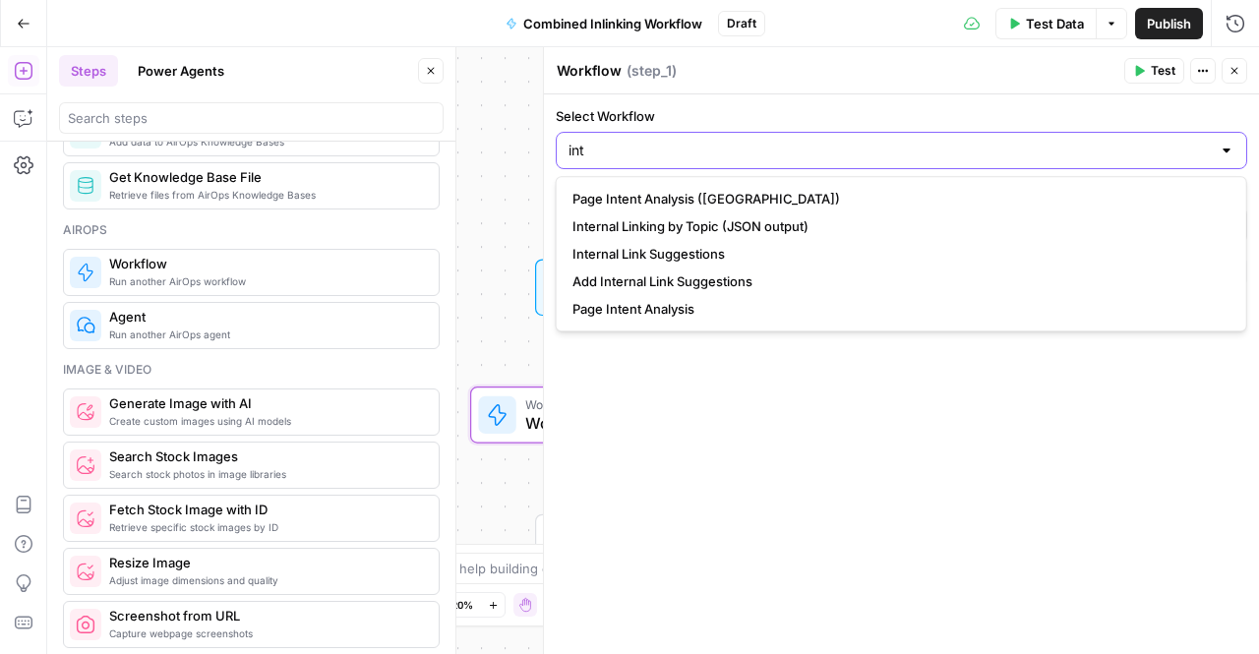
type input "int"
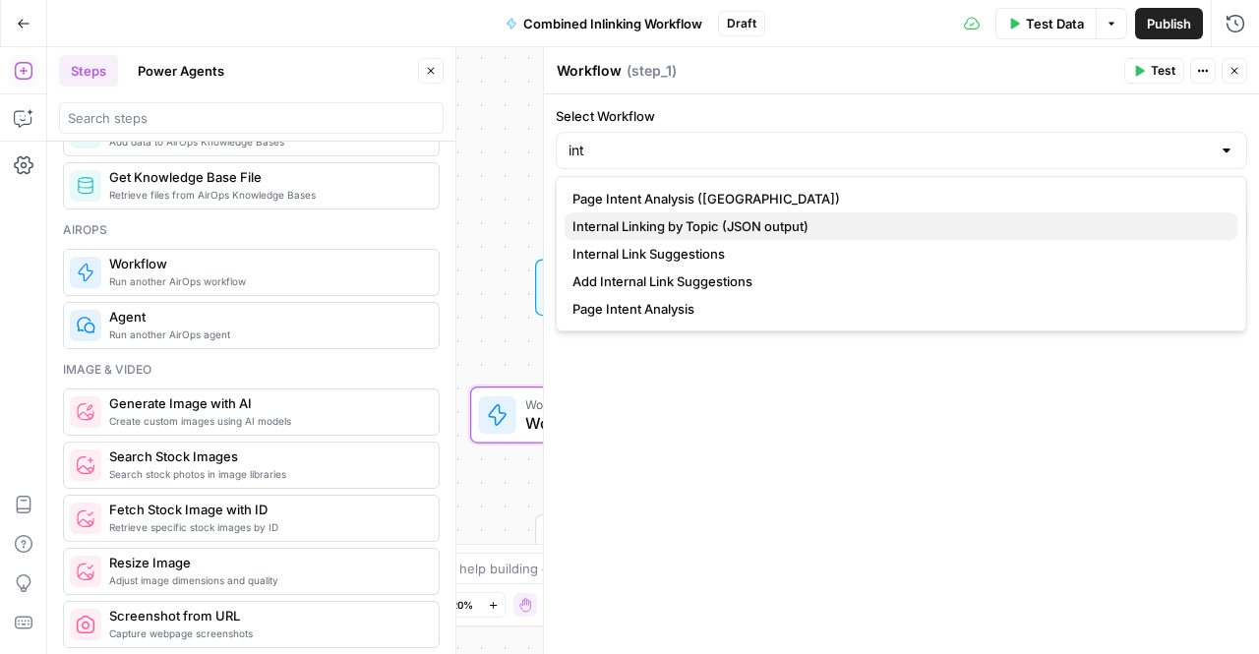
click at [645, 225] on span "Internal Linking by Topic (JSON output)" at bounding box center [898, 226] width 650 height 20
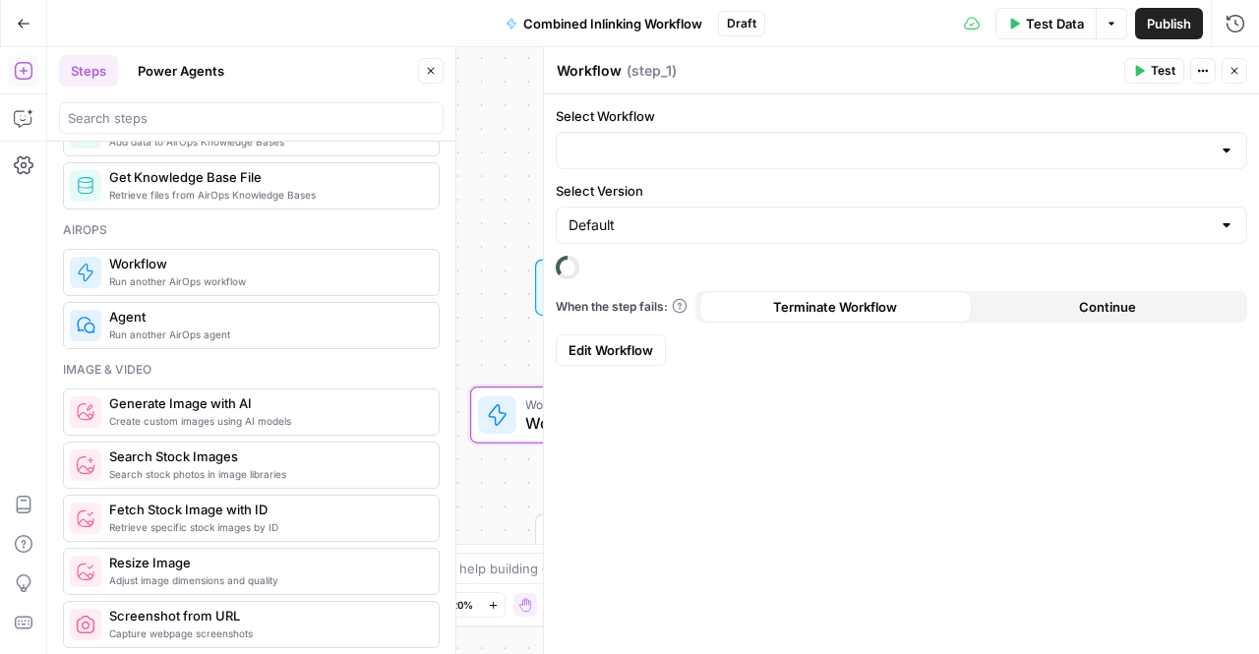
type input "Internal Linking by Topic (JSON output)"
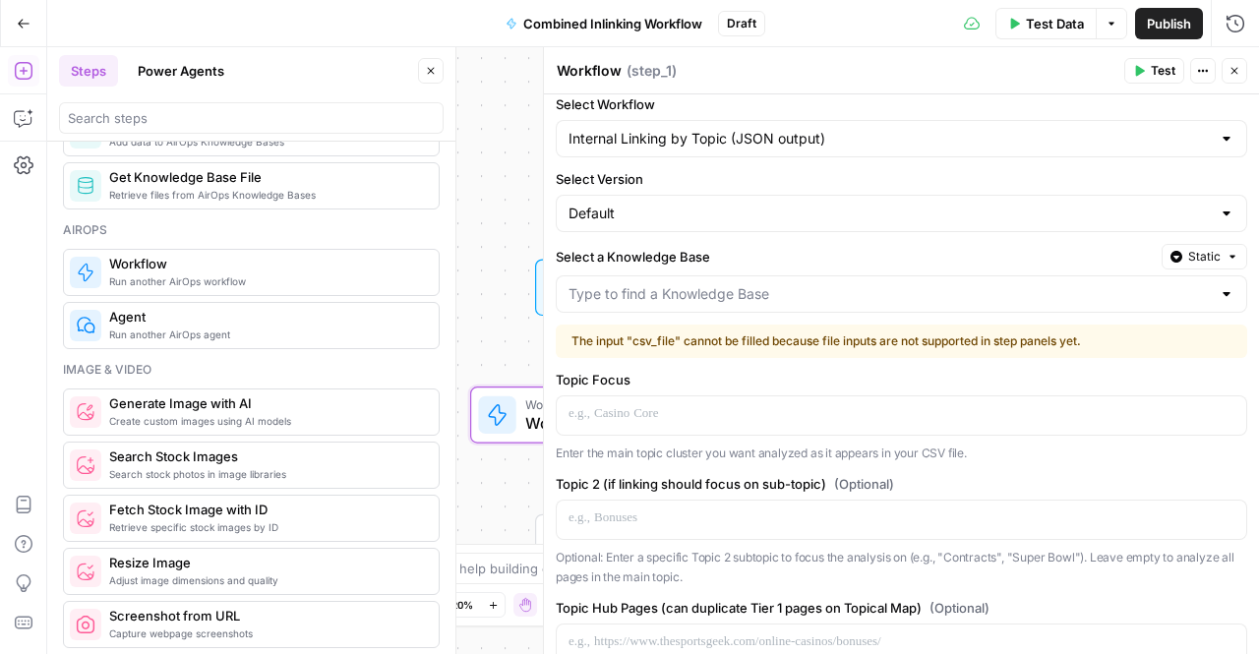
scroll to position [0, 0]
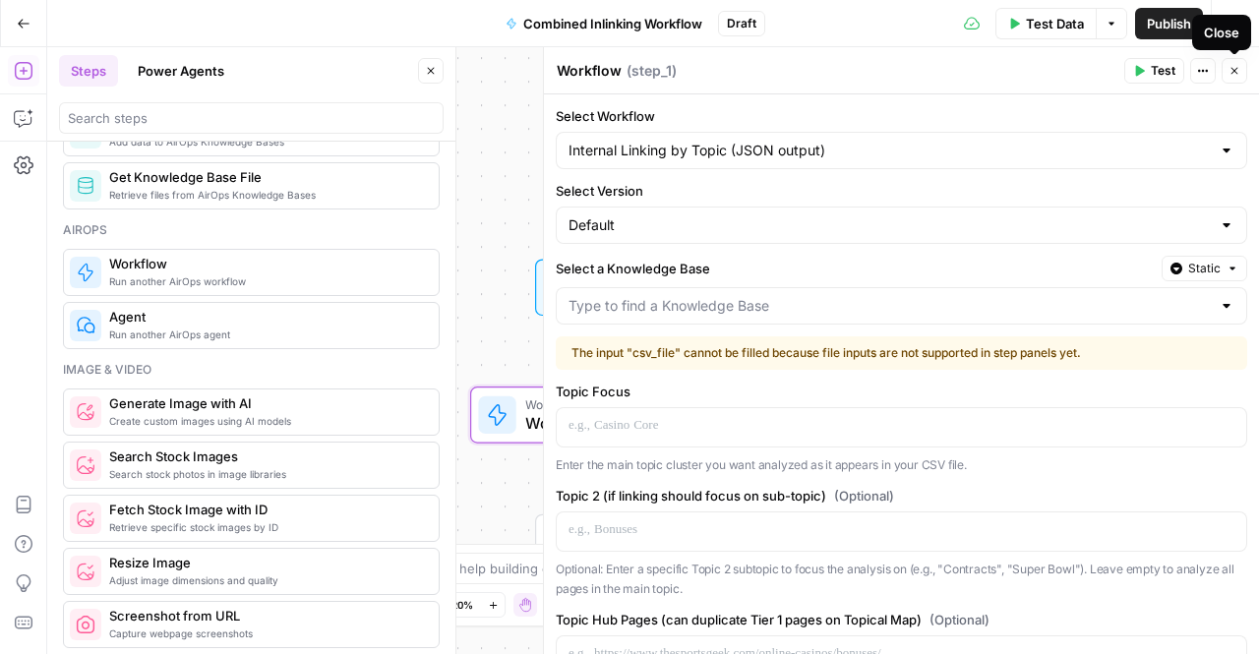
click at [1230, 70] on icon "button" at bounding box center [1235, 71] width 12 height 12
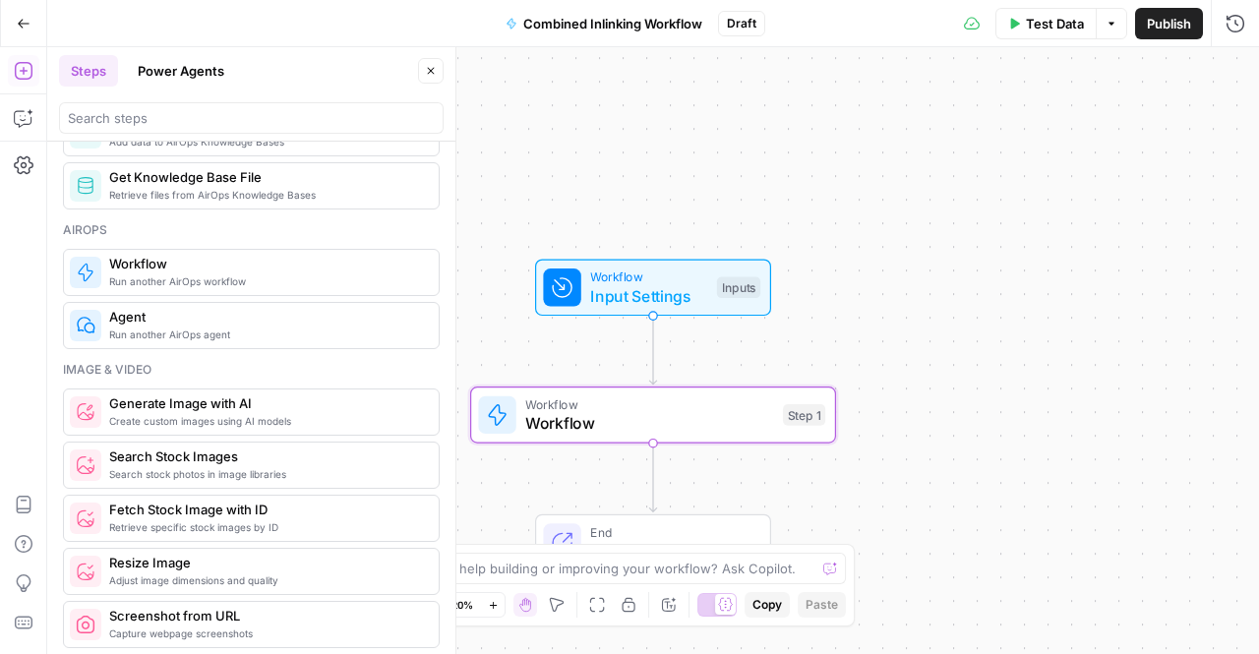
click at [18, 23] on icon "button" at bounding box center [24, 23] width 12 height 9
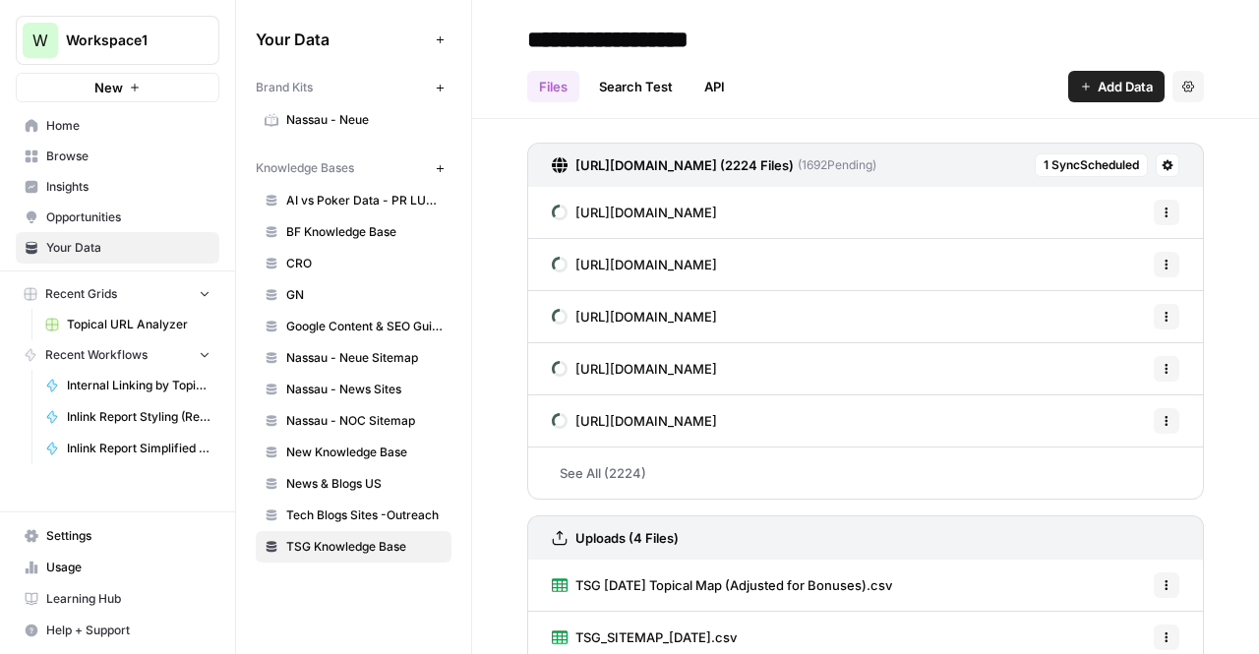
click at [126, 131] on span "Home" at bounding box center [128, 126] width 164 height 18
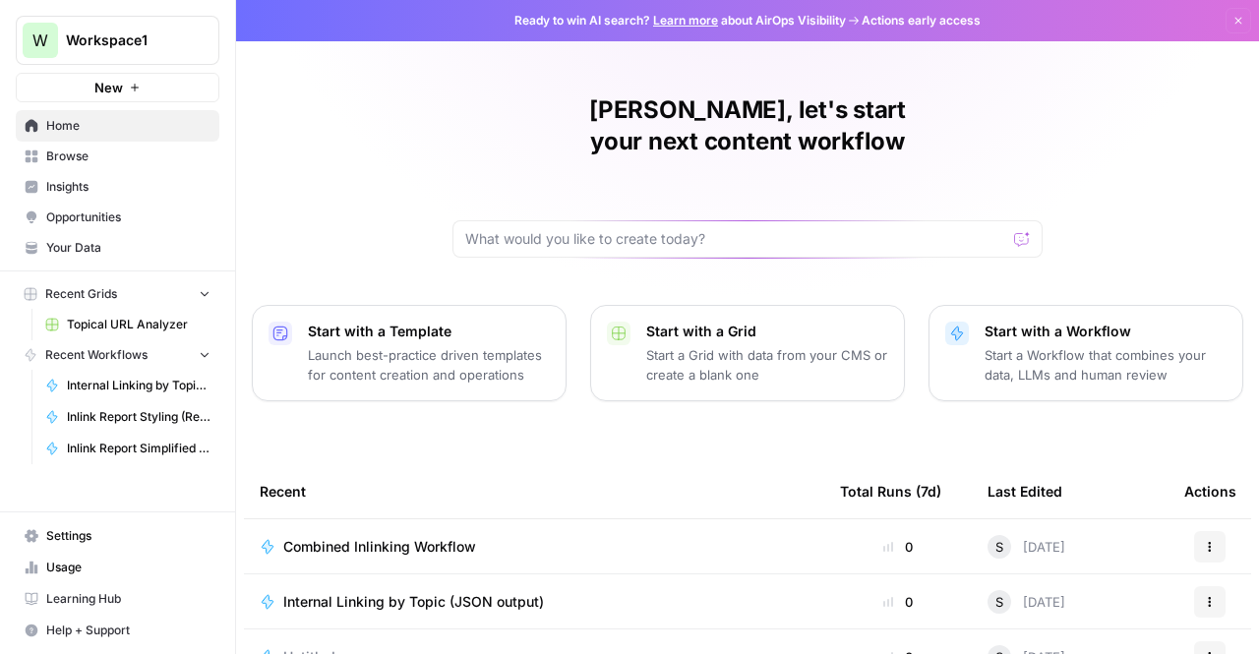
scroll to position [136, 0]
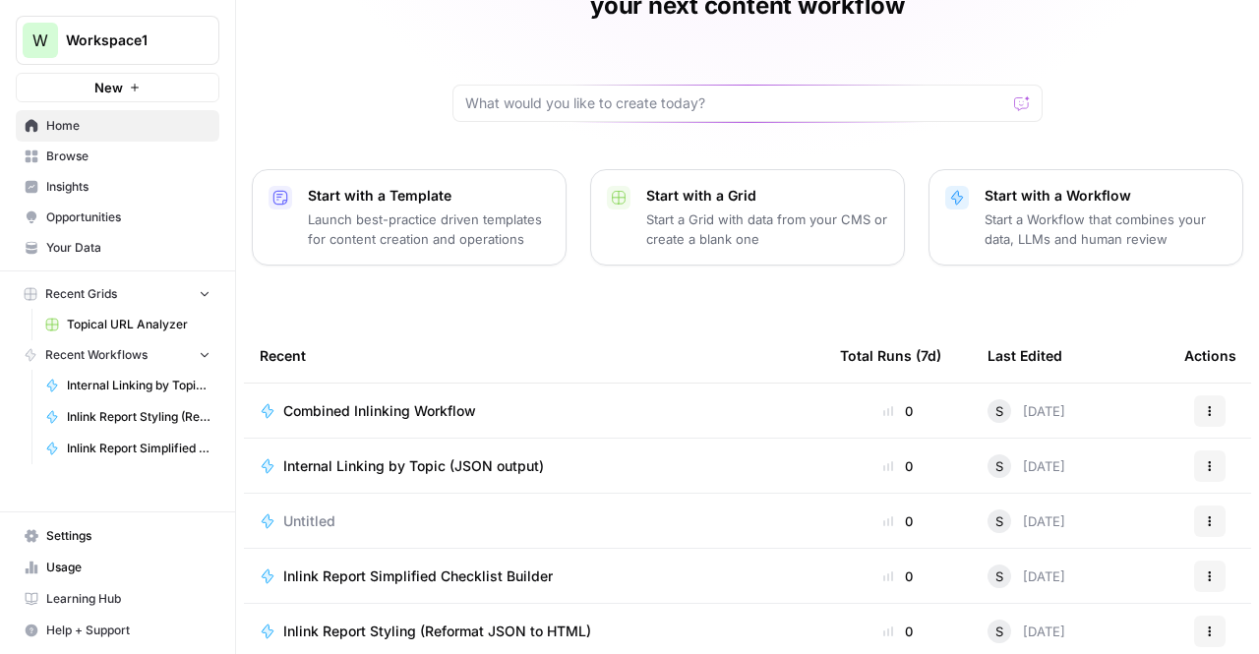
click at [1210, 384] on td "Actions" at bounding box center [1210, 411] width 83 height 54
click at [1208, 395] on button "Actions" at bounding box center [1209, 410] width 31 height 31
click at [1048, 475] on span "Delete" at bounding box center [1115, 469] width 157 height 20
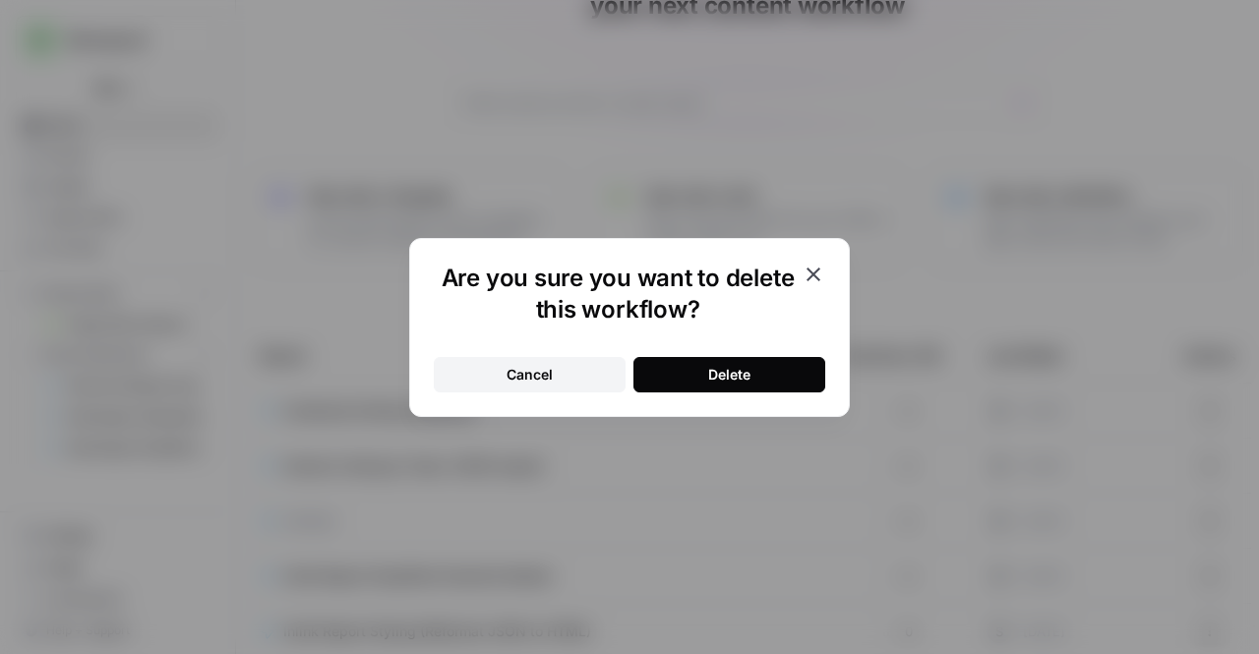
click at [718, 371] on div "Delete" at bounding box center [729, 375] width 42 height 20
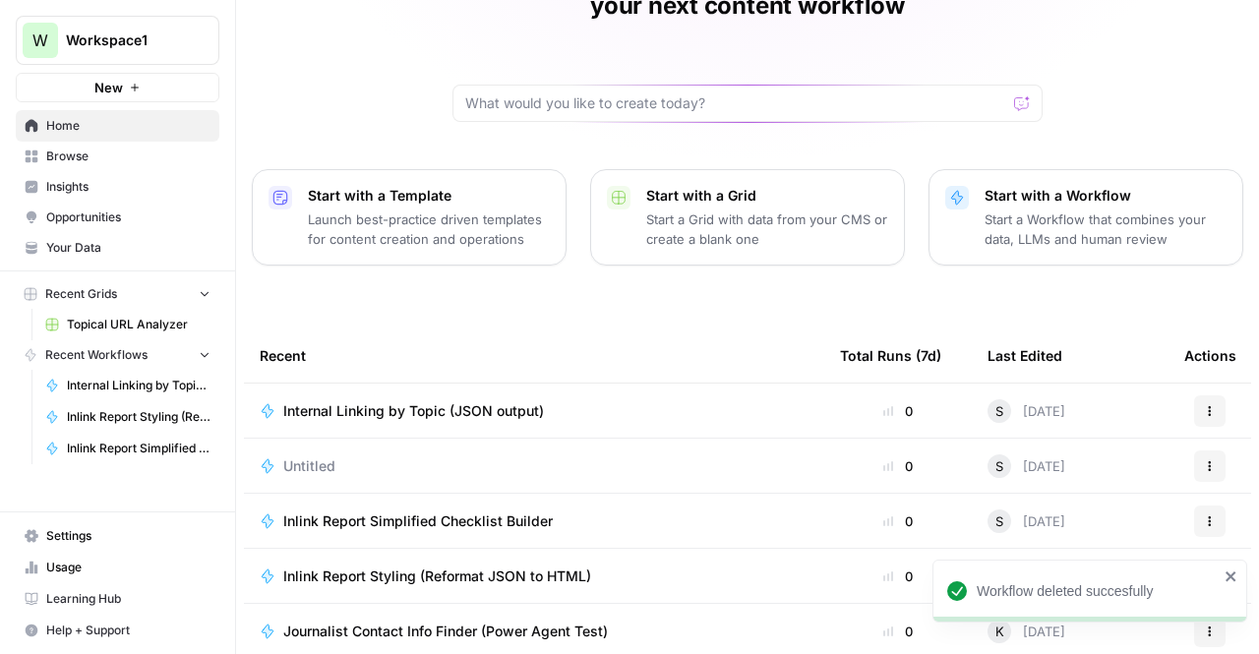
click at [1222, 395] on div "Actions" at bounding box center [1209, 410] width 51 height 31
click at [1184, 395] on div "Actions" at bounding box center [1209, 410] width 51 height 31
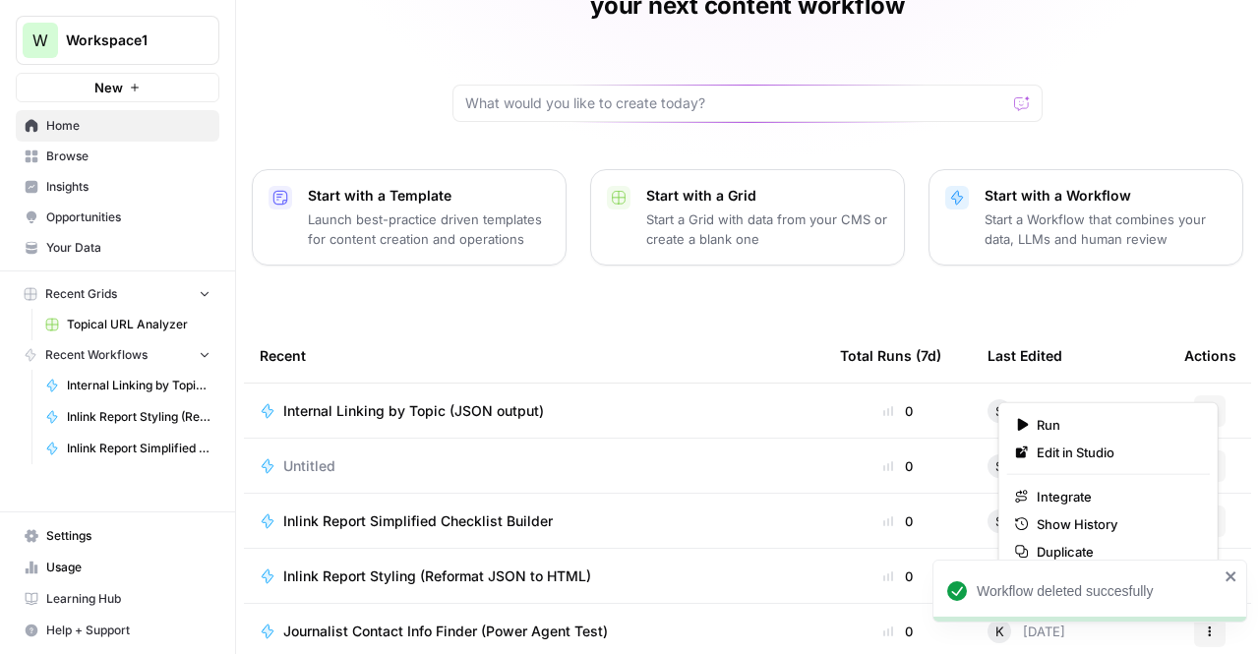
click at [1204, 405] on icon "button" at bounding box center [1210, 411] width 12 height 12
click at [1077, 551] on span "Duplicate" at bounding box center [1115, 552] width 157 height 20
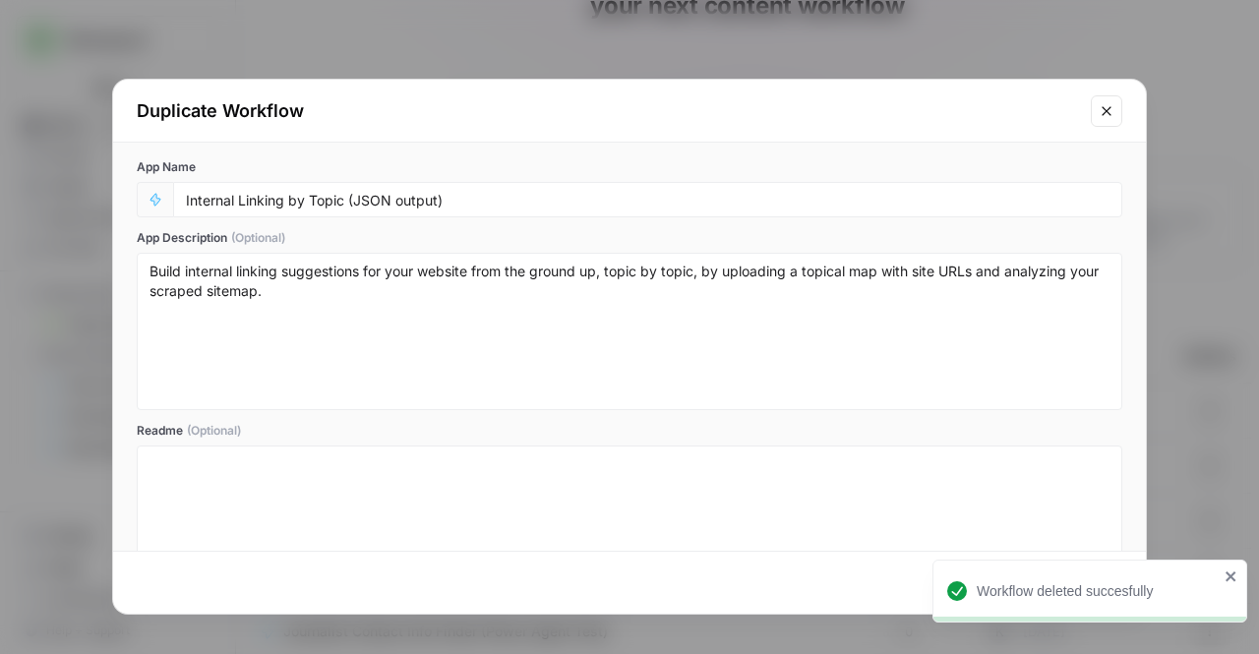
click at [391, 210] on div "Internal Linking by Topic (JSON output)" at bounding box center [647, 199] width 949 height 35
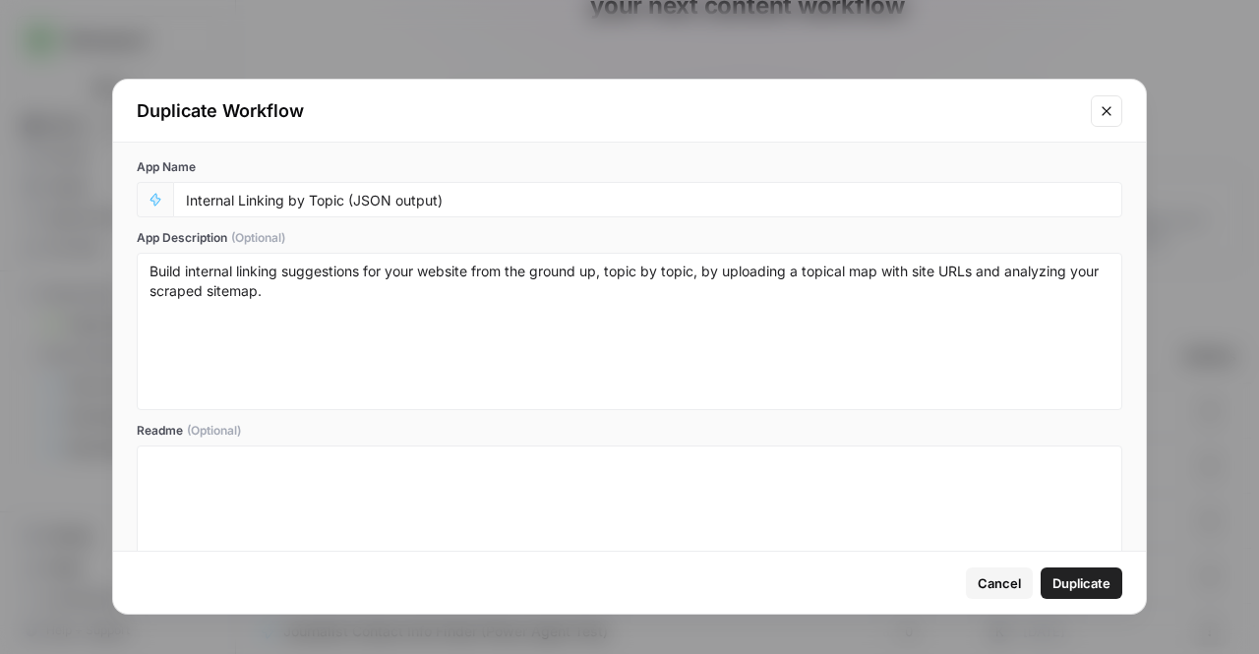
click at [391, 210] on div "Internal Linking by Topic (JSON output)" at bounding box center [647, 199] width 949 height 35
click at [431, 202] on input "Internal Linking by Topic (JSON output)" at bounding box center [648, 200] width 924 height 18
click at [250, 199] on input "Combined Linking" at bounding box center [648, 200] width 924 height 18
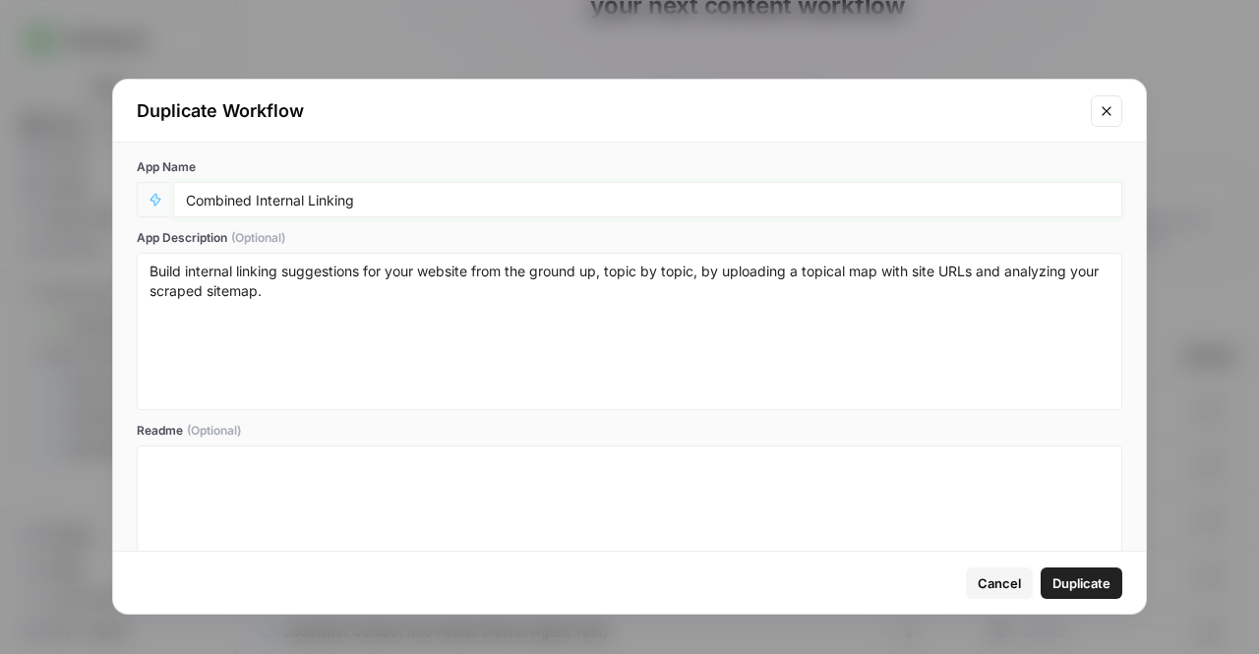
click at [380, 196] on input "Combined Internal Linking" at bounding box center [648, 200] width 924 height 18
type input "Combined Internal Linking Tool"
click at [1086, 587] on span "Duplicate" at bounding box center [1082, 584] width 58 height 20
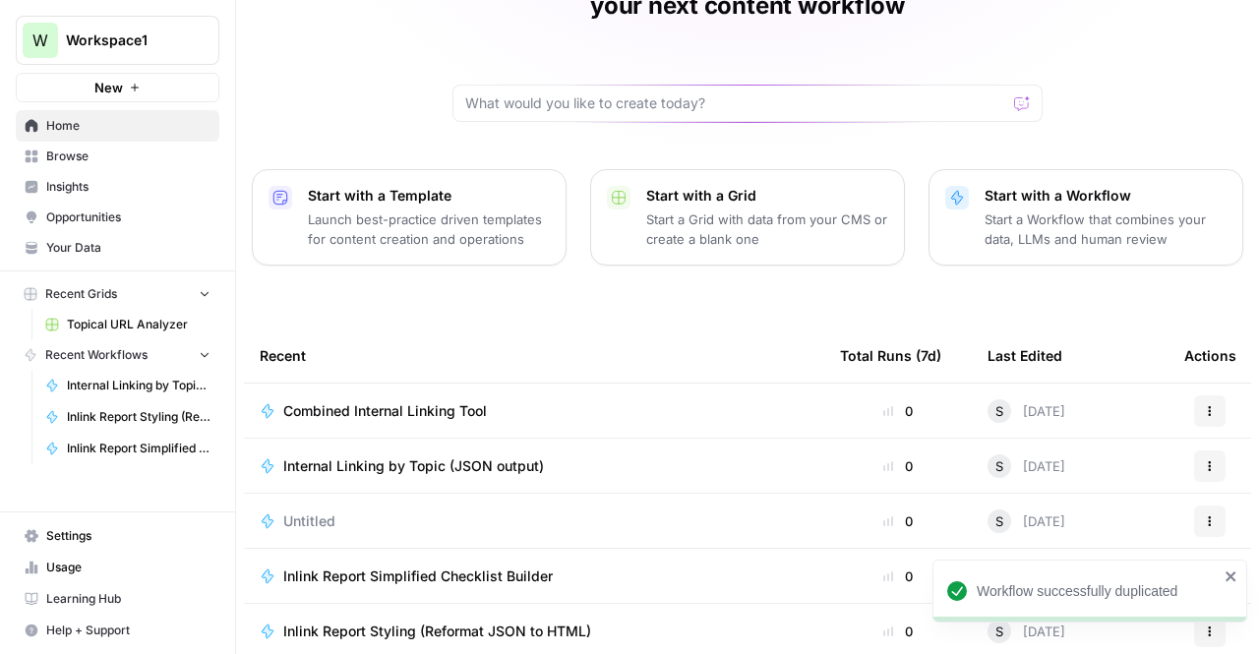
click at [461, 401] on span "Combined Internal Linking Tool" at bounding box center [385, 411] width 204 height 20
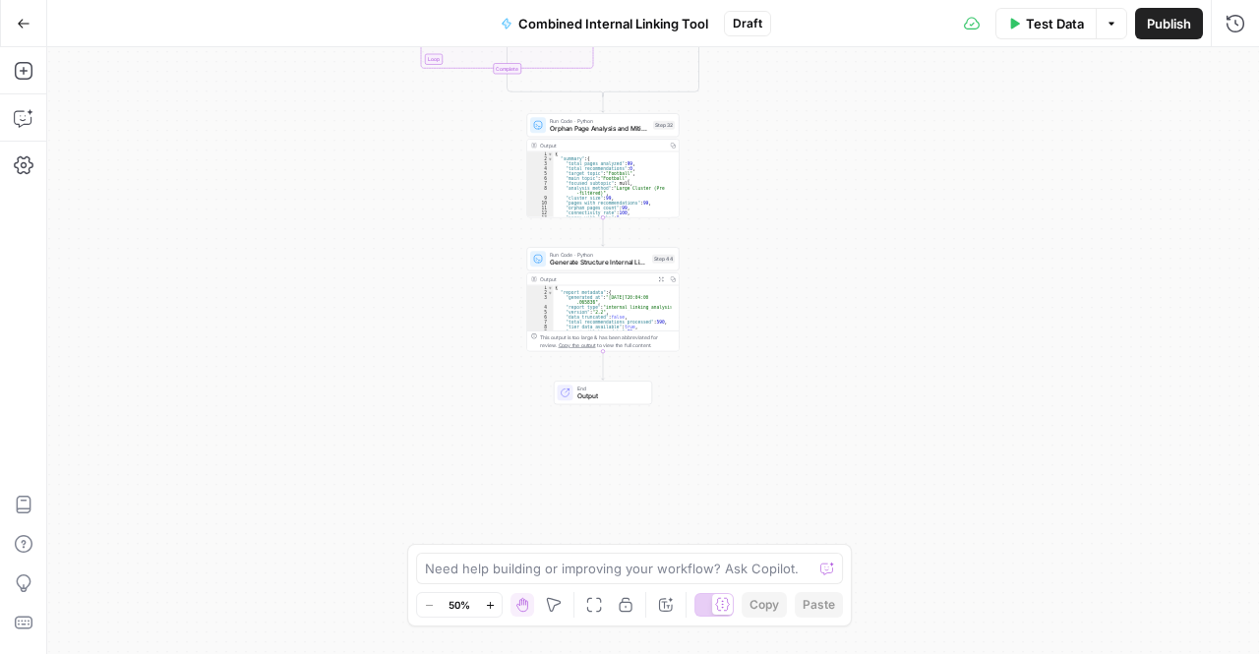
type textarea "*"
click at [593, 290] on div "{ "report_metadata" : { "generated_at" : "2025-09-29T20:04:00 .065836" , "repor…" at bounding box center [613, 313] width 119 height 56
click at [575, 258] on span "Generate Structure Internal Linking Data" at bounding box center [599, 263] width 98 height 10
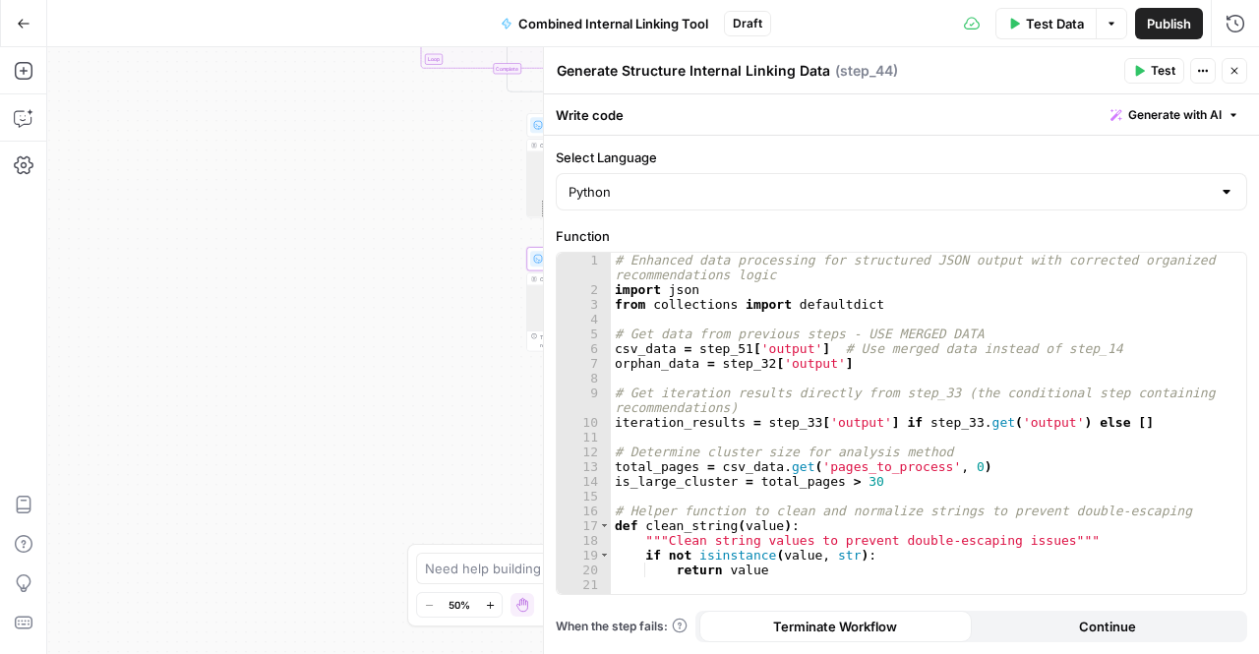
click at [1238, 74] on icon "button" at bounding box center [1235, 71] width 7 height 7
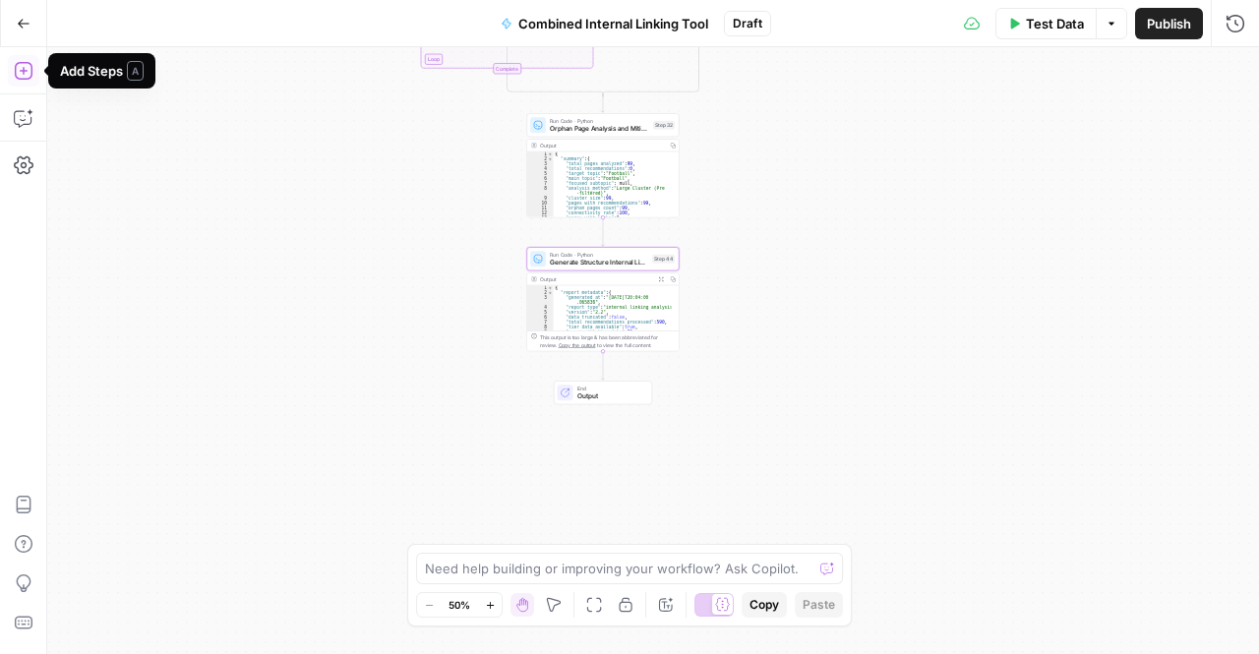
click at [20, 81] on button "Add Steps" at bounding box center [23, 70] width 31 height 31
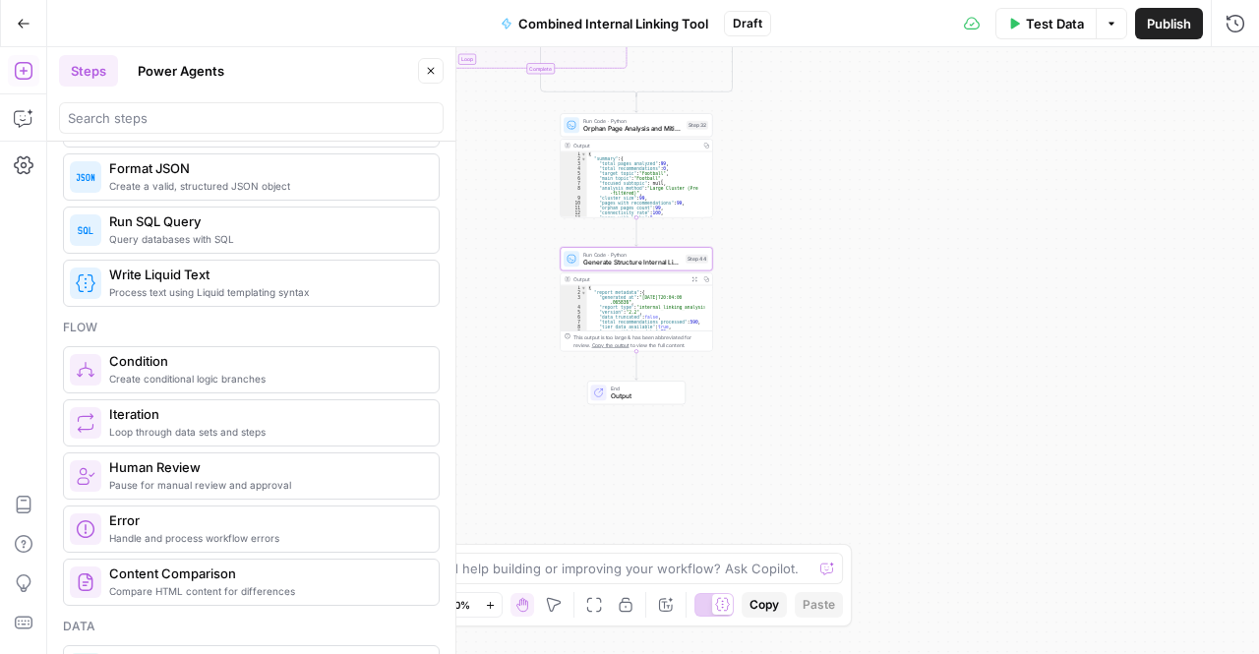
scroll to position [1002, 0]
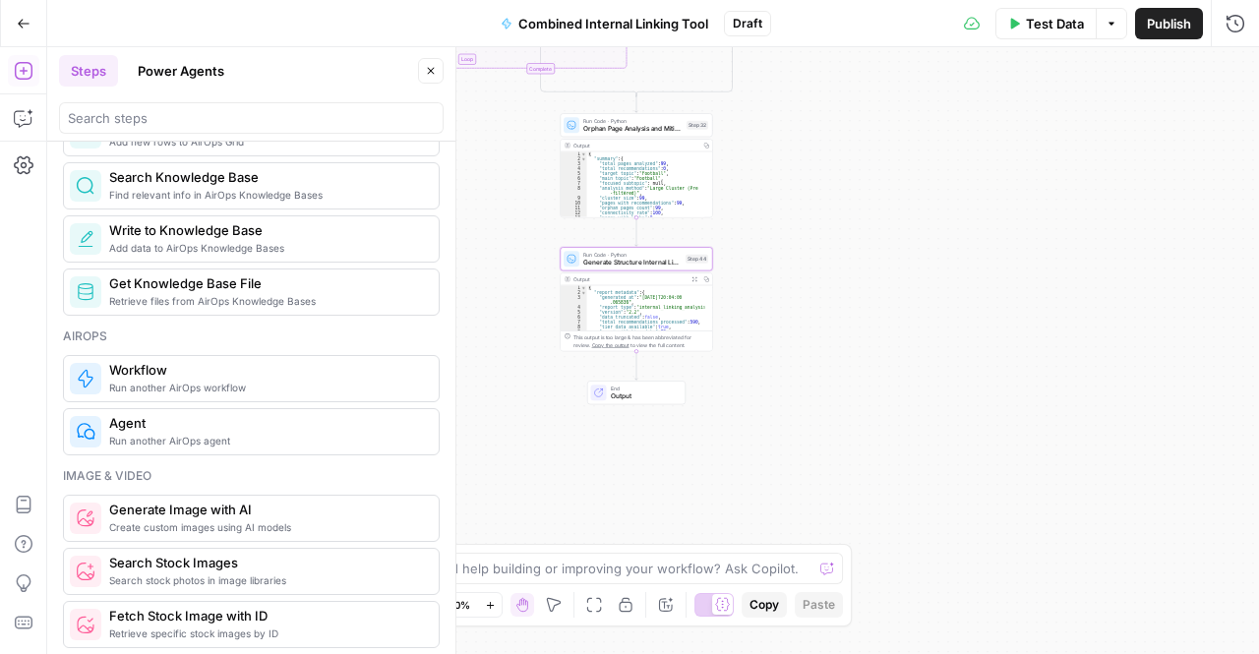
click at [192, 380] on span "Run another AirOps workflow" at bounding box center [266, 388] width 314 height 16
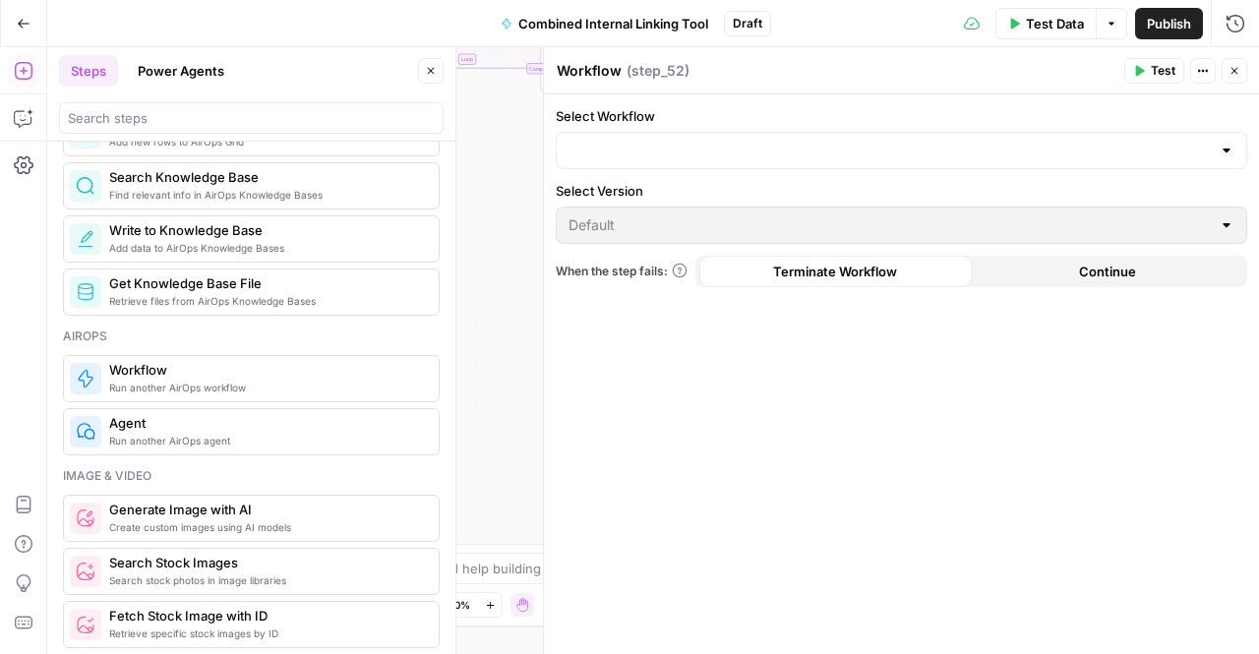
click at [820, 162] on div at bounding box center [902, 150] width 692 height 37
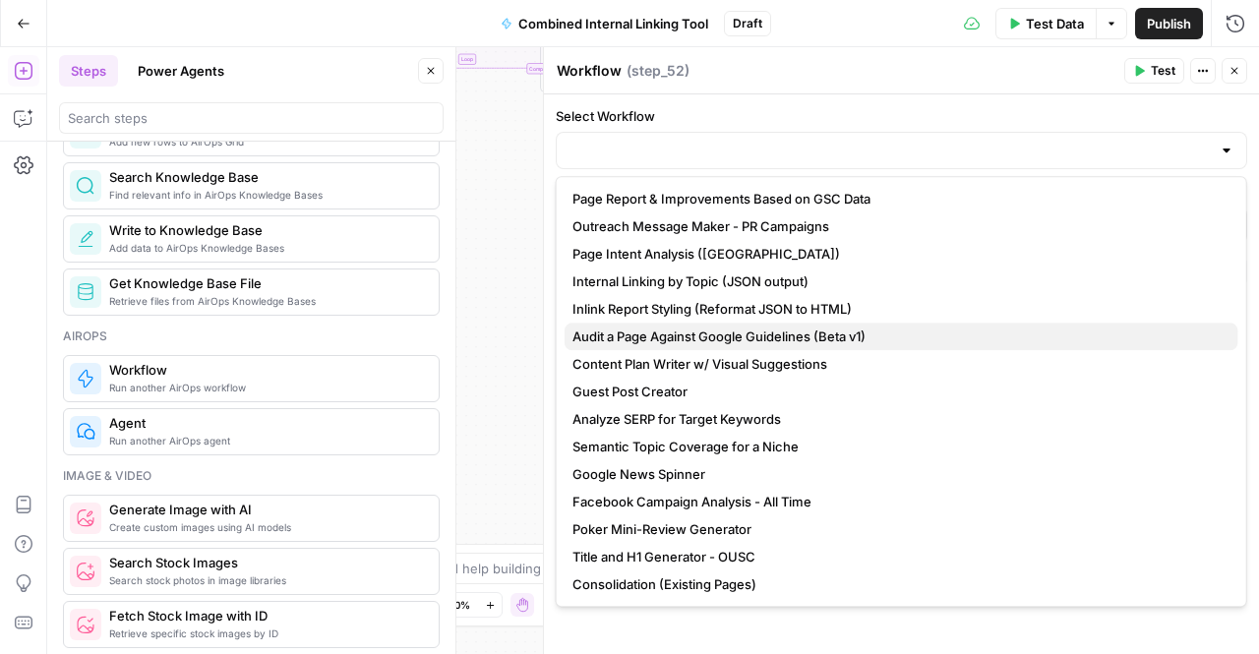
scroll to position [1, 0]
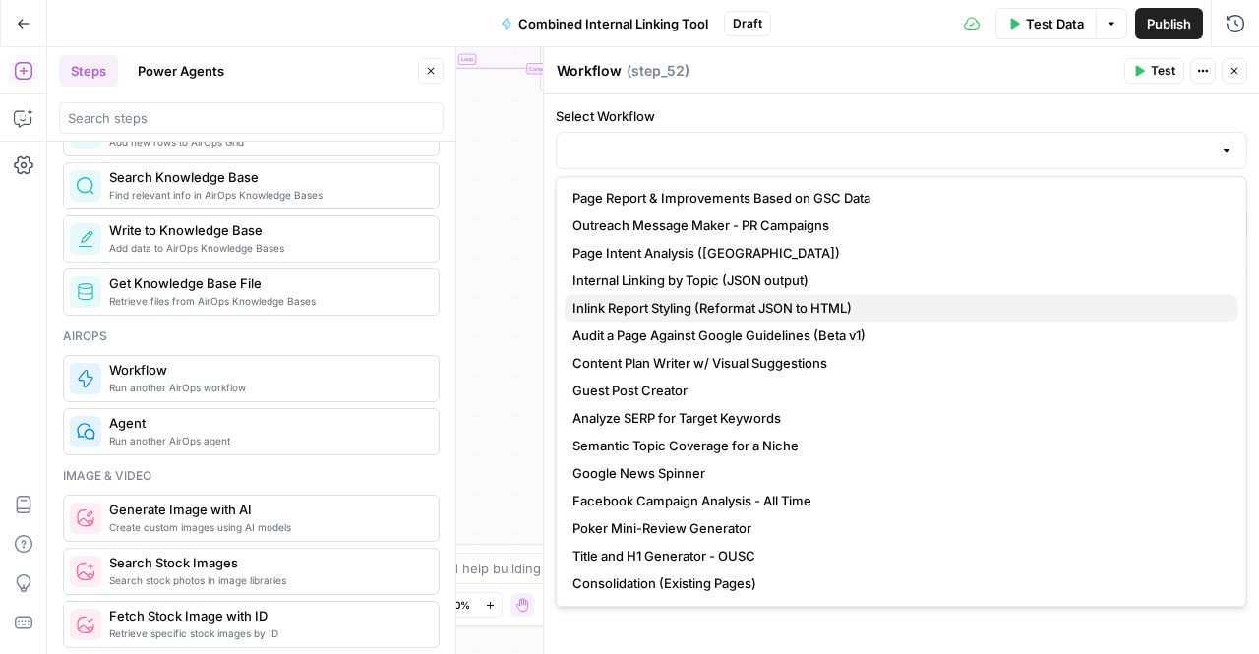
click at [811, 304] on span "Inlink Report Styling (Reformat JSON to HTML)" at bounding box center [898, 308] width 650 height 20
type input "Inlink Report Styling (Reformat JSON to HTML)"
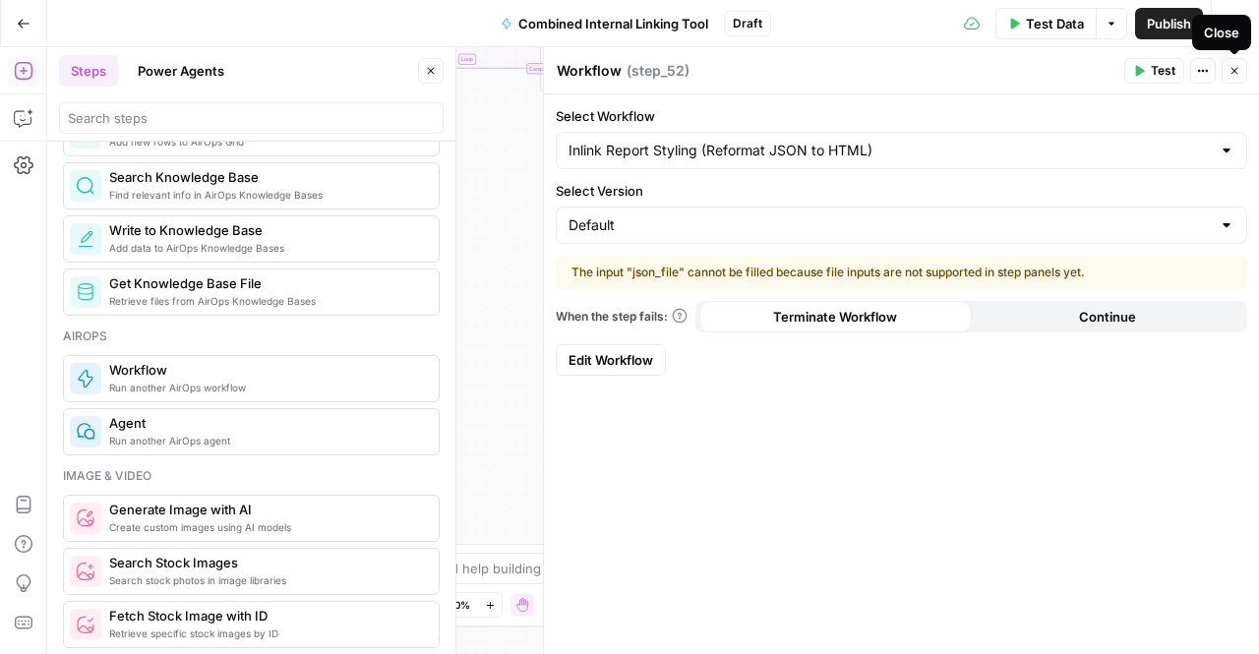
click at [1245, 76] on button "Close" at bounding box center [1235, 71] width 26 height 26
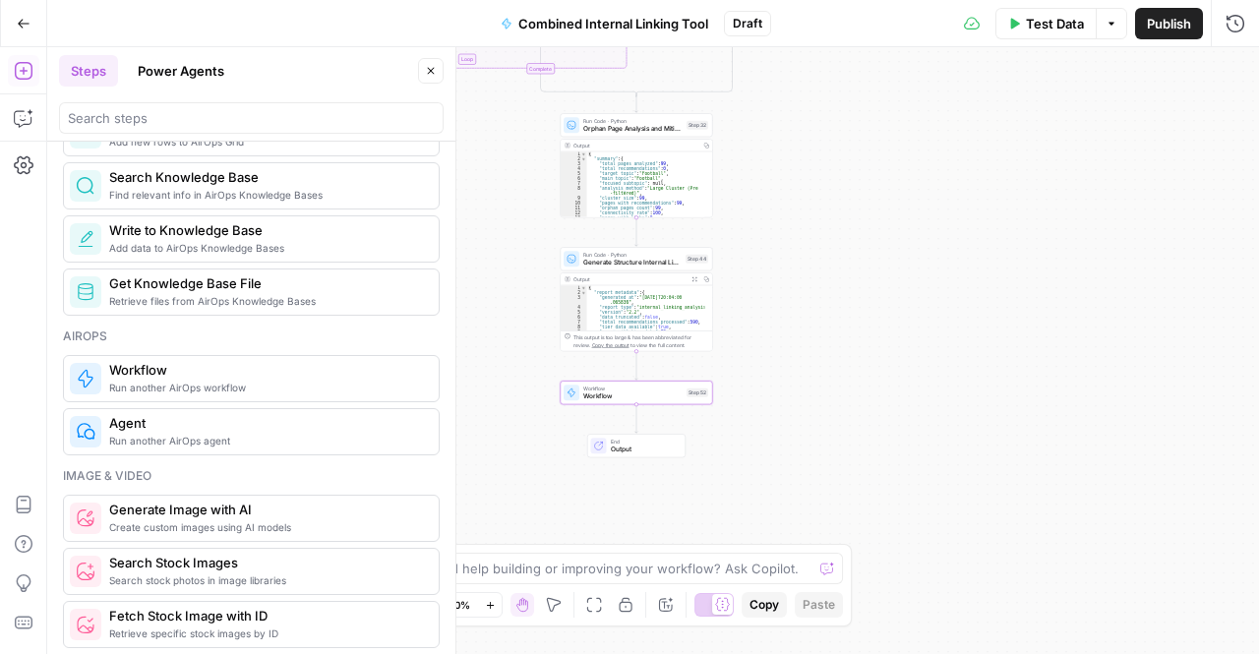
click at [9, 20] on button "Go Back" at bounding box center [23, 23] width 35 height 35
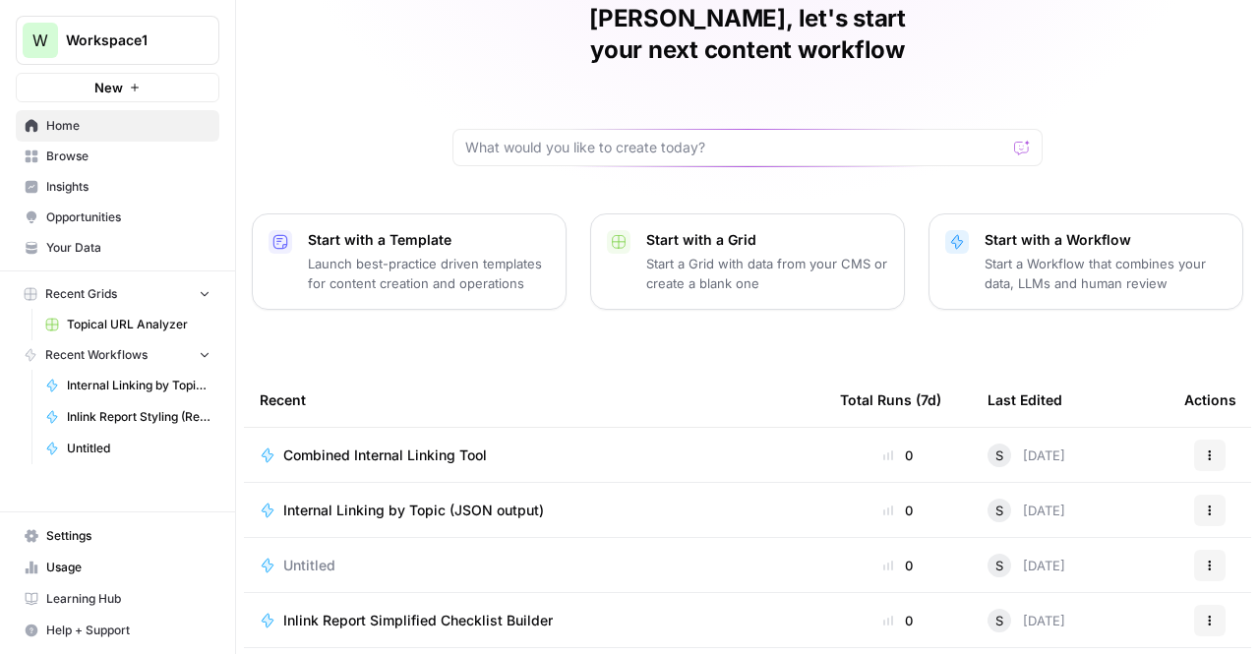
scroll to position [92, 0]
click at [386, 487] on td "Internal Linking by Topic (JSON output)" at bounding box center [534, 509] width 580 height 54
click at [389, 500] on span "Internal Linking by Topic (JSON output)" at bounding box center [413, 510] width 261 height 20
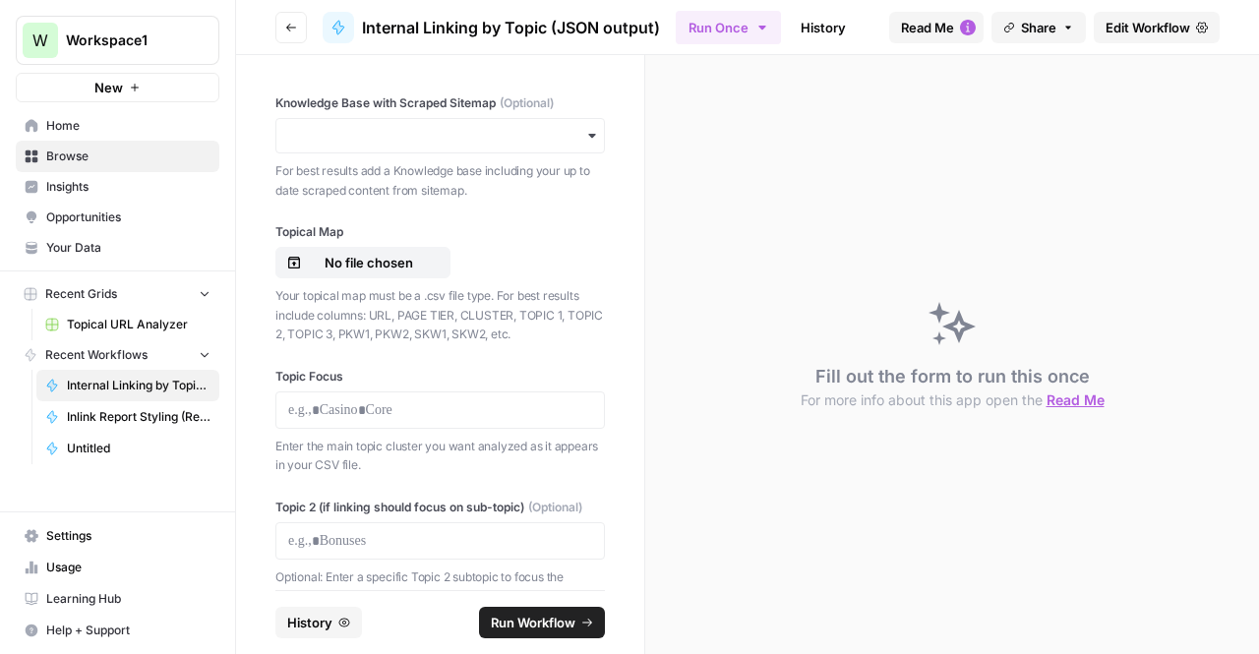
click at [1158, 33] on span "Edit Workflow" at bounding box center [1148, 28] width 85 height 20
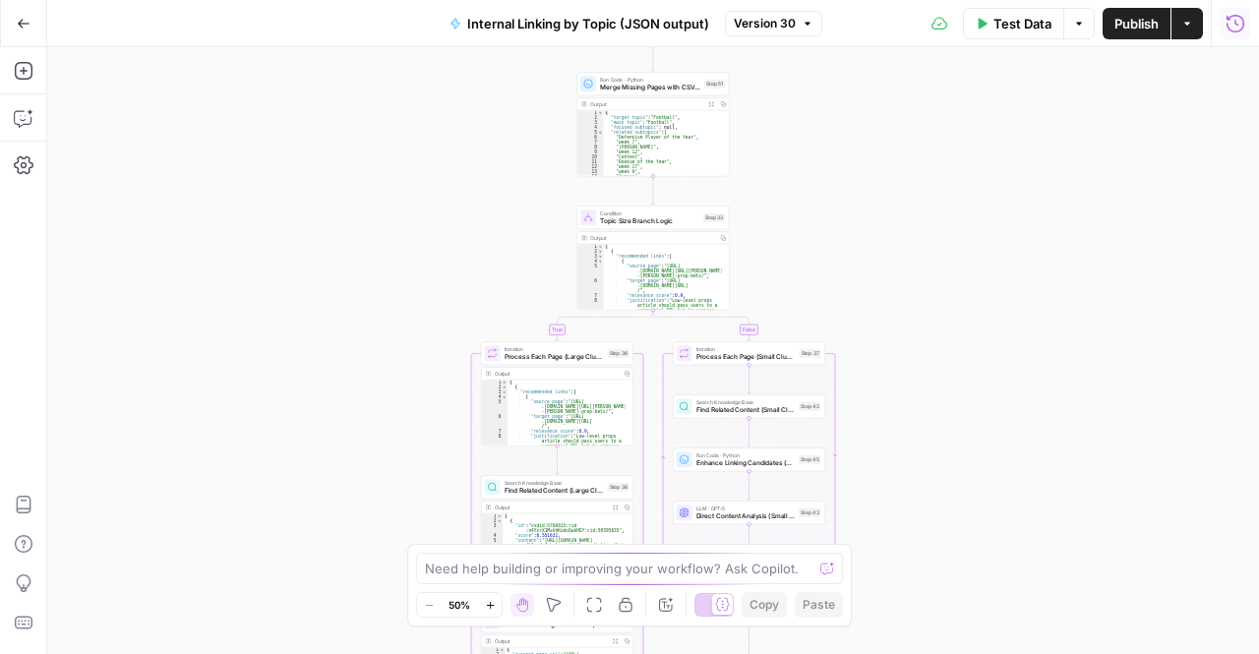
click at [1229, 32] on icon "button" at bounding box center [1236, 24] width 20 height 20
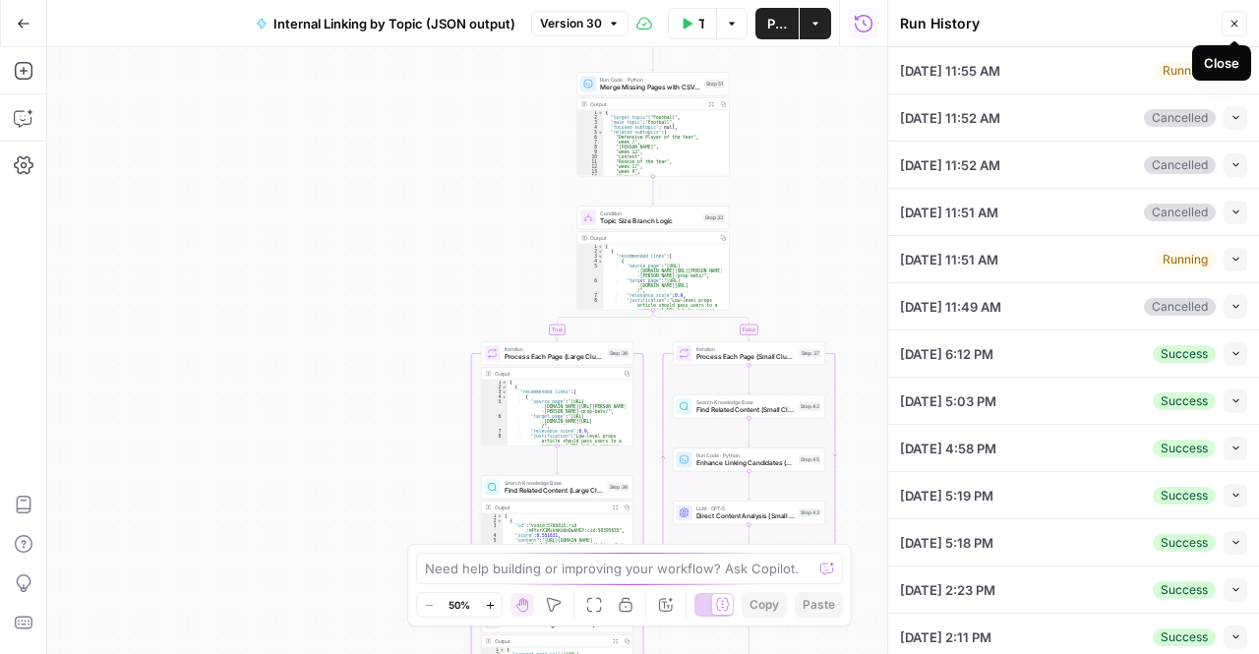
click at [1215, 76] on div "Close" at bounding box center [1221, 62] width 59 height 35
click at [1215, 74] on div "Close" at bounding box center [1221, 62] width 59 height 35
click at [1224, 73] on div "Close" at bounding box center [1221, 62] width 59 height 35
click at [1231, 68] on icon "button" at bounding box center [1236, 70] width 11 height 11
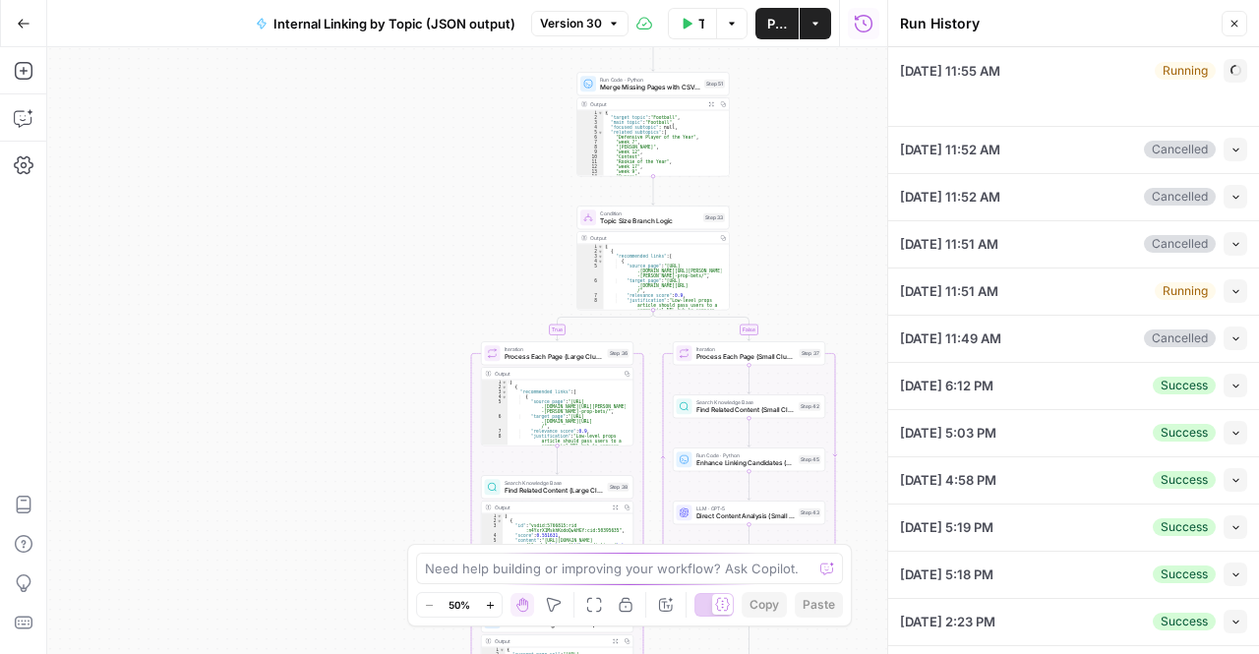
type textarea "[URL][DOMAIN_NAME] [URL][DOMAIN_NAME]"
type textarea "■ # Internal Linking Process & Rules This document provides comprehensive guide…"
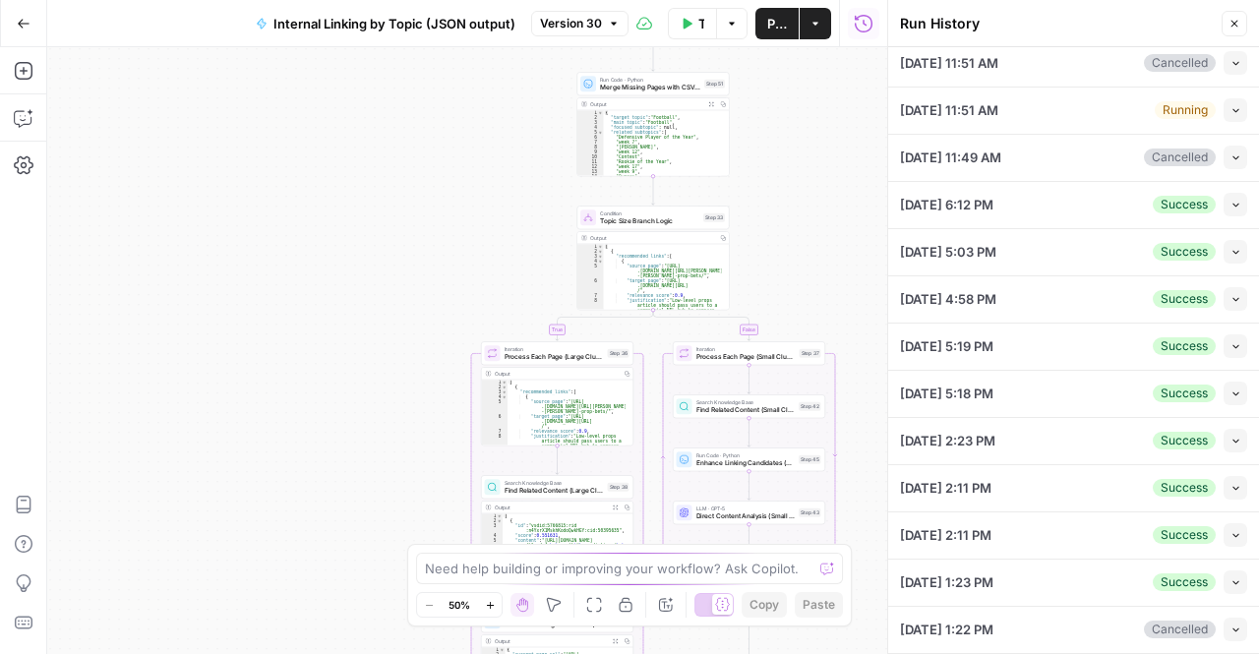
scroll to position [1641, 0]
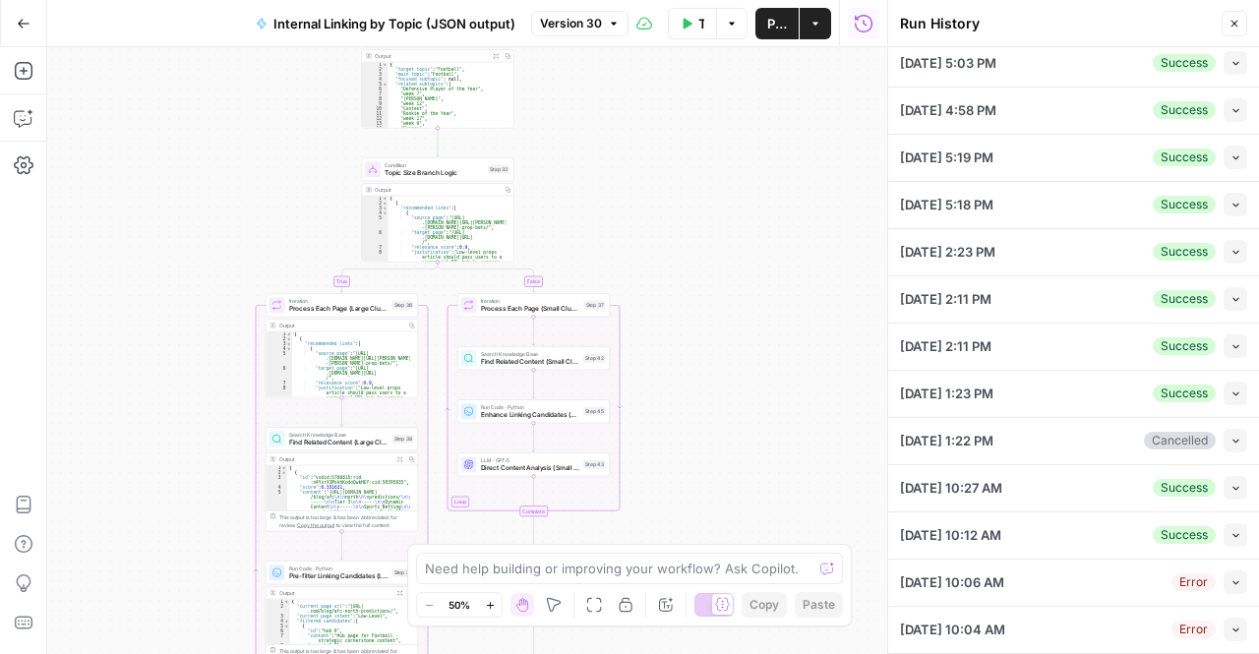
drag, startPoint x: 286, startPoint y: 357, endPoint x: 71, endPoint y: 308, distance: 221.0
click at [71, 308] on div "true false Workflow Input Settings Inputs Run Code · Python Extract Available T…" at bounding box center [467, 350] width 840 height 607
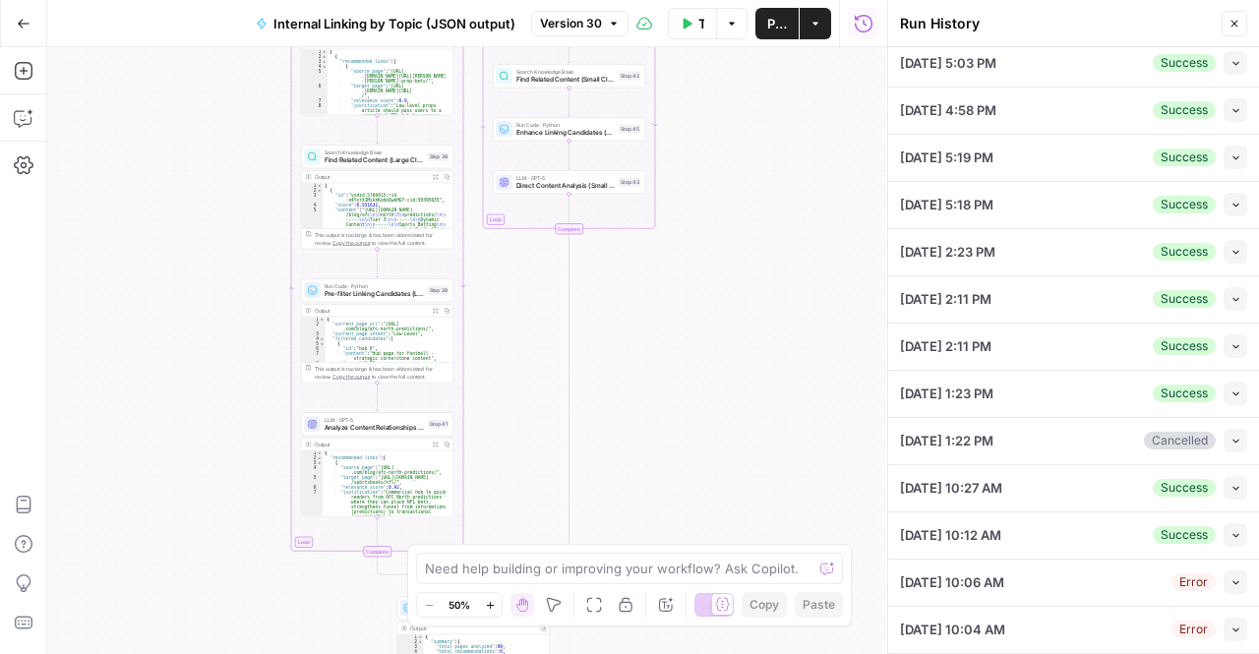
drag, startPoint x: 116, startPoint y: 383, endPoint x: 151, endPoint y: 101, distance: 283.6
click at [151, 101] on div "true false Workflow Input Settings Inputs Run Code · Python Extract Available T…" at bounding box center [467, 350] width 840 height 607
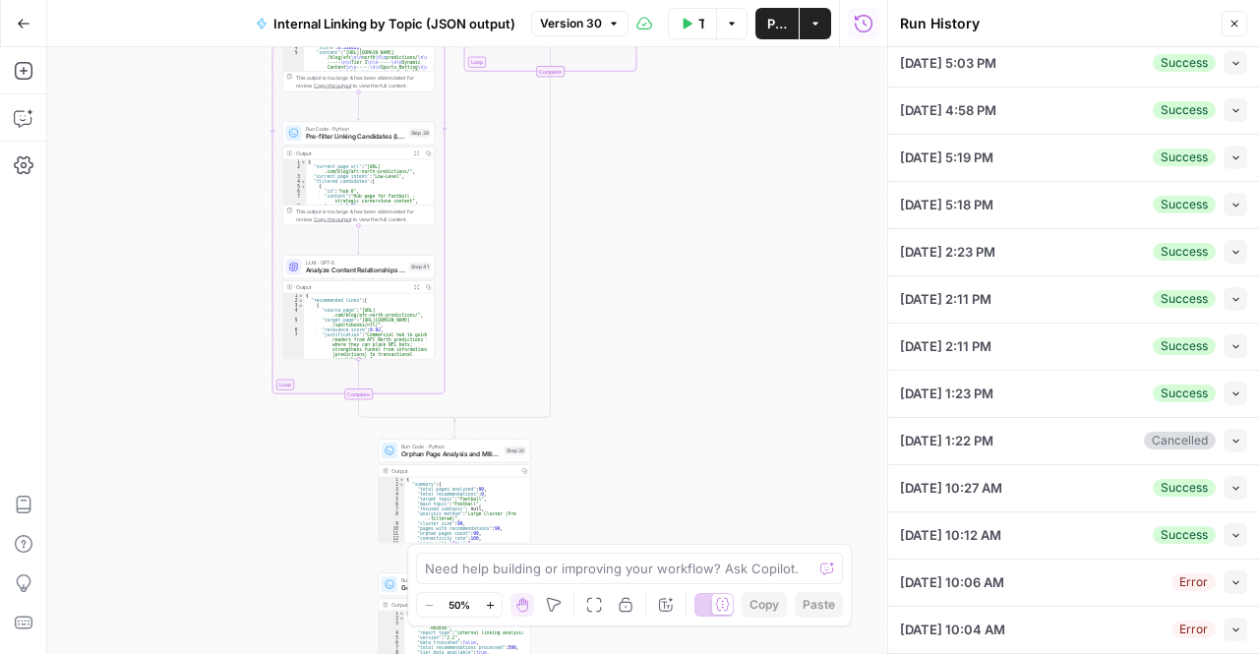
drag, startPoint x: 215, startPoint y: 333, endPoint x: 197, endPoint y: 178, distance: 156.6
click at [197, 178] on div "true false Workflow Input Settings Inputs Run Code · Python Extract Available T…" at bounding box center [467, 350] width 840 height 607
drag, startPoint x: 219, startPoint y: 369, endPoint x: 211, endPoint y: 213, distance: 155.7
click at [211, 213] on div "true false Workflow Input Settings Inputs Run Code · Python Extract Available T…" at bounding box center [467, 350] width 840 height 607
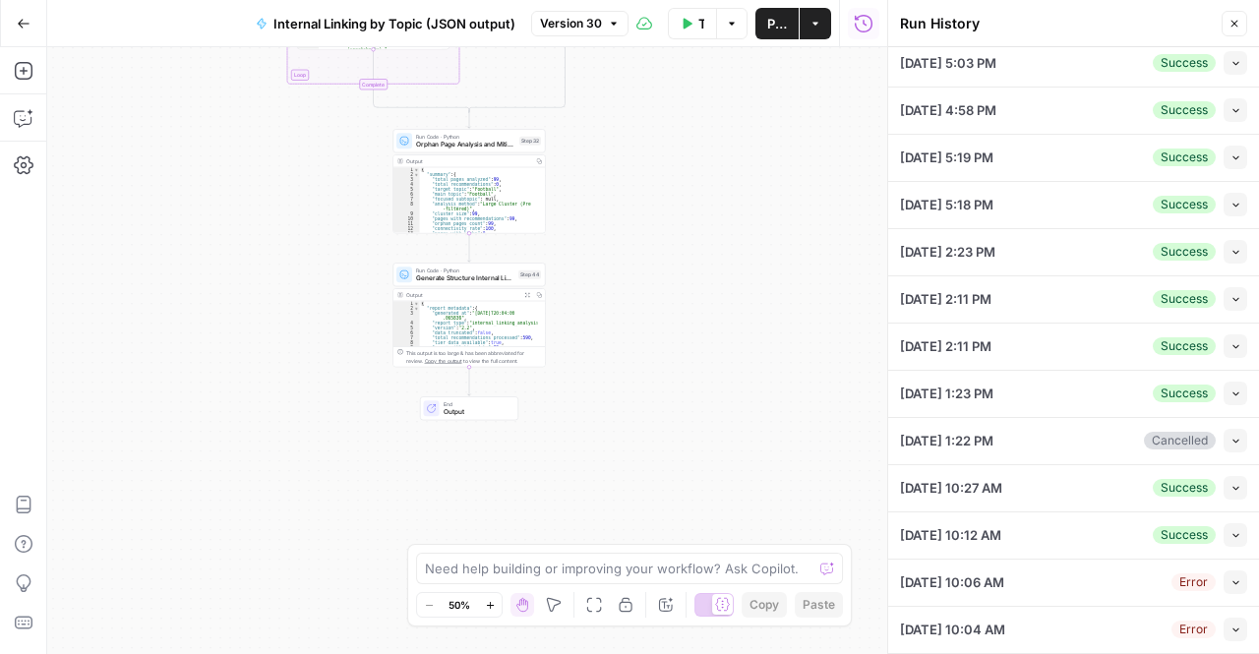
drag, startPoint x: 193, startPoint y: 411, endPoint x: 216, endPoint y: 255, distance: 158.2
click at [216, 255] on div "true false Workflow Input Settings Inputs Run Code · Python Extract Available T…" at bounding box center [467, 350] width 840 height 607
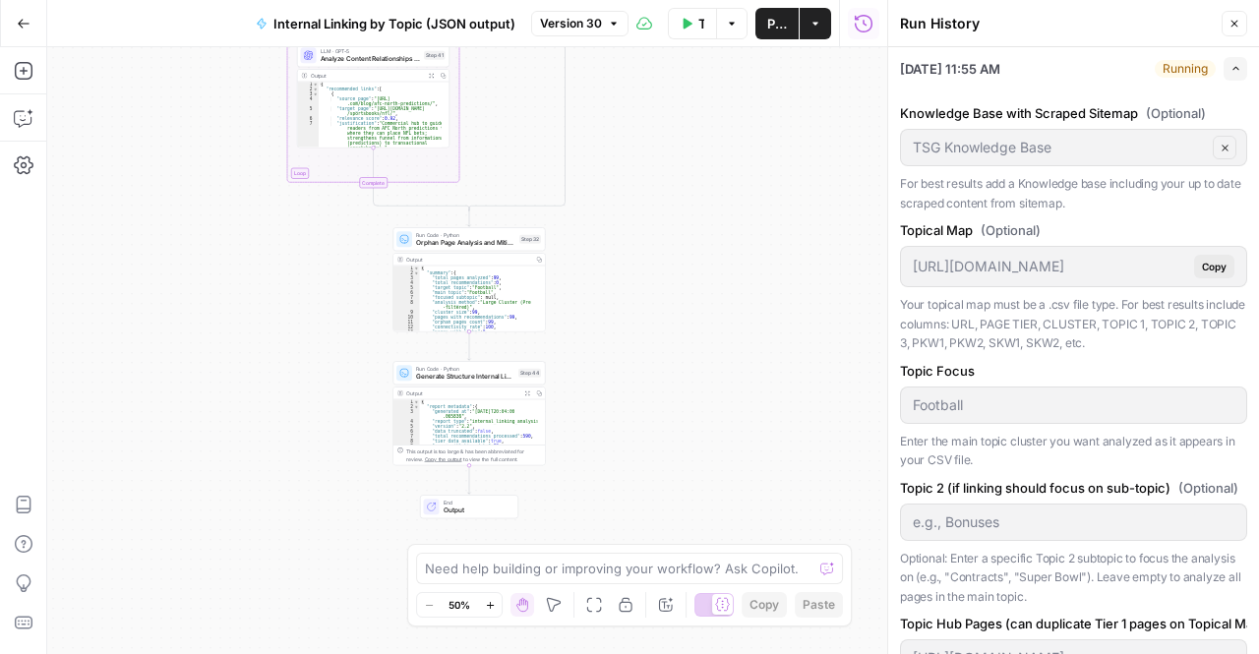
scroll to position [0, 0]
click at [1230, 70] on span "Expand" at bounding box center [1230, 70] width 1 height 1
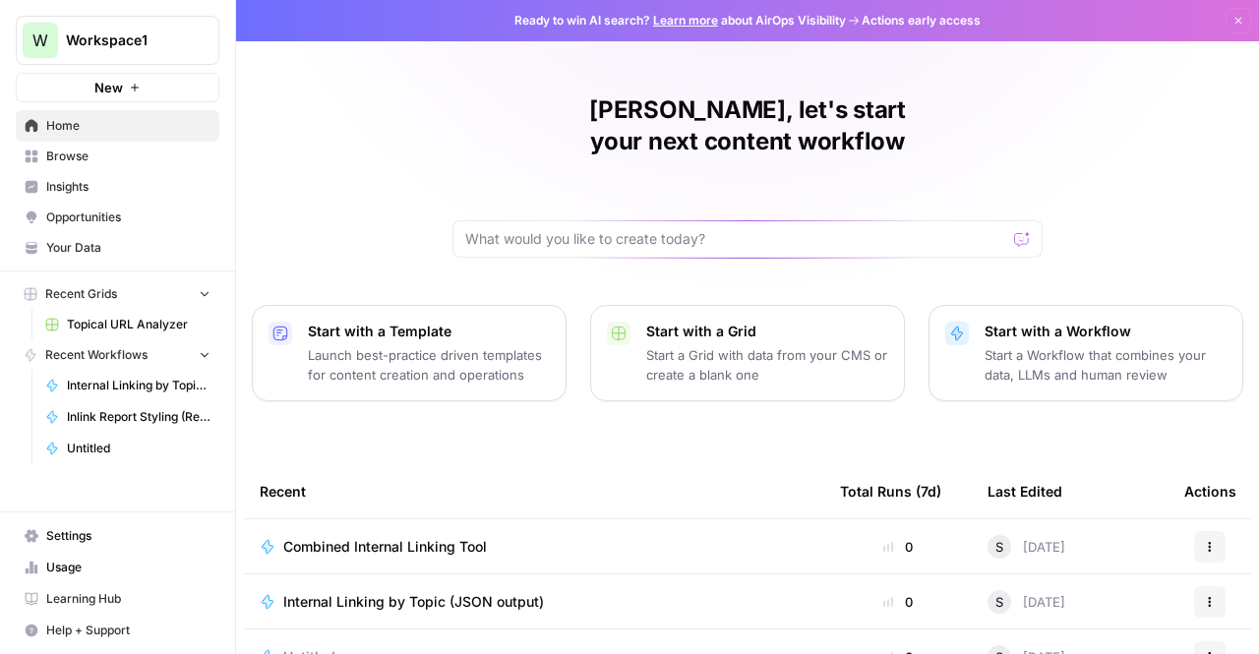
click at [371, 537] on span "Combined Internal Linking Tool" at bounding box center [385, 547] width 204 height 20
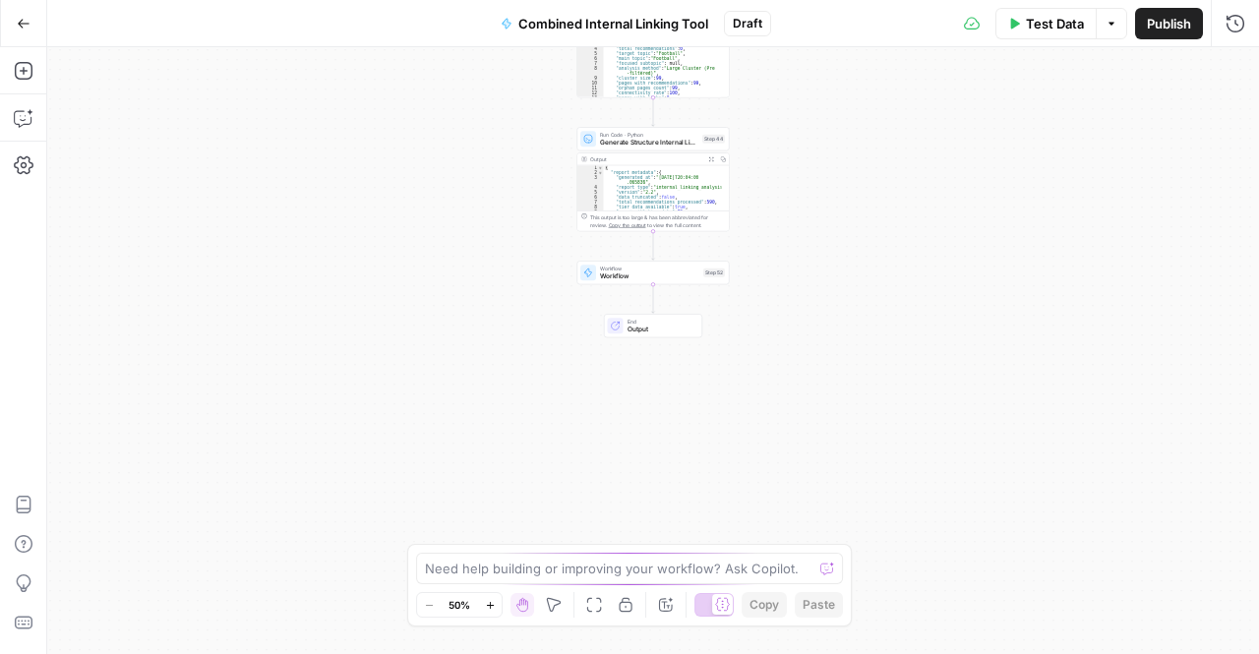
click at [629, 274] on span "Workflow" at bounding box center [649, 277] width 99 height 10
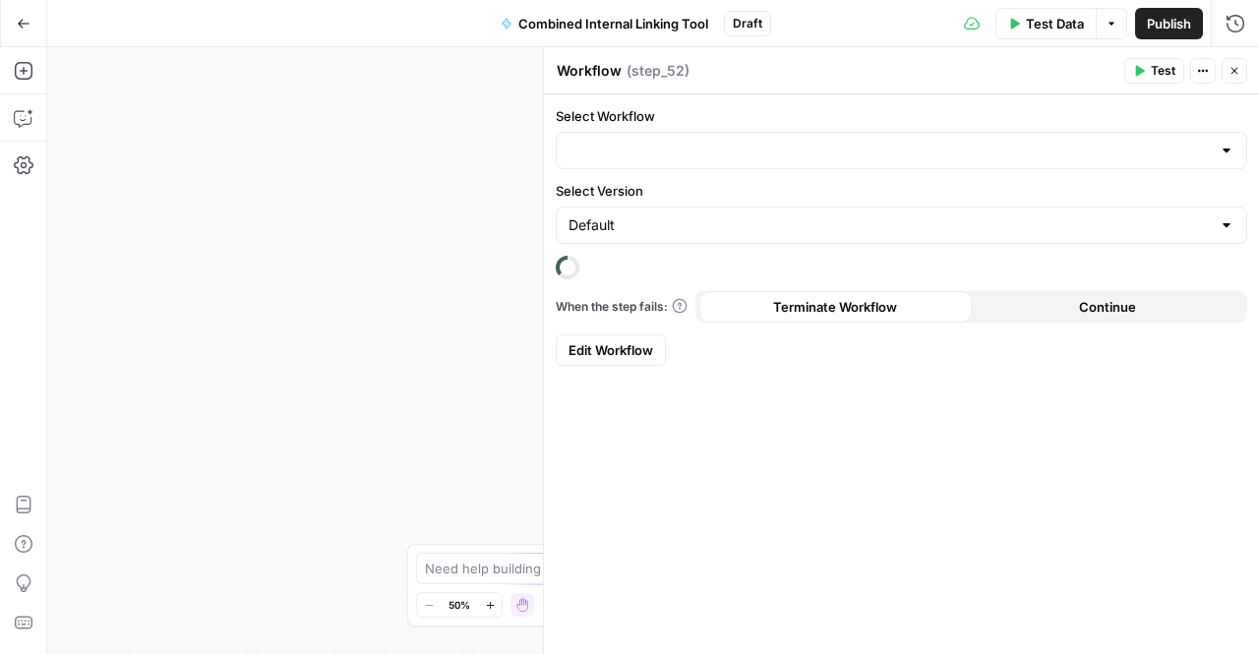
type input "Inlink Report Styling (Reformat JSON to HTML)"
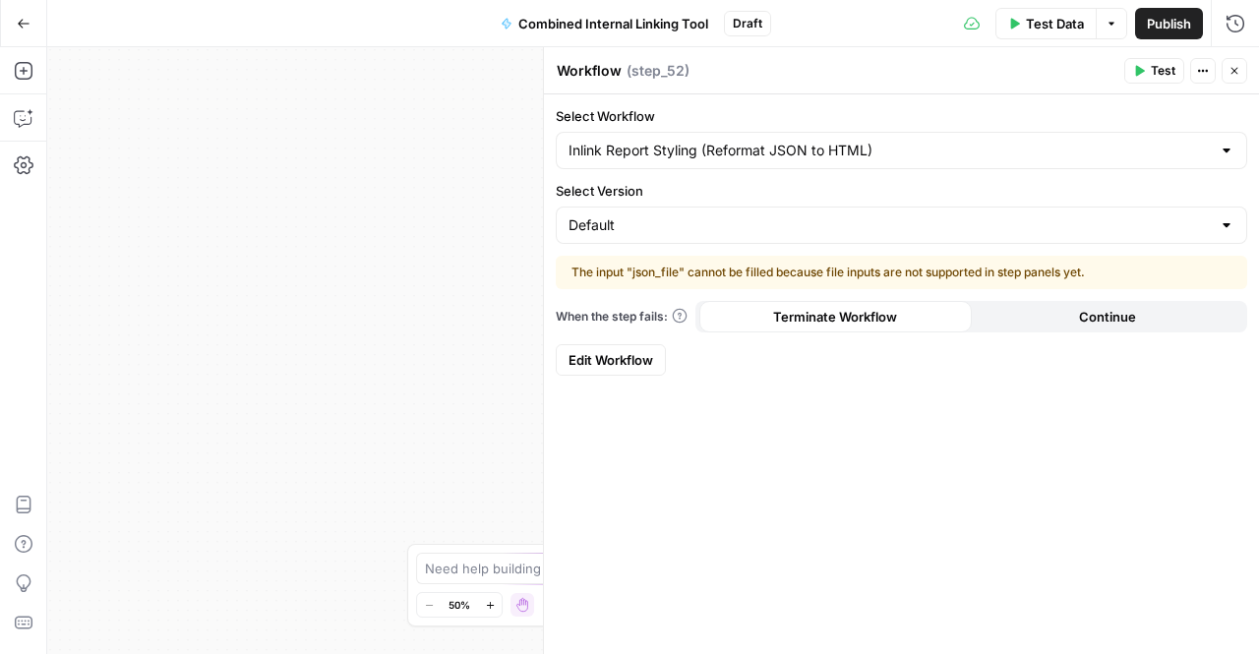
click at [651, 243] on form "Select Workflow Inlink Report Styling (Reformat JSON to HTML) Select Version De…" at bounding box center [901, 240] width 715 height 293
click at [651, 229] on input "Select Version" at bounding box center [890, 225] width 642 height 20
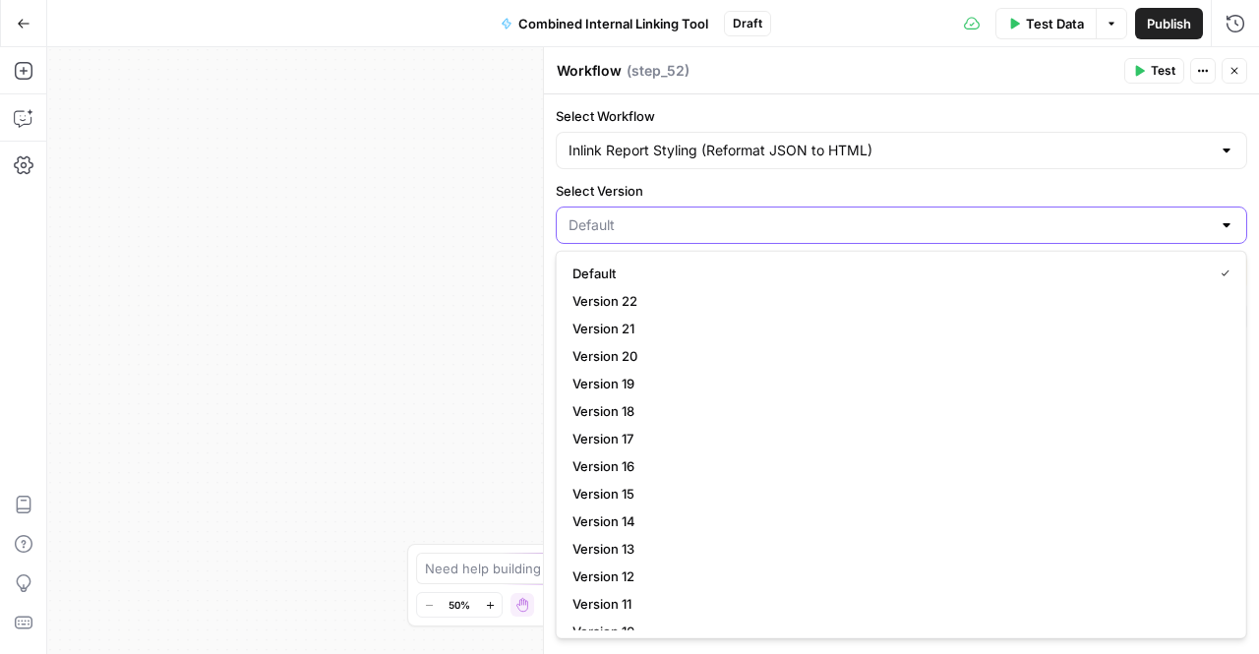
click at [649, 226] on input "Select Version" at bounding box center [890, 225] width 642 height 20
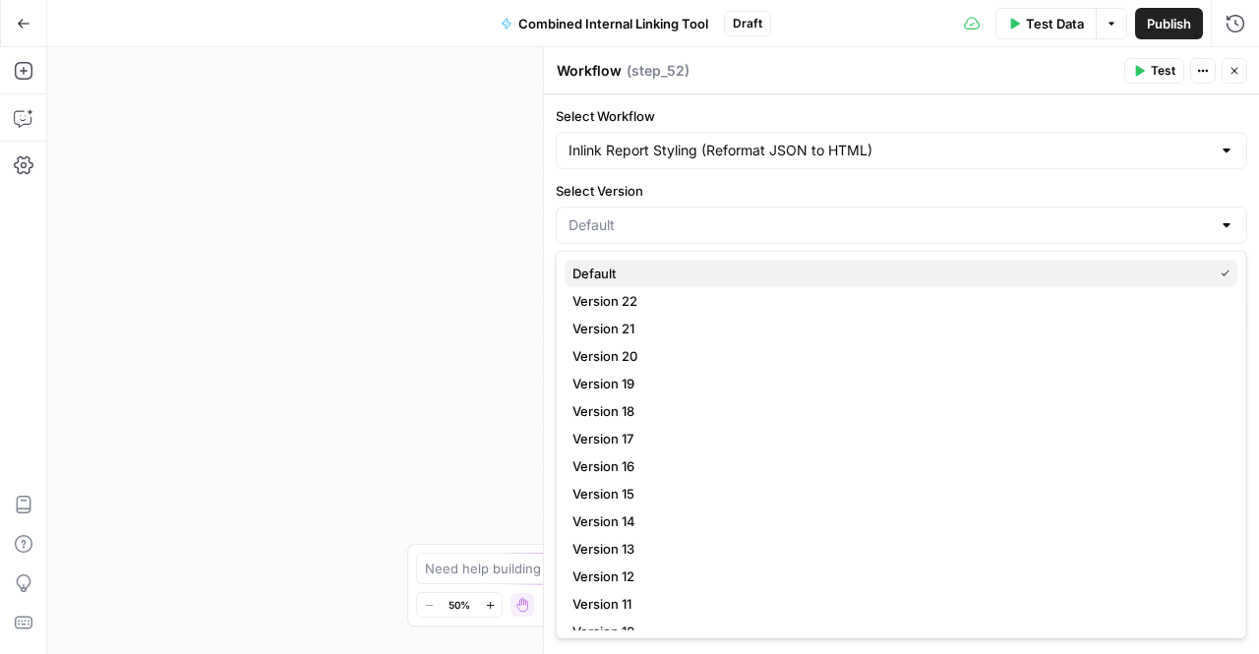
drag, startPoint x: 631, startPoint y: 290, endPoint x: 628, endPoint y: 270, distance: 20.9
click at [628, 270] on div "Default Version 22 Version 21 Version 20 Version 19 Version 18 Version 17 Versi…" at bounding box center [902, 577] width 674 height 634
click at [628, 270] on span "Default" at bounding box center [889, 274] width 633 height 20
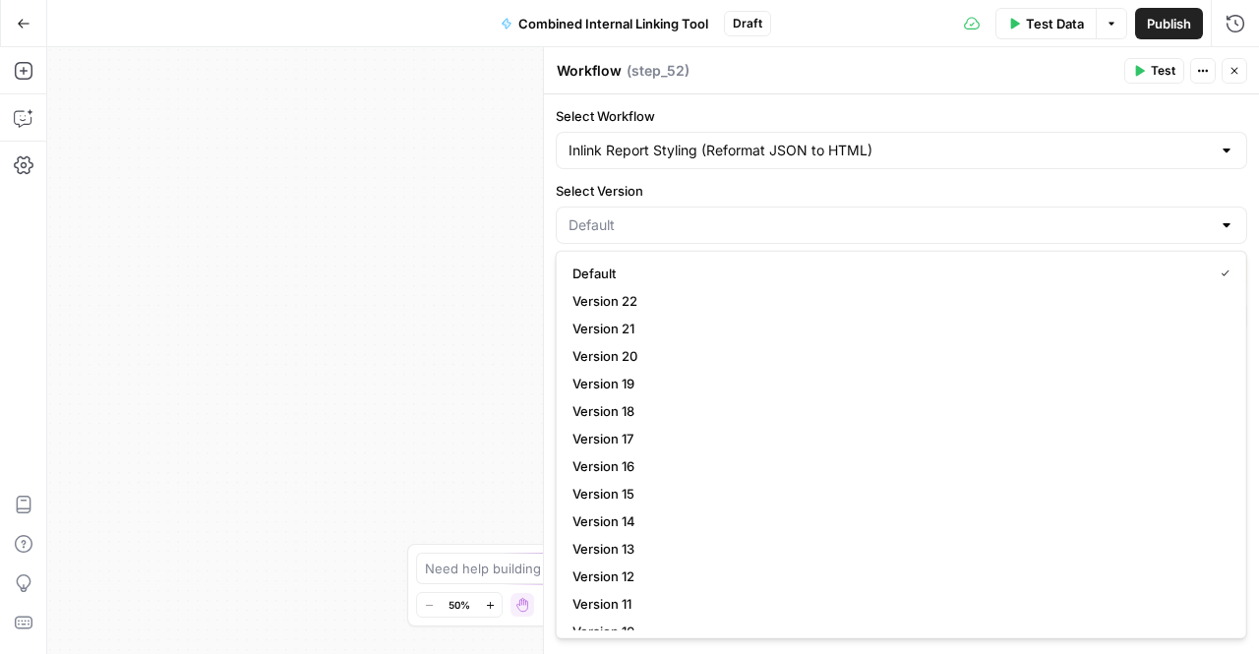
type input "Default"
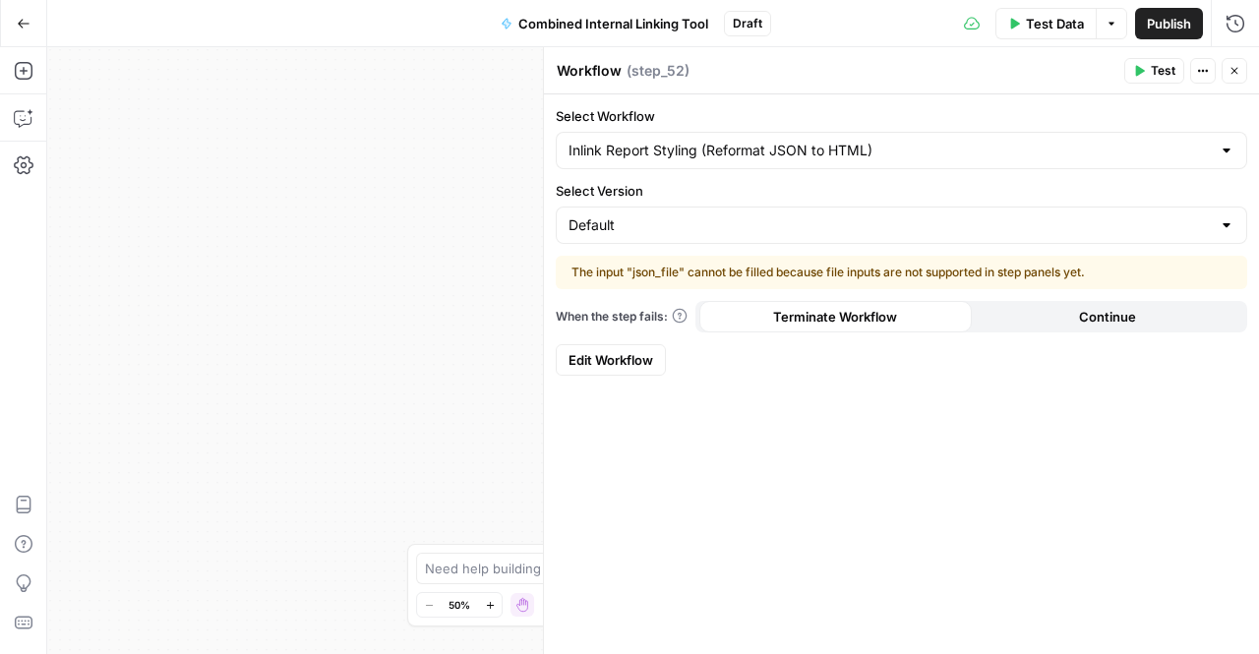
click at [1240, 59] on button "Close" at bounding box center [1235, 71] width 26 height 26
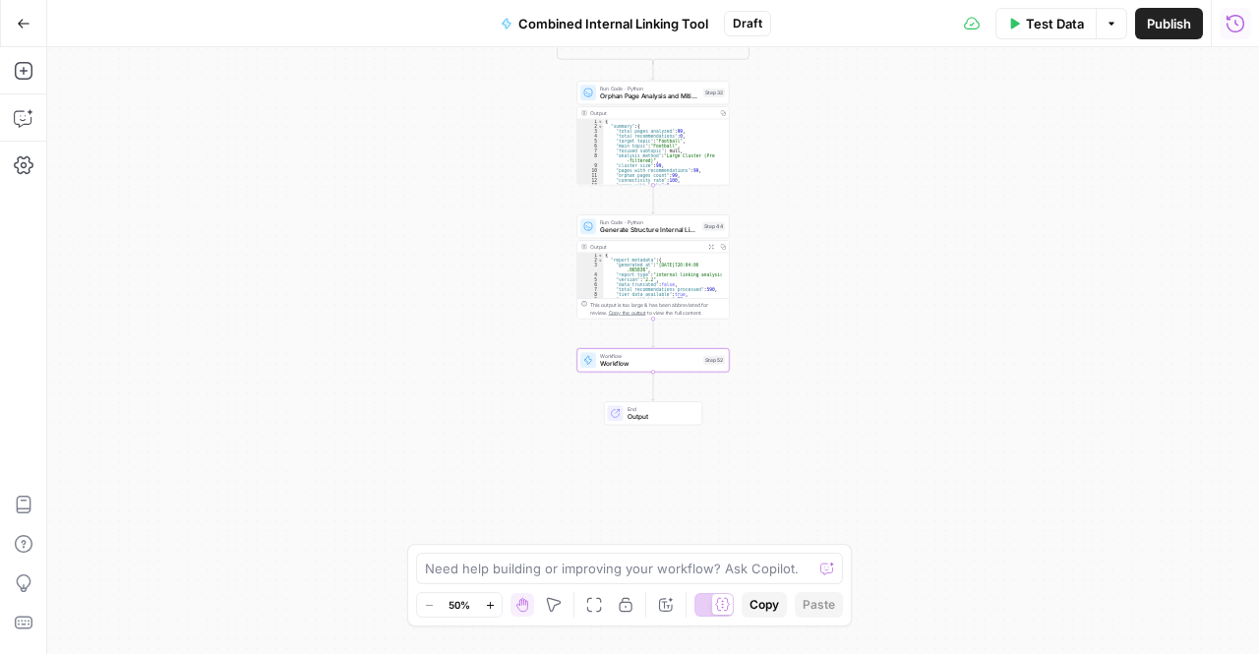
click at [35, 30] on button "Go Back" at bounding box center [23, 23] width 35 height 35
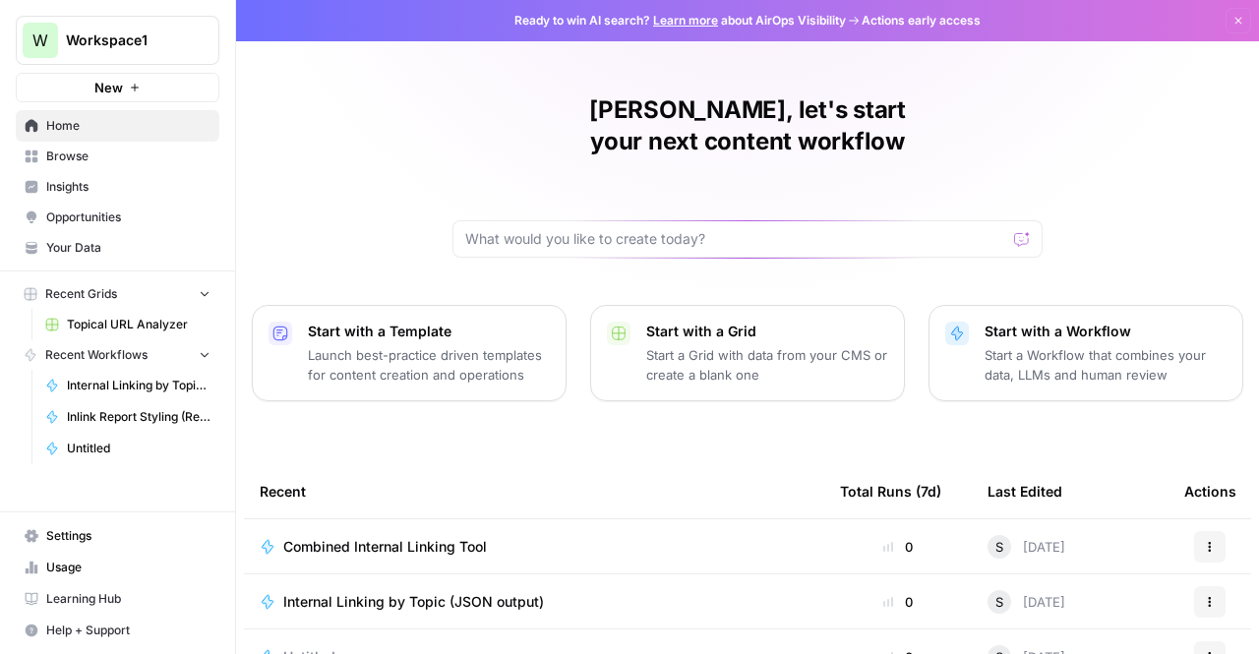
click at [1236, 18] on icon "button" at bounding box center [1239, 21] width 7 height 7
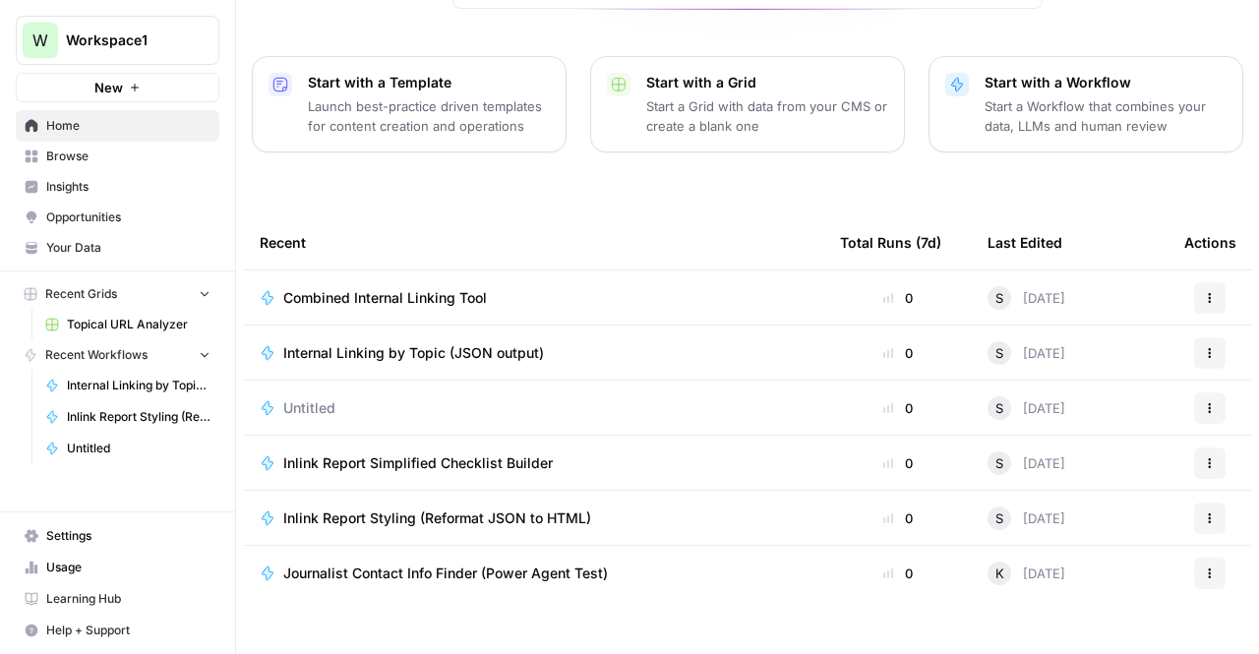
scroll to position [248, 0]
click at [397, 344] on span "Internal Linking by Topic (JSON output)" at bounding box center [413, 354] width 261 height 20
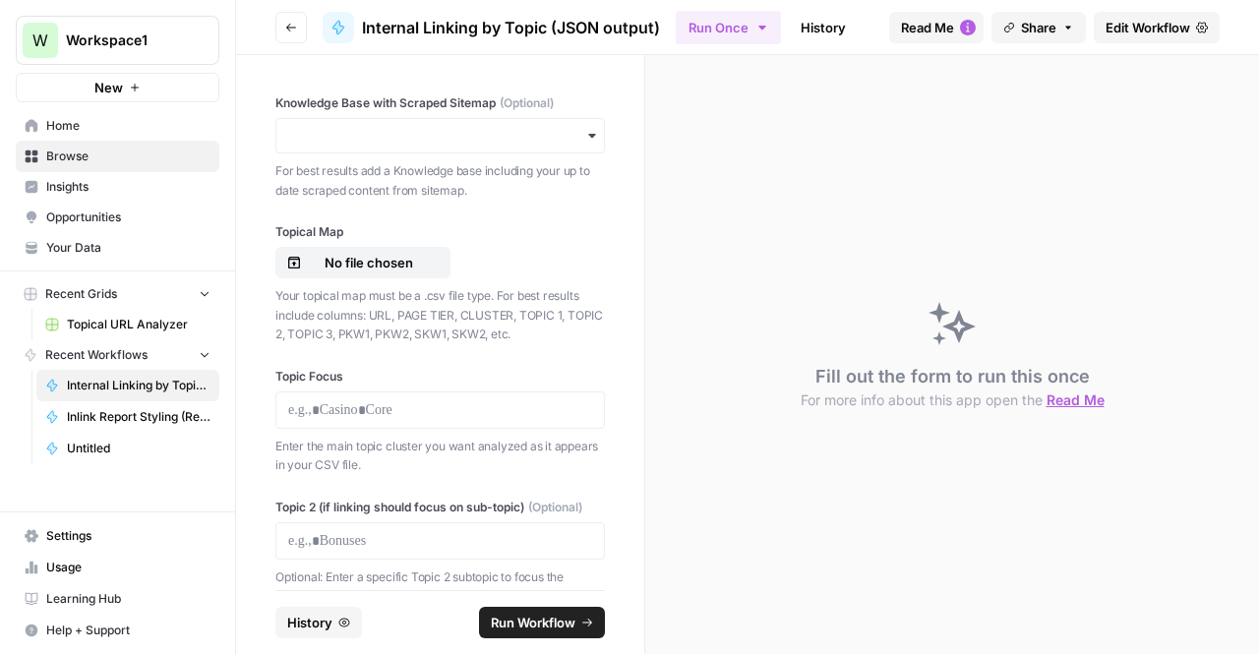
click at [293, 27] on icon "button" at bounding box center [291, 28] width 12 height 12
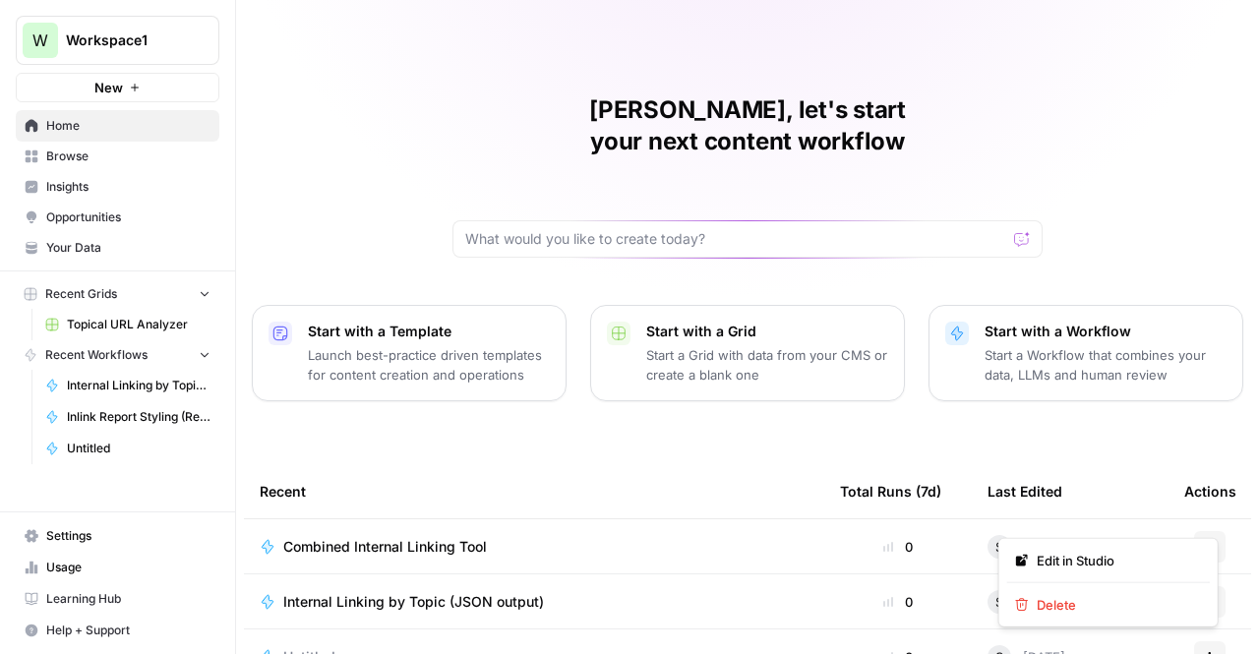
click at [1194, 531] on button "Actions" at bounding box center [1209, 546] width 31 height 31
click at [1100, 613] on span "Delete" at bounding box center [1115, 605] width 157 height 20
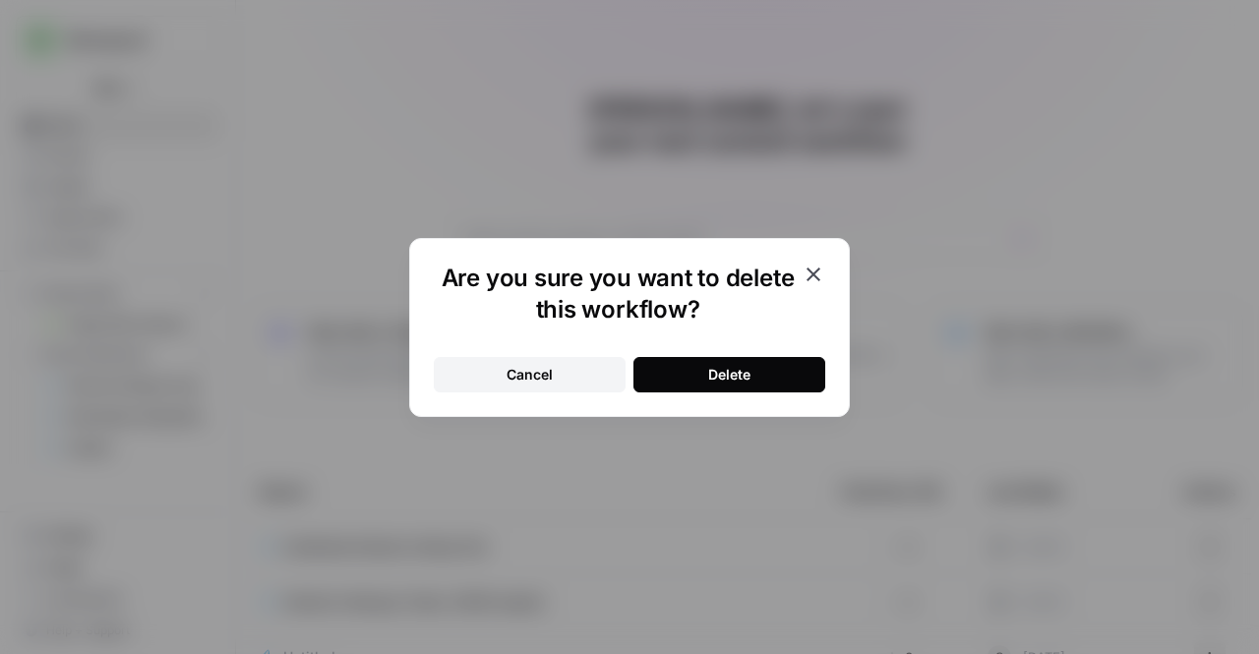
click at [725, 393] on div "Are you sure you want to delete this workflow? Cancel Delete" at bounding box center [629, 327] width 441 height 179
click at [720, 378] on div "Delete" at bounding box center [729, 375] width 42 height 20
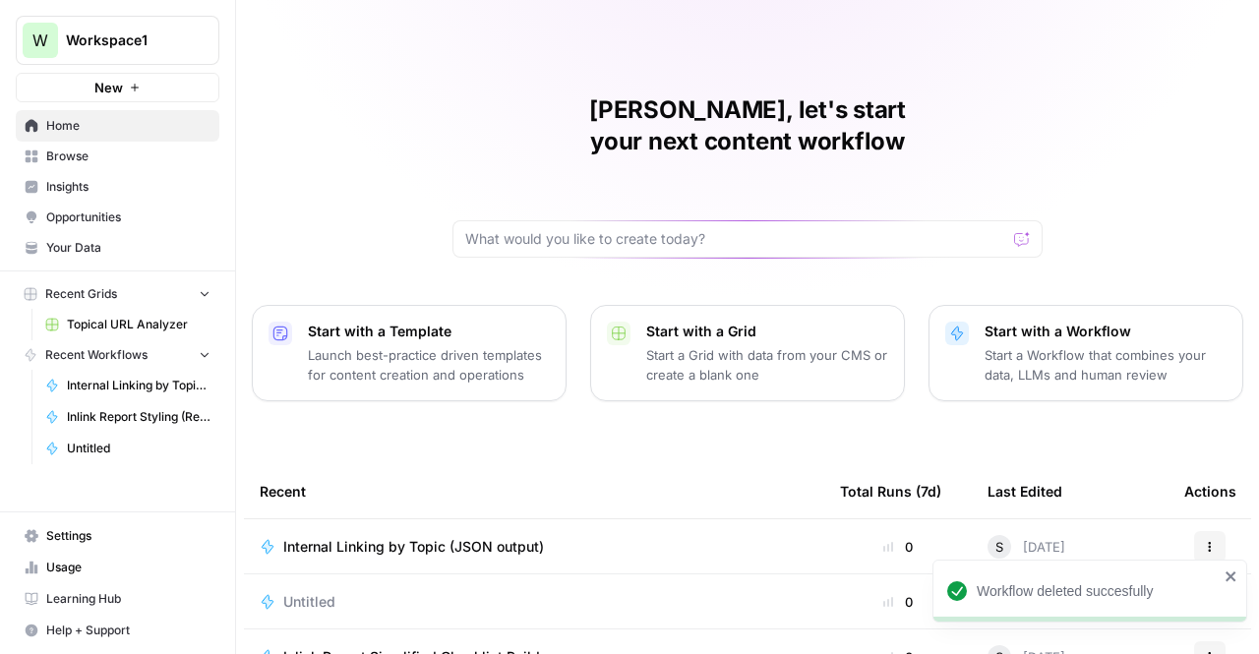
click at [548, 527] on td "Internal Linking by Topic (JSON output)" at bounding box center [534, 546] width 580 height 54
click at [545, 519] on td "Internal Linking by Topic (JSON output)" at bounding box center [534, 546] width 580 height 54
click at [510, 537] on span "Internal Linking by Topic (JSON output)" at bounding box center [413, 547] width 261 height 20
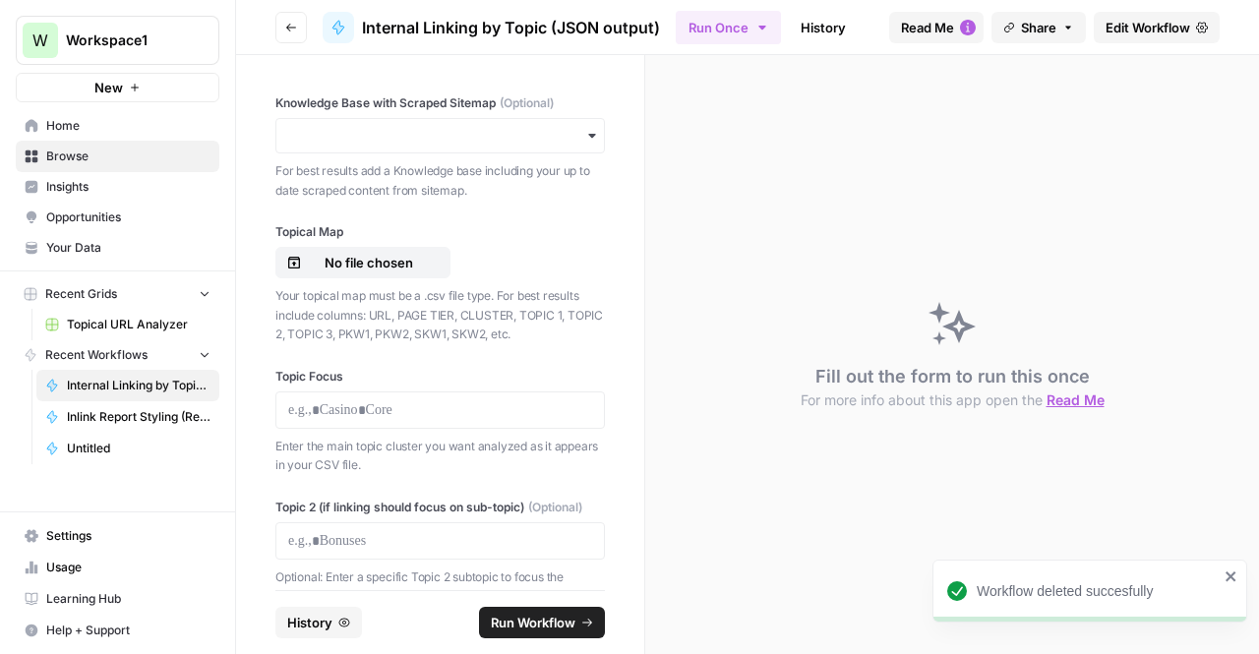
click at [1157, 18] on span "Edit Workflow" at bounding box center [1148, 28] width 85 height 20
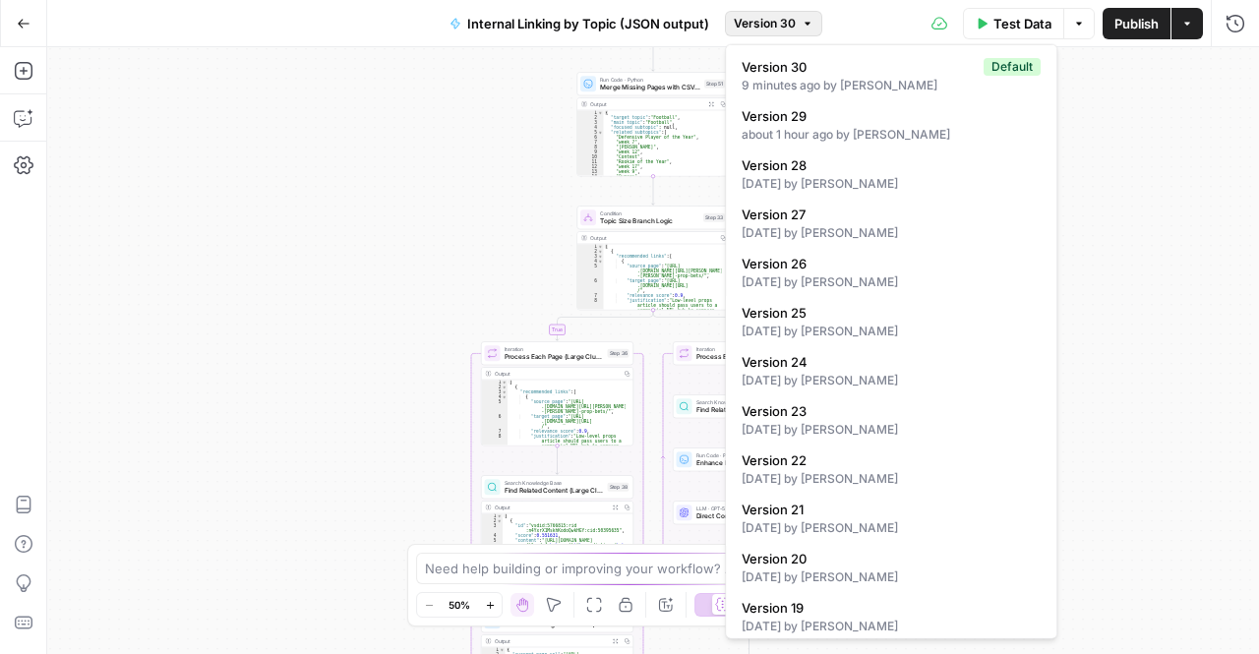
click at [752, 26] on span "Version 30" at bounding box center [765, 24] width 62 height 18
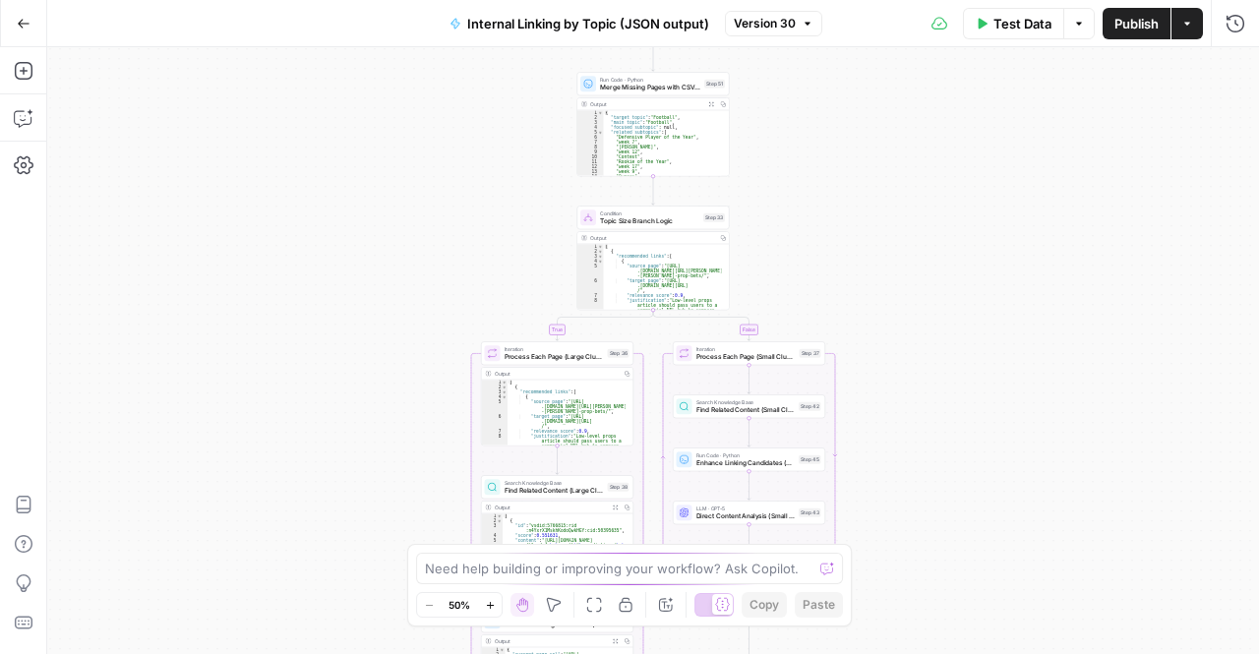
click at [752, 26] on span "Version 30" at bounding box center [765, 24] width 62 height 18
click at [1255, 24] on div "Test Data Options Publish Actions Run History" at bounding box center [1041, 23] width 438 height 46
click at [1249, 22] on button "Run History" at bounding box center [1235, 23] width 31 height 31
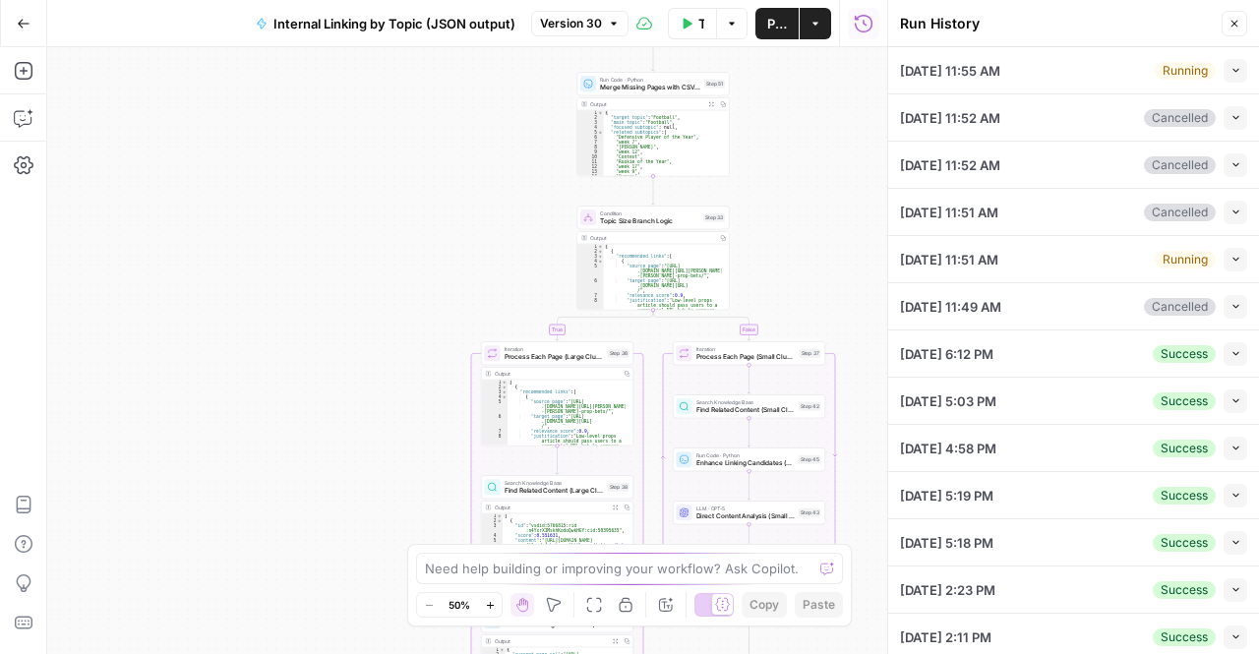
click at [1231, 69] on icon "button" at bounding box center [1236, 70] width 11 height 11
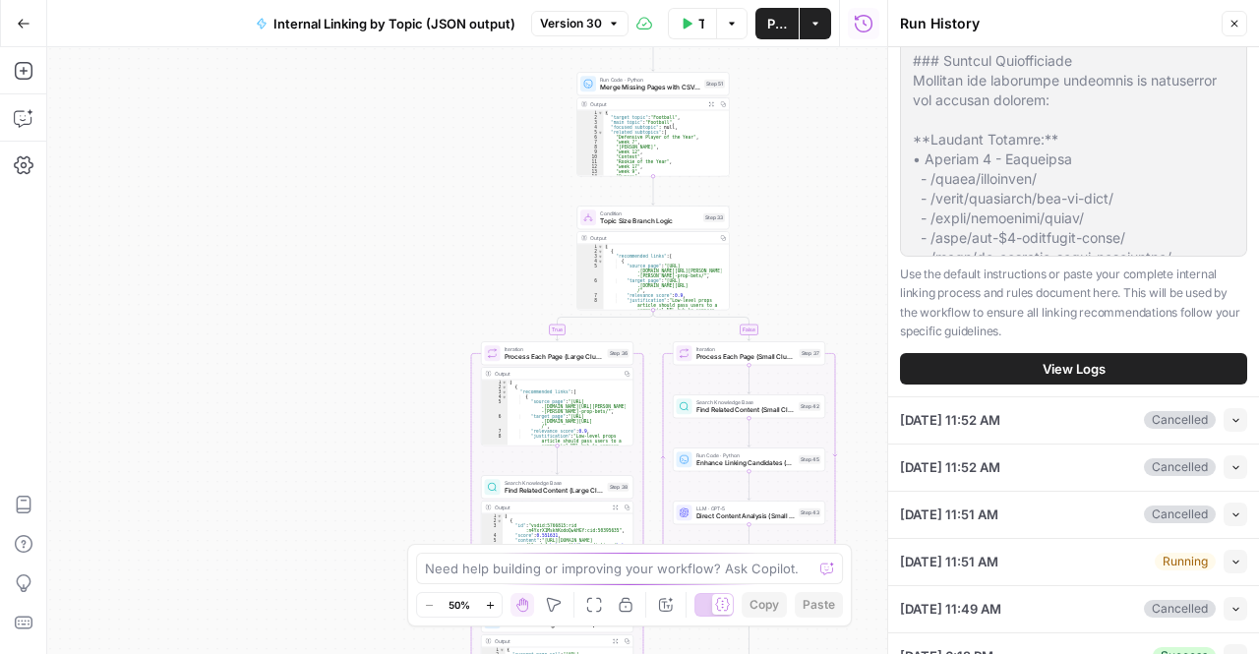
scroll to position [903, 0]
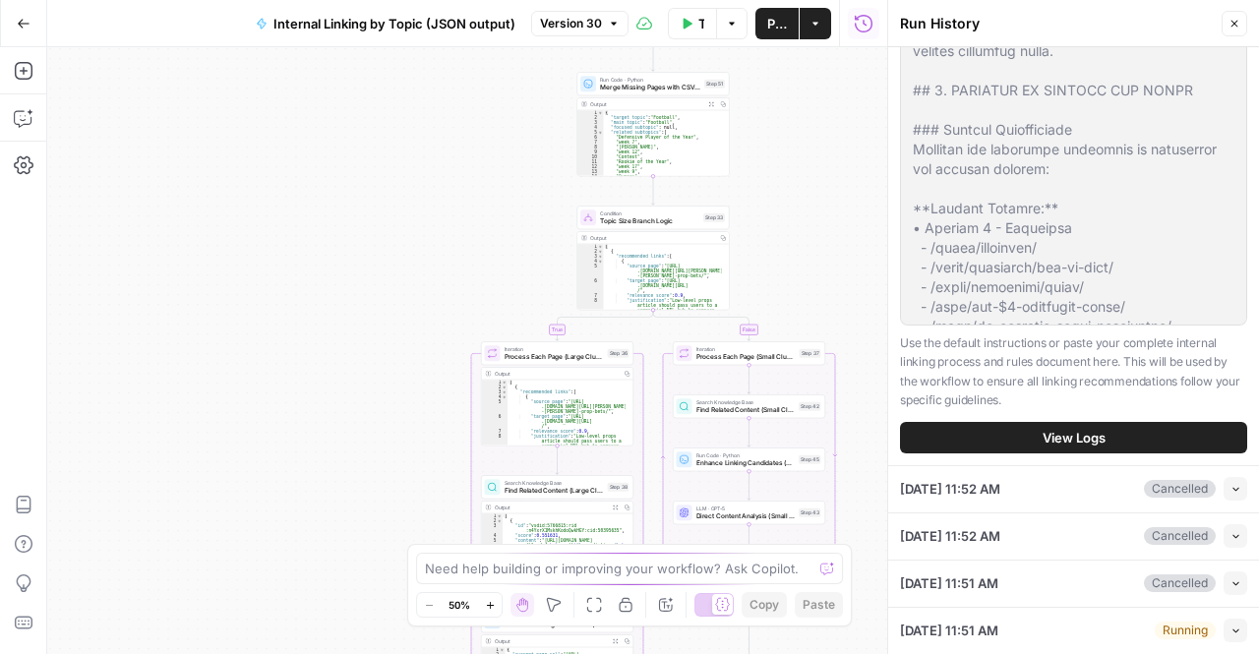
click at [1016, 454] on button "View Logs" at bounding box center [1073, 437] width 347 height 31
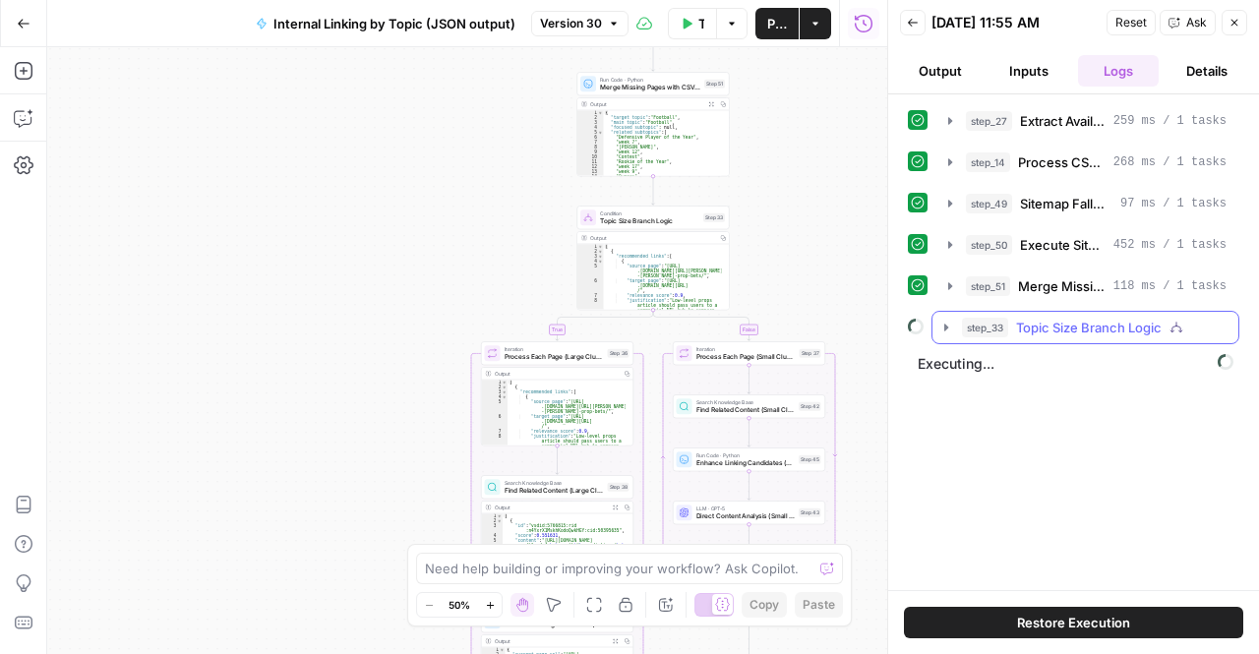
click at [948, 326] on icon "button" at bounding box center [947, 328] width 16 height 16
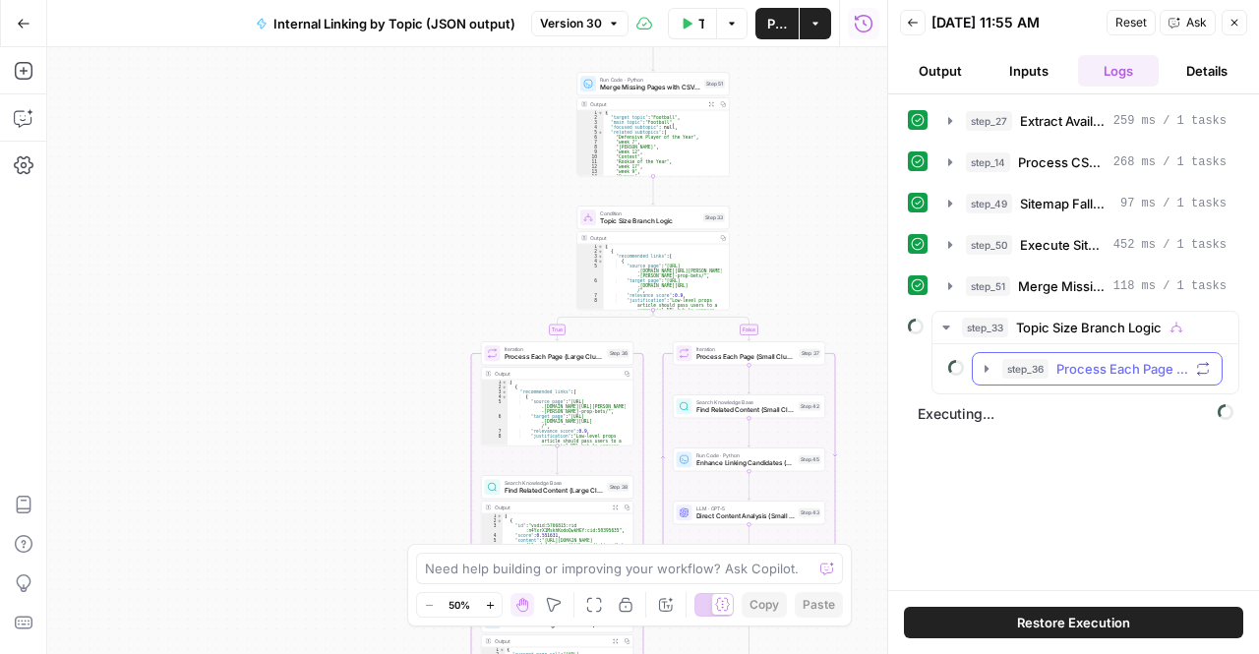
click at [991, 361] on icon "button" at bounding box center [987, 369] width 16 height 16
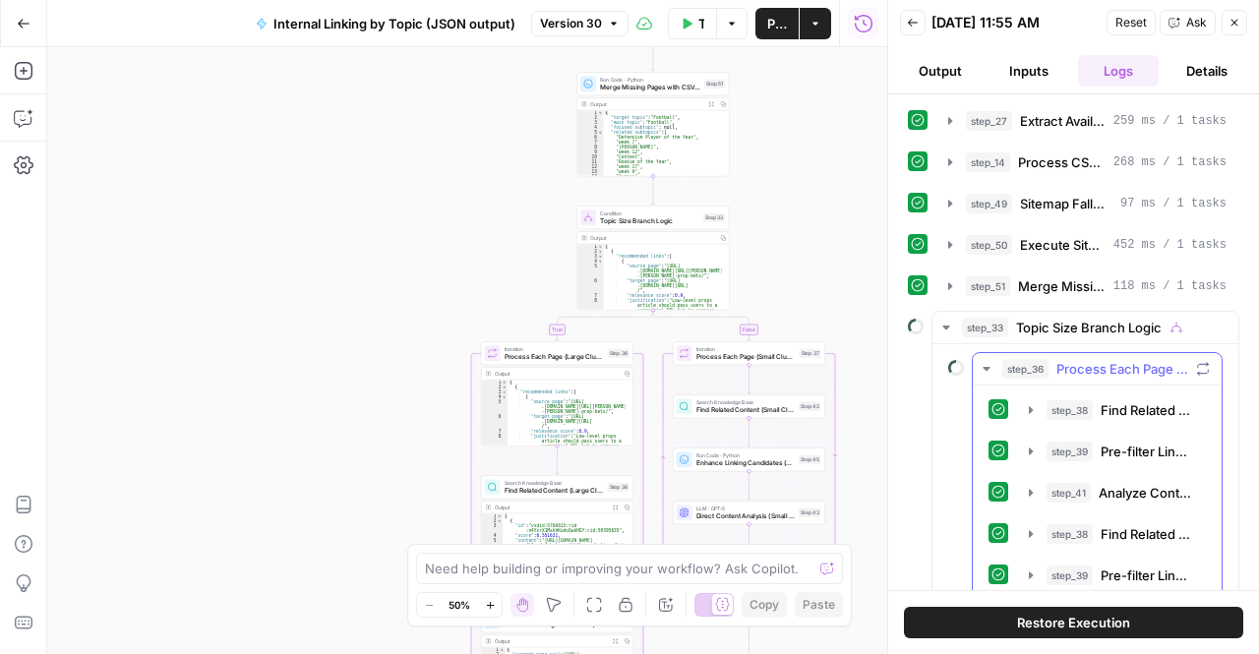
scroll to position [543, 0]
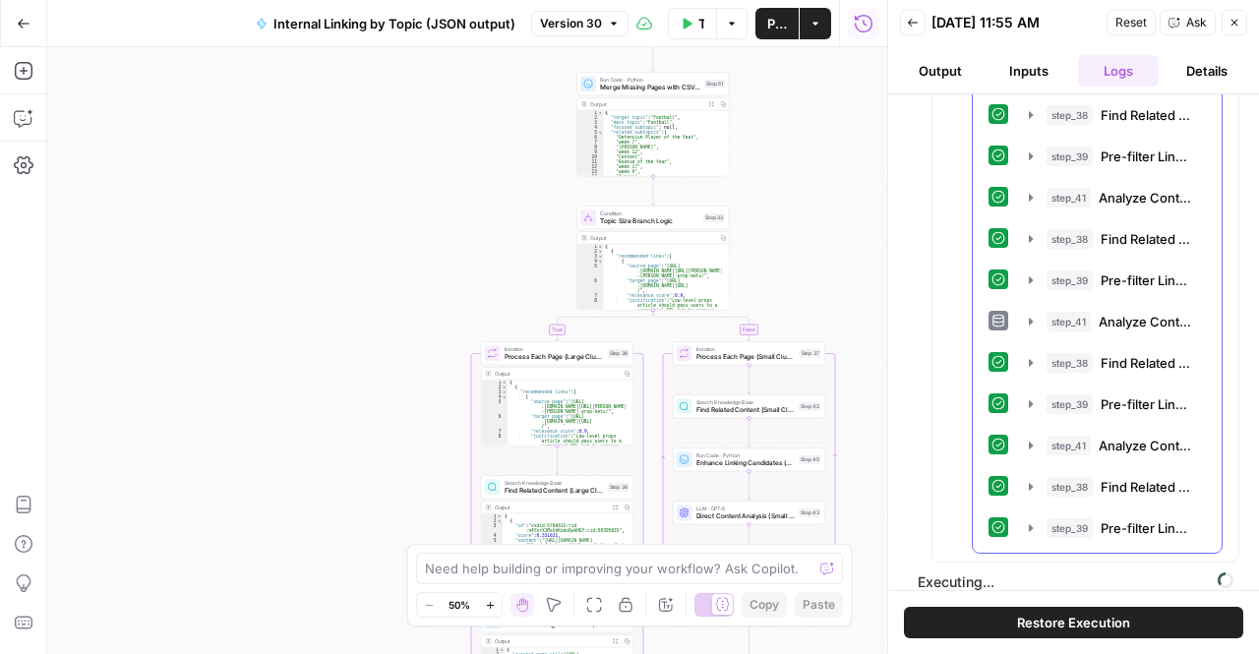
click at [994, 314] on icon at bounding box center [999, 321] width 14 height 14
click at [1031, 318] on icon "button" at bounding box center [1031, 321] width 4 height 7
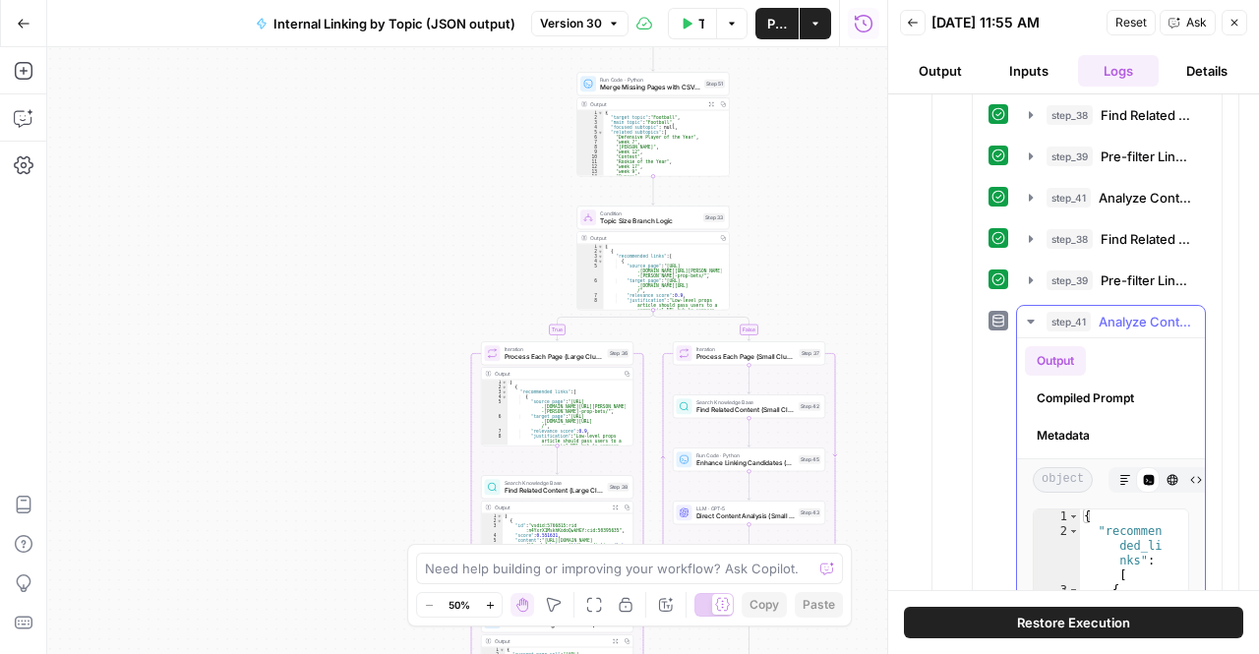
click at [1124, 314] on span "Analyze Content Relationships (Large Clusters)" at bounding box center [1146, 322] width 94 height 20
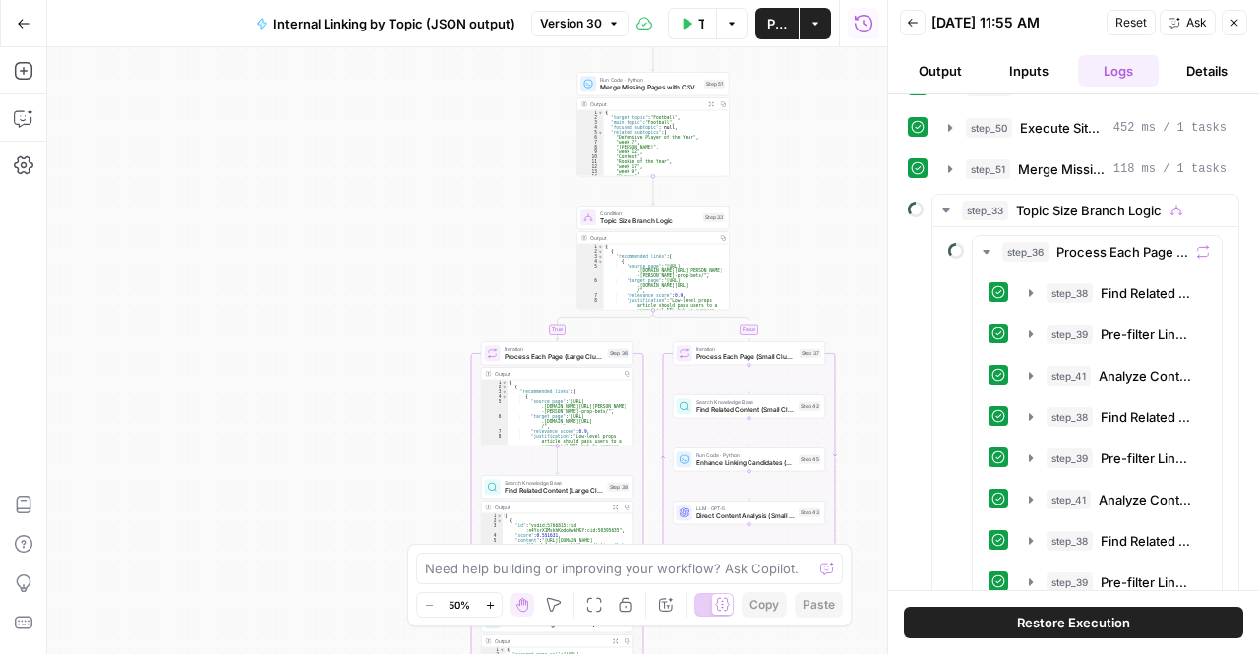
scroll to position [405, 0]
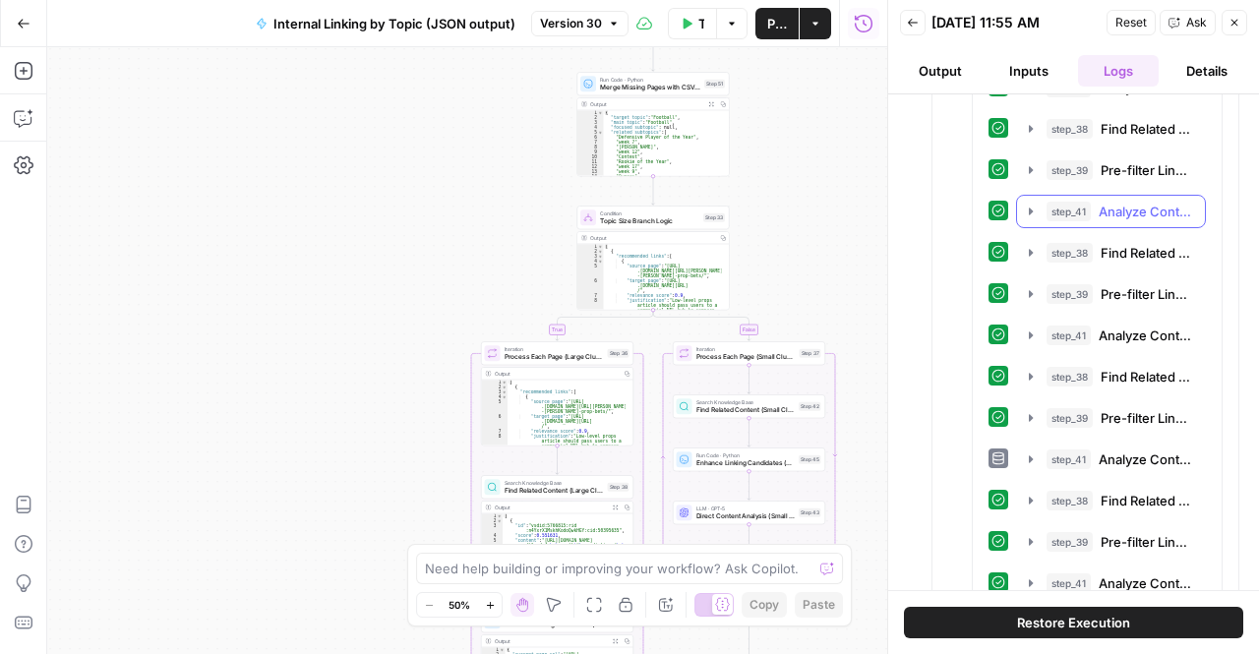
click at [1112, 202] on span "Analyze Content Relationships (Large Clusters)" at bounding box center [1146, 212] width 94 height 20
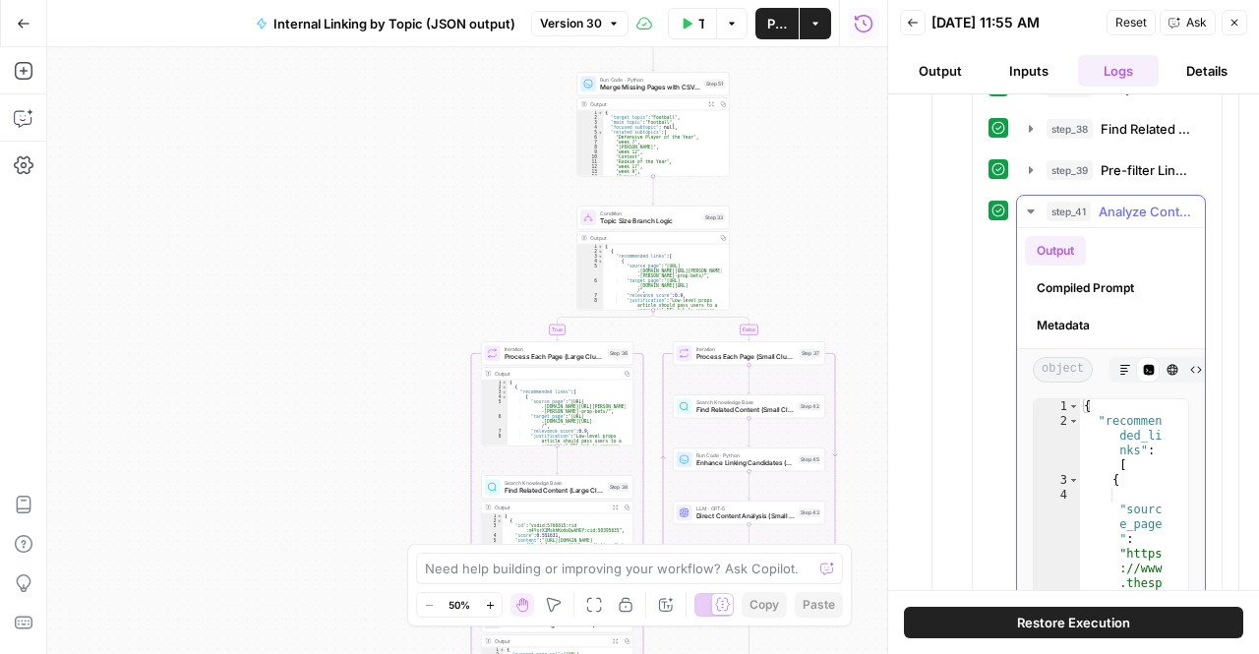
click at [1110, 203] on span "Analyze Content Relationships (Large Clusters)" at bounding box center [1146, 212] width 94 height 20
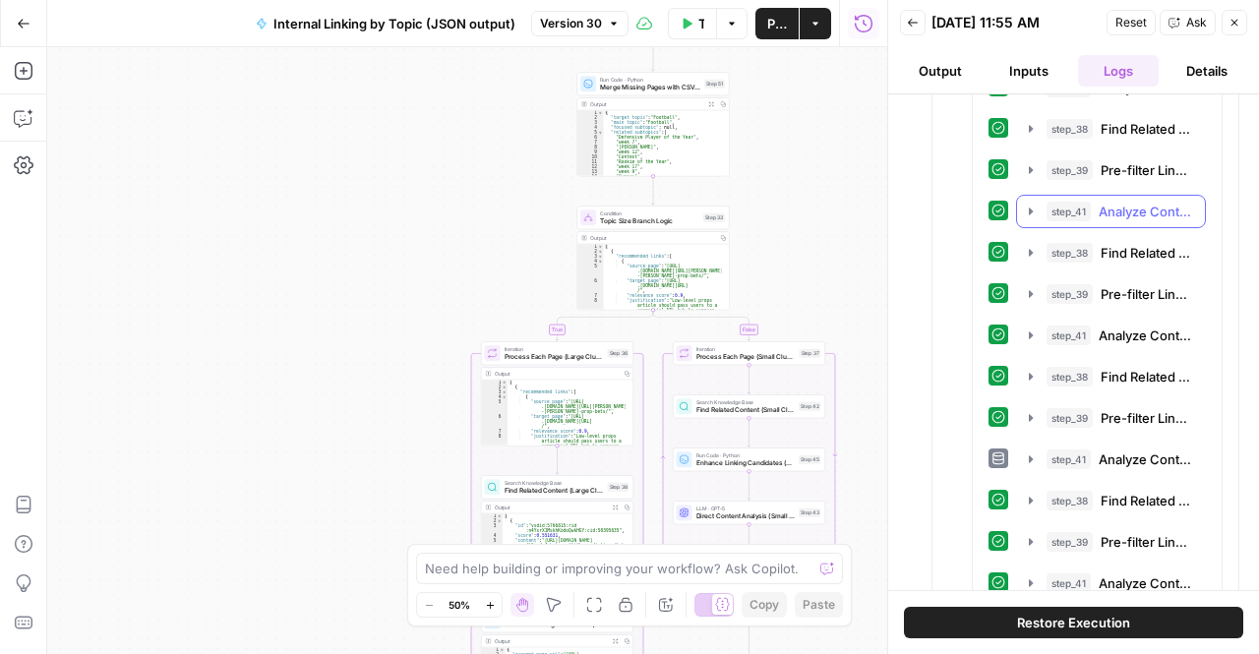
click at [1026, 206] on icon "button" at bounding box center [1031, 212] width 16 height 16
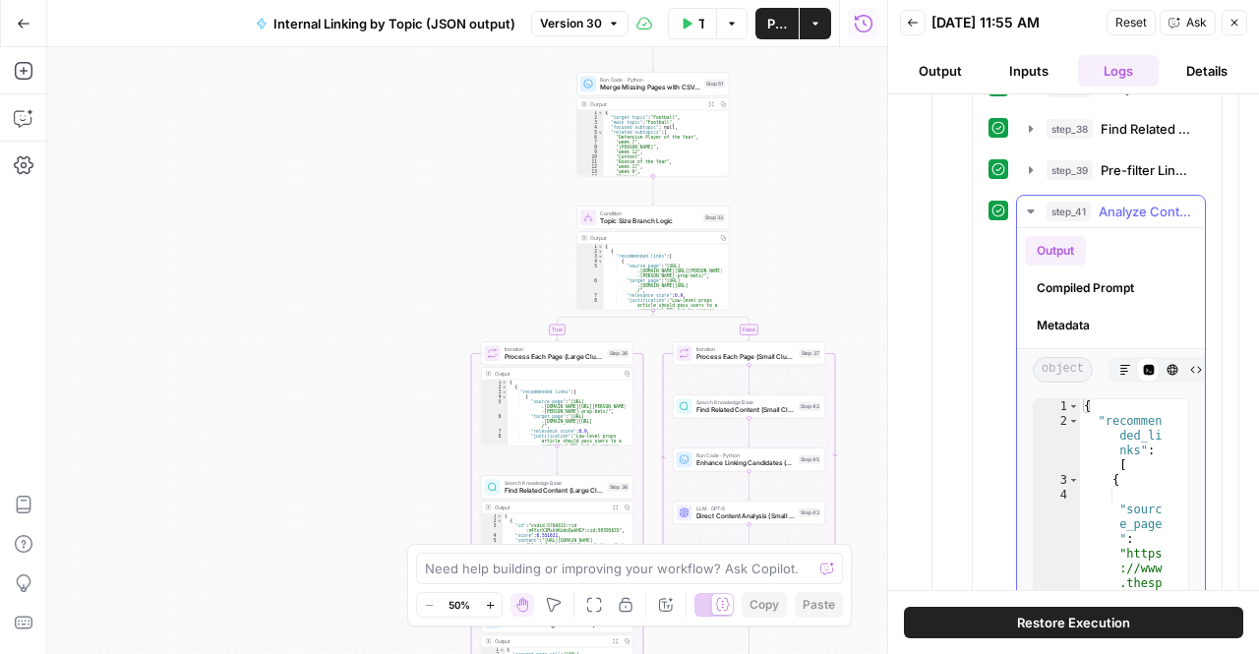
click at [1026, 206] on icon "button" at bounding box center [1031, 212] width 16 height 16
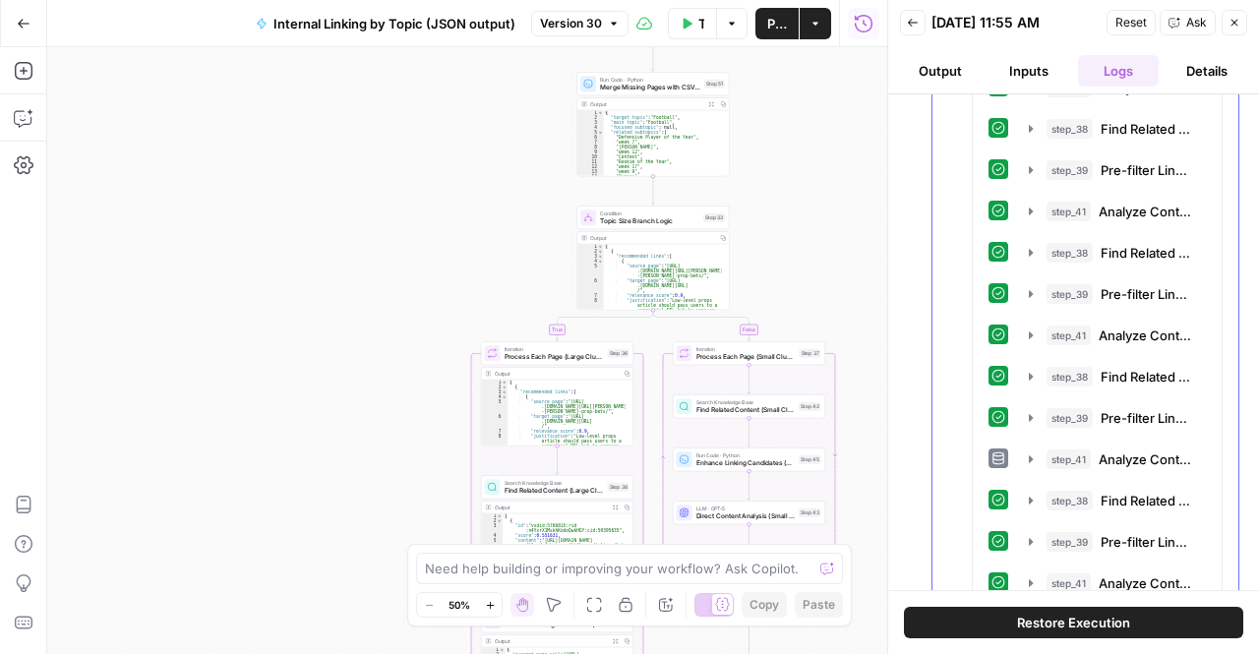
scroll to position [543, 0]
